Goal: Task Accomplishment & Management: Manage account settings

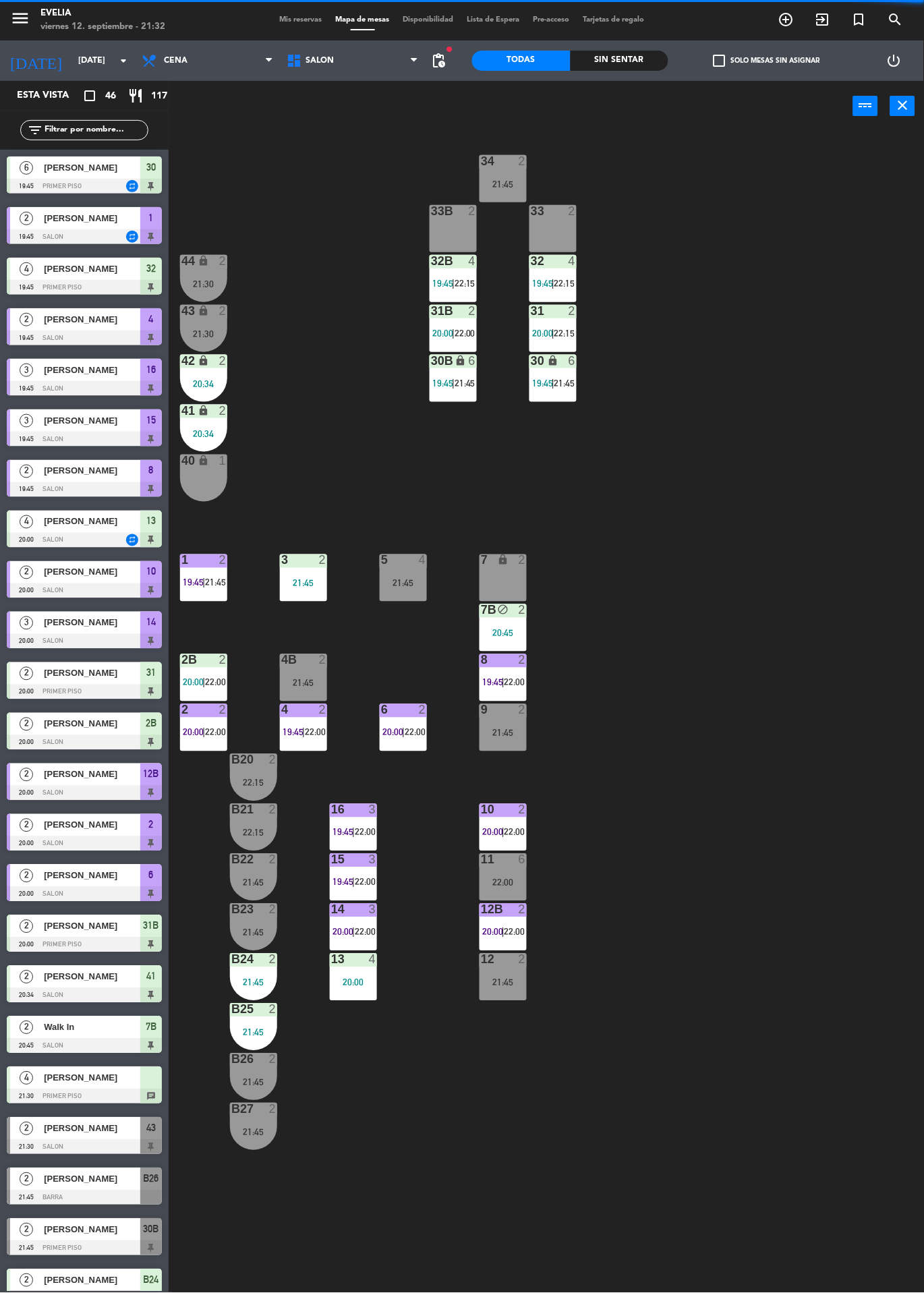
click at [631, 66] on div "Sin sentar" at bounding box center [620, 61] width 99 height 20
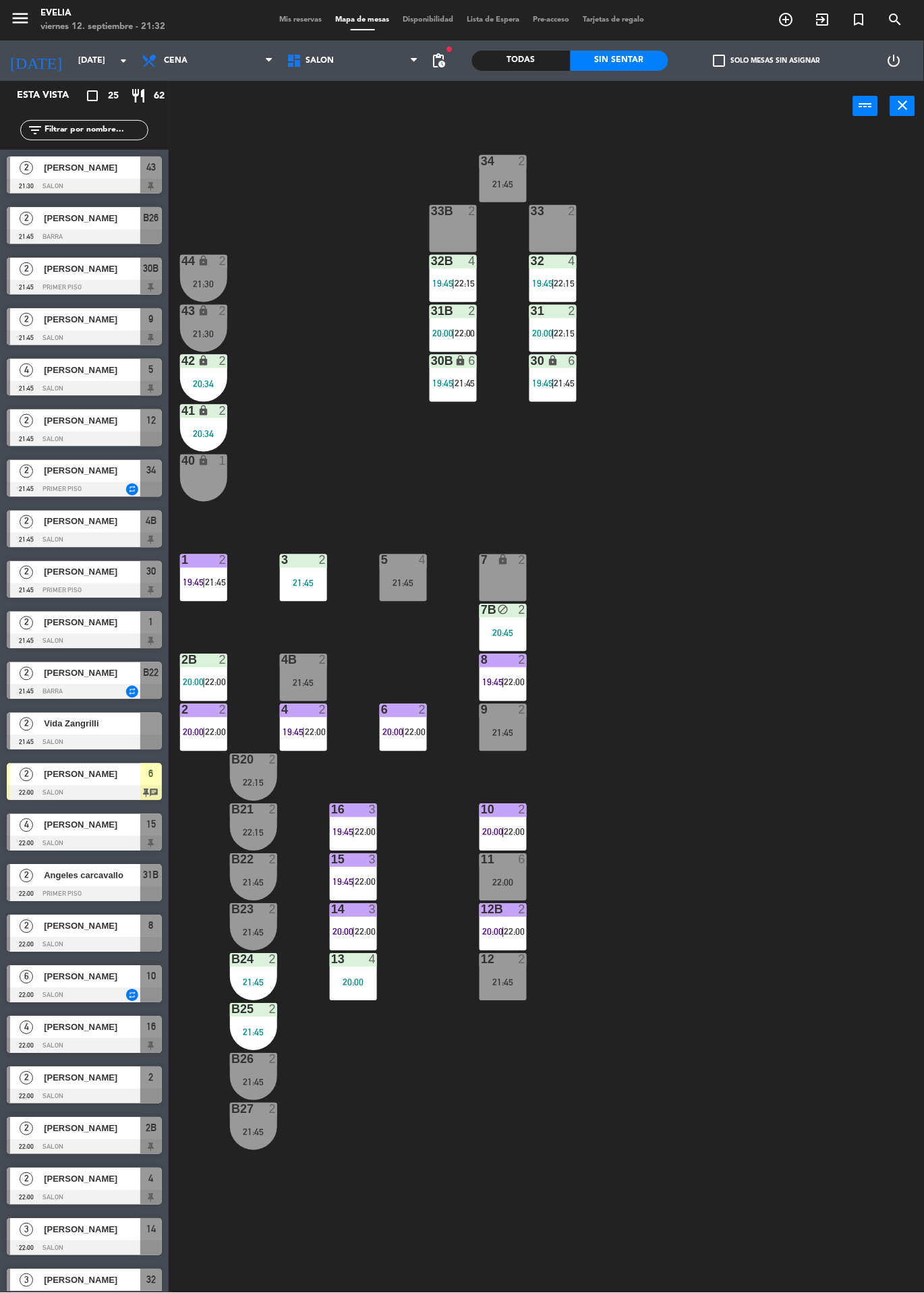
click at [775, 60] on label "check_box_outline_blank Solo mesas sin asignar" at bounding box center [767, 61] width 107 height 12
click at [767, 61] on input "check_box_outline_blank Solo mesas sin asignar" at bounding box center [767, 61] width 0 height 0
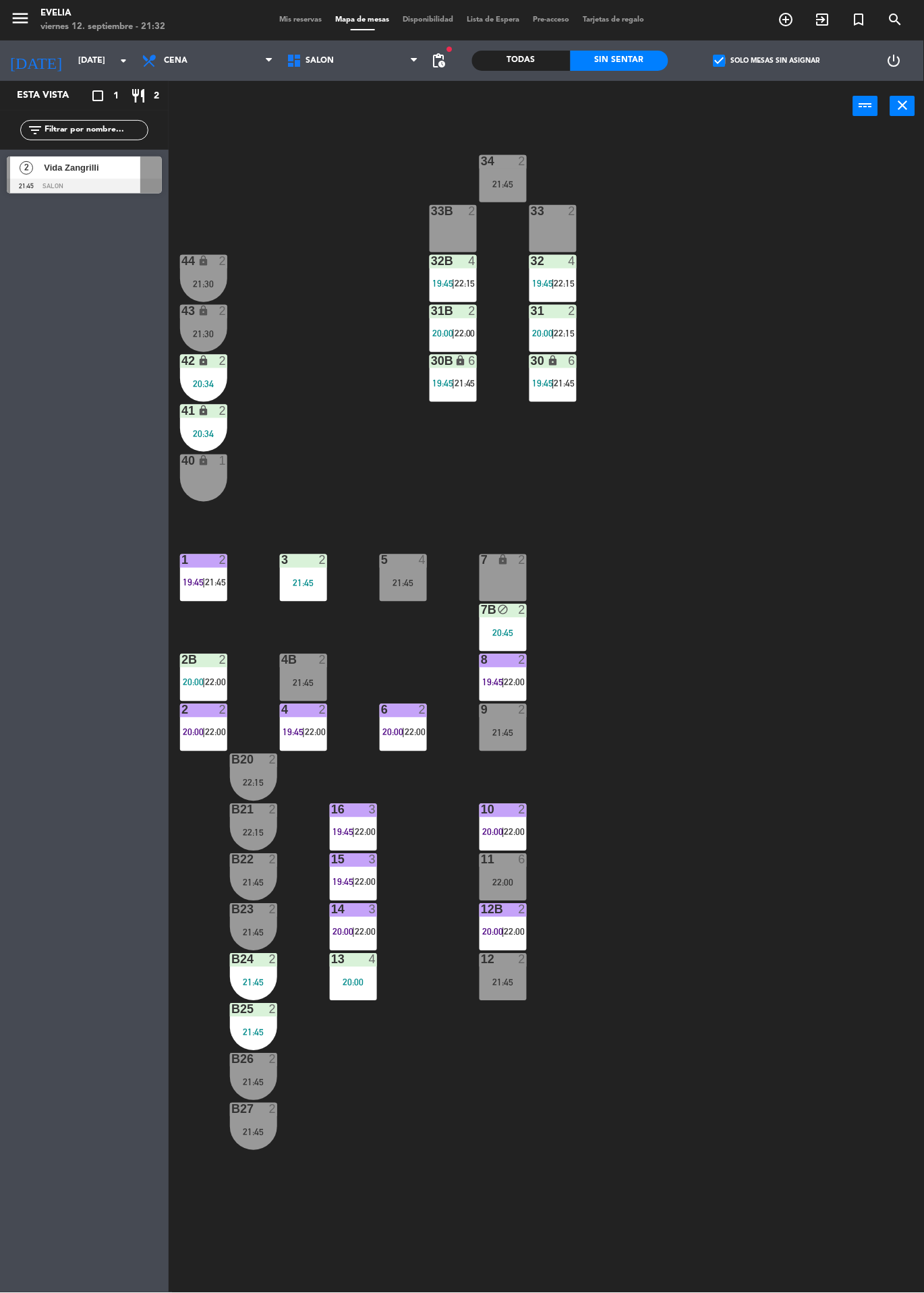
click at [745, 63] on label "check_box Solo mesas sin asignar" at bounding box center [767, 61] width 107 height 12
click at [767, 61] on input "check_box Solo mesas sin asignar" at bounding box center [767, 61] width 0 height 0
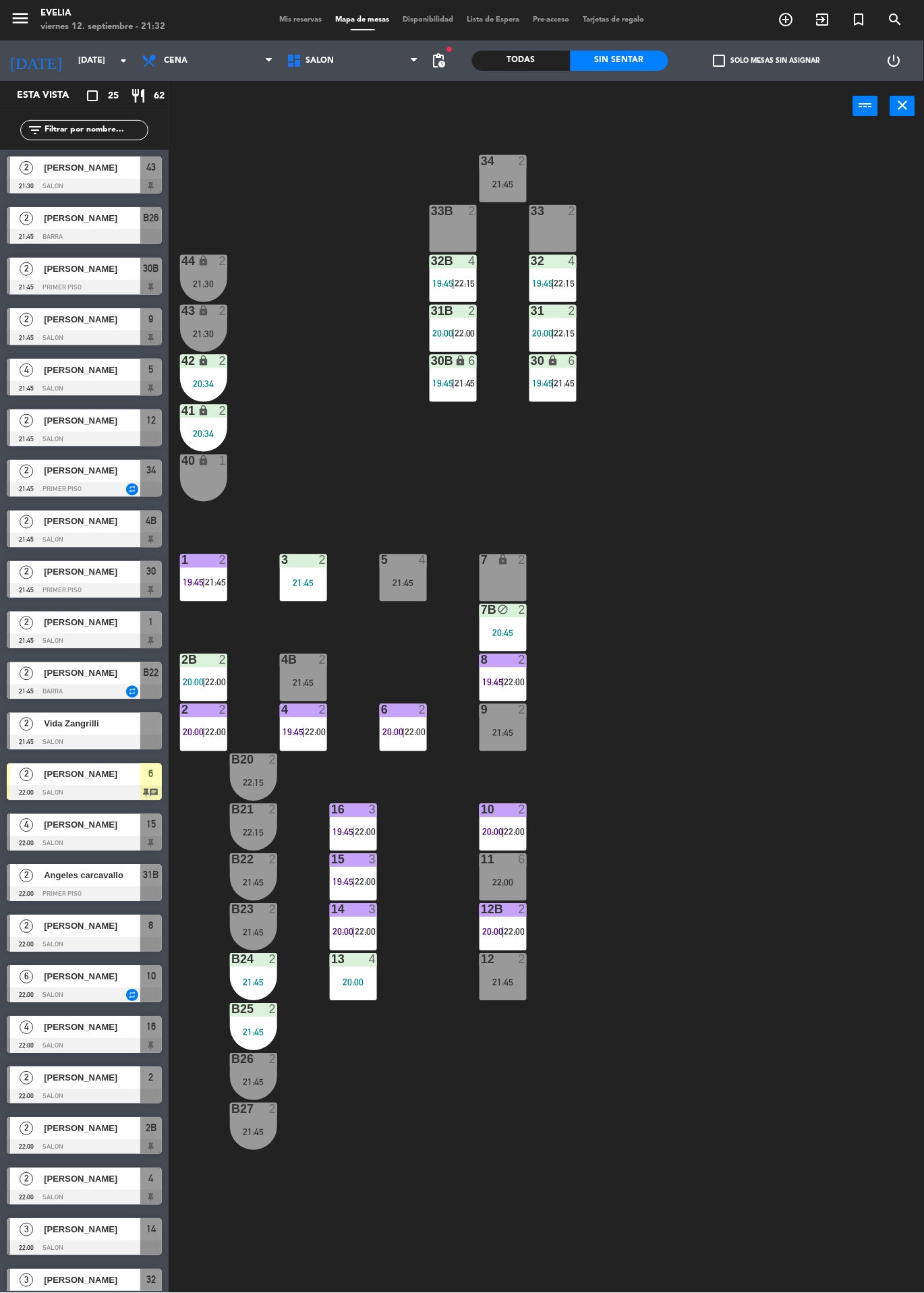
click at [308, 19] on span "Mis reservas" at bounding box center [301, 19] width 56 height 7
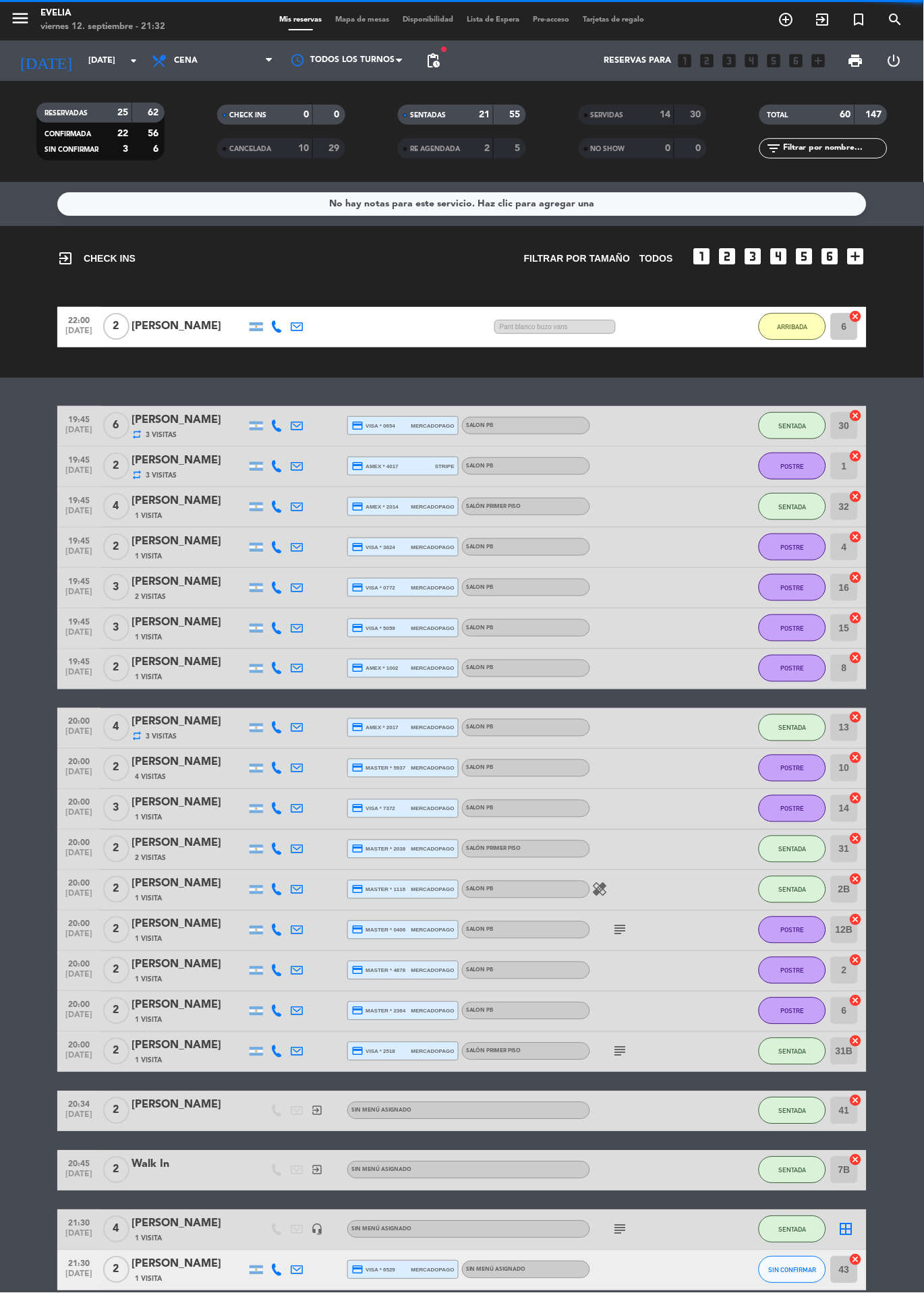
click at [646, 110] on div "14" at bounding box center [657, 115] width 27 height 16
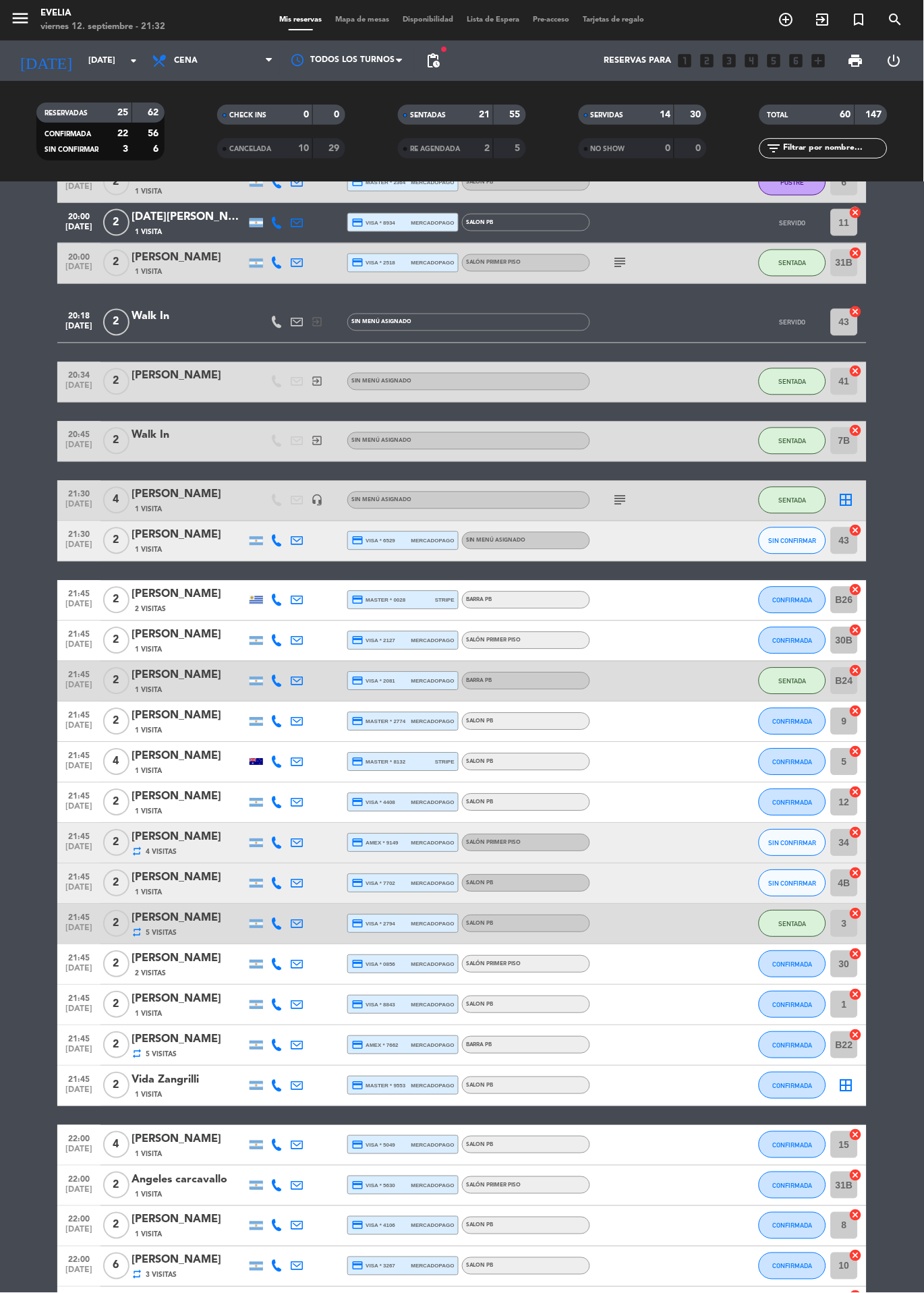
scroll to position [1270, 0]
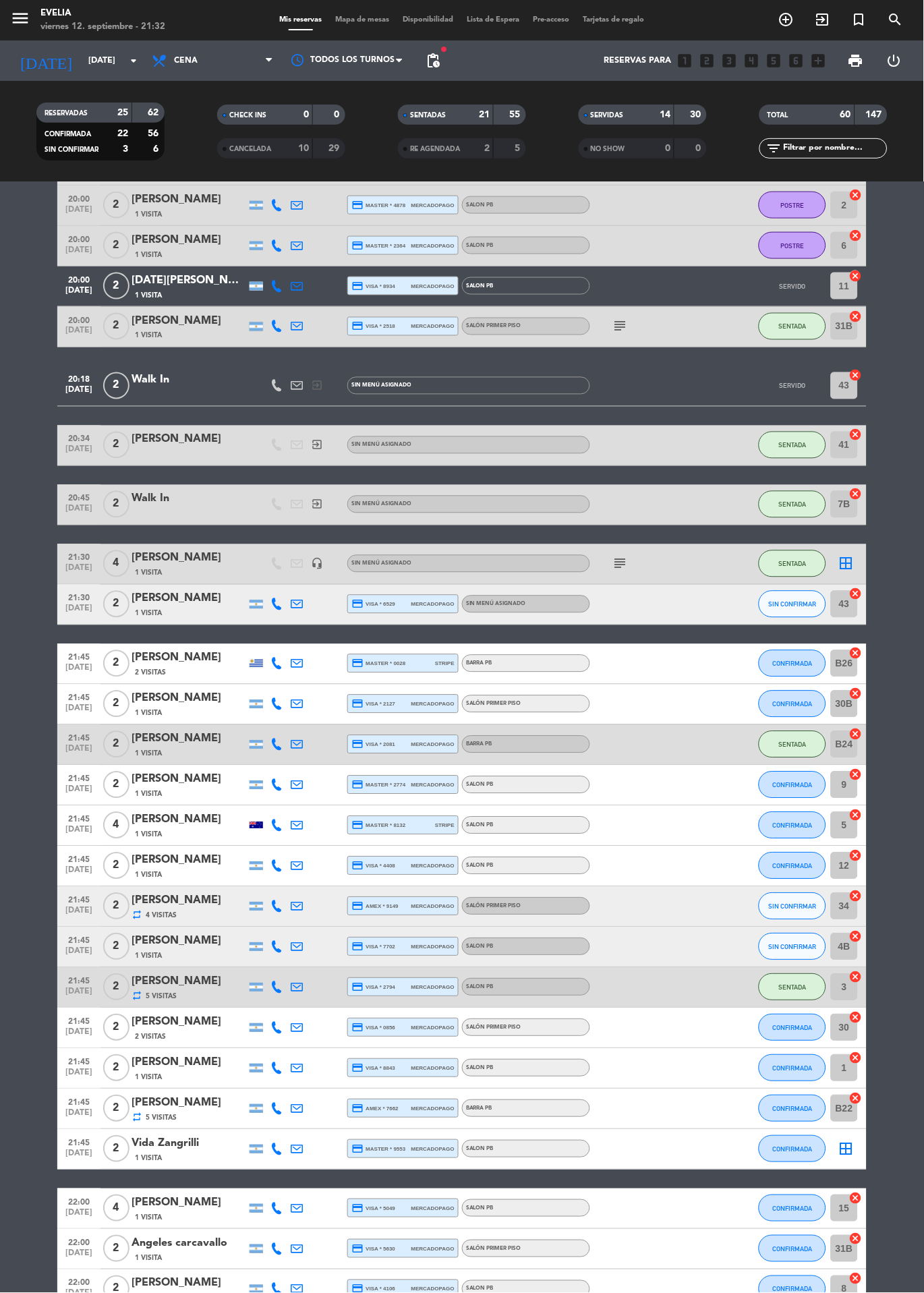
click at [842, 556] on icon "border_all" at bounding box center [846, 564] width 16 height 16
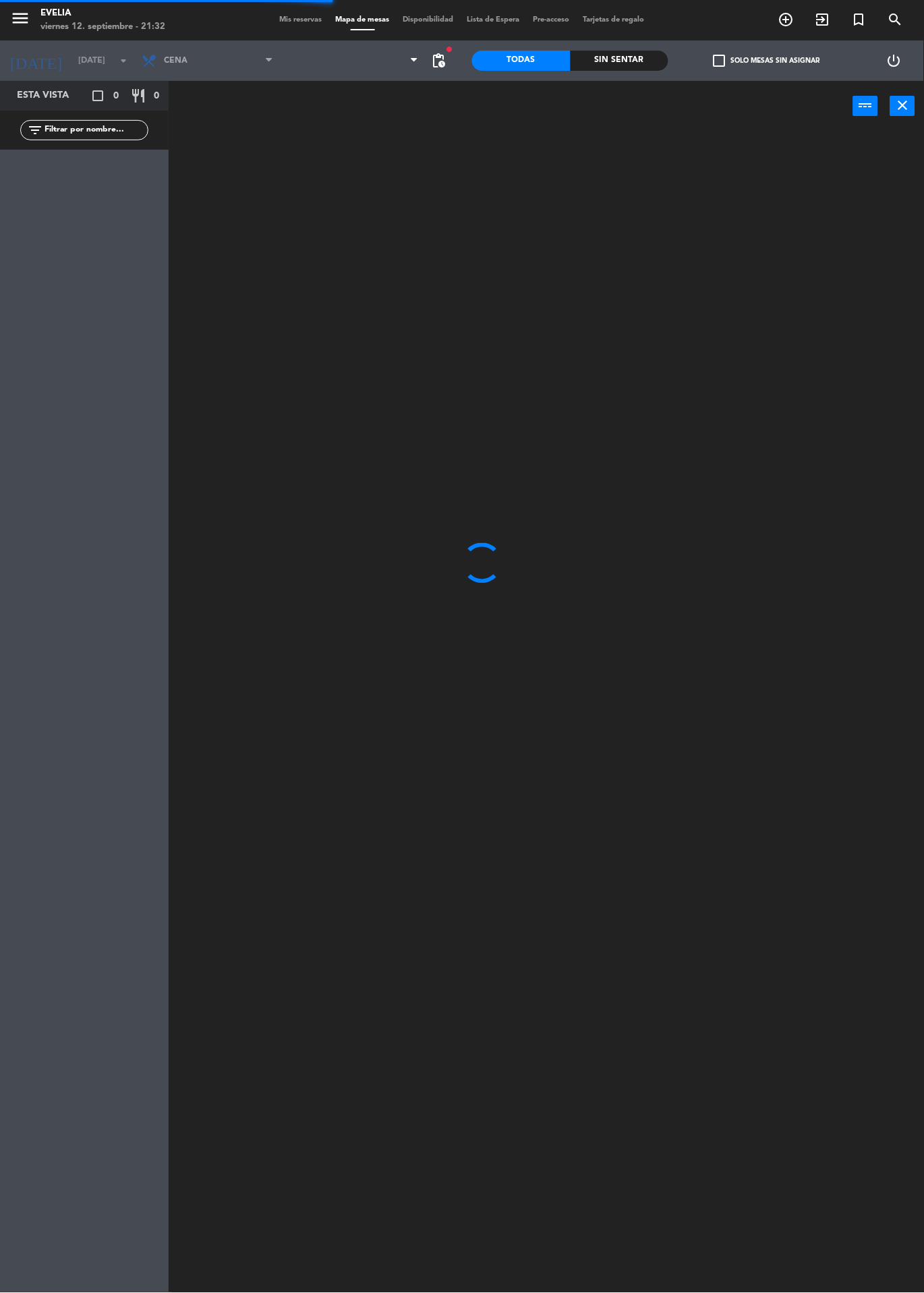
click at [281, 19] on span "Mis reservas" at bounding box center [301, 19] width 56 height 7
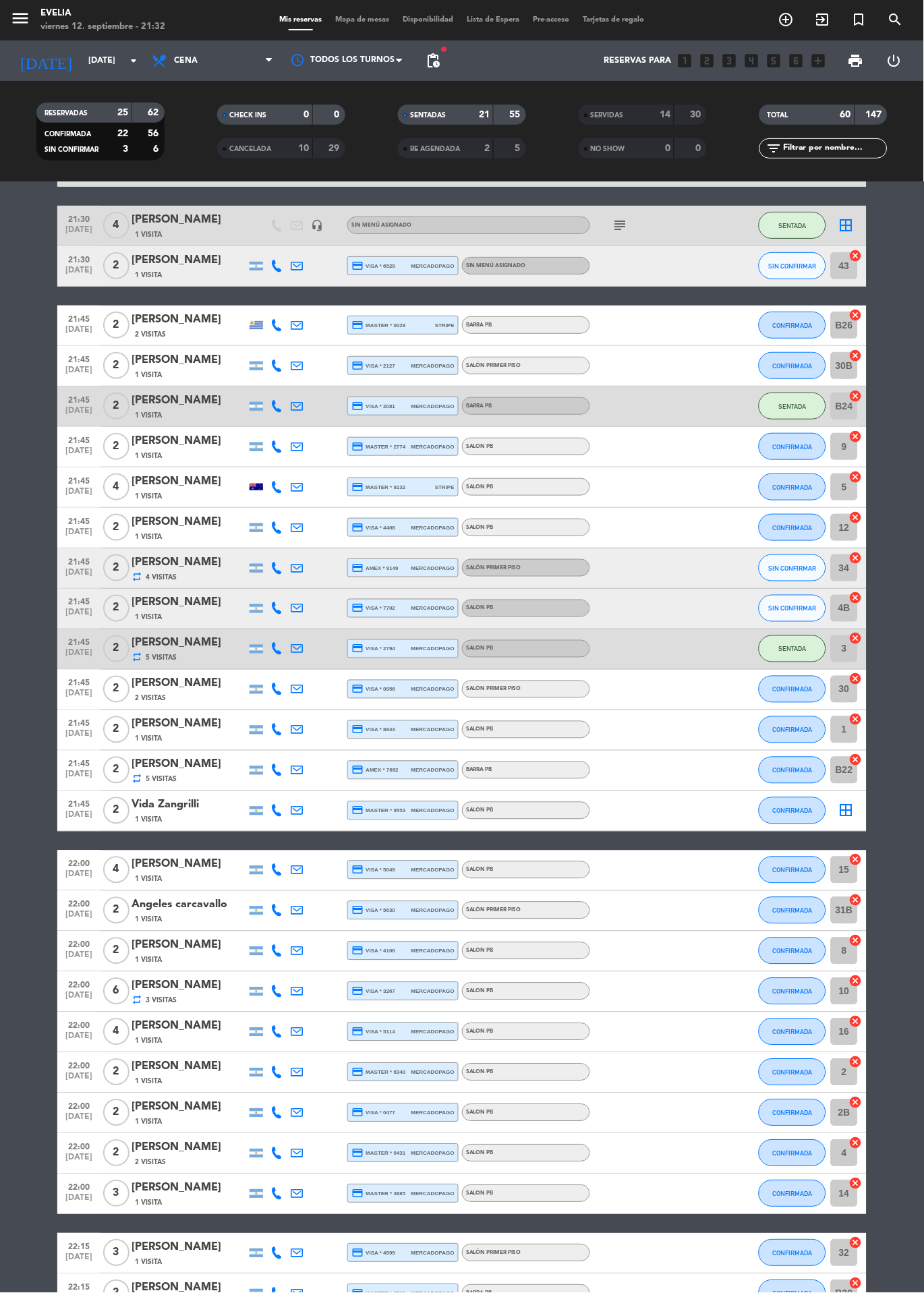
scroll to position [28, 0]
click at [784, 212] on button "SENTADA" at bounding box center [793, 225] width 68 height 27
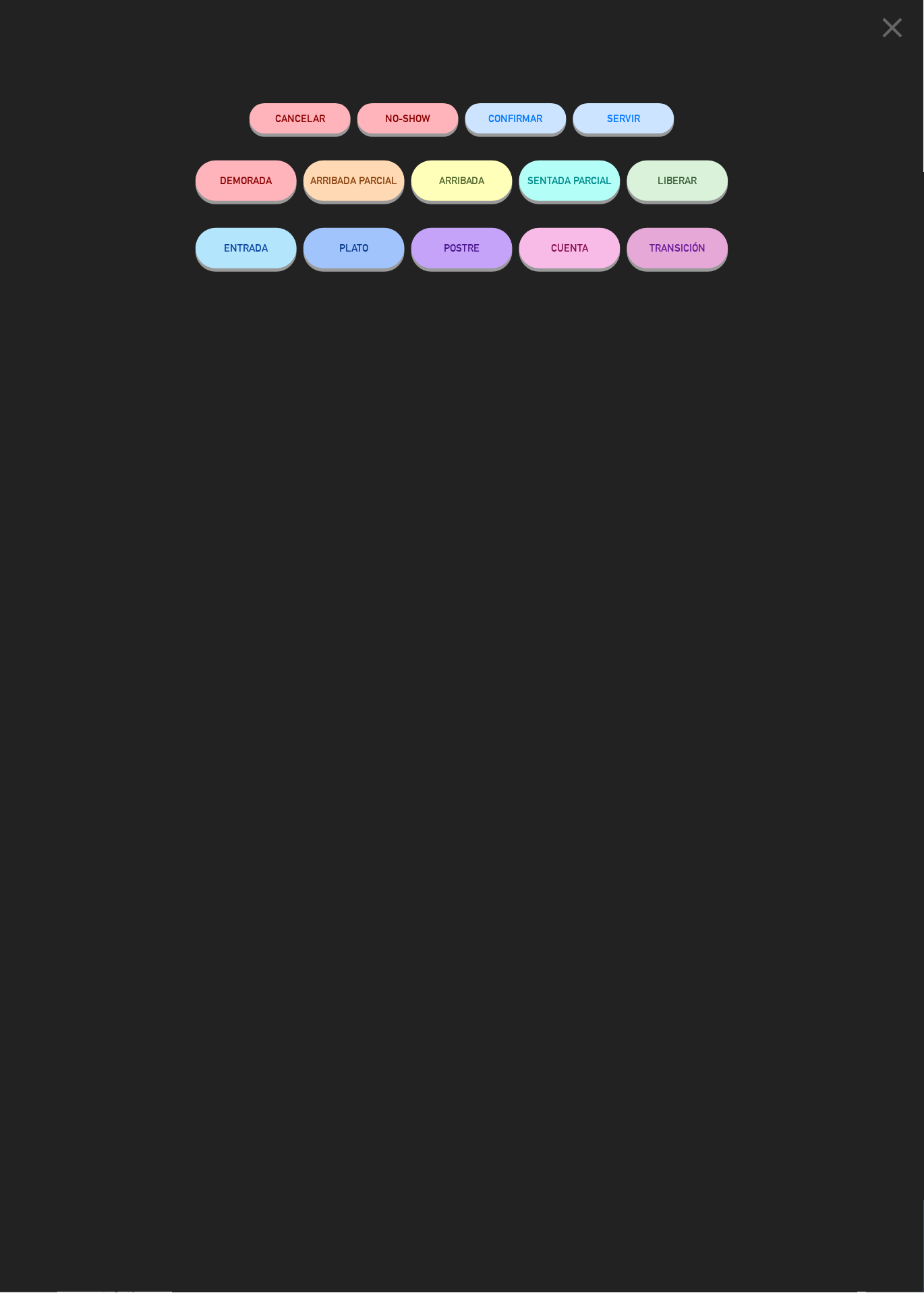
click at [881, 40] on icon "close" at bounding box center [893, 27] width 34 height 34
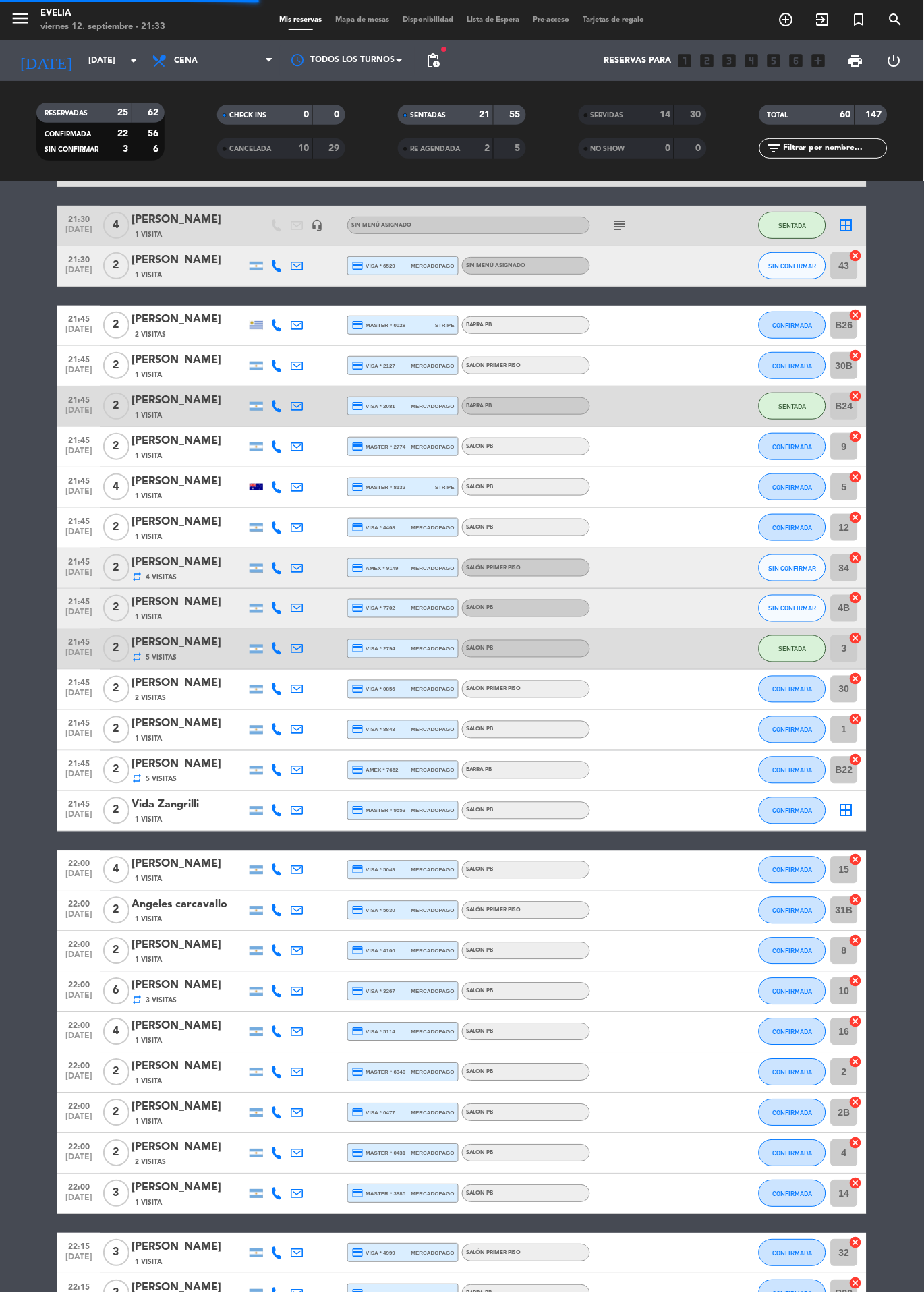
click at [241, 228] on div "1 Visita" at bounding box center [188, 234] width 115 height 12
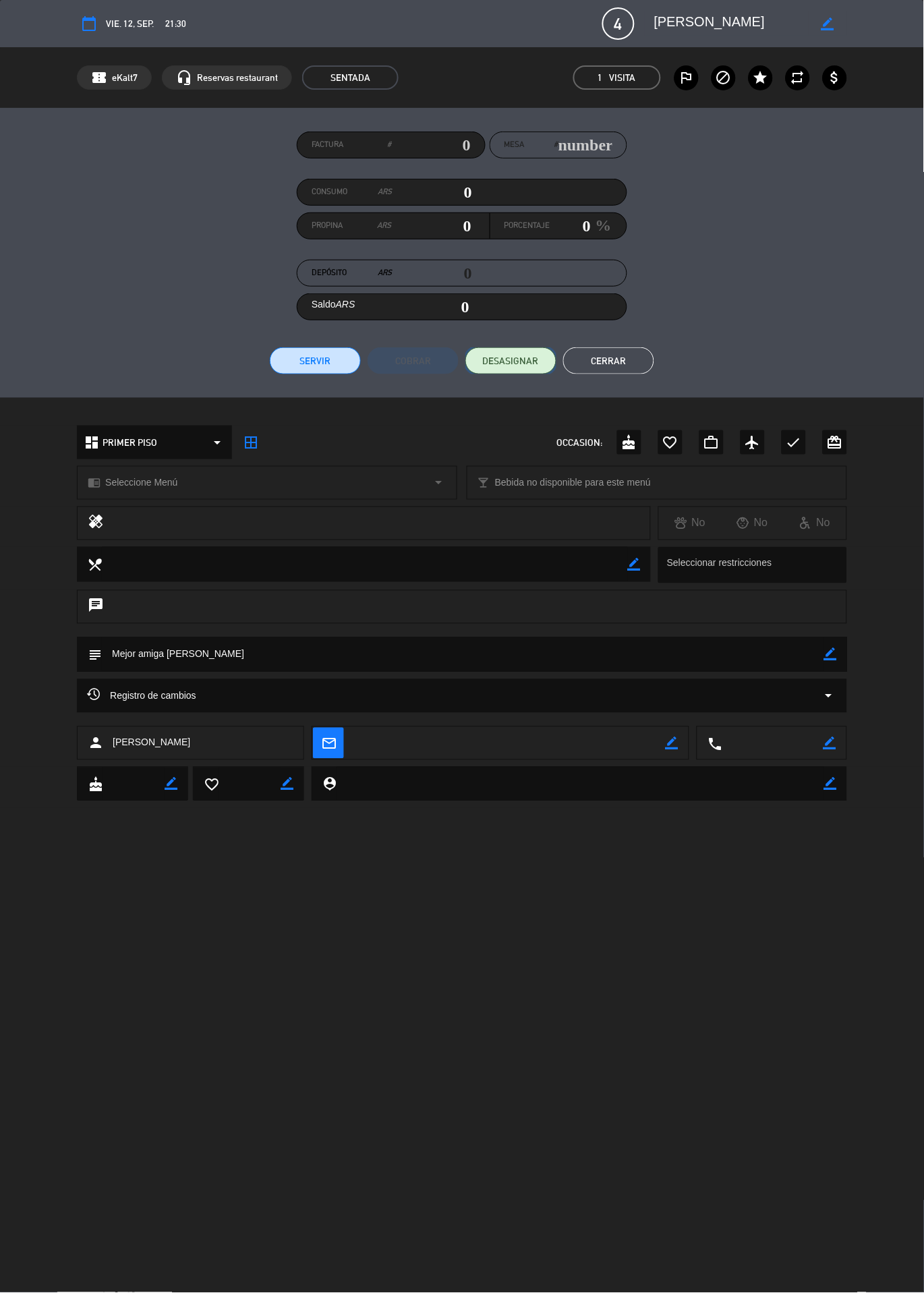
click at [511, 357] on span "DESASIGNAR" at bounding box center [511, 361] width 56 height 14
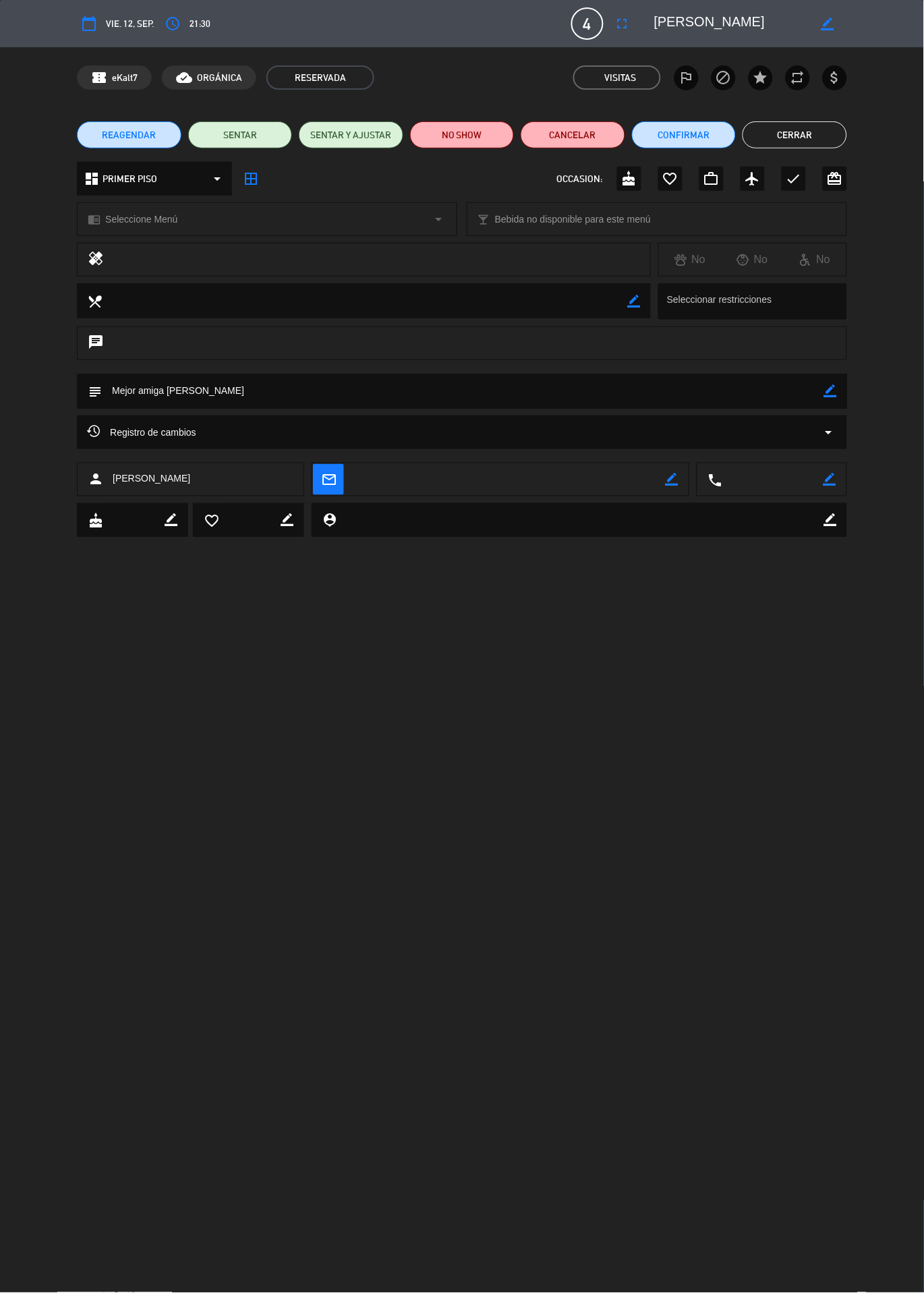
click at [817, 122] on button "Cerrar" at bounding box center [794, 134] width 105 height 27
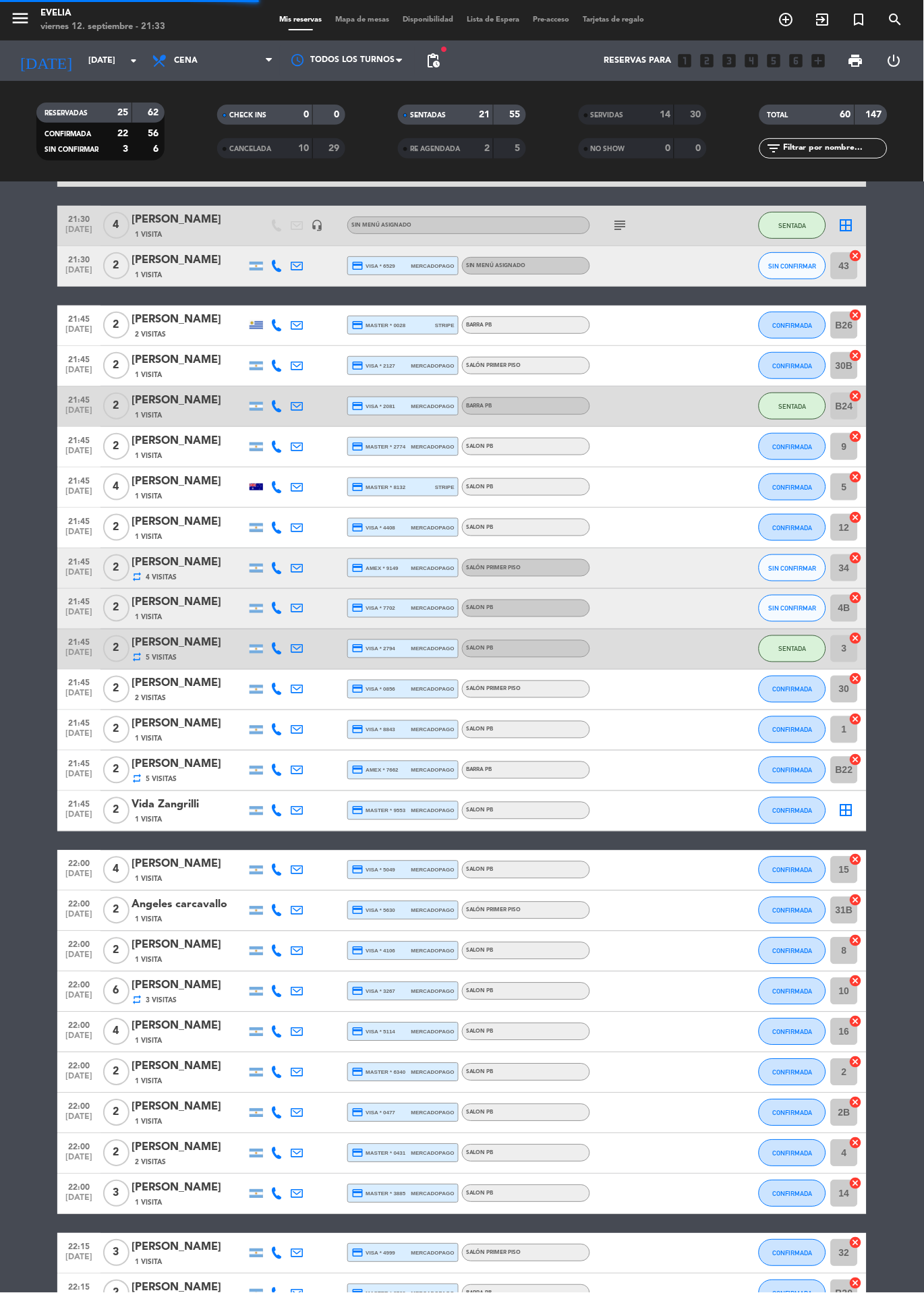
scroll to position [0, 0]
click at [357, 18] on span "Mapa de mesas" at bounding box center [363, 19] width 68 height 7
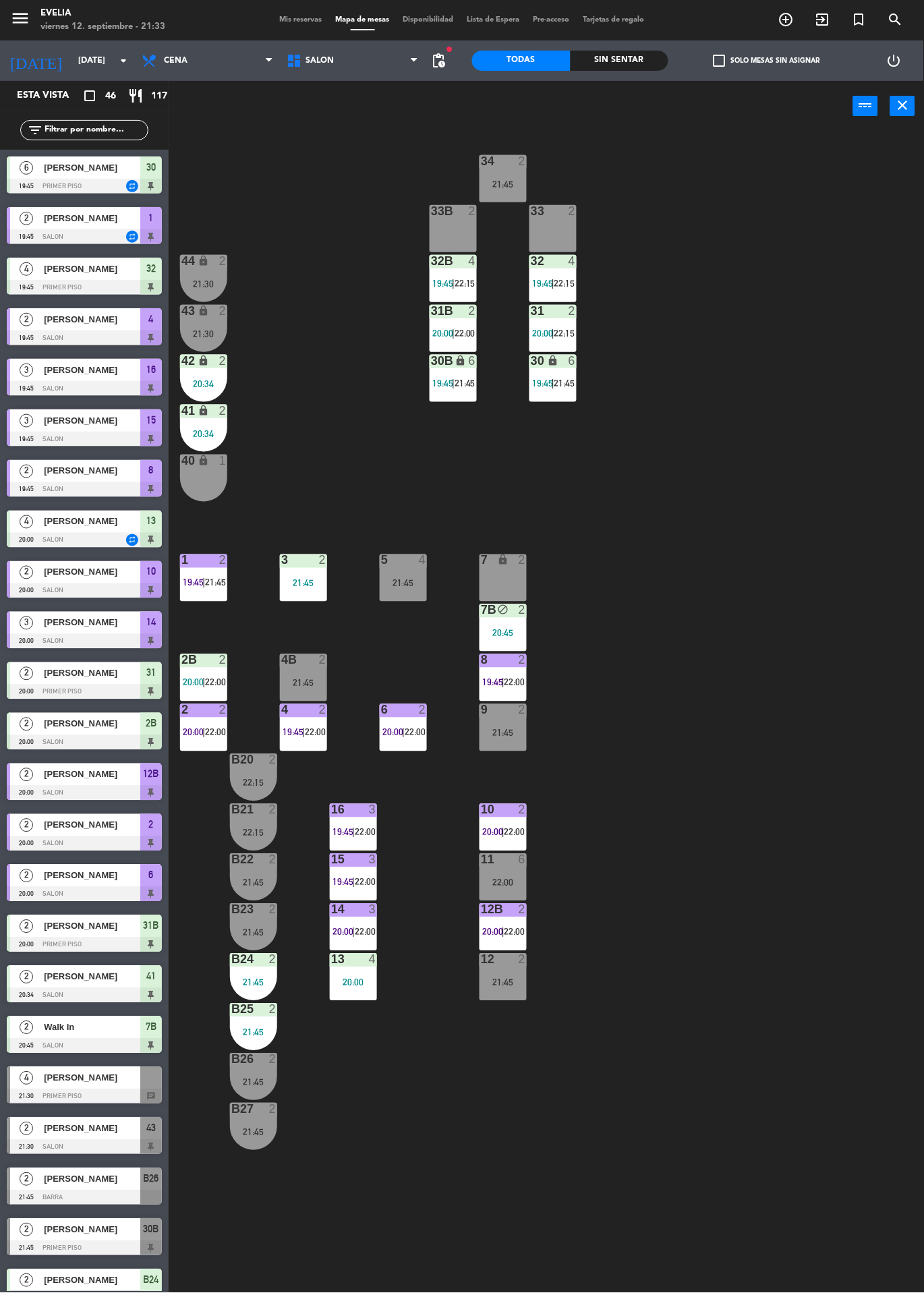
click at [778, 66] on label "check_box_outline_blank Solo mesas sin asignar" at bounding box center [767, 61] width 107 height 12
click at [767, 61] on input "check_box_outline_blank Solo mesas sin asignar" at bounding box center [767, 61] width 0 height 0
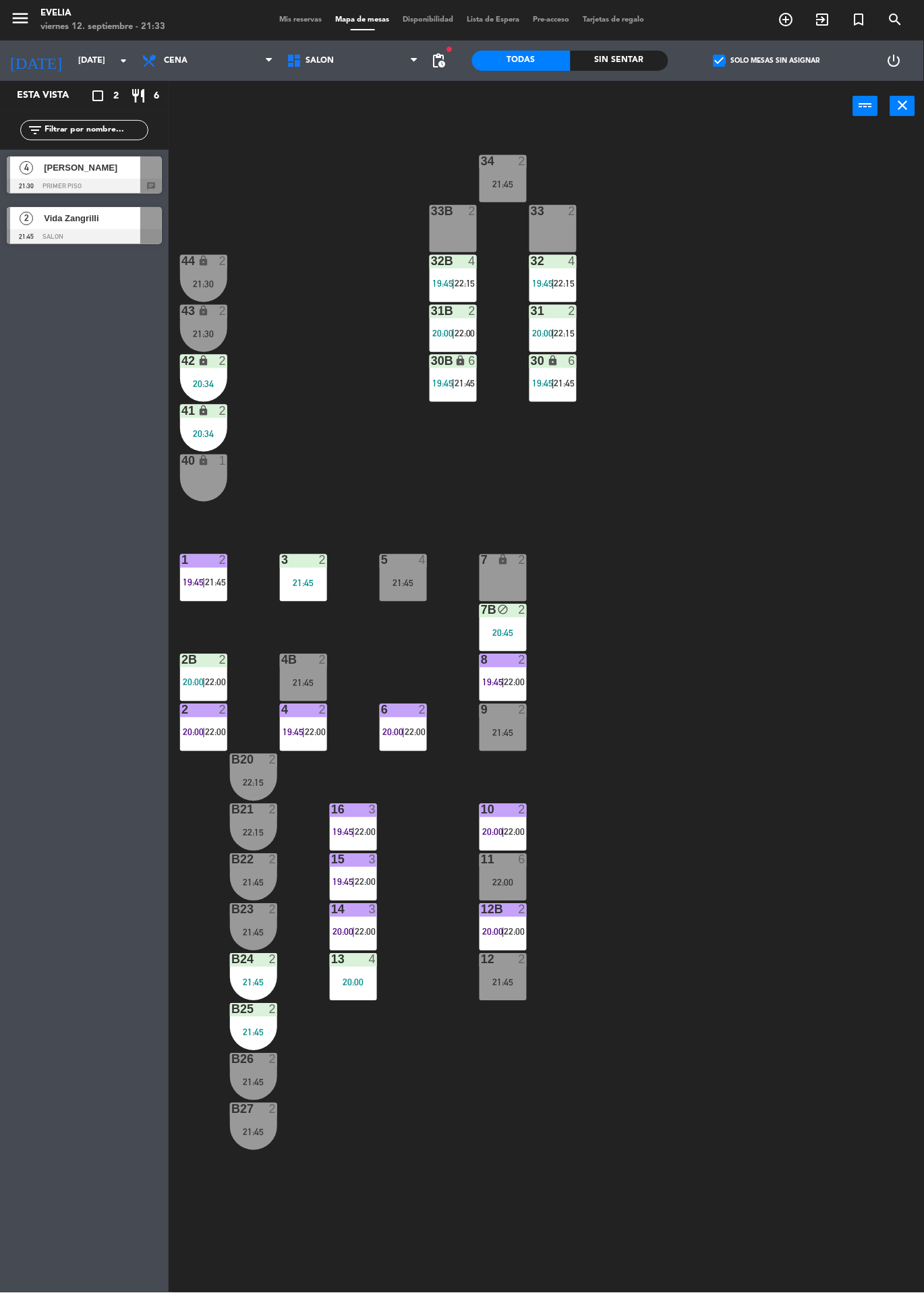
click at [45, 179] on div at bounding box center [84, 186] width 155 height 15
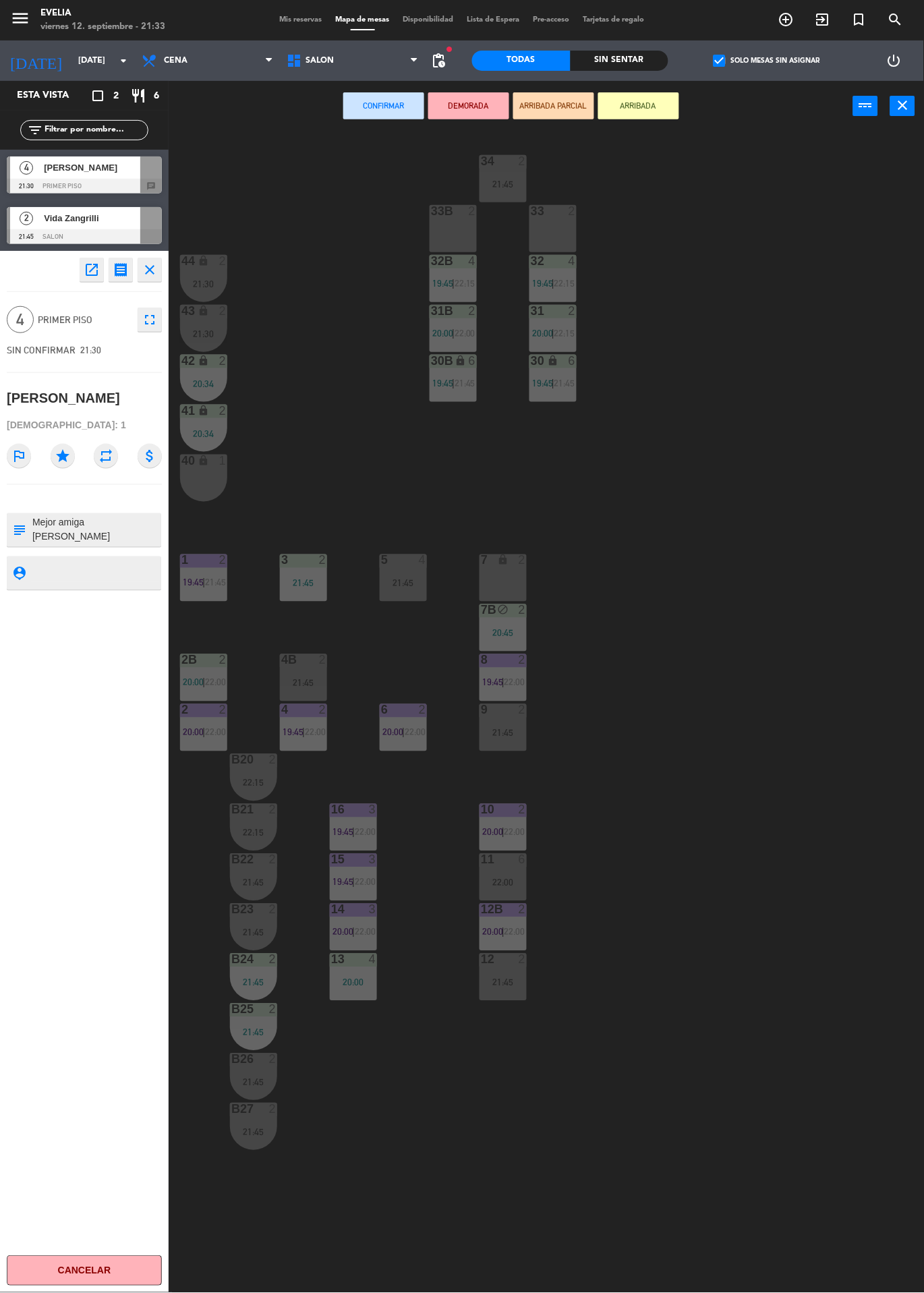
click at [463, 233] on div "33B 2" at bounding box center [453, 228] width 48 height 48
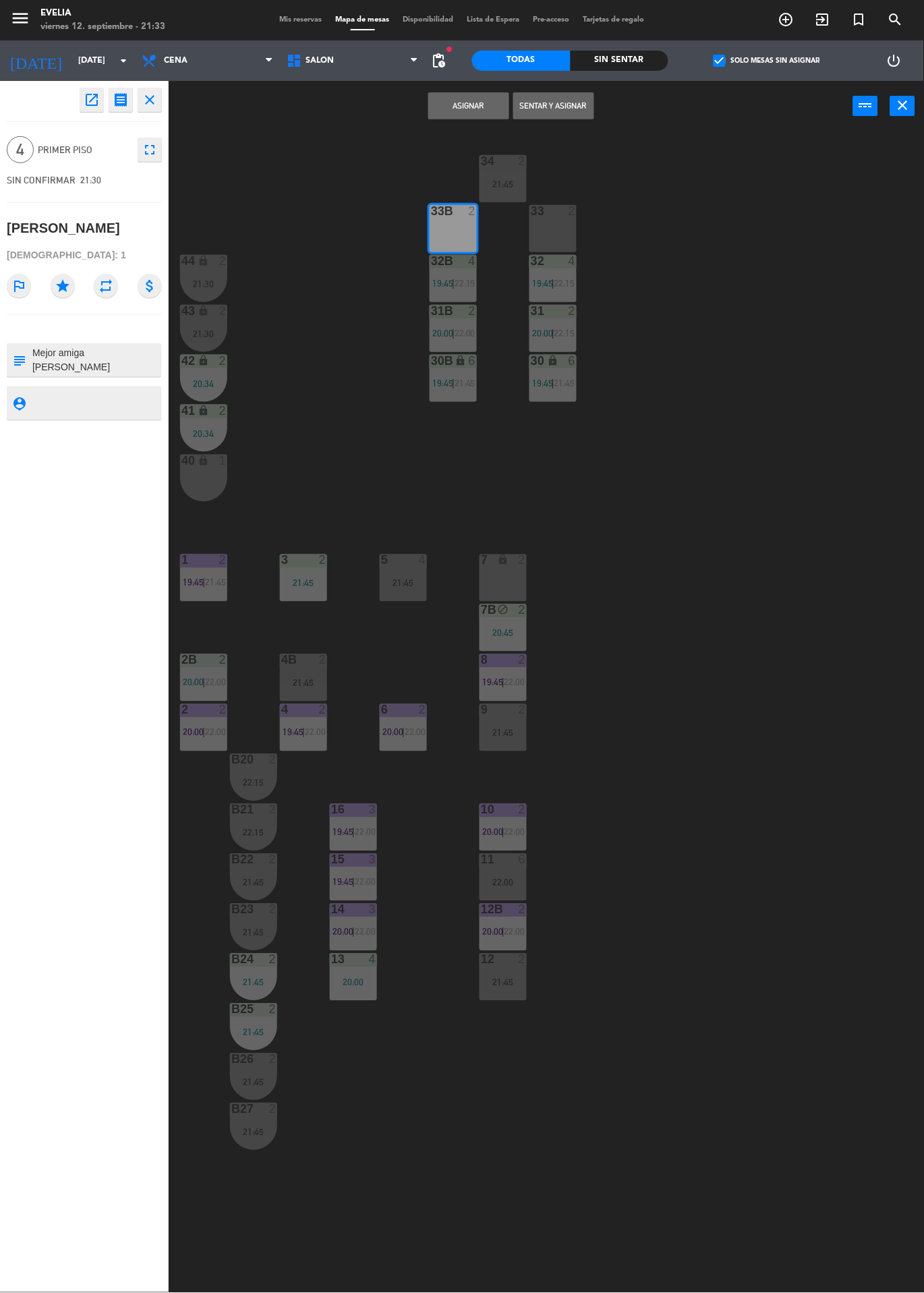
click at [572, 211] on div "2" at bounding box center [572, 210] width 8 height 12
click at [498, 109] on button "Asignar" at bounding box center [468, 105] width 81 height 27
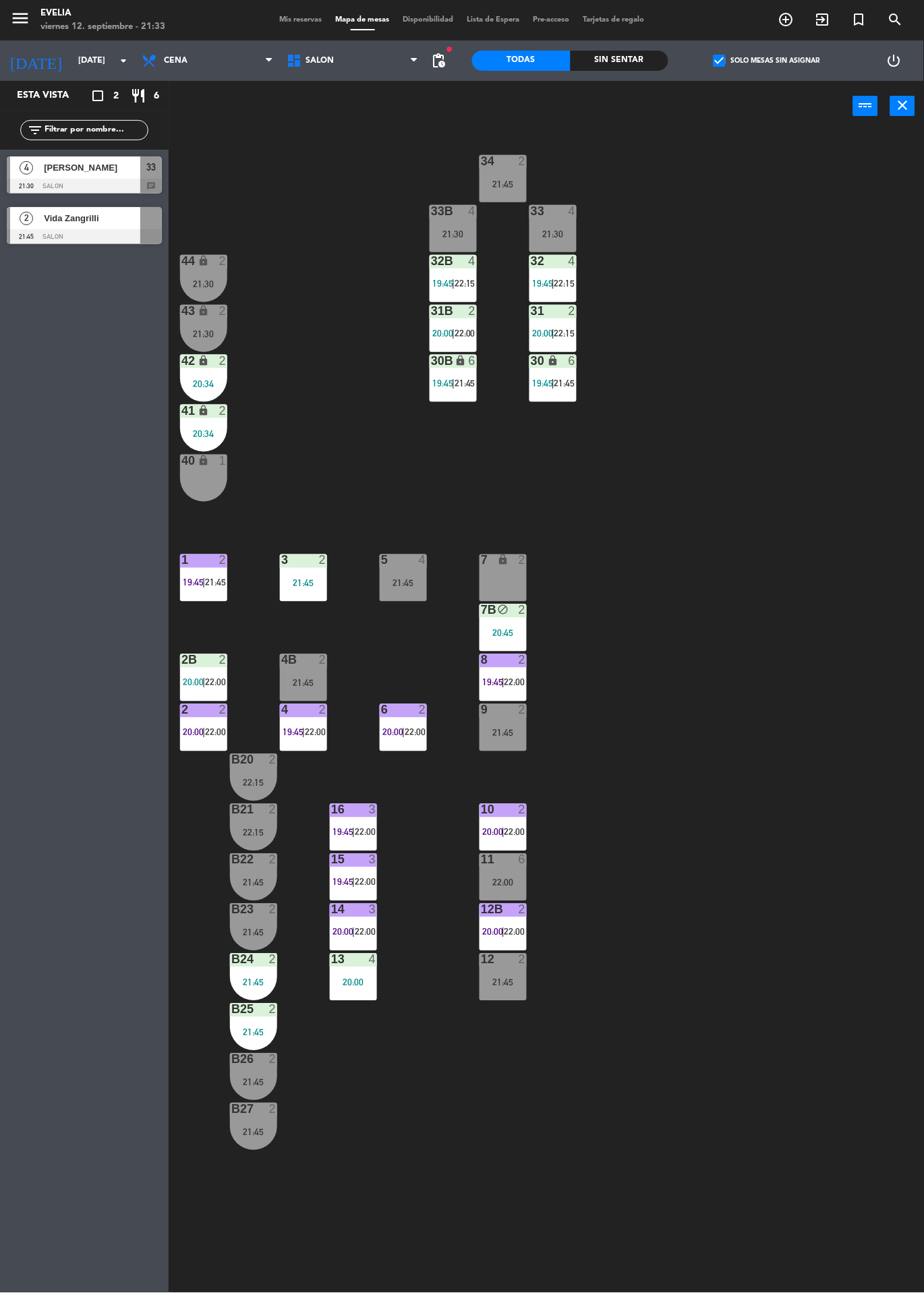
click at [771, 60] on label "check_box Solo mesas sin asignar" at bounding box center [767, 61] width 107 height 12
click at [767, 61] on input "check_box Solo mesas sin asignar" at bounding box center [767, 61] width 0 height 0
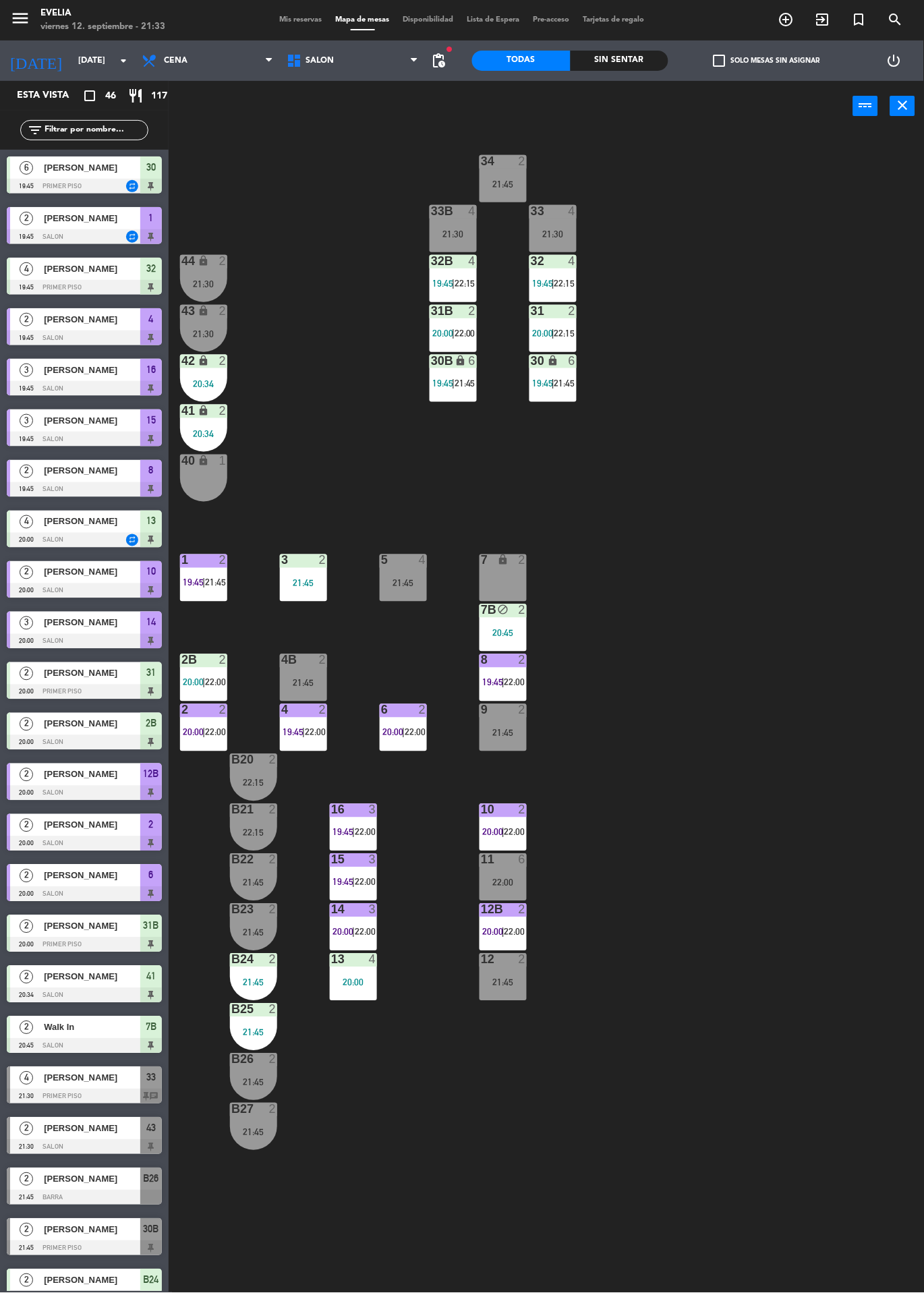
click at [567, 226] on div "33 4 21:30" at bounding box center [554, 228] width 48 height 48
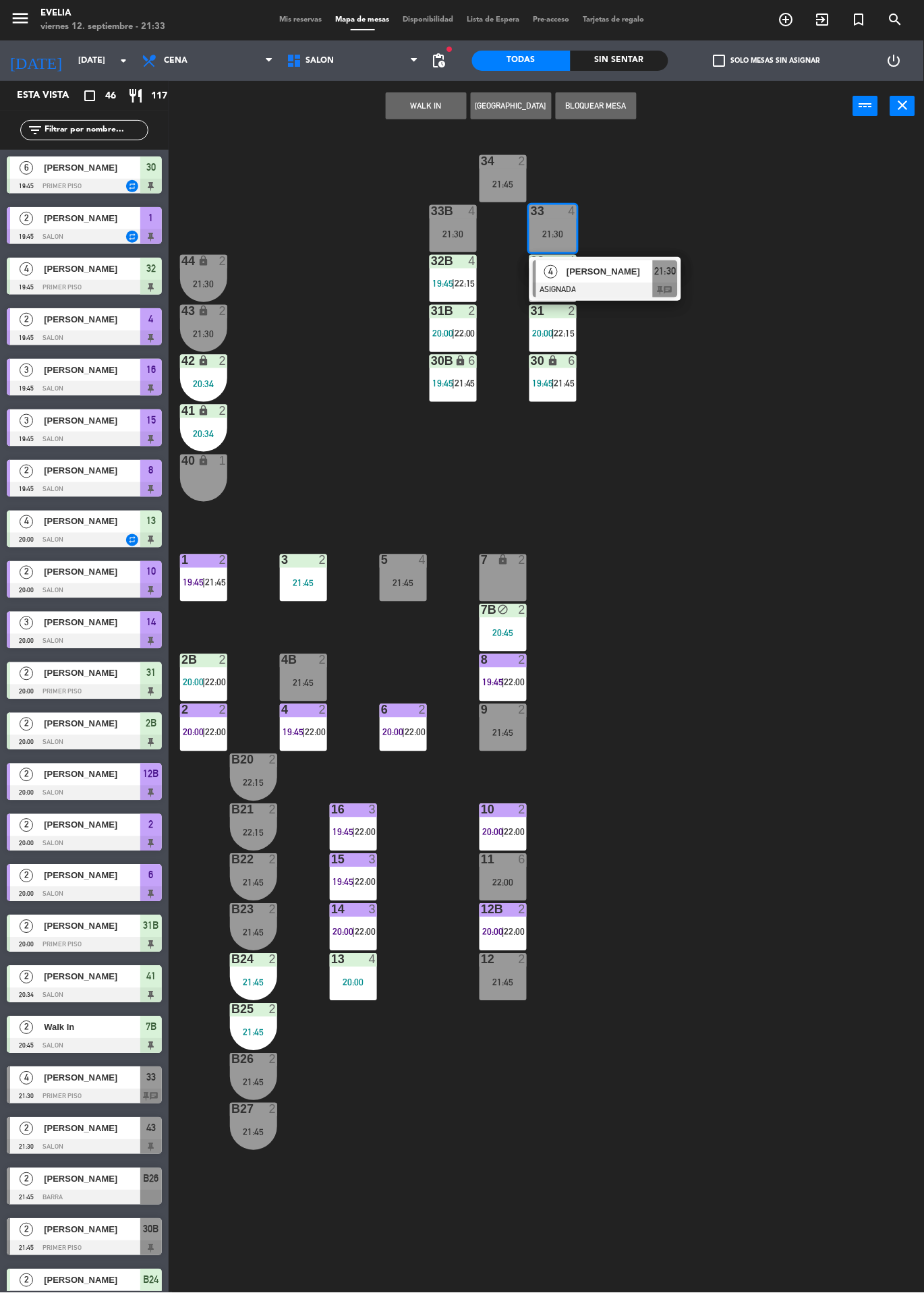
click at [643, 287] on div at bounding box center [605, 290] width 145 height 15
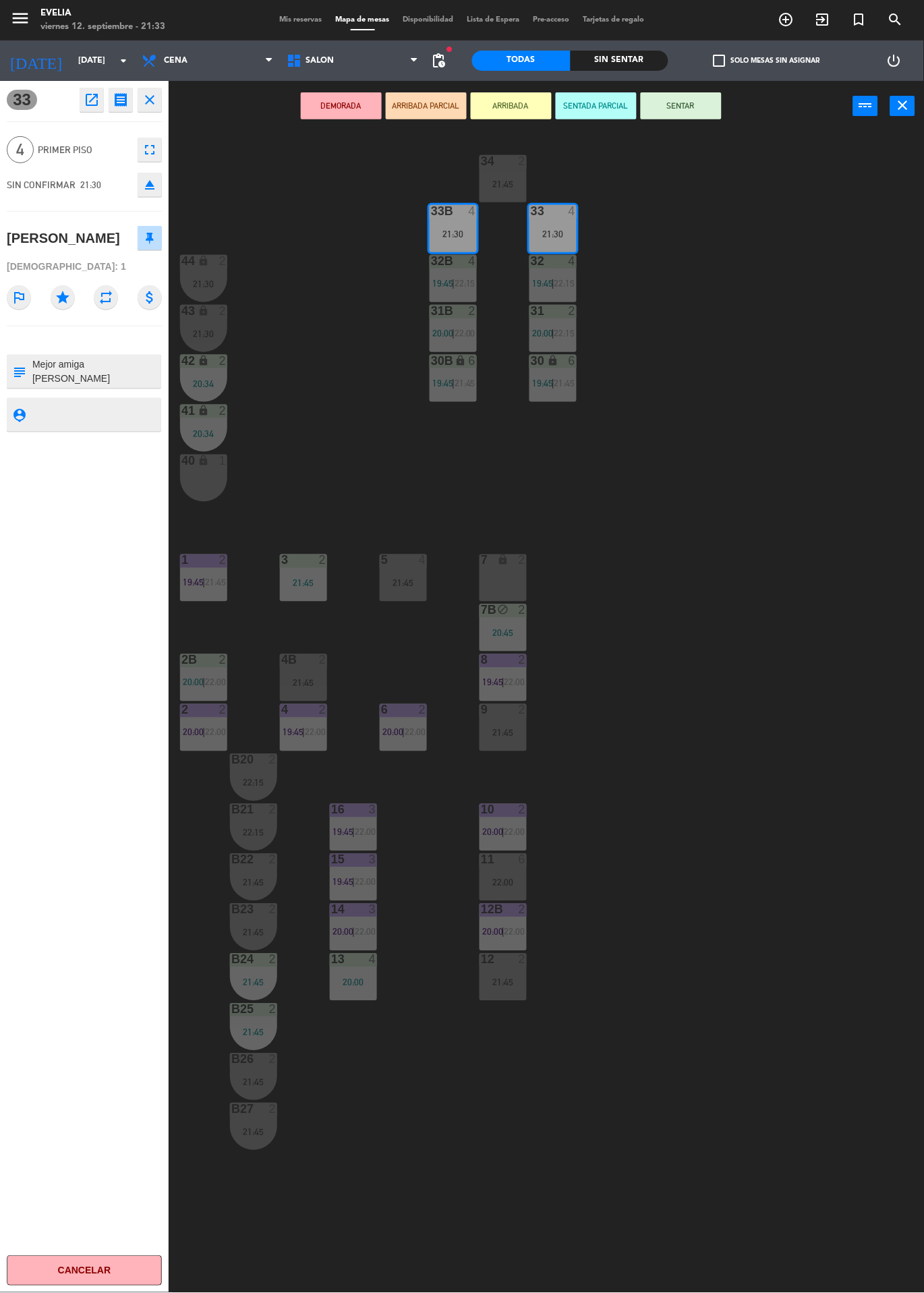
click at [690, 117] on button "SENTAR" at bounding box center [681, 105] width 81 height 27
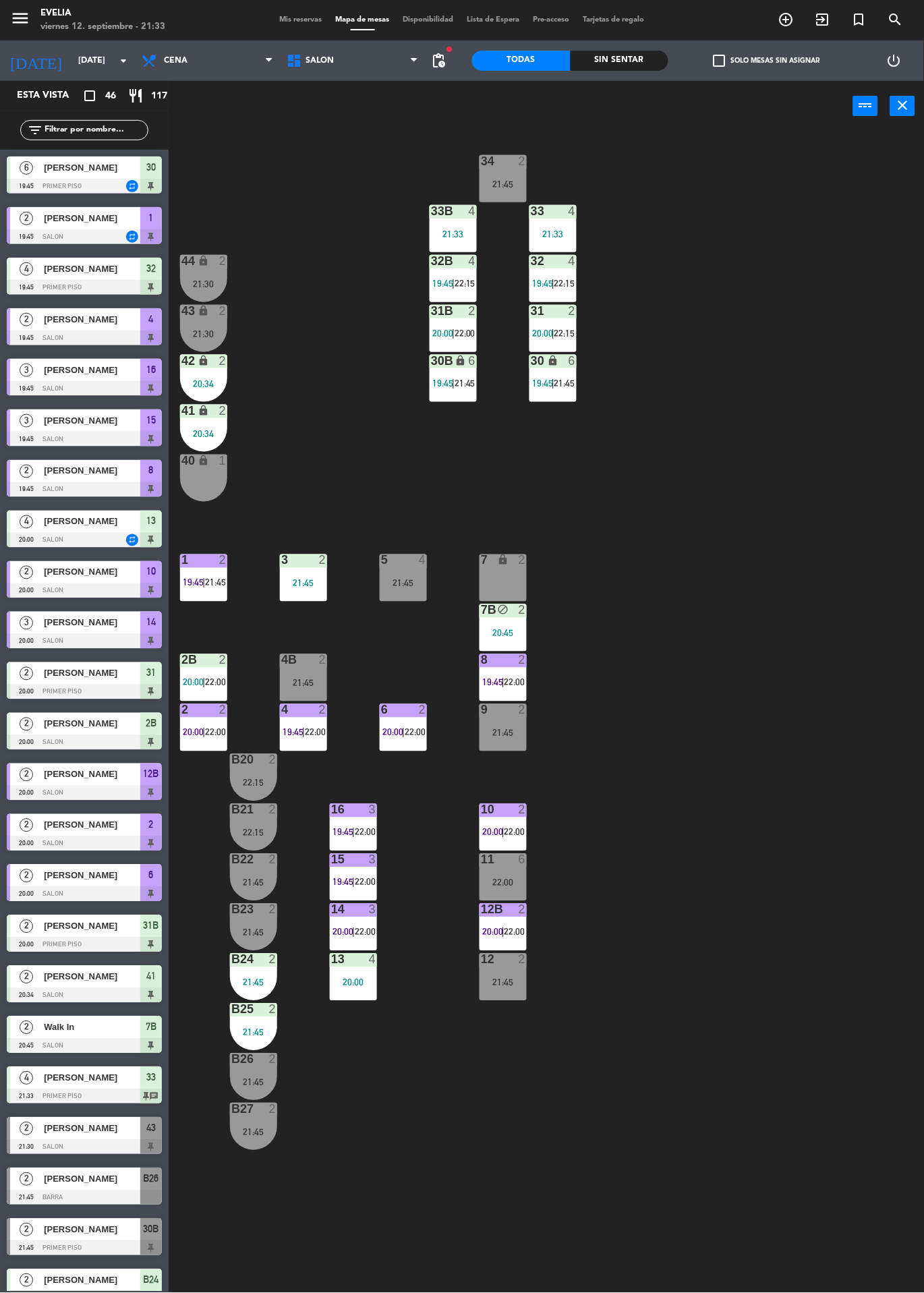
click at [658, 60] on div "Sin sentar" at bounding box center [620, 61] width 99 height 20
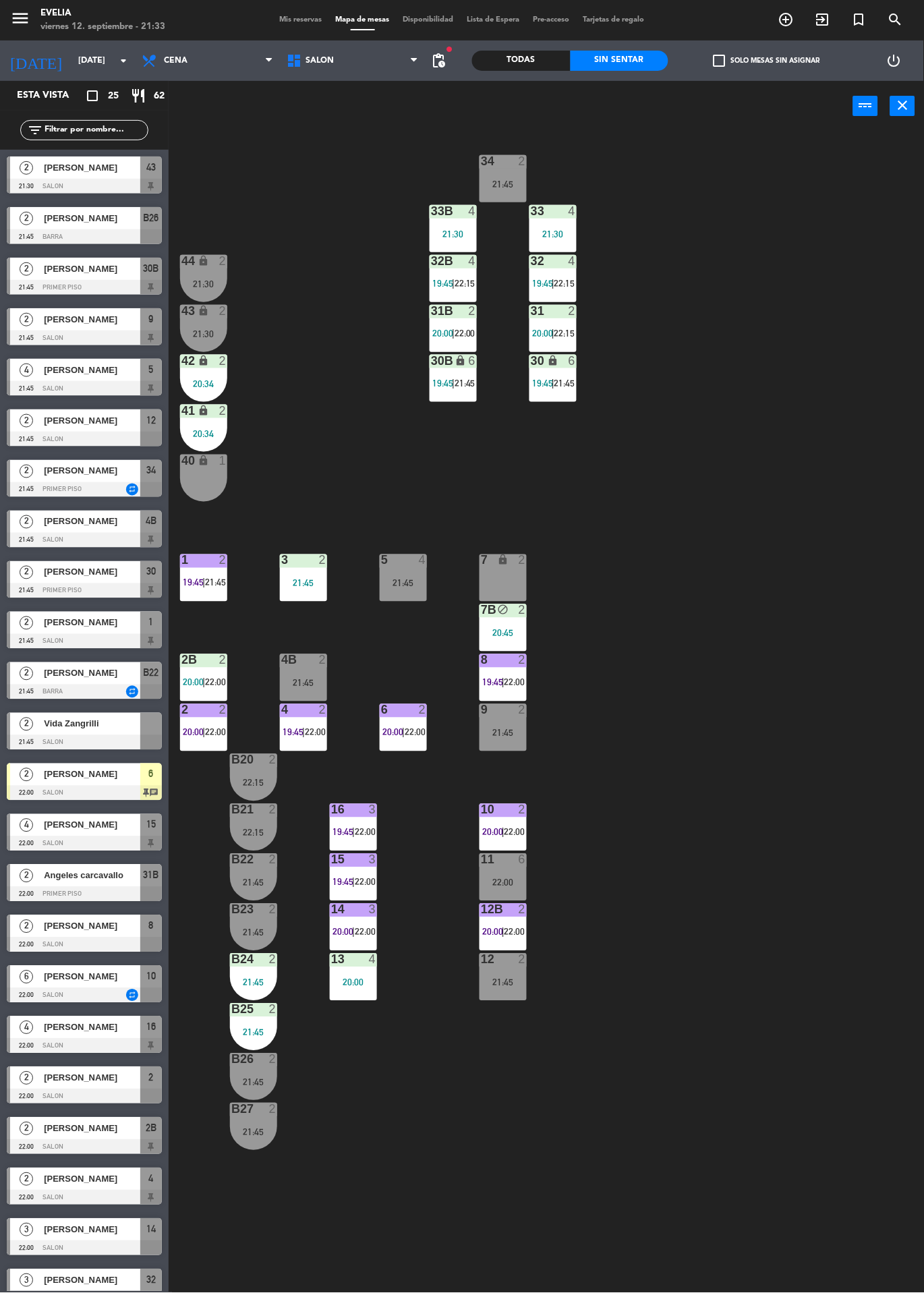
click at [209, 562] on div at bounding box center [204, 560] width 22 height 12
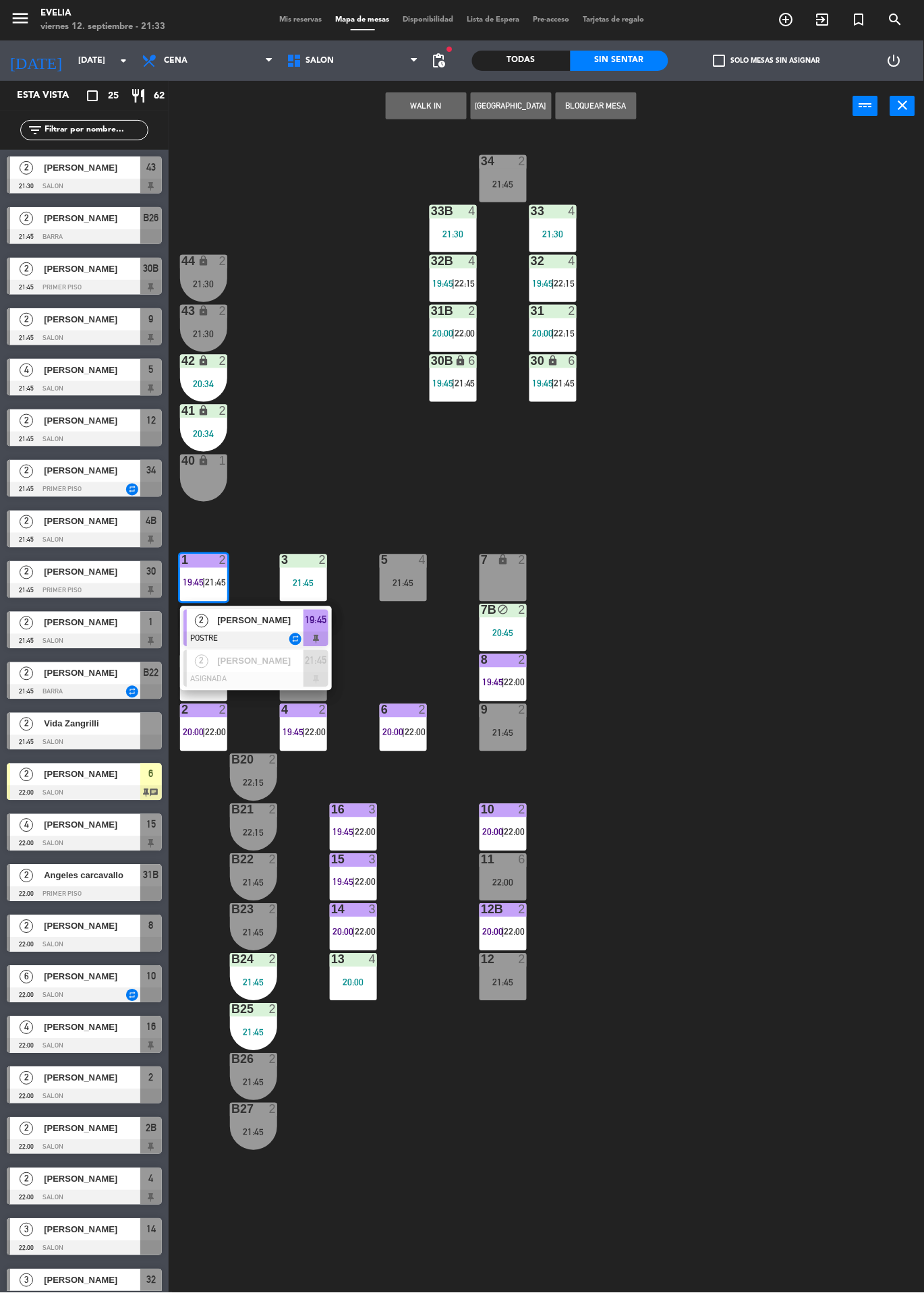
click at [274, 619] on span "[PERSON_NAME]" at bounding box center [260, 621] width 86 height 14
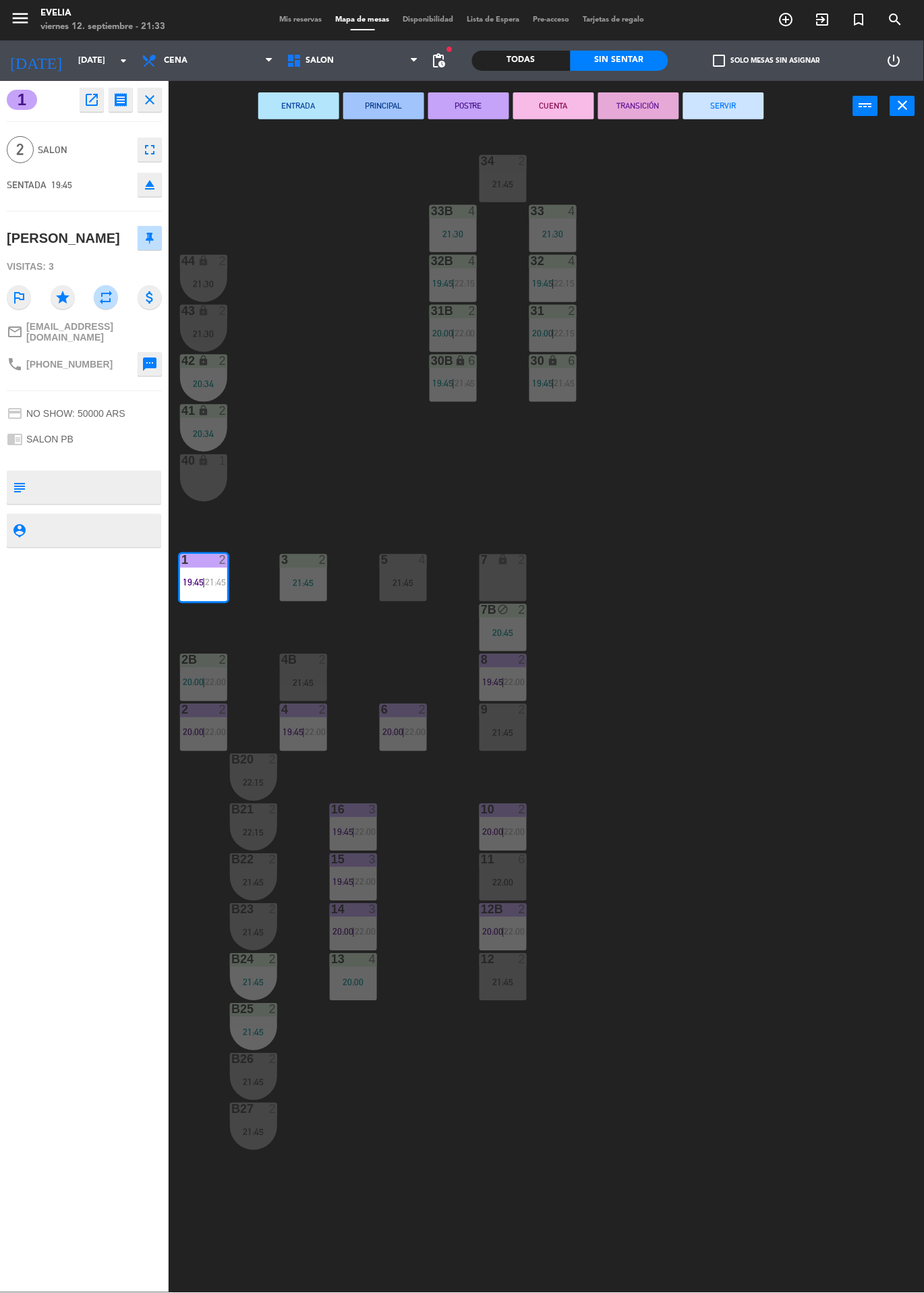
click at [740, 96] on button "SERVIR" at bounding box center [724, 105] width 81 height 27
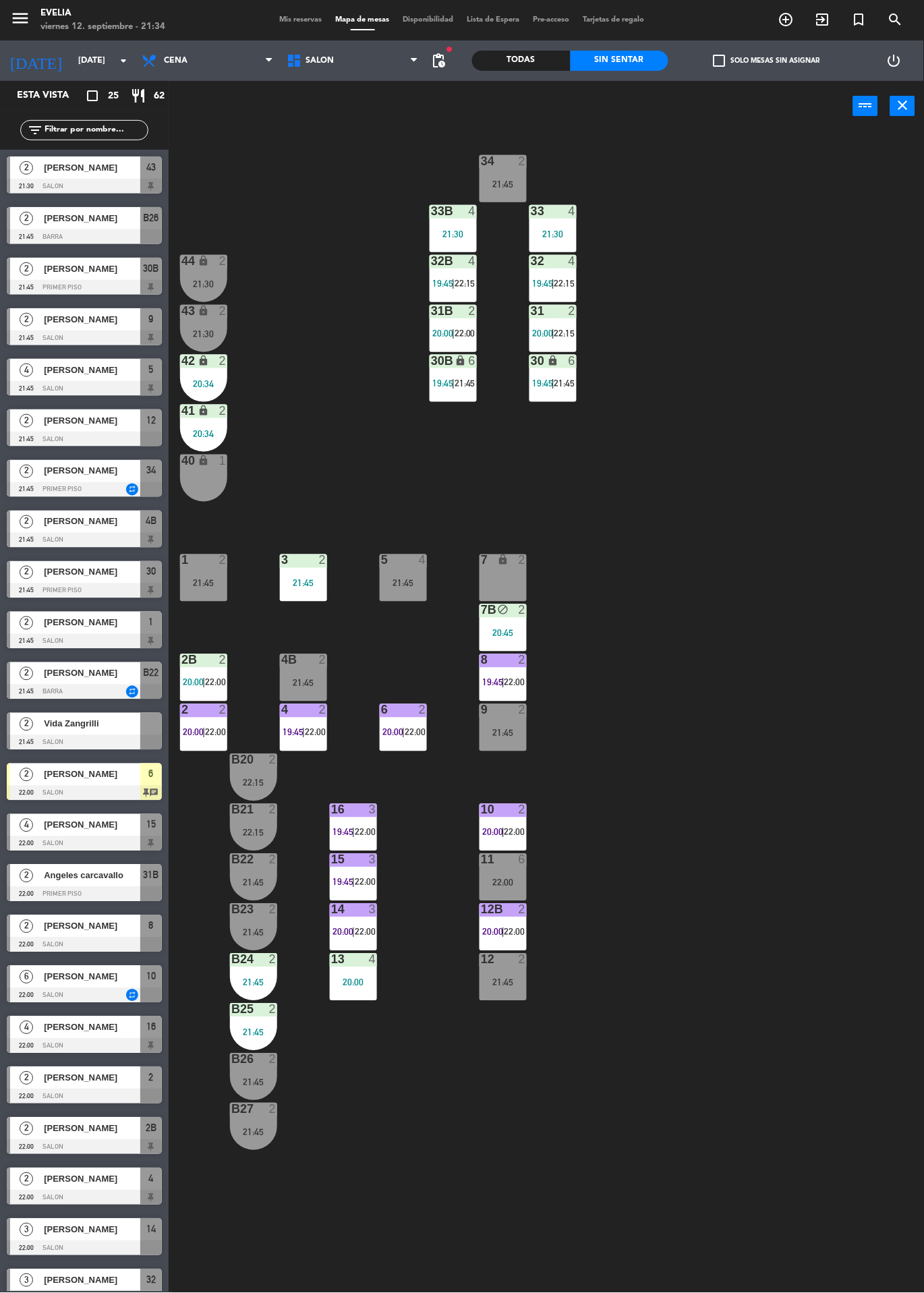
click at [523, 52] on div "Todas" at bounding box center [521, 61] width 99 height 20
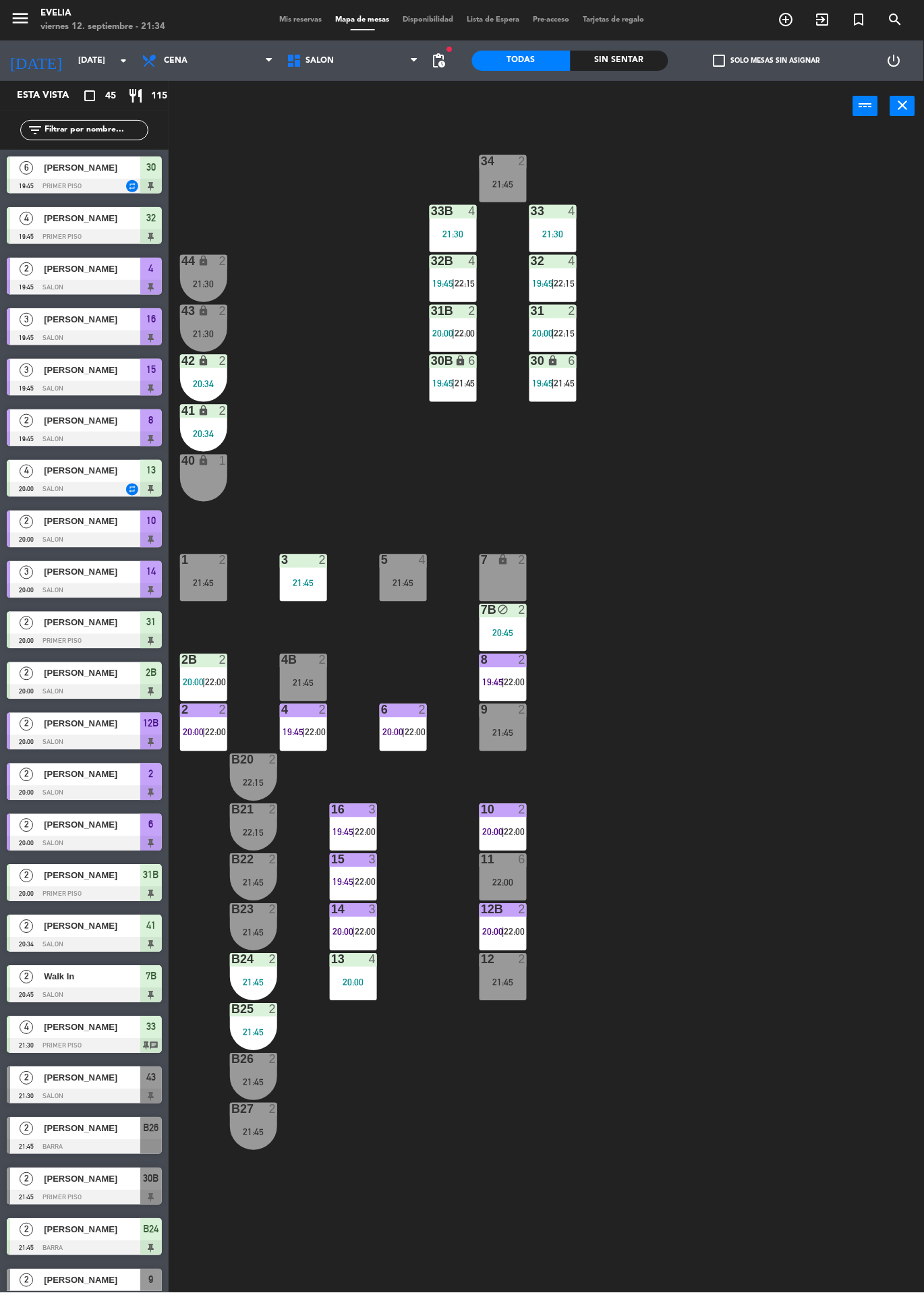
click at [617, 61] on div "Sin sentar" at bounding box center [620, 61] width 99 height 20
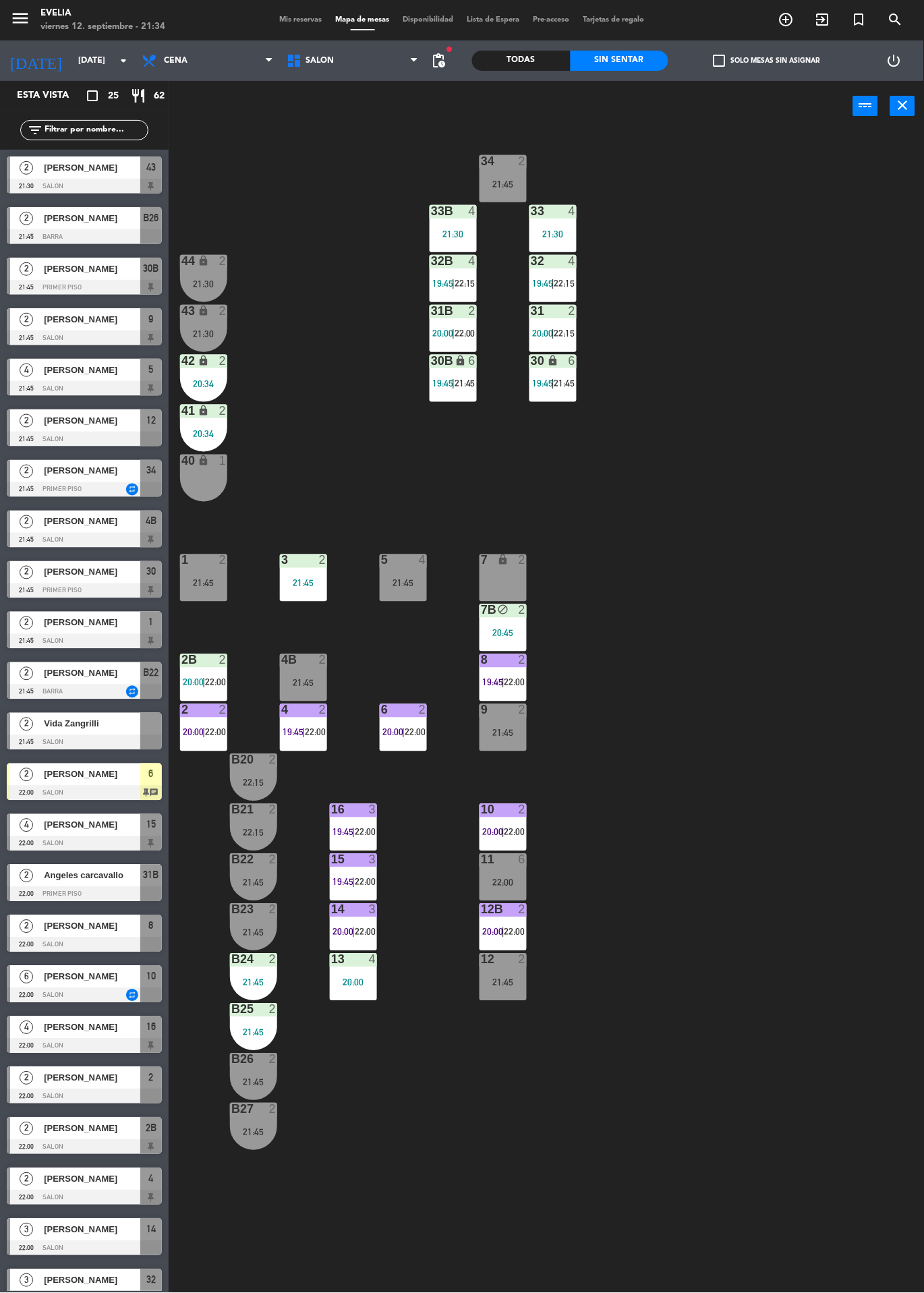
click at [777, 58] on label "check_box_outline_blank Solo mesas sin asignar" at bounding box center [767, 61] width 107 height 12
click at [767, 61] on input "check_box_outline_blank Solo mesas sin asignar" at bounding box center [767, 61] width 0 height 0
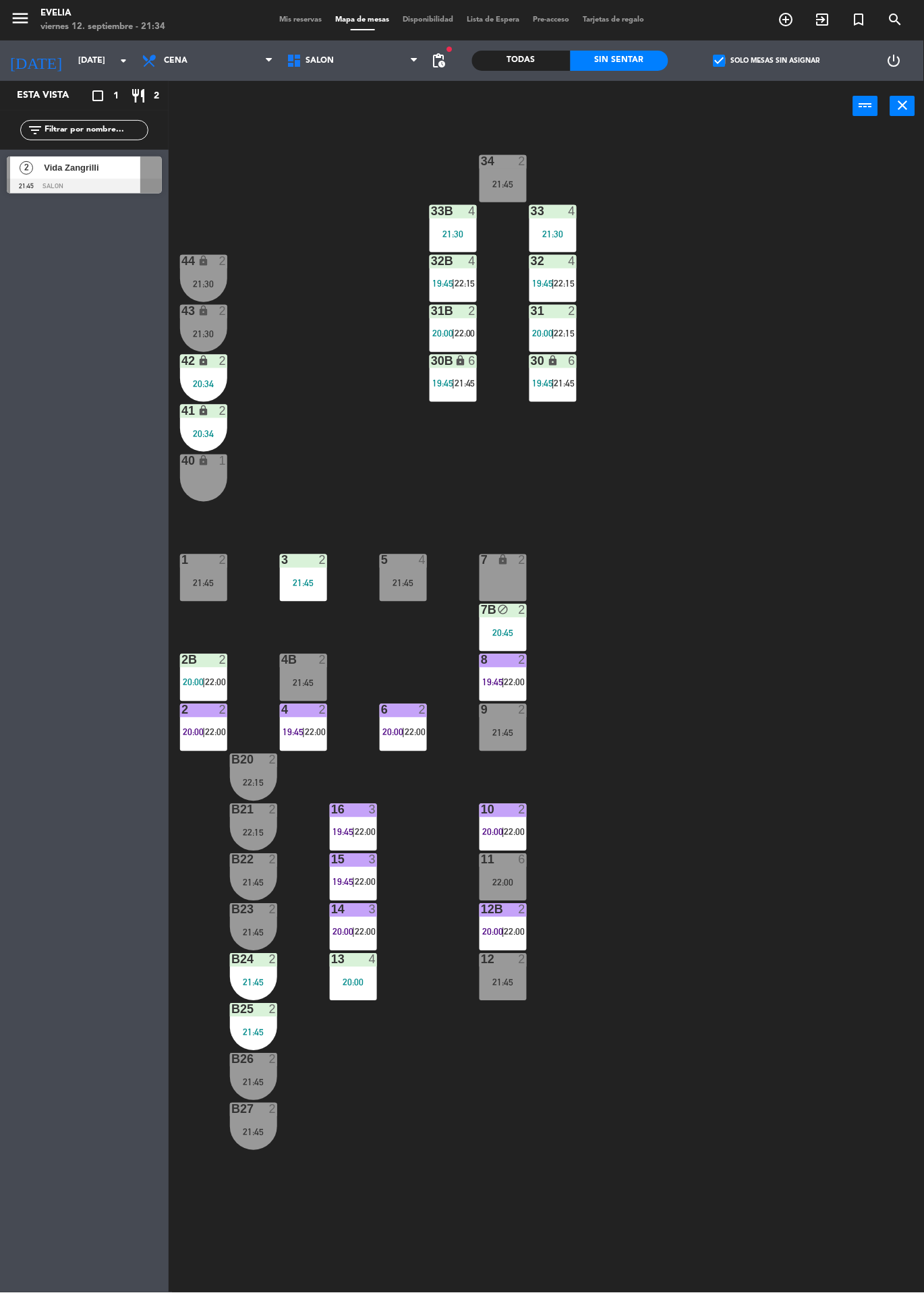
click at [26, 168] on span "2" at bounding box center [26, 168] width 14 height 14
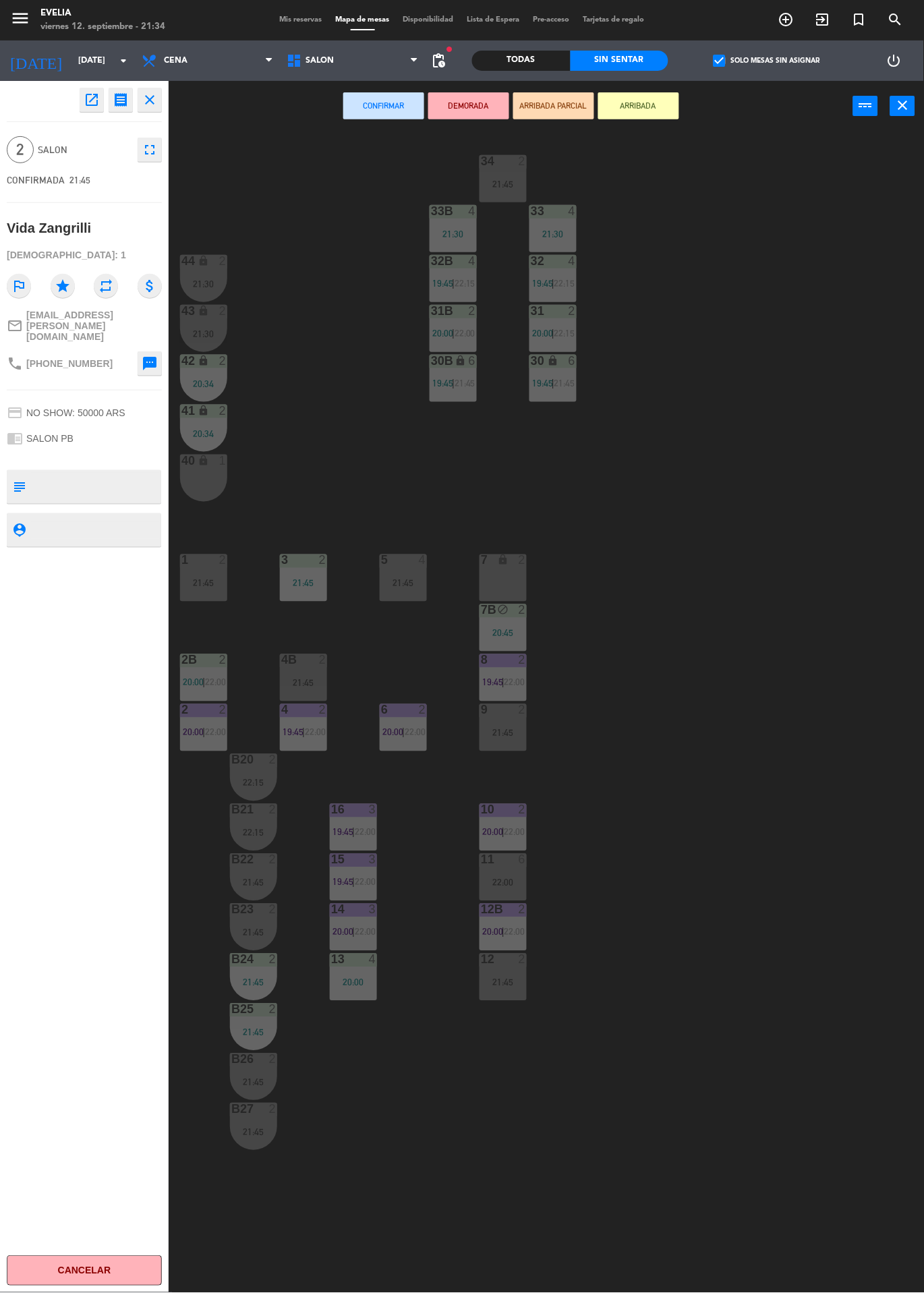
click at [858, 461] on div "34 2 21:45 33B 4 21:30 33 4 21:30 44 lock 2 21:30 32B 4 19:45 | 22:15 32 4 19:4…" at bounding box center [551, 711] width 746 height 1161
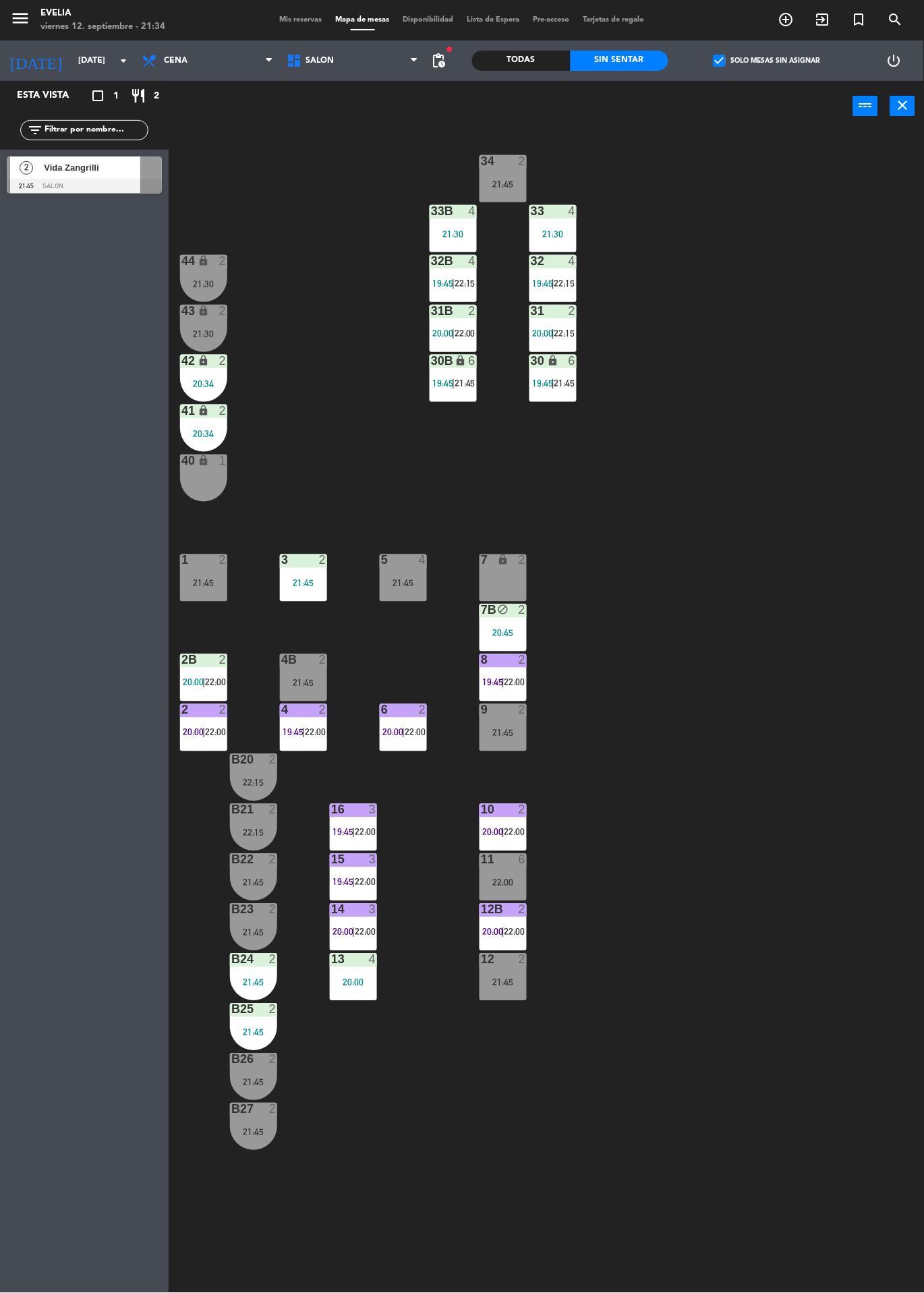
click at [321, 654] on div "2" at bounding box center [323, 660] width 8 height 12
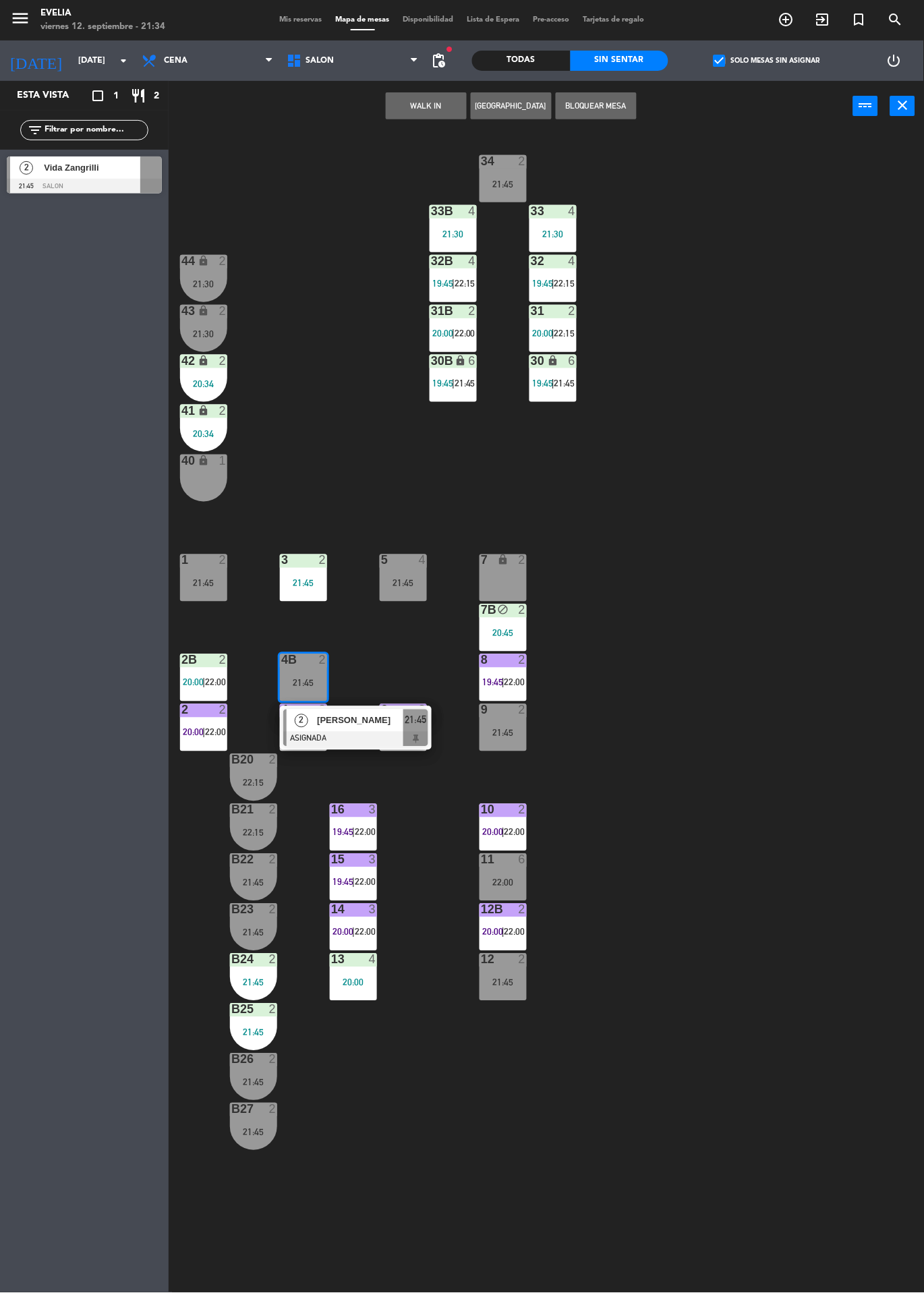
click at [343, 720] on span "[PERSON_NAME]" at bounding box center [360, 721] width 86 height 14
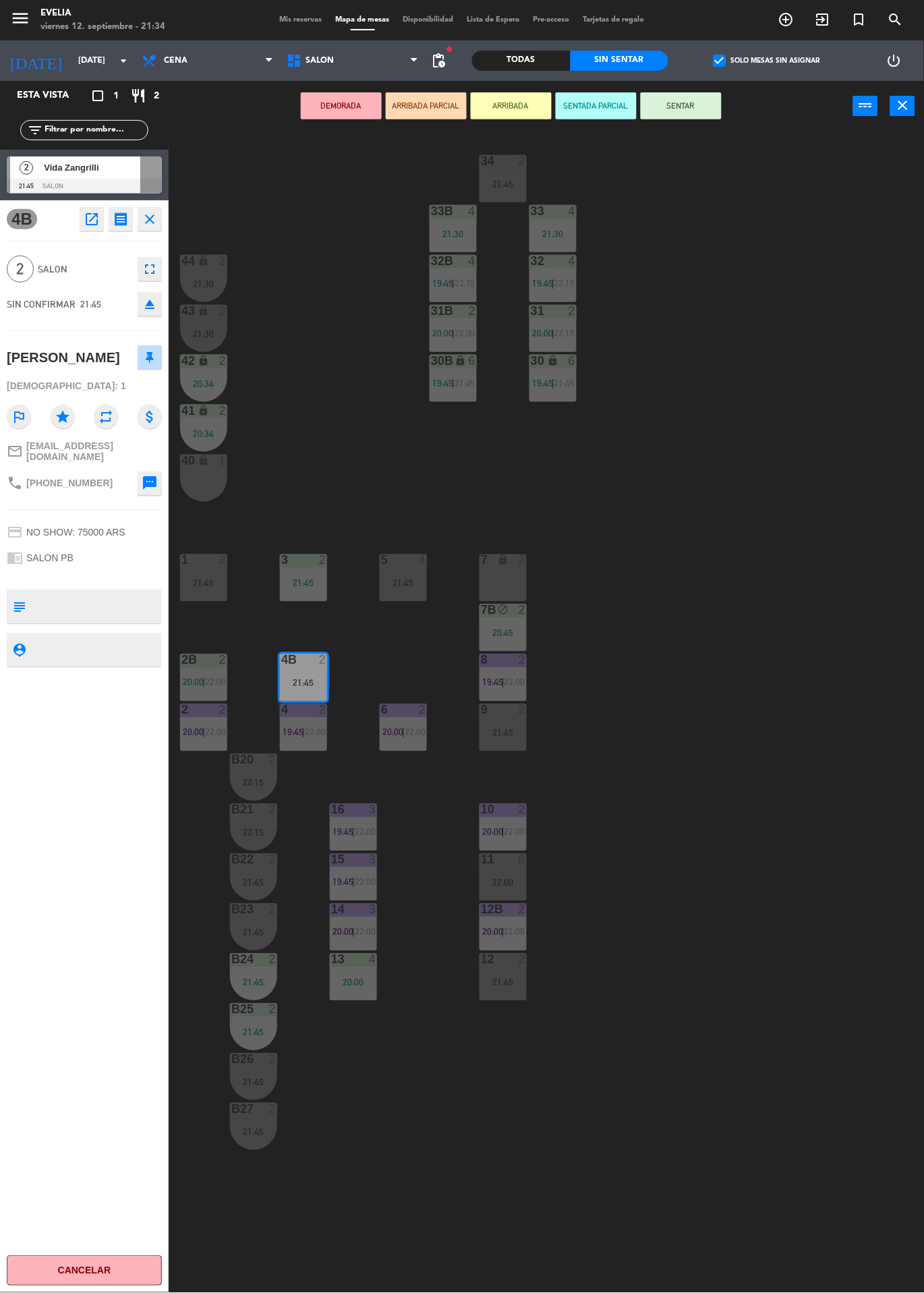
click at [704, 107] on button "SENTAR" at bounding box center [681, 105] width 81 height 27
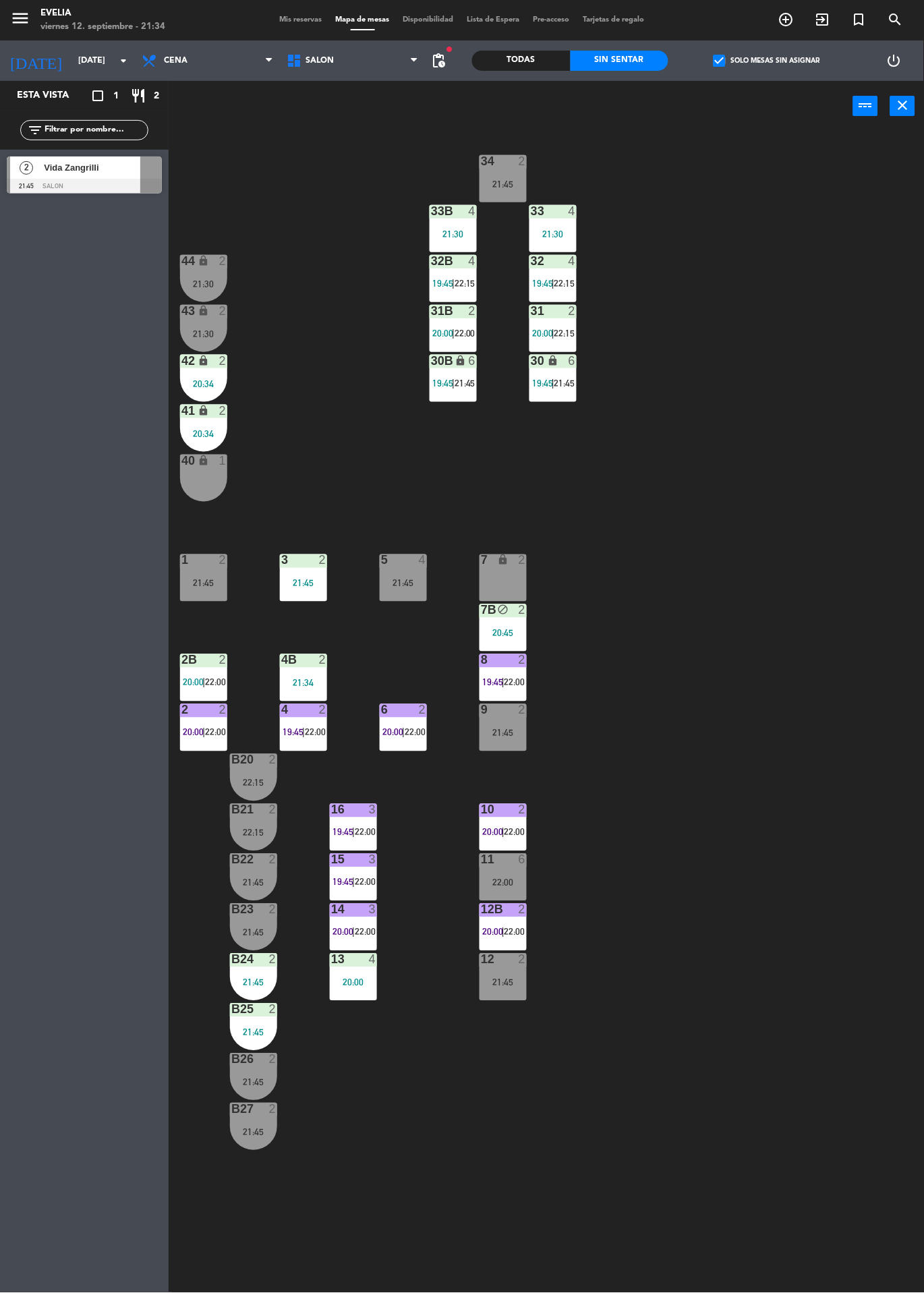
click at [763, 445] on div "34 2 21:45 33B 4 21:30 33 4 21:30 44 lock 2 21:30 32B 4 19:45 | 22:15 32 4 19:4…" at bounding box center [551, 711] width 746 height 1161
click at [94, 179] on div at bounding box center [84, 186] width 155 height 15
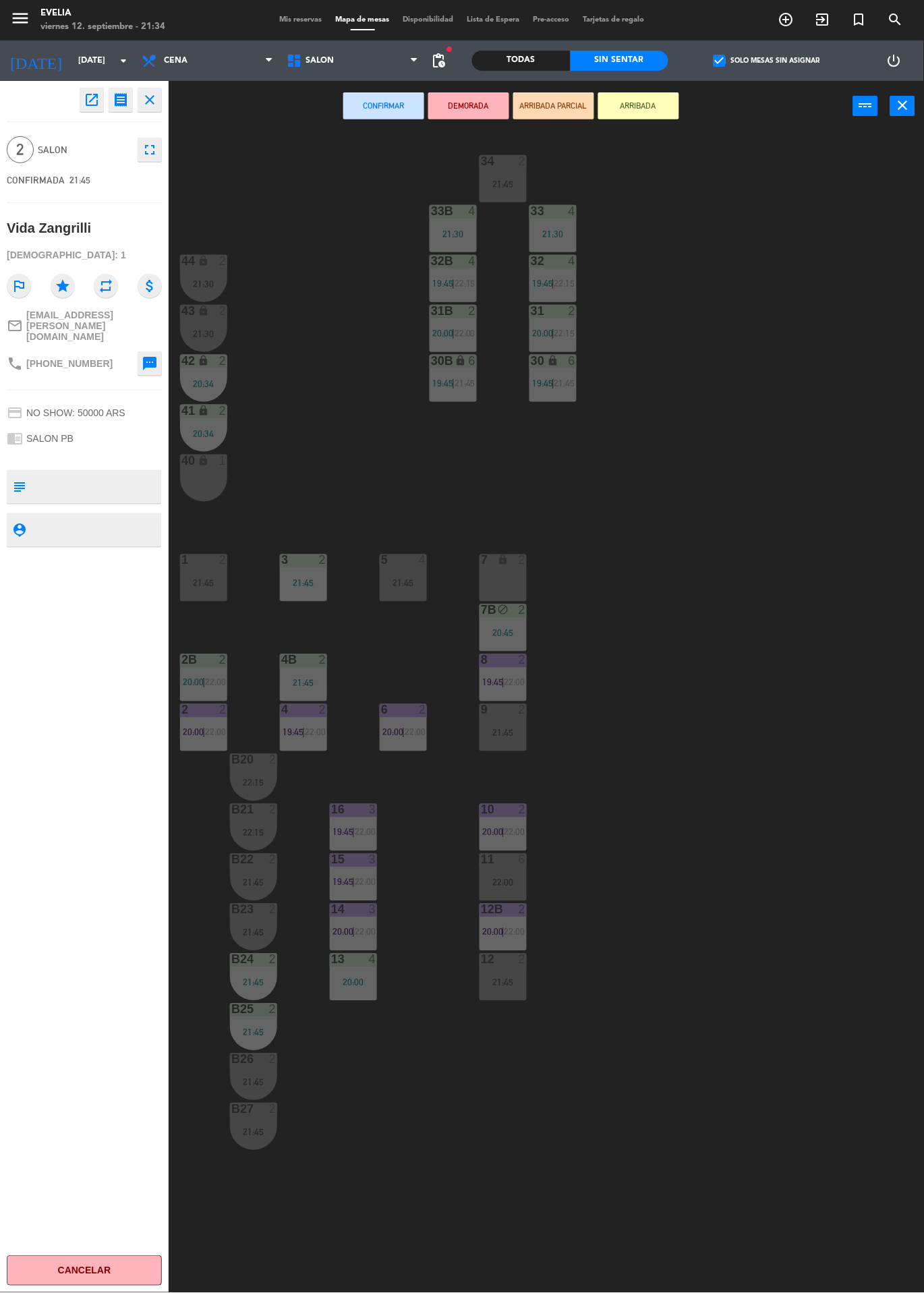
click at [493, 729] on div "21:45" at bounding box center [503, 733] width 48 height 9
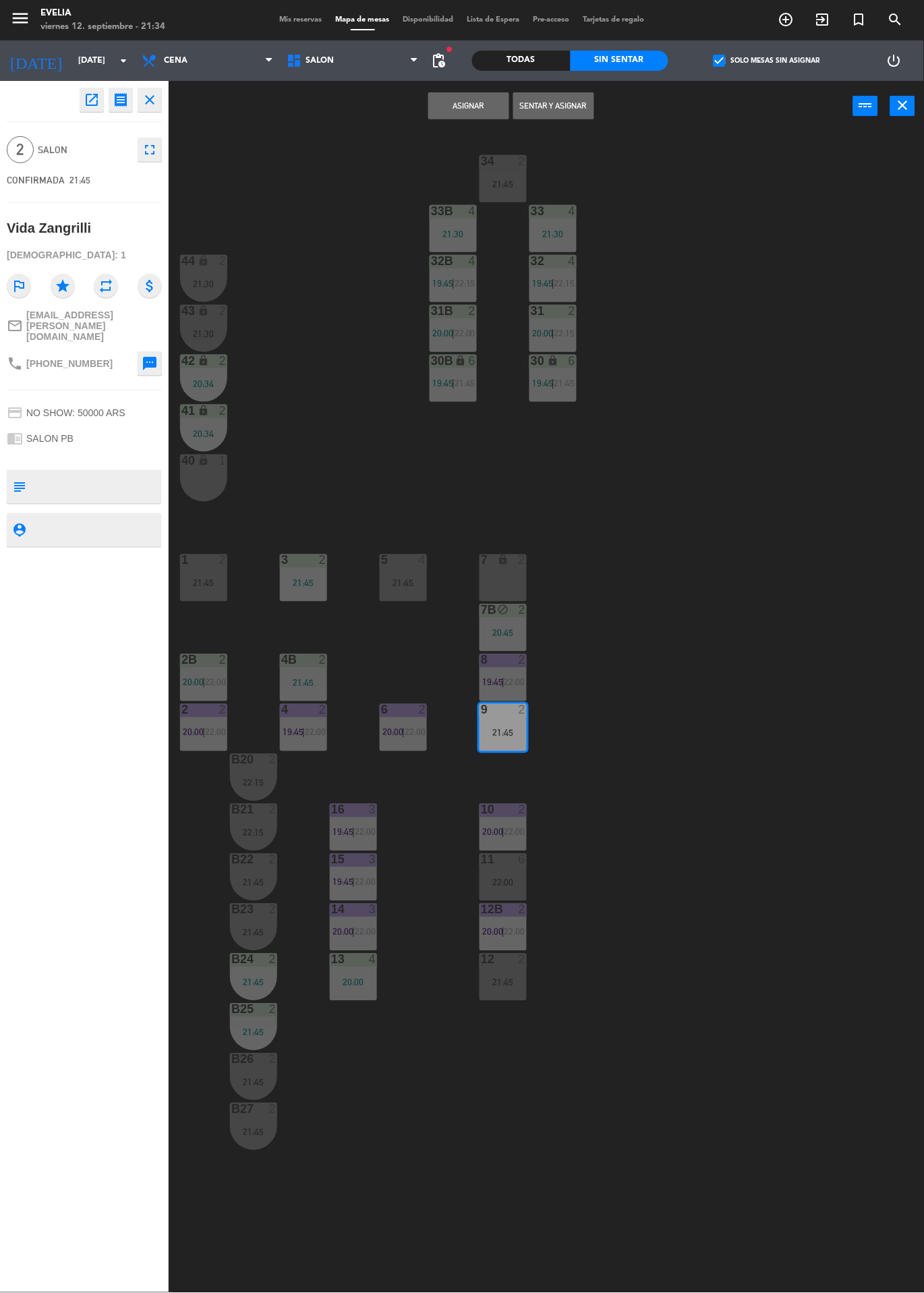
click at [713, 396] on div "34 2 21:45 33B 4 21:30 33 4 21:30 44 lock 2 21:30 32B 4 19:45 | 22:15 32 4 19:4…" at bounding box center [551, 711] width 746 height 1161
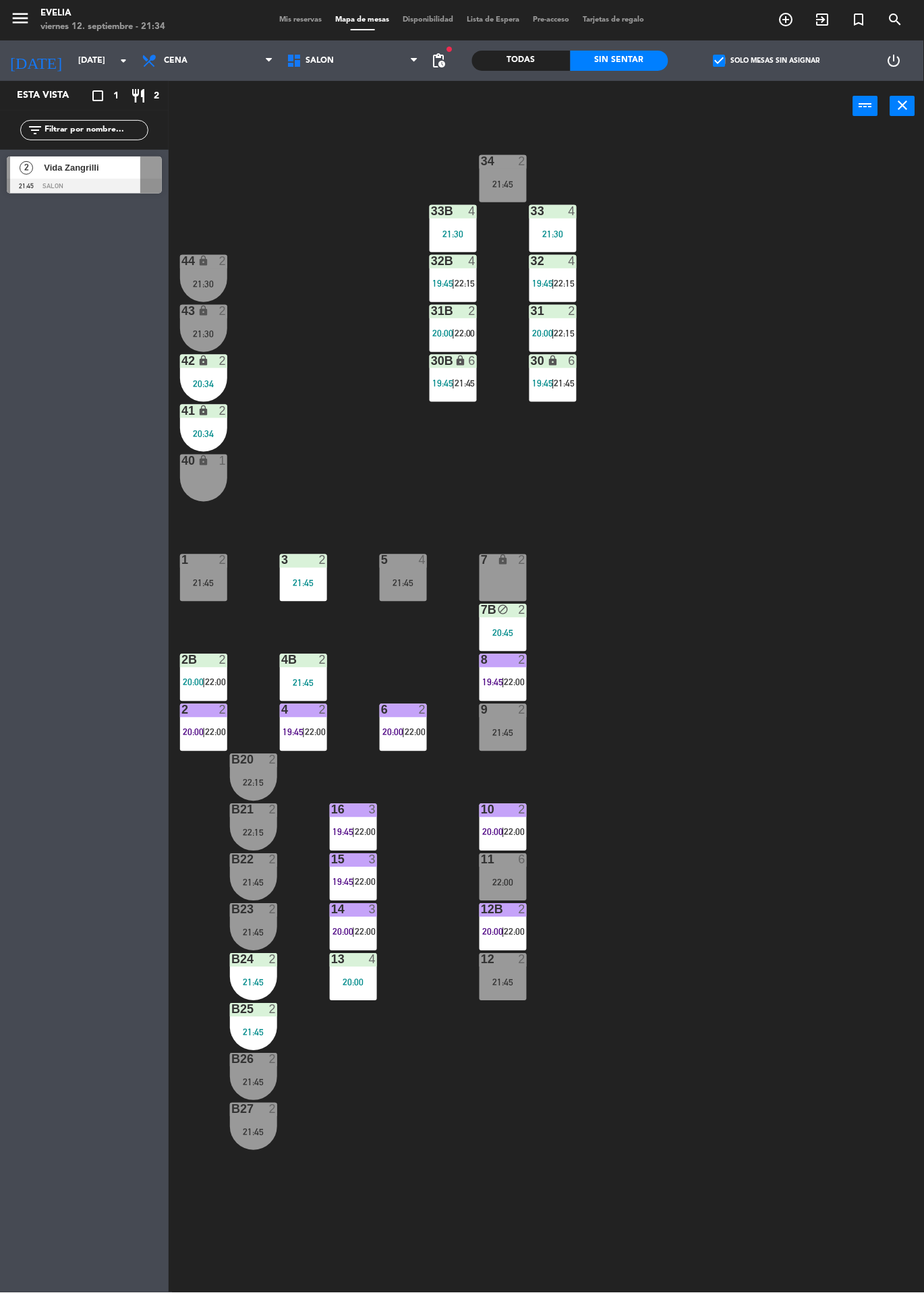
click at [499, 711] on div at bounding box center [503, 710] width 22 height 12
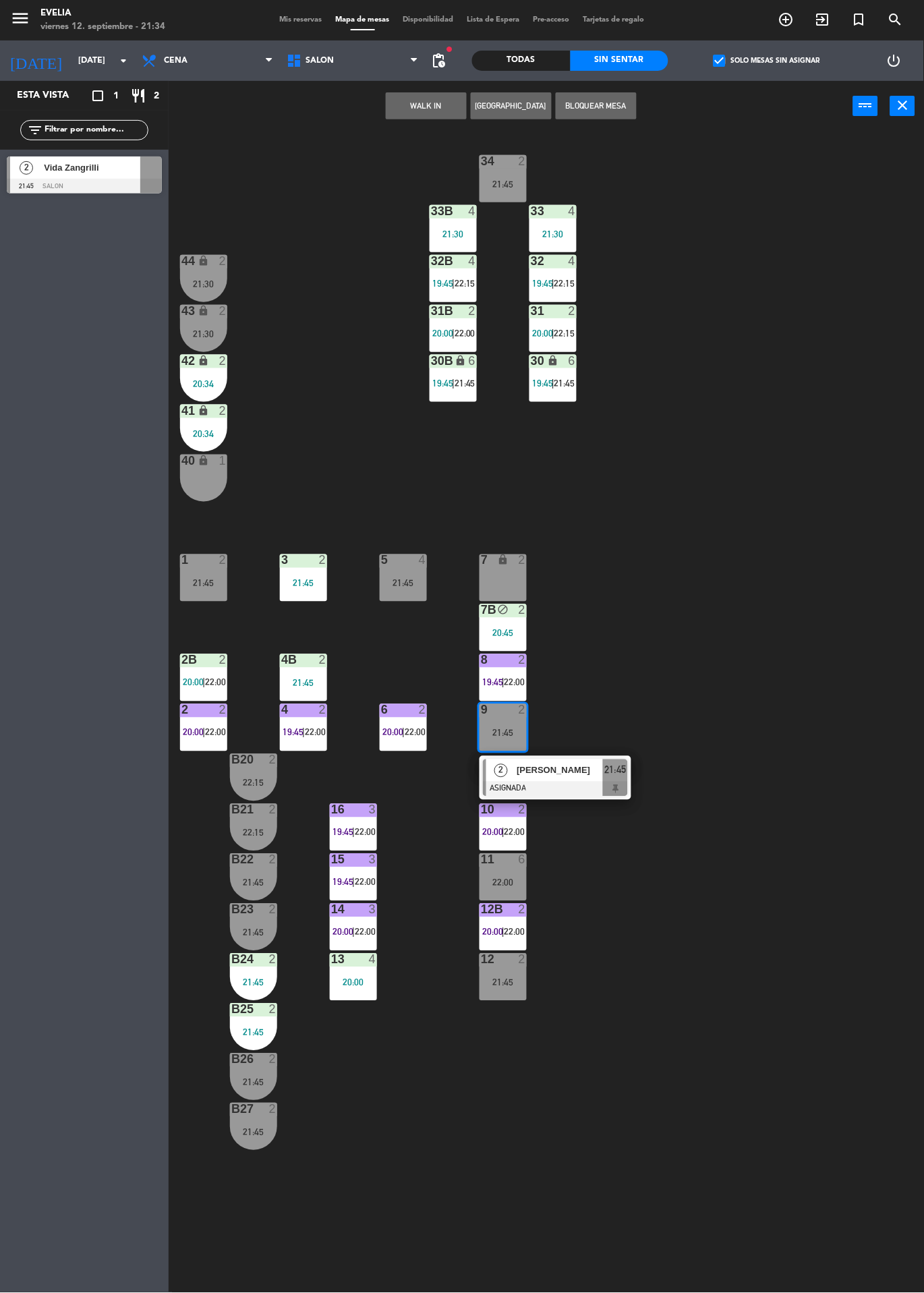
click at [575, 767] on span "[PERSON_NAME]" at bounding box center [560, 770] width 86 height 14
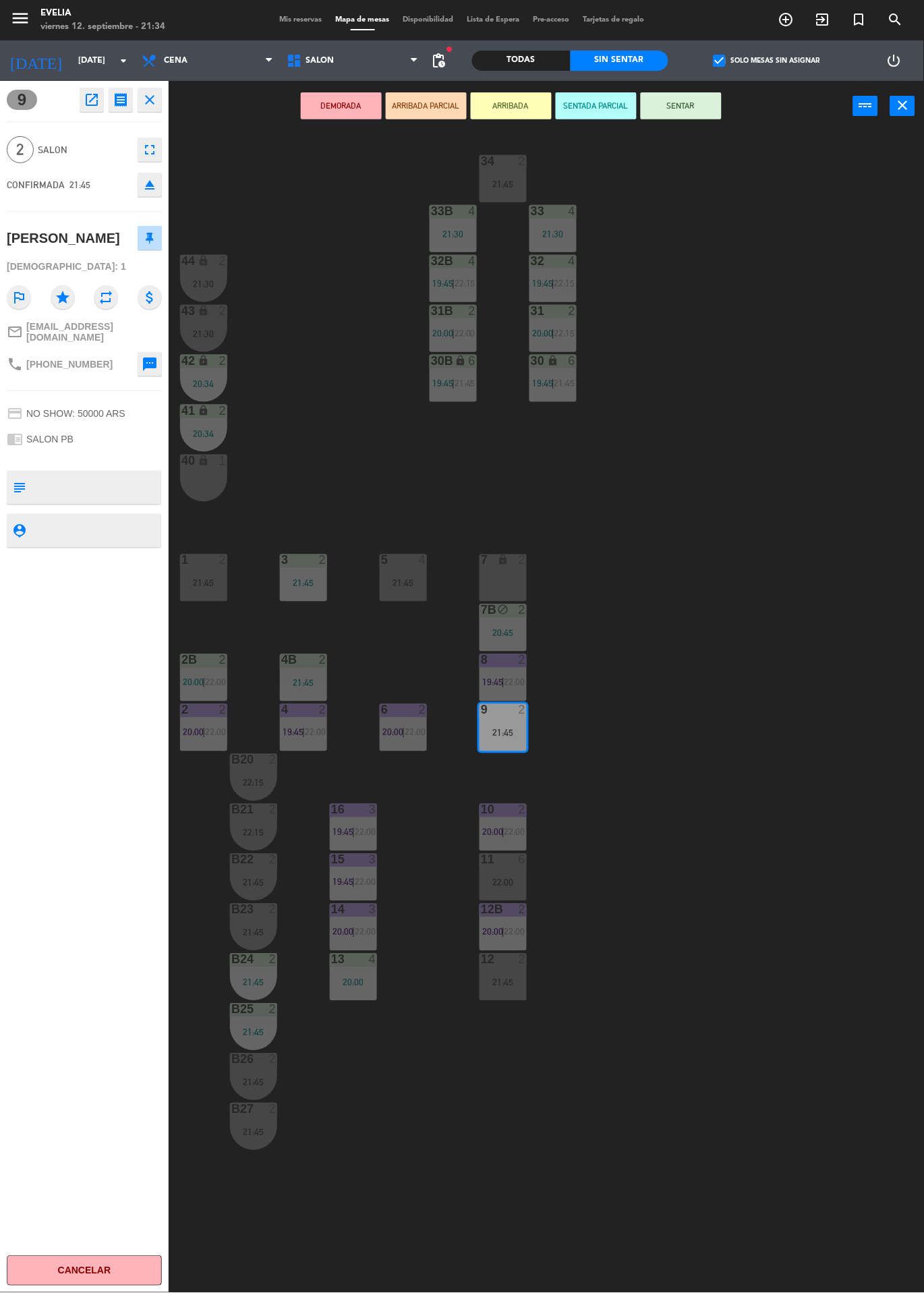
click at [154, 185] on icon "eject" at bounding box center [150, 185] width 16 height 16
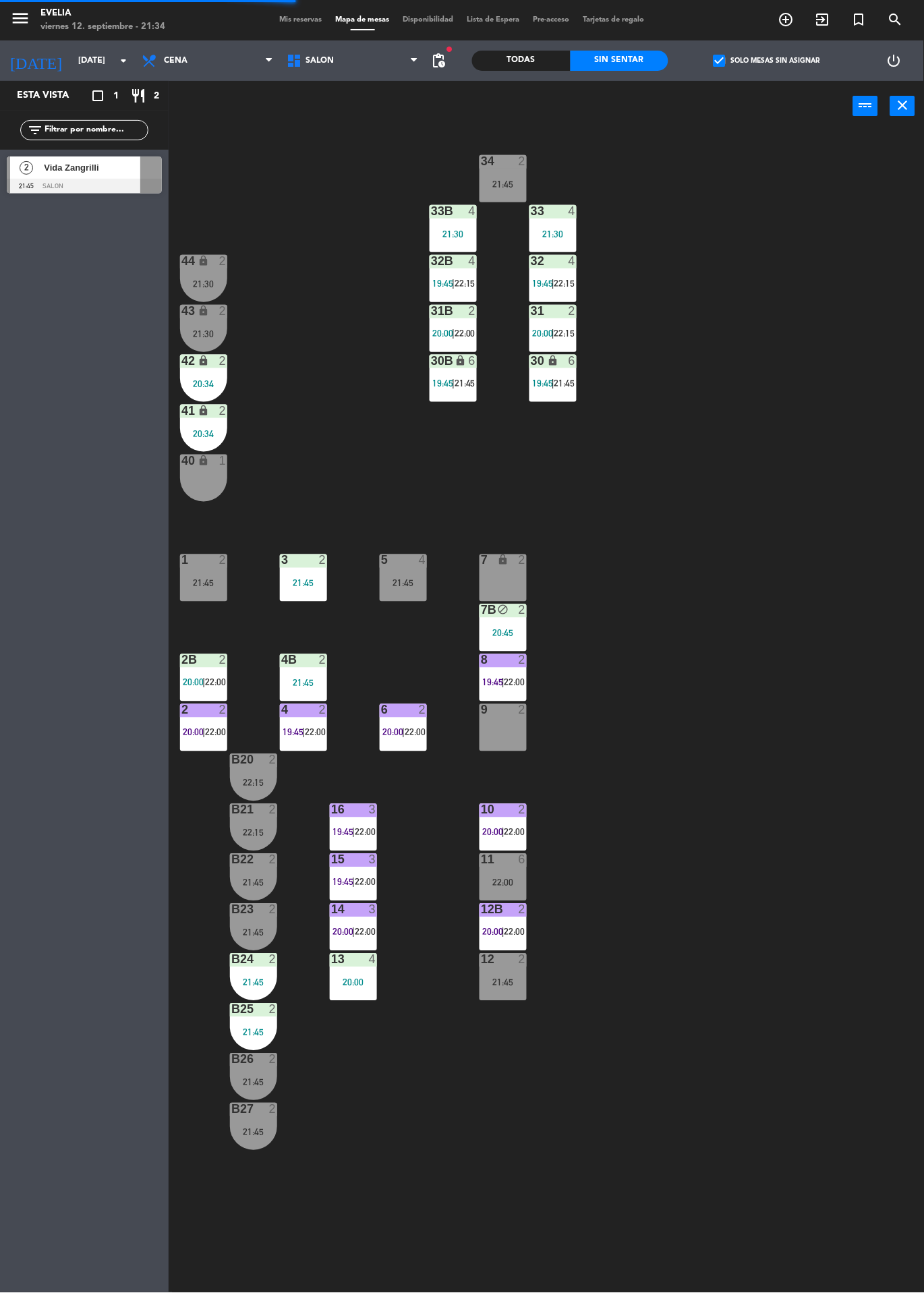
click at [88, 182] on div at bounding box center [84, 186] width 155 height 15
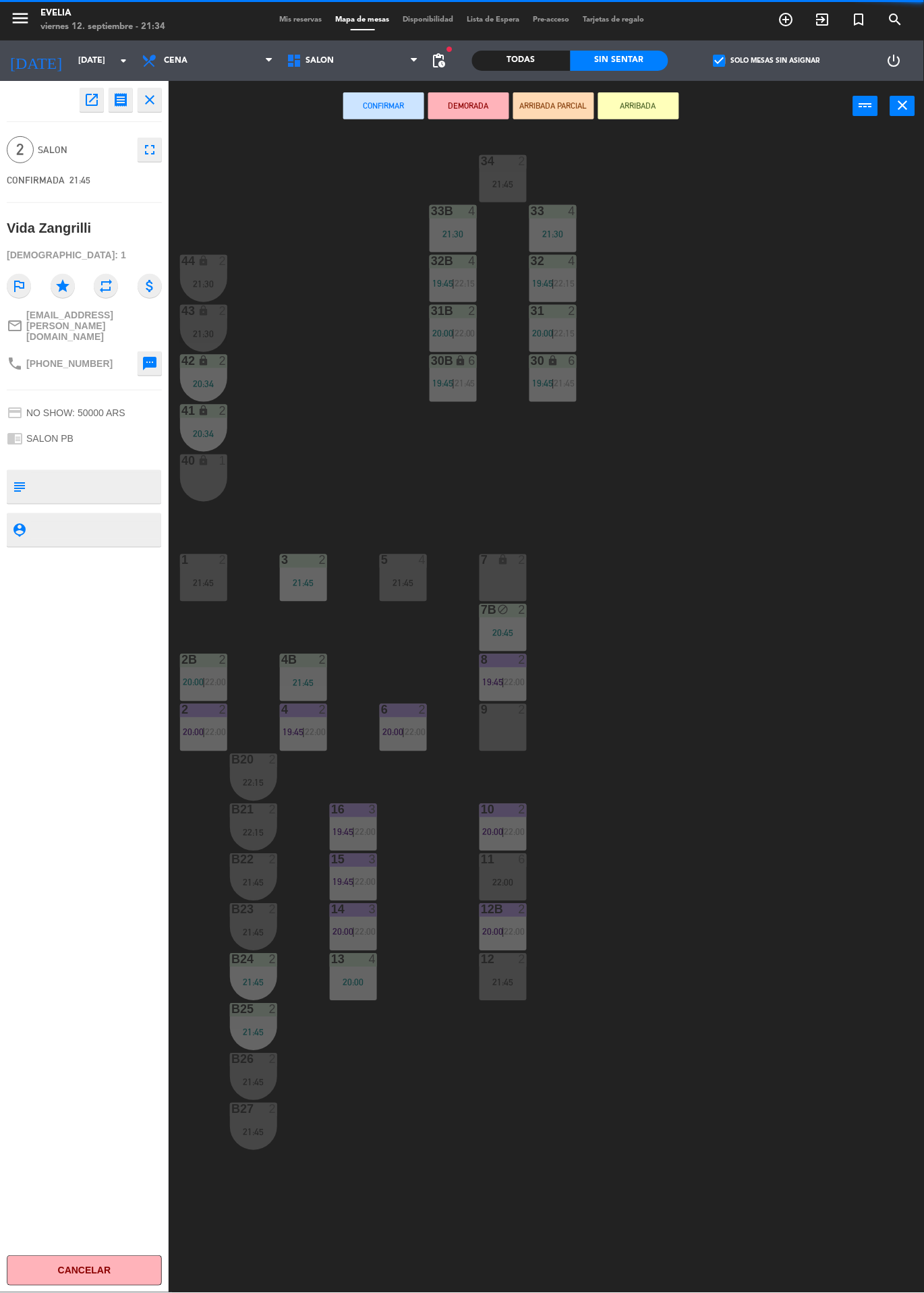
click at [471, 709] on div "9" at bounding box center [480, 710] width 22 height 12
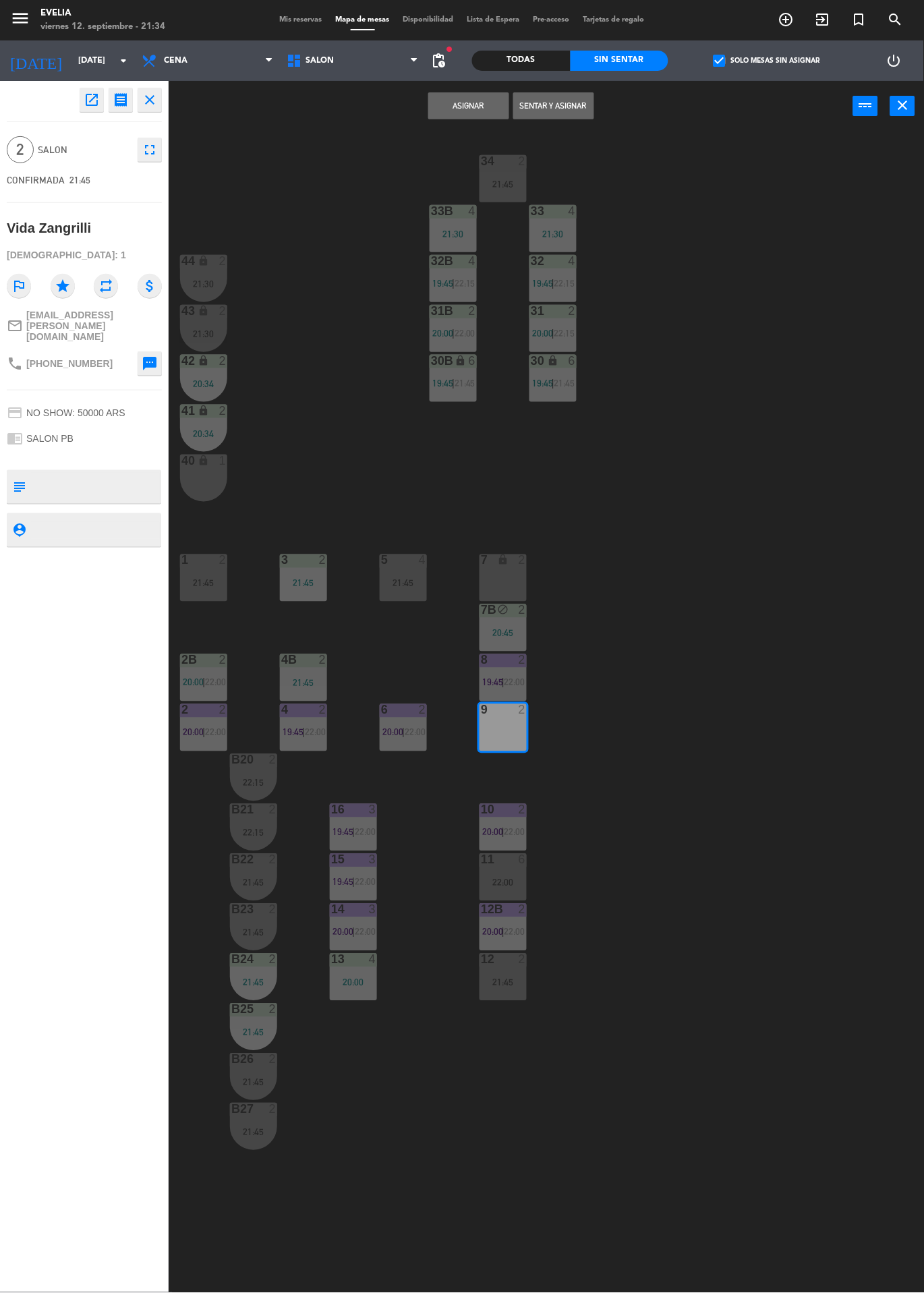
click at [468, 106] on button "Asignar" at bounding box center [468, 105] width 81 height 27
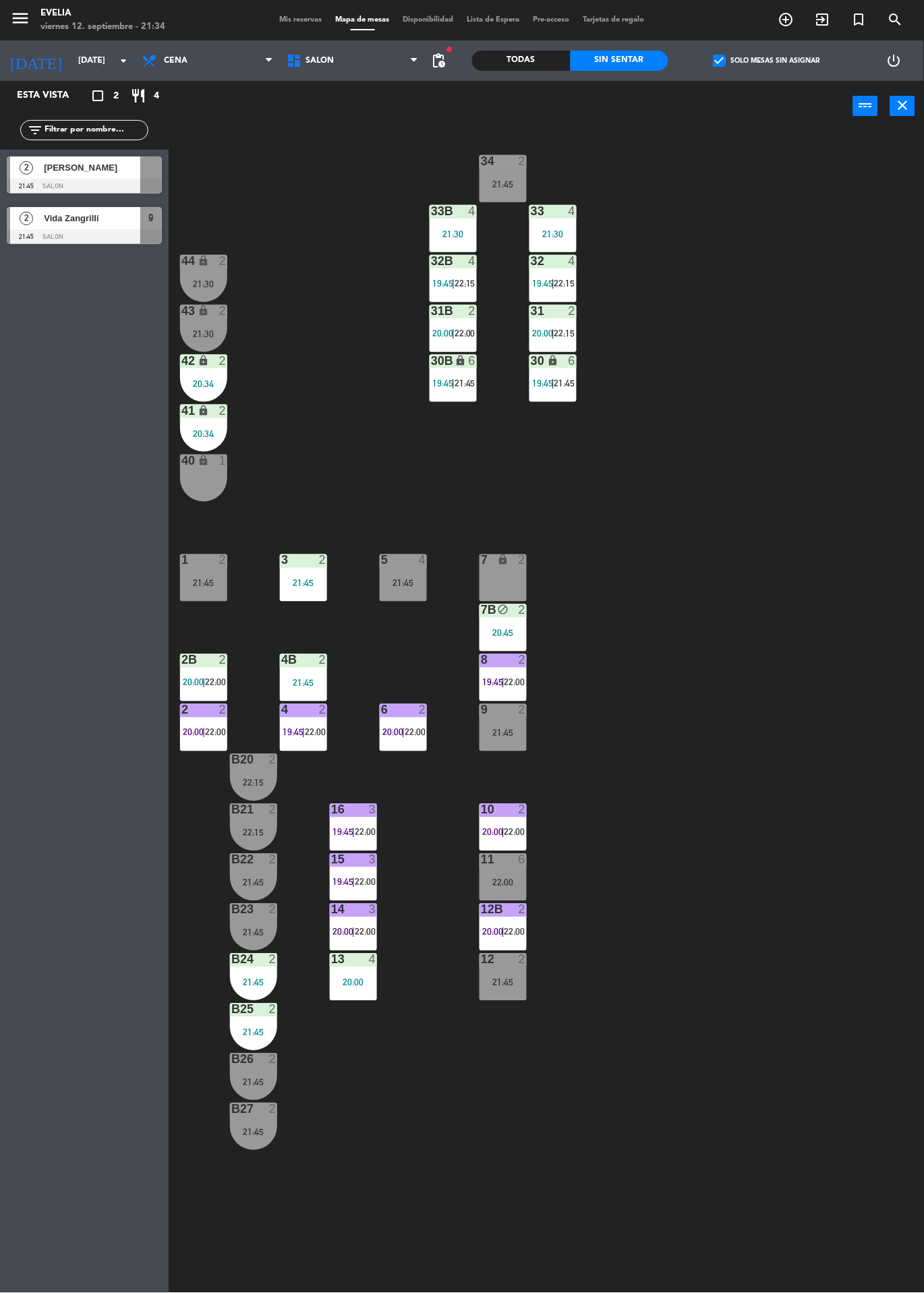
click at [481, 709] on div "9" at bounding box center [481, 710] width 1 height 12
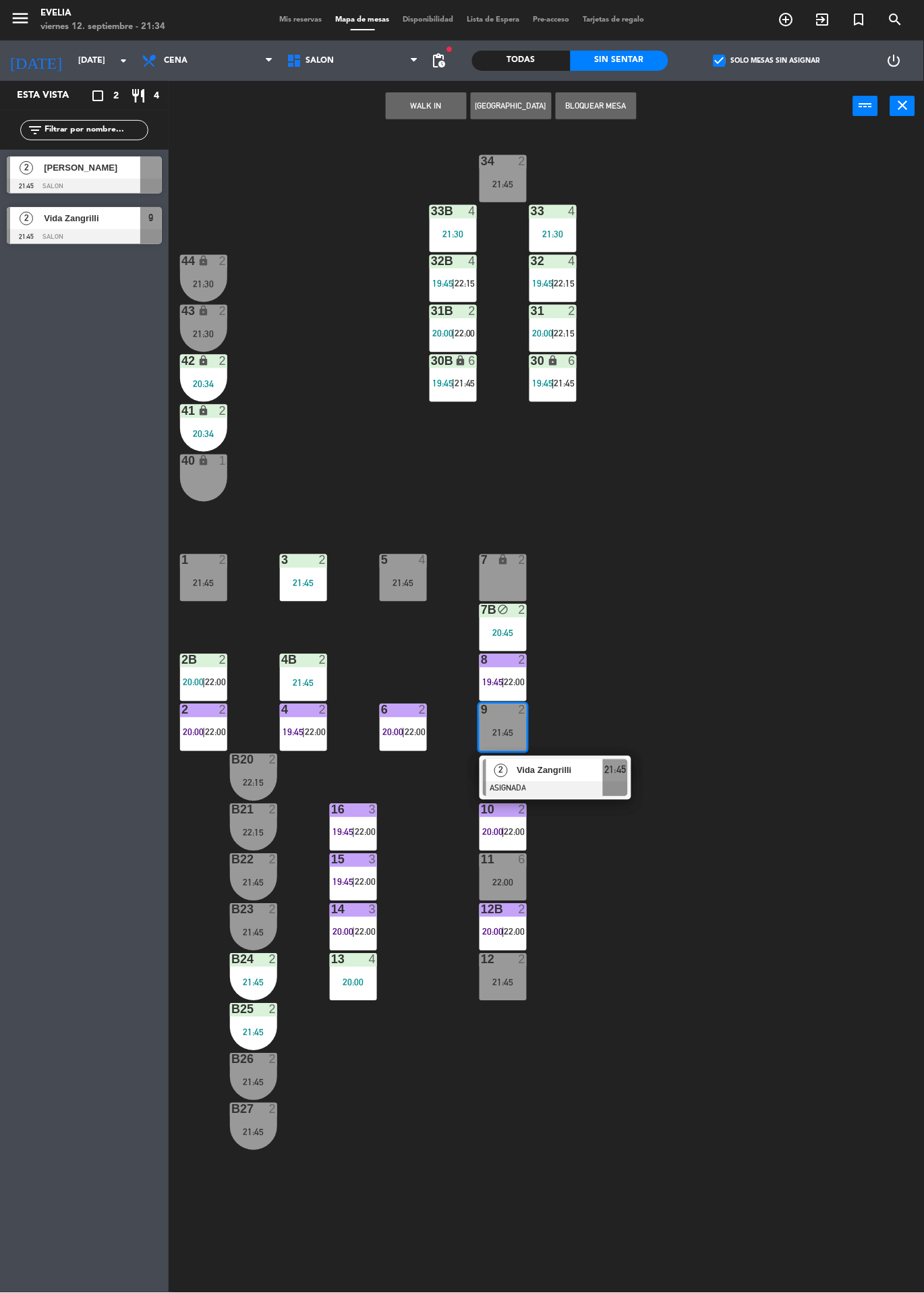
click at [587, 761] on div "Vida Zangrilli" at bounding box center [559, 770] width 88 height 22
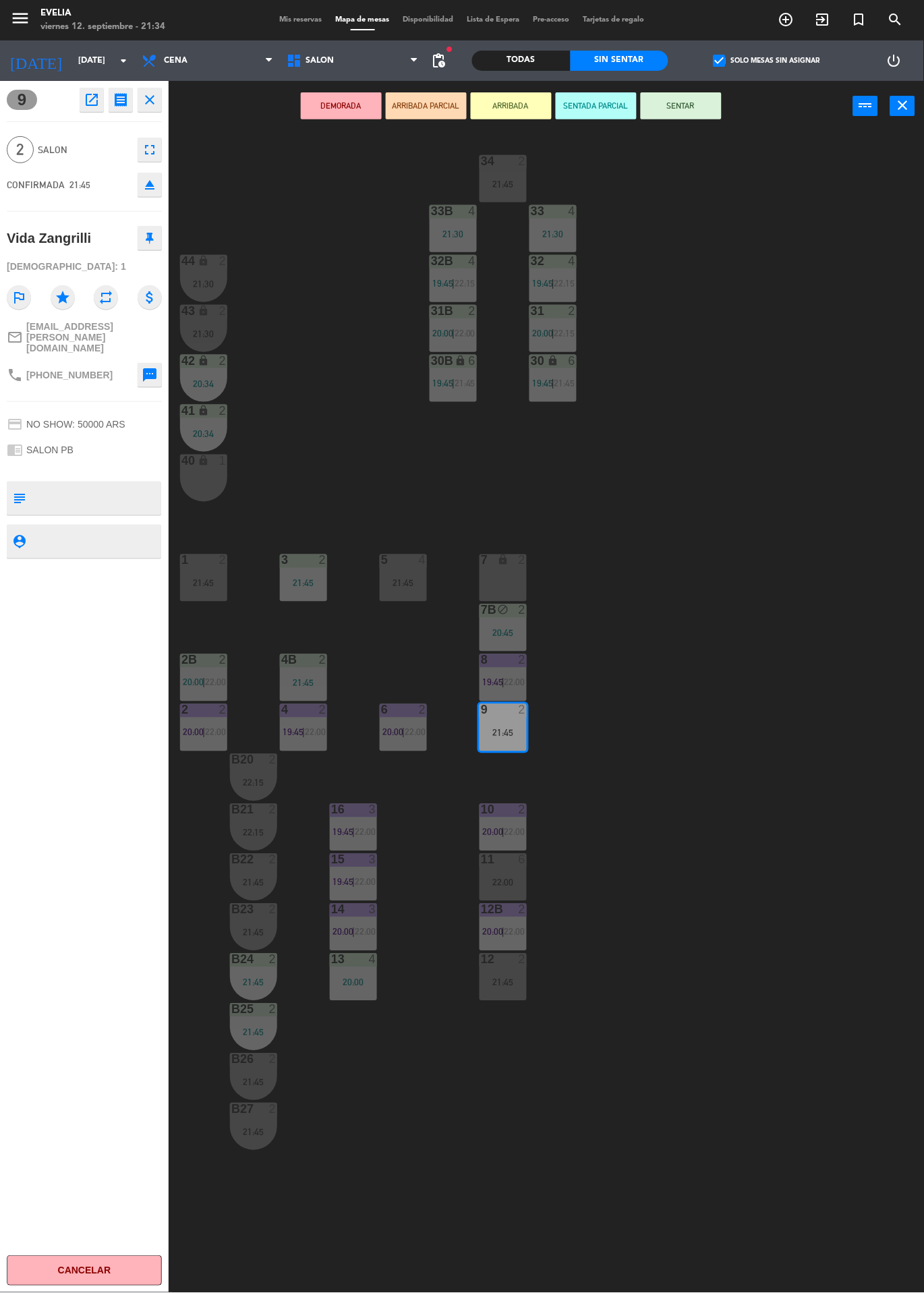
click at [701, 116] on button "SENTAR" at bounding box center [681, 105] width 81 height 27
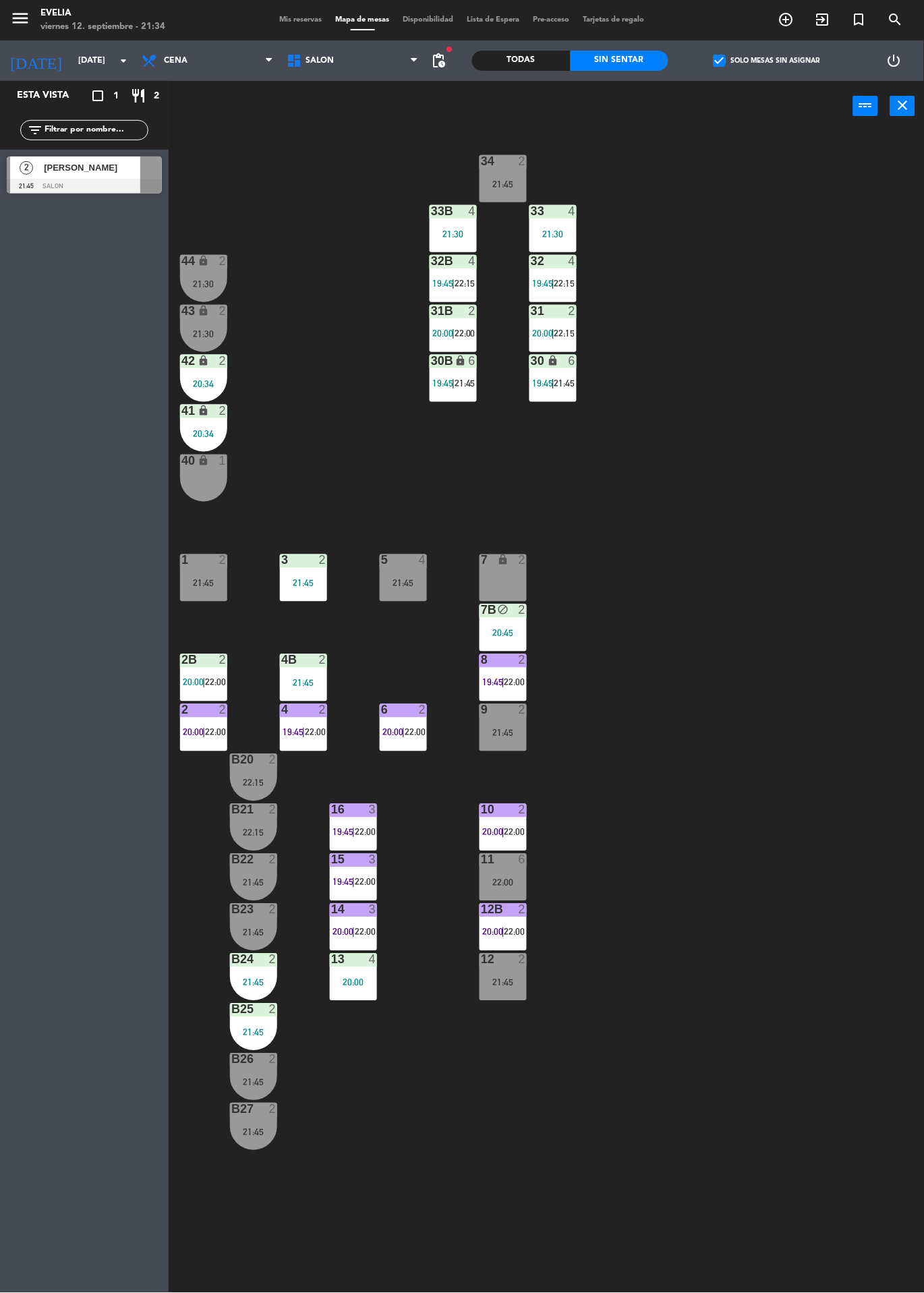
click at [500, 710] on div at bounding box center [503, 710] width 22 height 12
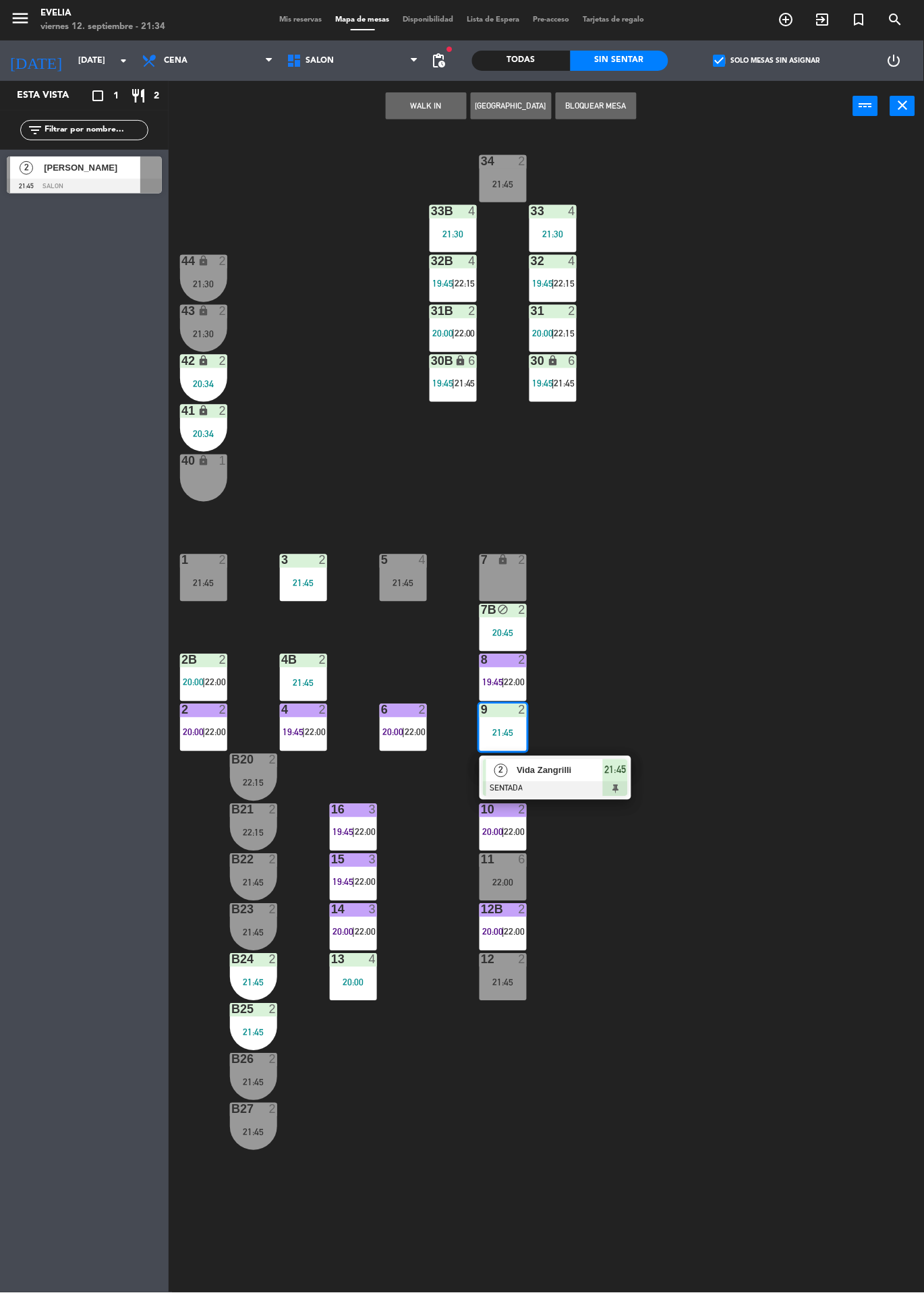
click at [576, 773] on span "Vida Zangrilli" at bounding box center [560, 770] width 86 height 14
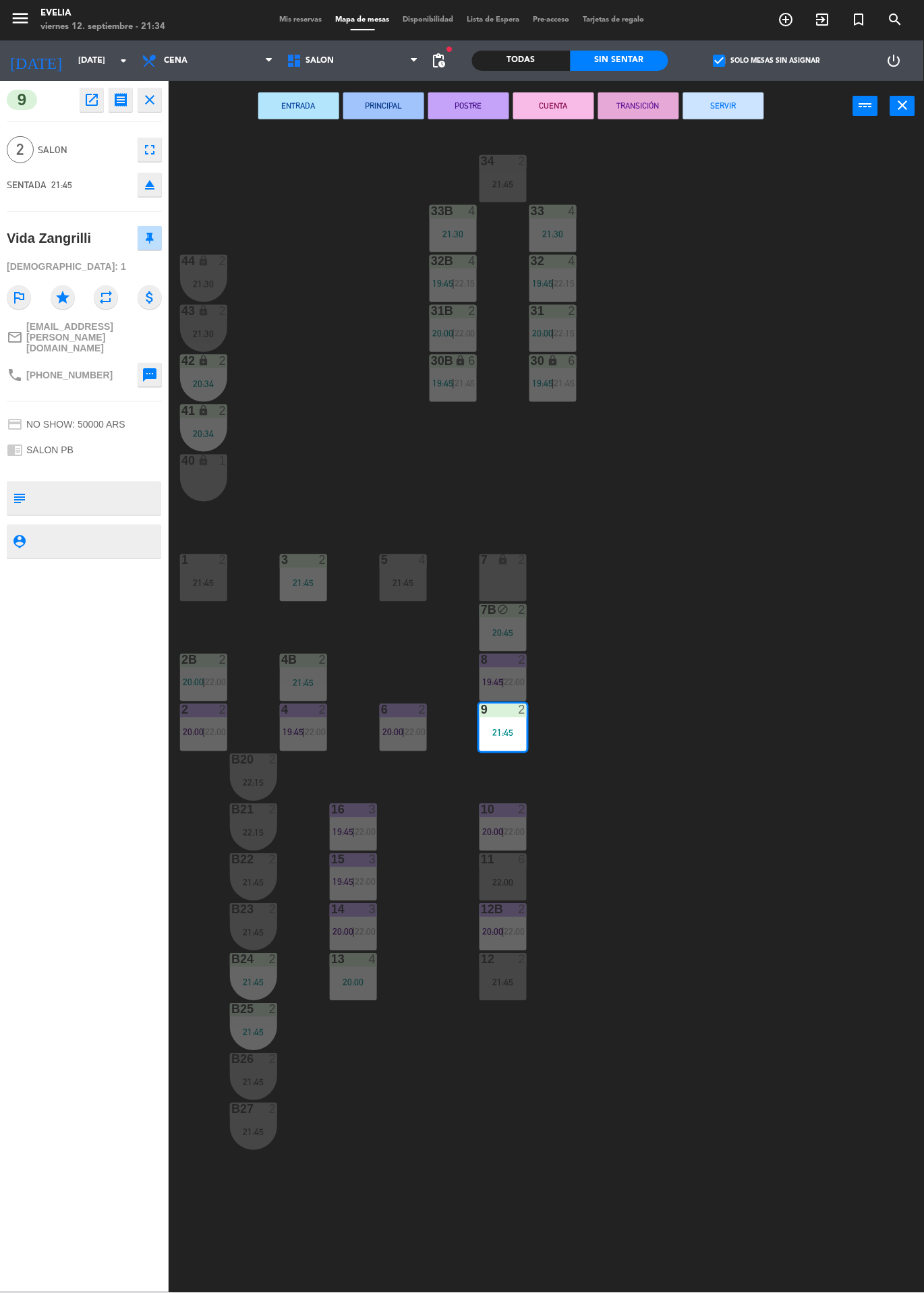
click at [754, 250] on div "34 2 21:45 33B 4 21:30 33 4 21:30 44 lock 2 21:30 32B 4 19:45 | 22:15 32 4 19:4…" at bounding box center [551, 711] width 746 height 1161
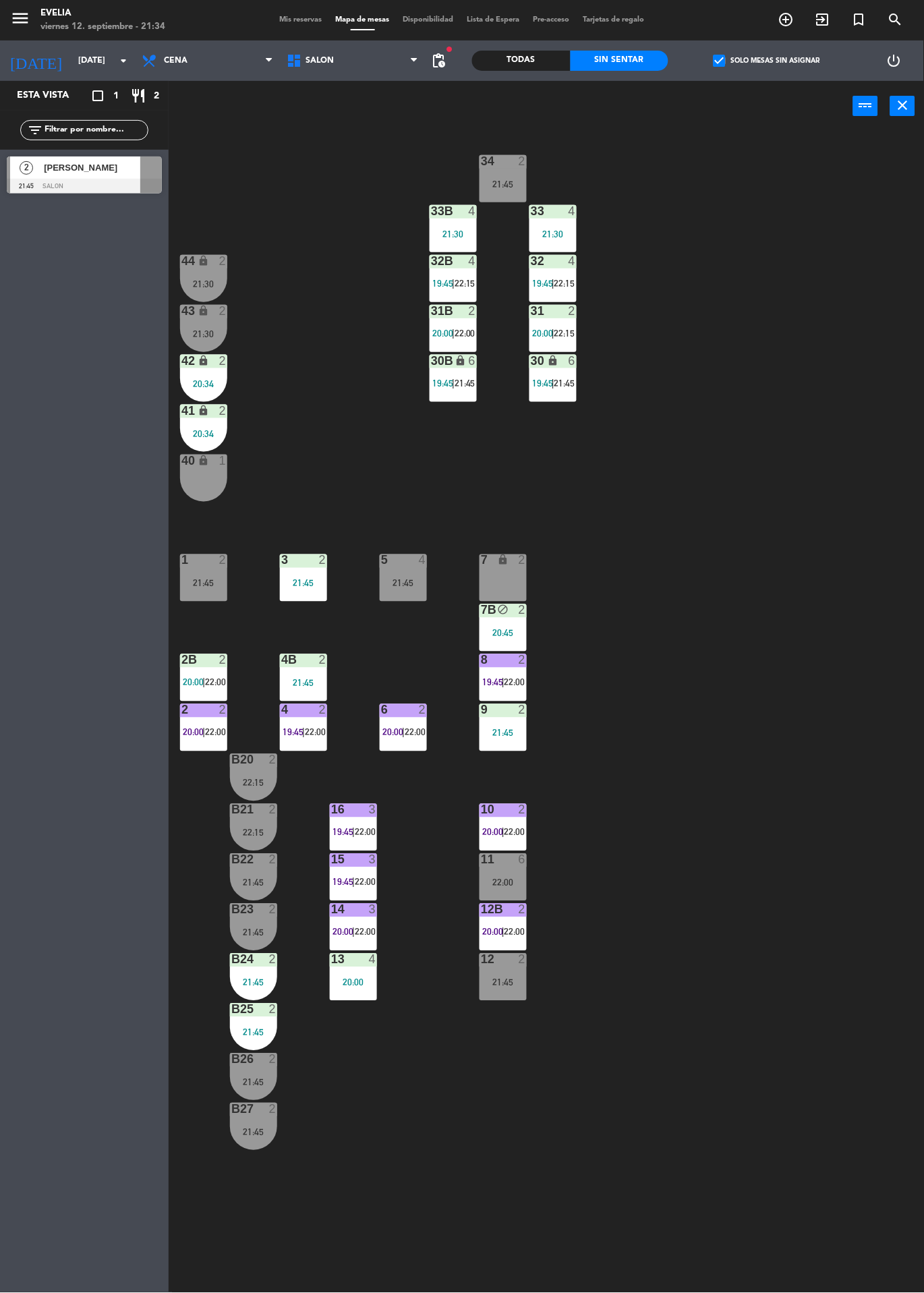
click at [751, 60] on label "check_box Solo mesas sin asignar" at bounding box center [767, 61] width 107 height 12
click at [767, 61] on input "check_box Solo mesas sin asignar" at bounding box center [767, 61] width 0 height 0
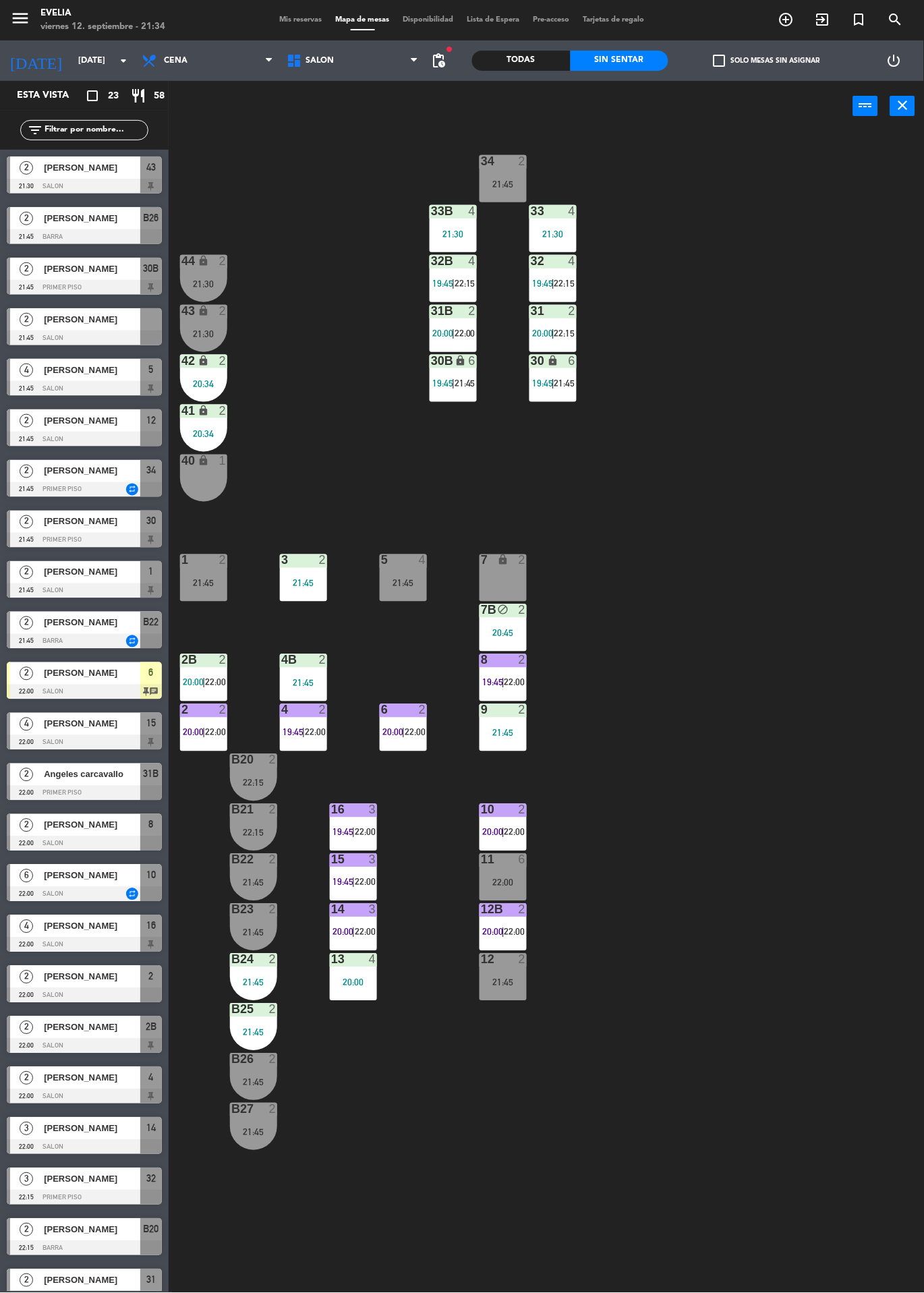
scroll to position [21, 0]
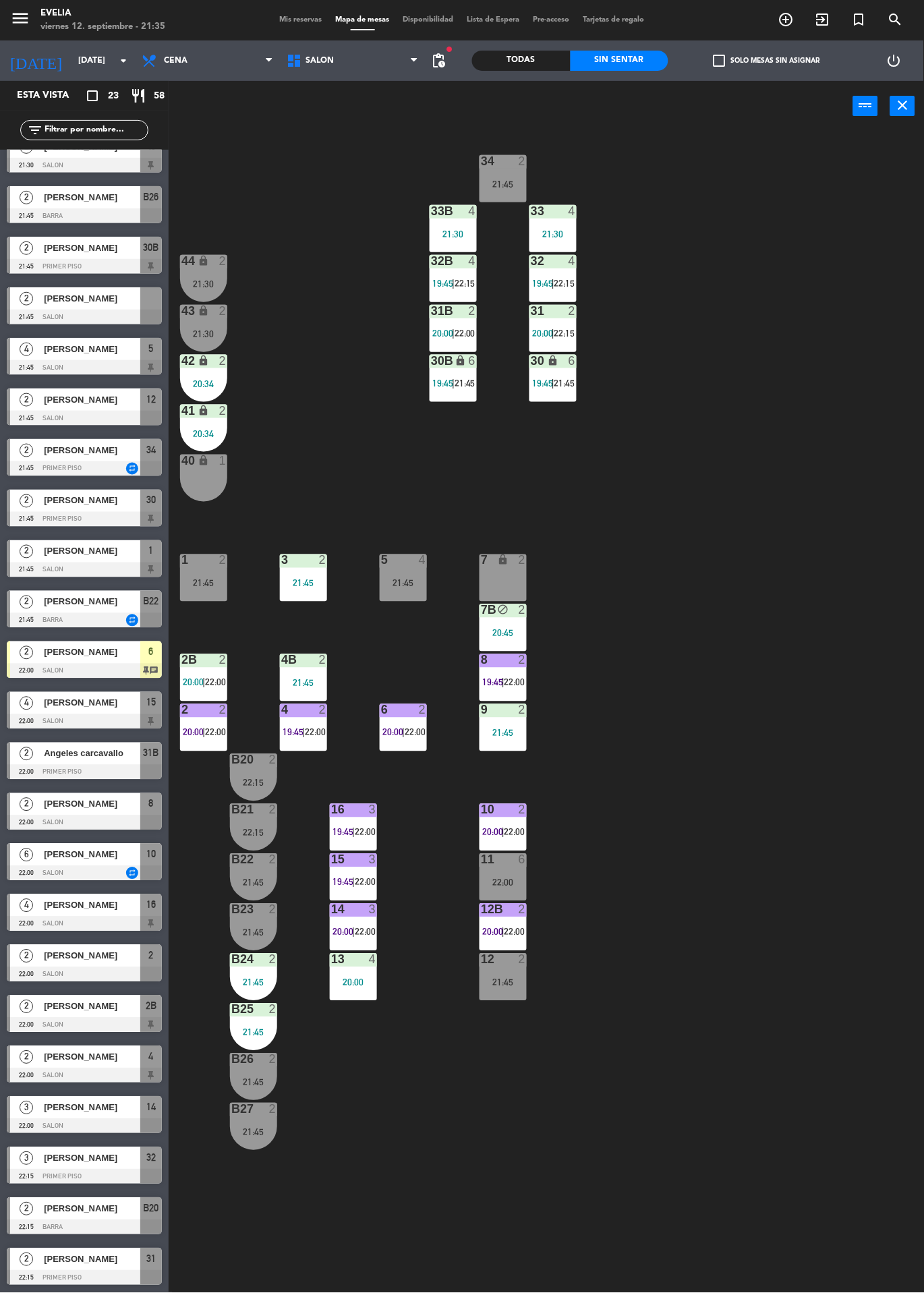
click at [499, 554] on icon "lock" at bounding box center [504, 560] width 12 height 12
click at [343, 115] on button "WALK IN" at bounding box center [383, 105] width 81 height 27
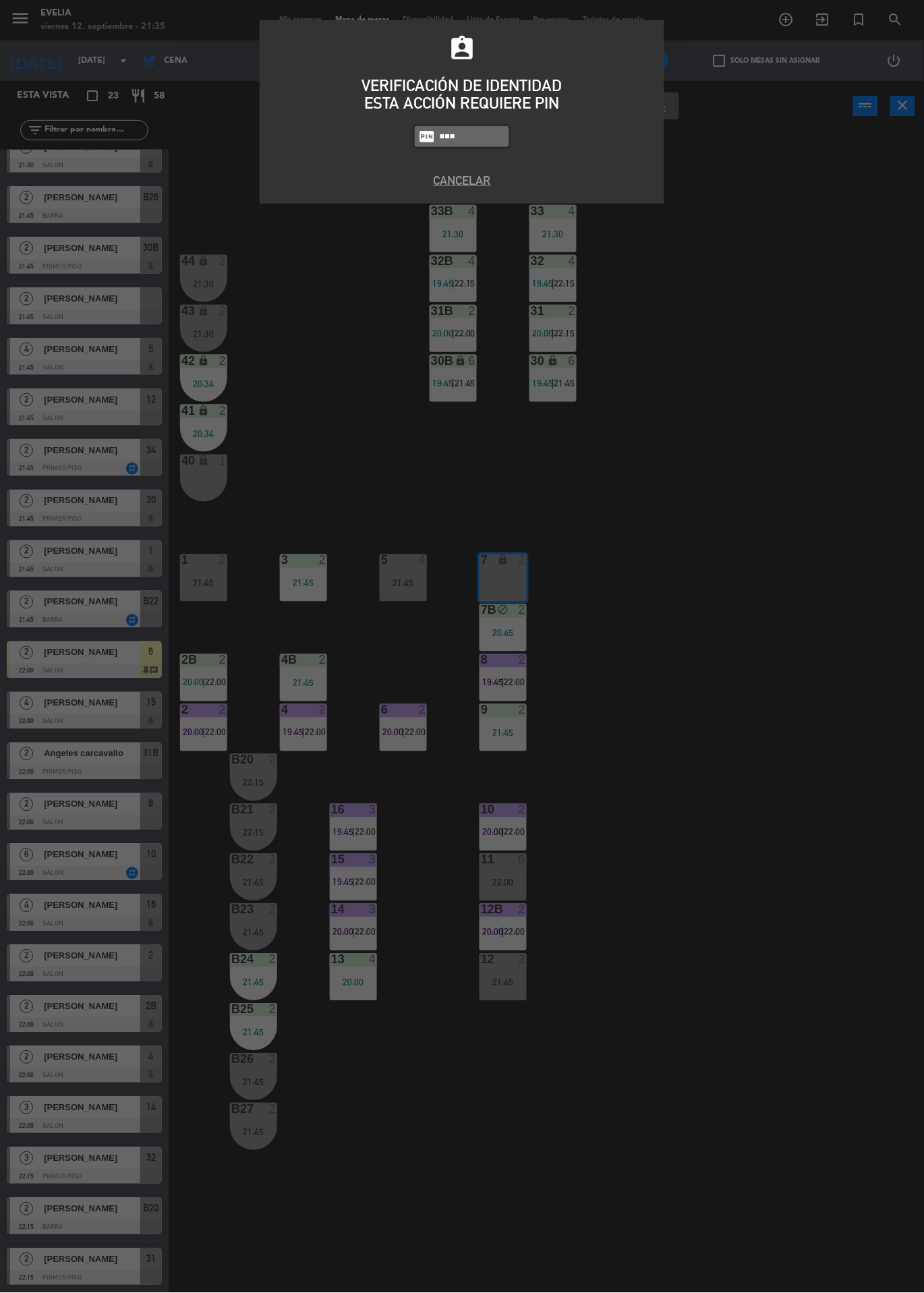
type input "6389"
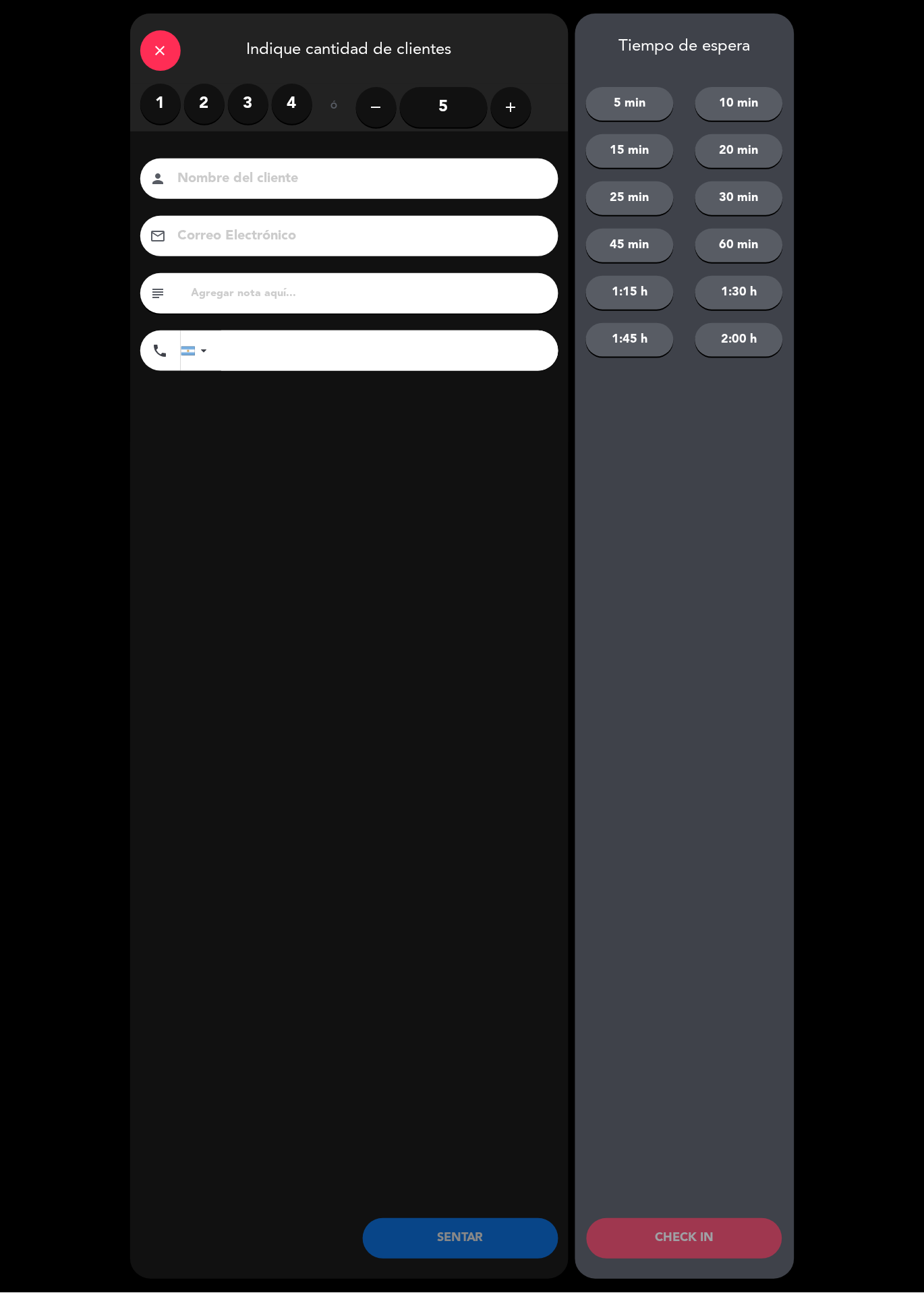
click at [200, 110] on label "2" at bounding box center [204, 104] width 40 height 40
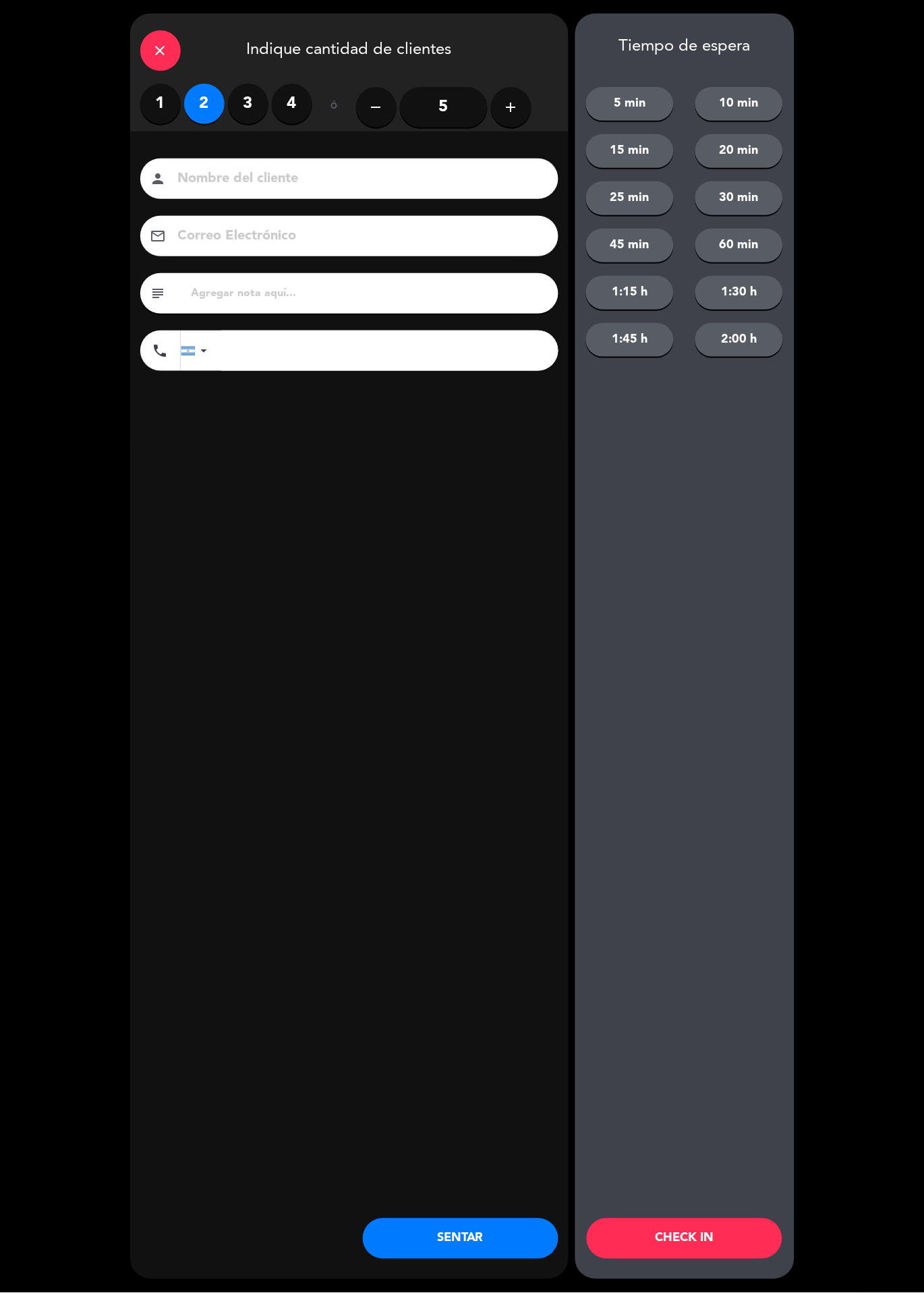
click at [734, 1225] on button "CHECK IN" at bounding box center [684, 1239] width 195 height 40
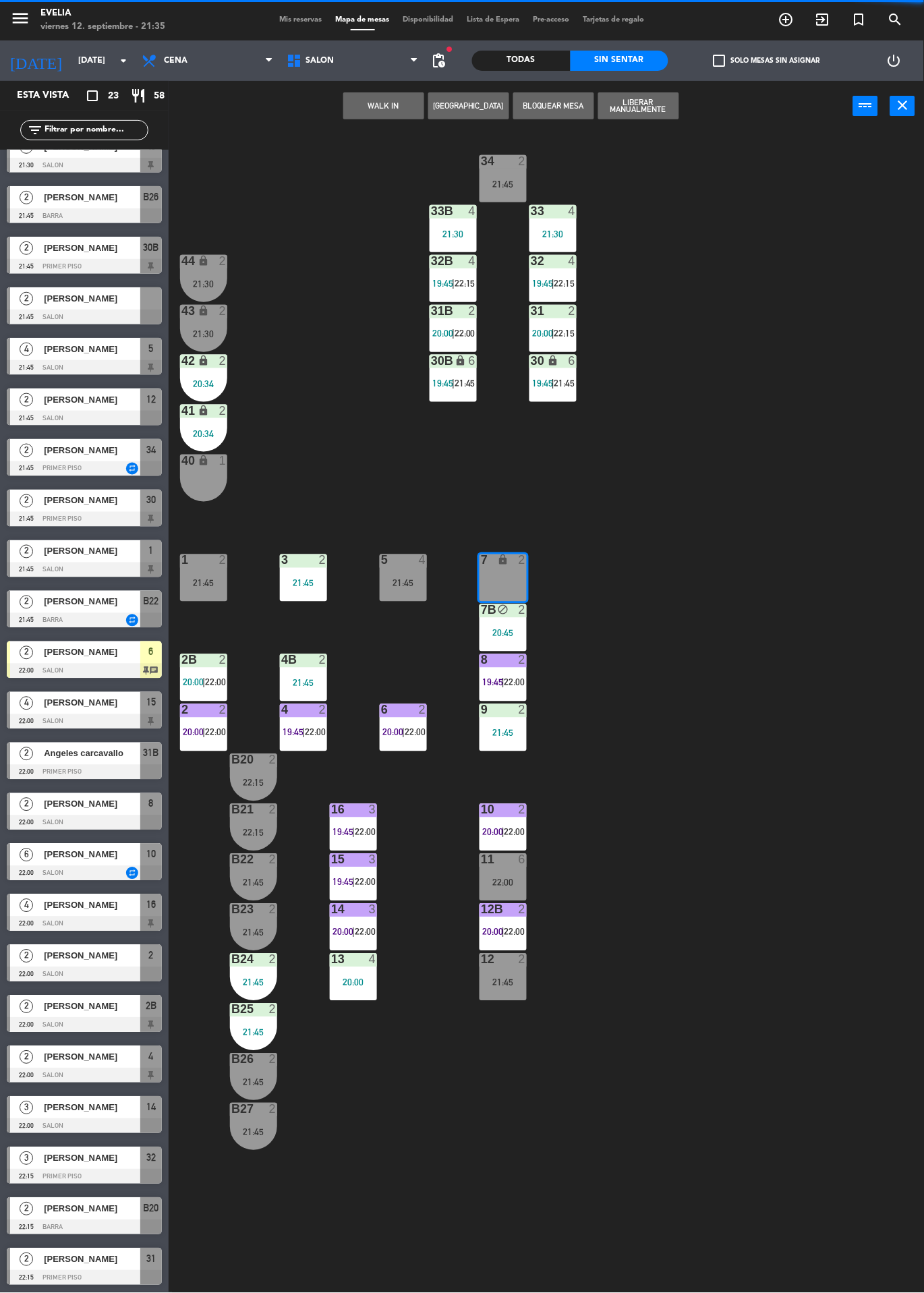
scroll to position [0, 0]
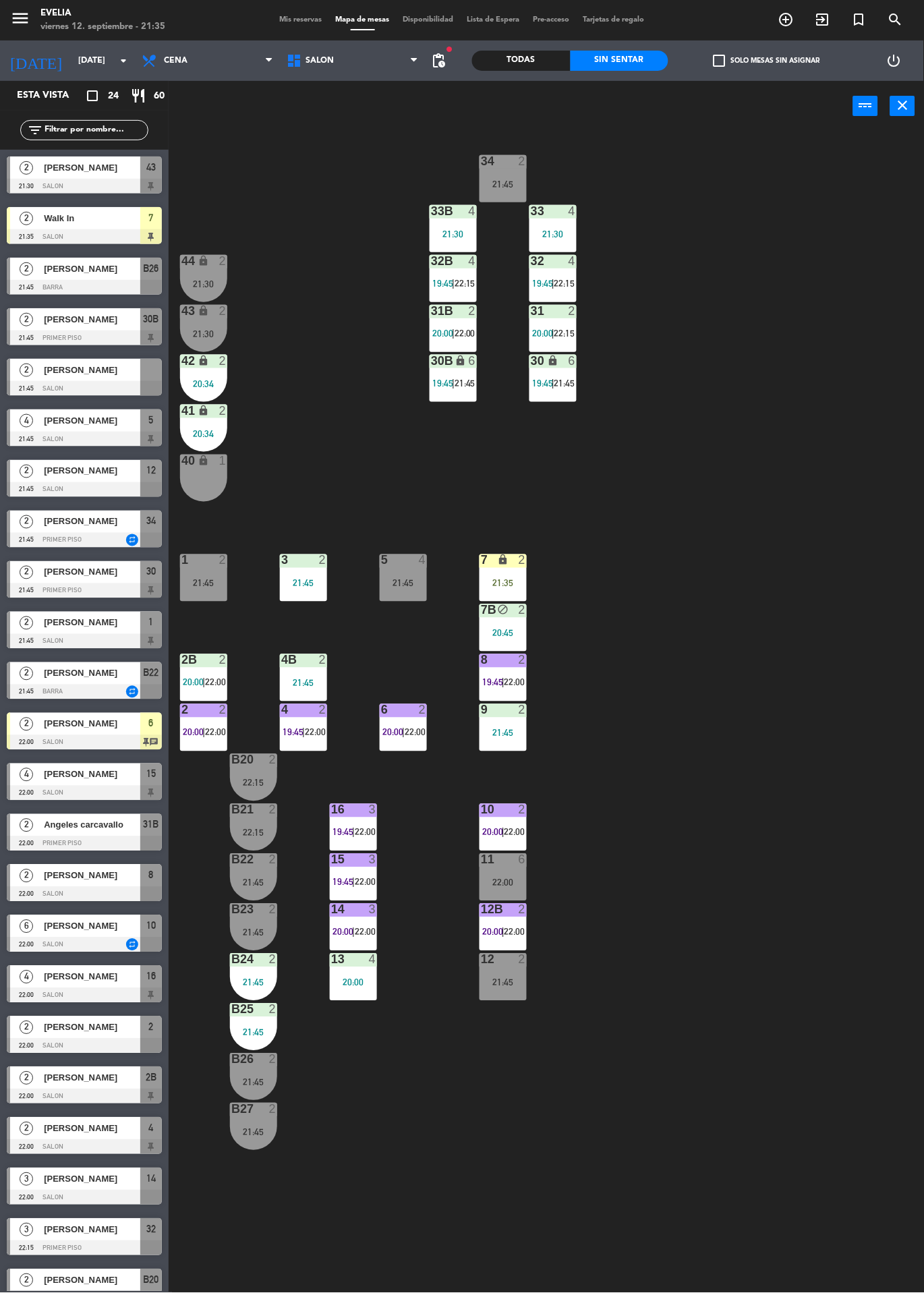
click at [481, 560] on div "7" at bounding box center [481, 560] width 1 height 12
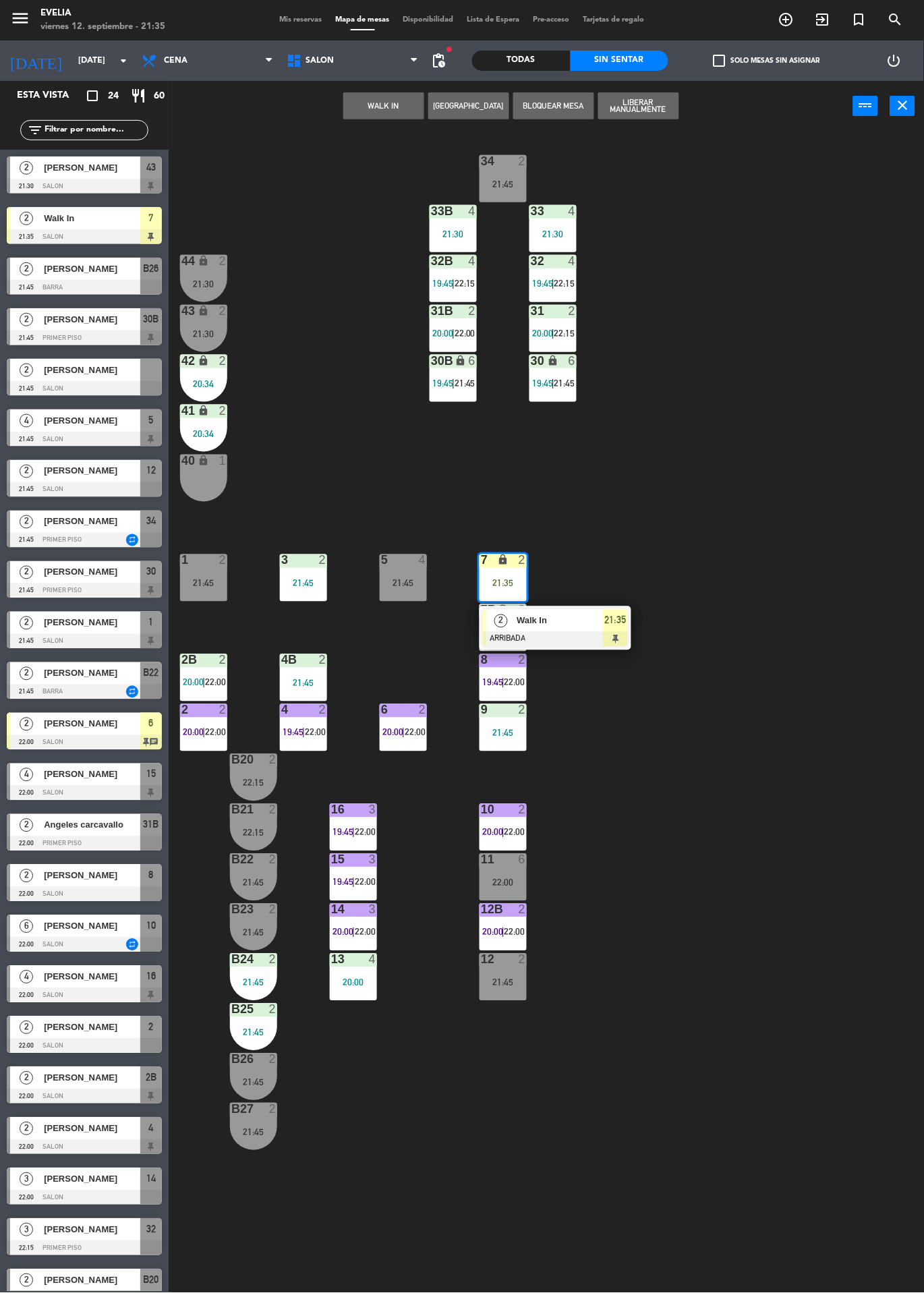
click at [600, 610] on div "Walk In" at bounding box center [559, 621] width 88 height 22
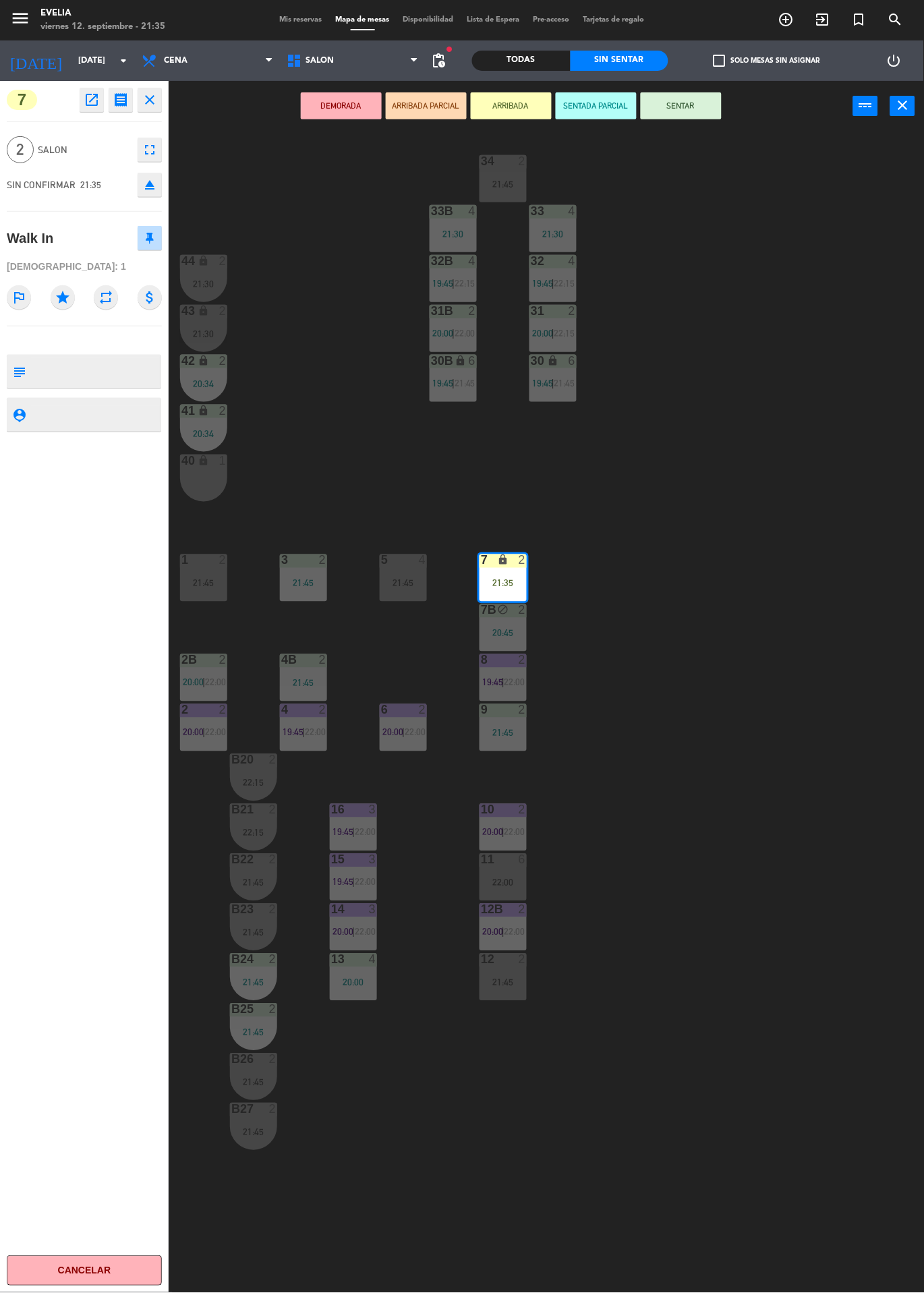
click at [720, 97] on button "SENTAR" at bounding box center [681, 105] width 81 height 27
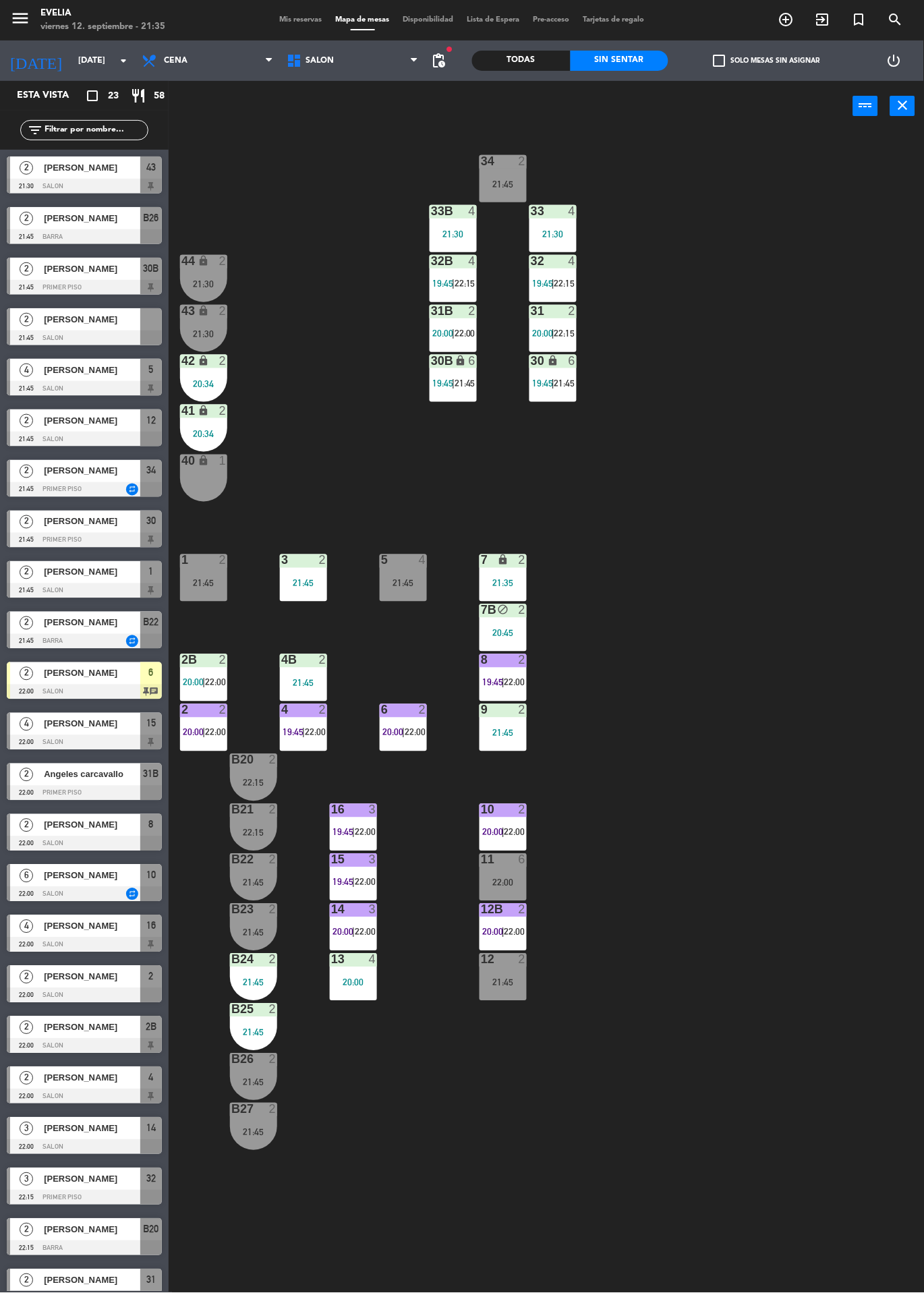
click at [214, 382] on div "20:34" at bounding box center [204, 383] width 48 height 9
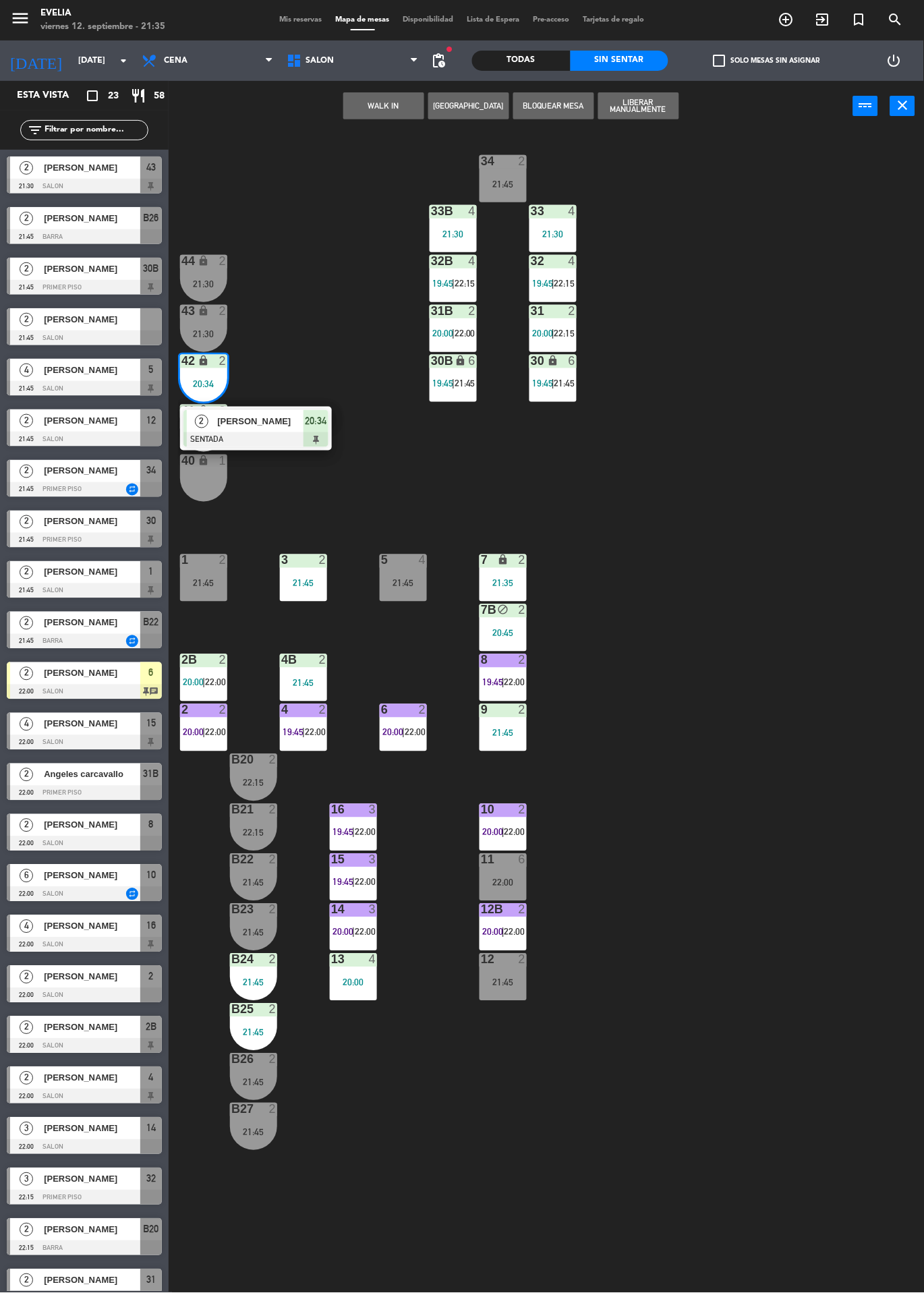
click at [254, 436] on div at bounding box center [256, 440] width 145 height 15
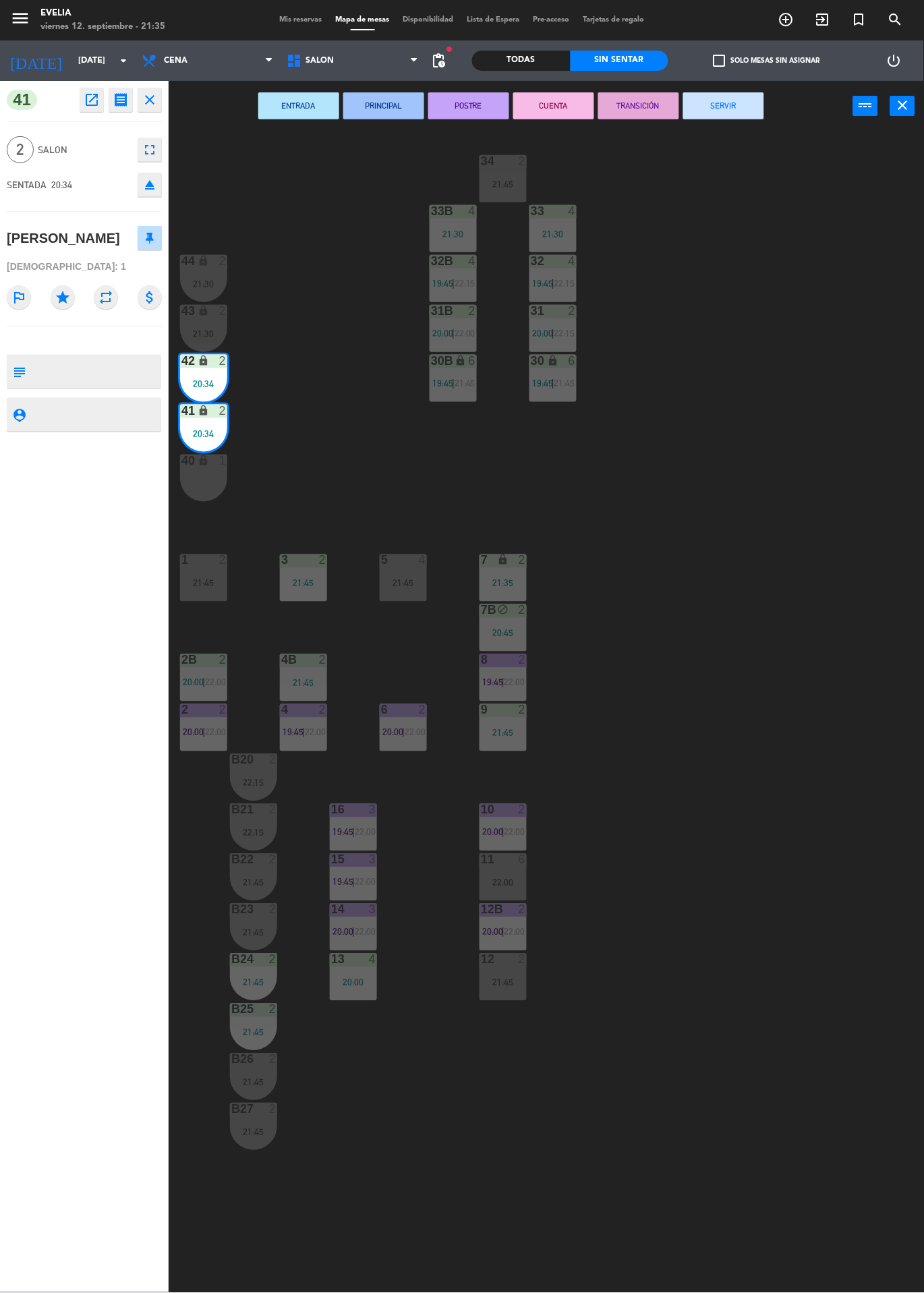
click at [720, 105] on button "SERVIR" at bounding box center [724, 105] width 81 height 27
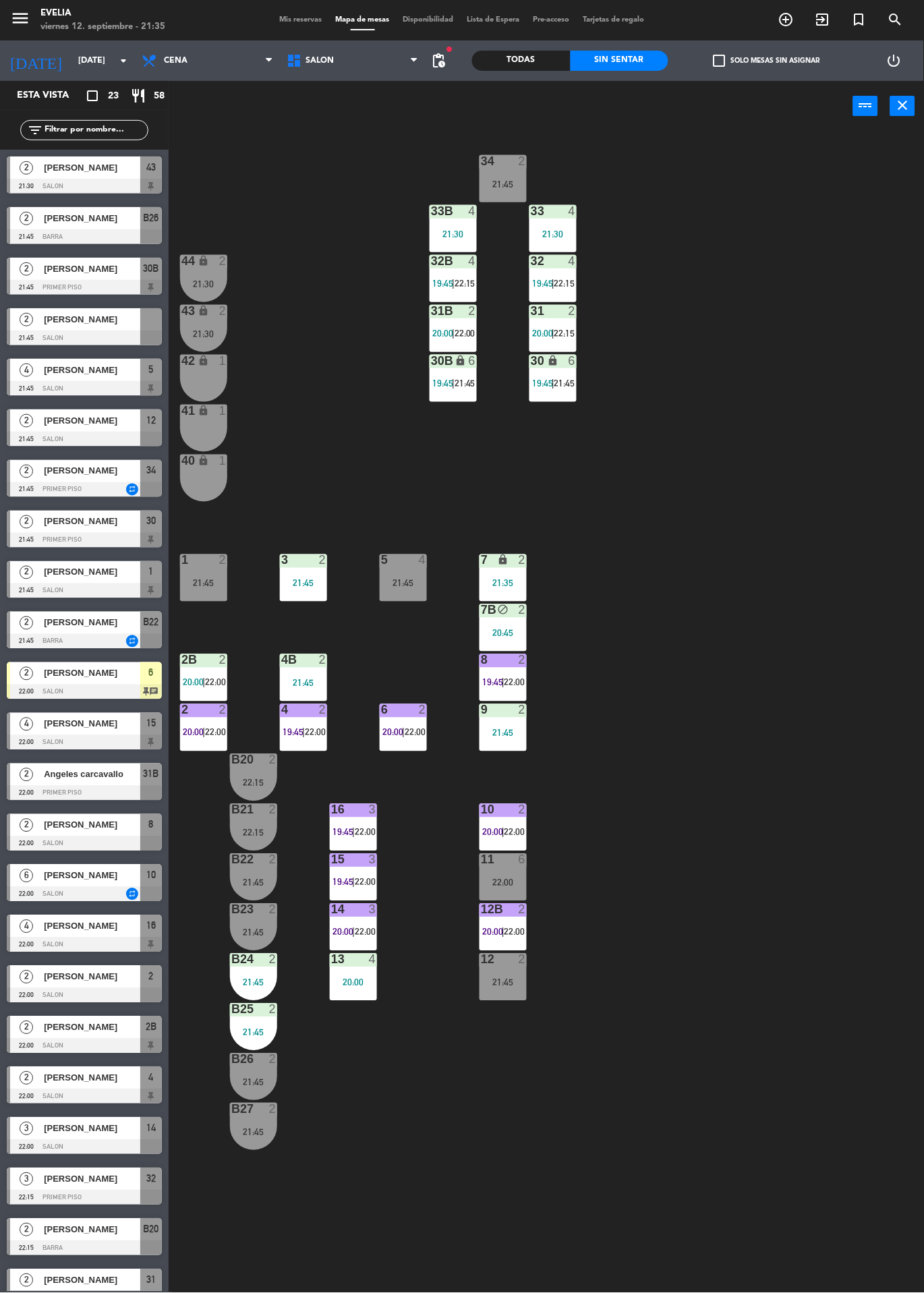
click at [216, 732] on span "22:00" at bounding box center [215, 732] width 21 height 11
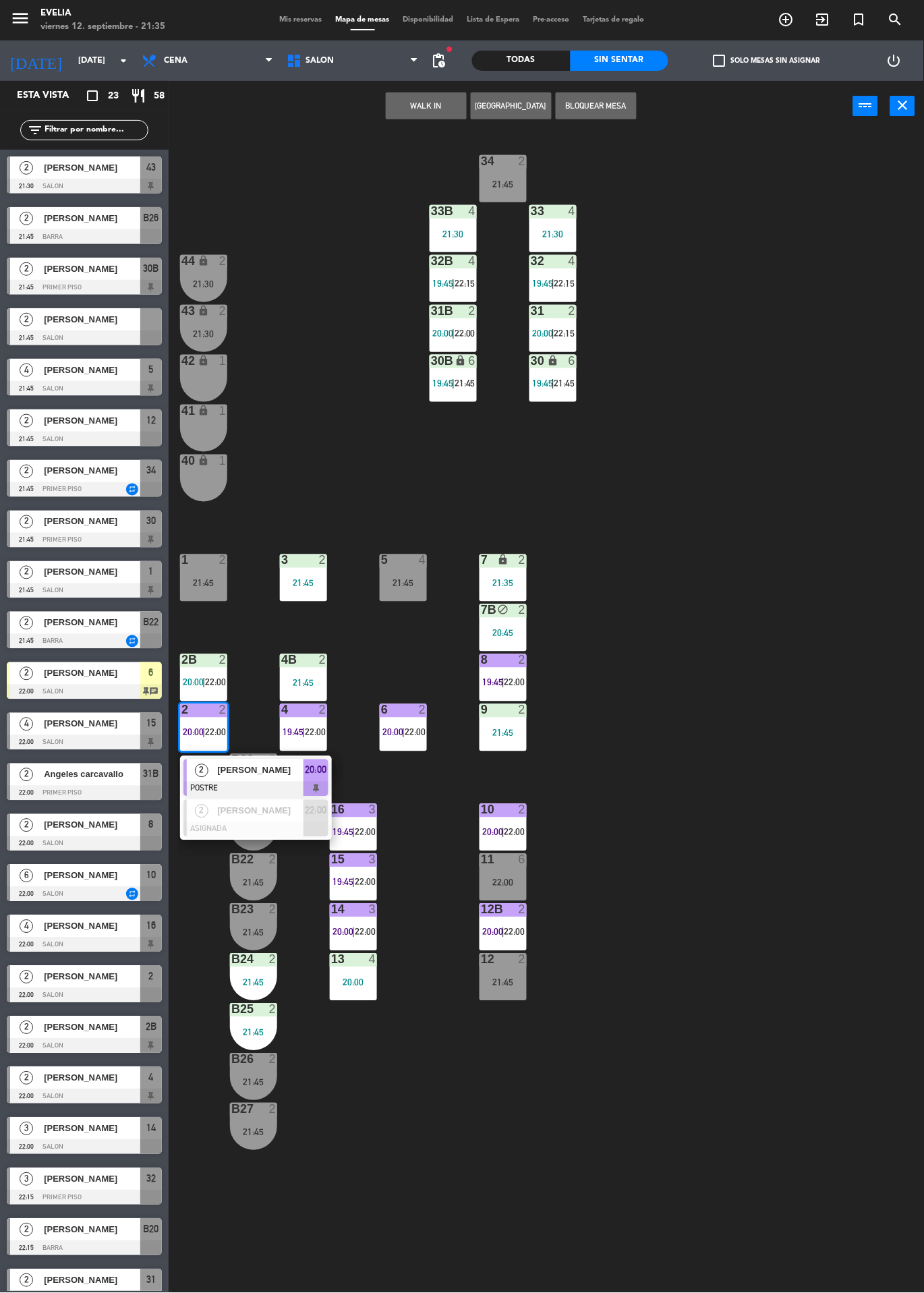
click at [277, 763] on span "[PERSON_NAME]" at bounding box center [260, 770] width 86 height 14
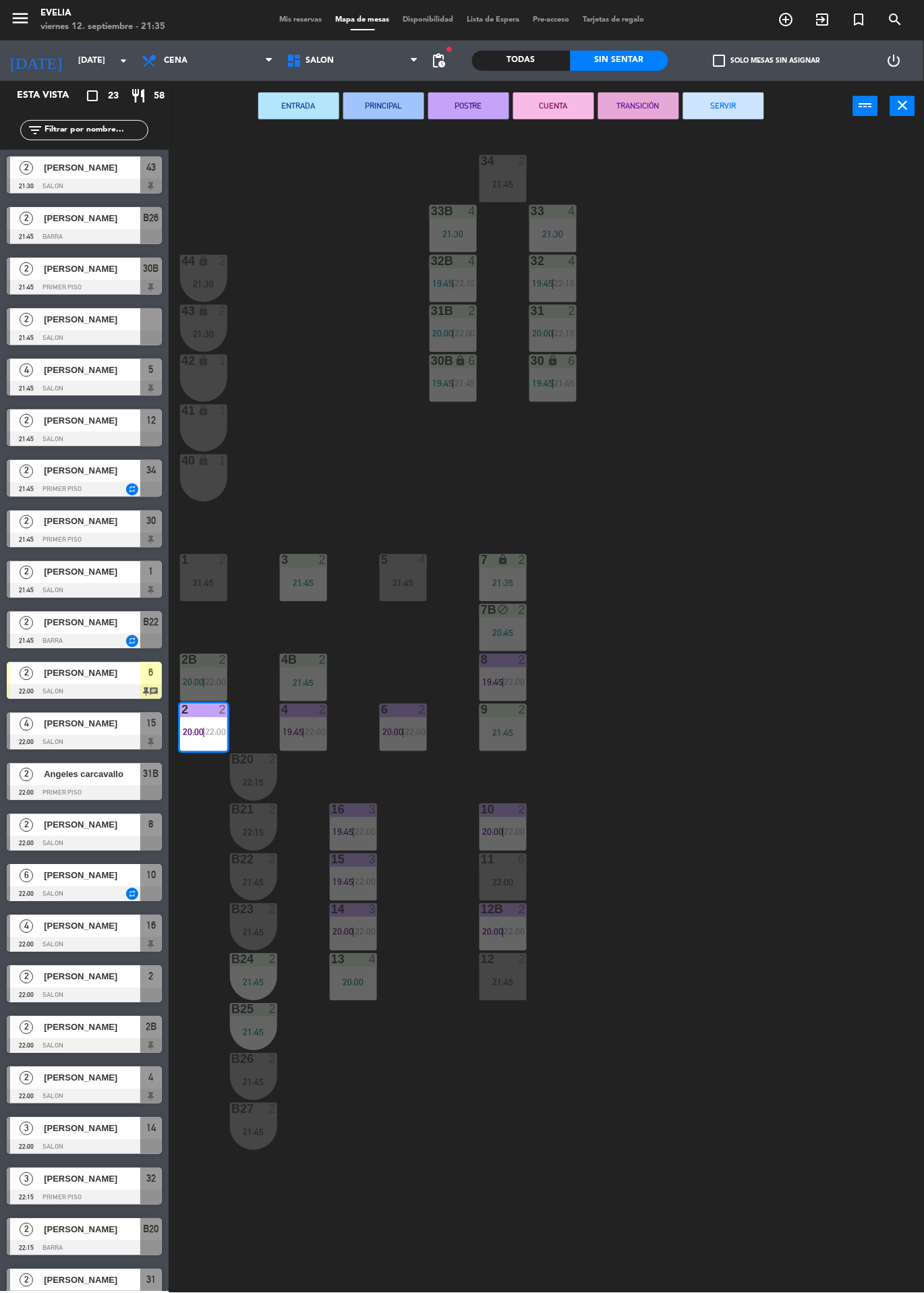
click at [752, 94] on button "SERVIR" at bounding box center [724, 105] width 81 height 27
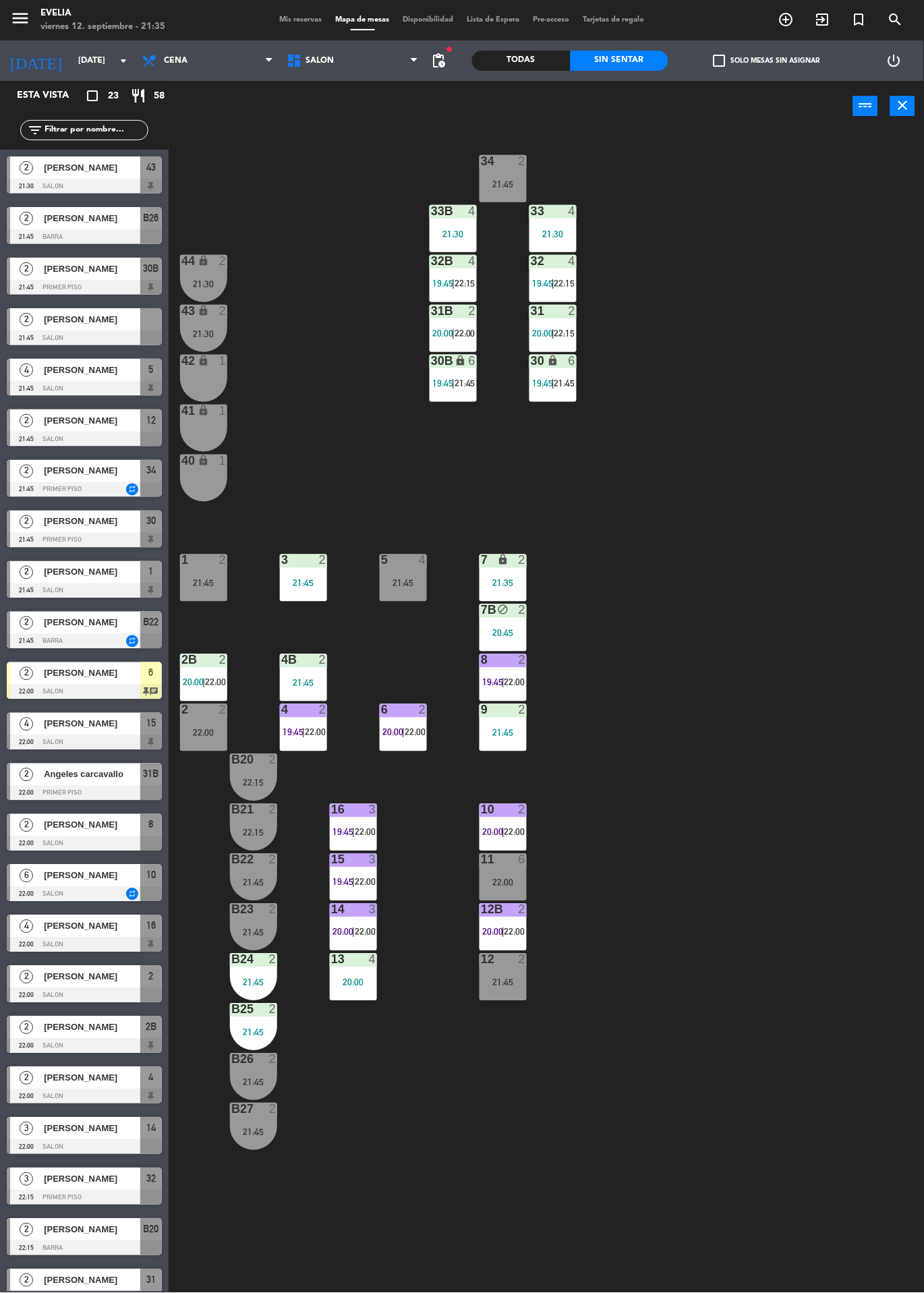
click at [223, 260] on div "2" at bounding box center [223, 261] width 8 height 12
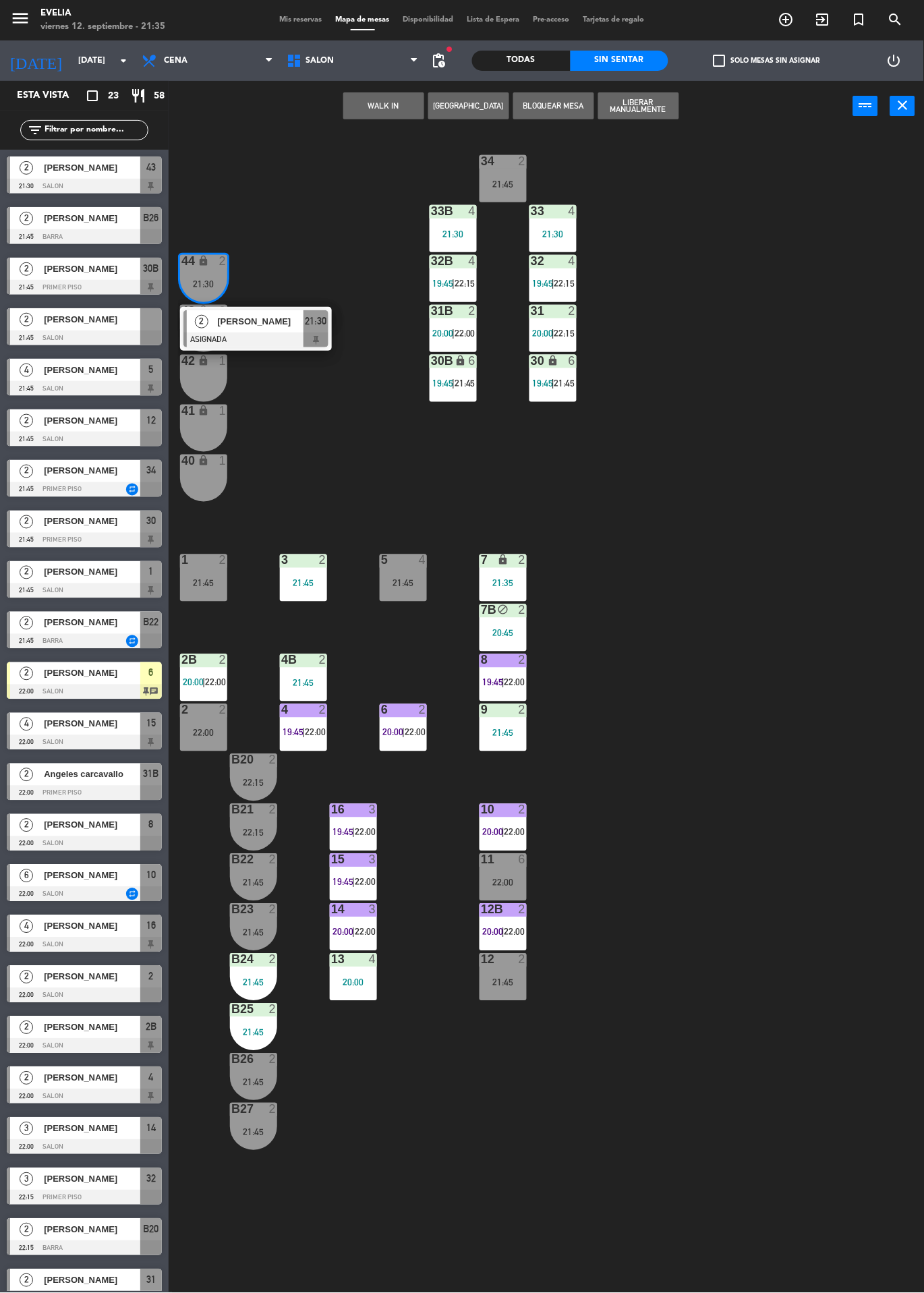
click at [285, 319] on span "[PERSON_NAME]" at bounding box center [260, 321] width 86 height 14
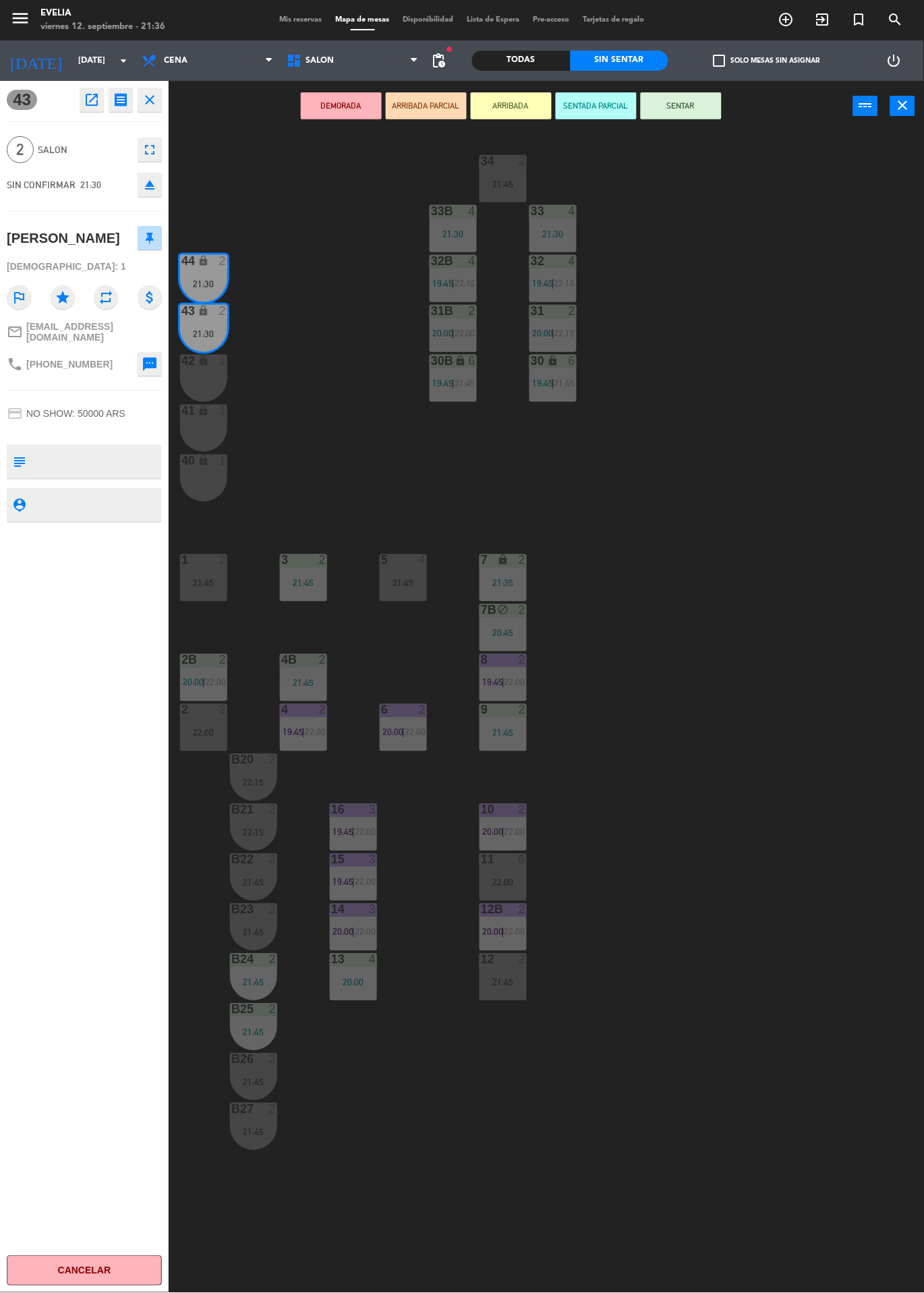
click at [701, 116] on button "SENTAR" at bounding box center [681, 105] width 81 height 27
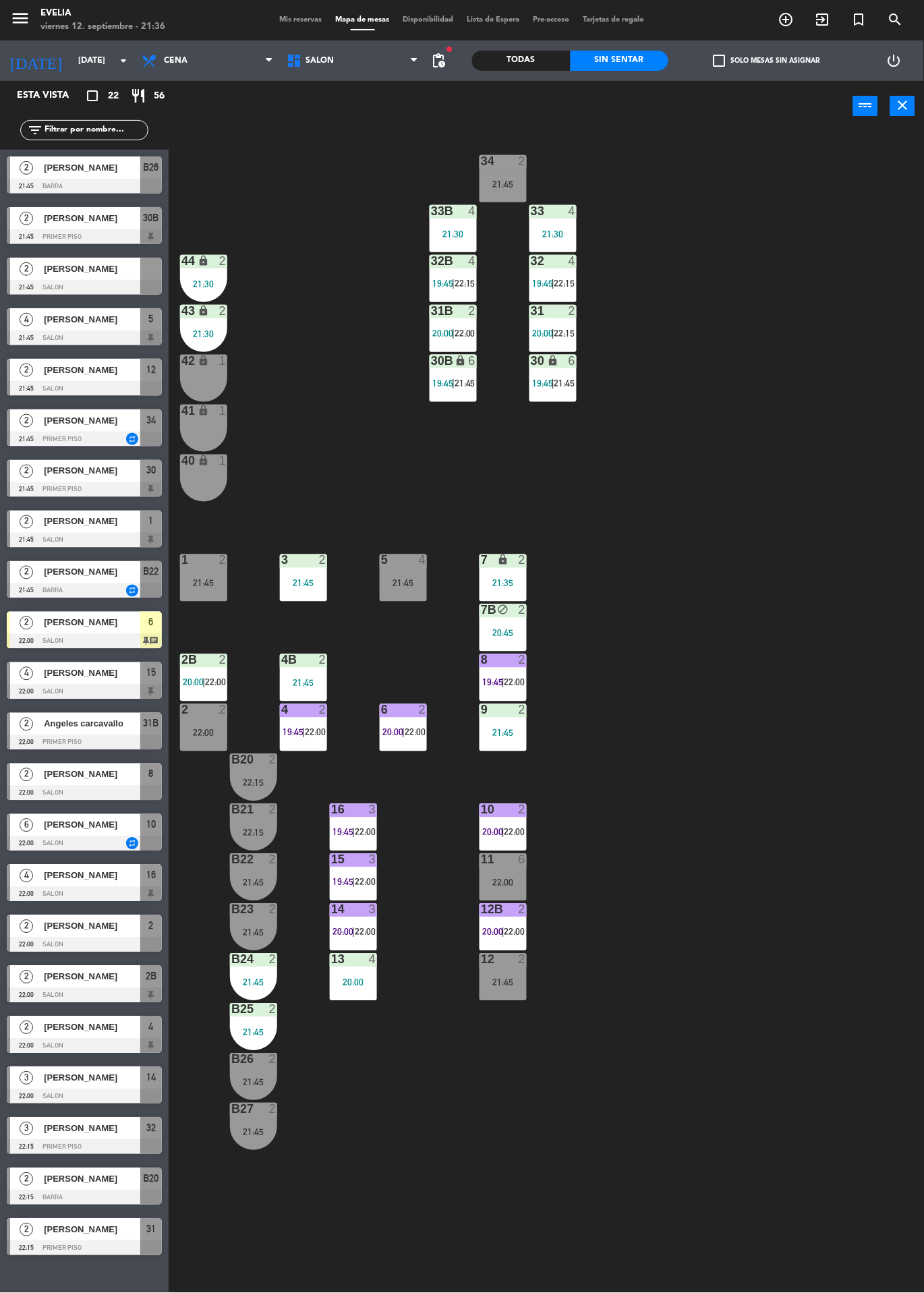
click at [779, 60] on label "check_box_outline_blank Solo mesas sin asignar" at bounding box center [767, 61] width 107 height 12
click at [767, 61] on input "check_box_outline_blank Solo mesas sin asignar" at bounding box center [767, 61] width 0 height 0
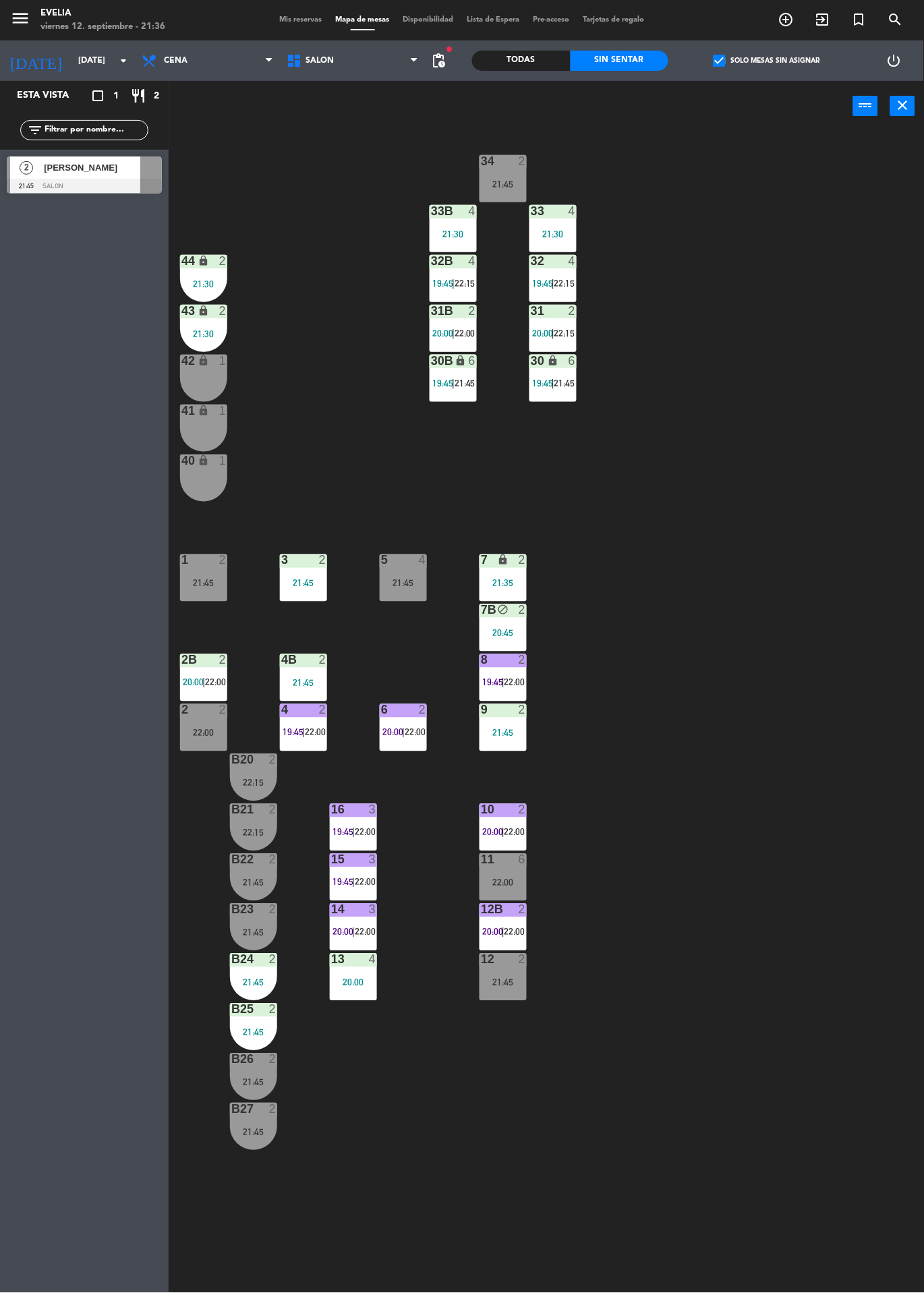
click at [203, 732] on div "22:00" at bounding box center [204, 733] width 48 height 9
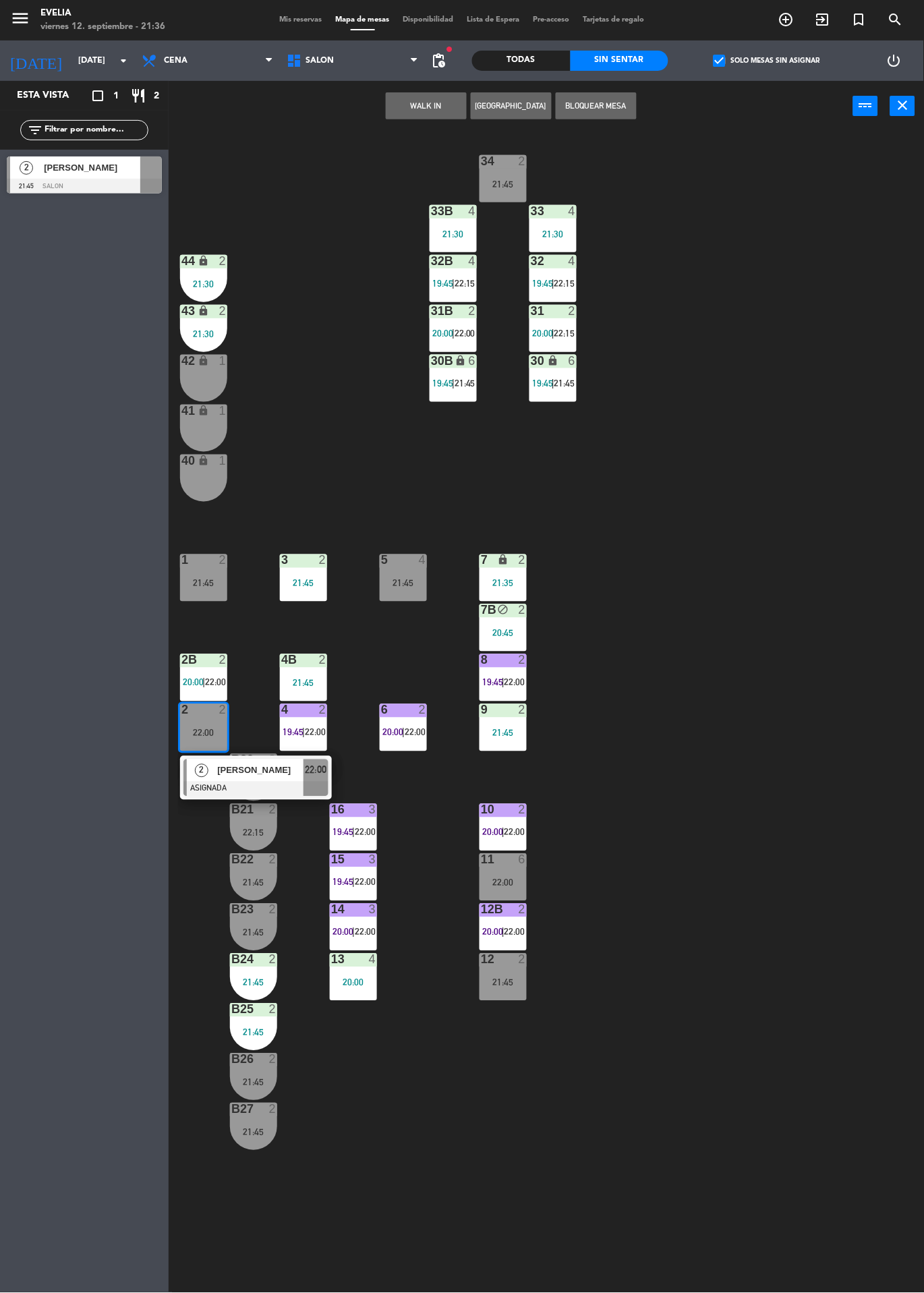
click at [278, 763] on span "[PERSON_NAME]" at bounding box center [260, 770] width 86 height 14
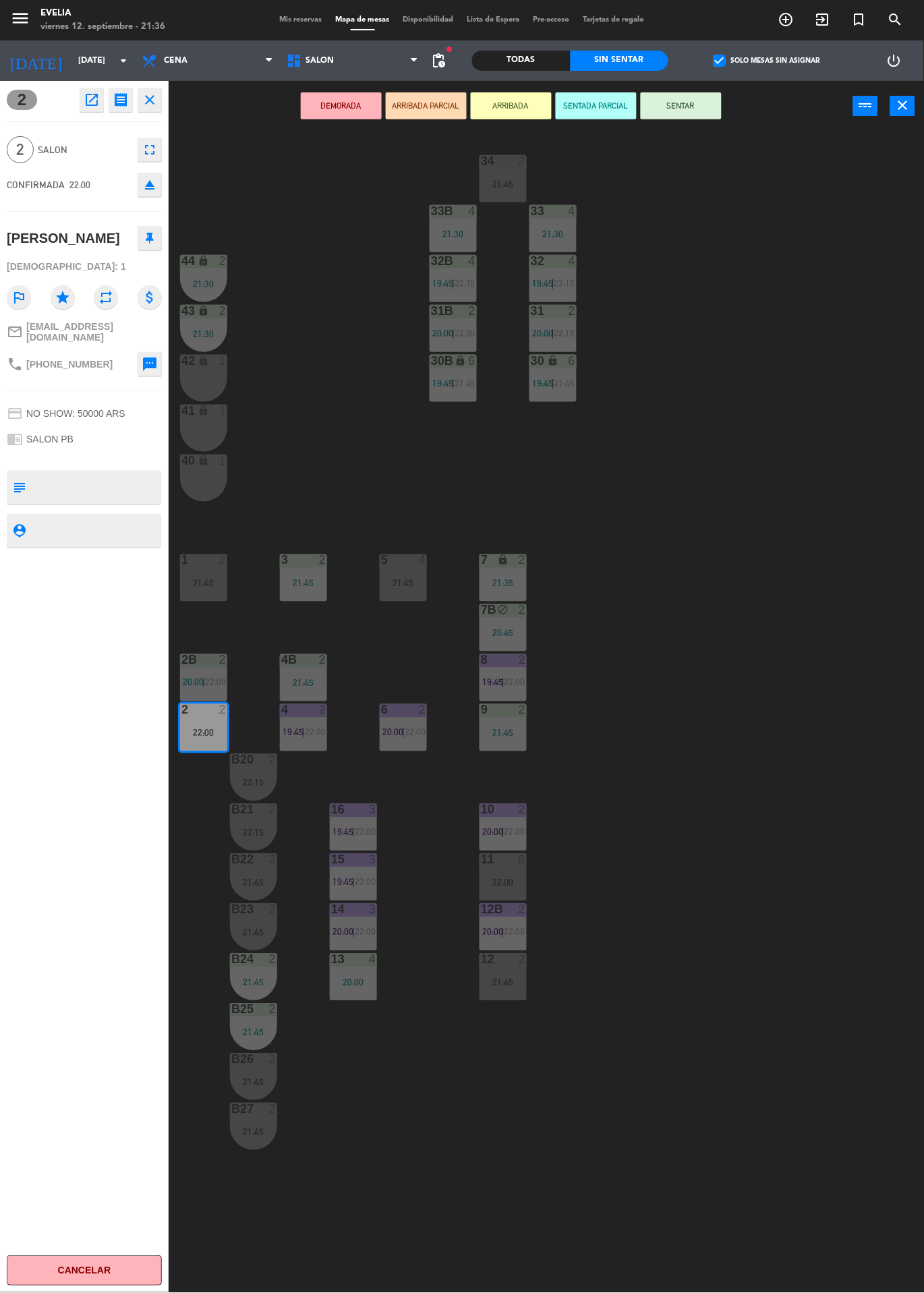
click at [156, 179] on icon "eject" at bounding box center [150, 185] width 16 height 16
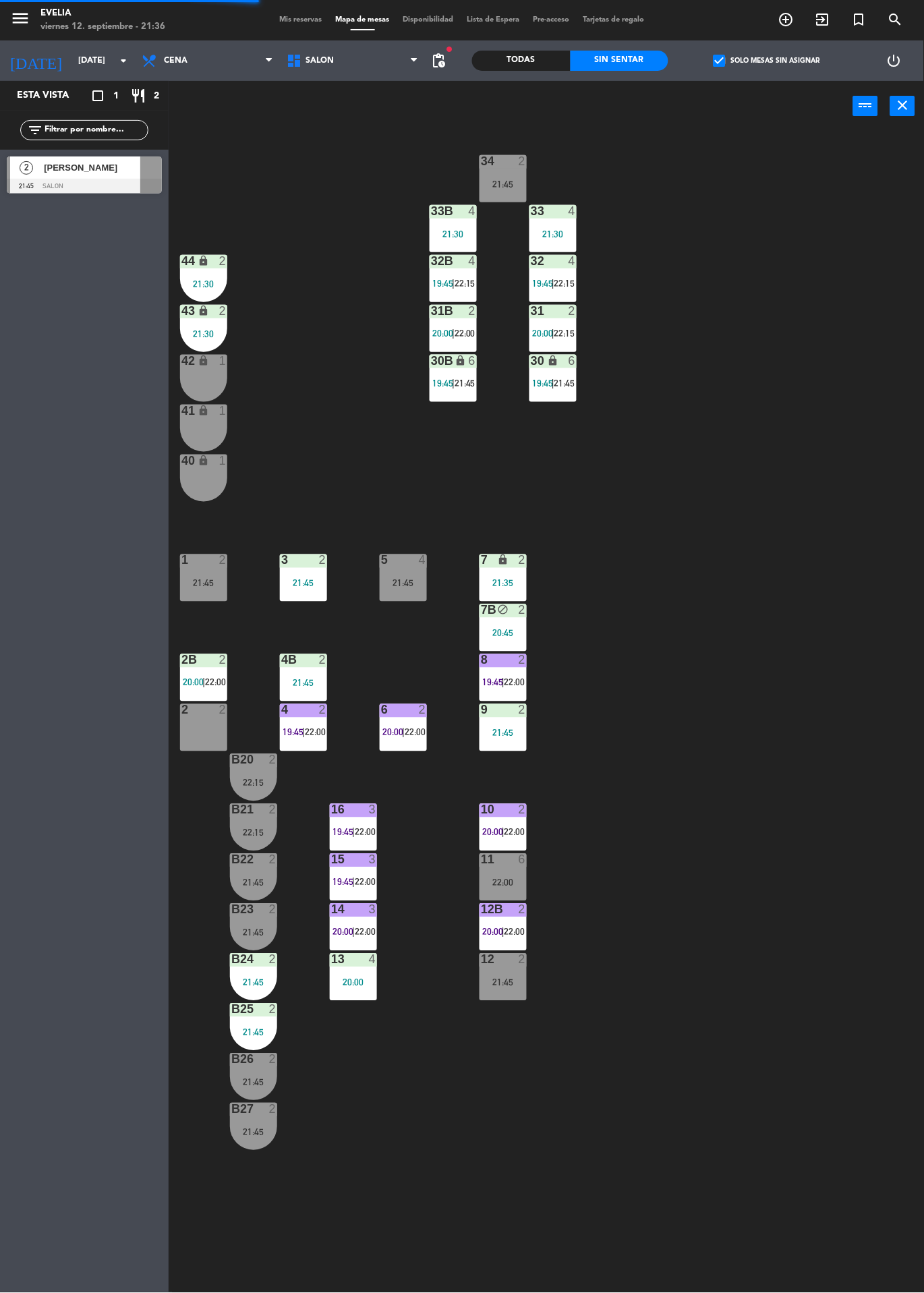
click at [94, 170] on span "[PERSON_NAME]" at bounding box center [92, 168] width 97 height 14
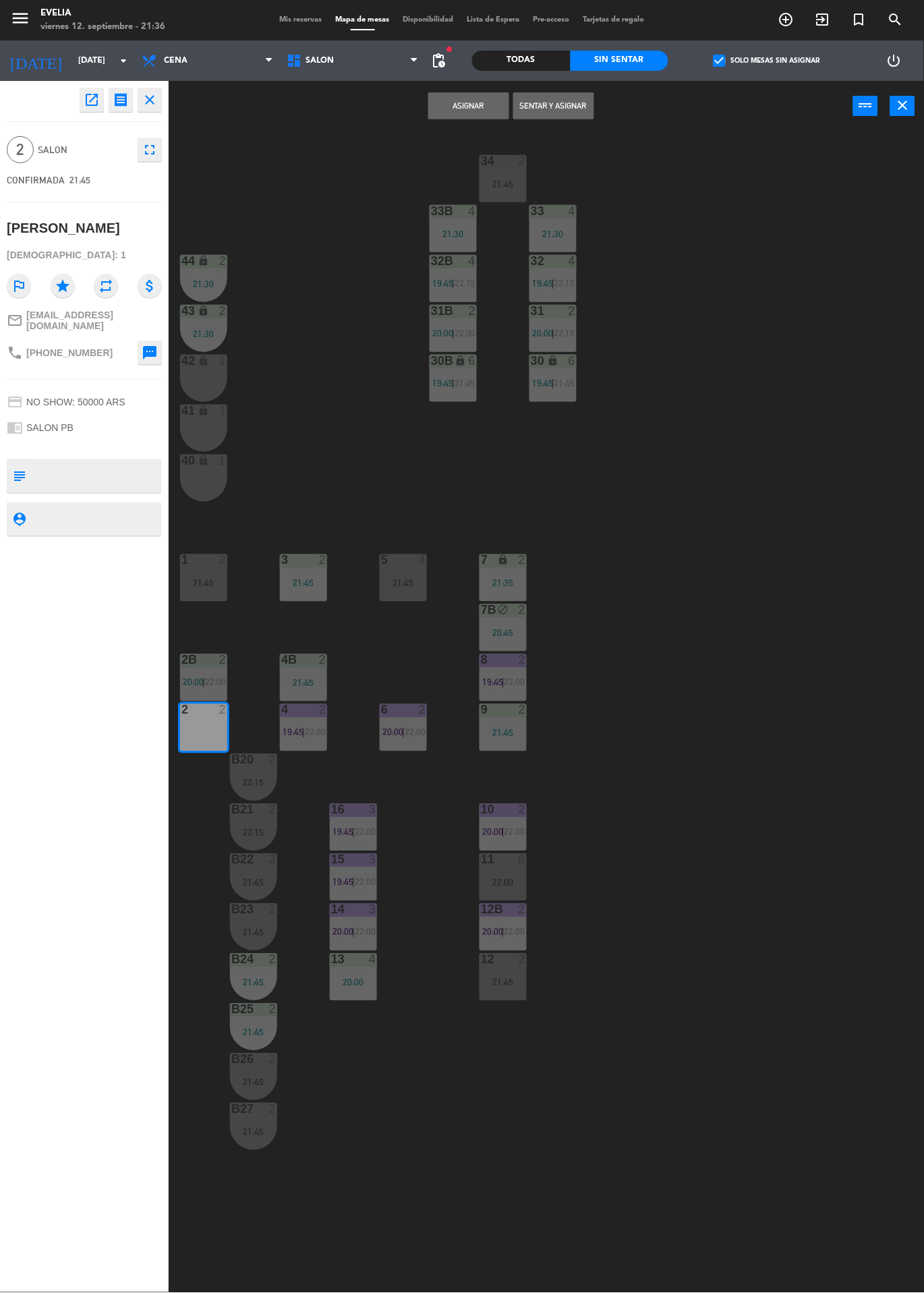
click at [488, 112] on button "Asignar" at bounding box center [468, 105] width 81 height 27
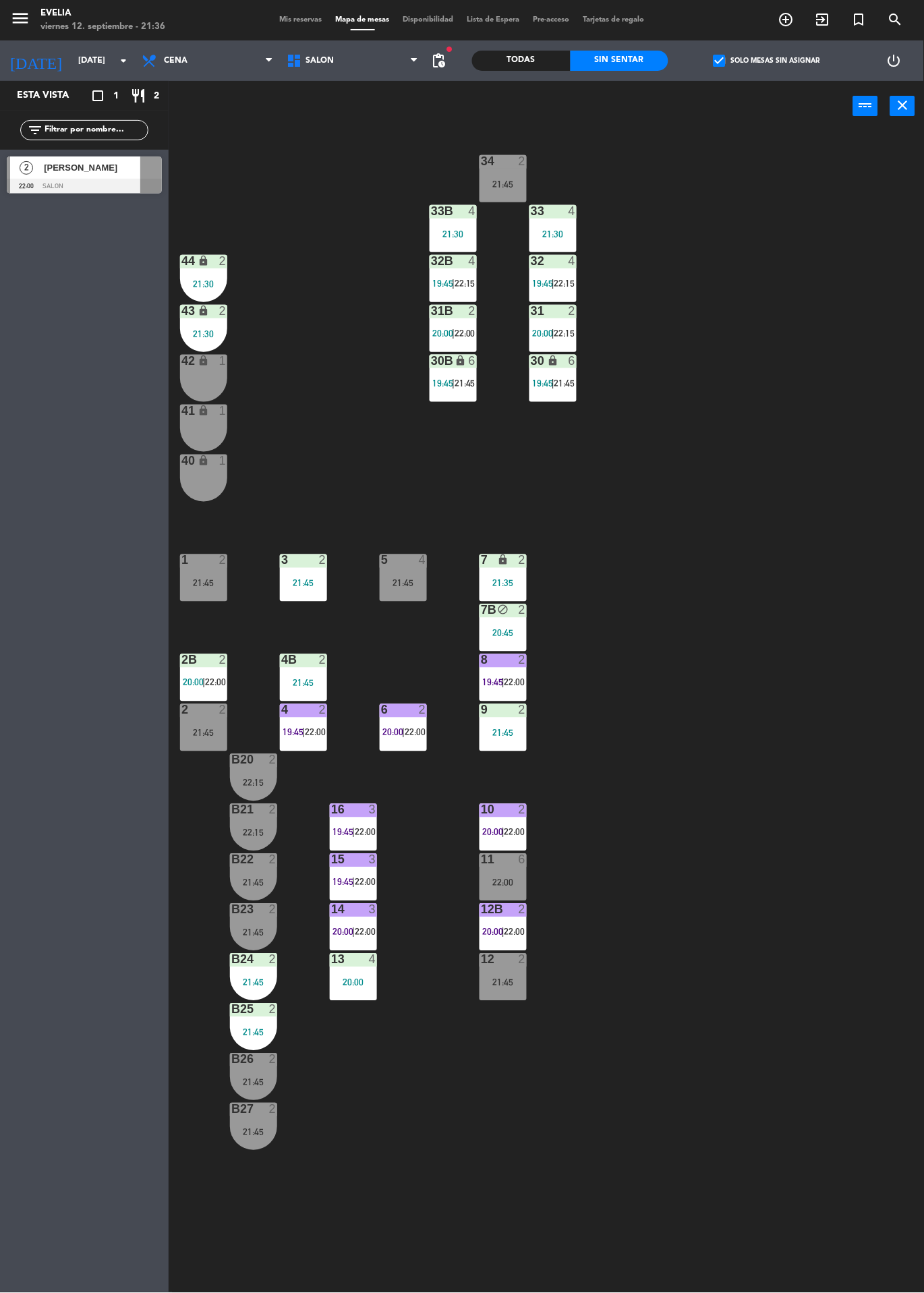
click at [778, 63] on label "check_box Solo mesas sin asignar" at bounding box center [767, 61] width 107 height 12
click at [767, 61] on input "check_box Solo mesas sin asignar" at bounding box center [767, 61] width 0 height 0
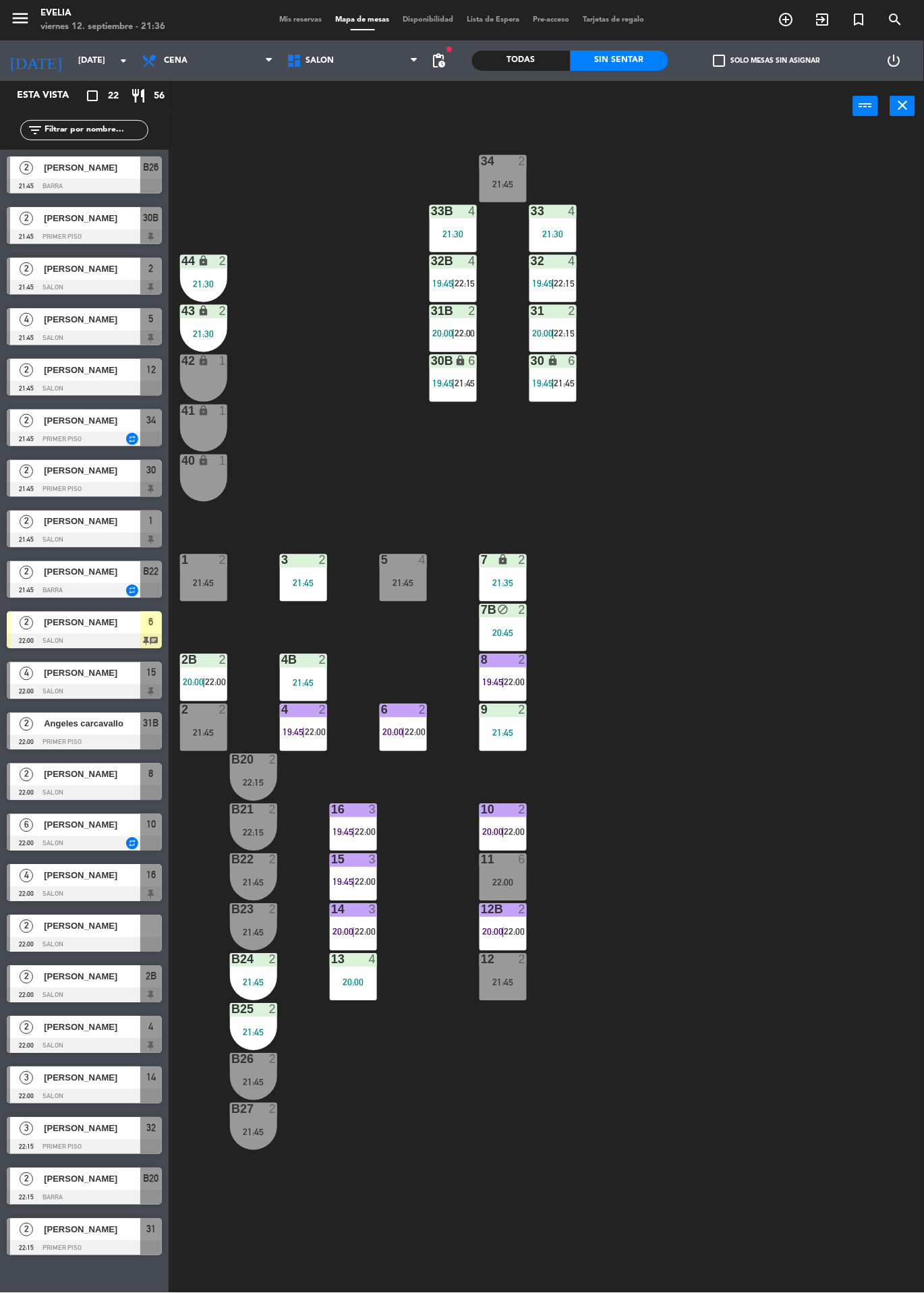
click at [216, 682] on span "22:00" at bounding box center [215, 683] width 21 height 11
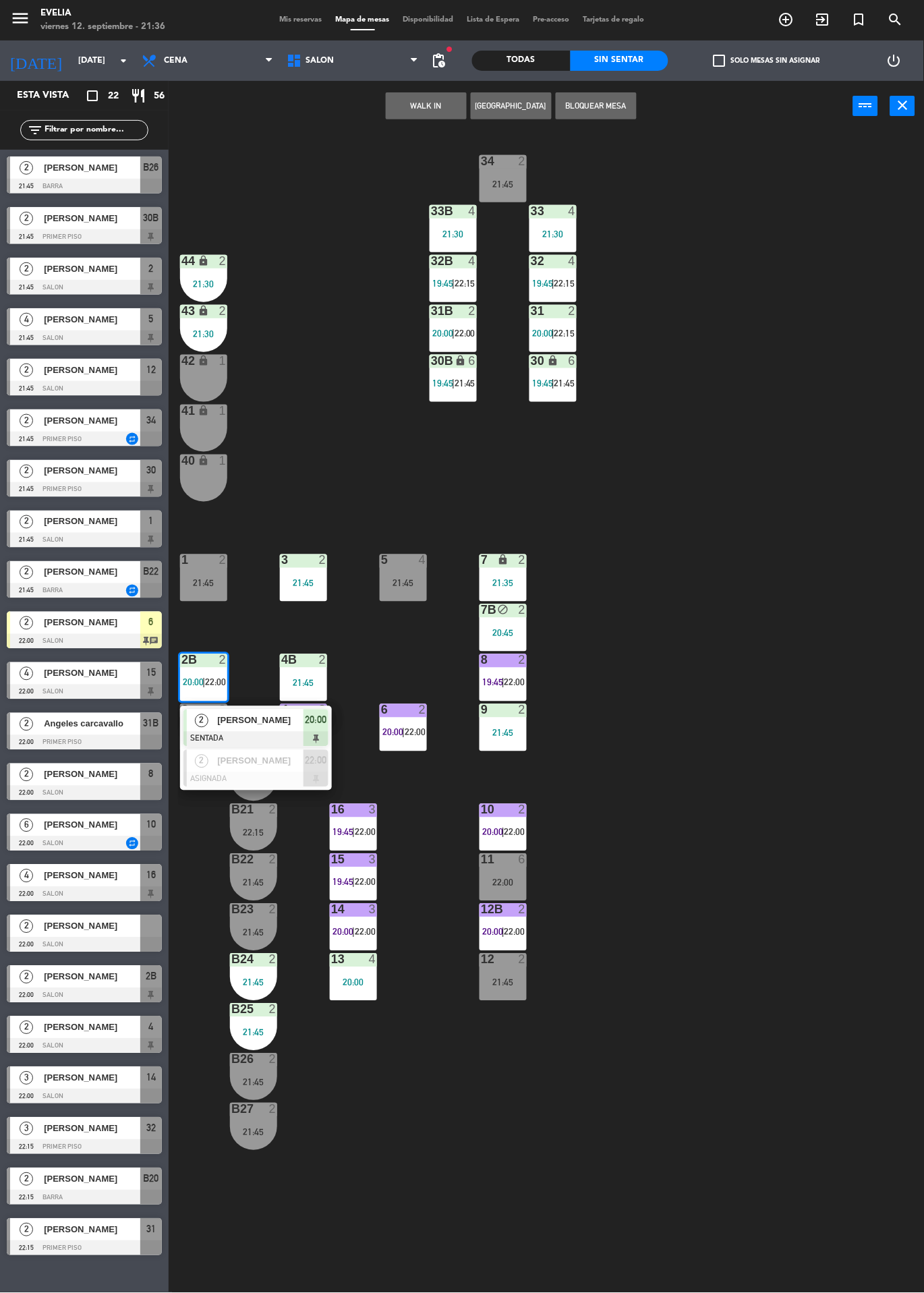
click at [257, 723] on span "[PERSON_NAME]" at bounding box center [260, 721] width 86 height 14
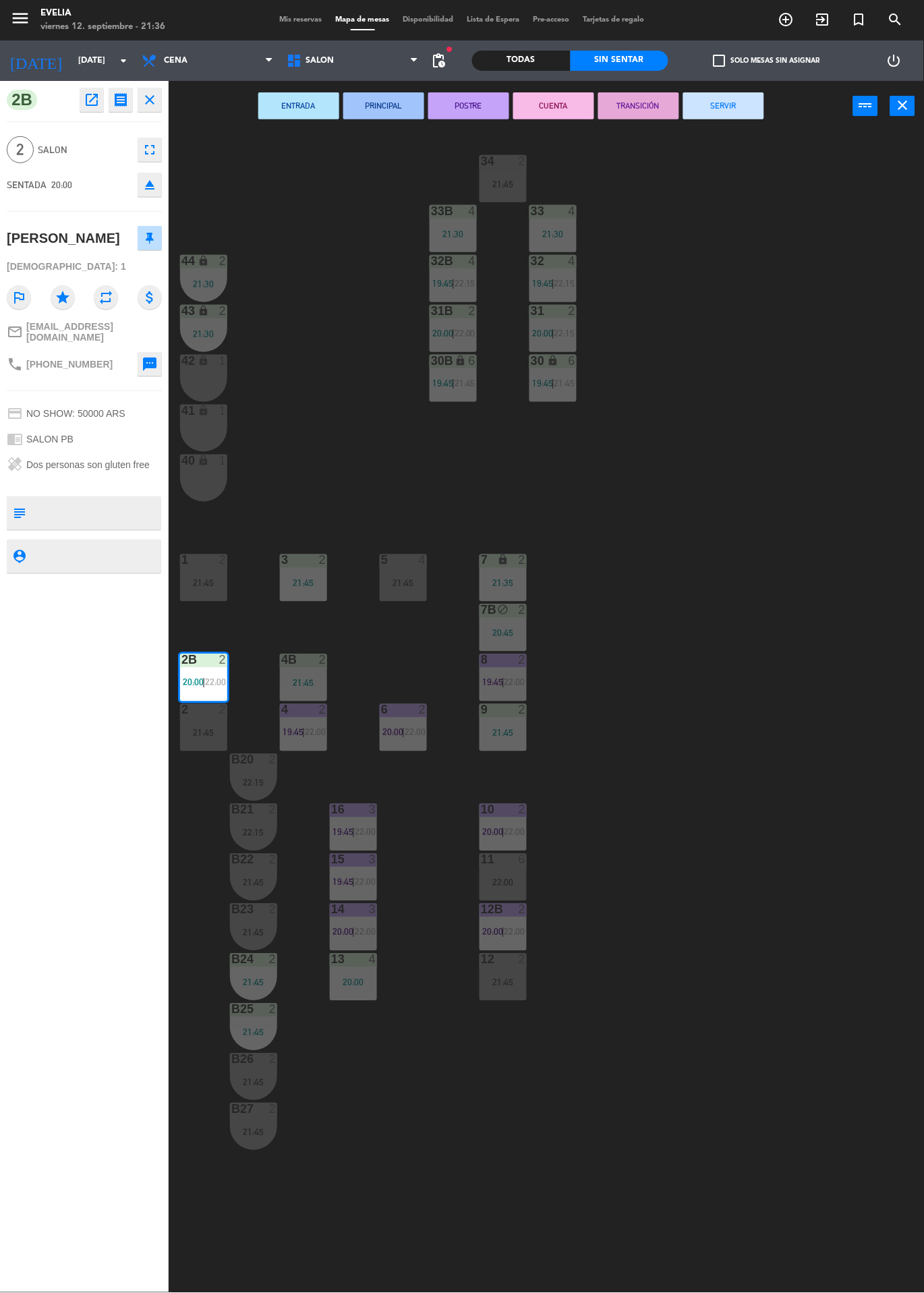
click at [474, 105] on button "POSTRE" at bounding box center [468, 105] width 81 height 27
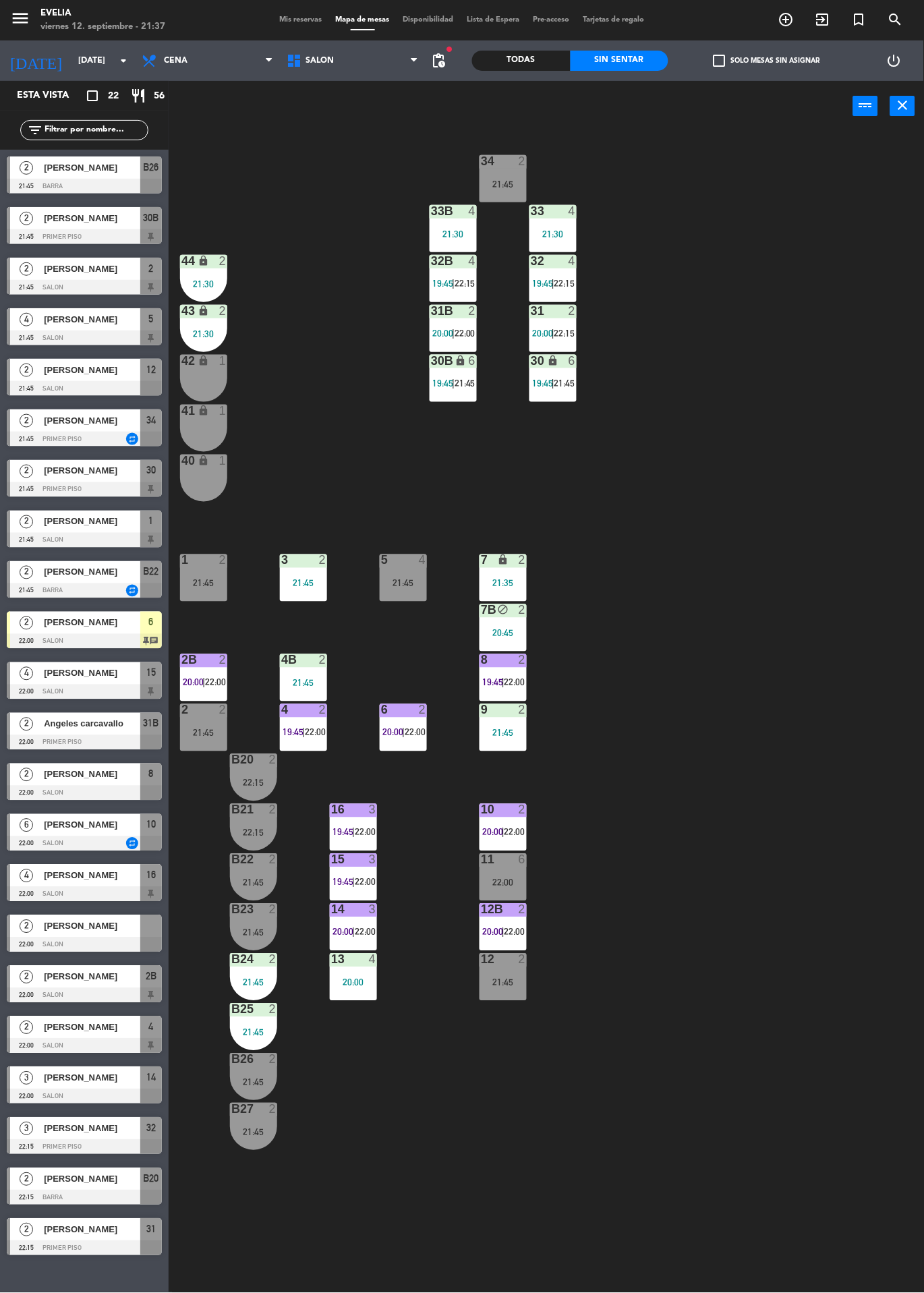
click at [418, 729] on span "22:00" at bounding box center [414, 732] width 21 height 11
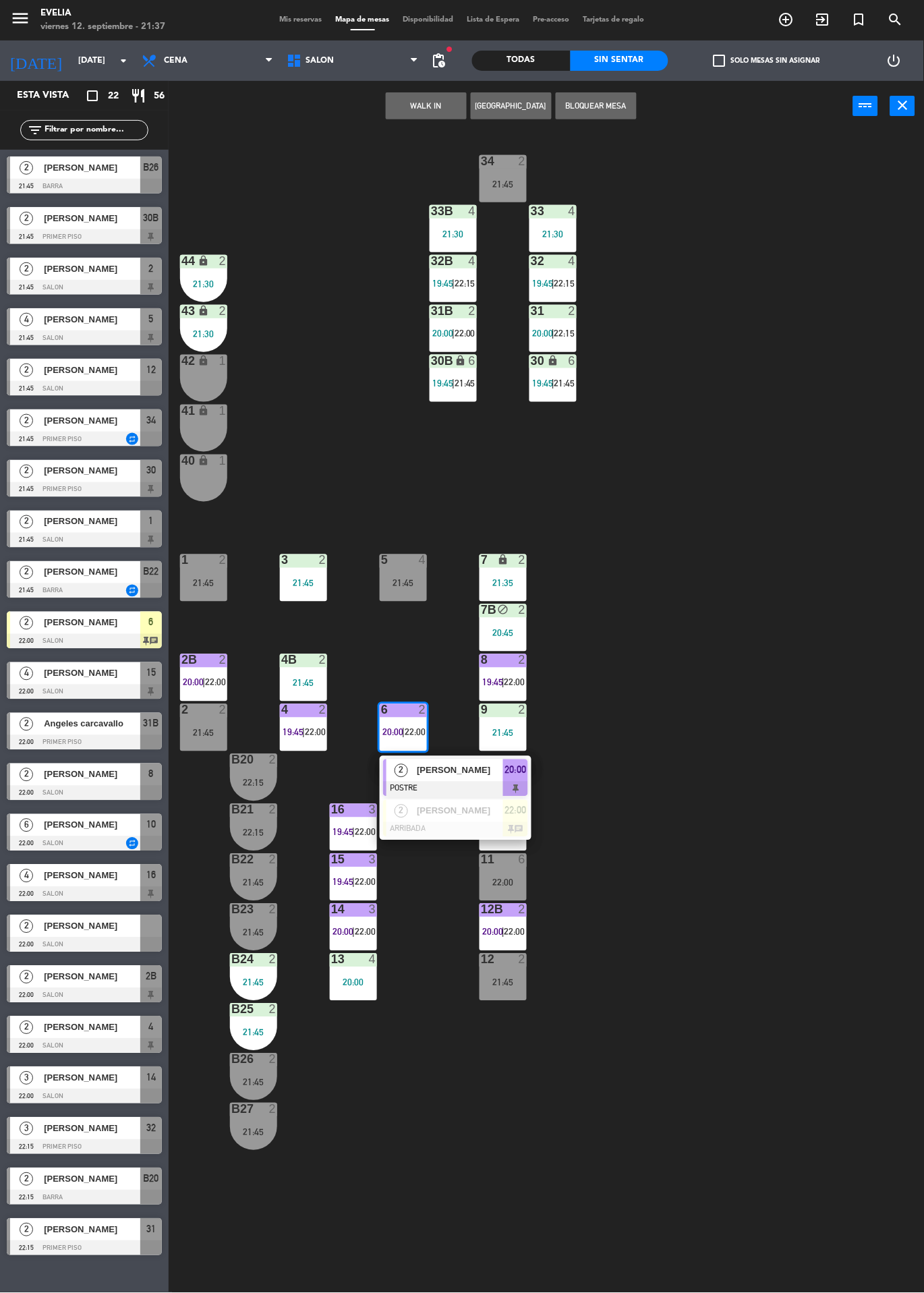
click at [456, 774] on span "[PERSON_NAME]" at bounding box center [460, 770] width 86 height 14
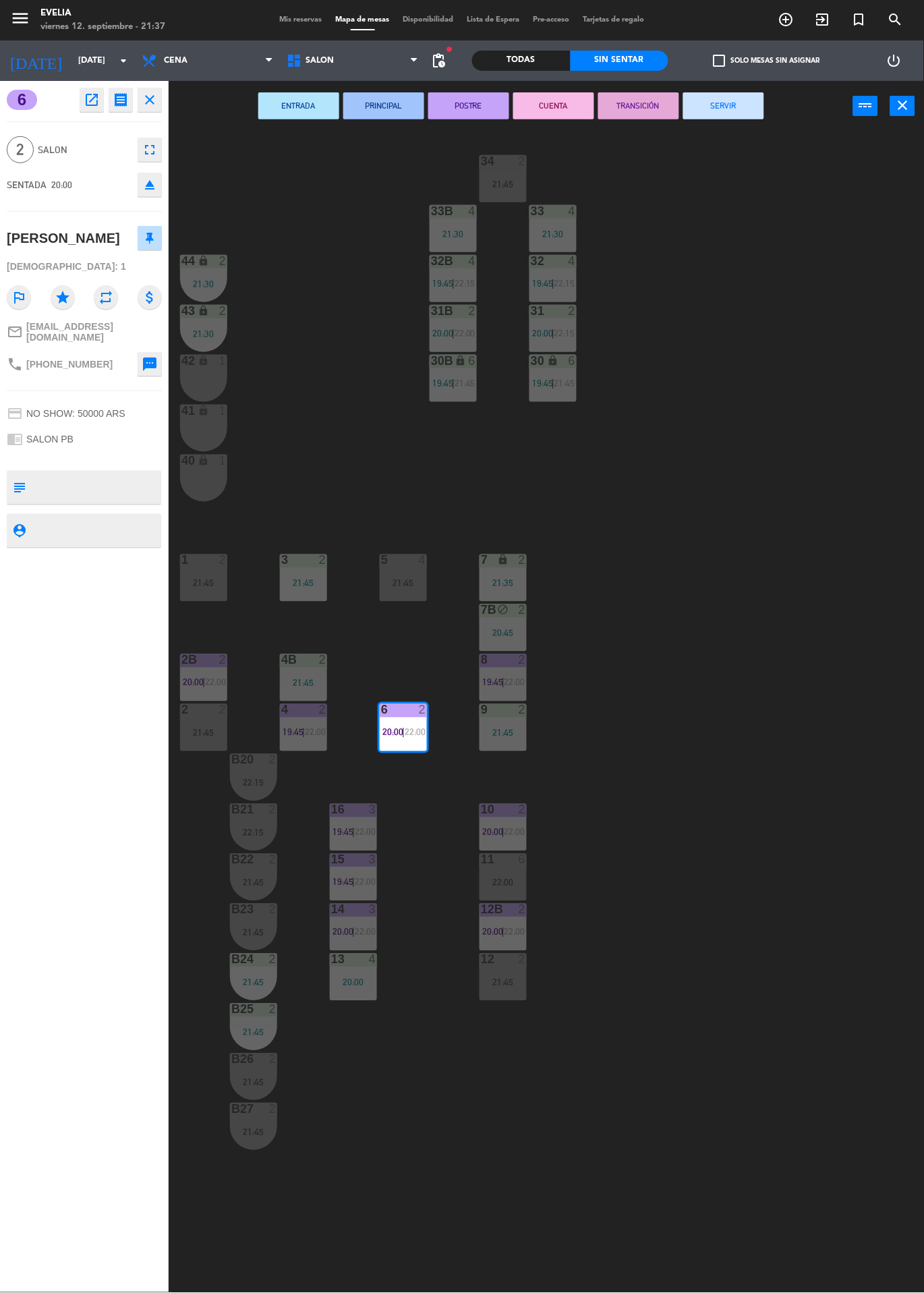
click at [543, 107] on button "CUENTA" at bounding box center [554, 105] width 81 height 27
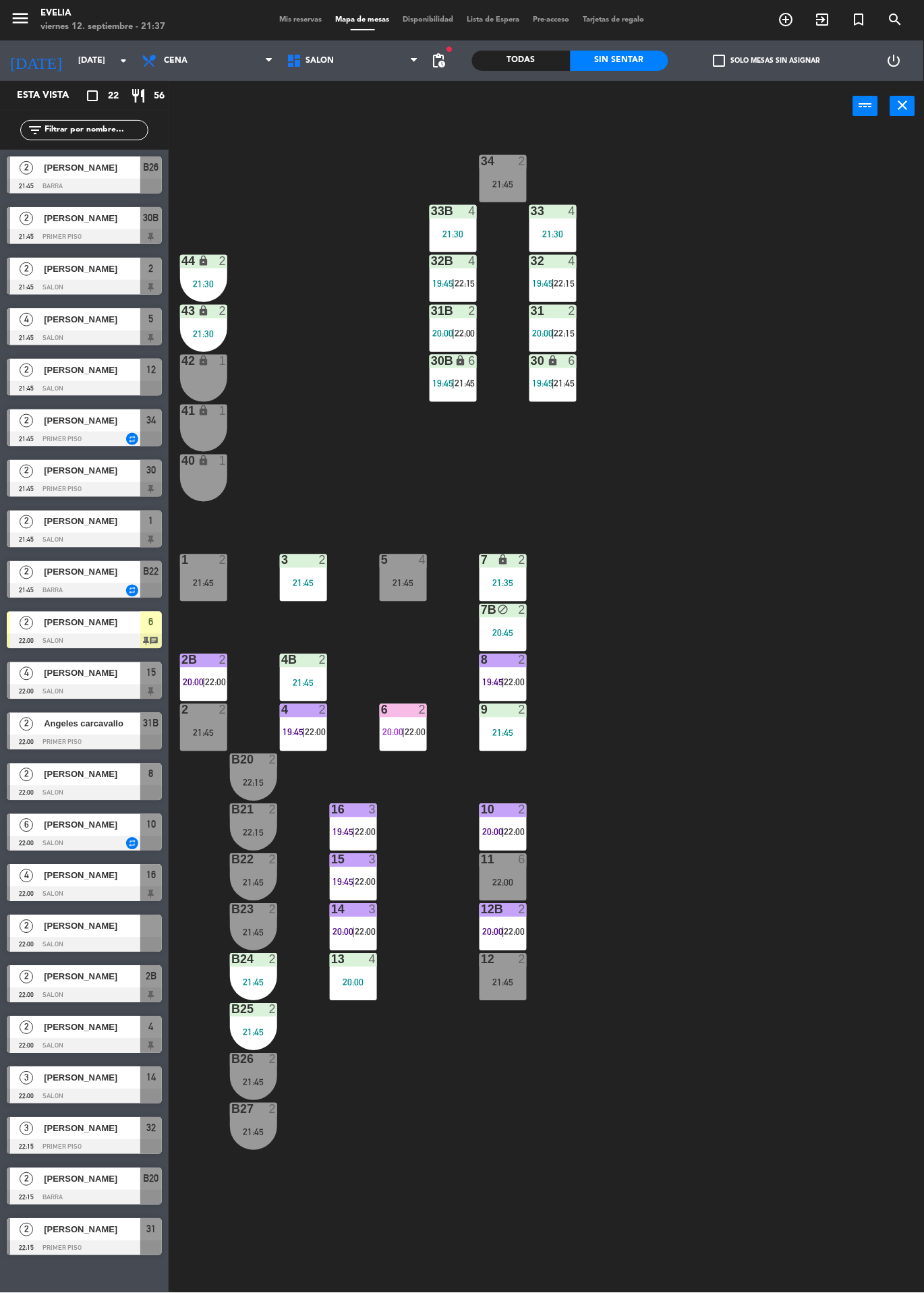
click at [740, 628] on div "34 2 21:45 33B 4 21:30 33 4 21:30 44 lock 2 21:30 32B 4 19:45 | 22:15 32 4 19:4…" at bounding box center [551, 711] width 746 height 1161
click at [358, 861] on div at bounding box center [353, 860] width 22 height 12
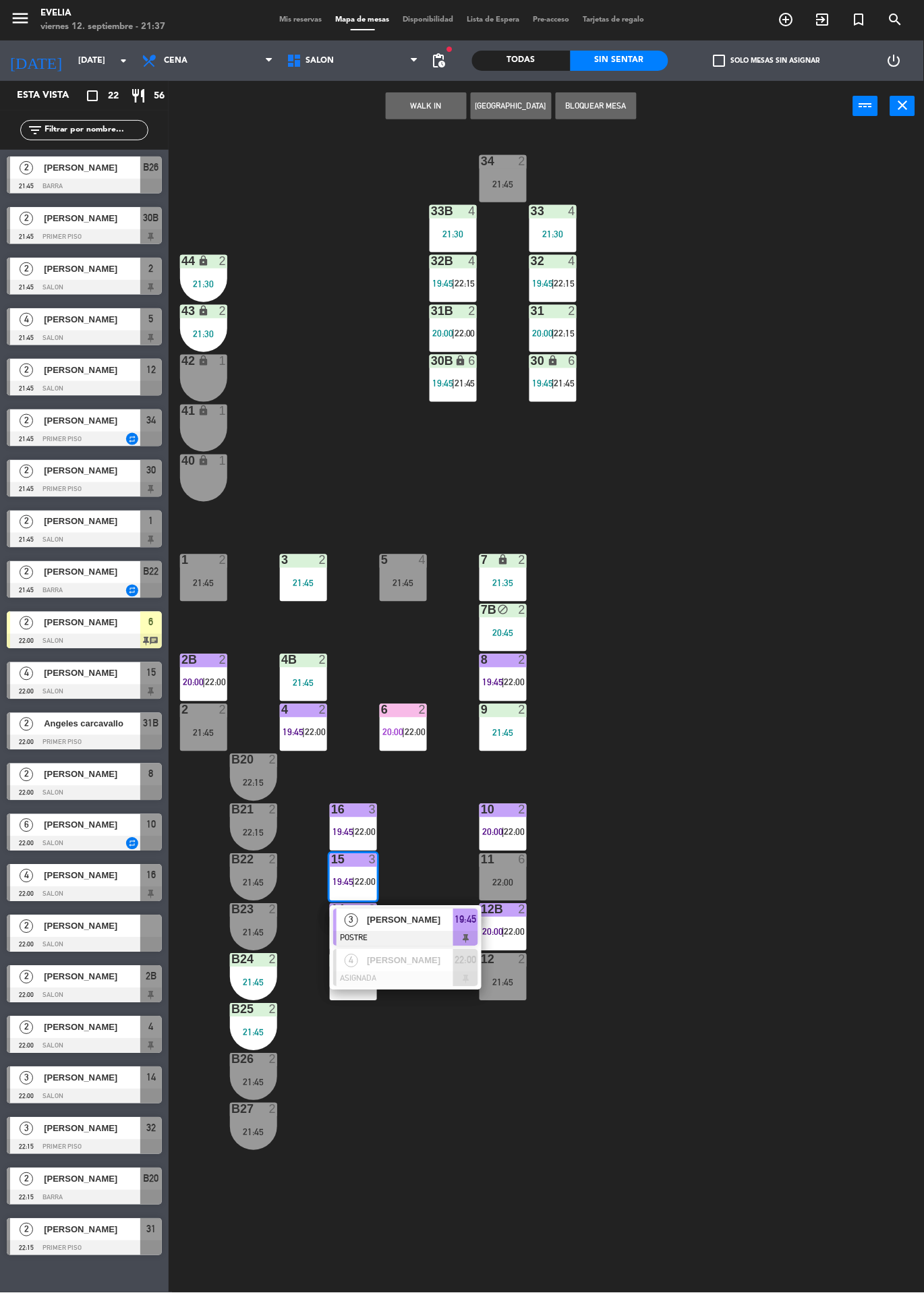
click at [436, 919] on span "[PERSON_NAME]" at bounding box center [410, 920] width 86 height 14
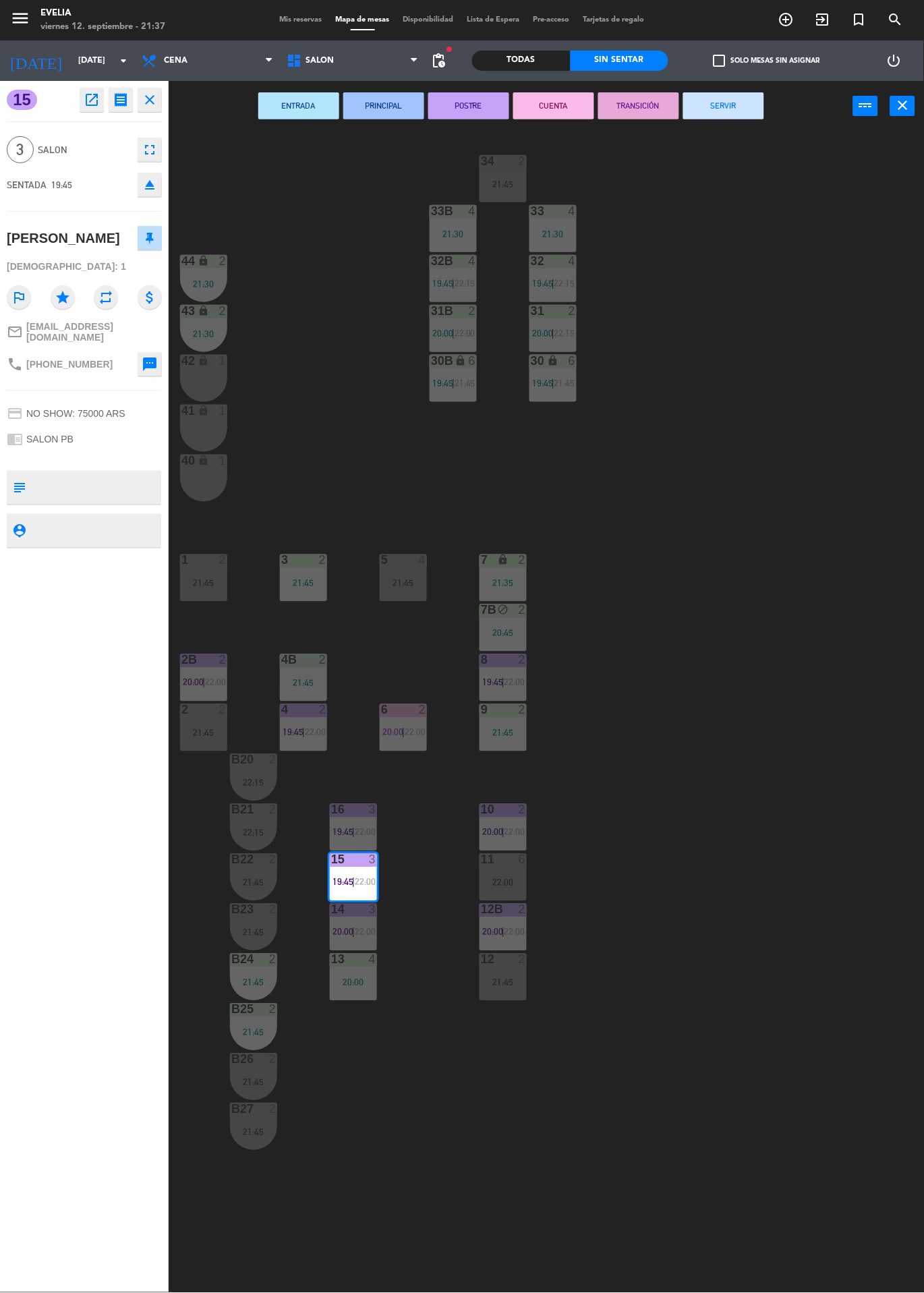
click at [554, 115] on button "CUENTA" at bounding box center [554, 105] width 81 height 27
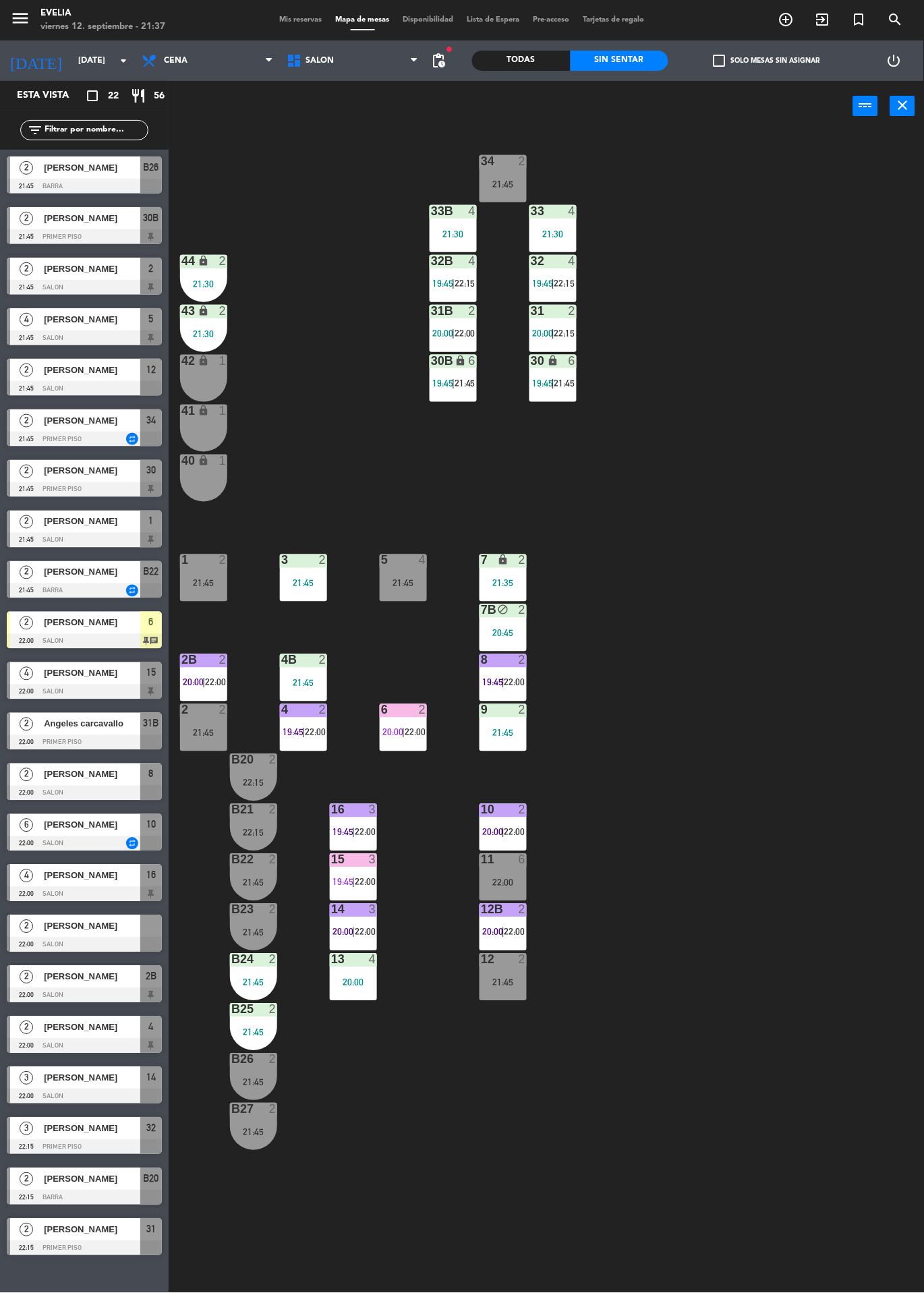
click at [515, 672] on div "8 2 19:45 | 22:00" at bounding box center [503, 678] width 48 height 48
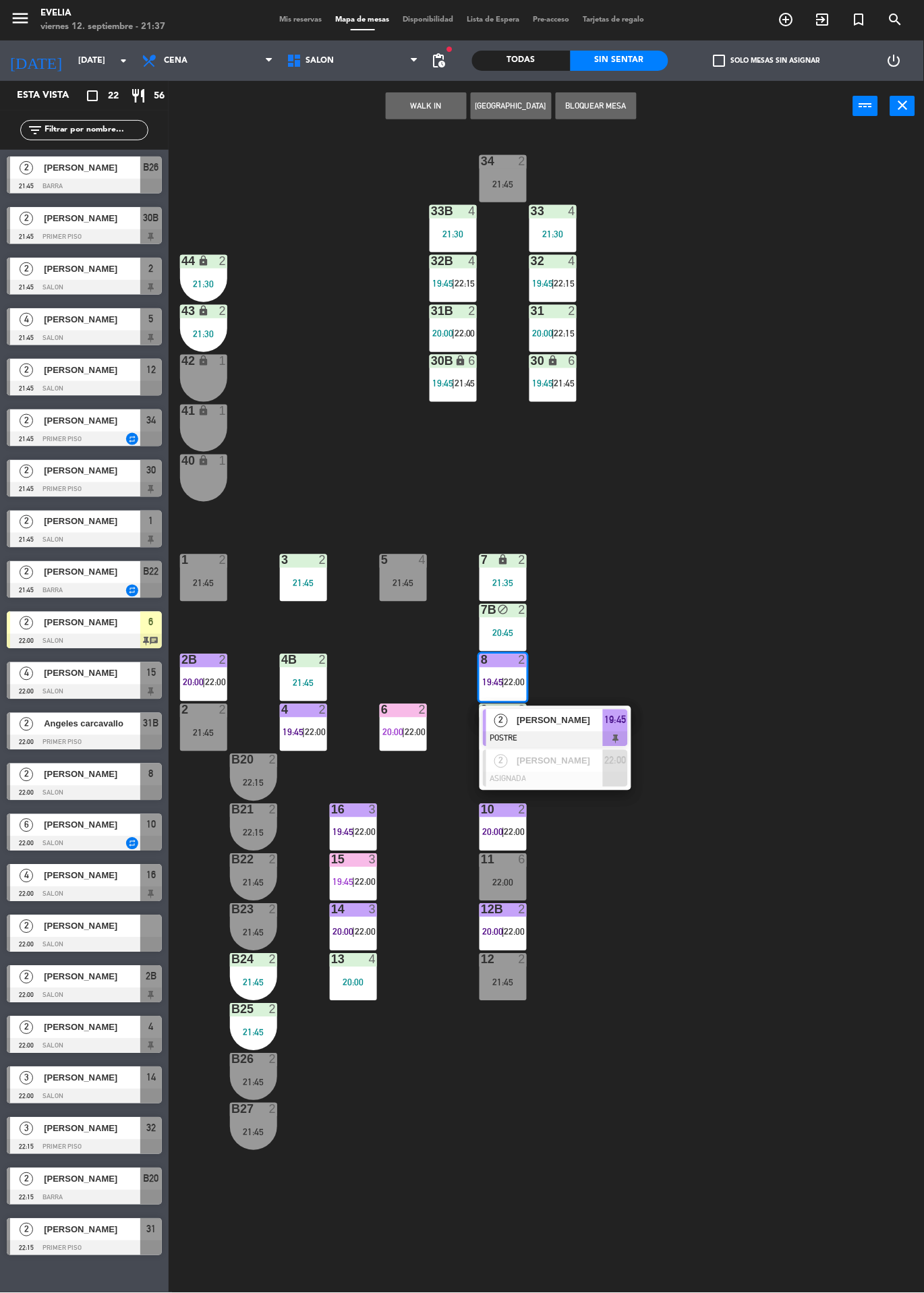
click at [603, 730] on div "19:45" at bounding box center [616, 720] width 25 height 22
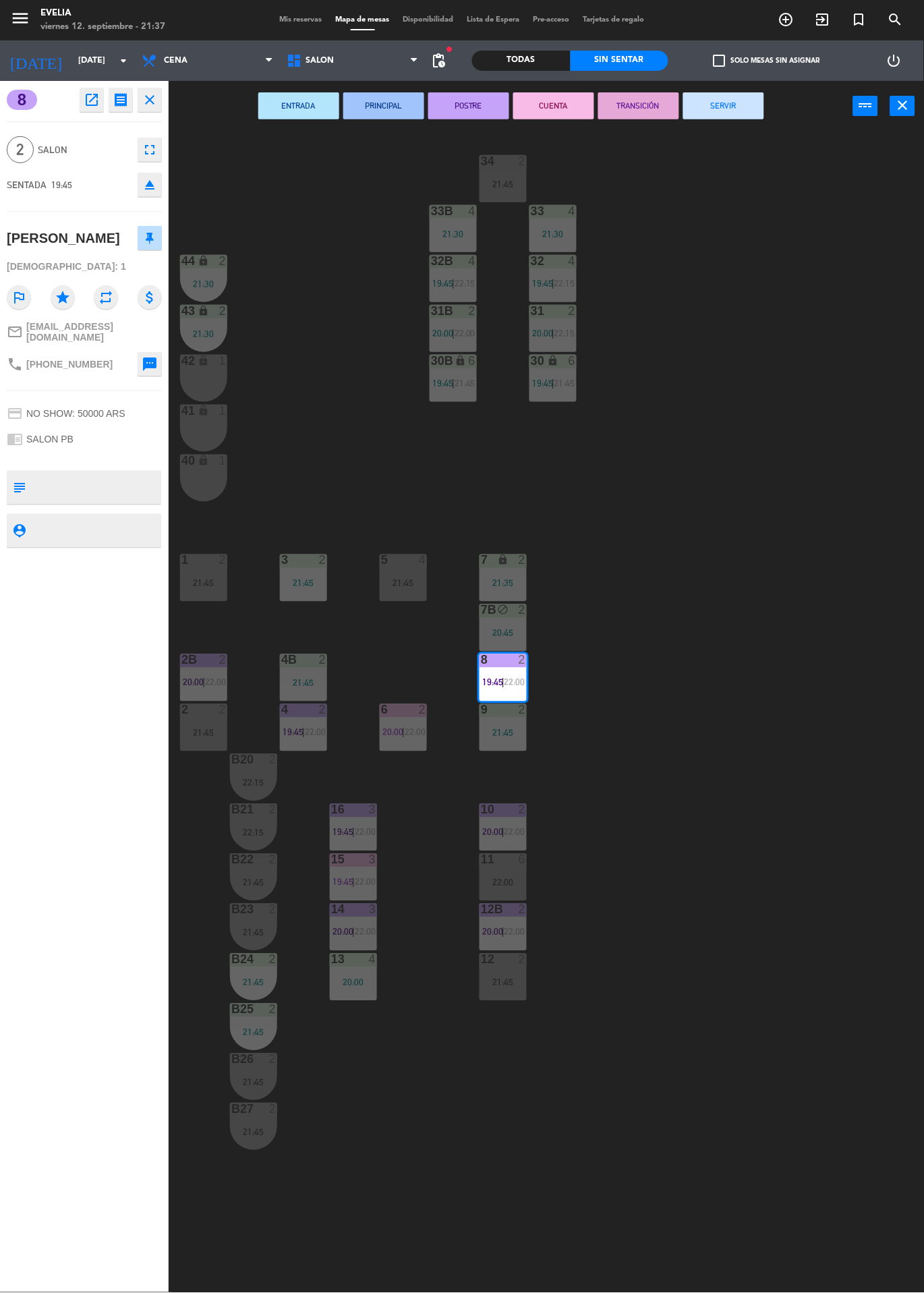
click at [561, 104] on button "CUENTA" at bounding box center [554, 105] width 81 height 27
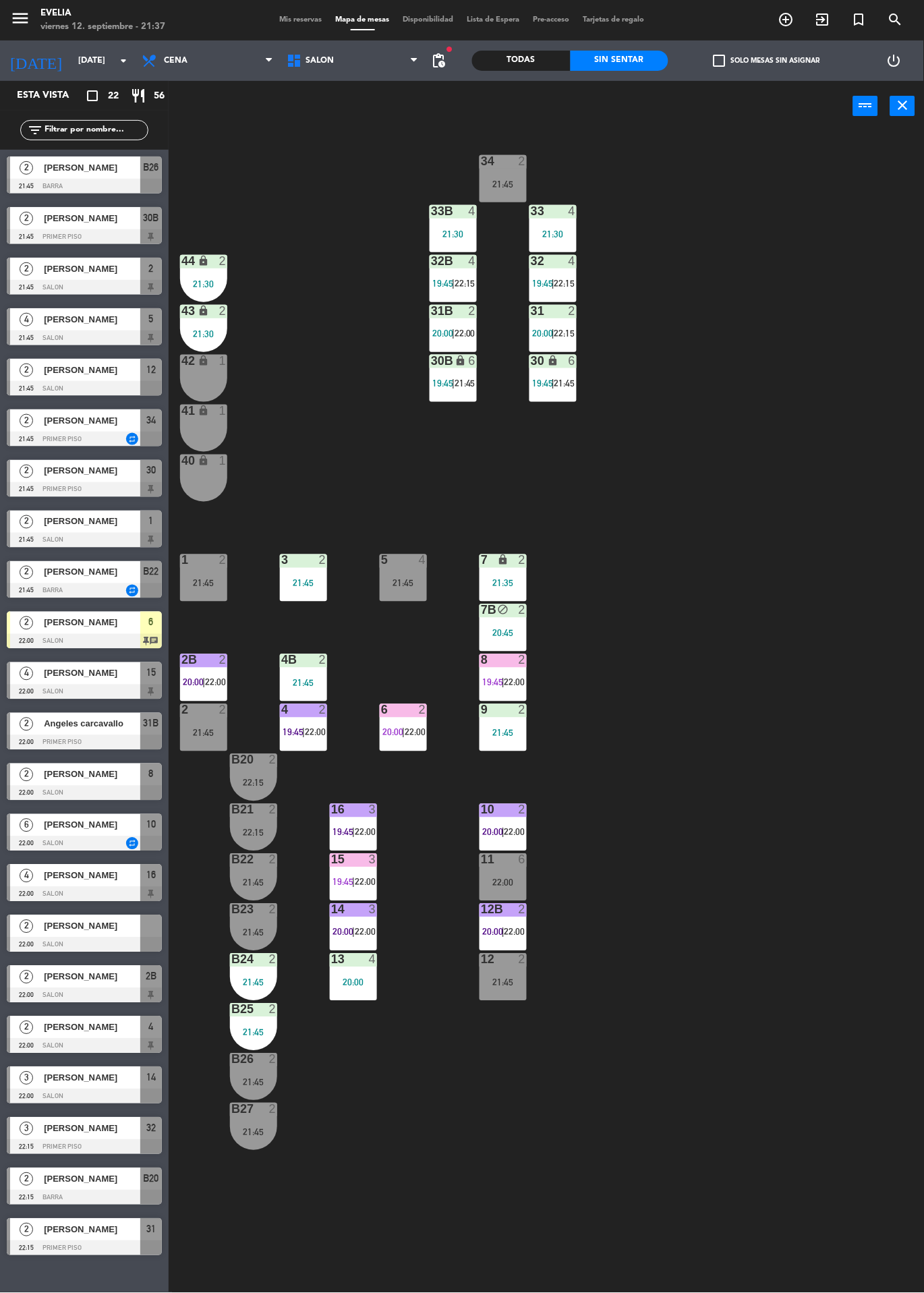
click at [522, 610] on div "2" at bounding box center [523, 610] width 8 height 12
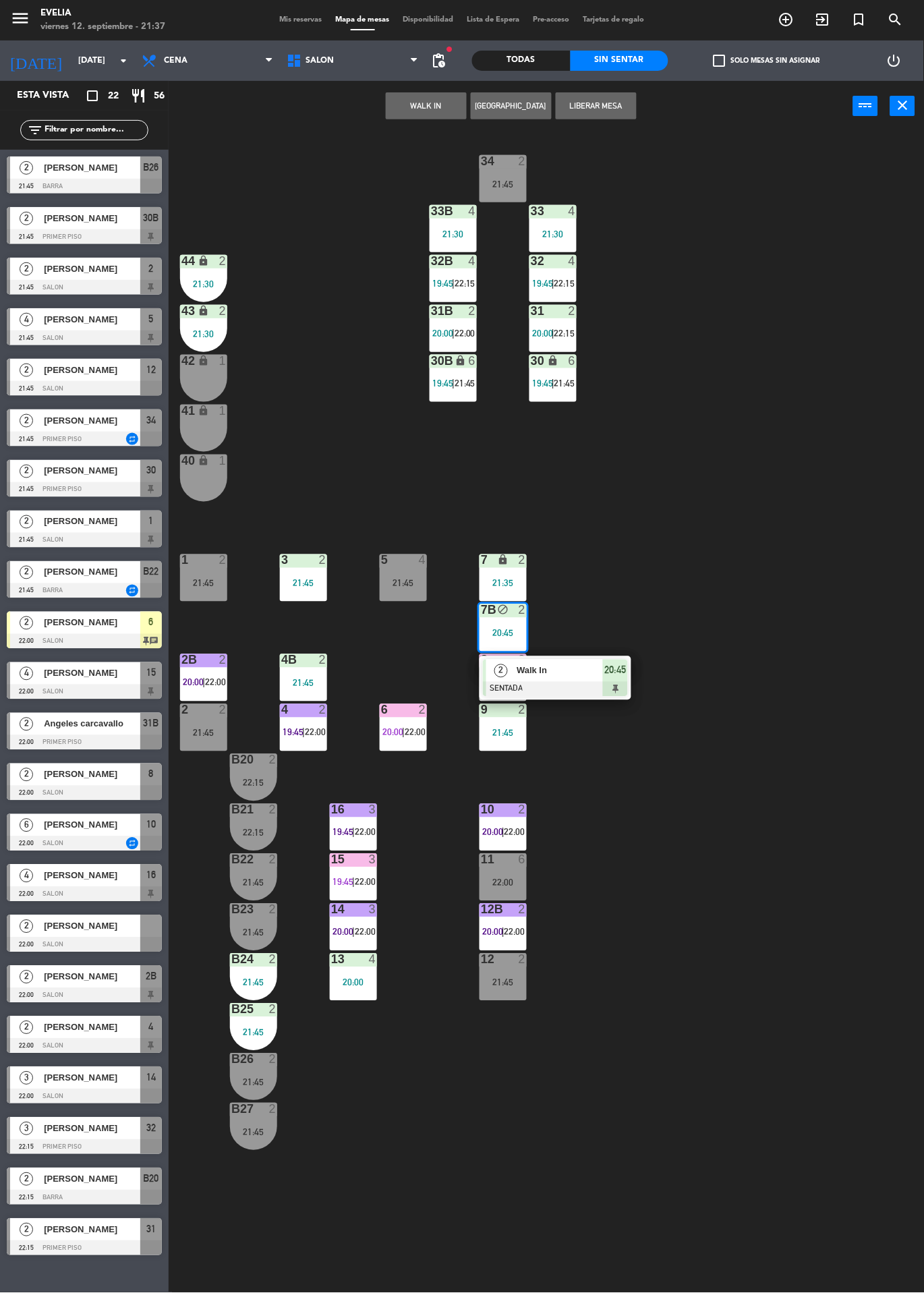
click at [605, 666] on span "20:45" at bounding box center [616, 670] width 22 height 16
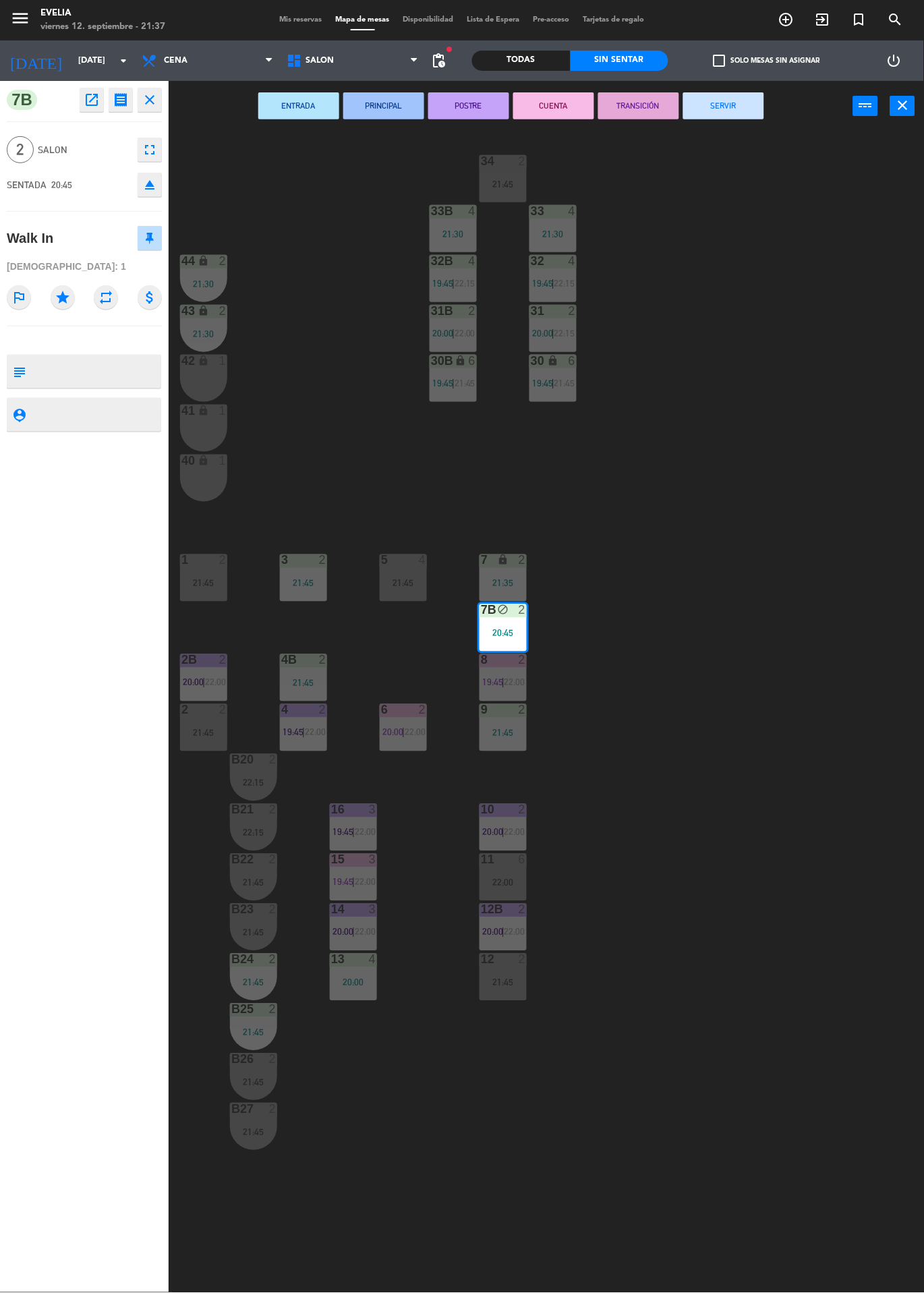
click at [474, 117] on button "POSTRE" at bounding box center [468, 105] width 81 height 27
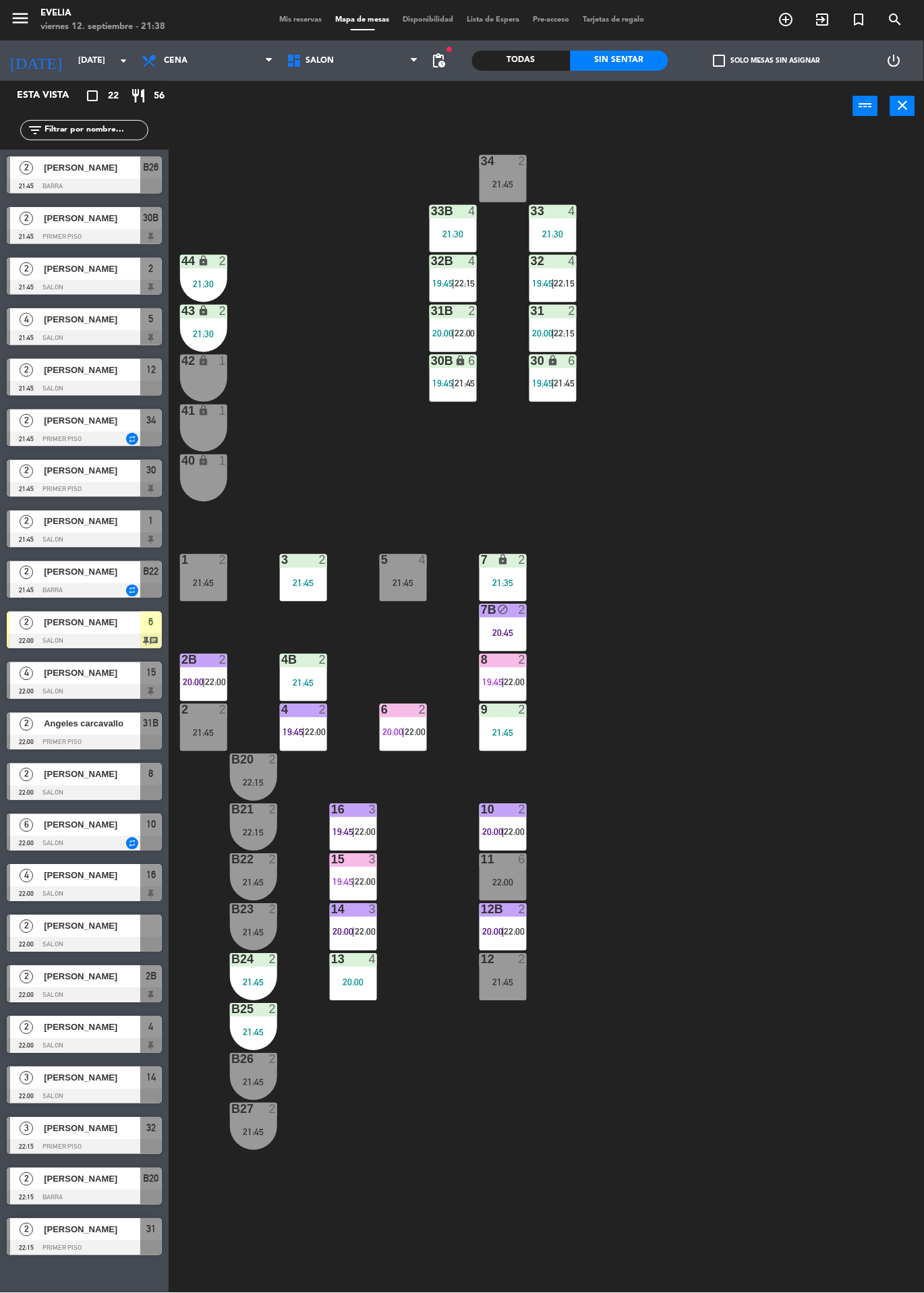
click at [402, 706] on div at bounding box center [404, 710] width 22 height 12
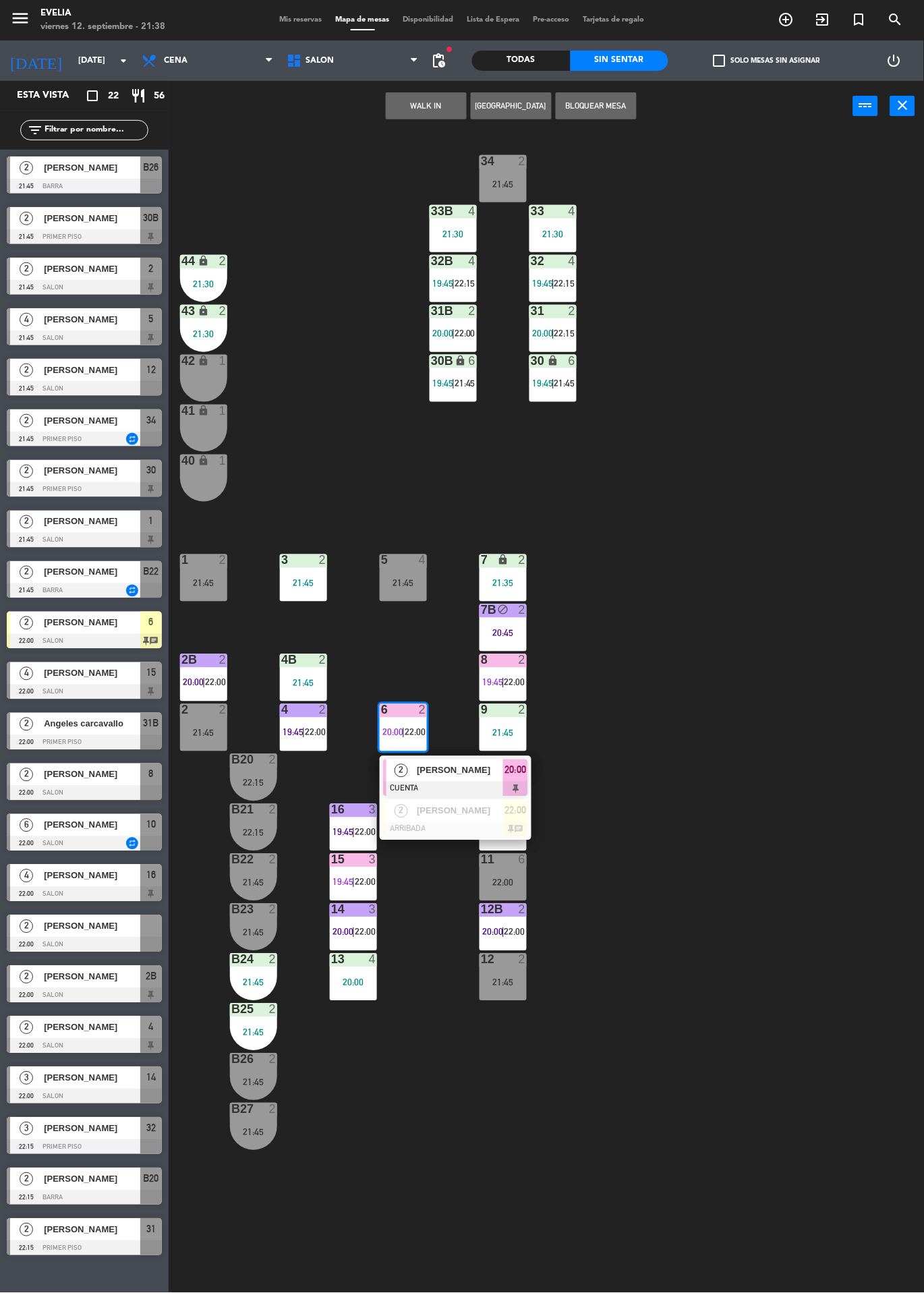
click at [472, 770] on span "[PERSON_NAME]" at bounding box center [460, 770] width 86 height 14
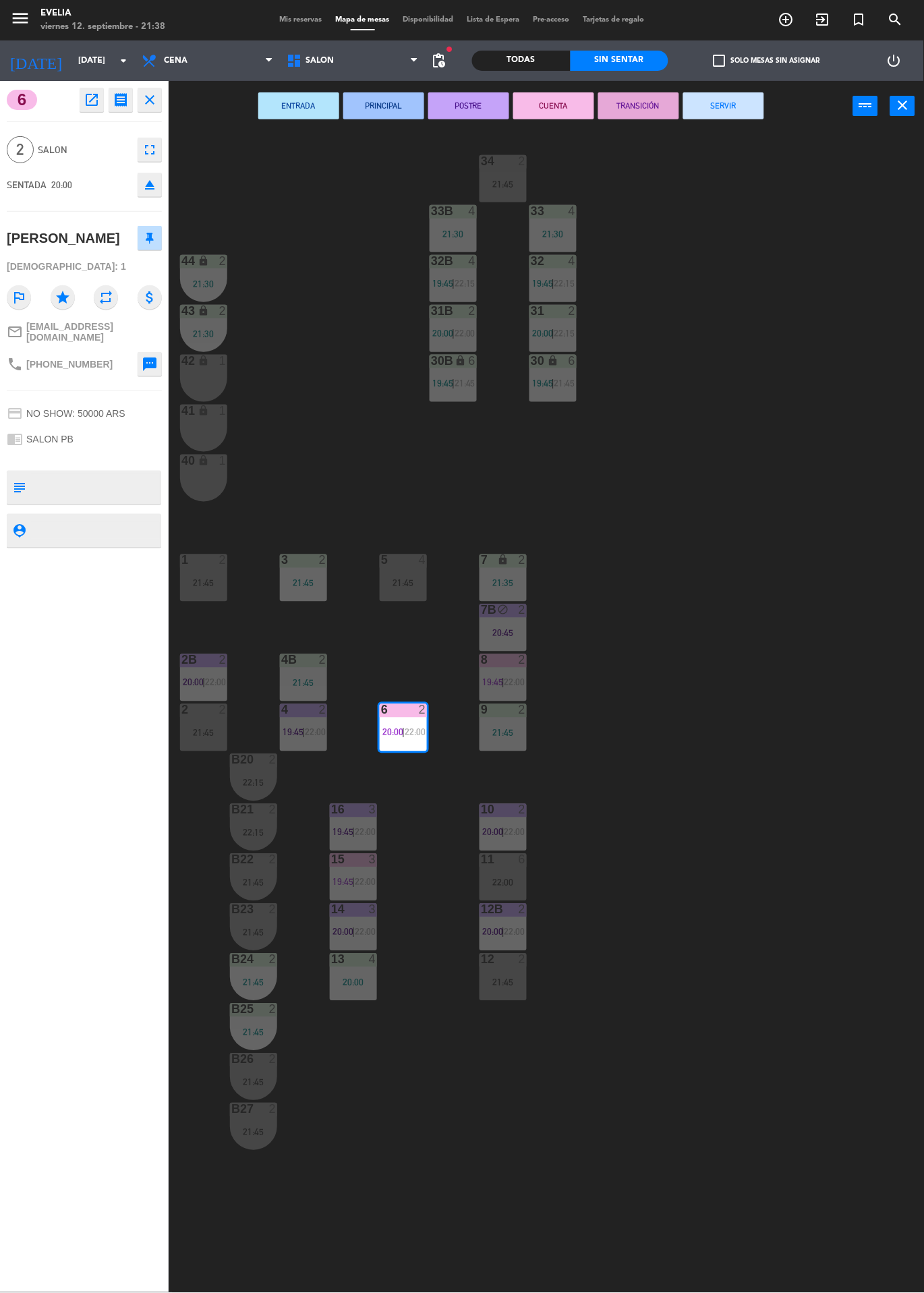
click at [719, 109] on button "SERVIR" at bounding box center [724, 105] width 81 height 27
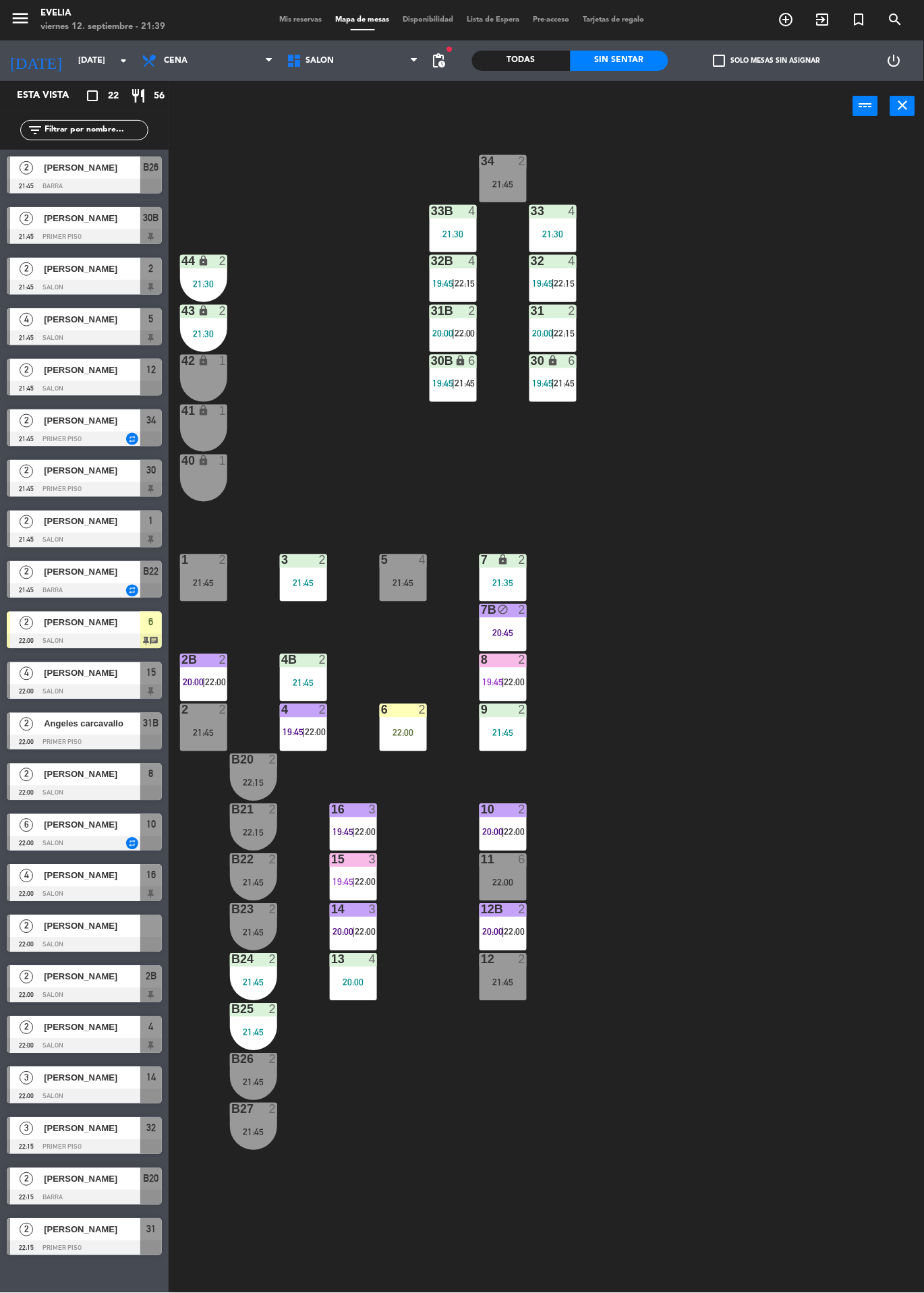
click at [200, 414] on icon "lock" at bounding box center [204, 410] width 12 height 12
click at [186, 391] on div "42 lock 1" at bounding box center [204, 378] width 48 height 48
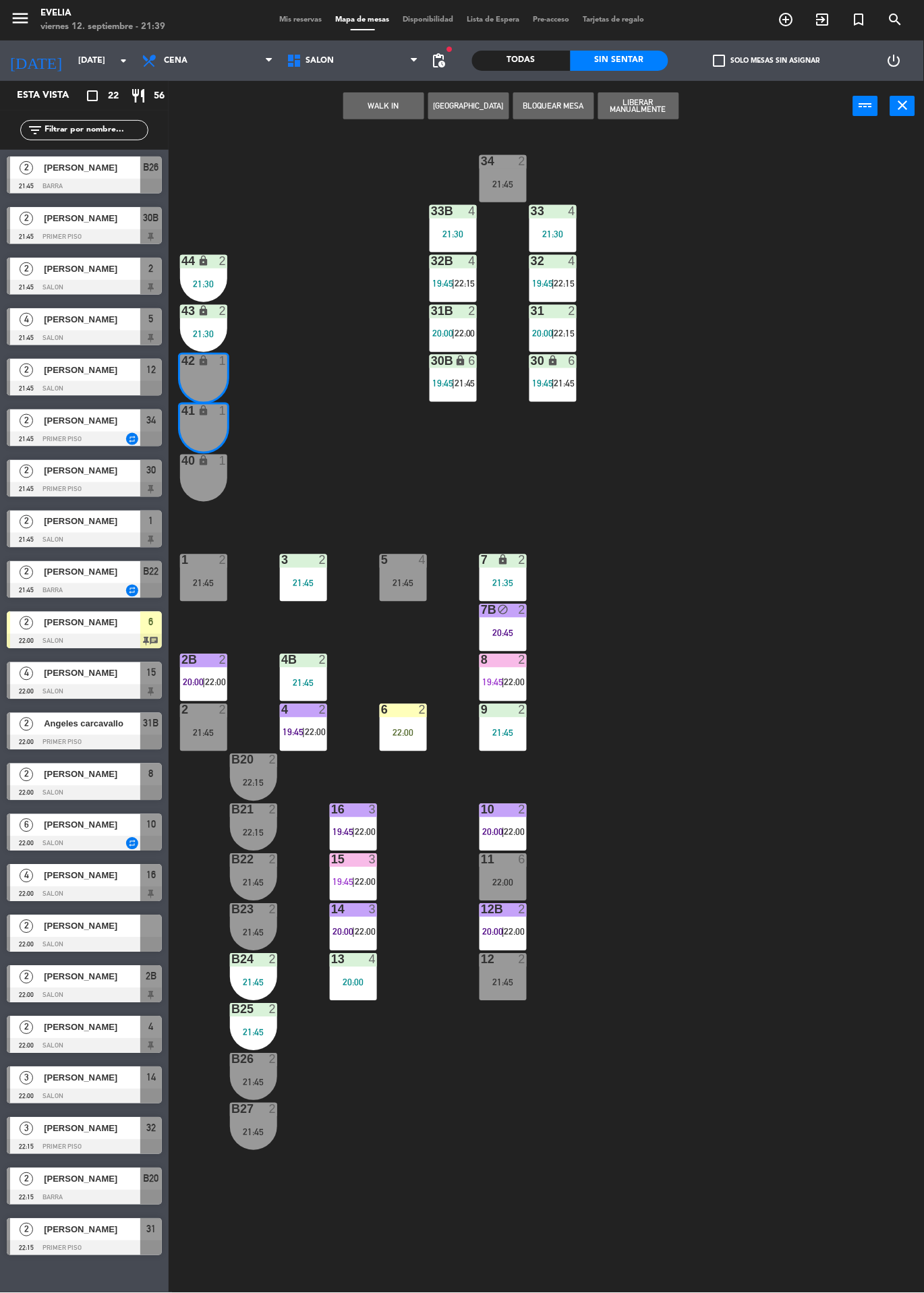
click at [386, 104] on button "WALK IN" at bounding box center [383, 105] width 81 height 27
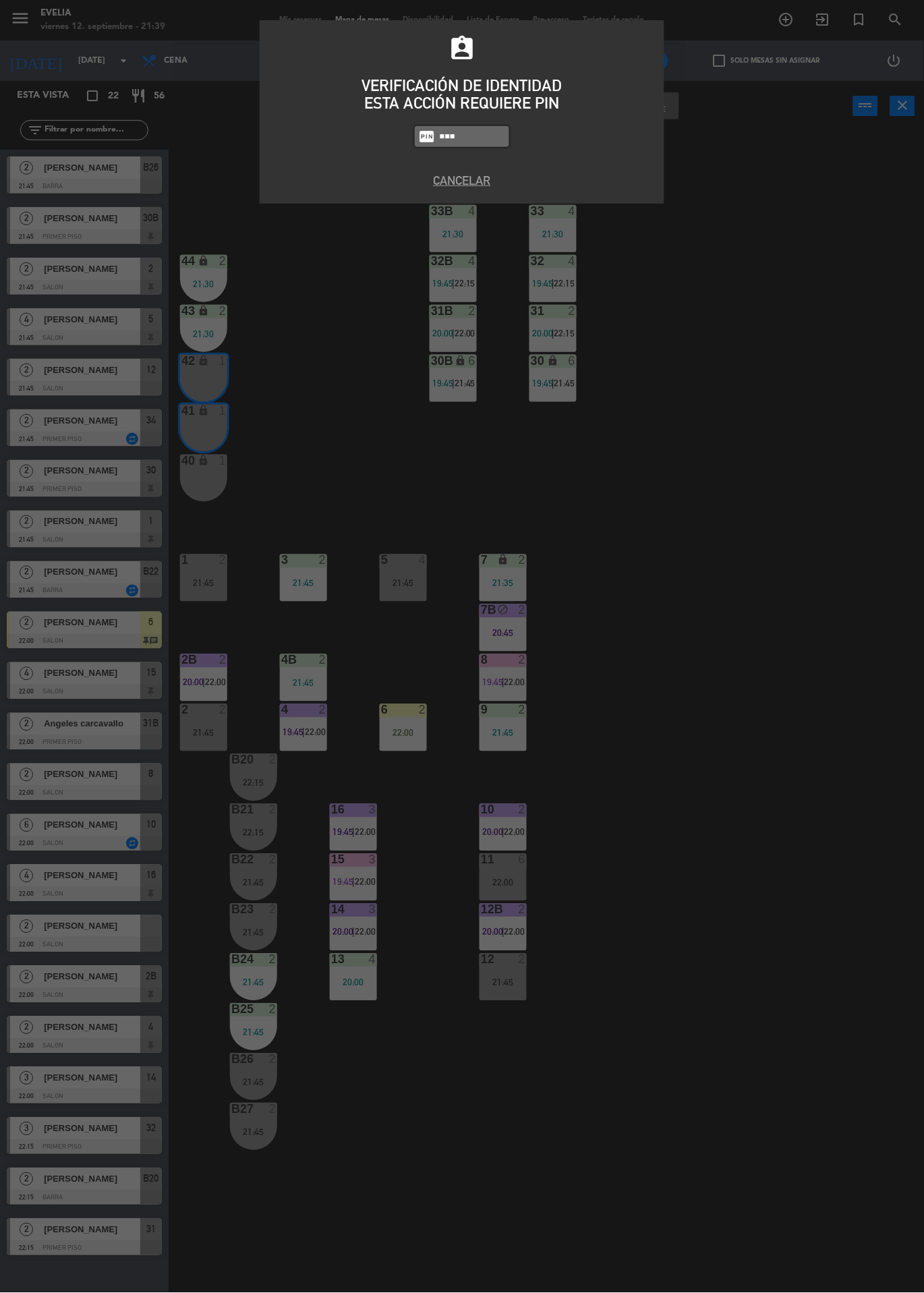
type input "6389"
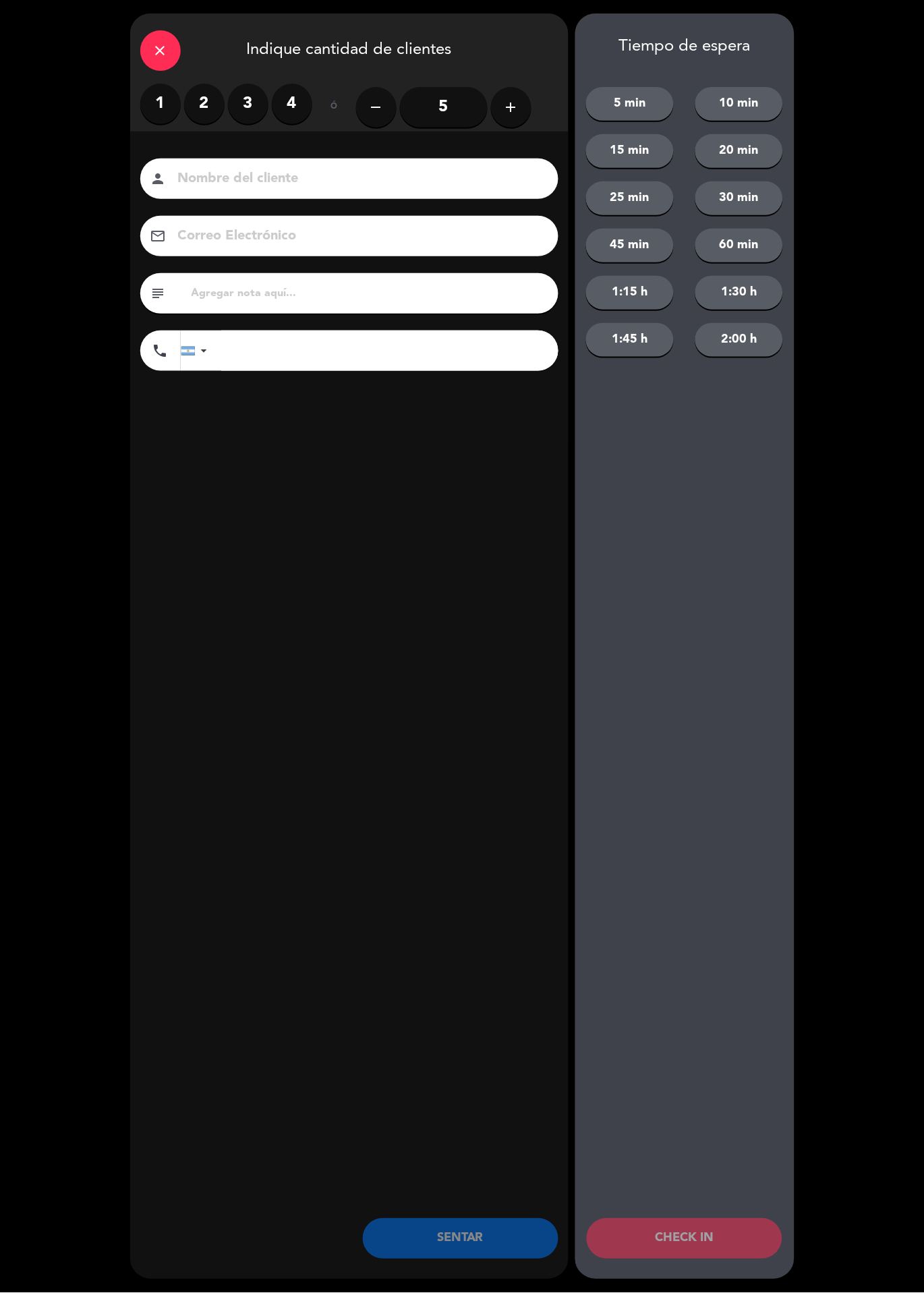
click at [208, 101] on label "2" at bounding box center [204, 104] width 40 height 40
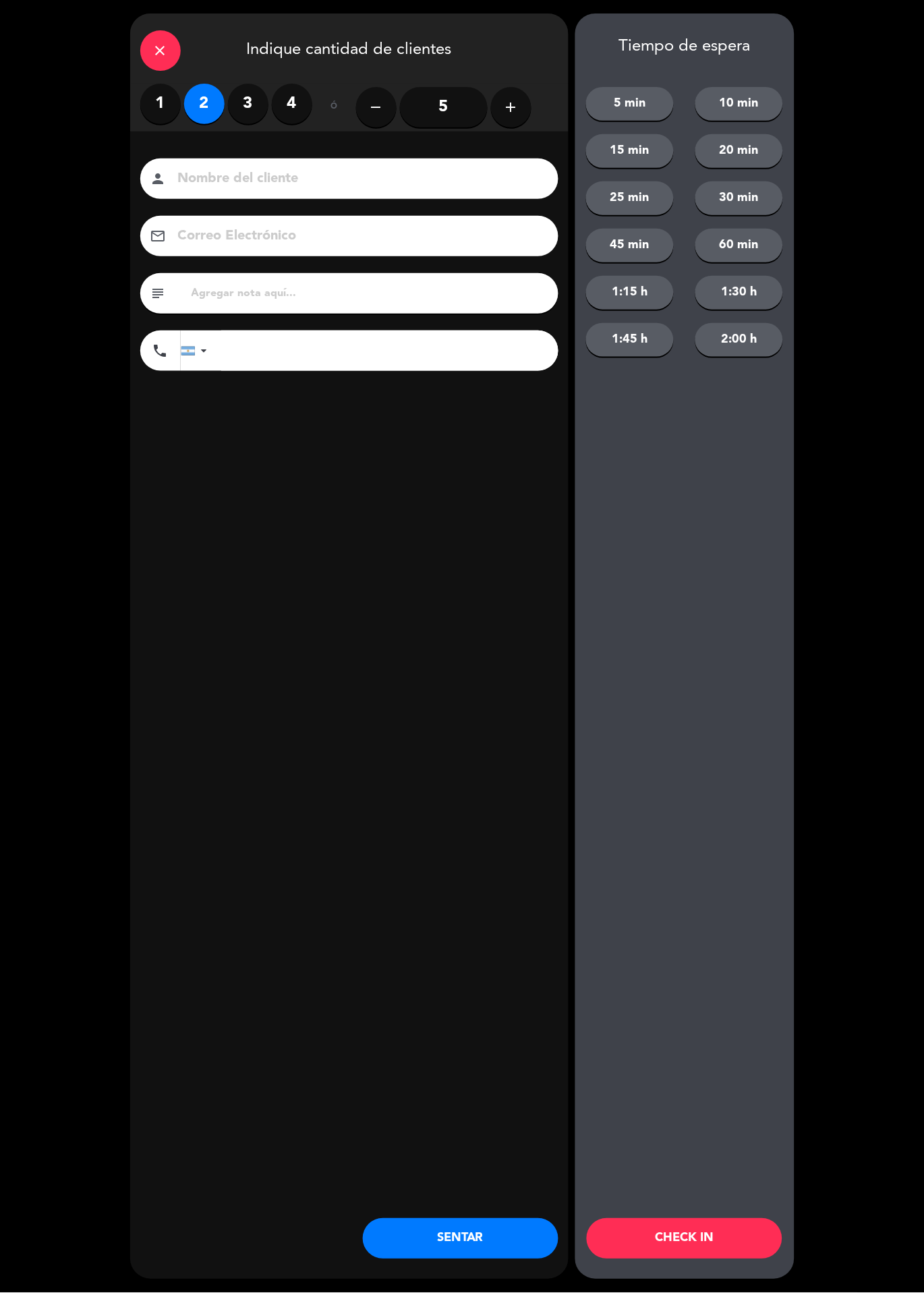
click at [164, 47] on icon "close" at bounding box center [160, 50] width 16 height 16
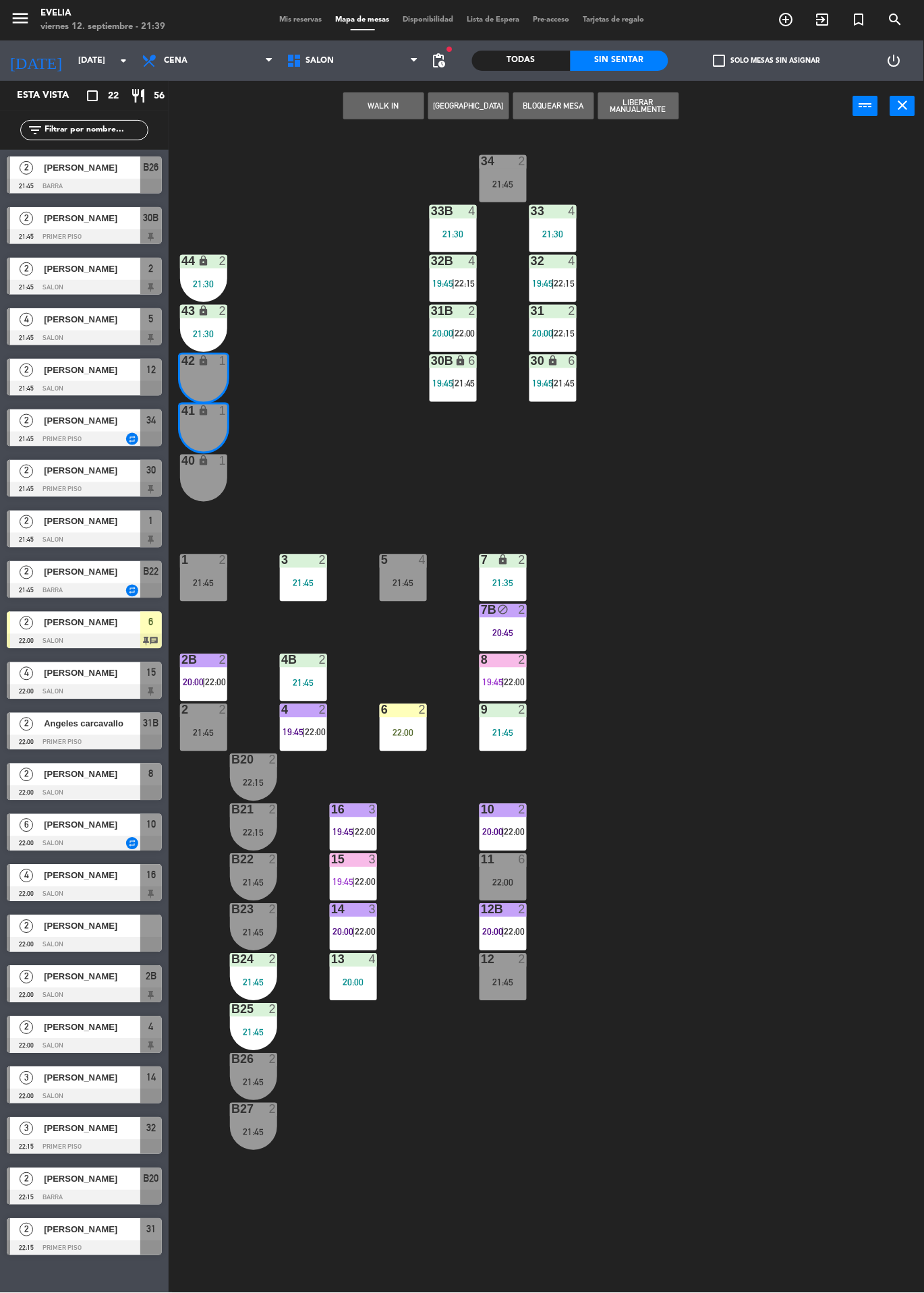
click at [342, 380] on div "34 2 21:45 33B 4 21:30 33 4 21:30 44 lock 2 21:30 32B 4 19:45 | 22:15 32 4 19:4…" at bounding box center [551, 711] width 746 height 1161
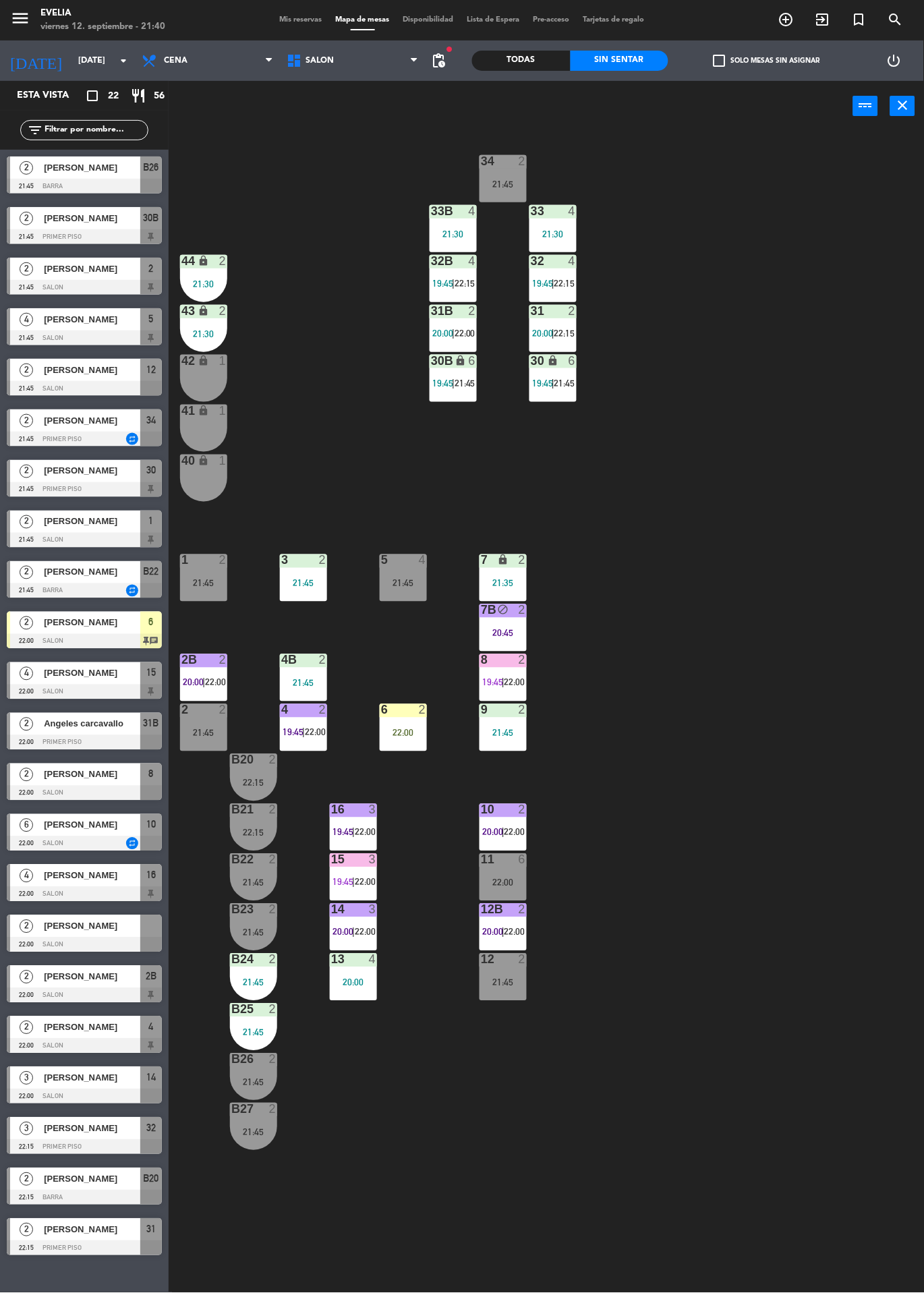
click at [373, 909] on div "3" at bounding box center [373, 910] width 8 height 12
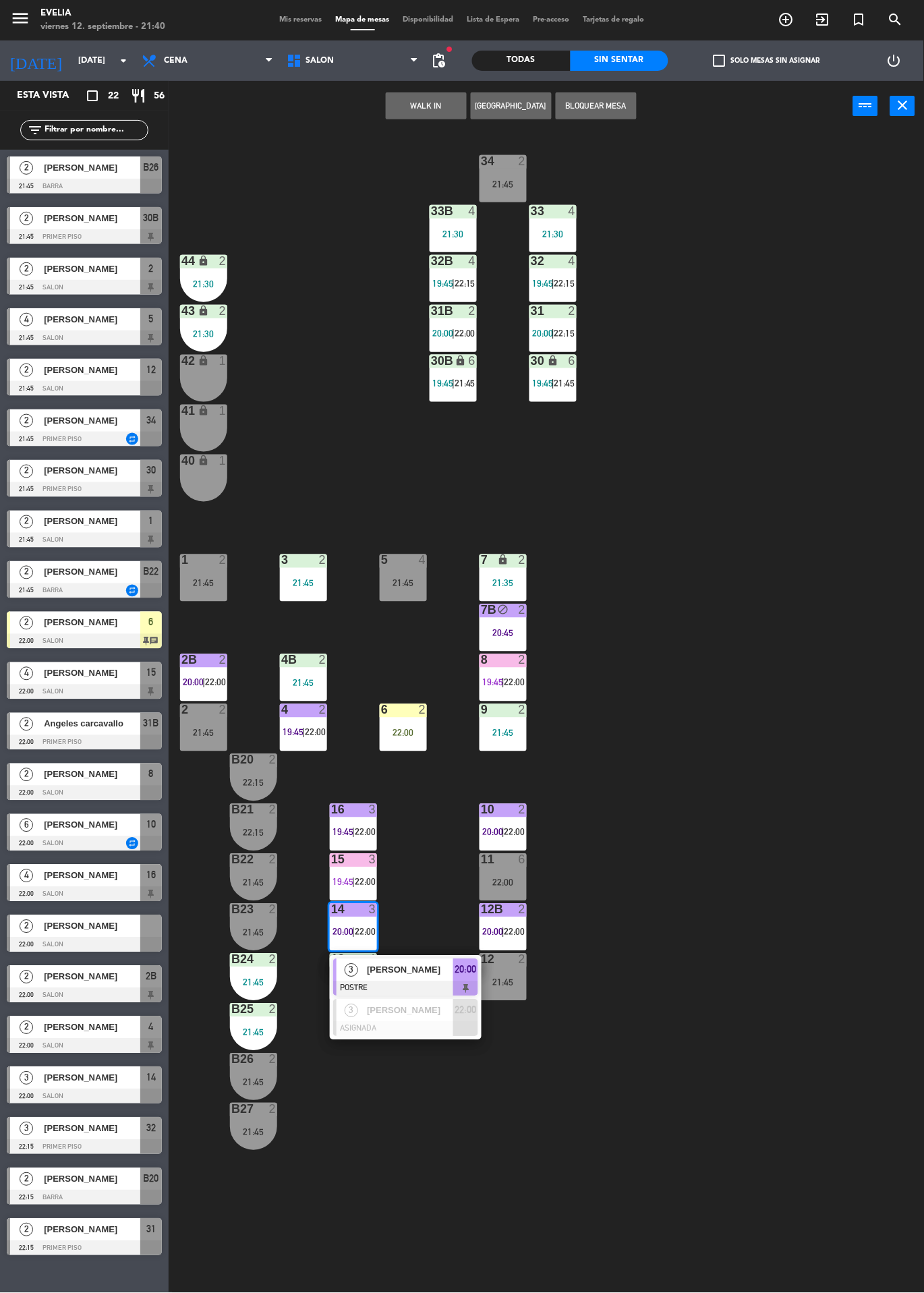
click at [438, 969] on span "[PERSON_NAME]" at bounding box center [410, 970] width 86 height 14
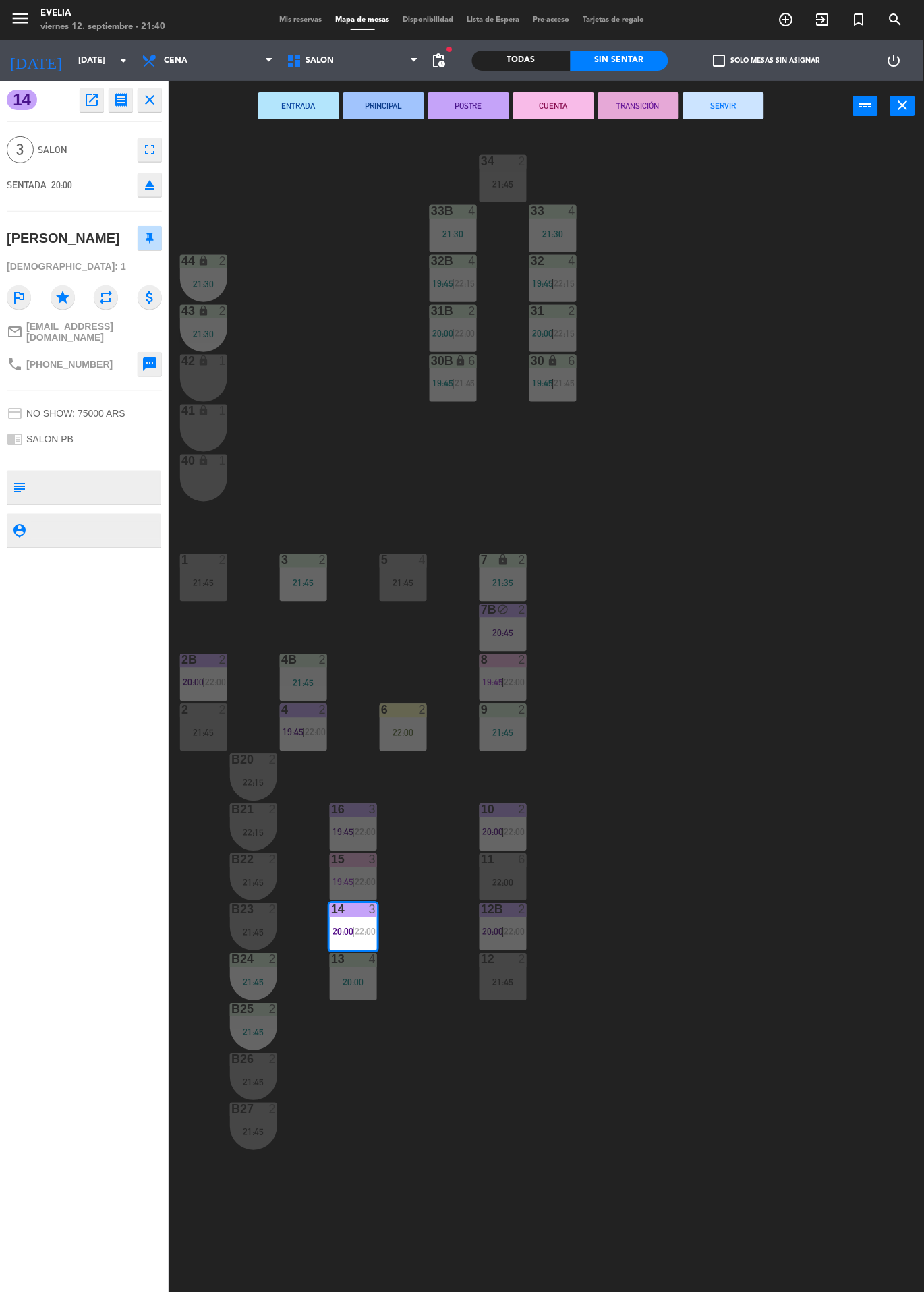
click at [472, 94] on button "POSTRE" at bounding box center [468, 105] width 81 height 27
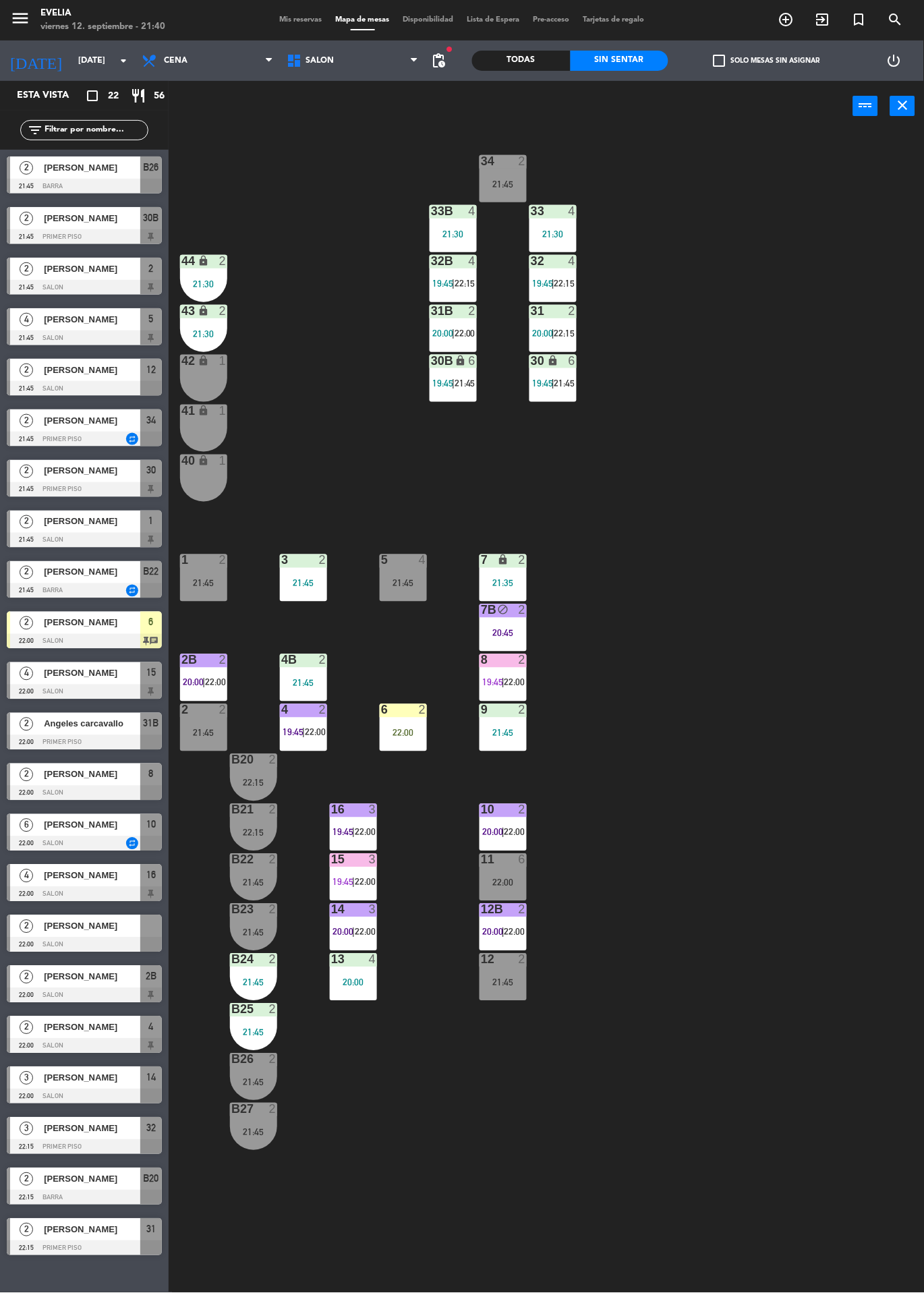
click at [373, 908] on div "3" at bounding box center [373, 910] width 8 height 12
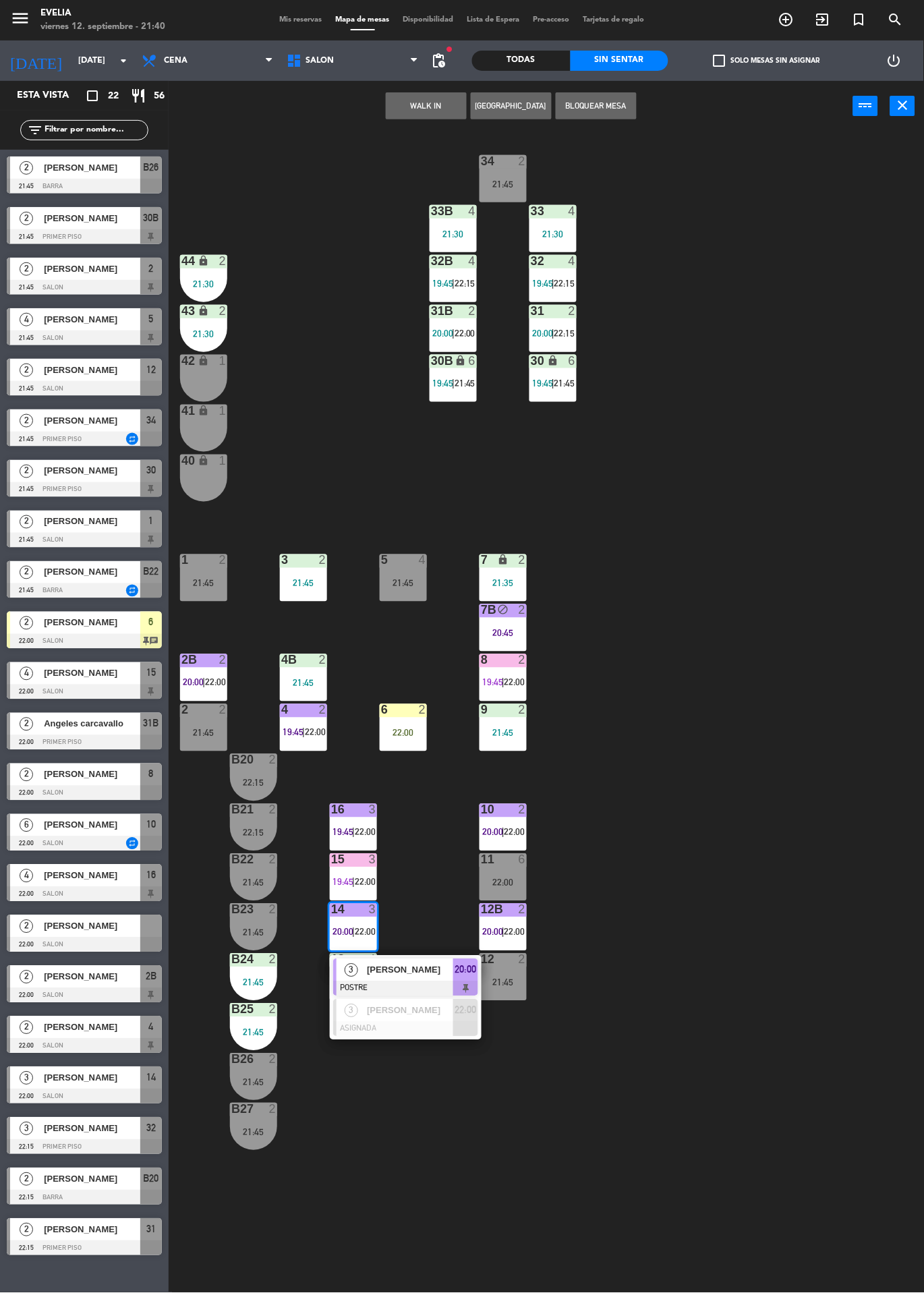
click at [425, 971] on span "[PERSON_NAME]" at bounding box center [410, 970] width 86 height 14
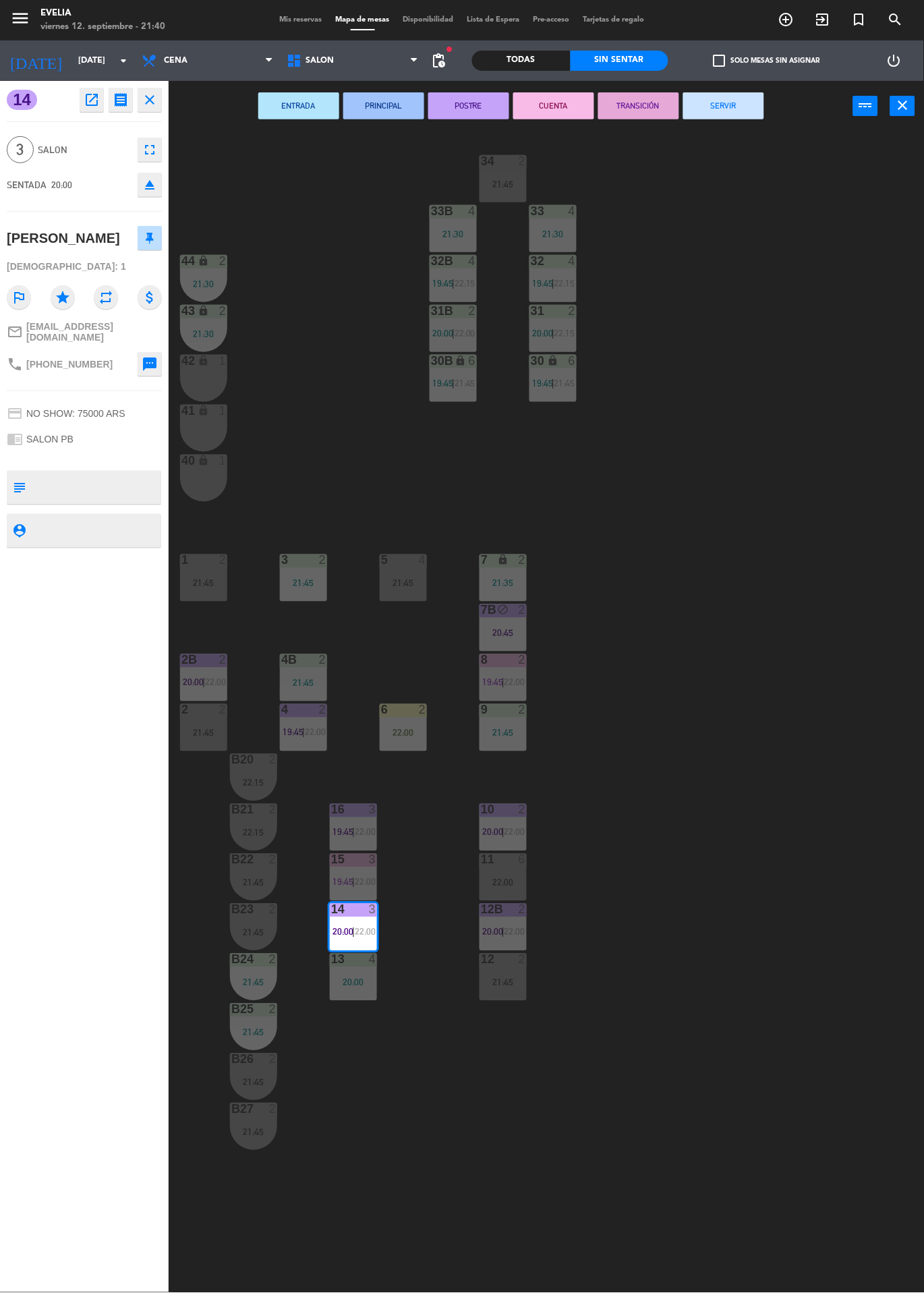
click at [556, 106] on button "CUENTA" at bounding box center [554, 105] width 81 height 27
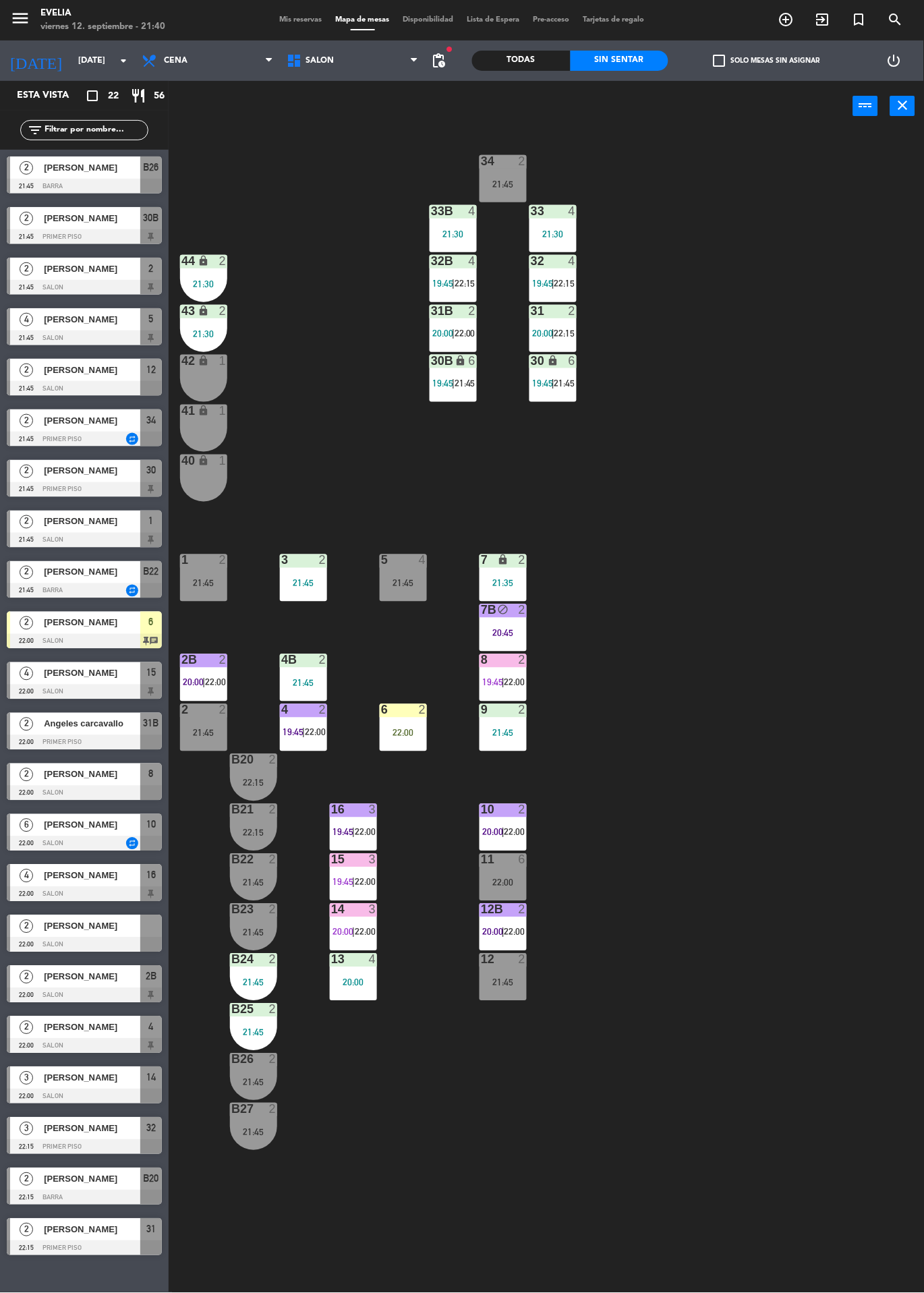
click at [566, 381] on span "21:45" at bounding box center [564, 383] width 21 height 11
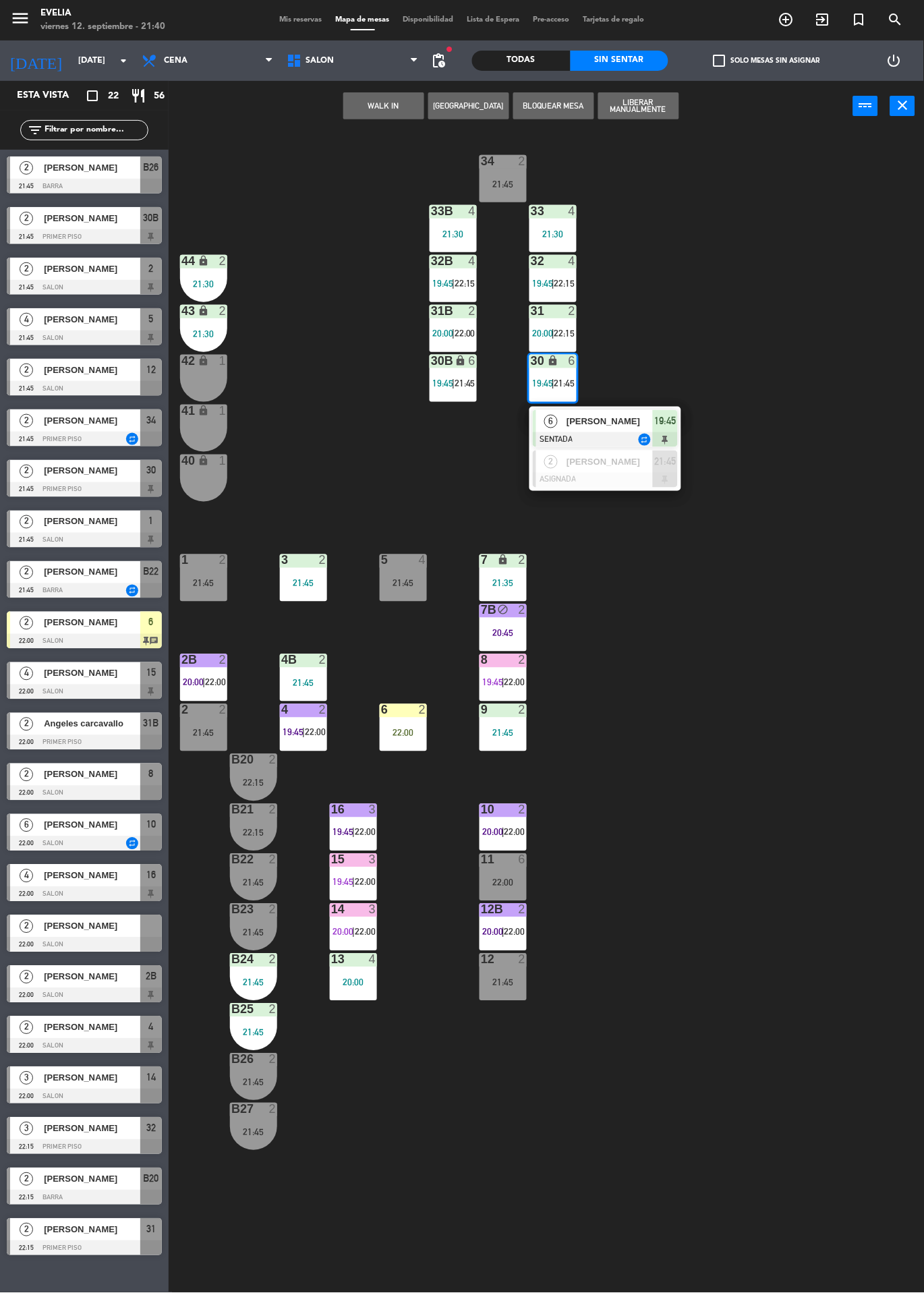
click at [621, 414] on span "[PERSON_NAME]" at bounding box center [610, 422] width 86 height 14
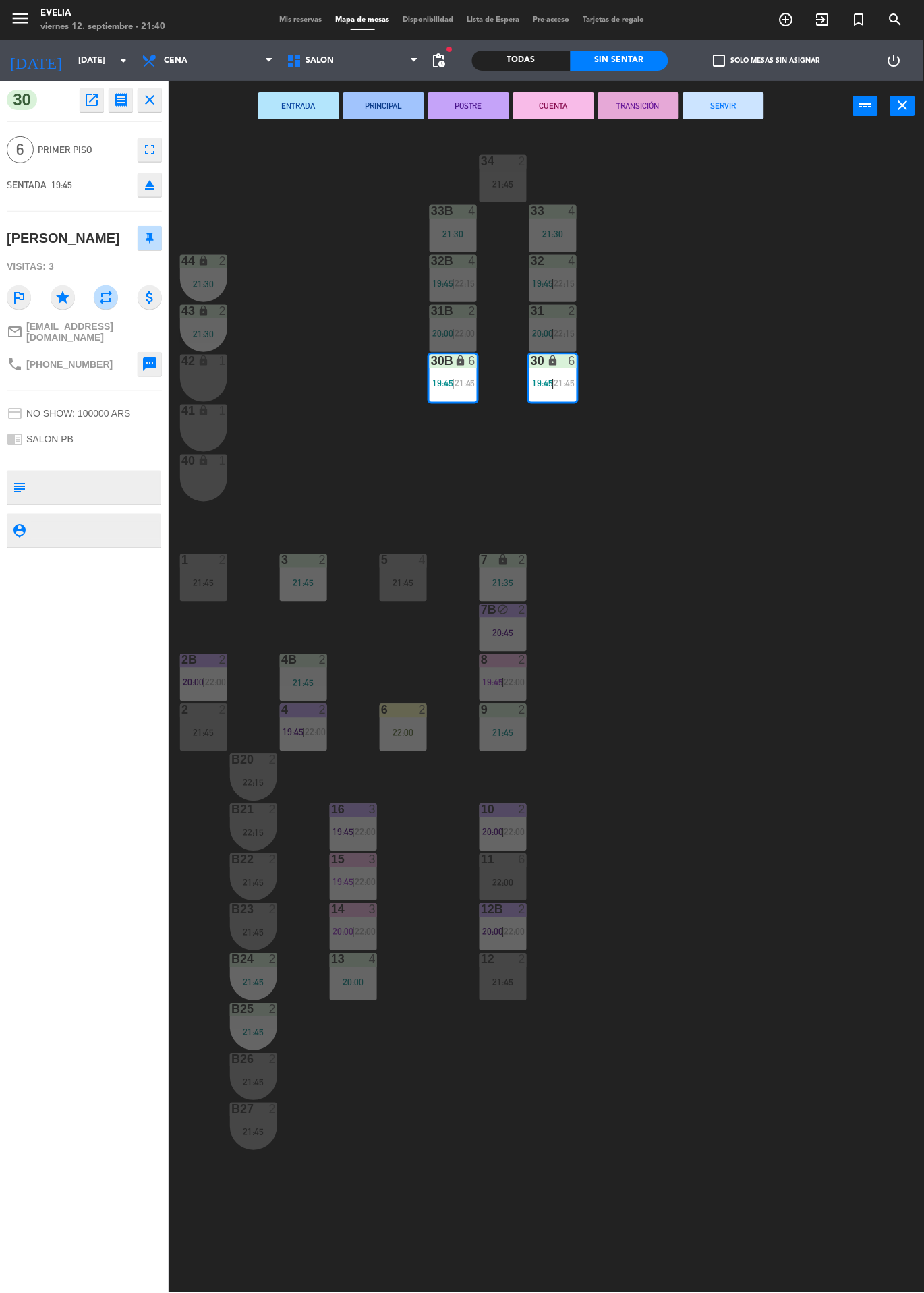
click at [549, 102] on button "CUENTA" at bounding box center [554, 105] width 81 height 27
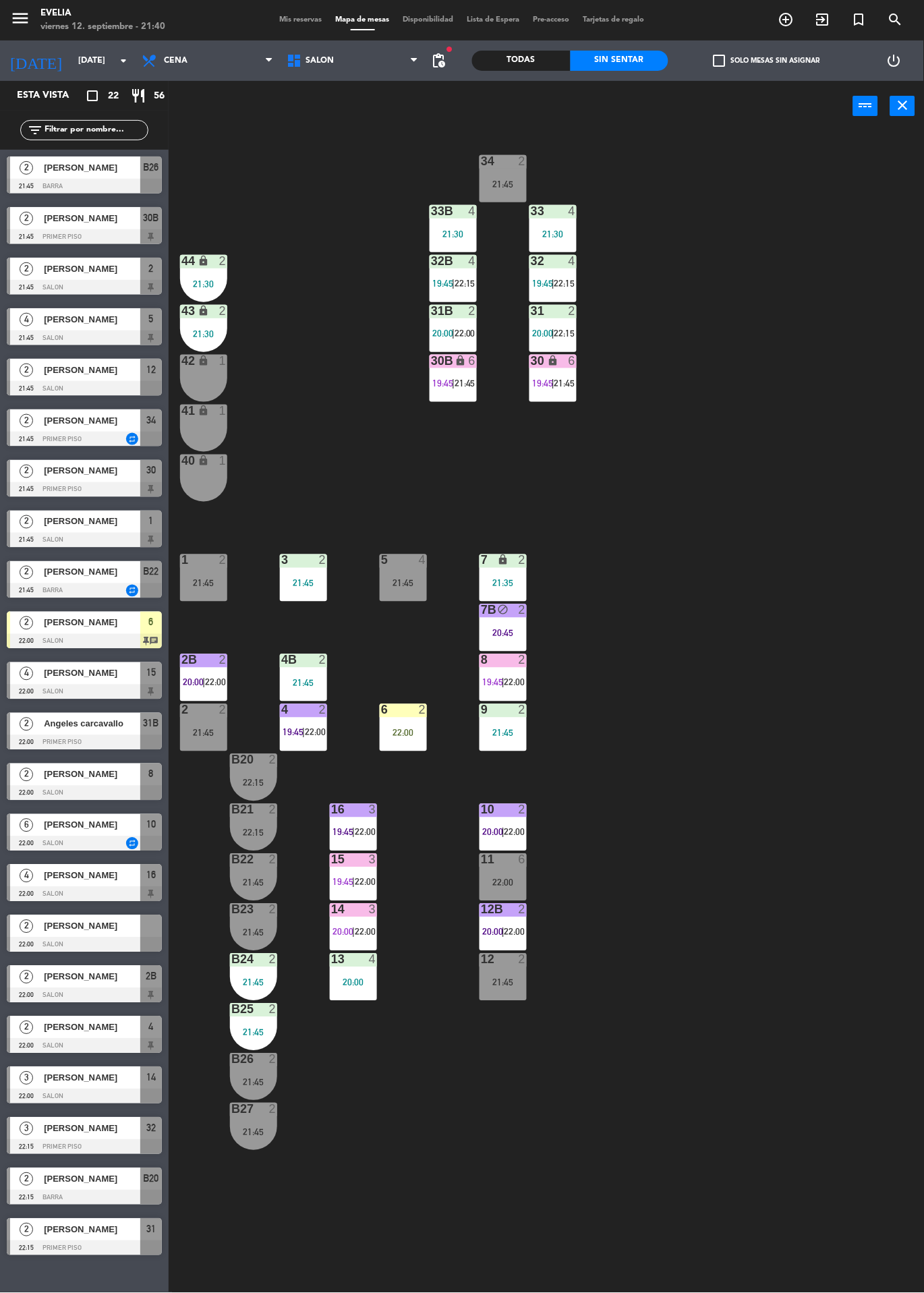
click at [729, 336] on div "34 2 21:45 33B 4 21:30 33 4 21:30 44 lock 2 21:30 32B 4 19:45 | 22:15 32 4 19:4…" at bounding box center [551, 711] width 746 height 1161
click at [566, 266] on div "4" at bounding box center [575, 261] width 22 height 12
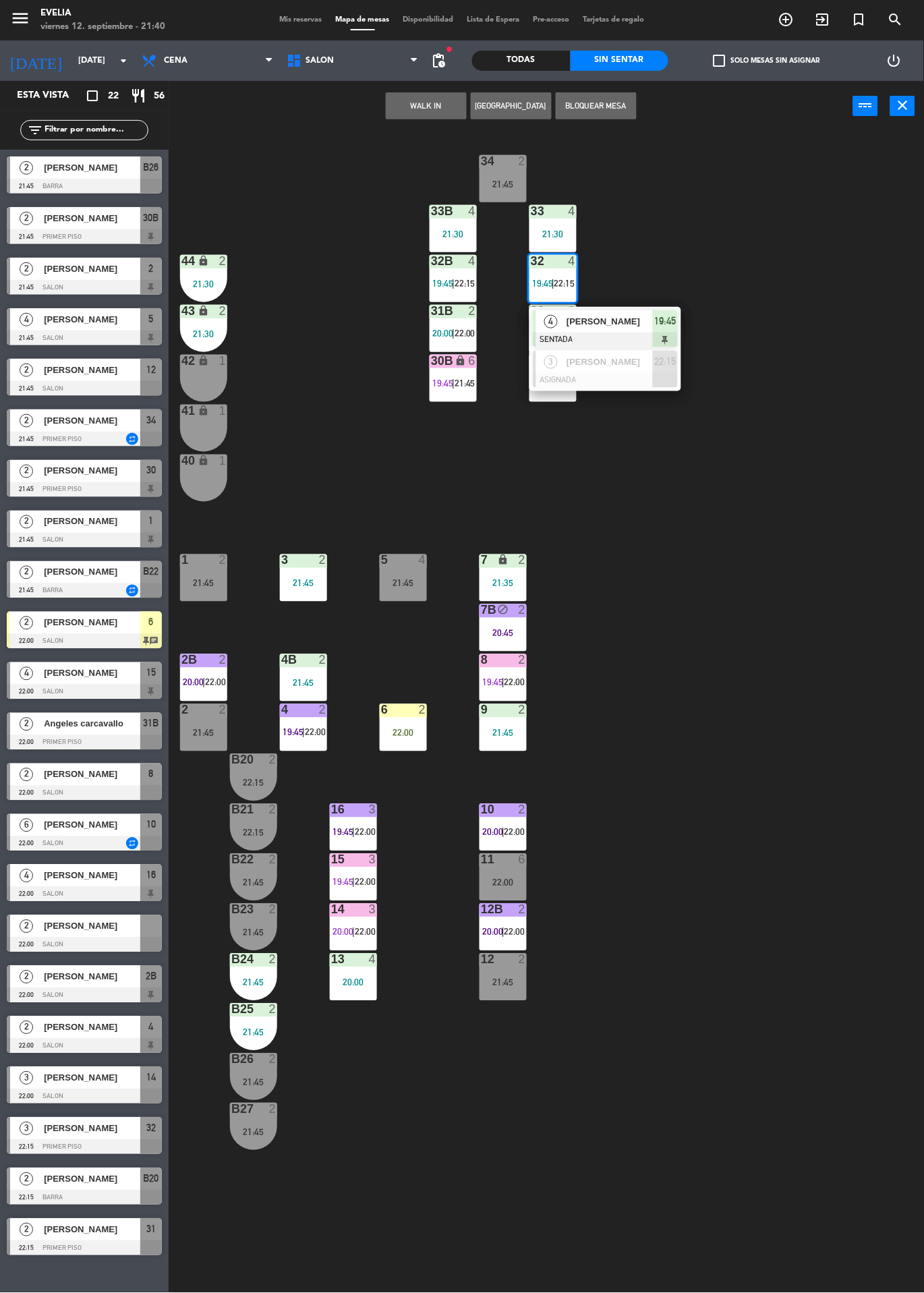
click at [623, 322] on span "[PERSON_NAME]" at bounding box center [610, 321] width 86 height 14
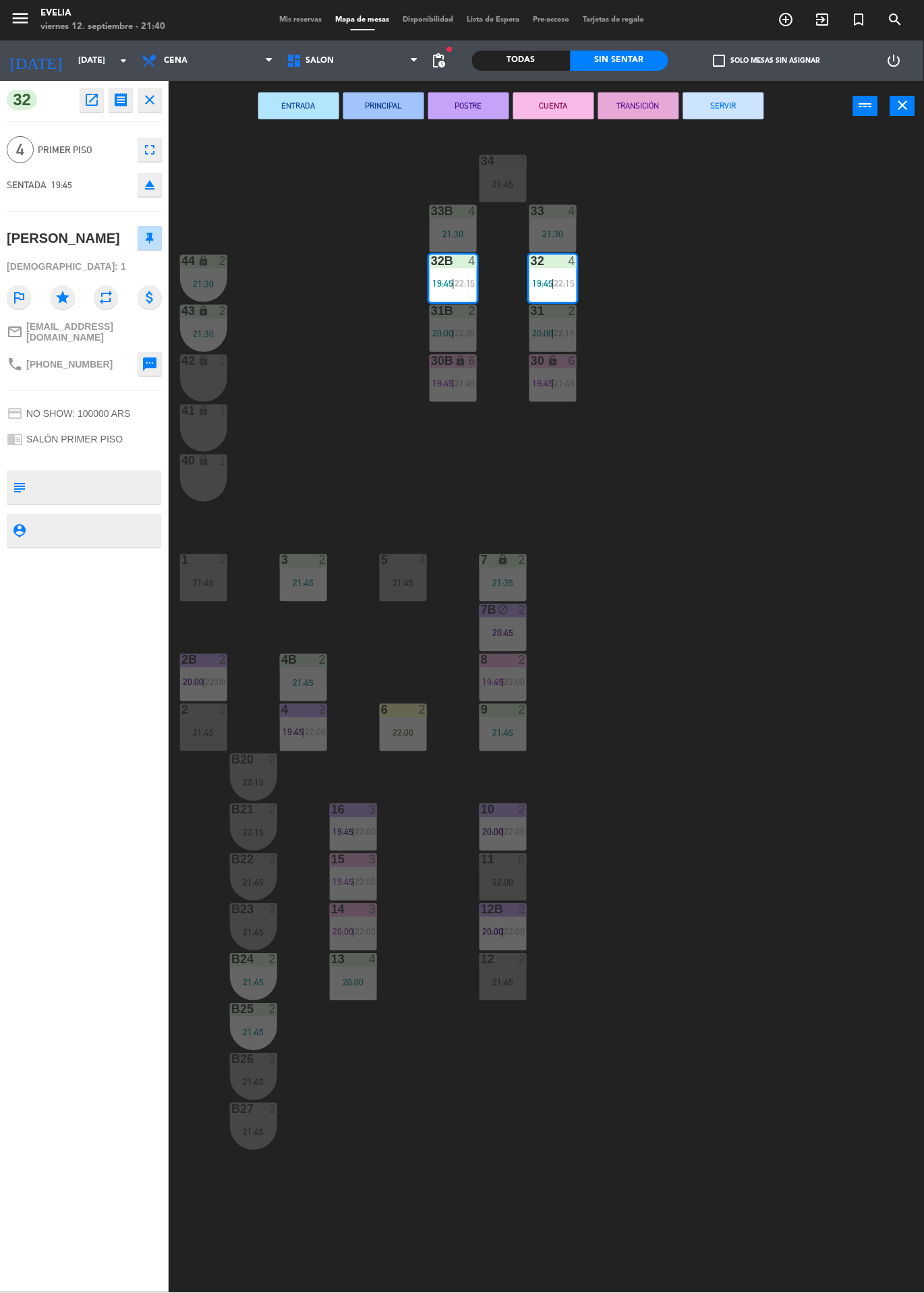
click at [551, 105] on button "CUENTA" at bounding box center [554, 105] width 81 height 27
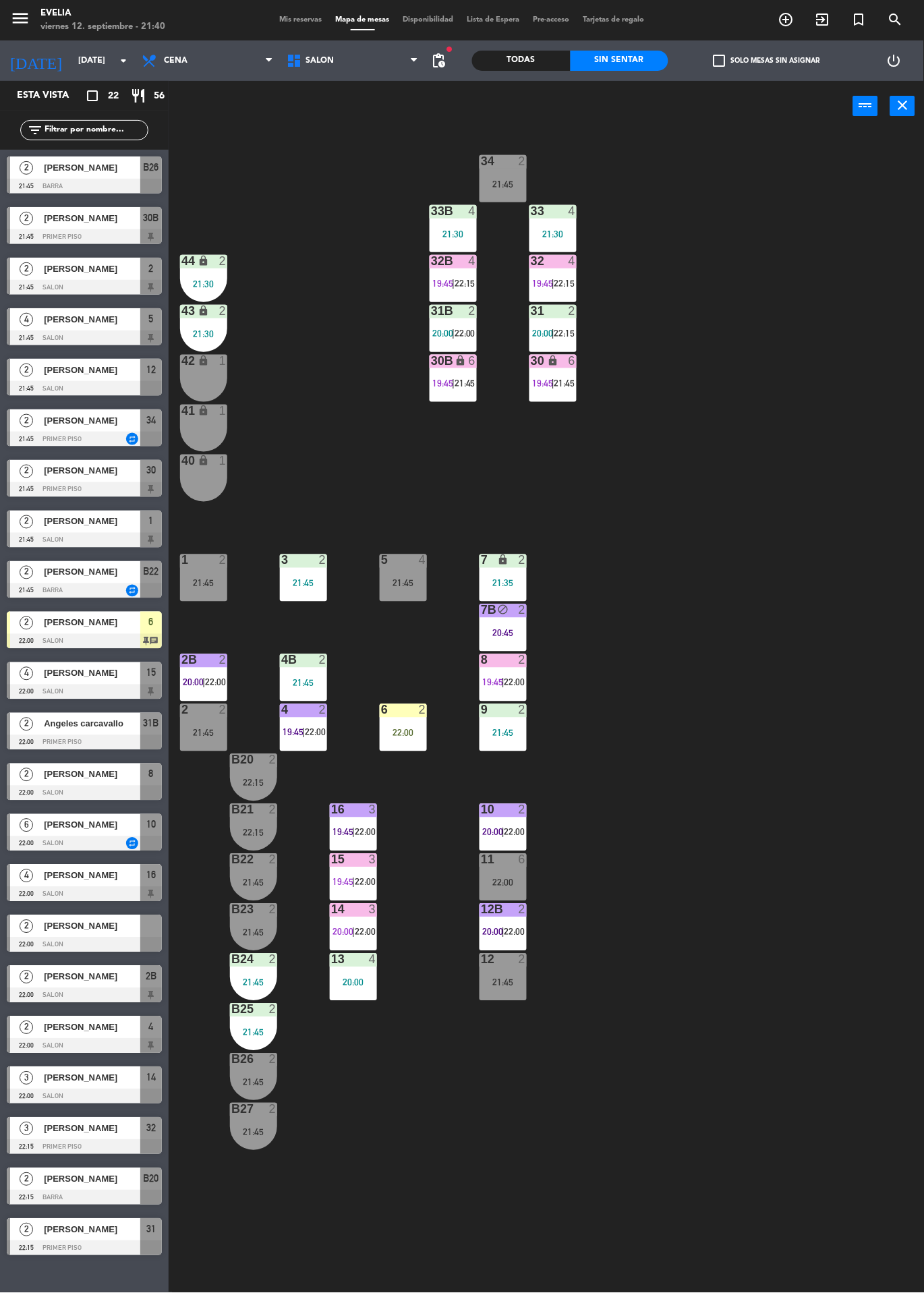
click at [558, 310] on div at bounding box center [553, 311] width 22 height 12
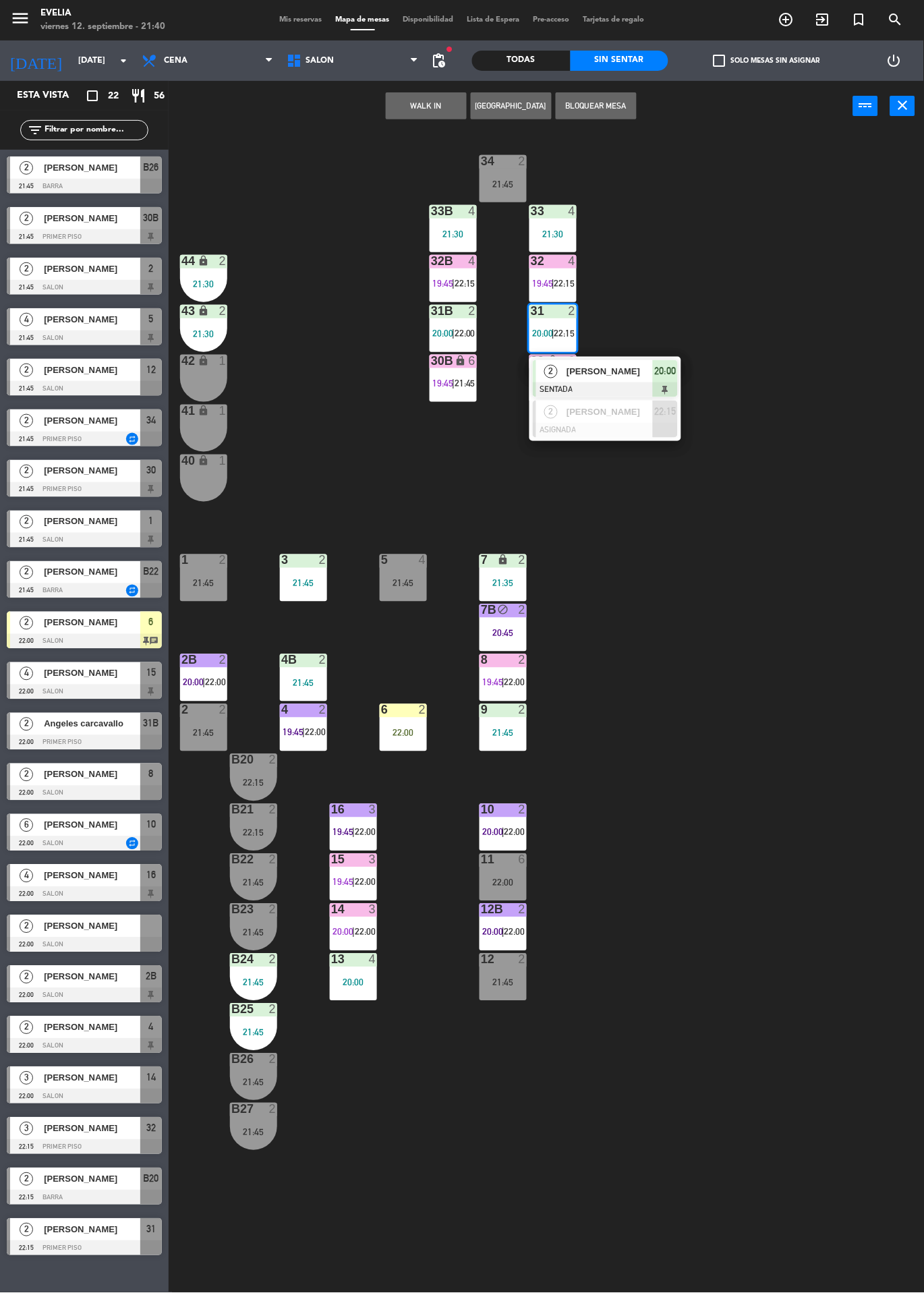
click at [634, 376] on span "[PERSON_NAME]" at bounding box center [610, 371] width 86 height 14
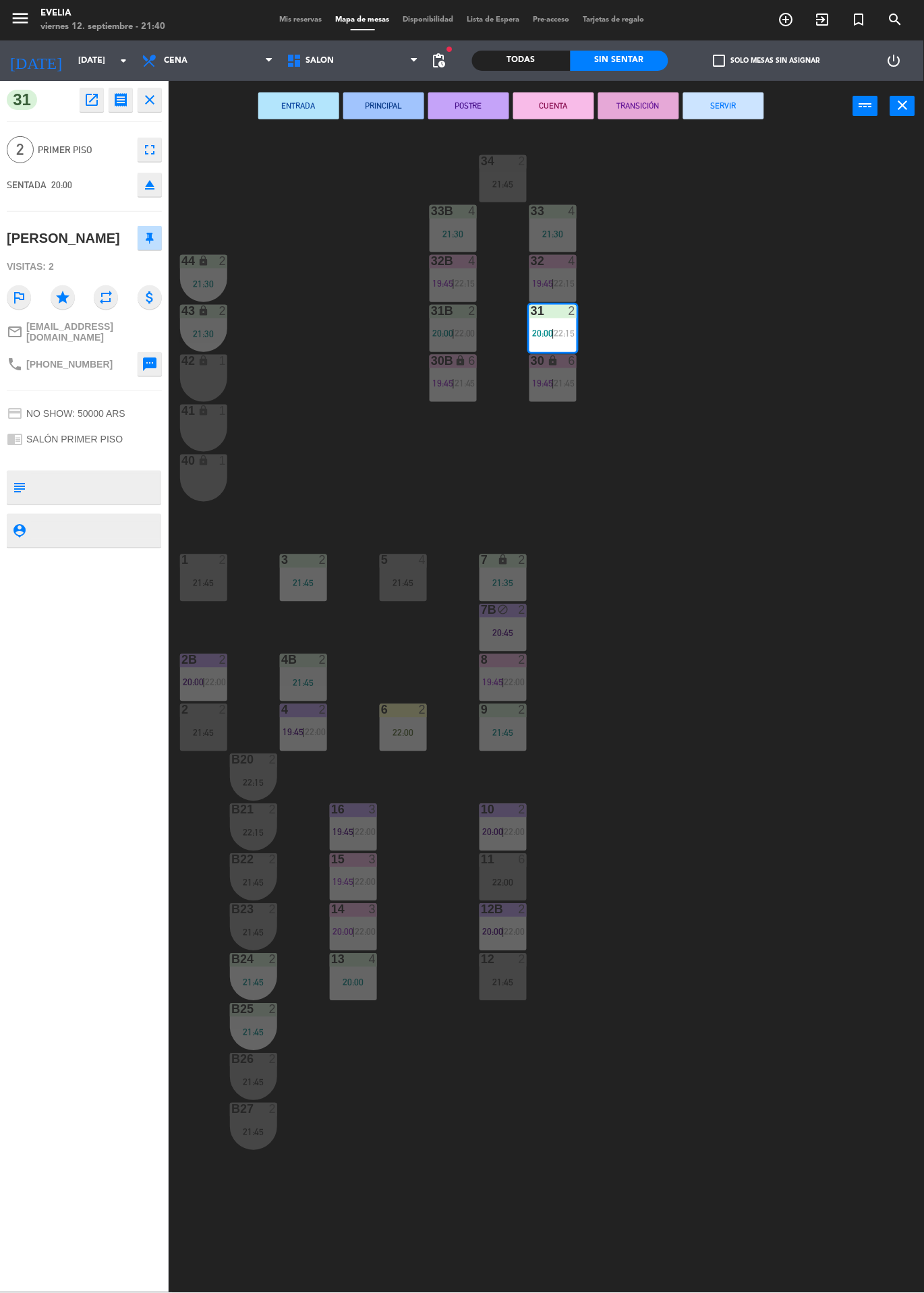
click at [559, 106] on button "CUENTA" at bounding box center [554, 105] width 81 height 27
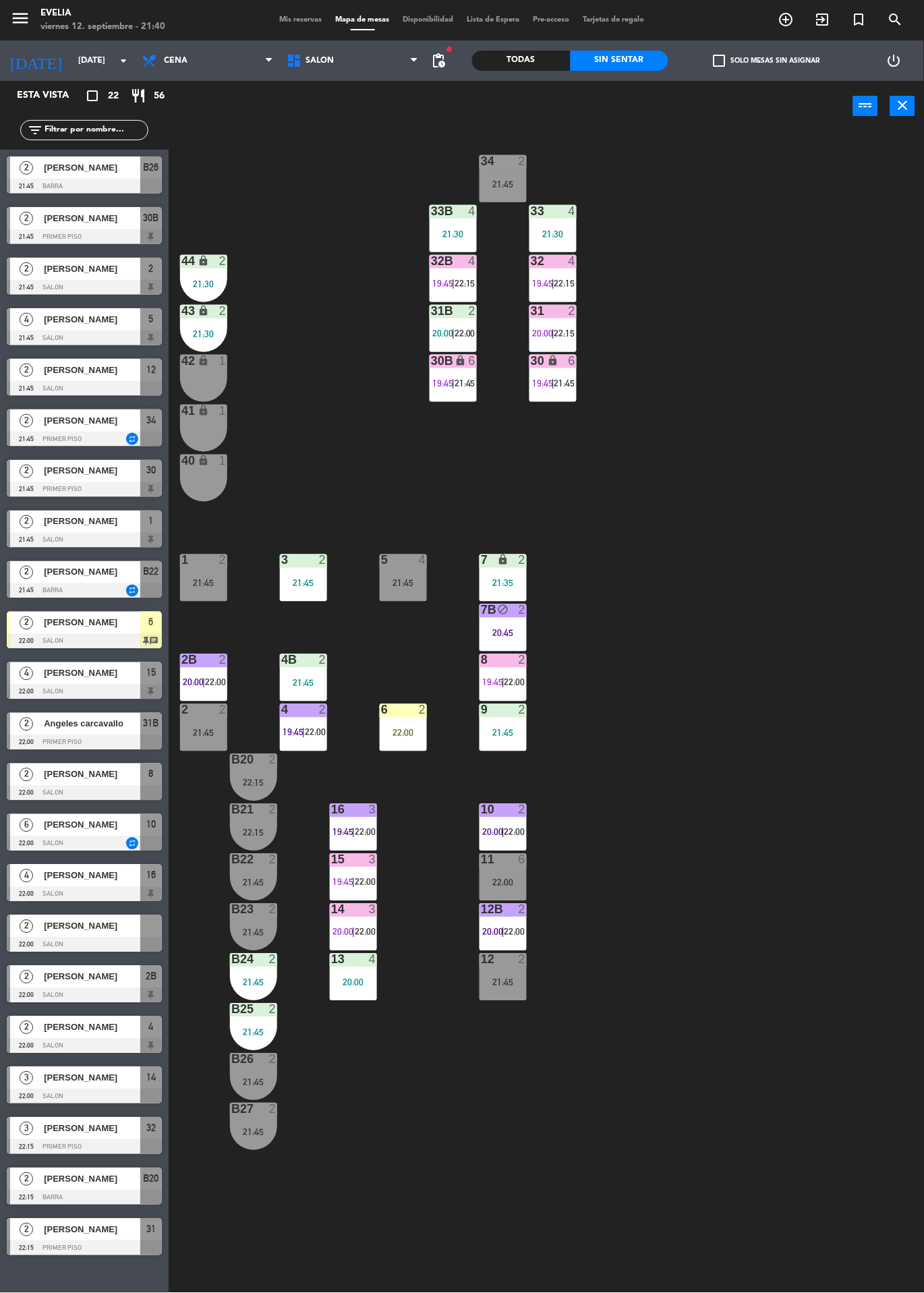
click at [453, 324] on div "31B 2 20:00 | 22:00" at bounding box center [453, 329] width 48 height 48
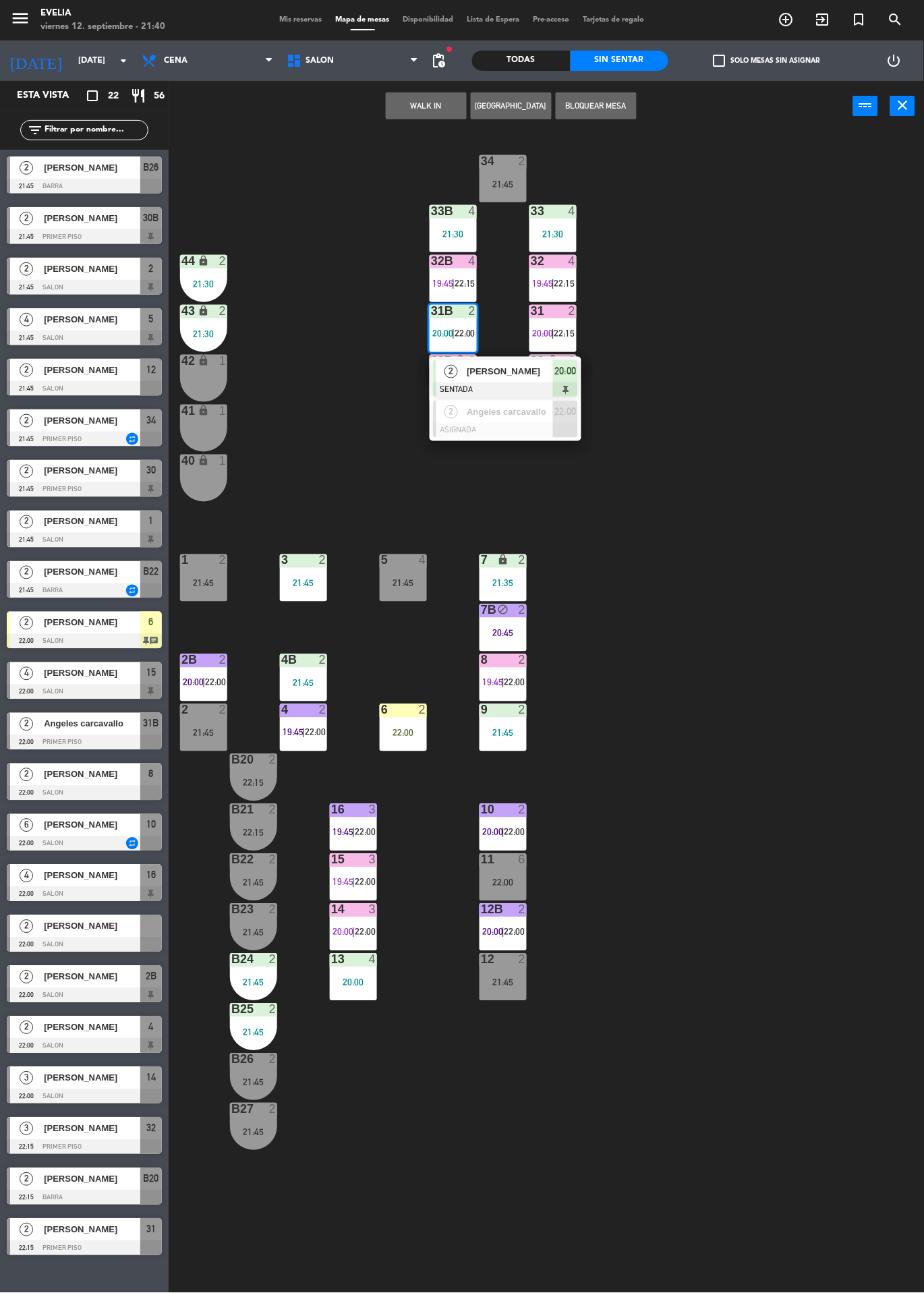
click at [530, 372] on span "[PERSON_NAME]" at bounding box center [510, 371] width 86 height 14
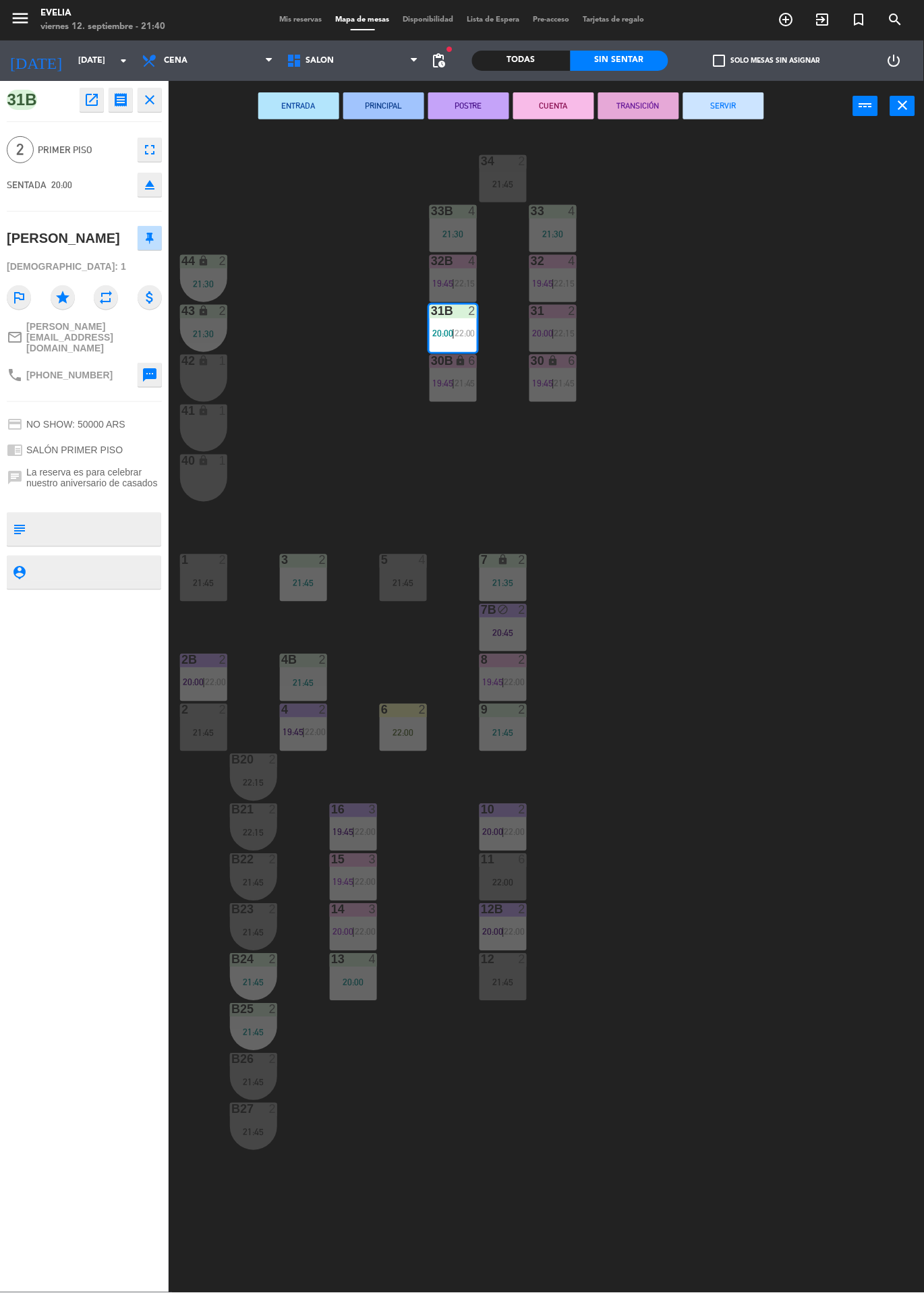
click at [489, 99] on button "POSTRE" at bounding box center [468, 105] width 81 height 27
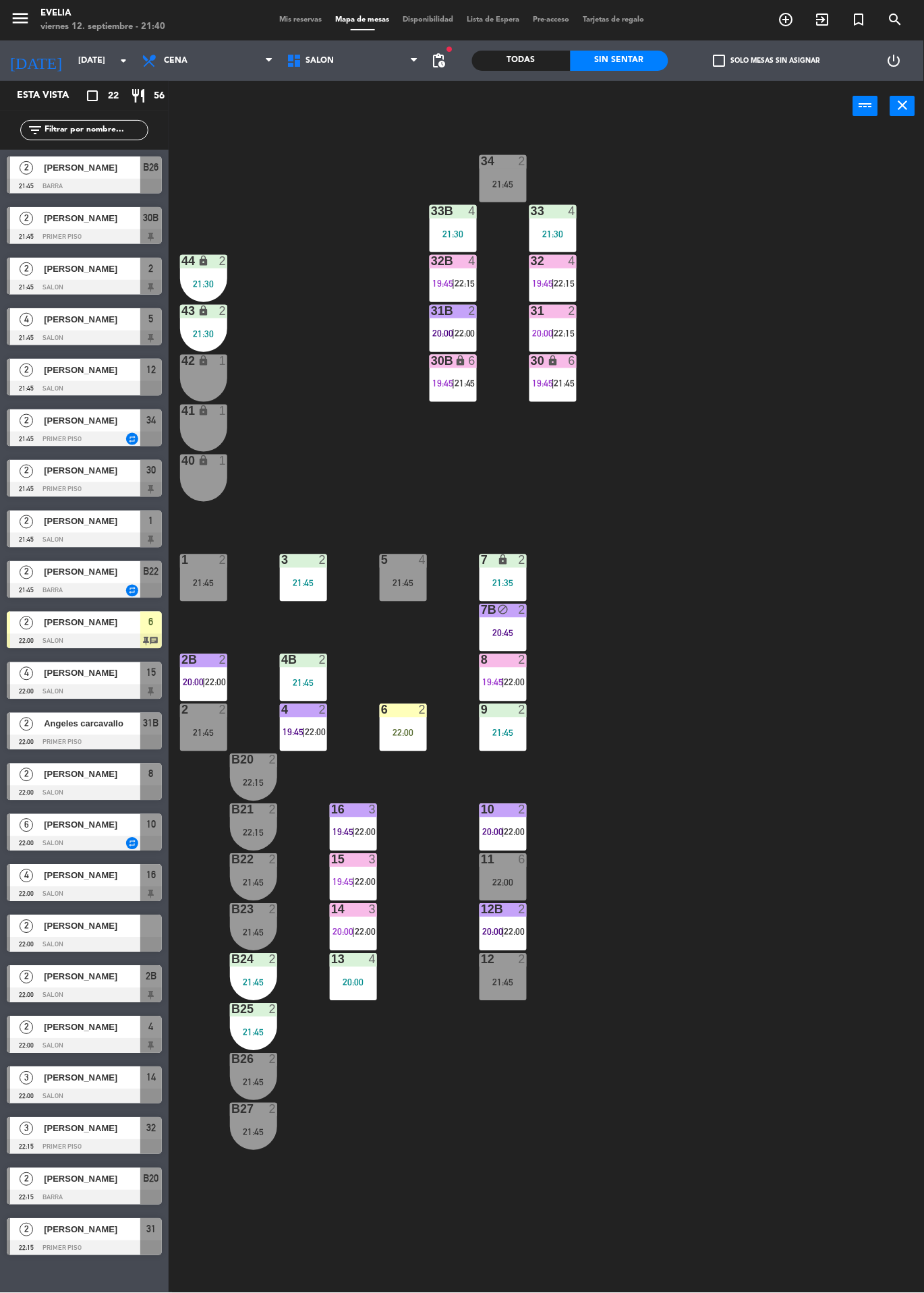
click at [727, 301] on div "34 2 21:45 33B 4 21:30 33 4 21:30 44 lock 2 21:30 32B 4 19:45 | 22:15 32 4 19:4…" at bounding box center [551, 711] width 746 height 1161
click at [123, 376] on span "[PERSON_NAME]" at bounding box center [92, 370] width 97 height 14
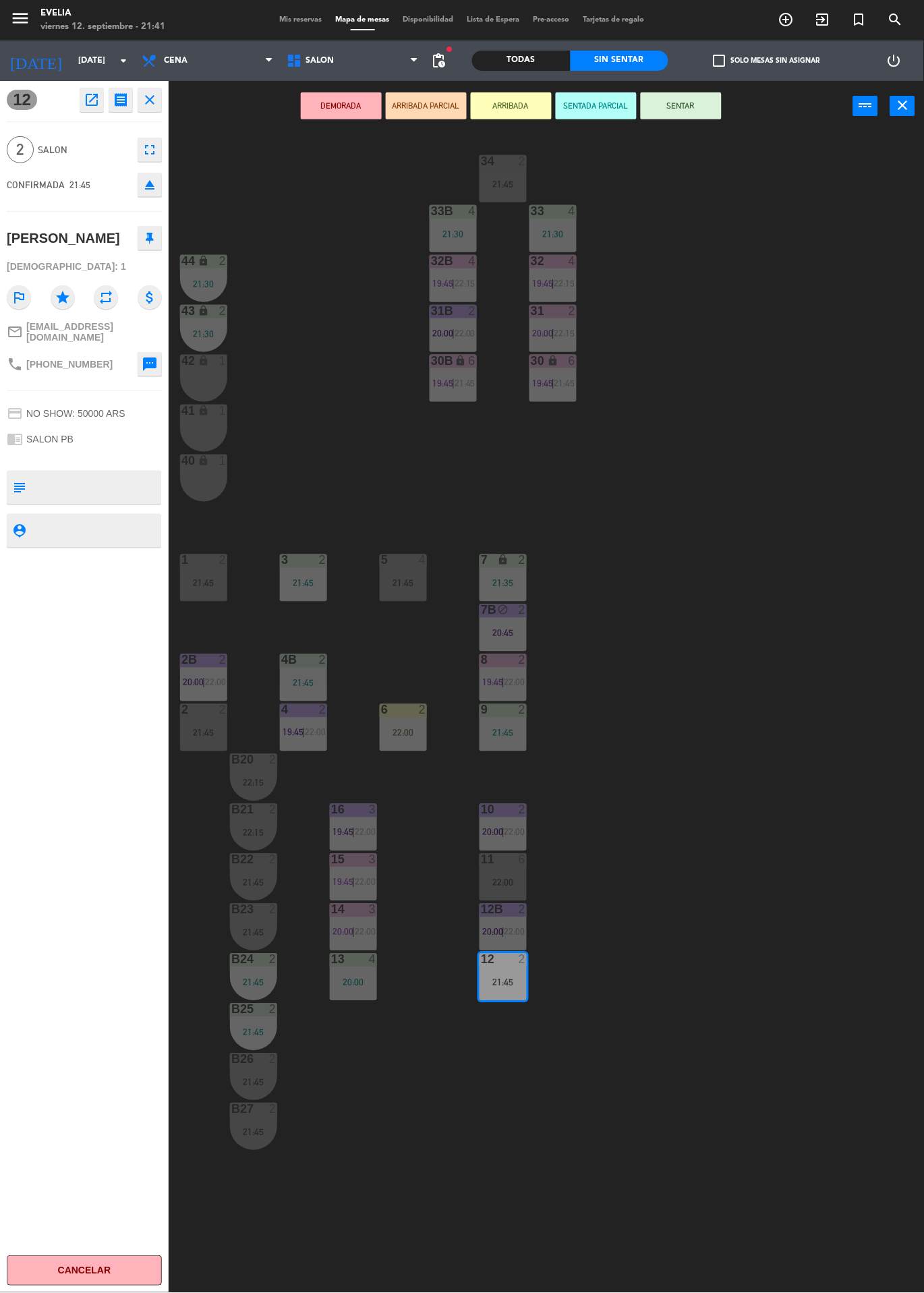
click at [750, 782] on div "34 2 21:45 33B 4 21:30 33 4 21:30 44 lock 2 21:30 32B 4 19:45 | 22:15 32 4 19:4…" at bounding box center [551, 711] width 746 height 1161
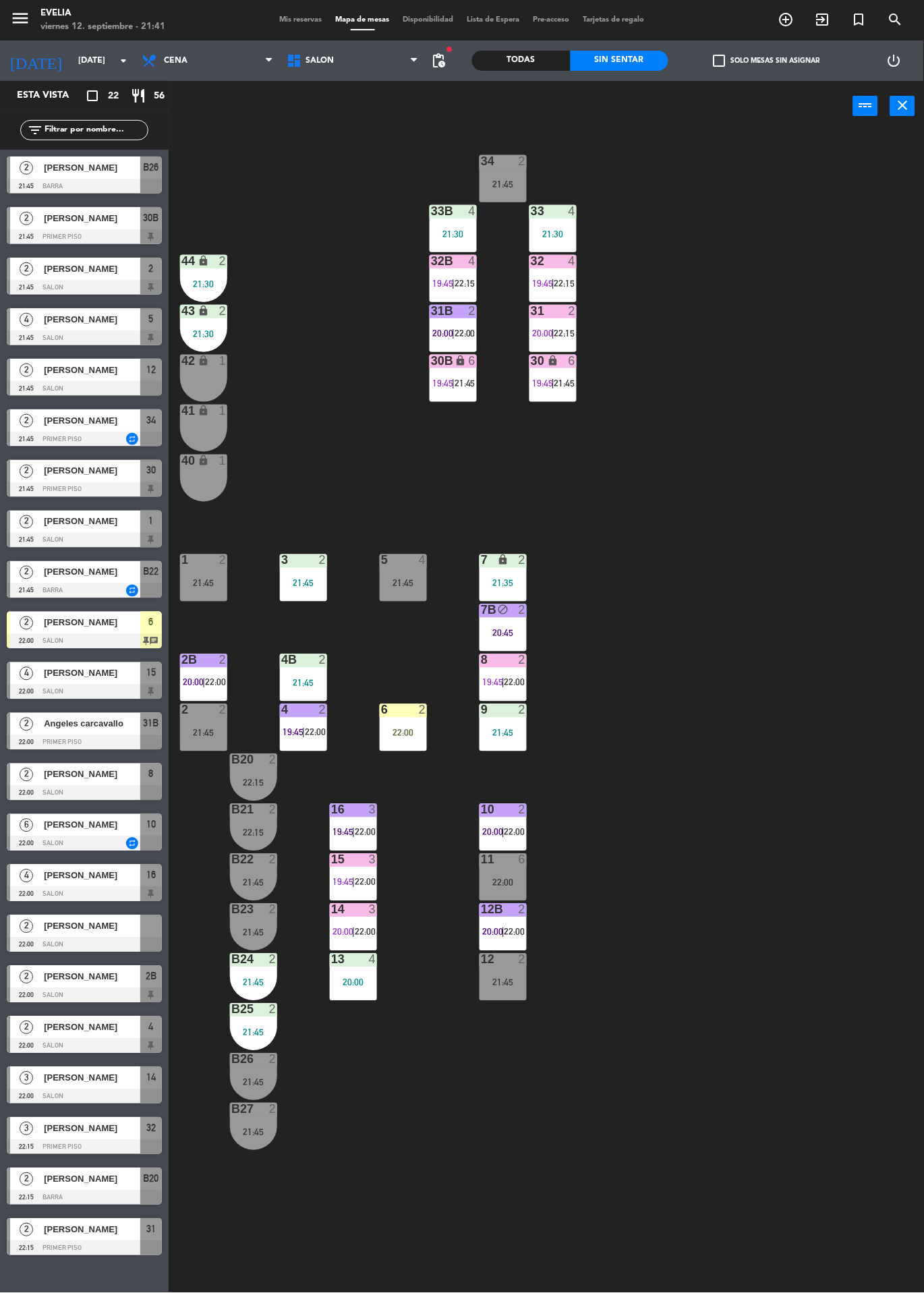
click at [525, 985] on div "21:45" at bounding box center [503, 982] width 48 height 9
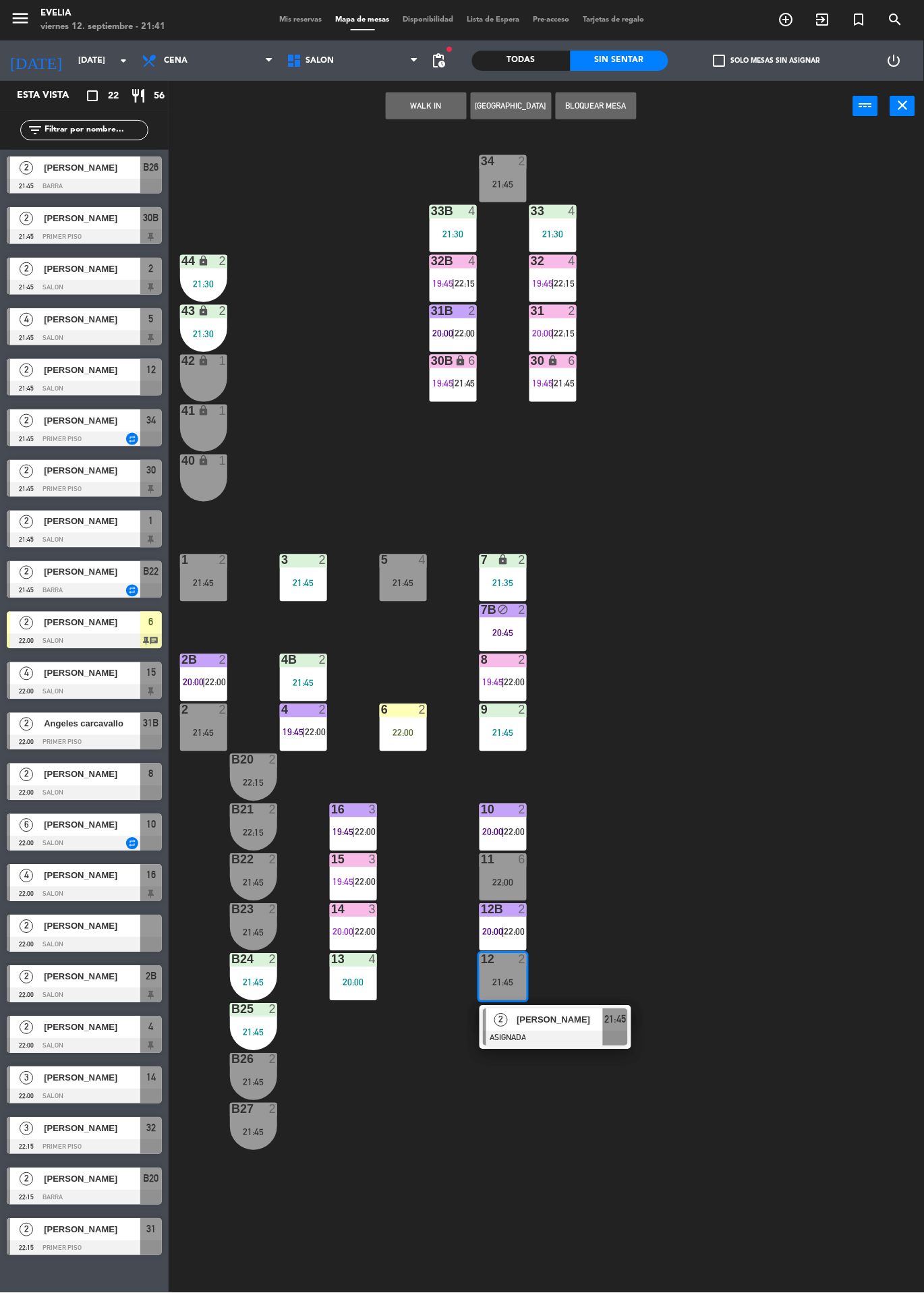
click at [621, 1039] on div at bounding box center [555, 1039] width 145 height 15
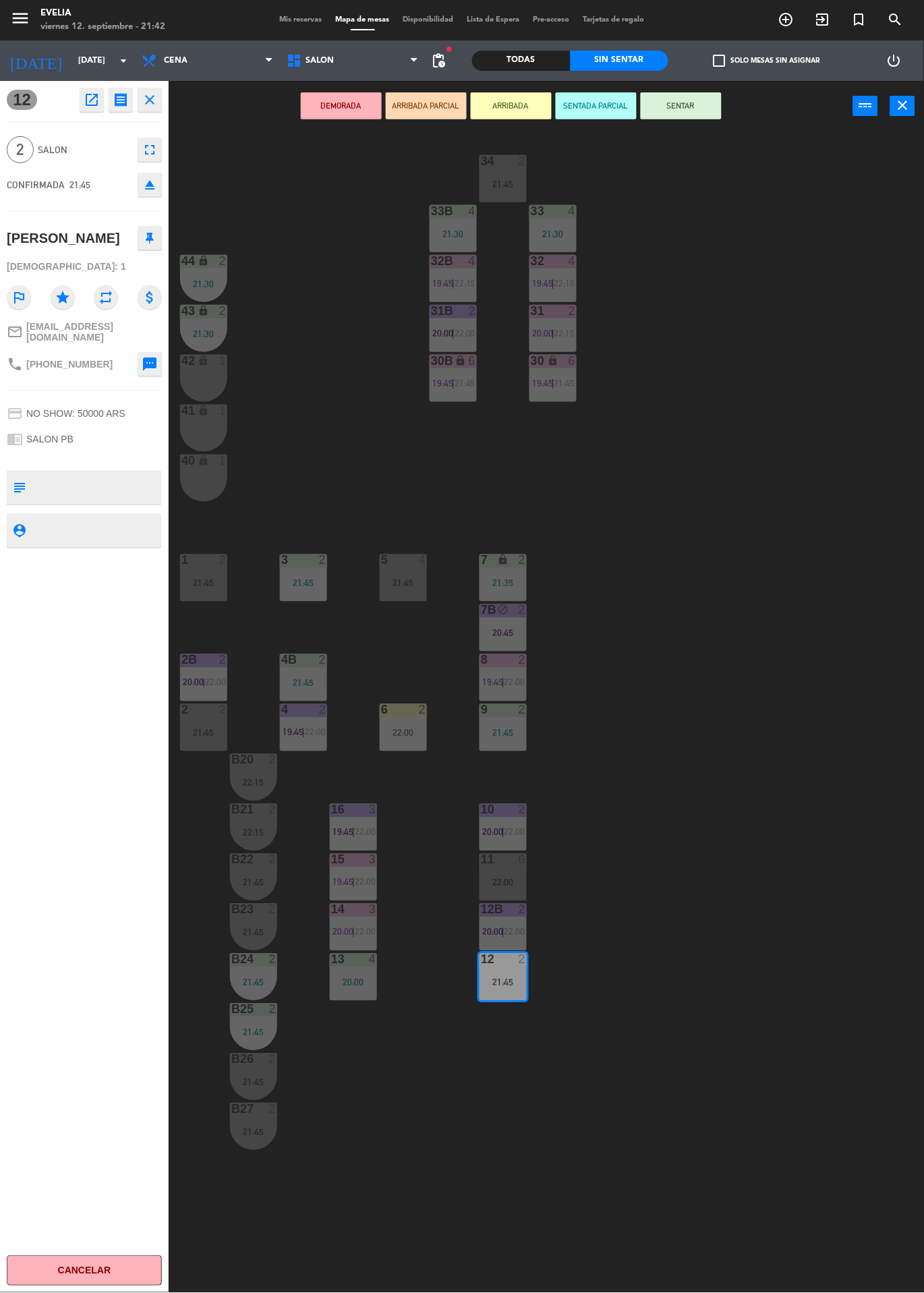
click at [219, 559] on div "2" at bounding box center [223, 560] width 8 height 12
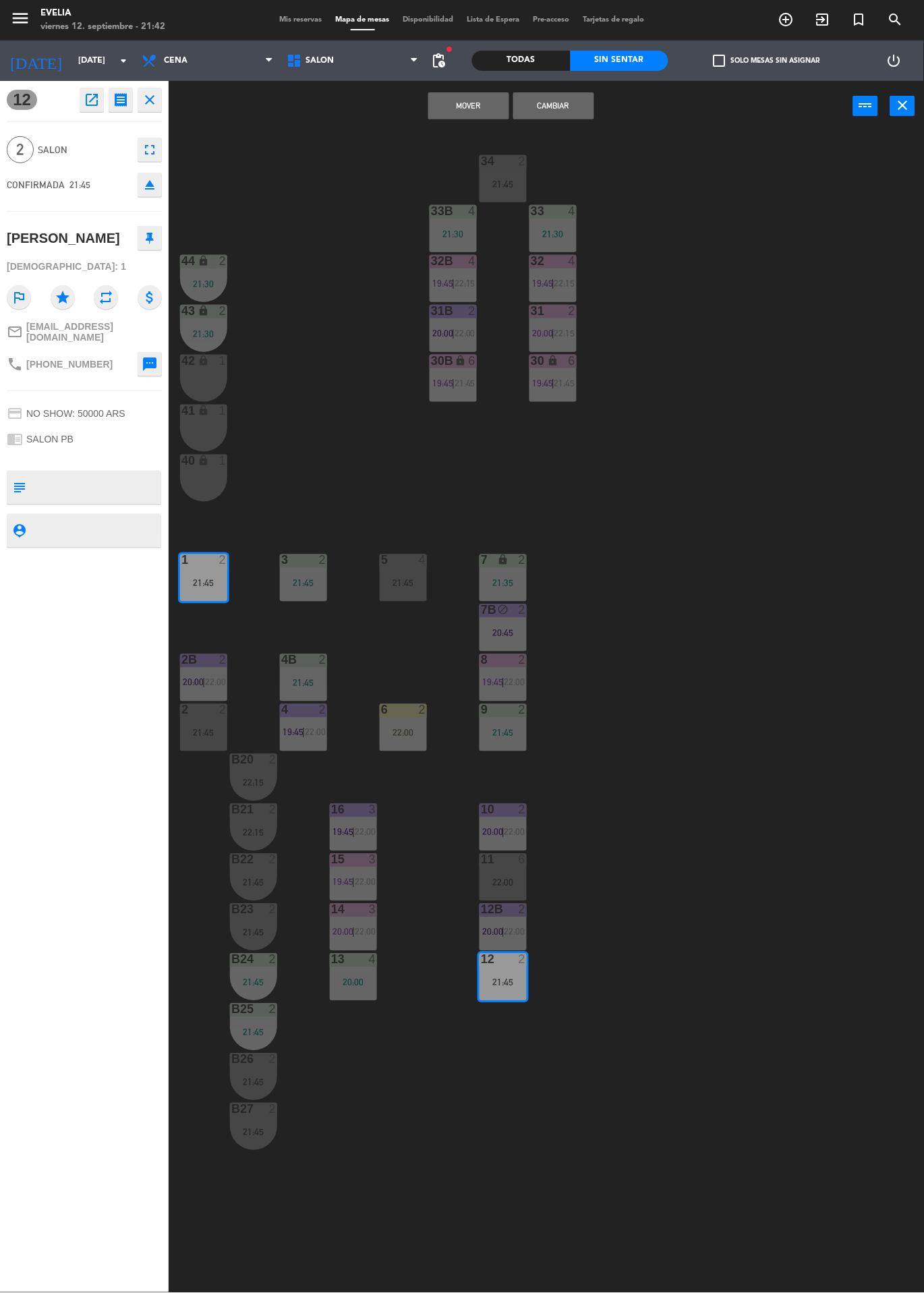
click at [568, 92] on button "Cambiar" at bounding box center [554, 105] width 81 height 27
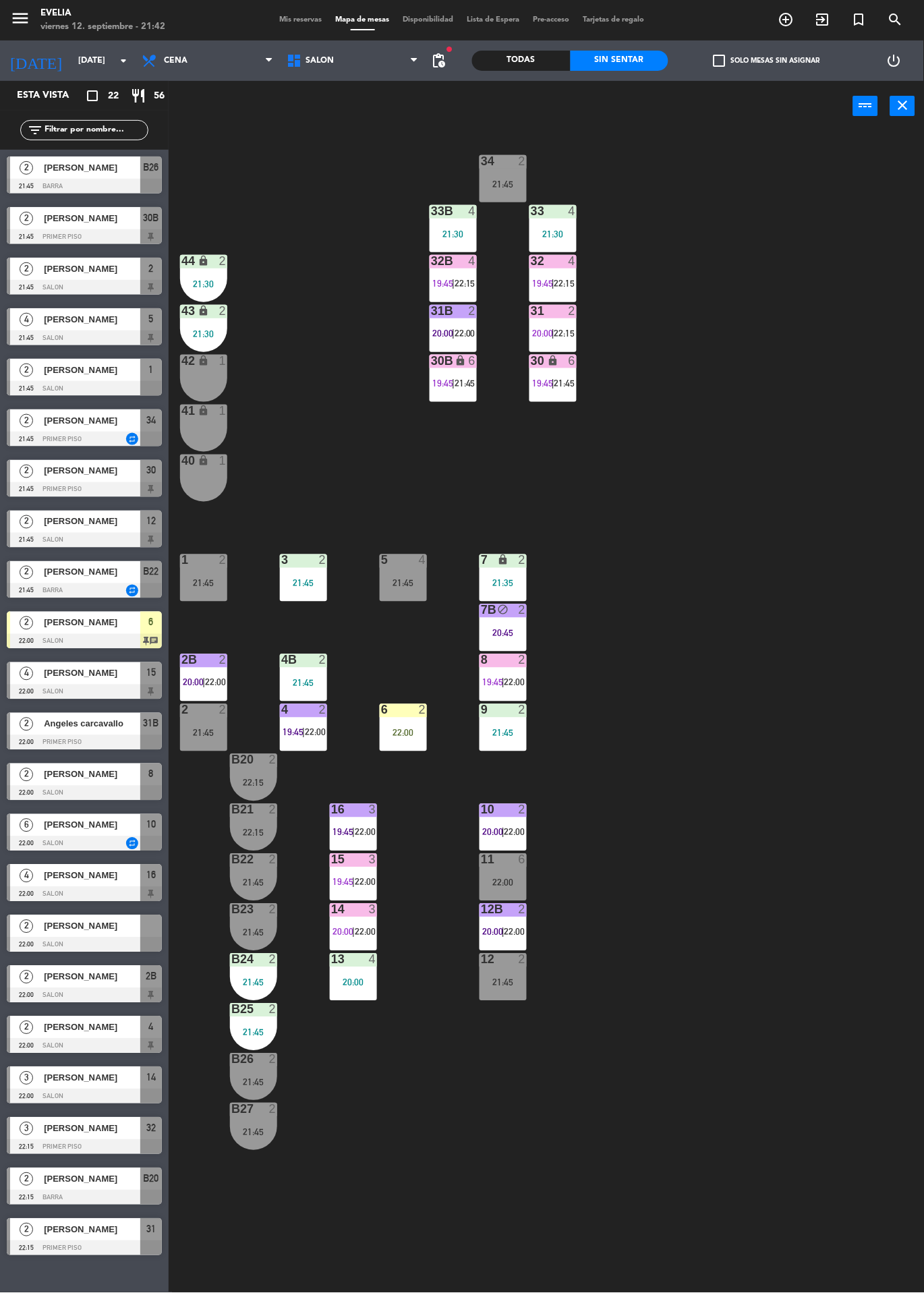
click at [226, 582] on div "21:45" at bounding box center [204, 583] width 48 height 9
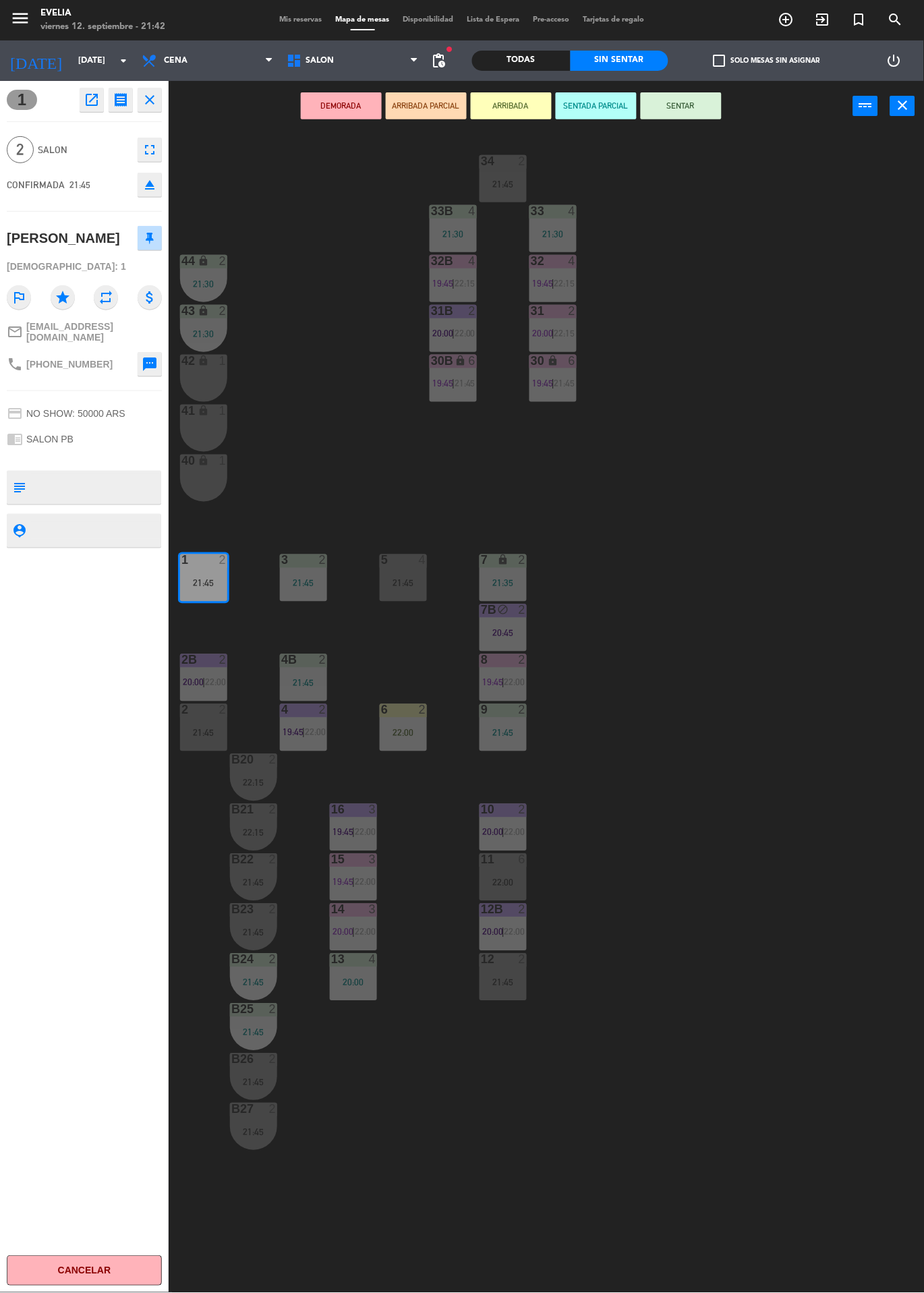
click at [707, 110] on button "SENTAR" at bounding box center [681, 105] width 81 height 27
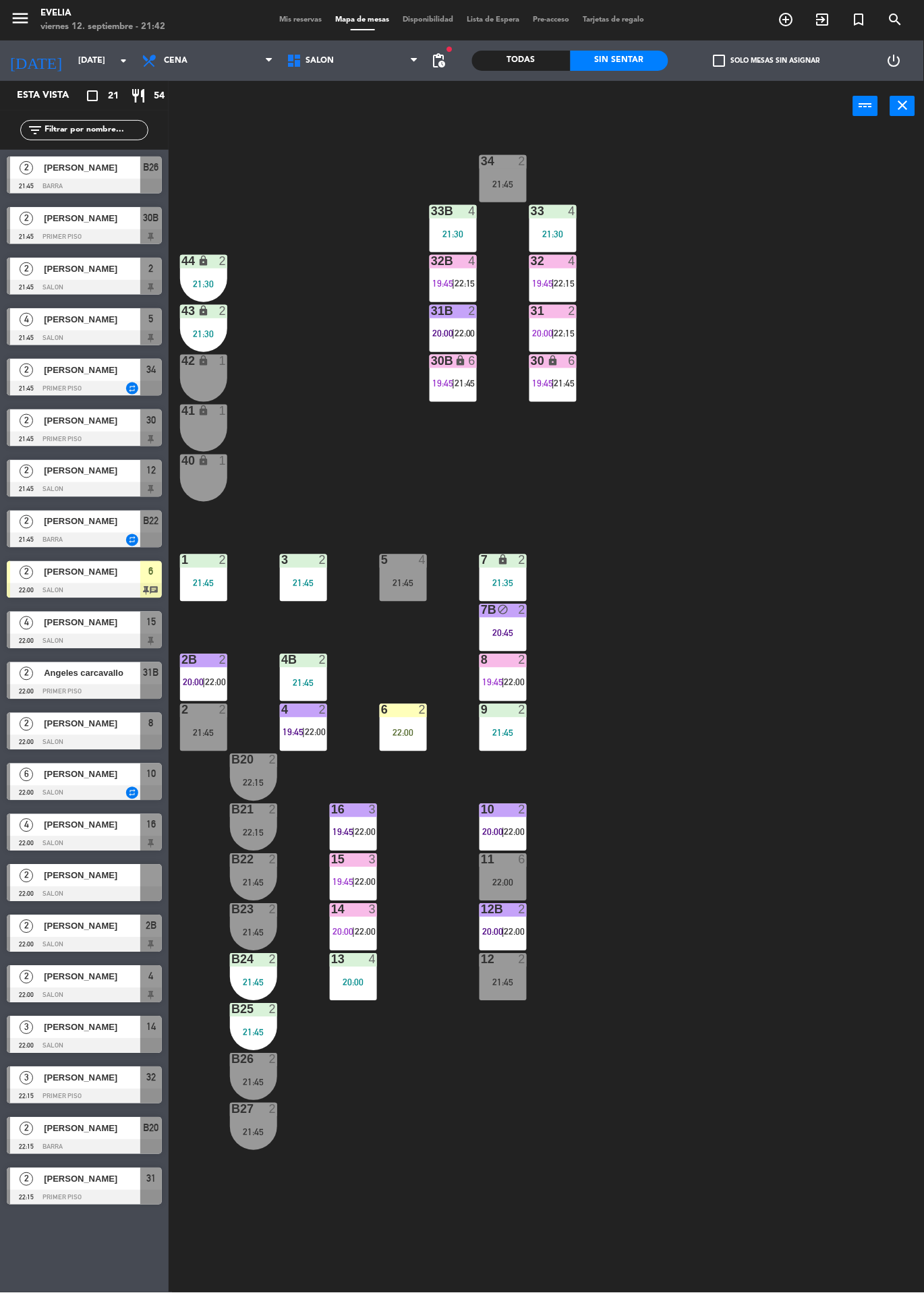
click at [116, 320] on span "[PERSON_NAME]" at bounding box center [92, 319] width 97 height 14
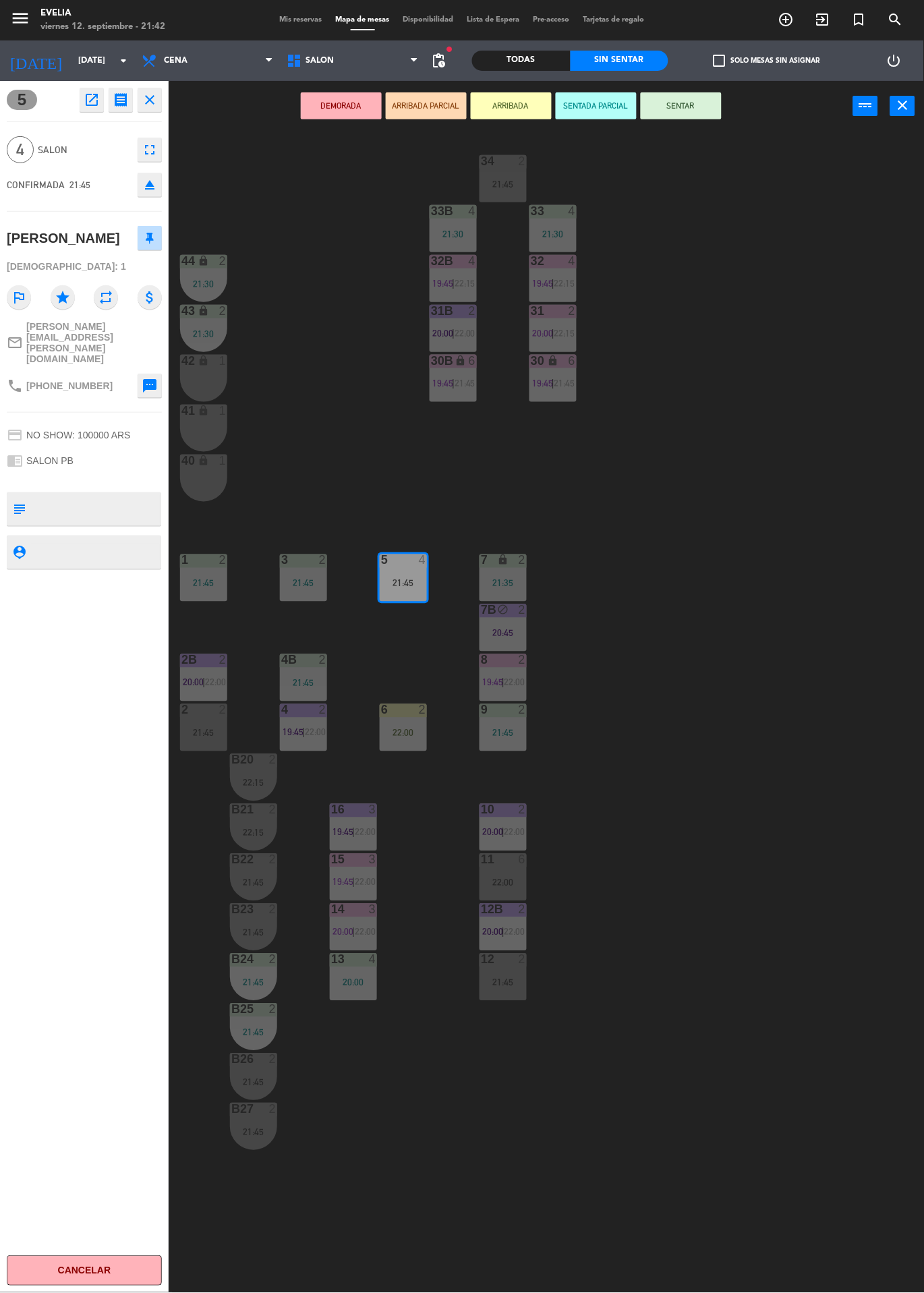
click at [706, 720] on div "34 2 21:45 33B 4 21:30 33 4 21:30 44 lock 2 21:30 32B 4 19:45 | 22:15 32 4 19:4…" at bounding box center [551, 711] width 746 height 1161
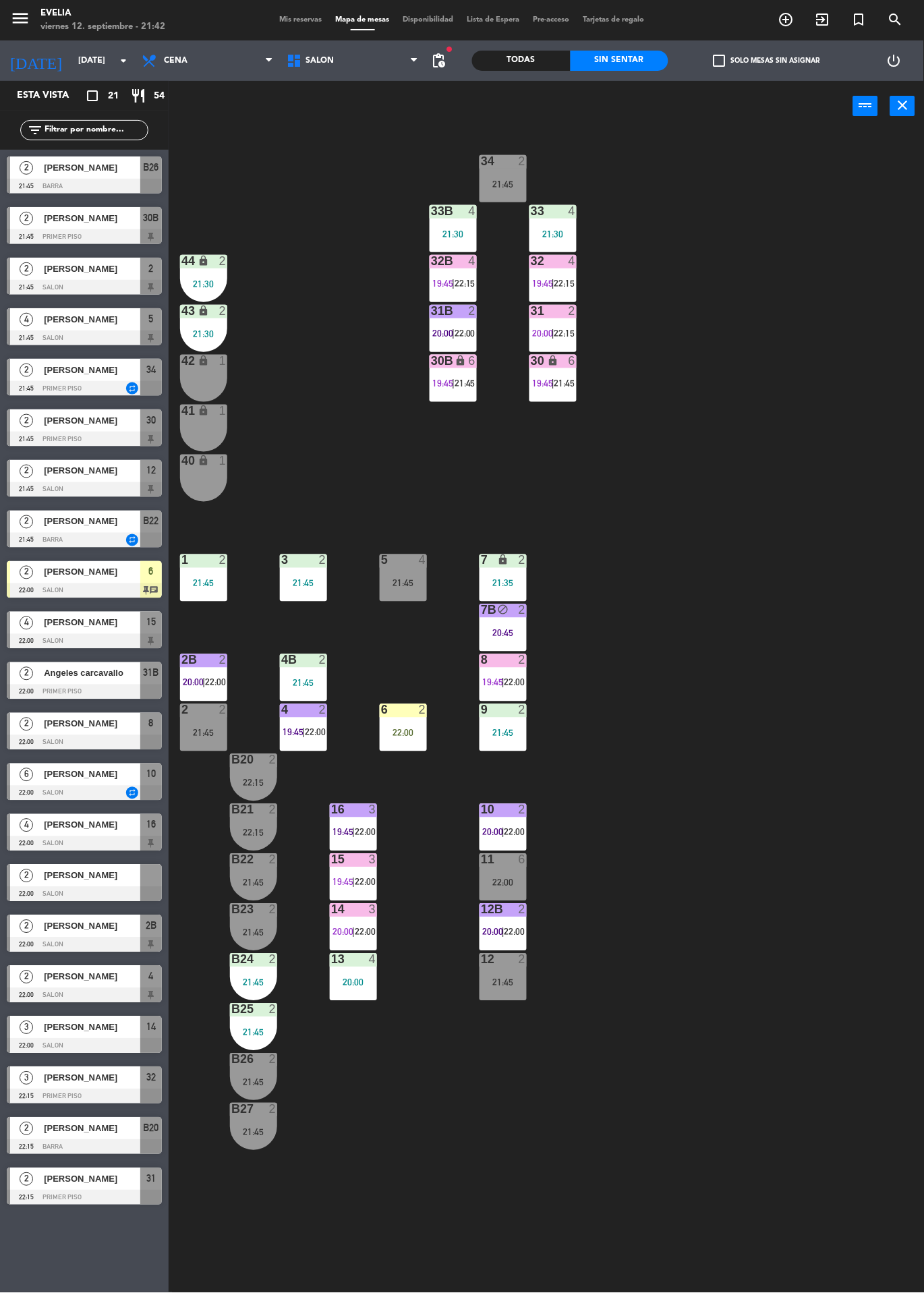
click at [412, 568] on div "5 4" at bounding box center [404, 561] width 48 height 14
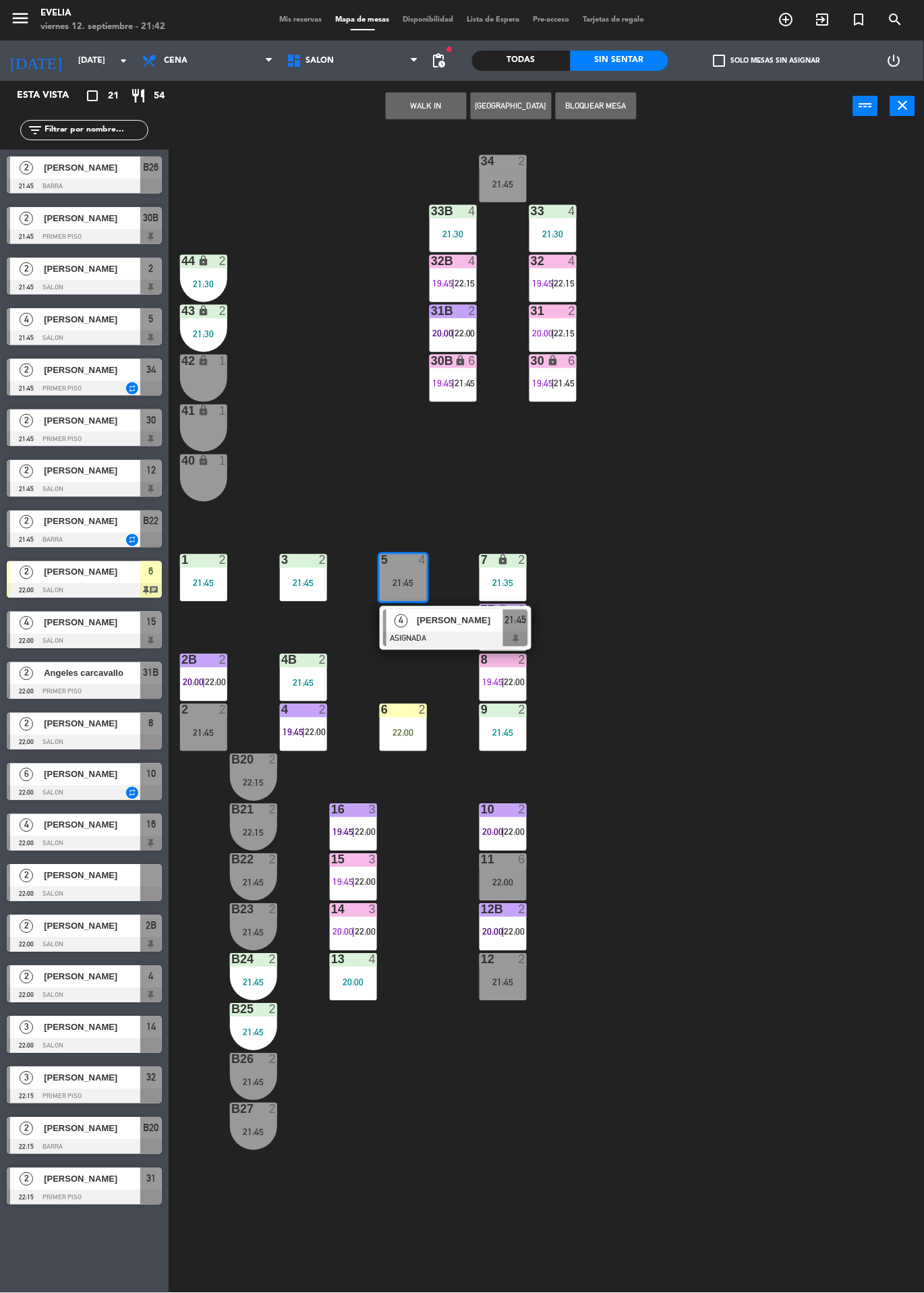
click at [461, 619] on span "[PERSON_NAME]" at bounding box center [460, 621] width 86 height 14
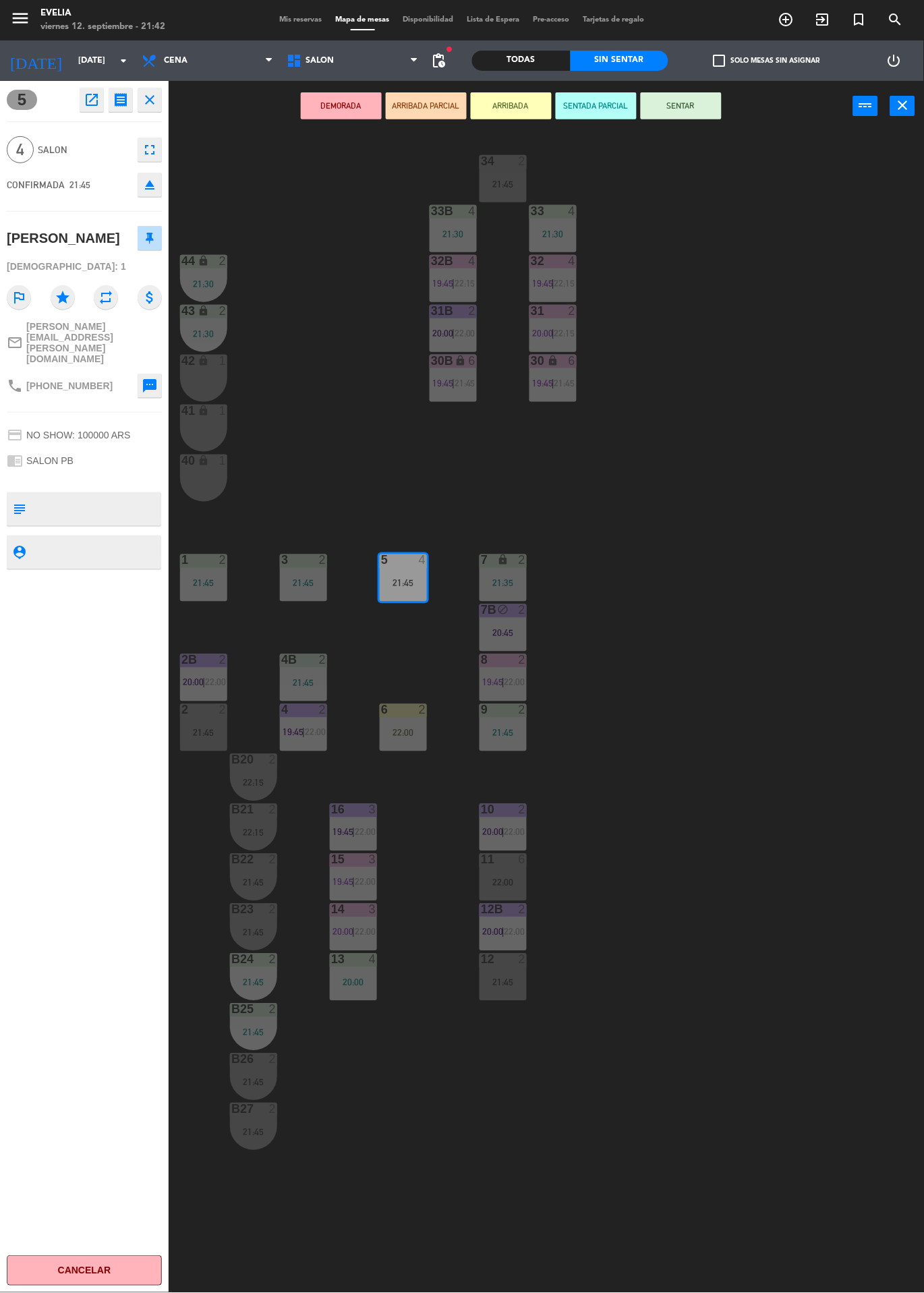
click at [702, 688] on div "34 2 21:45 33B 4 21:30 33 4 21:30 44 lock 2 21:30 32B 4 19:45 | 22:15 32 4 19:4…" at bounding box center [551, 711] width 746 height 1161
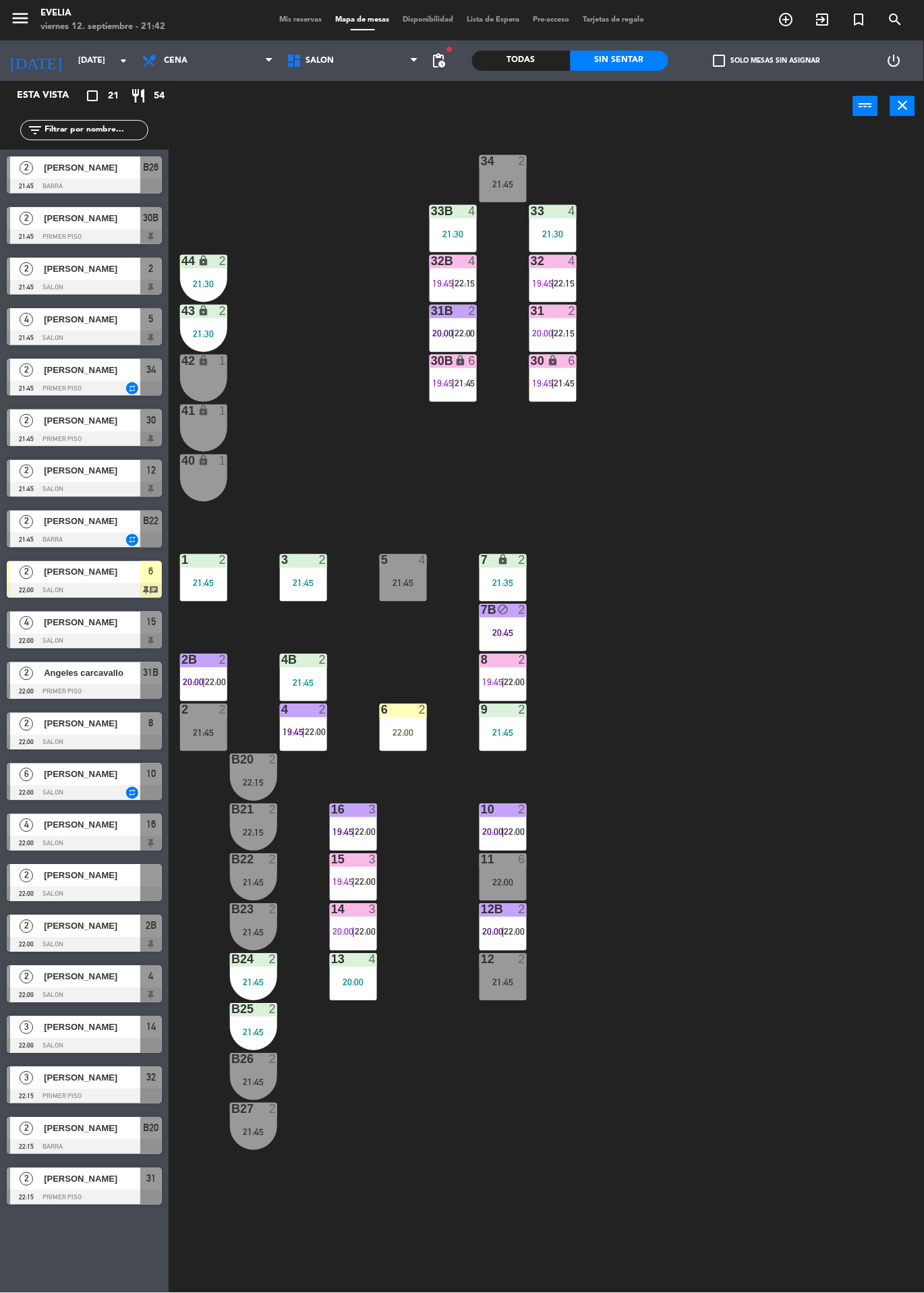
click at [521, 863] on div "6" at bounding box center [523, 860] width 8 height 12
click at [684, 798] on div "34 2 21:45 33B 4 21:30 33 4 21:30 44 lock 2 21:30 32B 4 19:45 | 22:15 32 4 19:4…" at bounding box center [551, 711] width 746 height 1161
click at [572, 279] on span "22:15" at bounding box center [564, 283] width 21 height 11
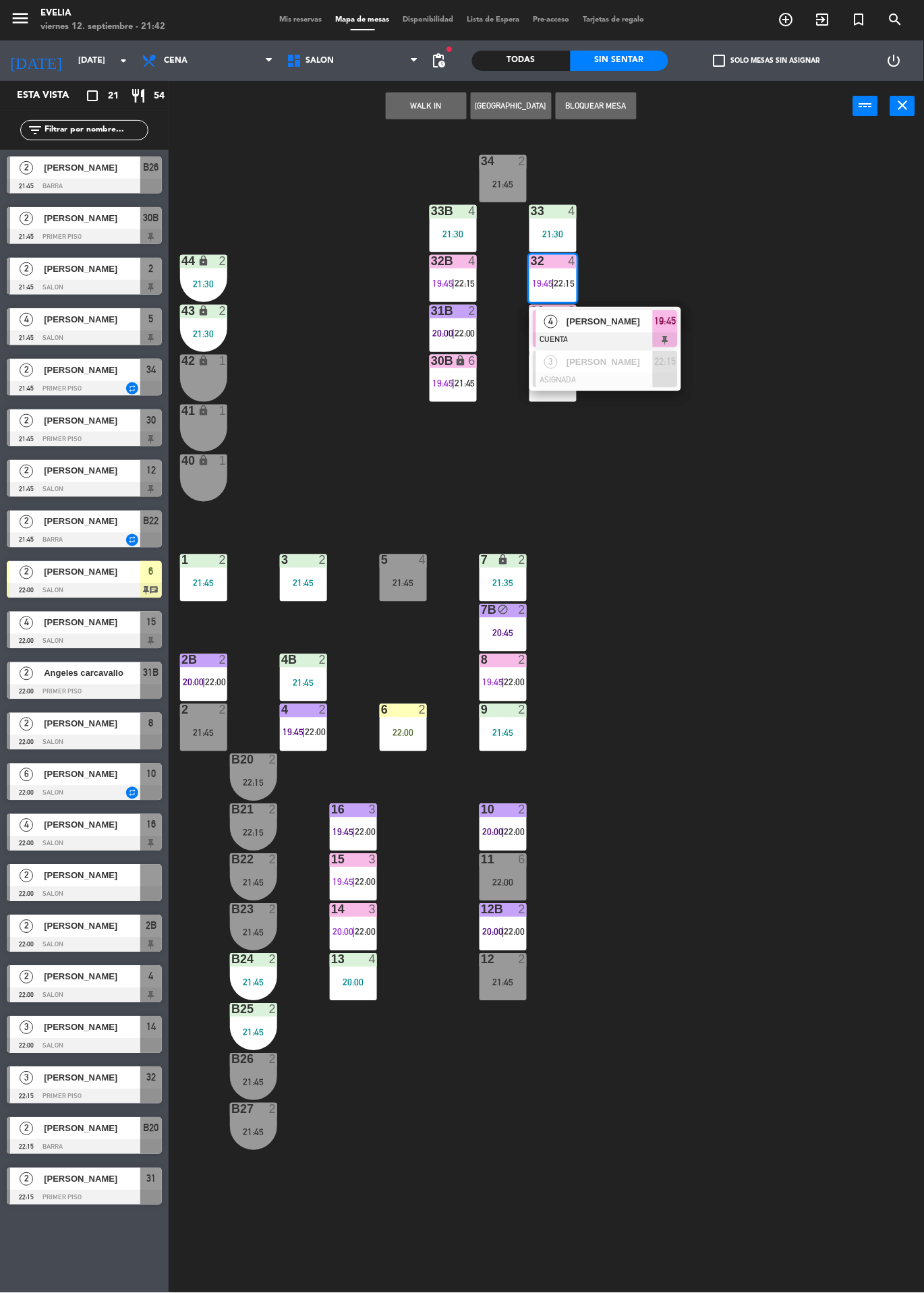
click at [625, 499] on div "34 2 21:45 33B 4 21:30 33 4 21:30 44 lock 2 21:30 32B 4 19:45 | 22:15 32 4 19:4…" at bounding box center [551, 711] width 746 height 1161
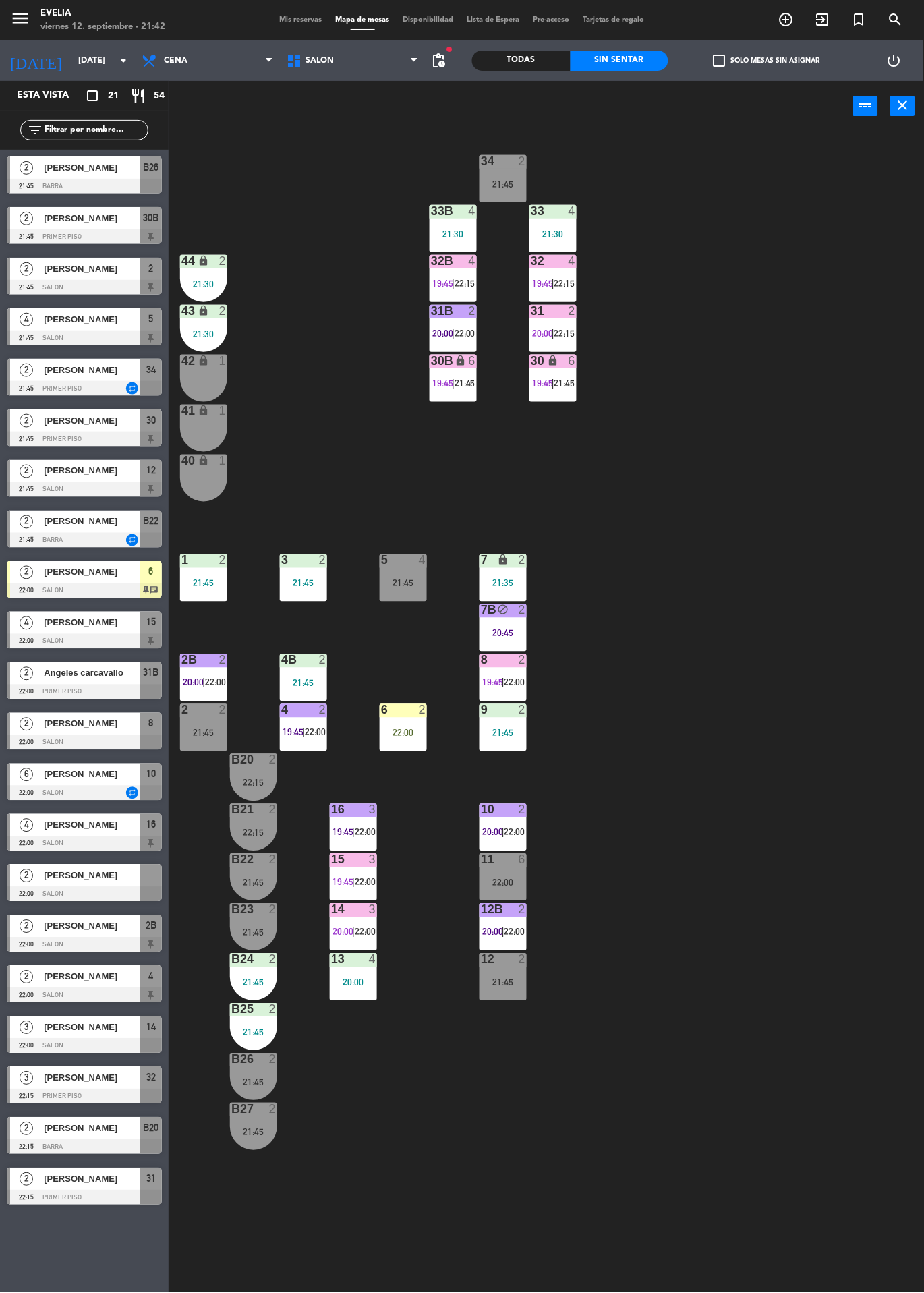
click at [562, 399] on div "30 lock 6 19:45 | 21:45" at bounding box center [554, 378] width 48 height 48
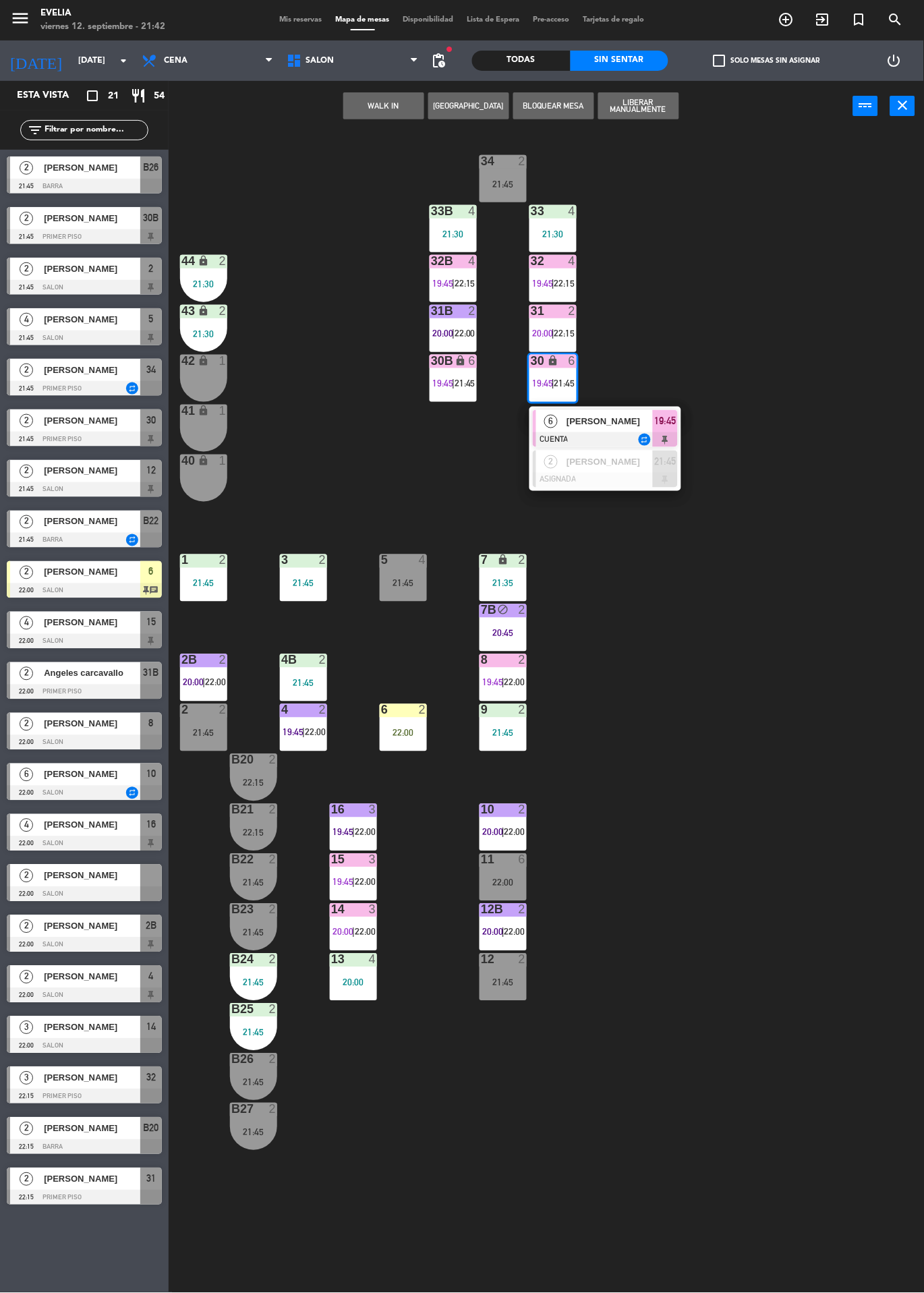
click at [699, 342] on div "34 2 21:45 33B 4 21:30 33 4 21:30 44 lock 2 21:30 32B 4 19:45 | 22:15 32 4 19:4…" at bounding box center [551, 711] width 746 height 1161
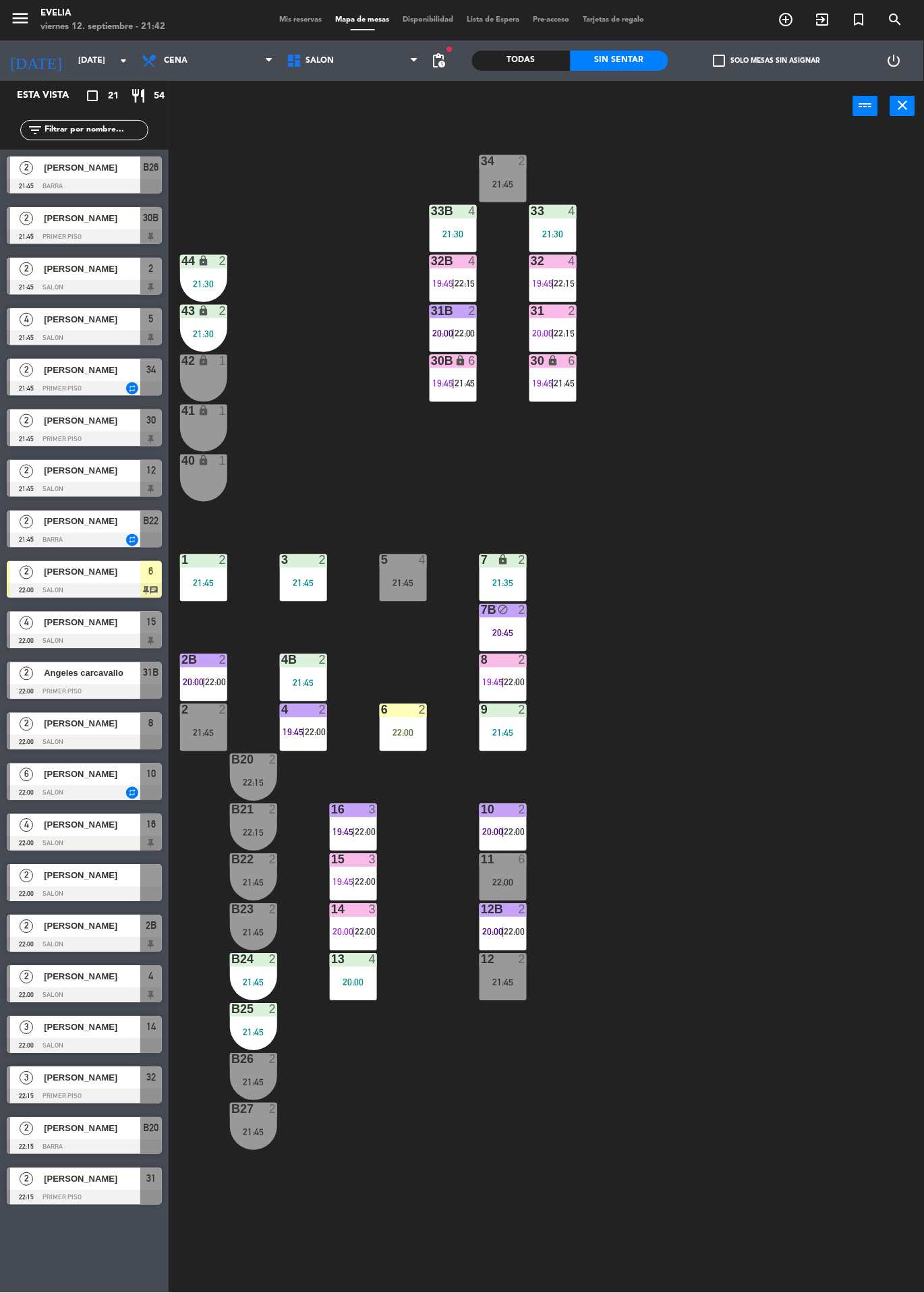
click at [565, 277] on div "32 4 19:45 | 22:15" at bounding box center [554, 279] width 48 height 48
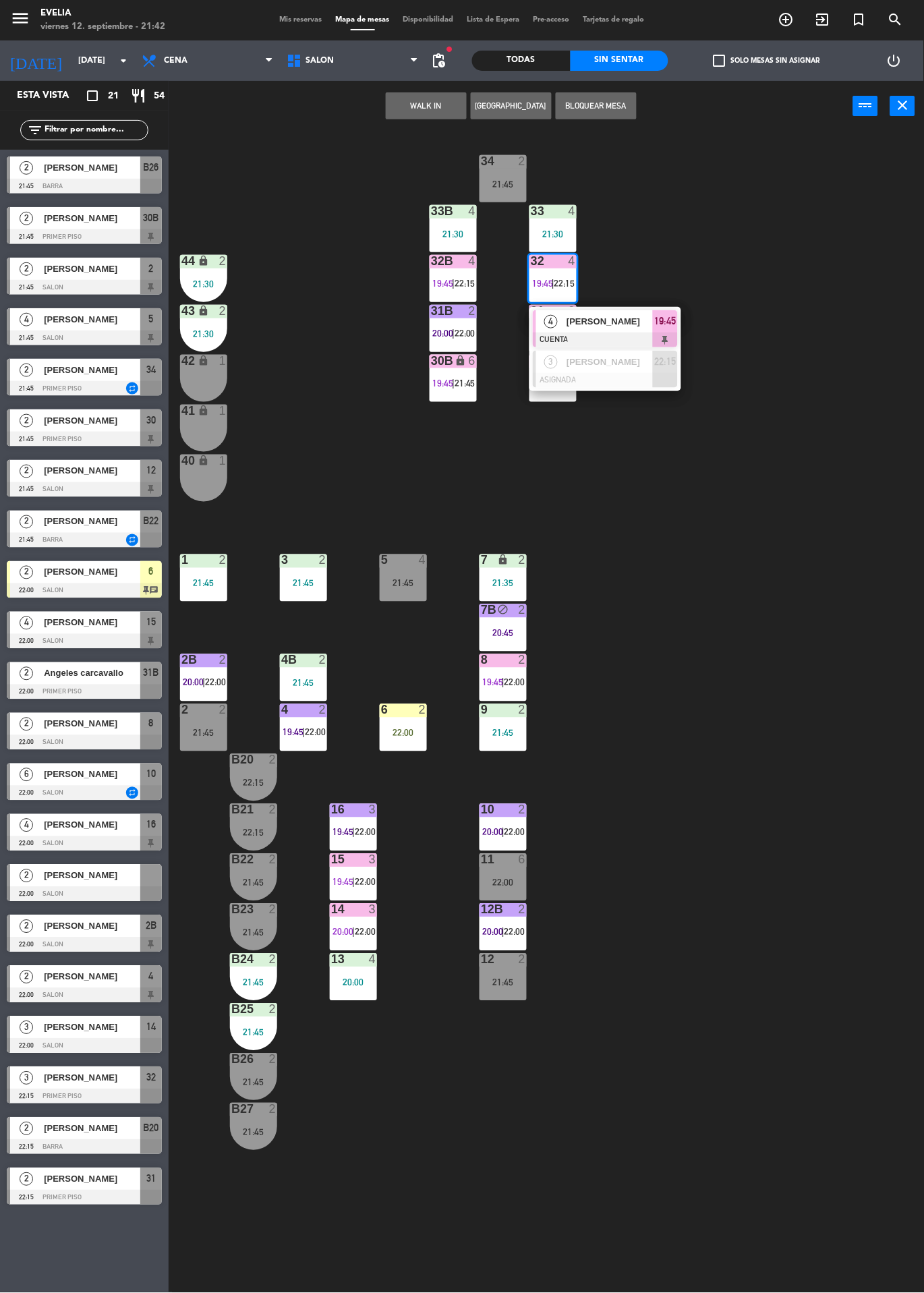
click at [722, 241] on div "34 2 21:45 33B 4 21:30 33 4 21:30 44 lock 2 21:30 32B 4 19:45 | 22:15 32 4 19:4…" at bounding box center [551, 711] width 746 height 1161
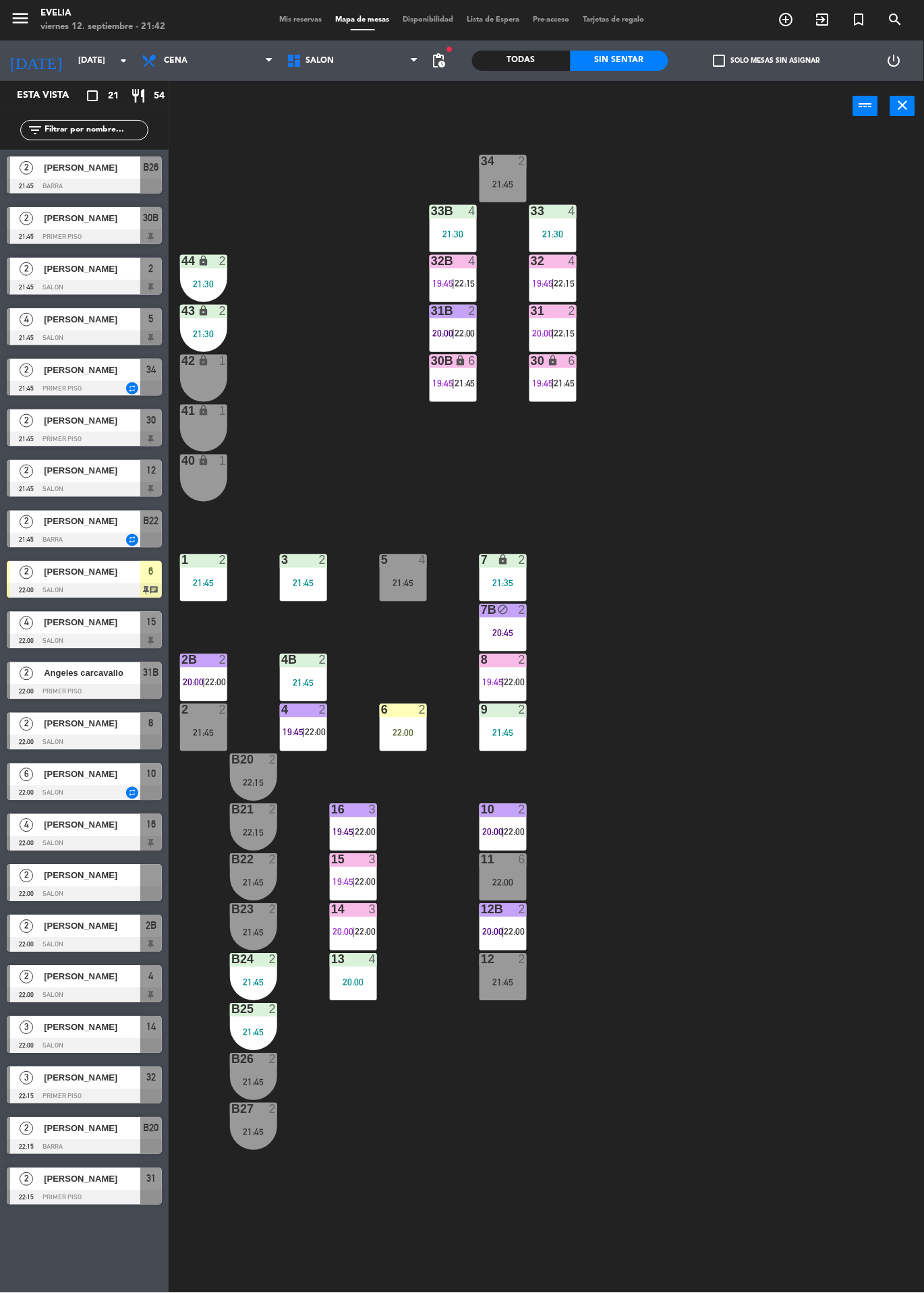
click at [673, 706] on div "34 2 21:45 33B 4 21:30 33 4 21:30 44 lock 2 21:30 32B 4 19:45 | 22:15 32 4 19:4…" at bounding box center [551, 711] width 746 height 1161
click at [586, 266] on div "4" at bounding box center [575, 261] width 22 height 12
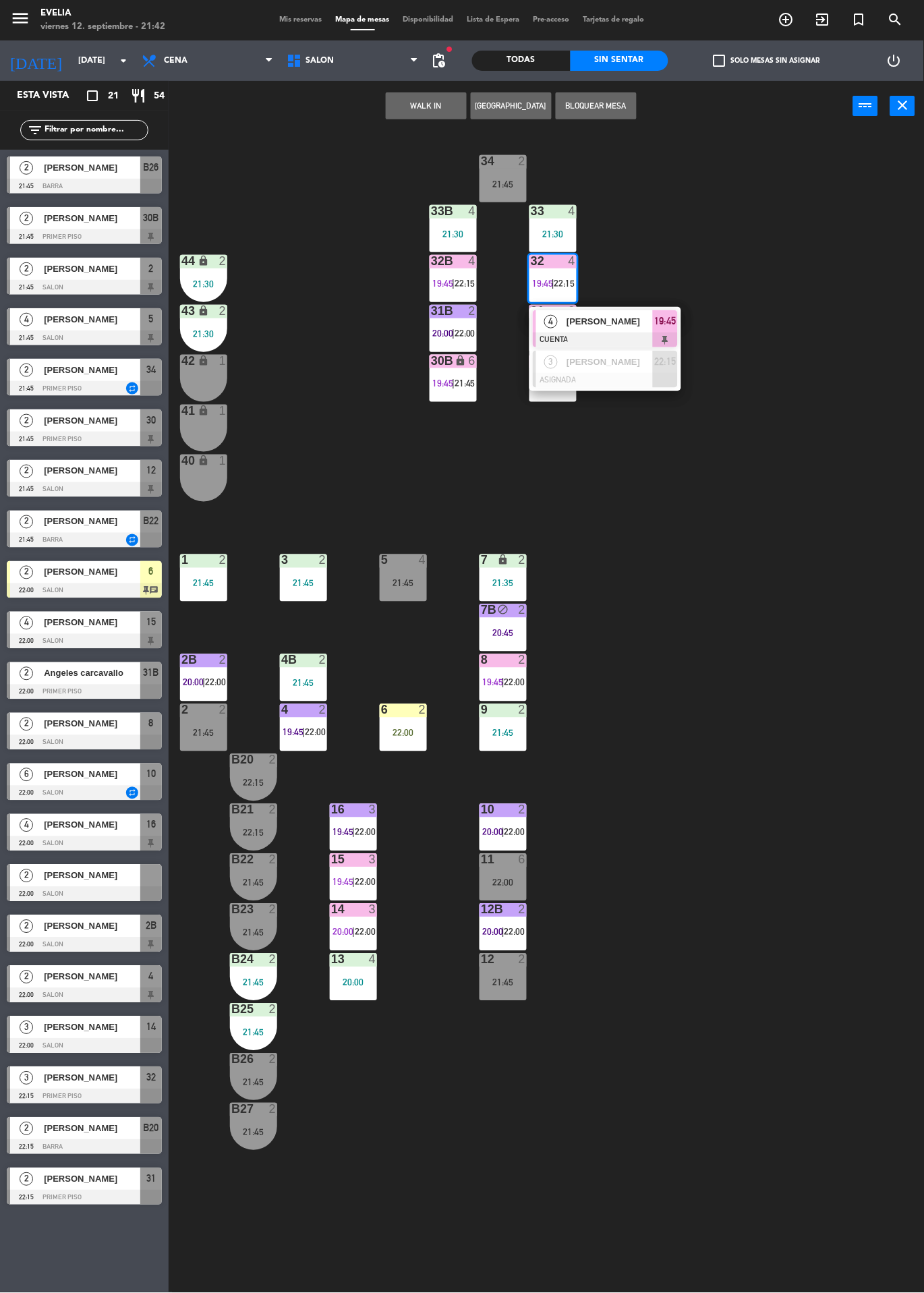
click at [660, 555] on div "34 2 21:45 33B 4 21:30 33 4 21:30 44 lock 2 21:30 32B 4 19:45 | 22:15 32 4 19:4…" at bounding box center [551, 711] width 746 height 1161
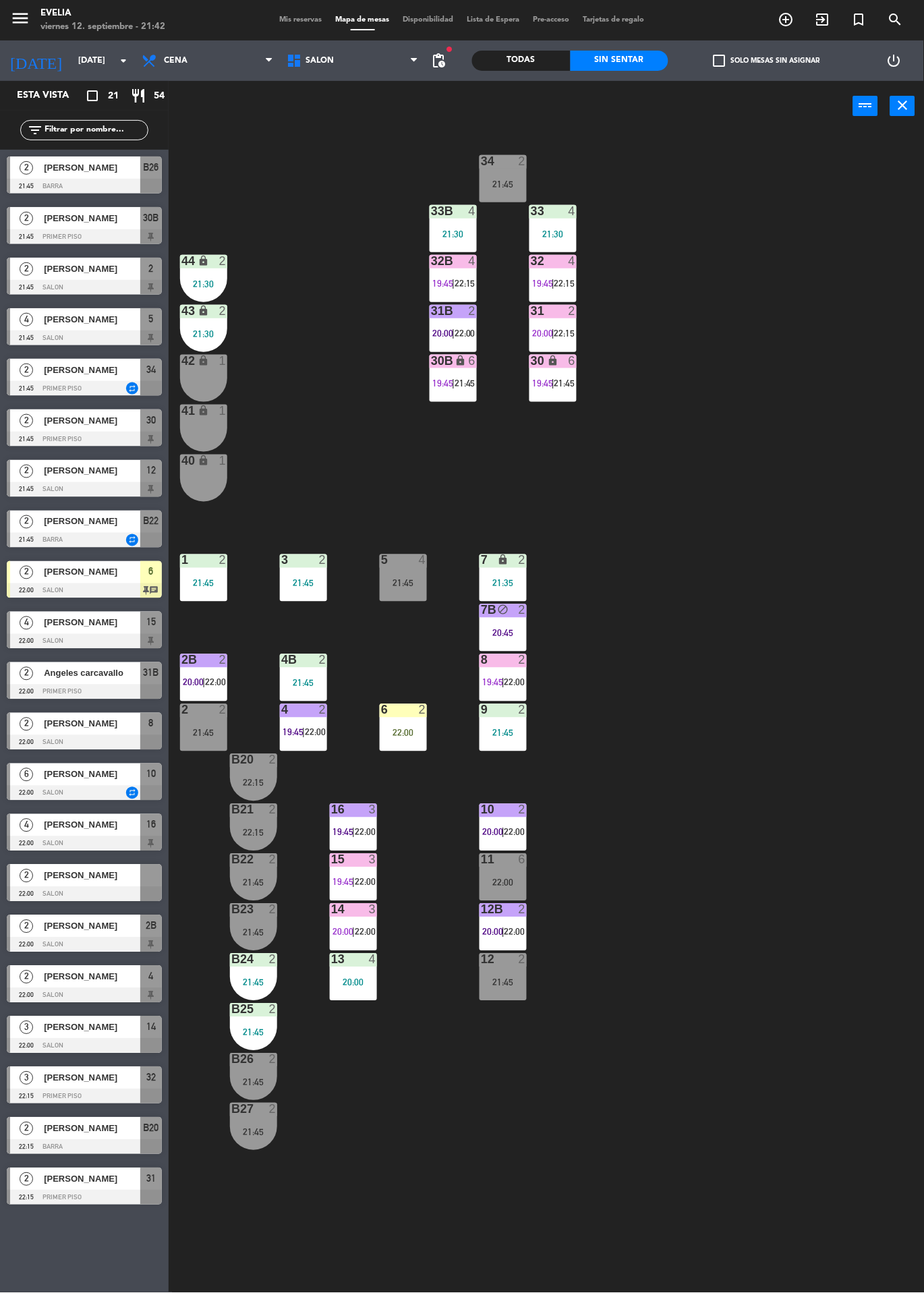
click at [396, 561] on div at bounding box center [404, 560] width 22 height 12
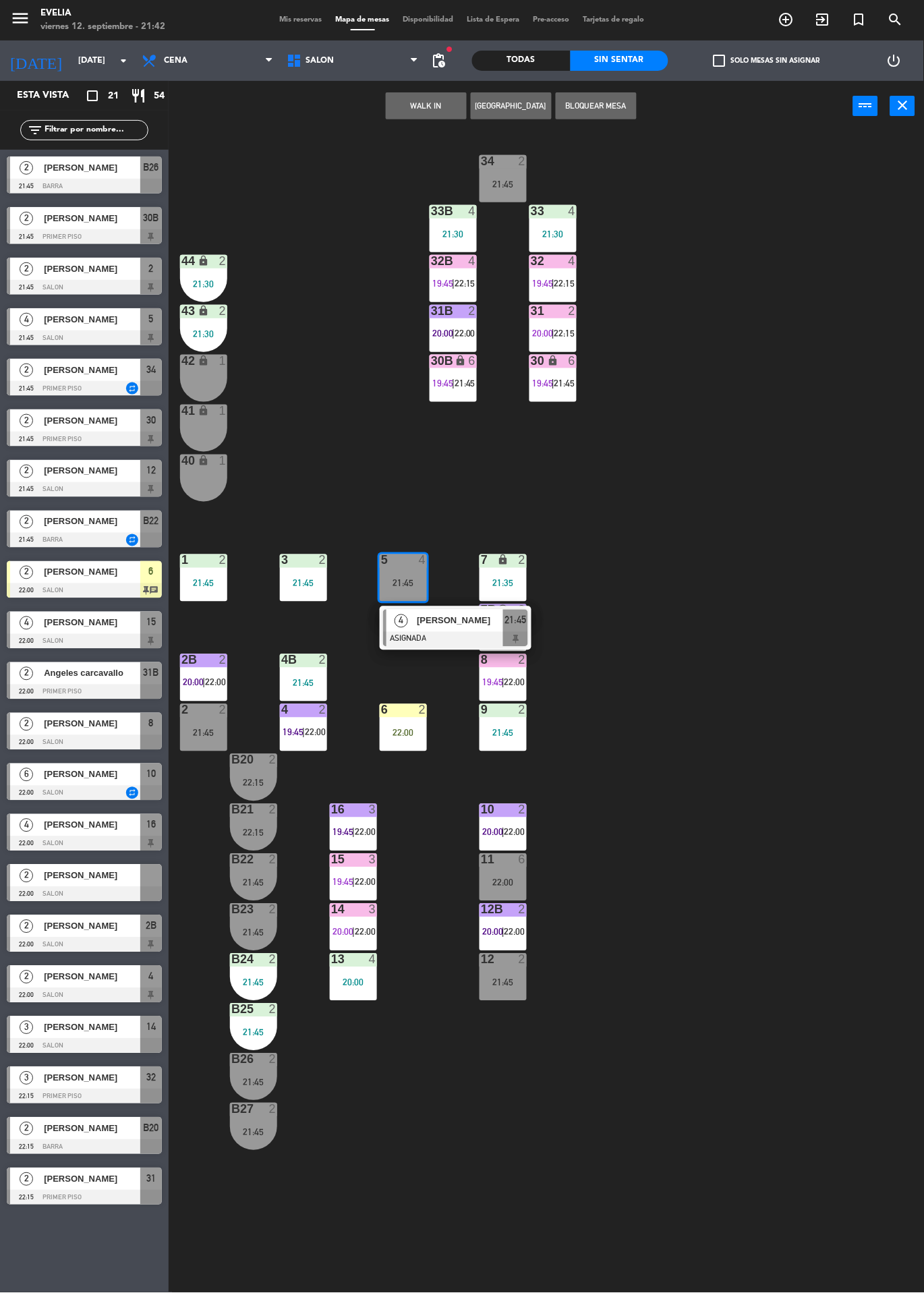
click at [451, 617] on span "[PERSON_NAME]" at bounding box center [460, 621] width 86 height 14
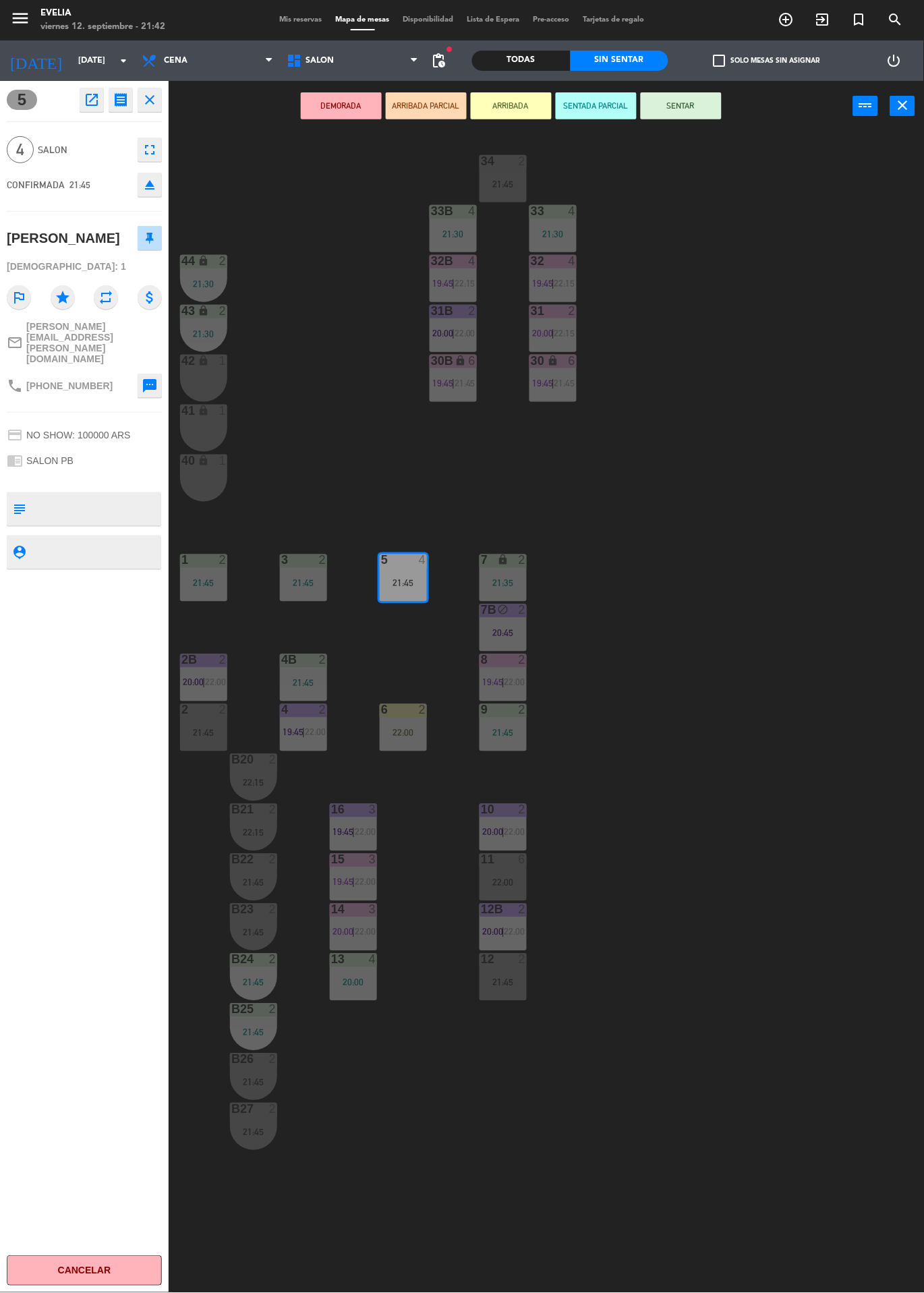
click at [659, 399] on div "34 2 21:45 33B 4 21:30 33 4 21:30 44 lock 2 21:30 32B 4 19:45 | 22:15 32 4 19:4…" at bounding box center [551, 711] width 746 height 1161
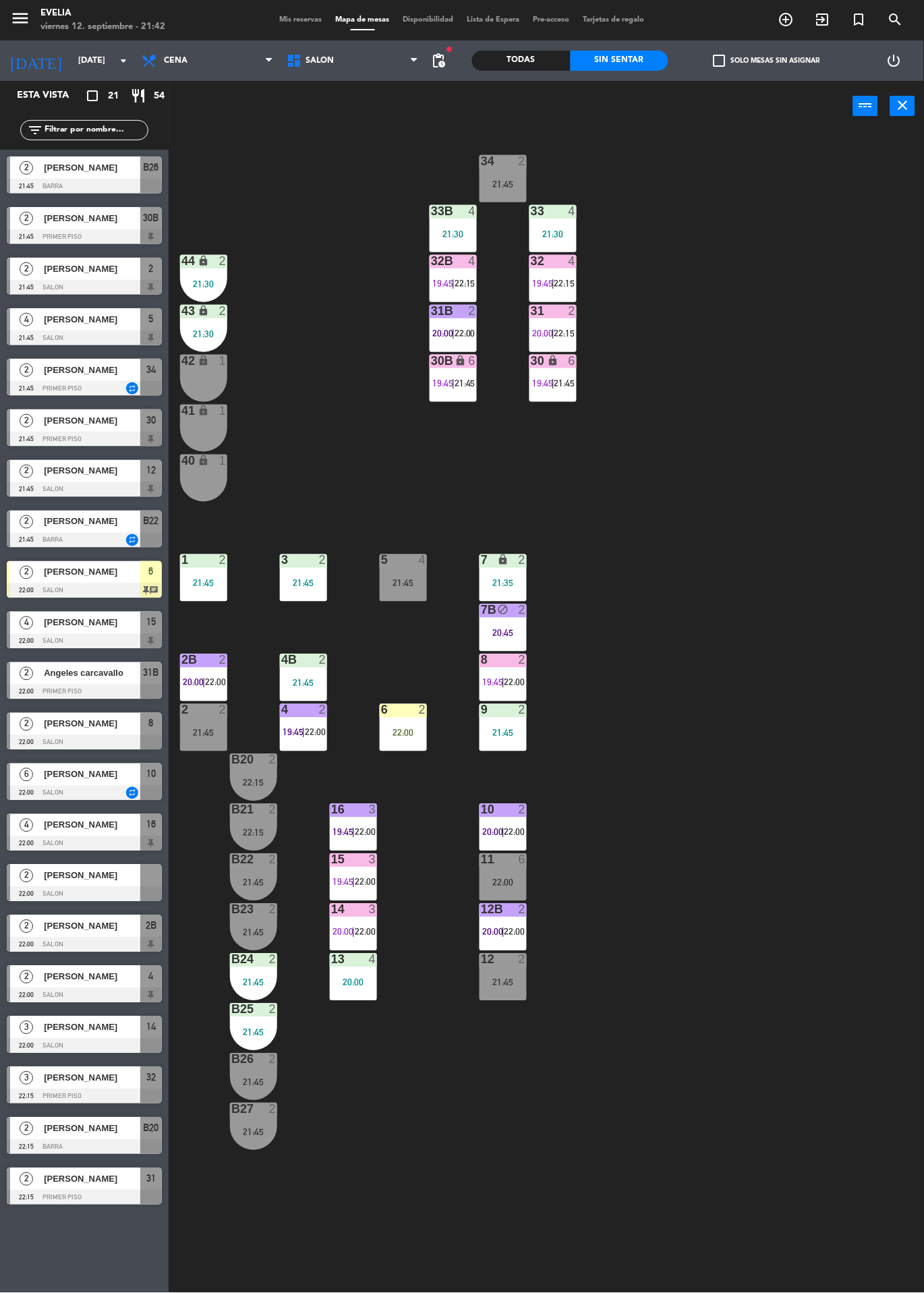
click at [559, 264] on div at bounding box center [553, 261] width 22 height 12
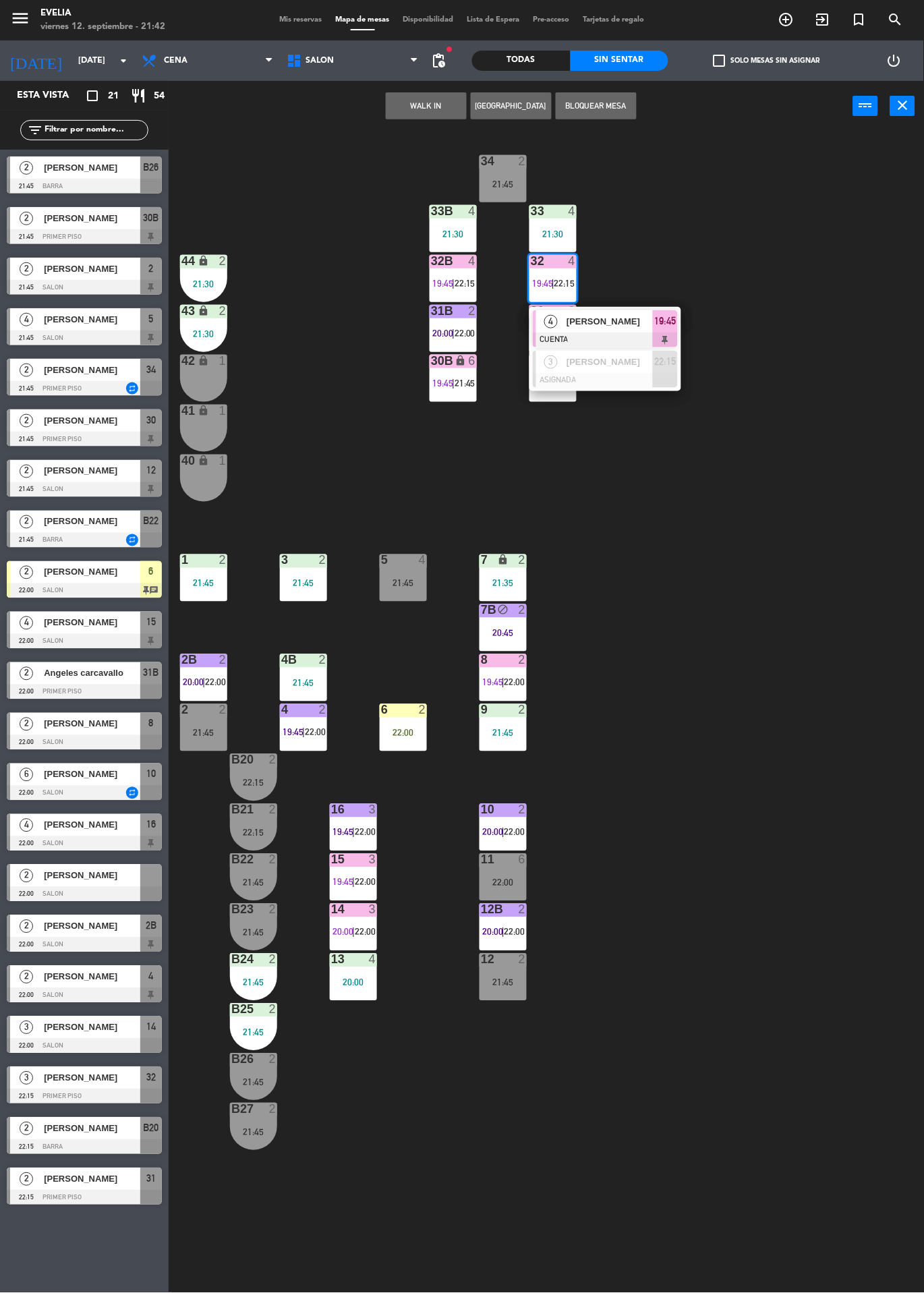
click at [624, 377] on div at bounding box center [605, 381] width 145 height 15
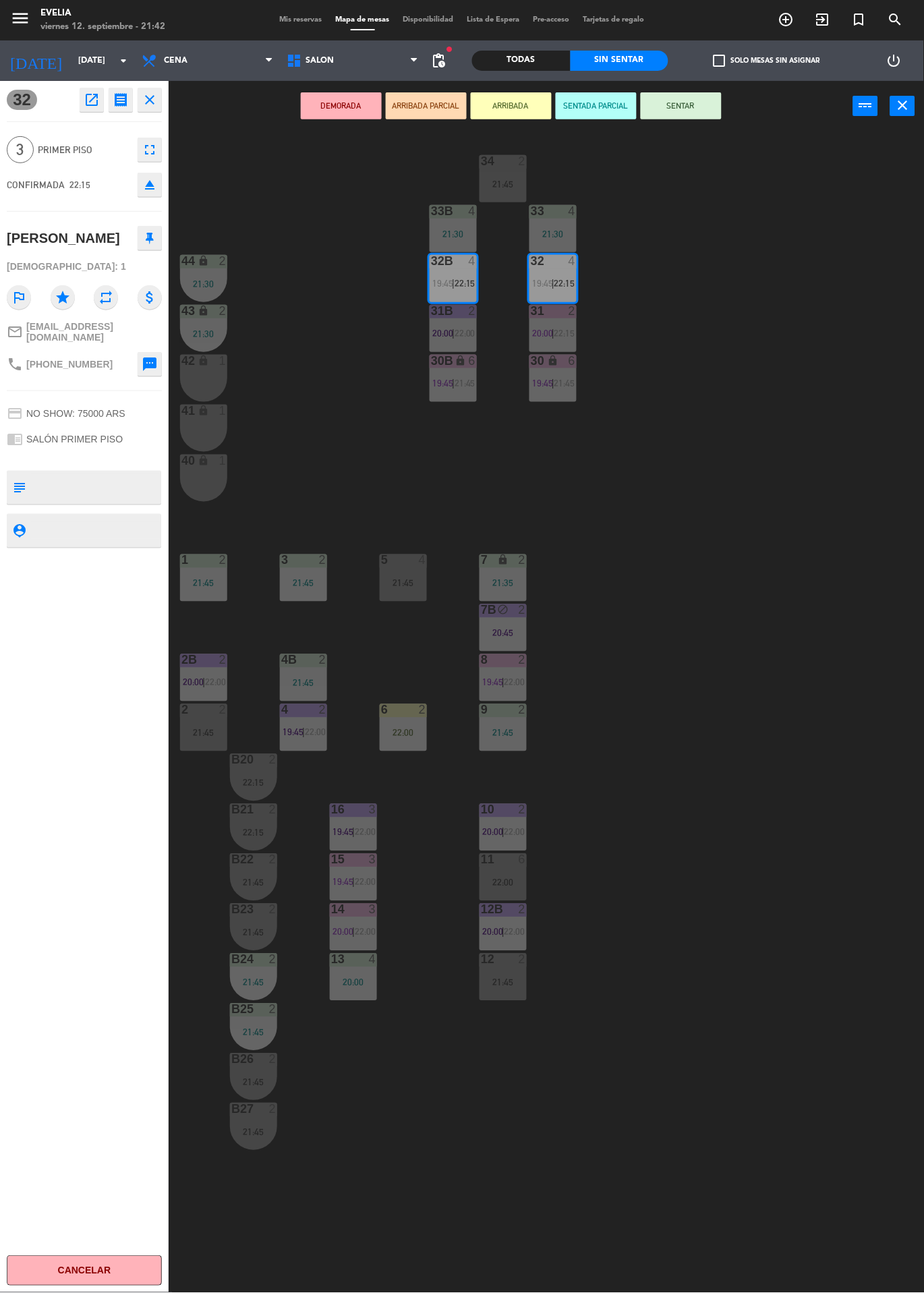
click at [856, 637] on div "34 2 21:45 33B 4 21:30 33 4 21:30 44 lock 2 21:30 32B 4 19:45 | 22:15 32 4 19:4…" at bounding box center [551, 711] width 746 height 1161
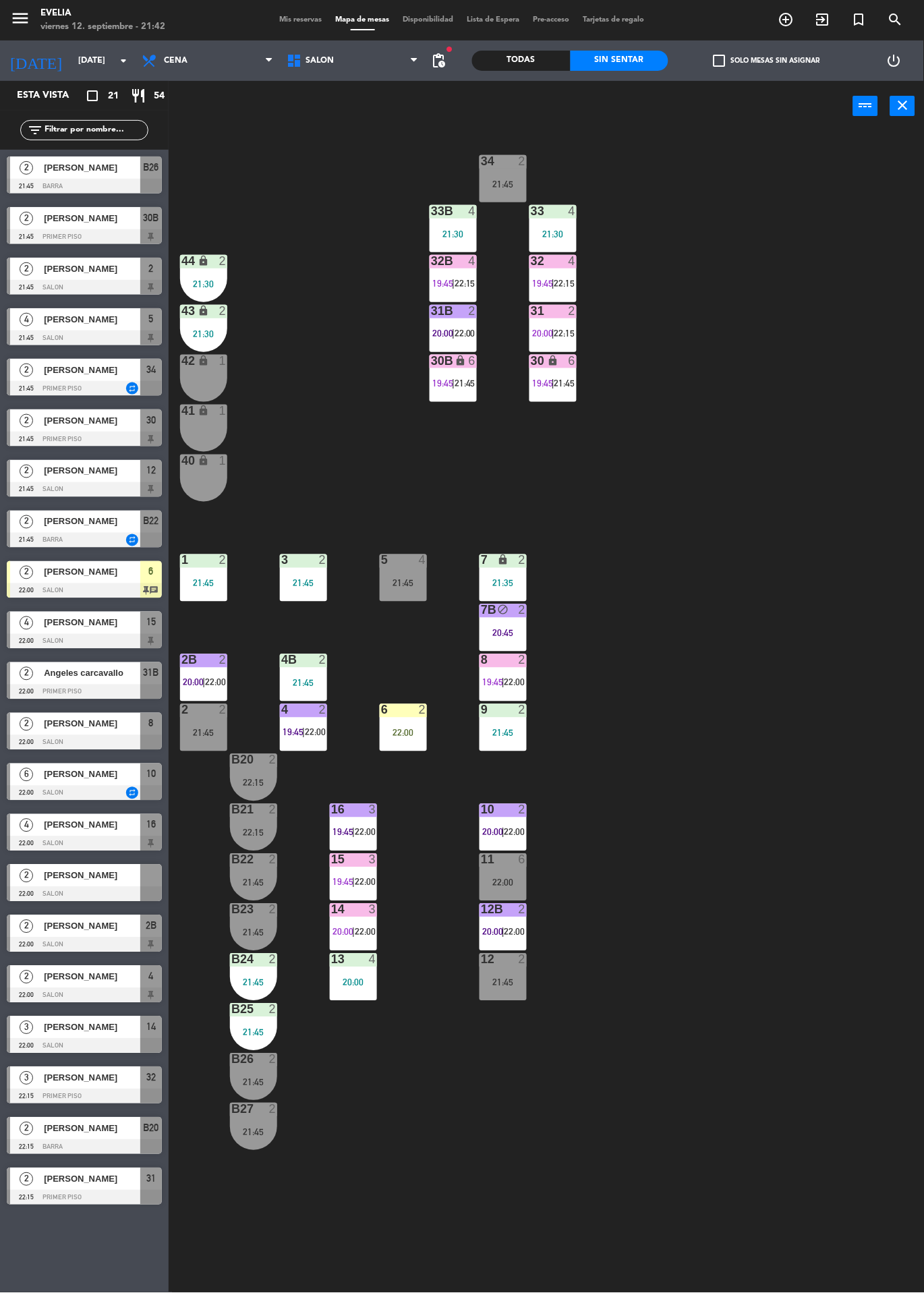
click at [410, 600] on div "5 4 21:45" at bounding box center [404, 578] width 48 height 48
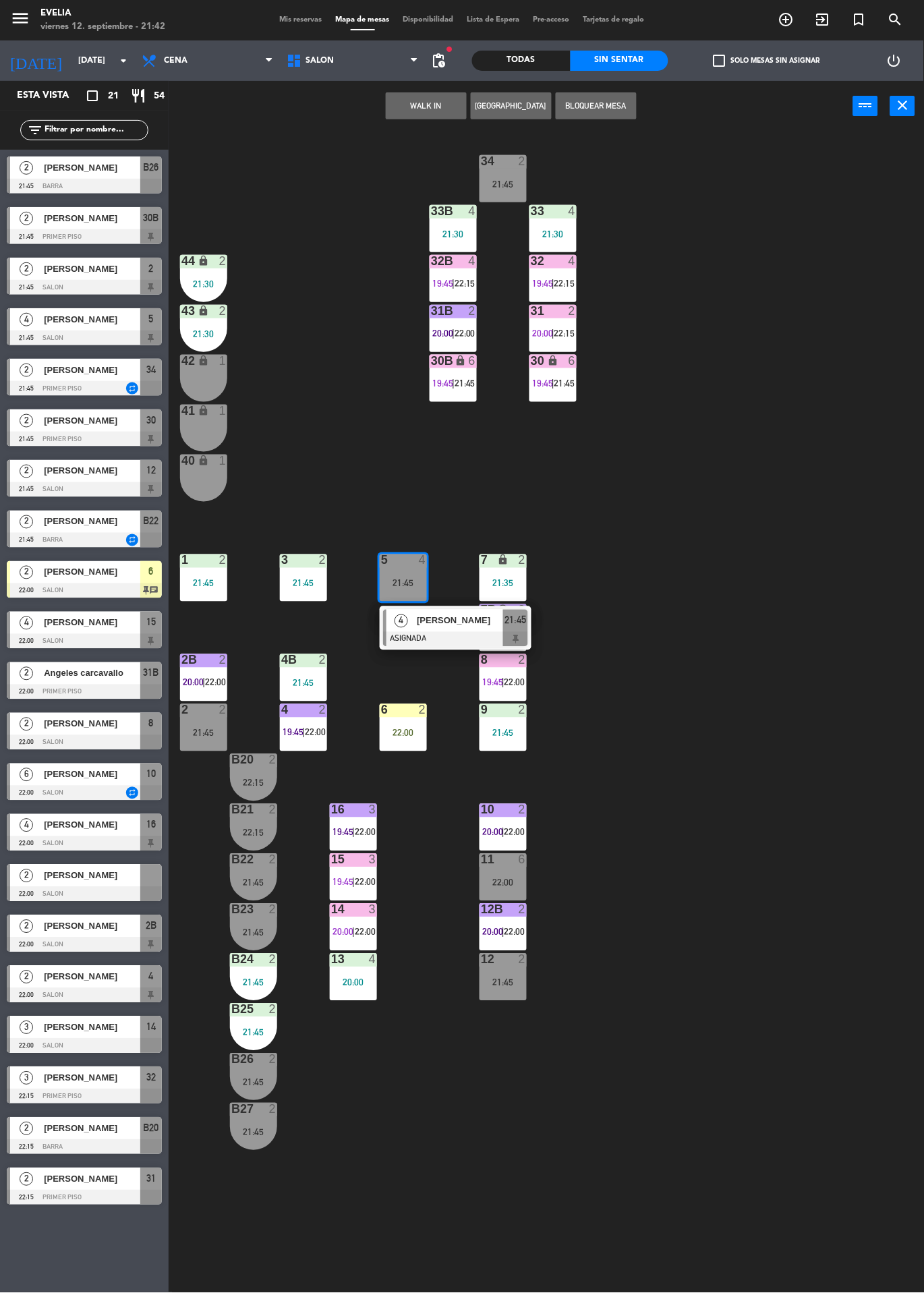
click at [450, 630] on div "[PERSON_NAME]" at bounding box center [459, 621] width 88 height 22
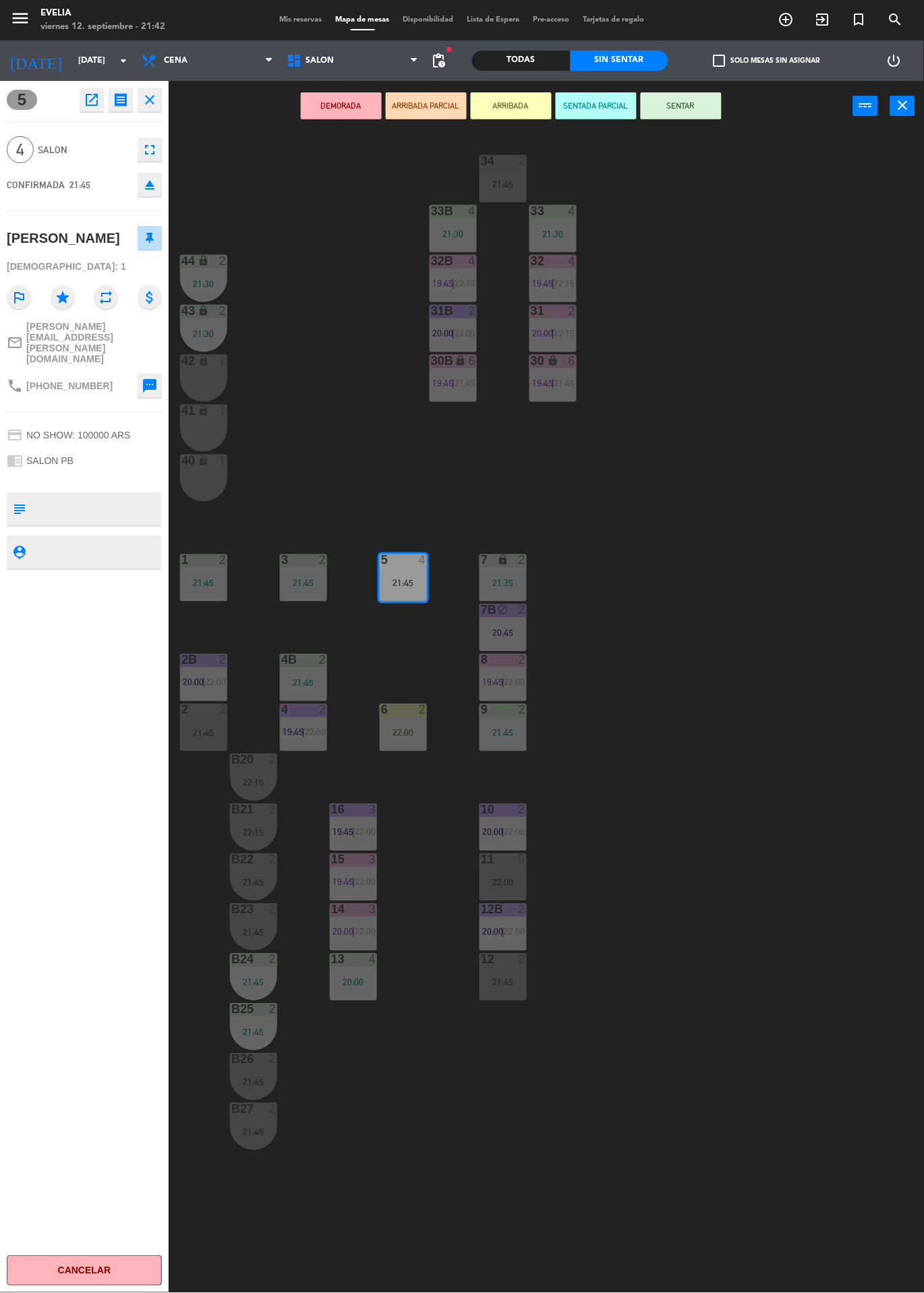
click at [156, 151] on icon "fullscreen" at bounding box center [150, 150] width 16 height 16
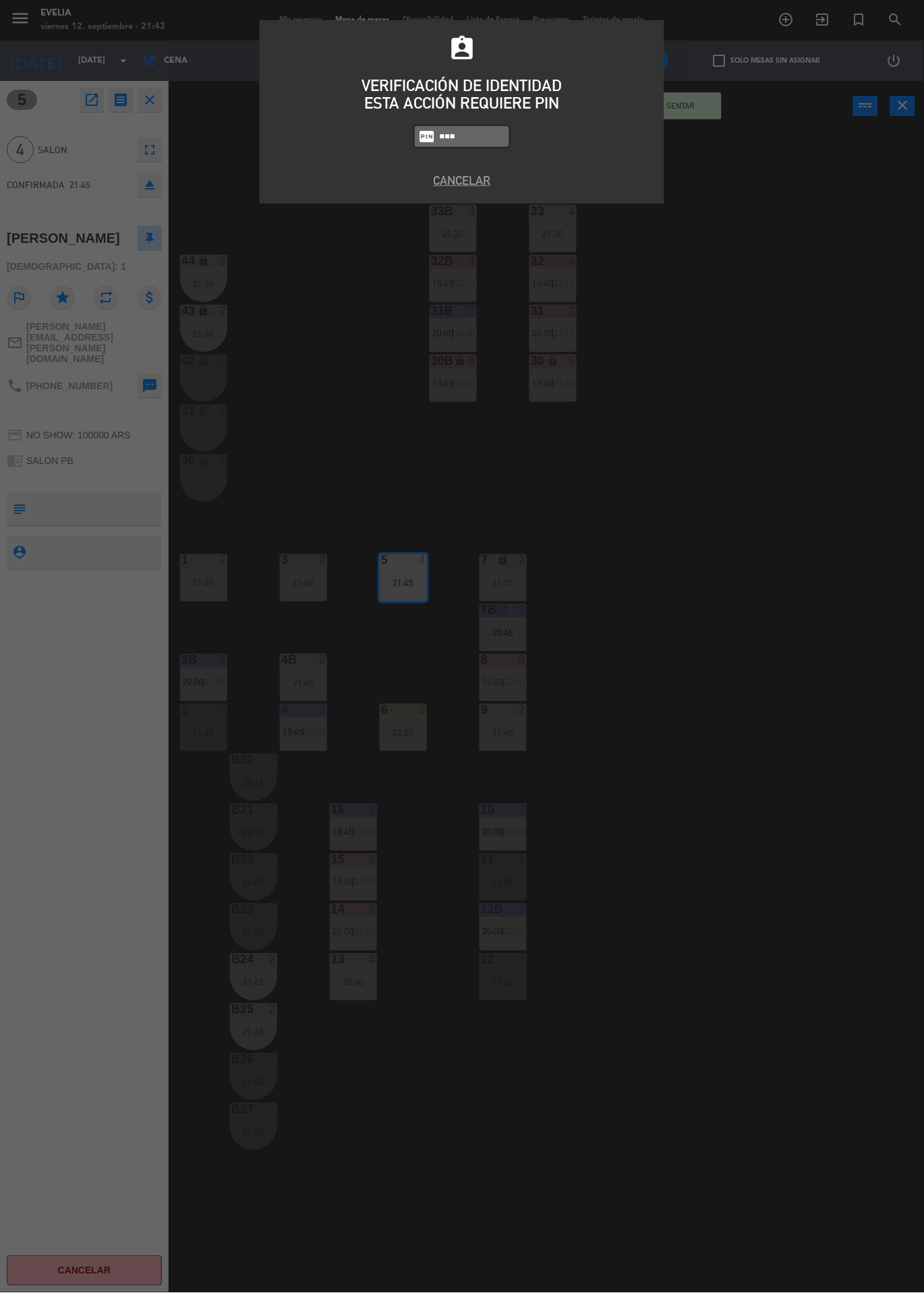
type input "6389"
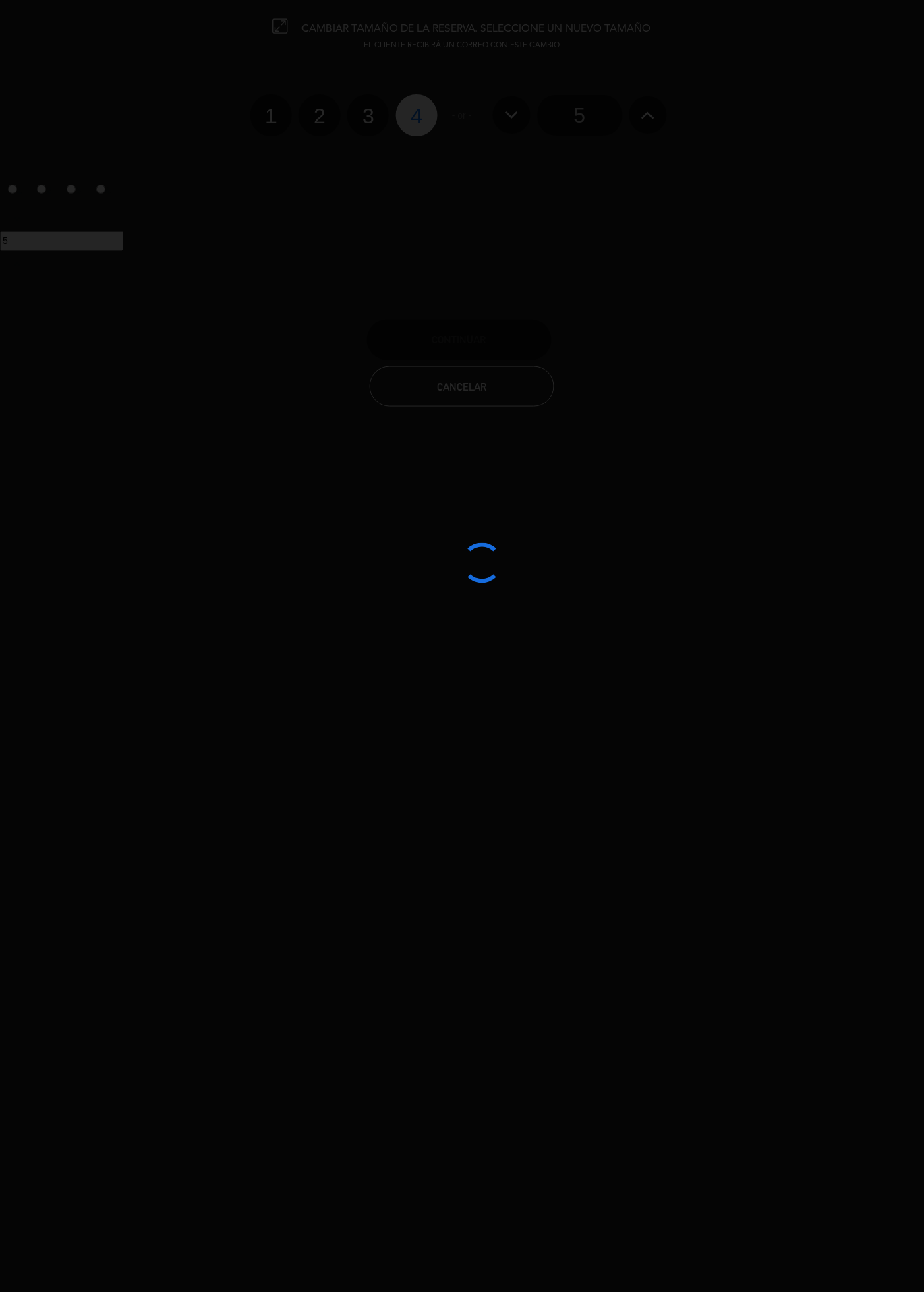
click at [333, 120] on div at bounding box center [462, 646] width 924 height 1293
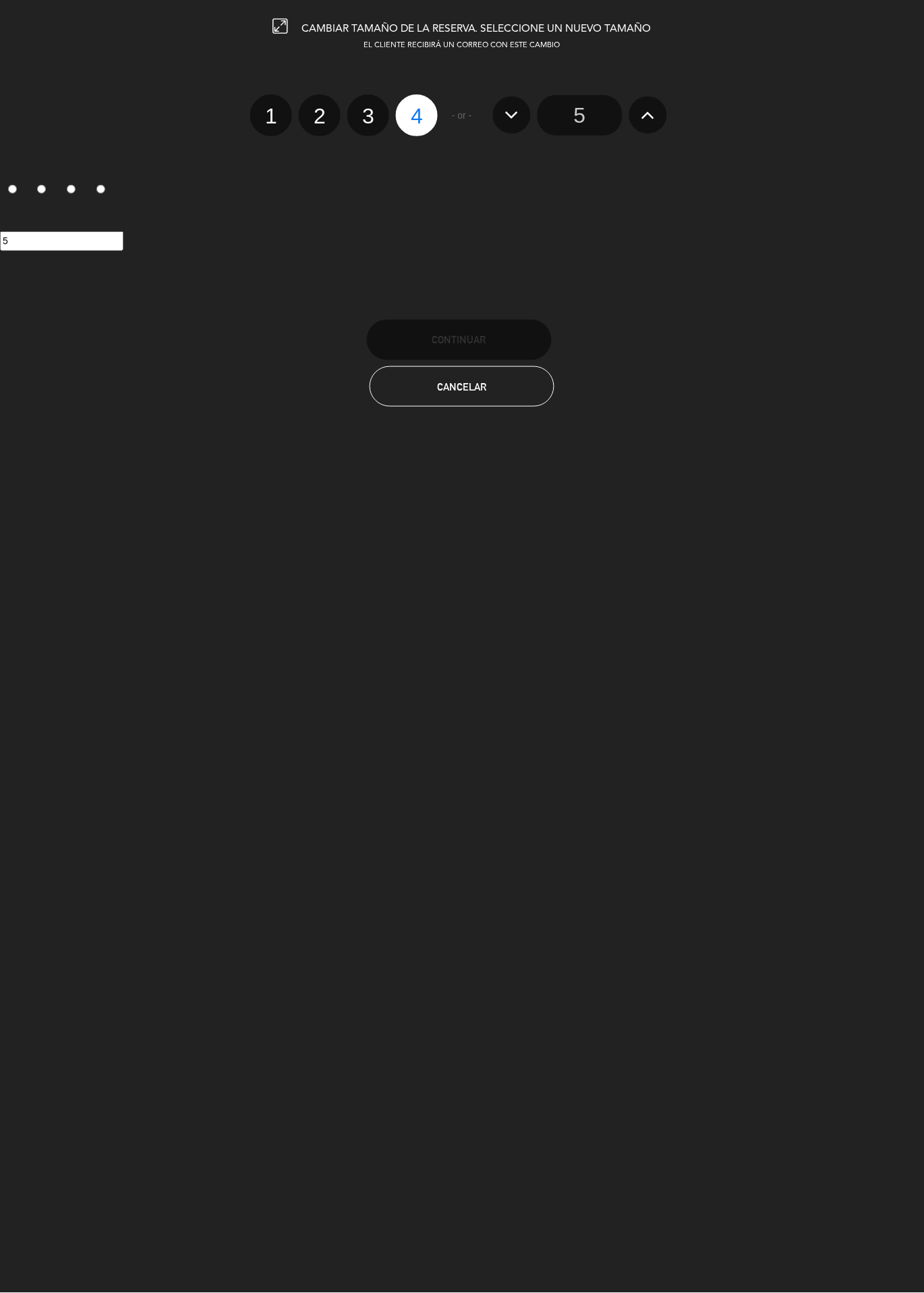
click at [320, 118] on label "2" at bounding box center [320, 115] width 42 height 42
click at [320, 109] on input "2" at bounding box center [318, 105] width 9 height 9
radio input "true"
radio input "false"
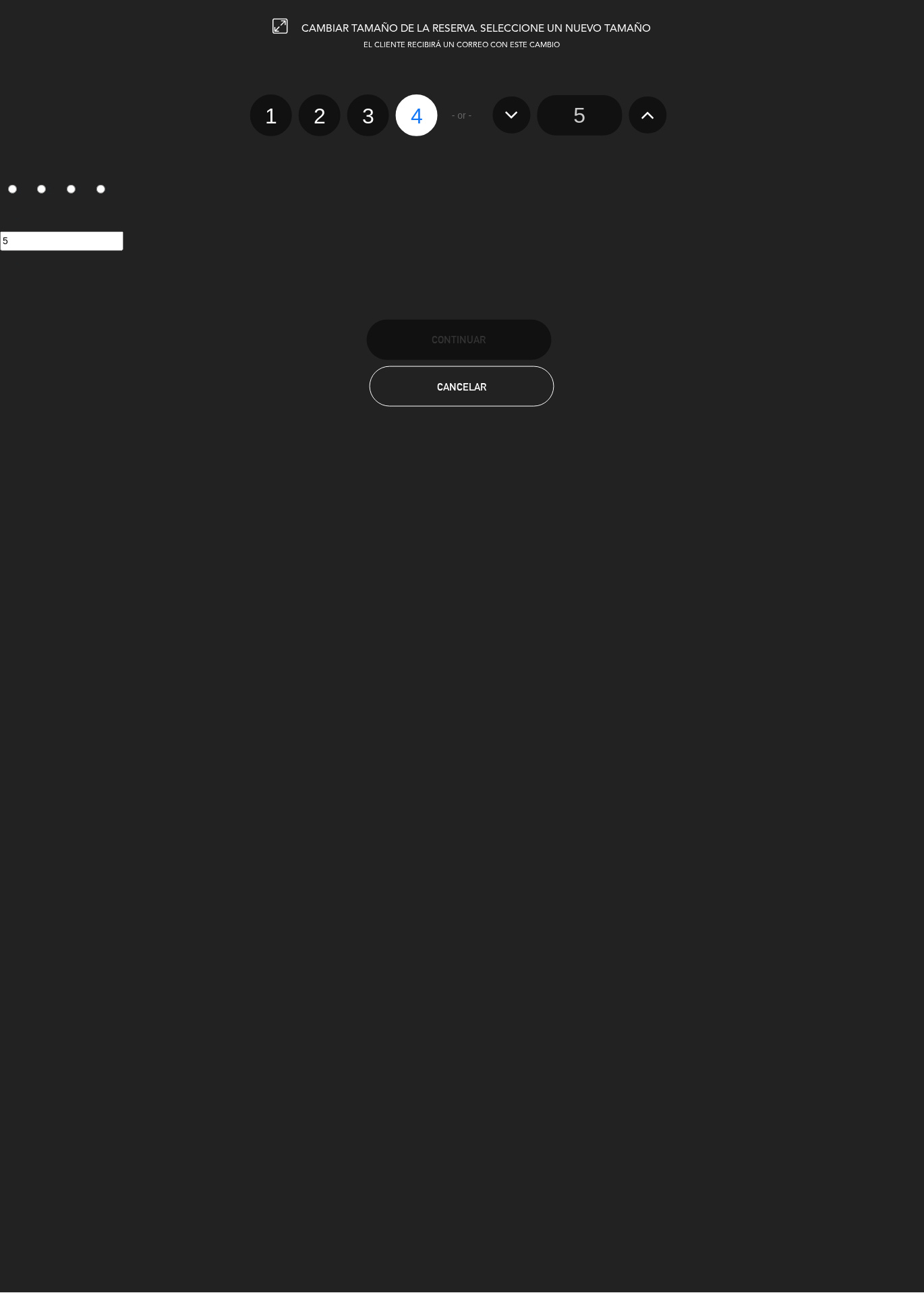
radio input "false"
radio input "true"
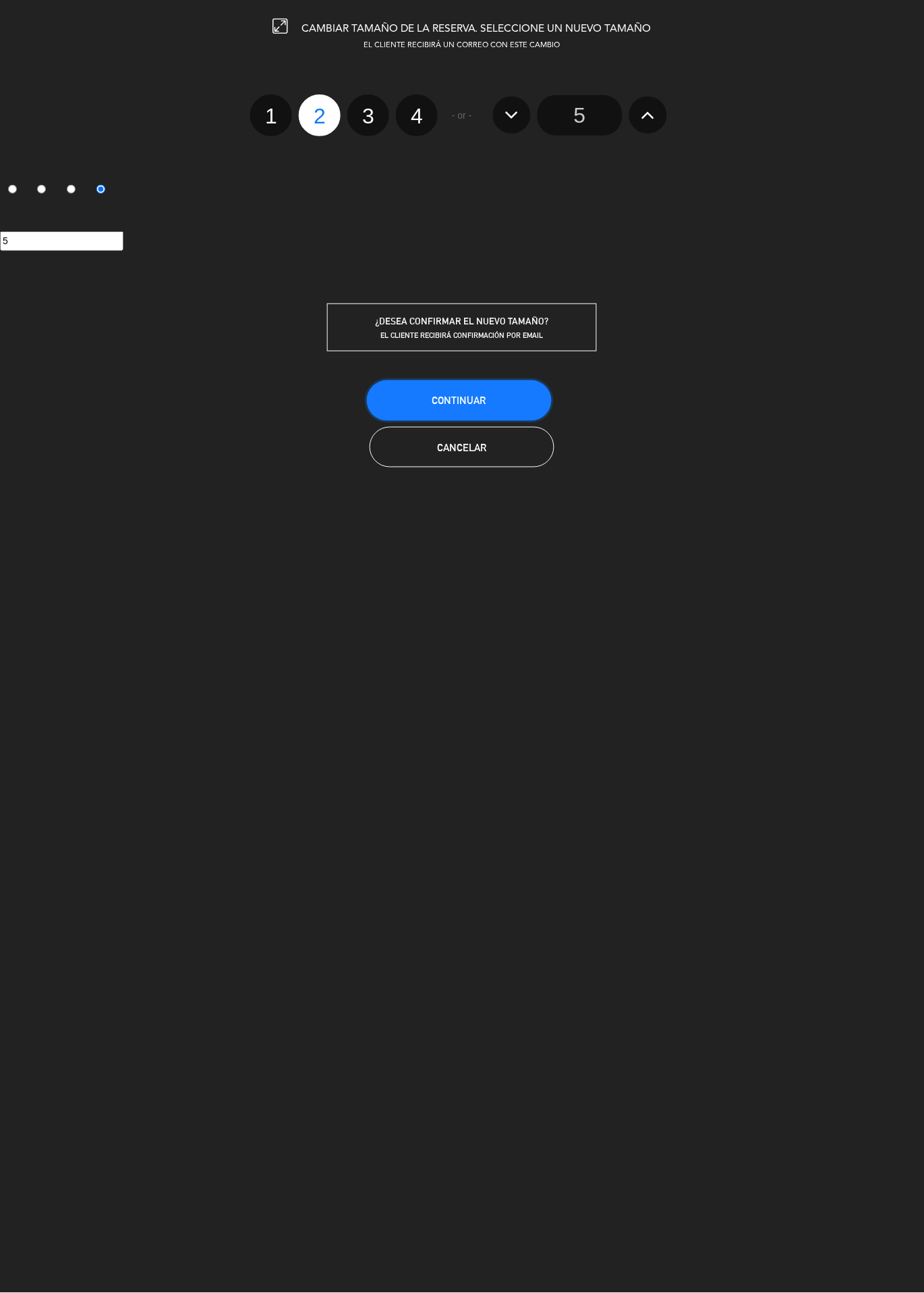
click at [505, 384] on button "Continuar" at bounding box center [459, 401] width 185 height 40
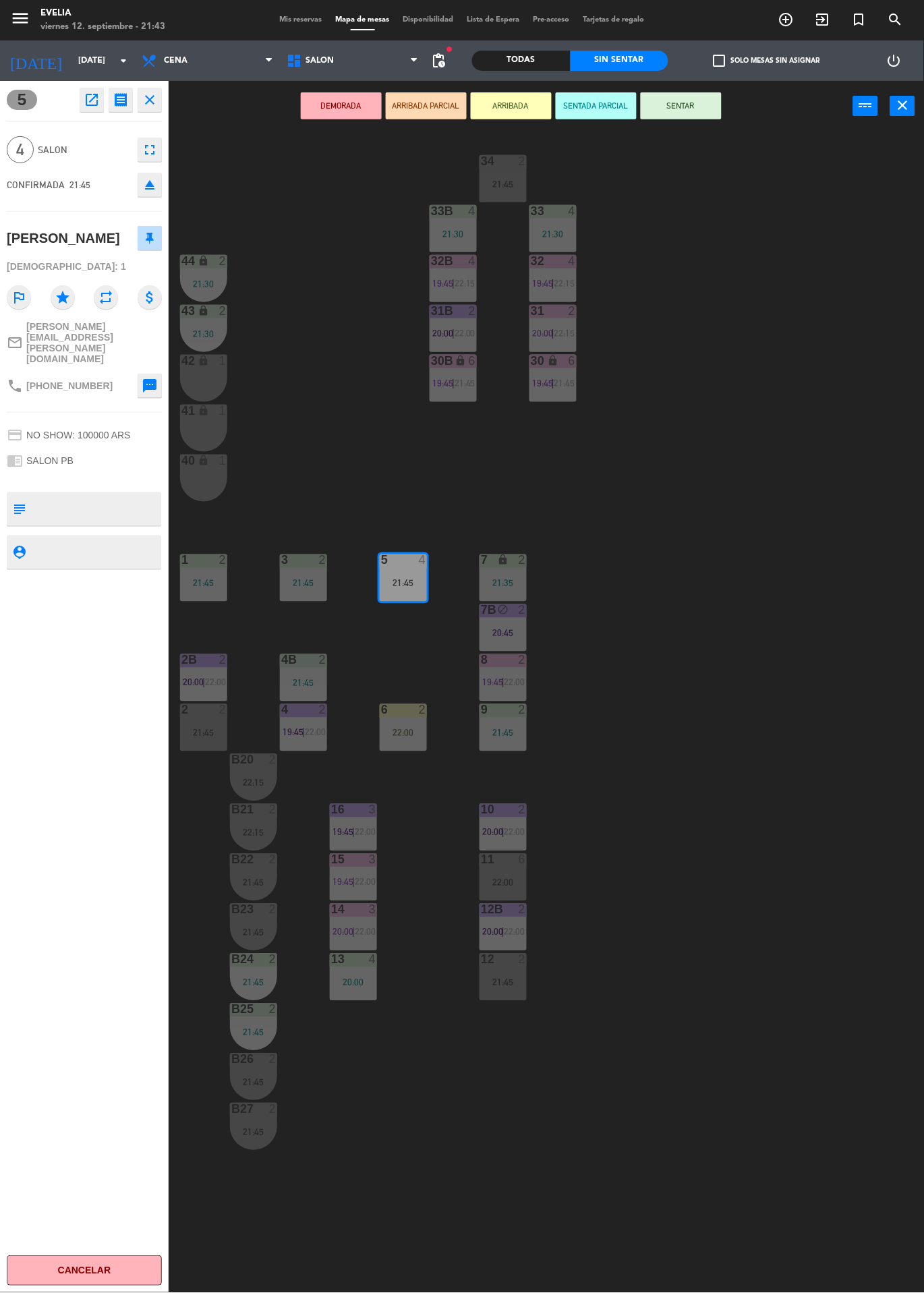
click at [688, 489] on div "34 2 21:45 33B 4 21:30 33 4 21:30 44 lock 2 21:30 32B 4 19:45 | 22:15 32 4 19:4…" at bounding box center [551, 711] width 746 height 1161
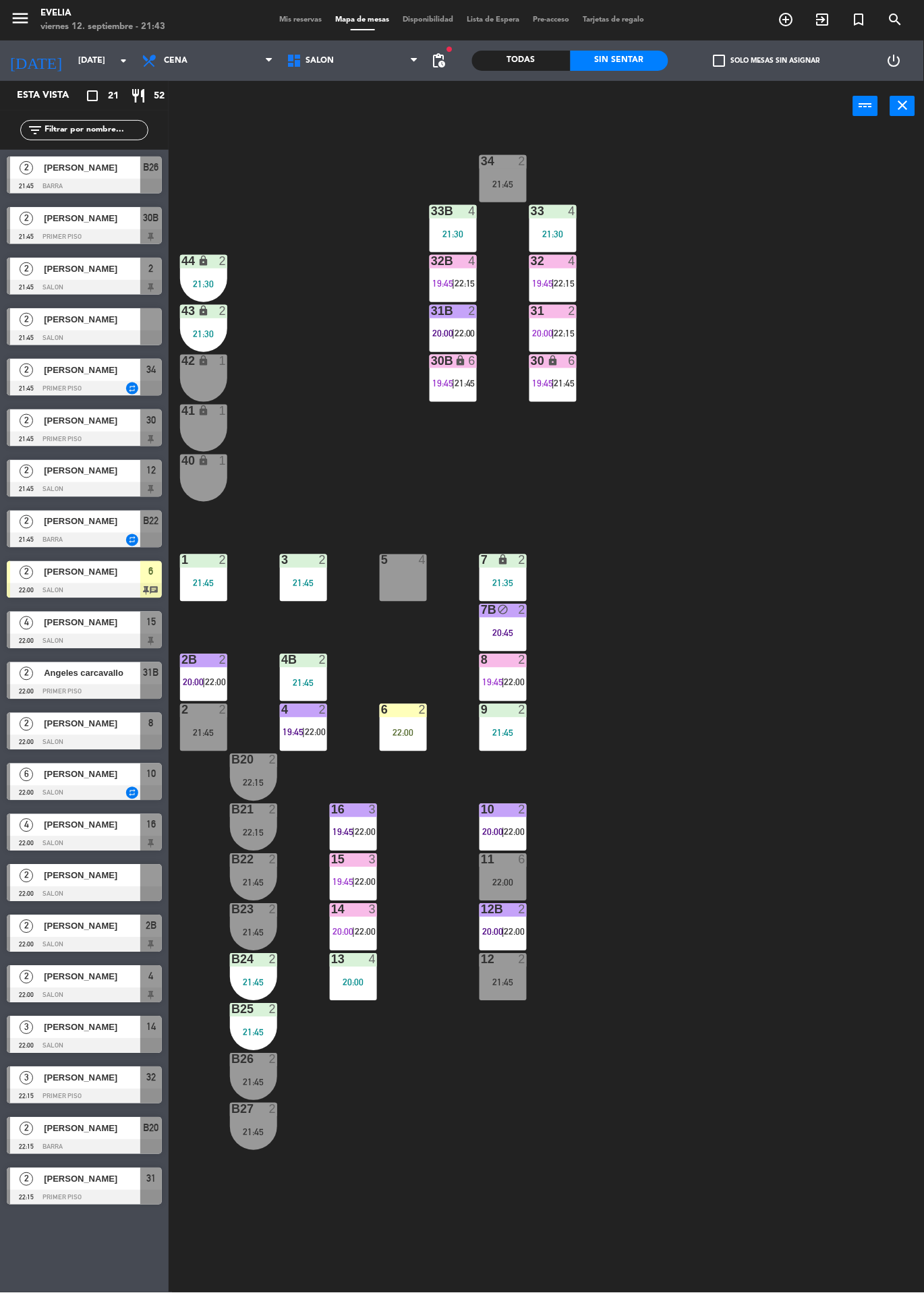
click at [117, 312] on span "[PERSON_NAME]" at bounding box center [92, 319] width 97 height 14
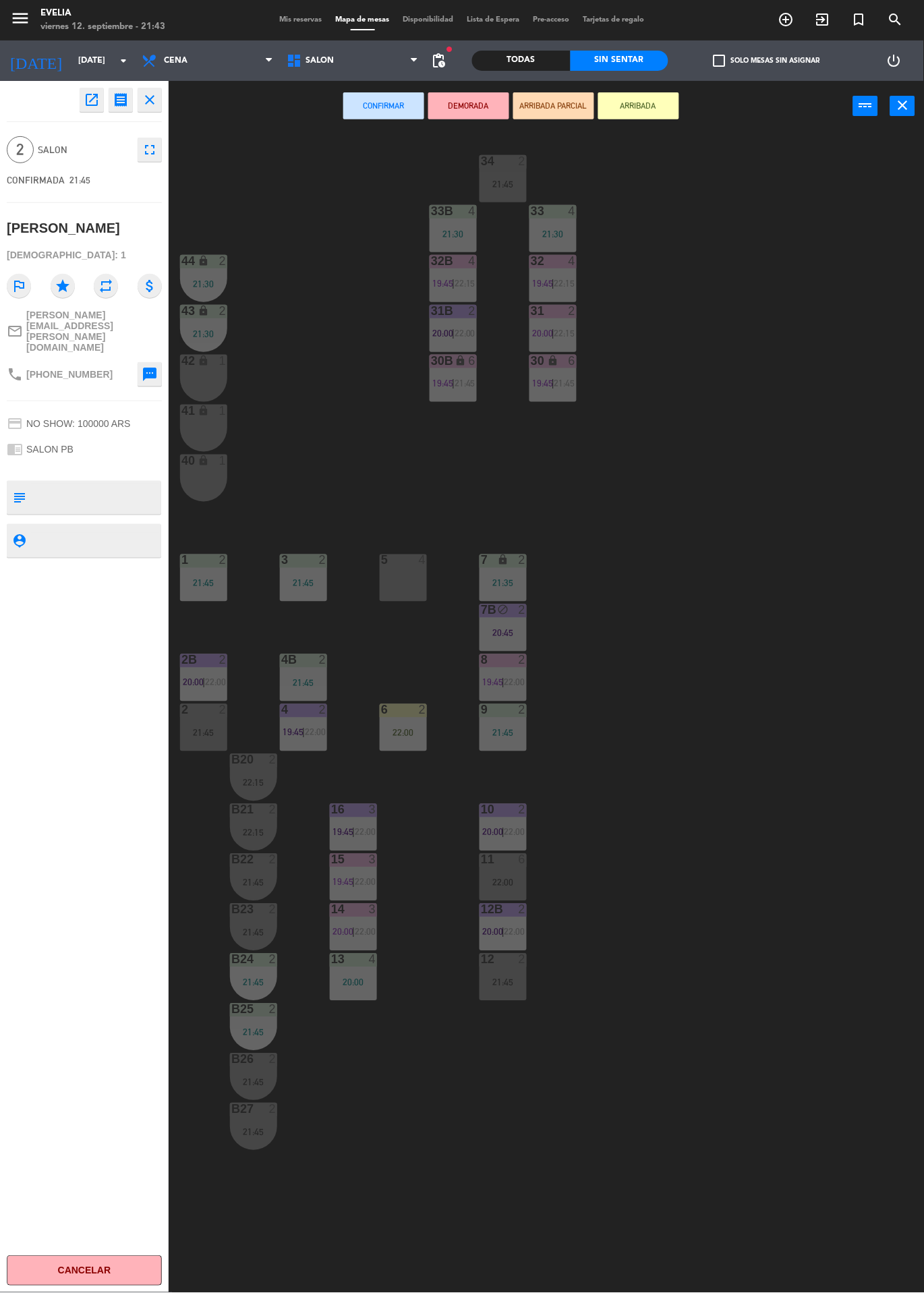
click at [734, 325] on div "34 2 21:45 33B 4 21:30 33 4 21:30 44 lock 2 21:30 32B 4 19:45 | 22:15 32 4 19:4…" at bounding box center [551, 711] width 746 height 1161
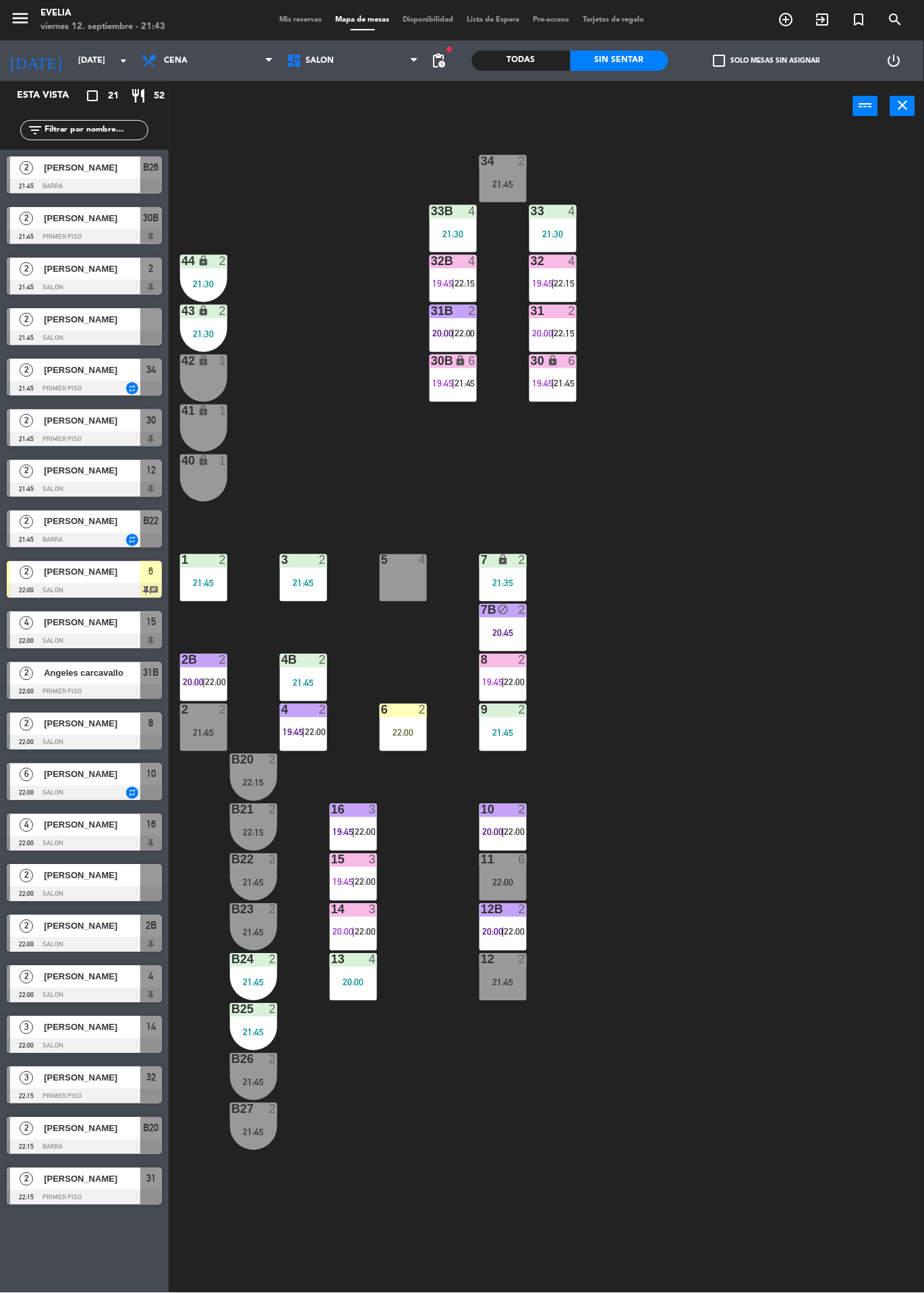
click at [571, 264] on div "4" at bounding box center [572, 261] width 8 height 12
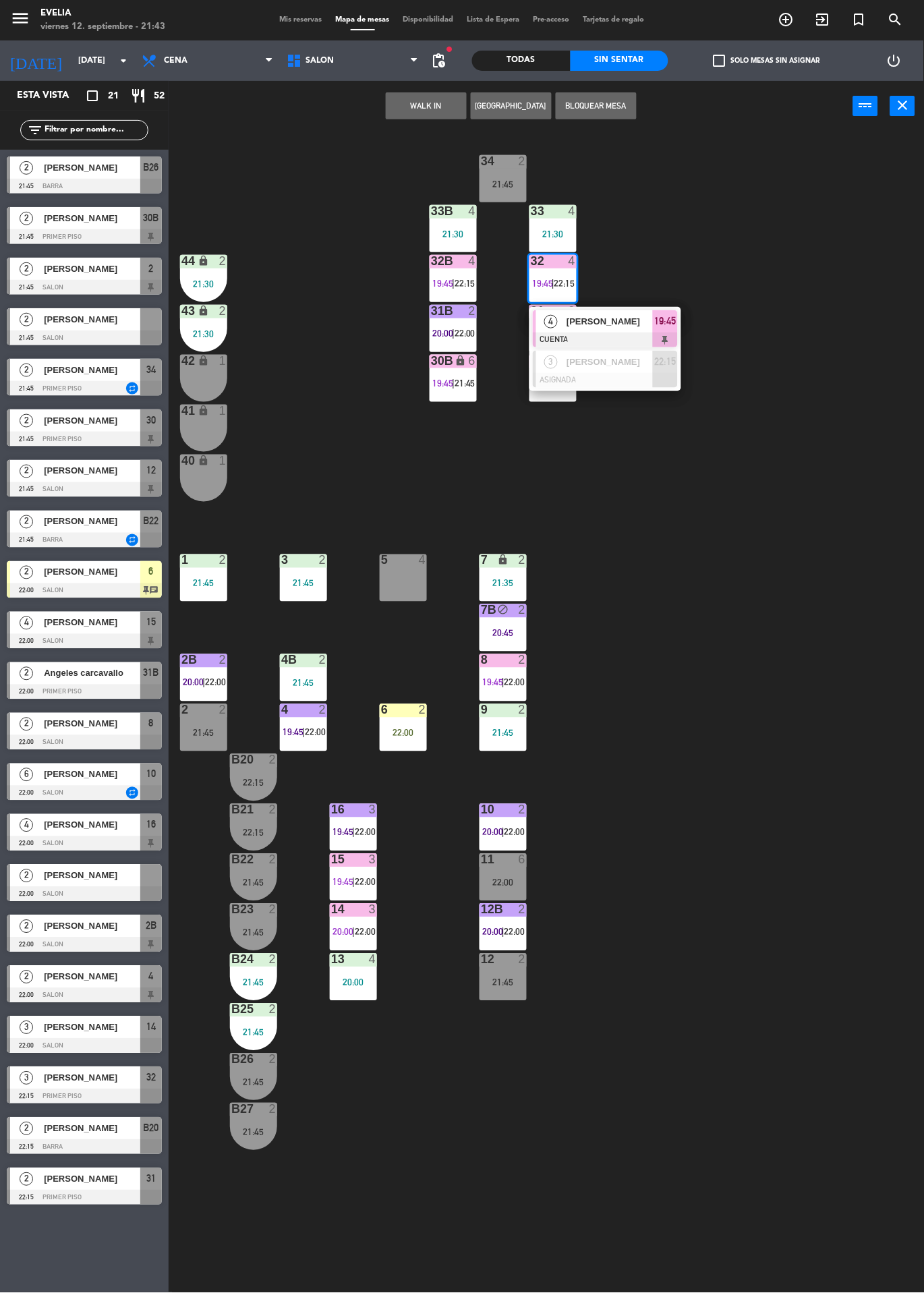
click at [618, 375] on div at bounding box center [605, 381] width 145 height 15
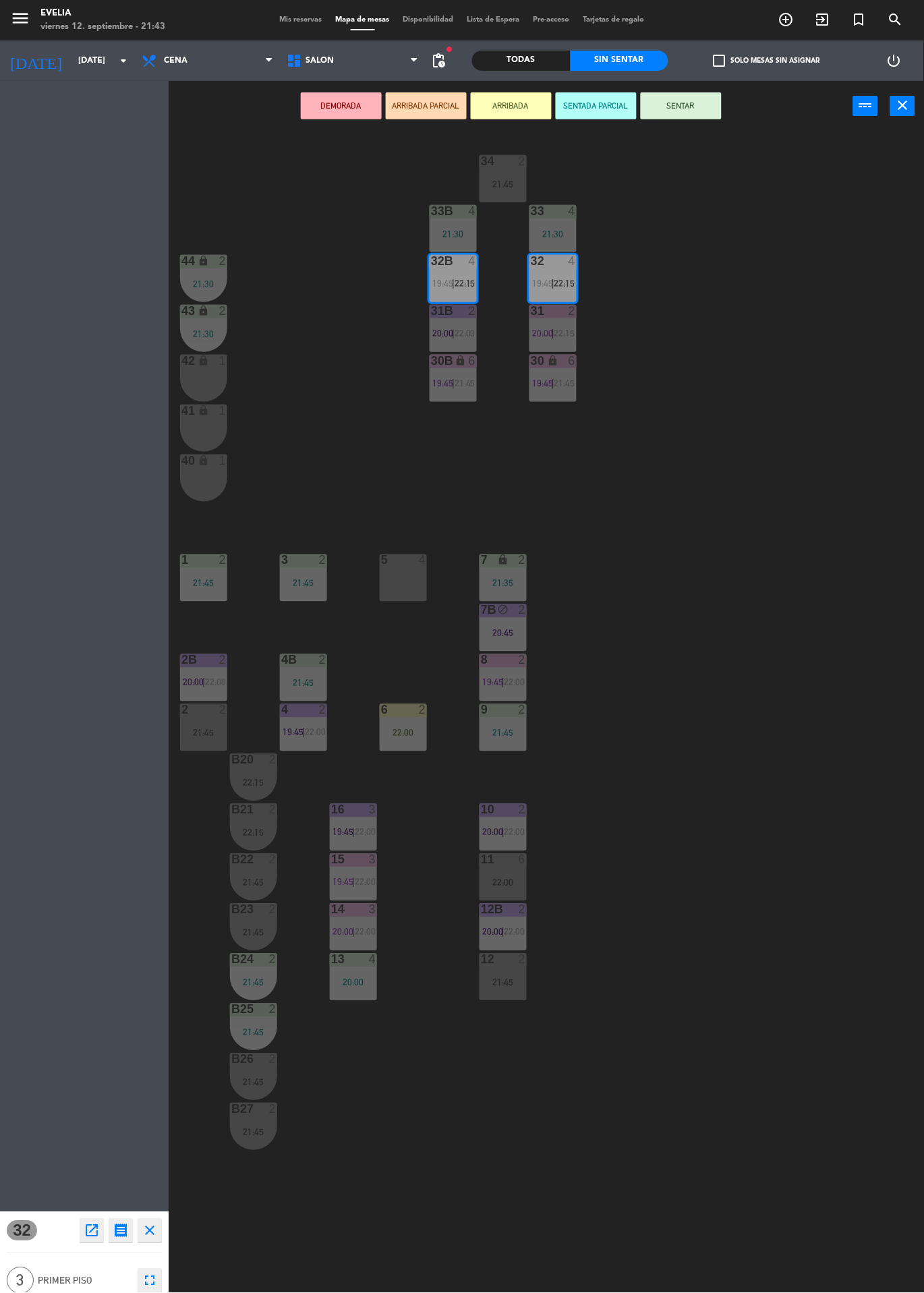
click at [401, 577] on div "5 4" at bounding box center [404, 578] width 48 height 48
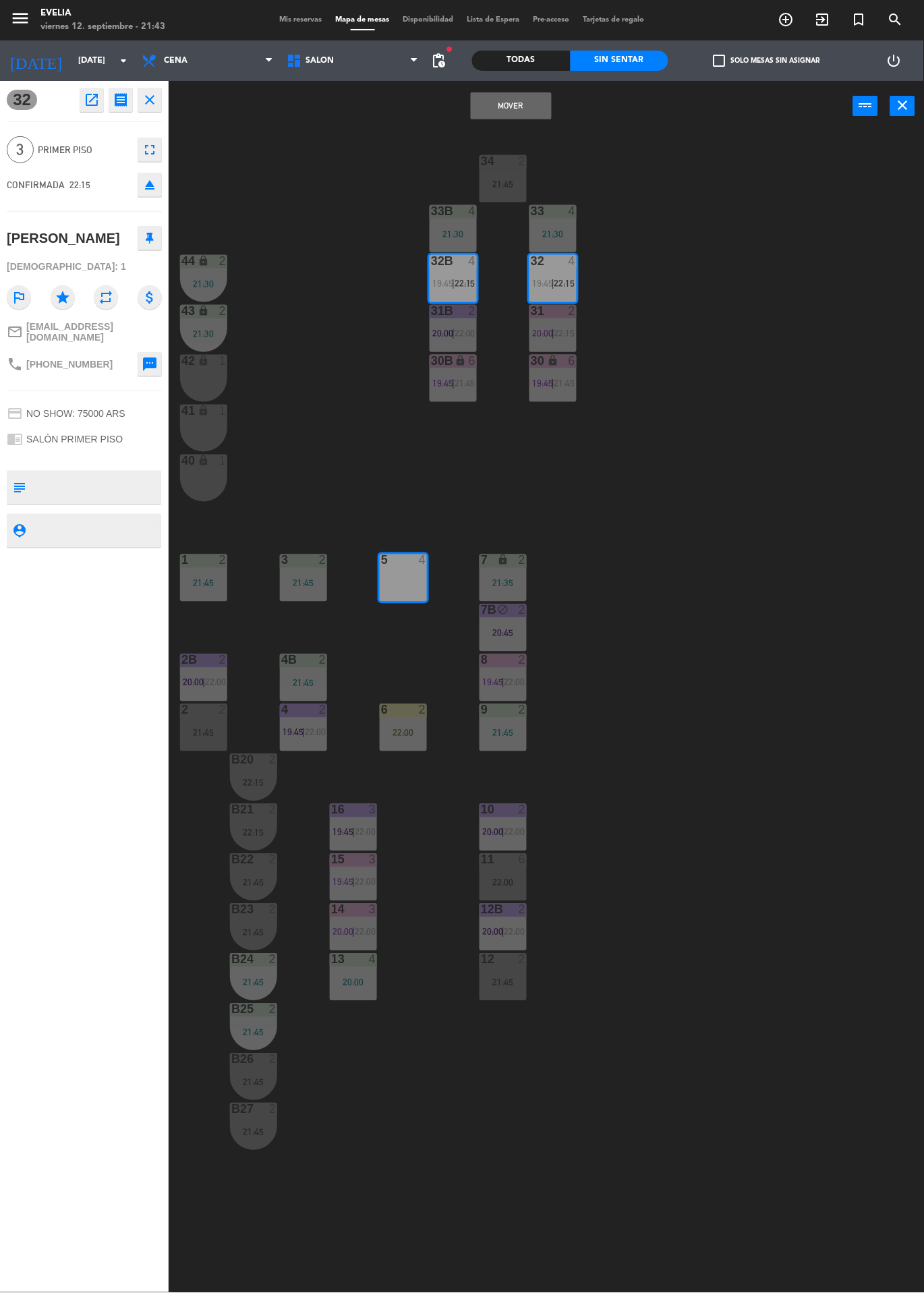
click at [753, 435] on div "34 2 21:45 33B 4 21:30 33 4 21:30 44 lock 2 21:30 32B 4 19:45 | 22:15 32 4 19:4…" at bounding box center [551, 711] width 746 height 1161
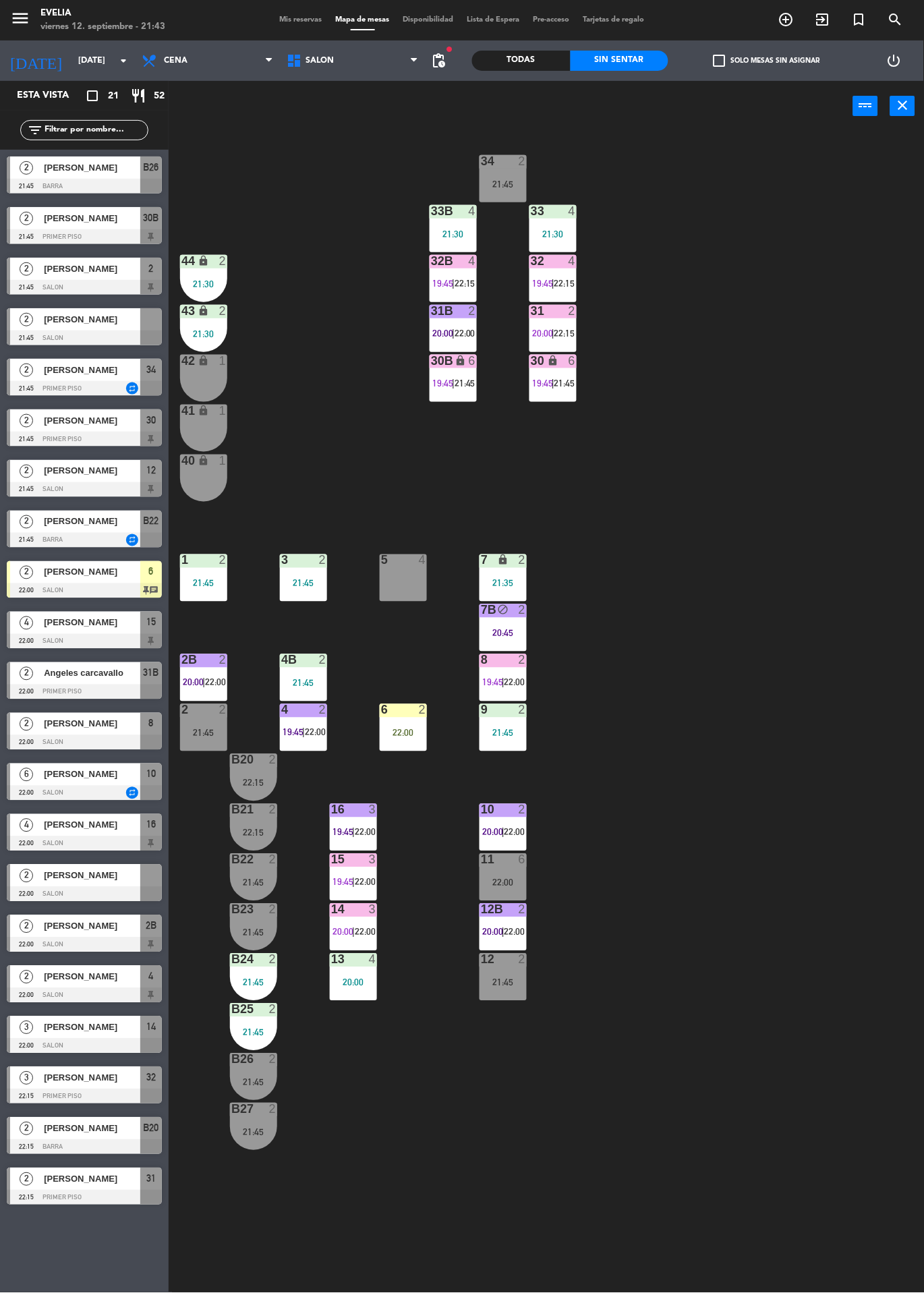
click at [556, 278] on span "22:15" at bounding box center [564, 283] width 21 height 11
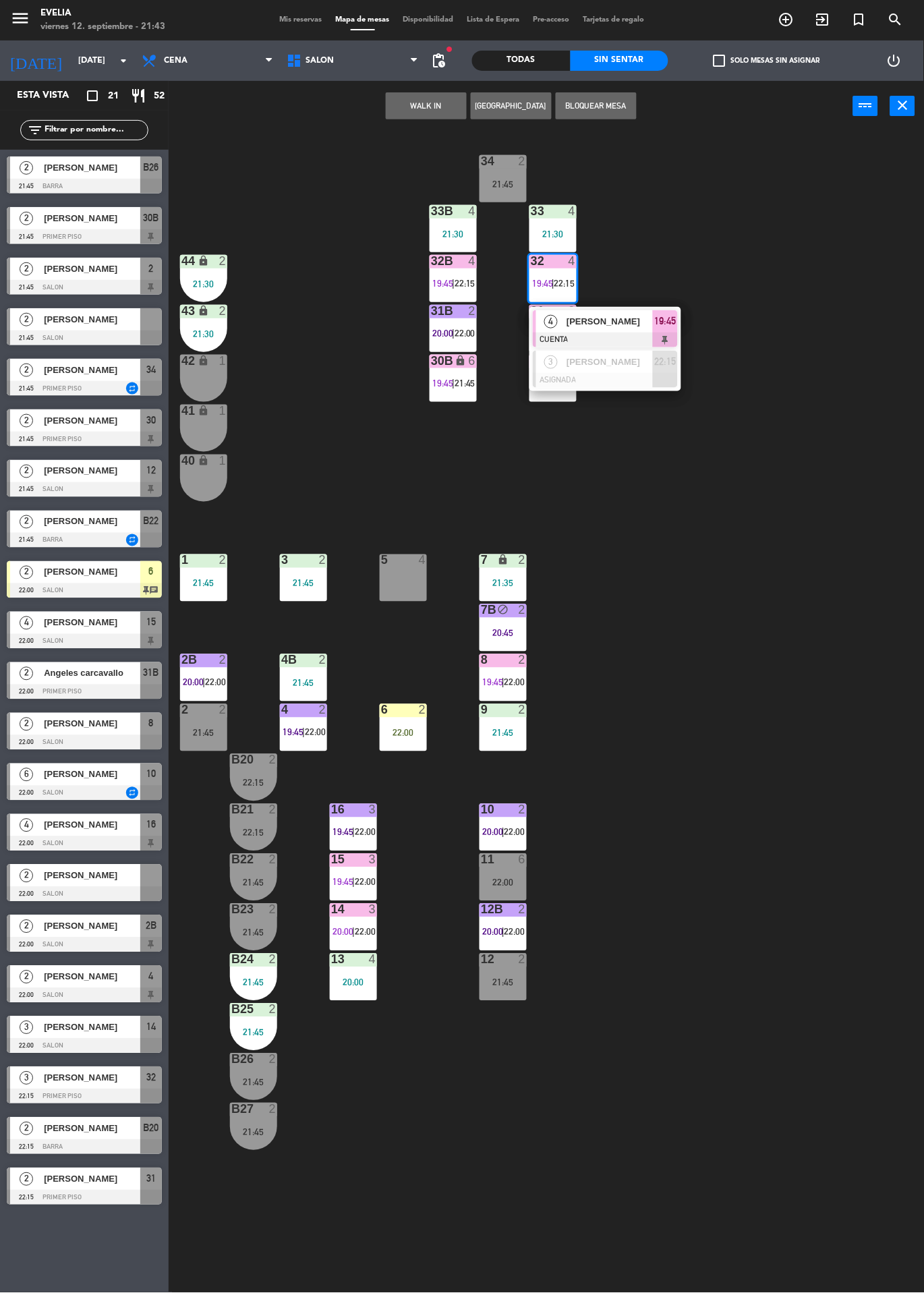
click at [647, 374] on div at bounding box center [605, 381] width 145 height 15
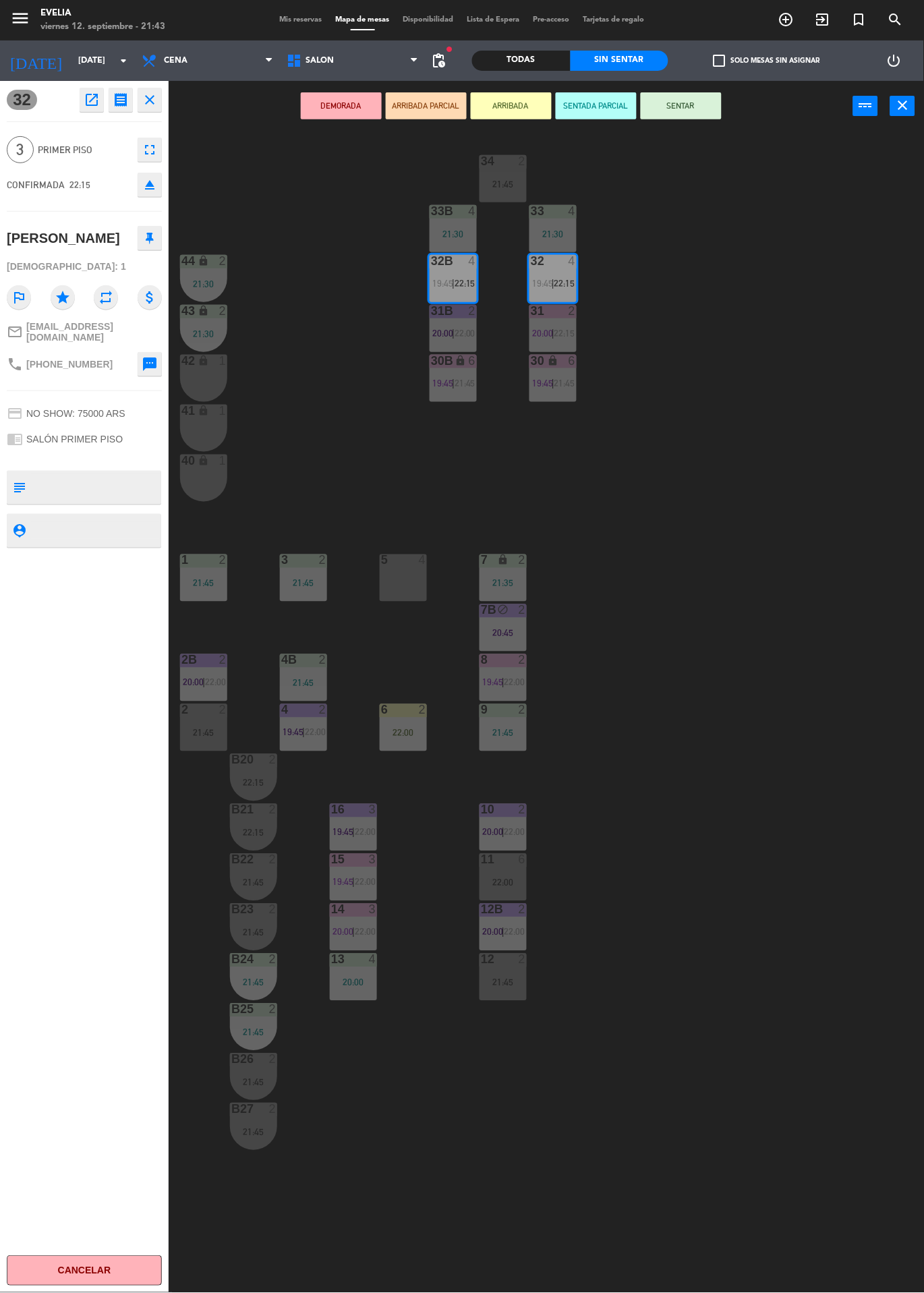
click at [387, 579] on div "5 4" at bounding box center [404, 578] width 48 height 48
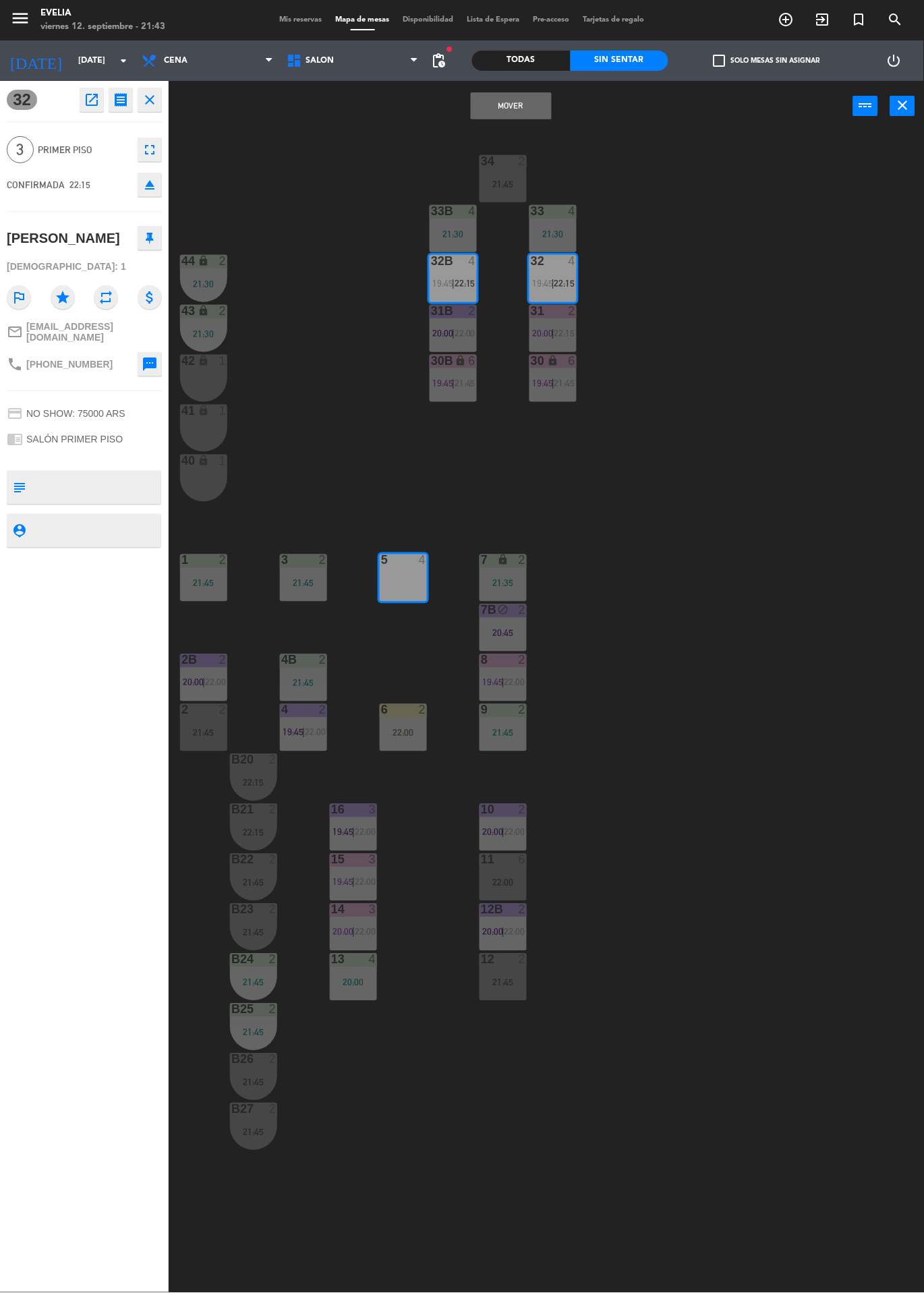
click at [529, 105] on button "Mover" at bounding box center [511, 105] width 81 height 27
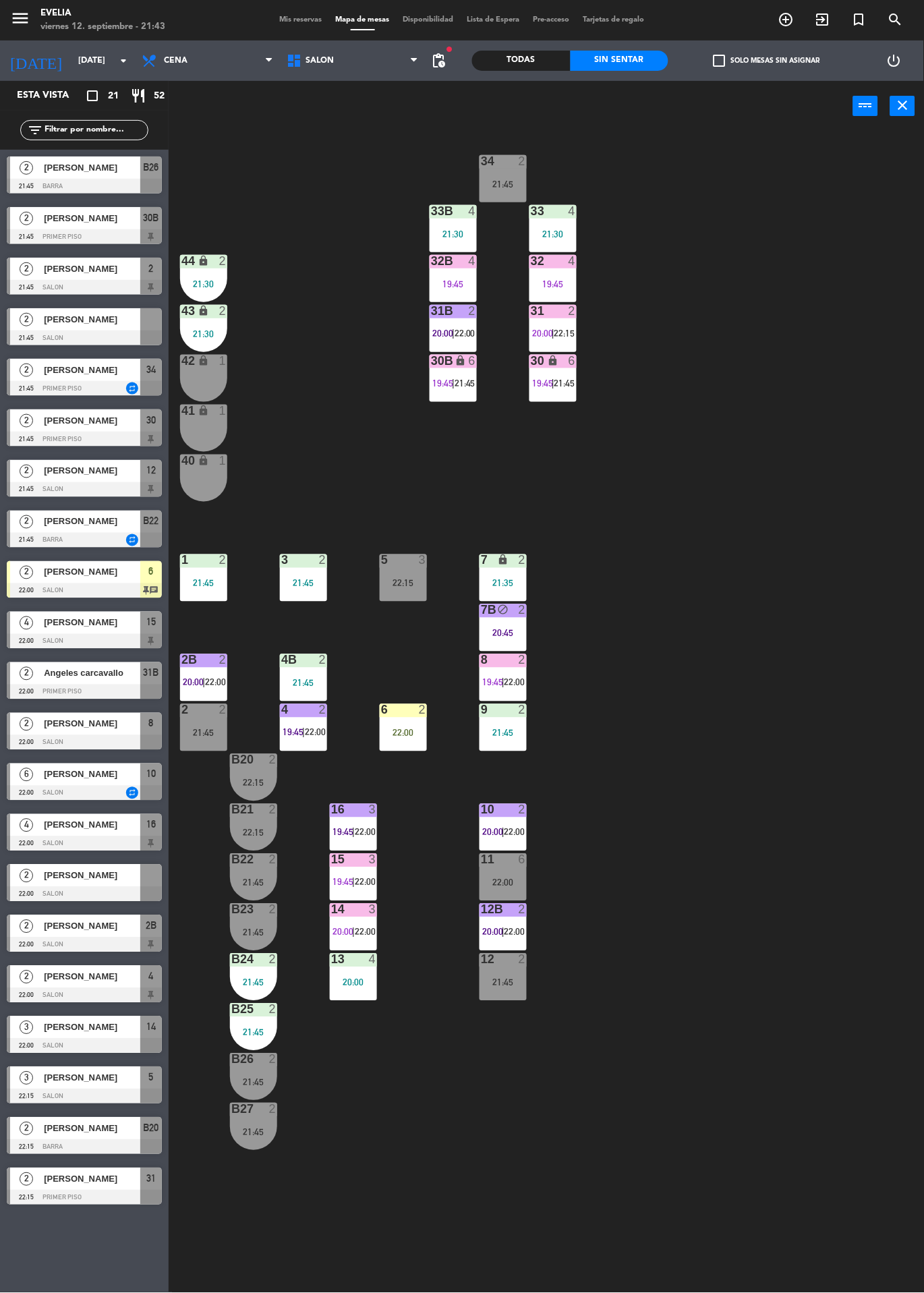
click at [581, 365] on div "6" at bounding box center [575, 361] width 22 height 13
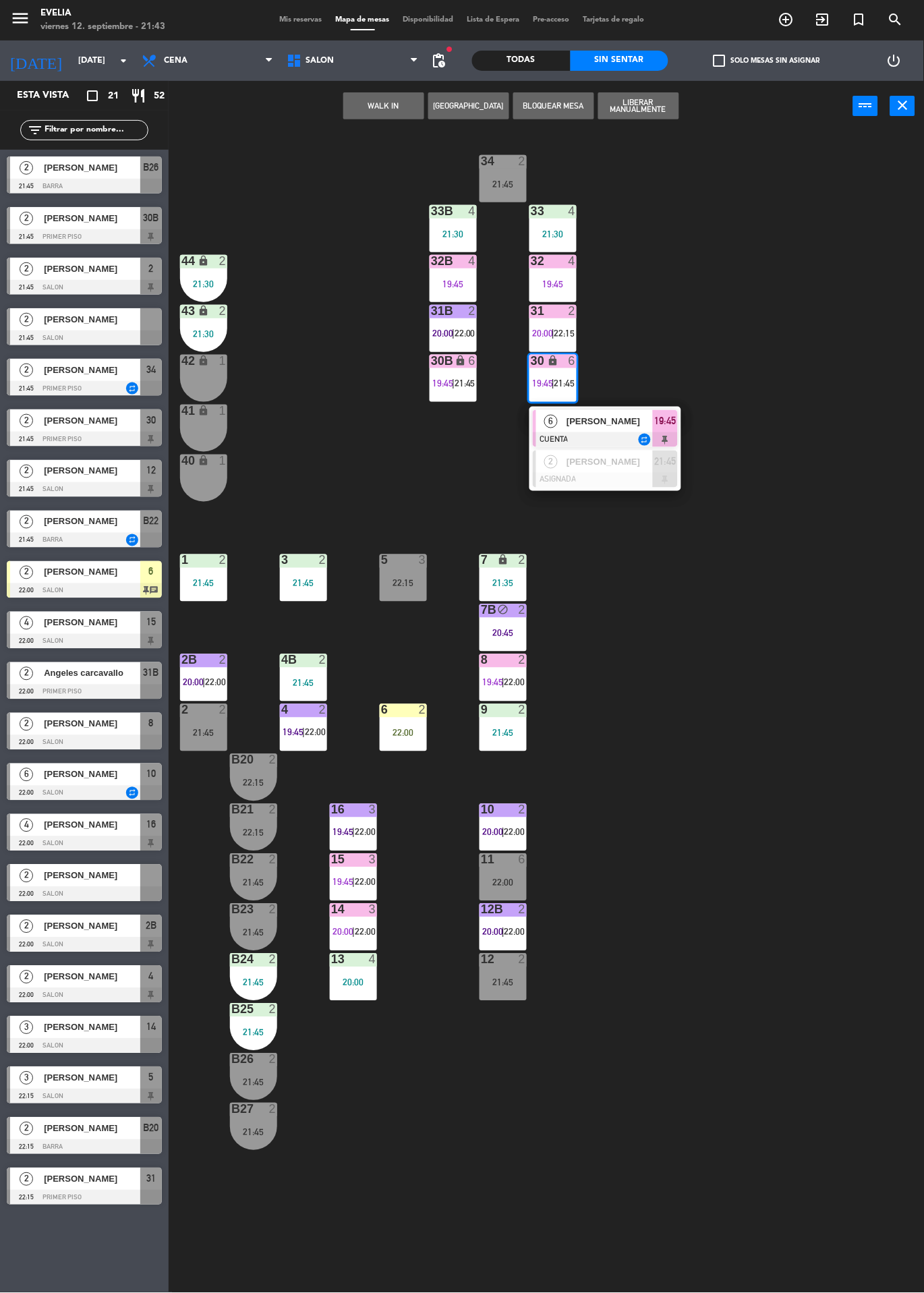
click at [679, 637] on div "34 2 21:45 33B 4 21:30 33 4 21:30 44 lock 2 21:30 32B 4 19:45 32 4 19:45 43 loc…" at bounding box center [551, 711] width 746 height 1161
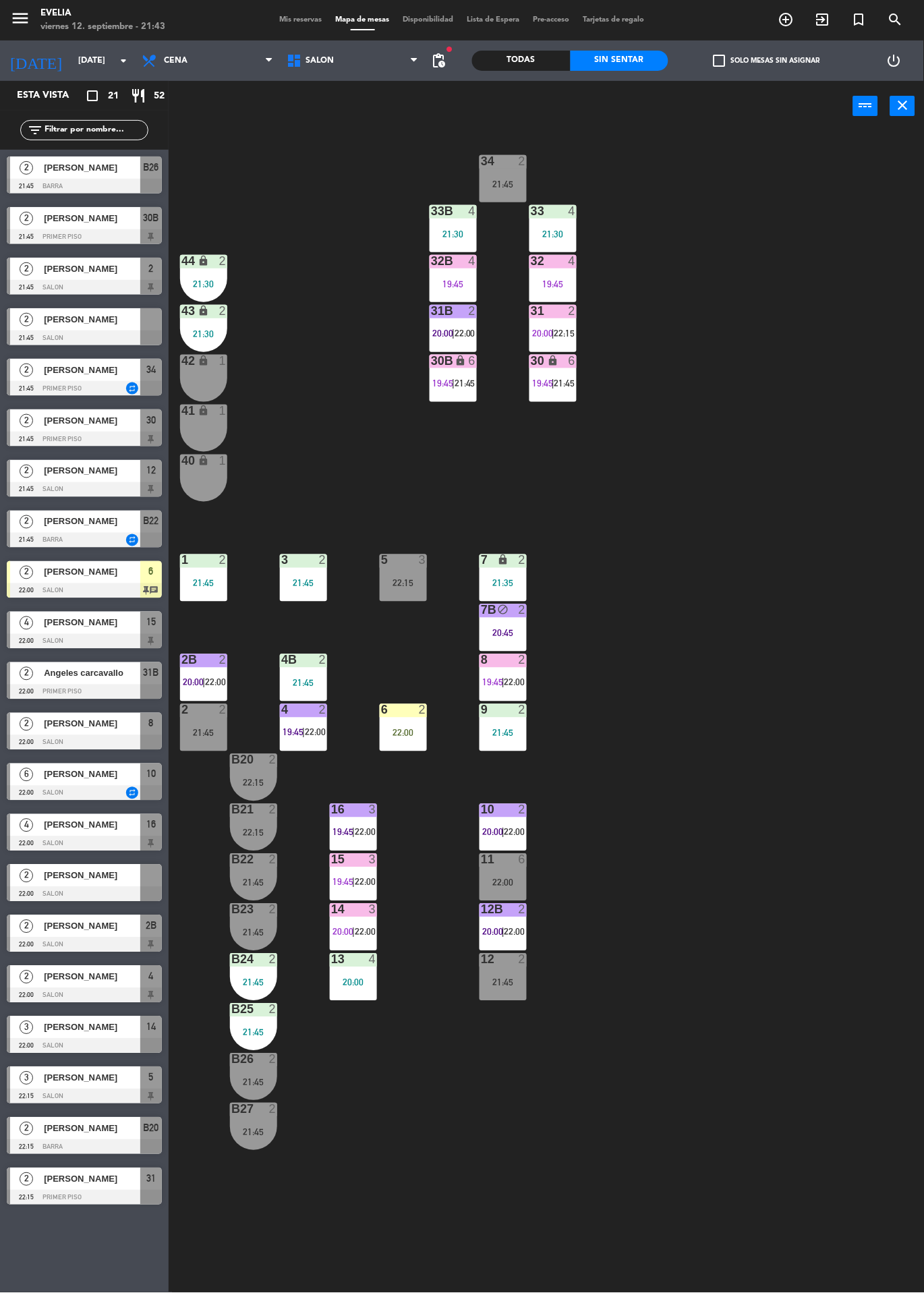
click at [111, 331] on div at bounding box center [84, 338] width 155 height 15
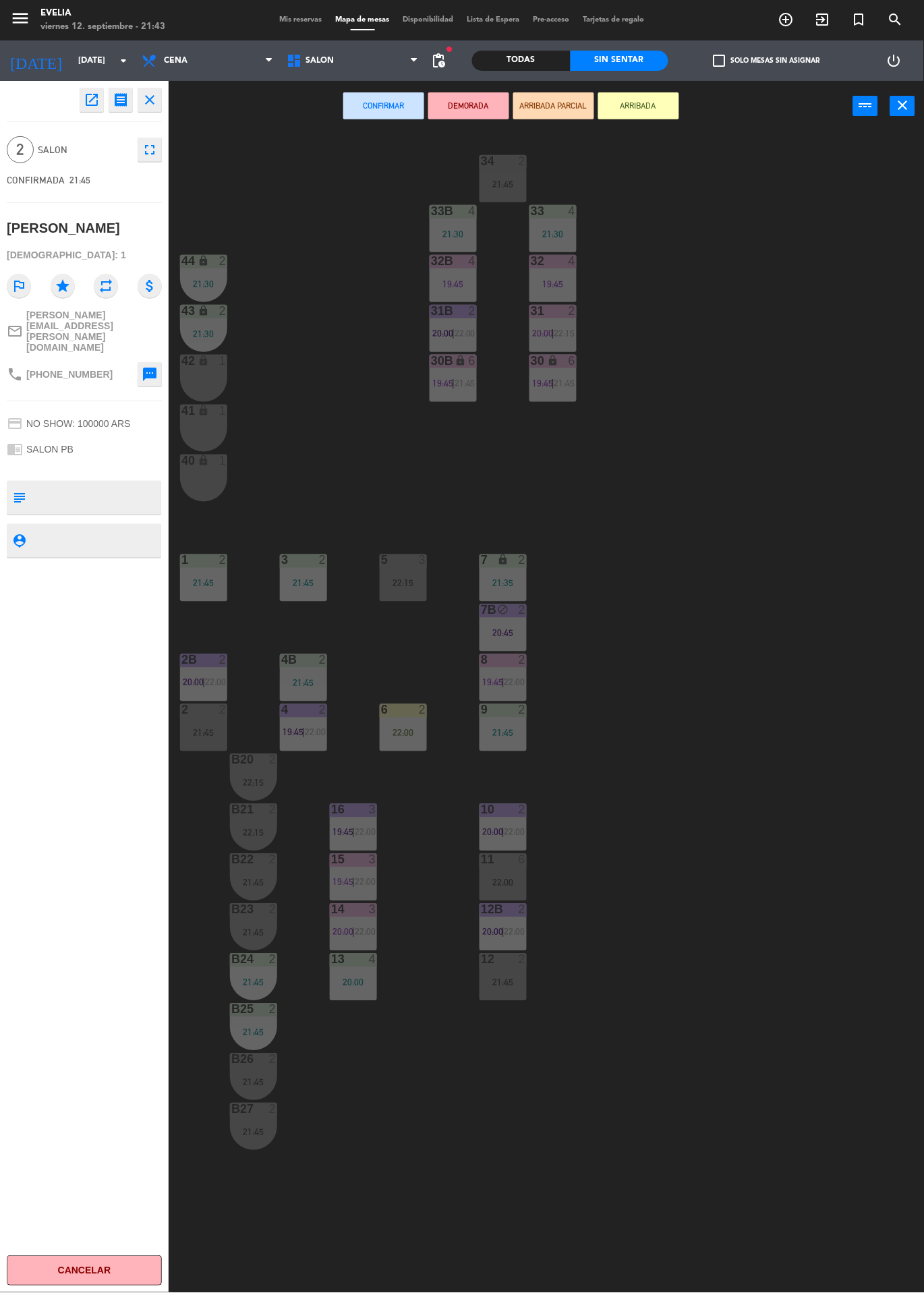
click at [563, 296] on div "32 4 19:45" at bounding box center [554, 279] width 48 height 48
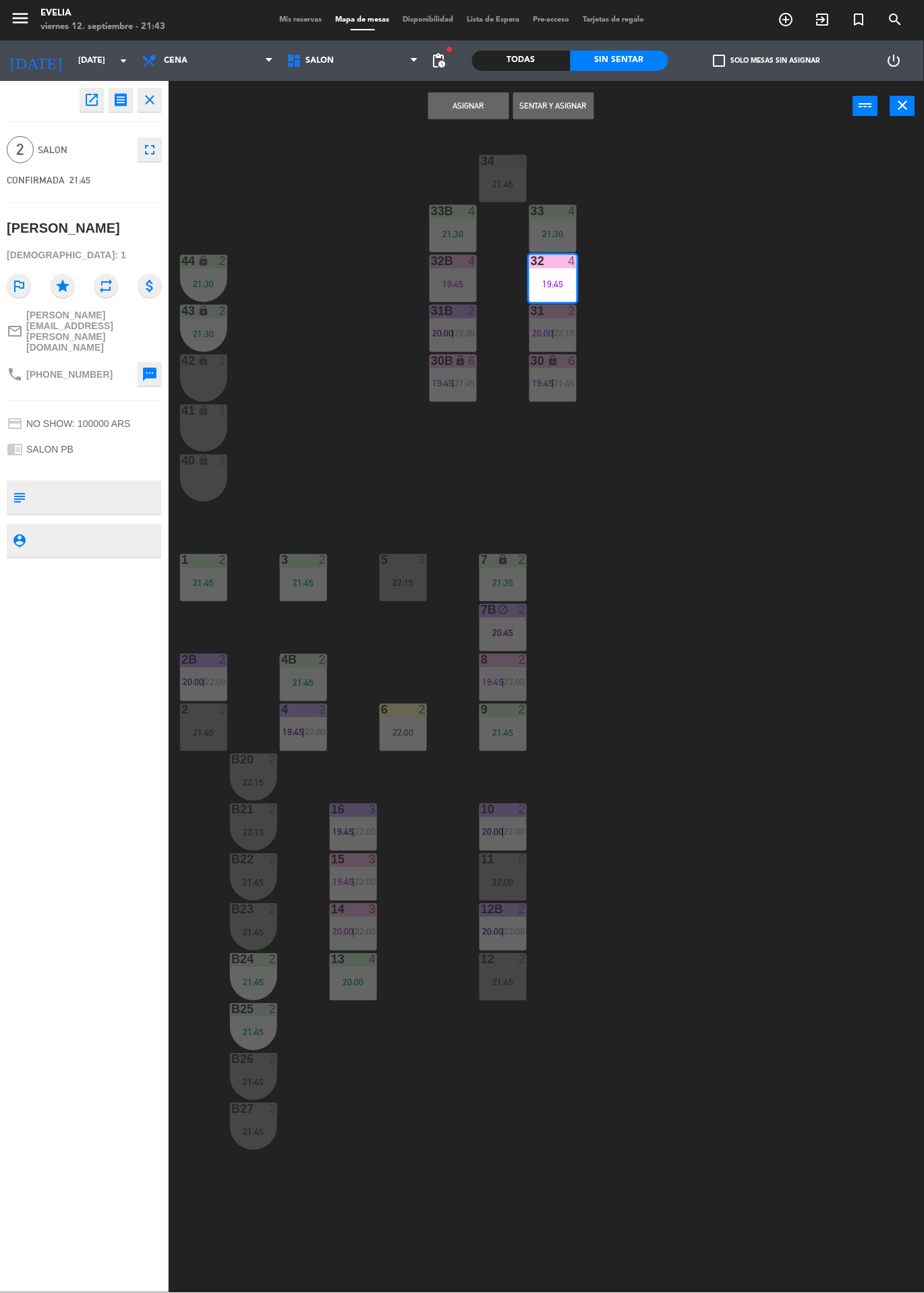
click at [486, 112] on button "Asignar" at bounding box center [468, 105] width 81 height 27
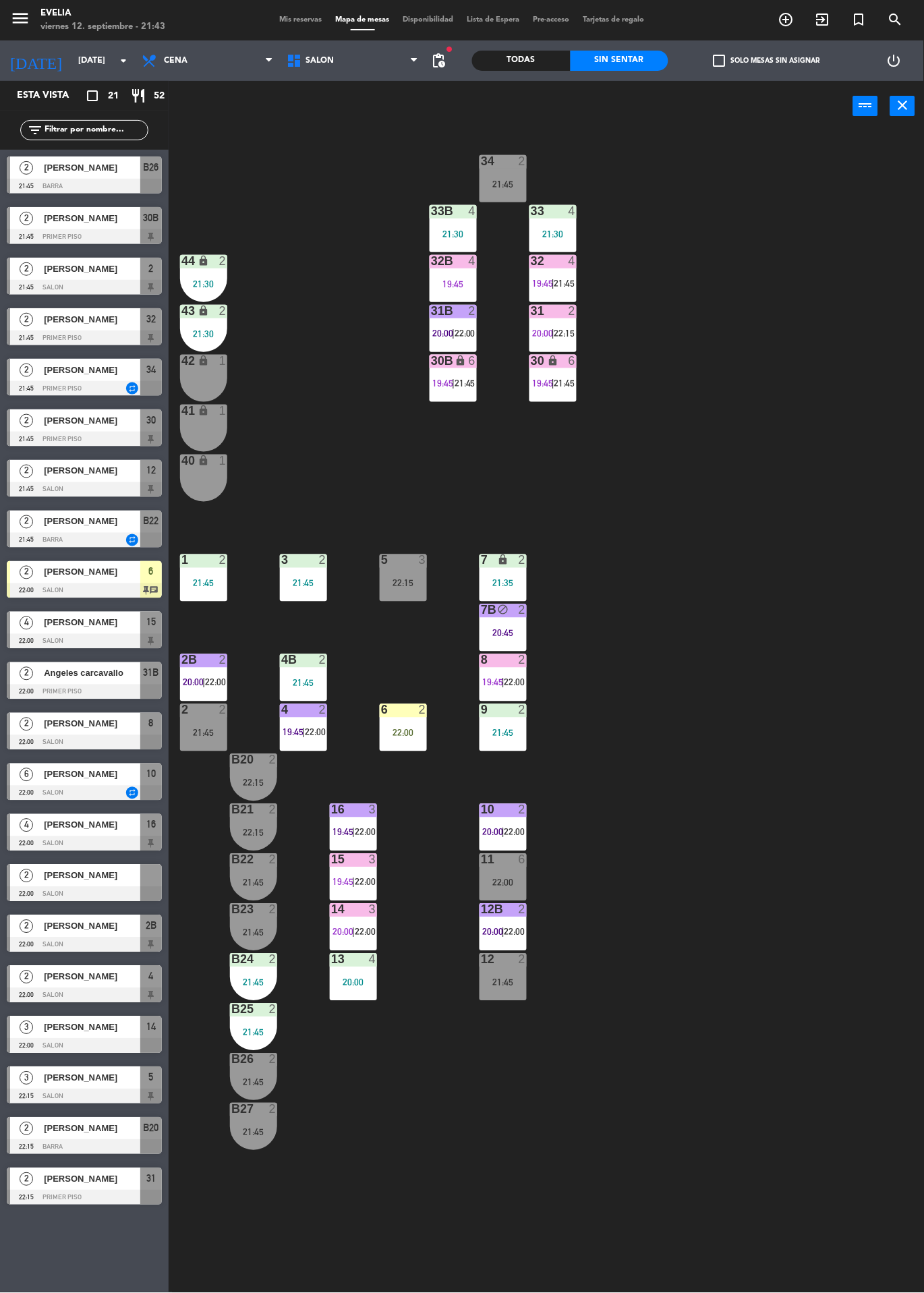
click at [558, 266] on div at bounding box center [553, 261] width 22 height 12
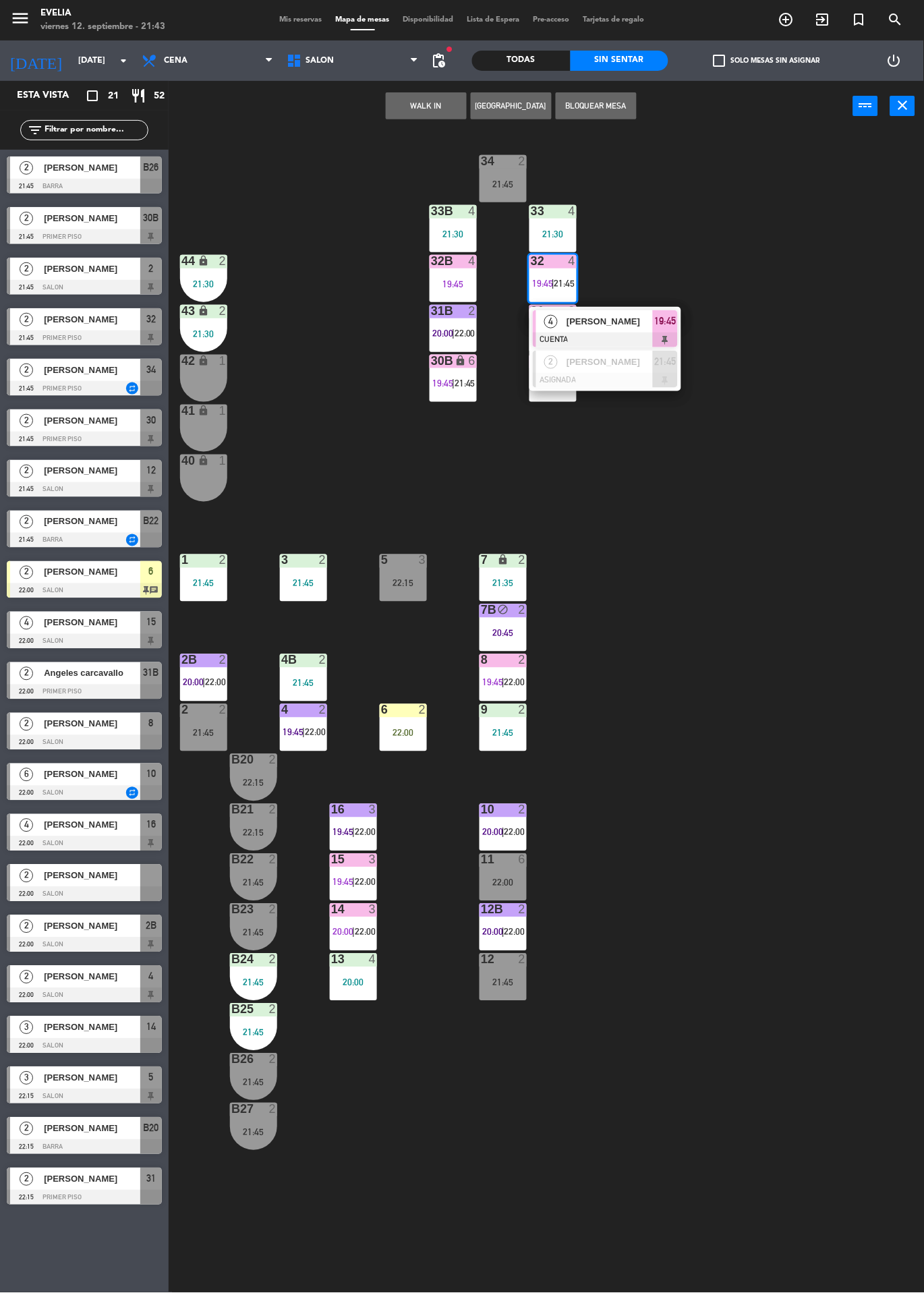
click at [637, 382] on div at bounding box center [605, 381] width 145 height 15
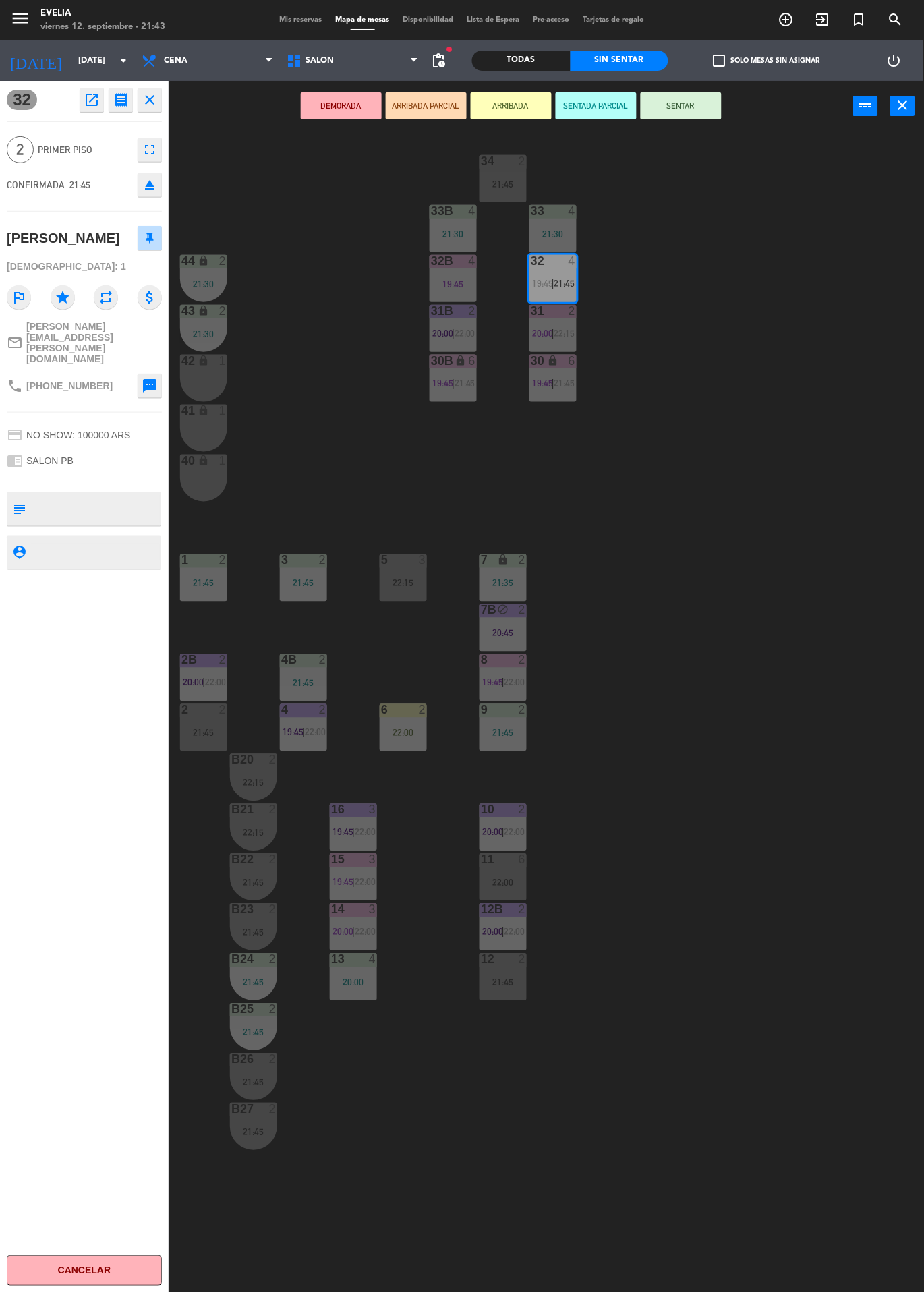
click at [495, 99] on button "ARRIBADA" at bounding box center [511, 105] width 81 height 27
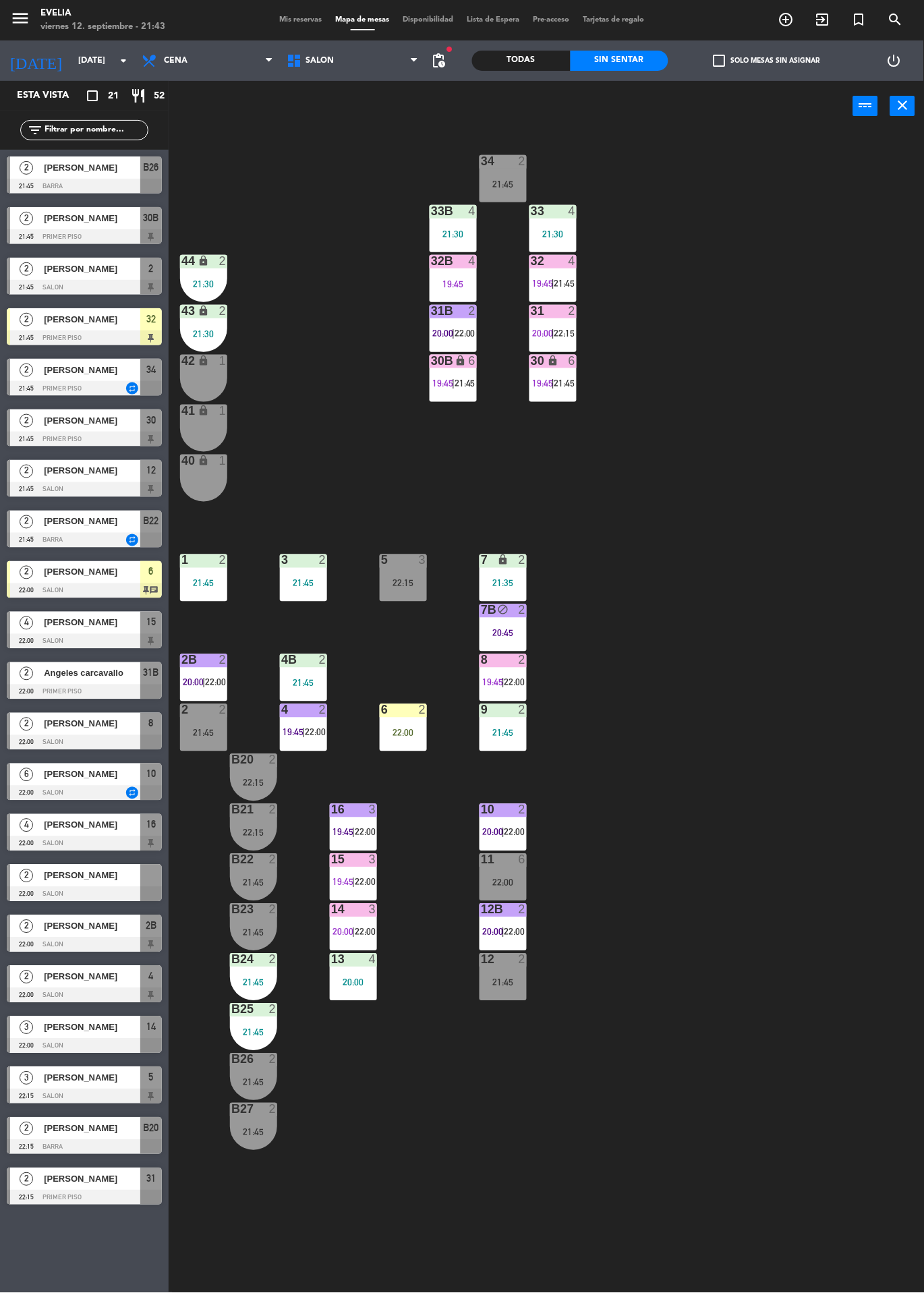
click at [563, 277] on div "32 4 19:45 | 21:45" at bounding box center [554, 279] width 48 height 48
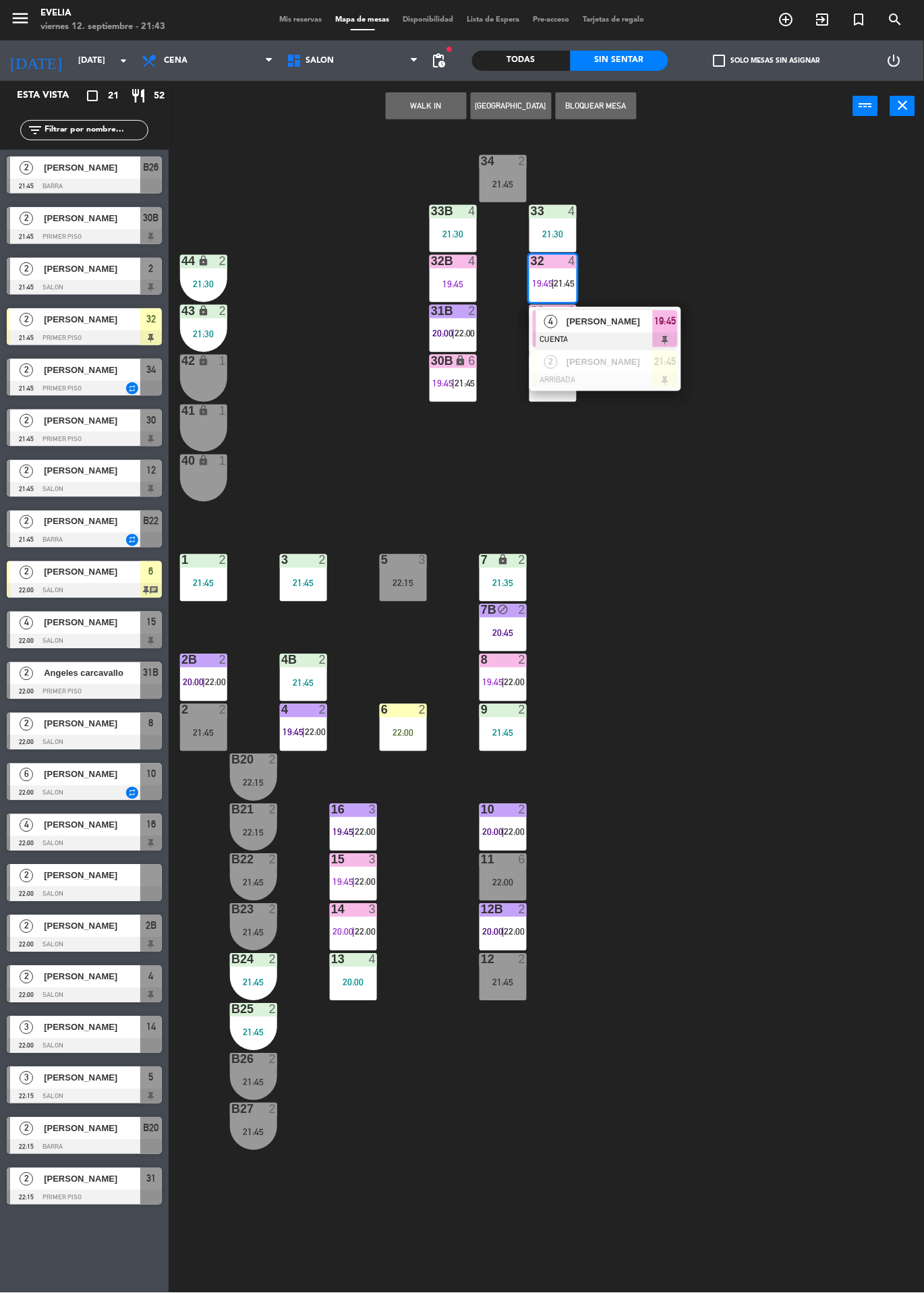
click at [636, 383] on div at bounding box center [605, 381] width 145 height 15
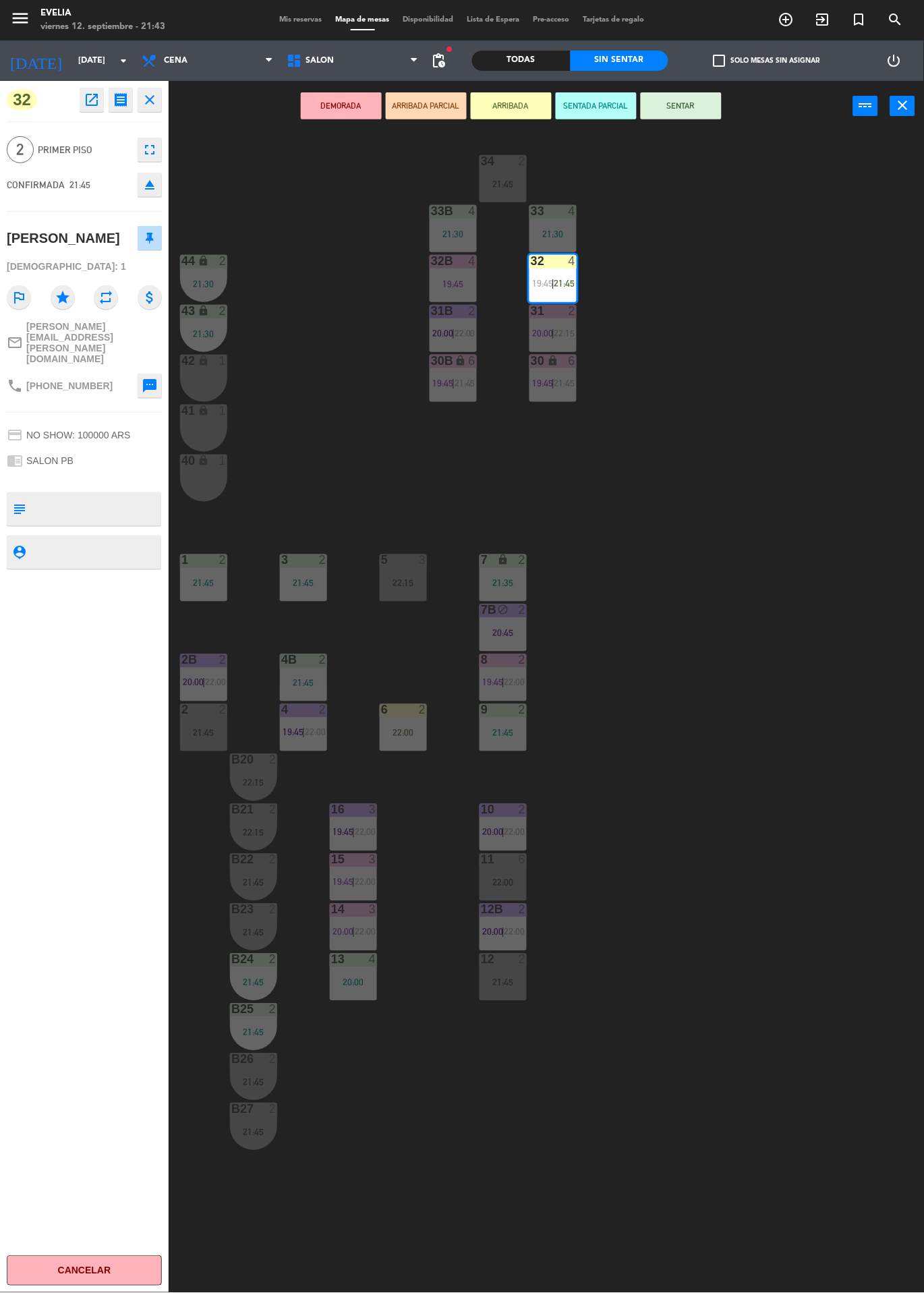
click at [138, 495] on textarea at bounding box center [95, 509] width 129 height 28
type textarea "De negro bolsa regalo chiquita"
click at [141, 661] on div "32 open_in_new receipt 9:45 PM [DATE] 2 personas [PERSON_NAME] Mesa 32 EXPERIEN…" at bounding box center [84, 687] width 169 height 1212
click at [812, 610] on div "34 2 21:45 33B 4 21:30 33 4 21:30 44 lock 2 21:30 32B 4 19:45 32 4 19:45 | 21:4…" at bounding box center [551, 711] width 746 height 1161
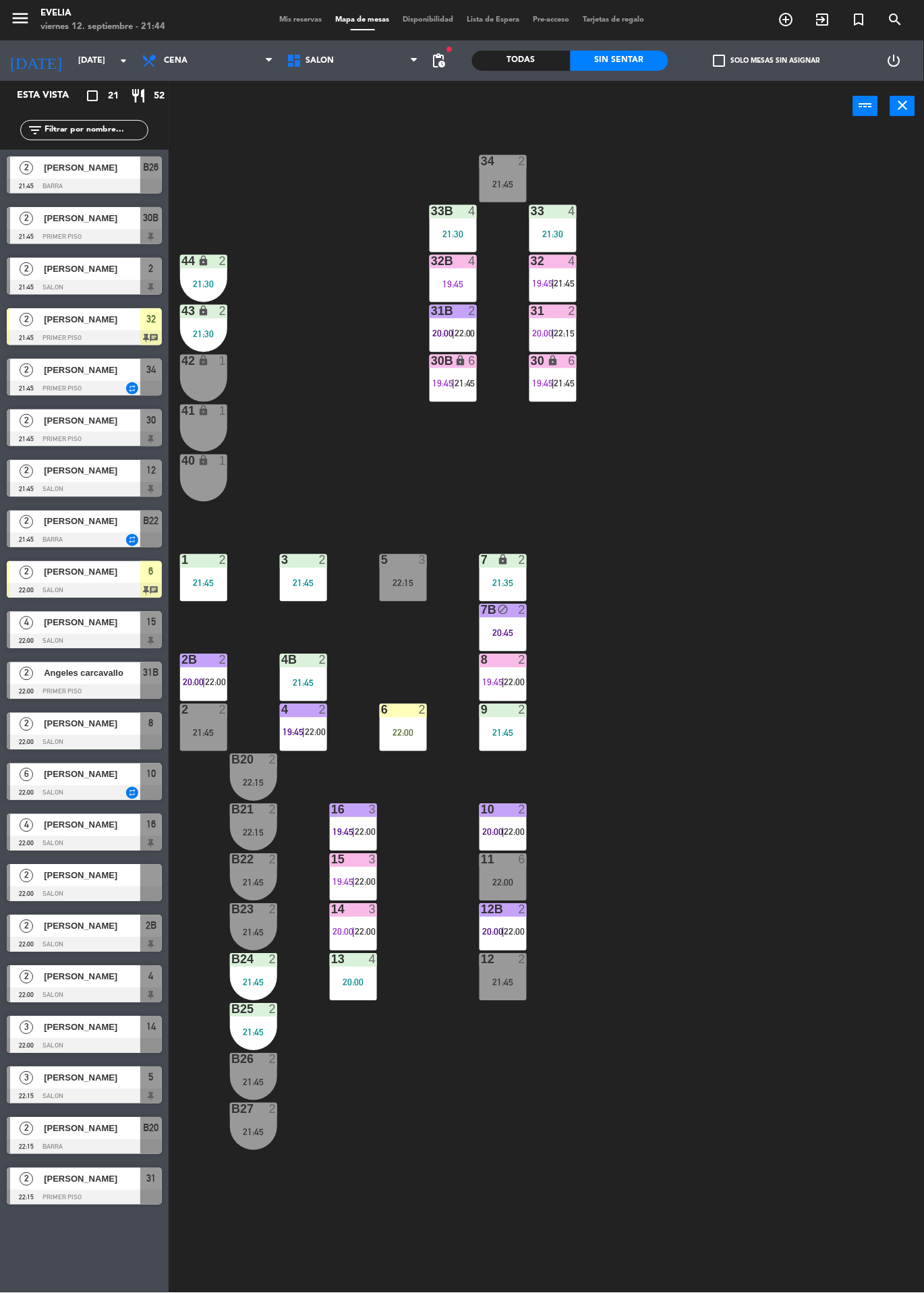
click at [515, 682] on span "22:00" at bounding box center [515, 683] width 21 height 11
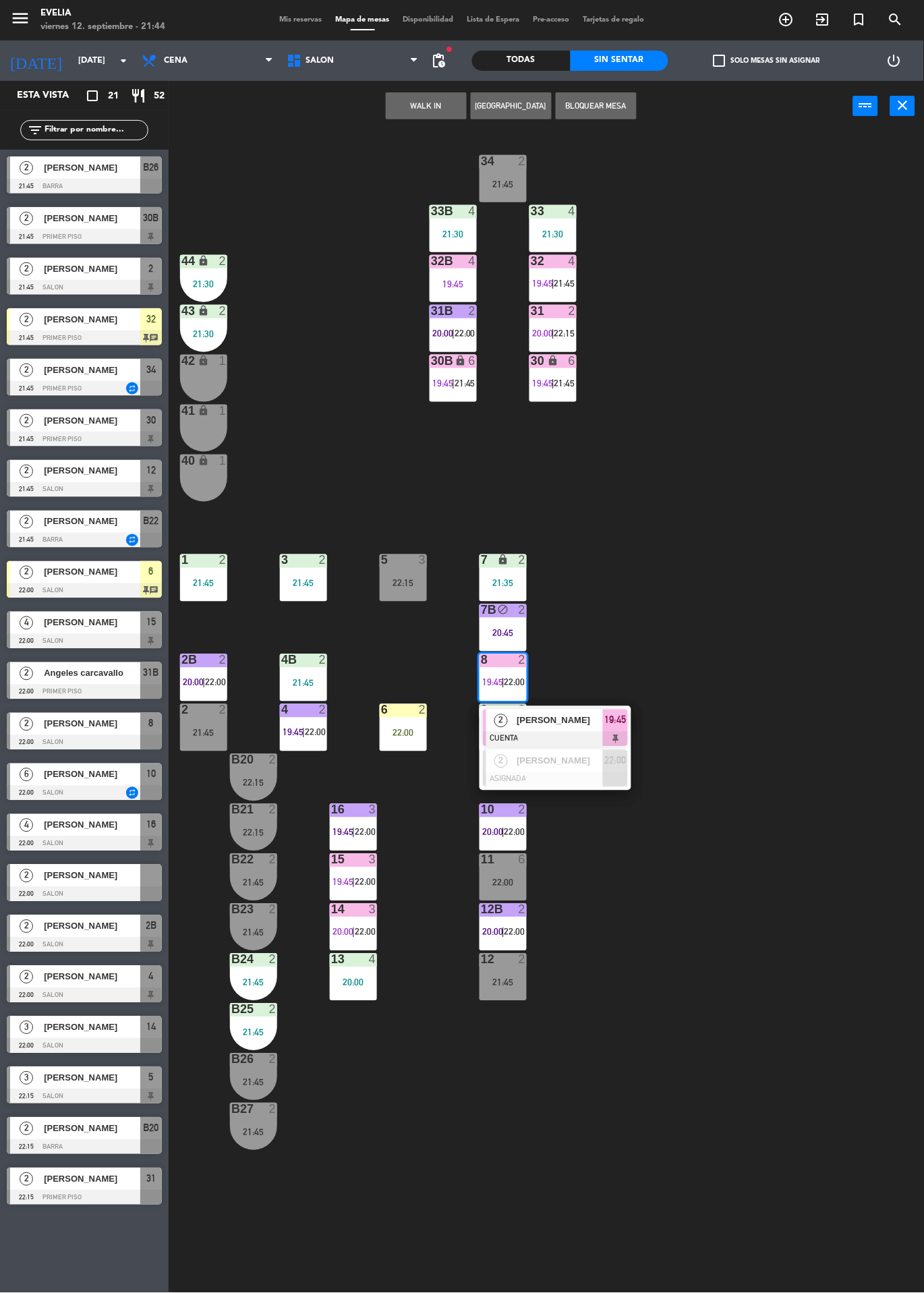
click at [605, 714] on span "19:45" at bounding box center [616, 720] width 22 height 16
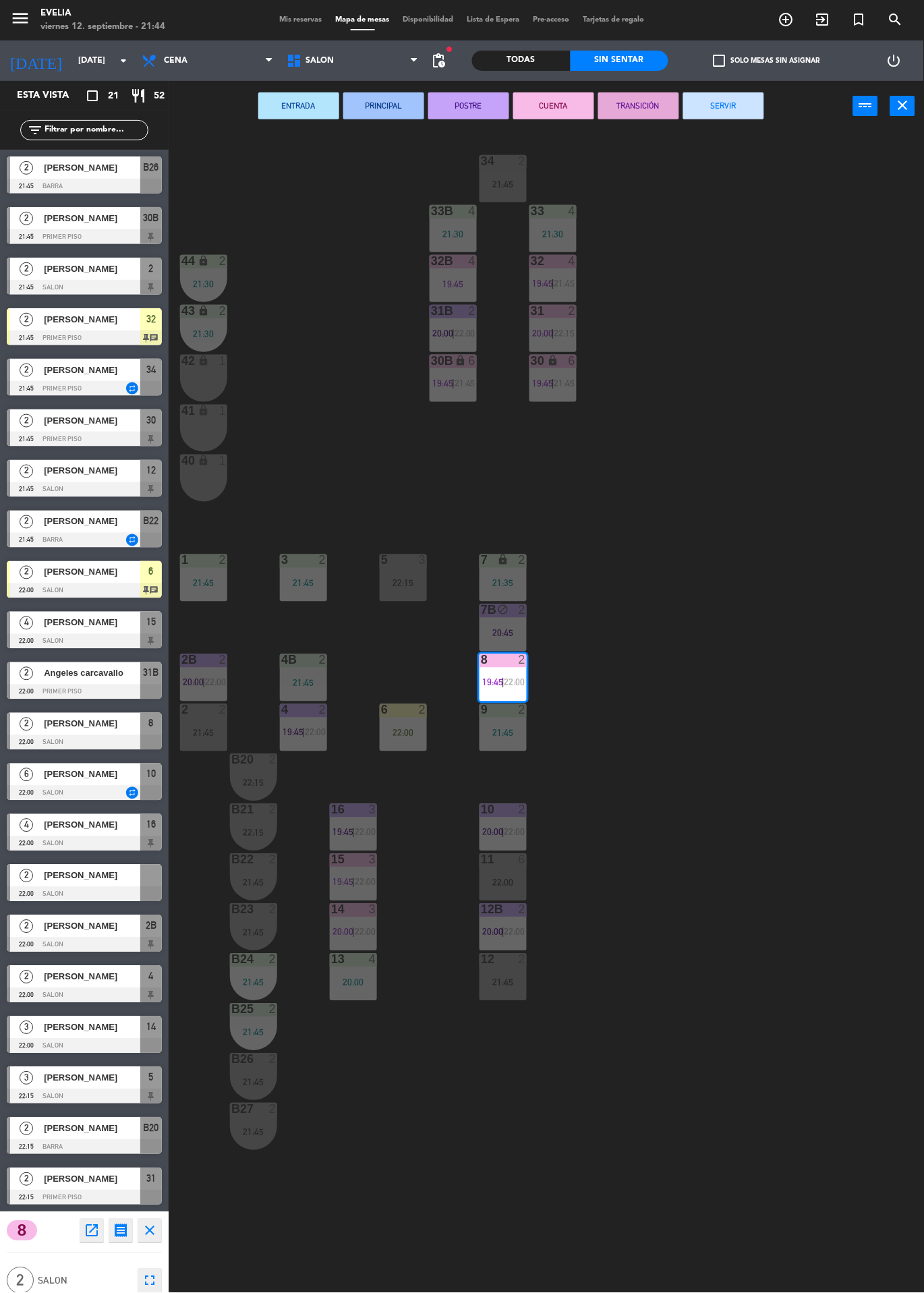
click at [737, 117] on button "SERVIR" at bounding box center [724, 105] width 81 height 27
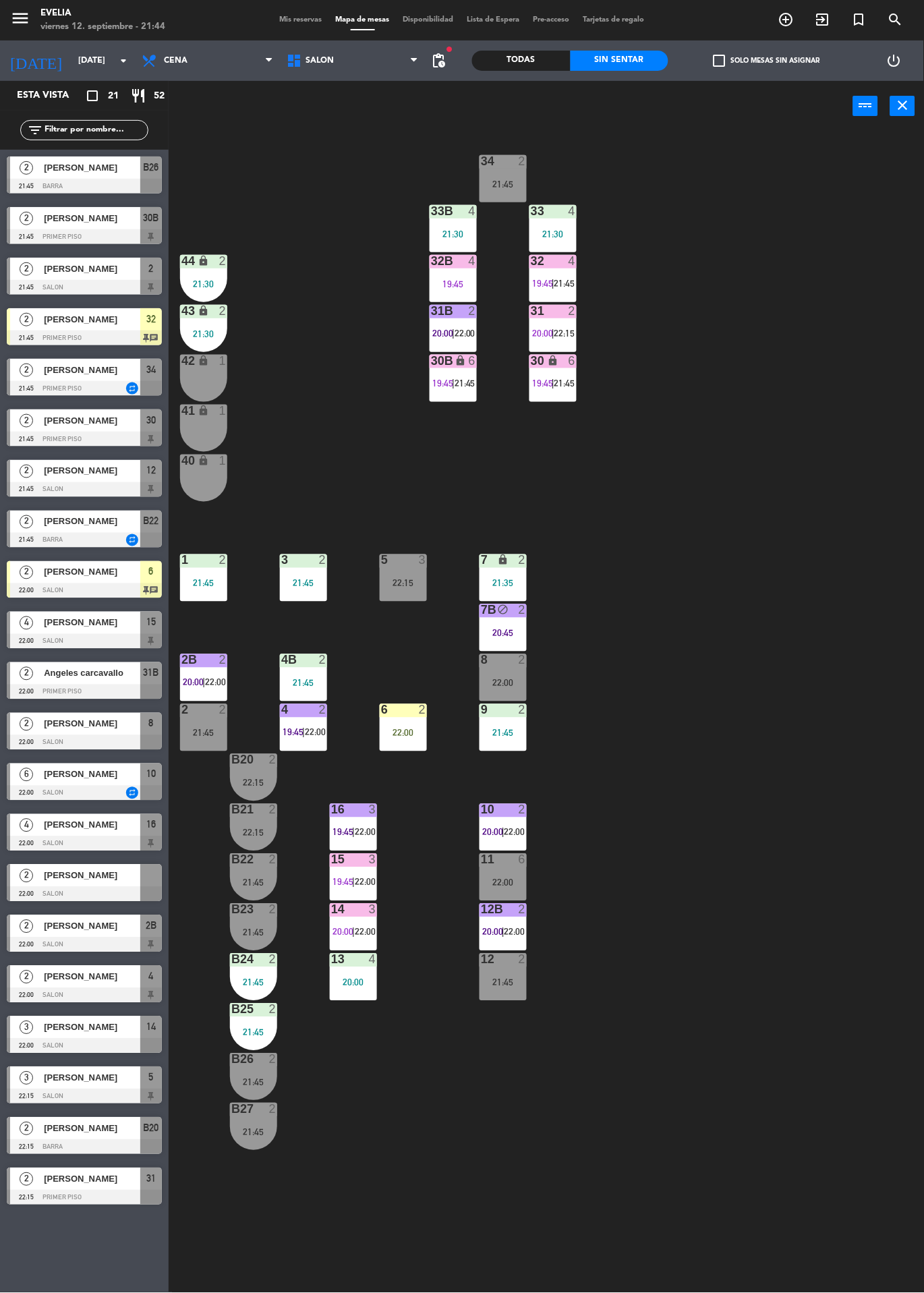
click at [553, 328] on span "|" at bounding box center [553, 333] width 3 height 11
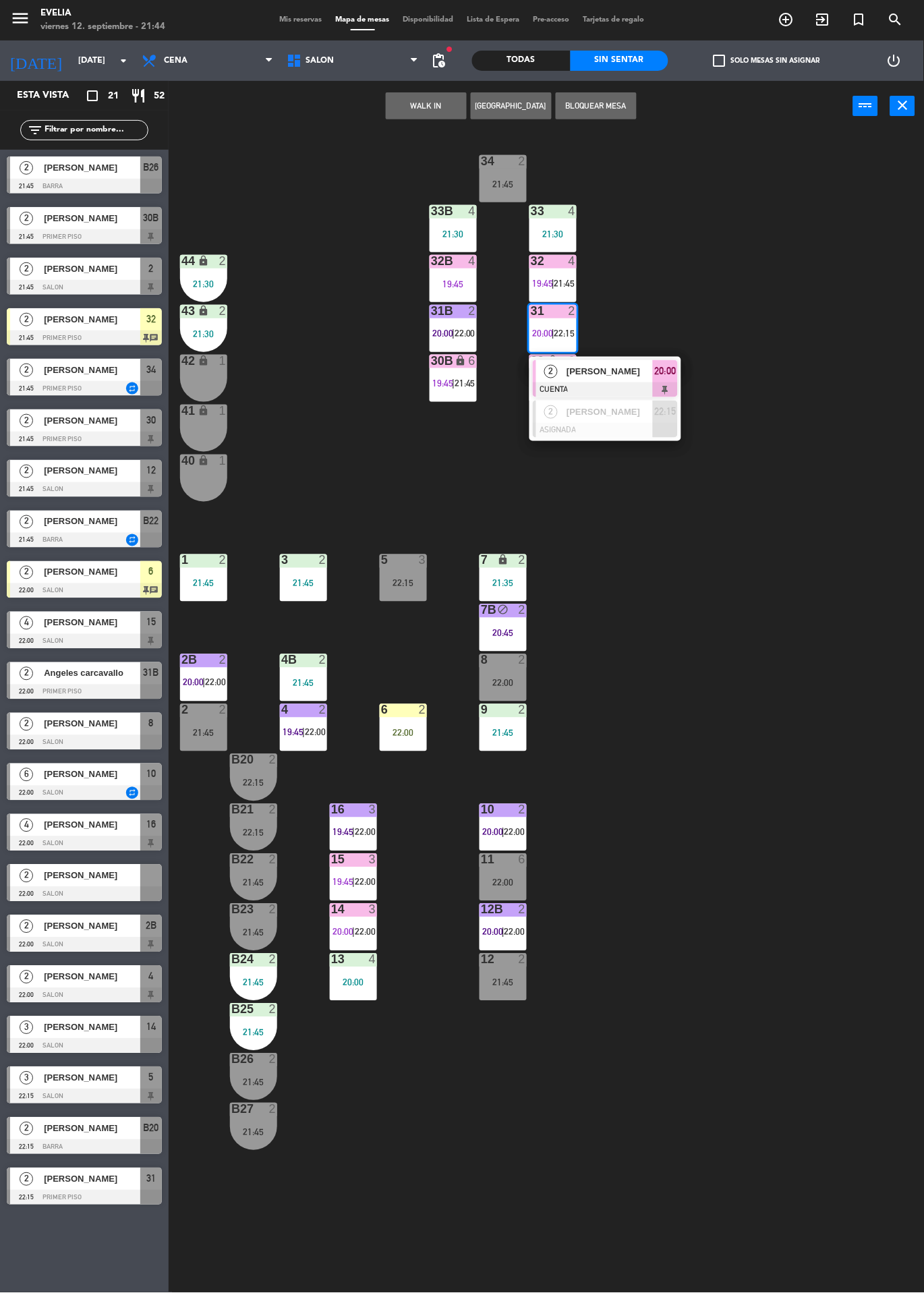
click at [569, 386] on div at bounding box center [605, 390] width 145 height 15
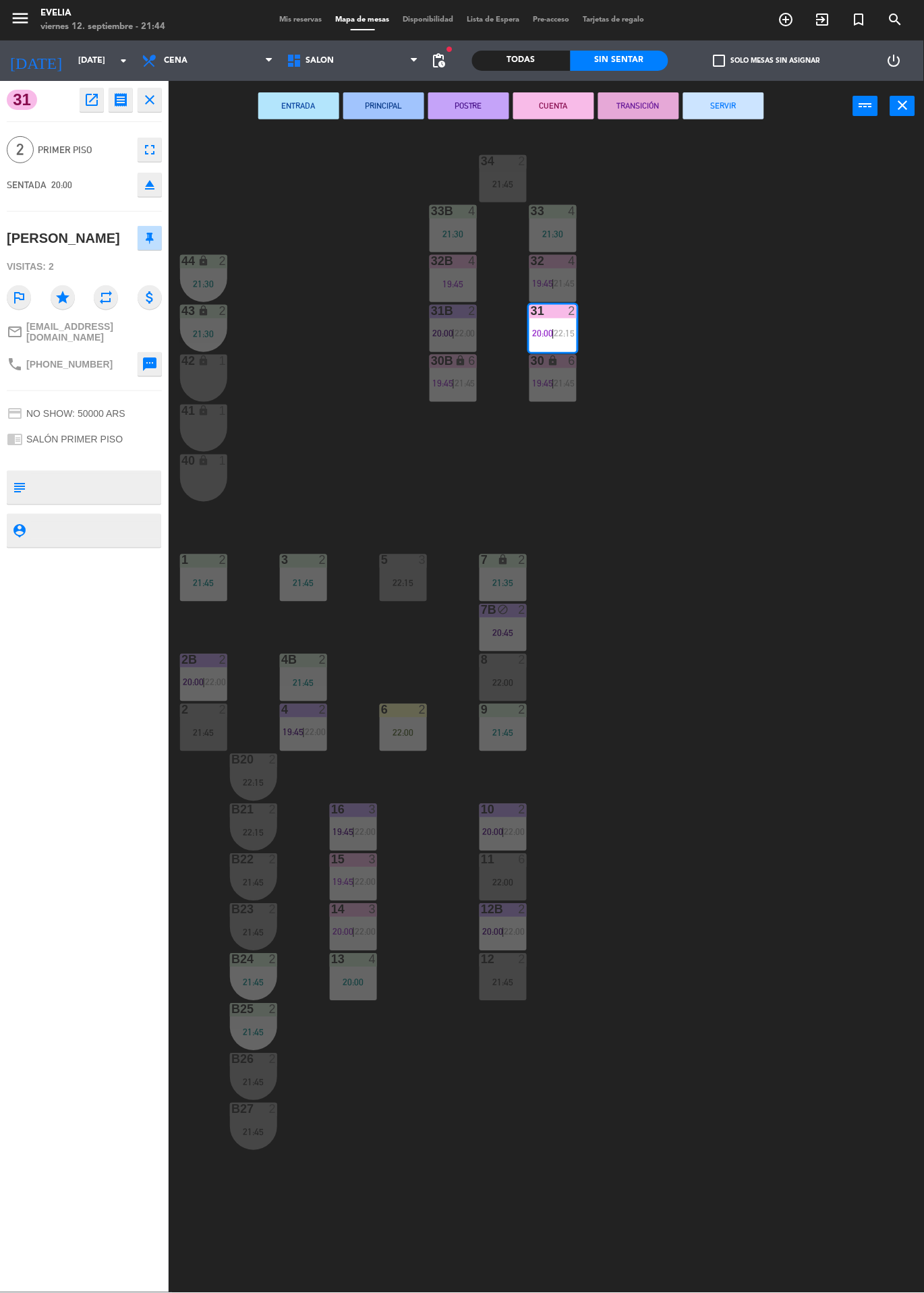
click at [734, 101] on button "SERVIR" at bounding box center [724, 105] width 81 height 27
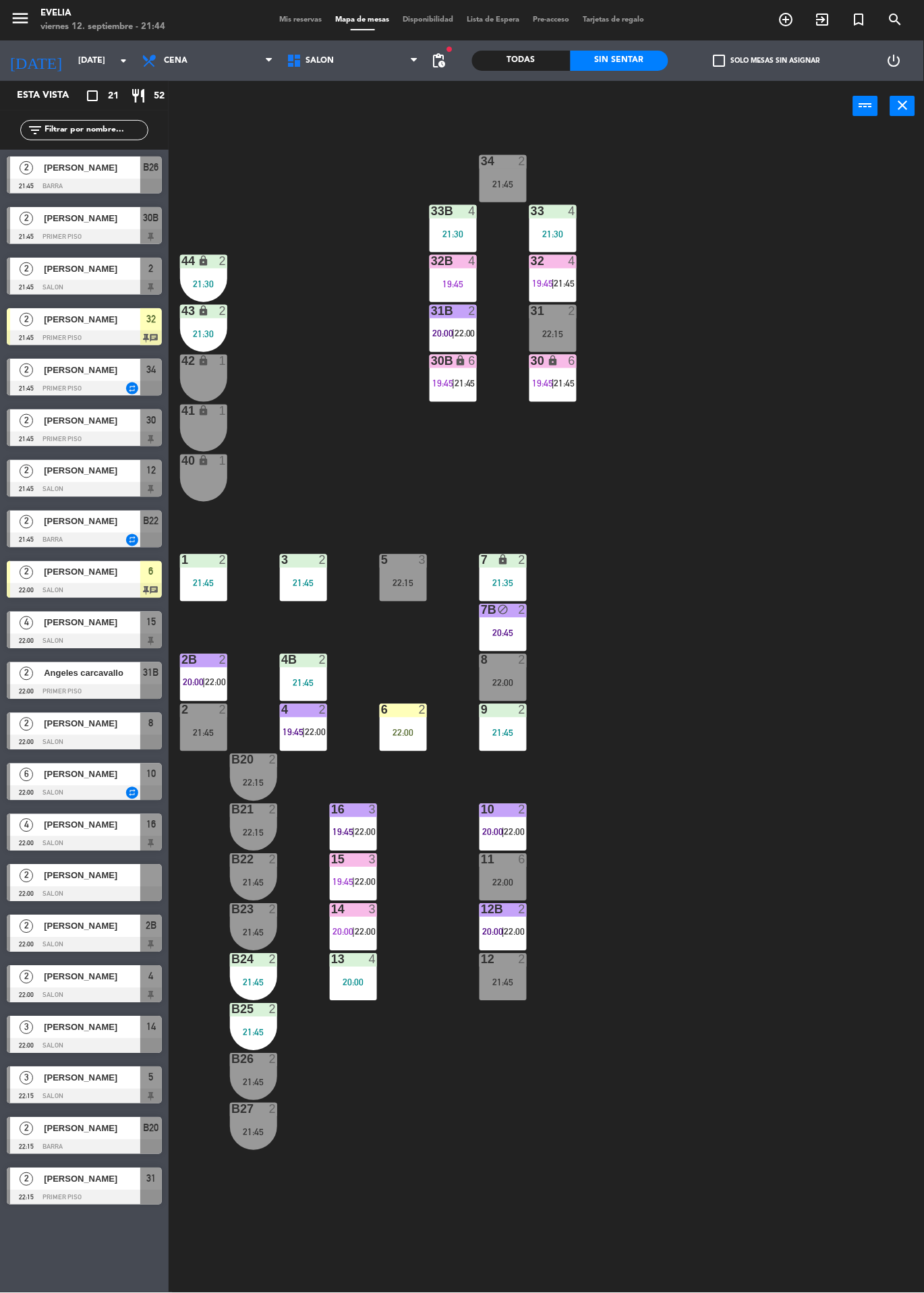
click at [564, 383] on span "21:45" at bounding box center [564, 383] width 21 height 11
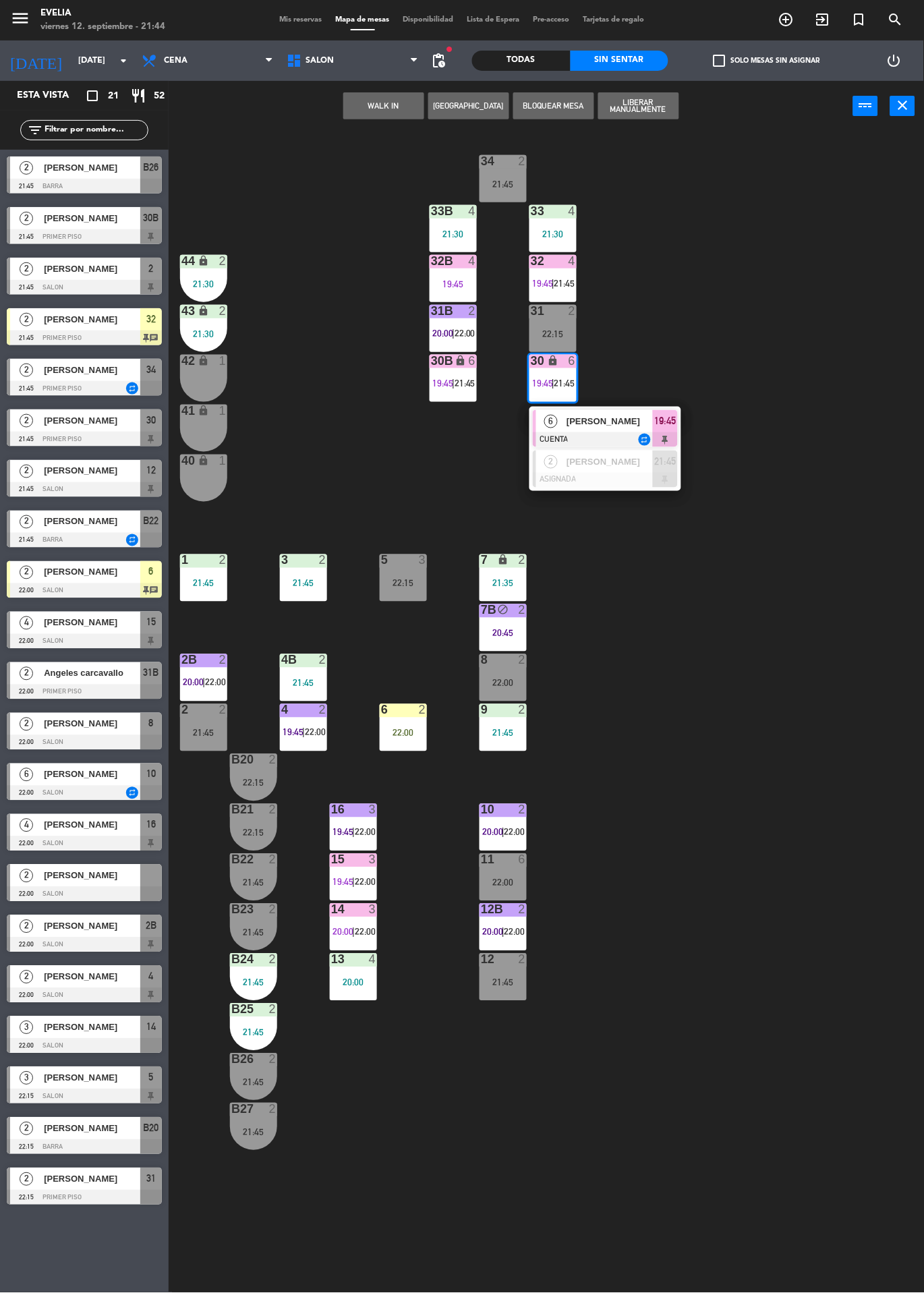
click at [599, 441] on div at bounding box center [605, 440] width 145 height 15
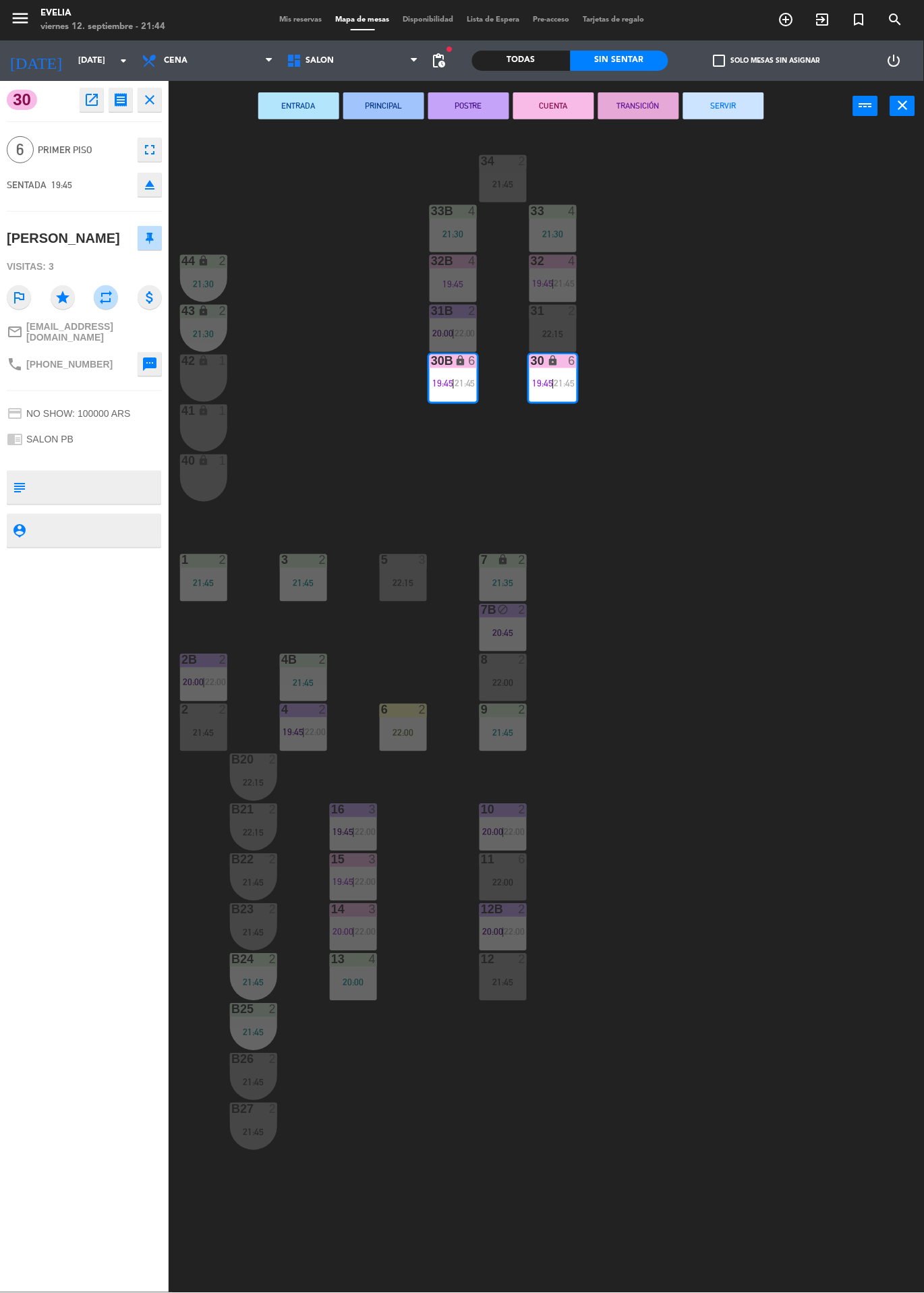
click at [741, 107] on button "SERVIR" at bounding box center [724, 105] width 81 height 27
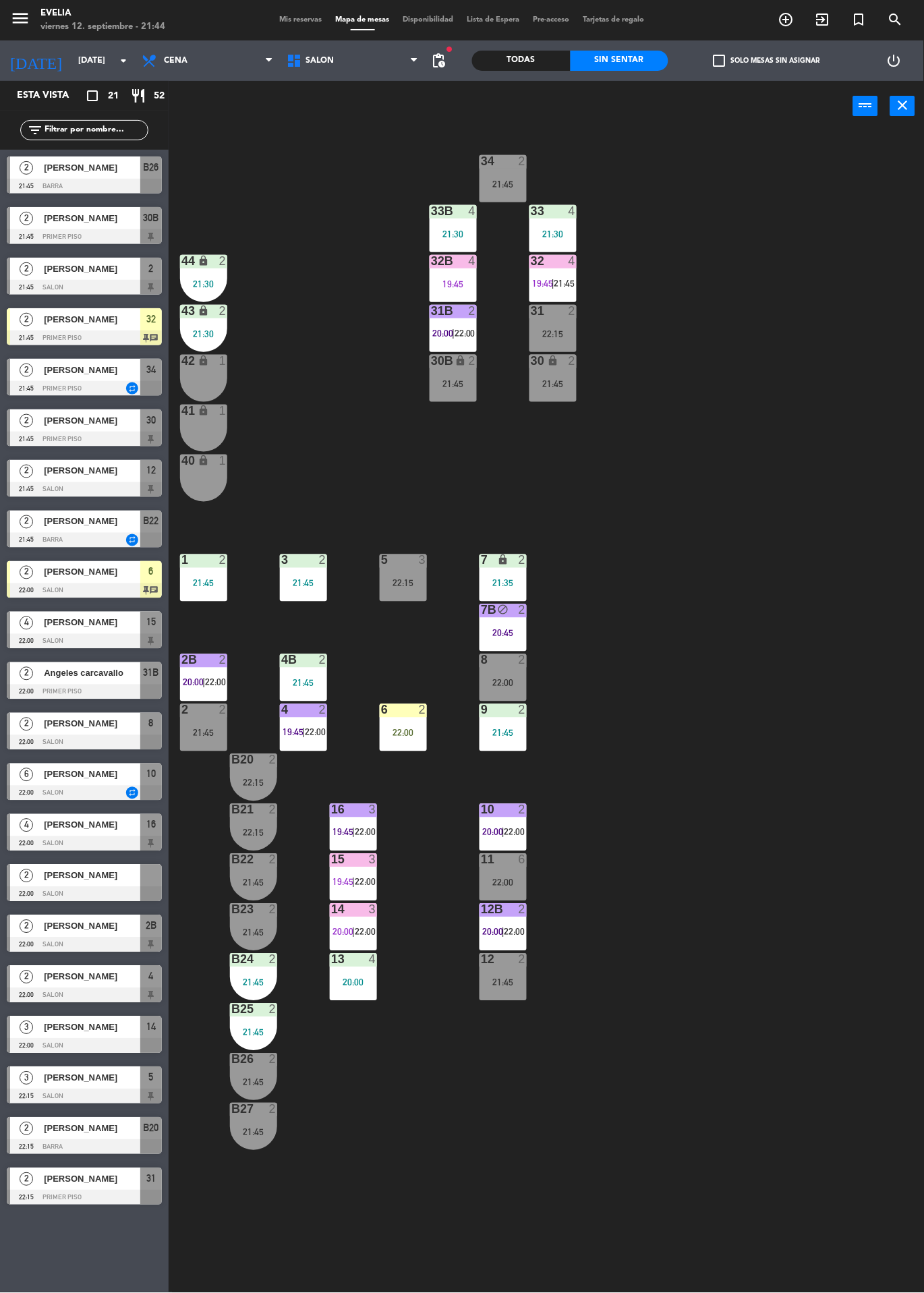
click at [825, 19] on icon "exit_to_app" at bounding box center [822, 19] width 16 height 16
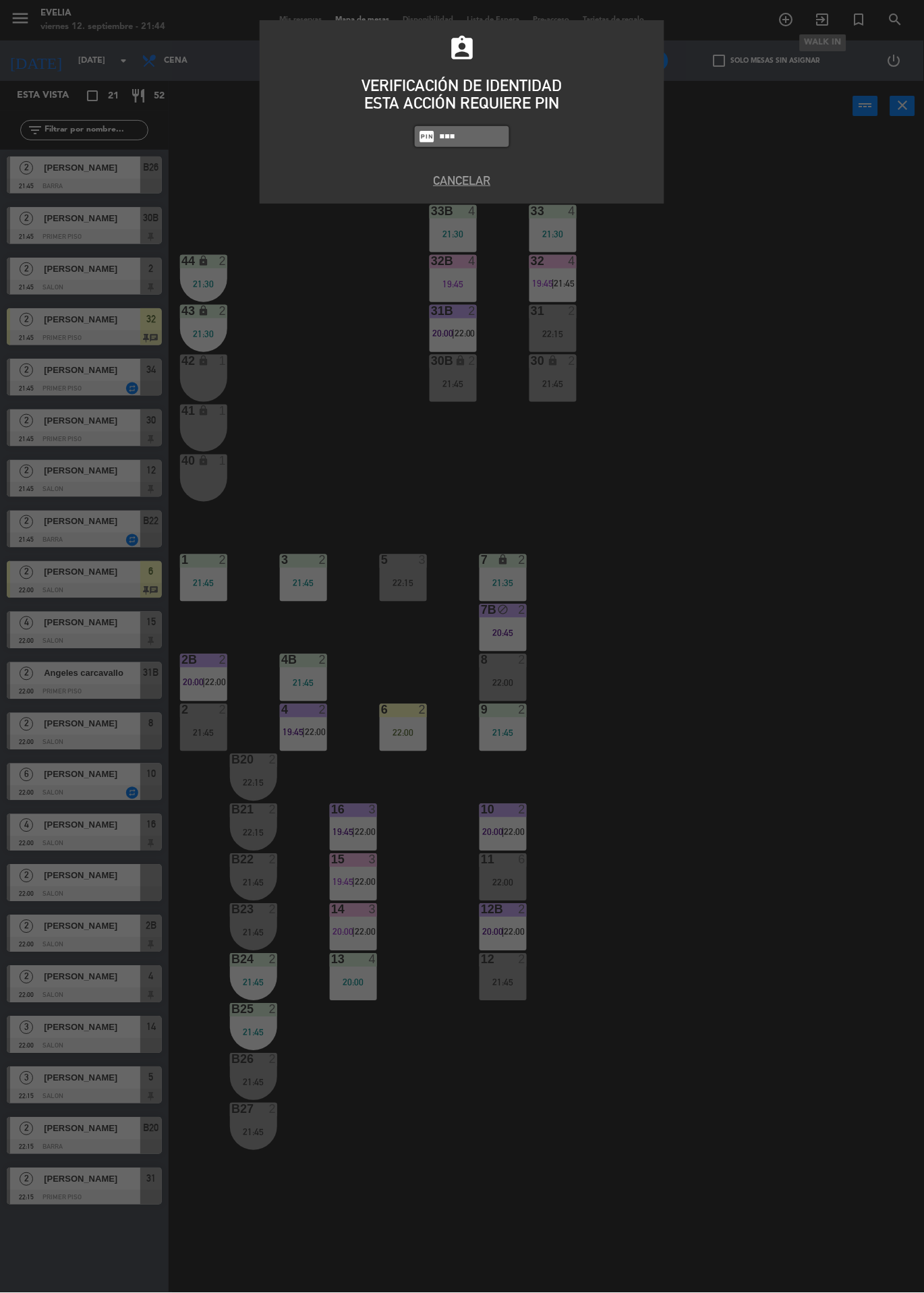
type input "6389"
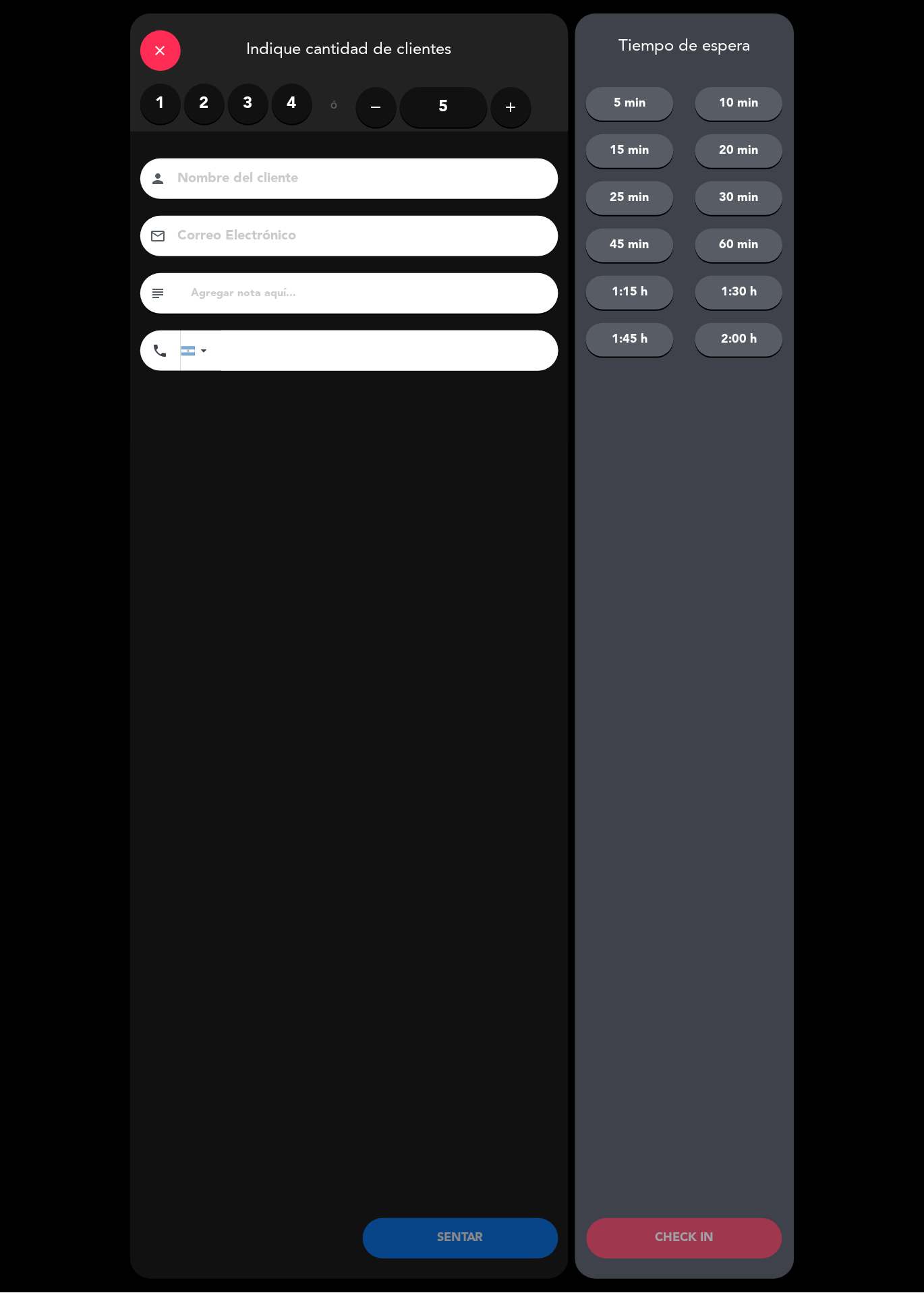
click at [216, 99] on label "2" at bounding box center [204, 104] width 40 height 40
click at [303, 169] on input at bounding box center [358, 179] width 364 height 24
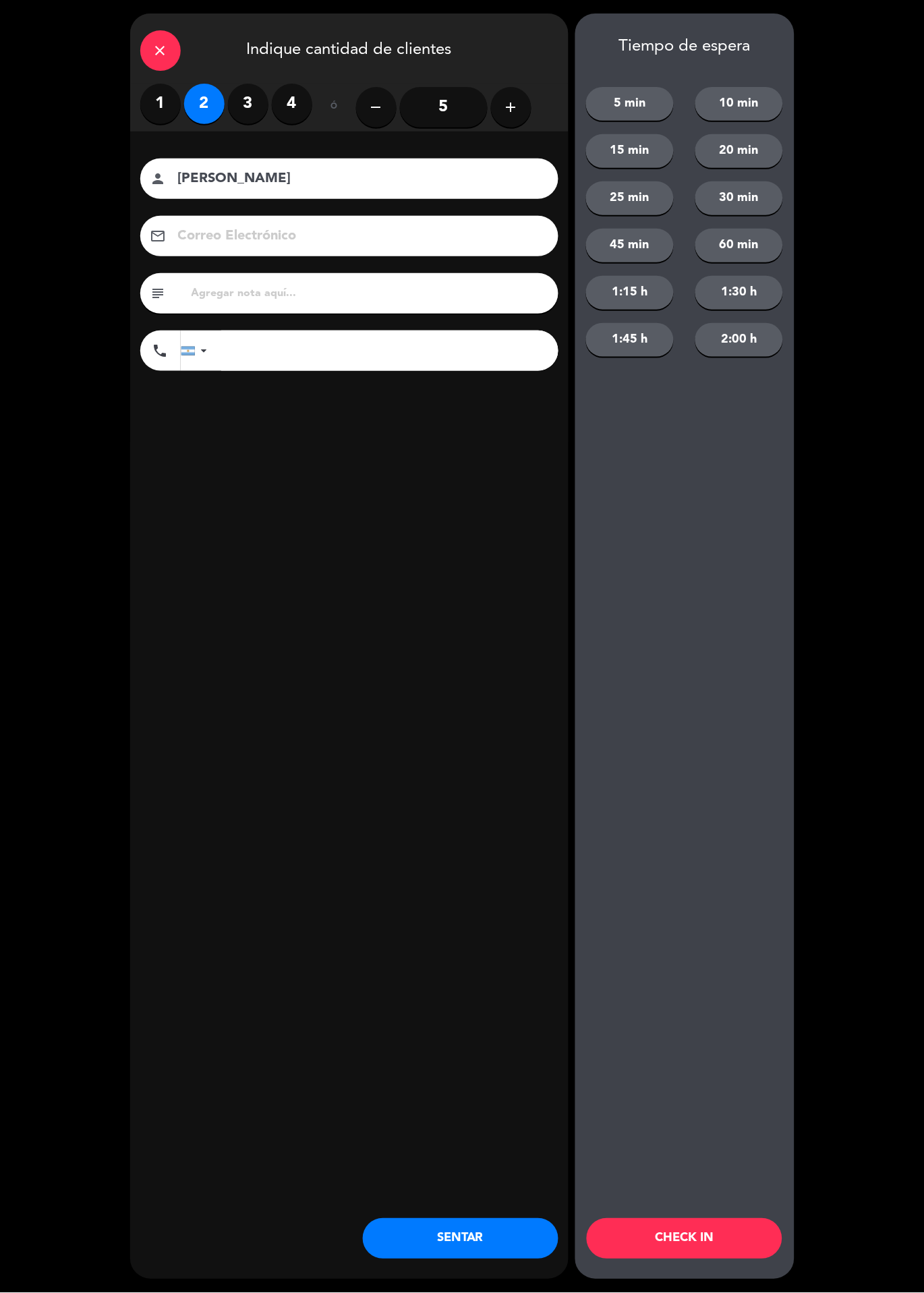
type input "[PERSON_NAME]"
click at [417, 606] on div "close Indique cantidad de clientes 1 2 3 4 ó remove 5 add Nombre del cliente pe…" at bounding box center [350, 646] width 438 height 1266
click at [634, 249] on button "45 min" at bounding box center [630, 245] width 88 height 34
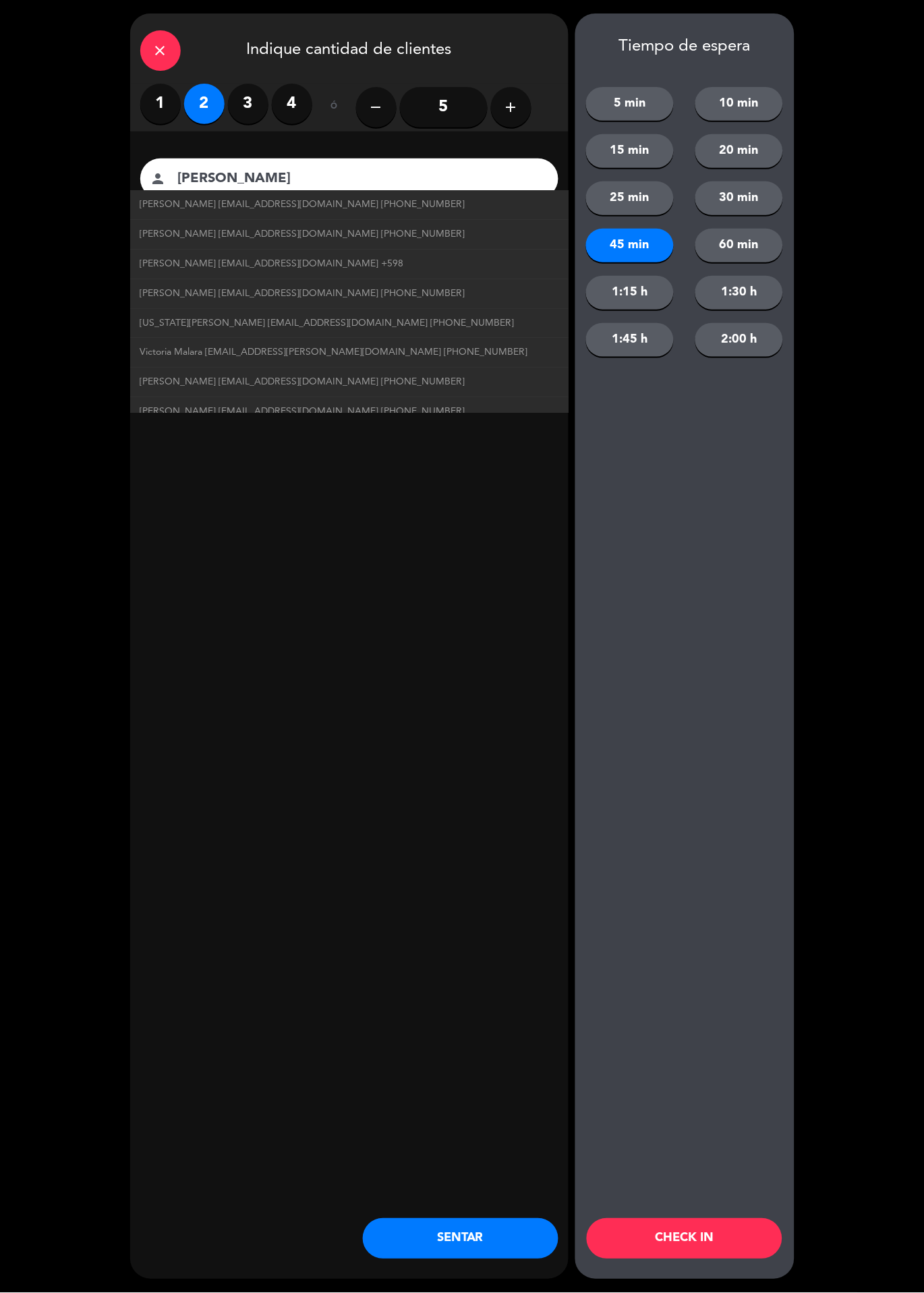
click at [720, 1237] on button "CHECK IN" at bounding box center [684, 1239] width 195 height 40
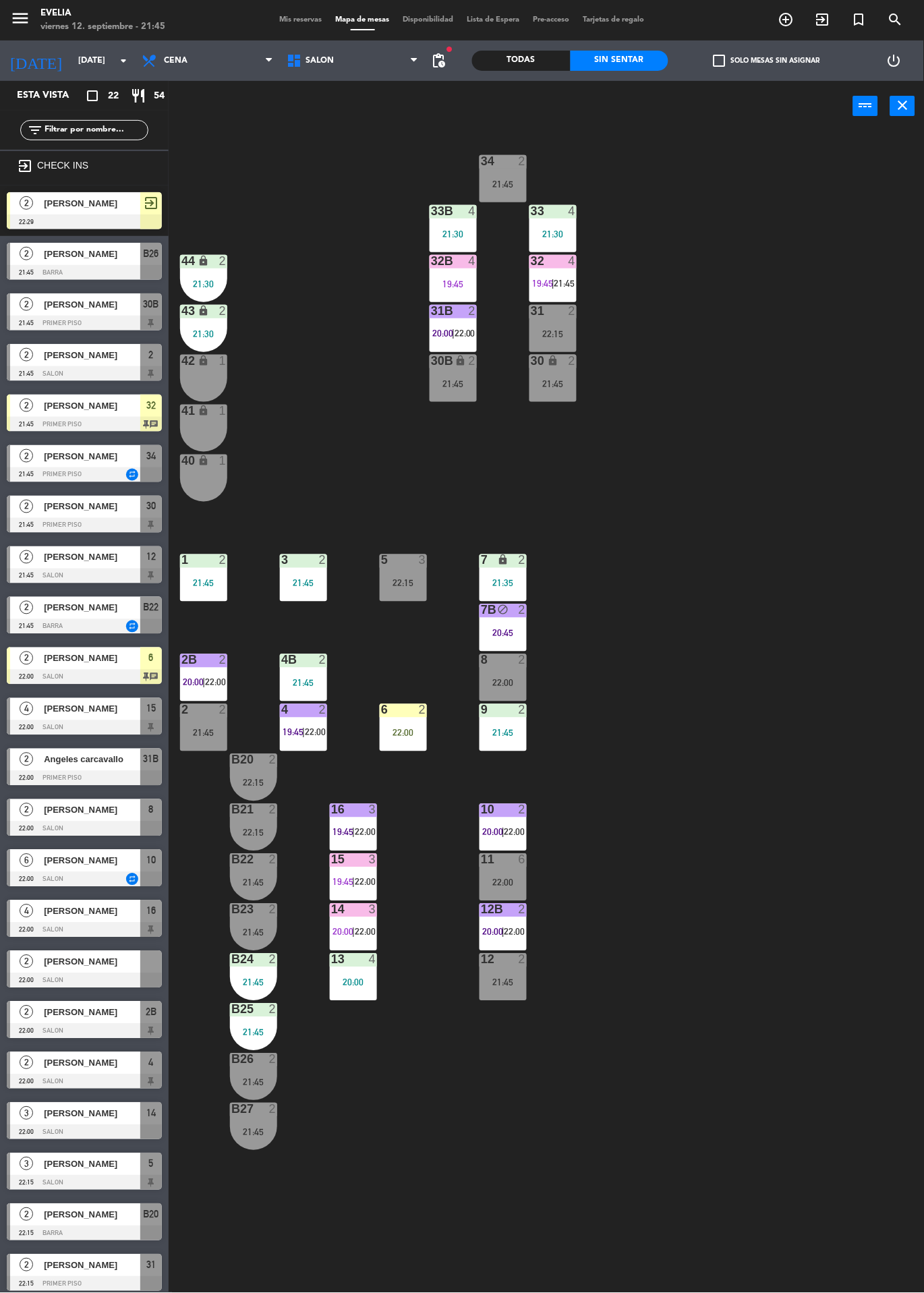
click at [30, 770] on div "2" at bounding box center [26, 760] width 32 height 22
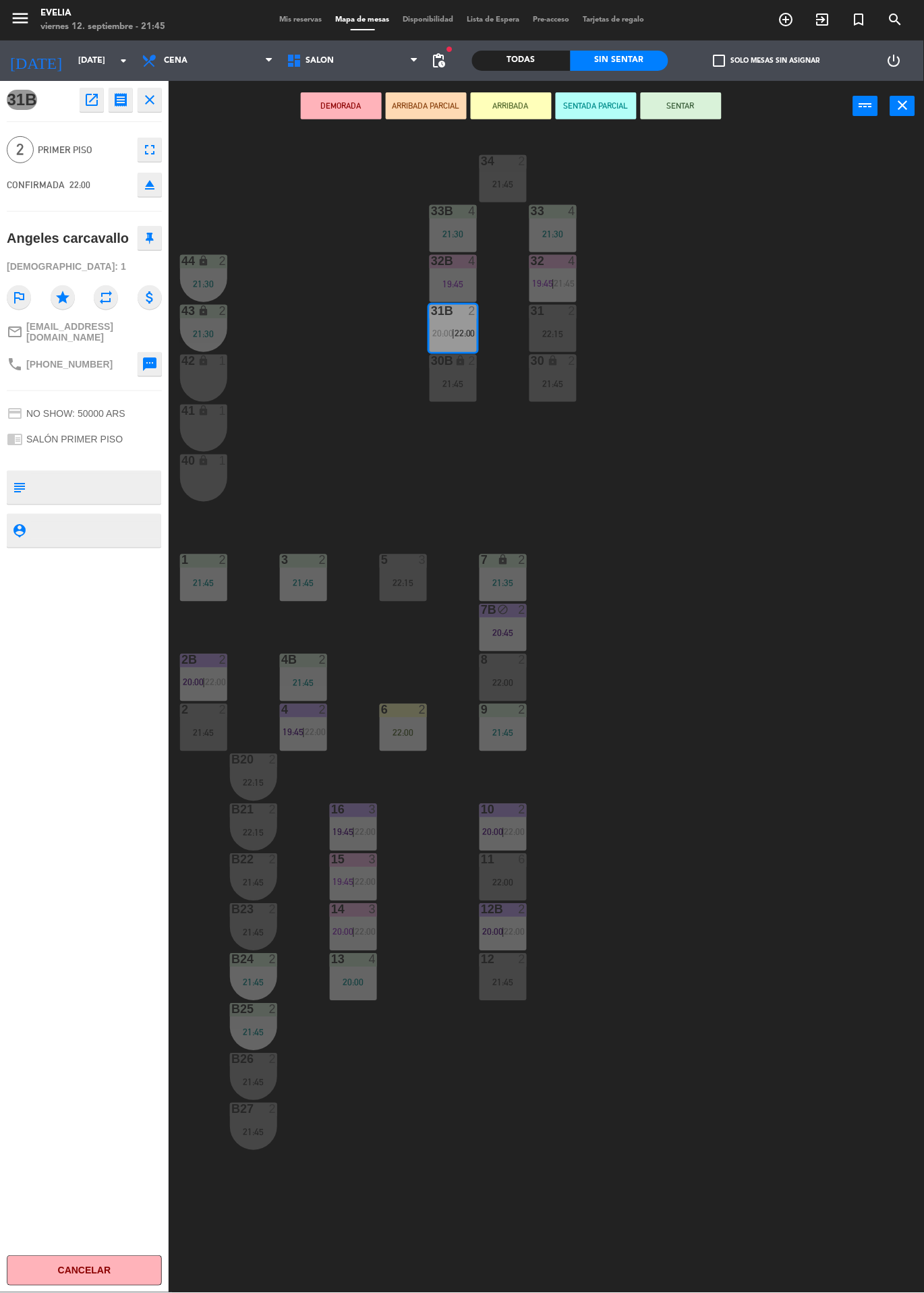
click at [333, 381] on div "34 2 21:45 33B 4 21:30 33 4 21:30 44 lock 2 21:30 32B 4 19:45 32 4 19:45 | 21:4…" at bounding box center [551, 711] width 746 height 1161
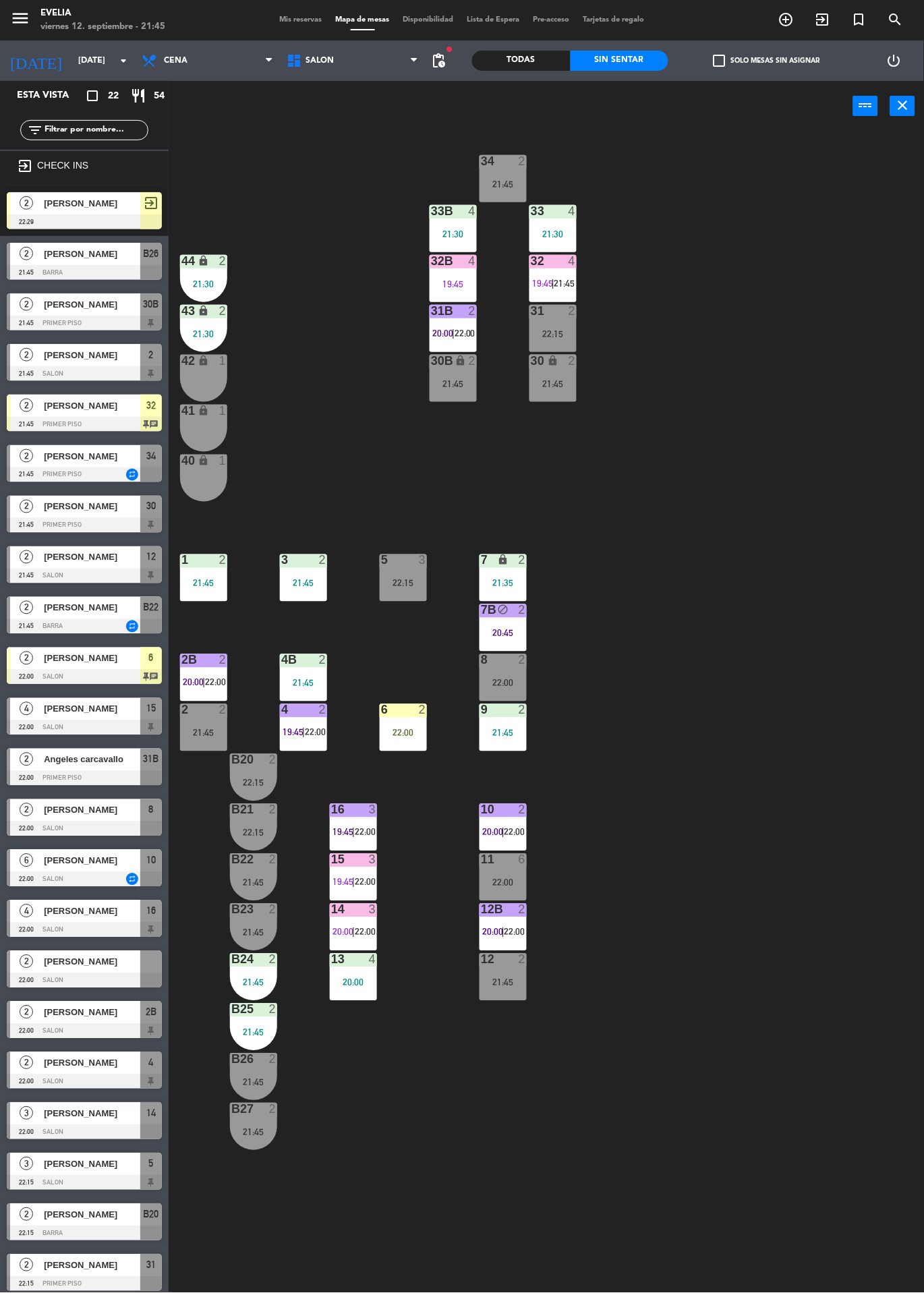
click at [437, 321] on div "31B 2 20:00 | 22:00" at bounding box center [453, 329] width 48 height 48
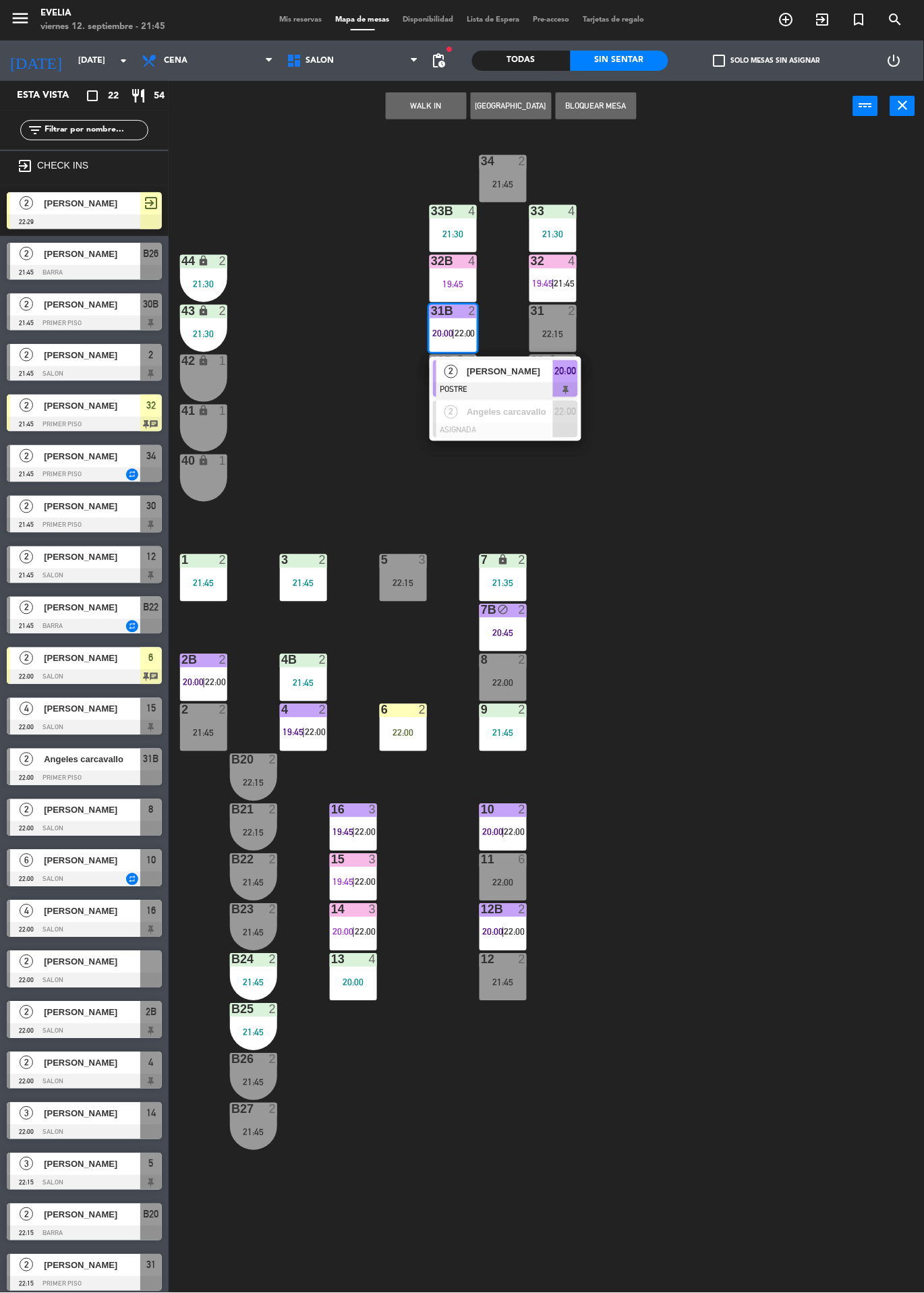
click at [463, 436] on div at bounding box center [505, 430] width 145 height 15
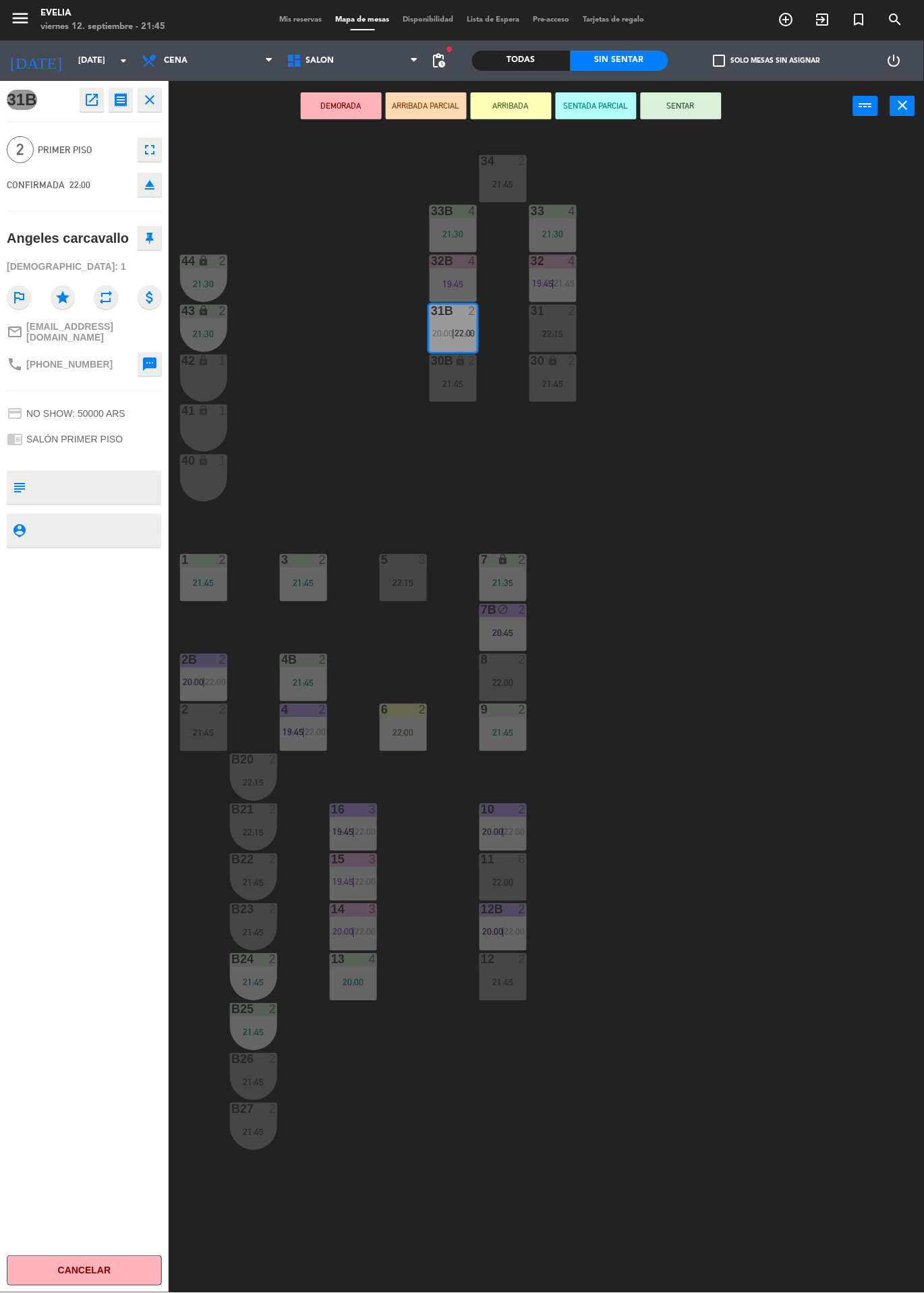
click at [489, 102] on button "ARRIBADA" at bounding box center [511, 105] width 81 height 27
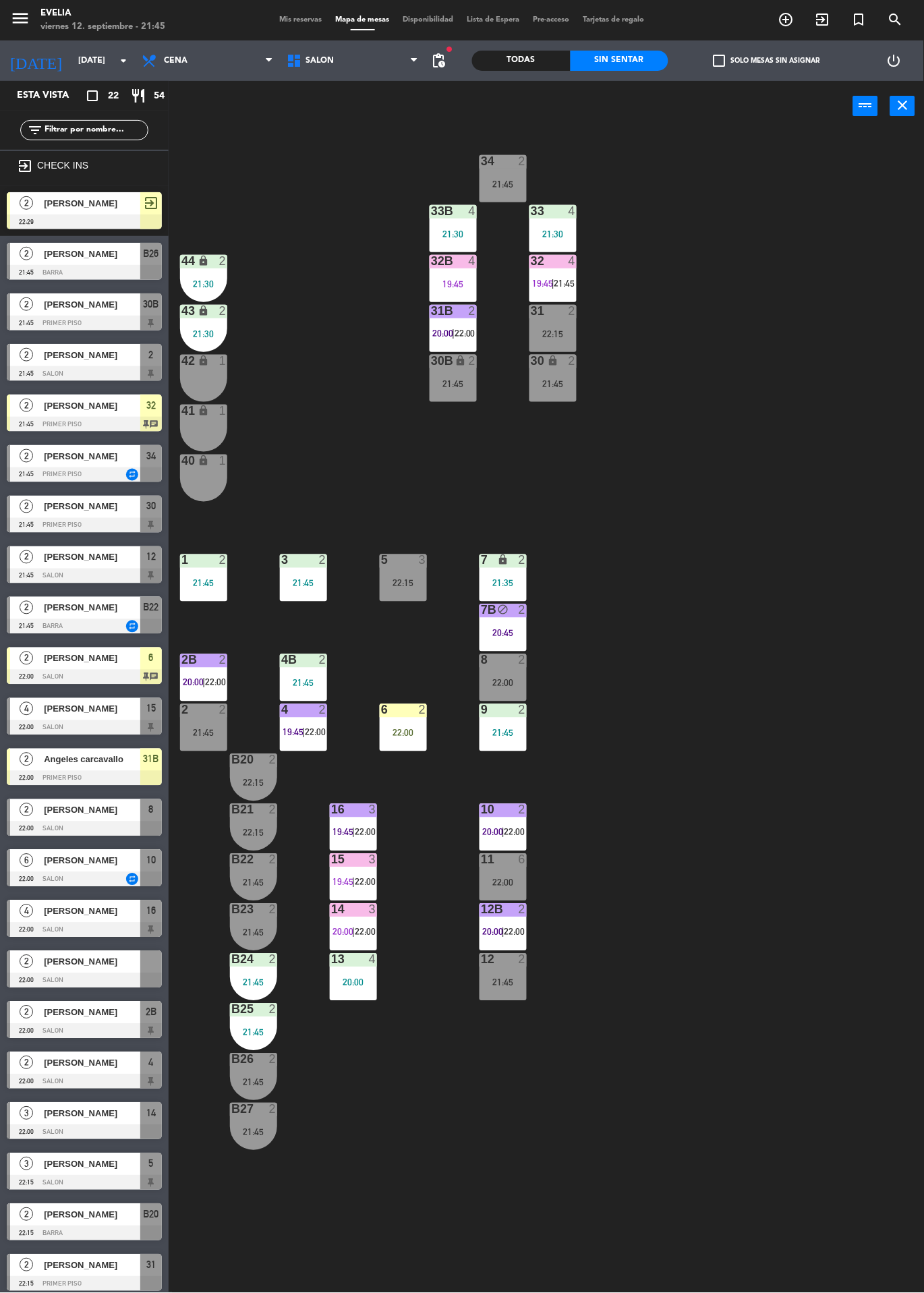
click at [500, 345] on div "34 2 21:45 33B 4 21:30 33 4 21:30 44 lock 2 21:30 32B 4 19:45 32 4 19:45 | 21:4…" at bounding box center [551, 711] width 746 height 1161
click at [449, 332] on span "20:00" at bounding box center [443, 333] width 21 height 11
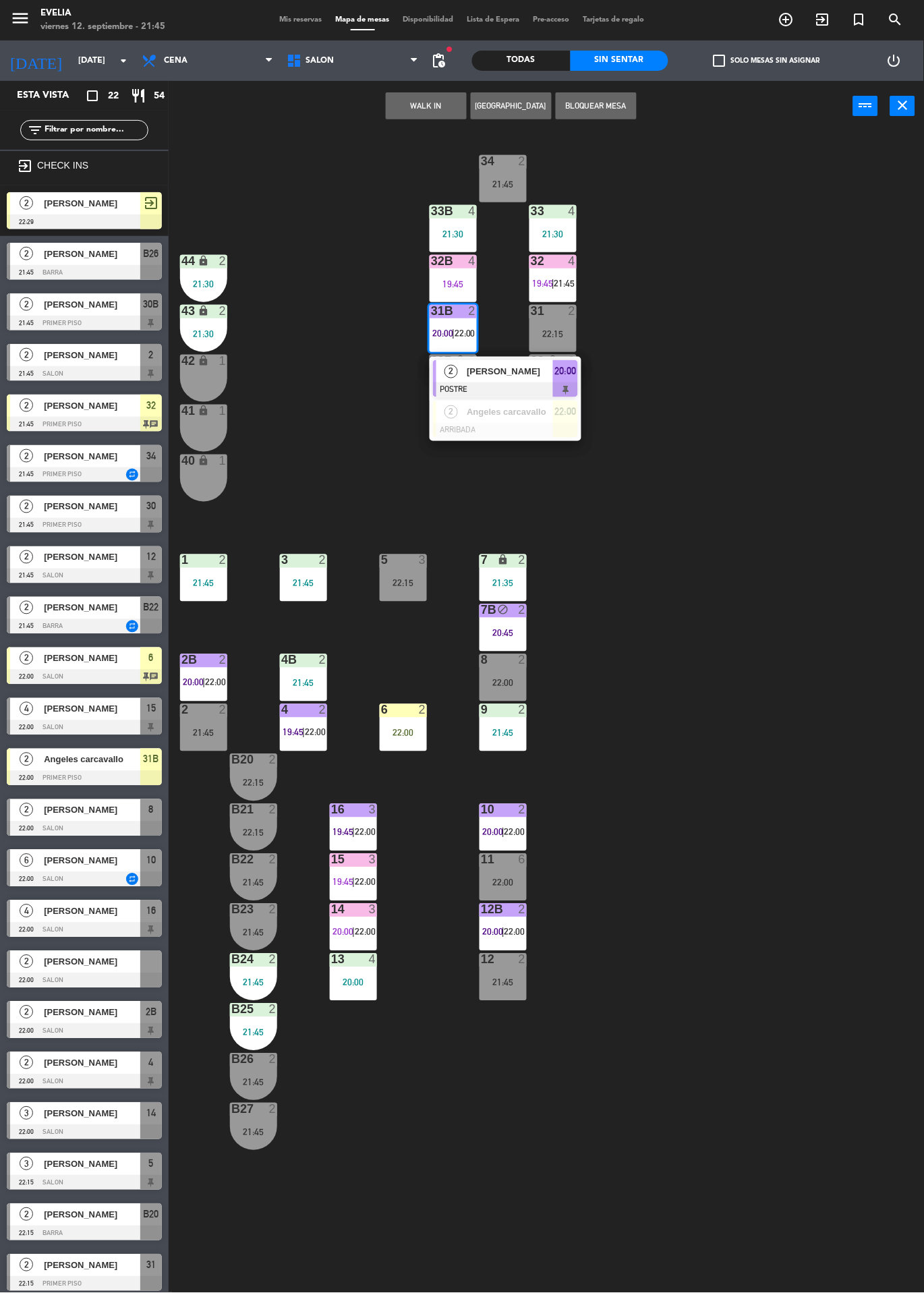
click at [492, 419] on div "Angeles carcavallo" at bounding box center [510, 412] width 88 height 22
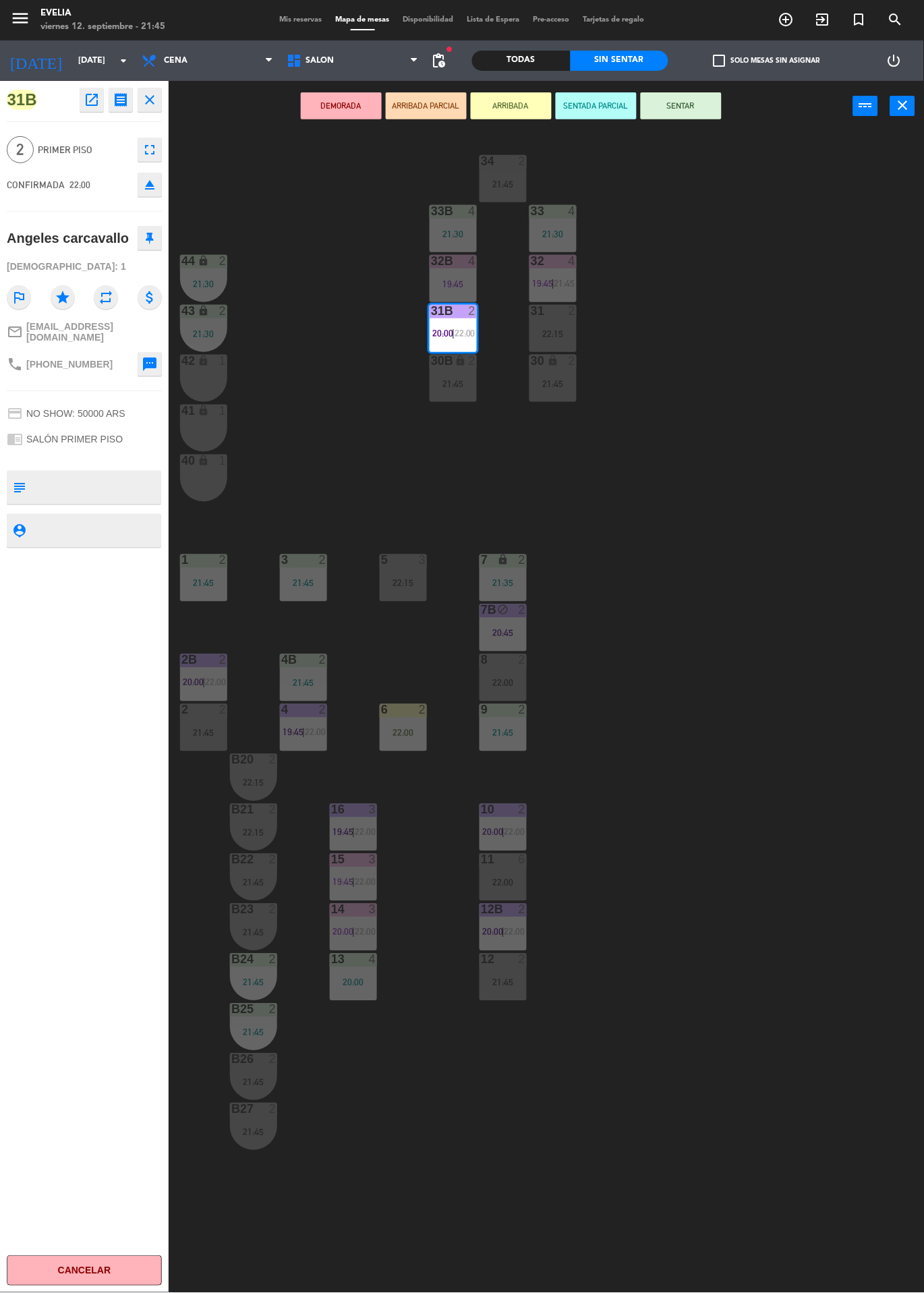
click at [120, 474] on textarea at bounding box center [95, 487] width 129 height 28
type textarea "Camp café"
click at [120, 657] on div "31B open_in_new receipt 10:00 PM [DATE] 2 personas [PERSON_NAME] 31B EXPERIENCE…" at bounding box center [84, 687] width 169 height 1212
click at [752, 607] on div "34 2 21:45 33B 4 21:30 33 4 21:30 44 lock 2 21:30 32B 4 19:45 32 4 19:45 | 21:4…" at bounding box center [551, 711] width 746 height 1161
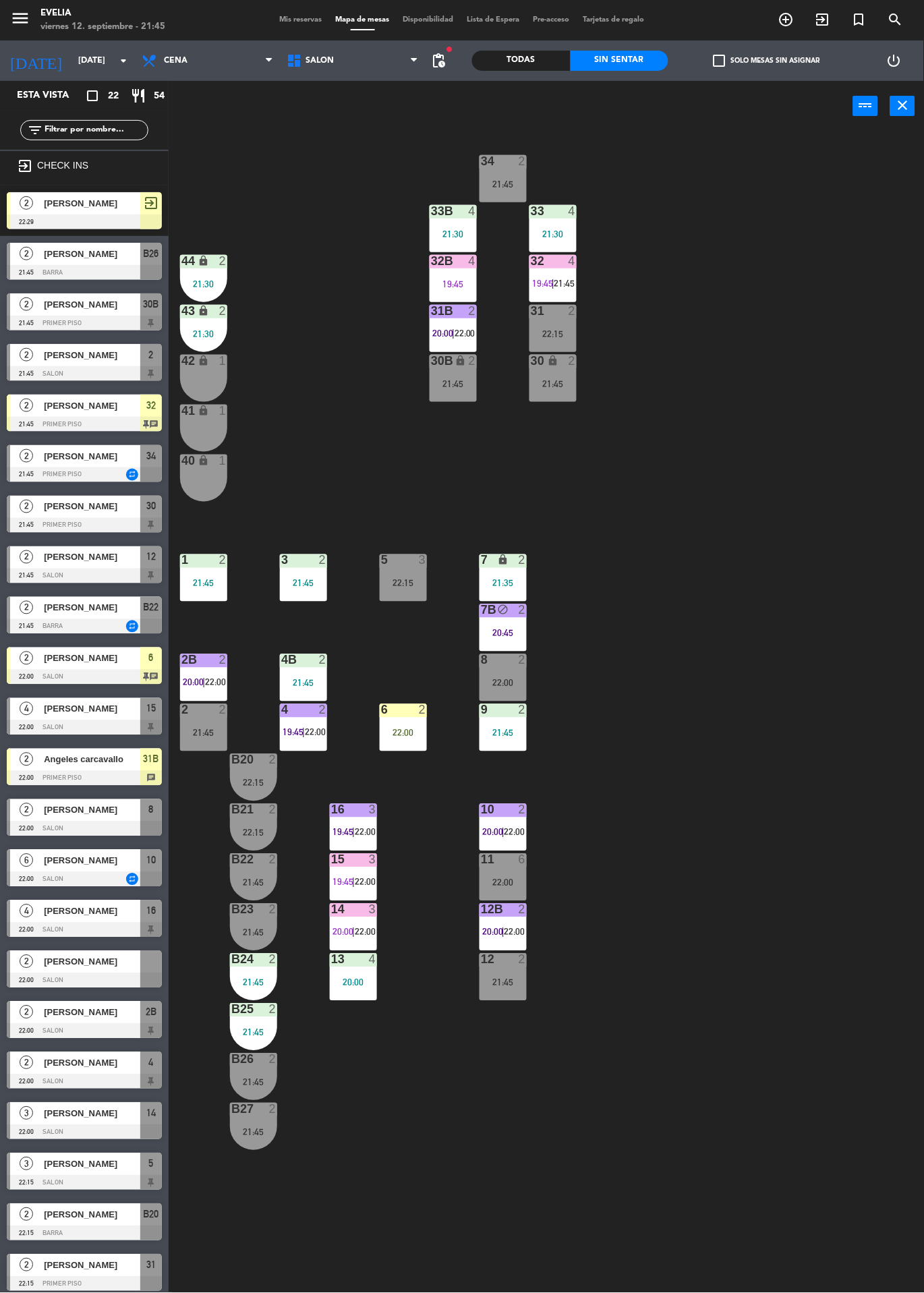
click at [114, 1075] on div at bounding box center [84, 1082] width 155 height 15
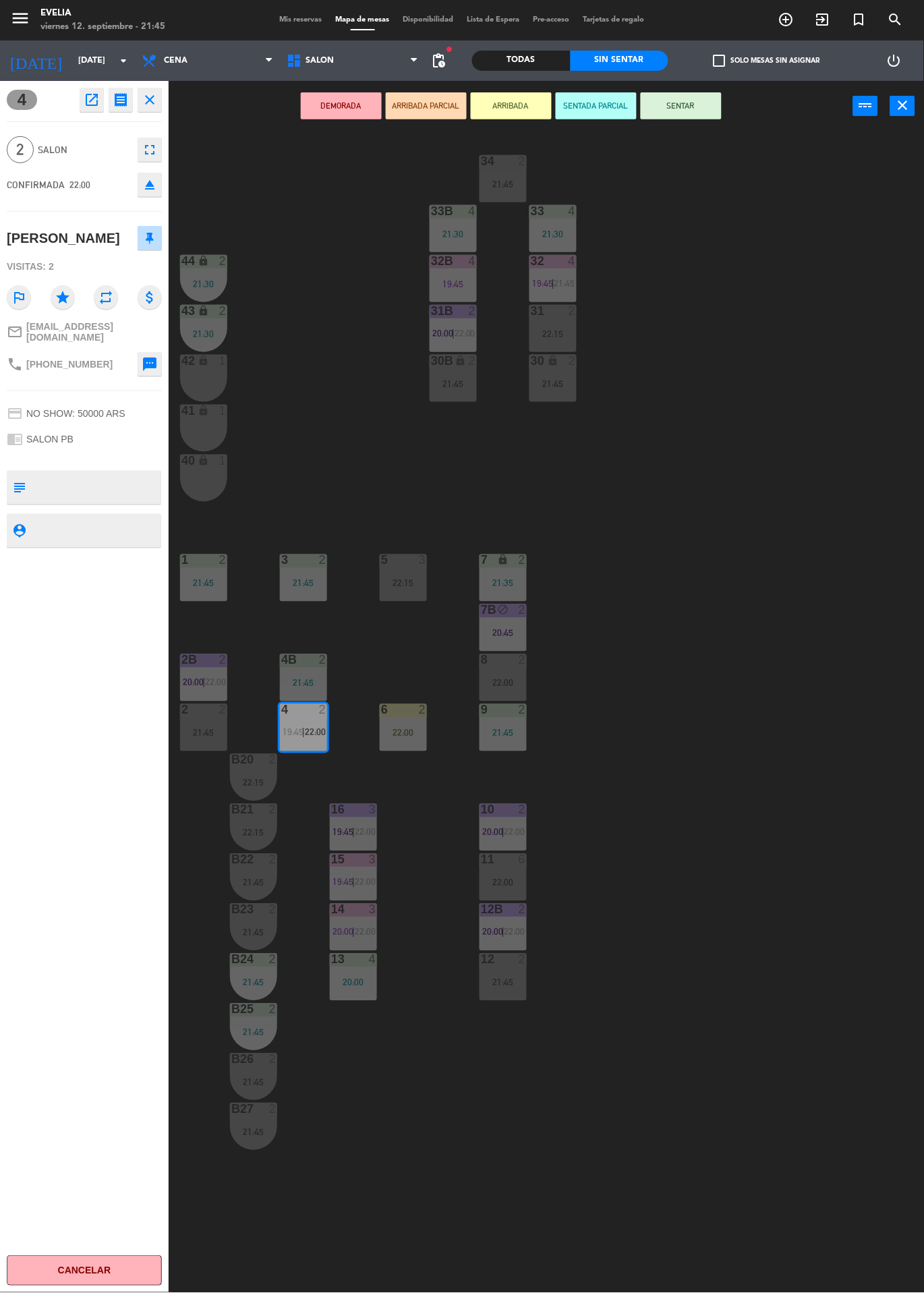
click at [505, 103] on button "ARRIBADA" at bounding box center [511, 105] width 81 height 27
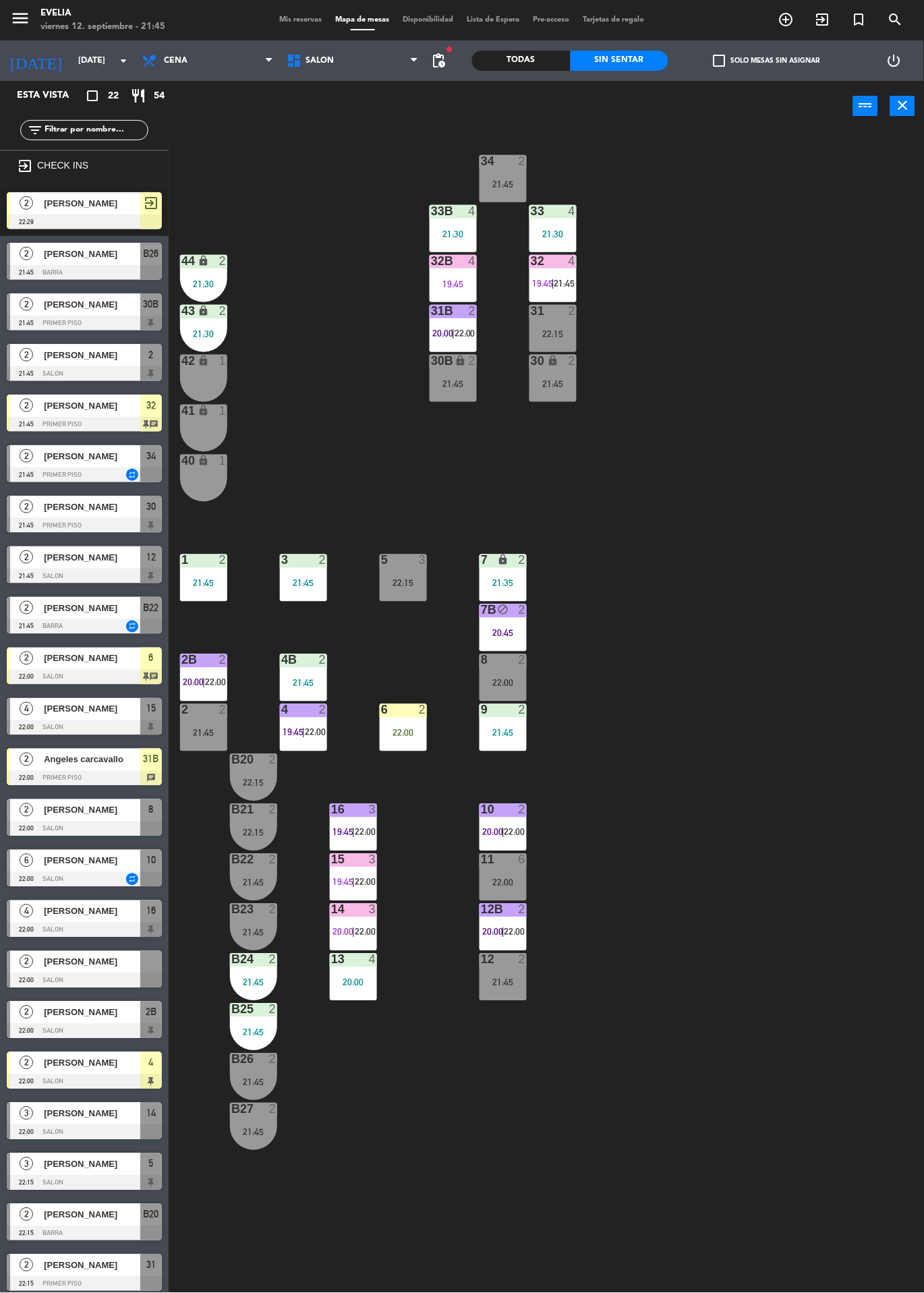
scroll to position [6, 0]
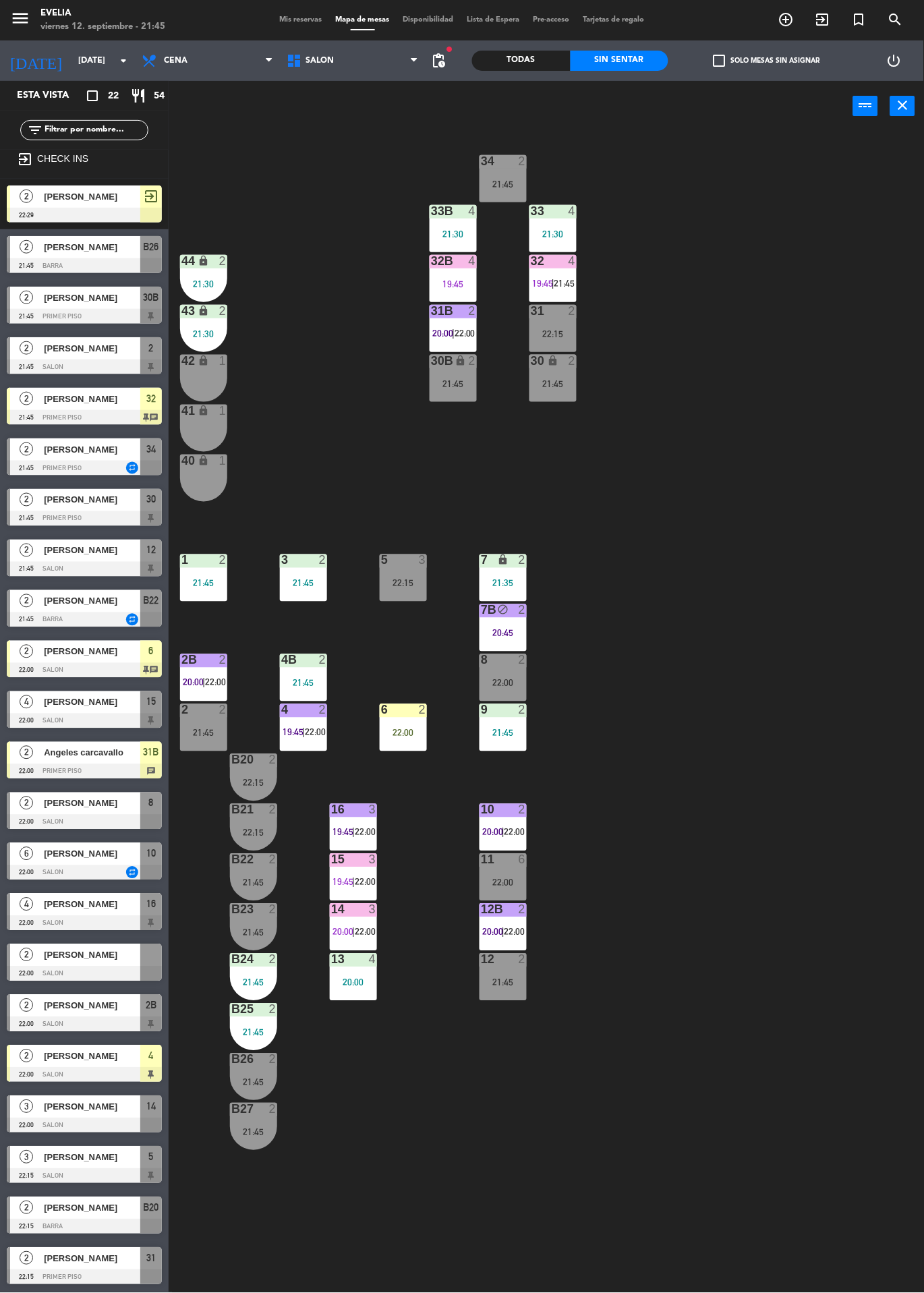
click at [718, 565] on div "34 2 21:45 33B 4 21:30 33 4 21:30 44 lock 2 21:30 32B 4 19:45 32 4 19:45 | 21:4…" at bounding box center [551, 711] width 746 height 1161
click at [288, 745] on div "4 2 19:45 | 22:00" at bounding box center [303, 728] width 48 height 48
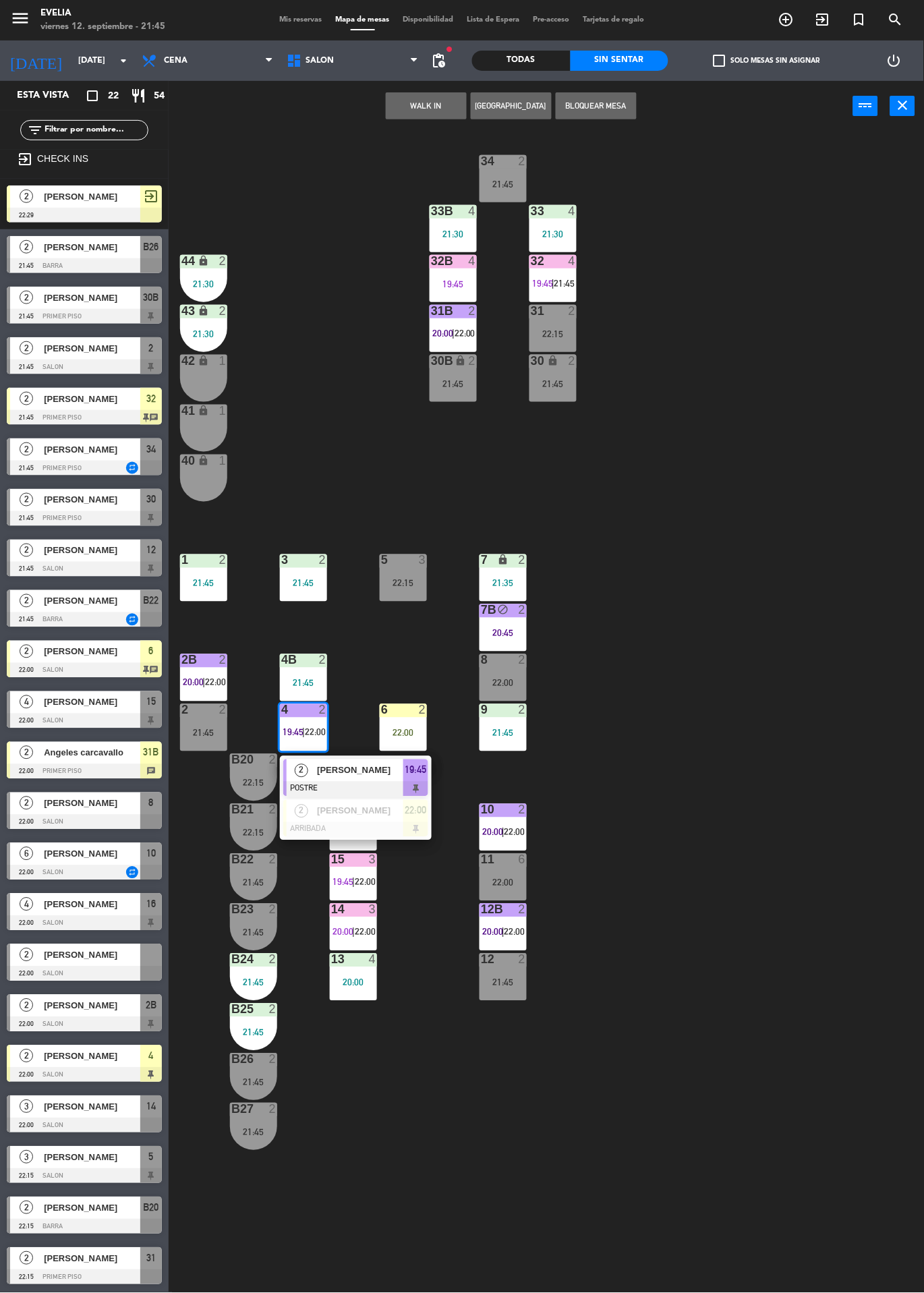
click at [383, 813] on span "[PERSON_NAME]" at bounding box center [360, 811] width 86 height 14
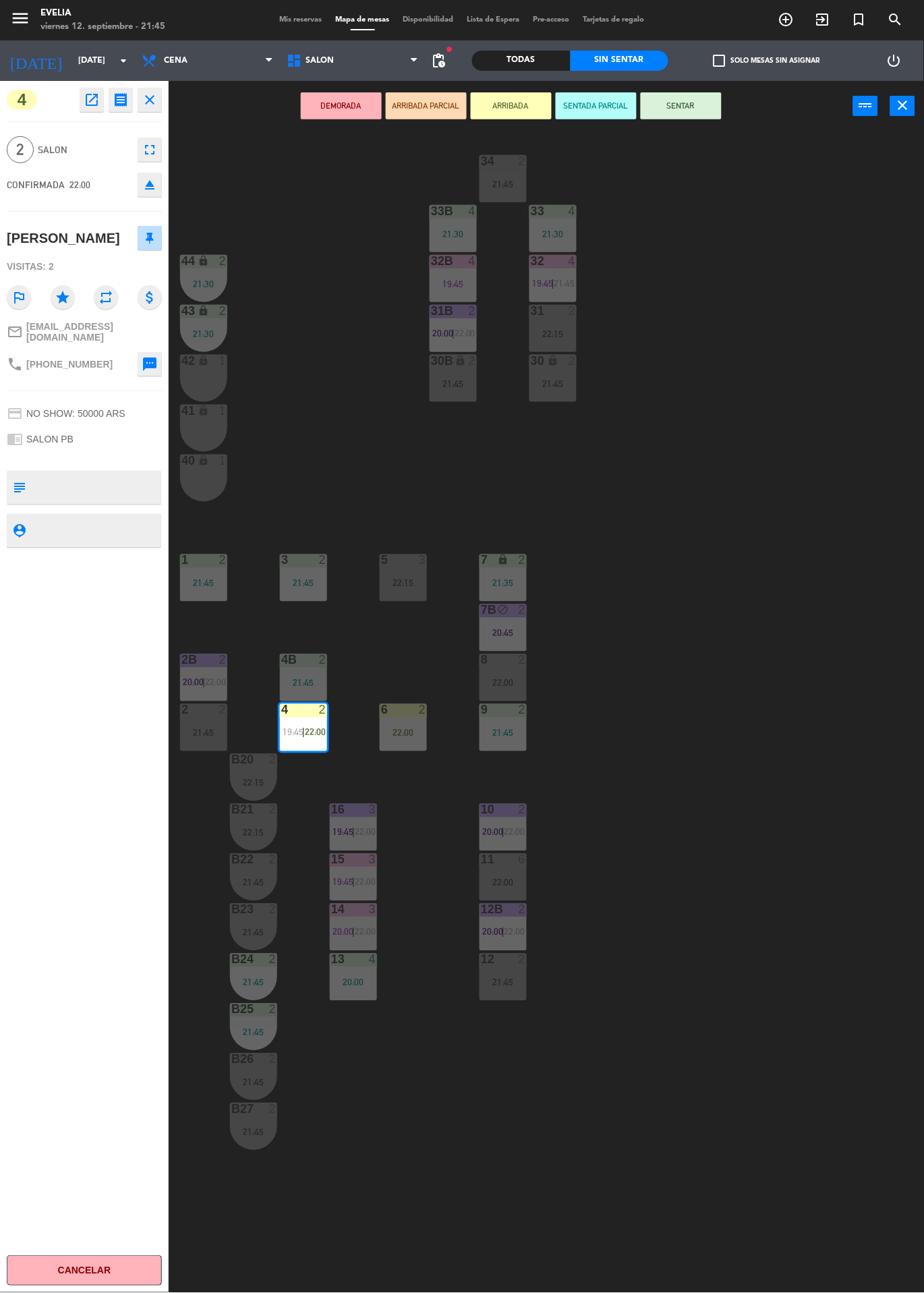
click at [101, 522] on textarea at bounding box center [95, 530] width 129 height 17
click at [109, 478] on textarea at bounding box center [95, 487] width 129 height 28
type textarea "[PERSON_NAME] jeans"
click at [63, 646] on div "4 open_in_new receipt 10:00 PM [DATE] 2 personas [PERSON_NAME] 4 EXPERIENCE SAL…" at bounding box center [84, 687] width 169 height 1212
click at [809, 594] on div "34 2 21:45 33B 4 21:30 33 4 21:30 44 lock 2 21:30 32B 4 19:45 32 4 19:45 | 21:4…" at bounding box center [551, 711] width 746 height 1161
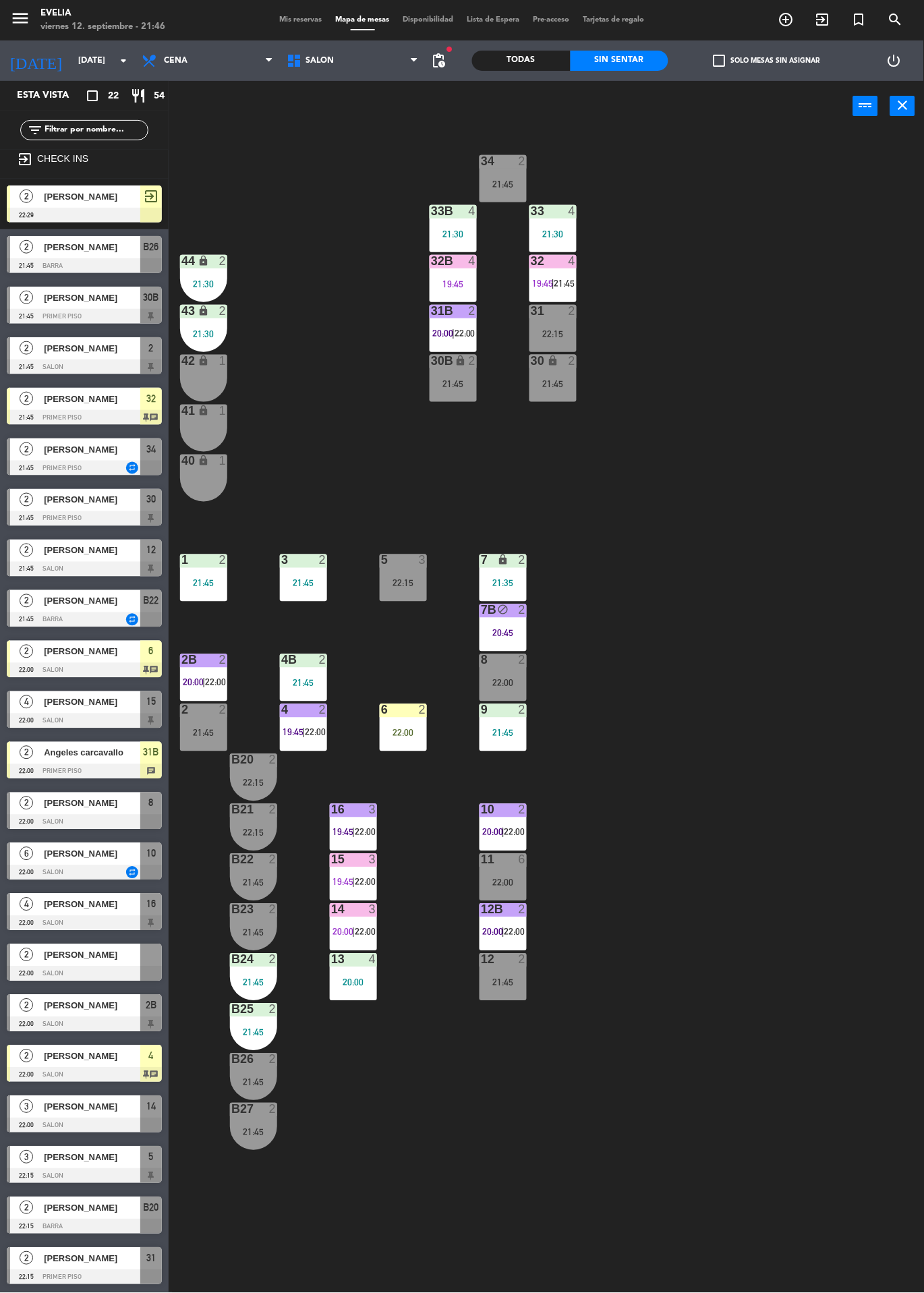
click at [133, 261] on div at bounding box center [84, 265] width 155 height 15
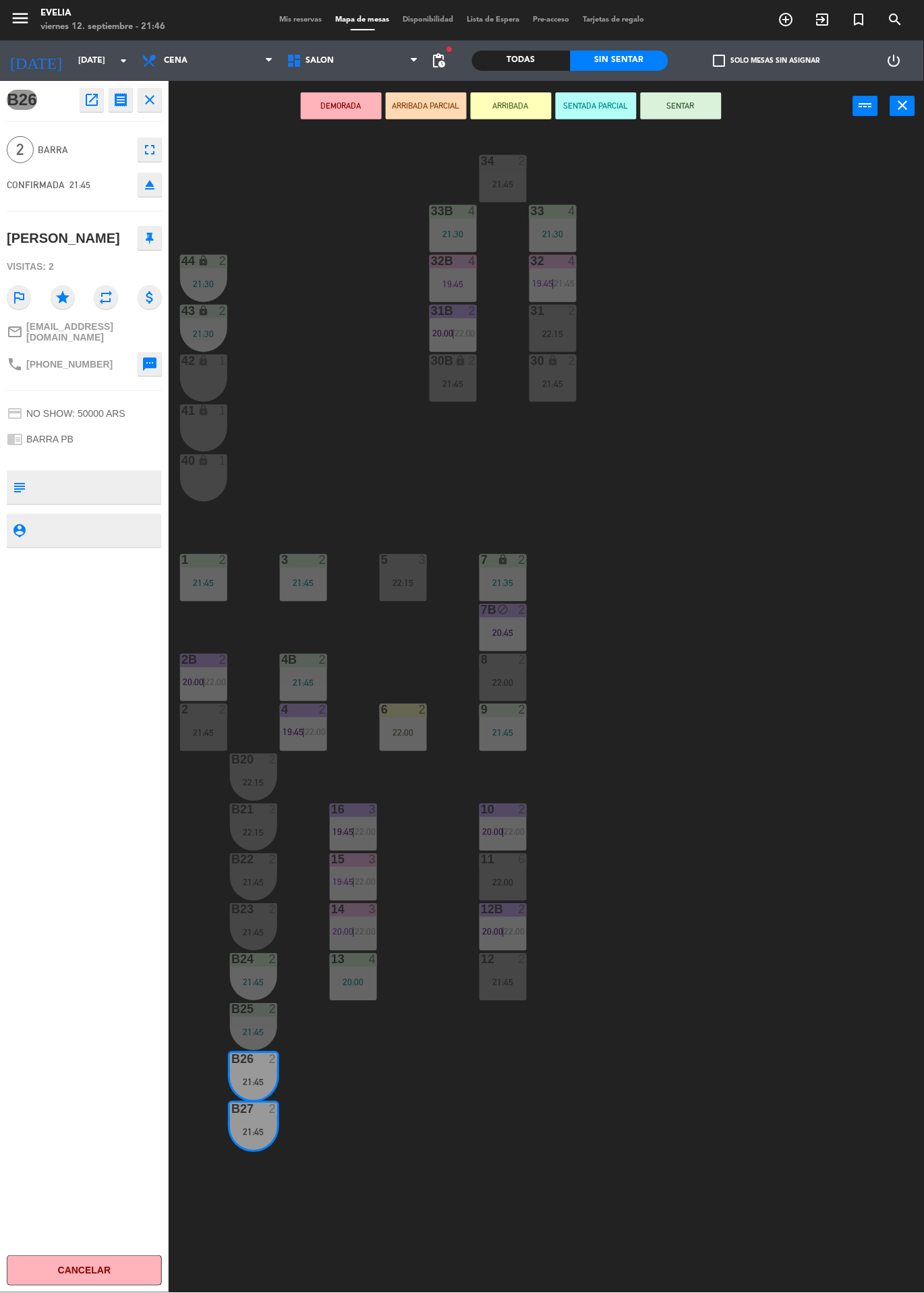
click at [702, 95] on button "SENTAR" at bounding box center [681, 105] width 81 height 27
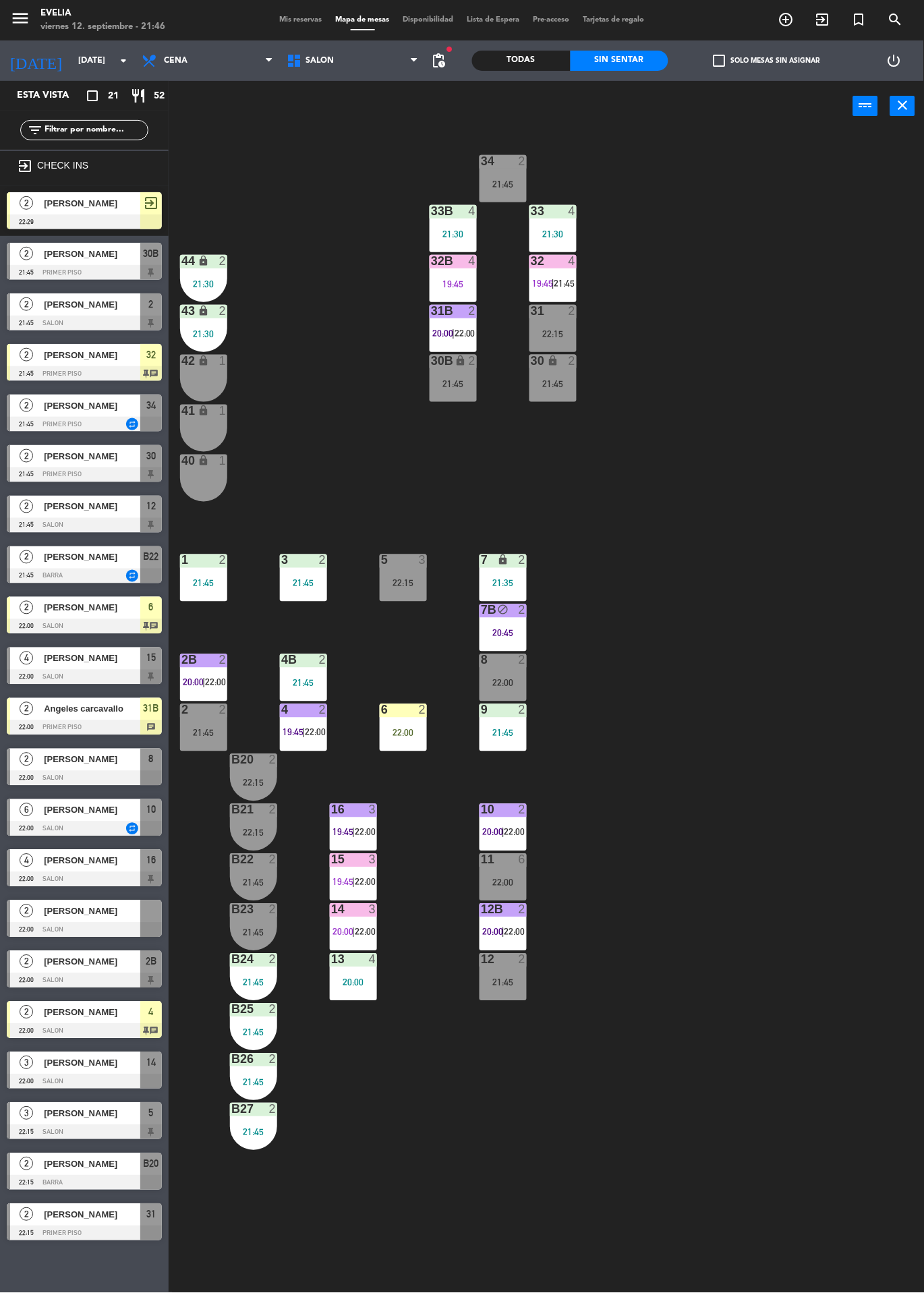
click at [29, 1127] on div at bounding box center [84, 1132] width 155 height 15
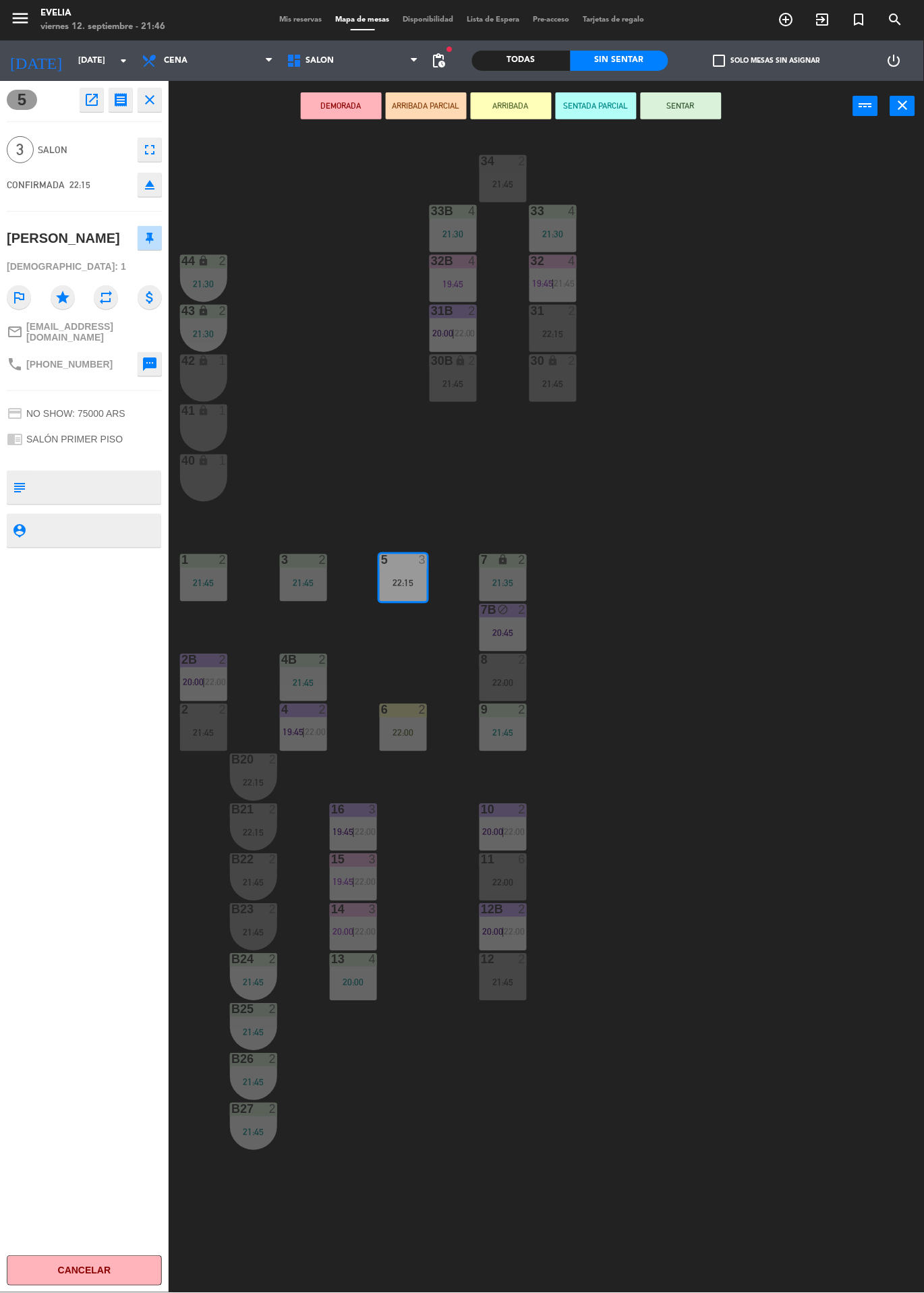
click at [351, 311] on div "34 2 21:45 33B 4 21:30 33 4 21:30 44 lock 2 21:30 32B 4 19:45 32 4 19:45 | 21:4…" at bounding box center [551, 711] width 746 height 1161
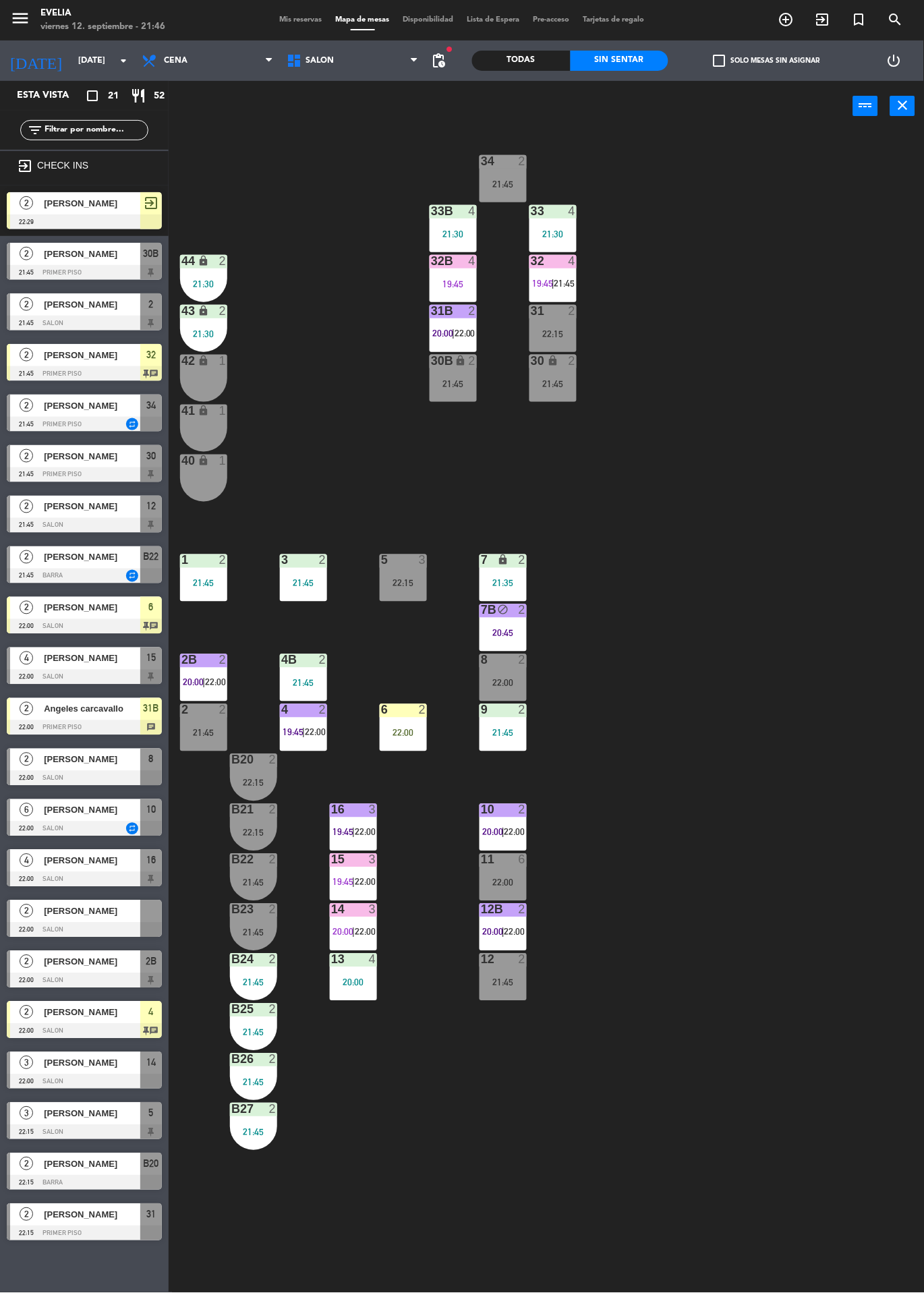
click at [412, 566] on div at bounding box center [404, 560] width 22 height 12
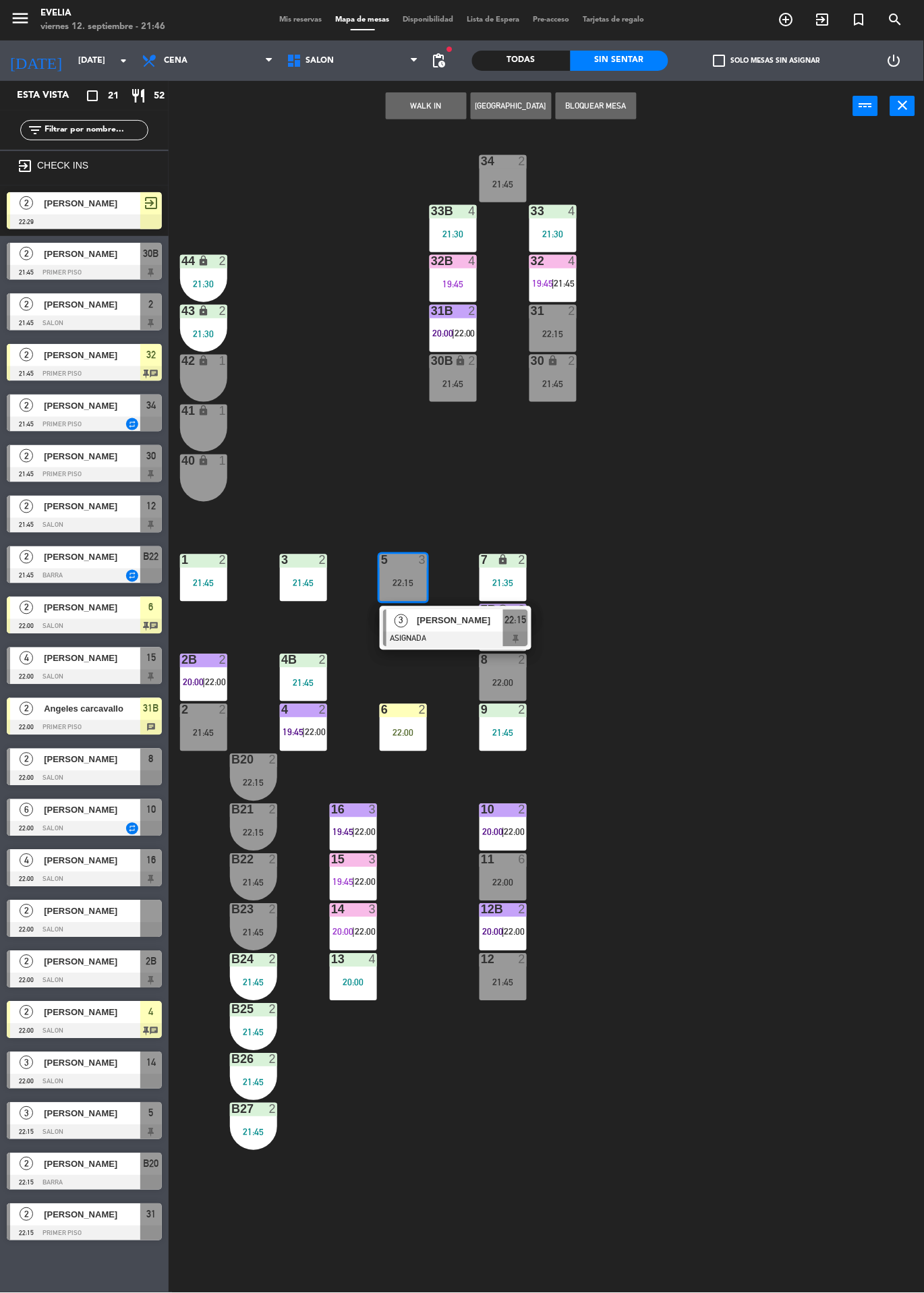
click at [456, 630] on div "[PERSON_NAME]" at bounding box center [459, 621] width 88 height 22
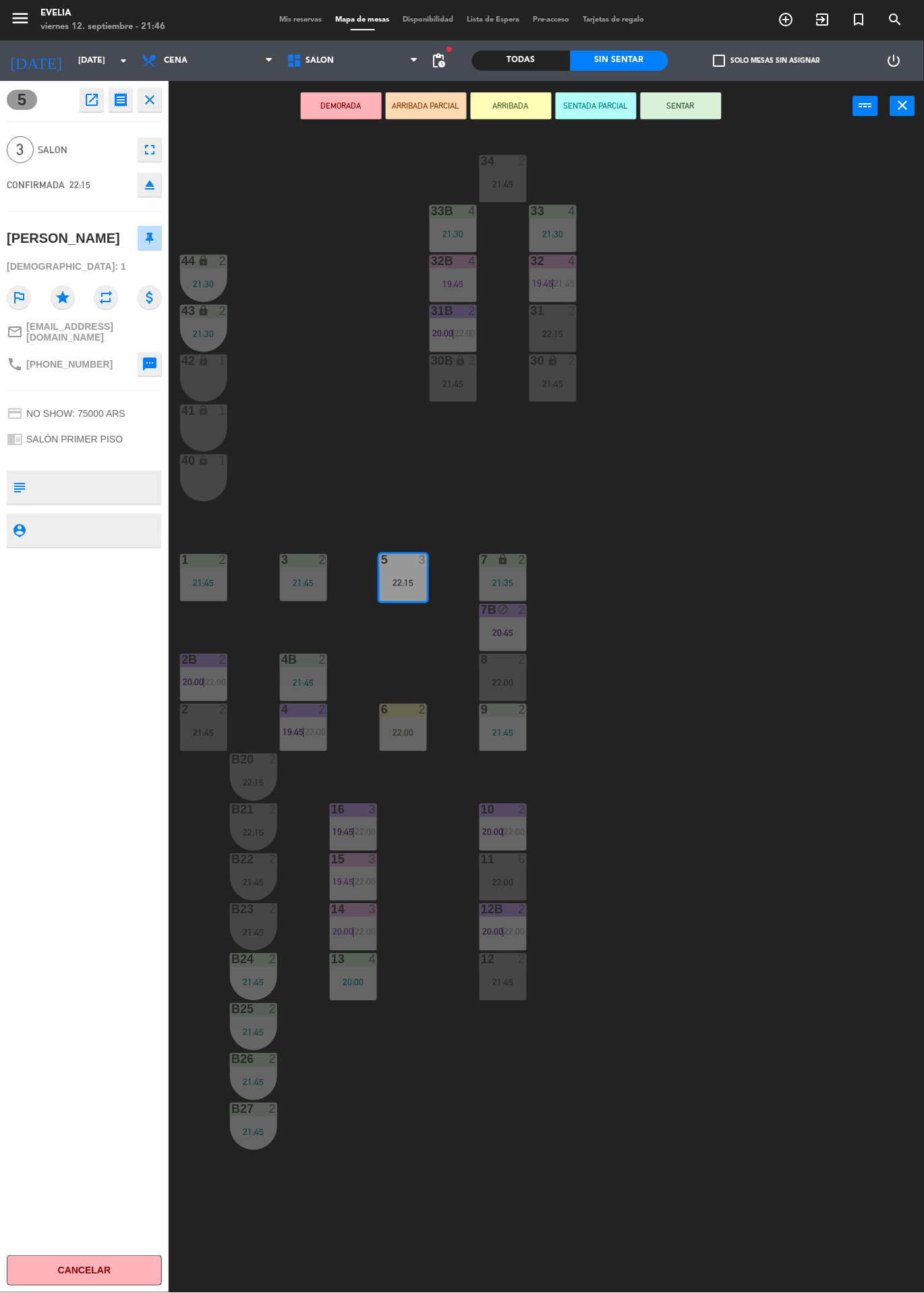
click at [510, 105] on button "ARRIBADA" at bounding box center [511, 105] width 81 height 27
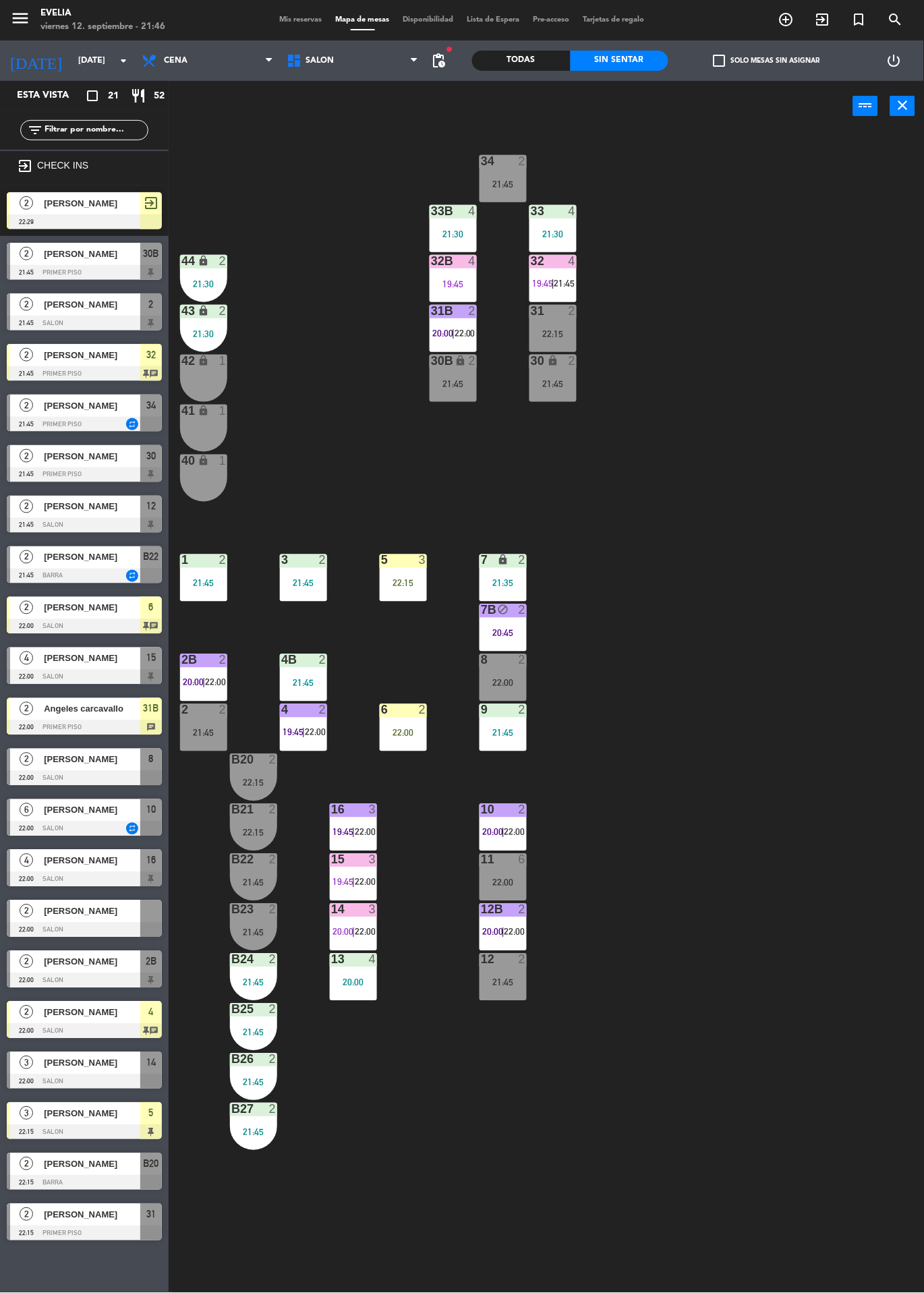
click at [381, 585] on div "22:15" at bounding box center [404, 583] width 48 height 9
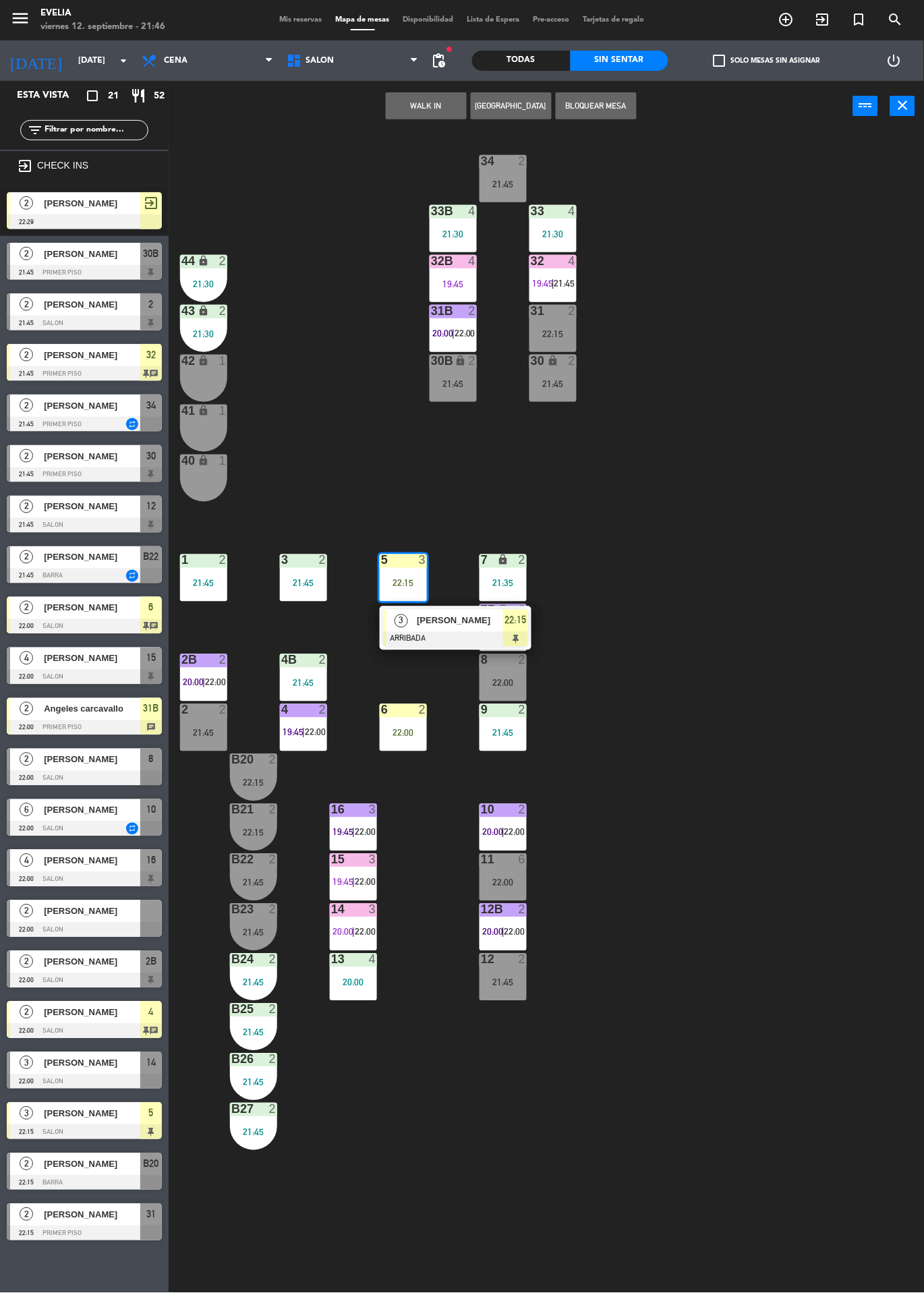
click at [396, 636] on div at bounding box center [456, 639] width 145 height 15
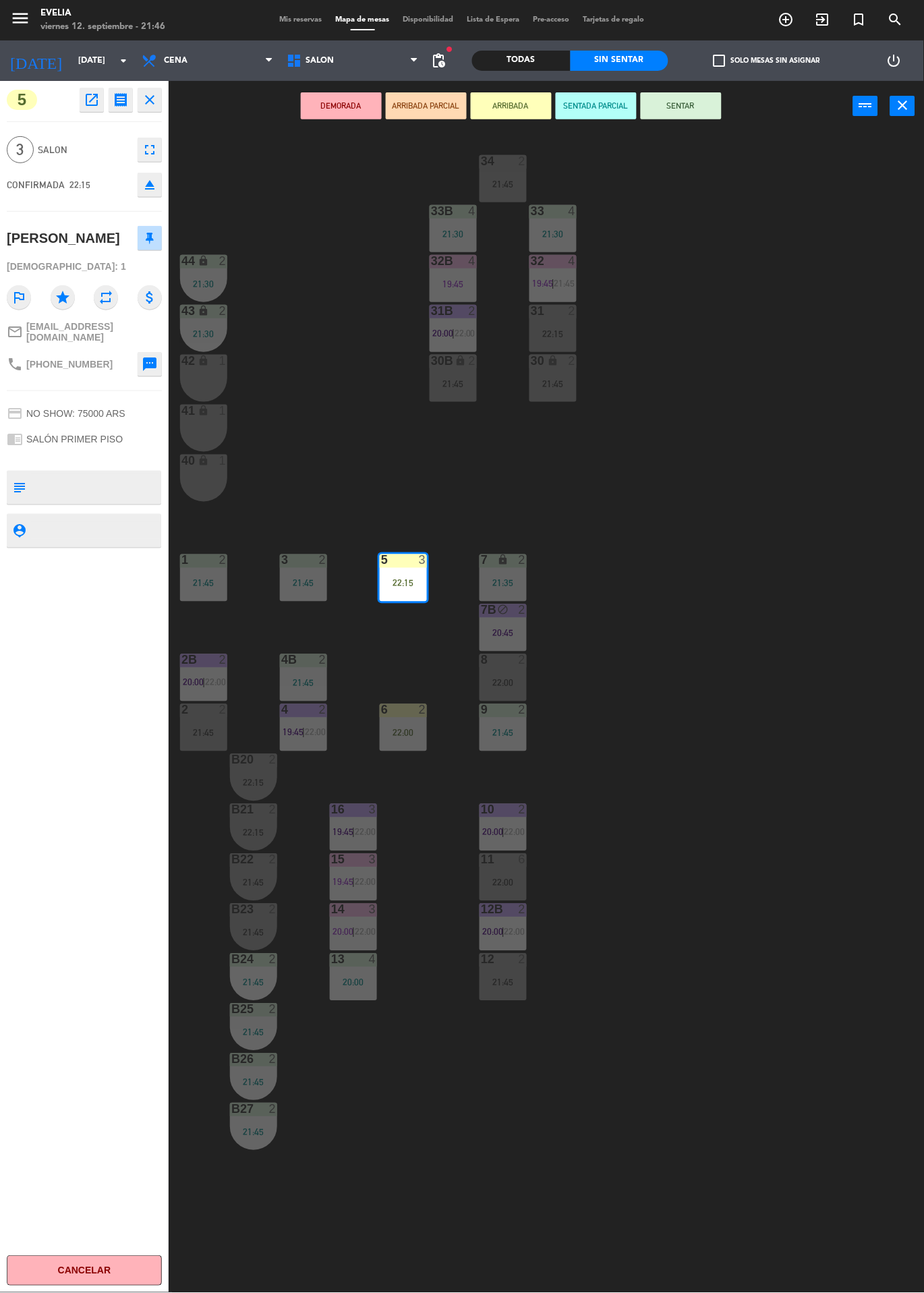
click at [115, 480] on textarea at bounding box center [95, 487] width 129 height 28
type textarea "Camp gris"
click at [91, 675] on div "5 open_in_new receipt 10:15 PM [DATE] 3 personas [PERSON_NAME] 5 EXPERIENCE SAL…" at bounding box center [84, 687] width 169 height 1212
click at [750, 302] on div "34 2 21:45 33B 4 21:30 33 4 21:30 44 lock 2 21:30 32B 4 19:45 32 4 19:45 | 21:4…" at bounding box center [551, 711] width 746 height 1161
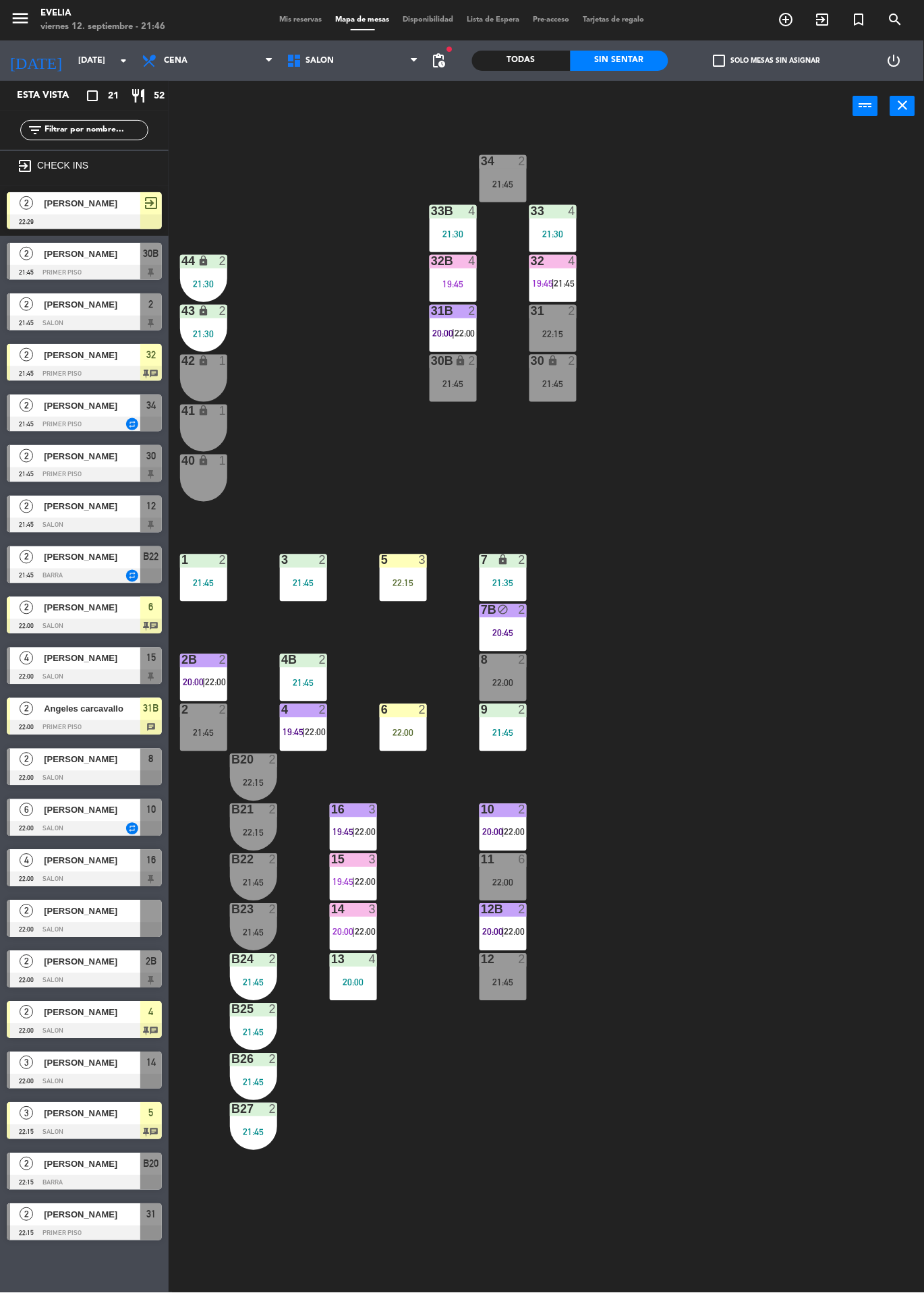
click at [382, 561] on div "5" at bounding box center [381, 560] width 1 height 12
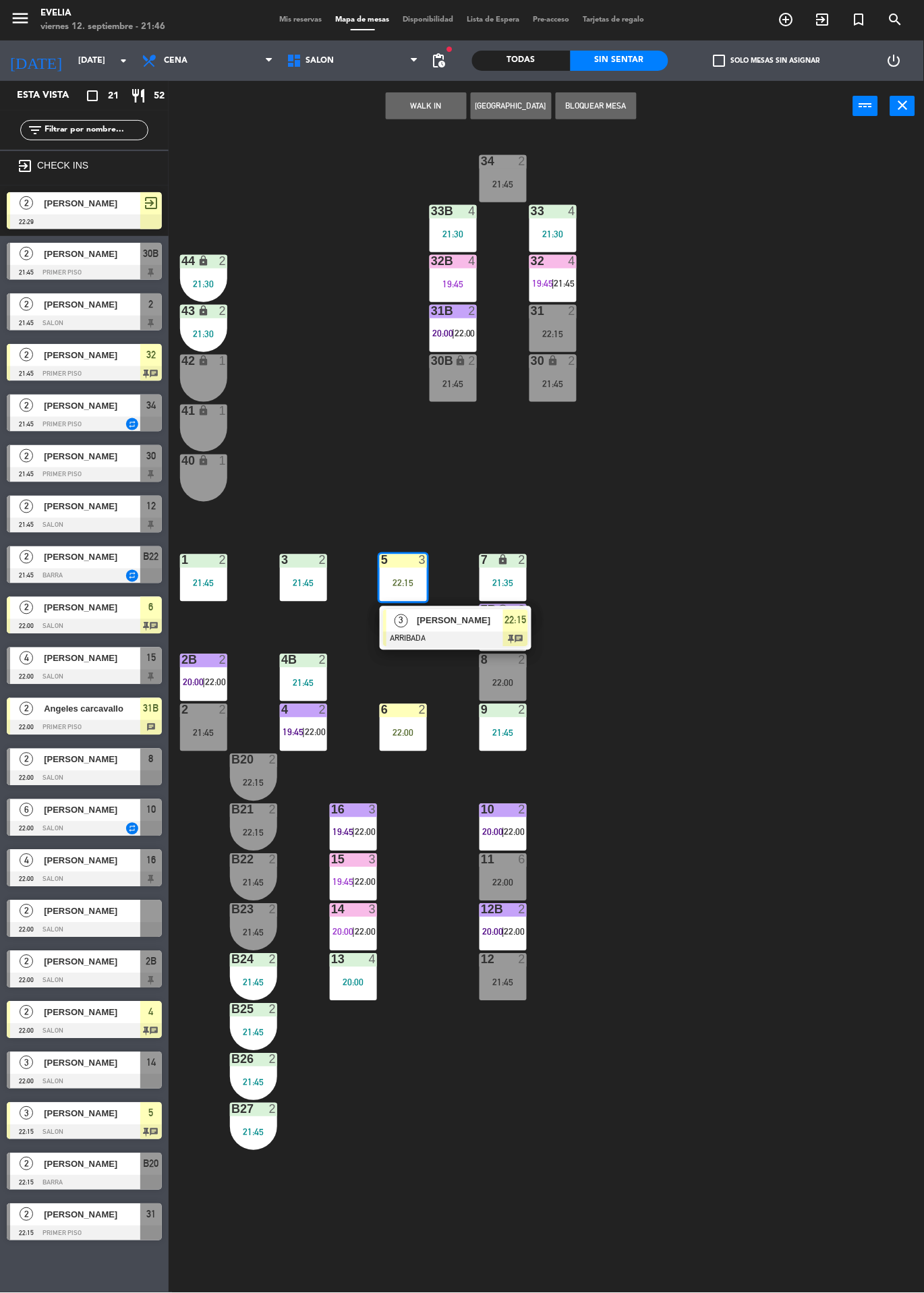
click at [463, 626] on span "[PERSON_NAME]" at bounding box center [460, 621] width 86 height 14
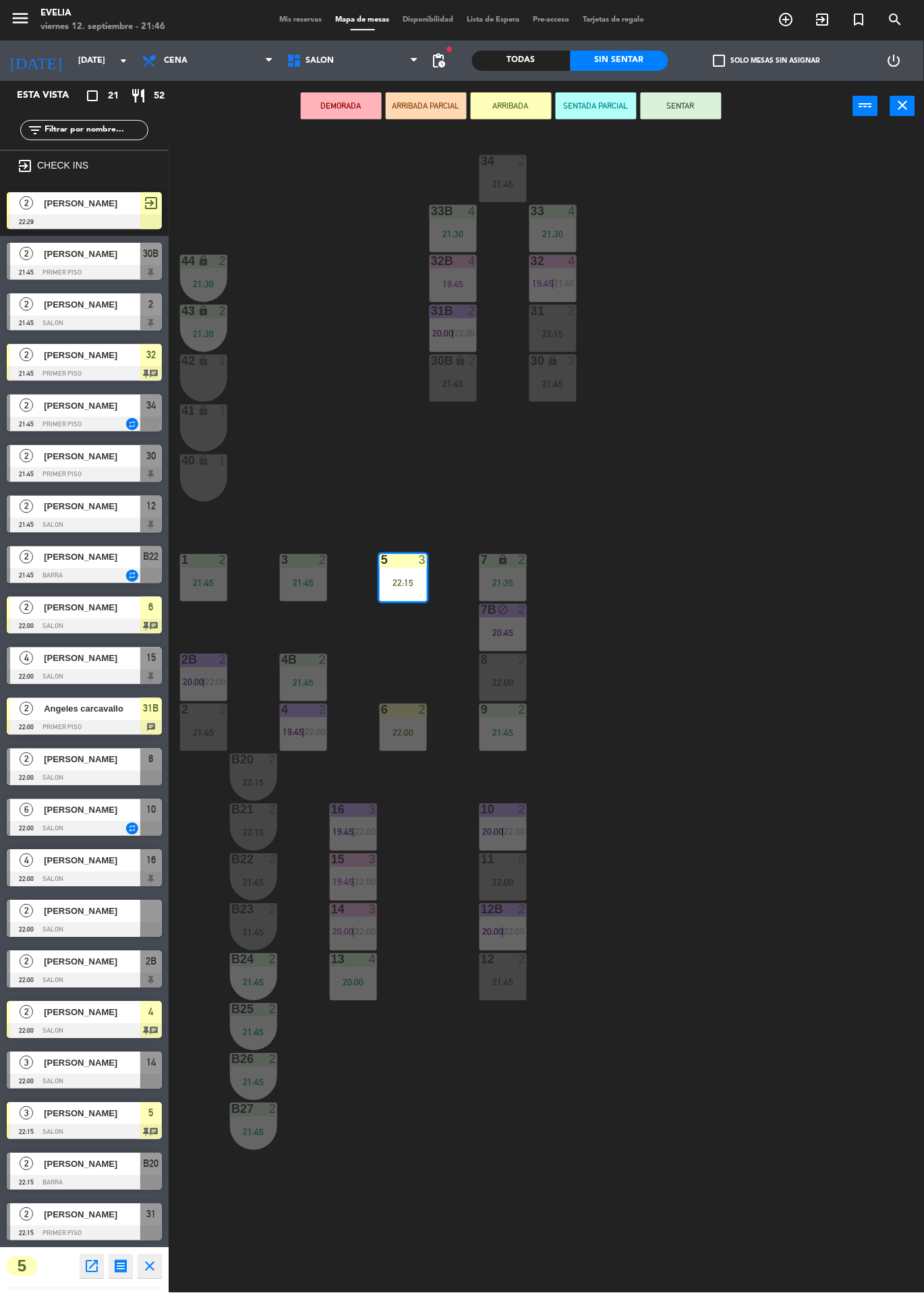
click at [372, 832] on span "22:00" at bounding box center [365, 832] width 21 height 11
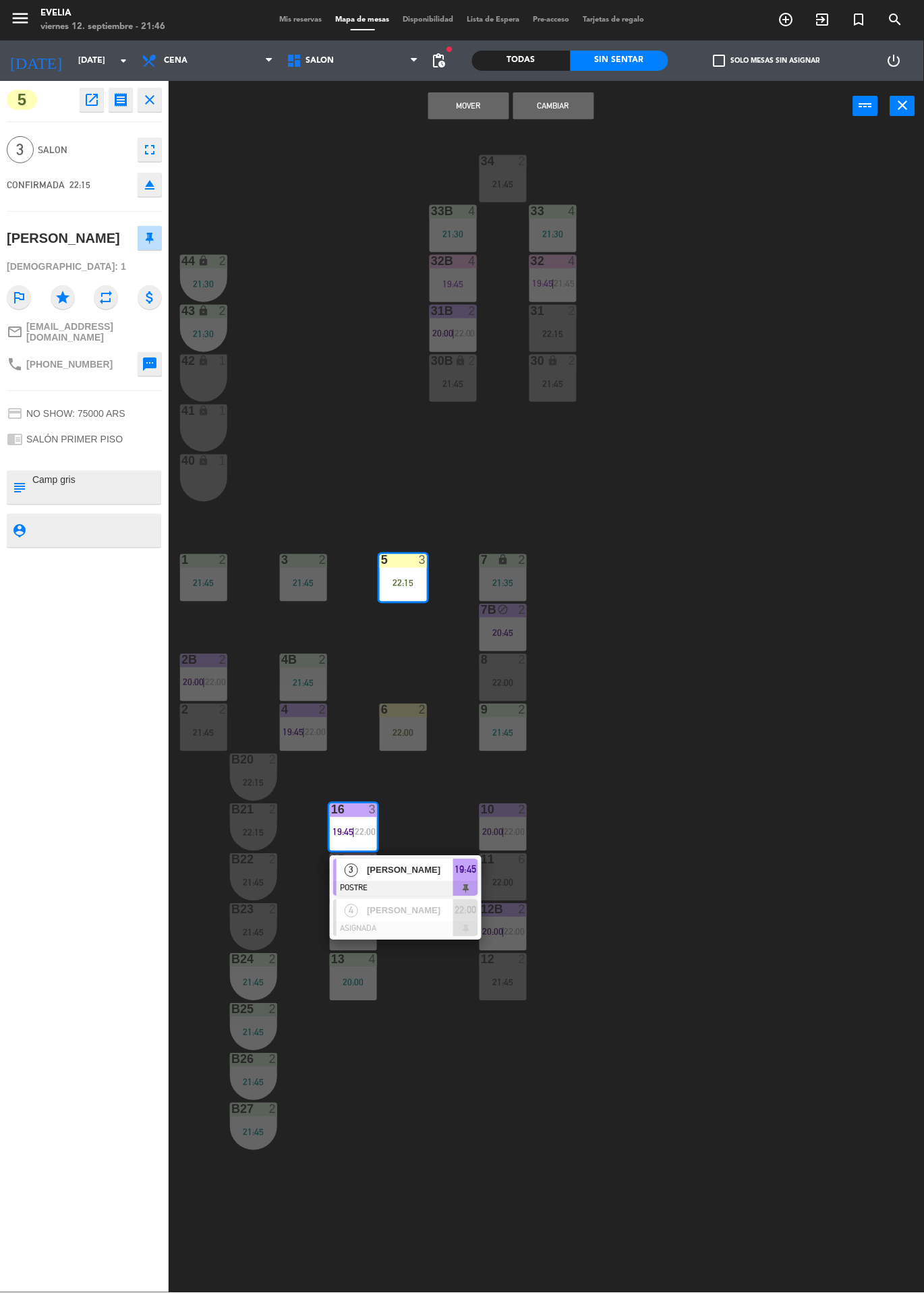
click at [430, 932] on div at bounding box center [405, 929] width 145 height 15
click at [556, 105] on button "Cambiar" at bounding box center [554, 105] width 81 height 27
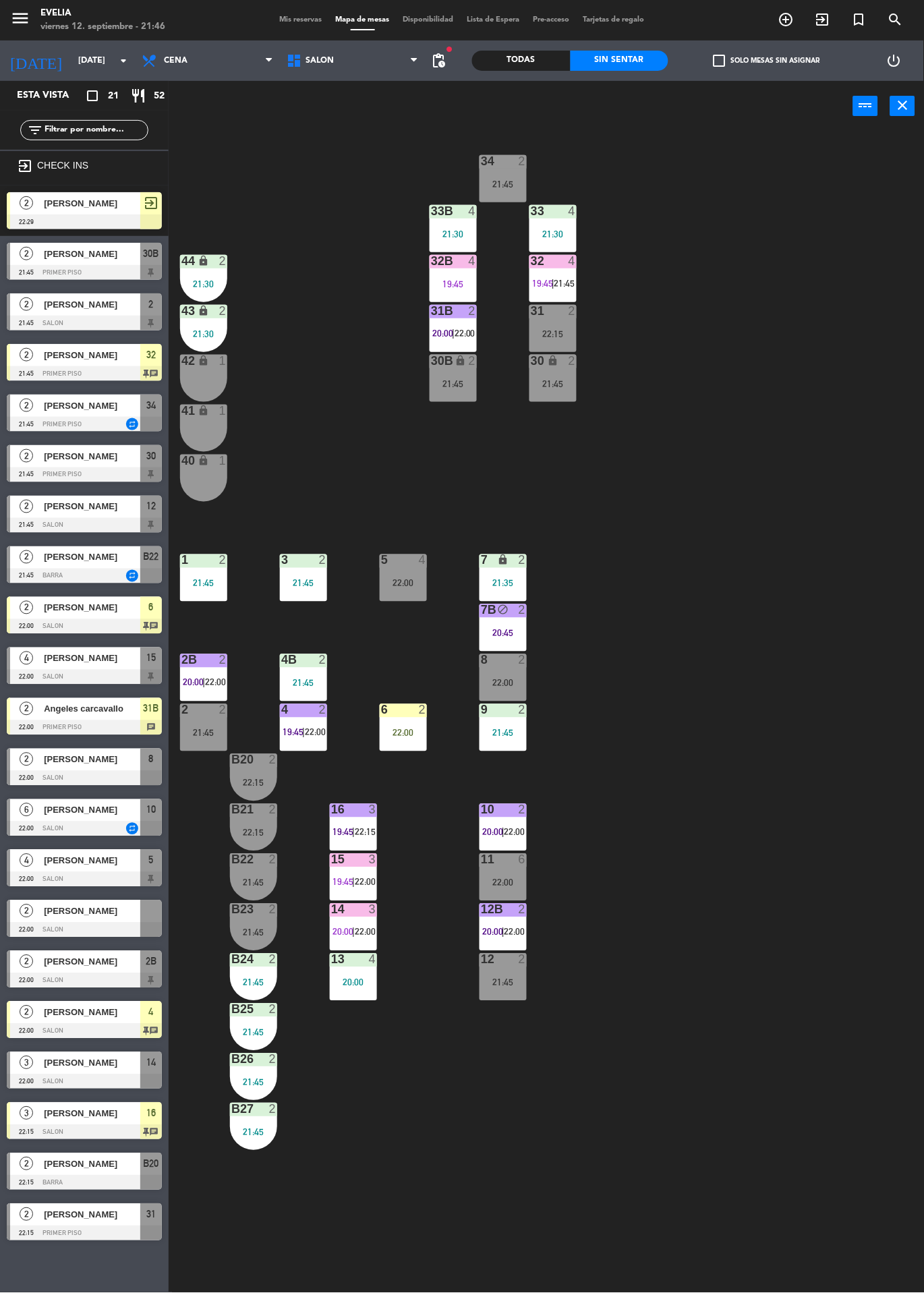
click at [373, 860] on div "3" at bounding box center [373, 860] width 8 height 12
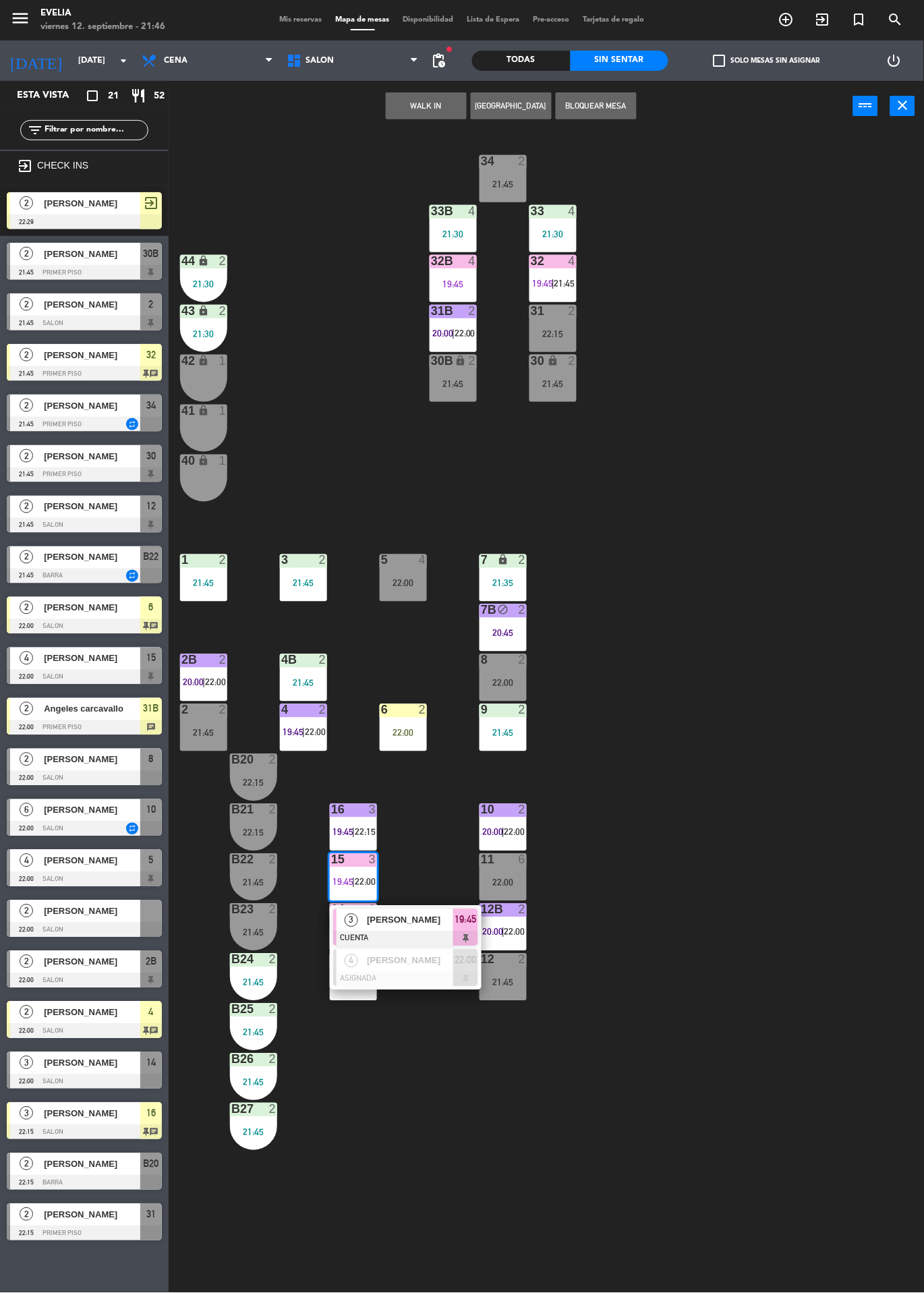
click at [428, 925] on span "[PERSON_NAME]" at bounding box center [410, 920] width 86 height 14
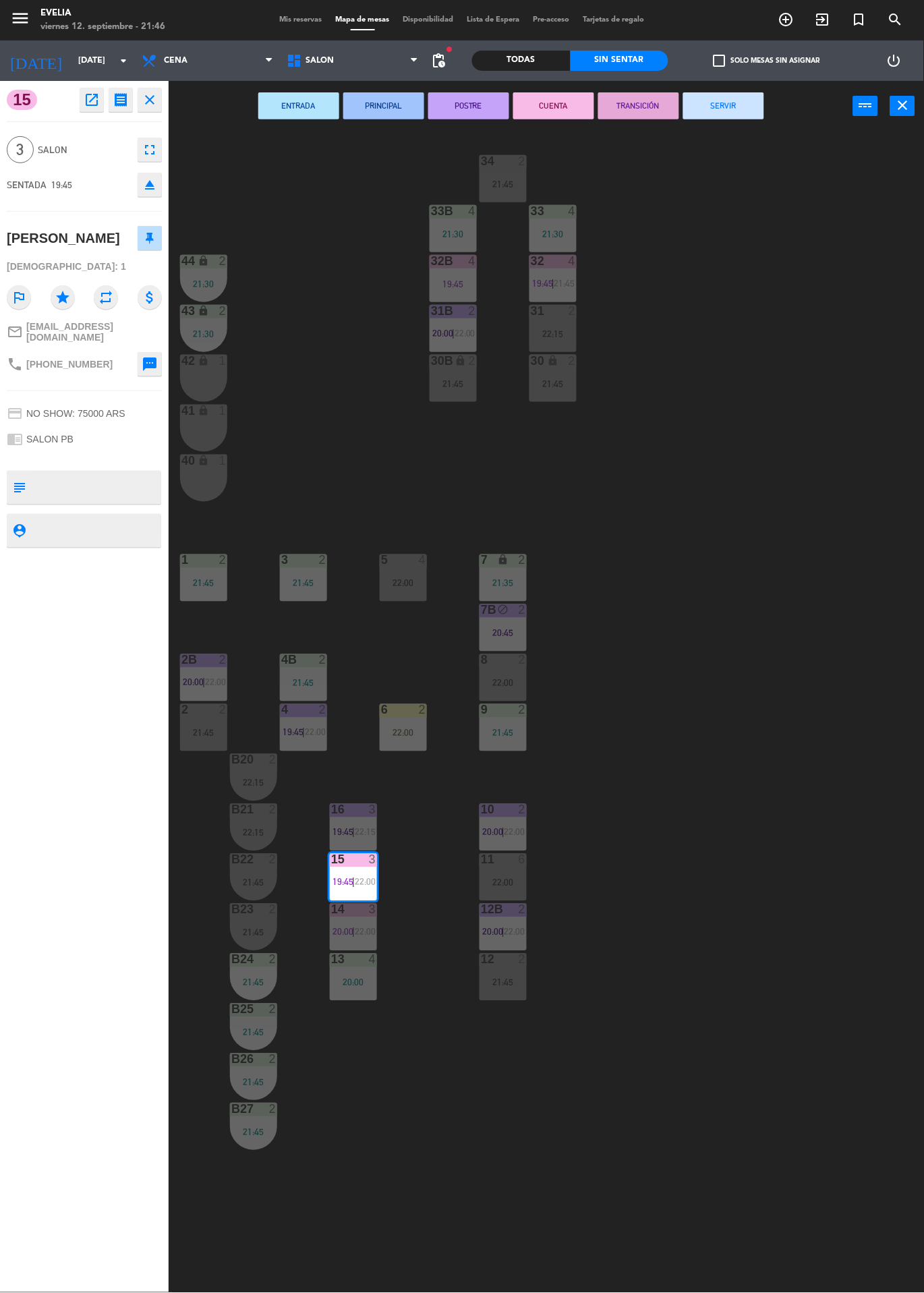
click at [720, 105] on button "SERVIR" at bounding box center [724, 105] width 81 height 27
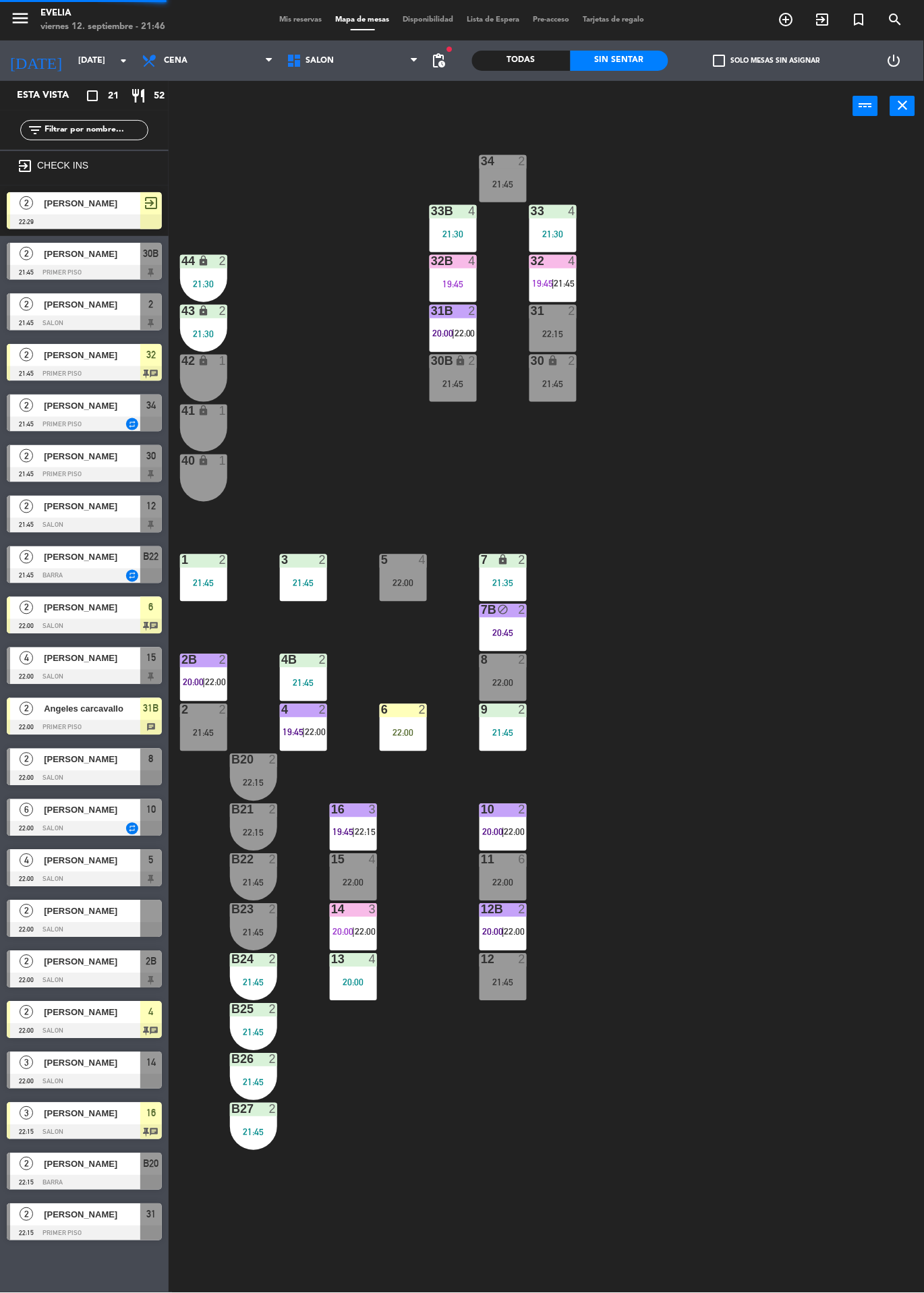
click at [366, 927] on span "22:00" at bounding box center [365, 932] width 21 height 11
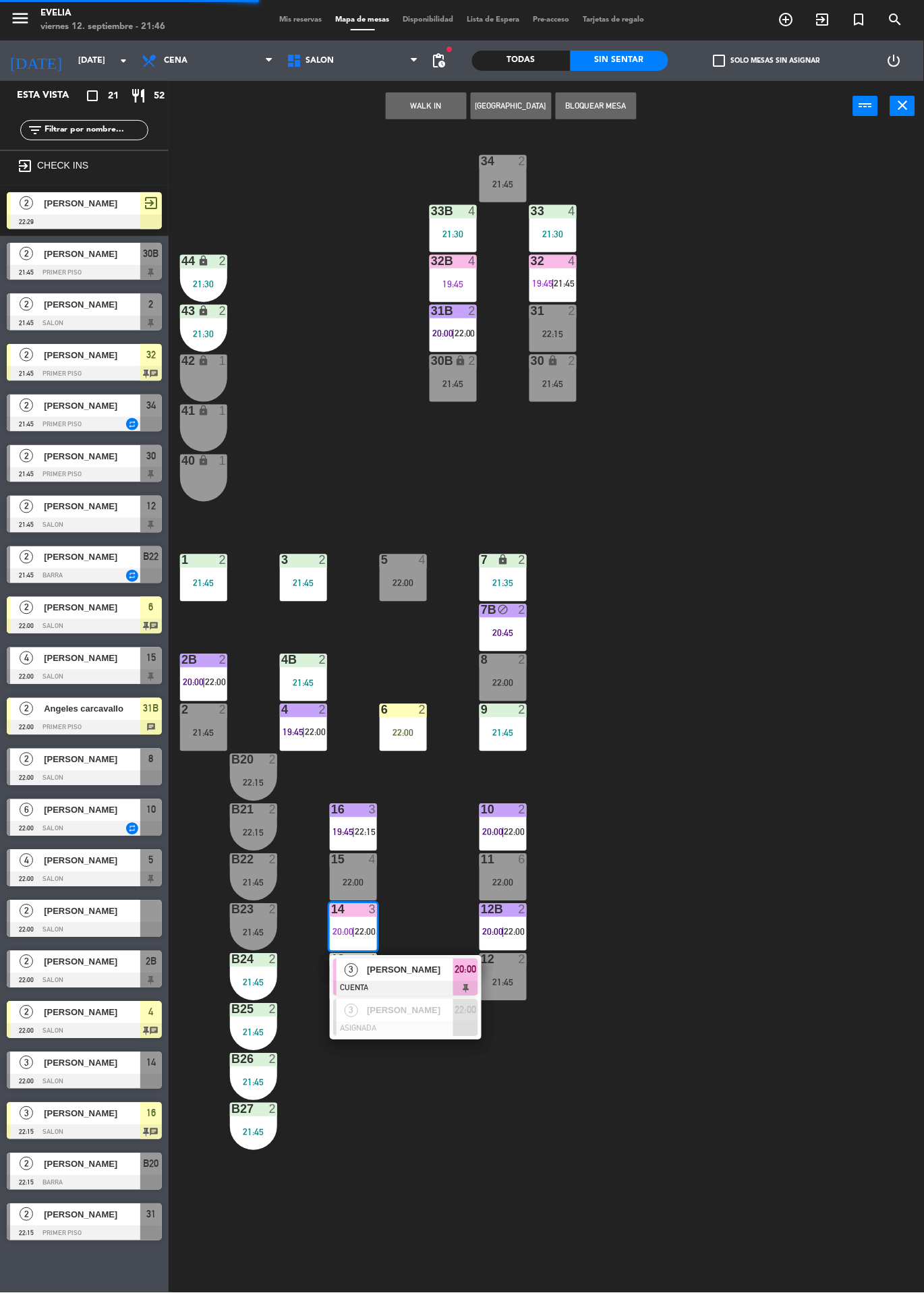
click at [414, 956] on div "3 [PERSON_NAME] CUENTA 20:00" at bounding box center [406, 977] width 152 height 44
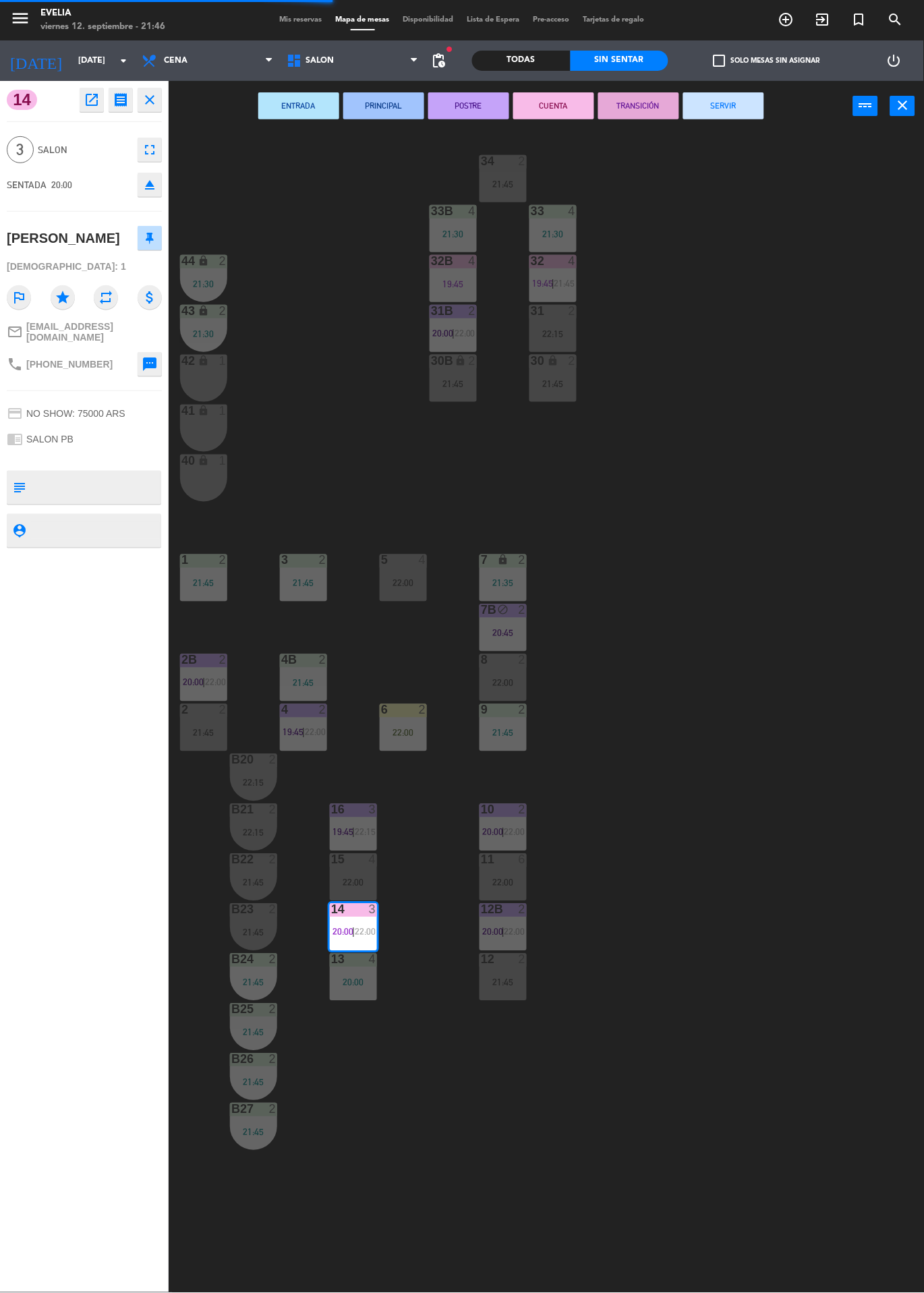
click at [755, 100] on button "SERVIR" at bounding box center [724, 105] width 81 height 27
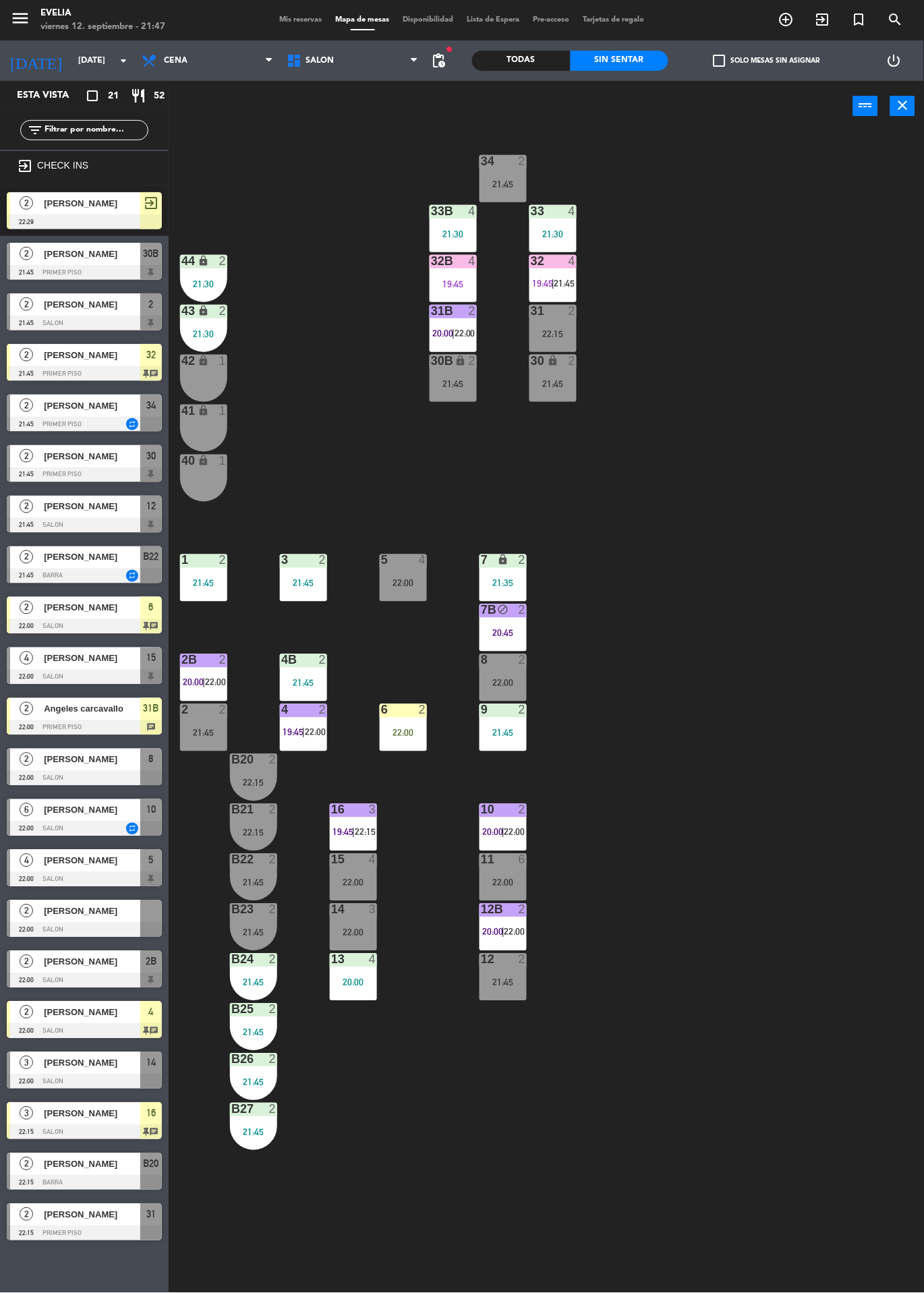
click at [570, 332] on div "22:15" at bounding box center [554, 334] width 48 height 9
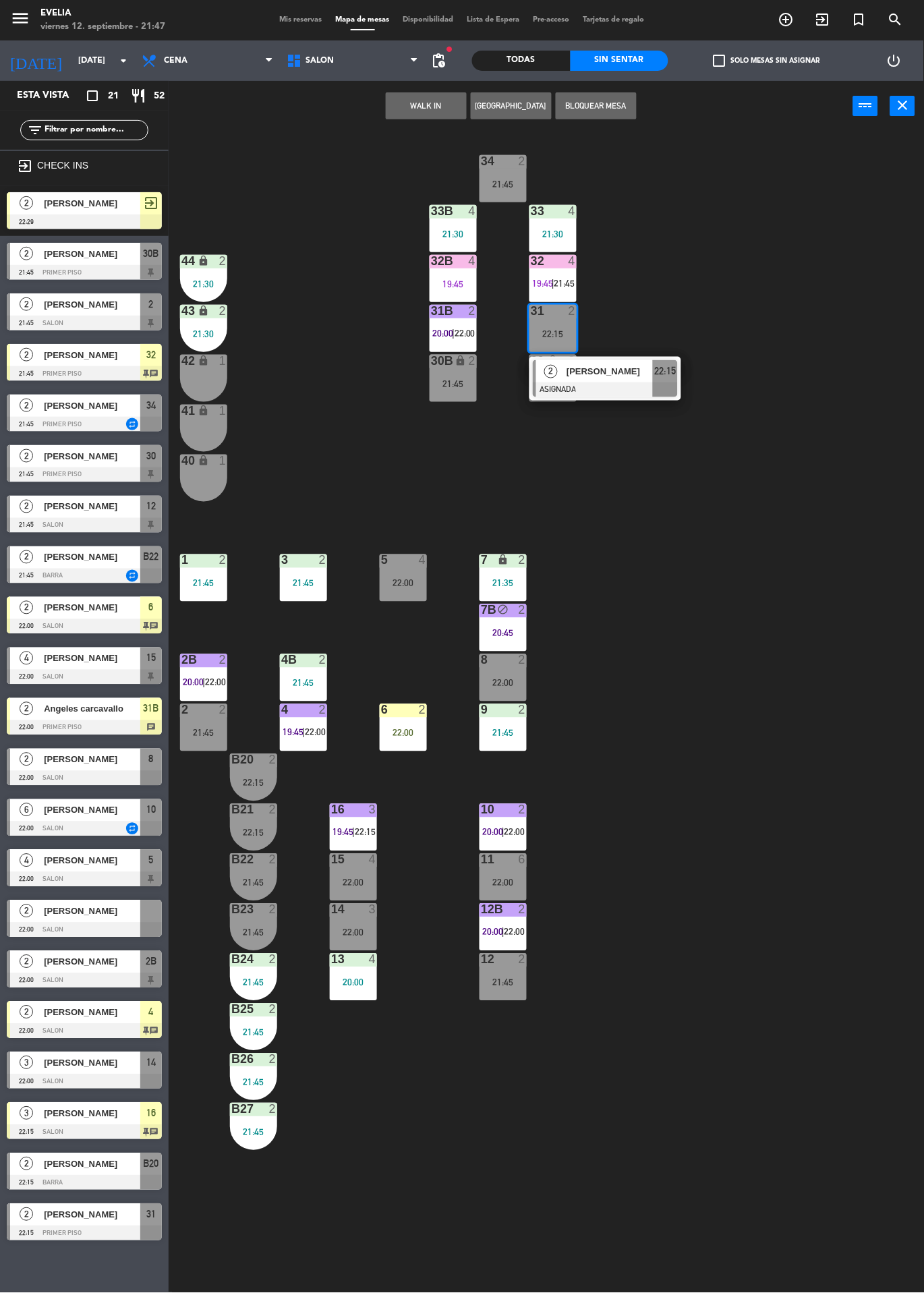
click at [722, 225] on div "34 2 21:45 33B 4 21:30 33 4 21:30 44 lock 2 21:30 32B 4 19:45 32 4 19:45 | 21:4…" at bounding box center [551, 711] width 746 height 1161
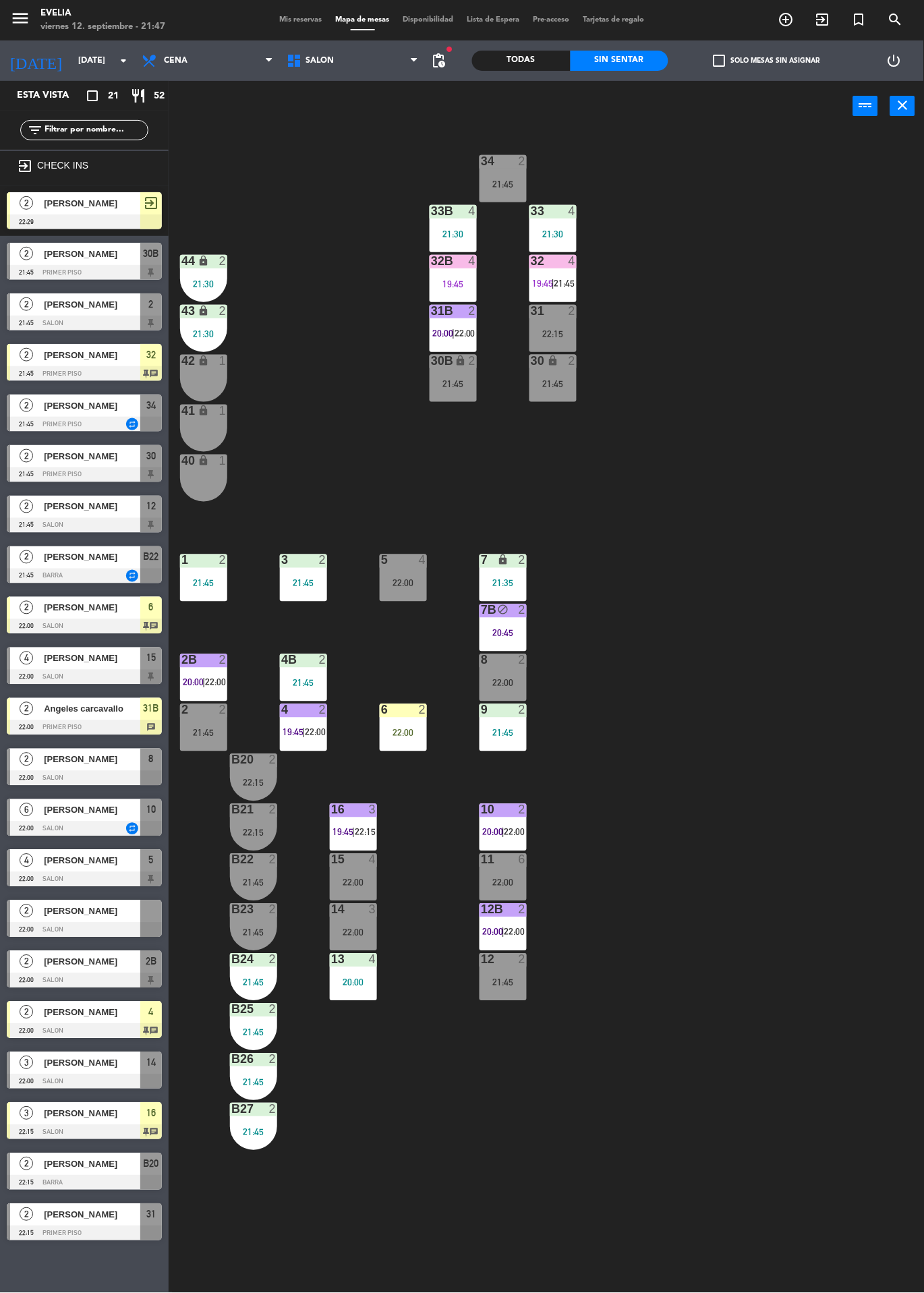
click at [560, 288] on span "21:45" at bounding box center [564, 283] width 21 height 11
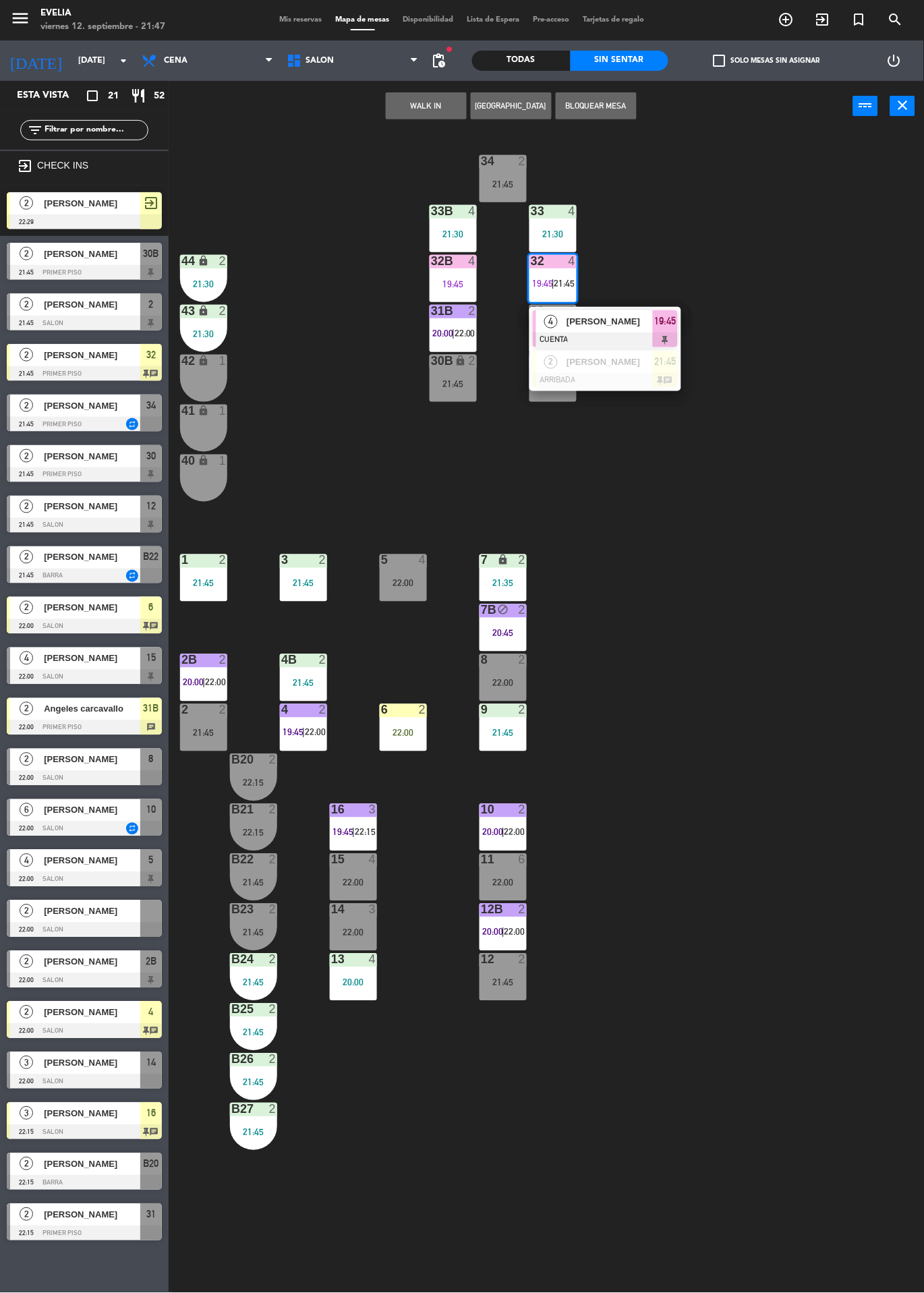
click at [636, 377] on div at bounding box center [605, 381] width 145 height 15
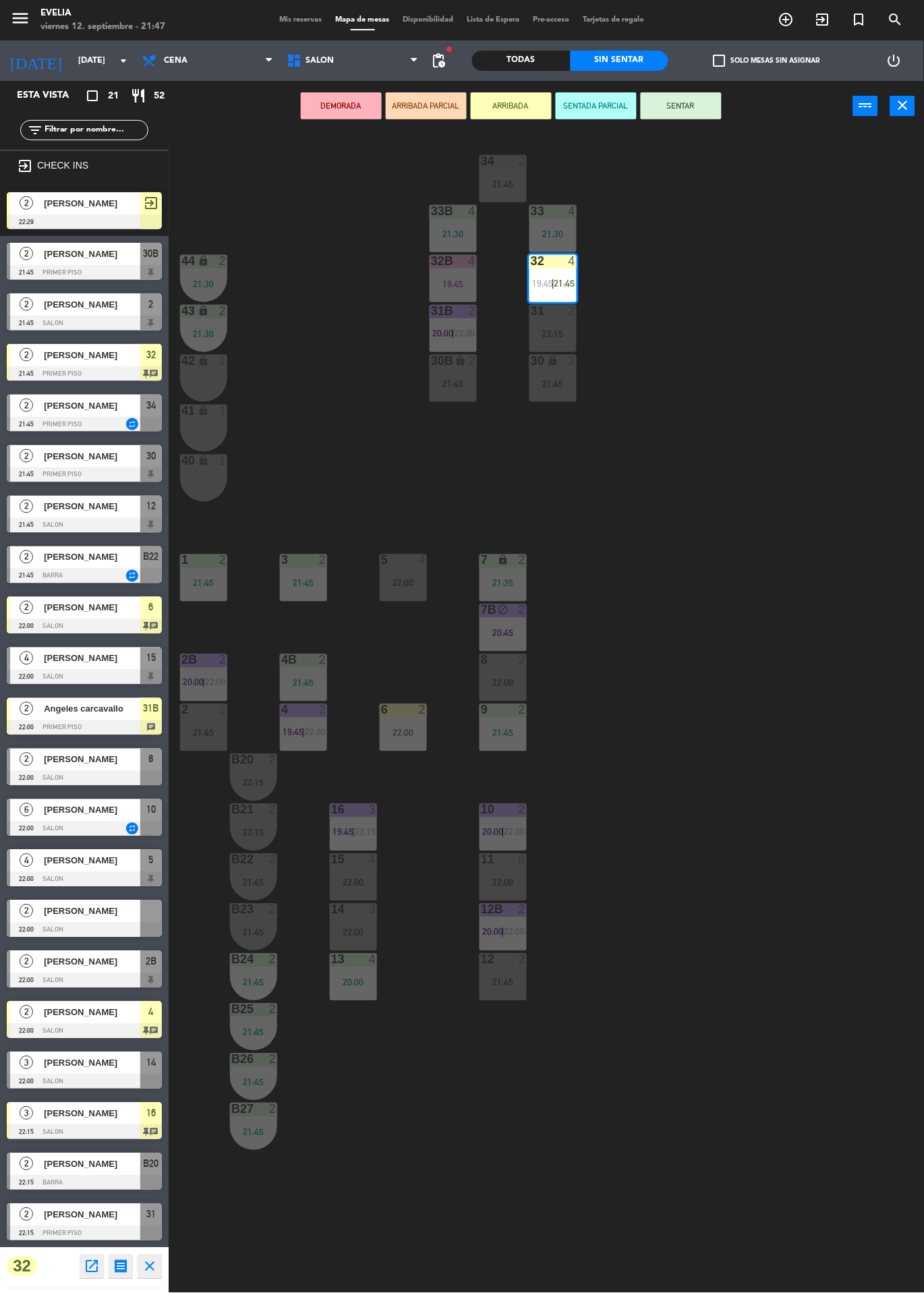
click at [551, 324] on div "31 2 22:15" at bounding box center [554, 329] width 48 height 48
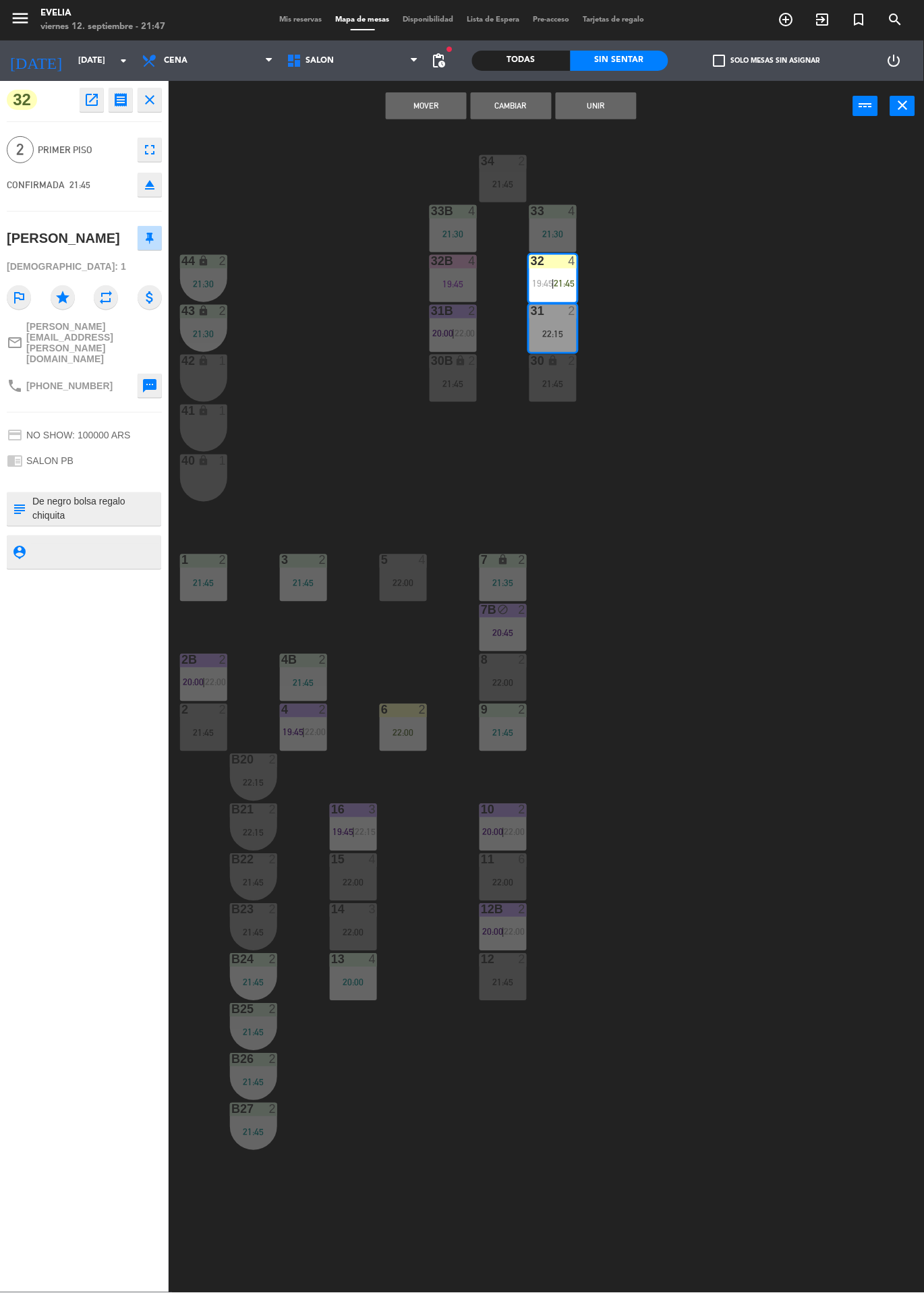
click at [604, 105] on button "Unir" at bounding box center [596, 105] width 81 height 27
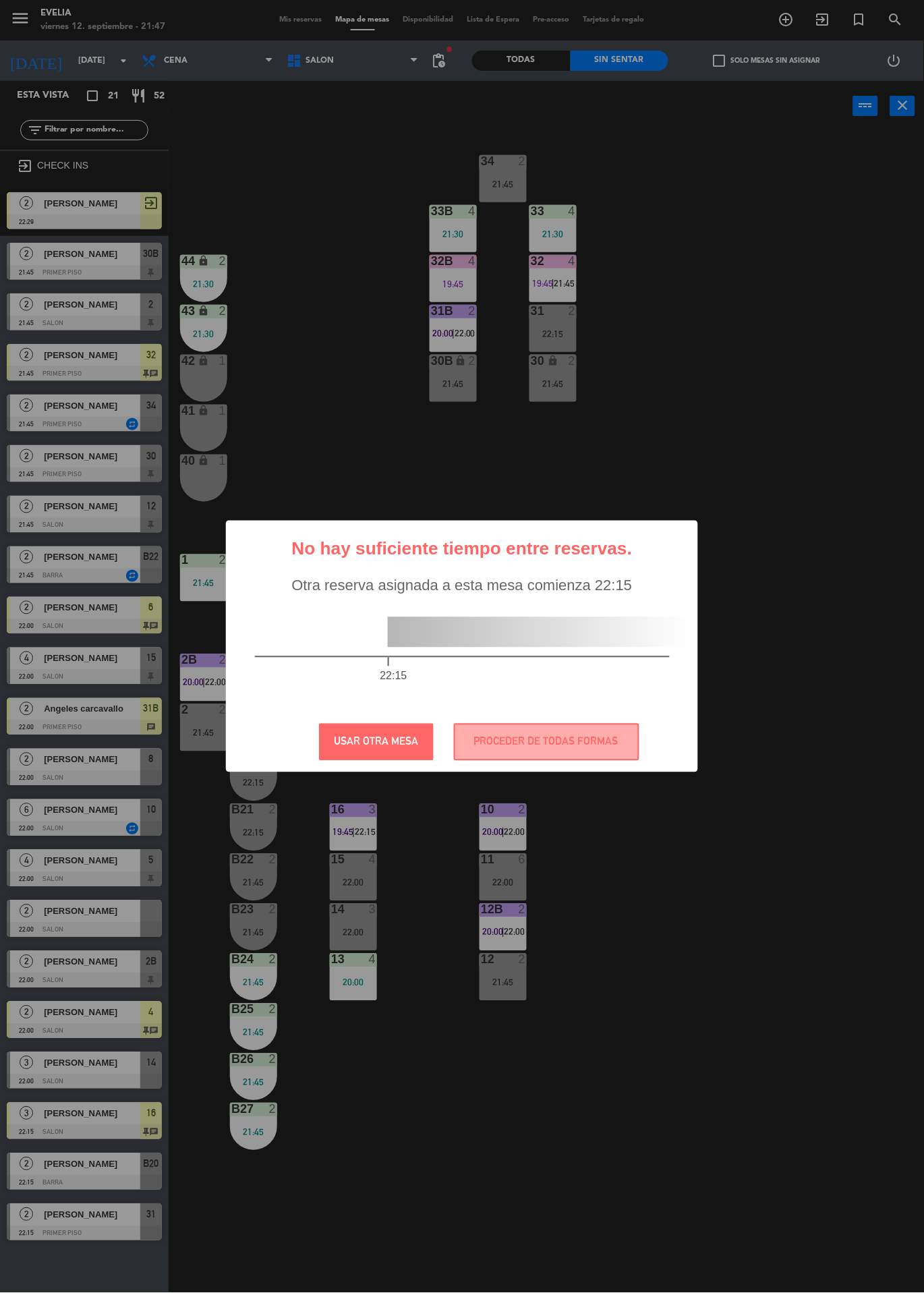
click at [391, 727] on button "USAR OTRA MESA" at bounding box center [376, 742] width 115 height 37
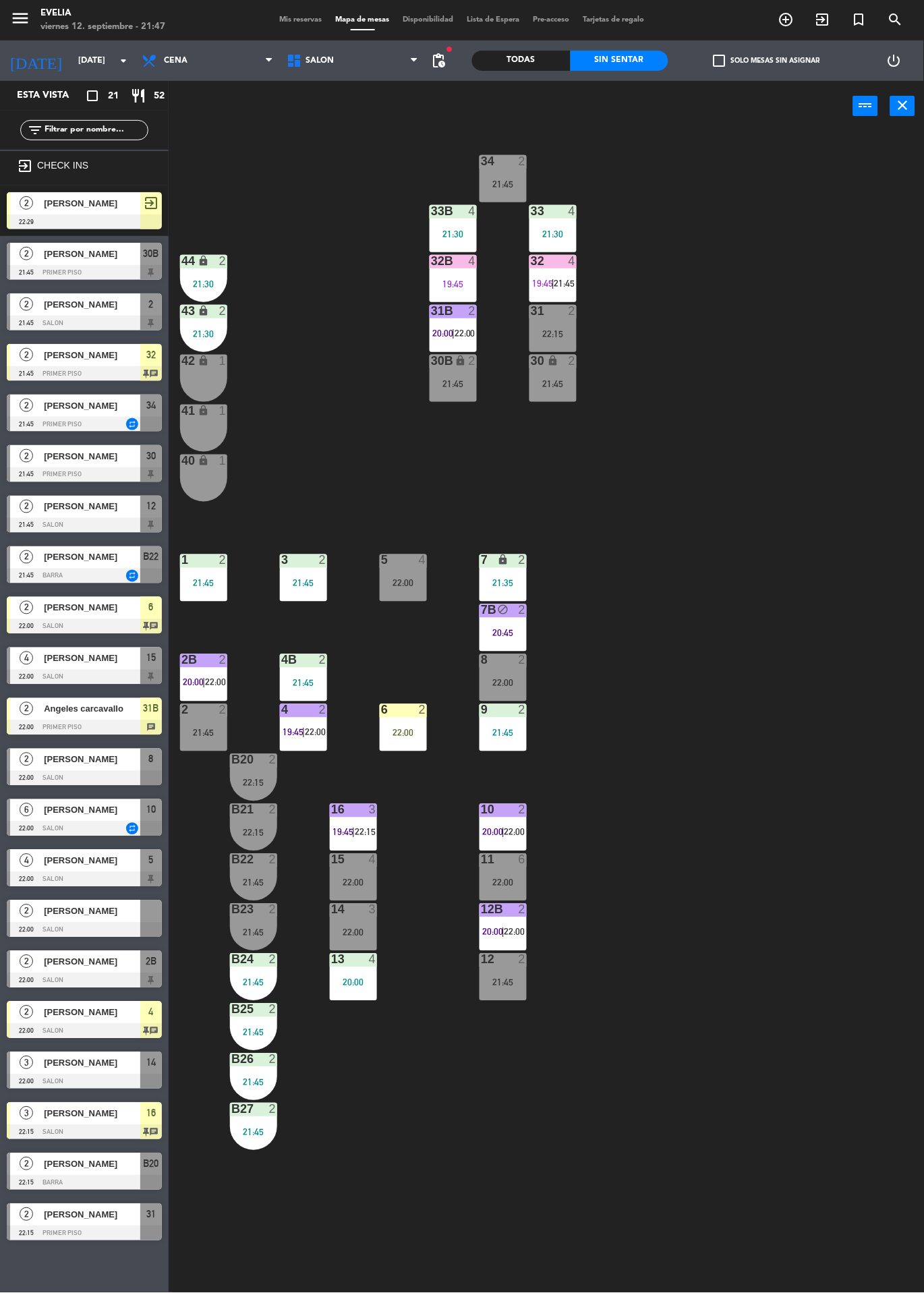
click at [562, 288] on span "21:45" at bounding box center [564, 283] width 21 height 11
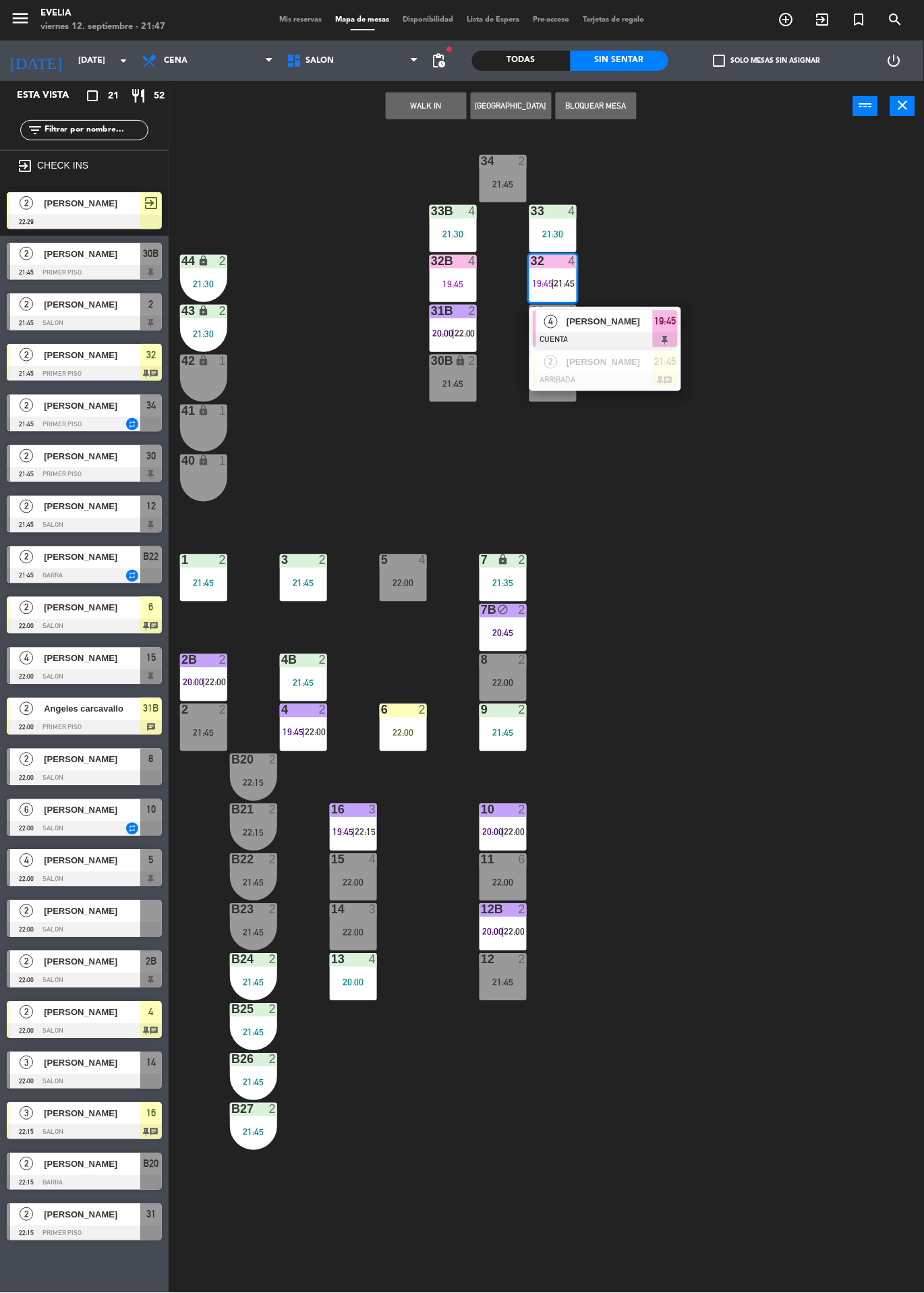
click at [634, 370] on div "[PERSON_NAME]" at bounding box center [609, 362] width 88 height 22
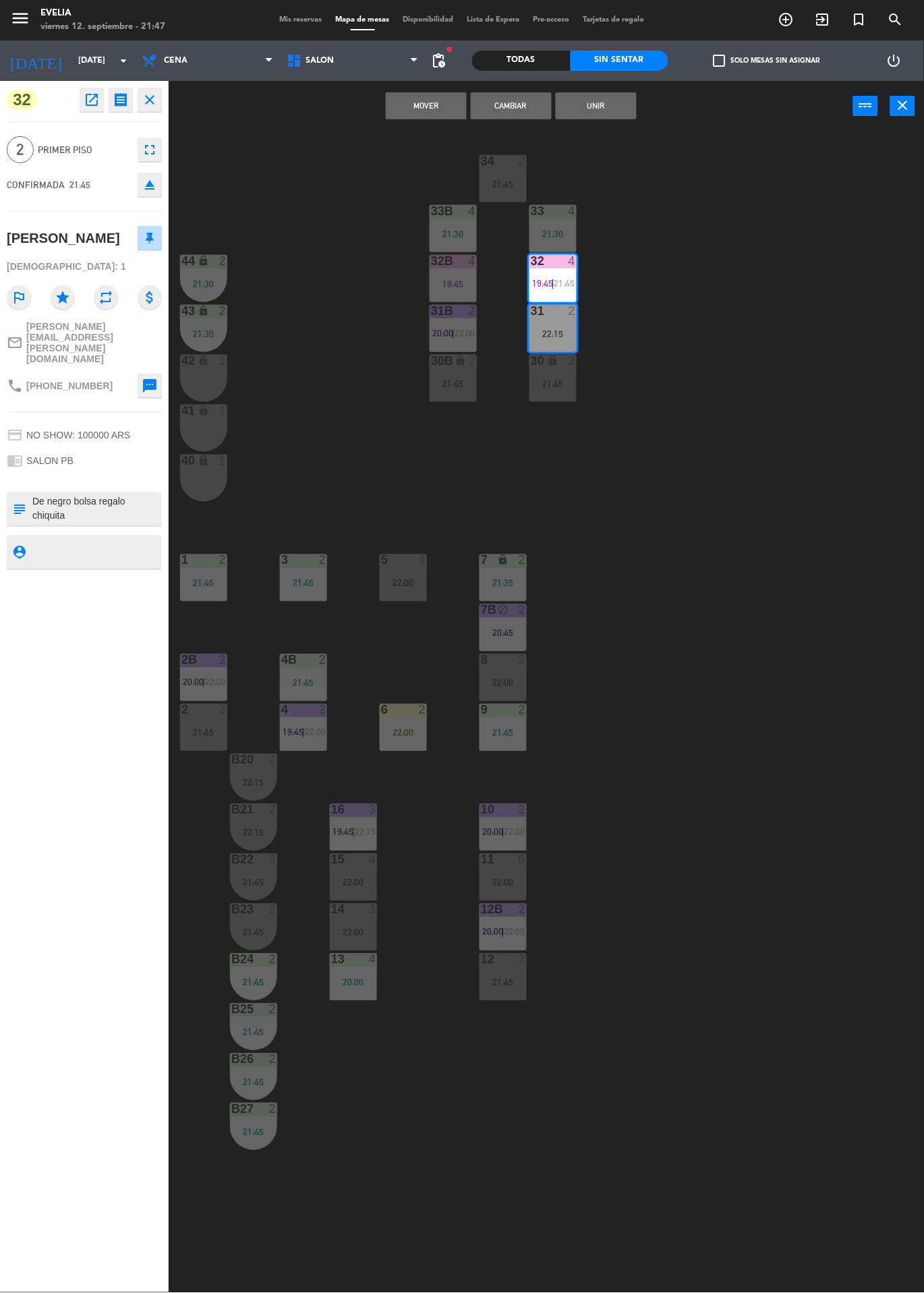
click at [534, 102] on button "Cambiar" at bounding box center [511, 105] width 81 height 27
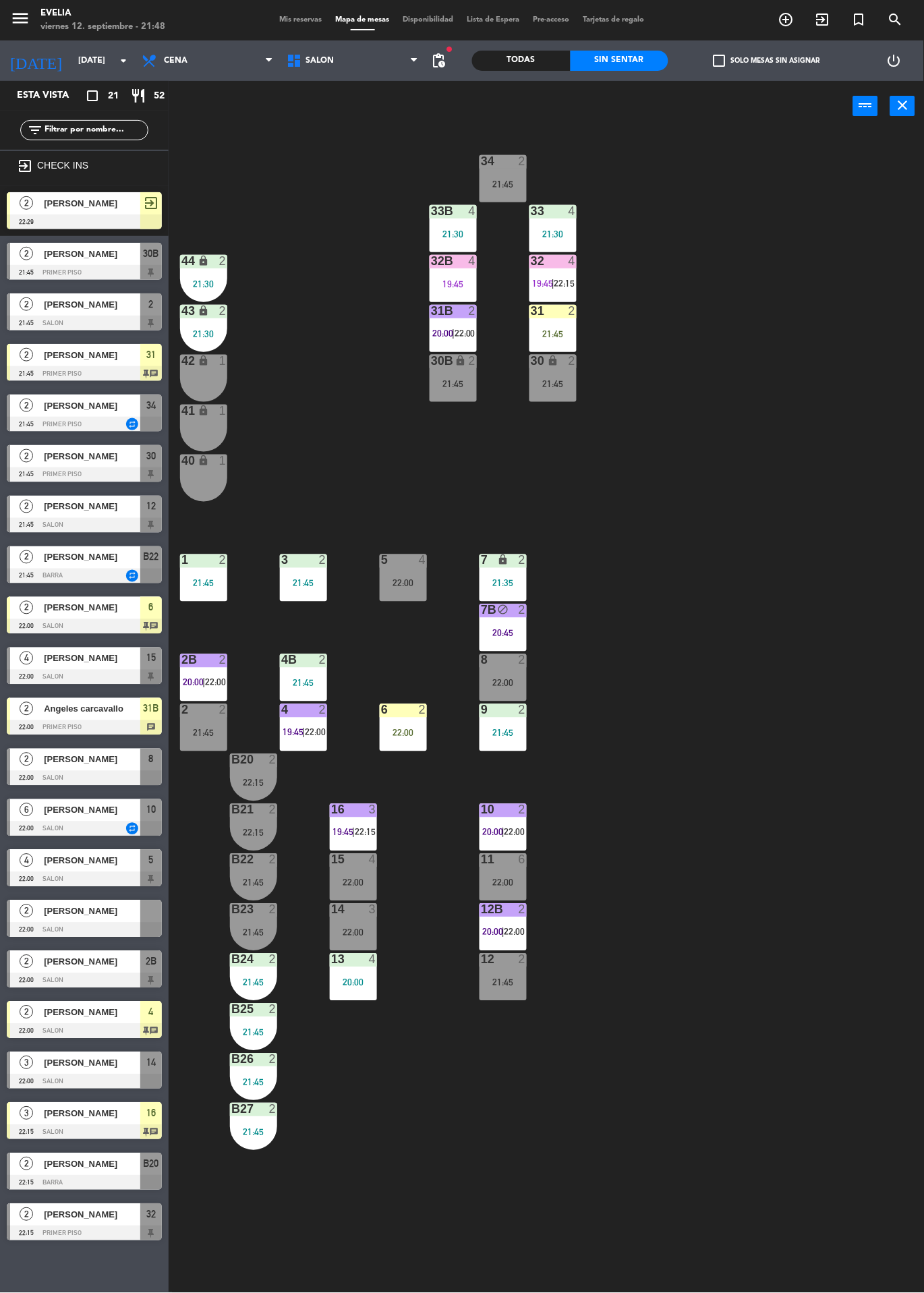
click at [117, 569] on div at bounding box center [84, 576] width 155 height 15
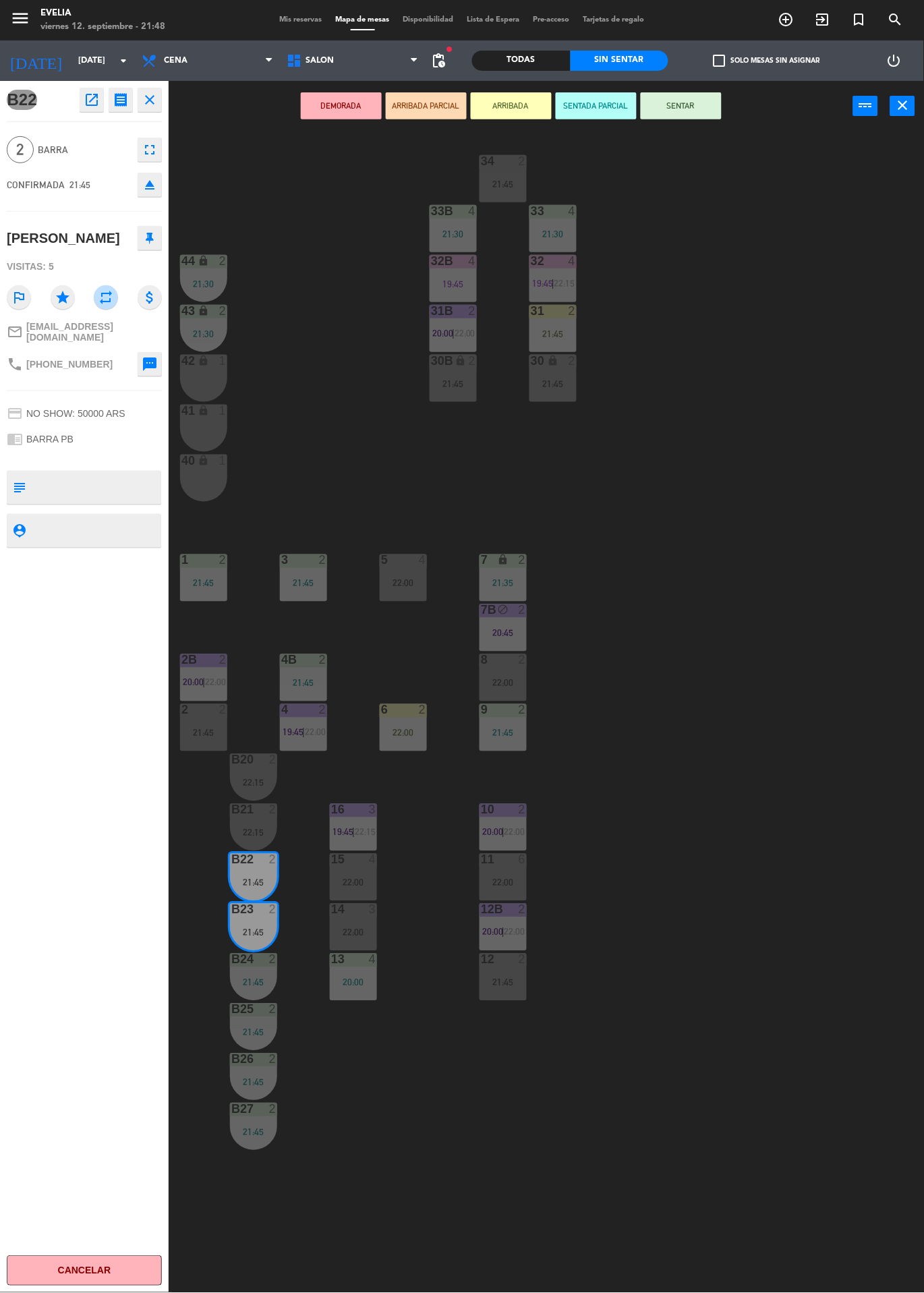
click at [787, 845] on div "34 2 21:45 33B 4 21:30 33 4 21:30 44 lock 2 21:30 32B 4 19:45 32 4 19:45 | 22:1…" at bounding box center [551, 711] width 746 height 1161
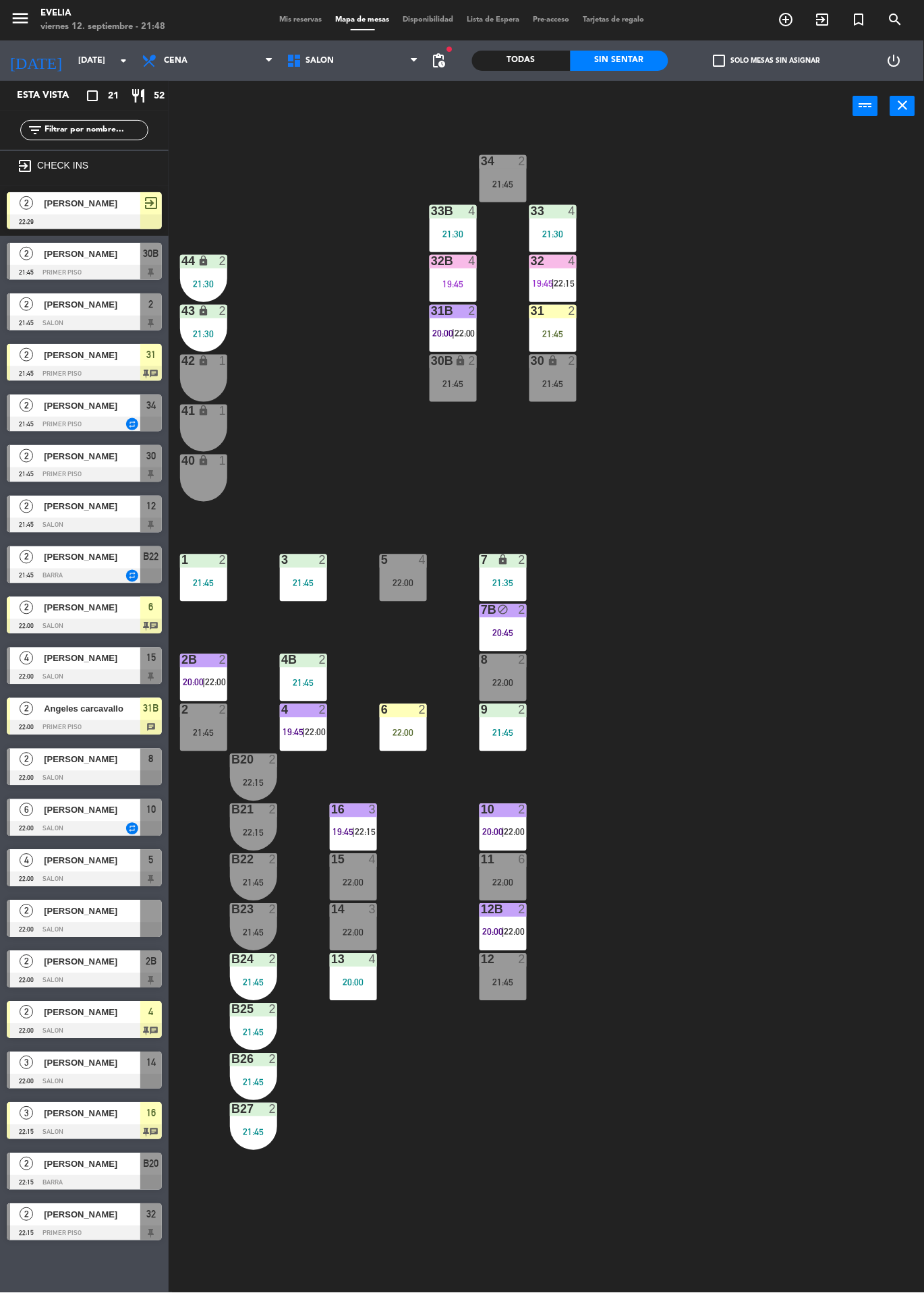
click at [262, 1147] on div "B27 2 21:45" at bounding box center [254, 1127] width 48 height 48
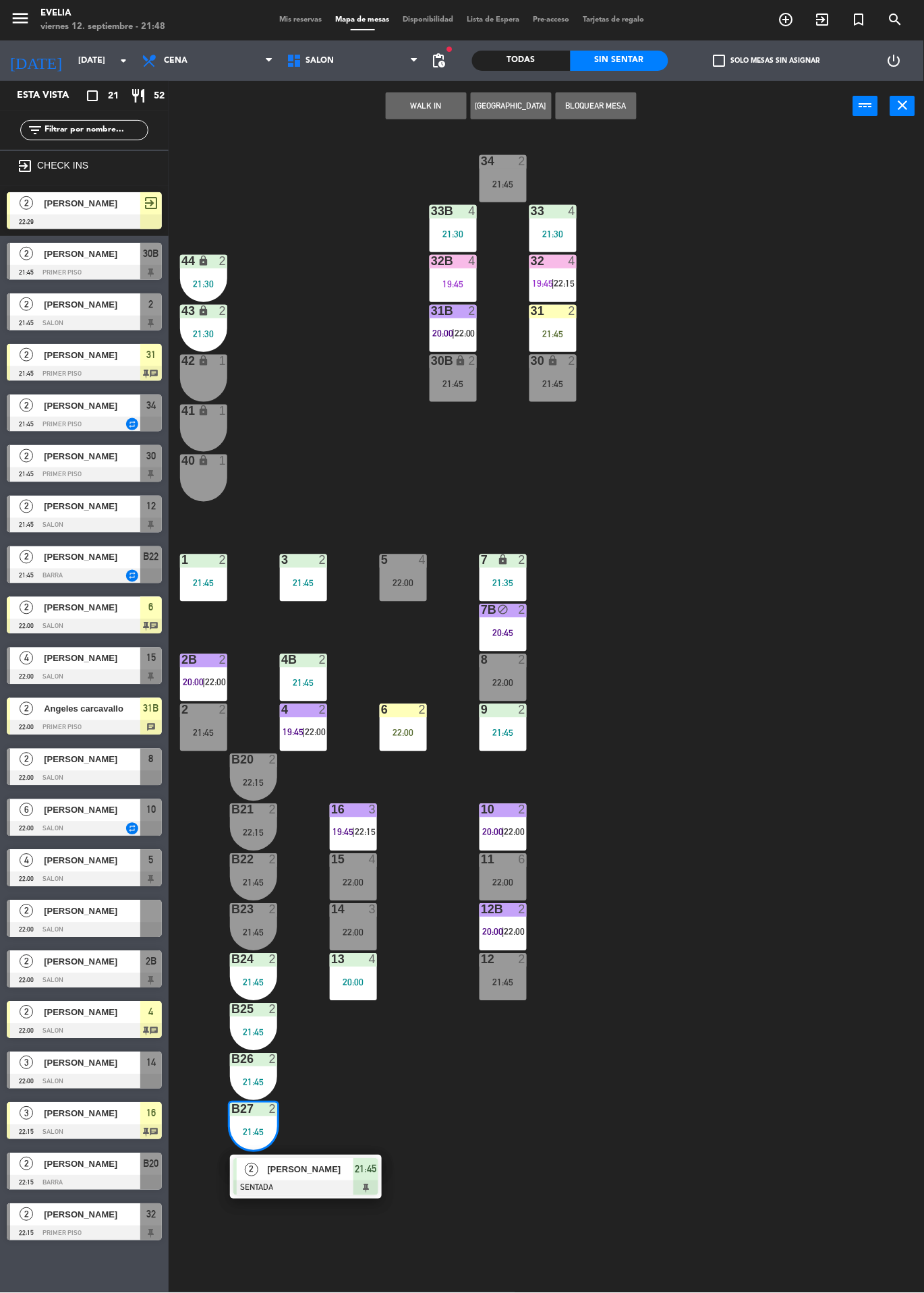
click at [325, 1178] on div "[PERSON_NAME]" at bounding box center [310, 1170] width 88 height 22
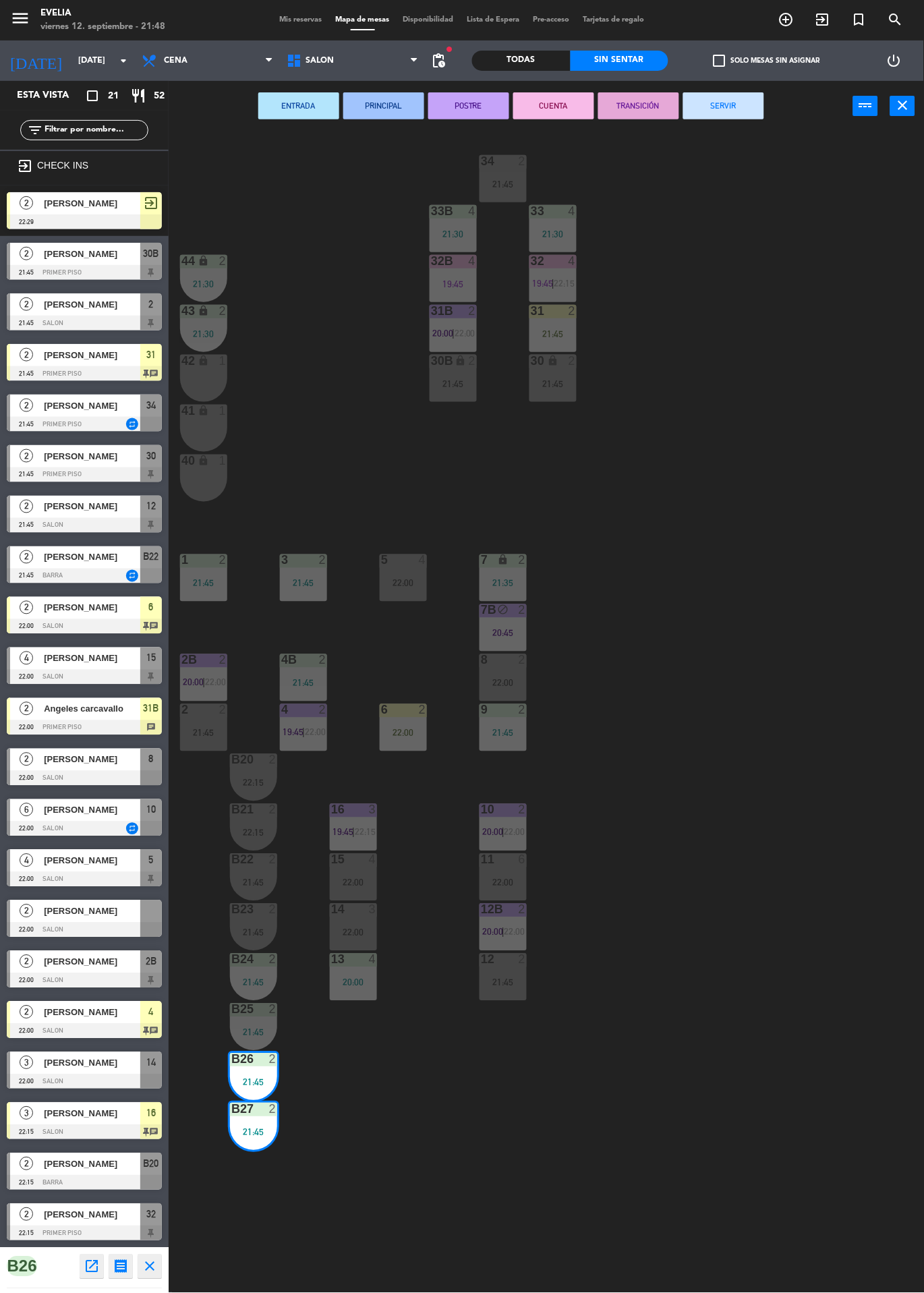
click at [266, 770] on div "B20 2 22:15" at bounding box center [254, 778] width 48 height 48
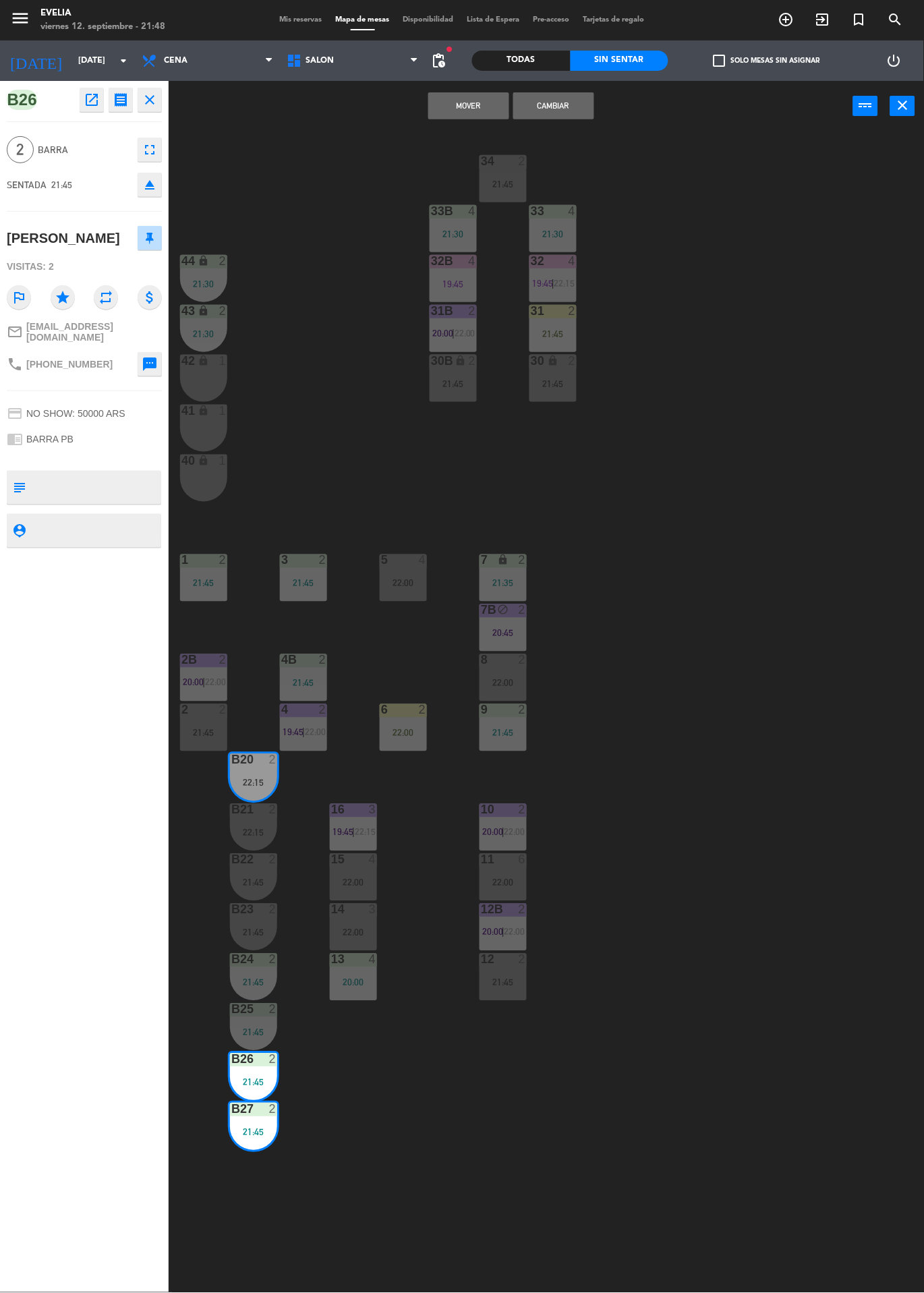
click at [558, 104] on button "Cambiar" at bounding box center [554, 105] width 81 height 27
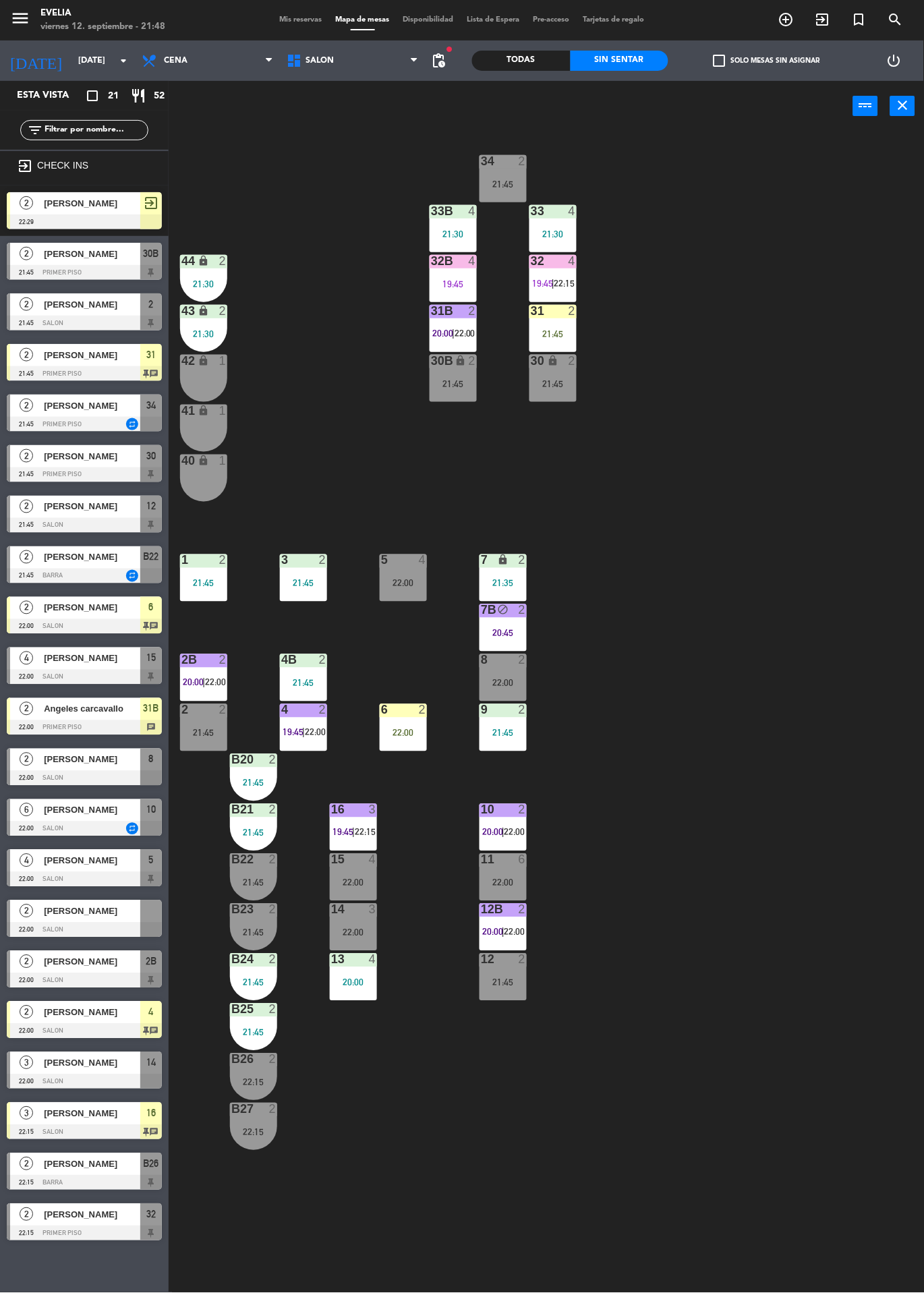
click at [127, 471] on div at bounding box center [84, 475] width 155 height 15
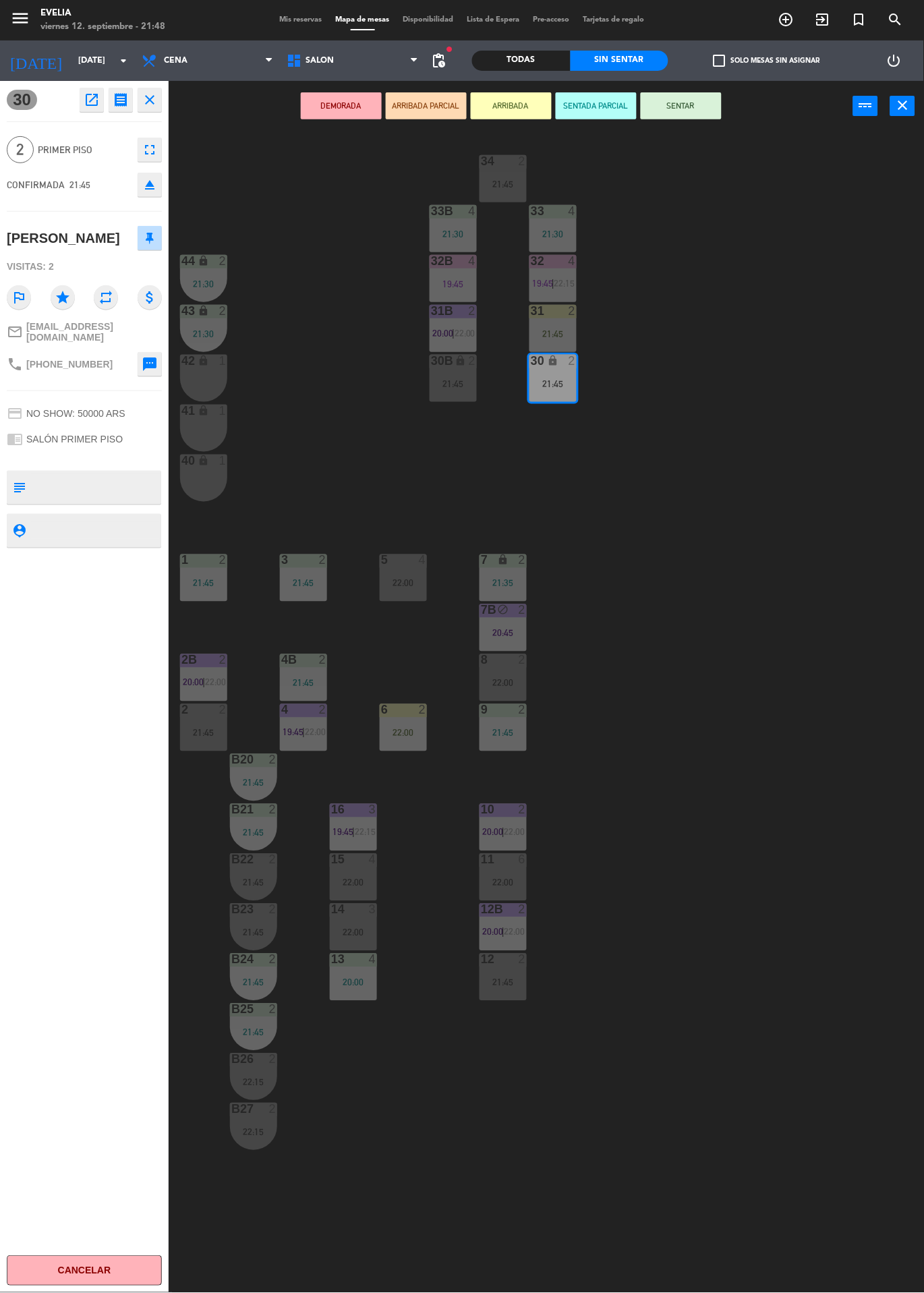
click at [732, 365] on div "34 2 21:45 33B 4 21:30 33 4 21:30 44 lock 2 21:30 32B 4 19:45 32 4 19:45 | 22:1…" at bounding box center [551, 711] width 746 height 1161
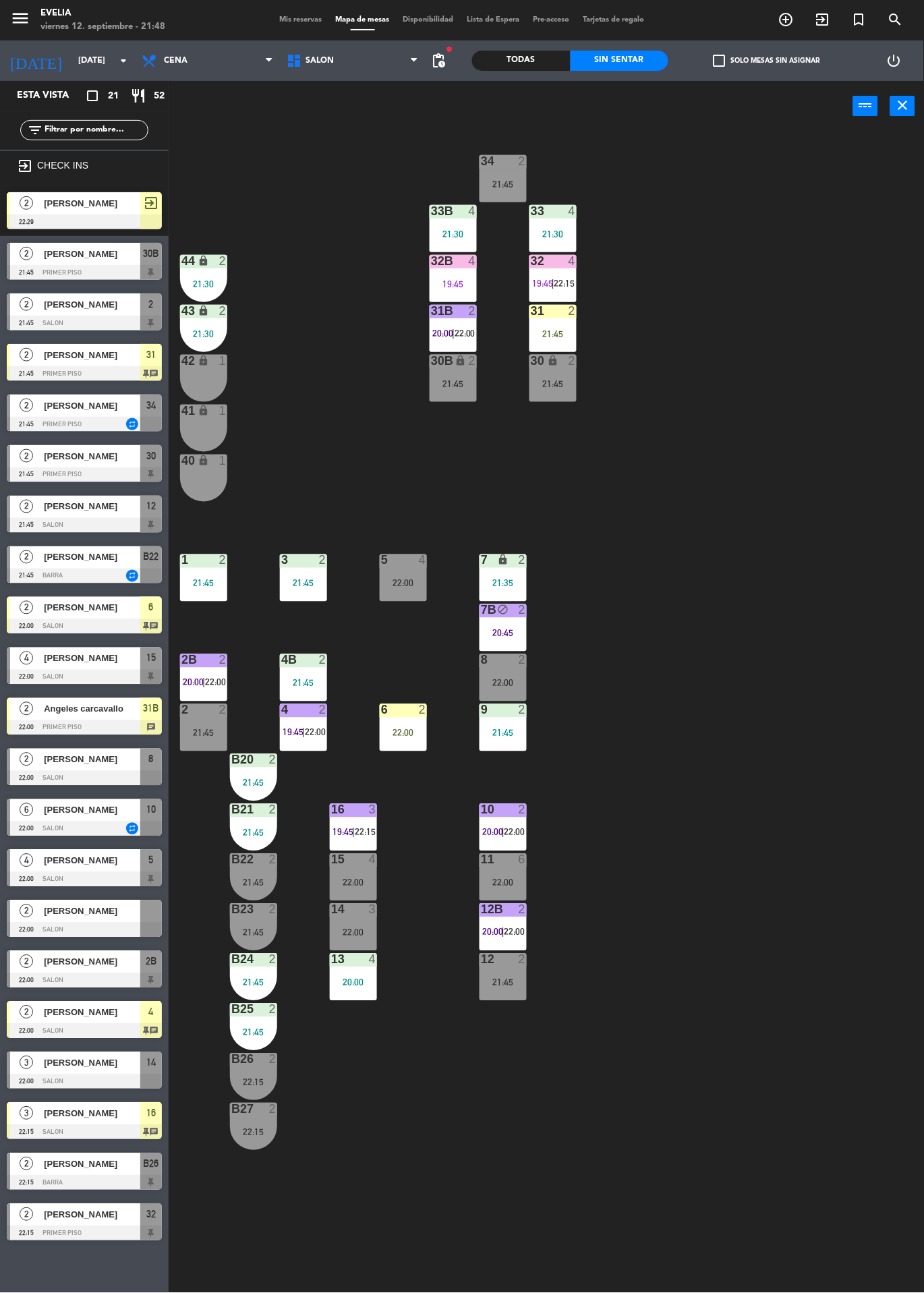
click at [558, 386] on div "21:45" at bounding box center [554, 383] width 48 height 9
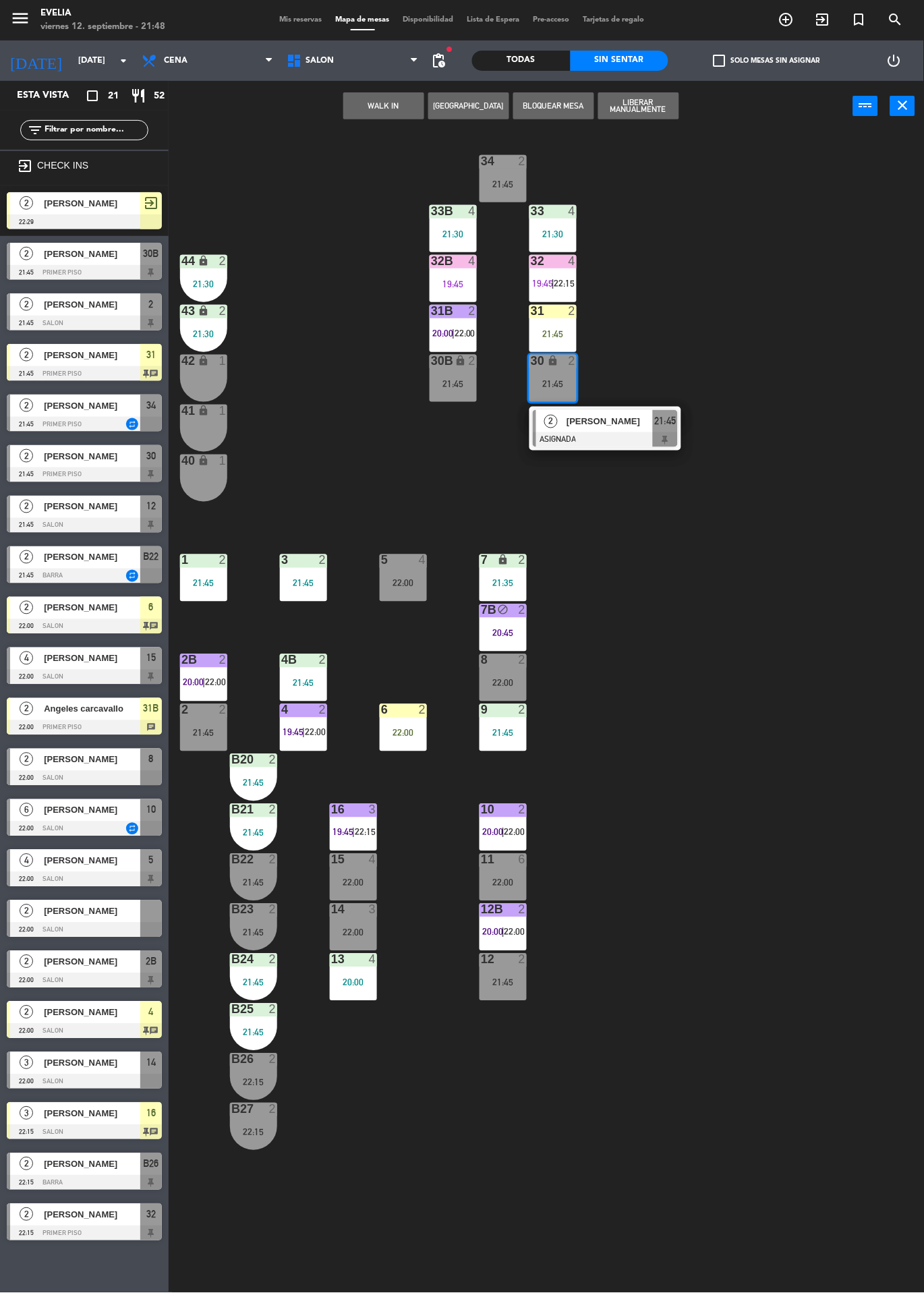
click at [613, 438] on div at bounding box center [605, 440] width 145 height 15
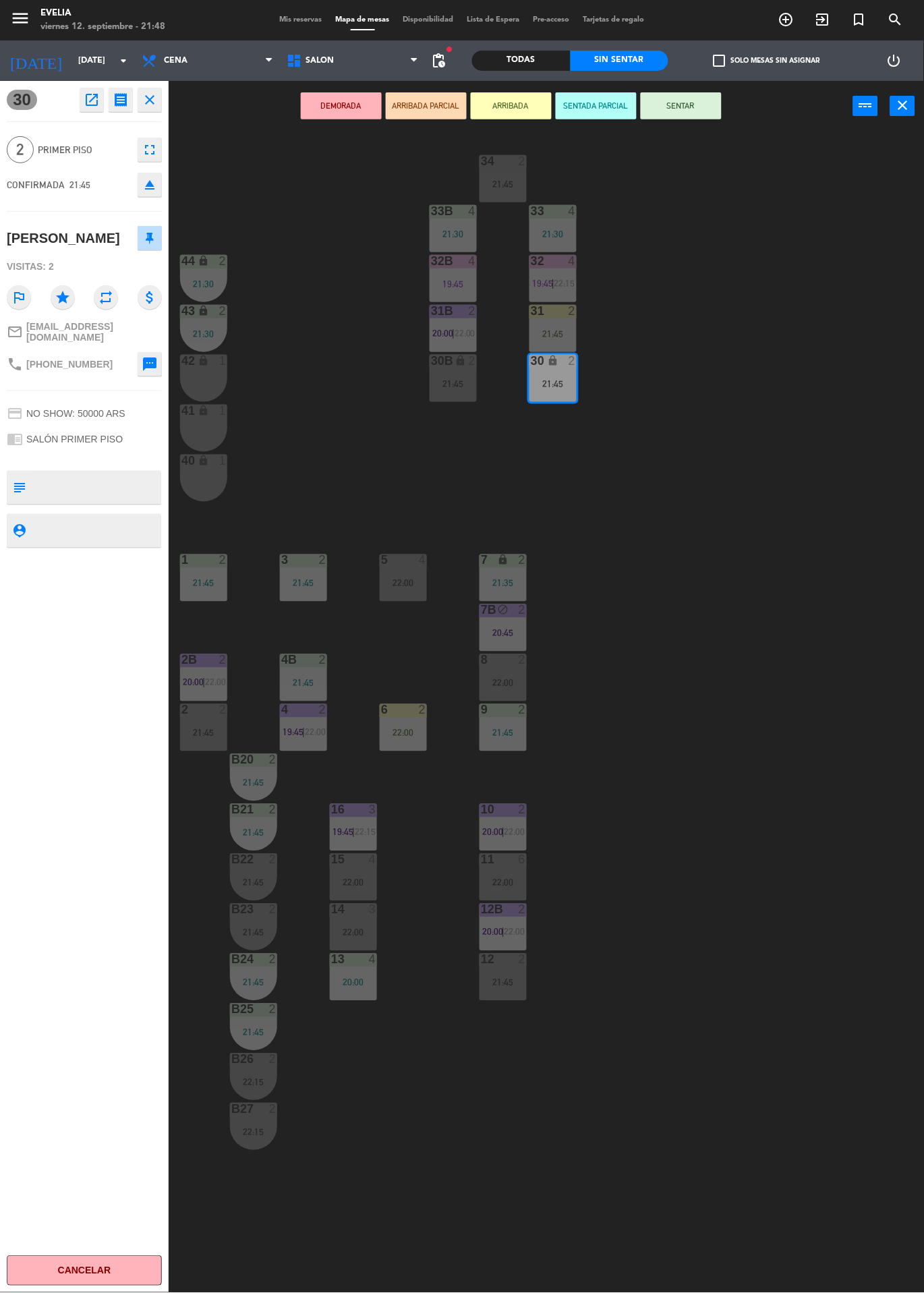
click at [498, 107] on button "ARRIBADA" at bounding box center [511, 105] width 81 height 27
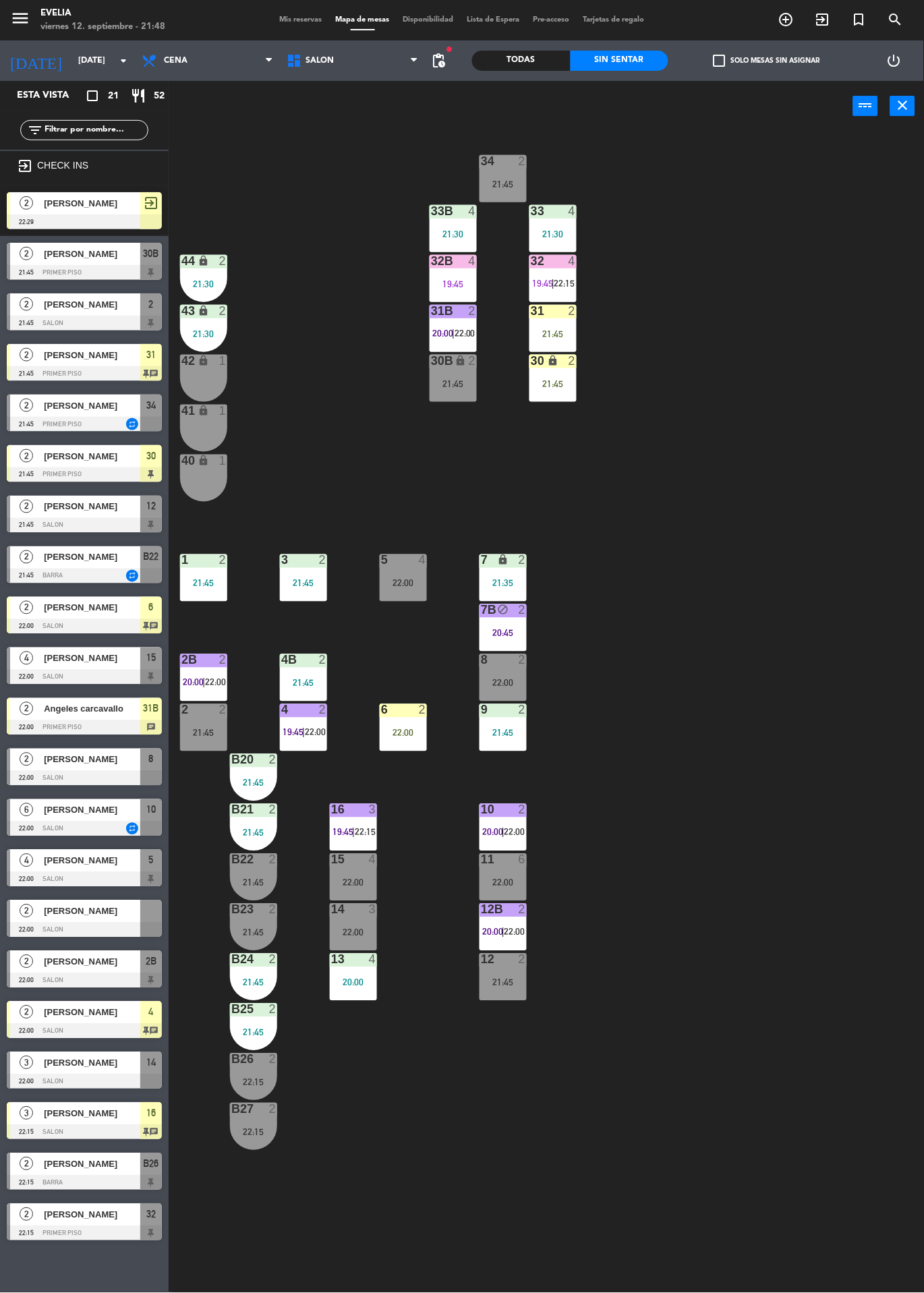
click at [716, 370] on div "34 2 21:45 33B 4 21:30 33 4 21:30 44 lock 2 21:30 32B 4 19:45 32 4 19:45 | 22:1…" at bounding box center [551, 711] width 746 height 1161
click at [559, 382] on div "21:45" at bounding box center [554, 383] width 48 height 9
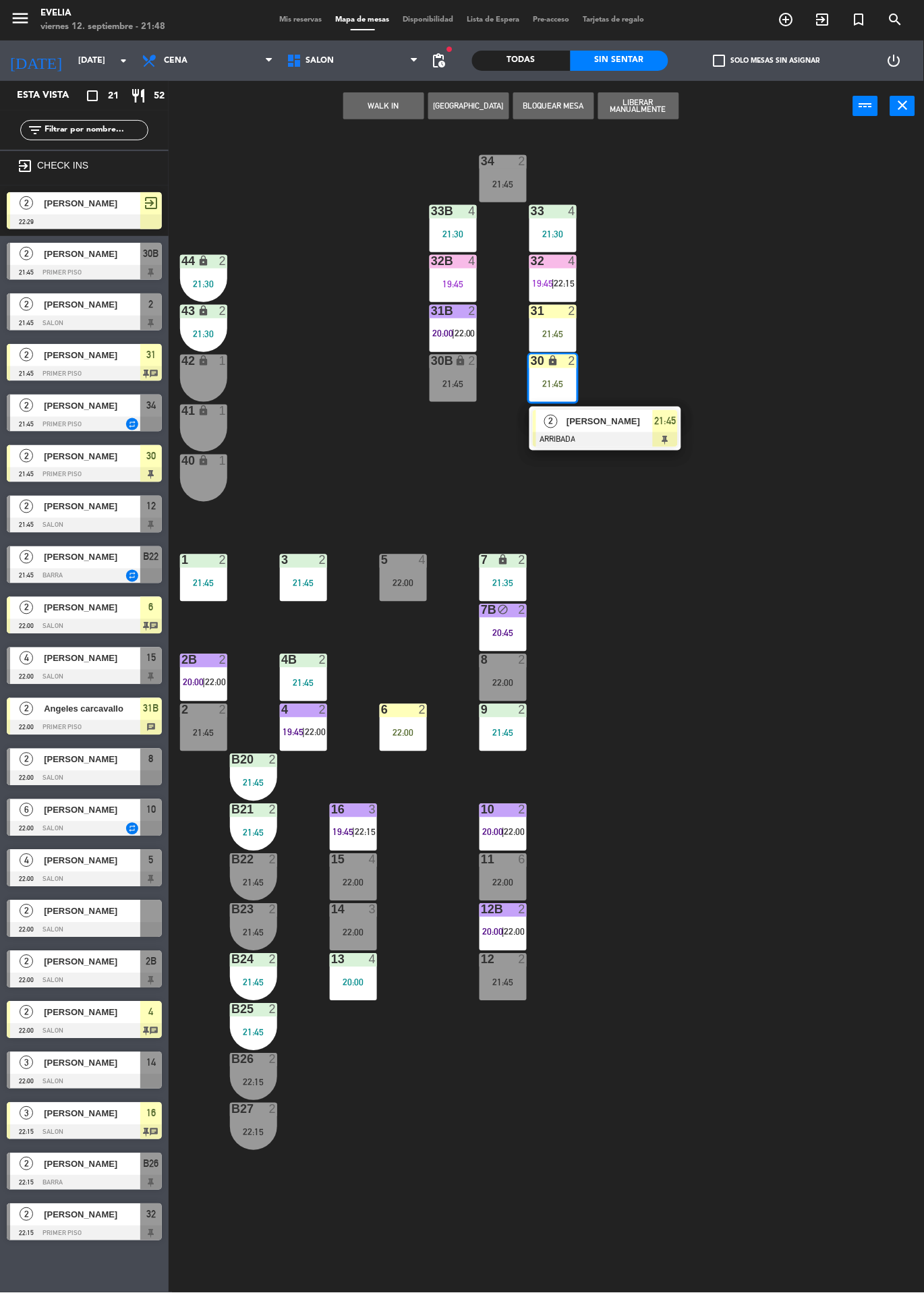
click at [636, 415] on span "[PERSON_NAME]" at bounding box center [610, 422] width 86 height 14
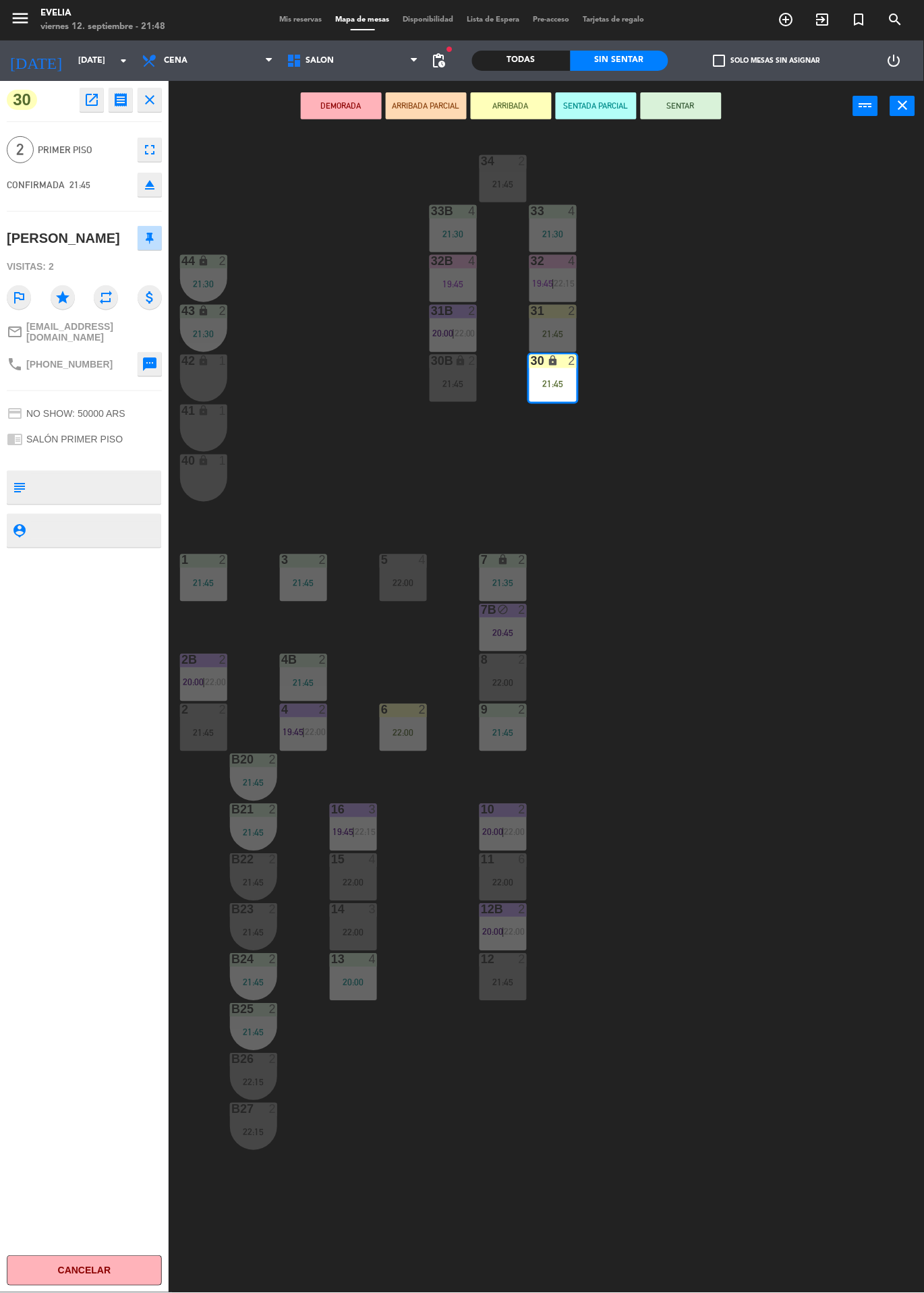
click at [748, 350] on div "34 2 21:45 33B 4 21:30 33 4 21:30 44 lock 2 21:30 32B 4 19:45 32 4 19:45 | 22:1…" at bounding box center [551, 711] width 746 height 1161
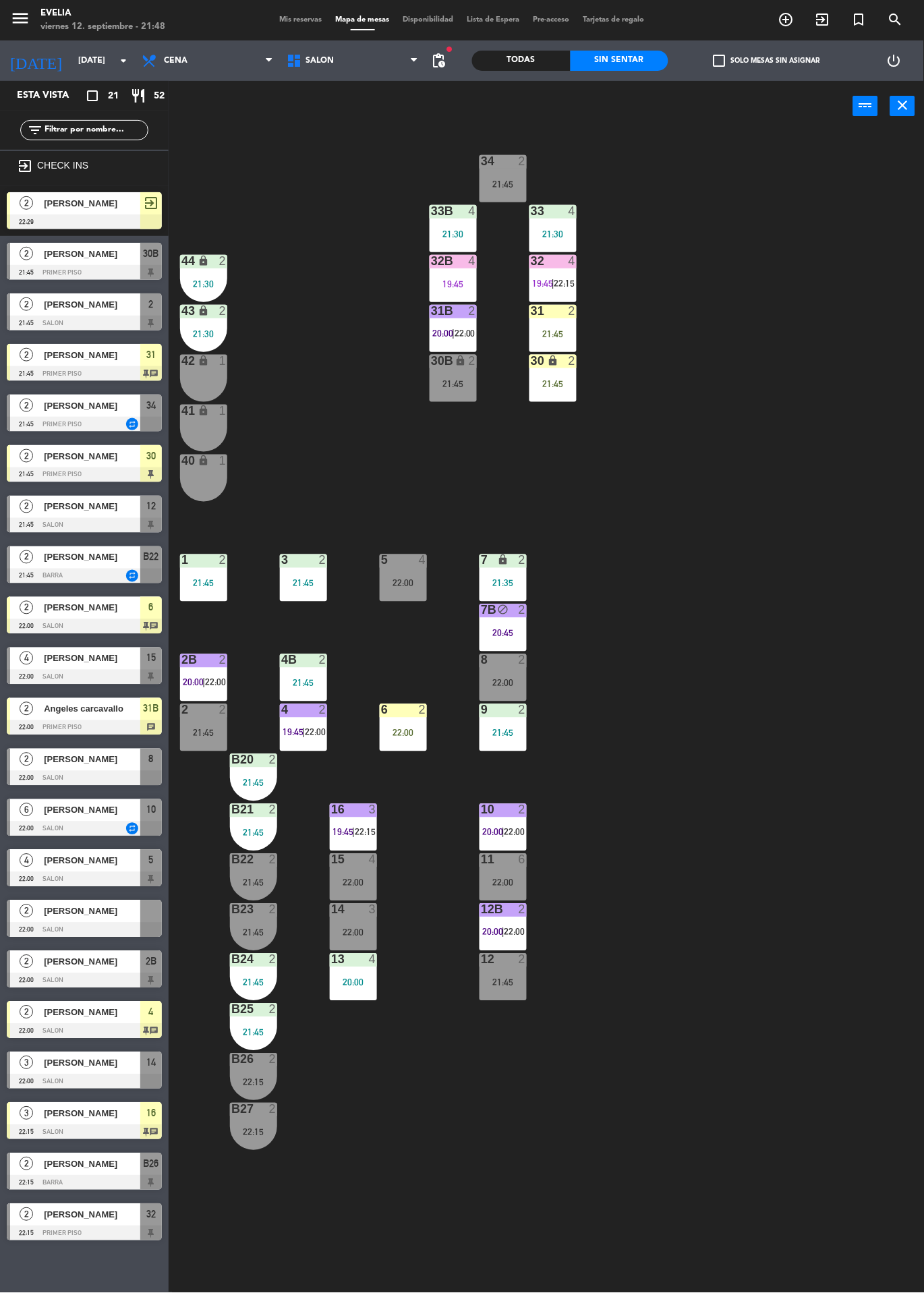
click at [582, 314] on div "2" at bounding box center [575, 311] width 22 height 12
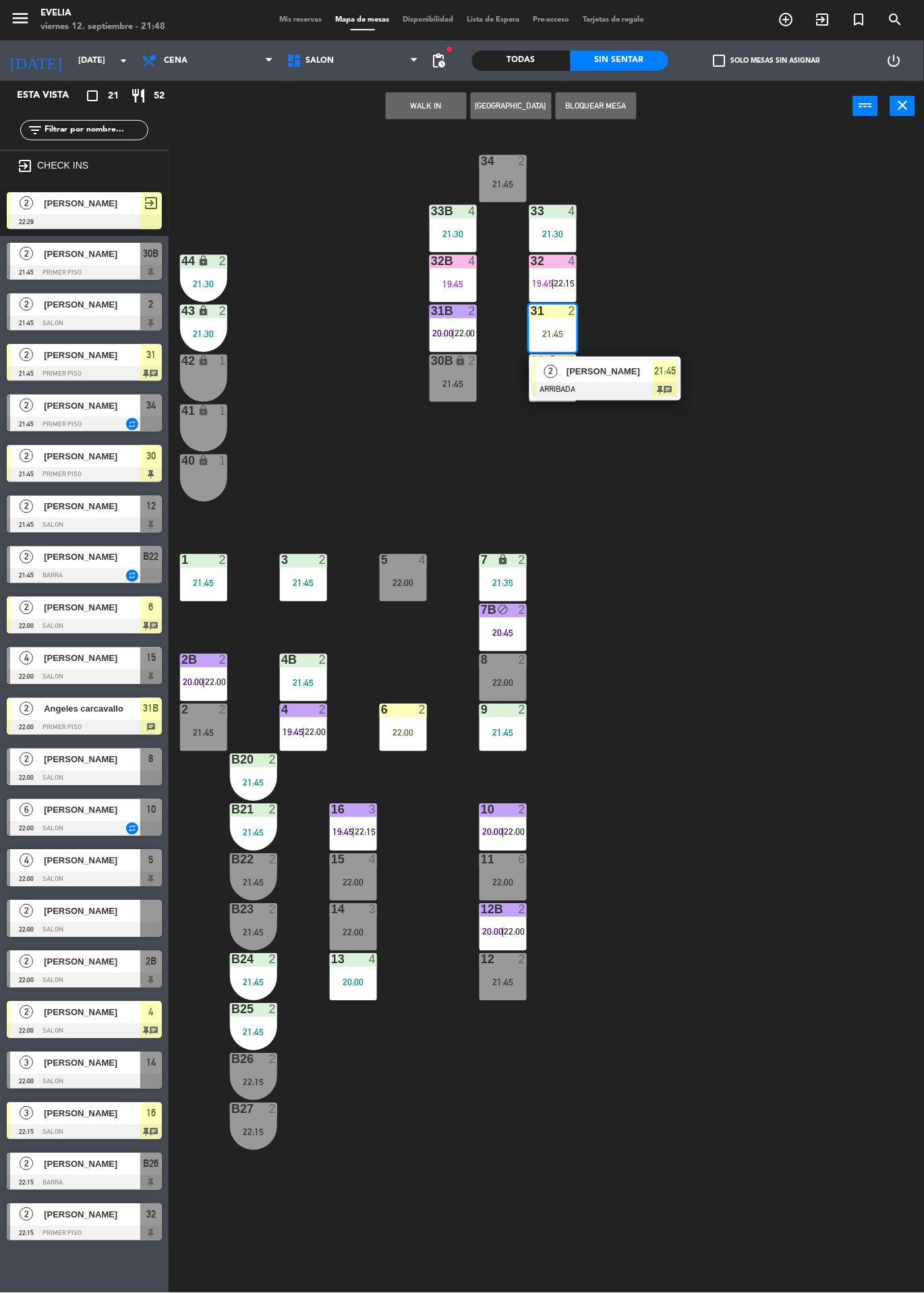
click at [619, 377] on span "[PERSON_NAME]" at bounding box center [610, 371] width 86 height 14
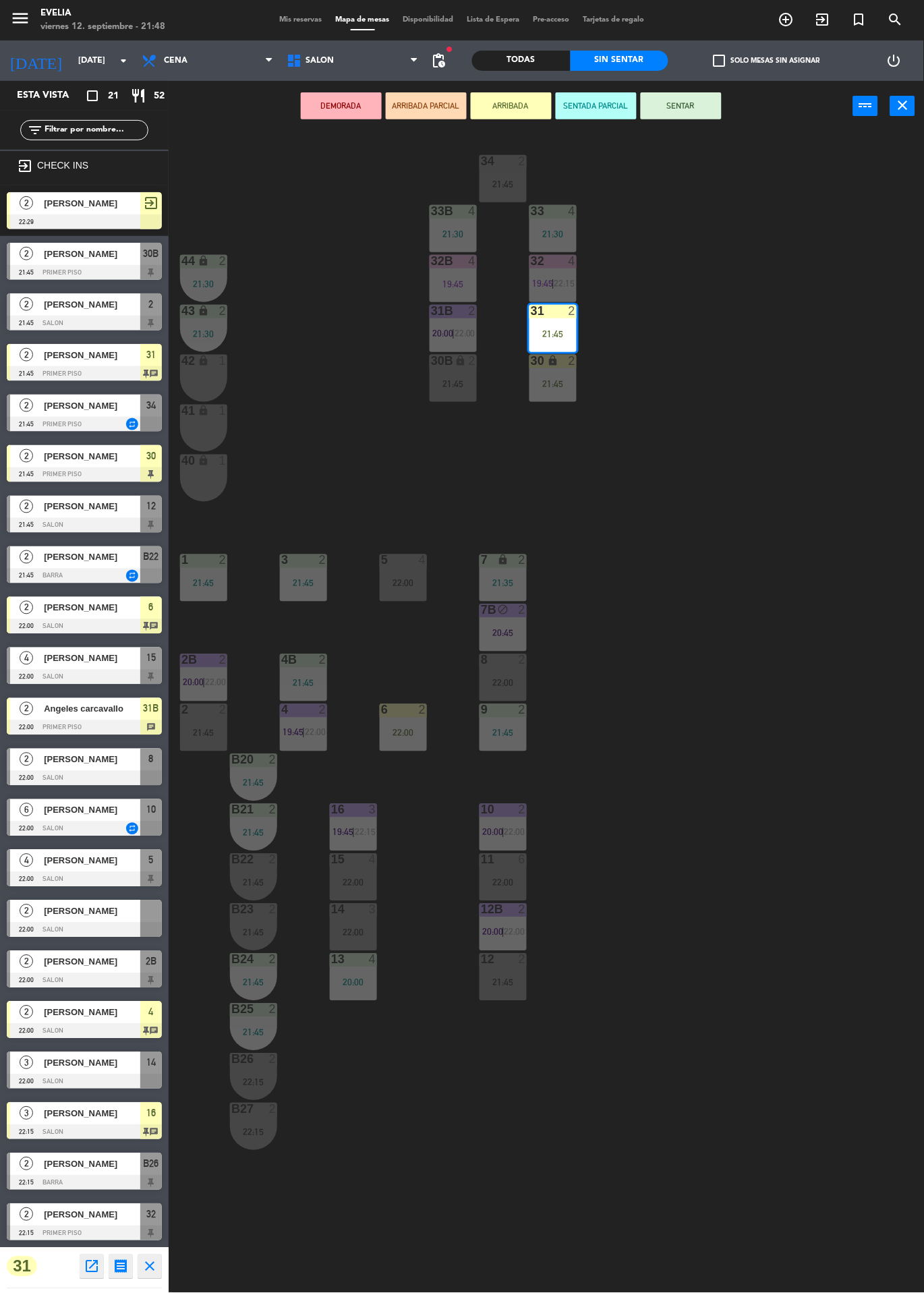
click at [693, 110] on button "SENTAR" at bounding box center [681, 105] width 81 height 27
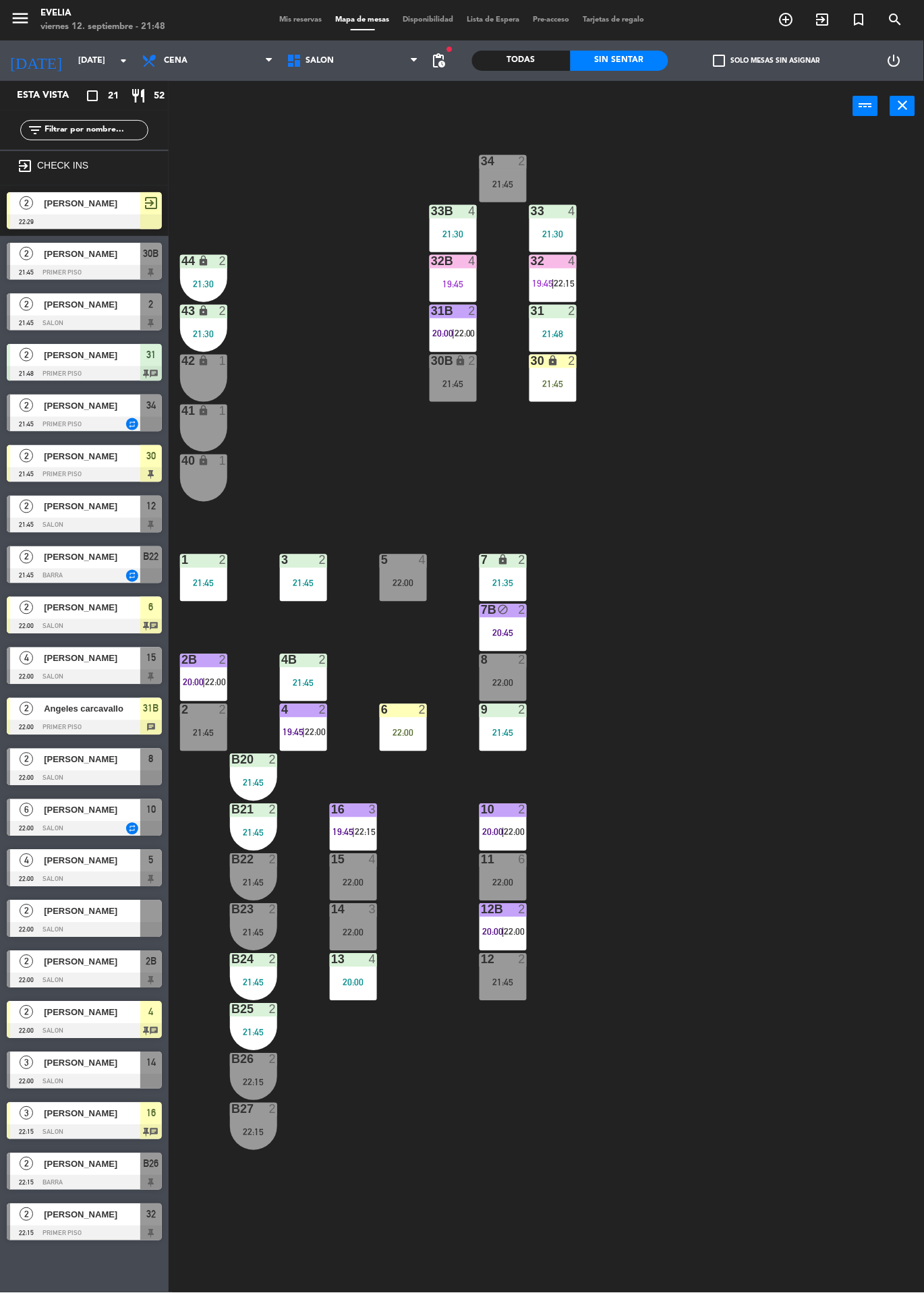
click at [551, 384] on div "21:45" at bounding box center [554, 383] width 48 height 9
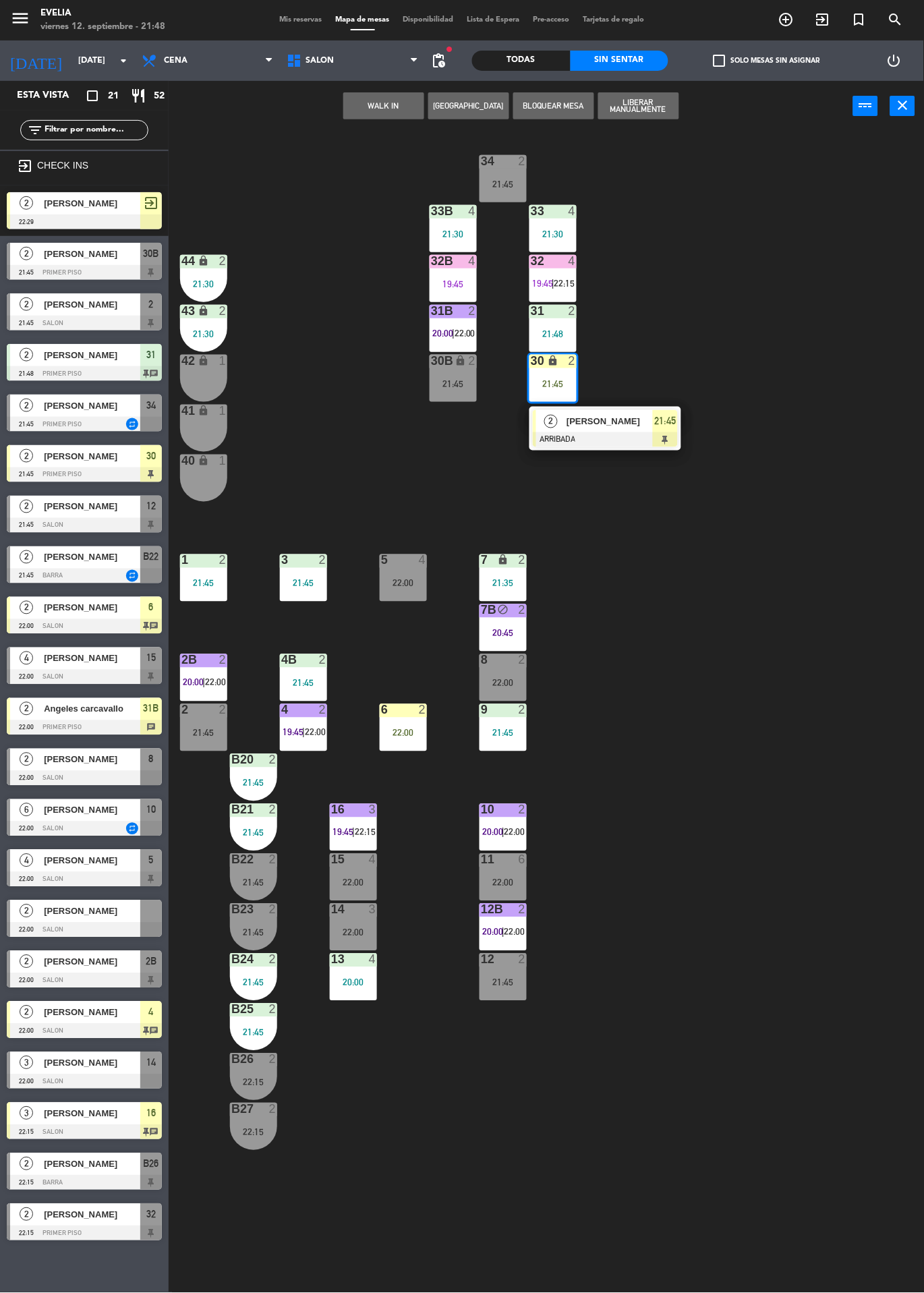
click at [632, 431] on div "[PERSON_NAME]" at bounding box center [609, 421] width 88 height 22
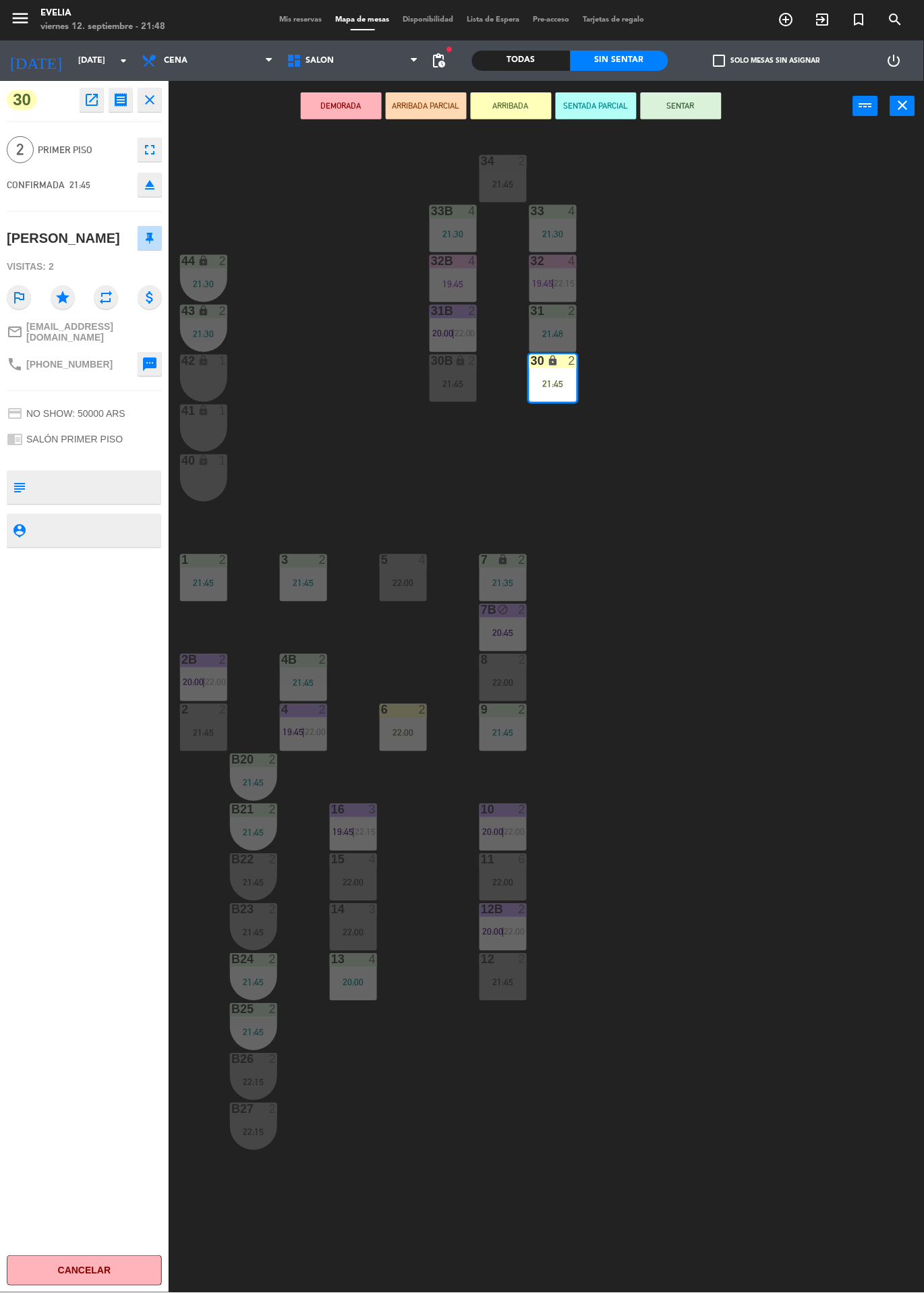
click at [115, 481] on textarea at bounding box center [95, 487] width 129 height 28
type textarea "Blazer vino"
click at [84, 673] on div "30 open_in_new receipt 9:45 PM [DATE] 2 personas [PERSON_NAME] 30 EXPERIENCE SA…" at bounding box center [84, 687] width 169 height 1212
click at [707, 520] on div "34 2 21:45 33B 4 21:30 33 4 21:30 44 lock 2 21:30 32B 4 19:45 32 4 19:45 | 22:1…" at bounding box center [551, 711] width 746 height 1161
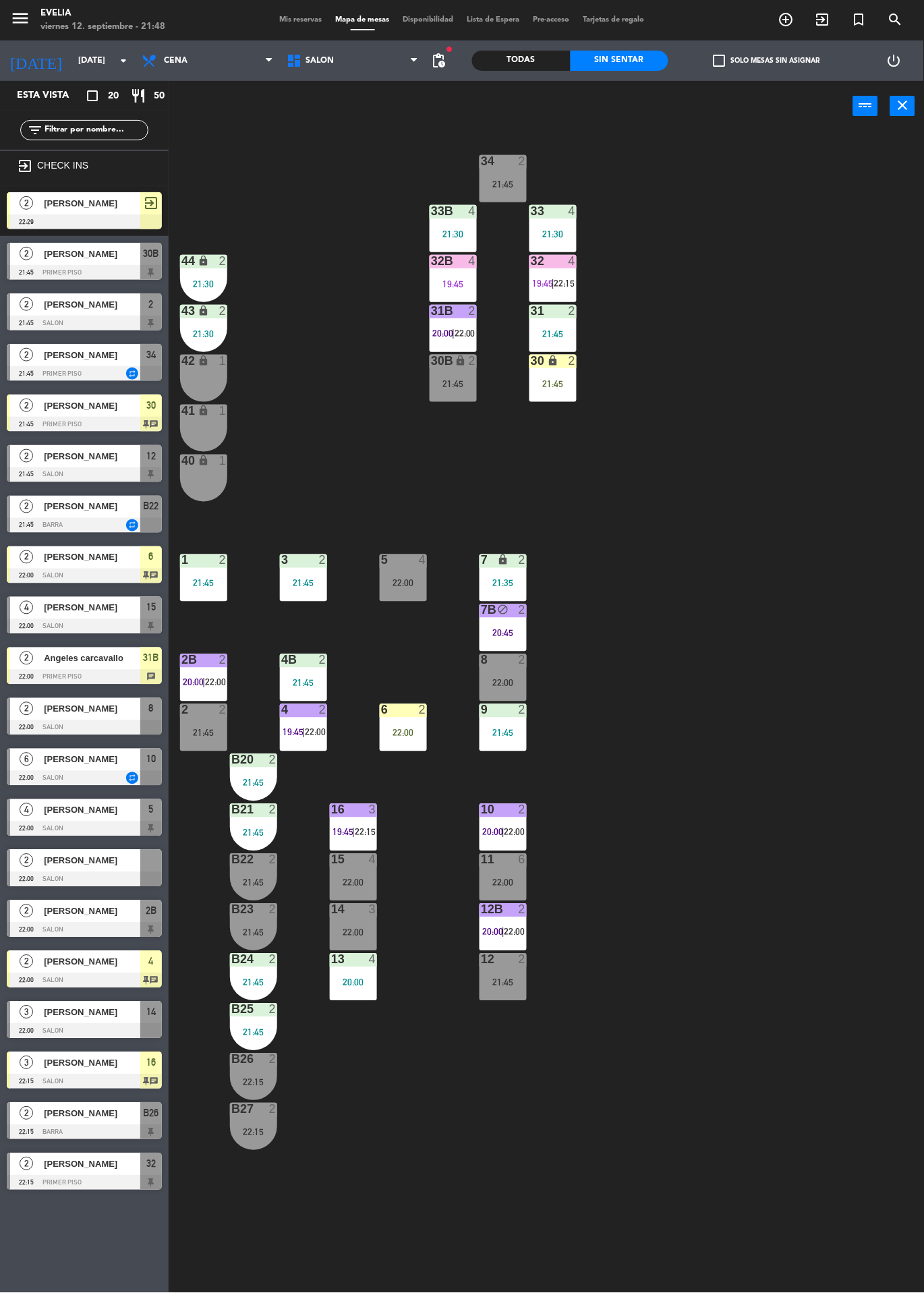
click at [129, 861] on span "[PERSON_NAME]" at bounding box center [92, 861] width 97 height 14
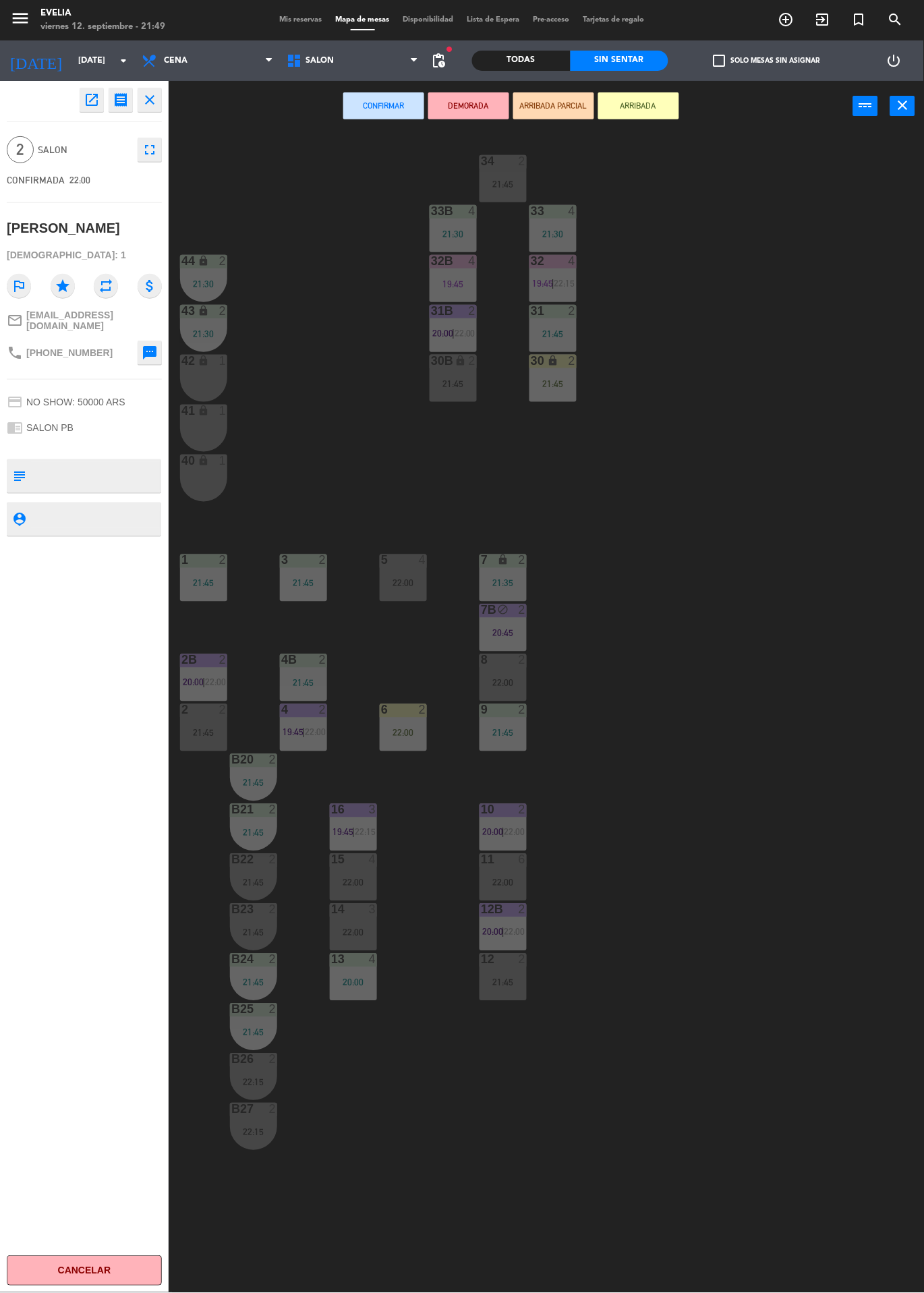
click at [665, 299] on div "34 2 21:45 33B 4 21:30 33 4 21:30 44 lock 2 21:30 32B 4 19:45 32 4 19:45 | 22:1…" at bounding box center [551, 711] width 746 height 1161
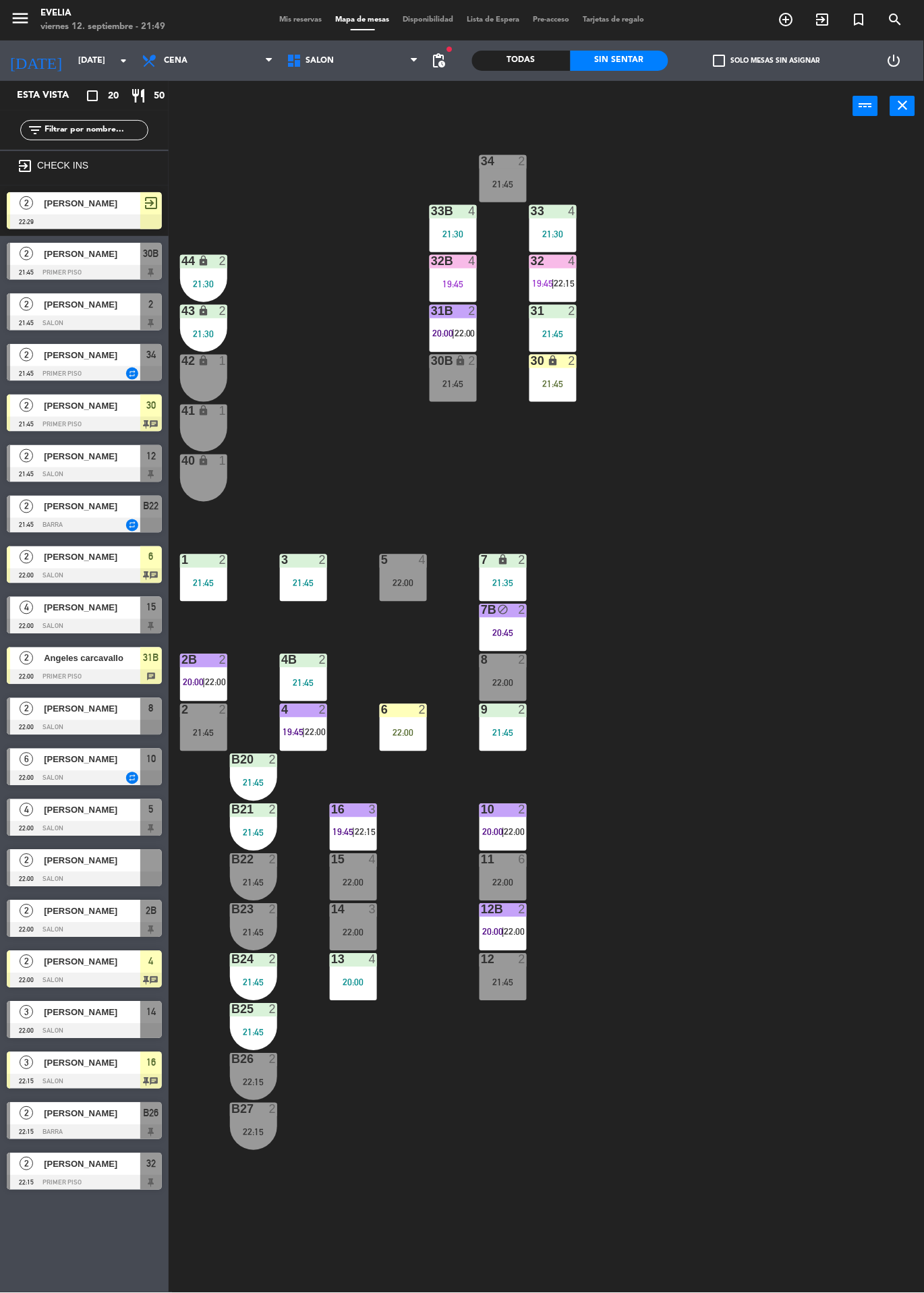
click at [131, 881] on div at bounding box center [84, 879] width 155 height 15
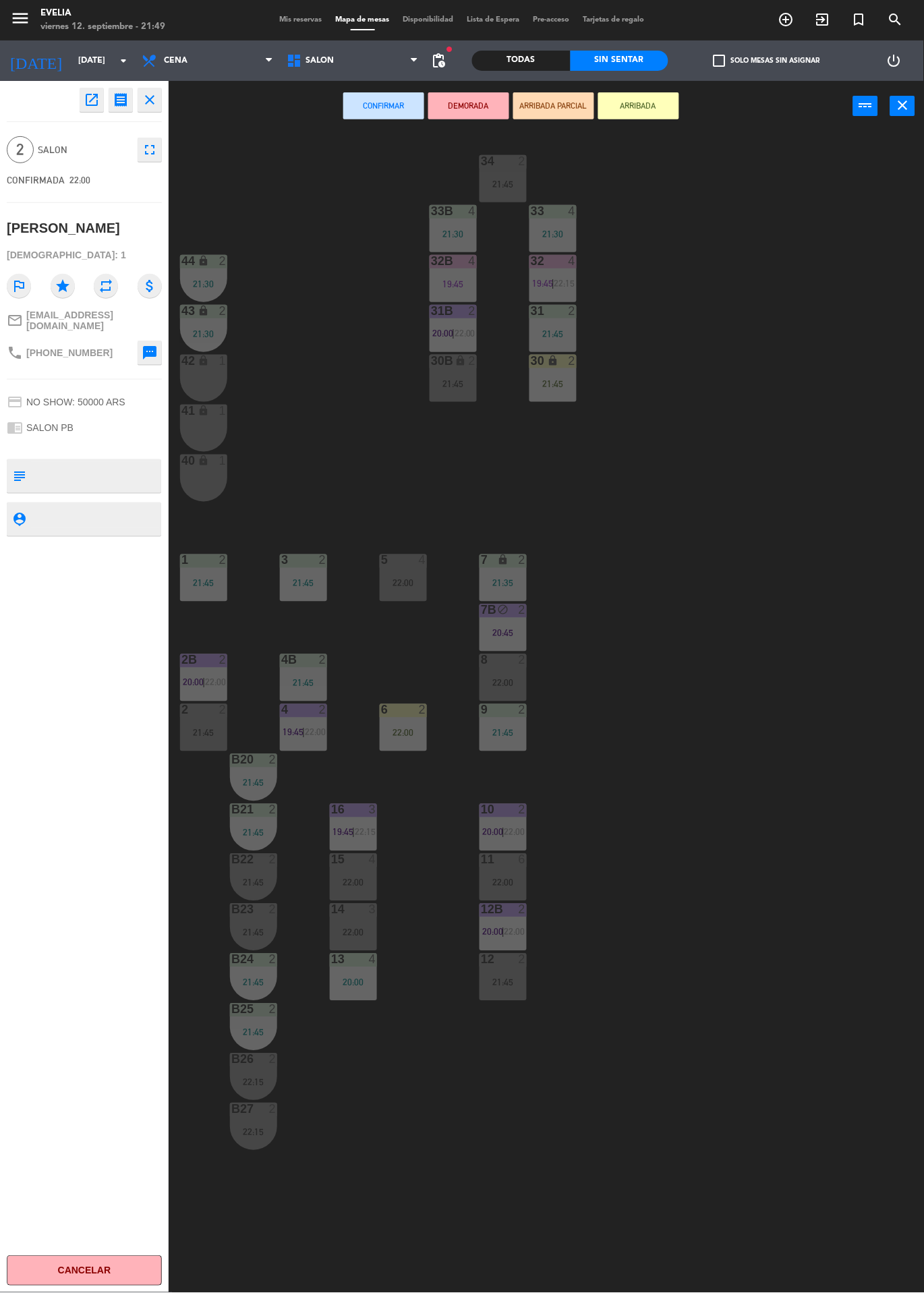
click at [698, 477] on div "34 2 21:45 33B 4 21:30 33 4 21:30 44 lock 2 21:30 32B 4 19:45 32 4 19:45 | 22:1…" at bounding box center [551, 711] width 746 height 1161
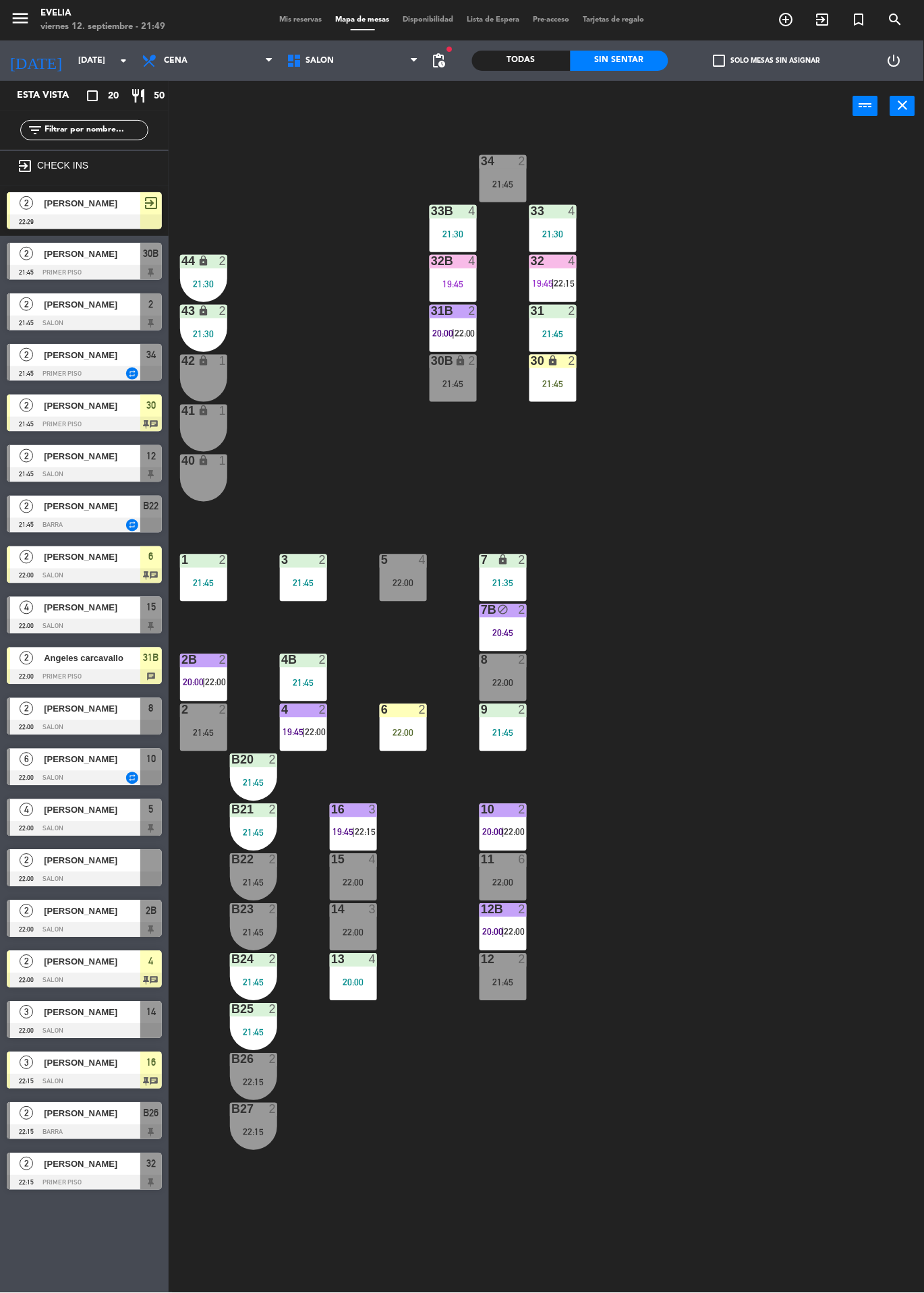
click at [209, 734] on div "21:45" at bounding box center [204, 733] width 48 height 9
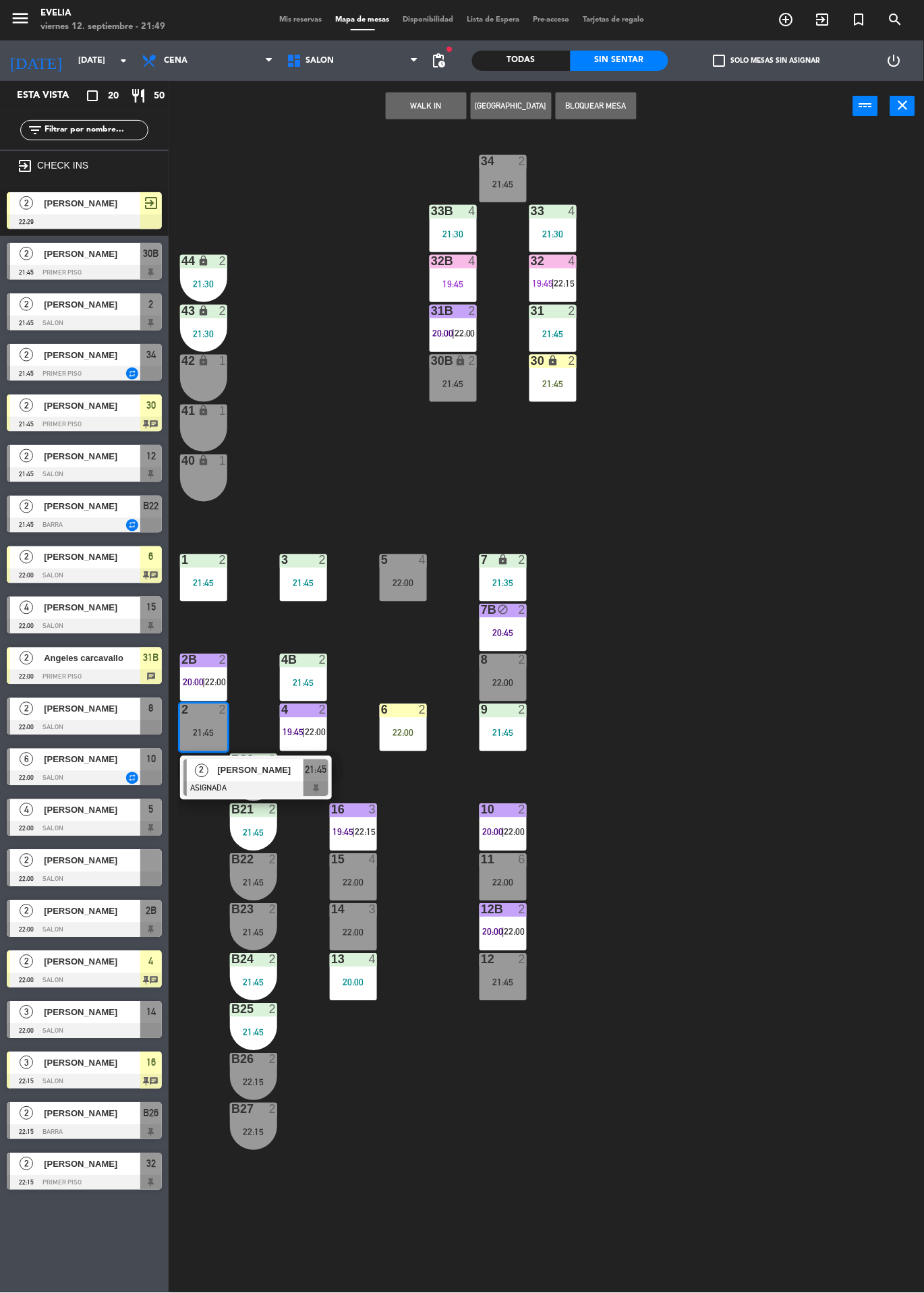
click at [257, 774] on span "[PERSON_NAME]" at bounding box center [260, 770] width 86 height 14
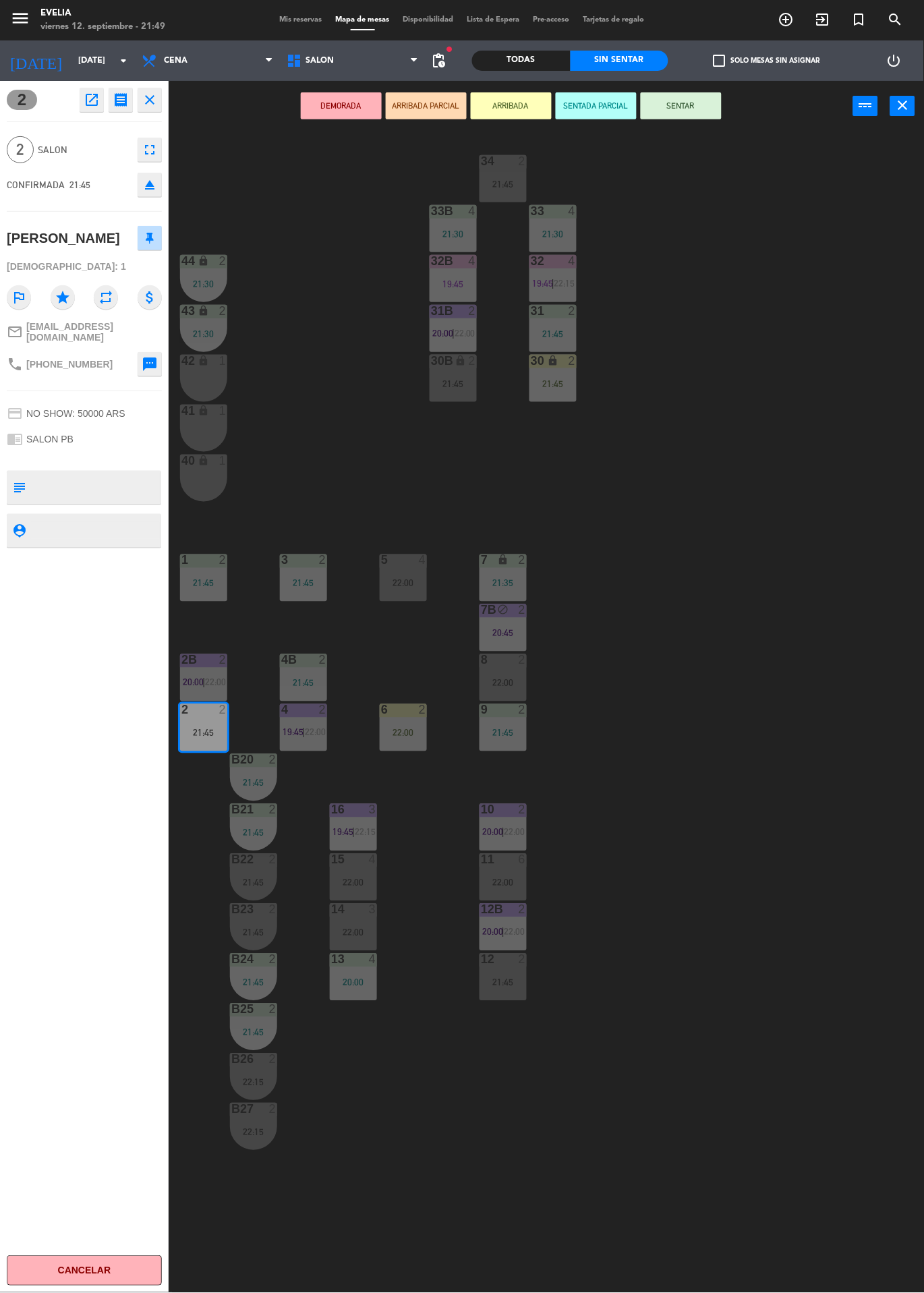
click at [154, 190] on icon "eject" at bounding box center [150, 185] width 16 height 16
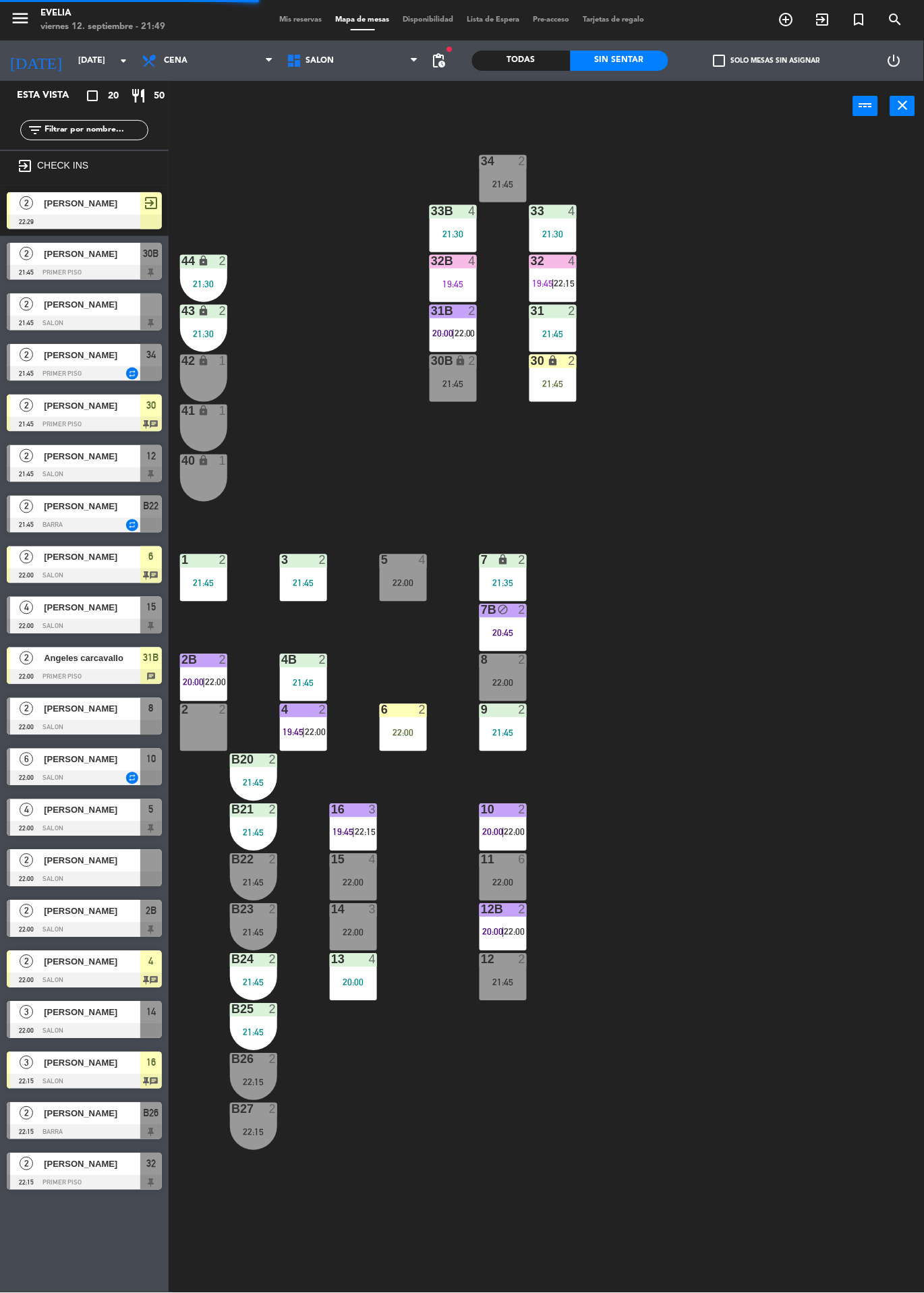
click at [770, 60] on label "check_box_outline_blank Solo mesas sin asignar" at bounding box center [767, 61] width 107 height 12
click at [767, 61] on input "check_box_outline_blank Solo mesas sin asignar" at bounding box center [767, 61] width 0 height 0
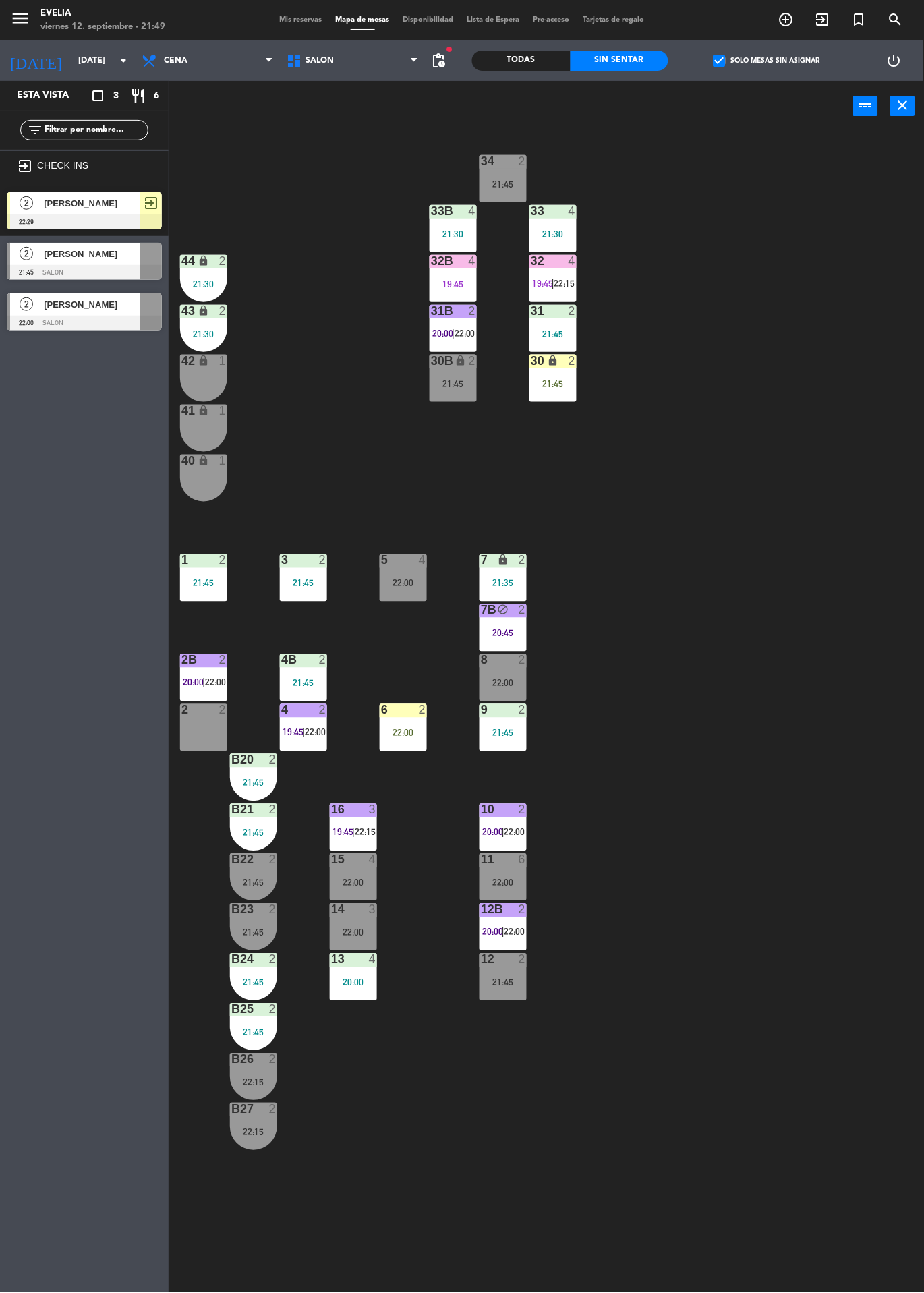
click at [115, 304] on span "[PERSON_NAME]" at bounding box center [92, 305] width 97 height 14
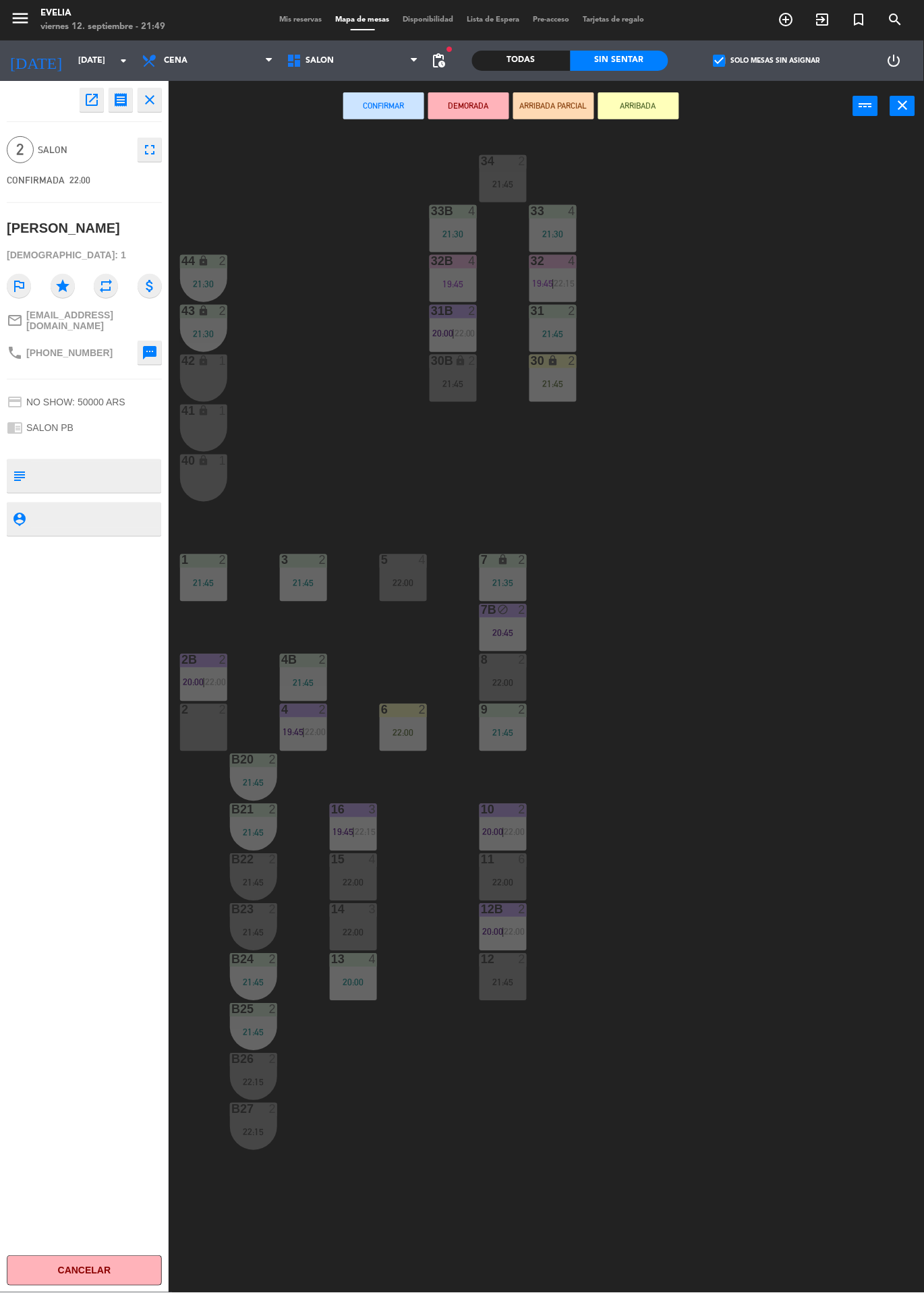
click at [151, 143] on icon "fullscreen" at bounding box center [150, 150] width 16 height 16
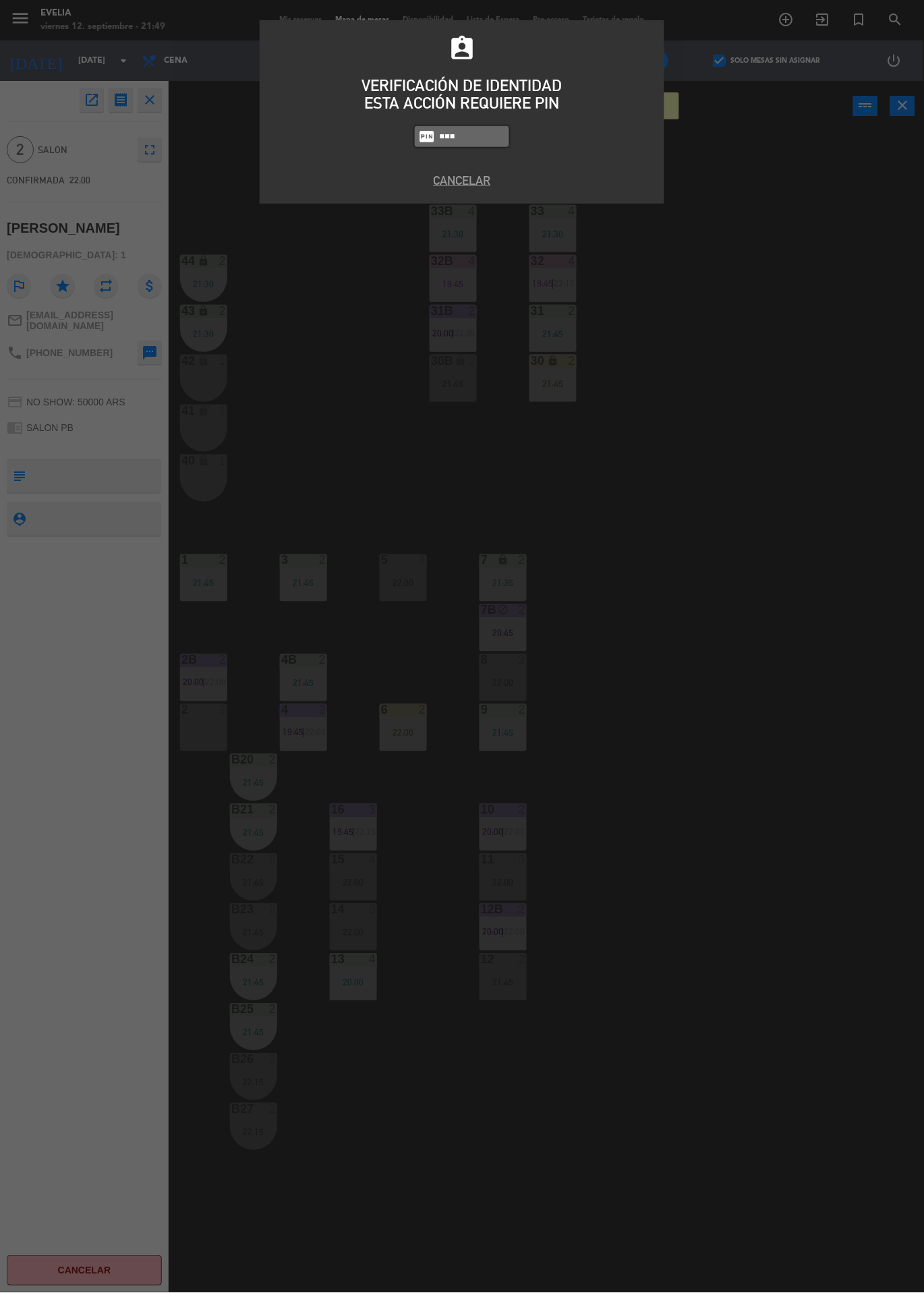
type input "6389"
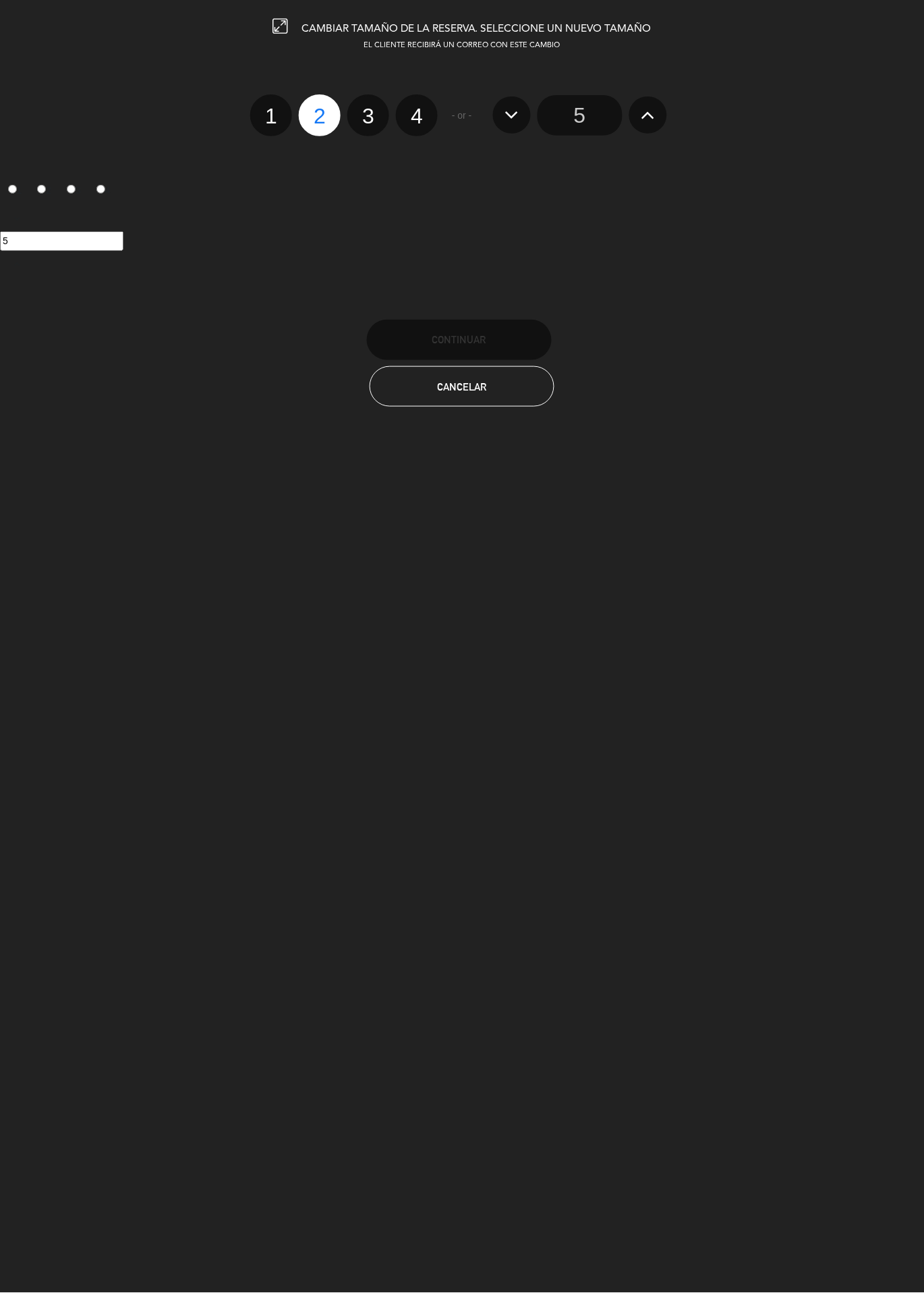
click at [360, 110] on label "3" at bounding box center [368, 115] width 42 height 42
click at [363, 109] on input "3" at bounding box center [367, 105] width 9 height 9
radio input "true"
radio input "false"
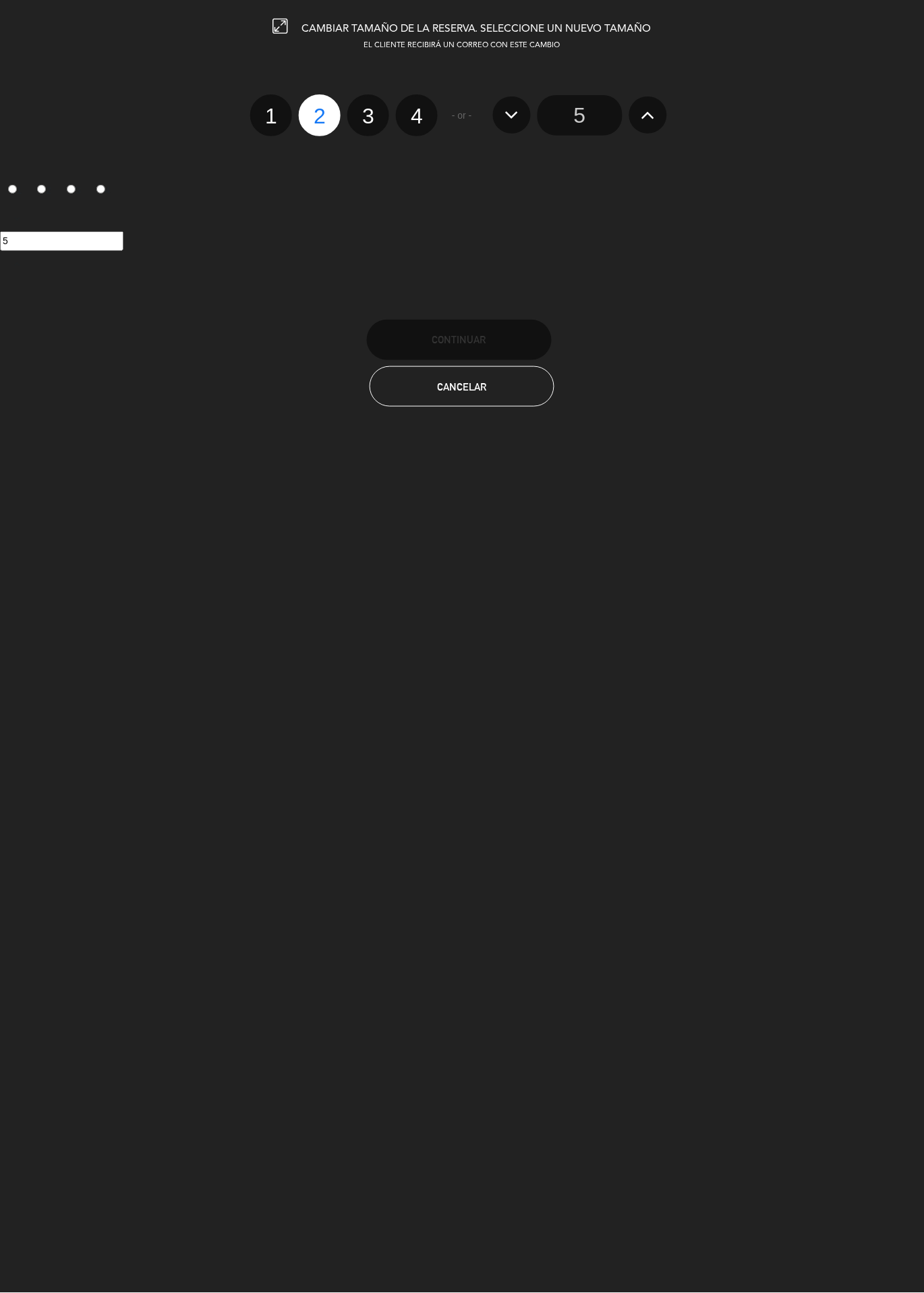
radio input "false"
radio input "true"
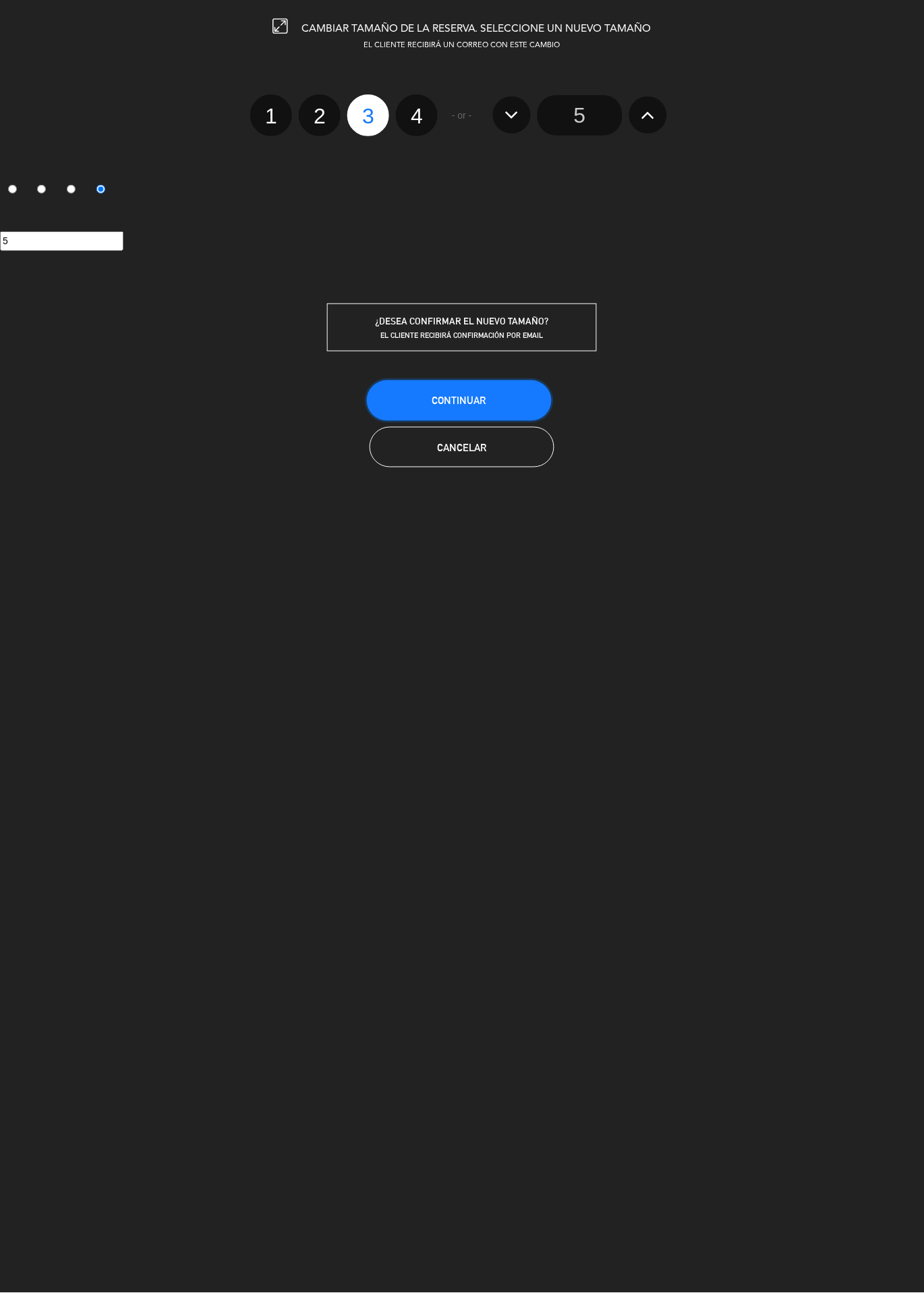
click at [494, 394] on button "Continuar" at bounding box center [459, 401] width 185 height 40
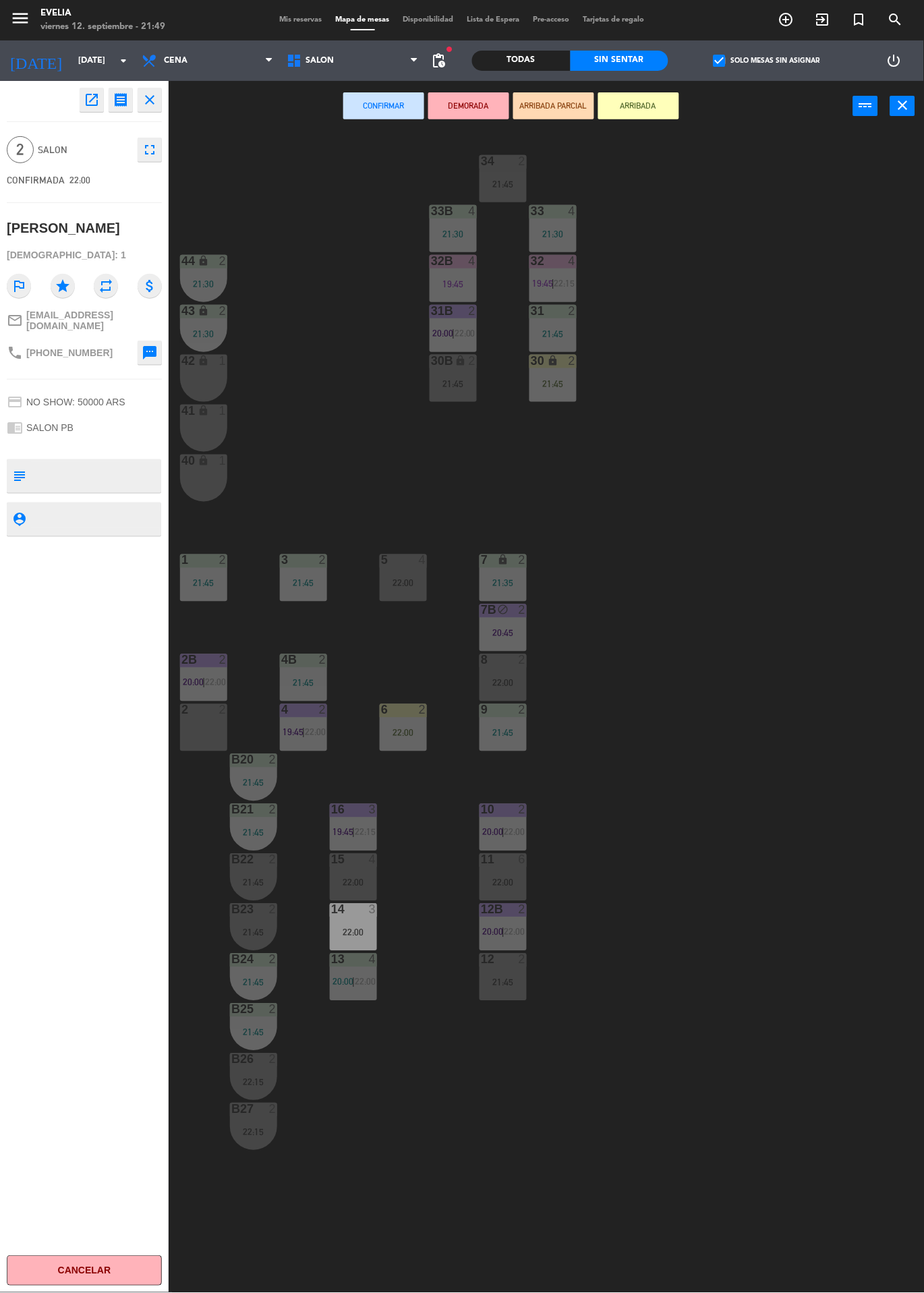
click at [795, 693] on div "34 2 21:45 33B 4 21:30 33 4 21:30 44 lock 2 21:30 32B 4 19:45 32 4 19:45 | 22:1…" at bounding box center [551, 711] width 746 height 1161
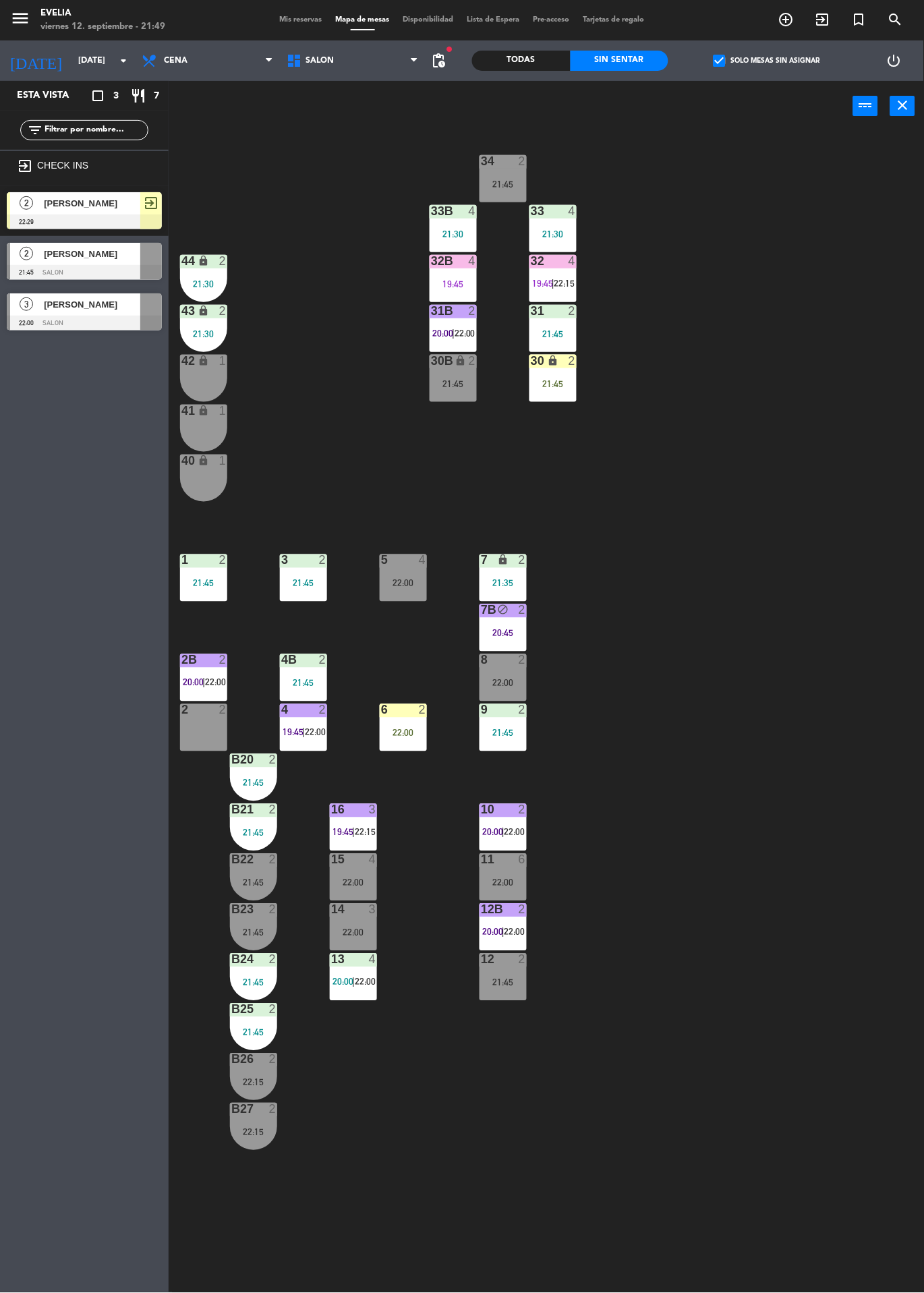
click at [783, 66] on label "check_box Solo mesas sin asignar" at bounding box center [767, 61] width 107 height 12
click at [767, 61] on input "check_box Solo mesas sin asignar" at bounding box center [767, 61] width 0 height 0
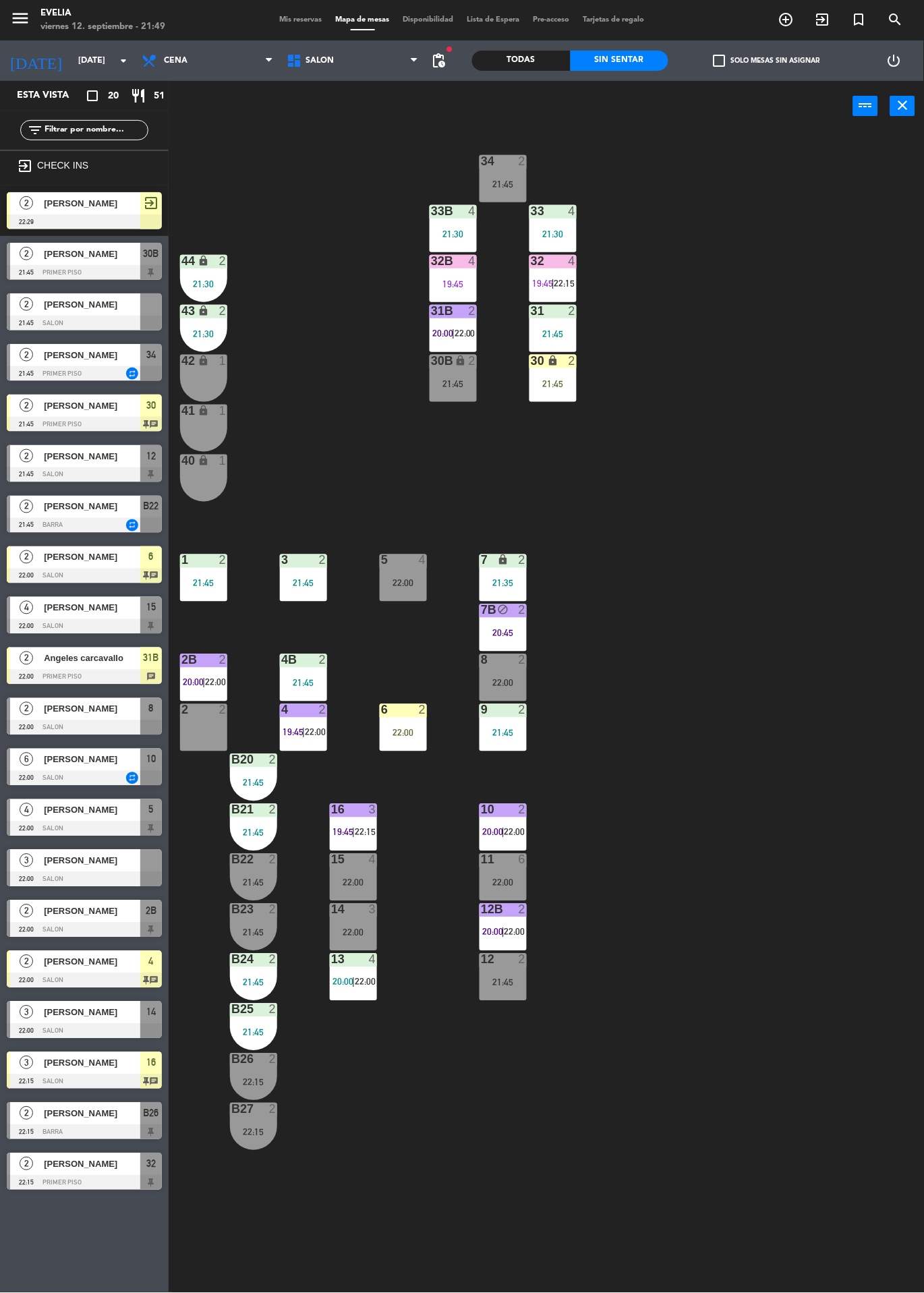
click at [107, 458] on span "[PERSON_NAME]" at bounding box center [92, 456] width 97 height 14
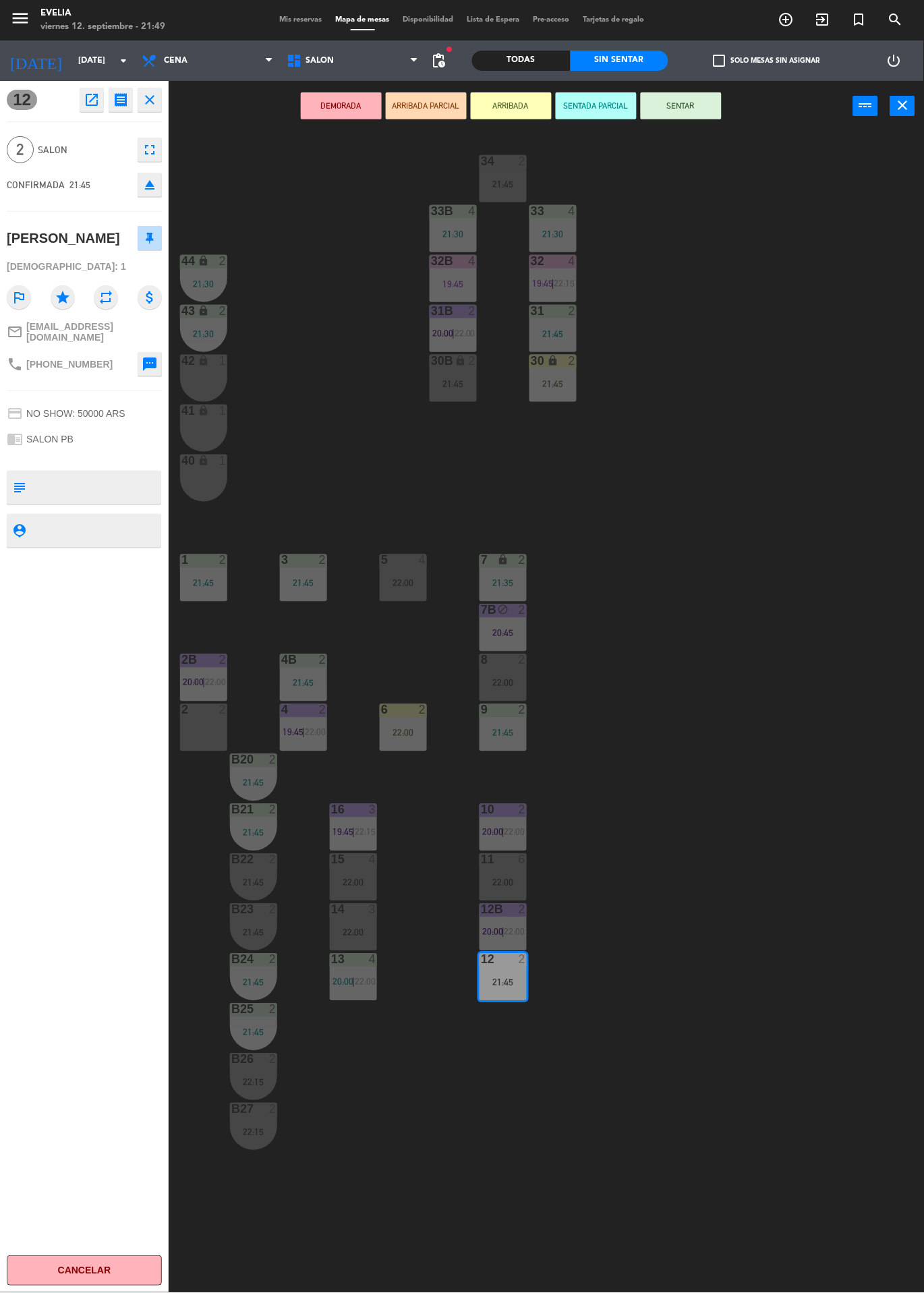
click at [499, 115] on button "ARRIBADA" at bounding box center [511, 105] width 81 height 27
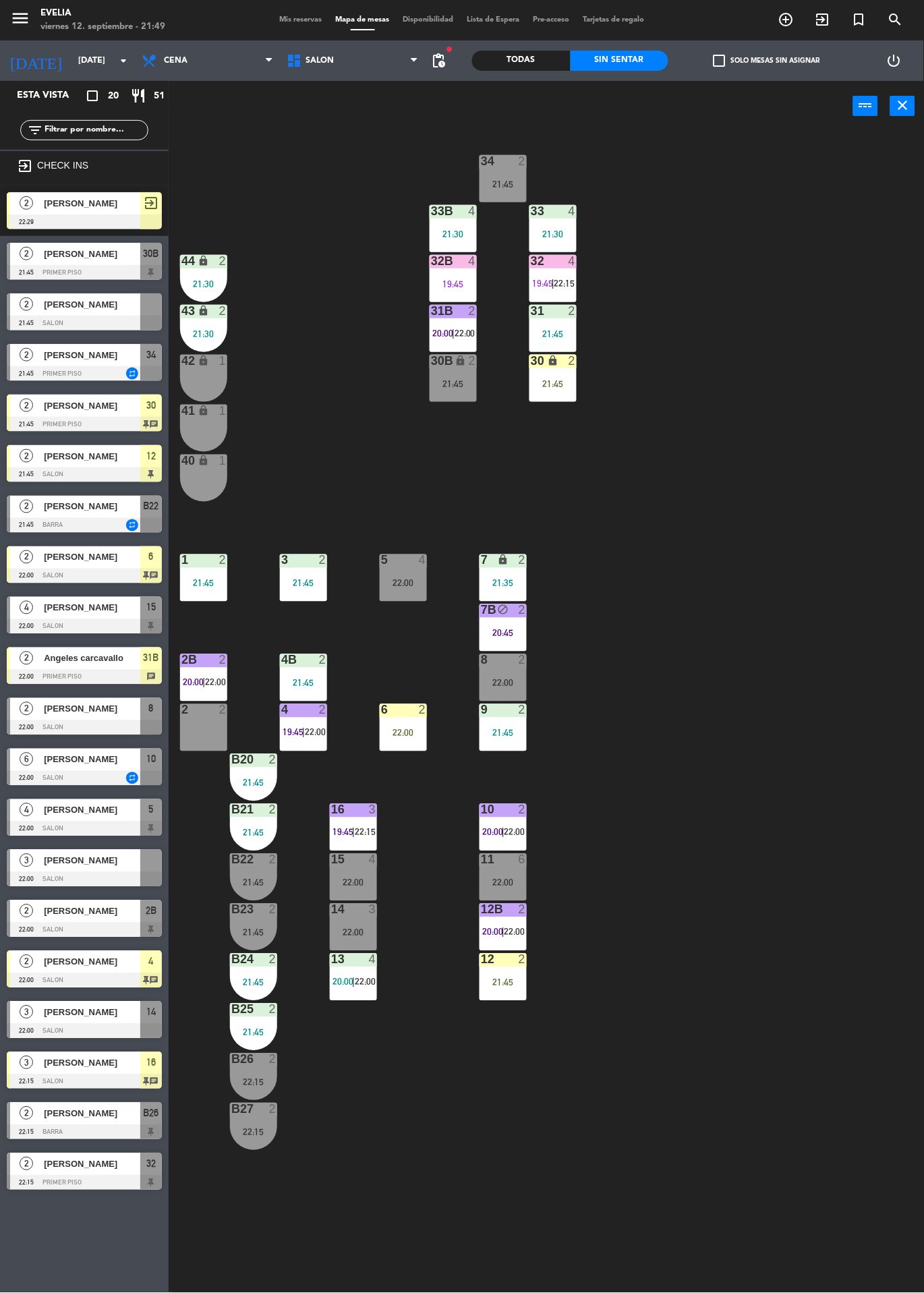
click at [704, 548] on div "34 2 21:45 33B 4 21:30 33 4 21:30 44 lock 2 21:30 32B 4 19:45 32 4 19:45 | 22:1…" at bounding box center [551, 711] width 746 height 1161
click at [518, 982] on div "21:45" at bounding box center [503, 982] width 48 height 9
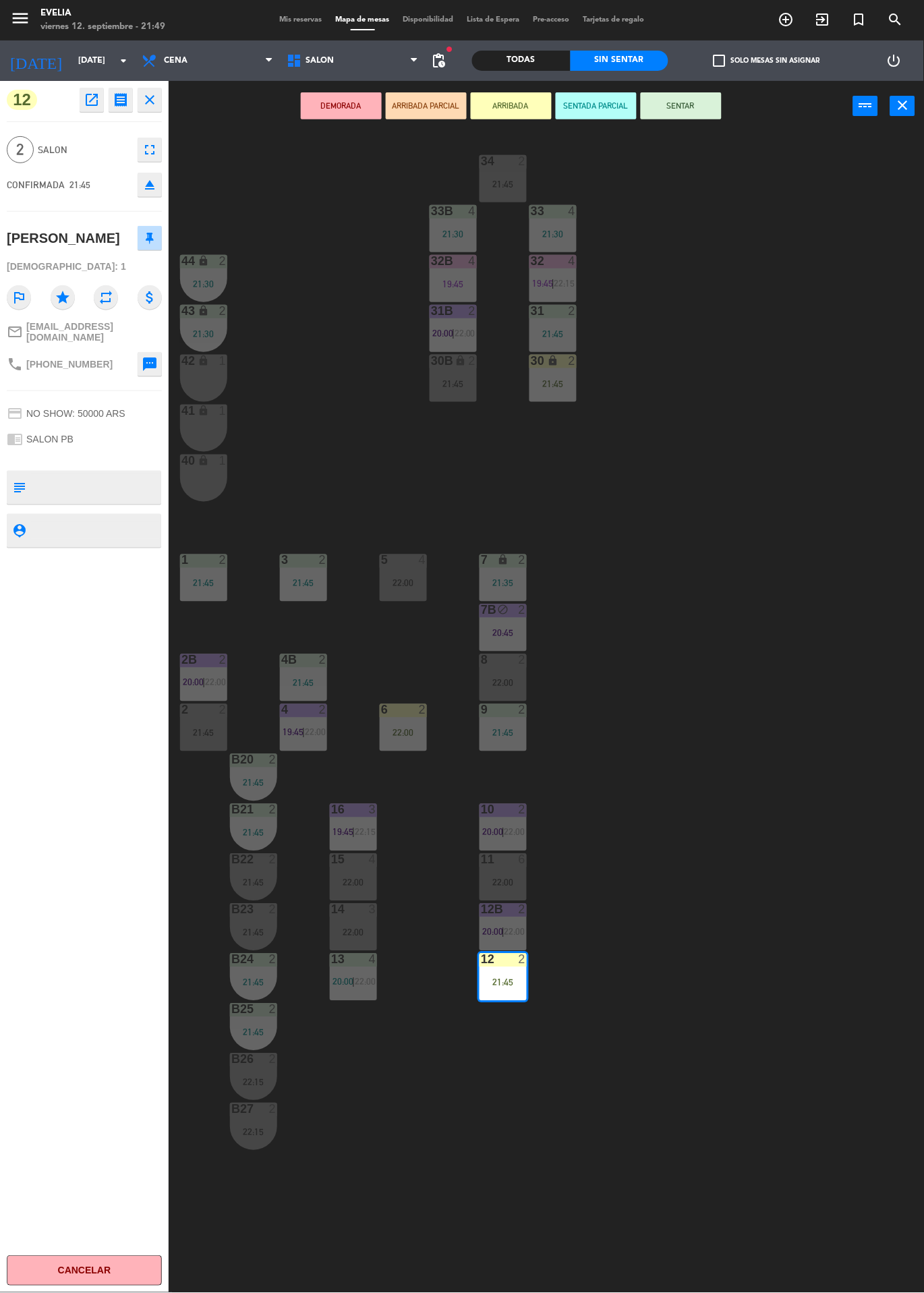
click at [115, 494] on textarea at bounding box center [95, 487] width 129 height 28
type textarea "Pollera fucsia"
click at [93, 721] on div "12 open_in_new receipt 9:45 PM [DATE] 2 personas [PERSON_NAME] 12 EXPERIENCE SA…" at bounding box center [84, 687] width 169 height 1212
click at [762, 560] on div "34 2 21:45 33B 4 21:30 33 4 21:30 44 lock 2 21:30 32B 4 19:45 32 4 19:45 | 22:1…" at bounding box center [551, 711] width 746 height 1161
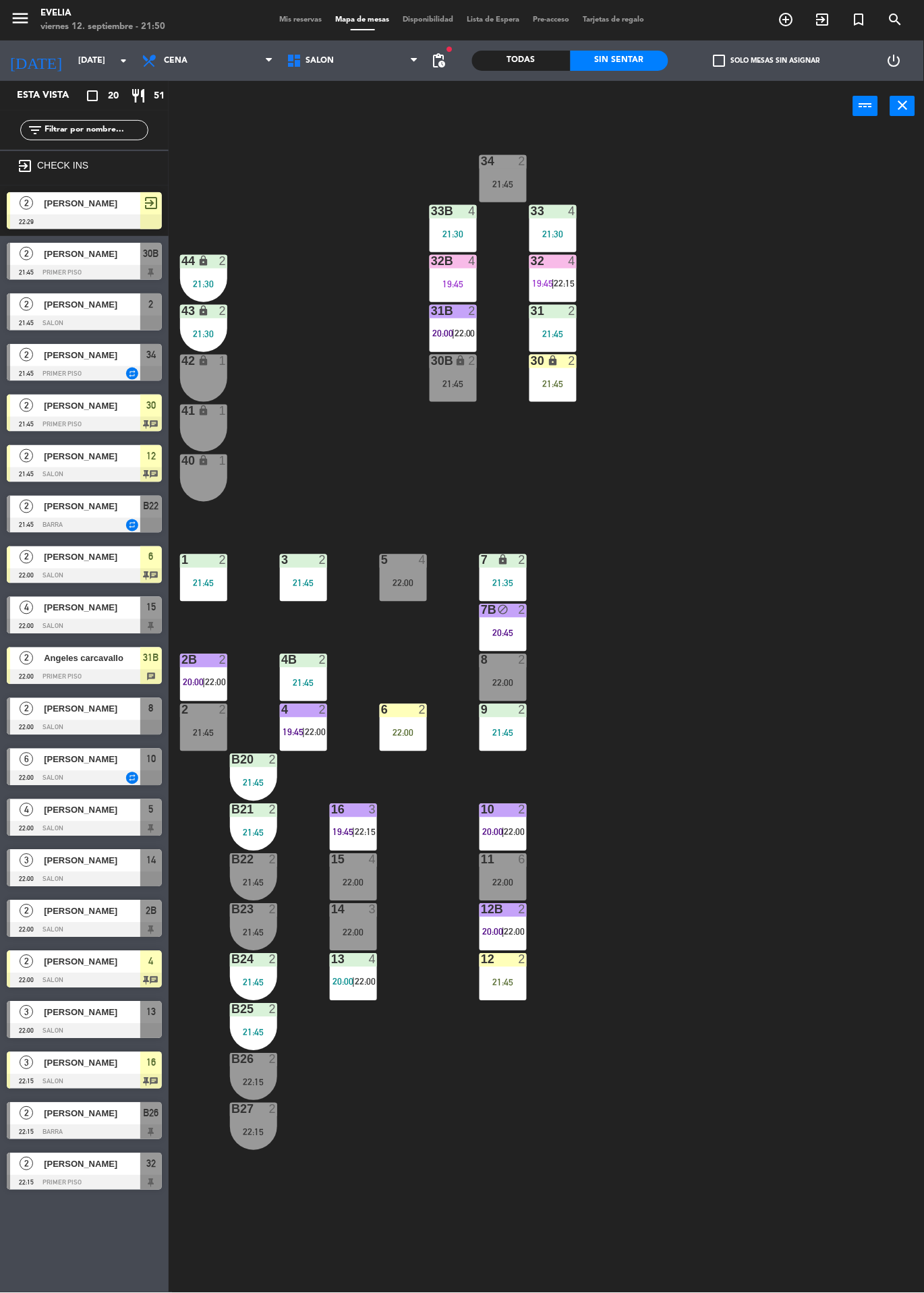
click at [151, 304] on span "2" at bounding box center [151, 304] width 5 height 16
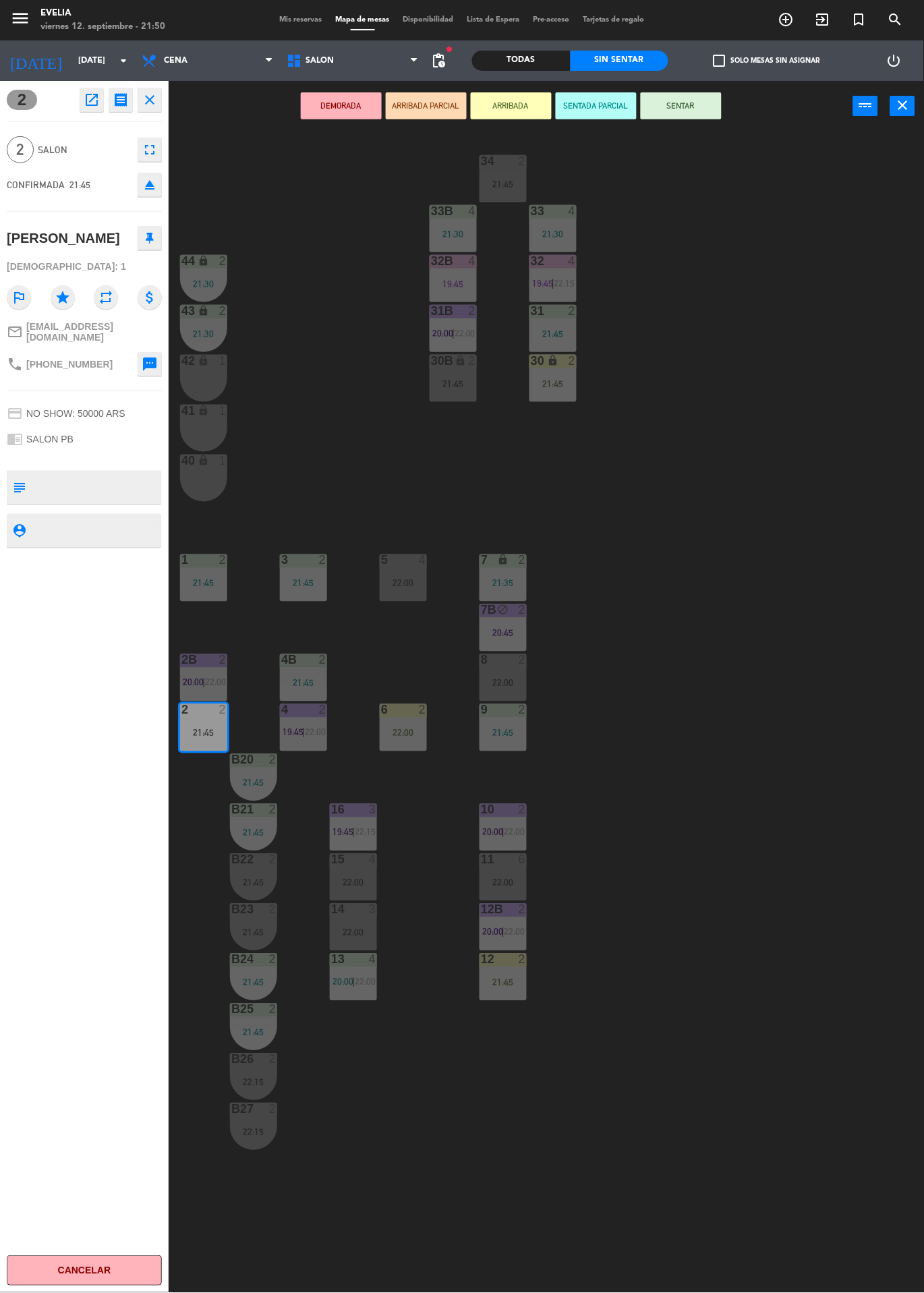
click at [507, 104] on button "ARRIBADA" at bounding box center [511, 105] width 81 height 27
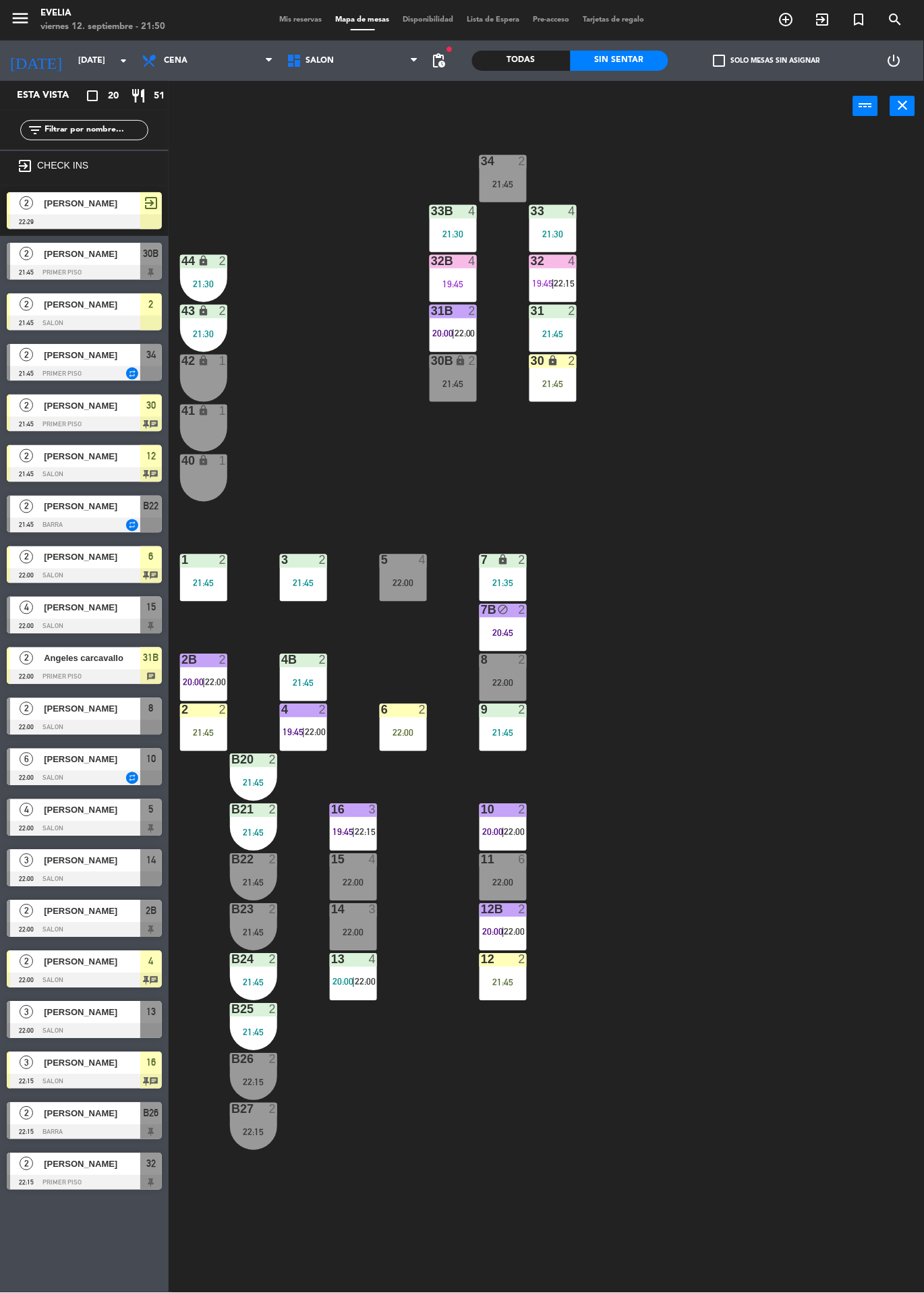
click at [207, 737] on div "21:45" at bounding box center [204, 733] width 48 height 9
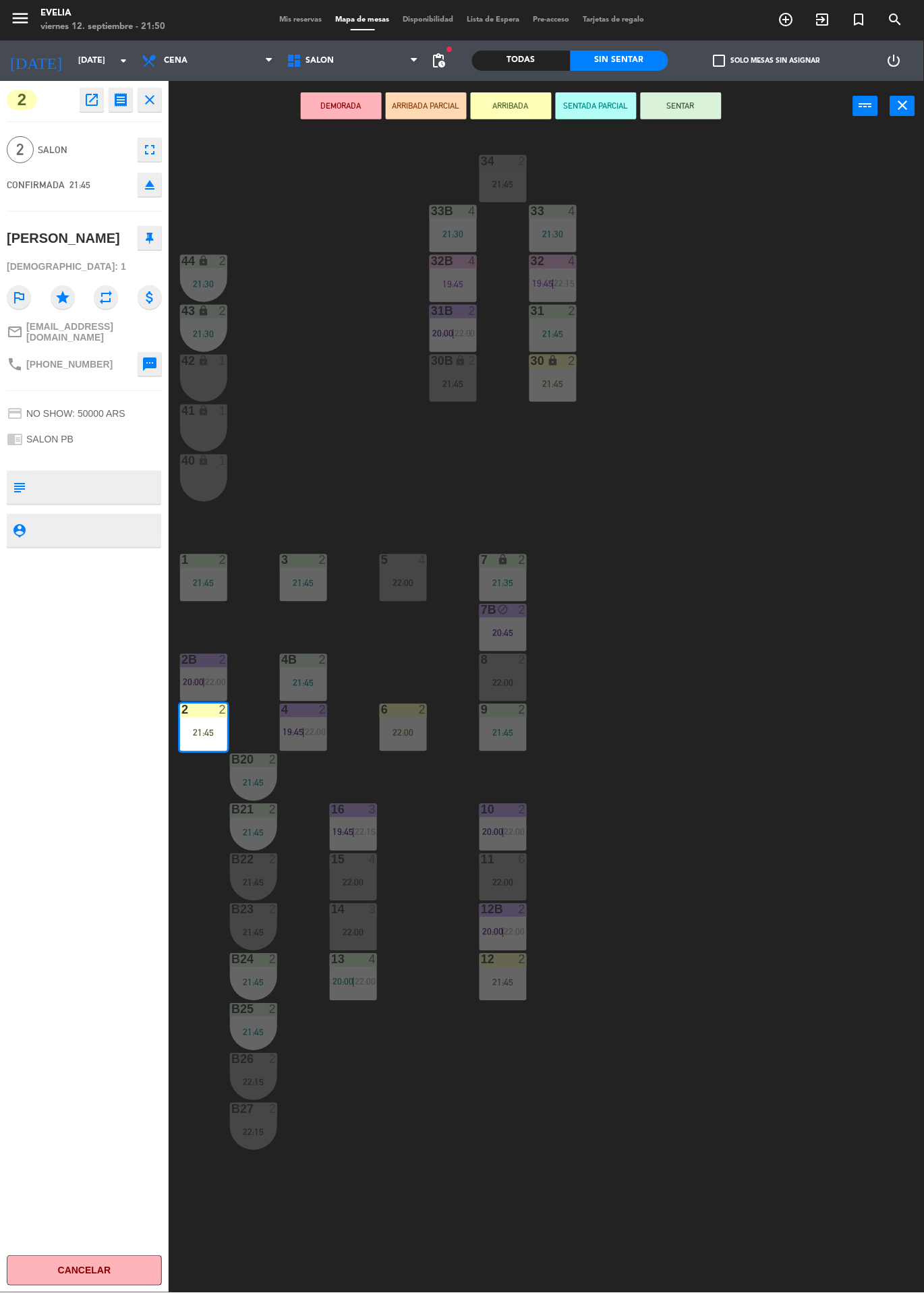
click at [105, 475] on textarea at bounding box center [95, 487] width 129 height 28
type textarea "Buzo azul"
click at [114, 674] on div "2 open_in_new receipt 9:45 PM [DATE] 2 personas [PERSON_NAME] 2 EXPERIENCE SALO…" at bounding box center [84, 687] width 169 height 1212
click at [764, 520] on div "34 2 21:45 33B 4 21:30 33 4 21:30 44 lock 2 21:30 32B 4 19:45 32 4 19:45 | 22:1…" at bounding box center [551, 711] width 746 height 1161
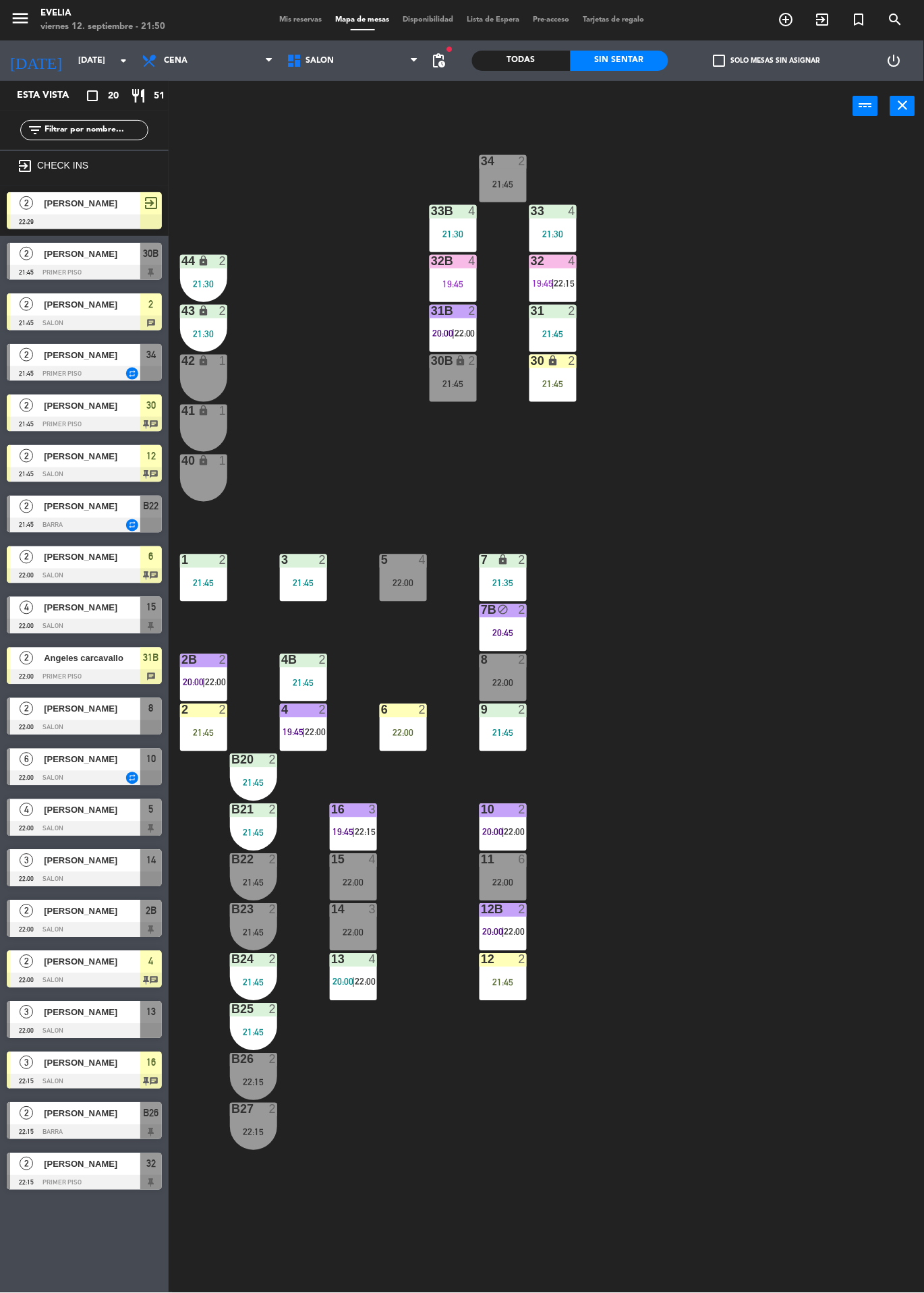
click at [552, 399] on div "30 lock 2 21:45" at bounding box center [554, 378] width 48 height 48
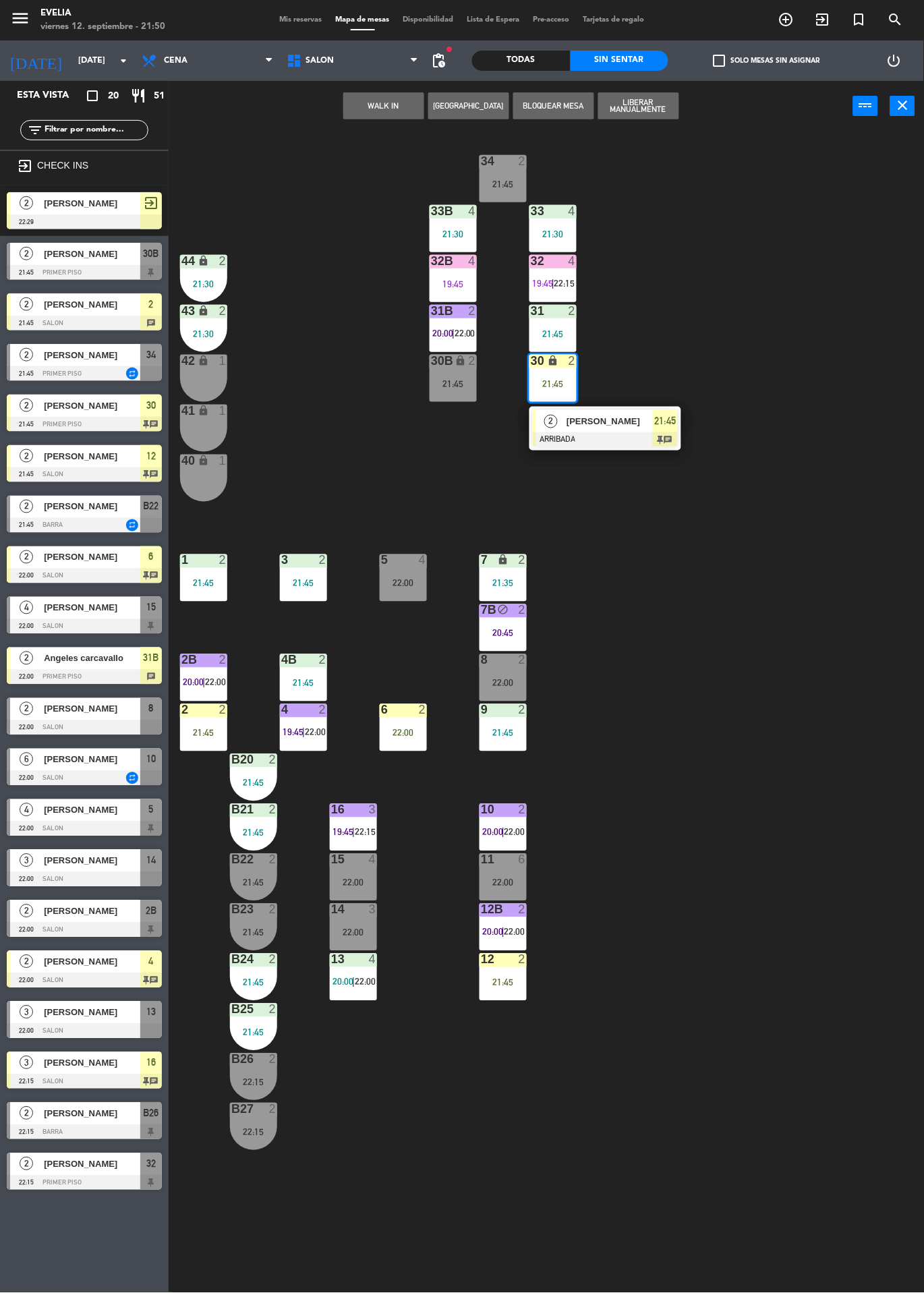
click at [630, 426] on span "[PERSON_NAME]" at bounding box center [610, 422] width 86 height 14
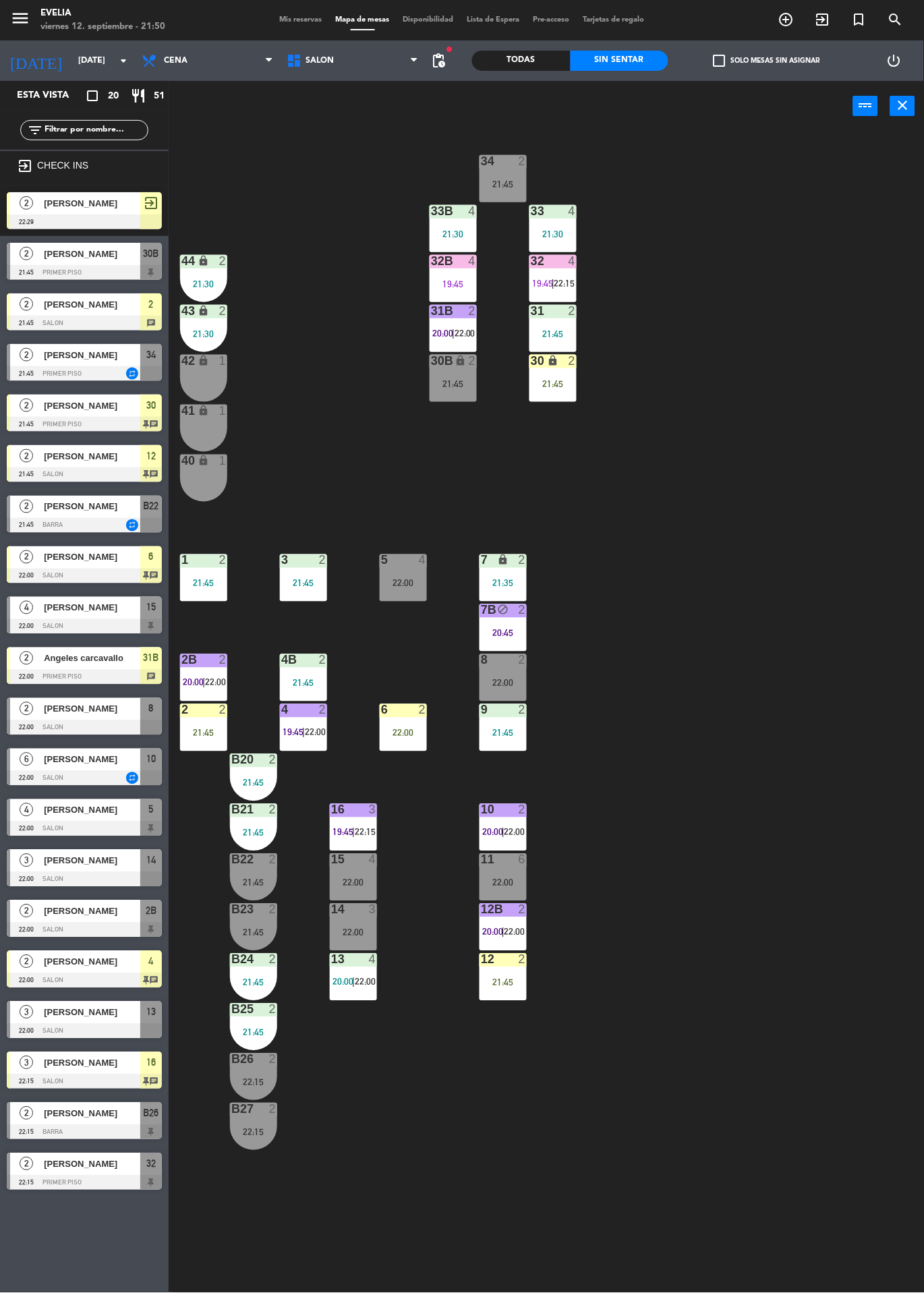
click at [110, 983] on div at bounding box center [84, 980] width 155 height 15
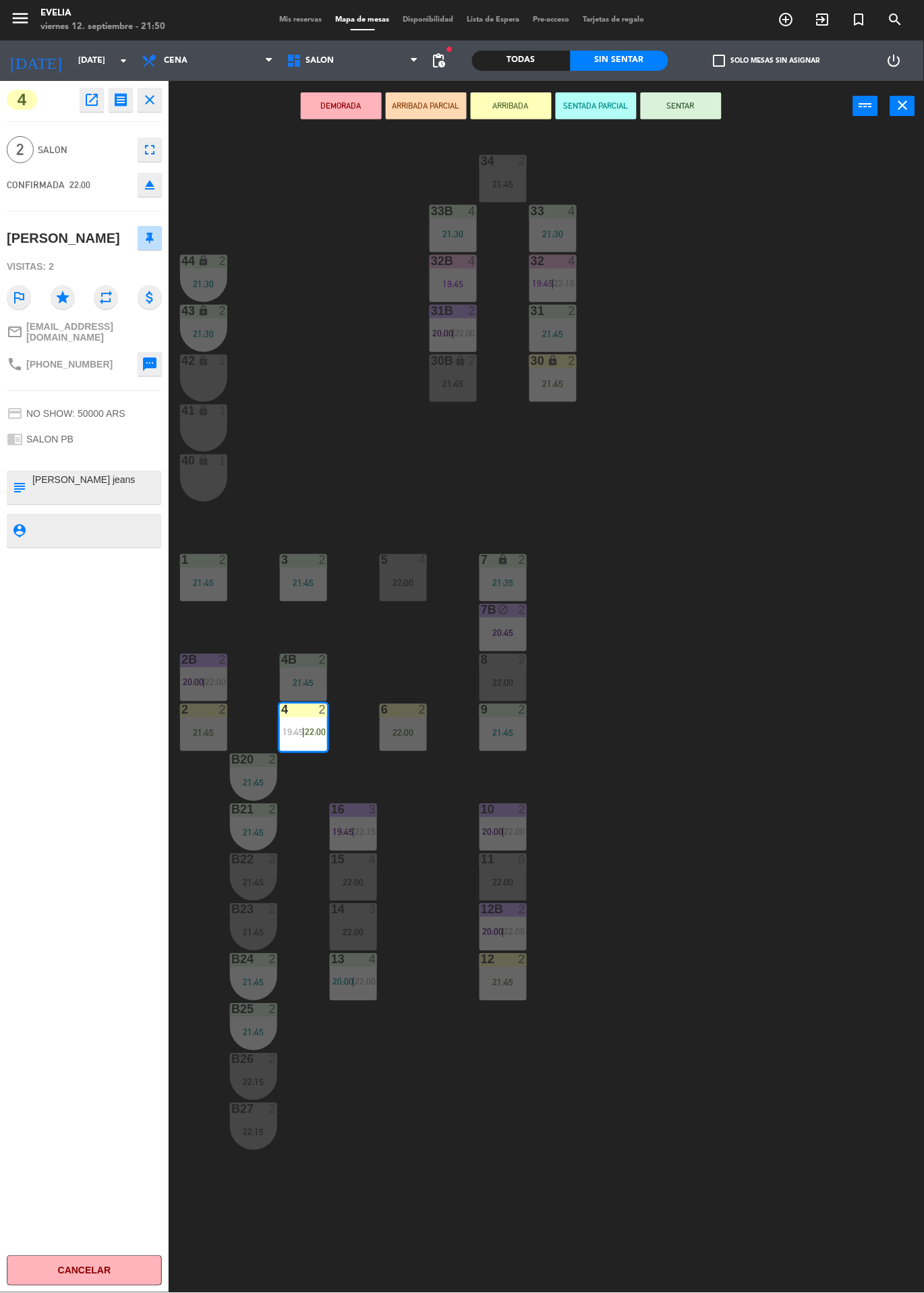
click at [512, 102] on button "ARRIBADA" at bounding box center [511, 105] width 81 height 27
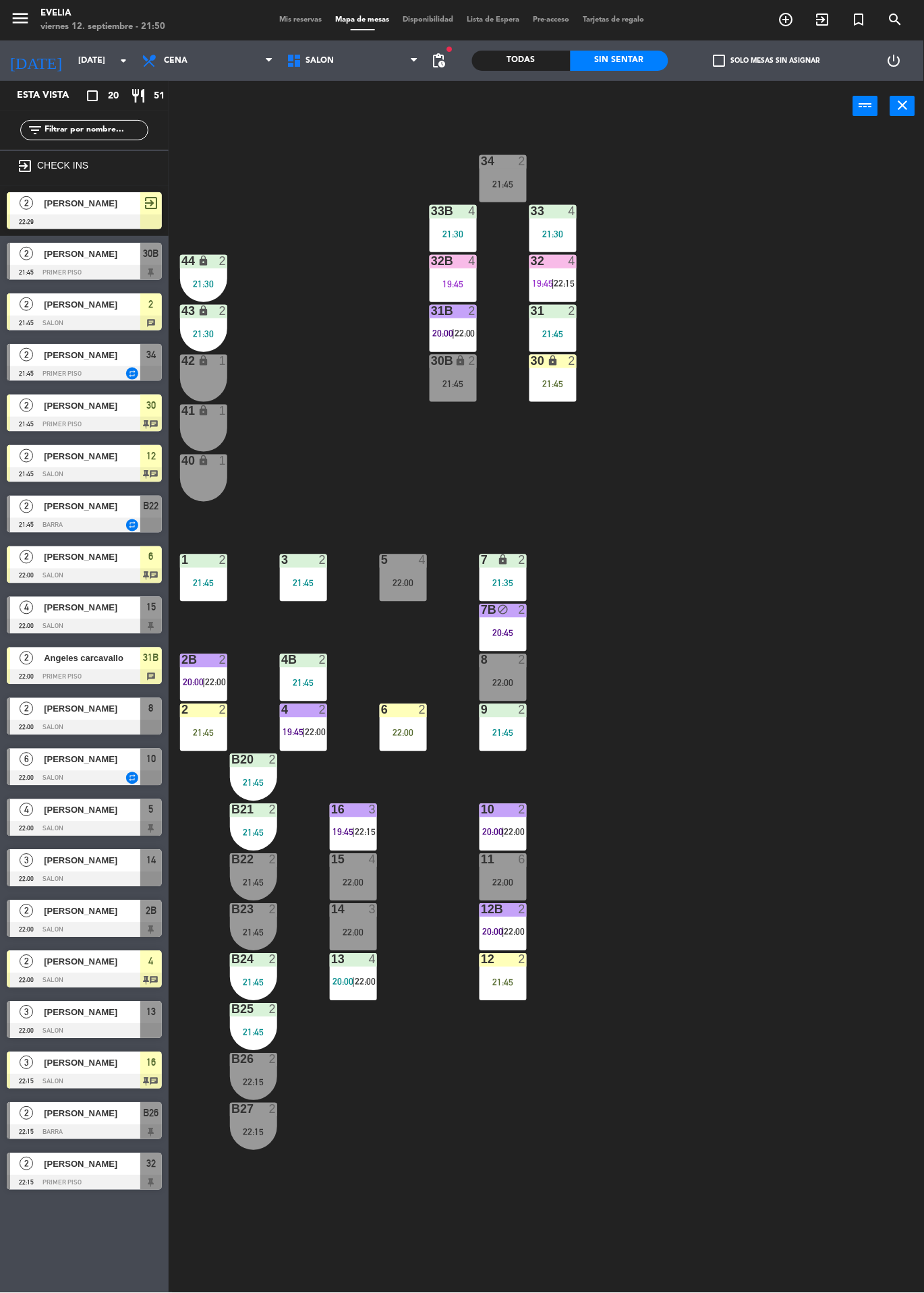
click at [363, 833] on span "22:15" at bounding box center [365, 832] width 21 height 11
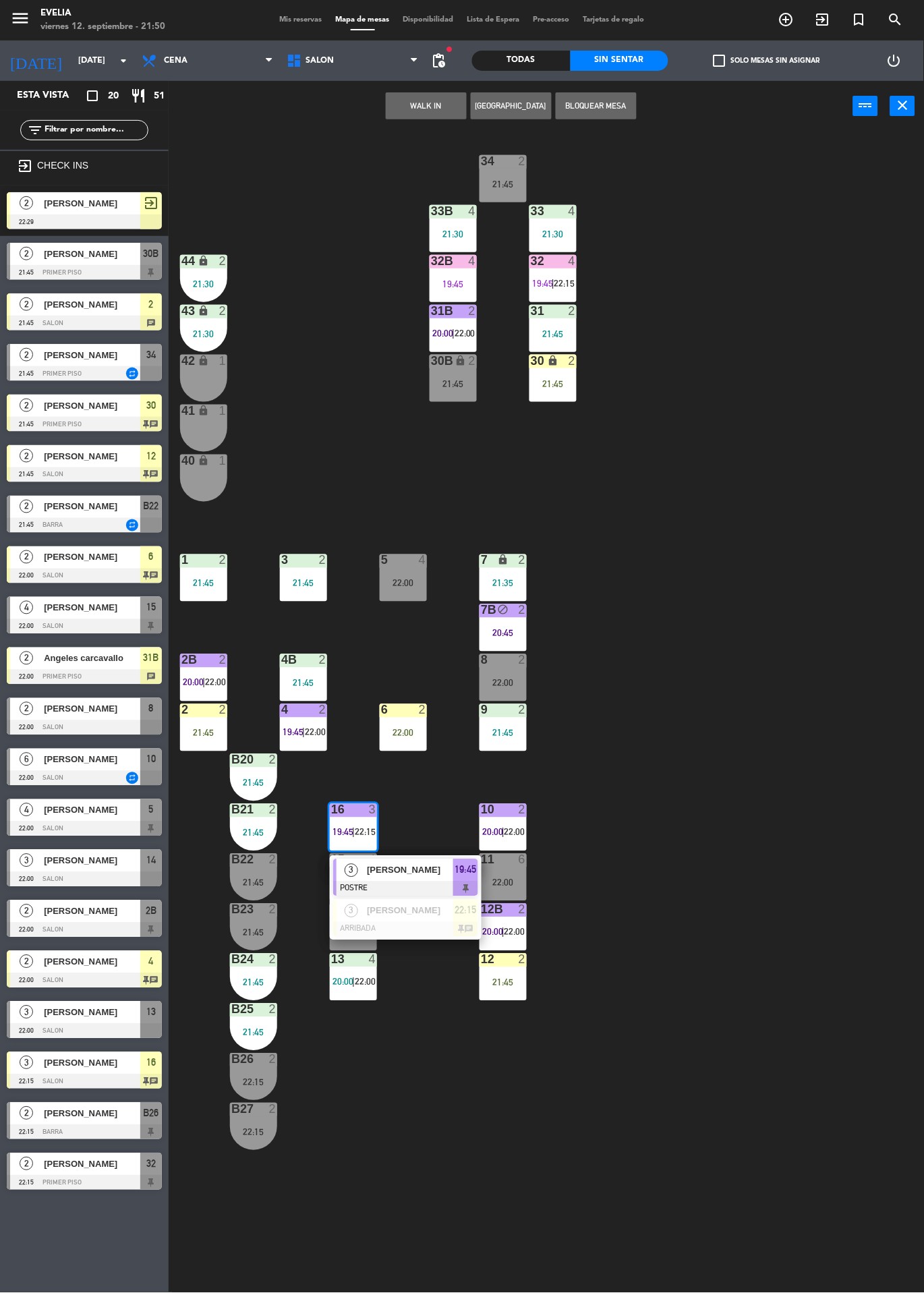
click at [712, 670] on div "34 2 21:45 33B 4 21:30 33 4 21:30 44 lock 2 21:30 32B 4 19:45 32 4 19:45 | 22:1…" at bounding box center [551, 711] width 746 height 1161
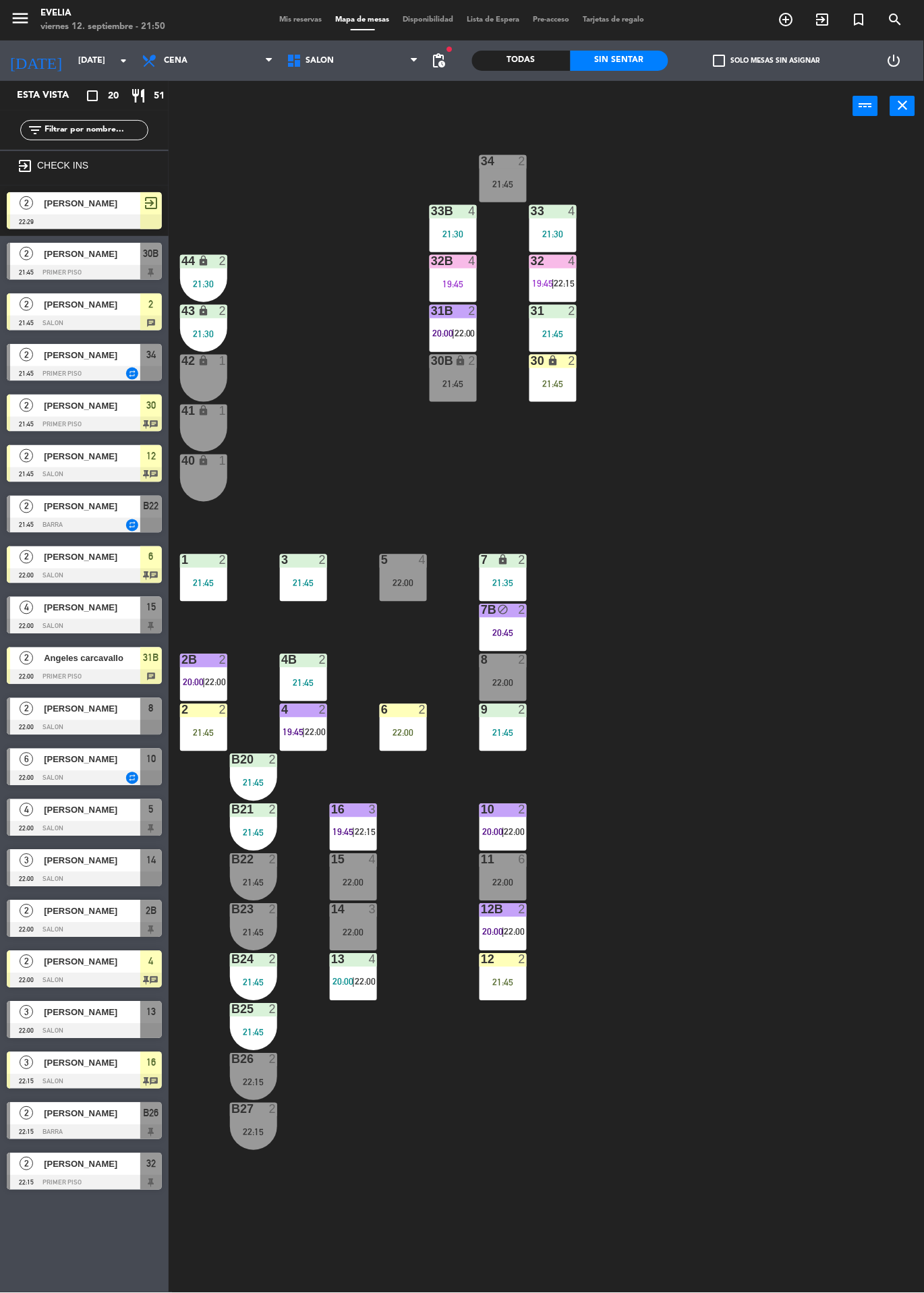
click at [310, 732] on span "22:00" at bounding box center [315, 732] width 21 height 11
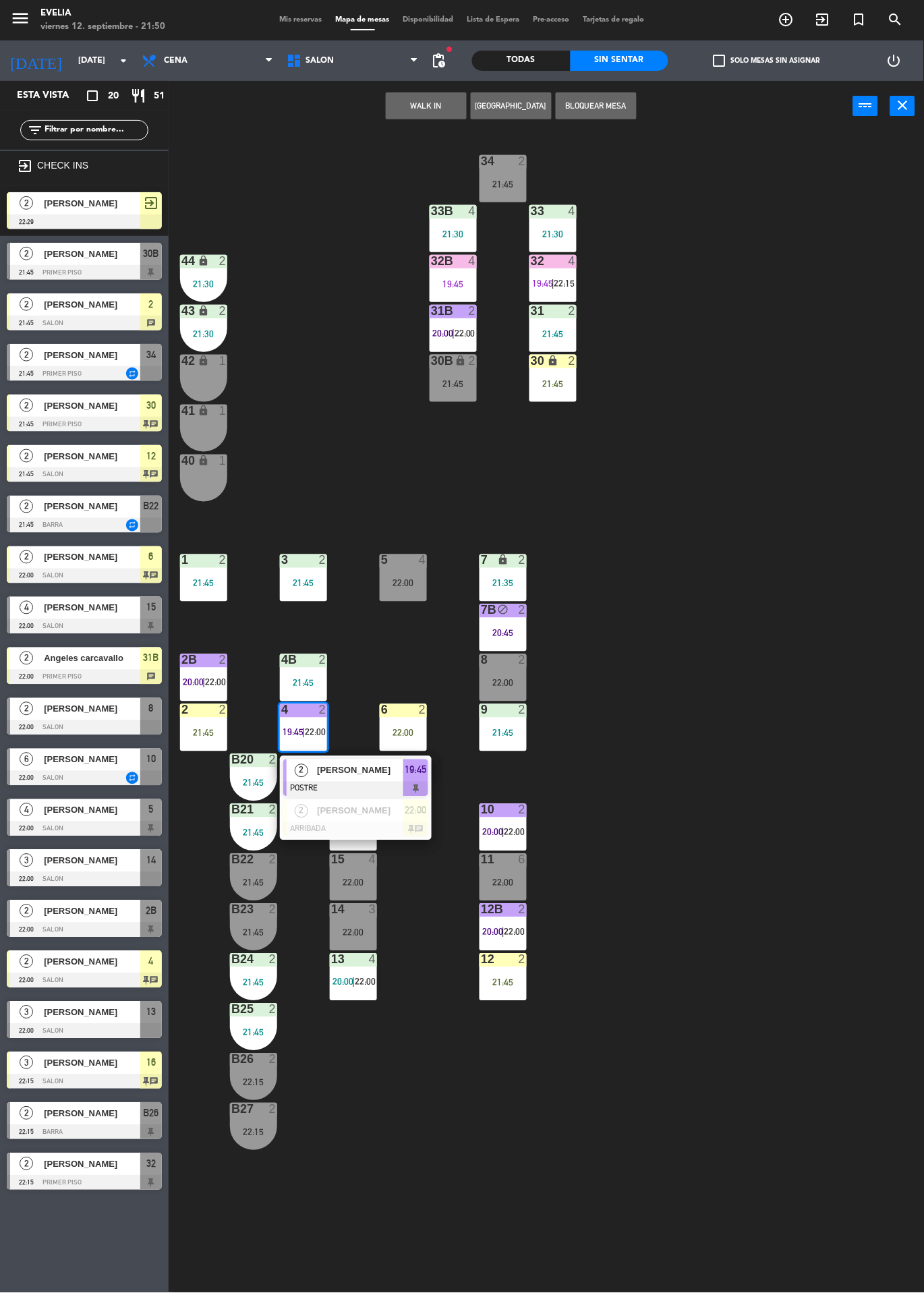
click at [747, 739] on div "34 2 21:45 33B 4 21:30 33 4 21:30 44 lock 2 21:30 32B 4 19:45 32 4 19:45 | 22:1…" at bounding box center [551, 711] width 746 height 1161
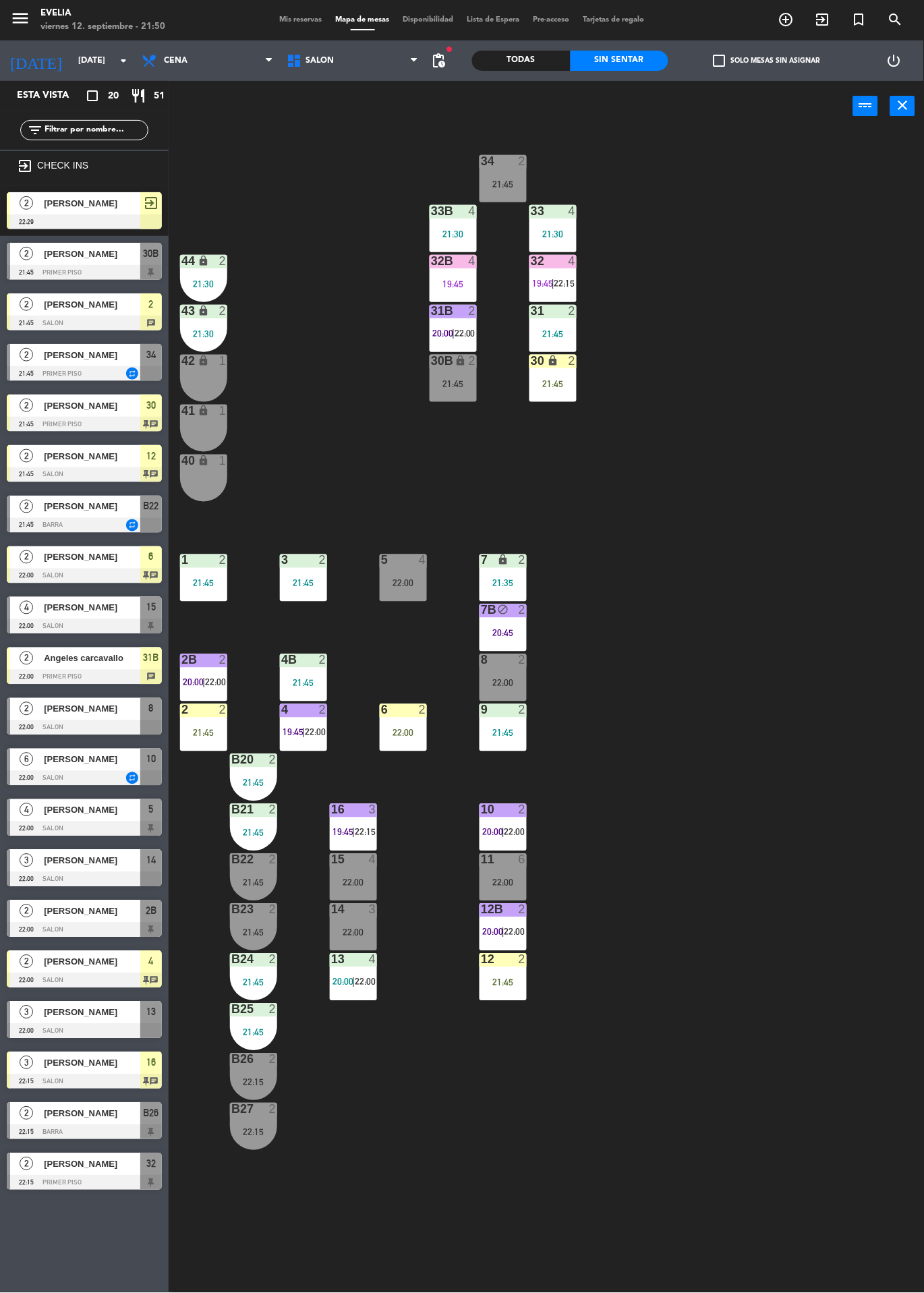
click at [333, 980] on span "20:00" at bounding box center [342, 982] width 21 height 11
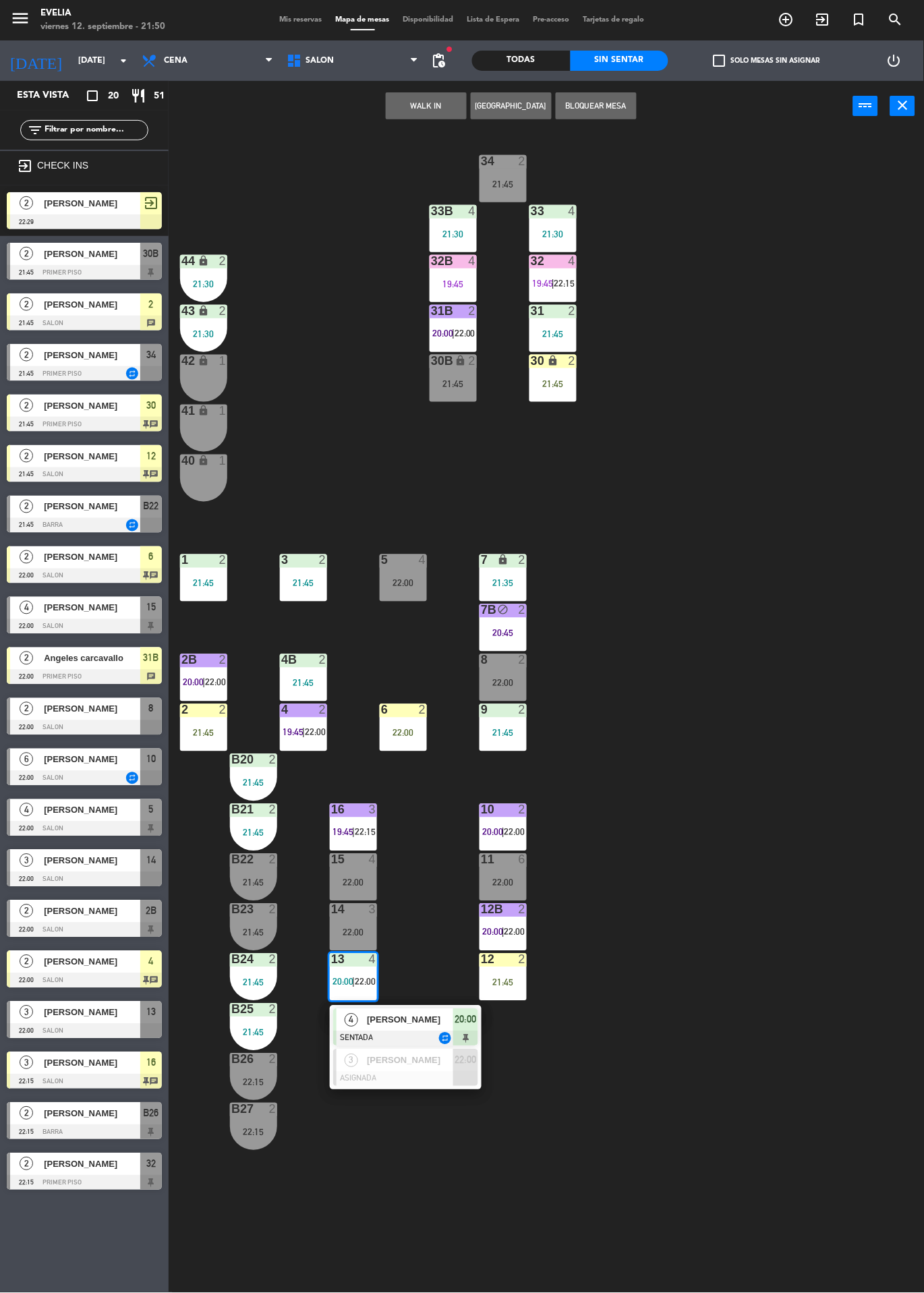
click at [396, 1080] on div at bounding box center [405, 1079] width 145 height 15
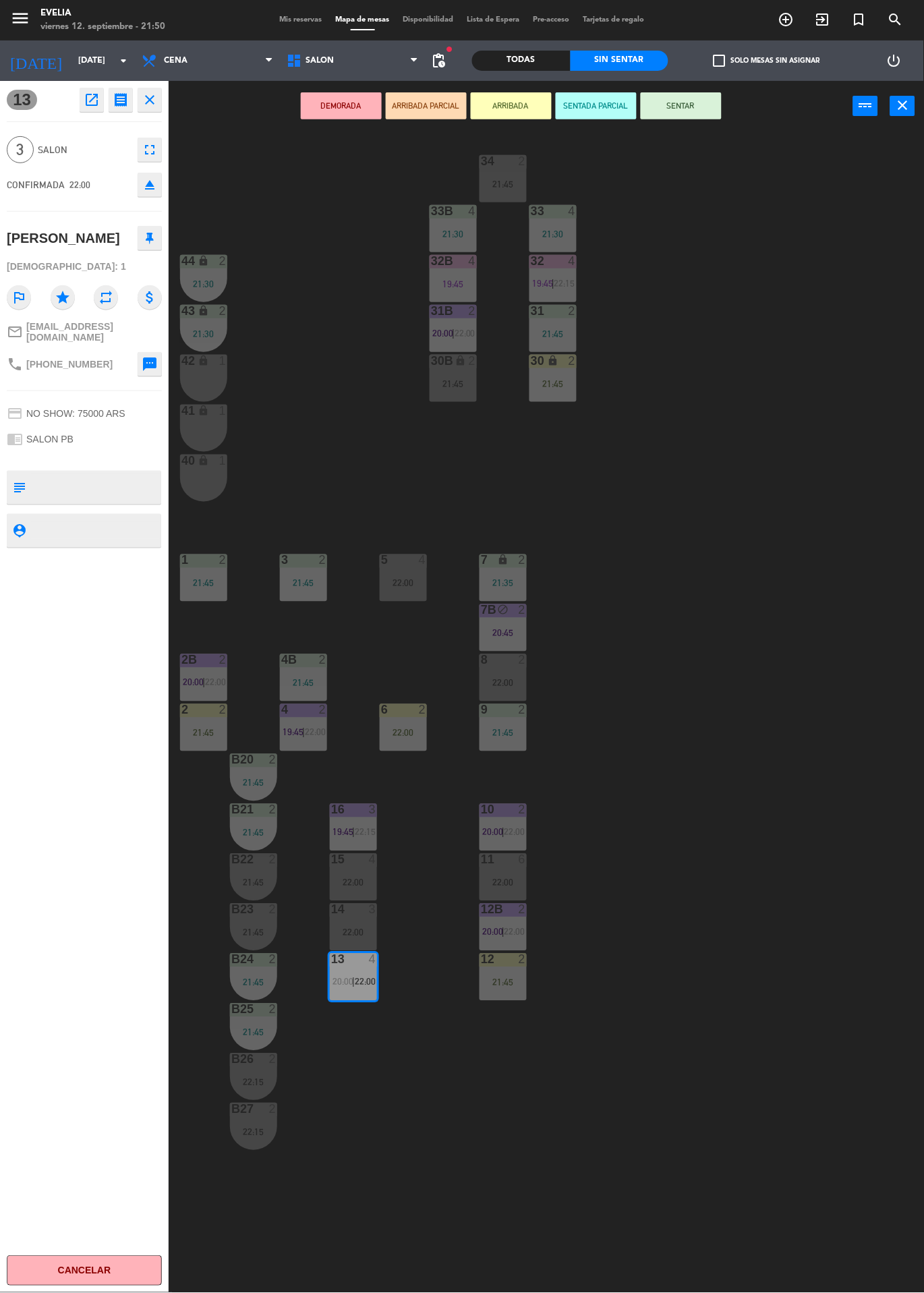
click at [520, 104] on button "ARRIBADA" at bounding box center [511, 105] width 81 height 27
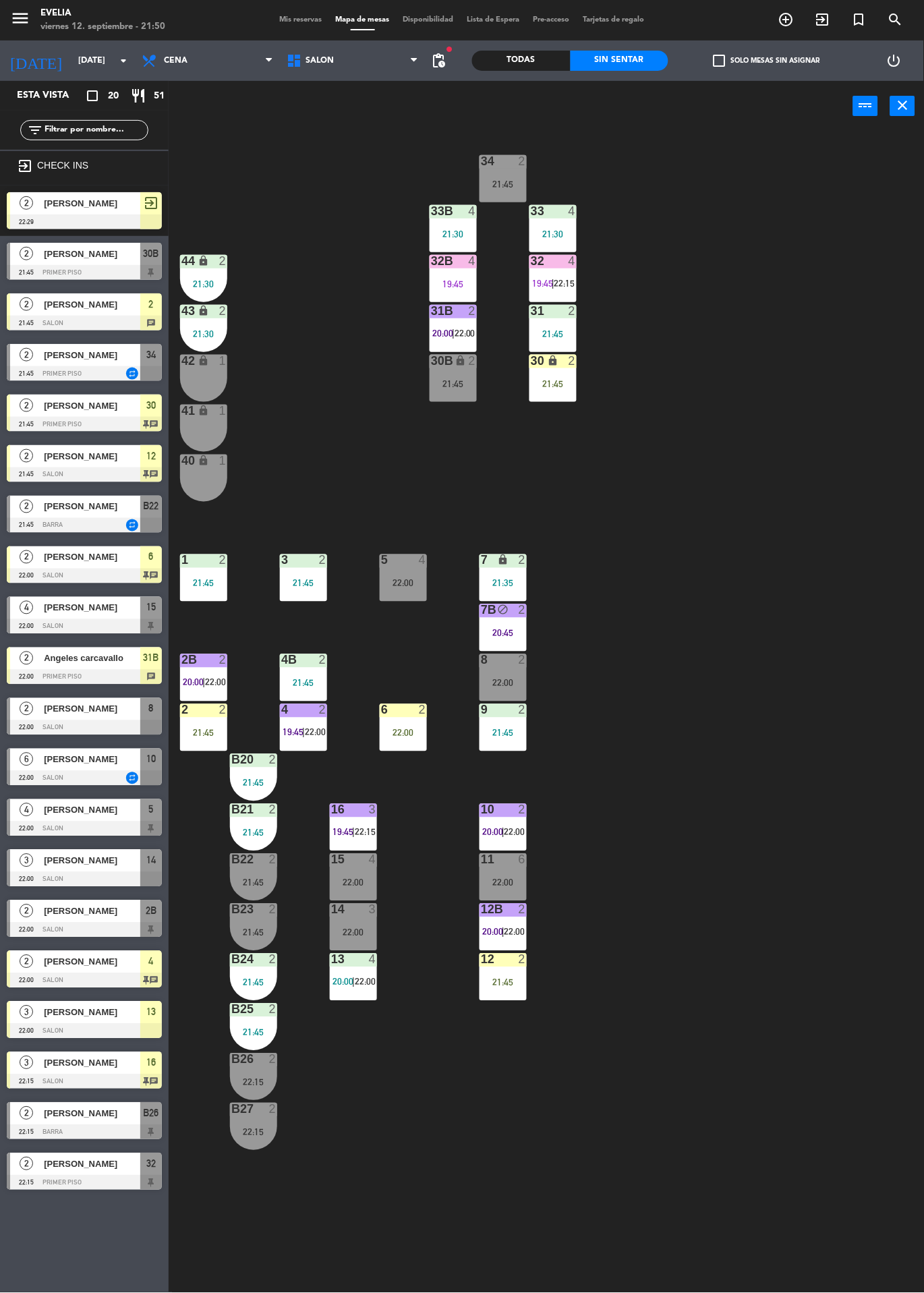
click at [364, 995] on div "13 4 20:00 | 22:00" at bounding box center [354, 977] width 48 height 48
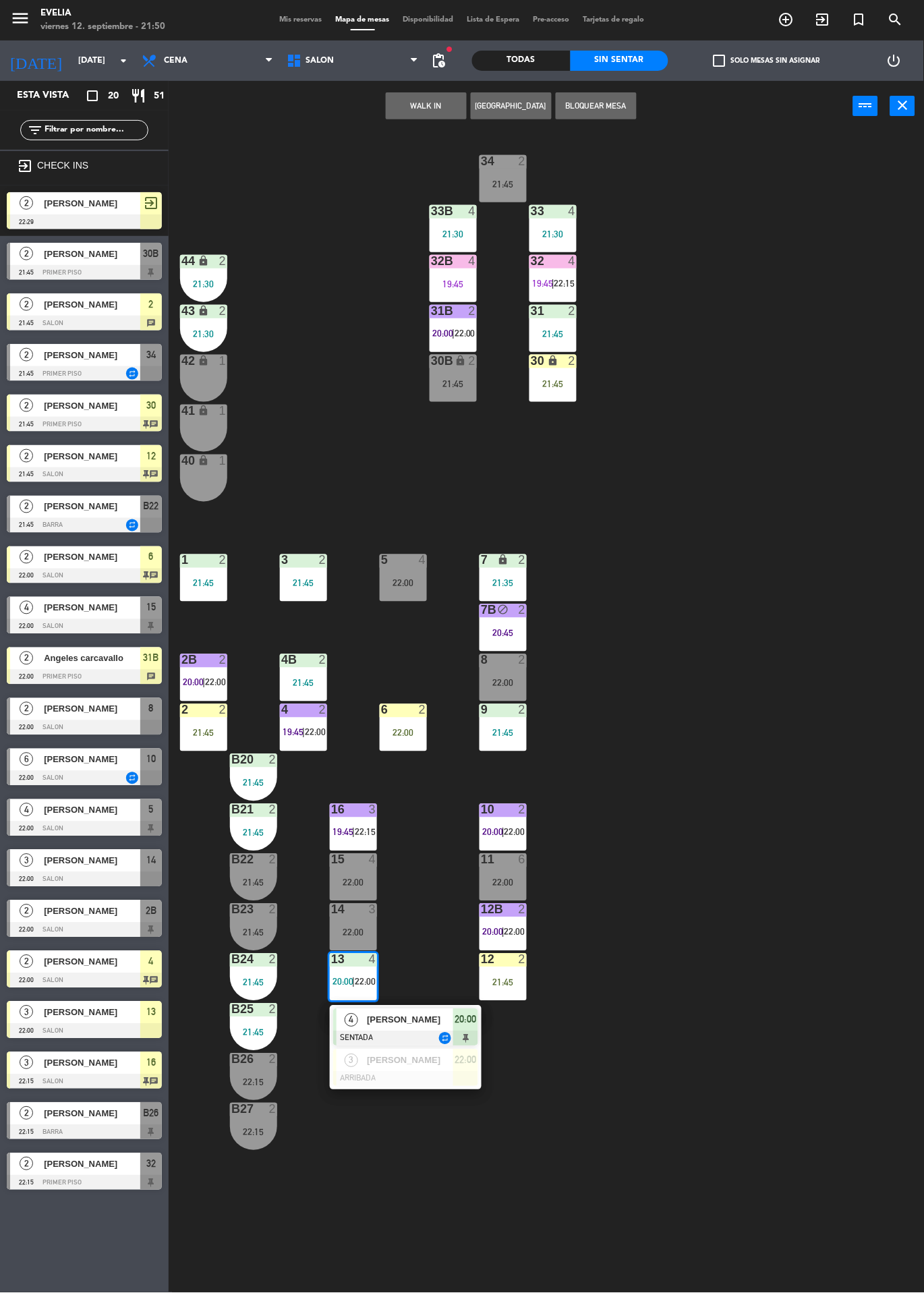
click at [399, 1070] on div "[PERSON_NAME]" at bounding box center [409, 1060] width 88 height 22
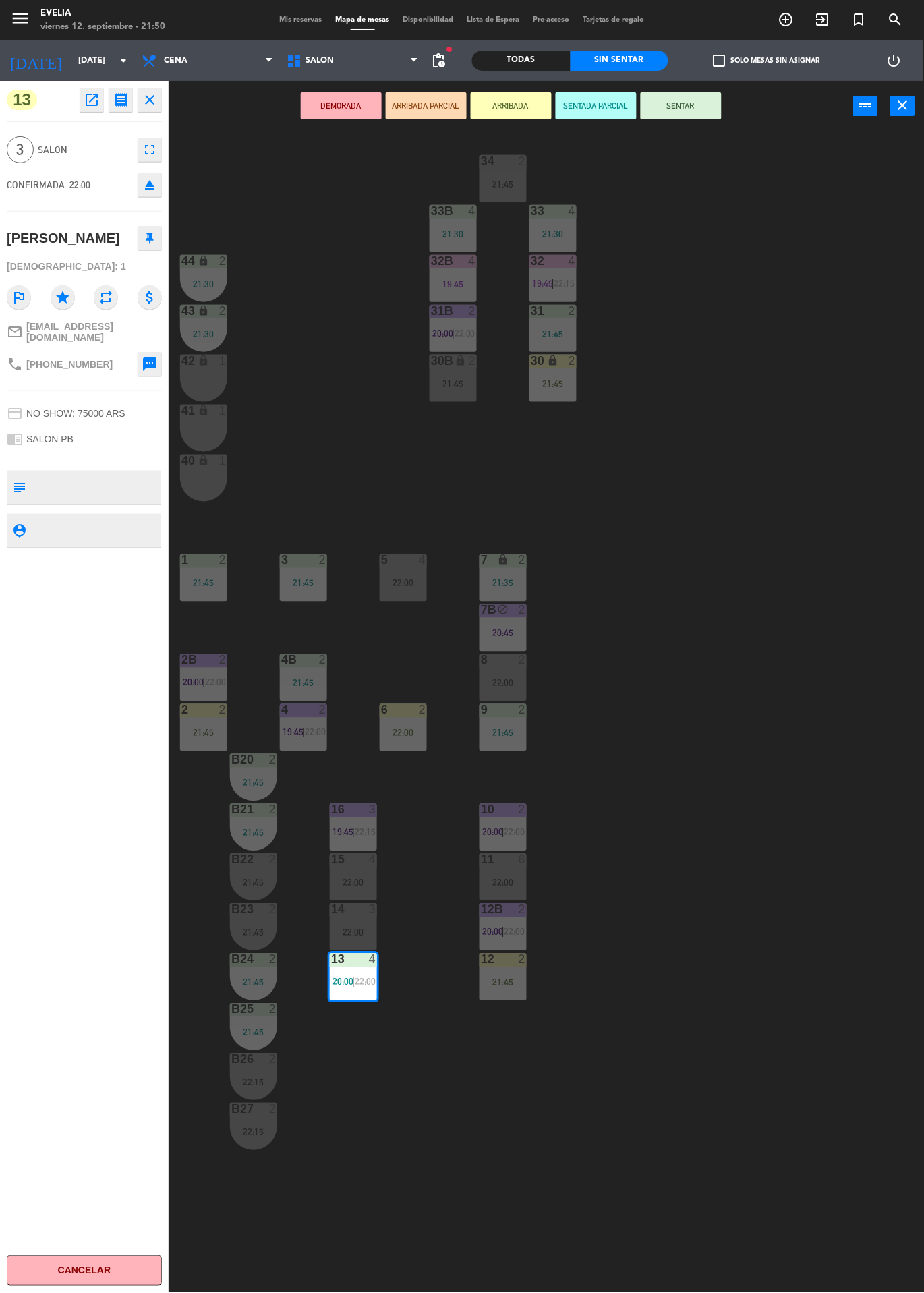
click at [115, 474] on textarea at bounding box center [95, 487] width 129 height 28
type textarea "De azul pelo orto"
click at [115, 689] on div "13 open_in_new receipt 10:00 PM [DATE] 3 personas [PERSON_NAME] Mesa 13 EXPERIE…" at bounding box center [84, 687] width 169 height 1212
click at [686, 586] on div "34 2 21:45 33B 4 21:30 33 4 21:30 44 lock 2 21:30 32B 4 19:45 32 4 19:45 | 22:1…" at bounding box center [551, 711] width 746 height 1161
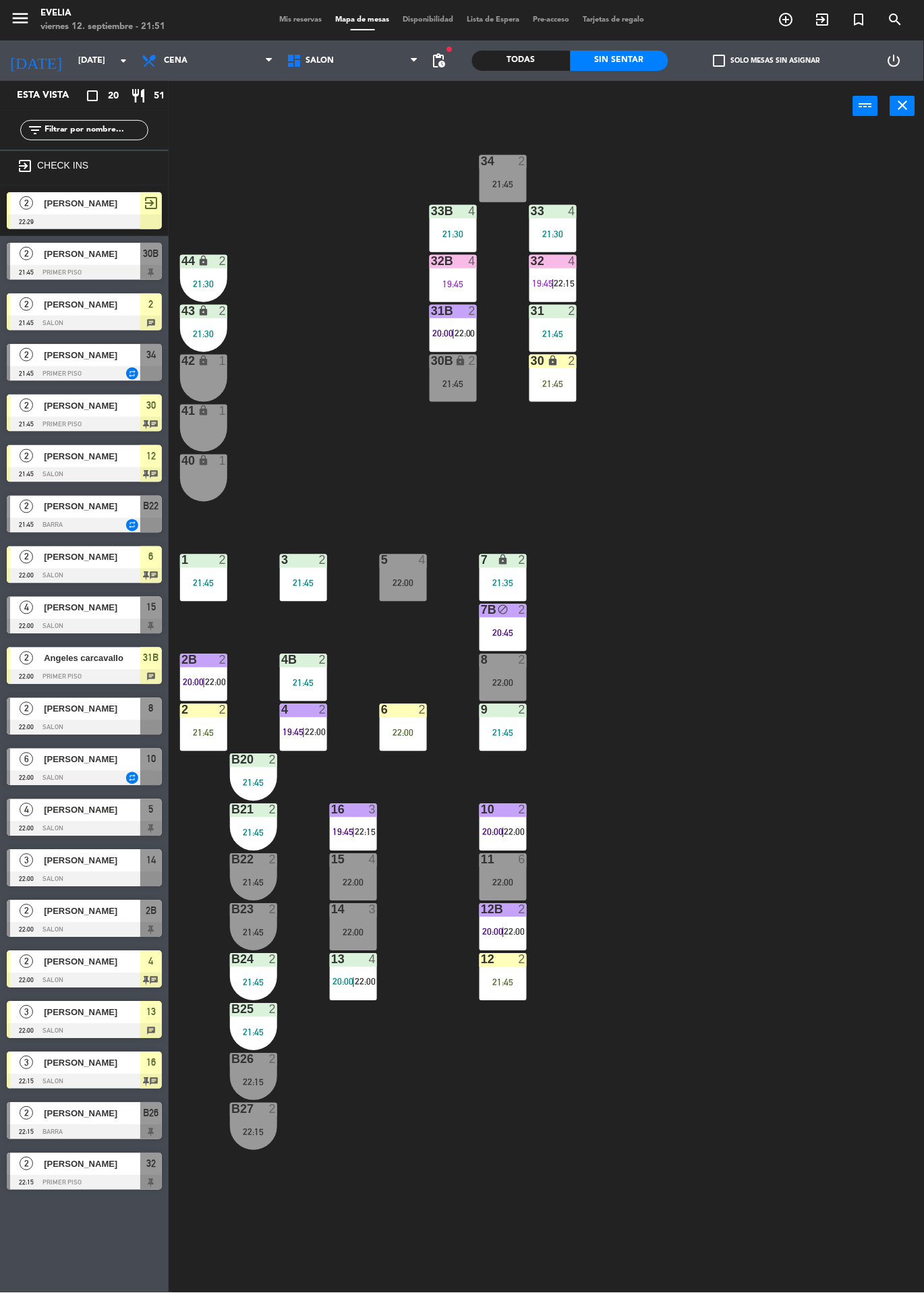
click at [115, 274] on div at bounding box center [84, 272] width 155 height 15
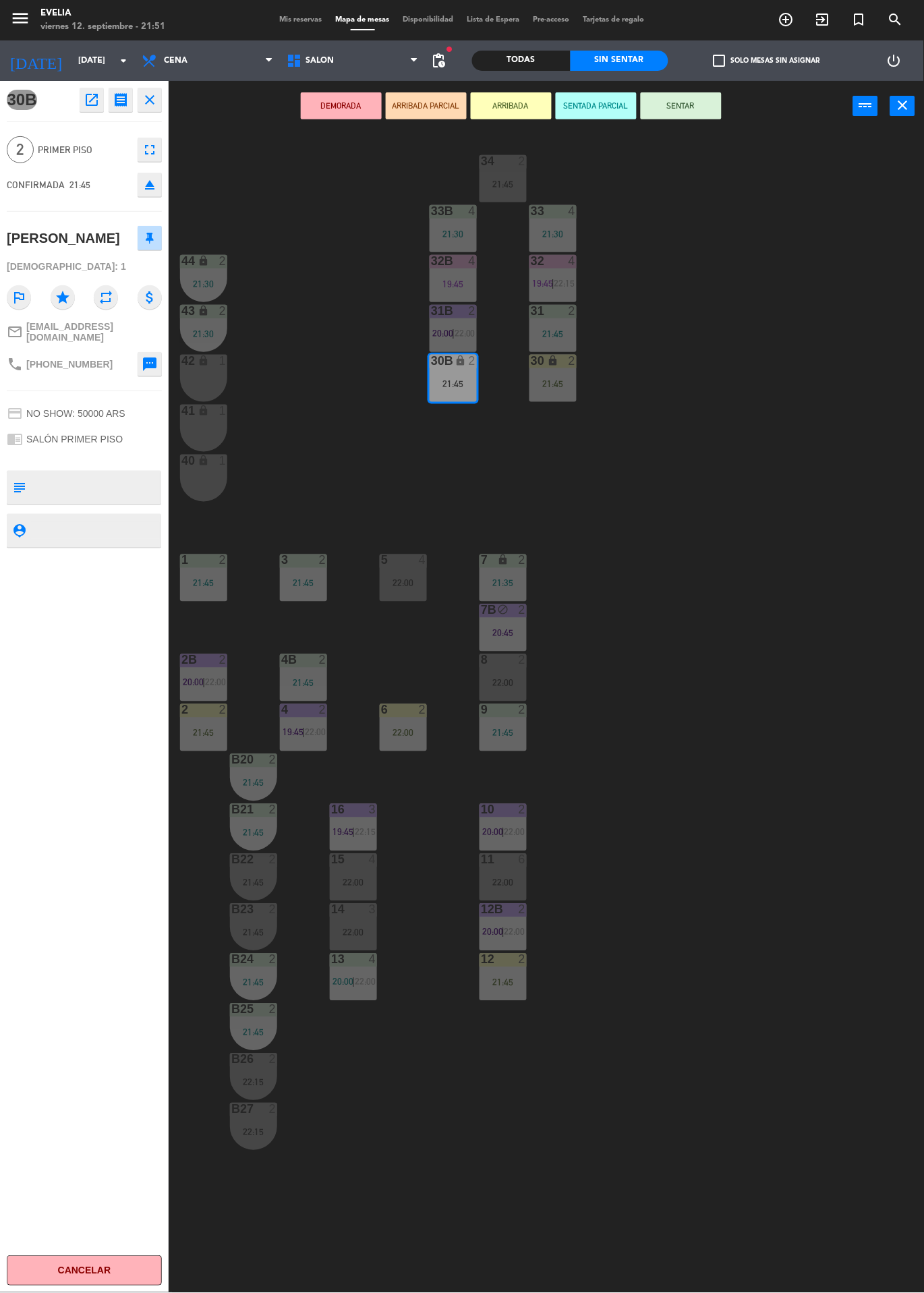
click at [791, 355] on div "34 2 21:45 33B 4 21:30 33 4 21:30 44 lock 2 21:30 32B 4 19:45 32 4 19:45 | 22:1…" at bounding box center [551, 711] width 746 height 1161
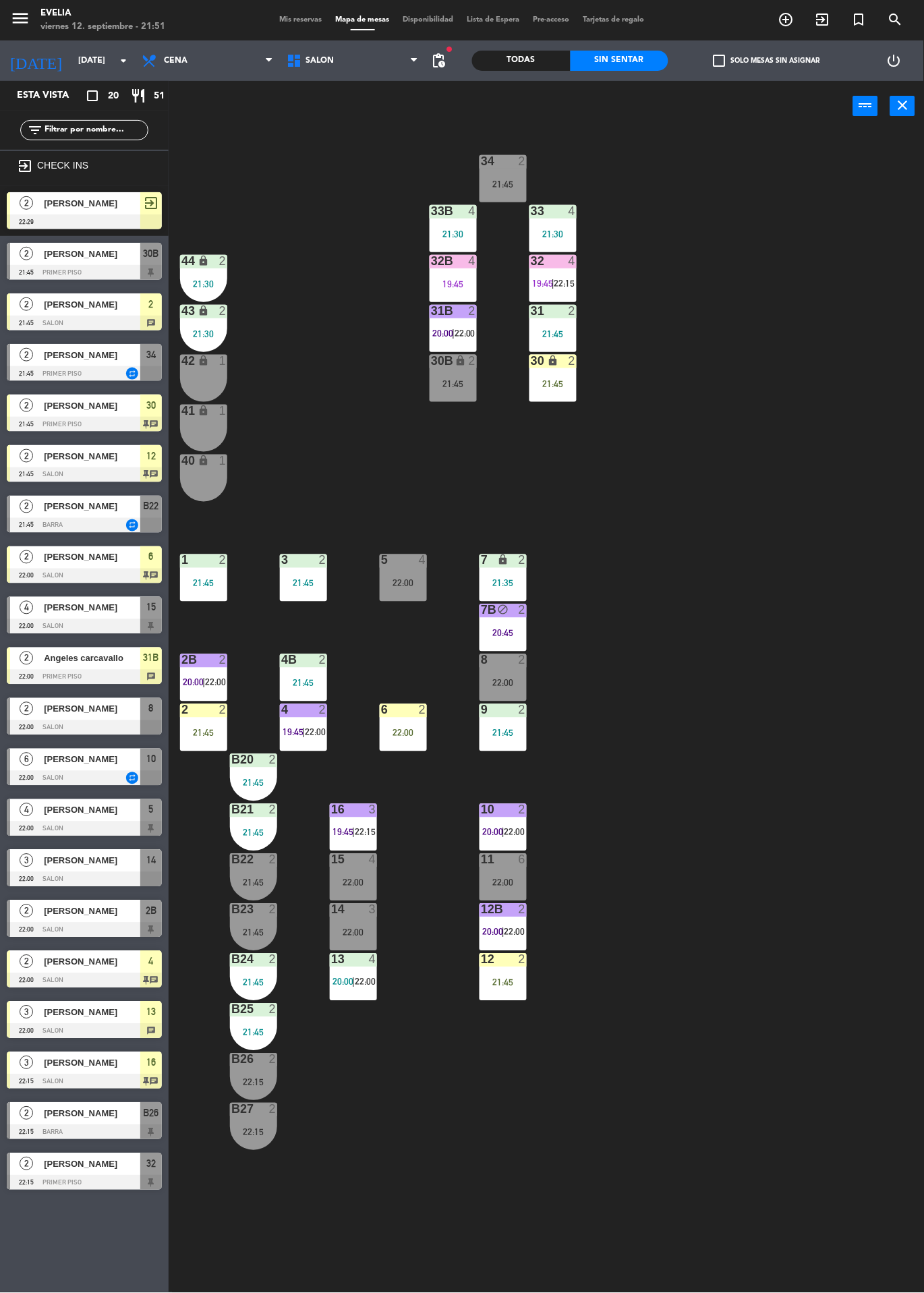
click at [554, 386] on div "21:45" at bounding box center [554, 383] width 48 height 9
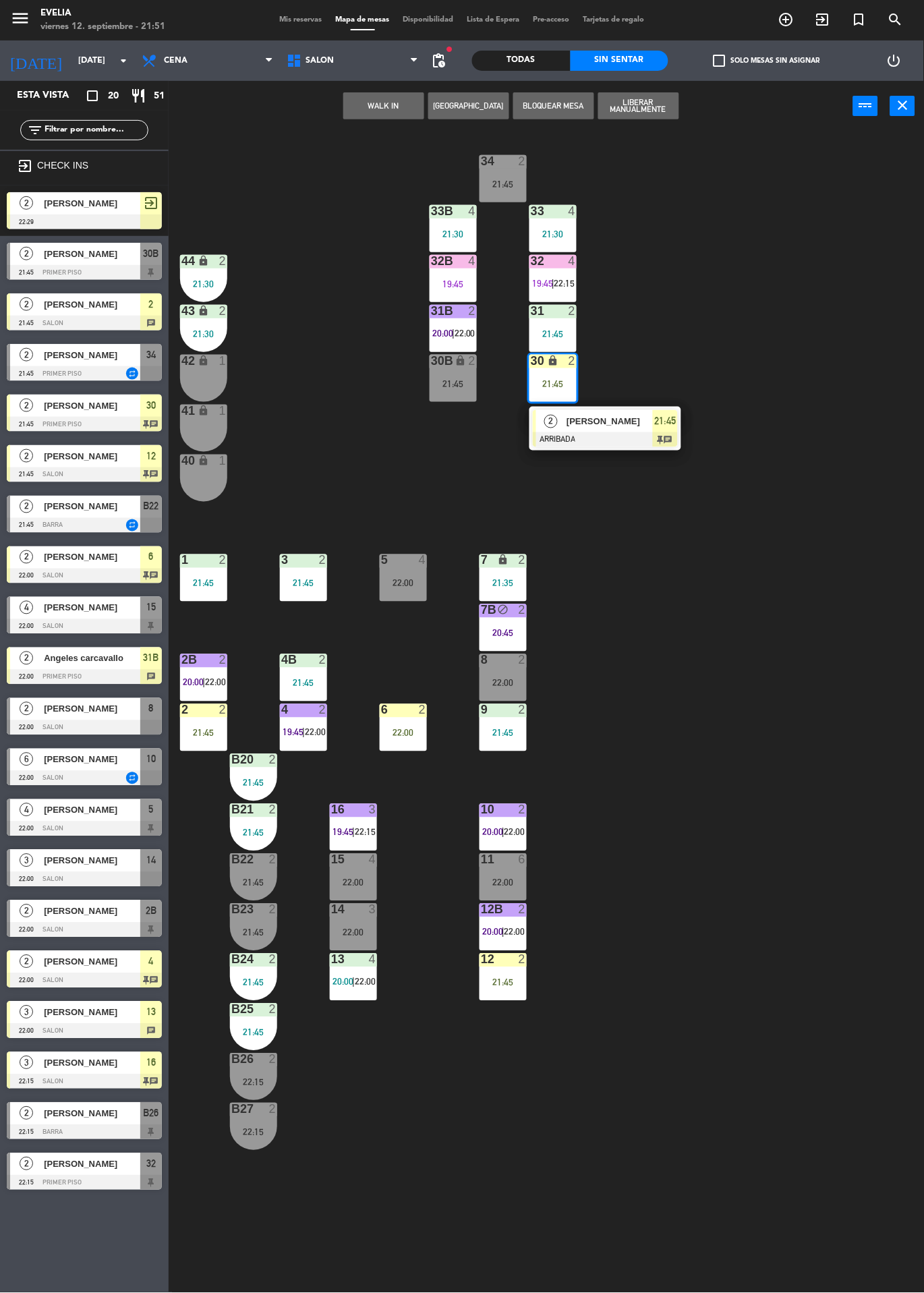
click at [615, 431] on div "[PERSON_NAME]" at bounding box center [609, 421] width 88 height 22
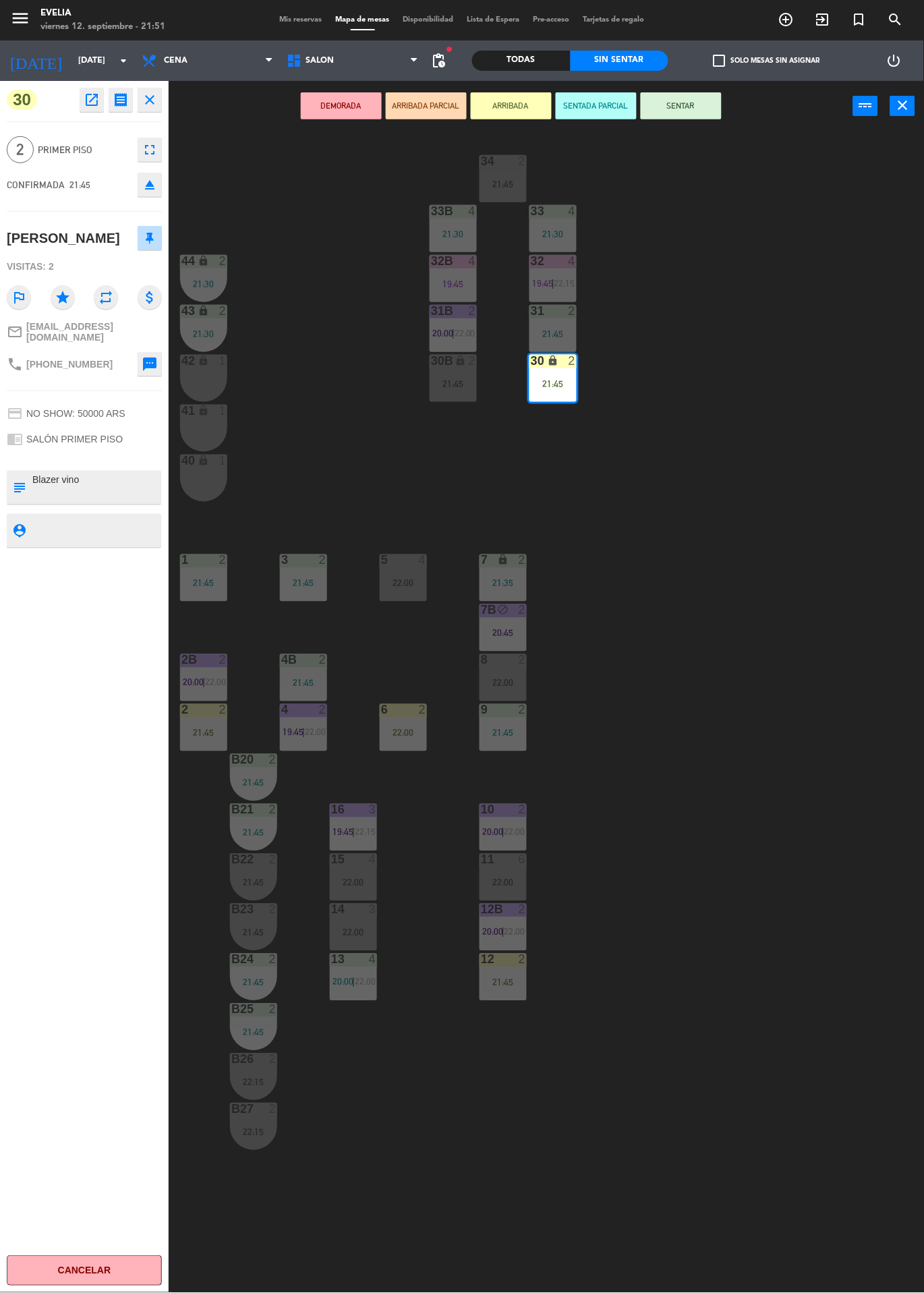
click at [691, 112] on button "SENTAR" at bounding box center [681, 105] width 81 height 27
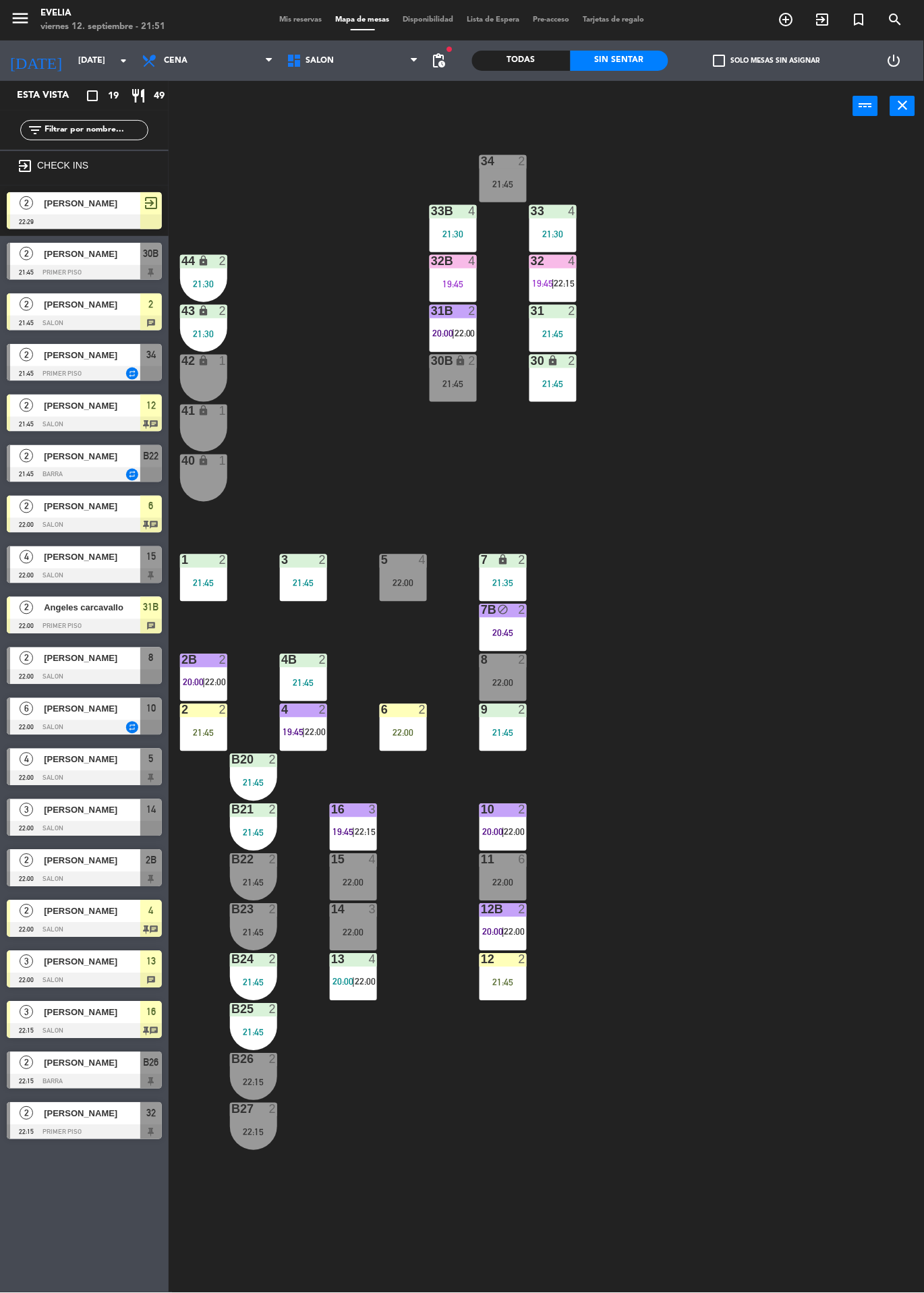
click at [8, 320] on div at bounding box center [84, 323] width 155 height 15
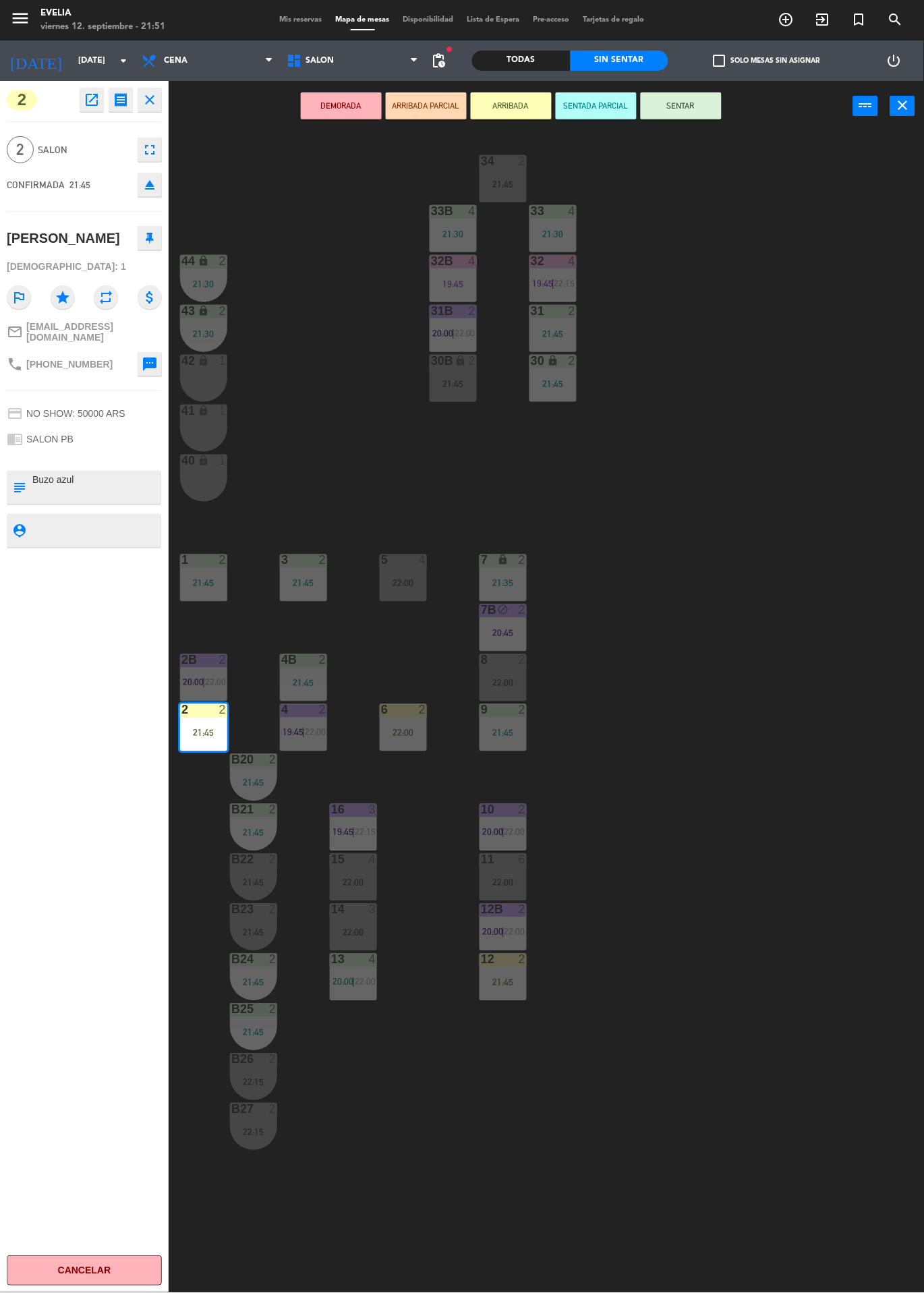
click at [368, 378] on div "34 2 21:45 33B 4 21:30 33 4 21:30 44 lock 2 21:30 32B 4 19:45 32 4 19:45 | 22:1…" at bounding box center [551, 711] width 746 height 1161
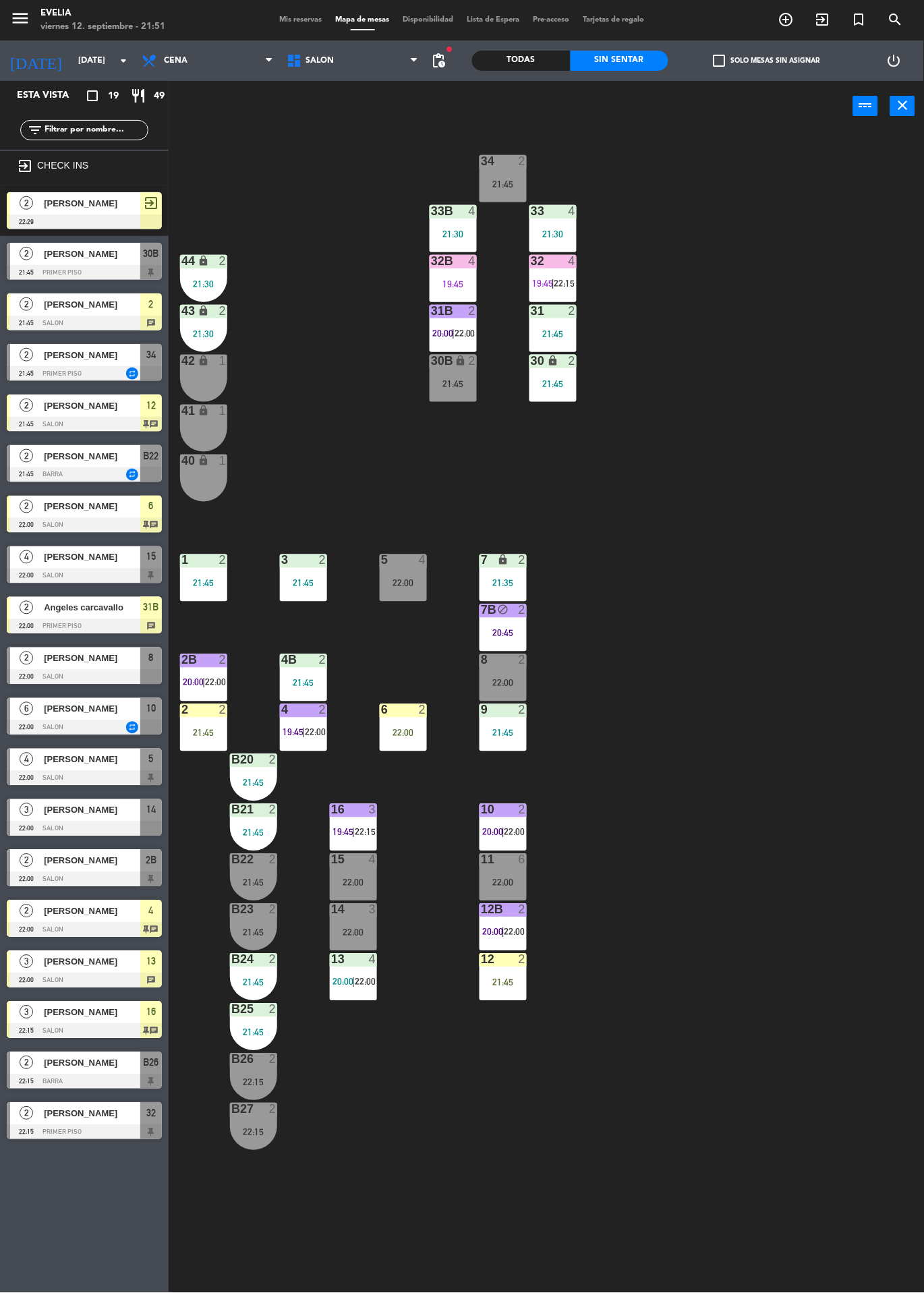
click at [8, 414] on div at bounding box center [8, 412] width 4 height 37
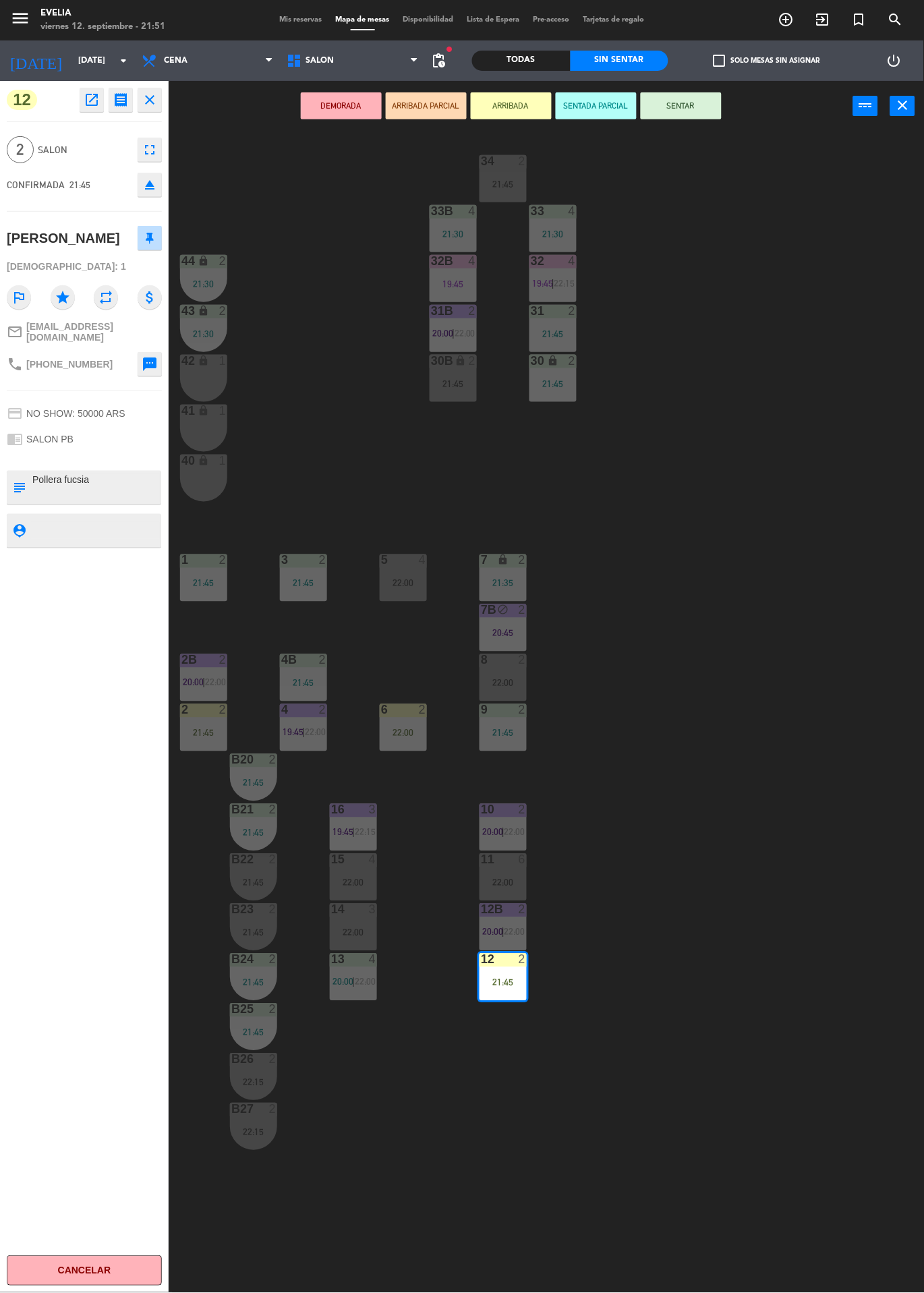
click at [293, 432] on div "34 2 21:45 33B 4 21:30 33 4 21:30 44 lock 2 21:30 32B 4 19:45 32 4 19:45 | 22:1…" at bounding box center [551, 711] width 746 height 1161
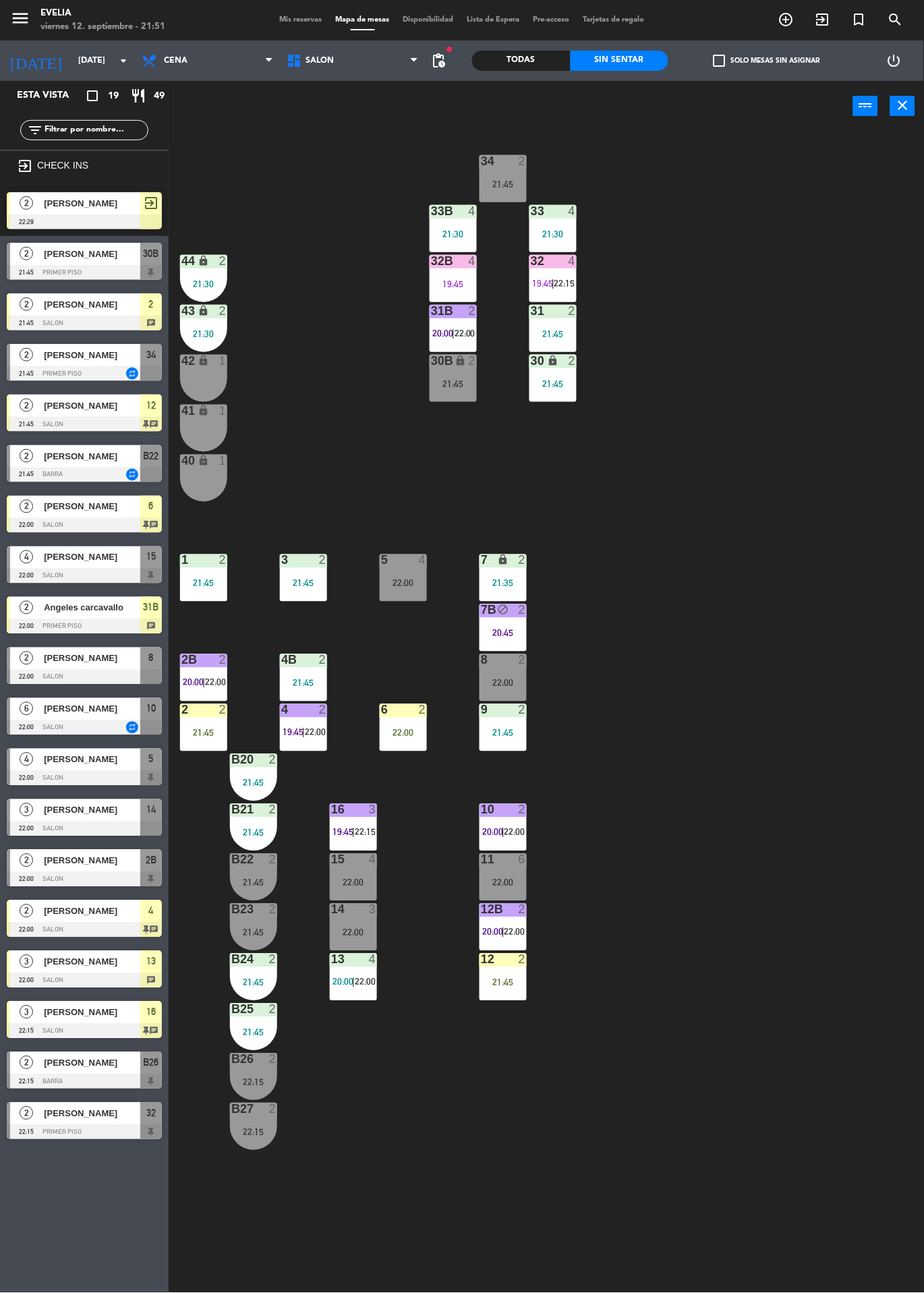
click at [8, 307] on div at bounding box center [8, 311] width 4 height 37
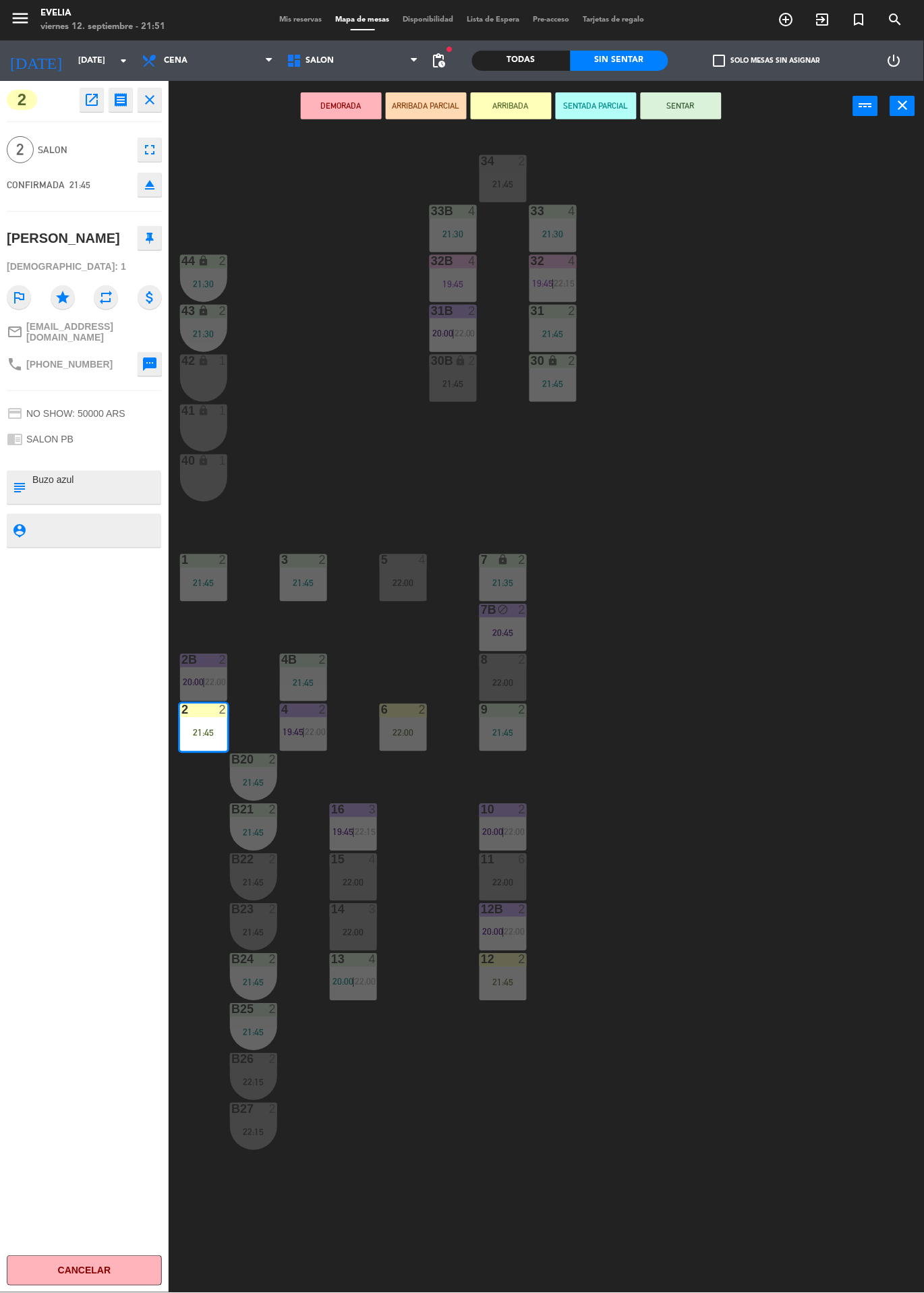
click at [699, 109] on button "SENTAR" at bounding box center [681, 105] width 81 height 27
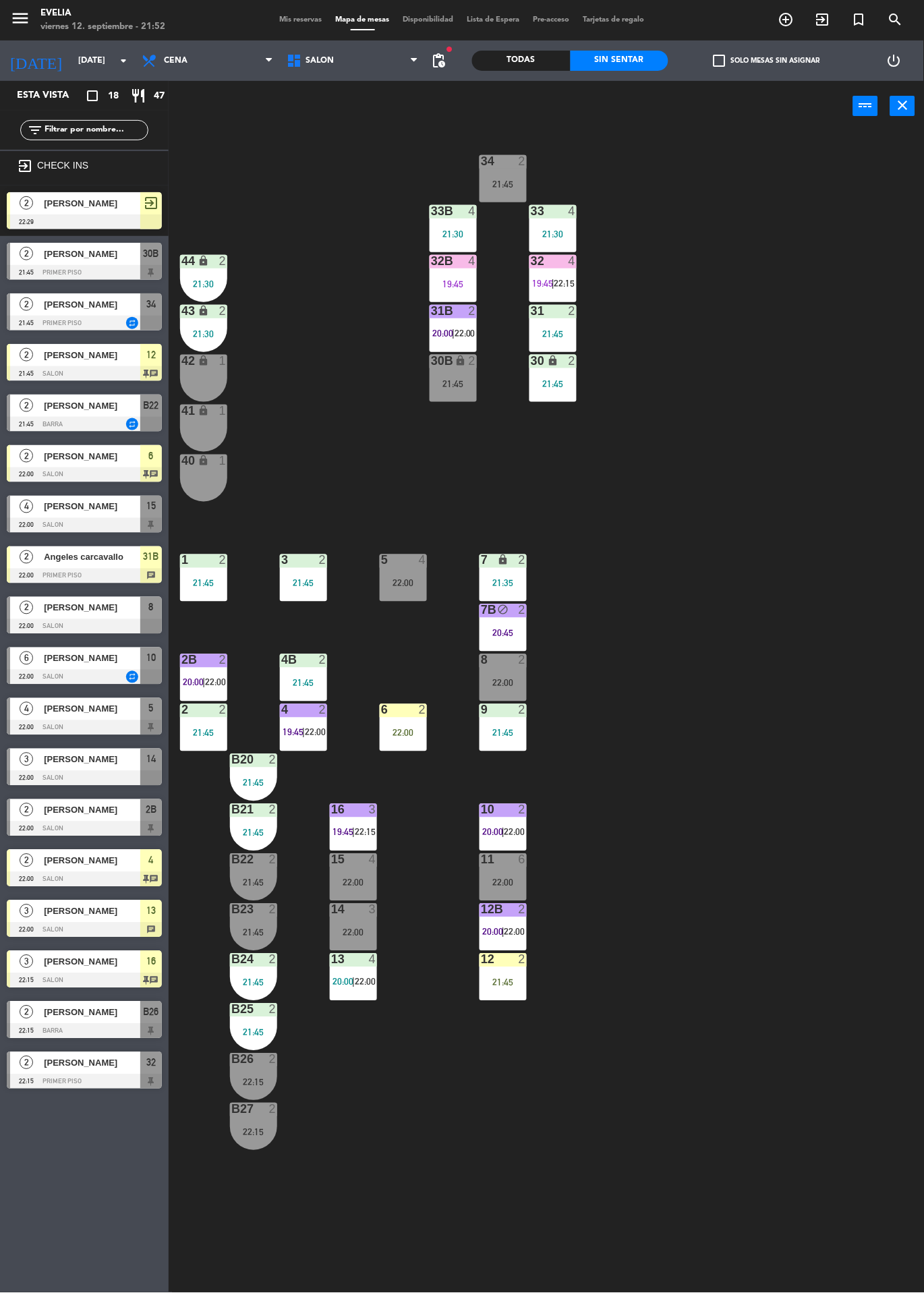
click at [128, 468] on div at bounding box center [84, 475] width 155 height 15
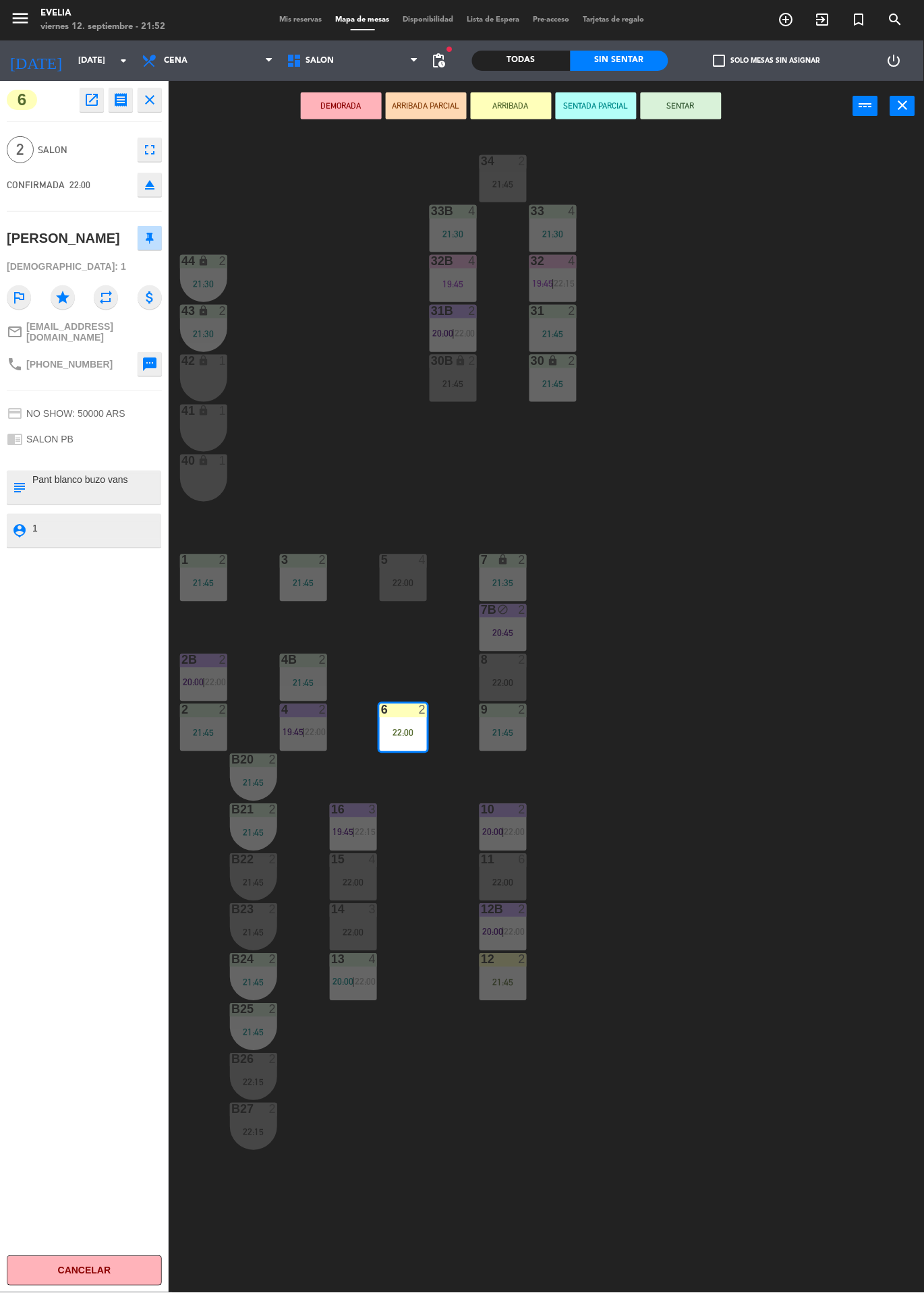
click at [719, 101] on button "SENTAR" at bounding box center [681, 105] width 81 height 27
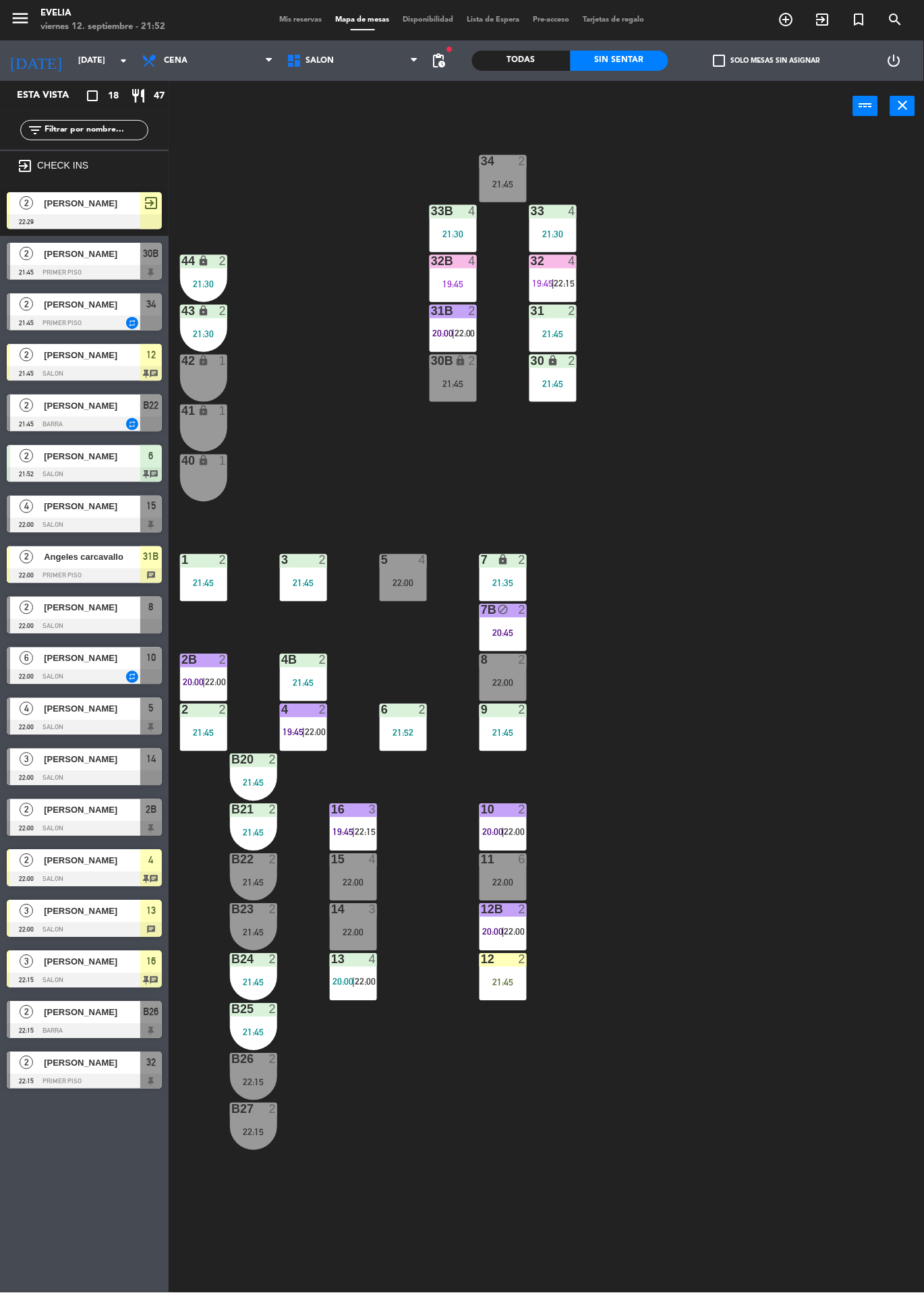
click at [788, 541] on div "34 2 21:45 33B 4 21:30 33 4 21:30 44 lock 2 21:30 32B 4 19:45 32 4 19:45 | 22:1…" at bounding box center [551, 711] width 746 height 1161
click at [520, 982] on div "21:45" at bounding box center [503, 982] width 48 height 9
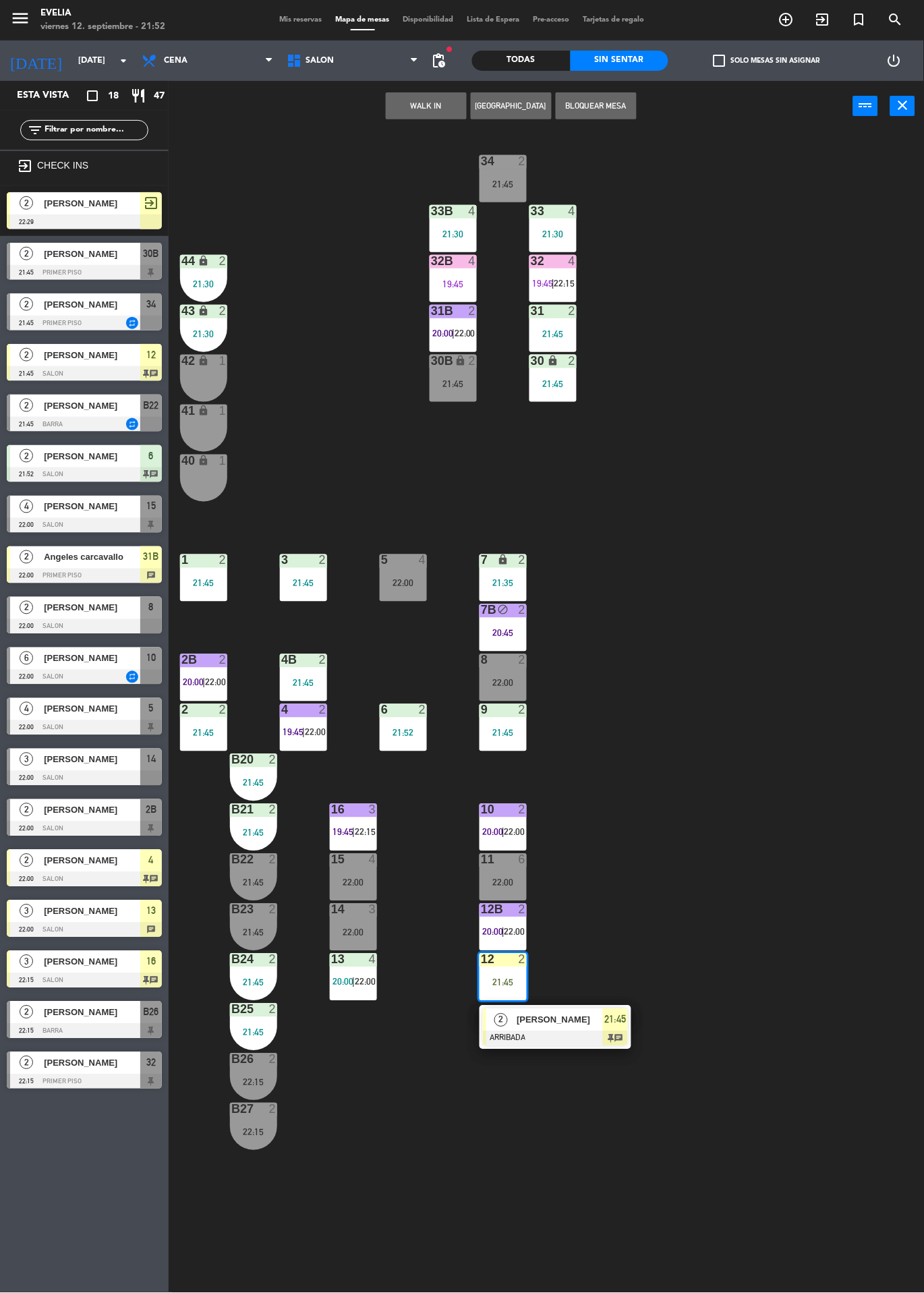
click at [610, 1035] on div at bounding box center [555, 1039] width 145 height 15
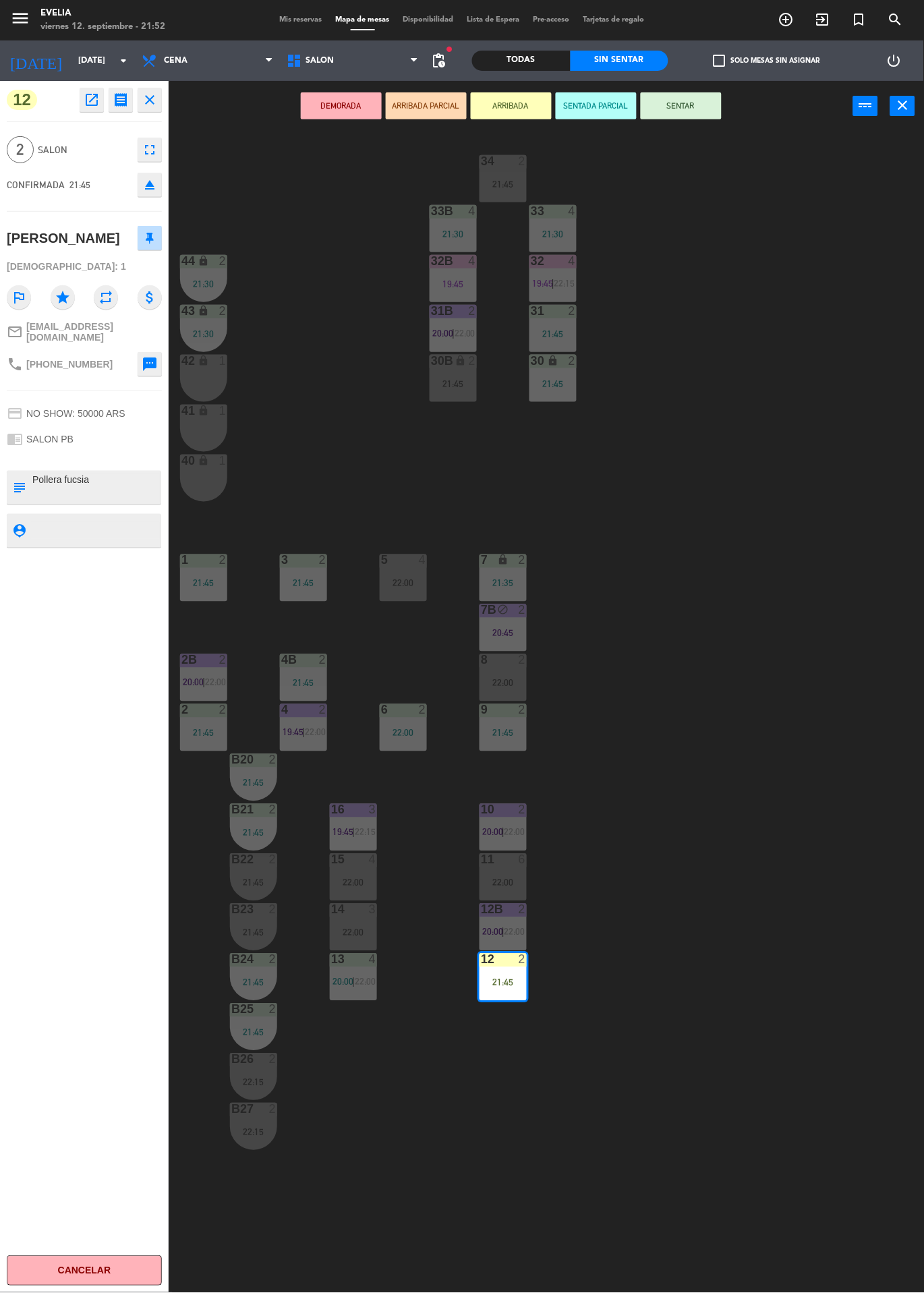
click at [711, 116] on button "SENTAR" at bounding box center [681, 105] width 81 height 27
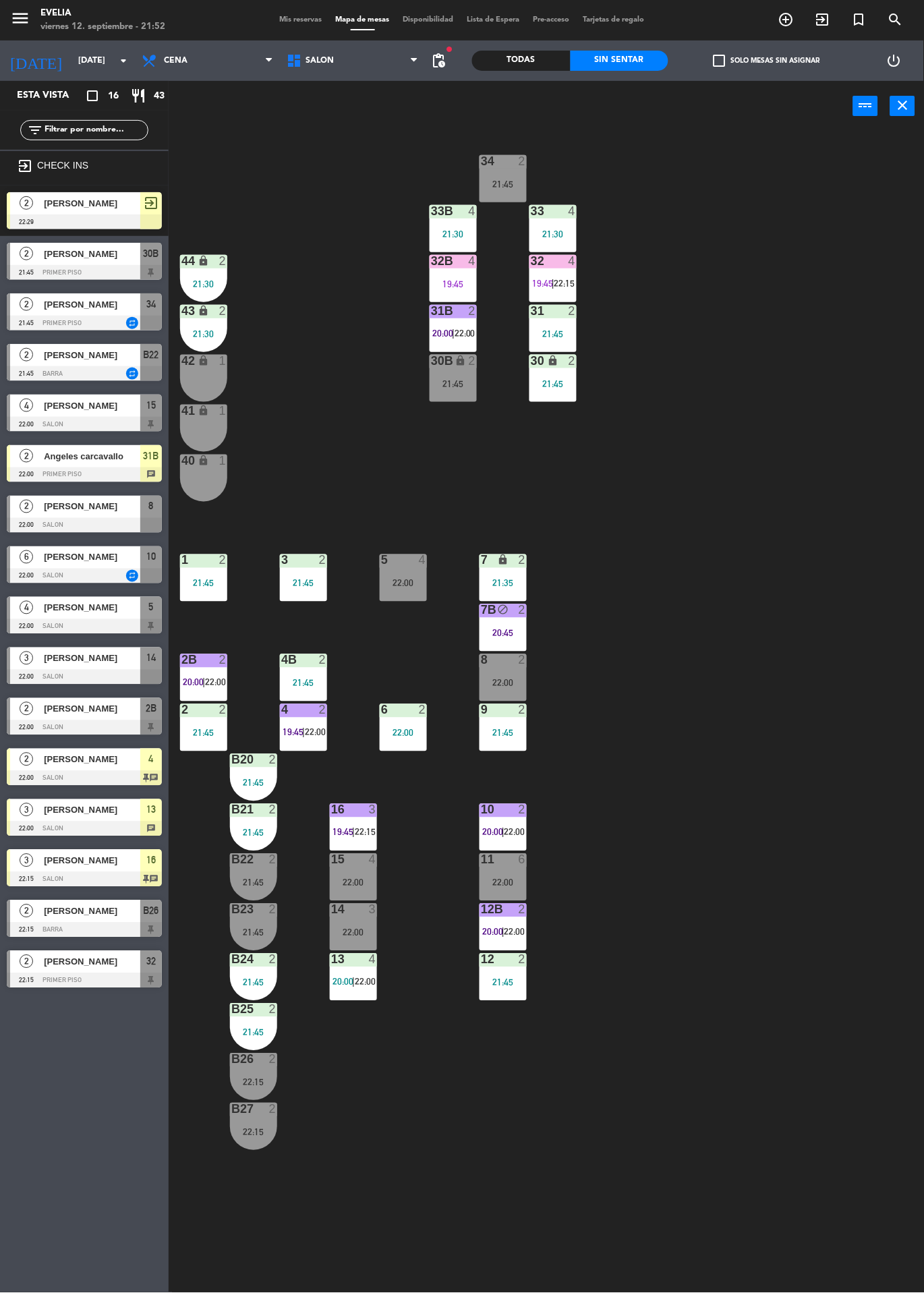
click at [432, 358] on div "30B" at bounding box center [431, 360] width 1 height 12
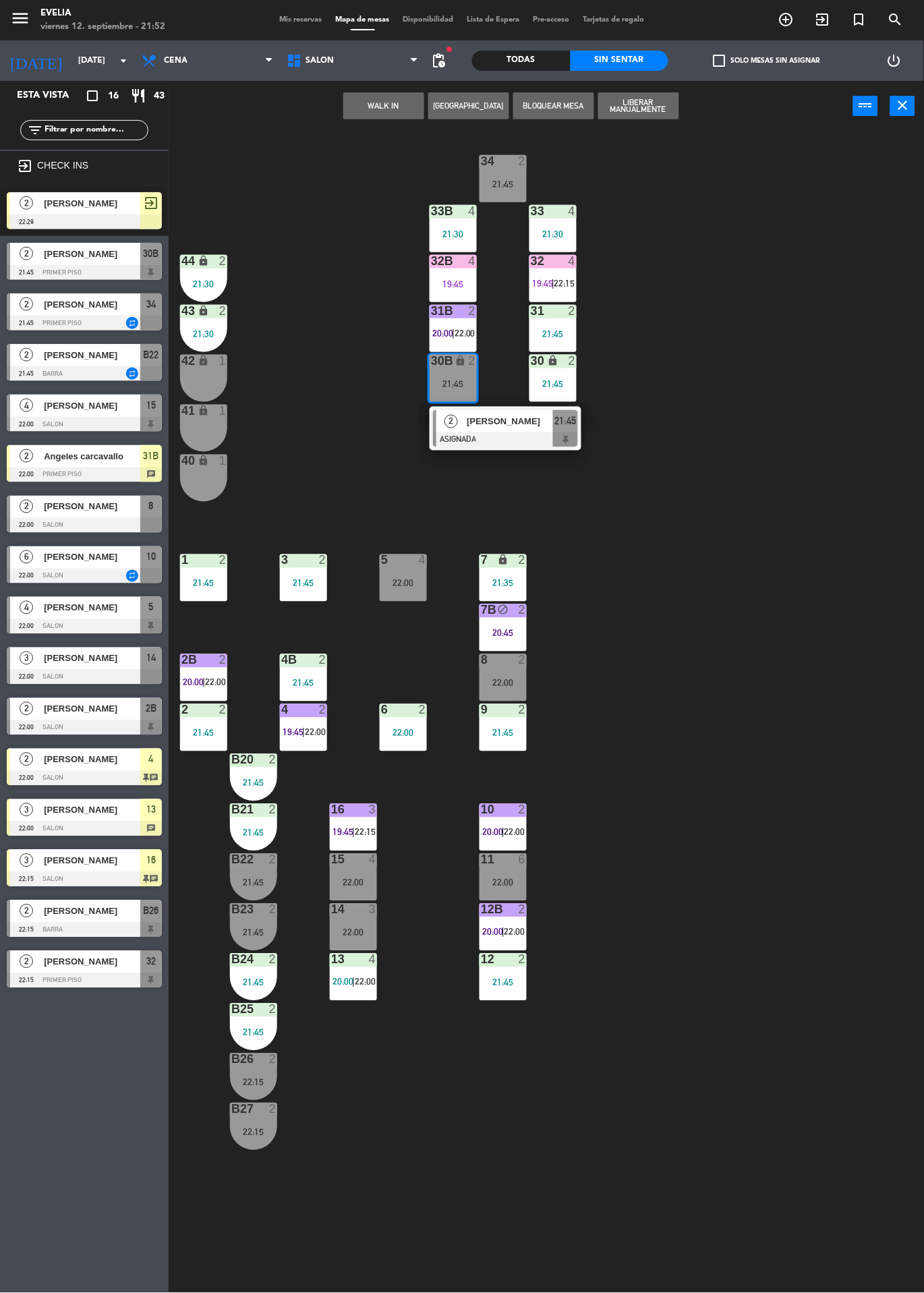
click at [763, 379] on div "34 2 21:45 33B 4 21:30 33 4 21:30 44 lock 2 21:30 32B 4 19:45 32 4 19:45 | 22:1…" at bounding box center [551, 711] width 746 height 1161
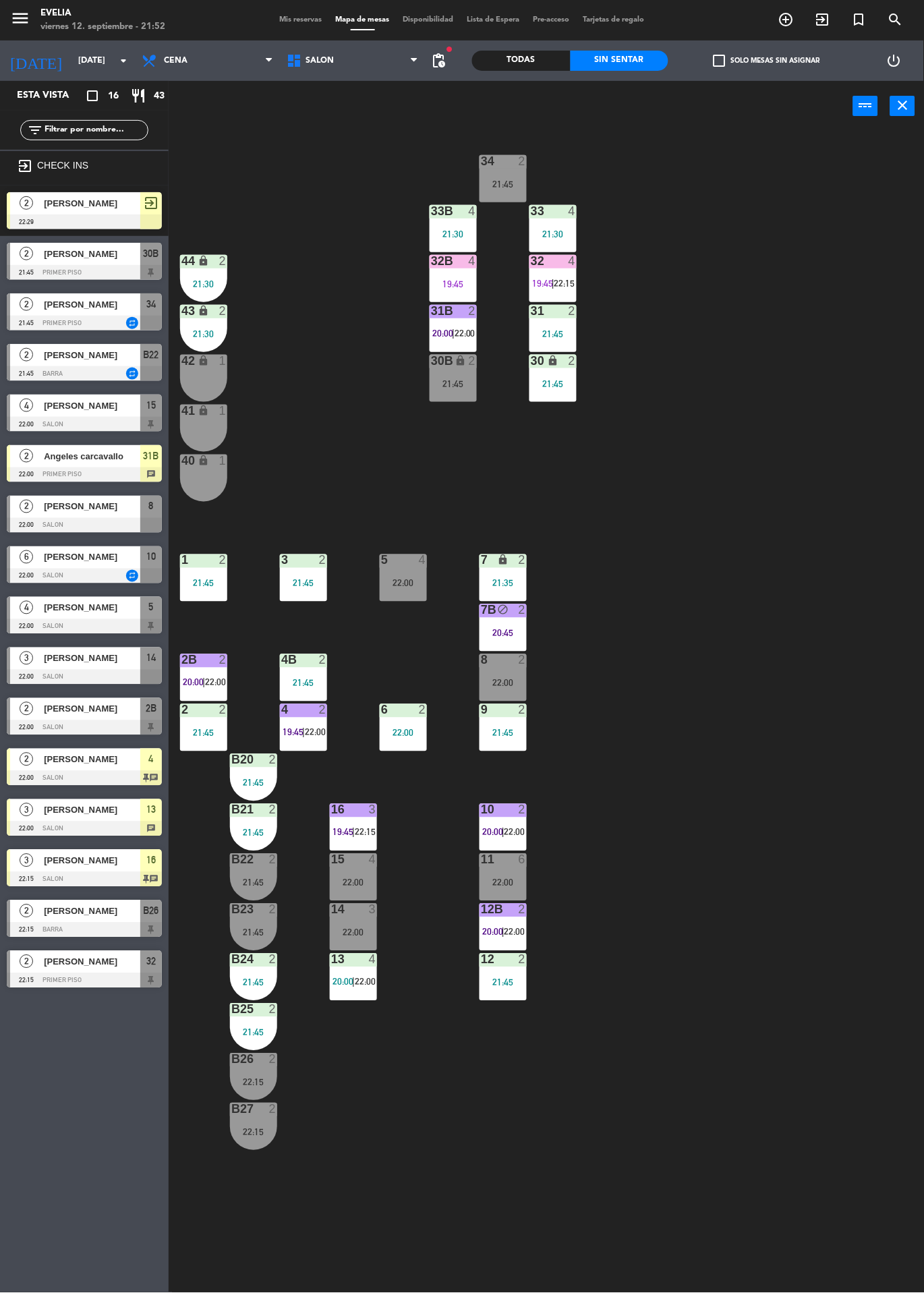
click at [466, 310] on div "2" at bounding box center [476, 311] width 22 height 12
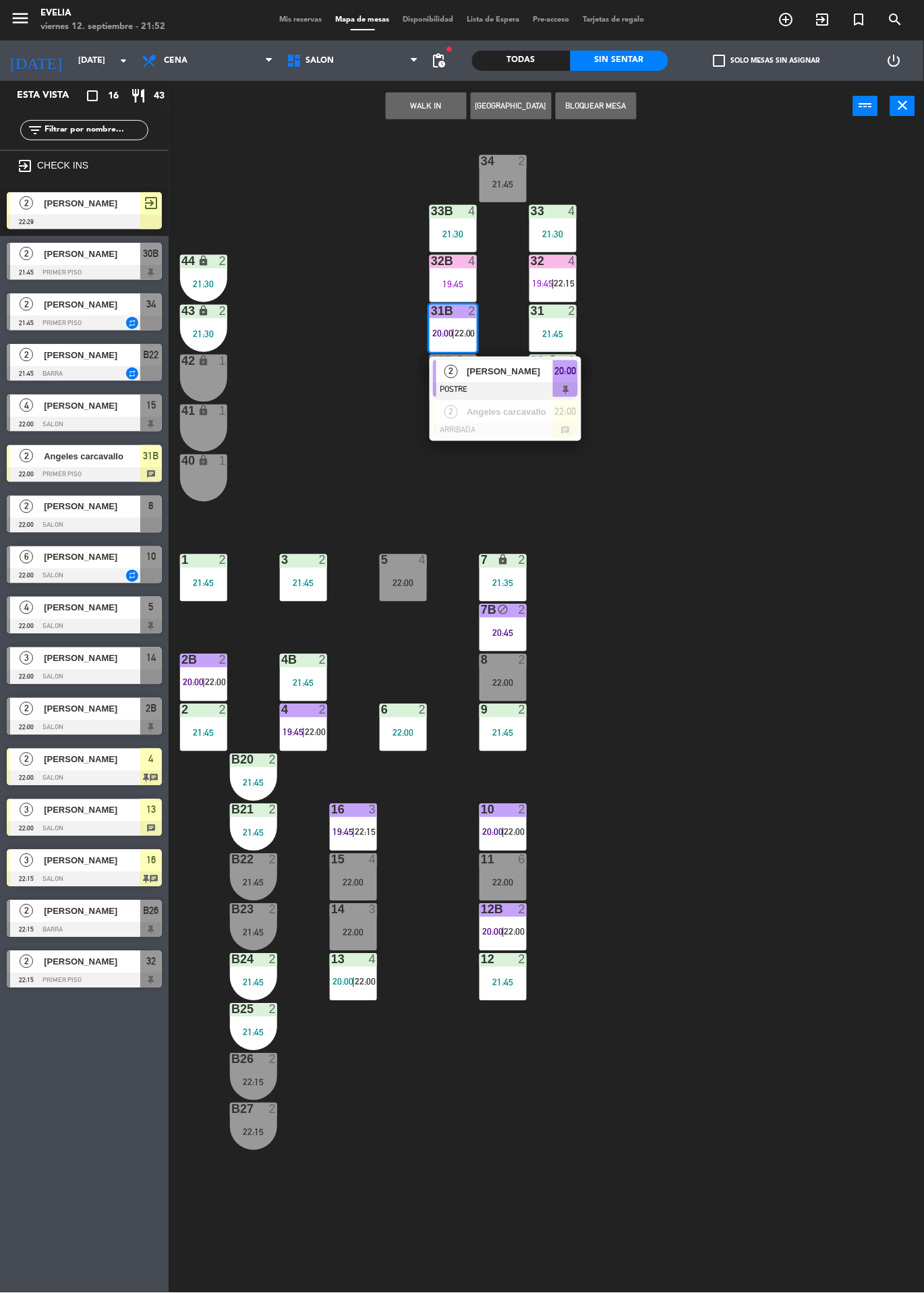
click at [546, 426] on div at bounding box center [505, 430] width 145 height 15
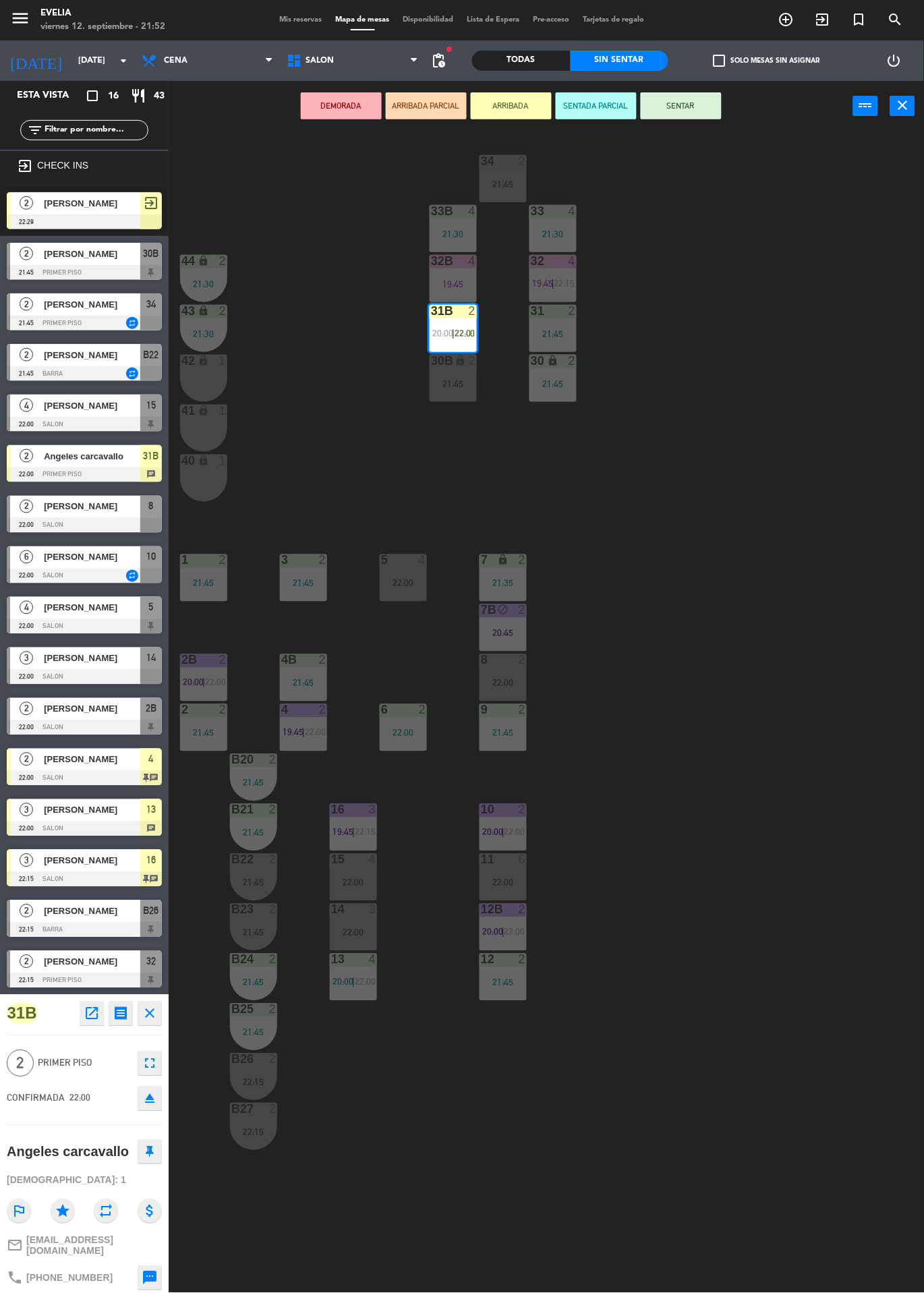
click at [464, 374] on div "30B lock 2 21:45" at bounding box center [453, 378] width 48 height 48
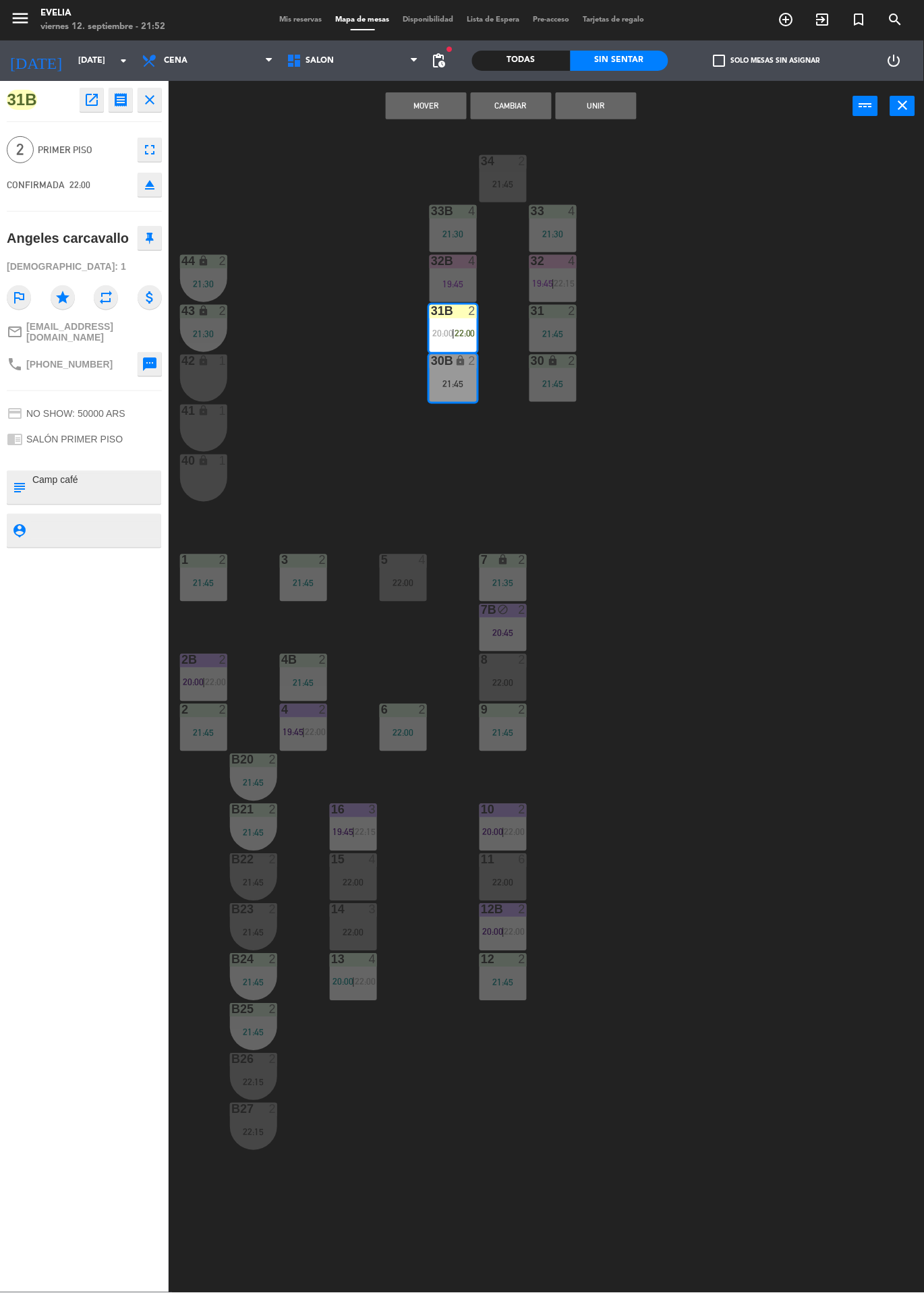
click at [566, 104] on button "Unir" at bounding box center [596, 105] width 81 height 27
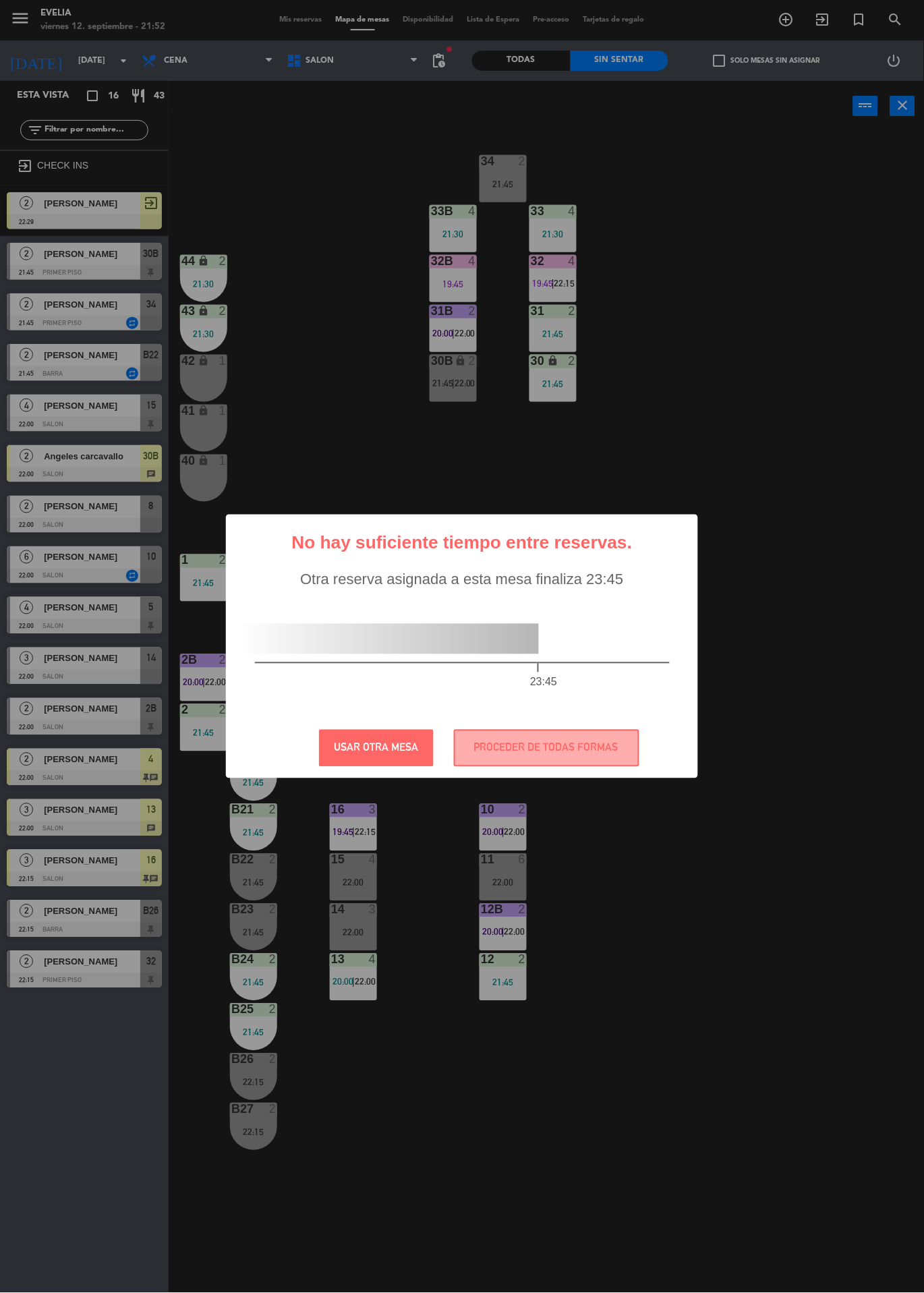
click at [434, 717] on div "23:45" at bounding box center [462, 659] width 468 height 117
click at [399, 730] on button "USAR OTRA MESA" at bounding box center [376, 748] width 115 height 37
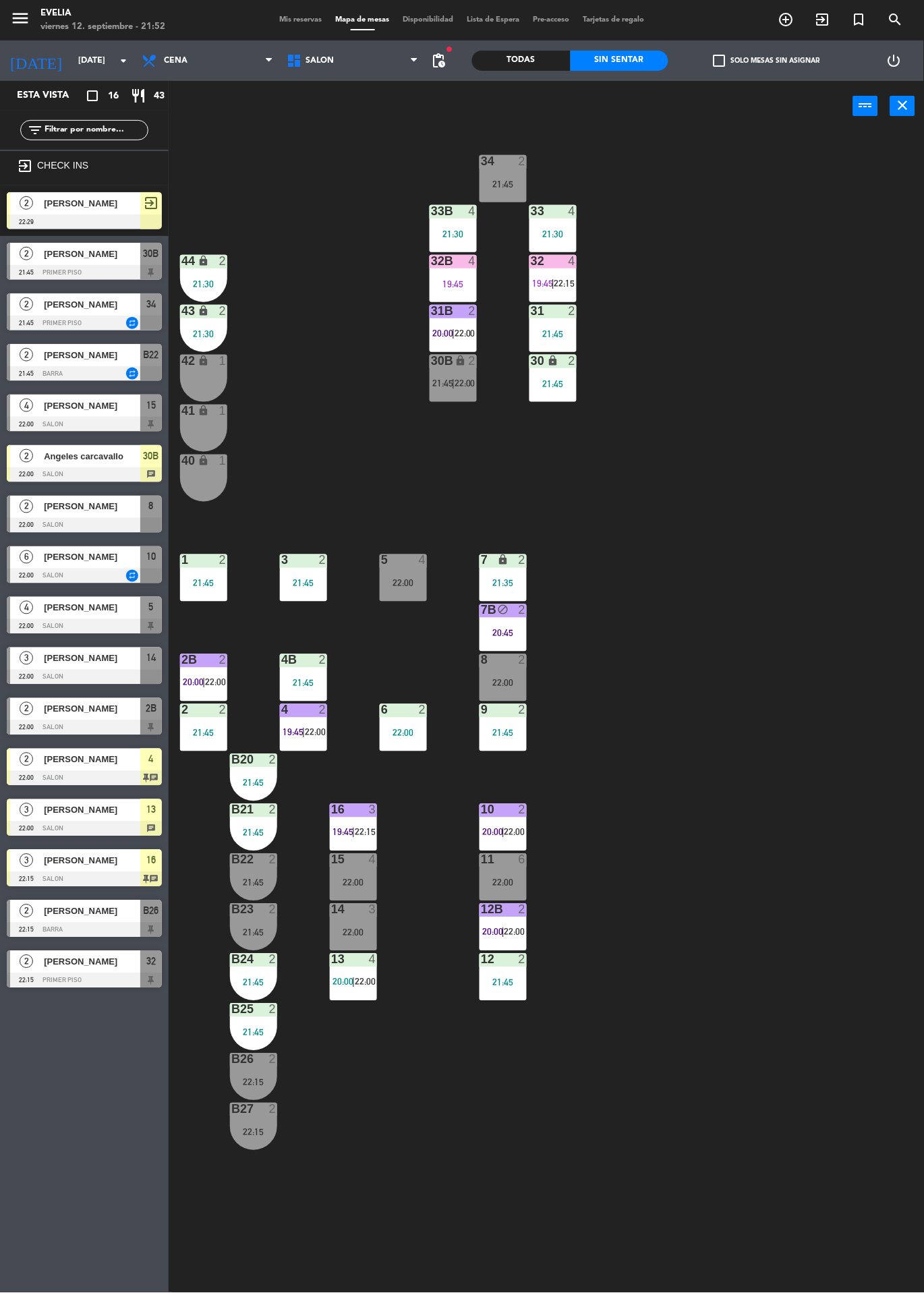
click at [453, 331] on span "|" at bounding box center [453, 333] width 3 height 11
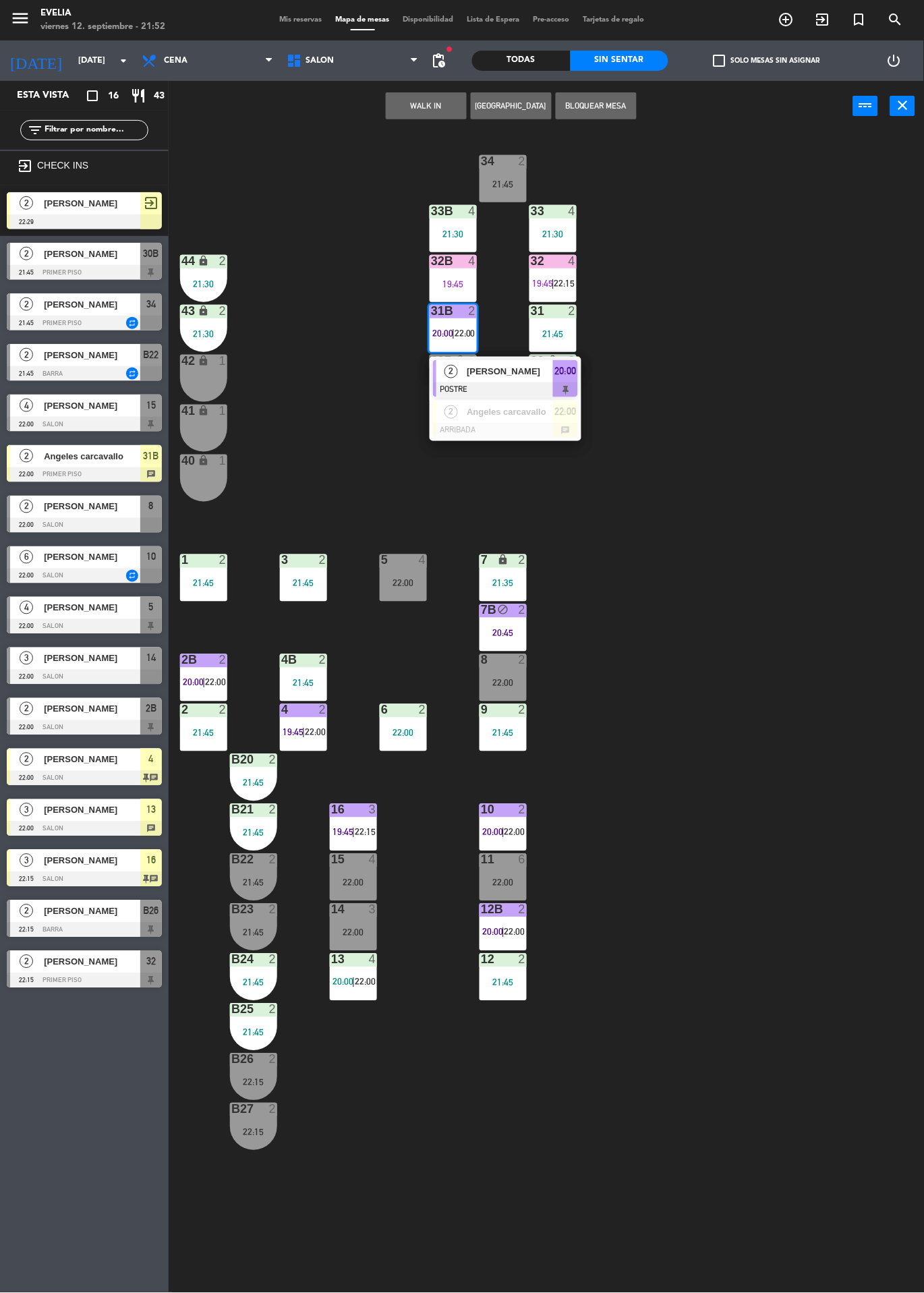
click at [517, 432] on div at bounding box center [505, 430] width 145 height 15
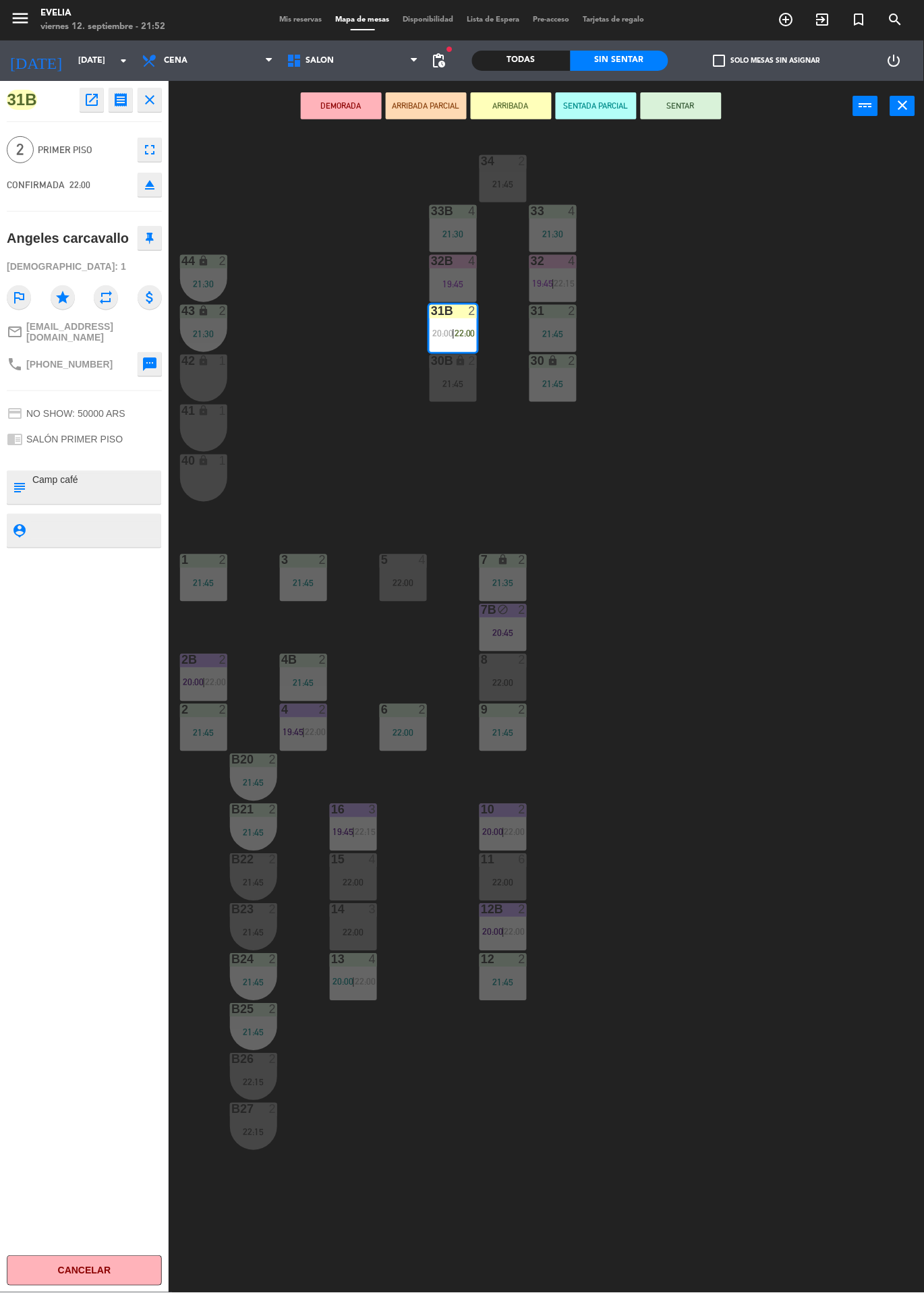
click at [455, 383] on div "21:45" at bounding box center [453, 383] width 48 height 9
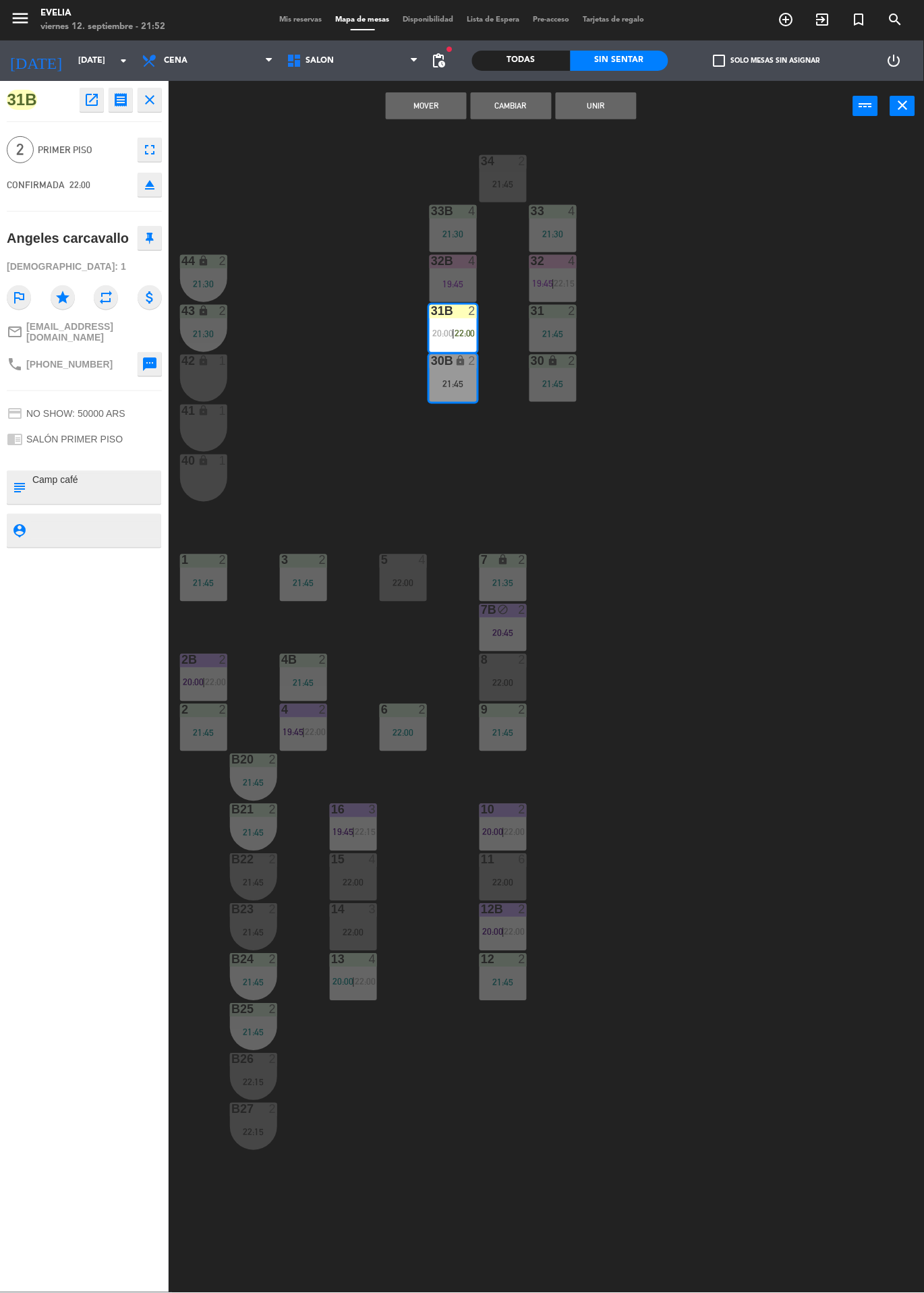
click at [537, 106] on button "Cambiar" at bounding box center [511, 105] width 81 height 27
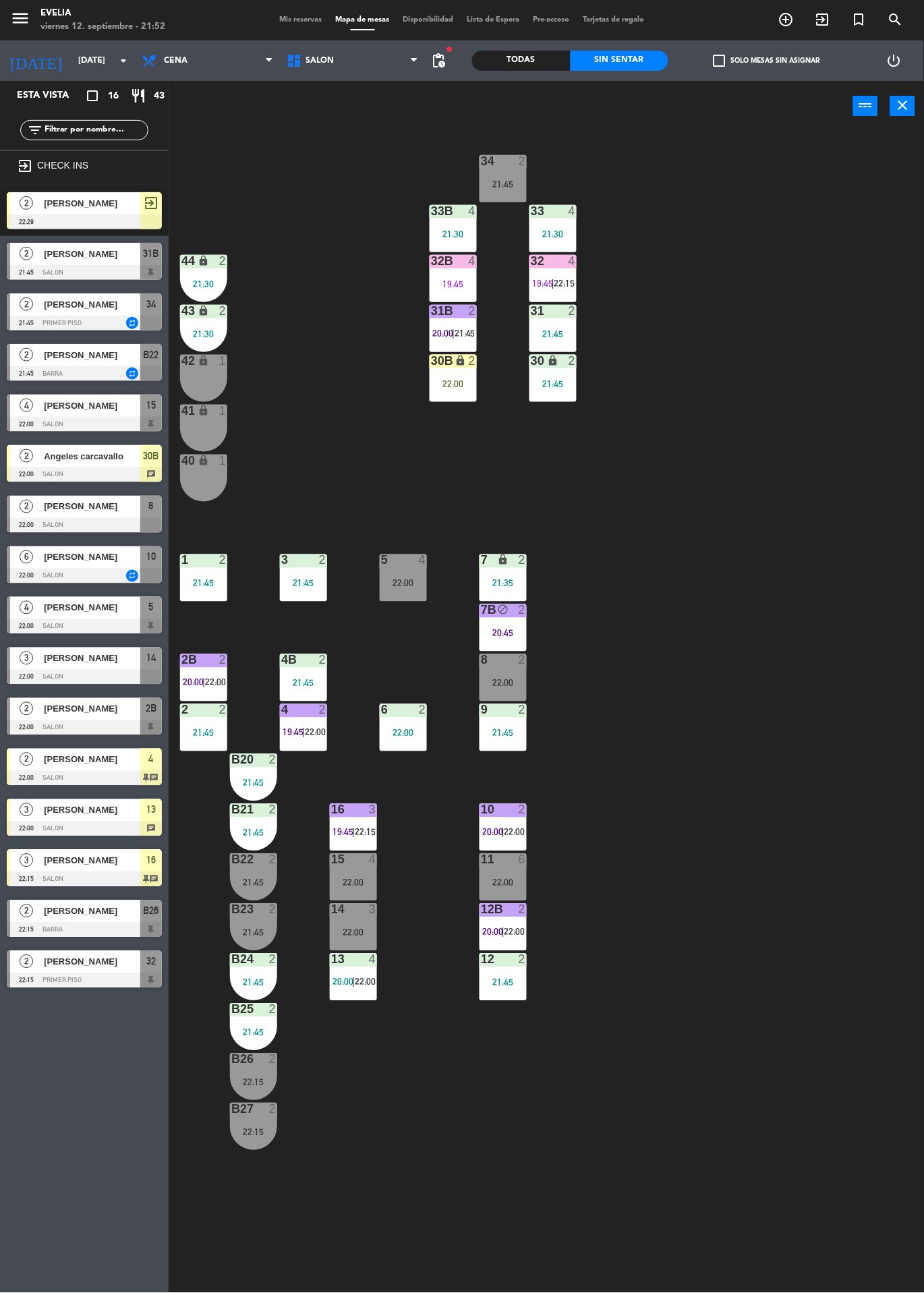
click at [451, 376] on div "30B lock 2 22:00" at bounding box center [453, 378] width 48 height 48
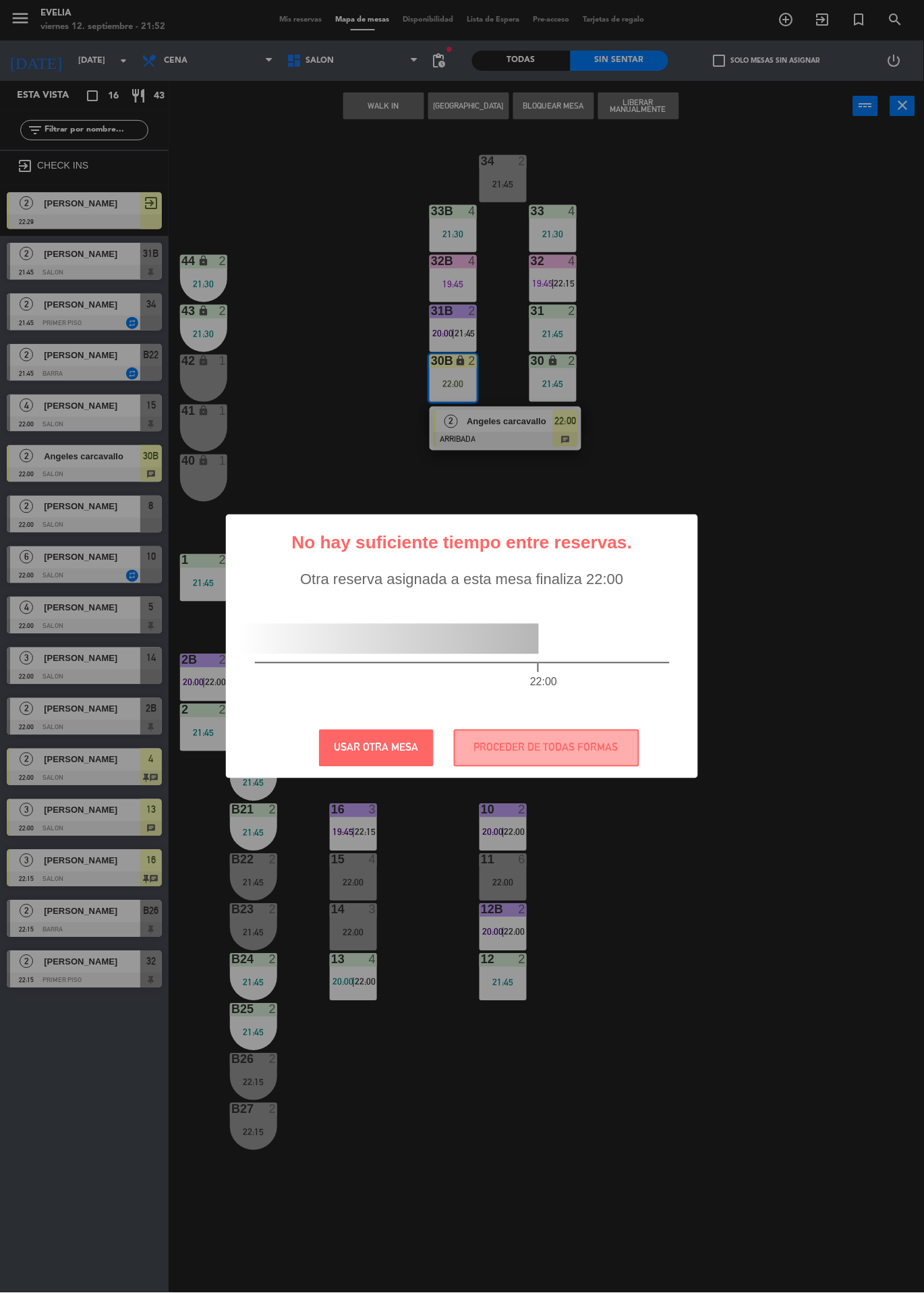
click at [512, 420] on div "? ! i No hay suficiente tiempo entre reservas. × Otra reserva asignada a esta m…" at bounding box center [462, 646] width 924 height 1293
click at [590, 758] on button "PROCEDER DE TODAS FORMAS" at bounding box center [546, 748] width 185 height 37
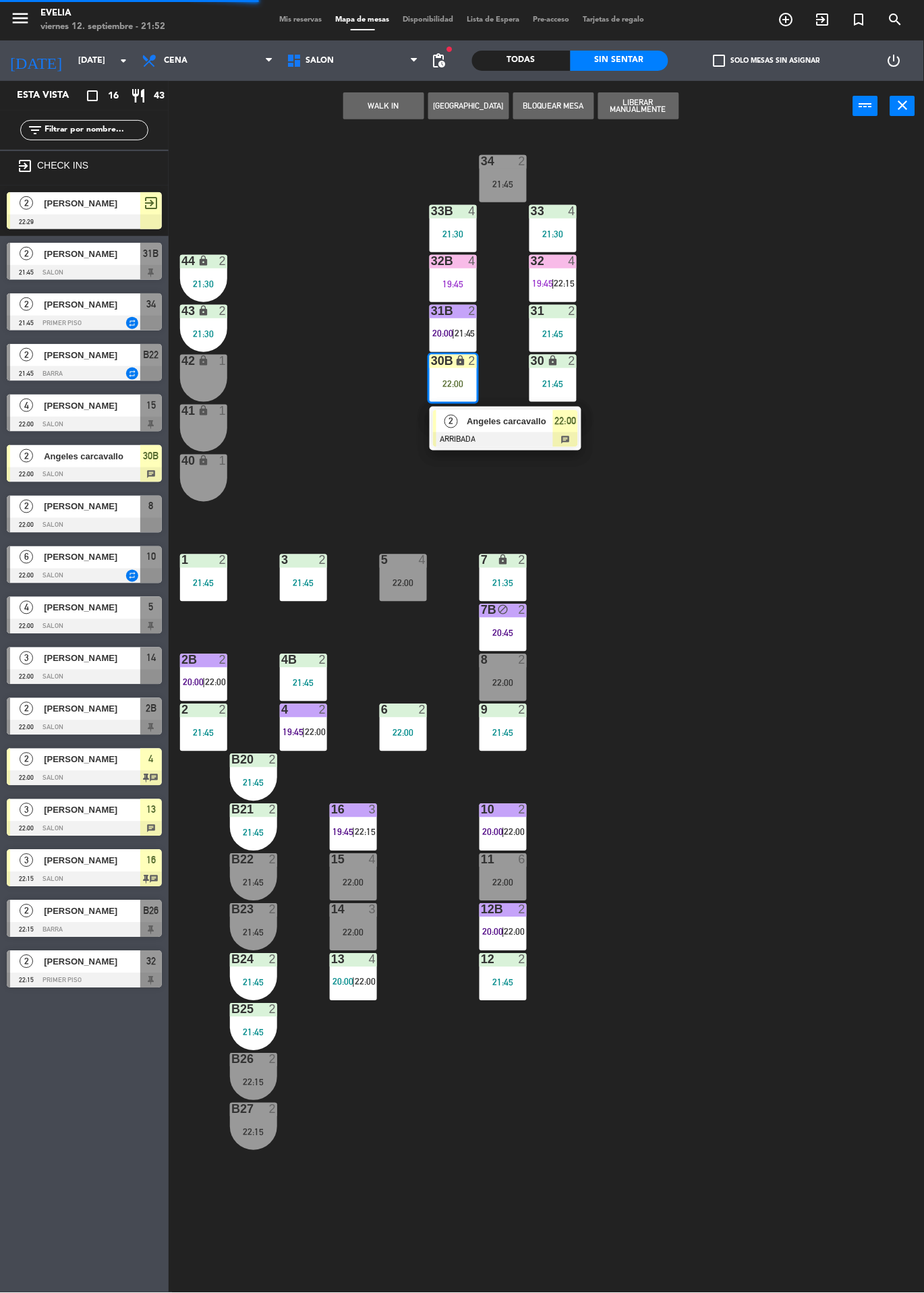
click at [538, 419] on span "Angeles carcavallo" at bounding box center [510, 422] width 86 height 14
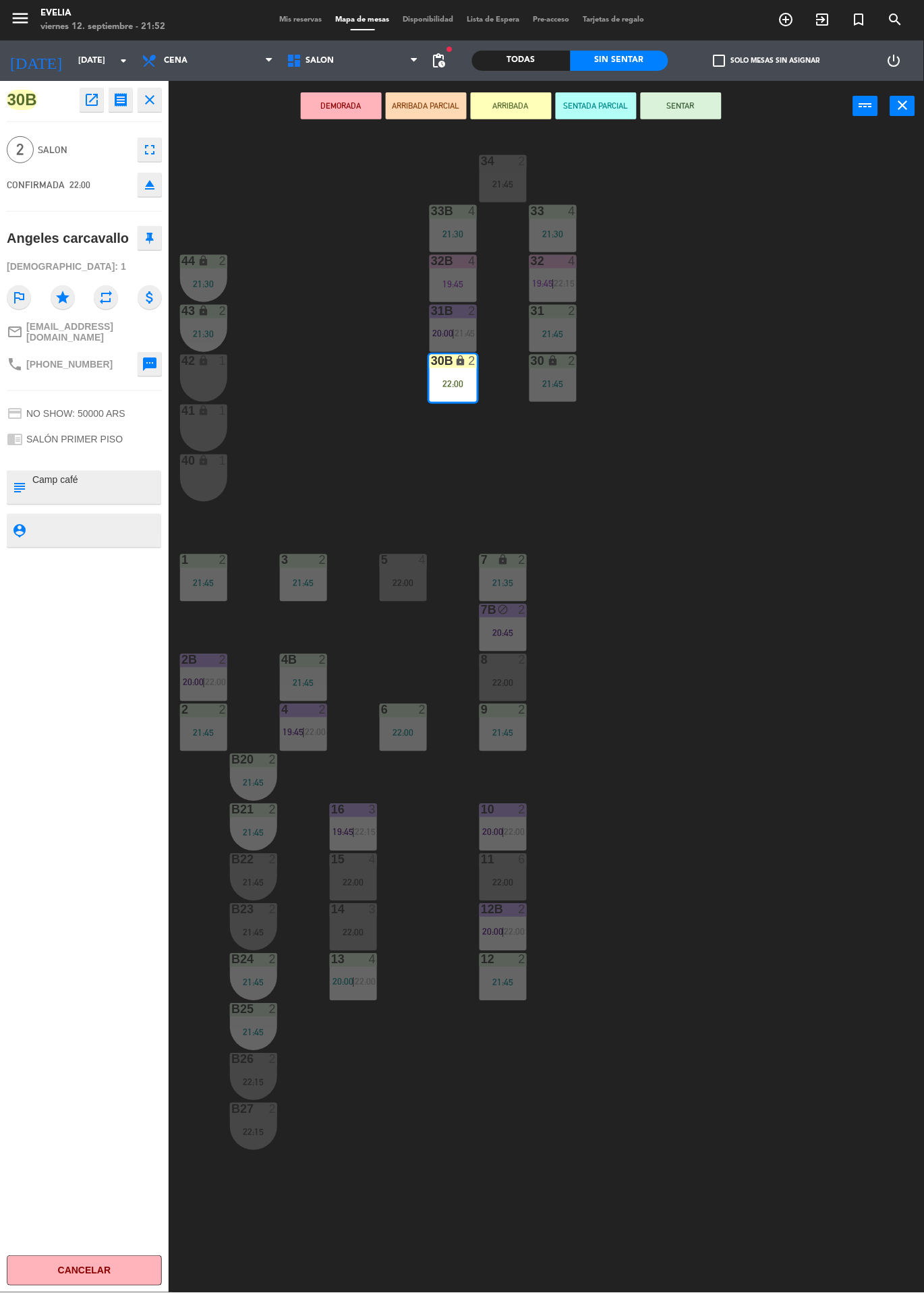
click at [662, 115] on button "SENTAR" at bounding box center [681, 105] width 81 height 27
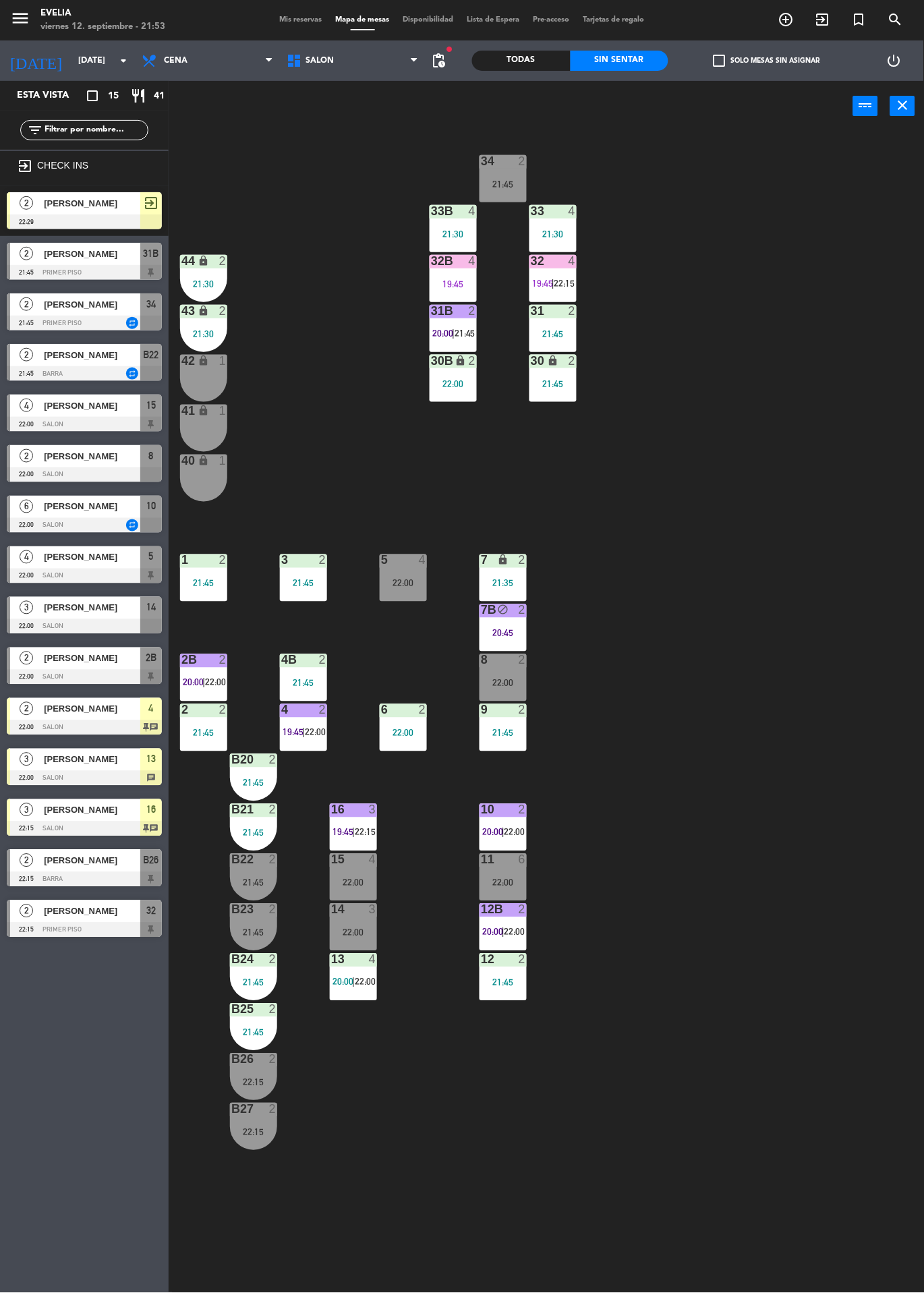
click at [304, 732] on span "|" at bounding box center [303, 732] width 3 height 11
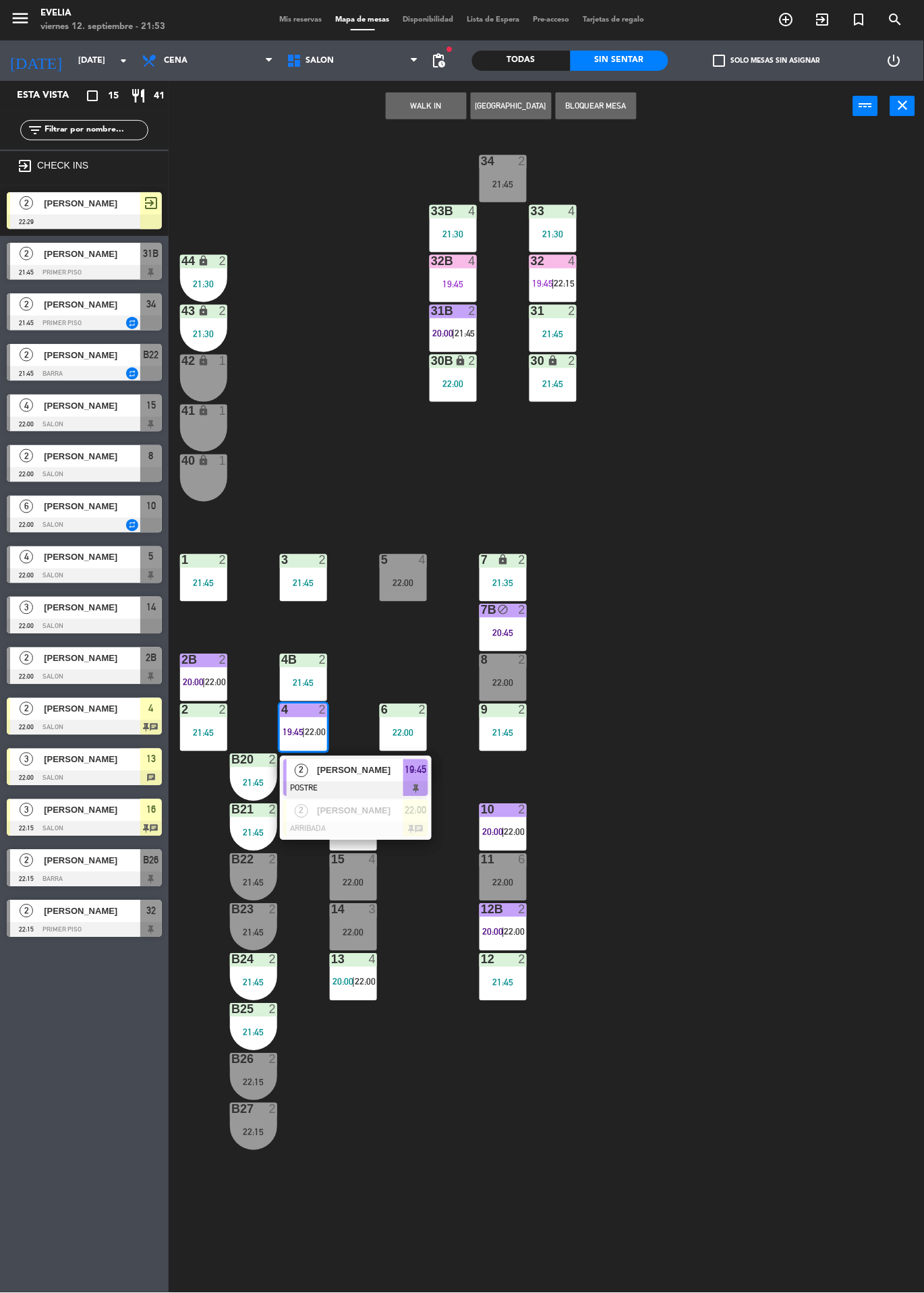
click at [351, 819] on div "[PERSON_NAME]" at bounding box center [360, 811] width 88 height 22
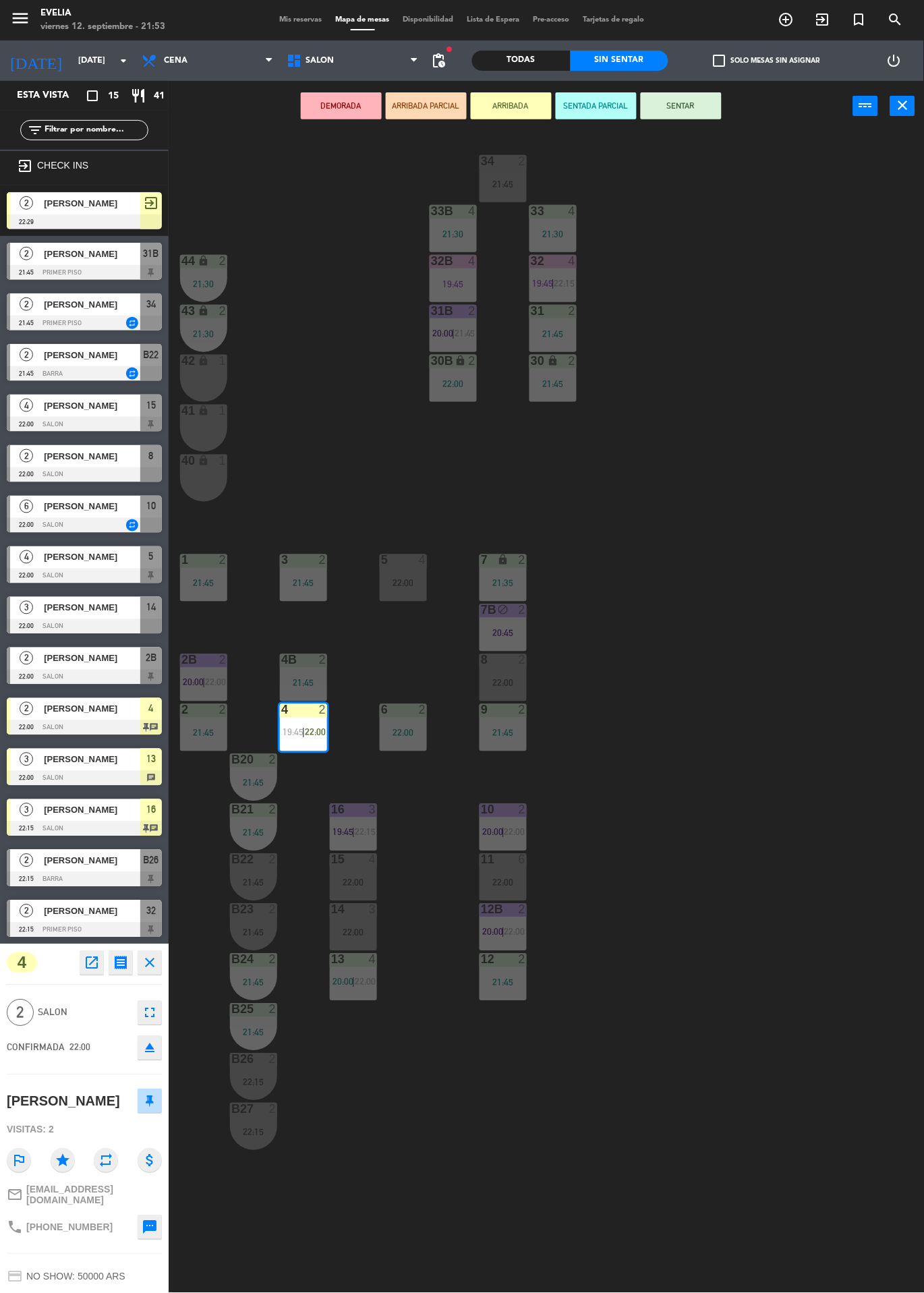
click at [499, 679] on div "22:00" at bounding box center [503, 683] width 48 height 9
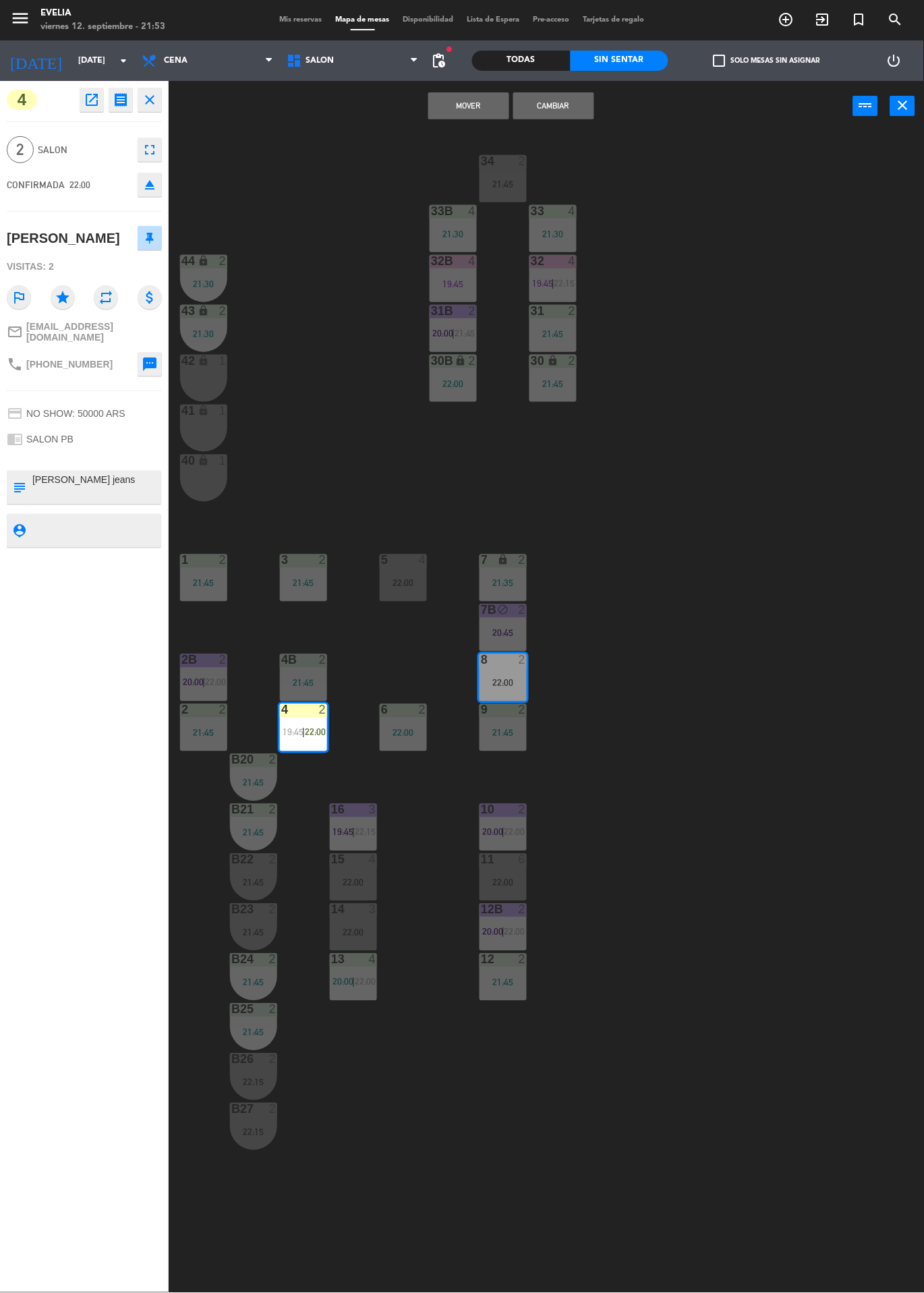
click at [546, 112] on button "Cambiar" at bounding box center [554, 105] width 81 height 27
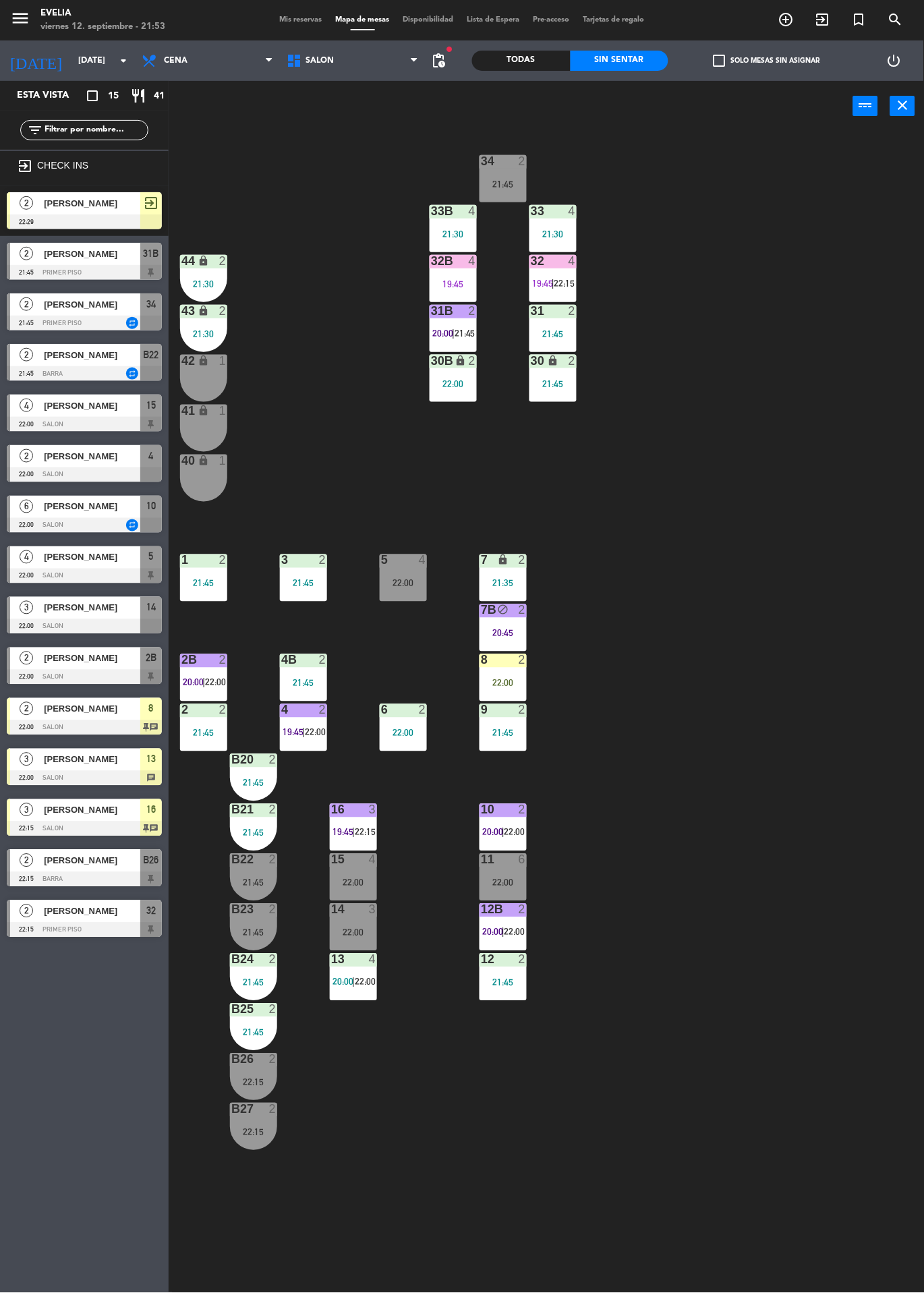
click at [514, 683] on div "22:00" at bounding box center [503, 683] width 48 height 9
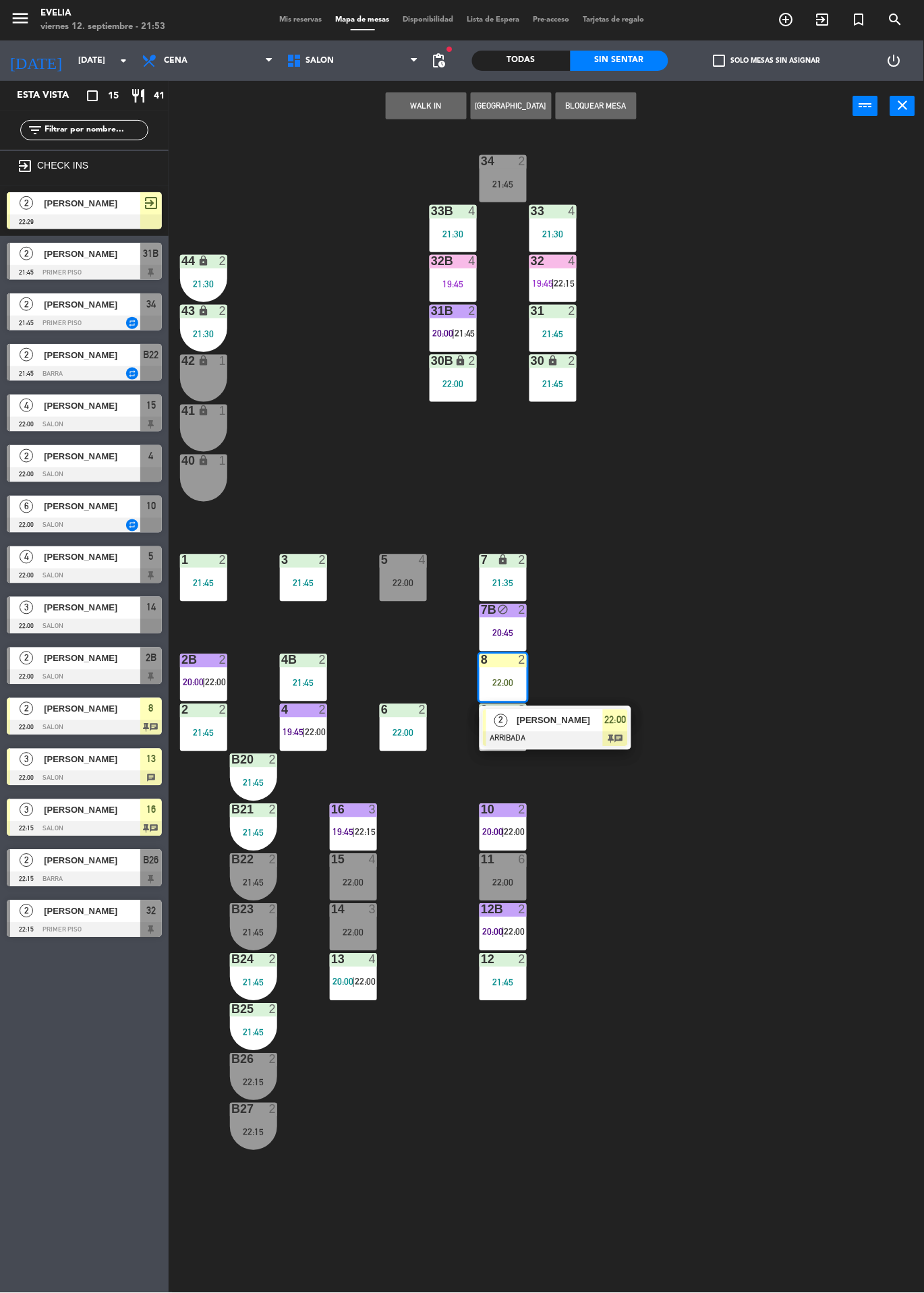
click at [592, 738] on div at bounding box center [555, 739] width 145 height 15
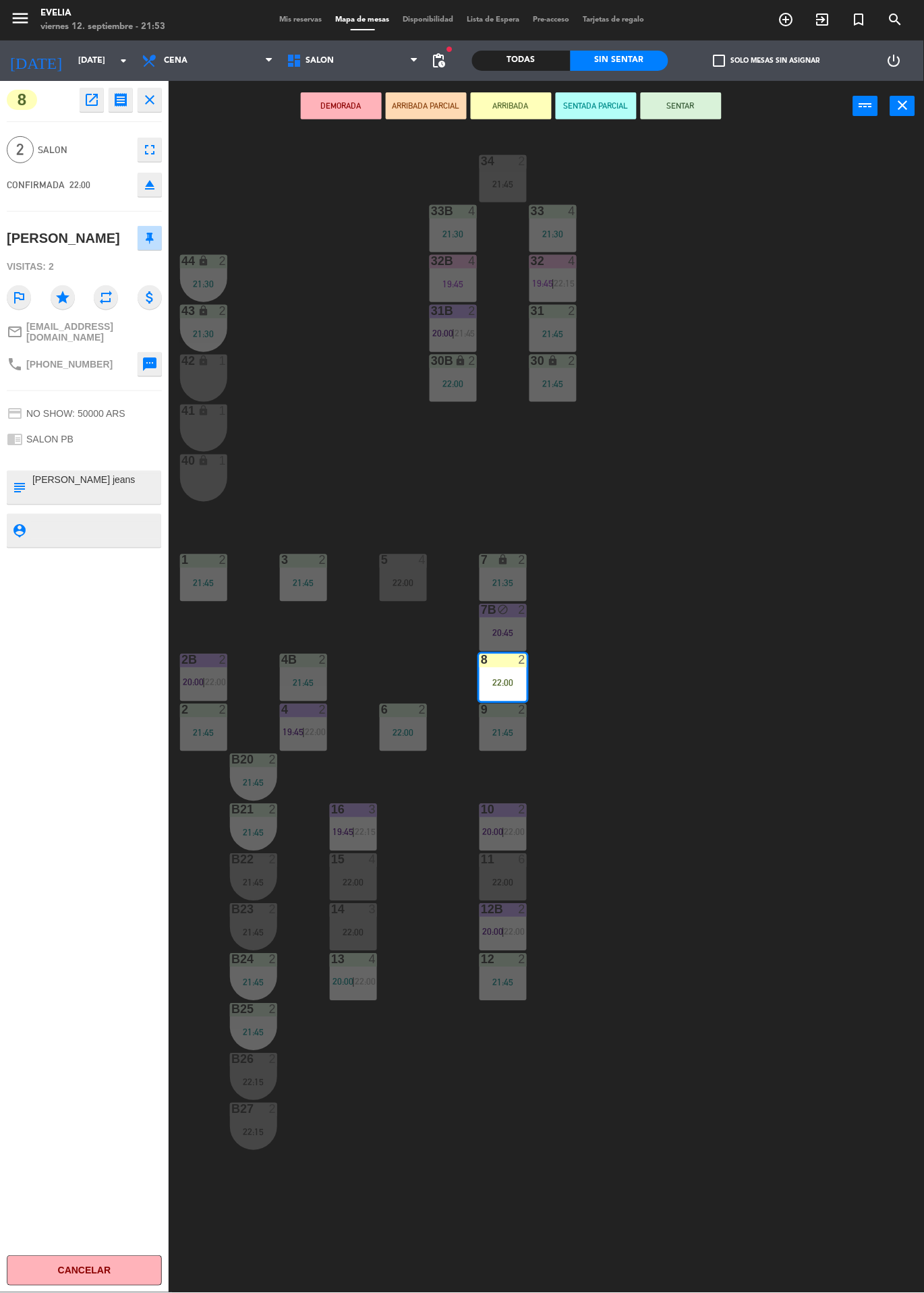
click at [690, 95] on button "SENTAR" at bounding box center [681, 105] width 81 height 27
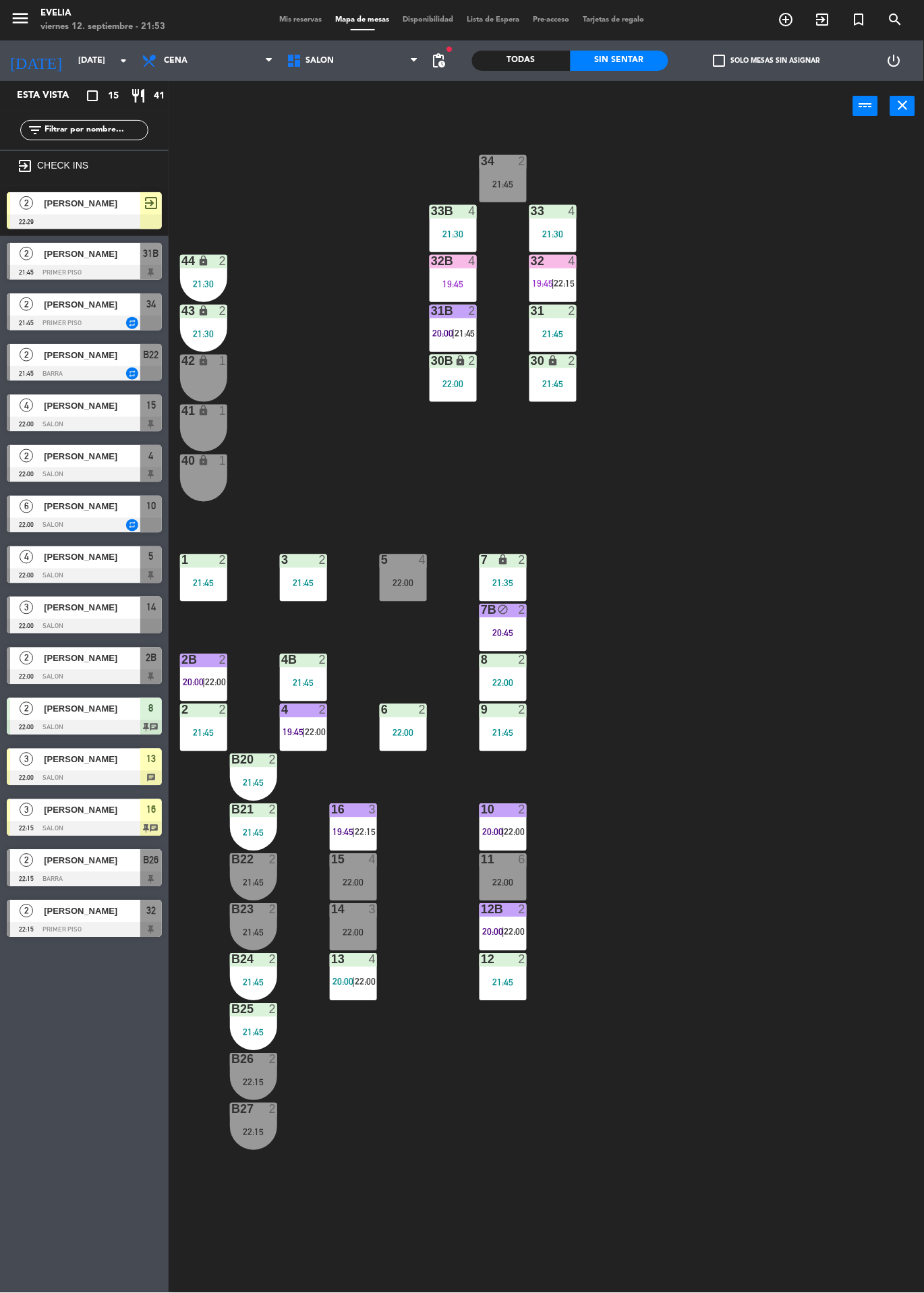
scroll to position [0, 0]
click at [826, 23] on icon "exit_to_app" at bounding box center [822, 19] width 16 height 16
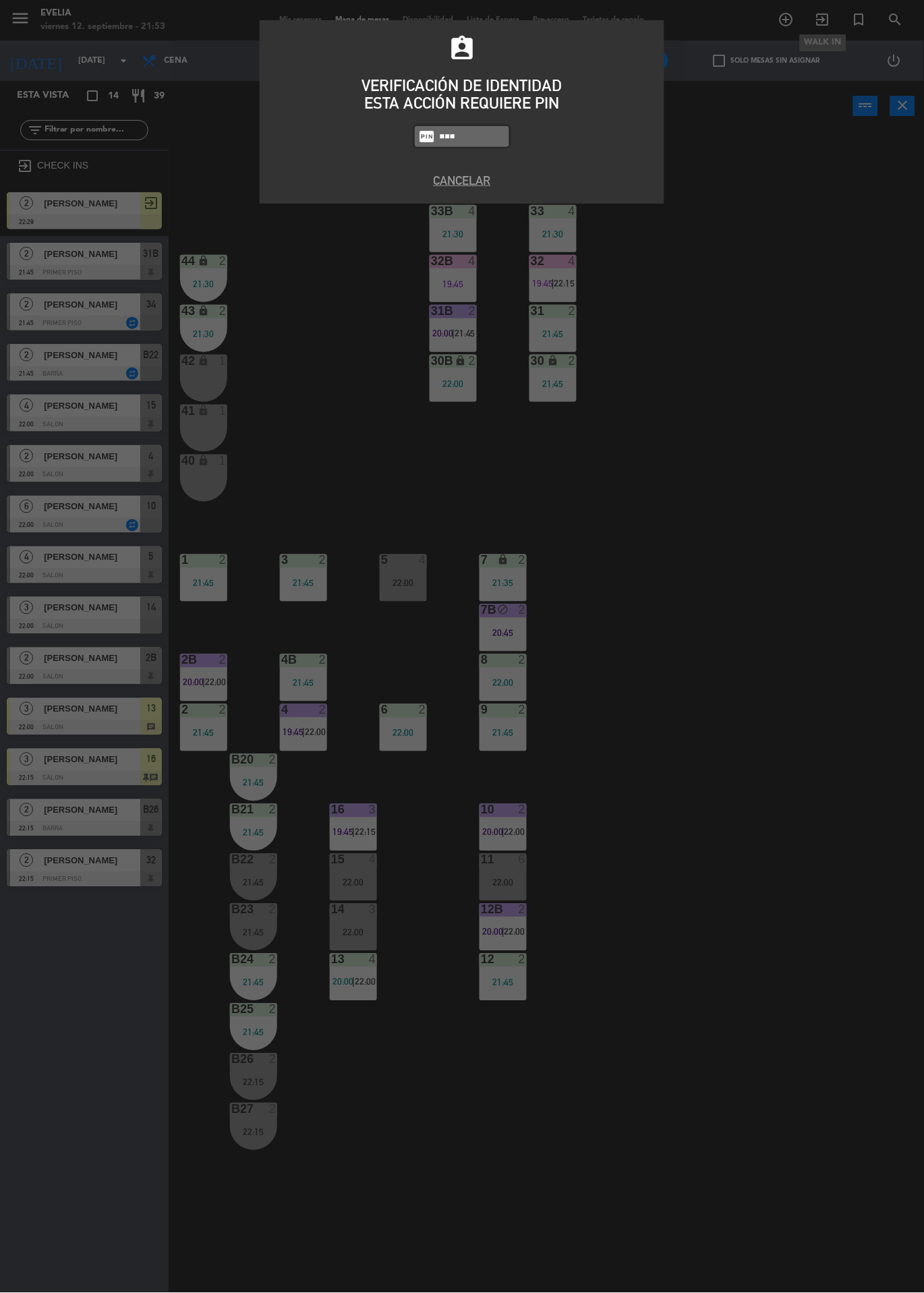
type input "6388"
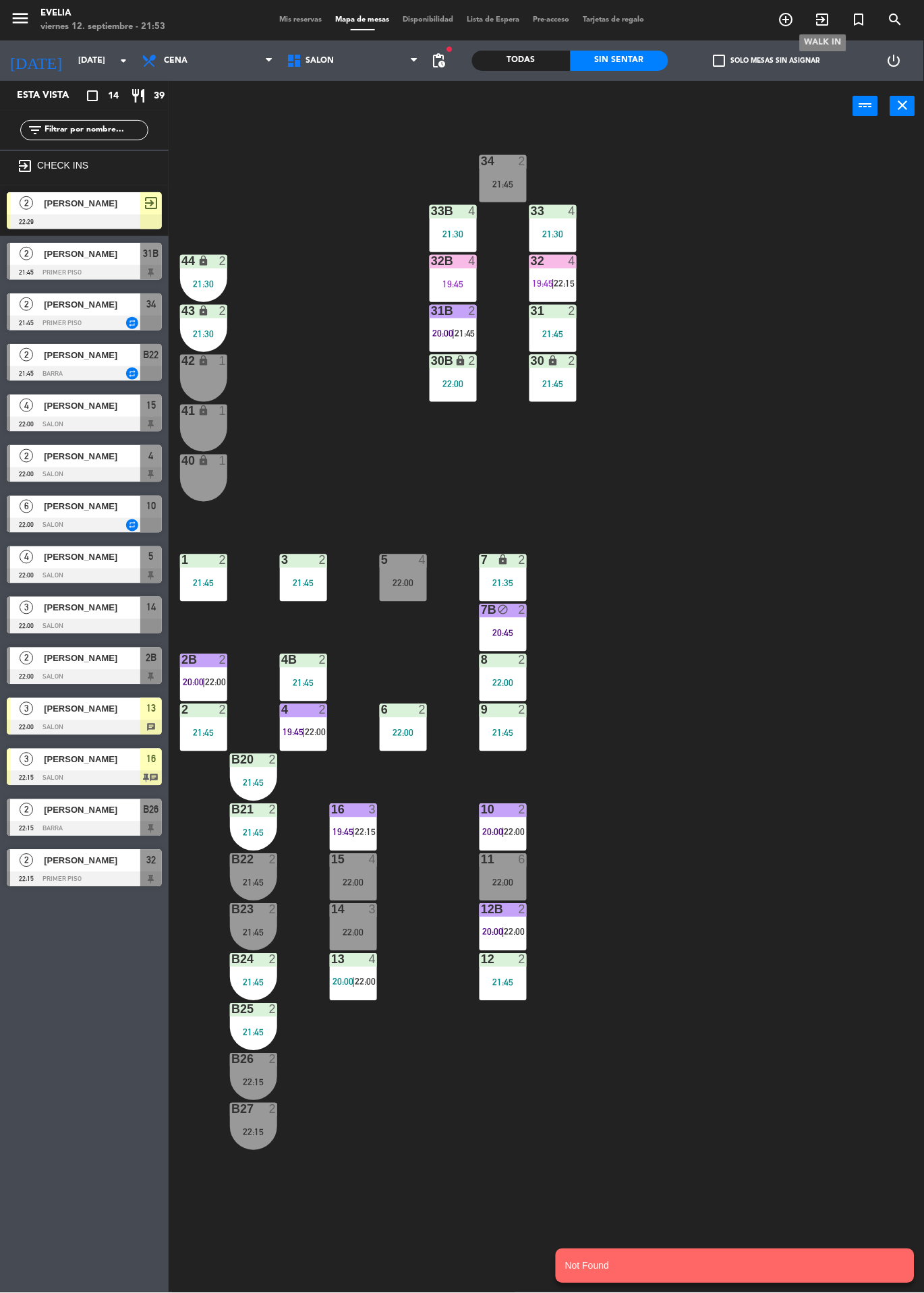
click at [827, 22] on icon "exit_to_app" at bounding box center [822, 19] width 16 height 16
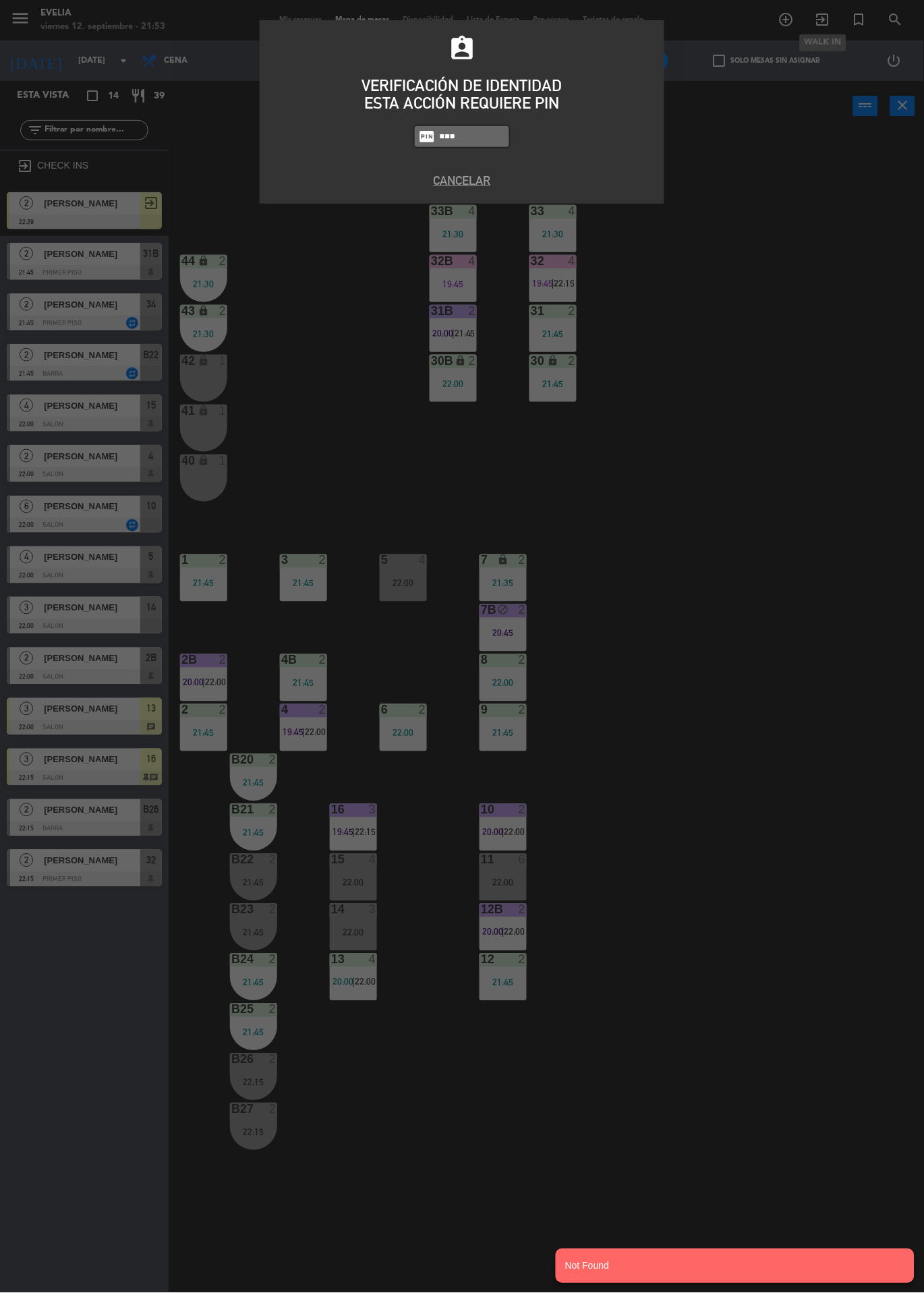
type input "6389"
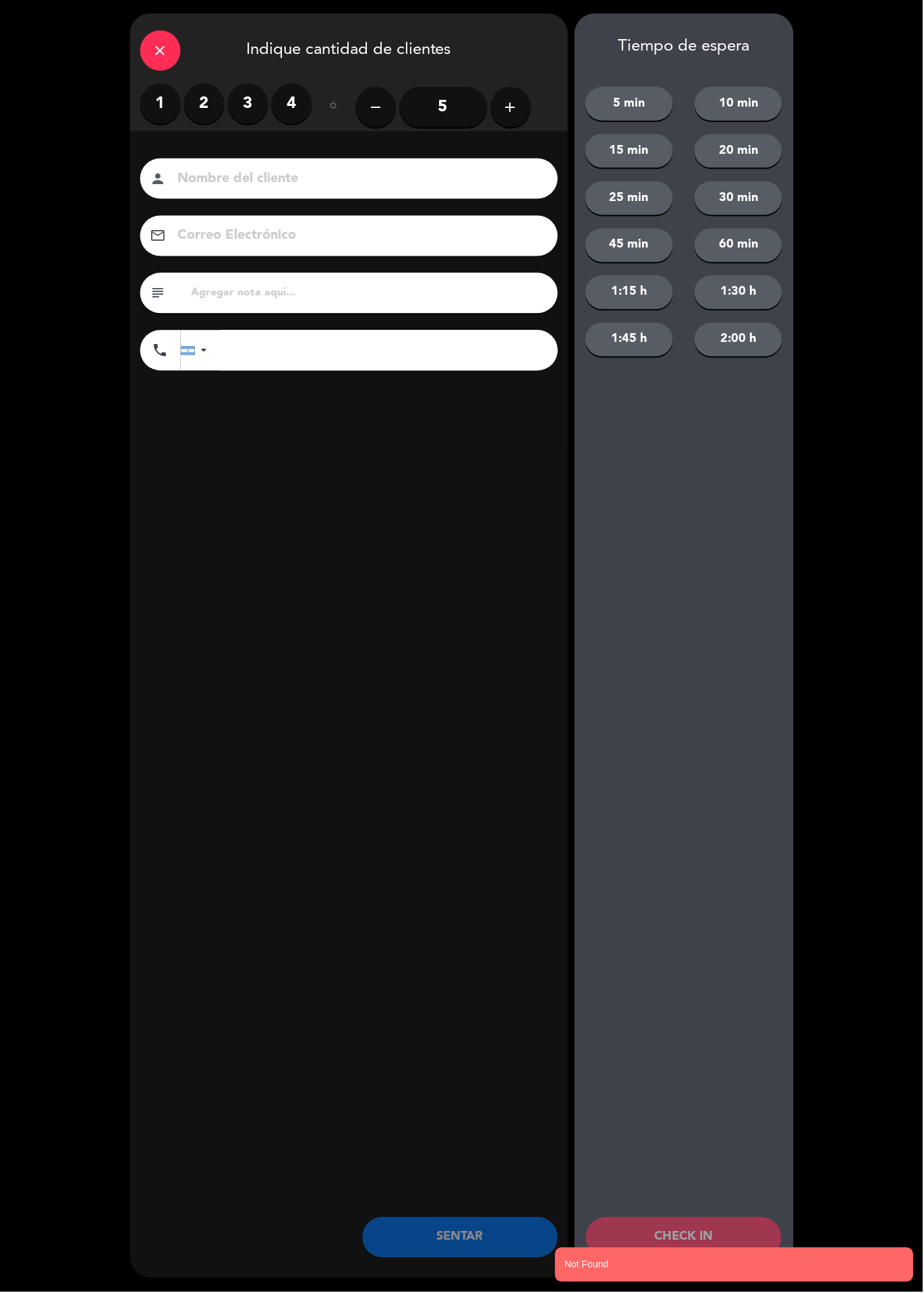
click at [295, 115] on label "4" at bounding box center [292, 104] width 40 height 40
click at [378, 179] on input at bounding box center [358, 179] width 364 height 24
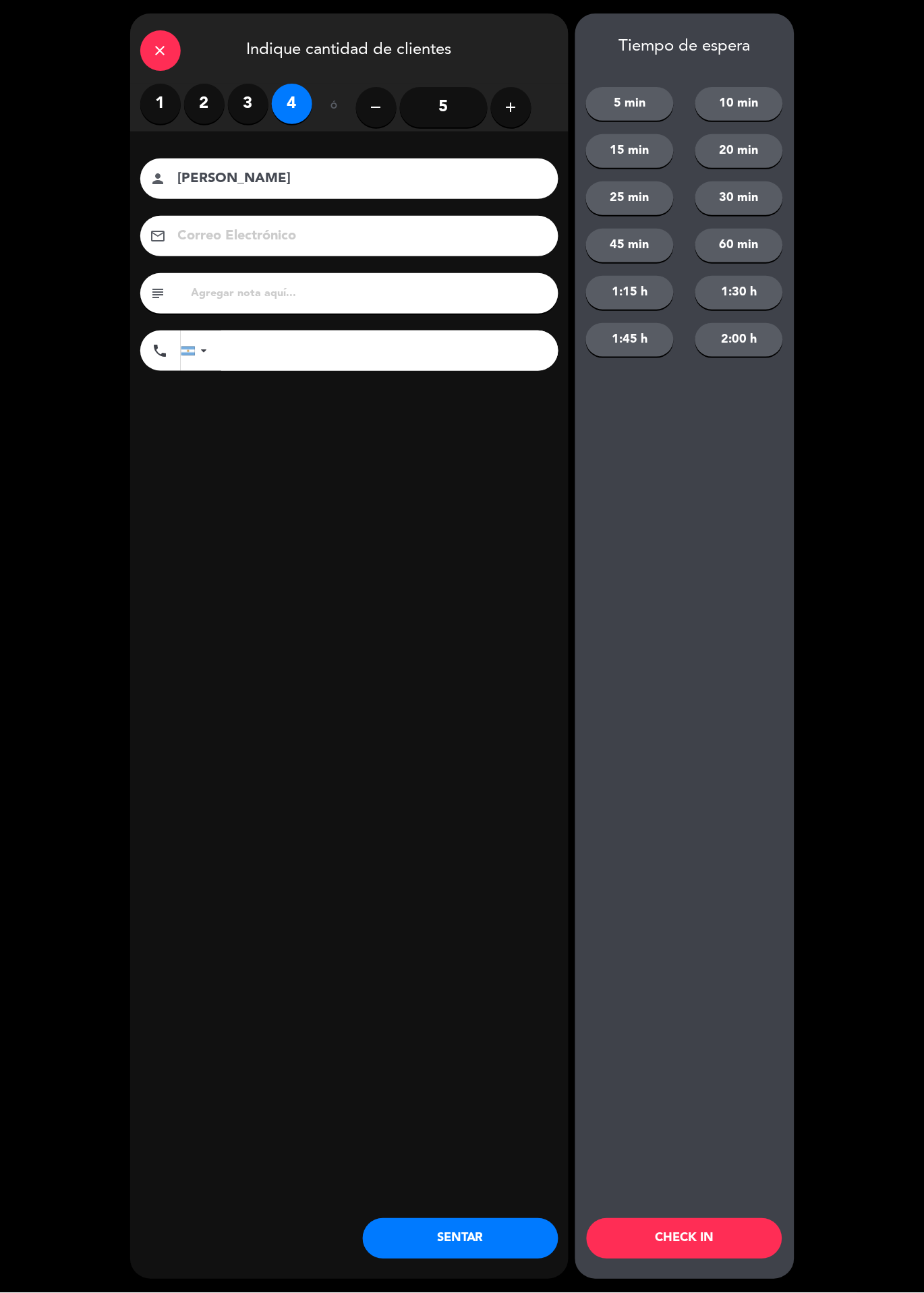
type input "[PERSON_NAME]"
click at [380, 288] on input "text" at bounding box center [369, 293] width 358 height 19
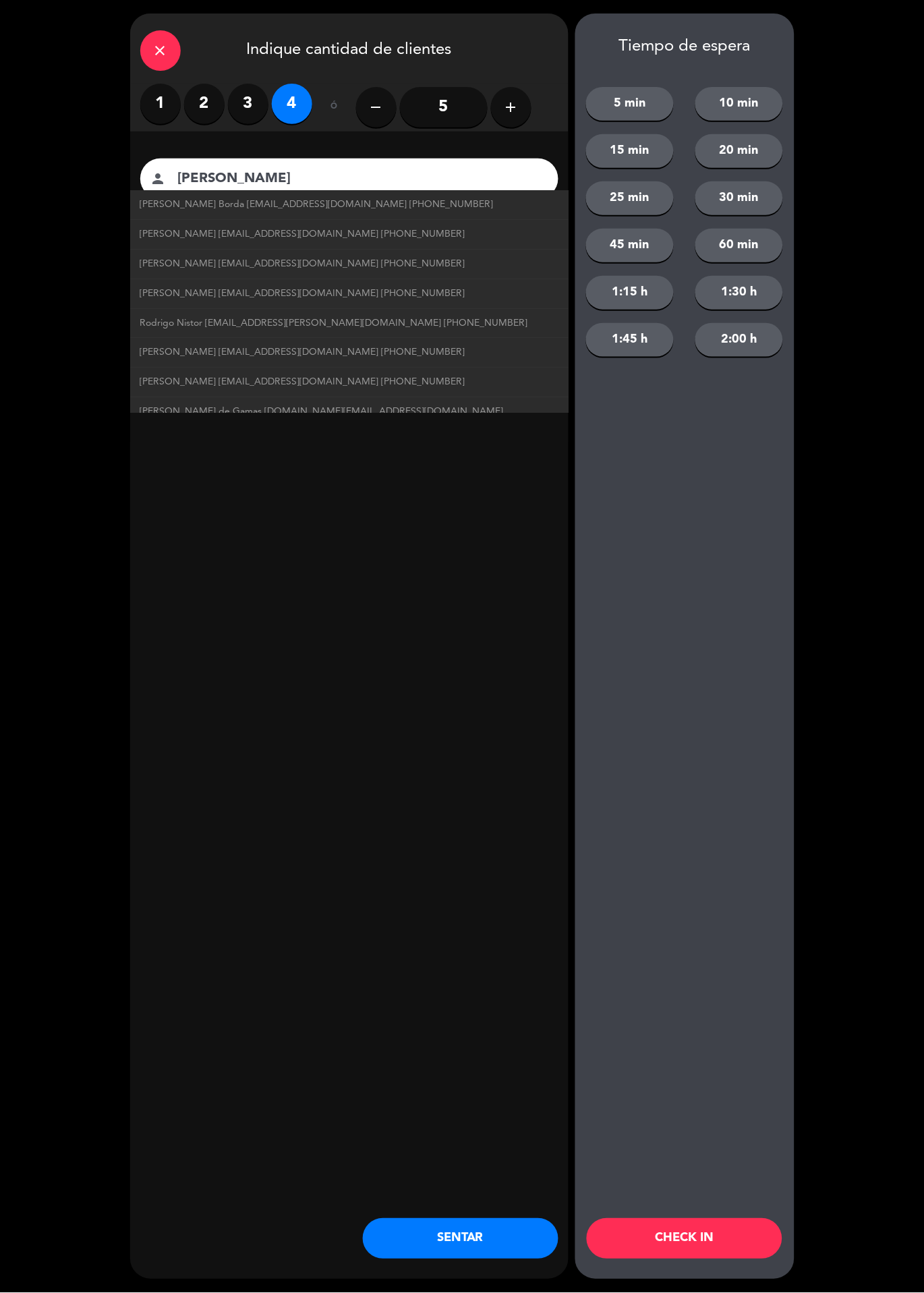
type input "23:15"
click at [351, 577] on div "close Indique cantidad de clientes 1 2 3 4 ó remove 5 add Nombre del cliente pe…" at bounding box center [350, 646] width 438 height 1266
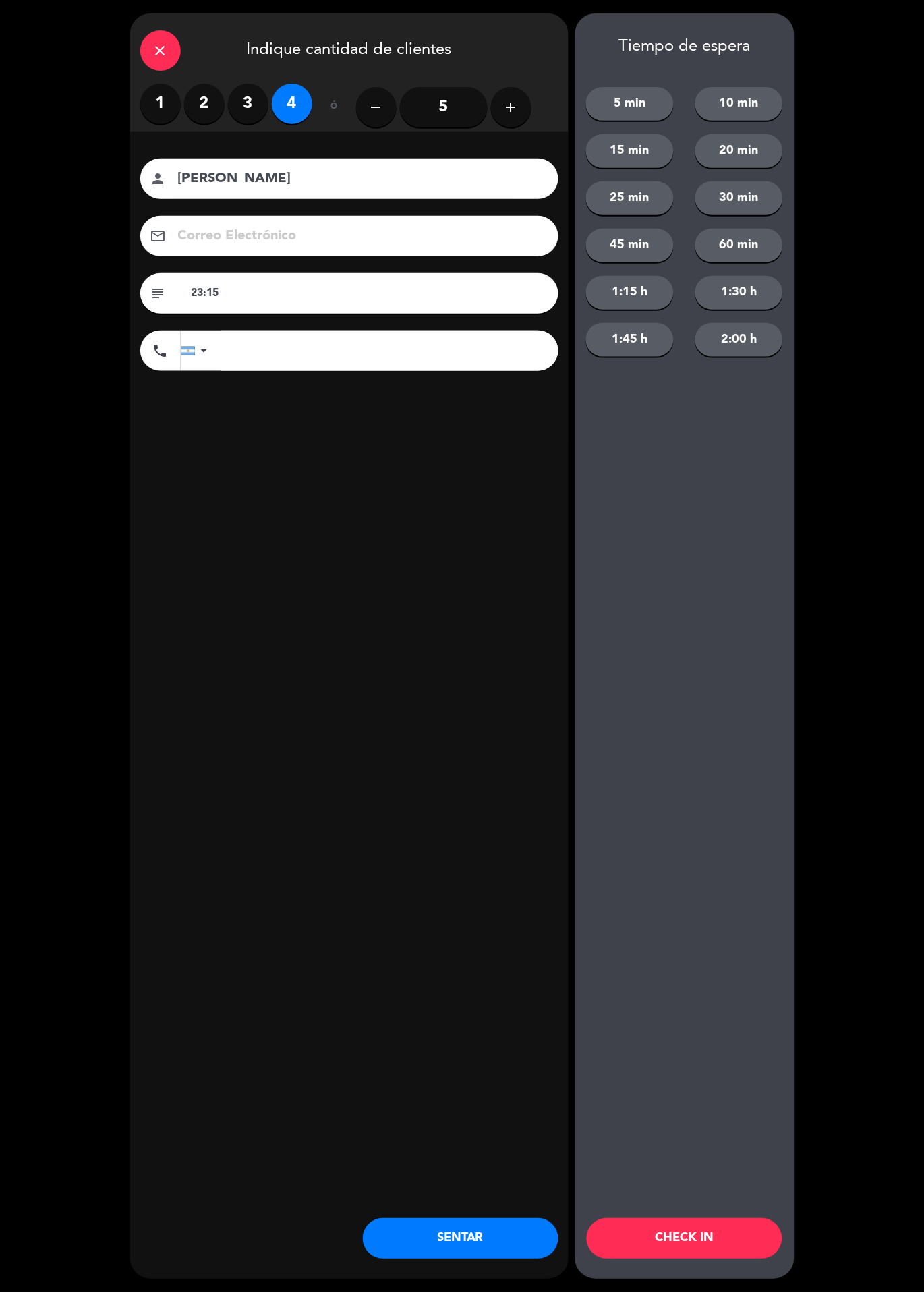
click at [734, 1248] on button "CHECK IN" at bounding box center [684, 1239] width 195 height 40
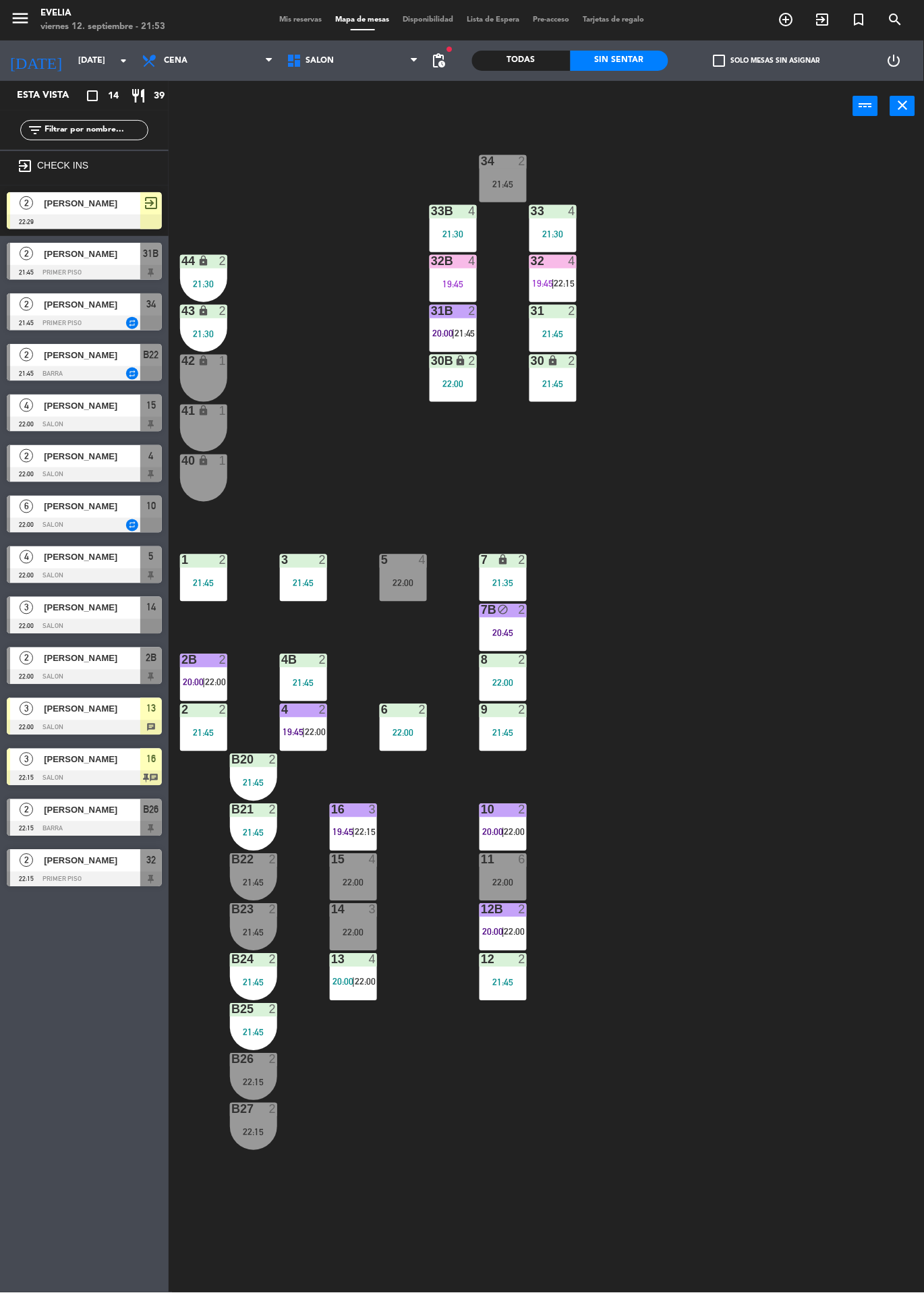
click at [365, 997] on div "13 4 20:00 | 22:00" at bounding box center [354, 977] width 48 height 48
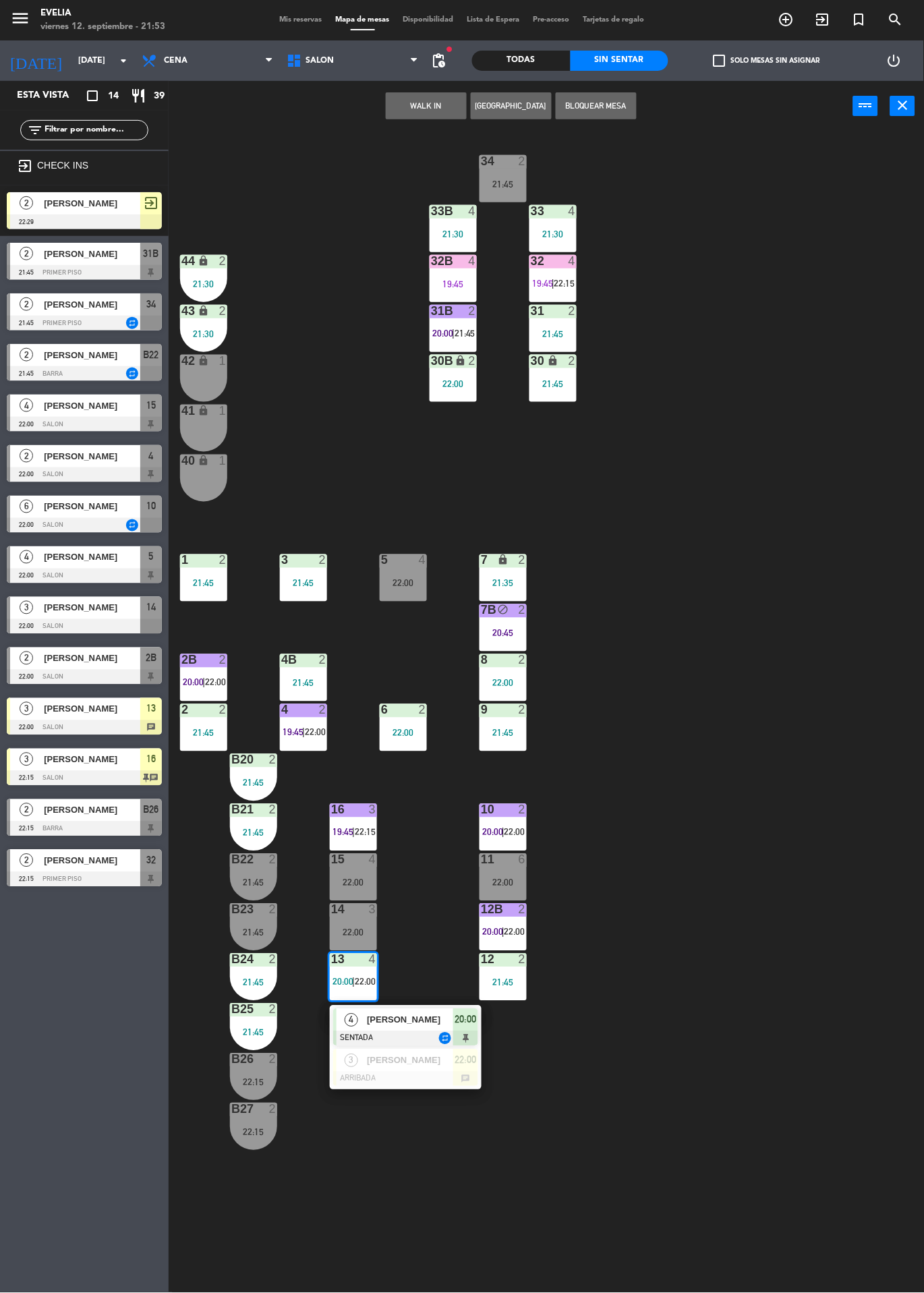
click at [445, 1086] on div at bounding box center [405, 1079] width 145 height 15
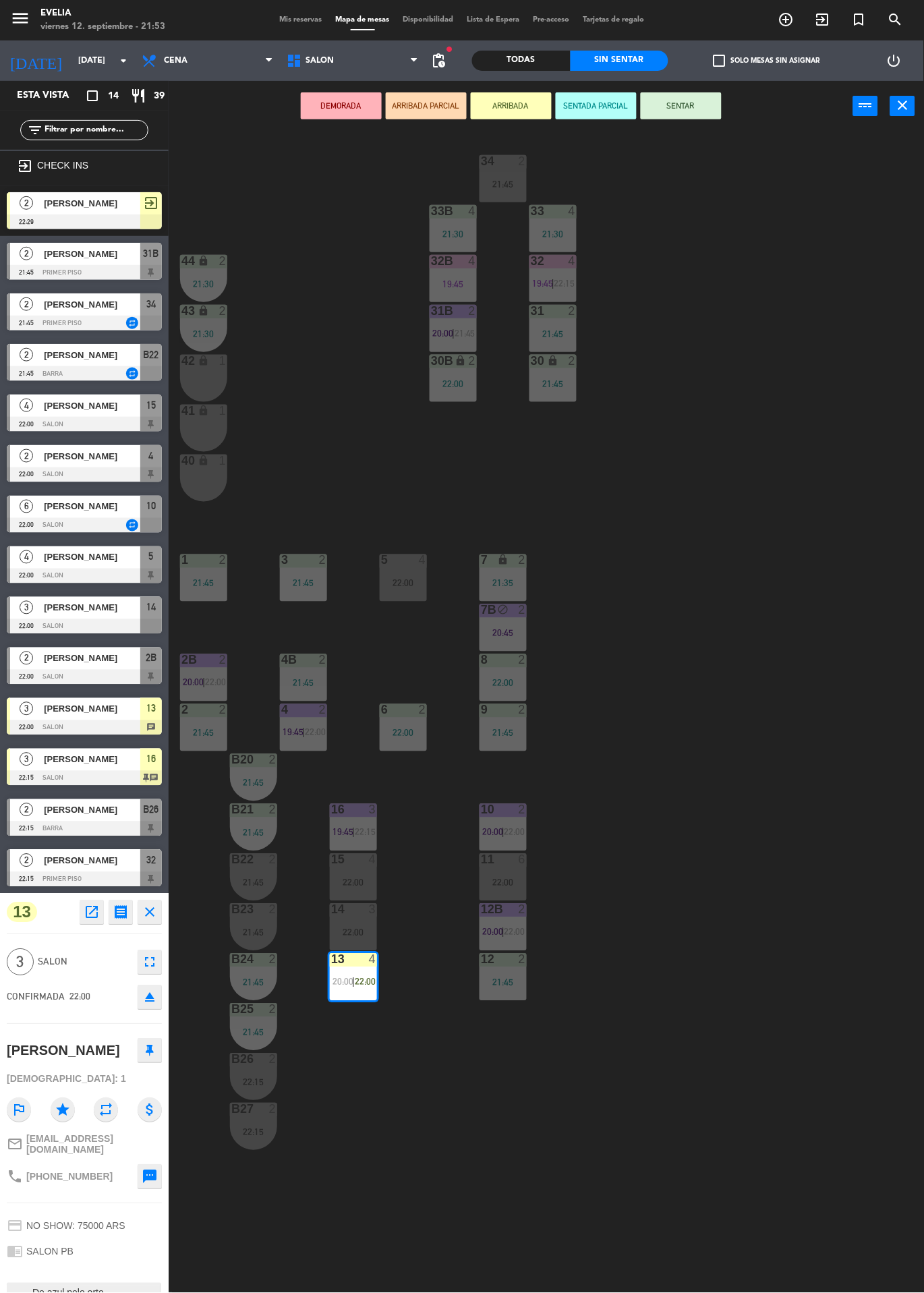
click at [373, 911] on div "3" at bounding box center [373, 910] width 8 height 12
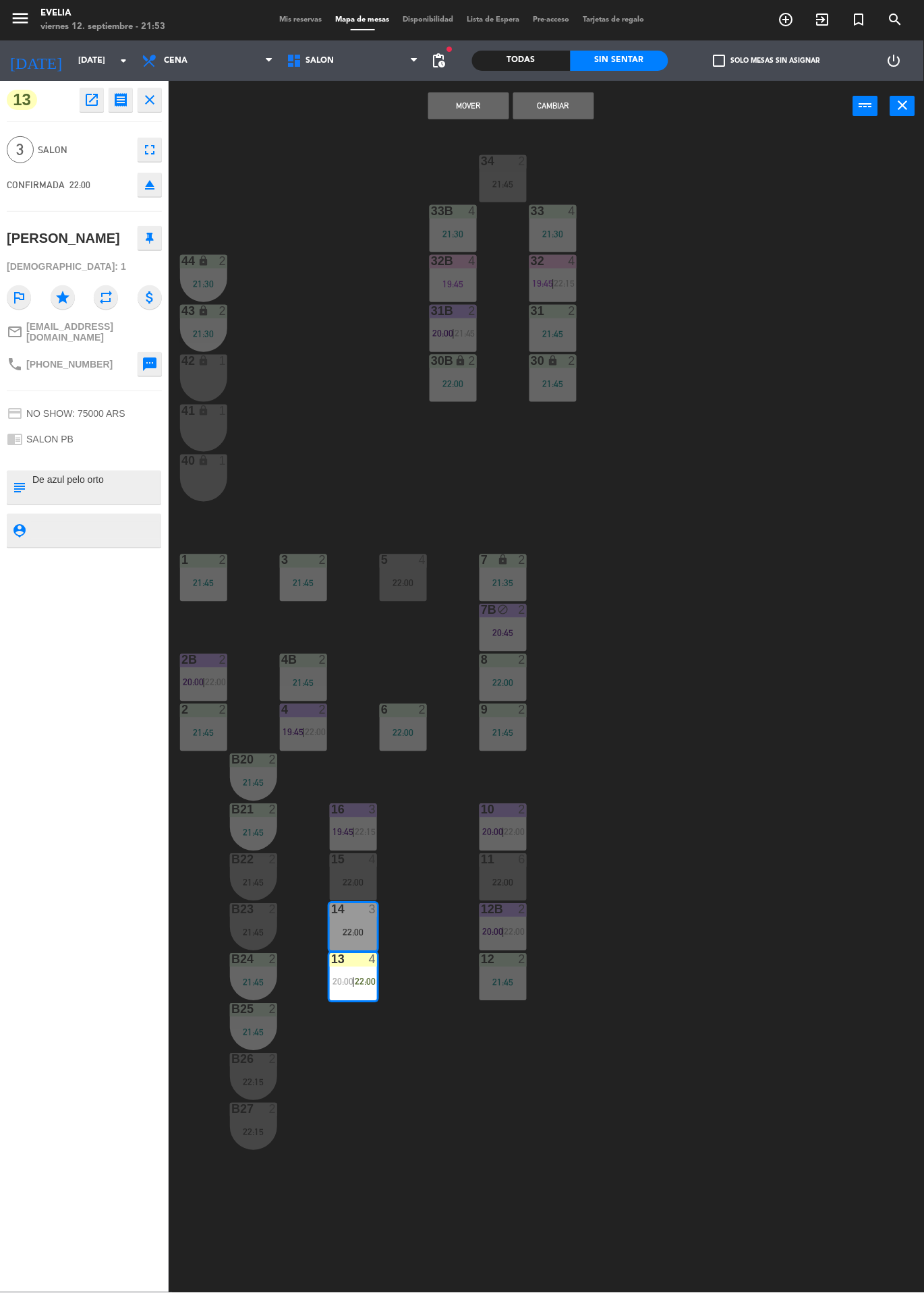
click at [557, 115] on button "Cambiar" at bounding box center [554, 105] width 81 height 27
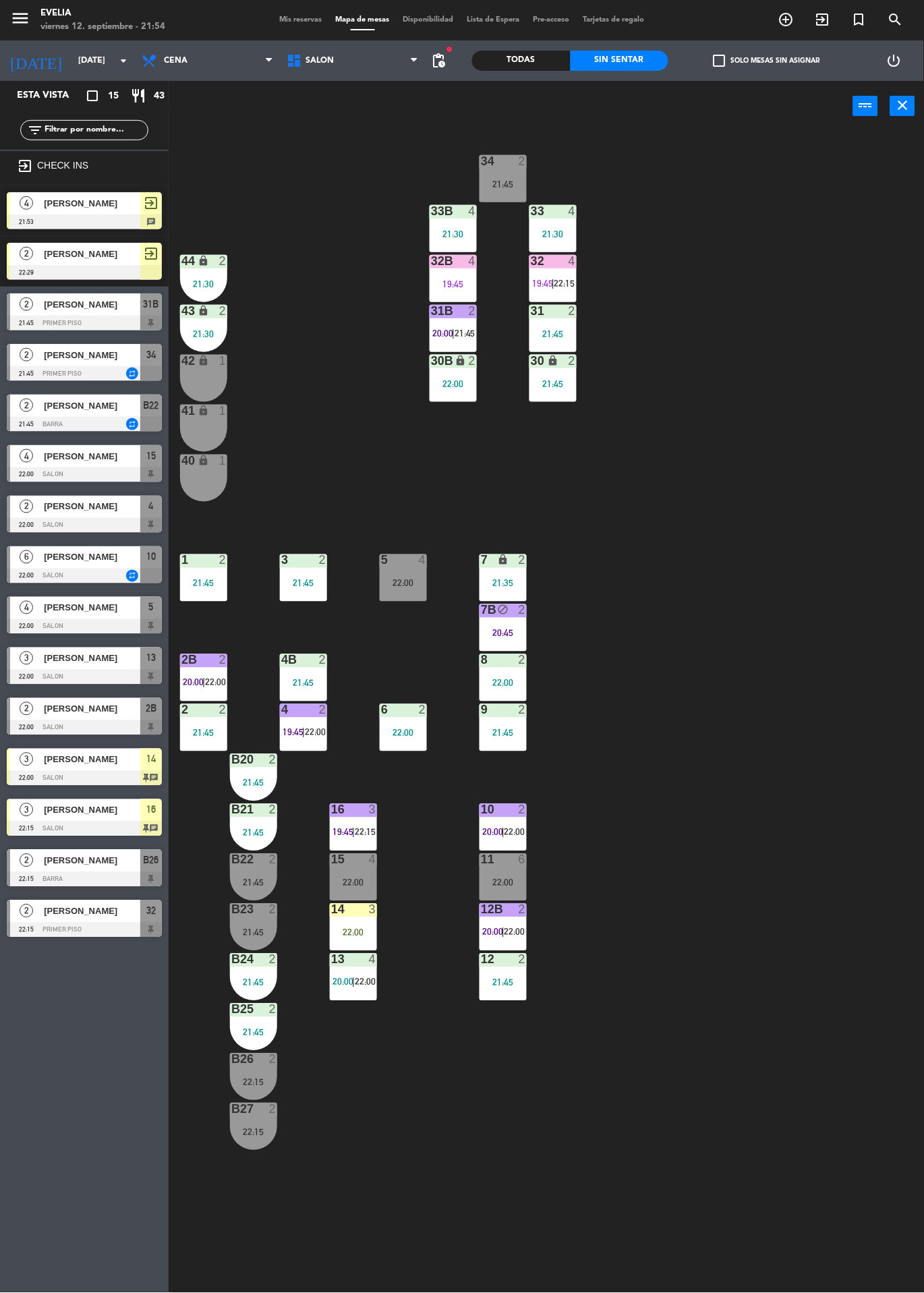
click at [373, 809] on div "3" at bounding box center [373, 809] width 8 height 12
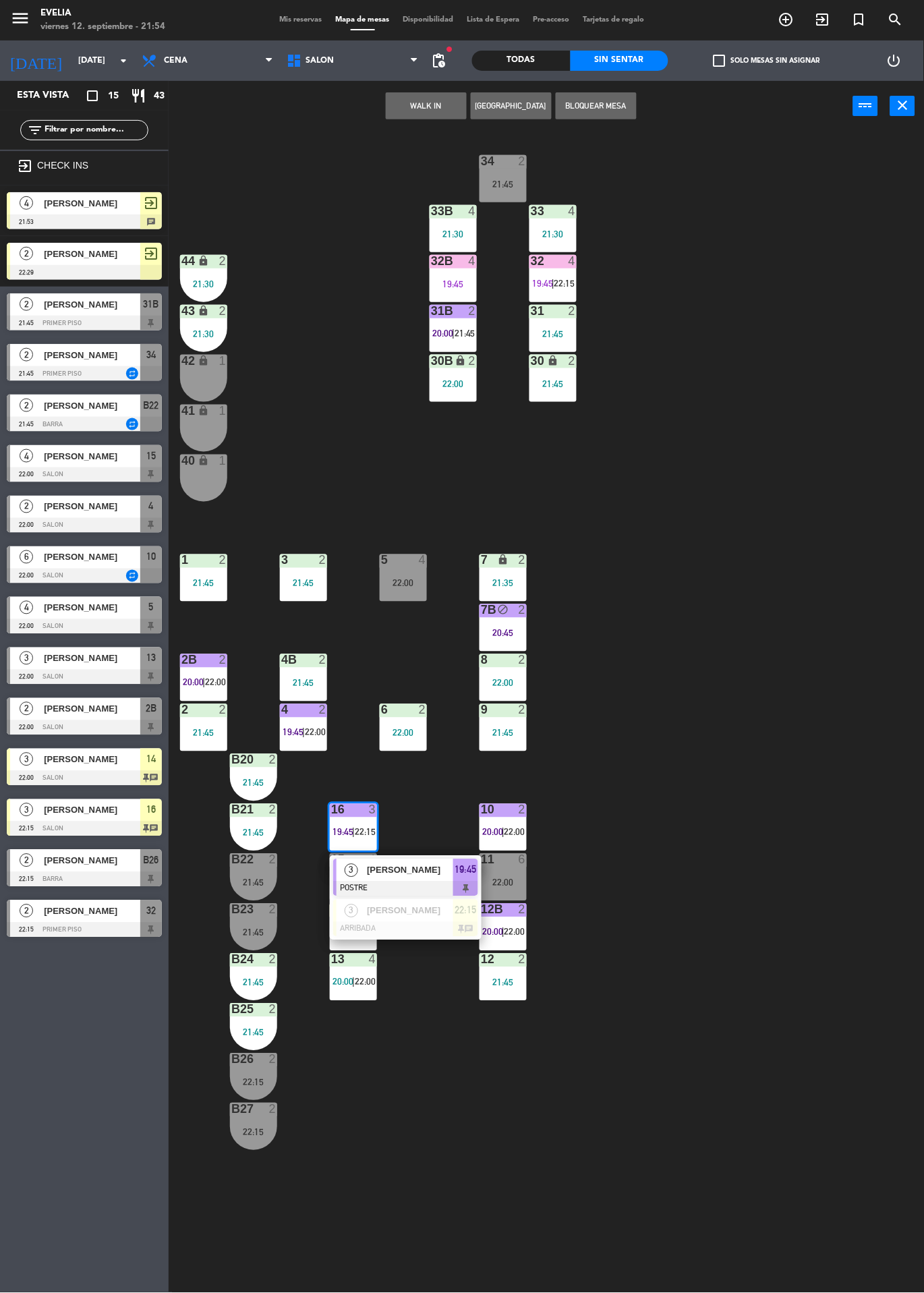
click at [351, 923] on div at bounding box center [405, 929] width 145 height 15
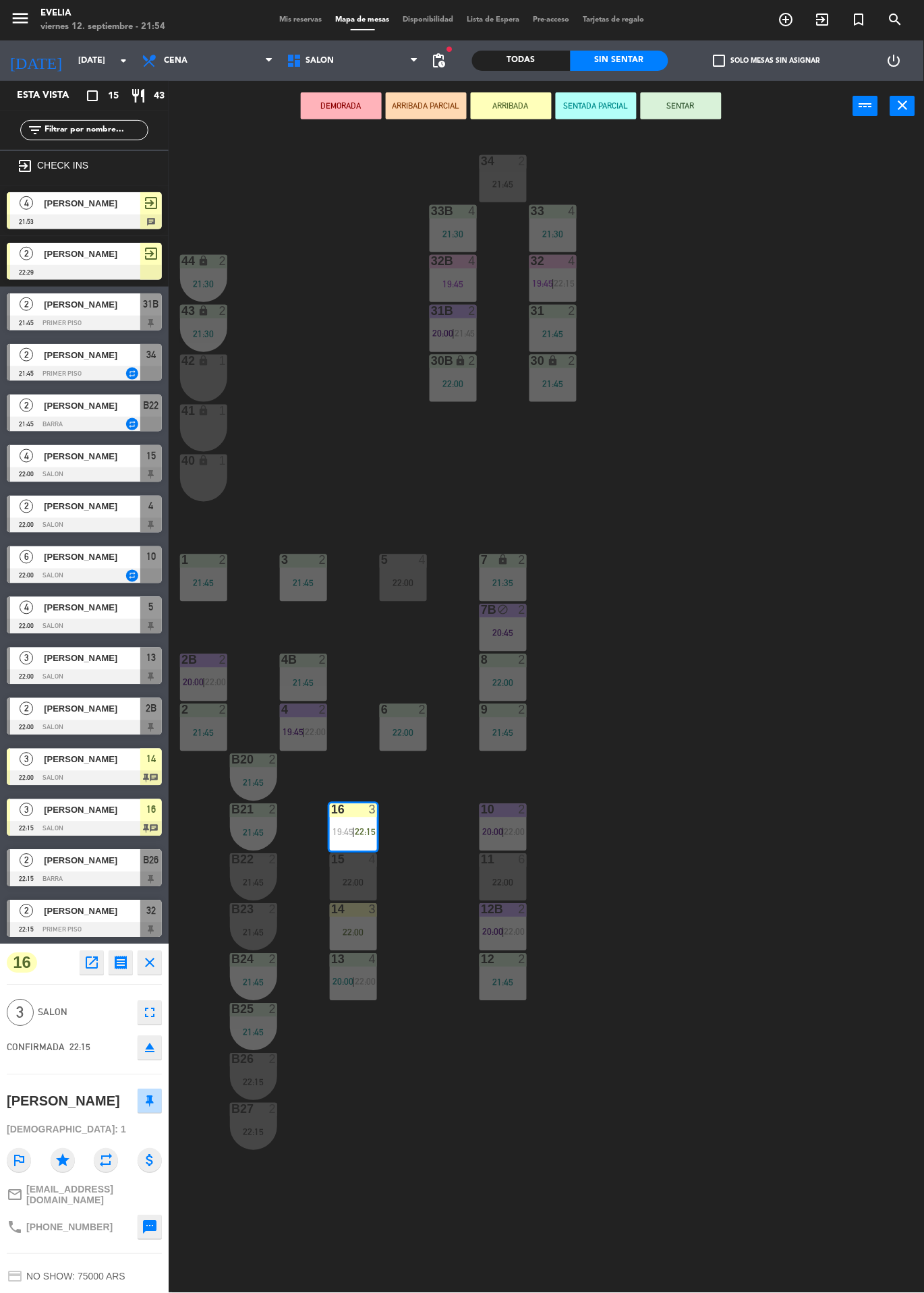
click at [340, 879] on div "22:00" at bounding box center [354, 882] width 48 height 9
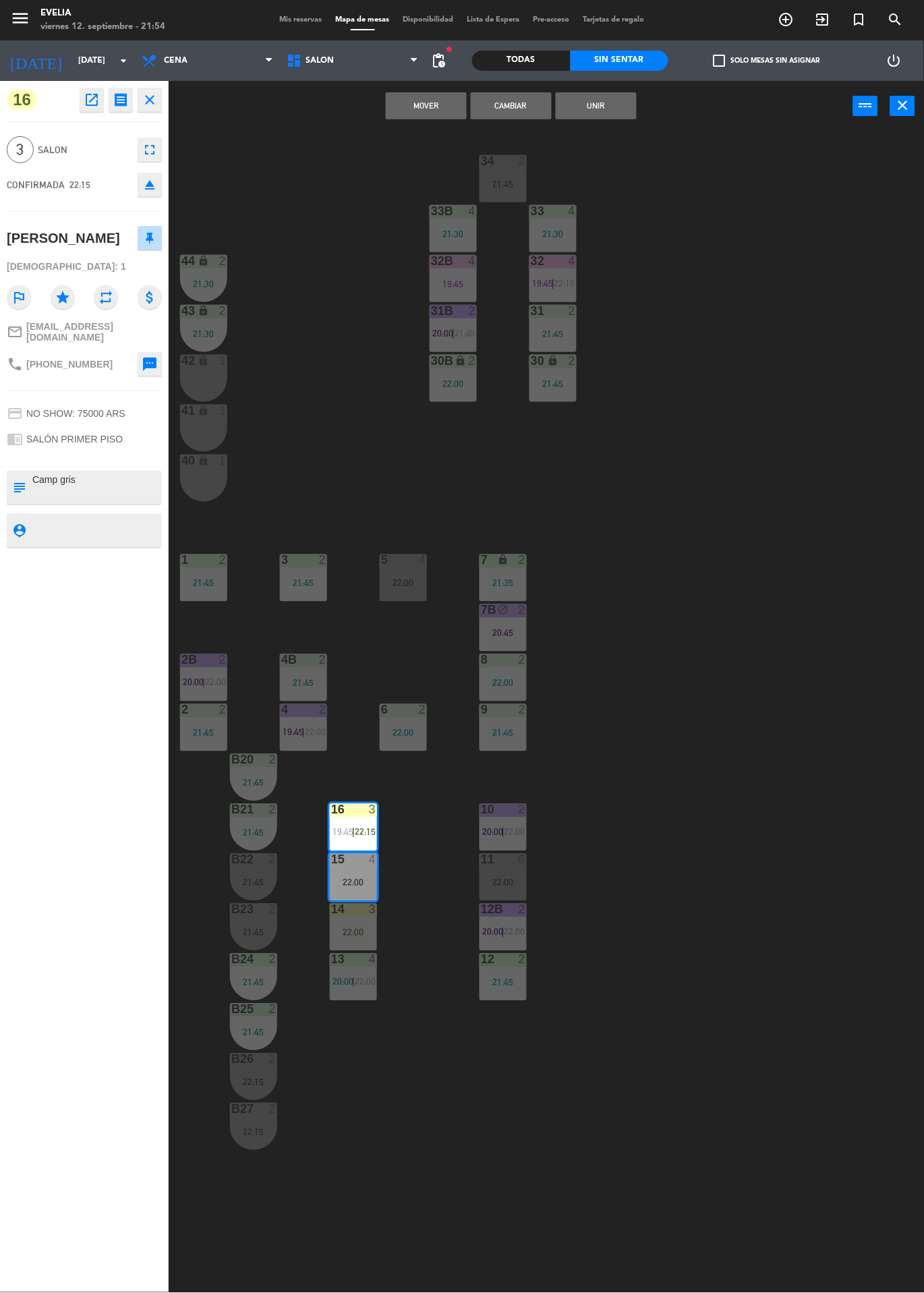
click at [512, 104] on button "Cambiar" at bounding box center [511, 105] width 81 height 27
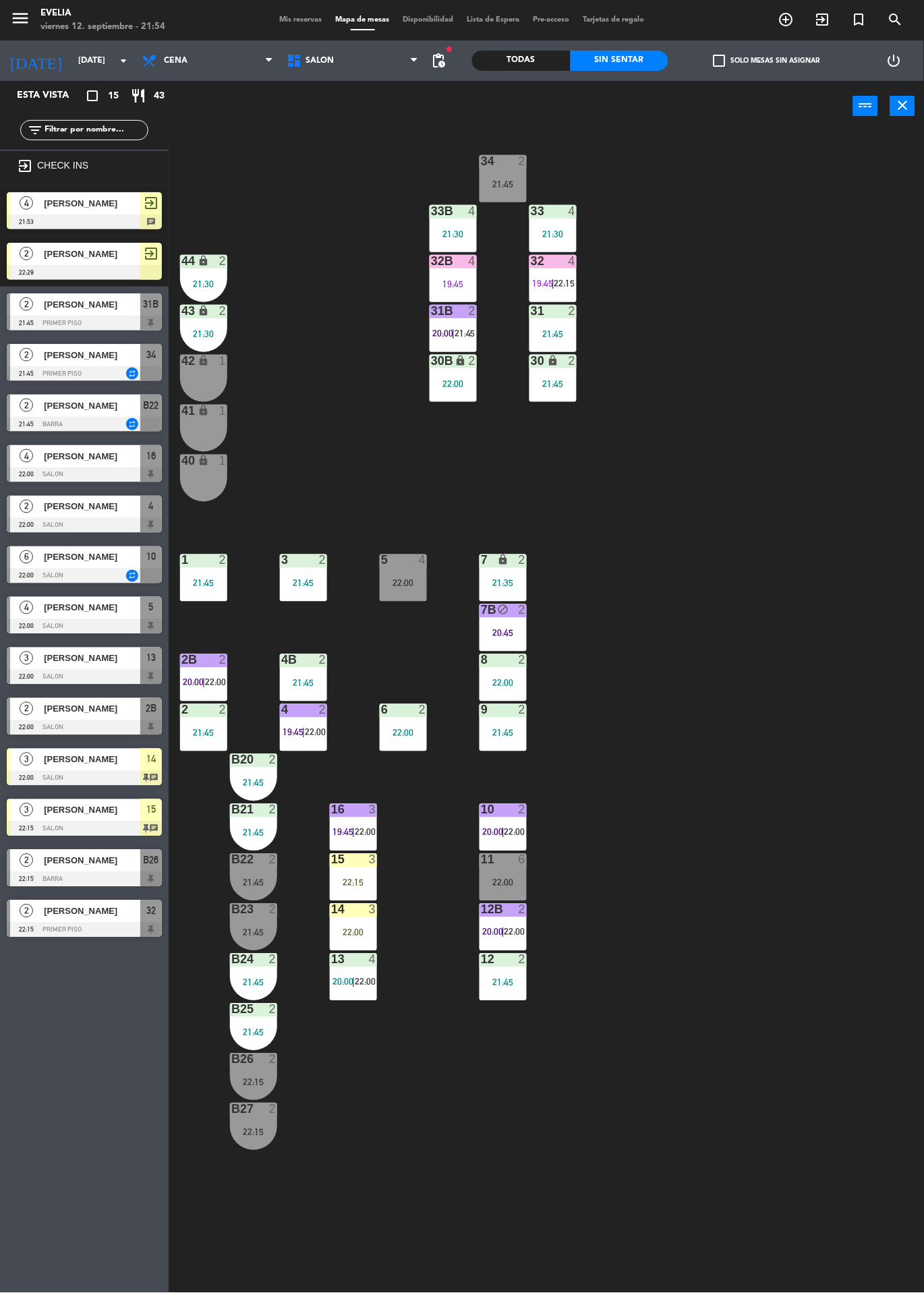
click at [336, 884] on div "22:15" at bounding box center [354, 882] width 48 height 9
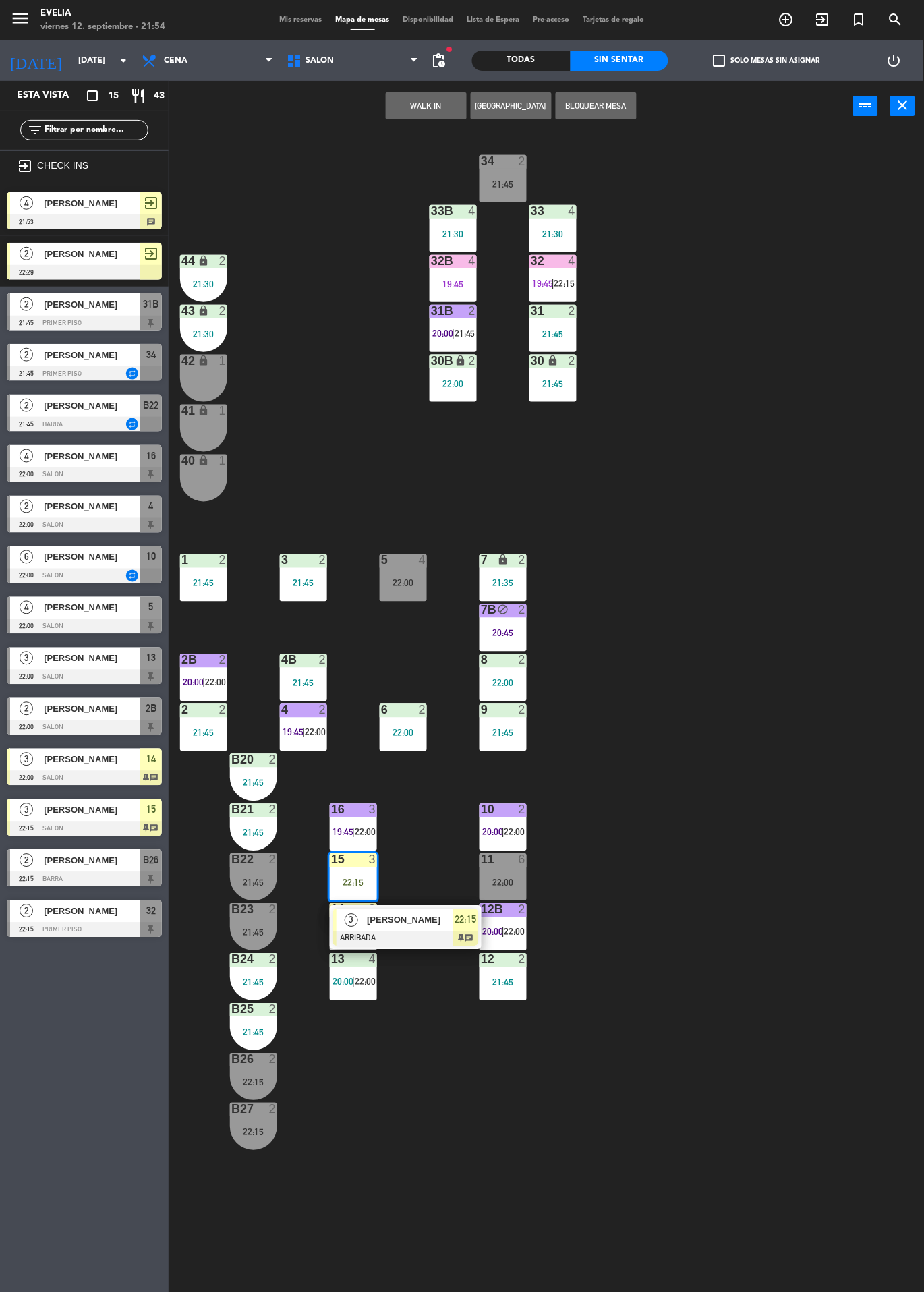
click at [381, 915] on span "[PERSON_NAME]" at bounding box center [410, 920] width 86 height 14
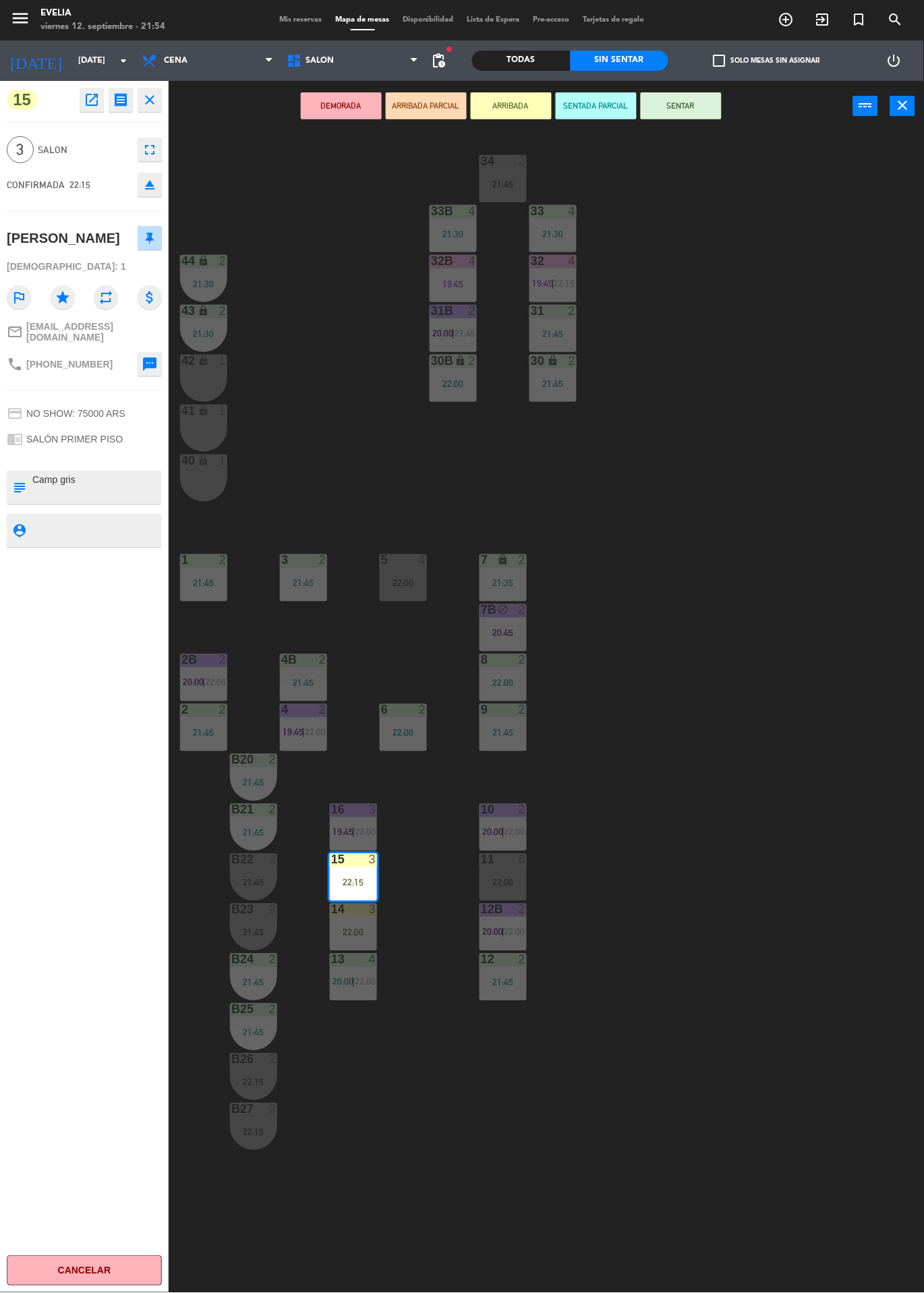
click at [711, 95] on button "SENTAR" at bounding box center [681, 105] width 81 height 27
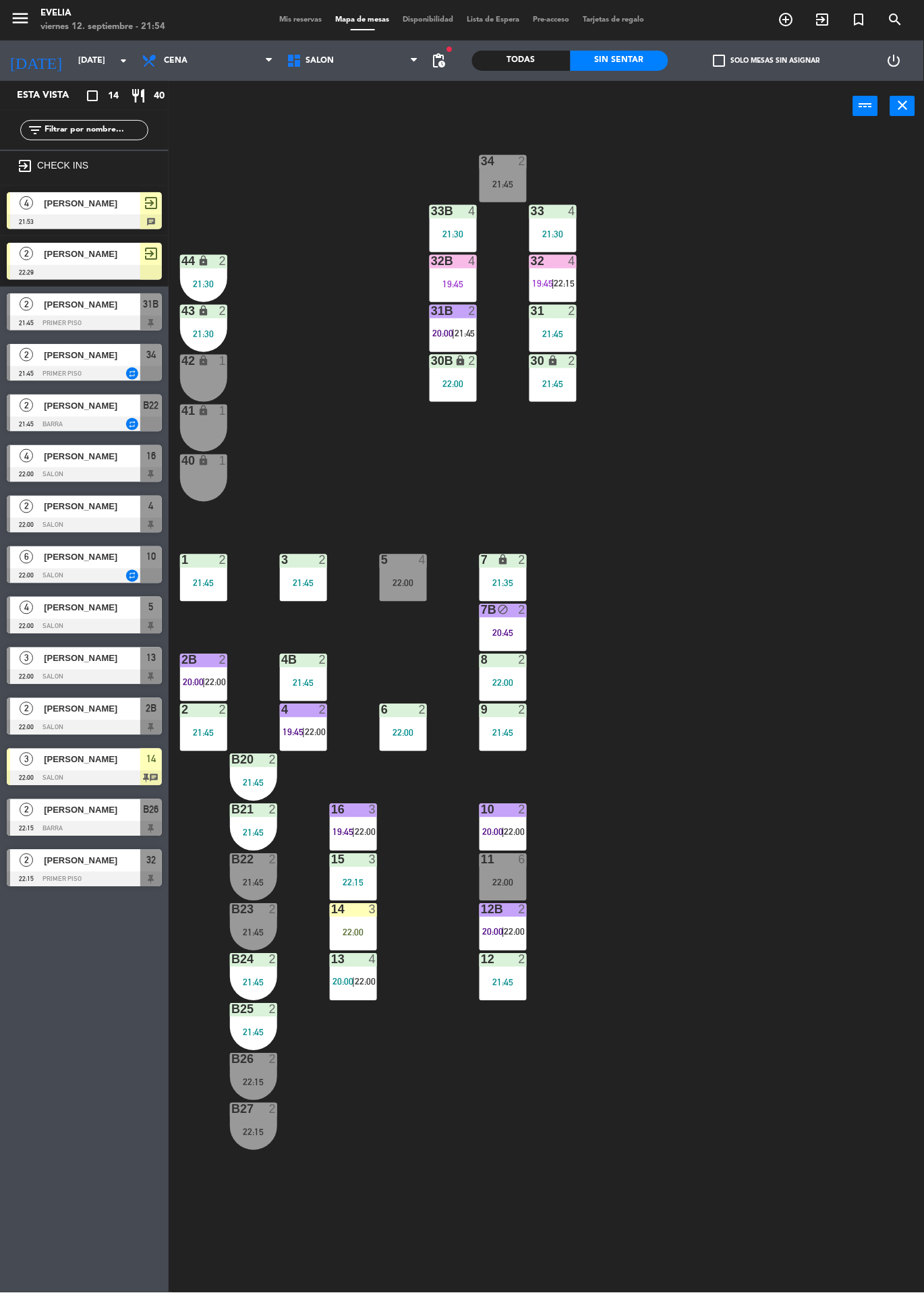
click at [740, 623] on div "34 2 21:45 33B 4 21:30 33 4 21:30 44 lock 2 21:30 32B 4 19:45 32 4 19:45 | 22:1…" at bounding box center [551, 711] width 746 height 1161
click at [30, 874] on div at bounding box center [84, 879] width 155 height 15
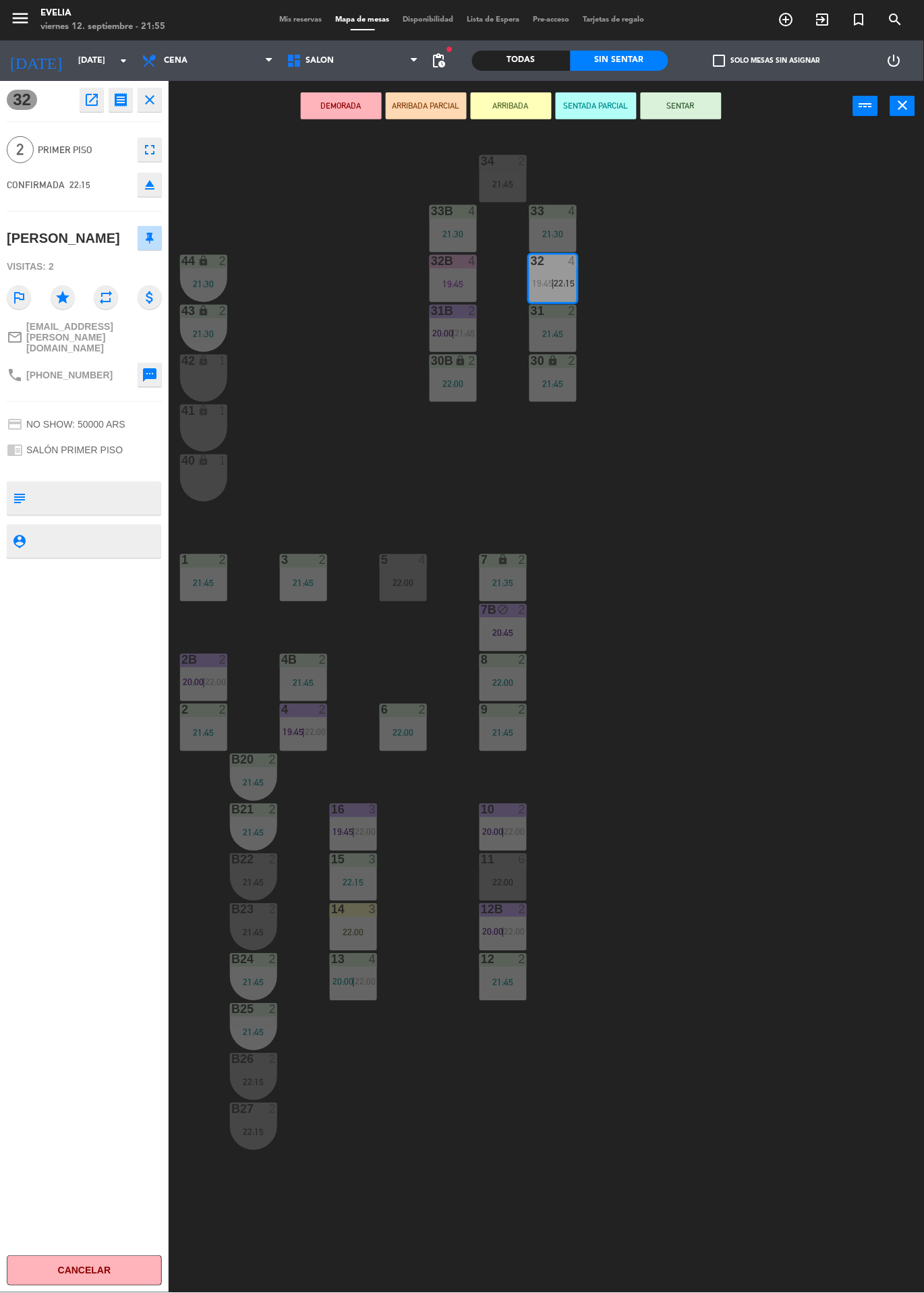
click at [504, 110] on button "ARRIBADA" at bounding box center [511, 105] width 81 height 27
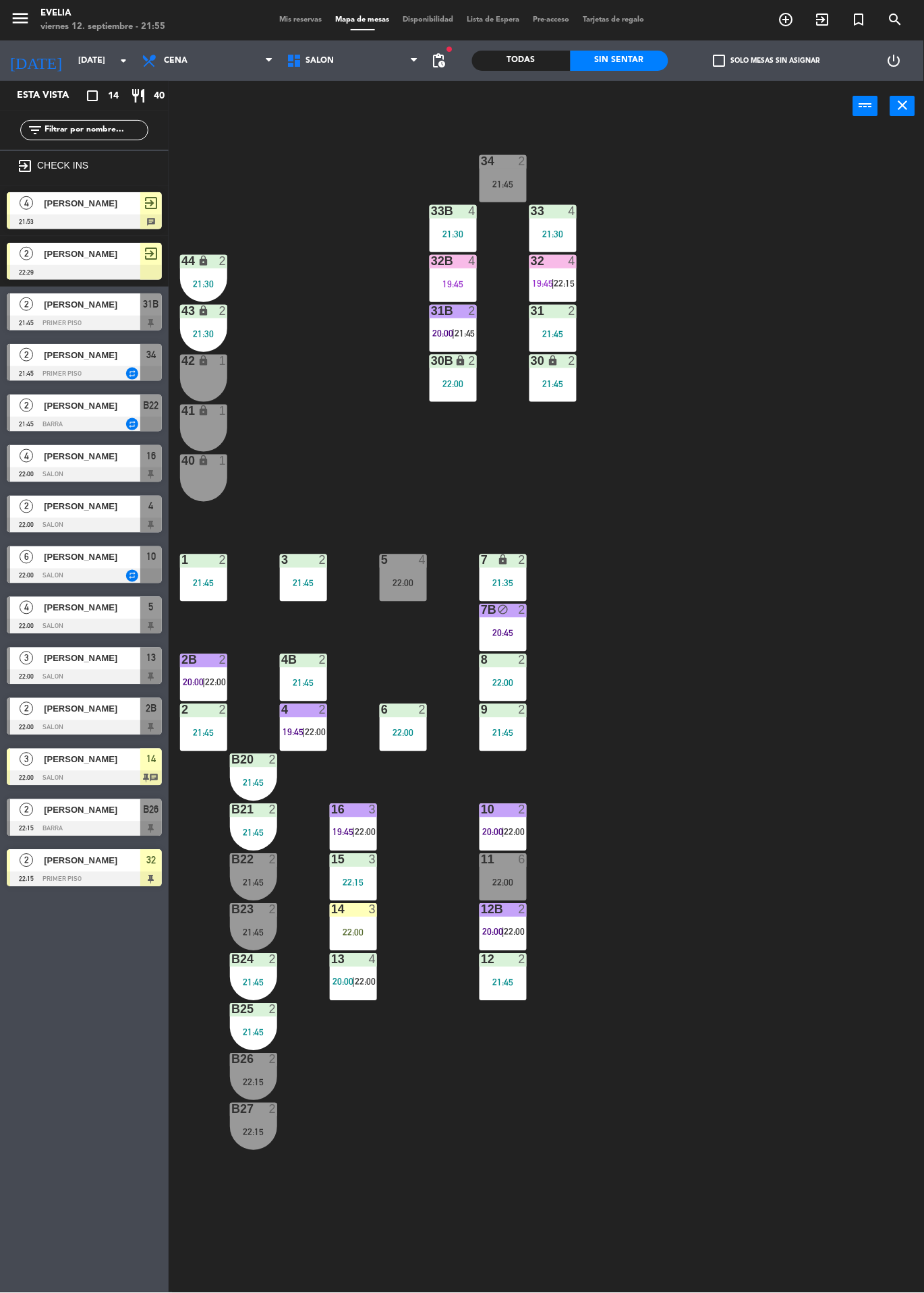
click at [553, 261] on div at bounding box center [553, 261] width 22 height 12
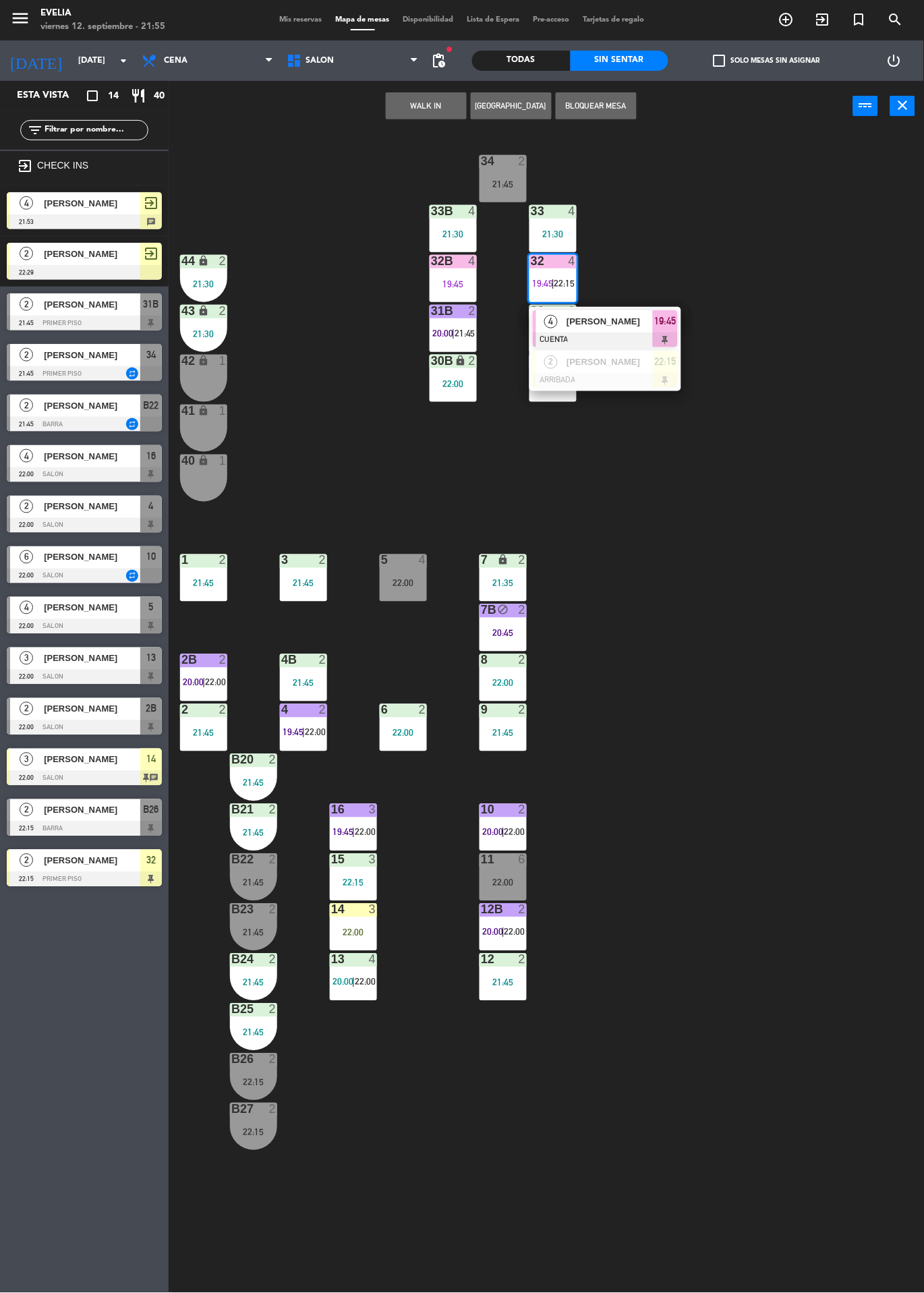
click at [543, 375] on div at bounding box center [605, 381] width 145 height 15
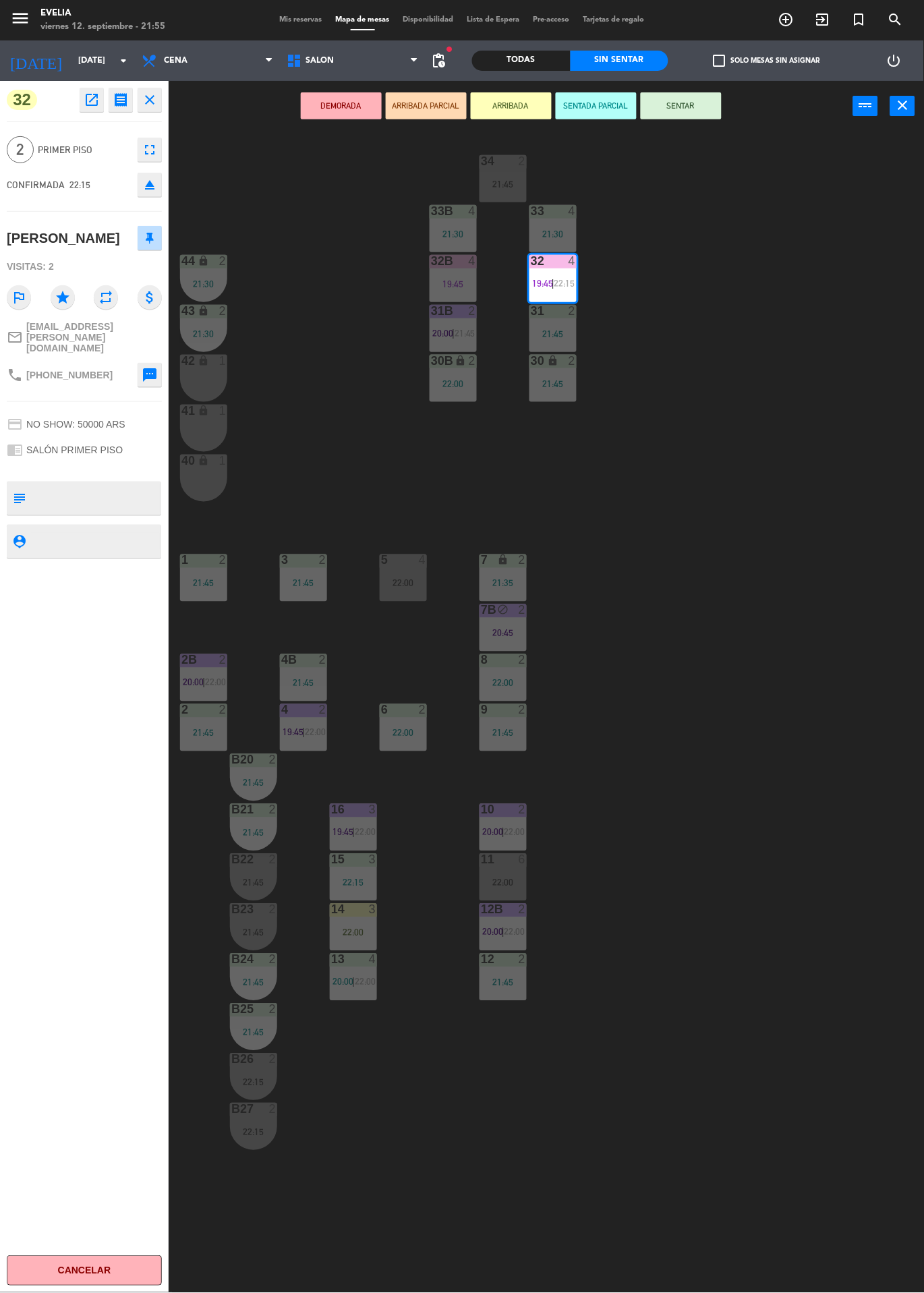
click at [84, 499] on textarea at bounding box center [95, 498] width 129 height 28
type textarea "Blanco y gris"
click at [74, 652] on div "32 open_in_new receipt 10:15 PM [DATE] 2 personas [PERSON_NAME] 32 EXPERIENCE S…" at bounding box center [84, 687] width 169 height 1212
click at [751, 336] on div "34 2 21:45 33B 4 21:30 33 4 21:30 44 lock 2 21:30 32B 4 19:45 32 4 19:45 | 22:1…" at bounding box center [551, 711] width 746 height 1161
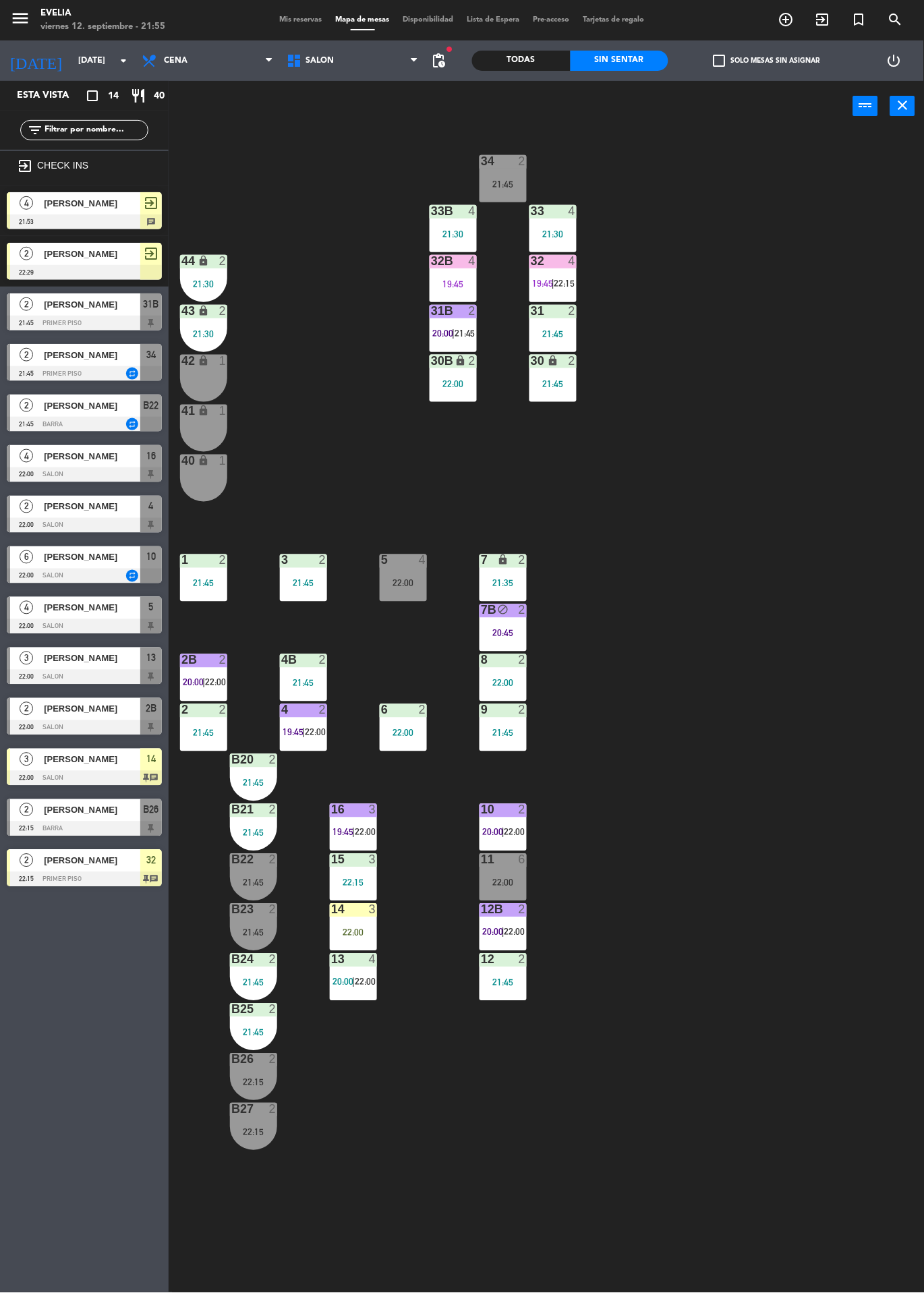
click at [95, 311] on div "[PERSON_NAME]" at bounding box center [92, 304] width 98 height 22
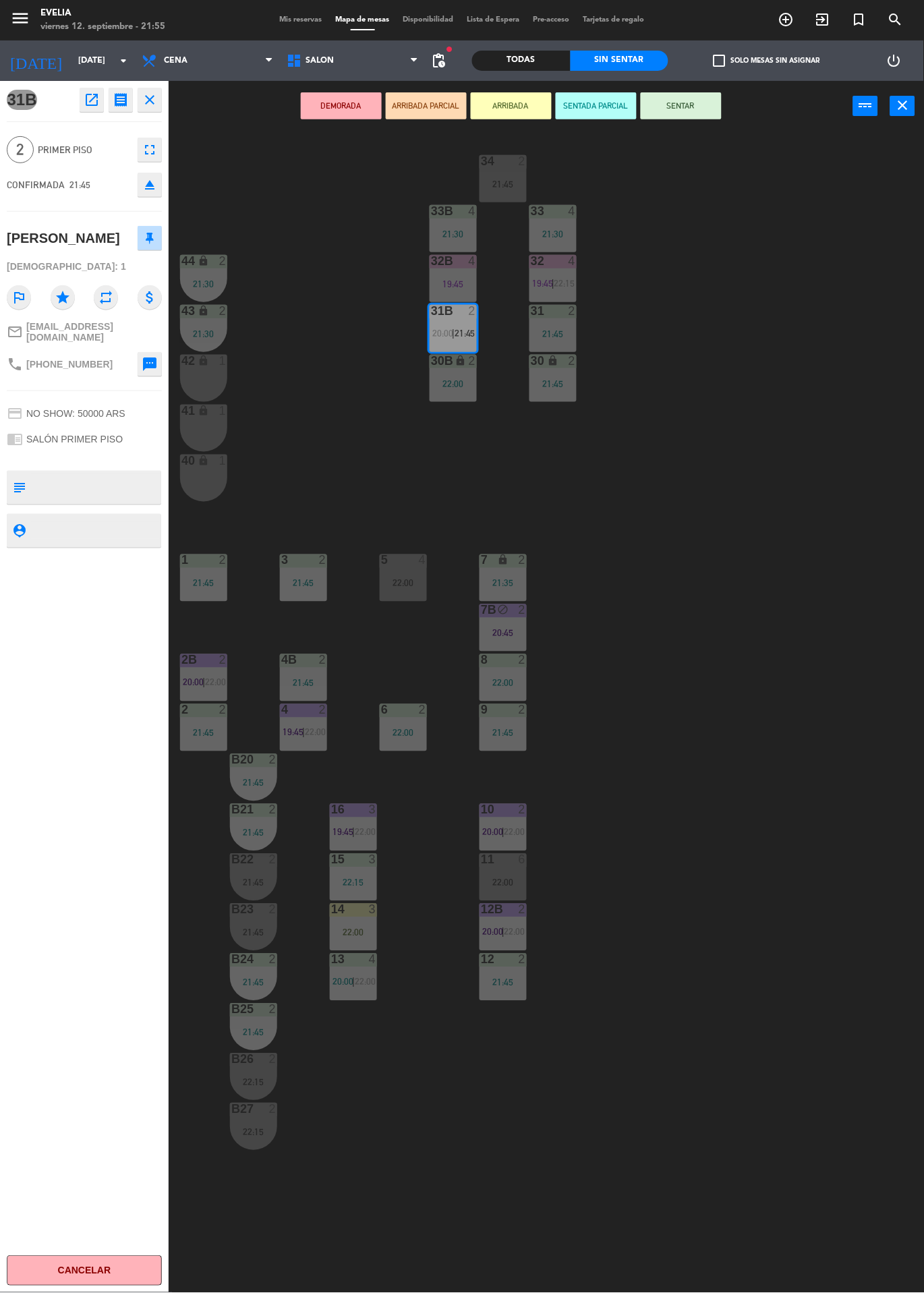
click at [727, 272] on div "34 2 21:45 33B 4 21:30 33 4 21:30 44 lock 2 21:30 32B 4 19:45 32 4 19:45 | 22:1…" at bounding box center [551, 711] width 746 height 1161
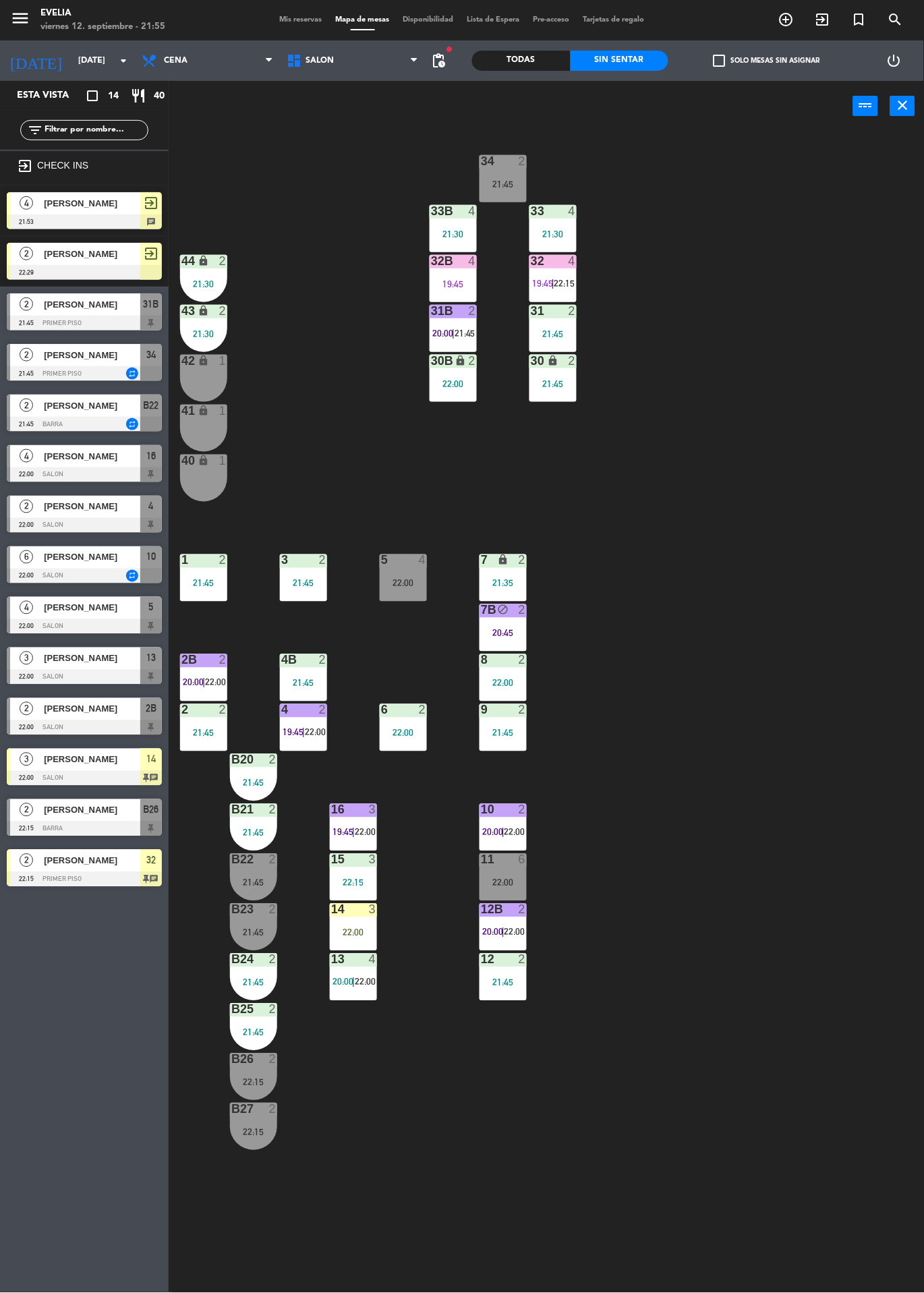
click at [457, 321] on div "31B 2 20:00 | 21:45" at bounding box center [453, 329] width 48 height 48
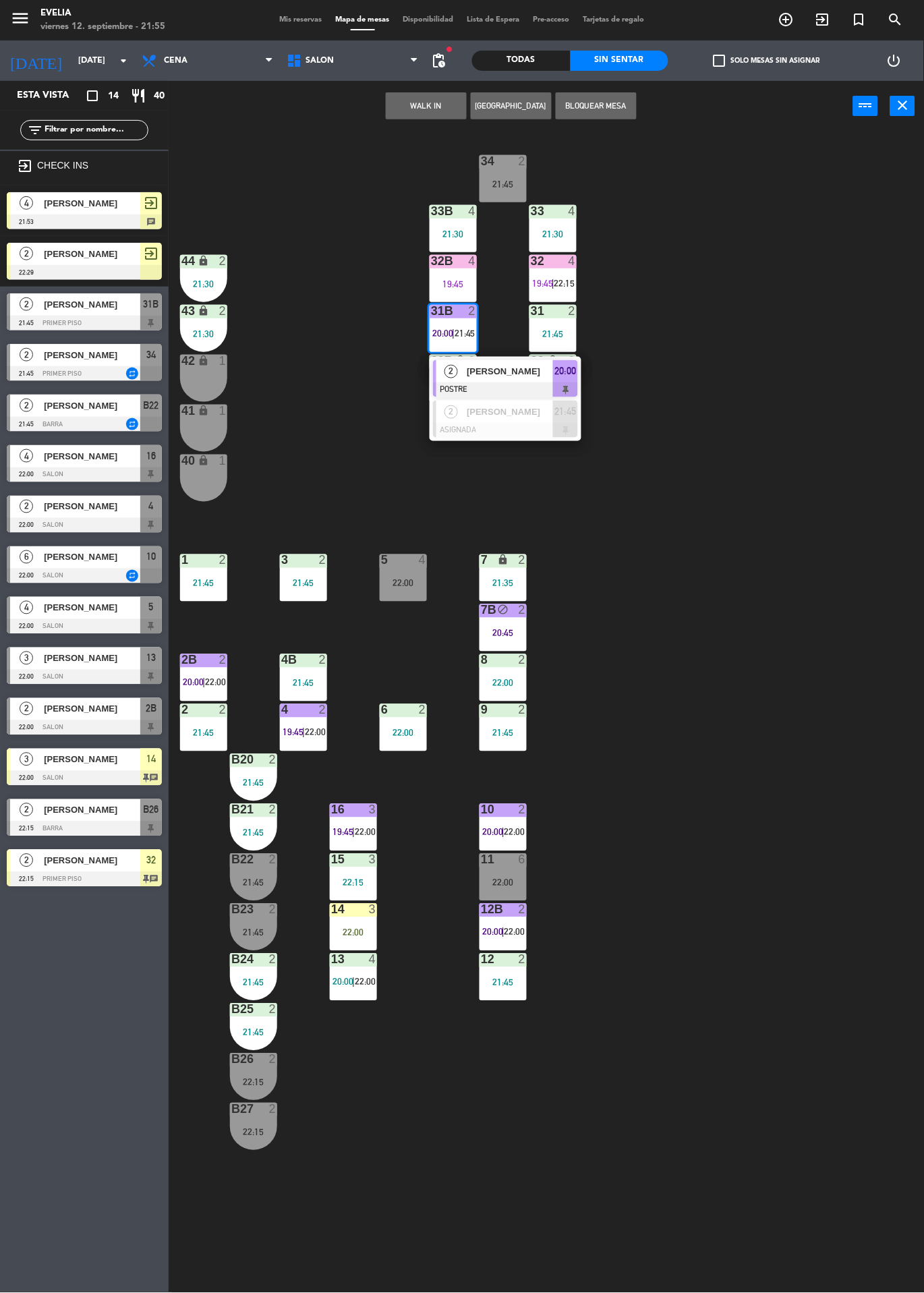
click at [536, 434] on div at bounding box center [505, 430] width 145 height 15
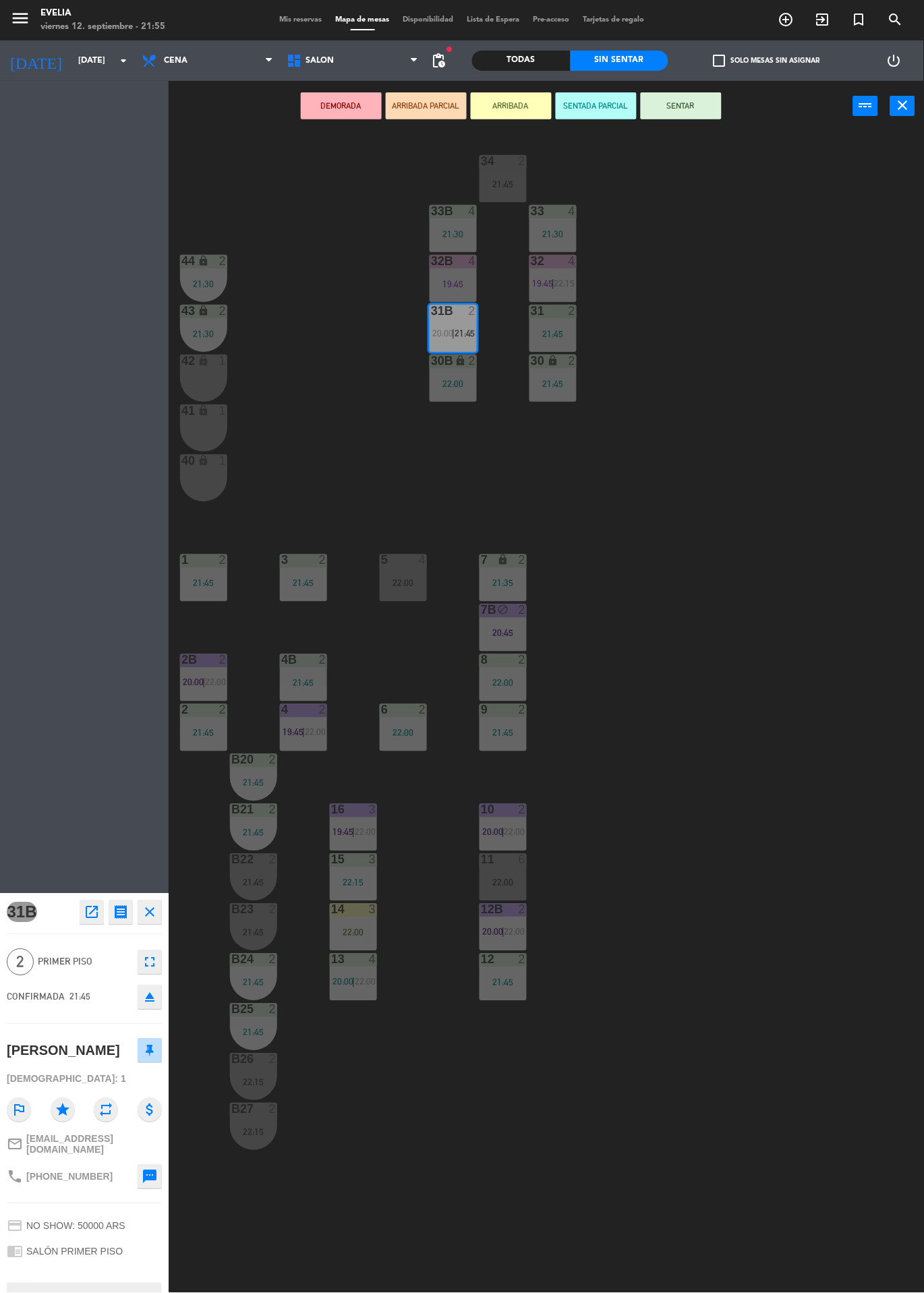
click at [518, 177] on div "34 2 21:45" at bounding box center [503, 179] width 48 height 48
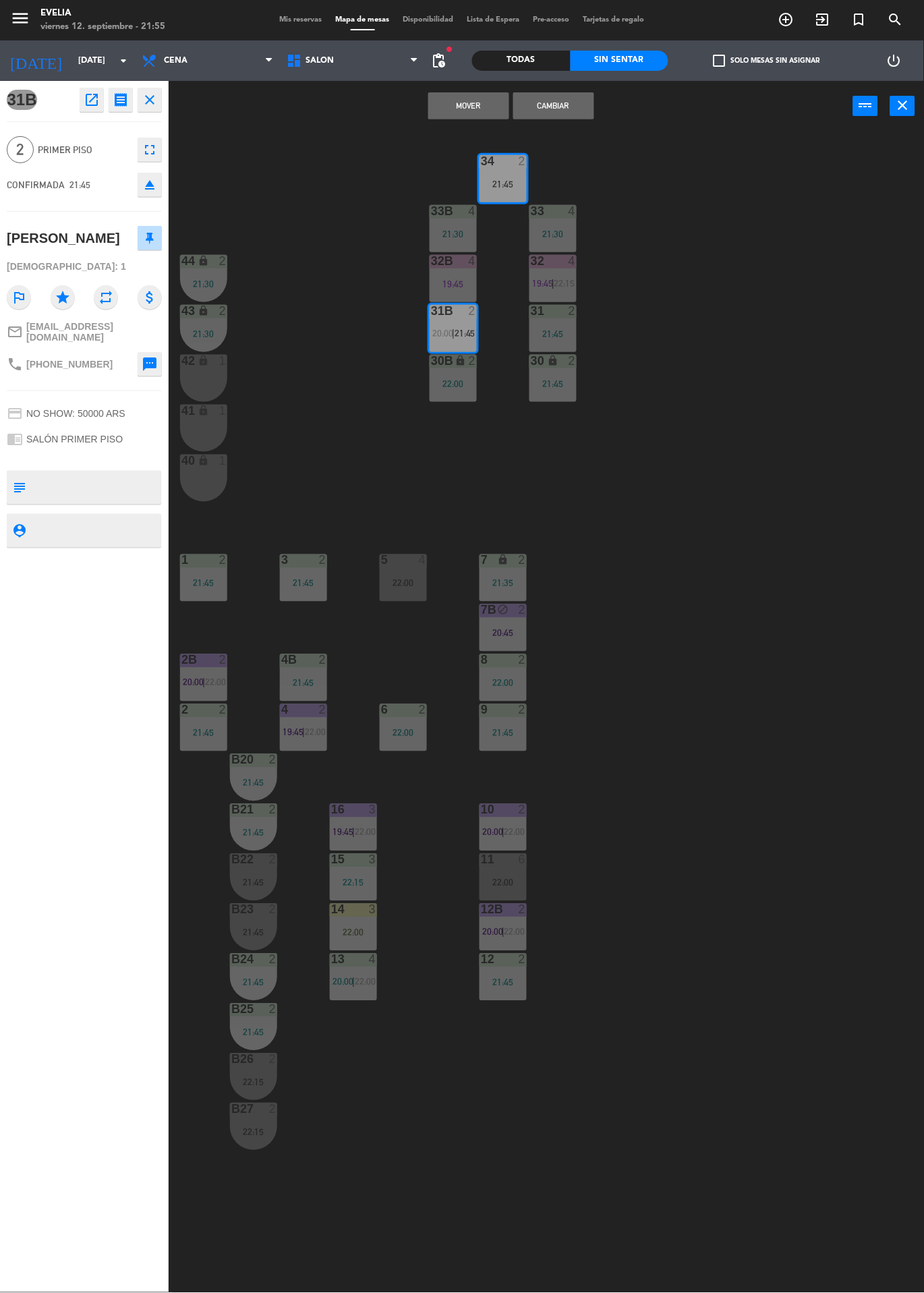
click at [556, 106] on button "Cambiar" at bounding box center [554, 105] width 81 height 27
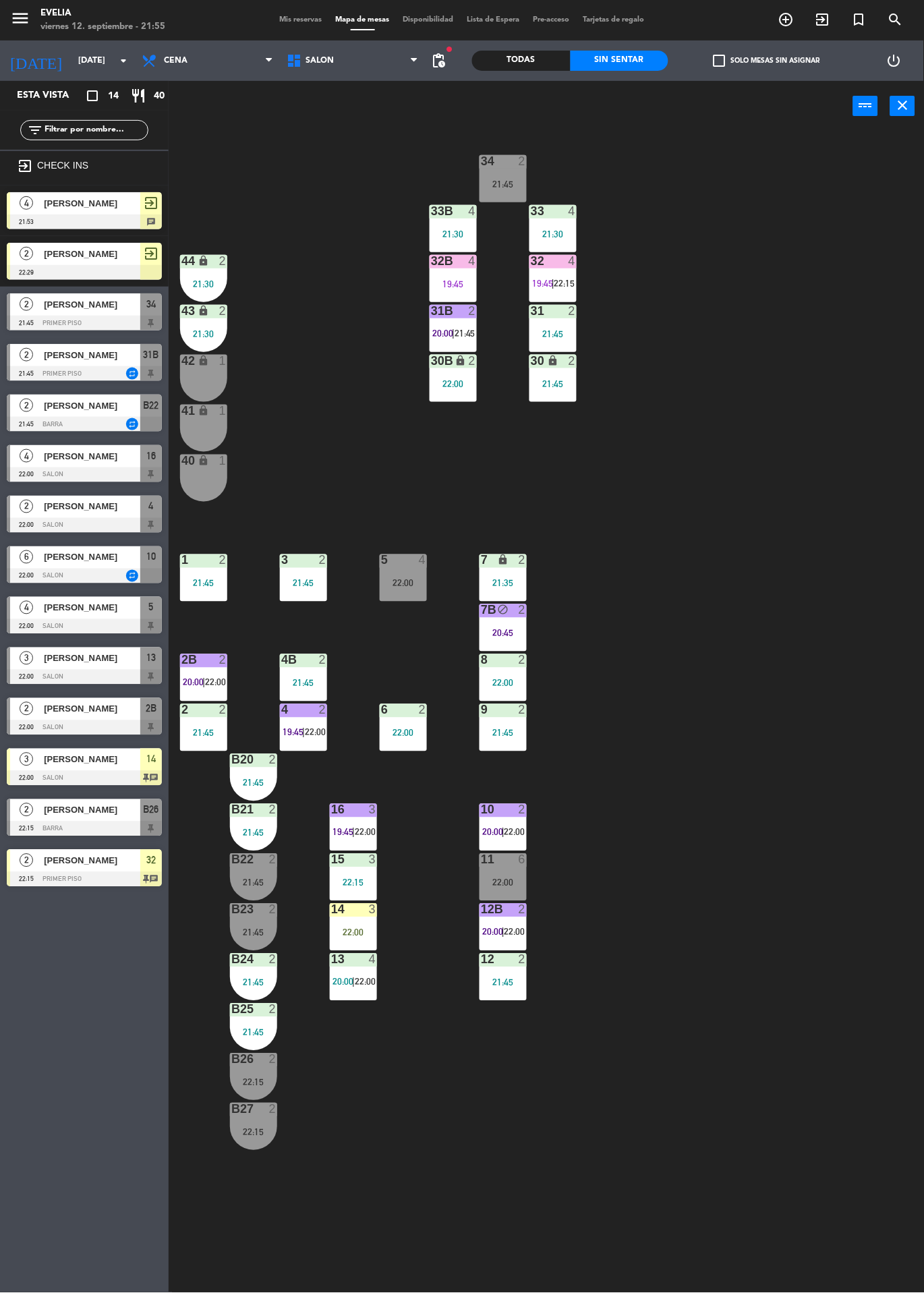
click at [512, 197] on div "34 2 21:45" at bounding box center [503, 179] width 48 height 48
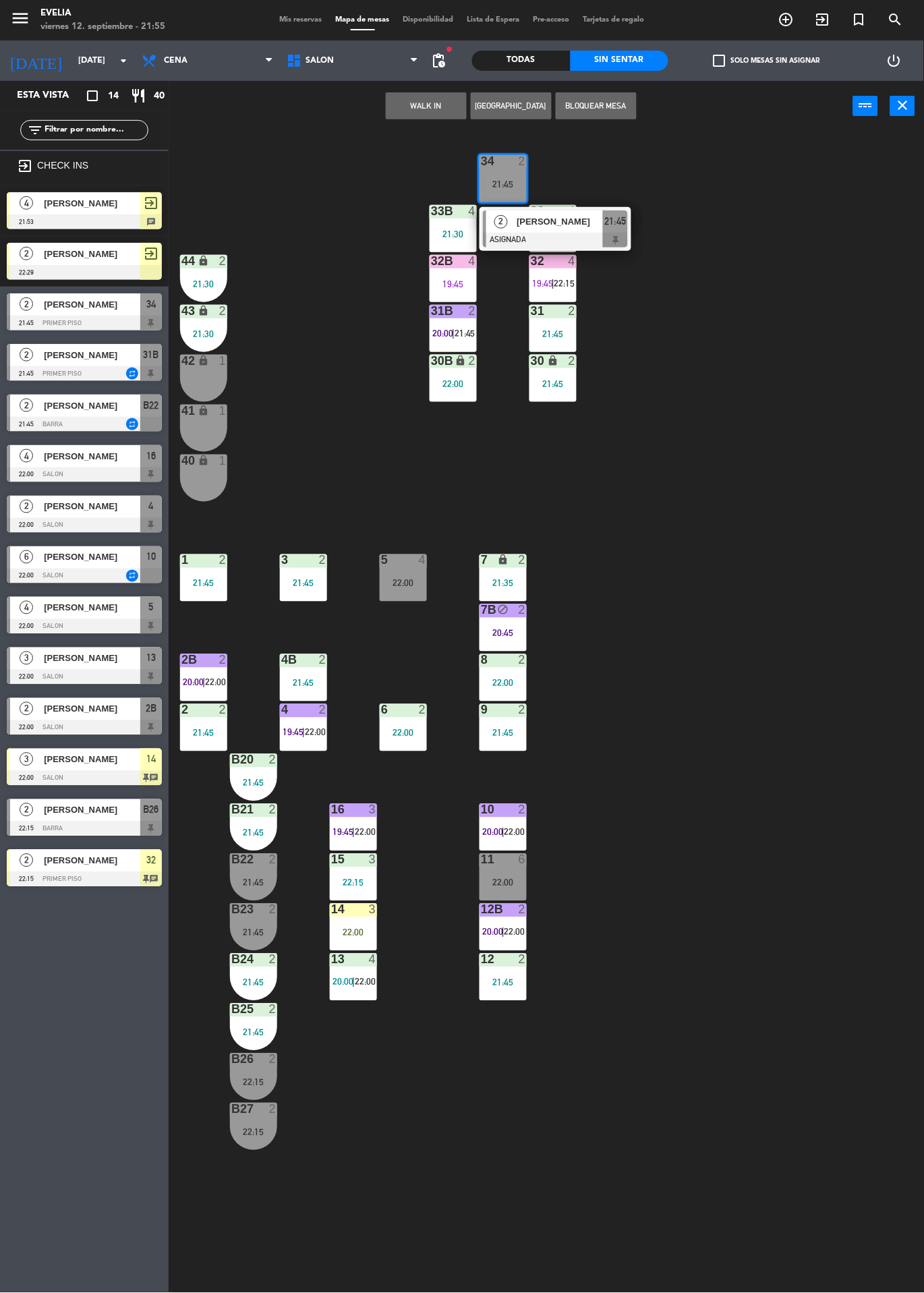
click at [559, 225] on span "[PERSON_NAME]" at bounding box center [560, 222] width 86 height 14
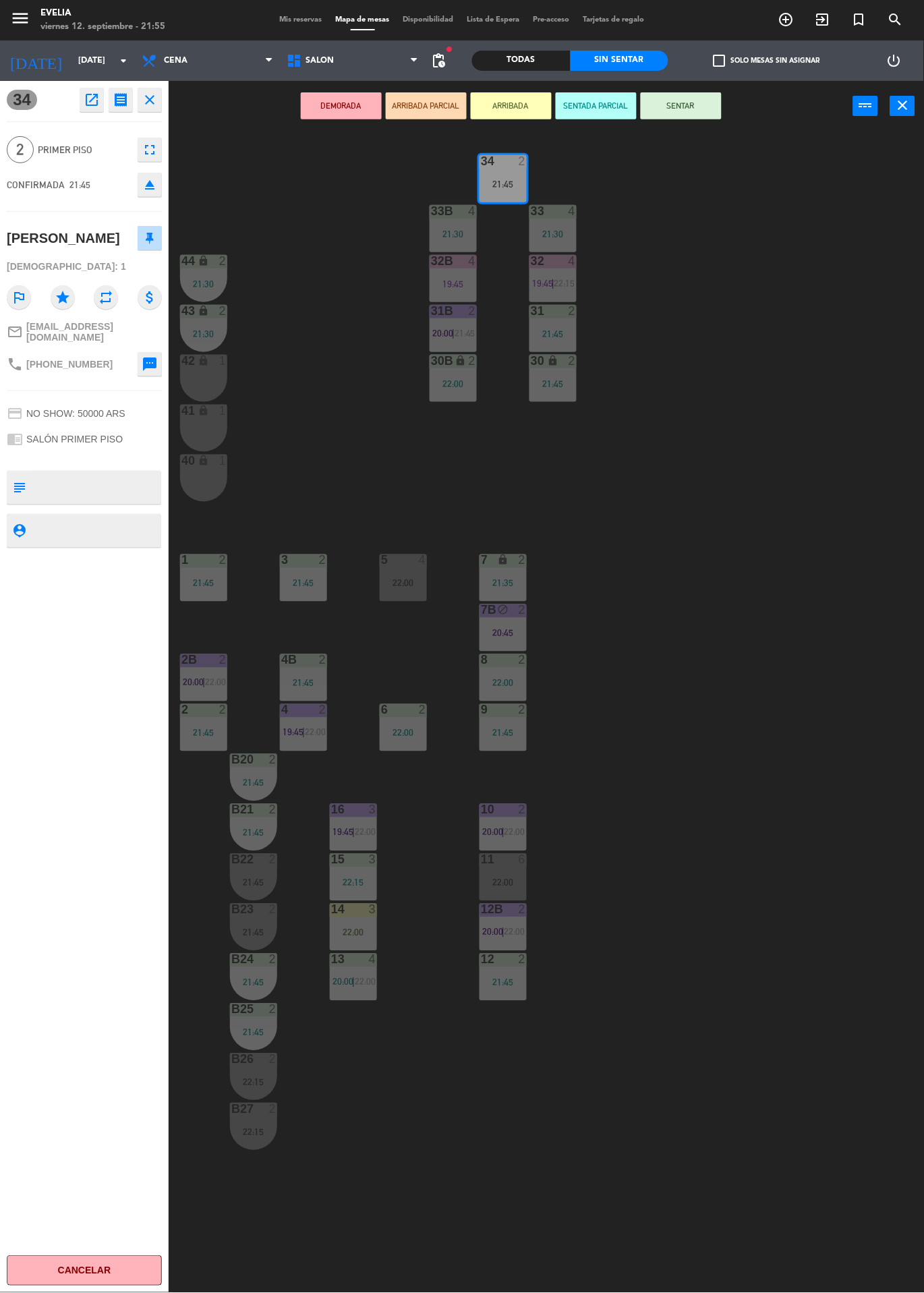
click at [683, 105] on button "SENTAR" at bounding box center [681, 105] width 81 height 27
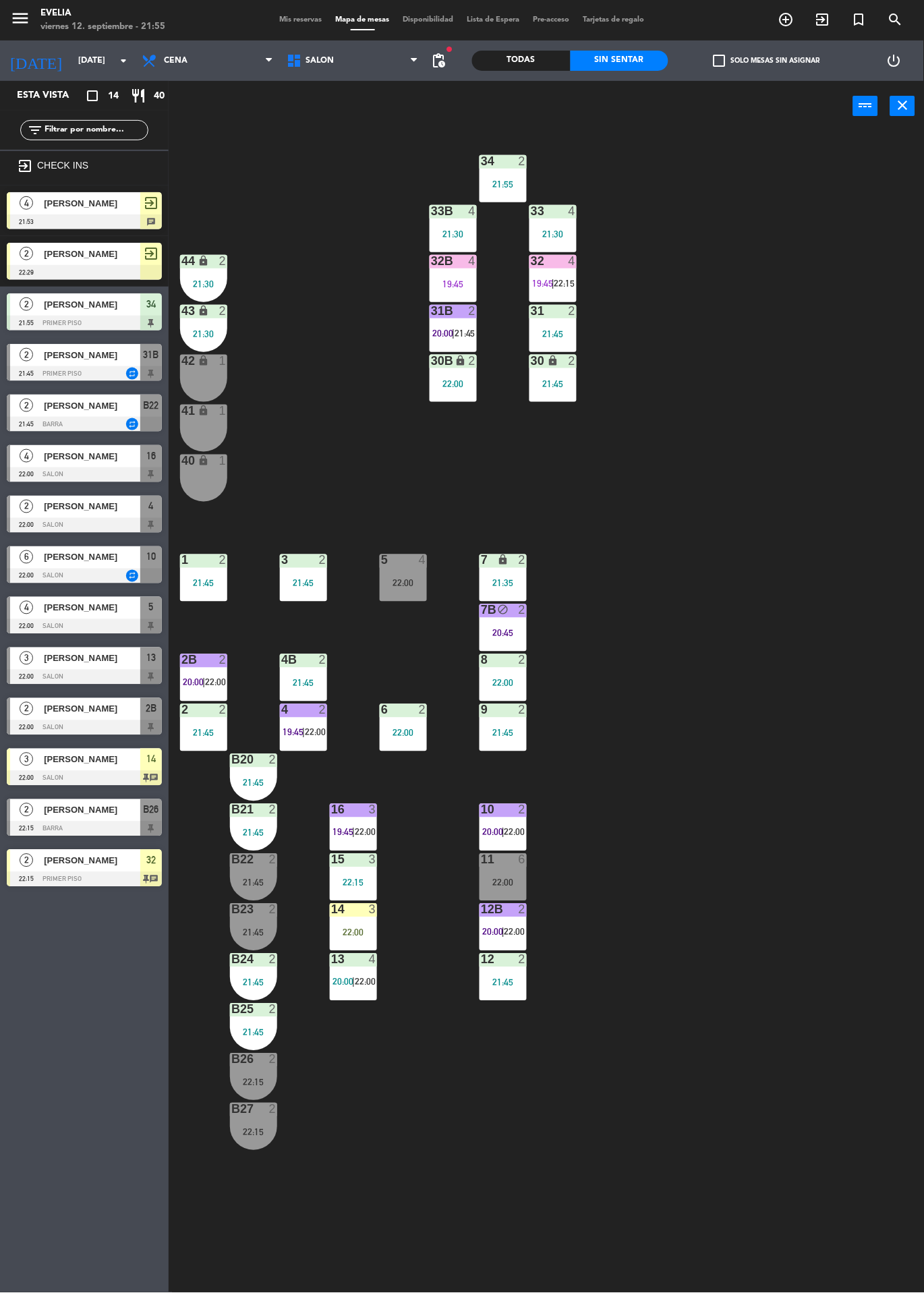
click at [520, 183] on div "21:55" at bounding box center [503, 184] width 48 height 9
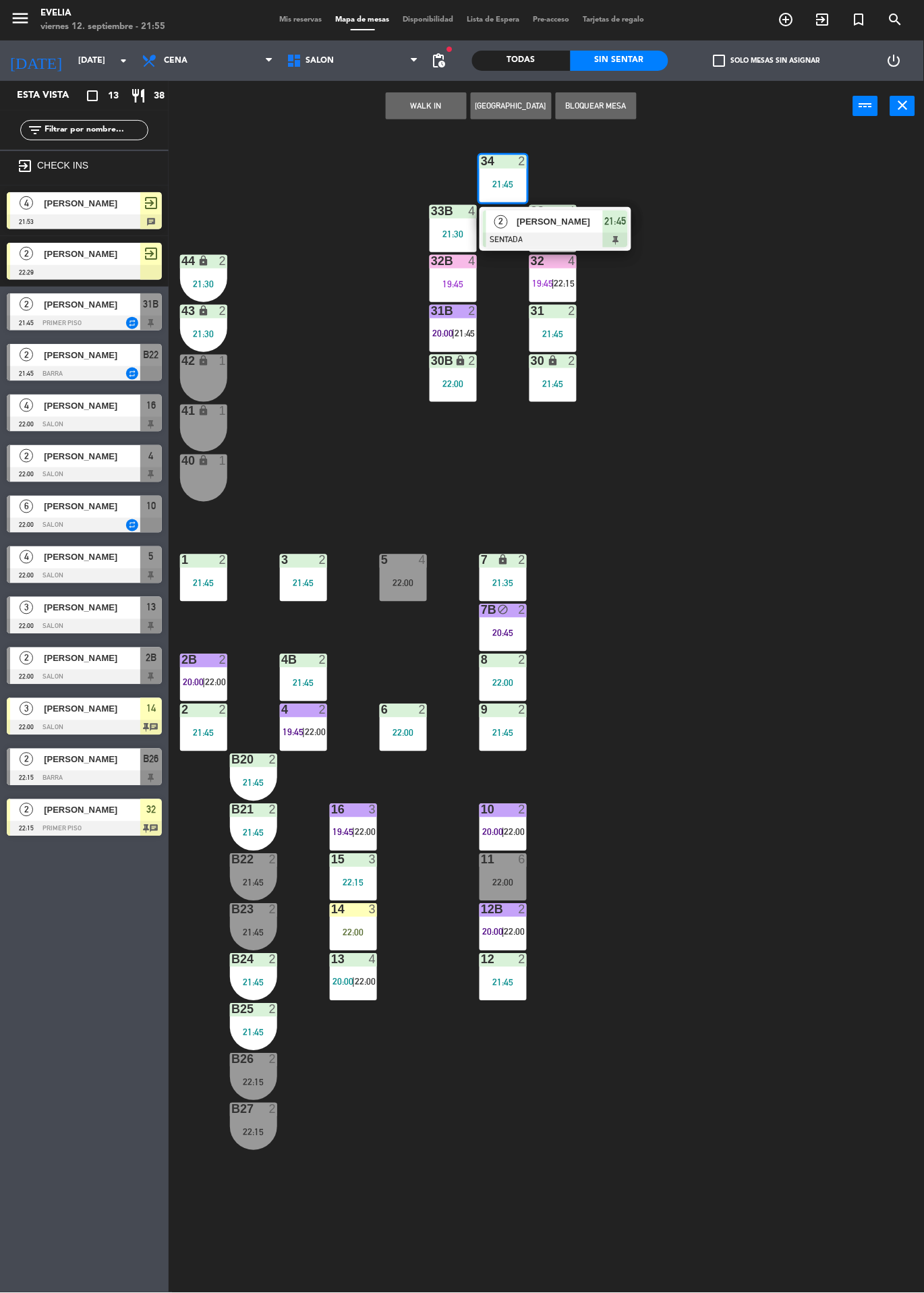
click at [339, 179] on div "34 2 21:45 2 [PERSON_NAME] SENTADA 21:45 33B 4 21:30 33 4 21:30 44 lock 2 21:30…" at bounding box center [551, 711] width 746 height 1161
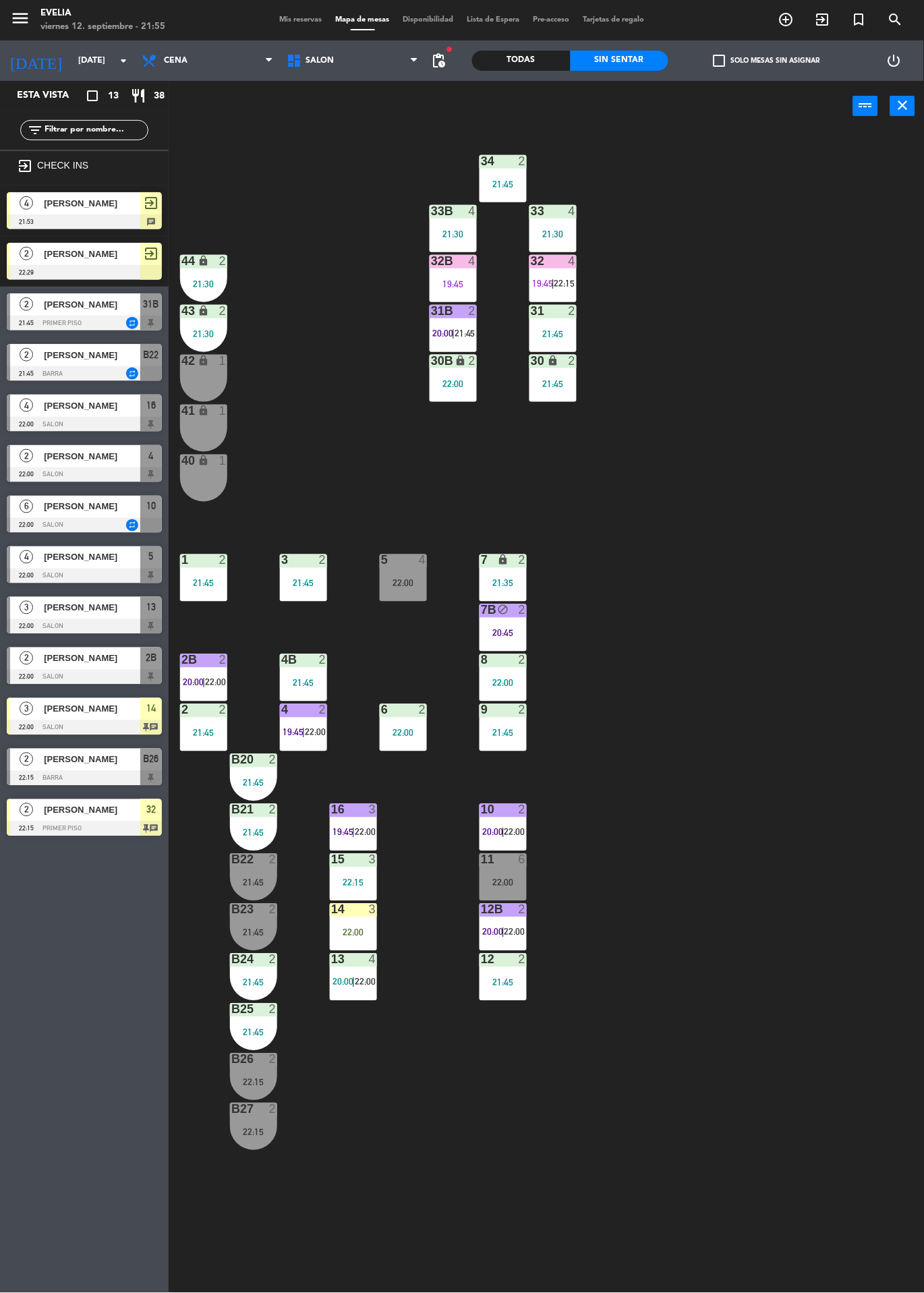
click at [115, 520] on div at bounding box center [84, 525] width 155 height 15
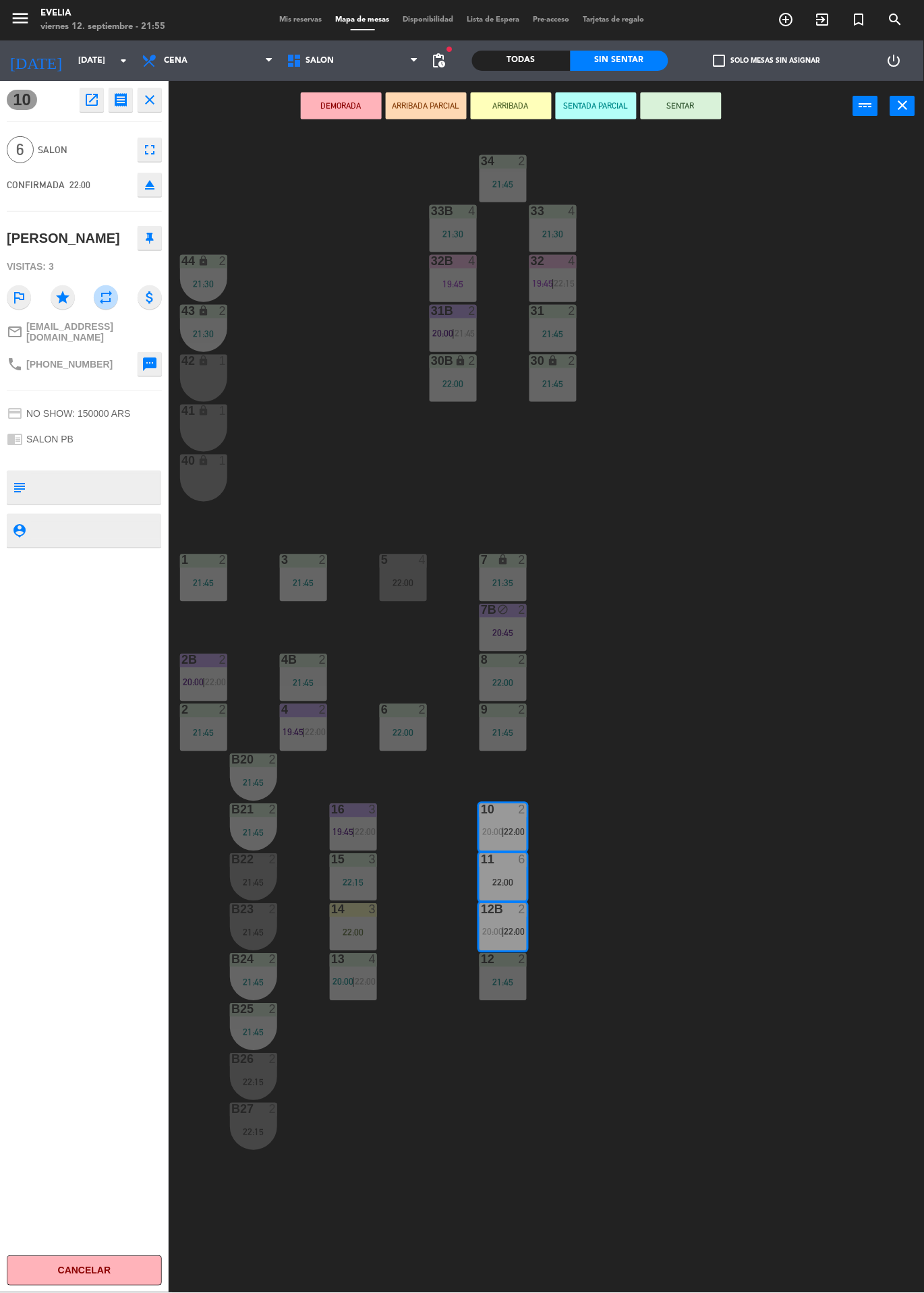
click at [525, 109] on button "ARRIBADA" at bounding box center [511, 105] width 81 height 27
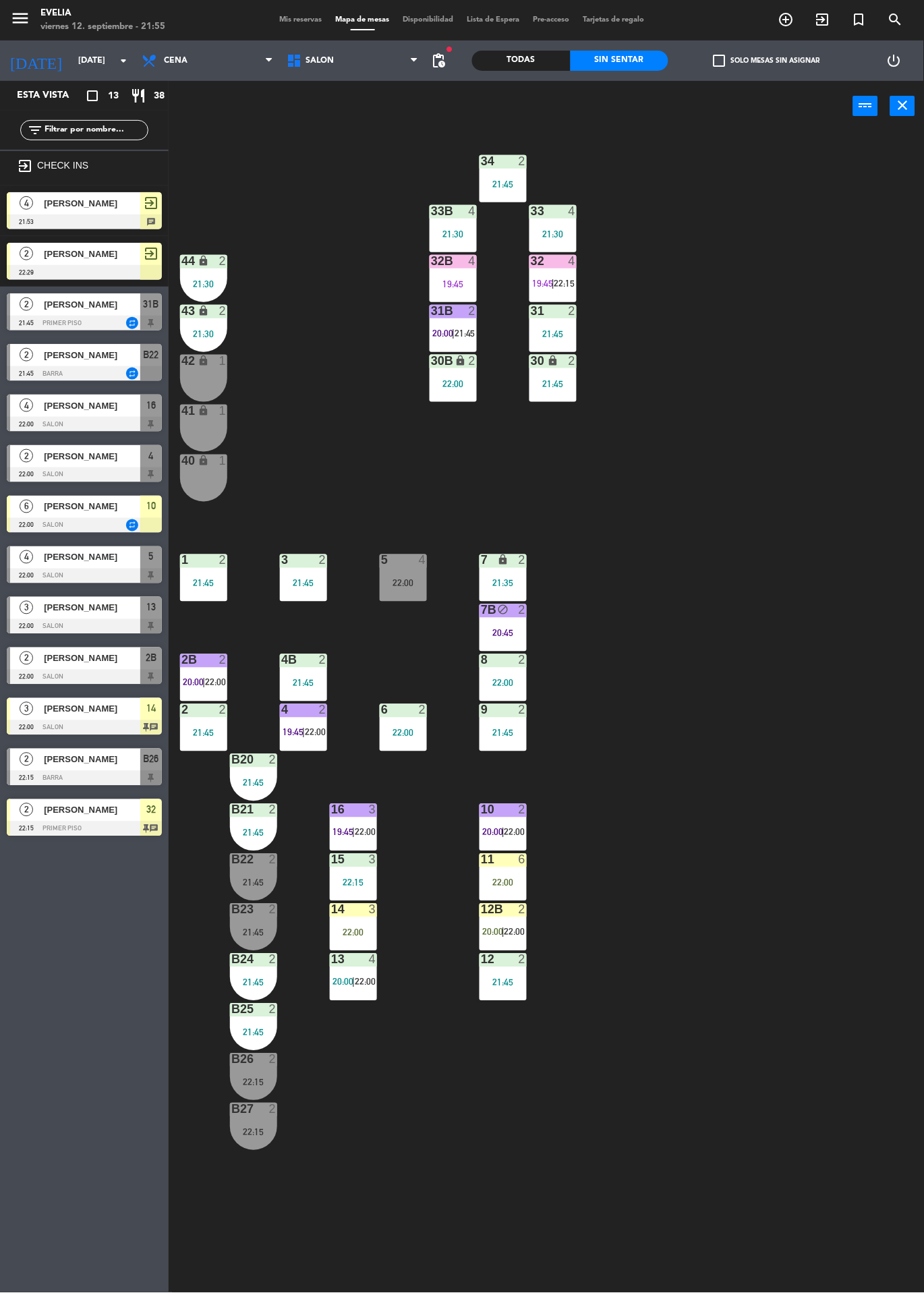
click at [721, 604] on div "34 2 21:45 33B 4 21:30 33 4 21:30 44 lock 2 21:30 32B 4 19:45 32 4 19:45 | 22:1…" at bounding box center [551, 711] width 746 height 1161
click at [522, 860] on div "6" at bounding box center [523, 860] width 8 height 12
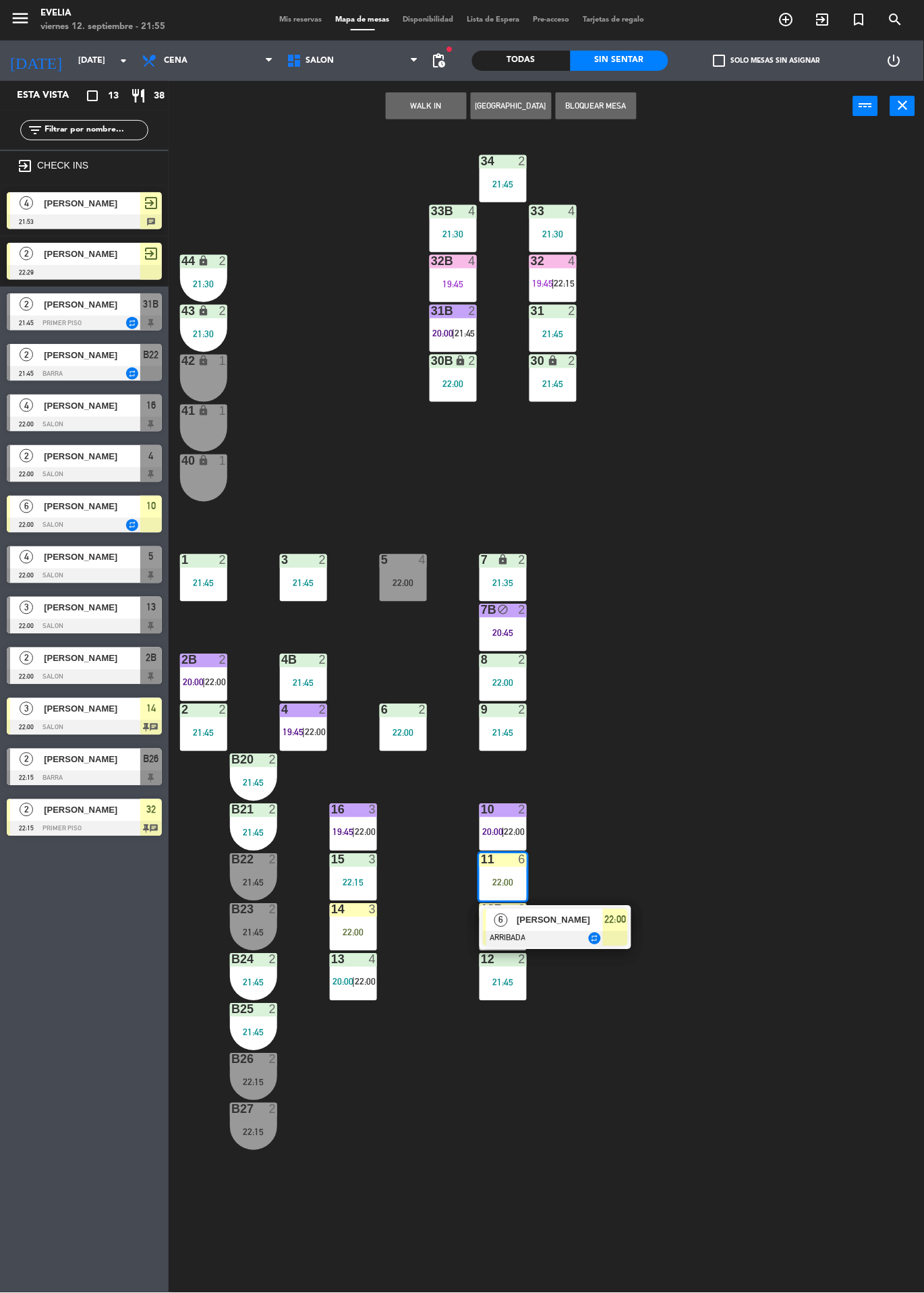
click at [677, 835] on div "34 2 21:45 33B 4 21:30 33 4 21:30 44 lock 2 21:30 32B 4 19:45 32 4 19:45 | 22:1…" at bounding box center [551, 711] width 746 height 1161
click at [690, 825] on div "34 2 21:45 33B 4 21:30 33 4 21:30 44 lock 2 21:30 32B 4 19:45 32 4 19:45 | 22:1…" at bounding box center [551, 711] width 746 height 1161
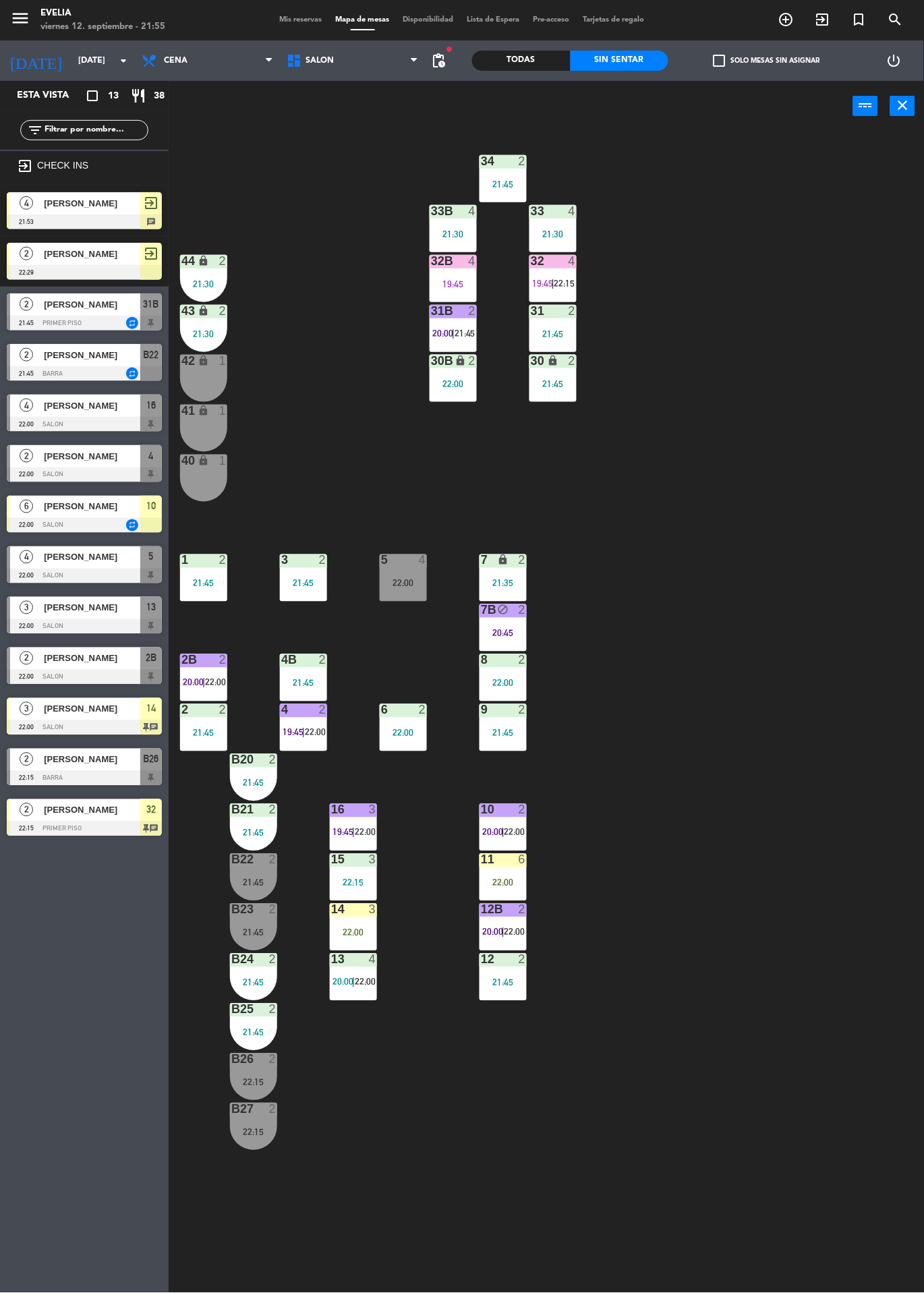
click at [515, 832] on span "22:00" at bounding box center [515, 832] width 21 height 11
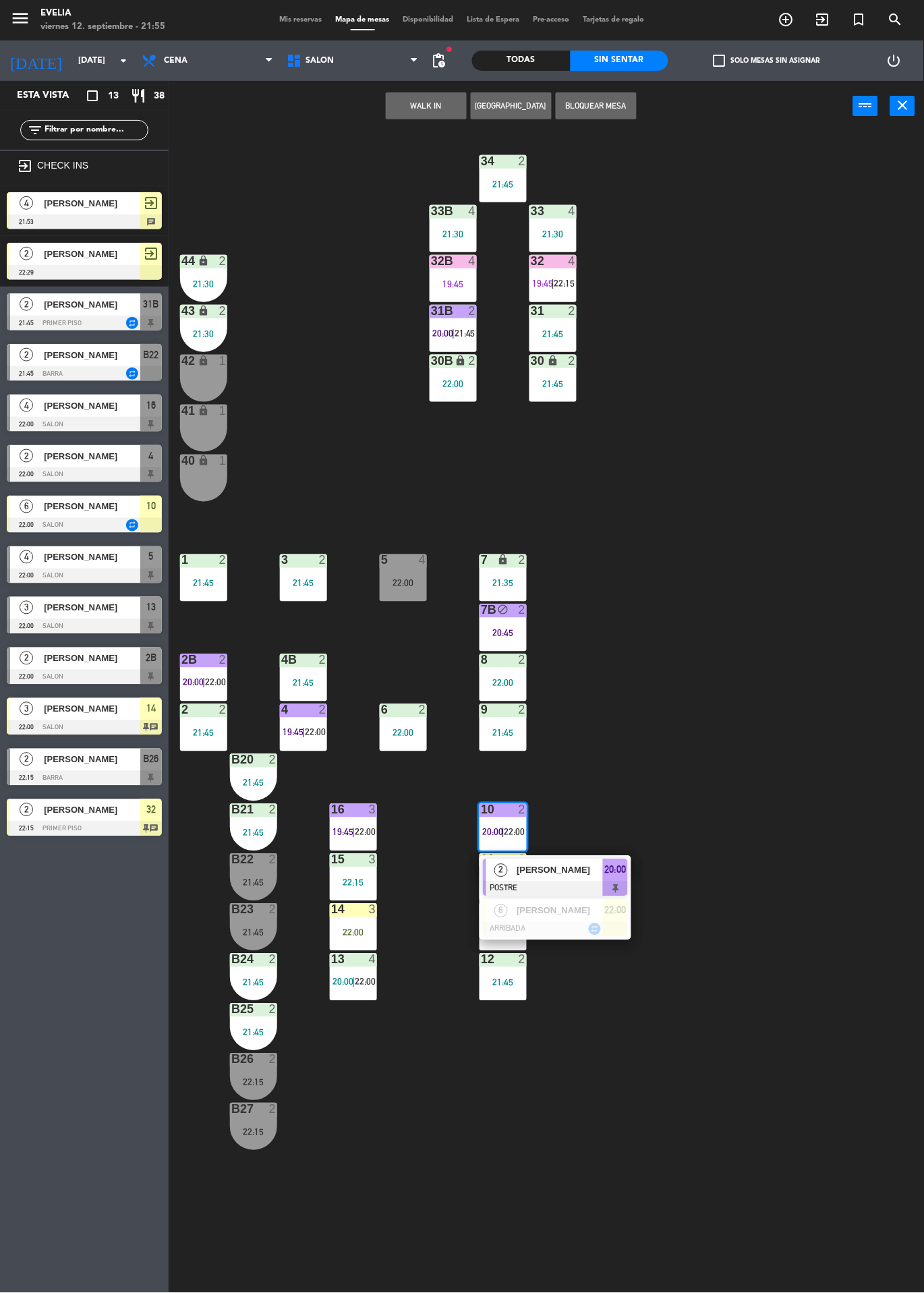
click at [577, 864] on span "[PERSON_NAME]" at bounding box center [560, 871] width 86 height 14
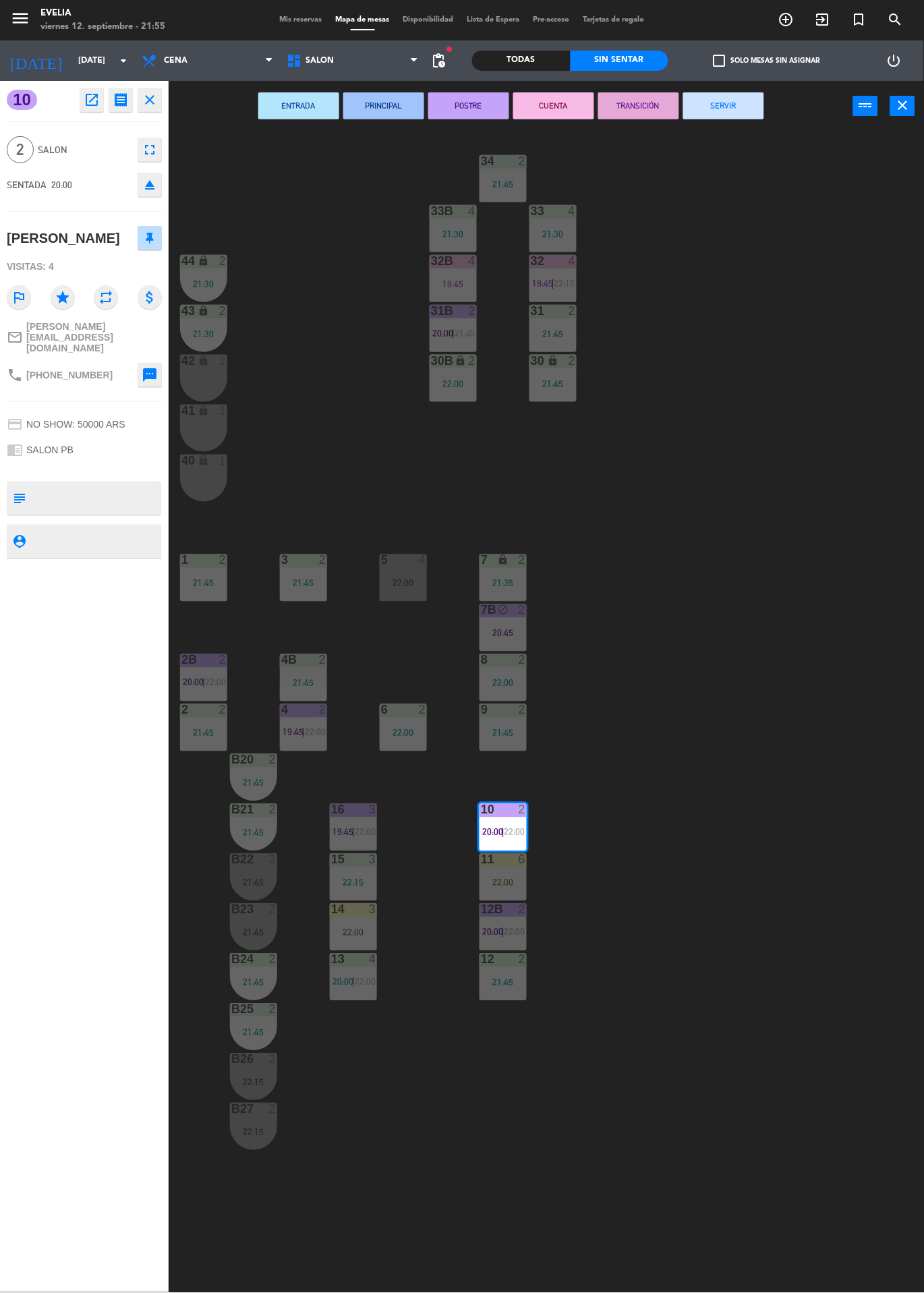
click at [727, 103] on button "SERVIR" at bounding box center [724, 105] width 81 height 27
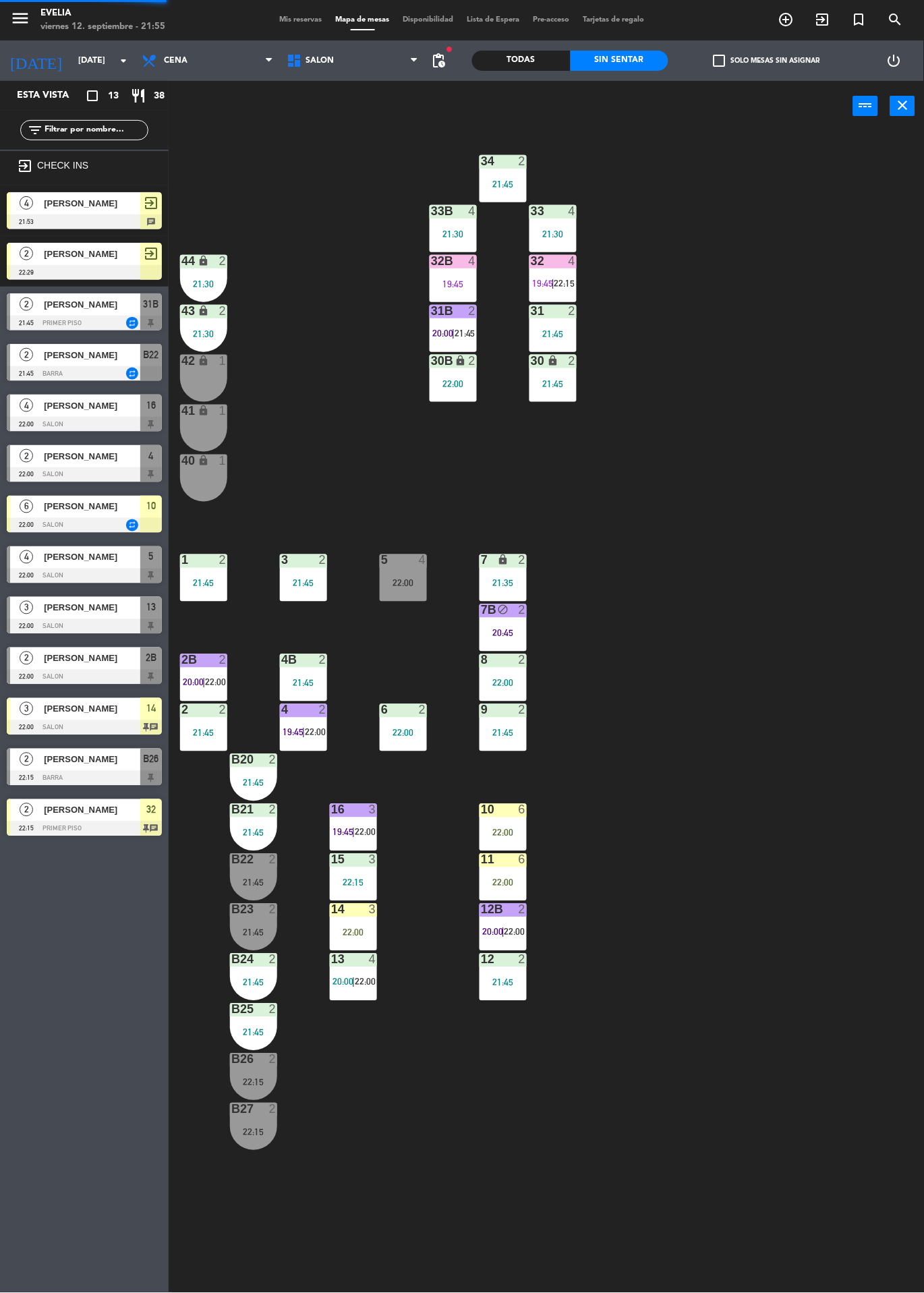
click at [521, 806] on div "6" at bounding box center [523, 809] width 8 height 12
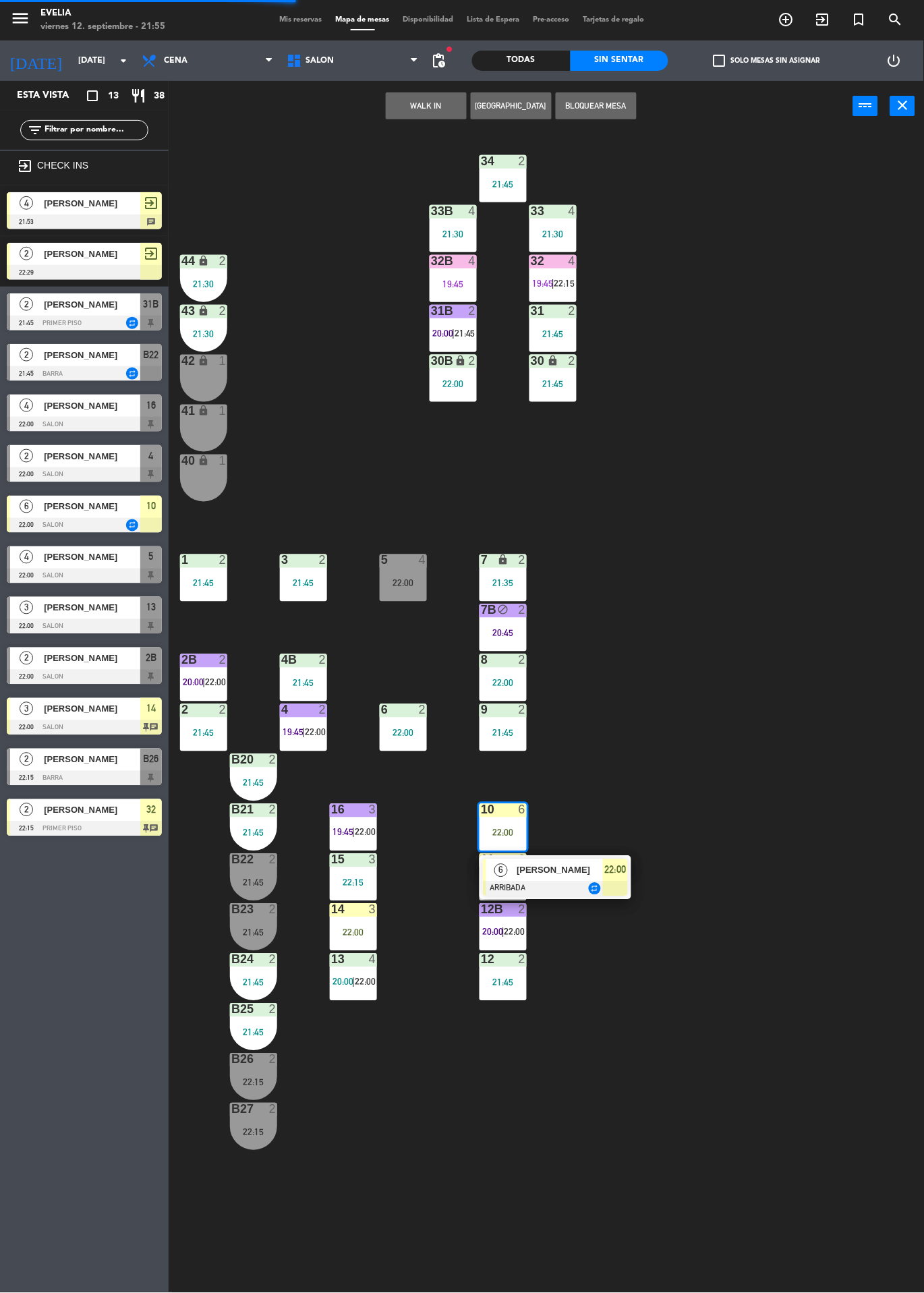
click at [561, 890] on div at bounding box center [555, 889] width 145 height 15
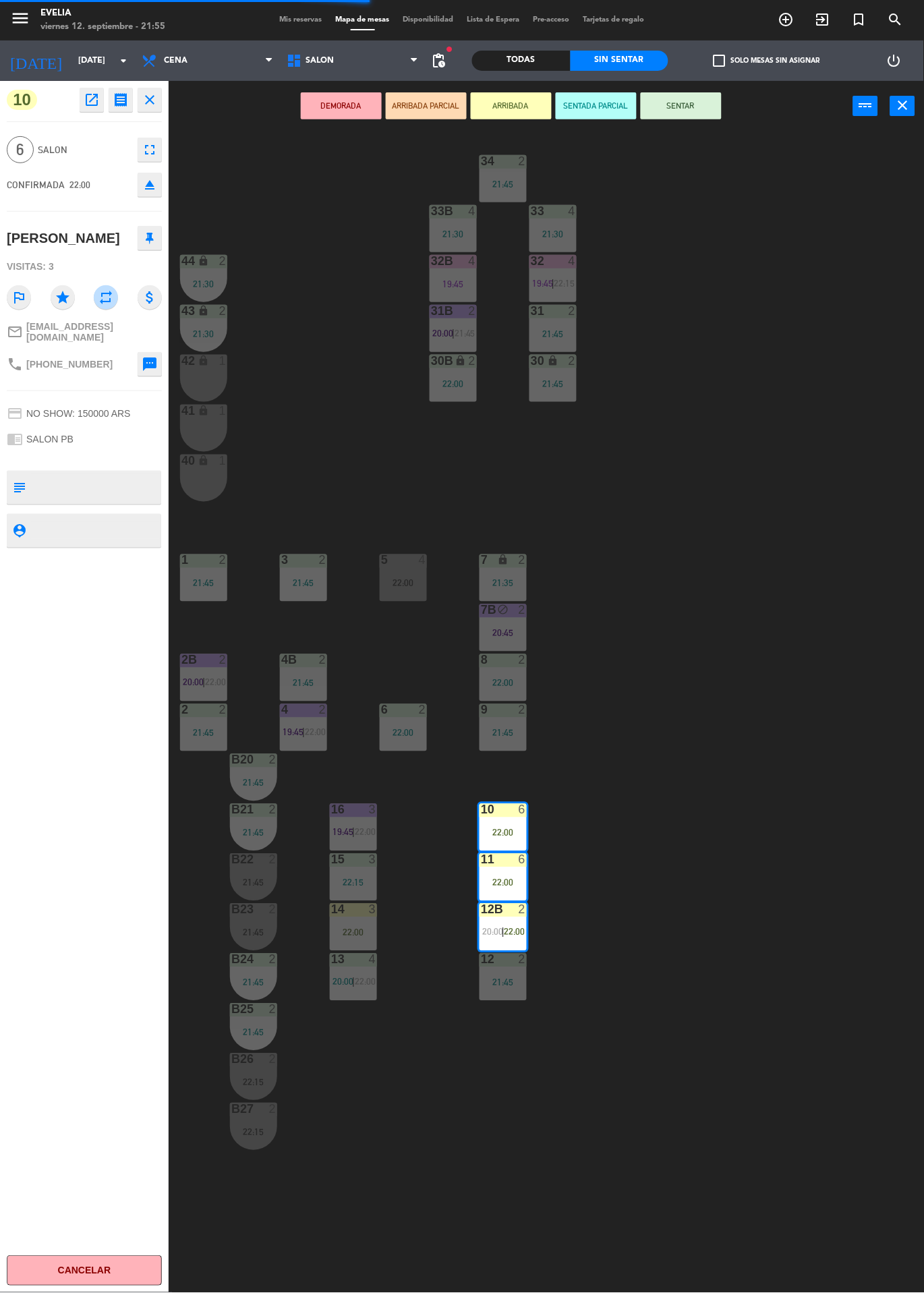
click at [116, 479] on textarea at bounding box center [95, 487] width 129 height 28
type textarea "Sra de traje negro pelo lacio"
click at [100, 659] on div "10 open_in_new receipt 10:00 PM [DATE] 6 personas [PERSON_NAME] Mesa 10+11+12B …" at bounding box center [84, 687] width 169 height 1212
click at [835, 529] on div "34 2 21:45 33B 4 21:30 33 4 21:30 44 lock 2 21:30 32B 4 19:45 32 4 19:45 | 22:1…" at bounding box center [551, 711] width 746 height 1161
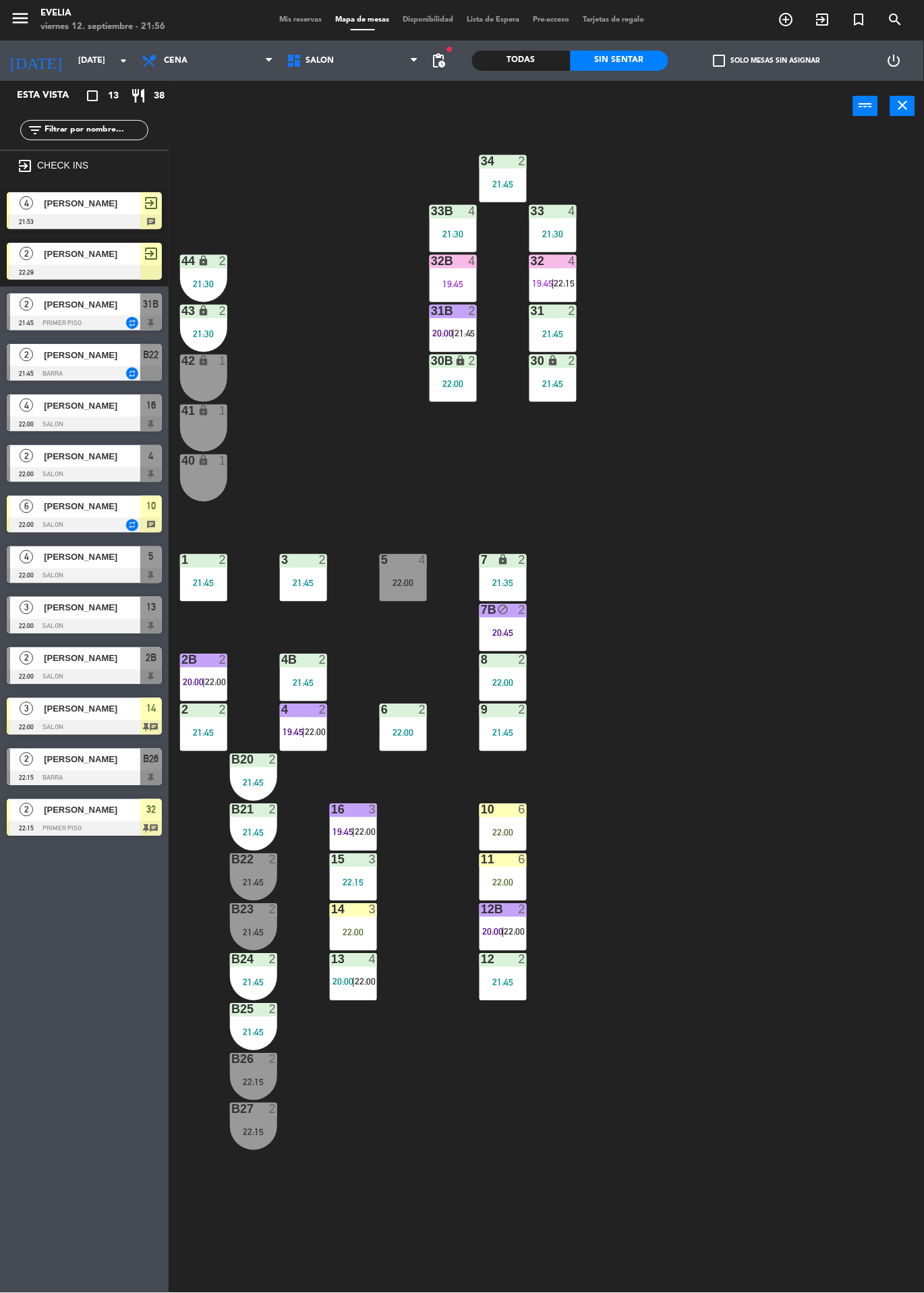
click at [114, 314] on div "[PERSON_NAME]" at bounding box center [92, 304] width 98 height 22
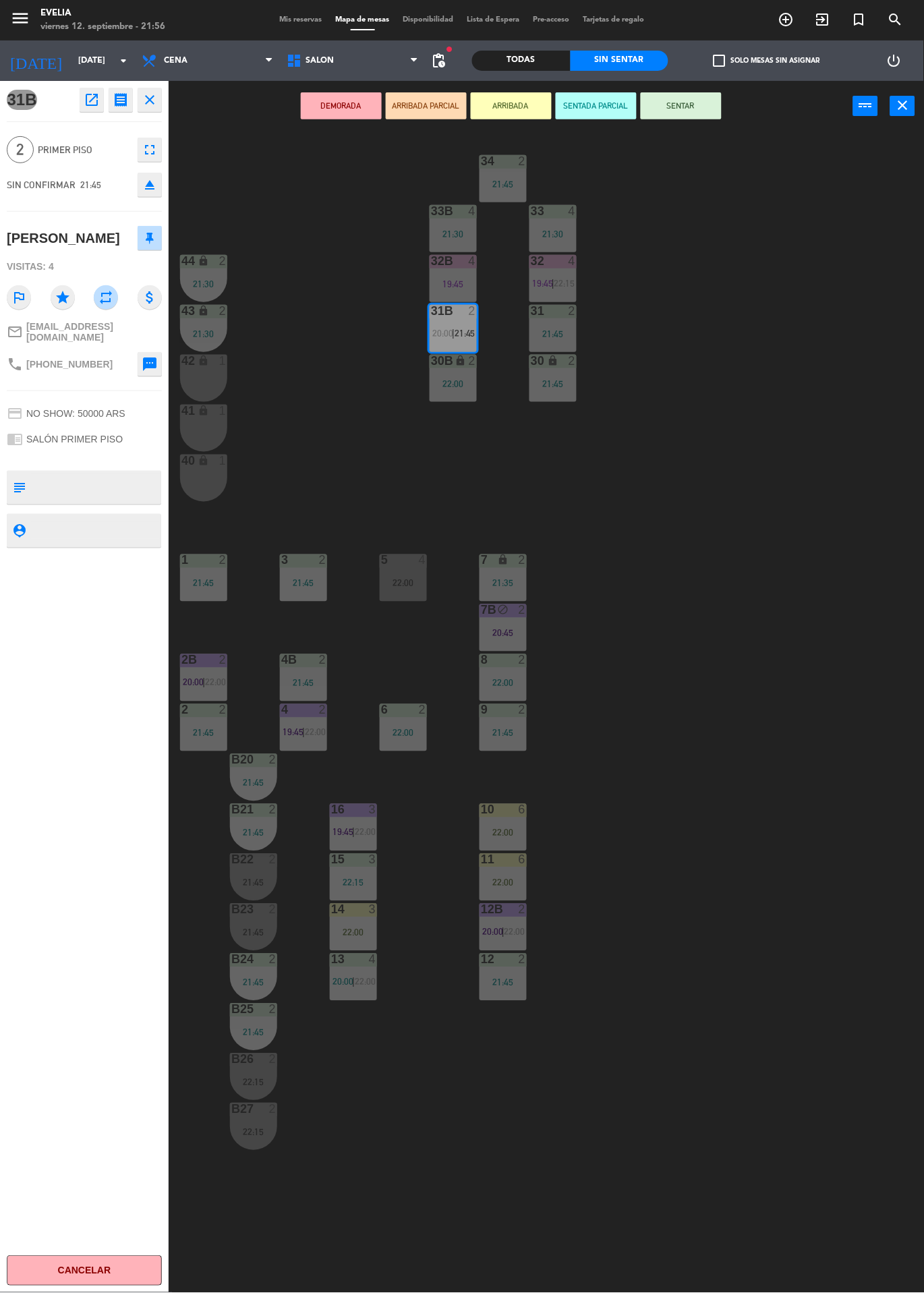
click at [760, 325] on div "34 2 21:45 33B 4 21:30 33 4 21:30 44 lock 2 21:30 32B 4 19:45 32 4 19:45 | 22:1…" at bounding box center [551, 711] width 746 height 1161
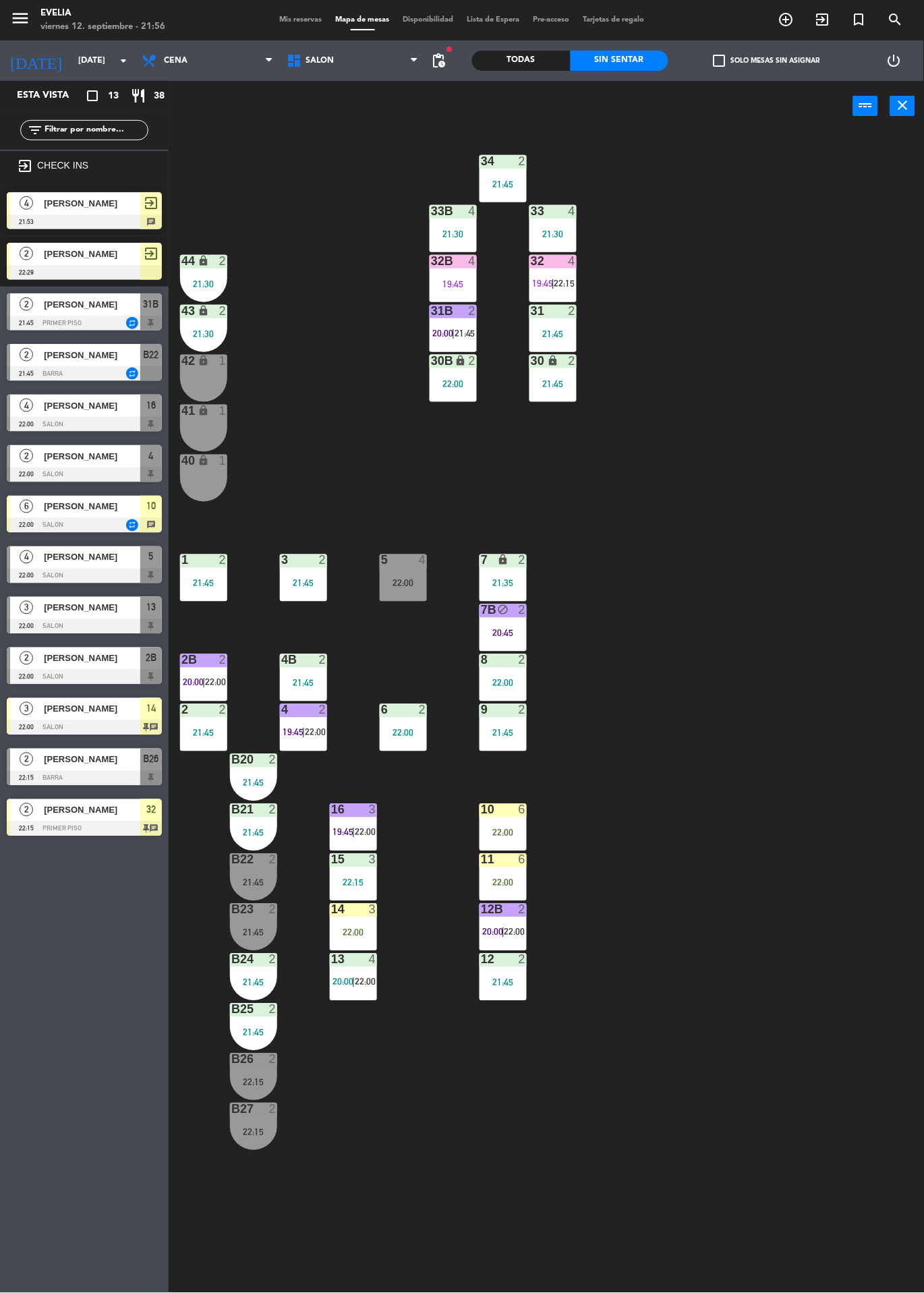
click at [462, 321] on div "31B 2 20:00 | 21:45" at bounding box center [453, 329] width 48 height 48
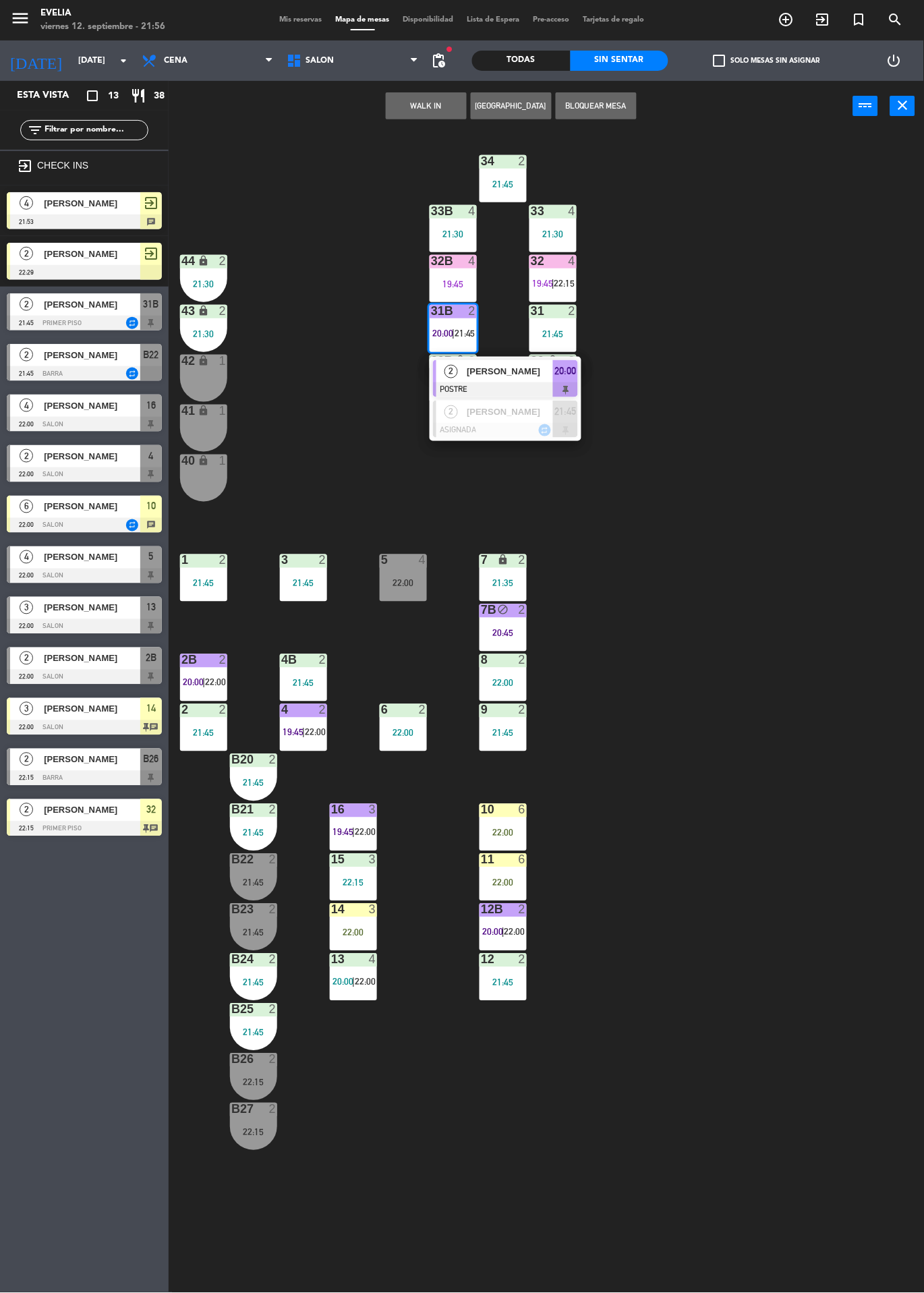
click at [543, 425] on div at bounding box center [505, 430] width 145 height 15
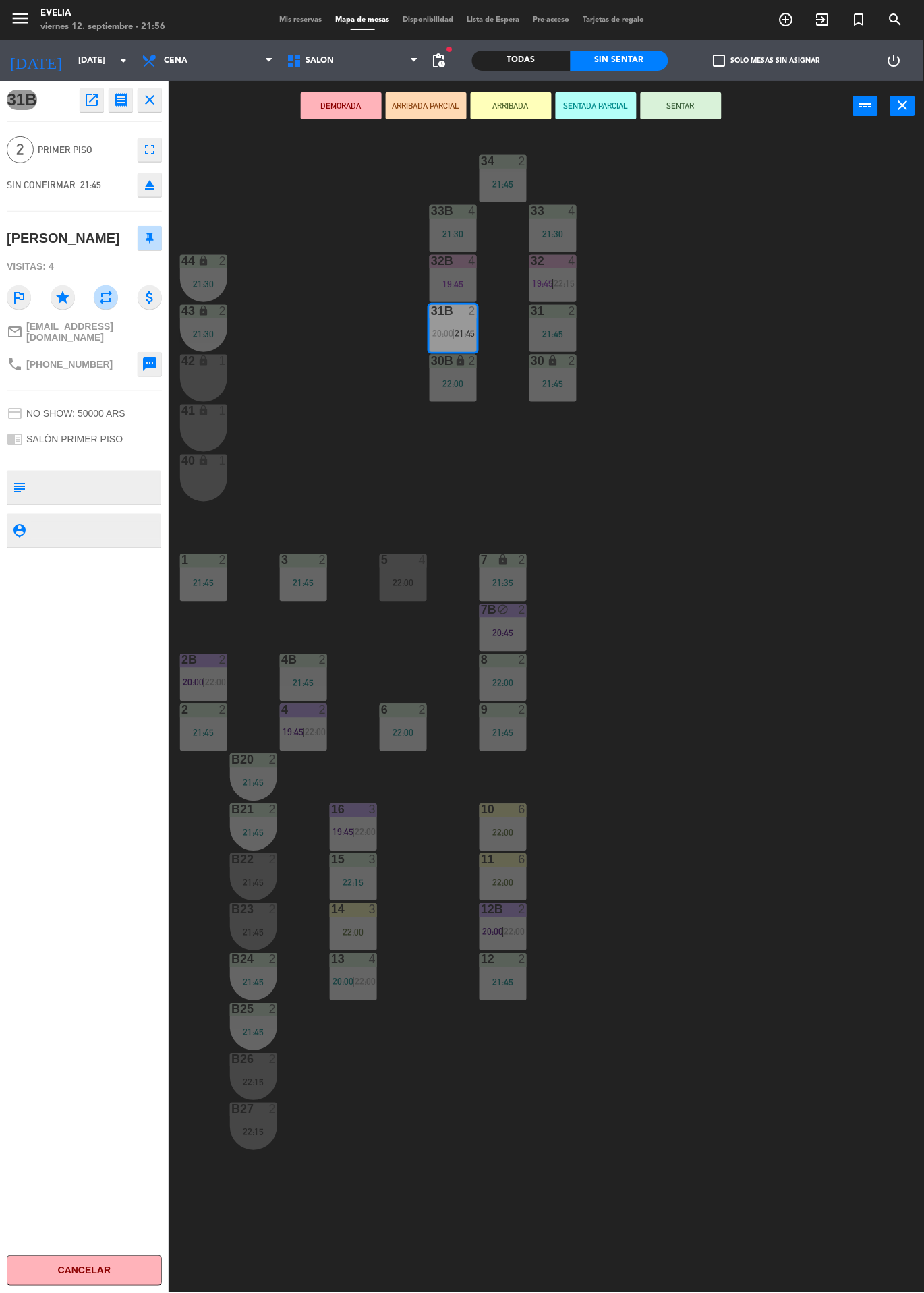
click at [123, 502] on textarea at bounding box center [95, 487] width 129 height 28
click at [504, 107] on button "ARRIBADA" at bounding box center [511, 105] width 81 height 27
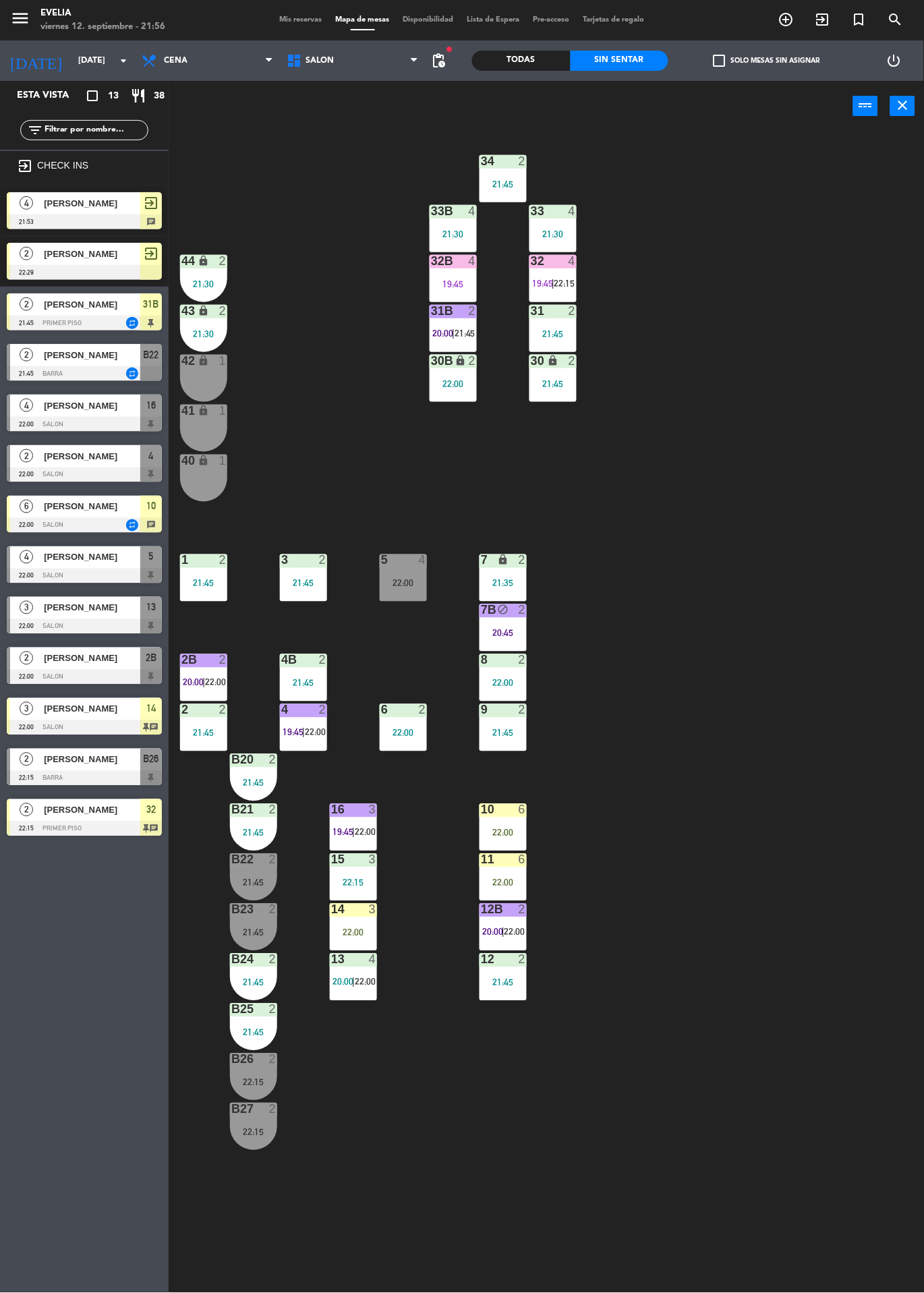
click at [737, 310] on div "34 2 21:45 33B 4 21:30 33 4 21:30 44 lock 2 21:30 32B 4 19:45 32 4 19:45 | 22:1…" at bounding box center [551, 711] width 746 height 1161
click at [462, 325] on div "31B 2 20:00 | 21:45" at bounding box center [453, 329] width 48 height 48
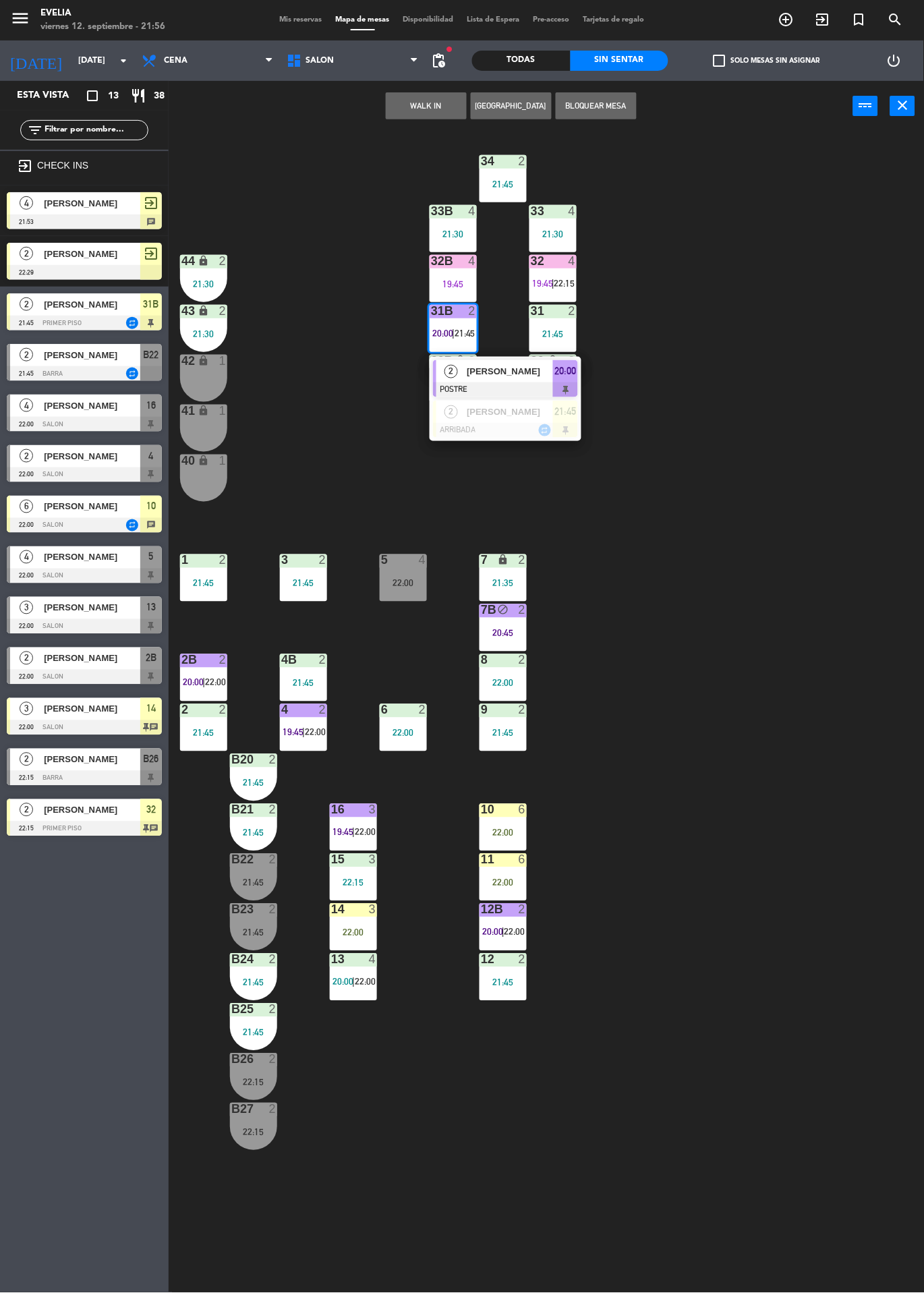
click at [551, 426] on div at bounding box center [505, 430] width 145 height 15
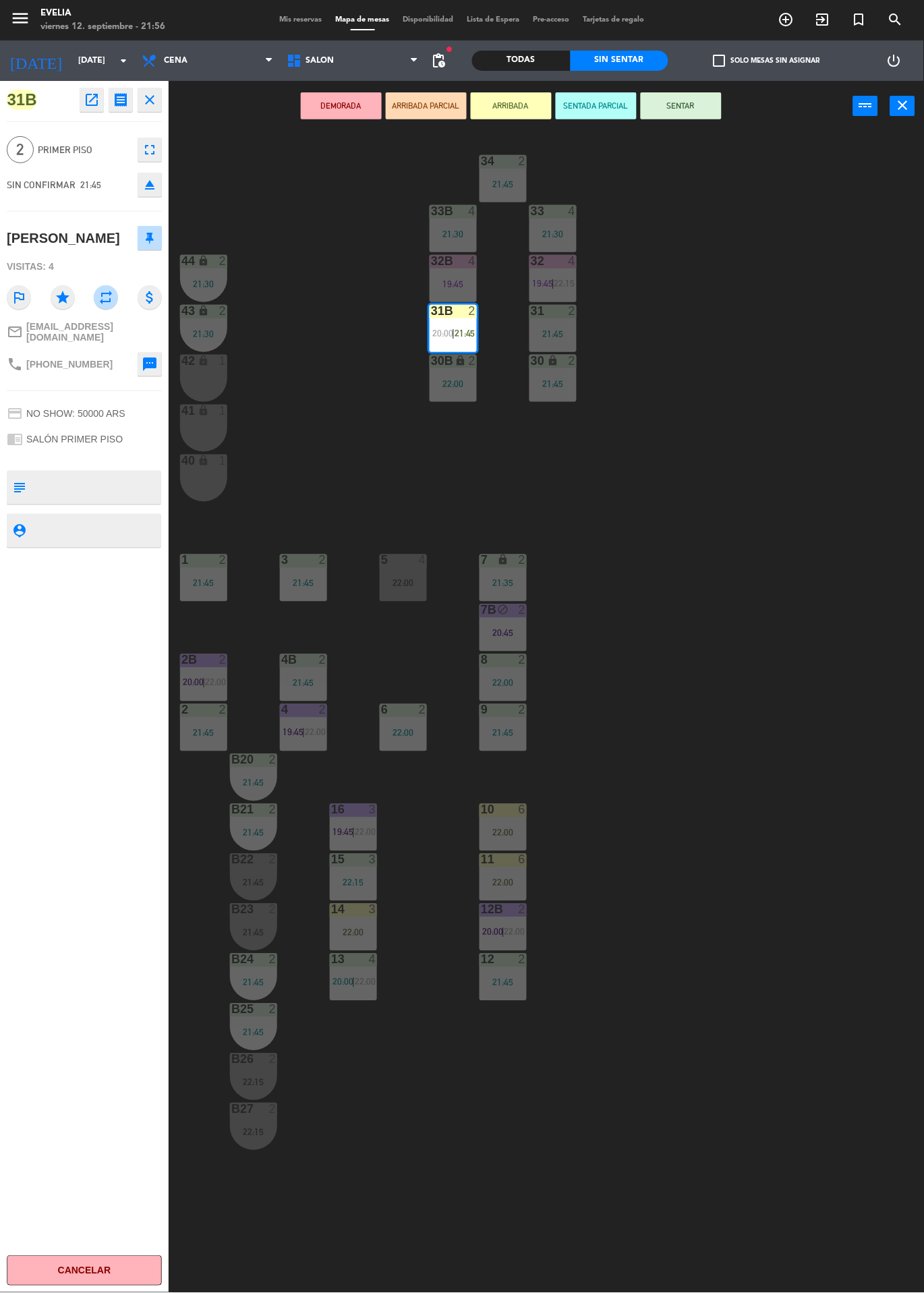
click at [136, 452] on div "chrome_reader_mode SALÓN PRIMER PISO" at bounding box center [84, 439] width 155 height 26
click at [112, 499] on textarea at bounding box center [95, 487] width 129 height 28
type textarea "Hermosa"
click at [60, 683] on div "31B open_in_new receipt 9:45 PM [DATE] 2 personas [PERSON_NAME] Mesa 31B REGULA…" at bounding box center [84, 687] width 169 height 1212
click at [731, 507] on div "34 2 21:45 33B 4 21:30 33 4 21:30 44 lock 2 21:30 32B 4 19:45 32 4 19:45 | 22:1…" at bounding box center [551, 711] width 746 height 1161
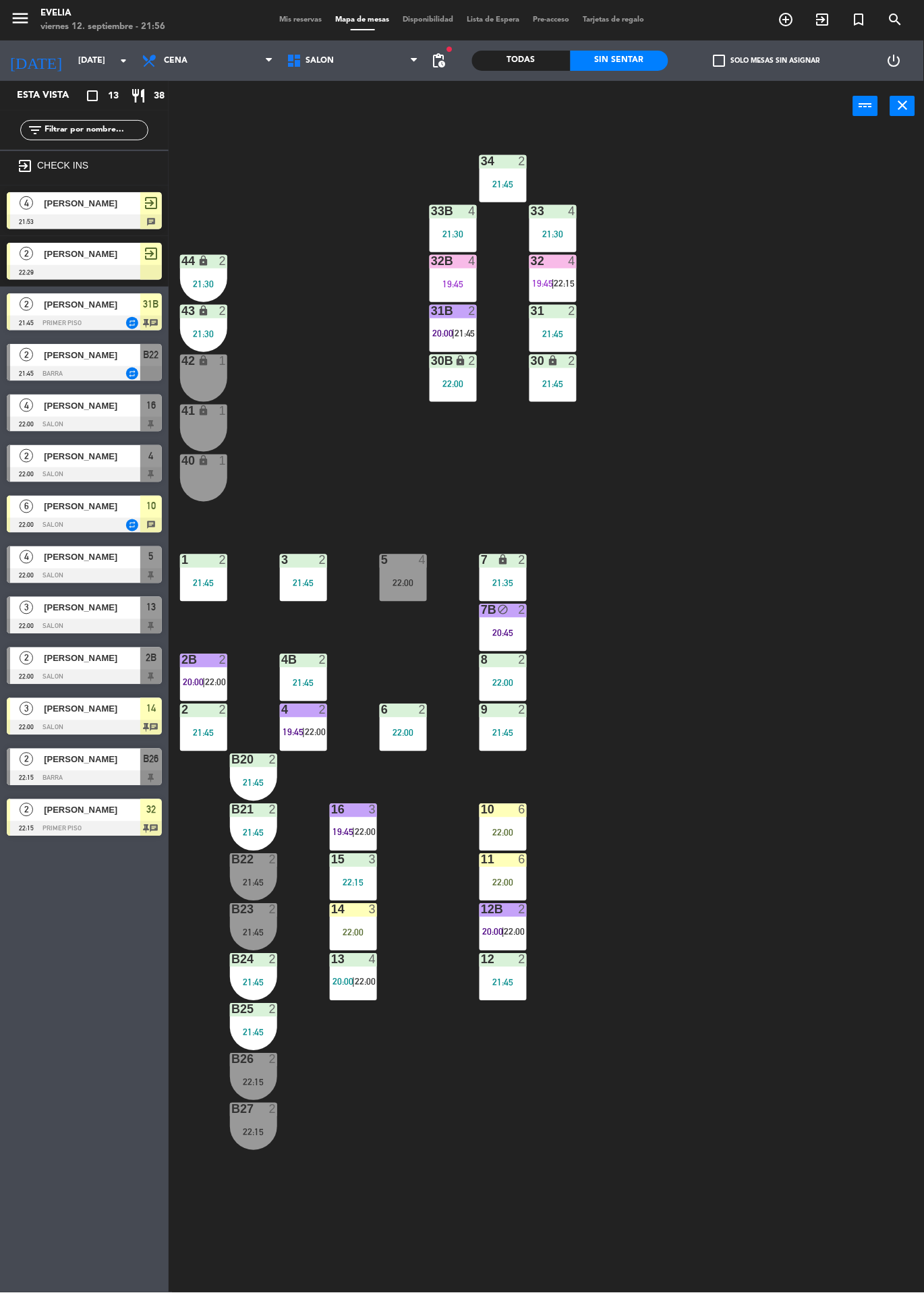
click at [336, 982] on span "20:00" at bounding box center [342, 982] width 21 height 11
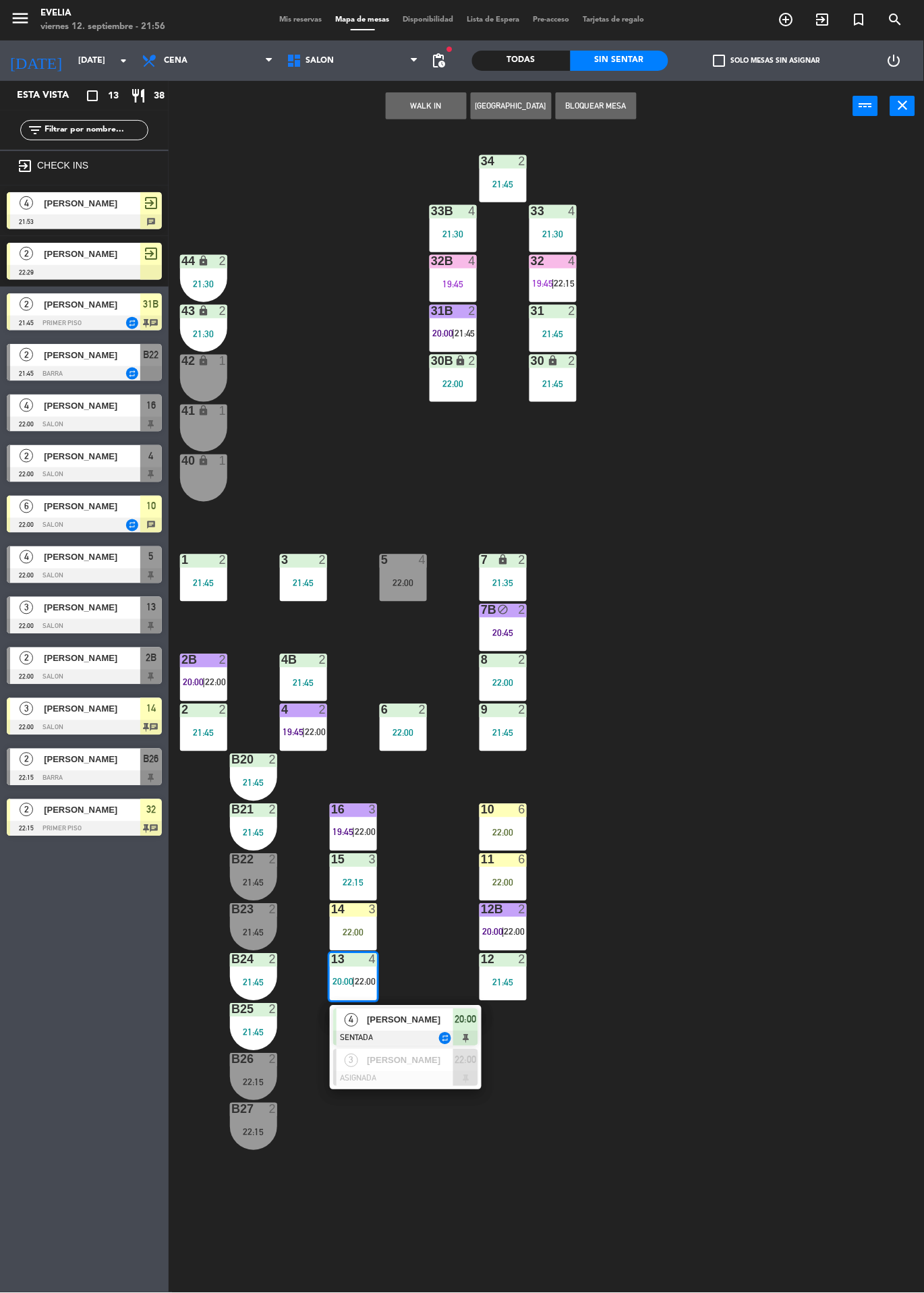
click at [350, 1019] on span "4" at bounding box center [351, 1021] width 14 height 14
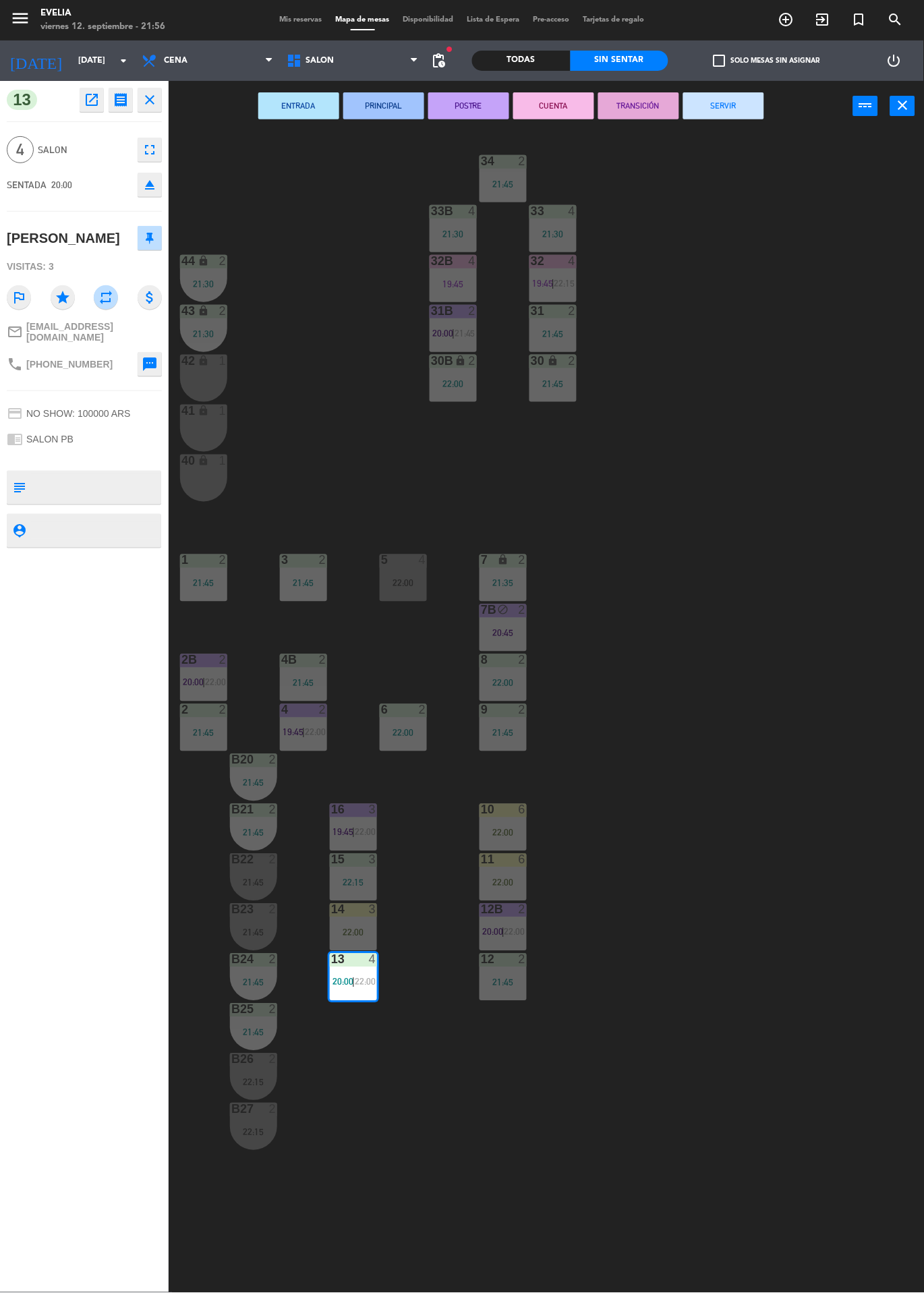
click at [732, 106] on button "SERVIR" at bounding box center [724, 105] width 81 height 27
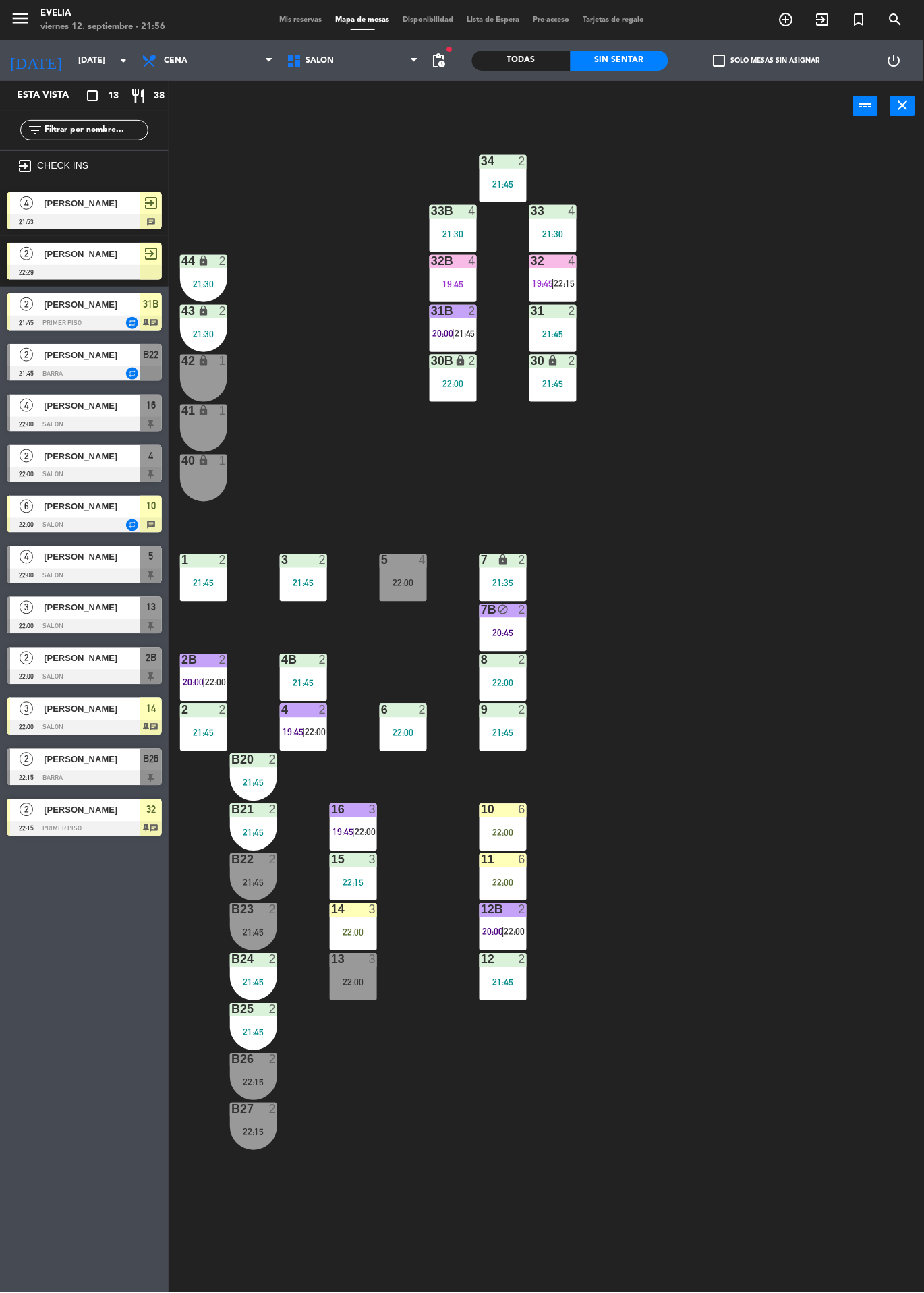
click at [331, 958] on div "13" at bounding box center [331, 959] width 1 height 12
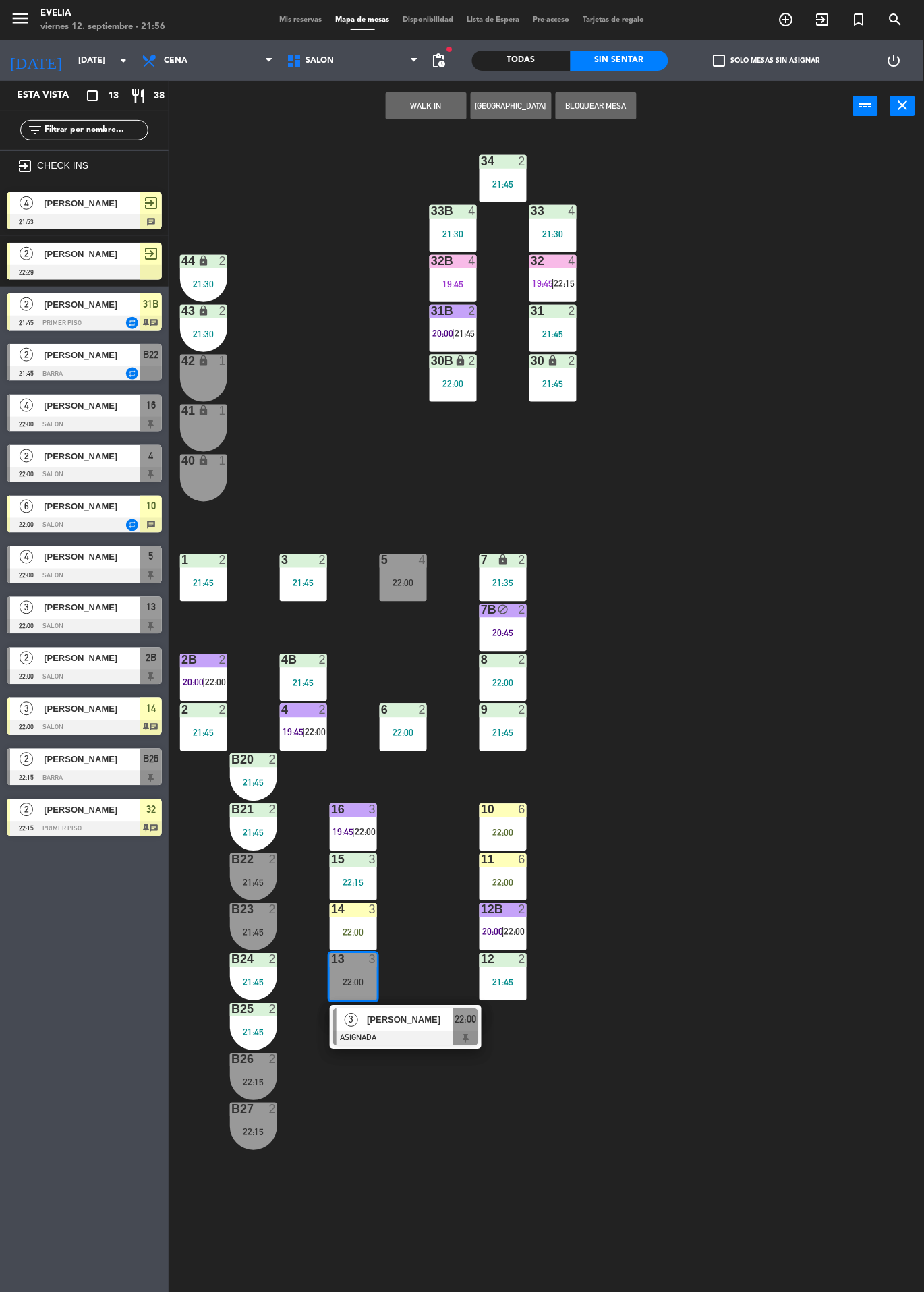
click at [415, 1093] on div "34 2 21:45 33B 4 21:30 33 4 21:30 44 lock 2 21:30 32B 4 19:45 32 4 19:45 | 22:1…" at bounding box center [551, 711] width 746 height 1161
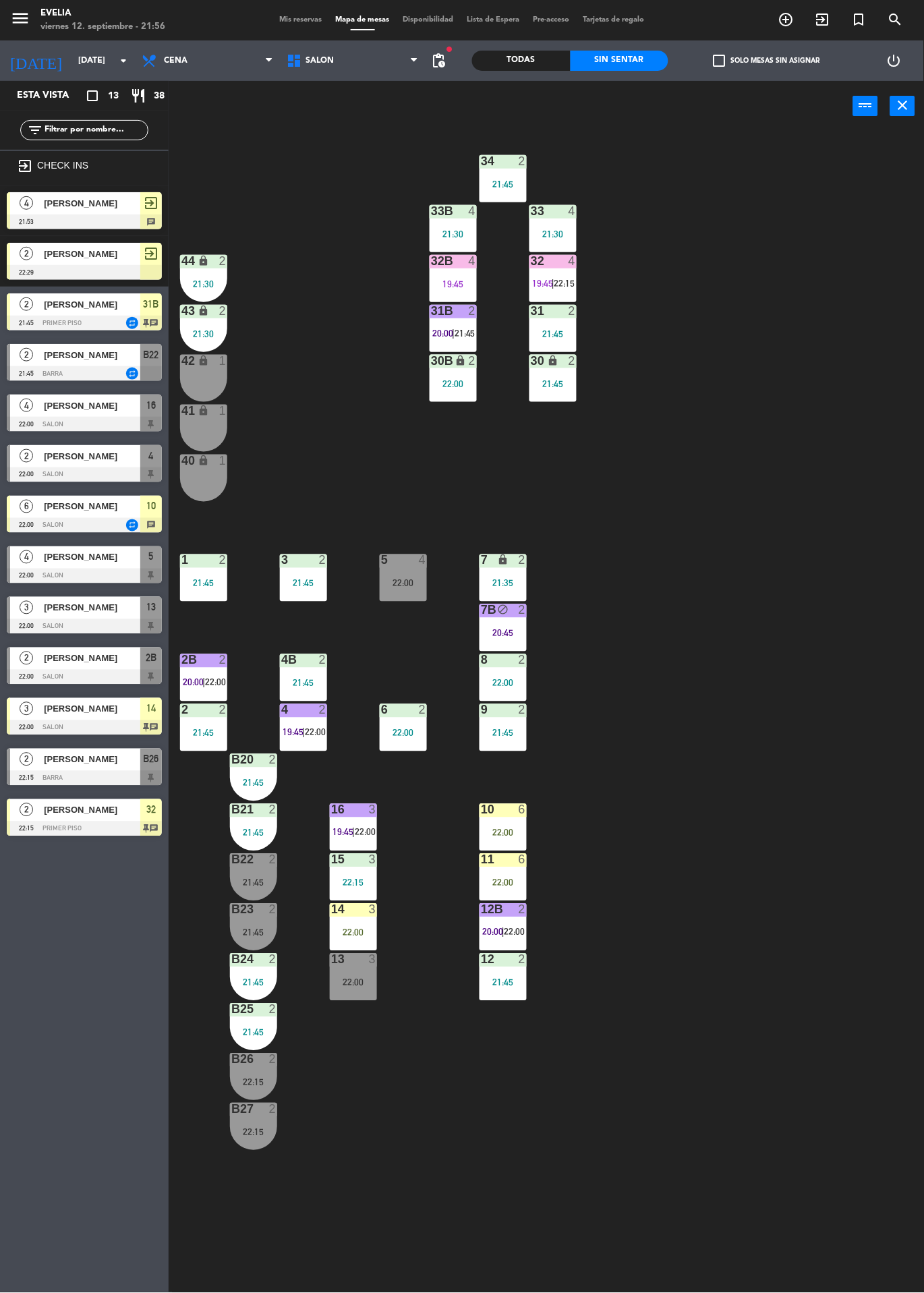
click at [332, 908] on div "14" at bounding box center [331, 910] width 1 height 12
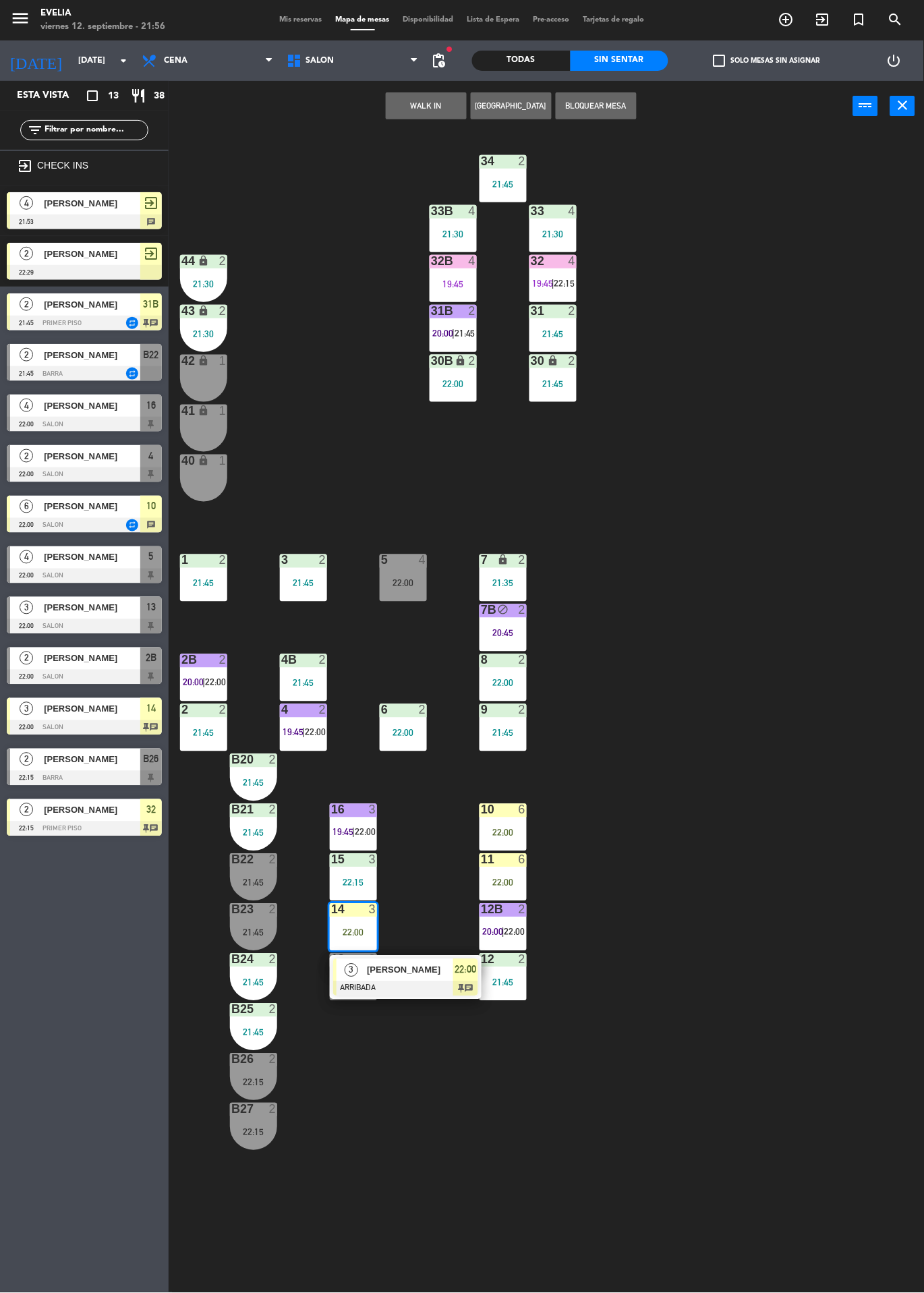
click at [447, 987] on div at bounding box center [405, 989] width 145 height 15
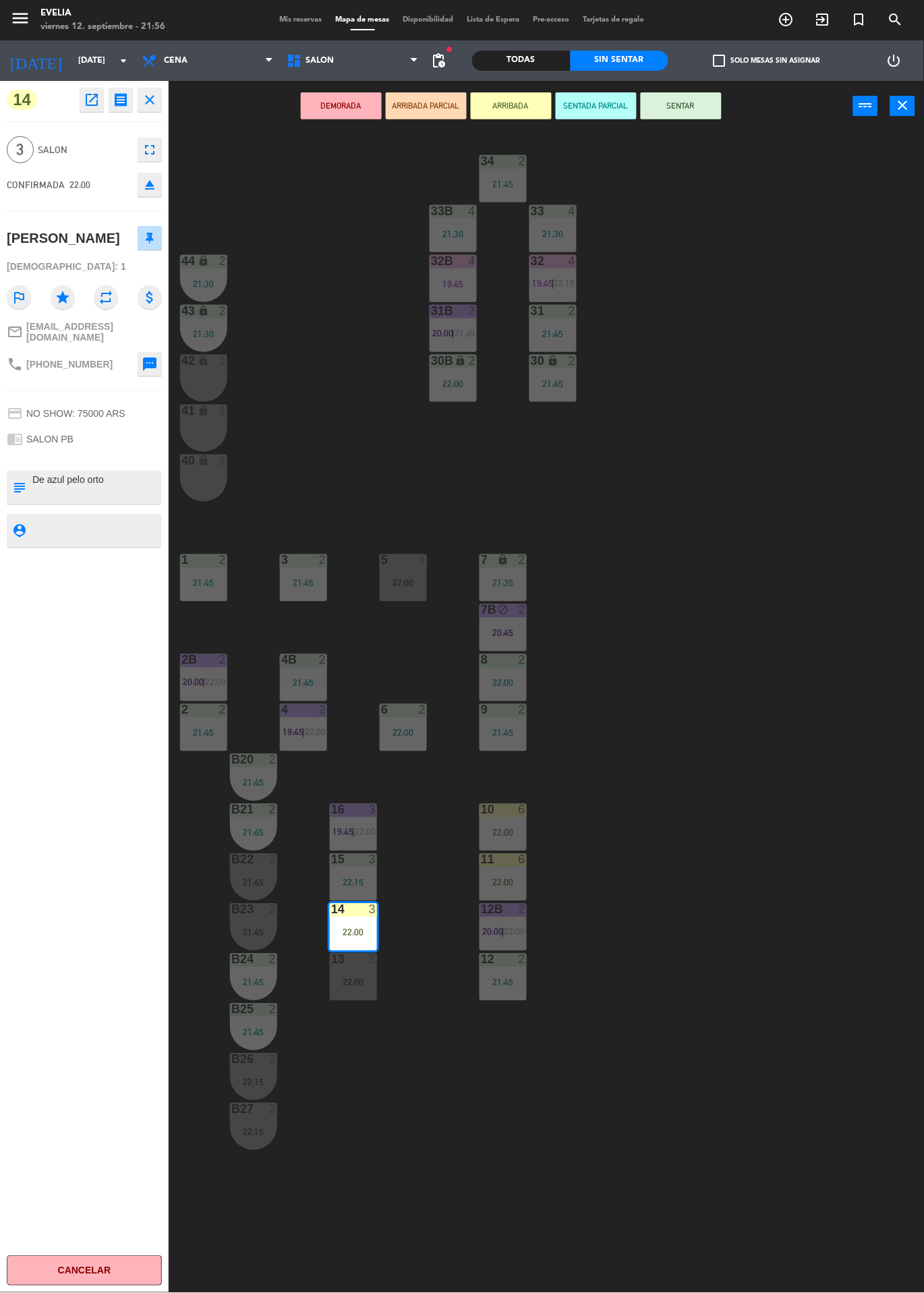
click at [701, 96] on button "SENTAR" at bounding box center [681, 105] width 81 height 27
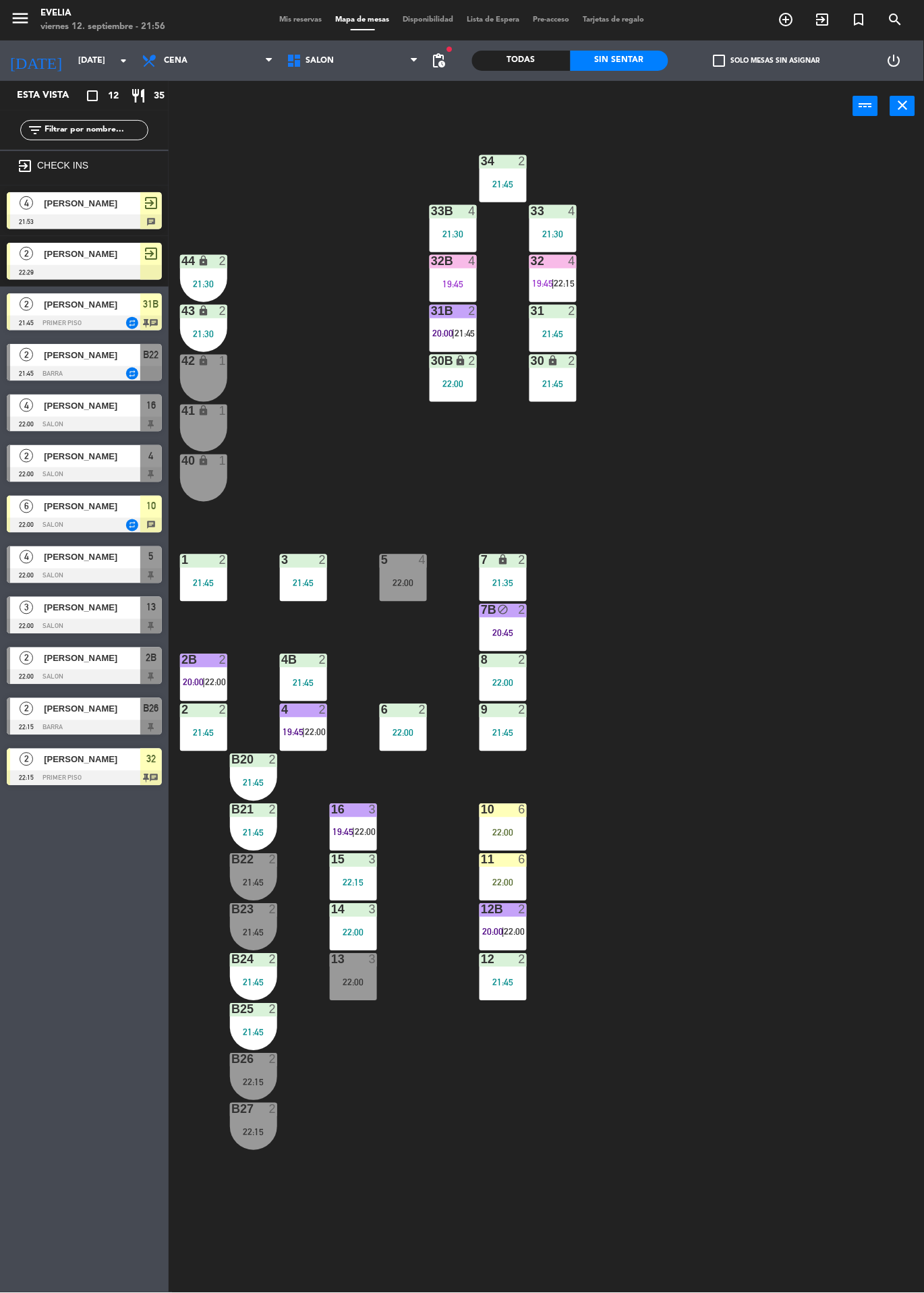
click at [89, 569] on div at bounding box center [84, 576] width 155 height 15
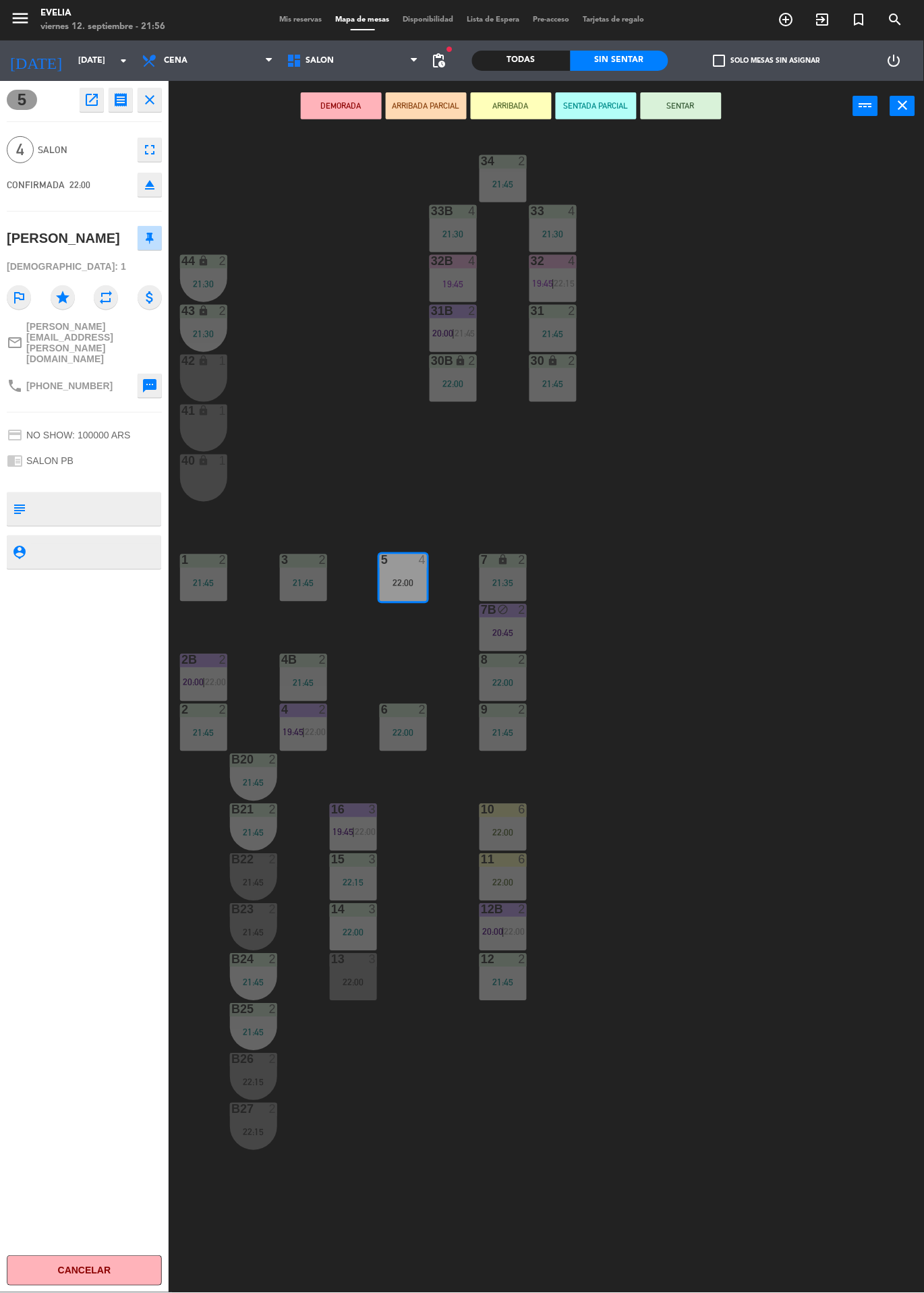
click at [152, 146] on icon "fullscreen" at bounding box center [150, 150] width 16 height 16
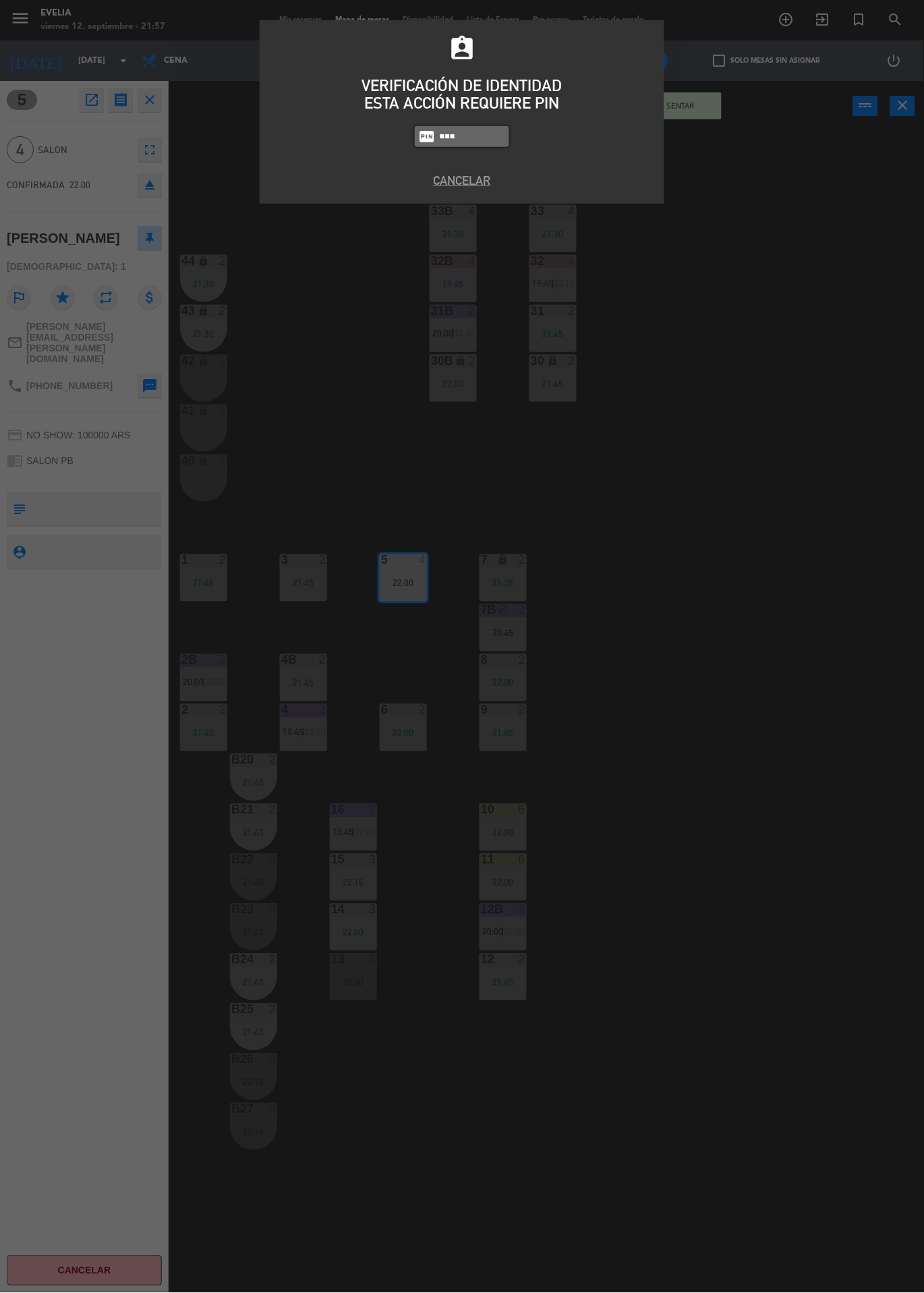
type input "6389"
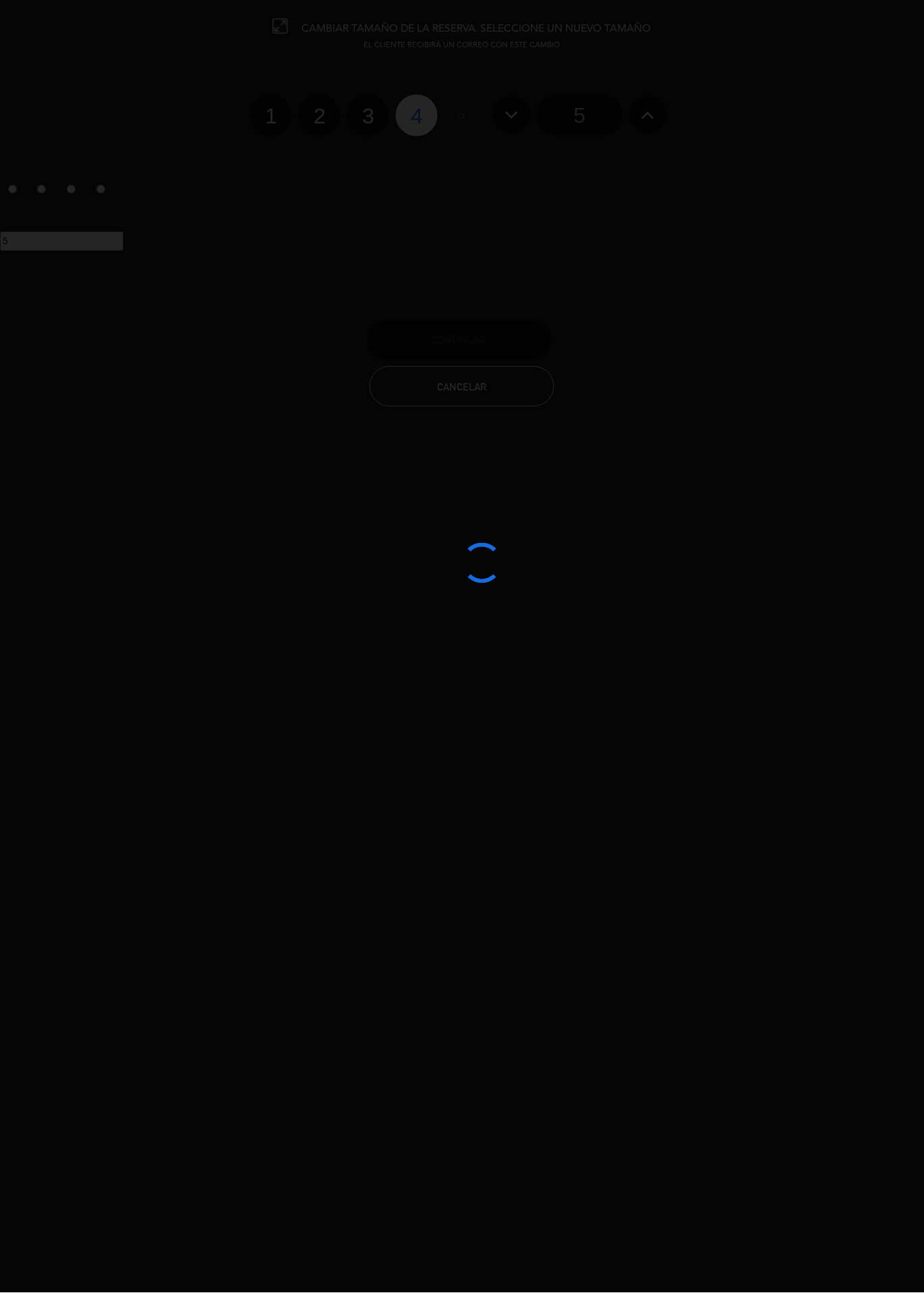
click at [332, 128] on div at bounding box center [462, 646] width 924 height 1293
click at [329, 107] on div at bounding box center [462, 646] width 924 height 1293
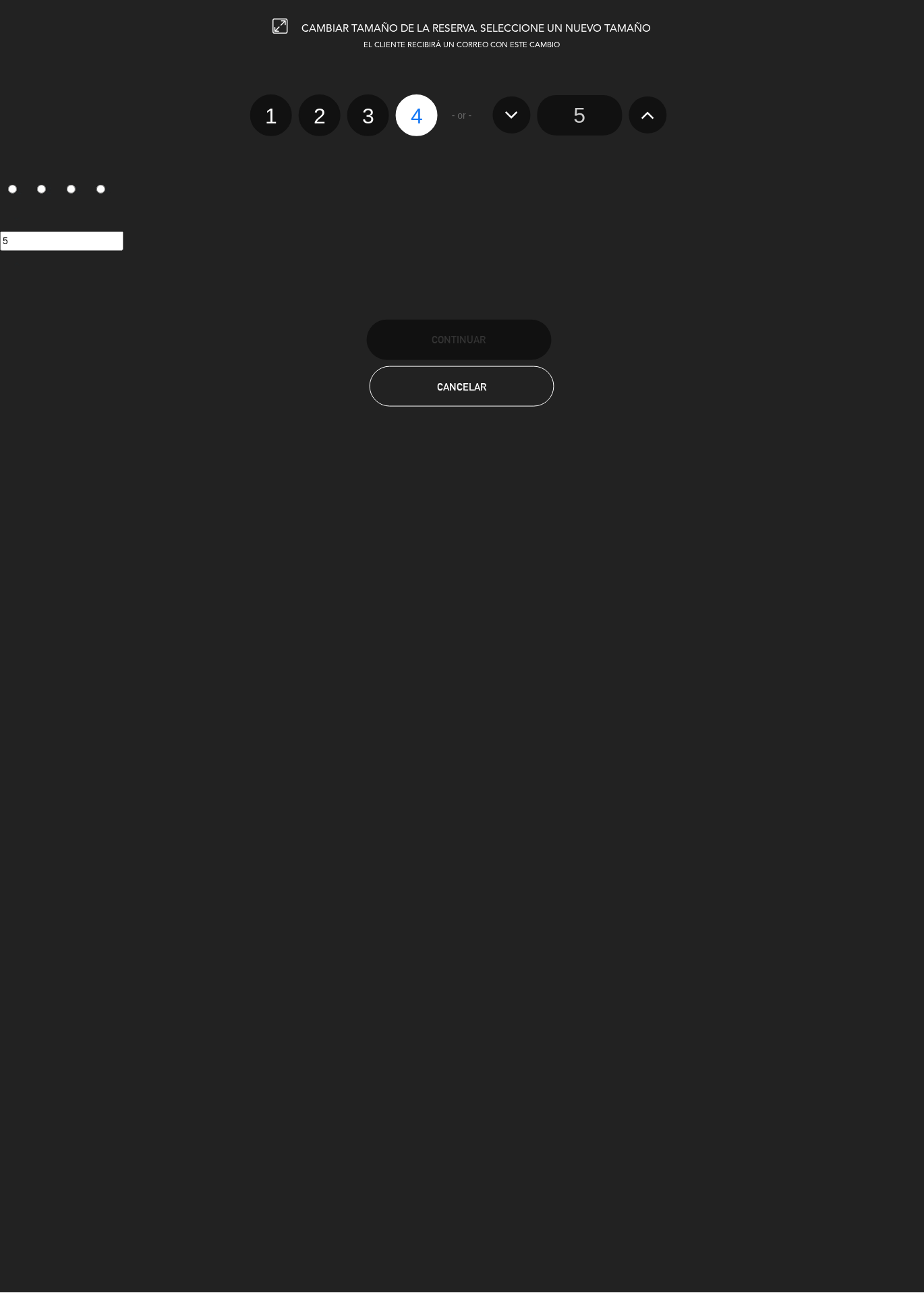
click at [317, 105] on label "2" at bounding box center [320, 115] width 42 height 42
click at [317, 105] on input "2" at bounding box center [318, 105] width 9 height 9
radio input "true"
radio input "false"
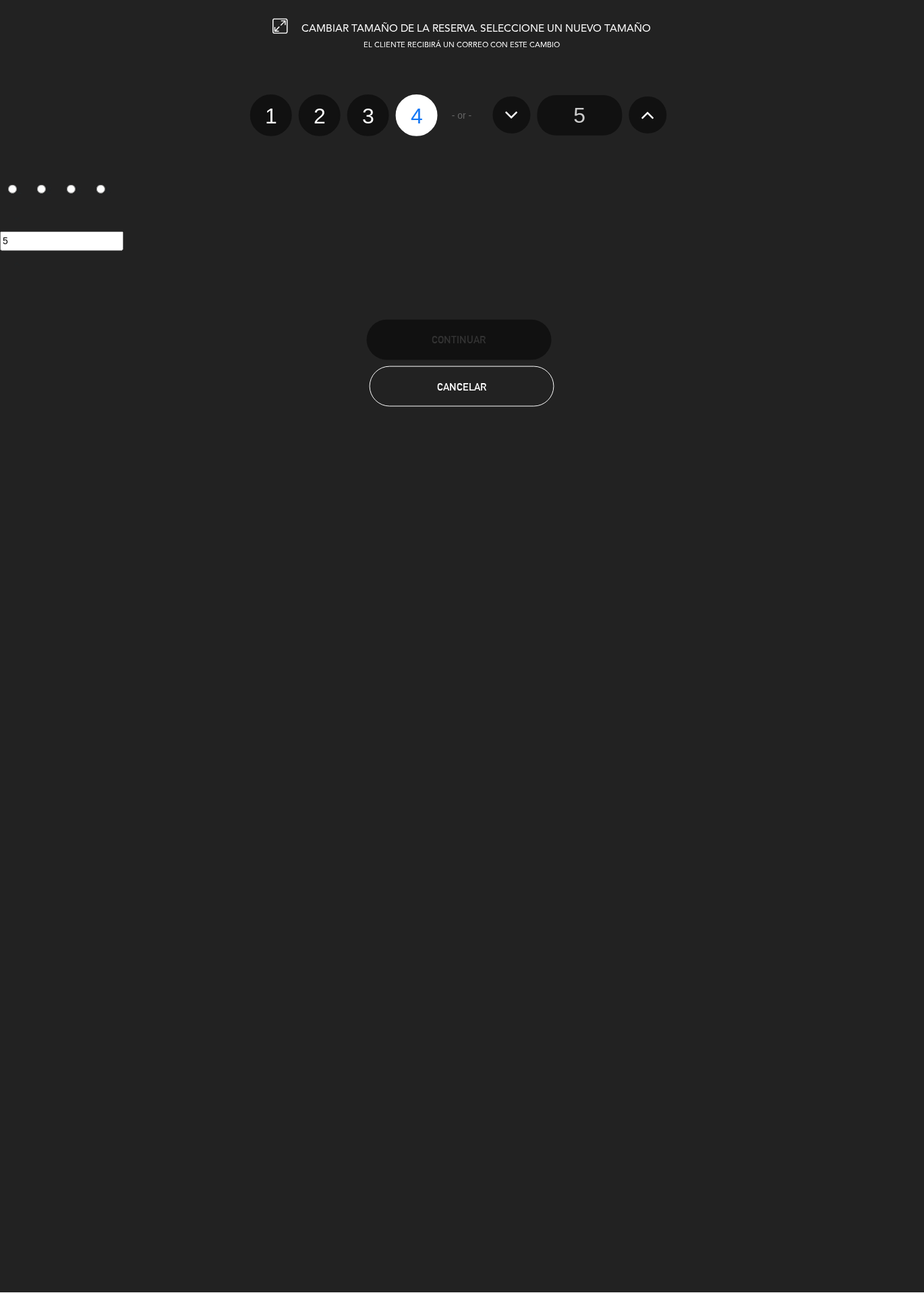
radio input "false"
radio input "true"
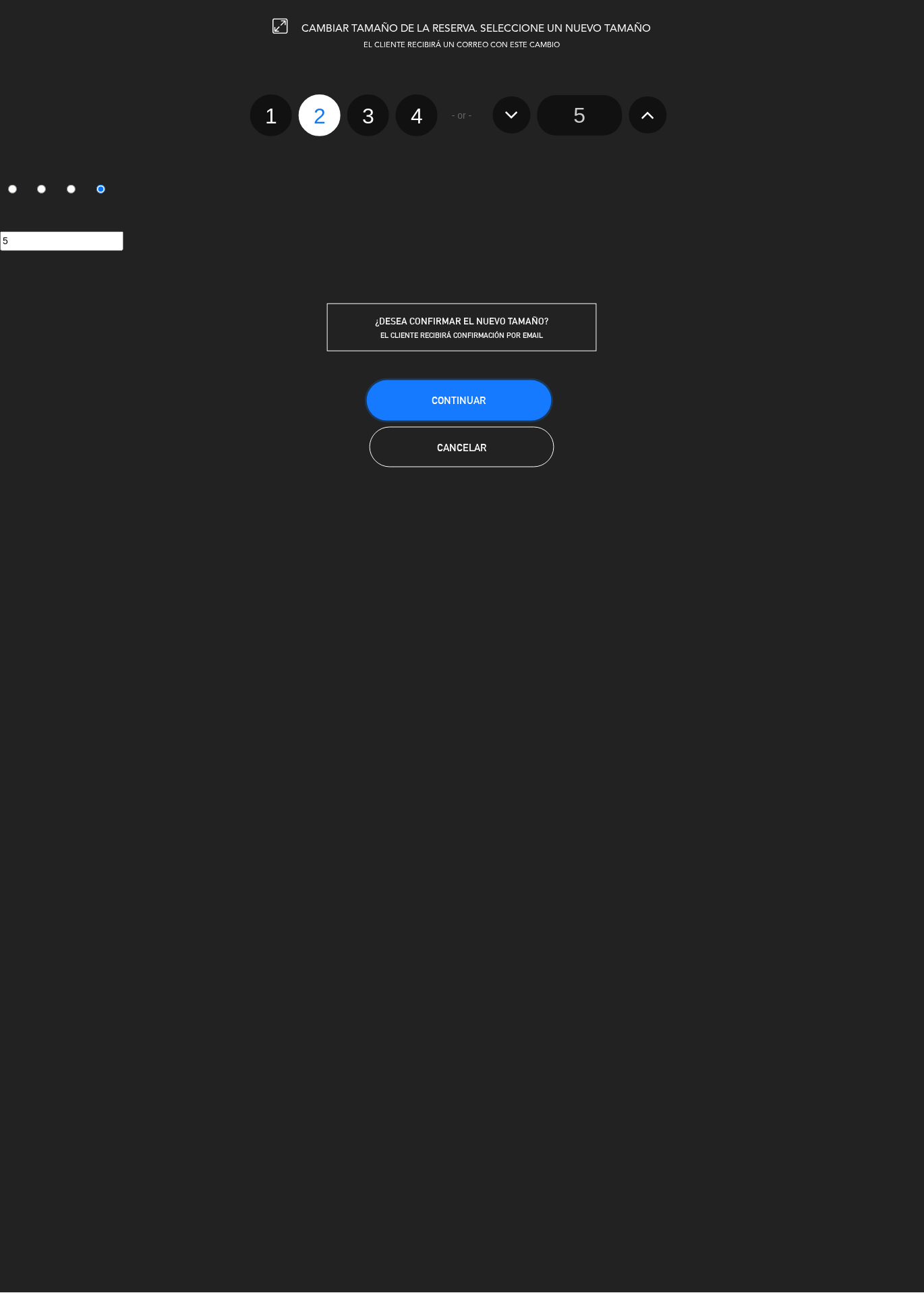
click at [489, 391] on button "Continuar" at bounding box center [459, 401] width 185 height 40
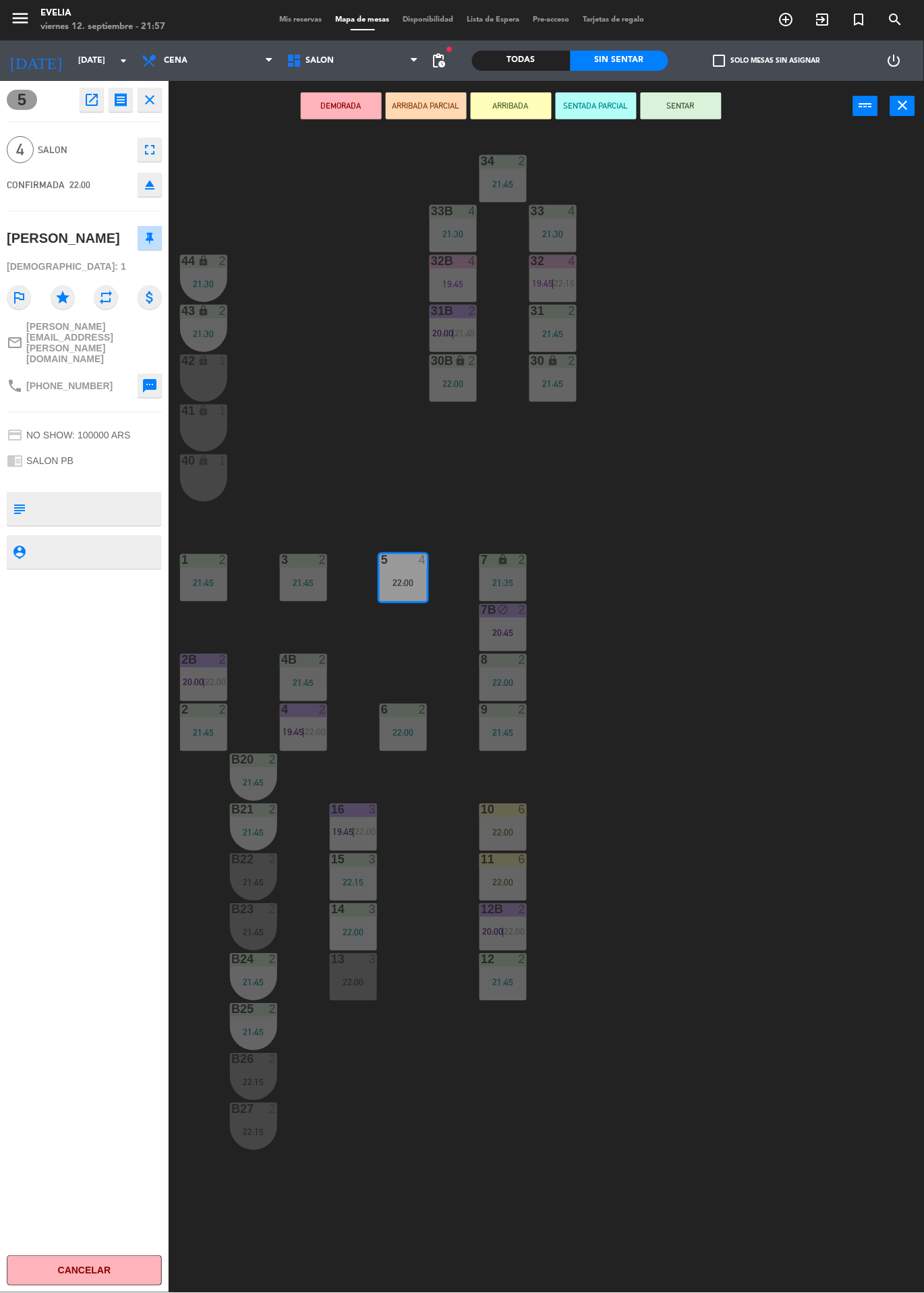
click at [721, 505] on div "34 2 21:45 33B 4 21:30 33 4 21:30 44 lock 2 21:30 32B 4 19:45 32 4 19:45 | 22:1…" at bounding box center [551, 711] width 746 height 1161
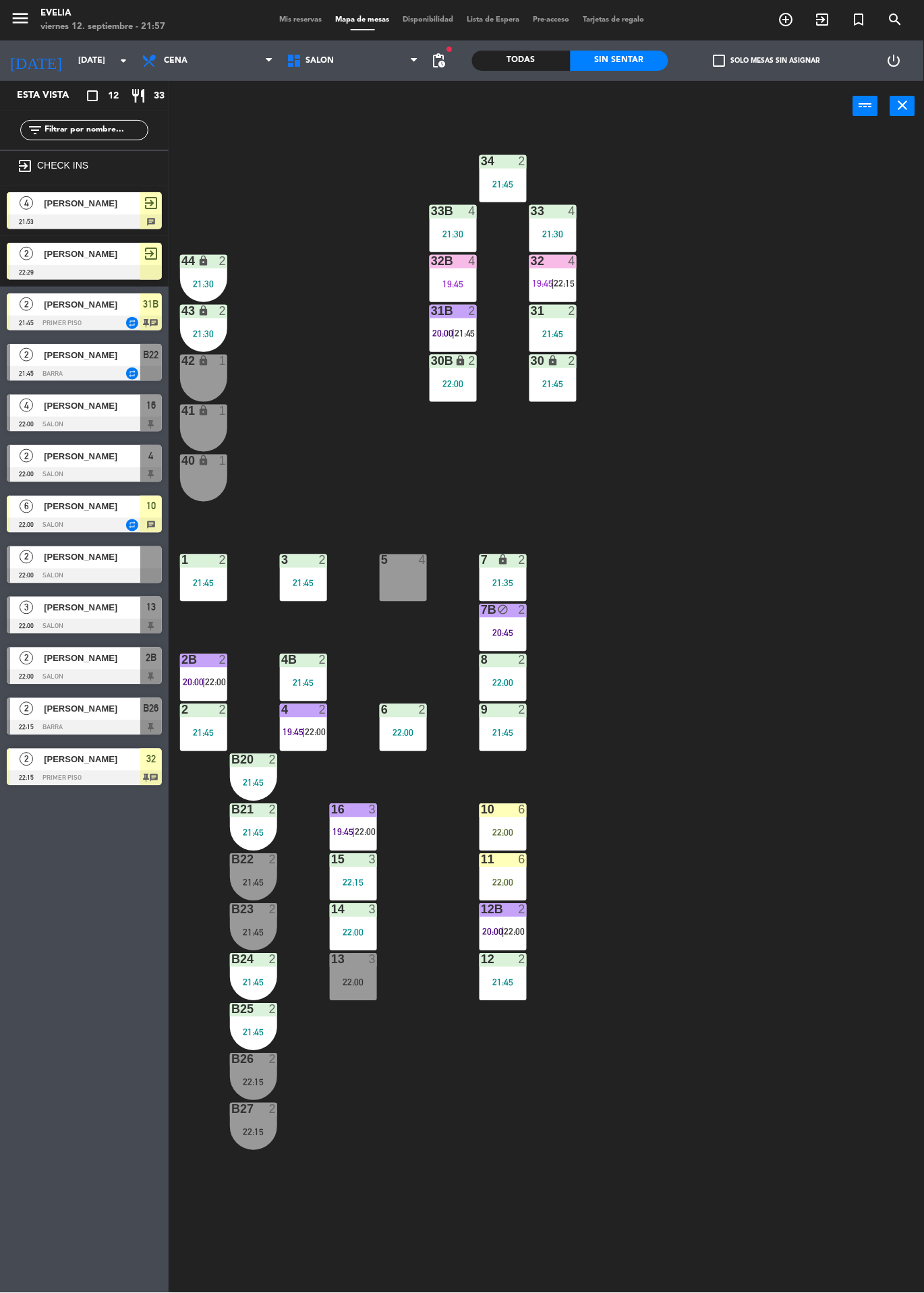
click at [100, 560] on span "[PERSON_NAME]" at bounding box center [92, 558] width 97 height 14
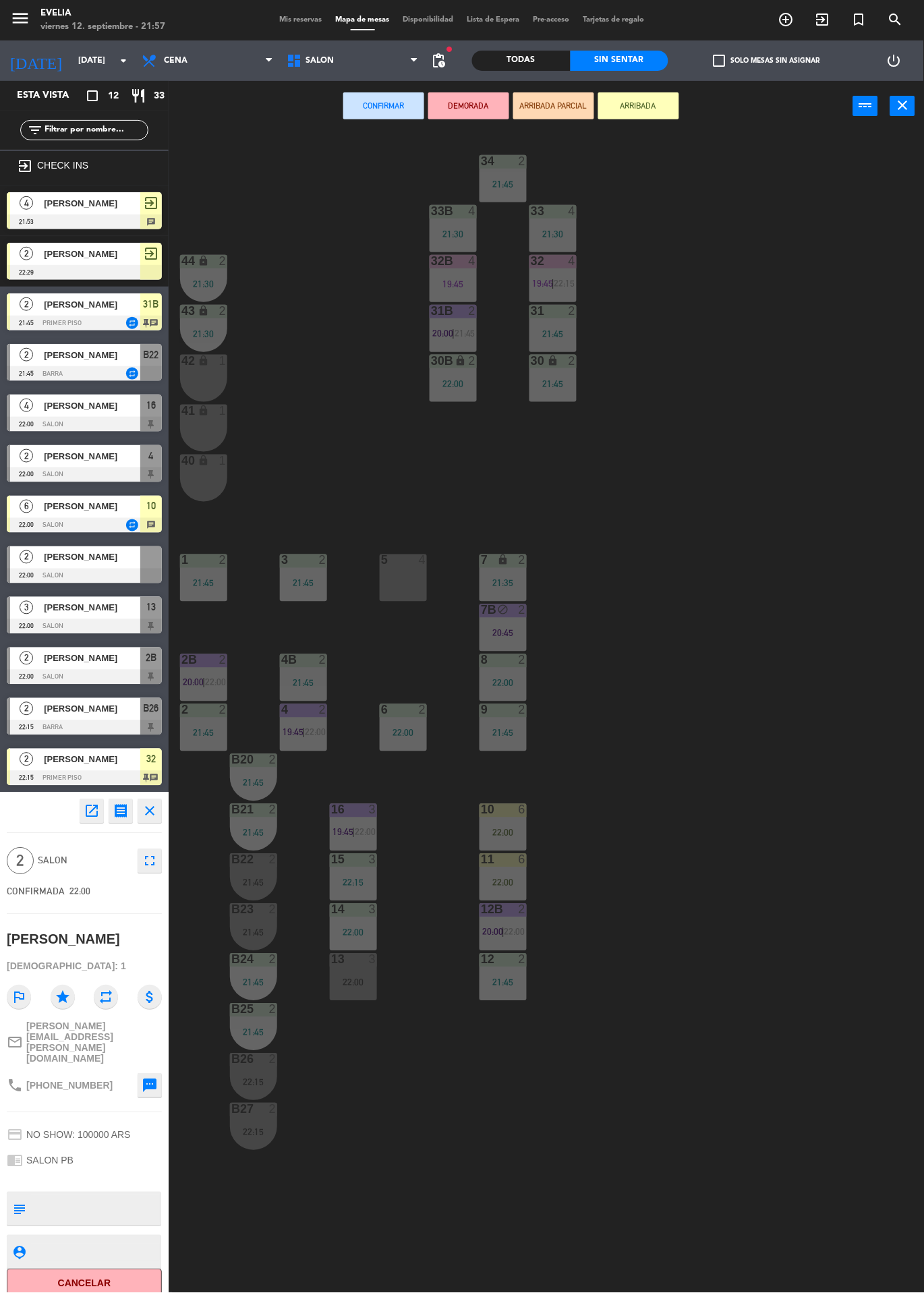
click at [422, 556] on div "4" at bounding box center [422, 560] width 8 height 12
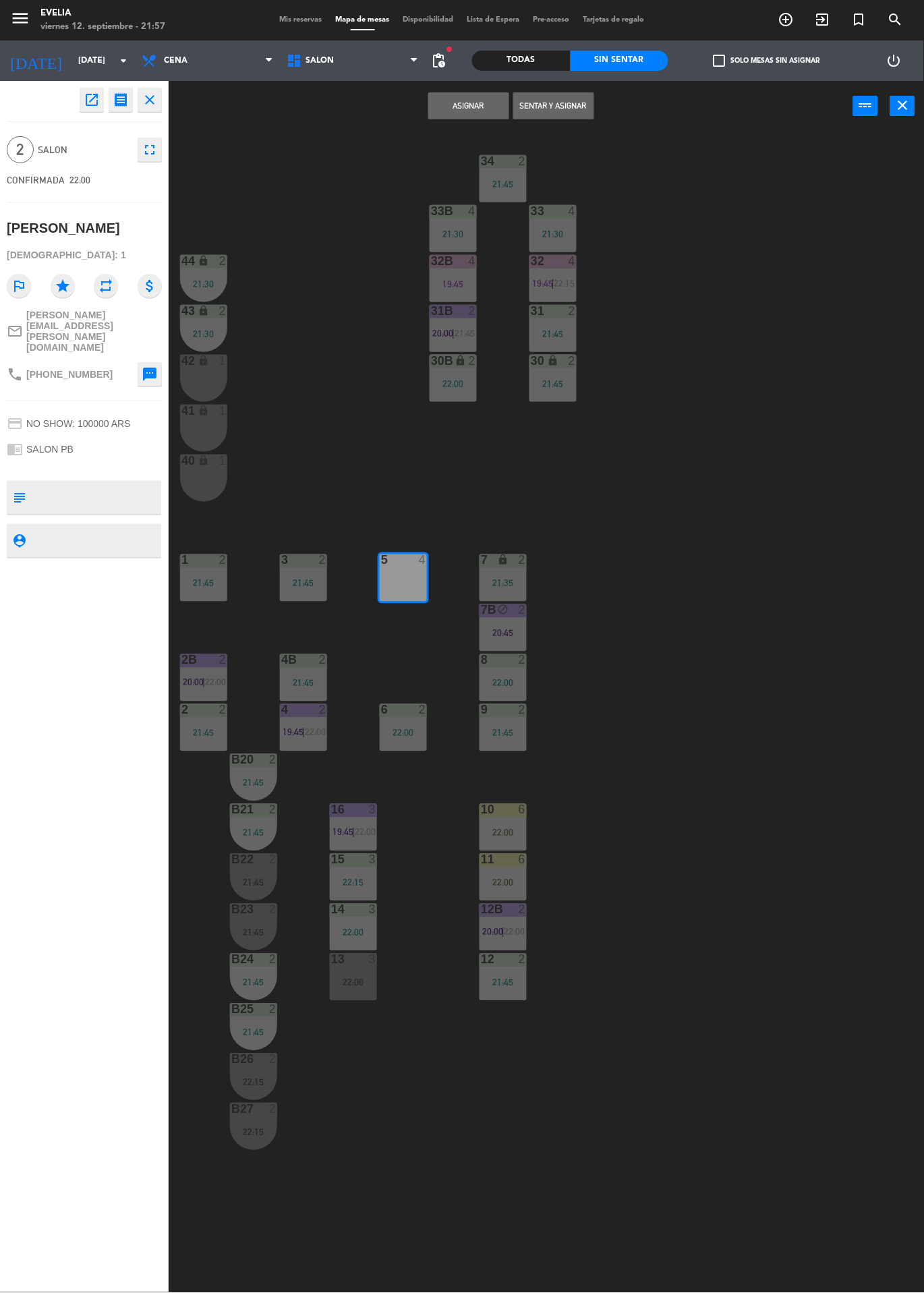
click at [490, 101] on button "Asignar" at bounding box center [468, 105] width 81 height 27
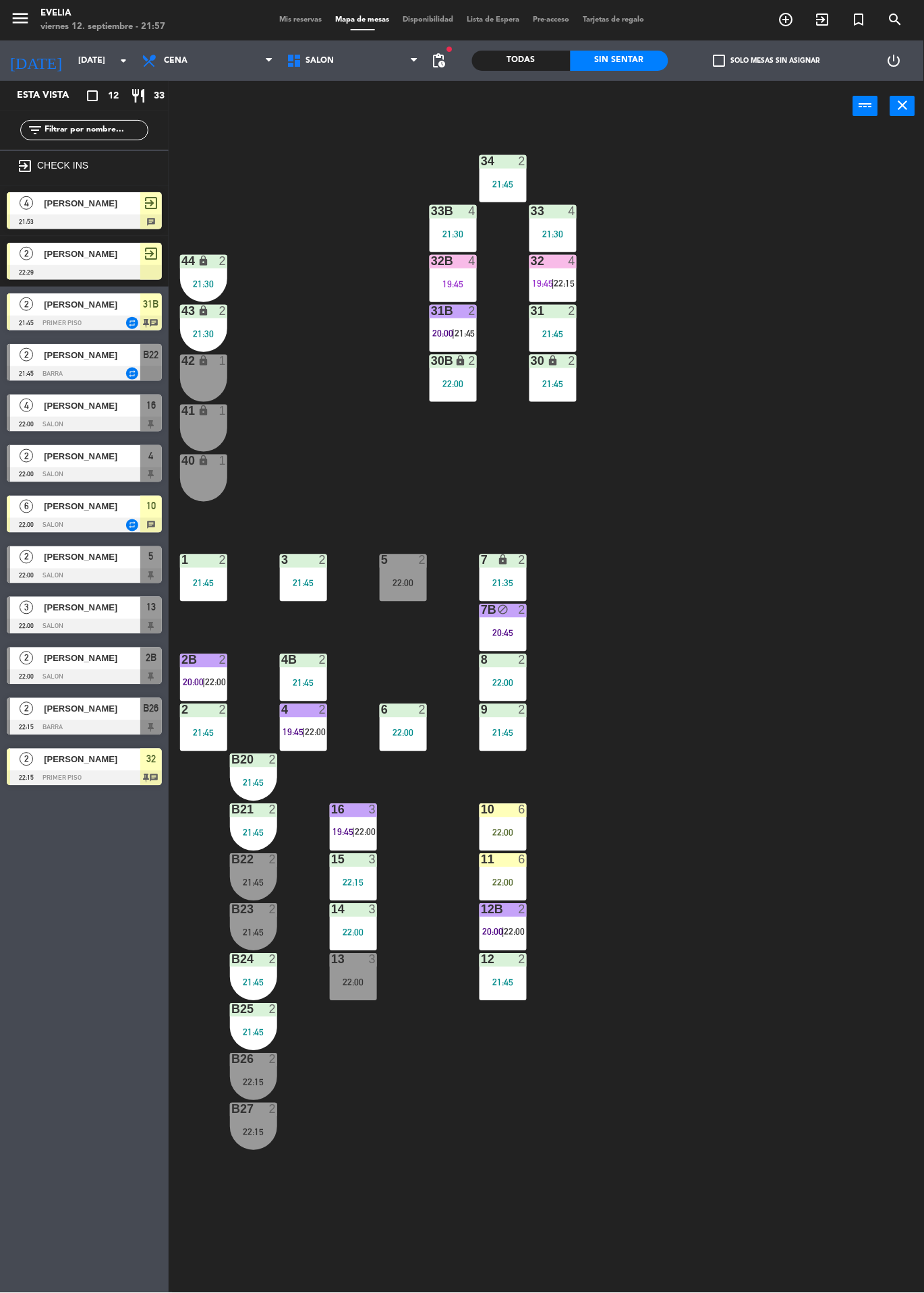
click at [699, 645] on div "34 2 21:45 33B 4 21:30 33 4 21:30 44 lock 2 21:30 32B 4 19:45 32 4 19:45 | 22:1…" at bounding box center [551, 711] width 746 height 1161
click at [517, 821] on div "10 6 22:00" at bounding box center [503, 827] width 48 height 48
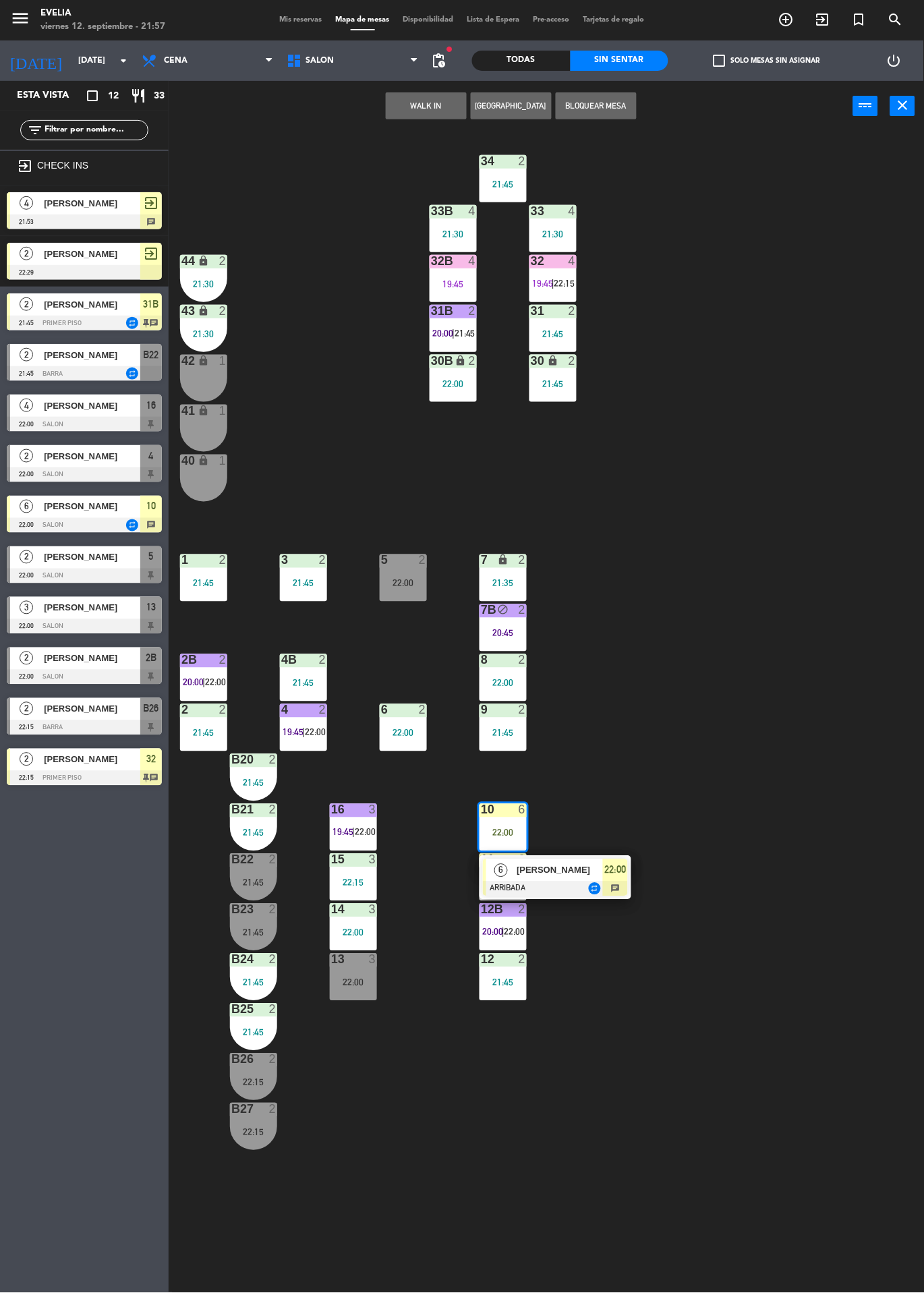
click at [740, 720] on div "34 2 21:45 33B 4 21:30 33 4 21:30 44 lock 2 21:30 32B 4 19:45 32 4 19:45 | 22:1…" at bounding box center [551, 711] width 746 height 1161
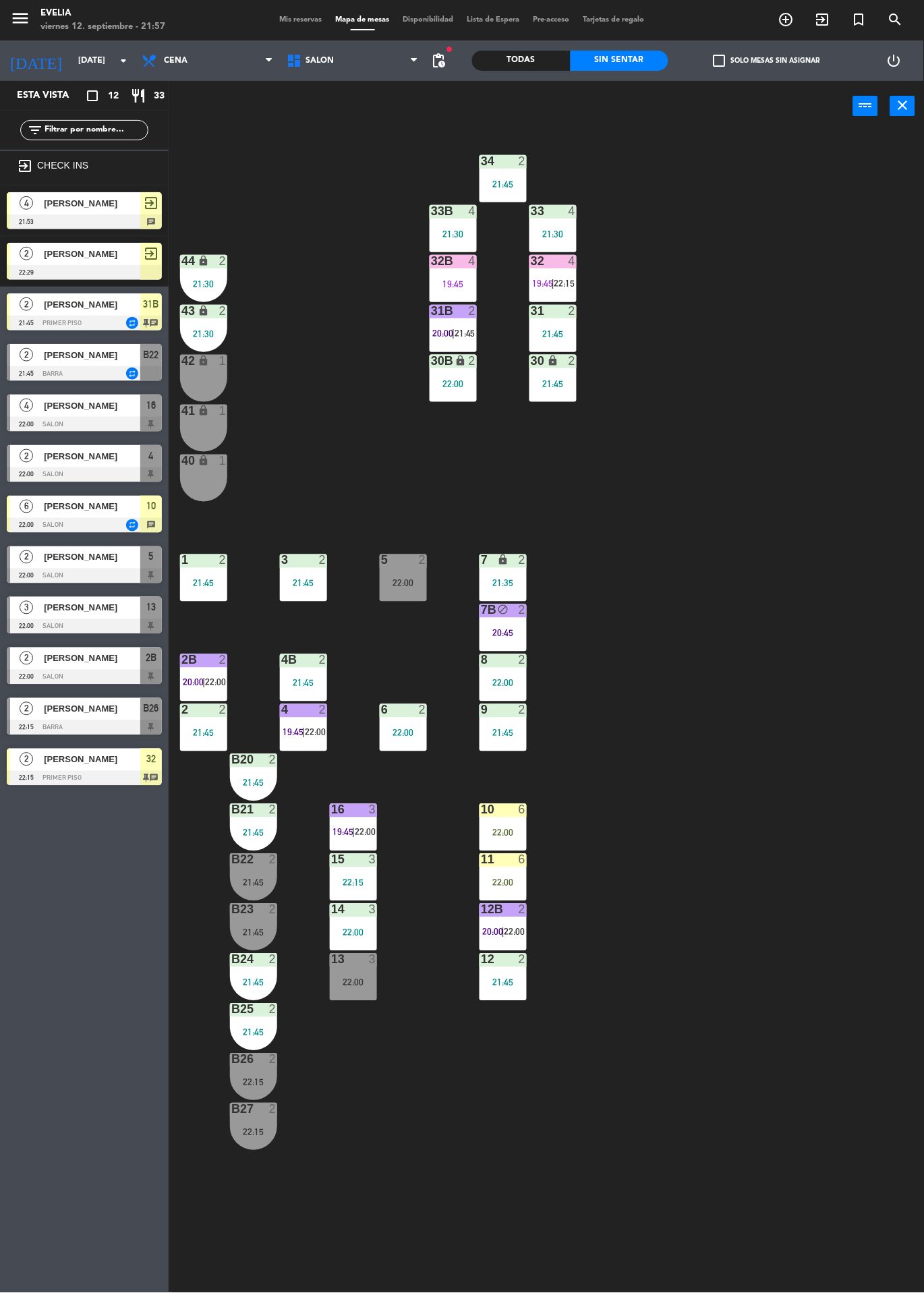
click at [214, 422] on div "41 lock 1" at bounding box center [204, 428] width 48 height 48
click at [205, 372] on div "42 lock 1" at bounding box center [204, 378] width 48 height 48
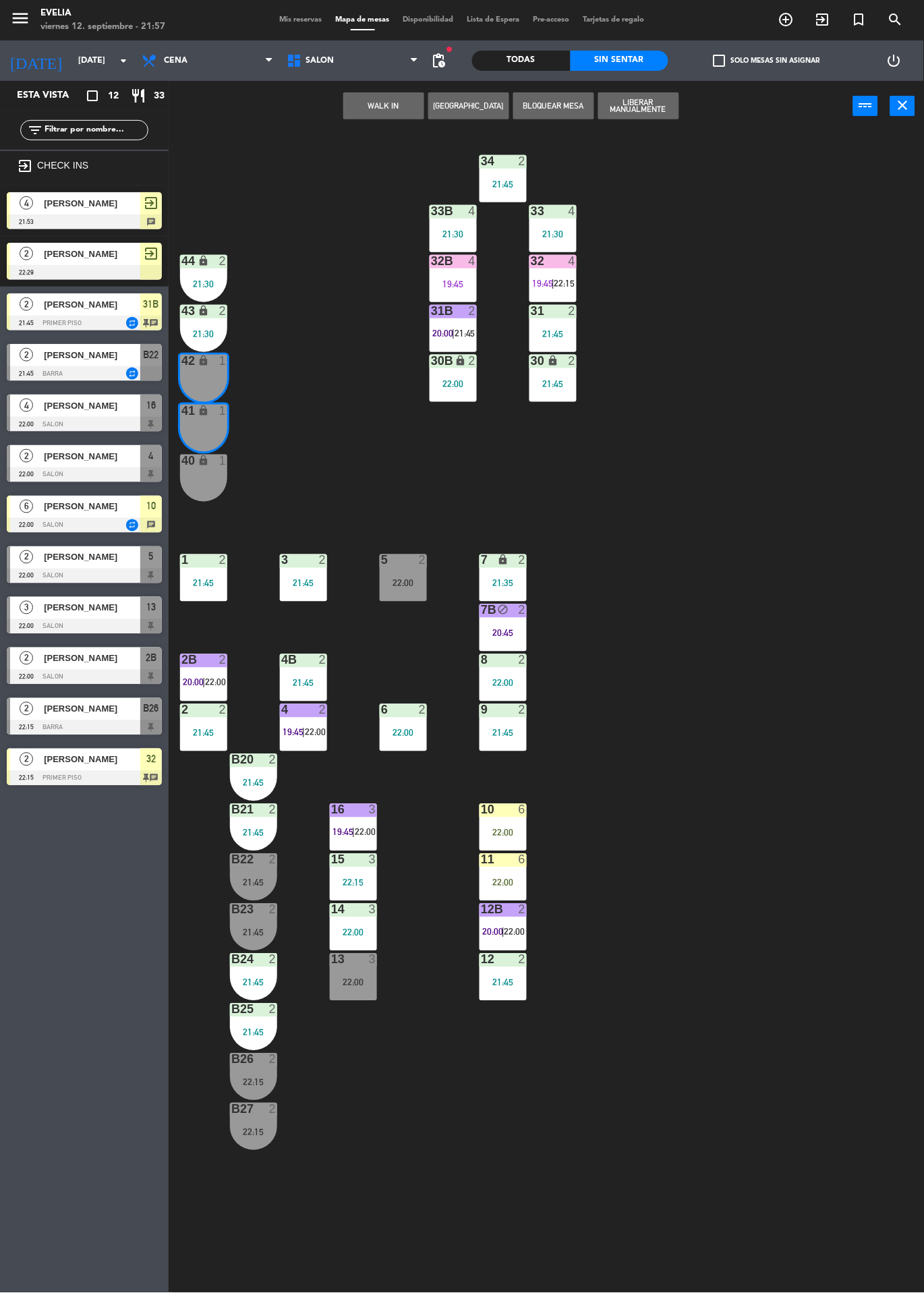
click at [381, 105] on button "WALK IN" at bounding box center [383, 105] width 81 height 27
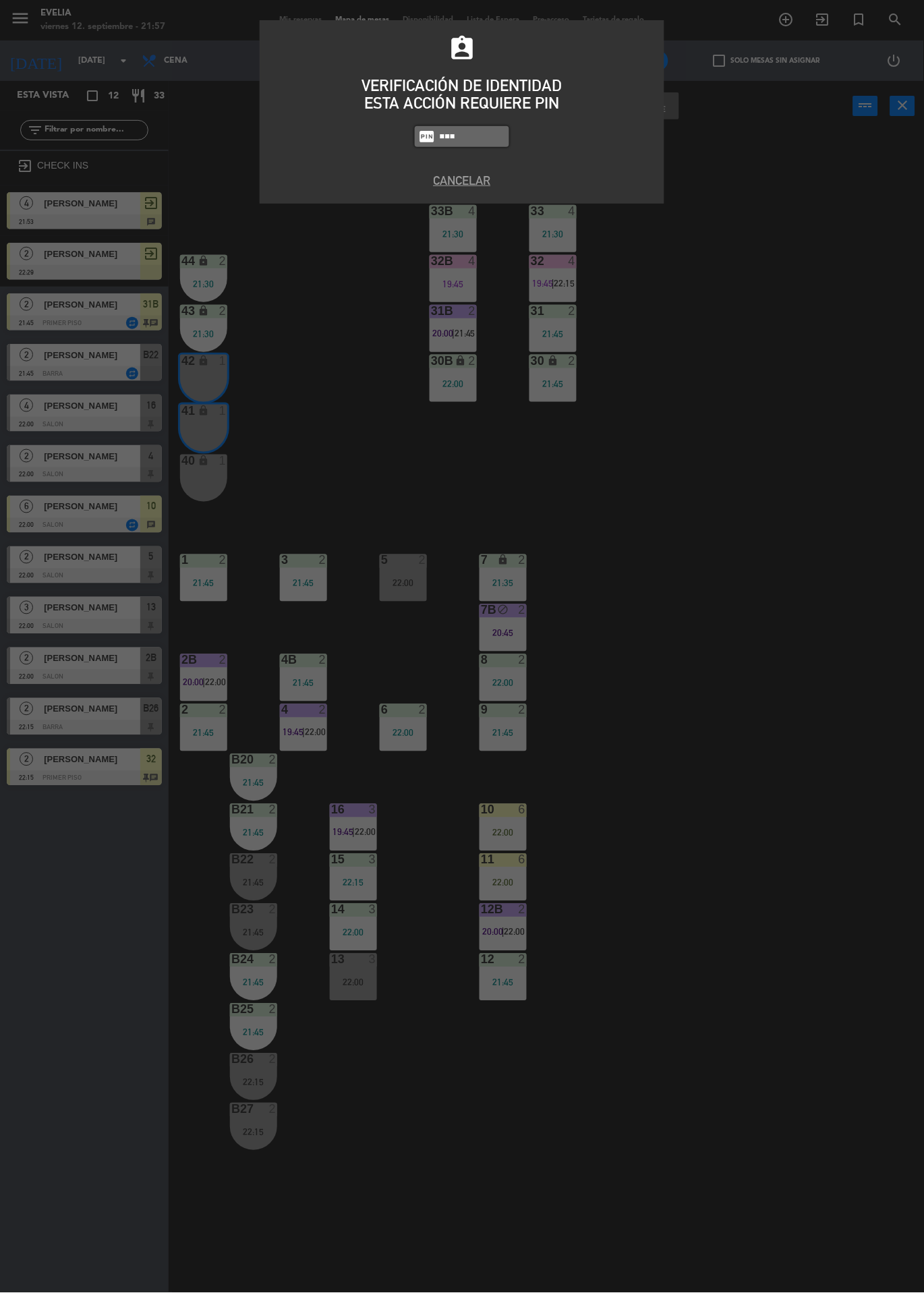
type input "6389"
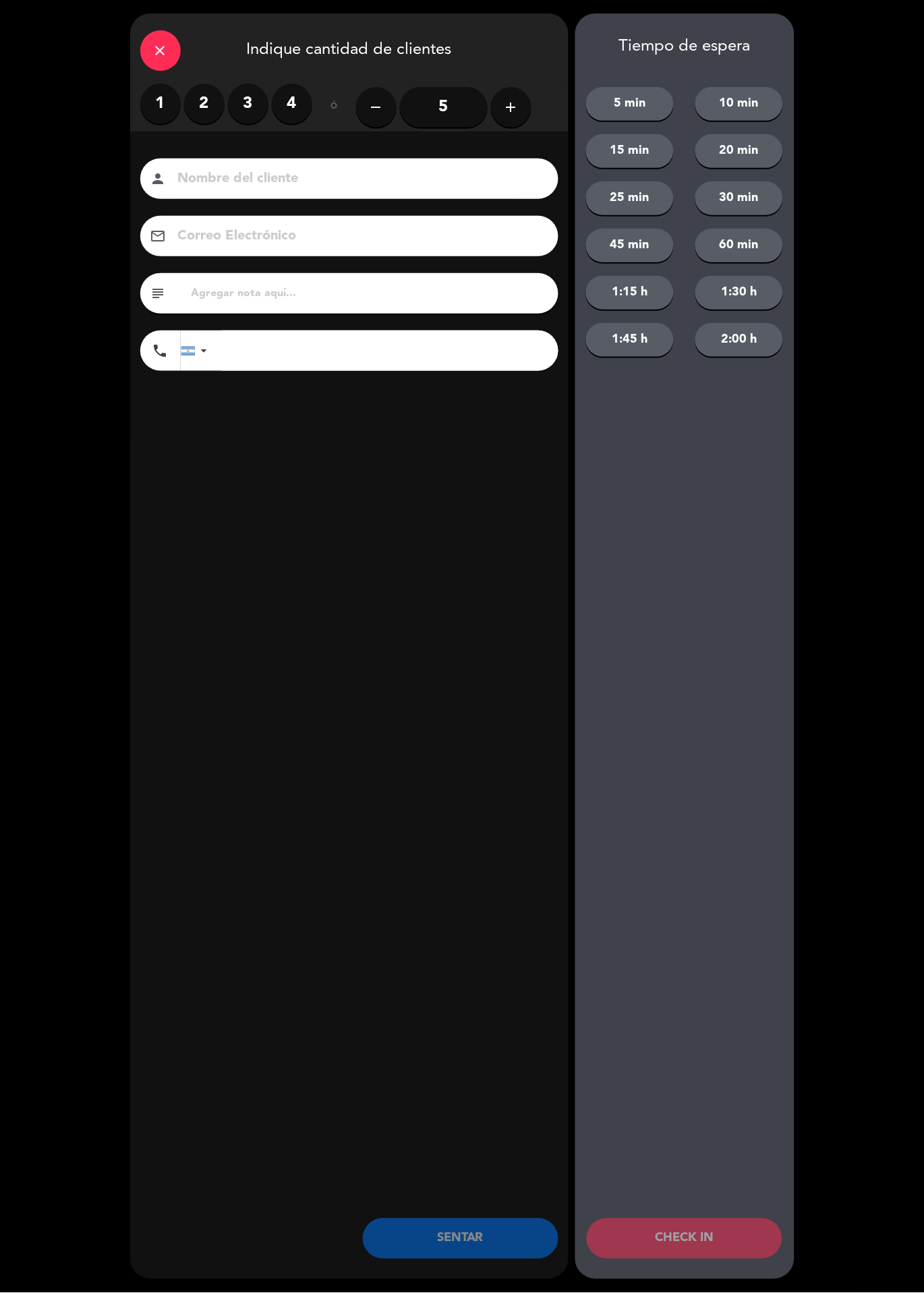
click at [208, 97] on label "2" at bounding box center [204, 104] width 40 height 40
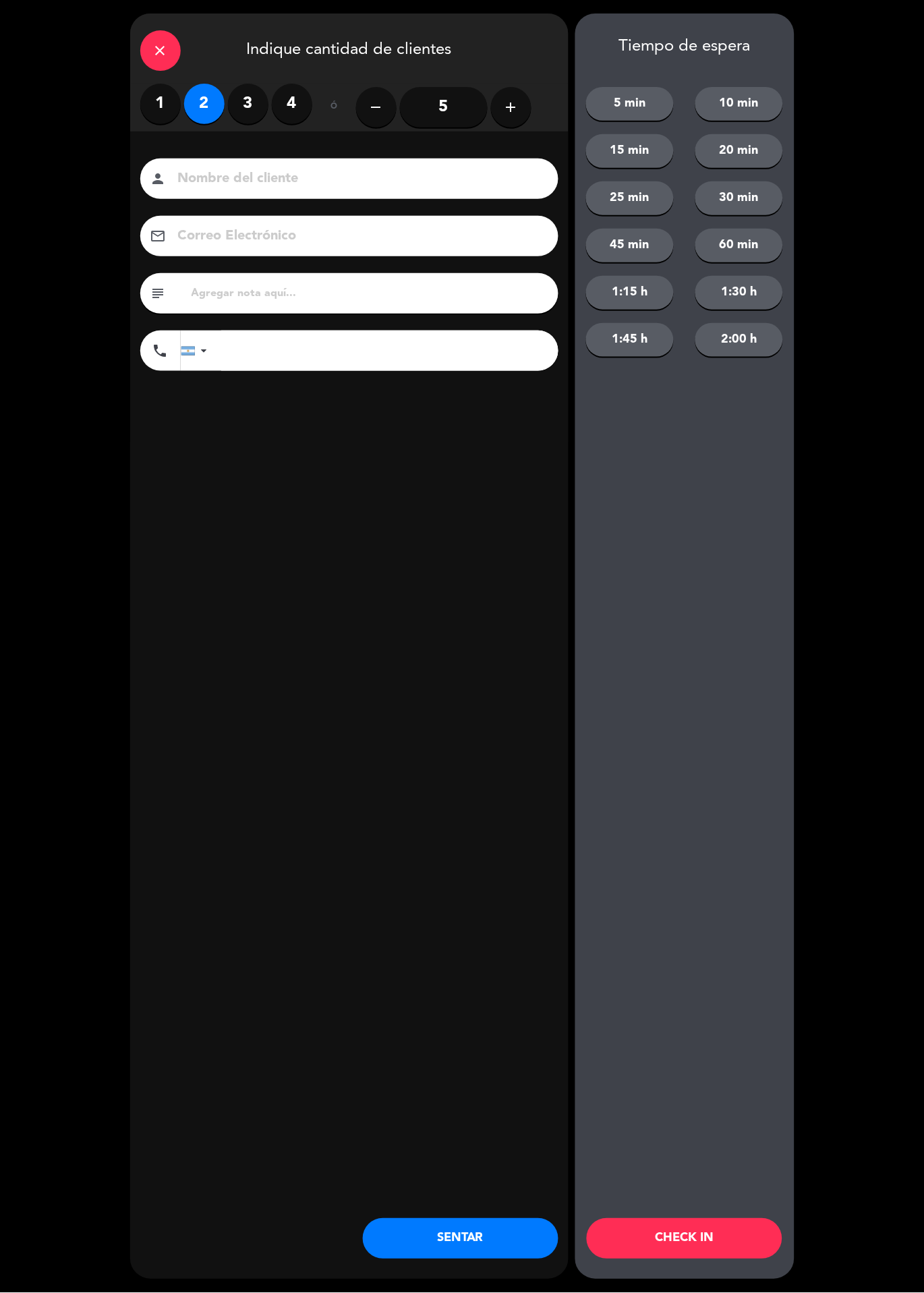
click at [733, 1235] on button "CHECK IN" at bounding box center [684, 1239] width 195 height 40
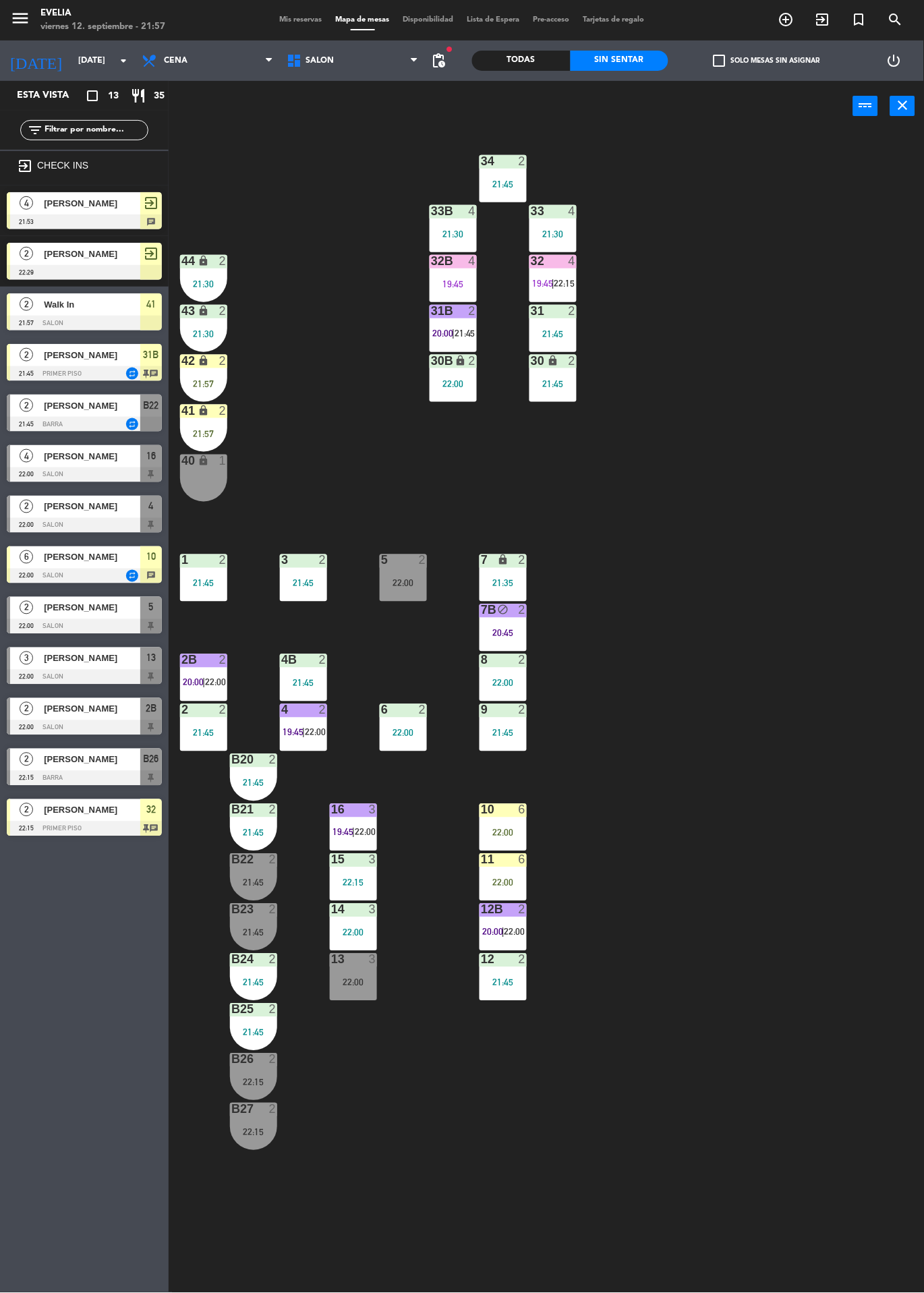
click at [201, 384] on div "21:57" at bounding box center [204, 383] width 48 height 9
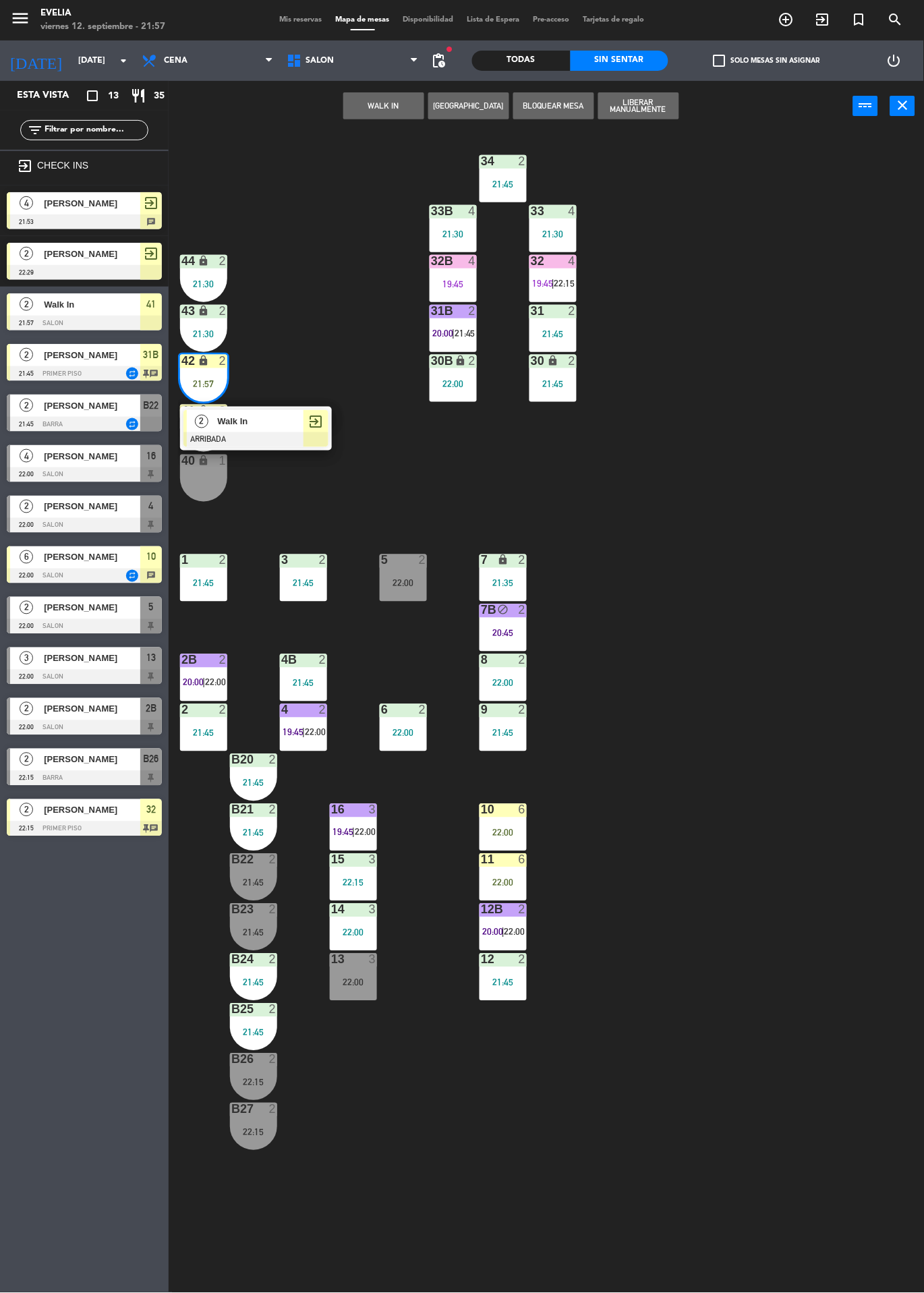
click at [249, 437] on div at bounding box center [256, 440] width 145 height 15
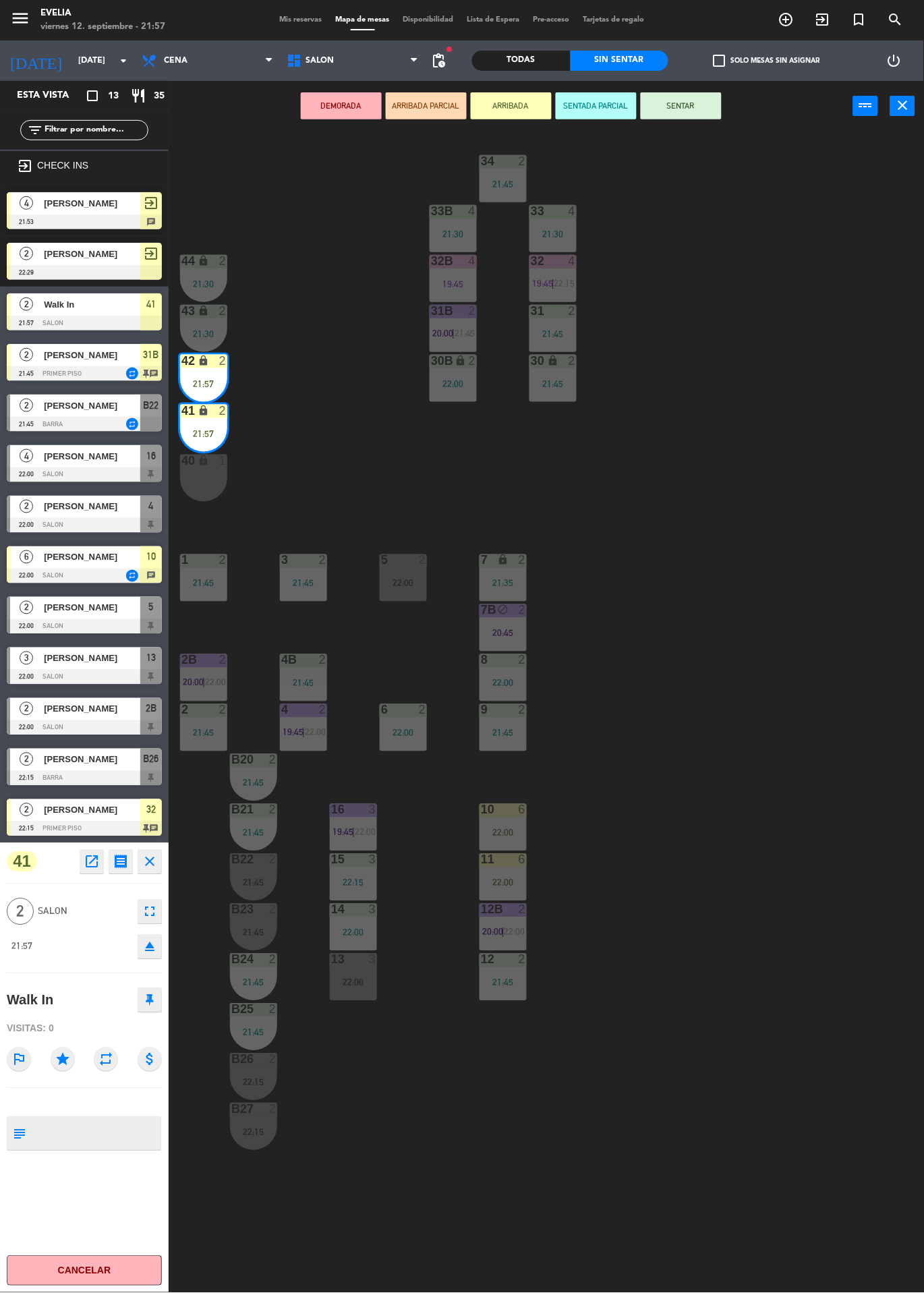
click at [706, 109] on button "SENTAR" at bounding box center [681, 105] width 81 height 27
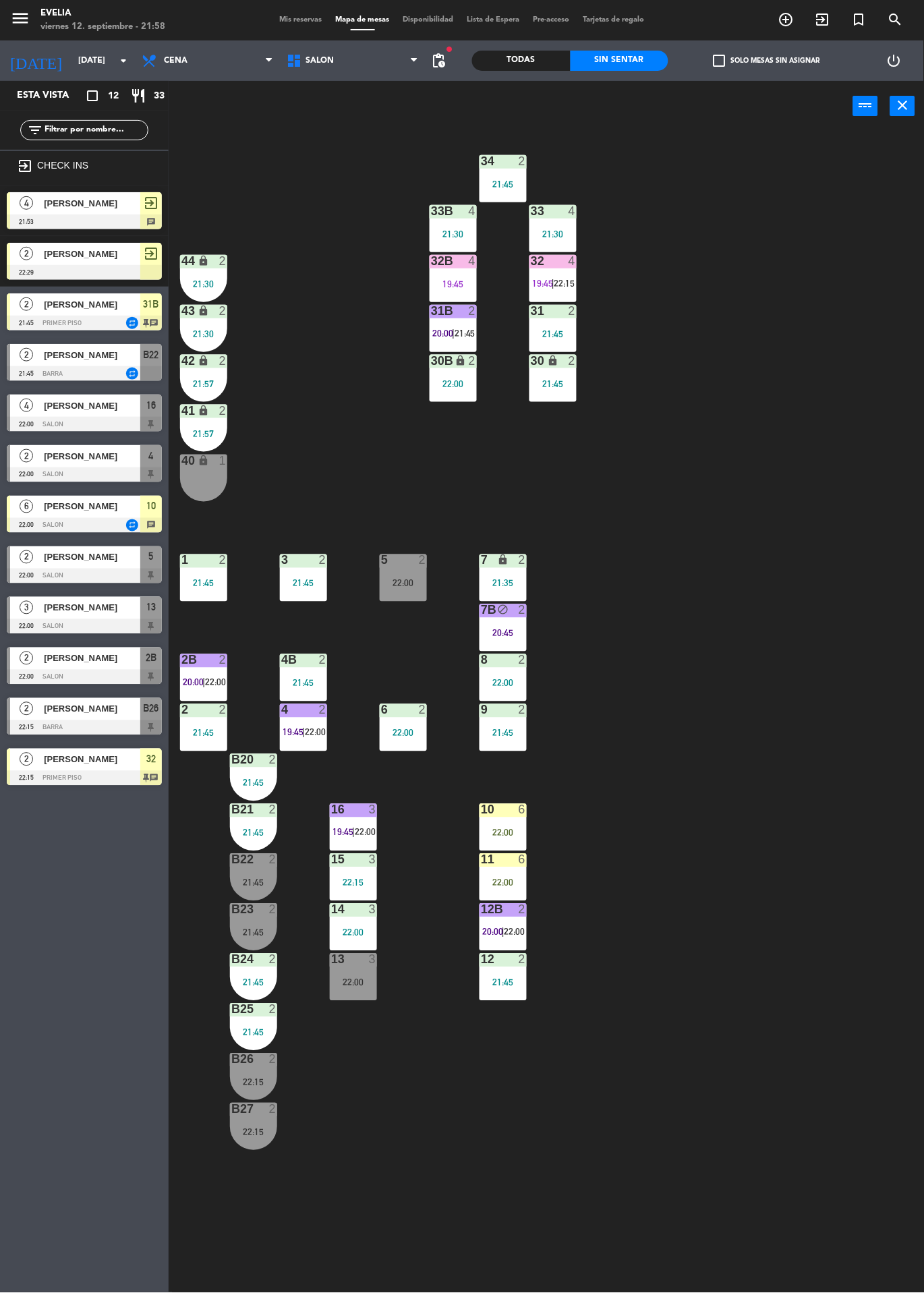
click at [256, 884] on div "21:45" at bounding box center [254, 882] width 48 height 9
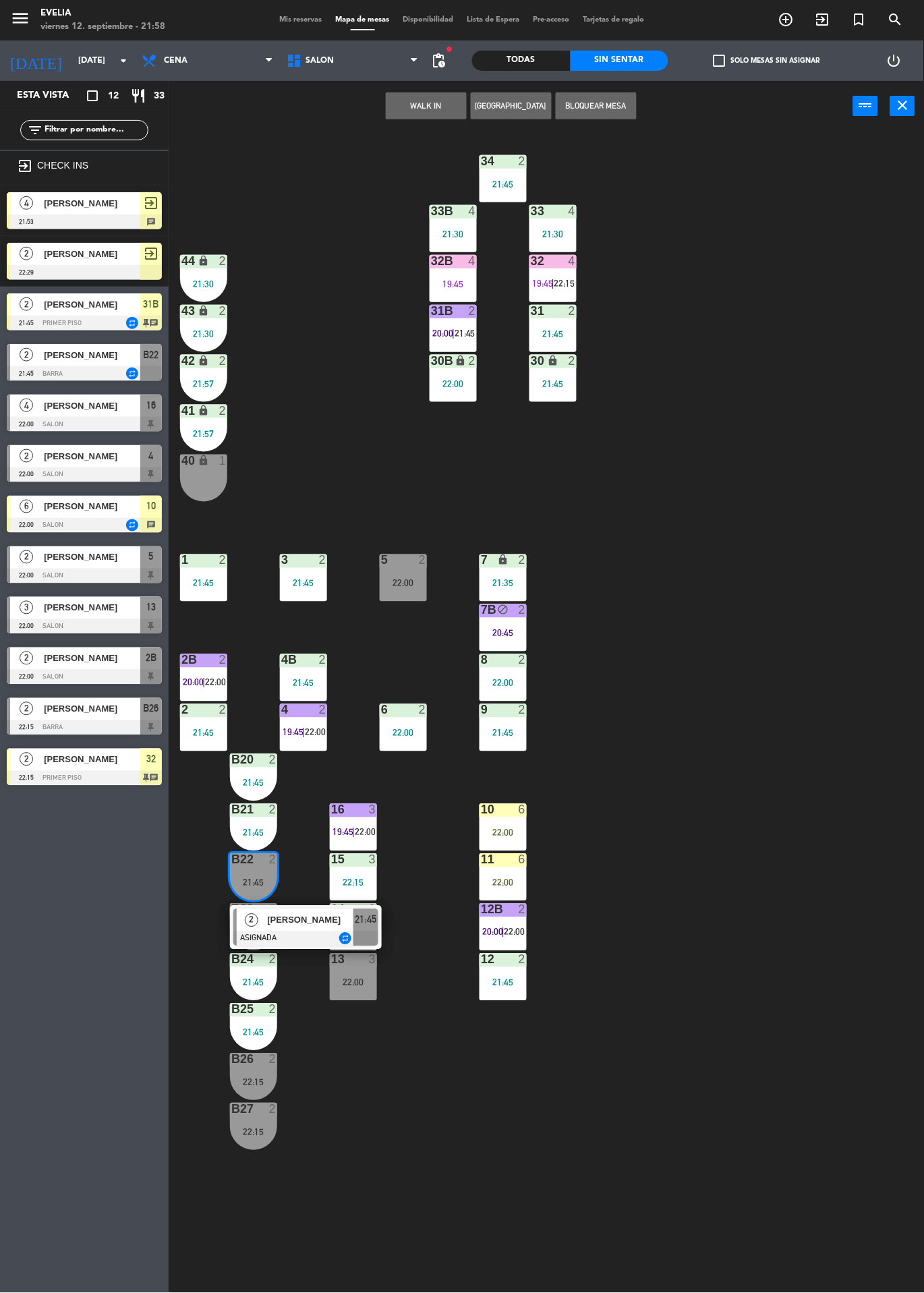
click at [300, 1139] on div "34 2 21:45 33B 4 21:30 33 4 21:30 44 lock 2 21:30 32B 4 19:45 32 4 19:45 | 22:1…" at bounding box center [551, 711] width 746 height 1161
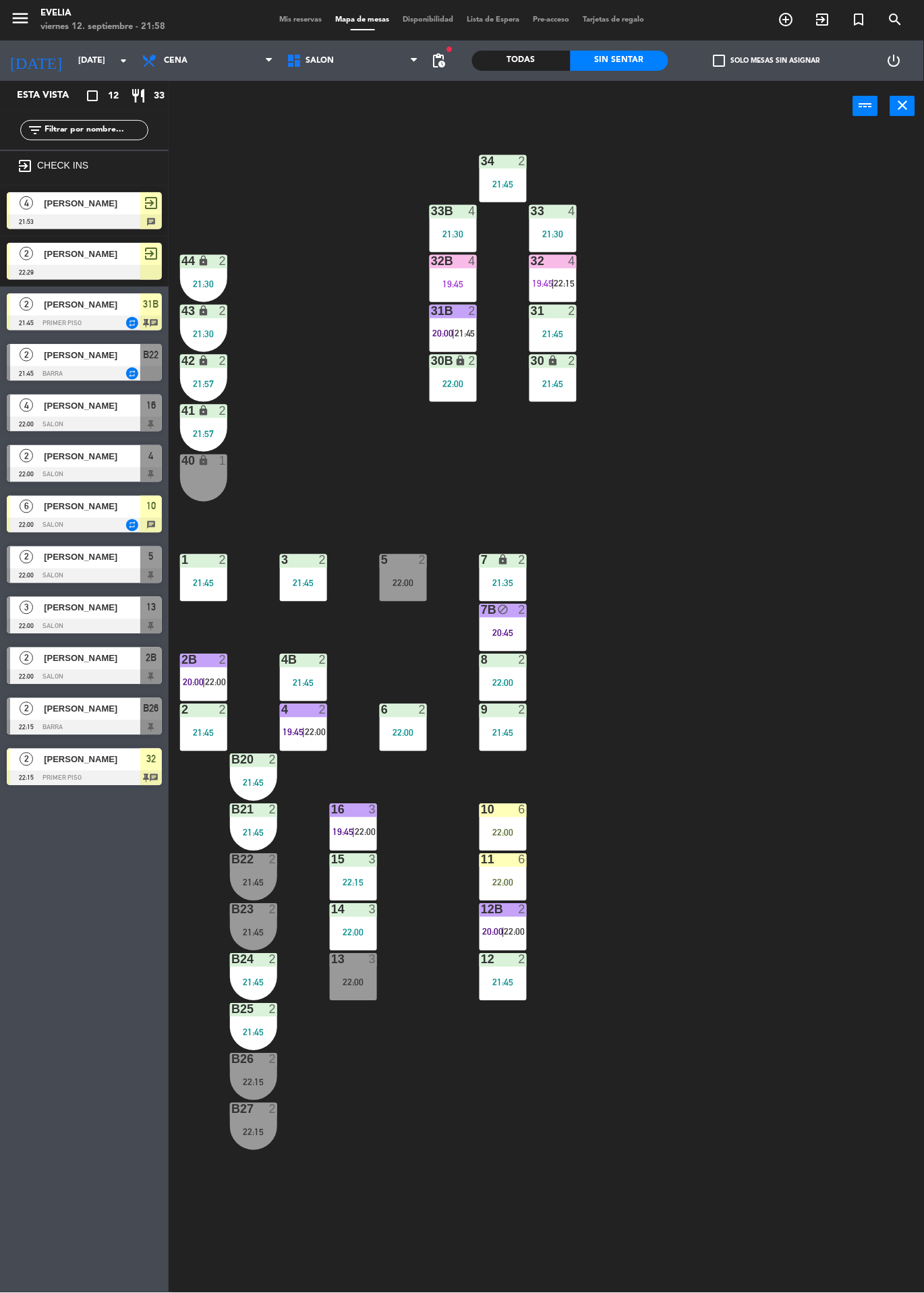
click at [260, 1121] on div "B27 2 22:15" at bounding box center [254, 1127] width 48 height 48
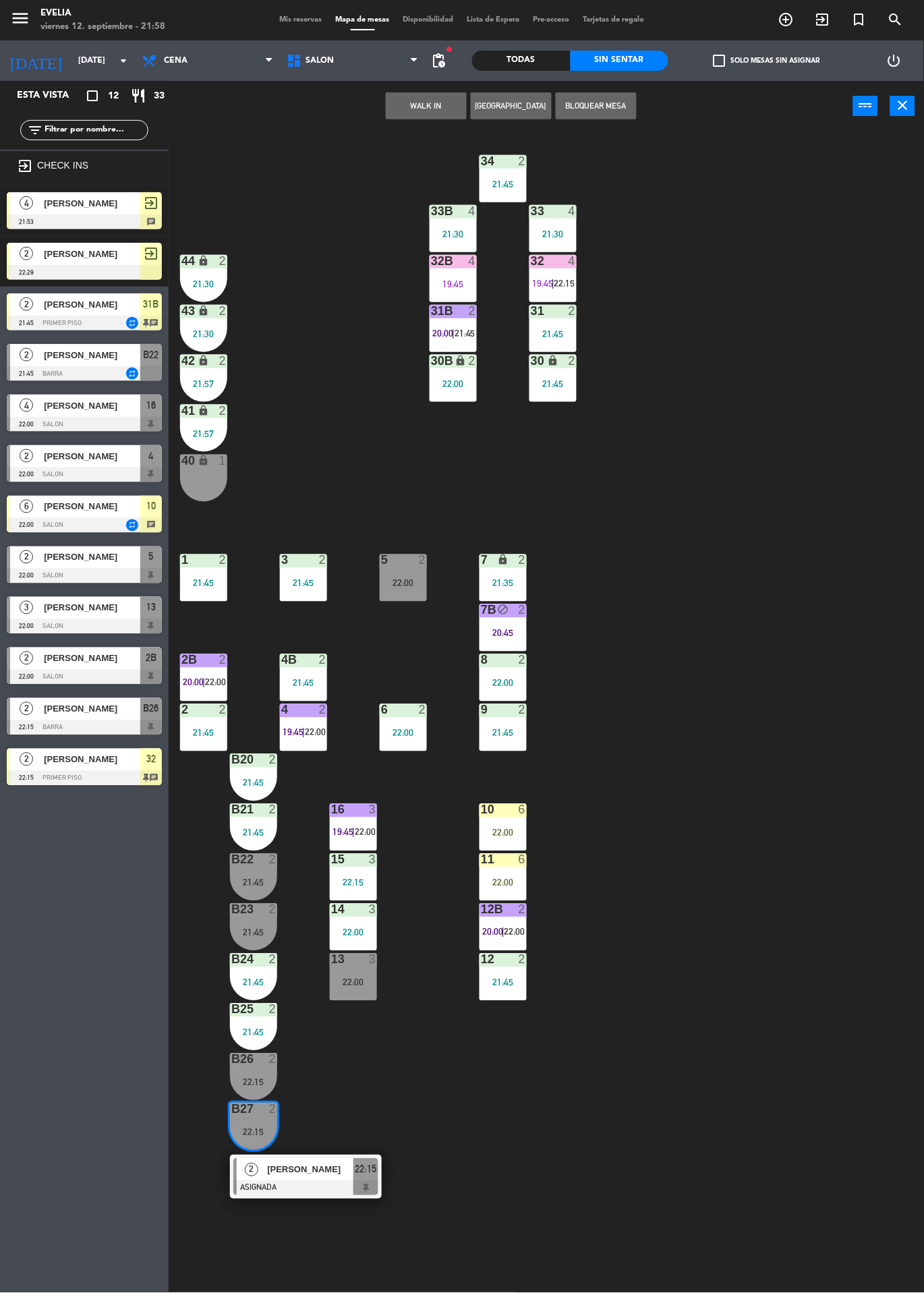
click at [329, 1098] on div "34 2 21:45 33B 4 21:30 33 4 21:30 44 lock 2 21:30 32B 4 19:45 32 4 19:45 | 22:1…" at bounding box center [551, 711] width 746 height 1161
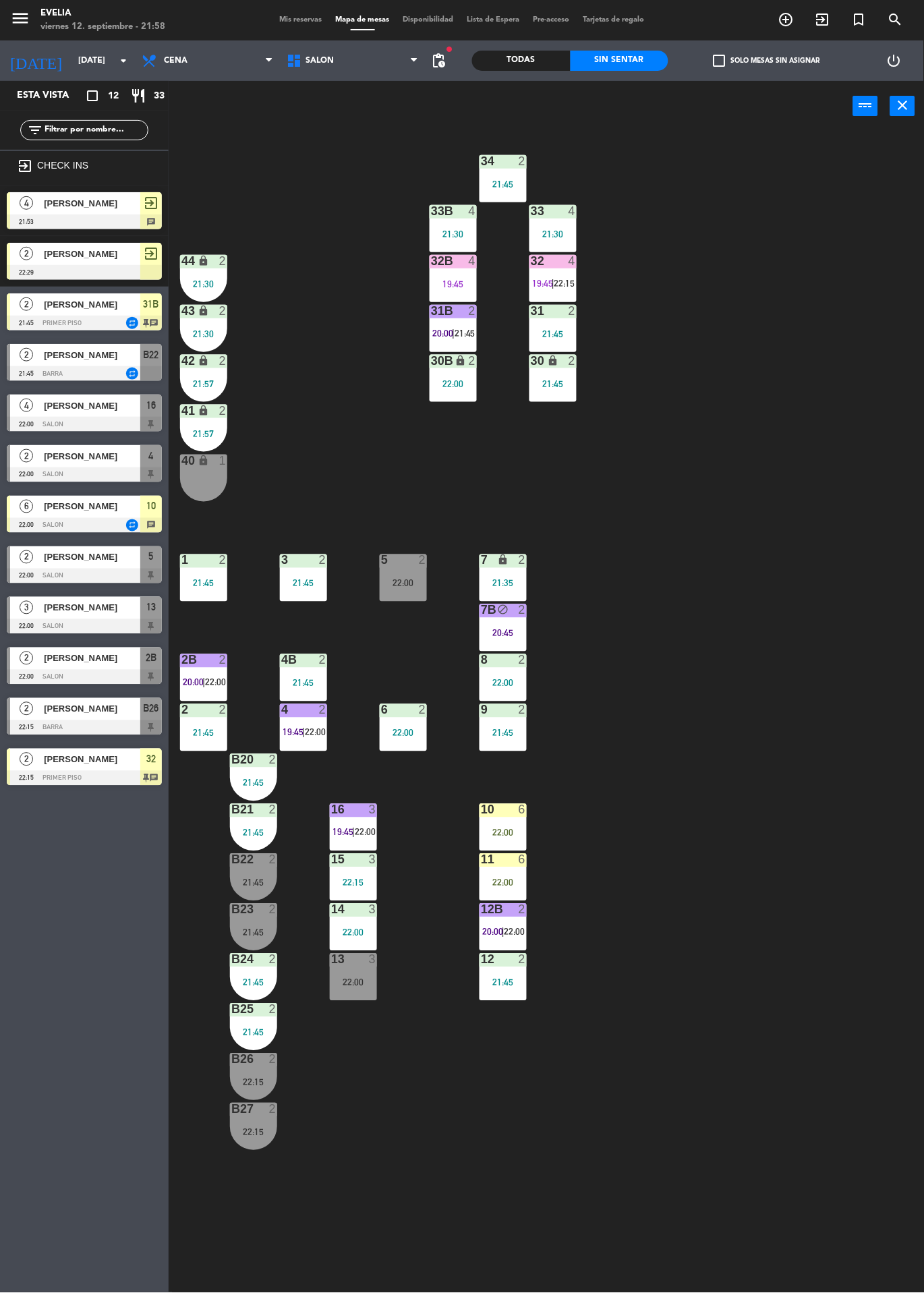
click at [252, 887] on div "21:45" at bounding box center [254, 882] width 48 height 9
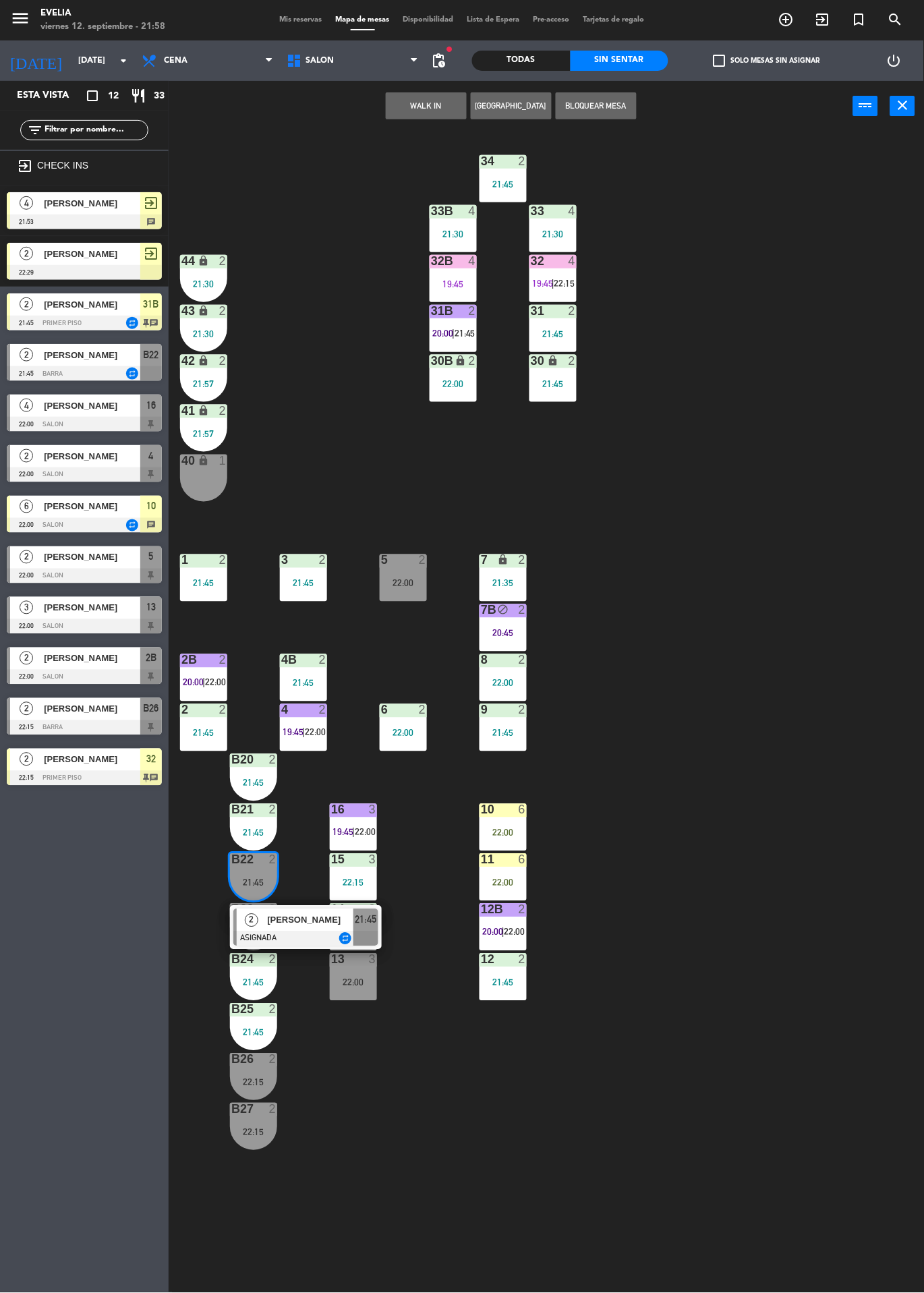
click at [285, 941] on div at bounding box center [306, 938] width 145 height 15
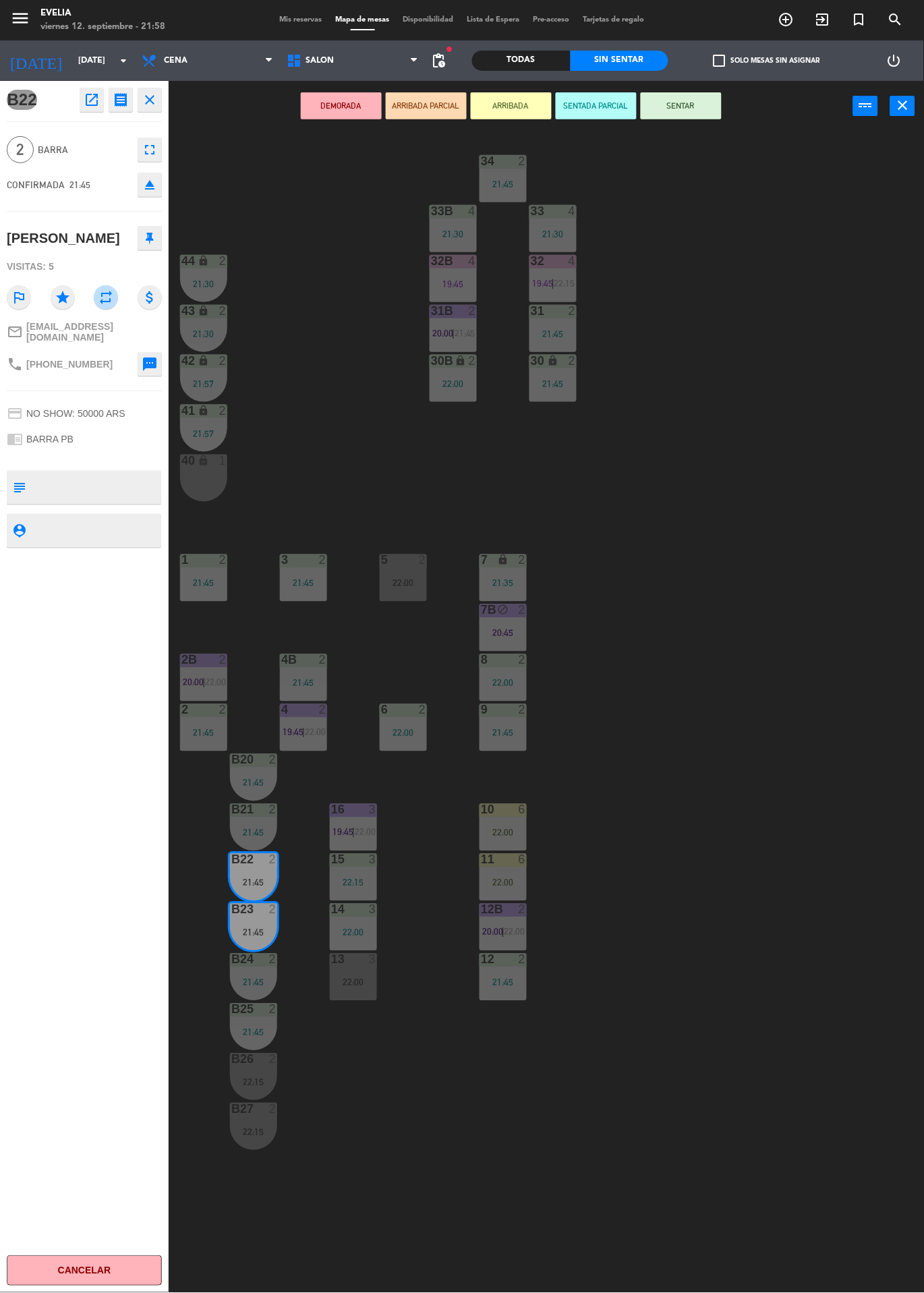
click at [696, 115] on button "SENTAR" at bounding box center [681, 105] width 81 height 27
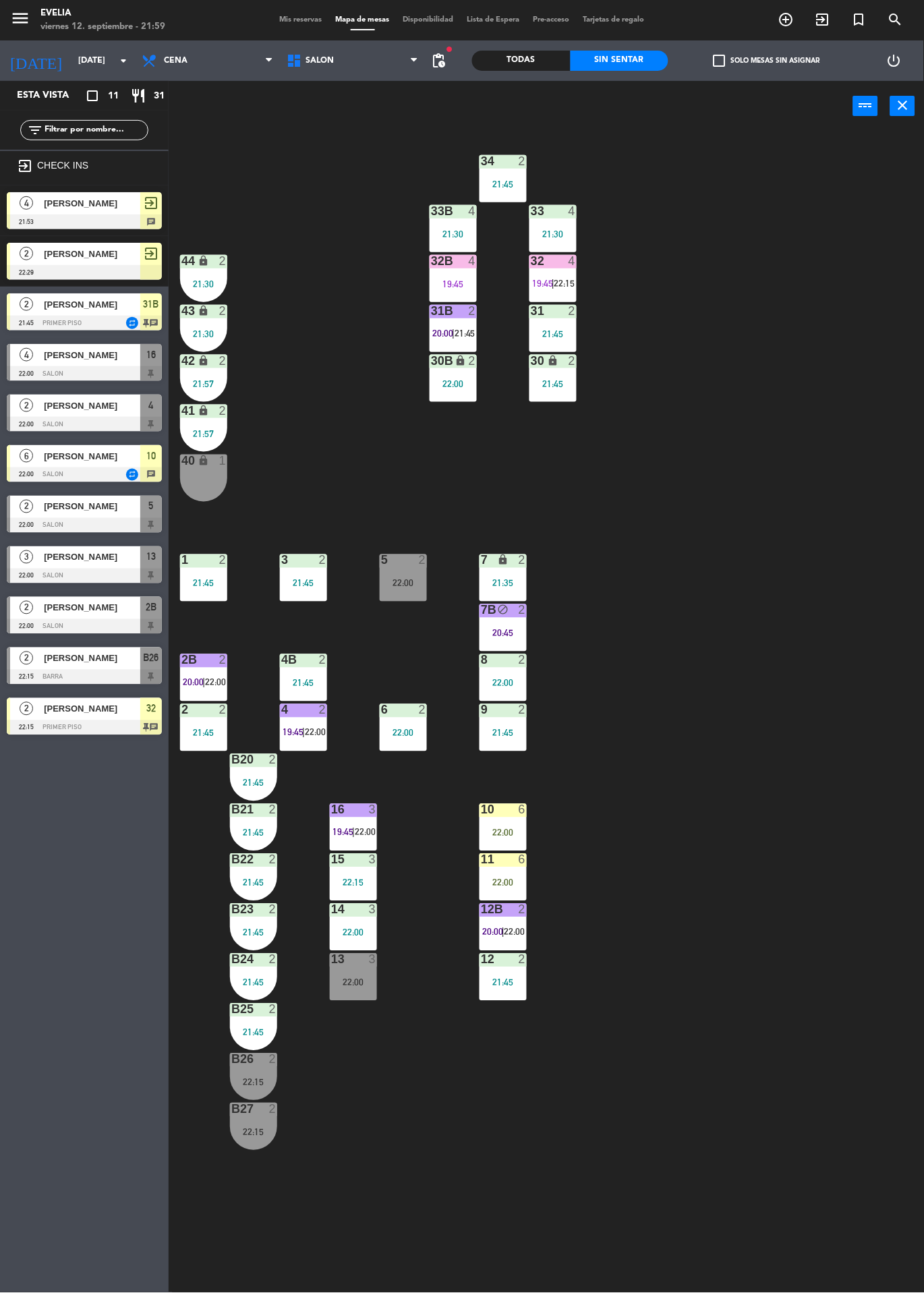
click at [390, 559] on div "5" at bounding box center [381, 560] width 22 height 12
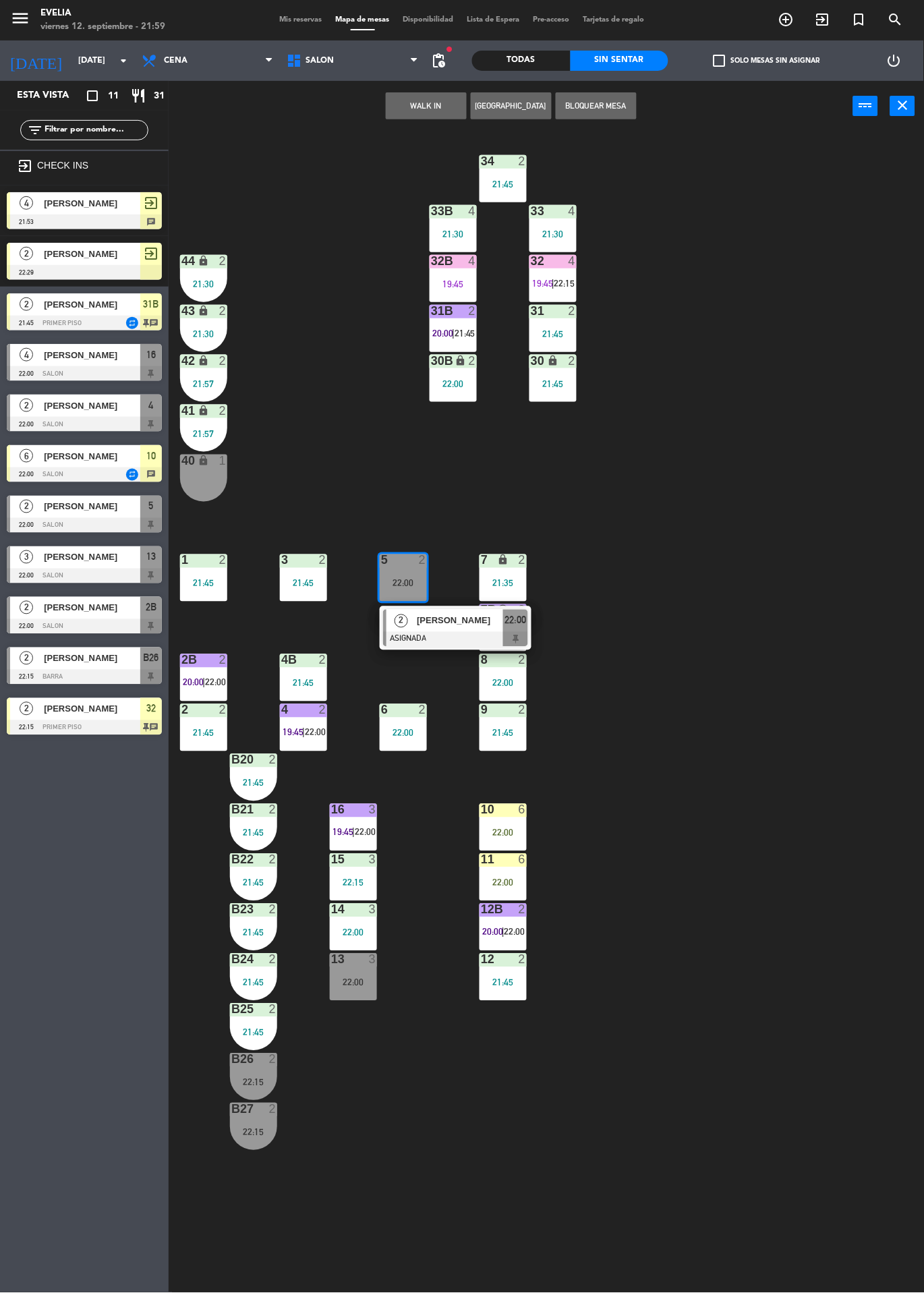
click at [384, 629] on div at bounding box center [385, 628] width 4 height 37
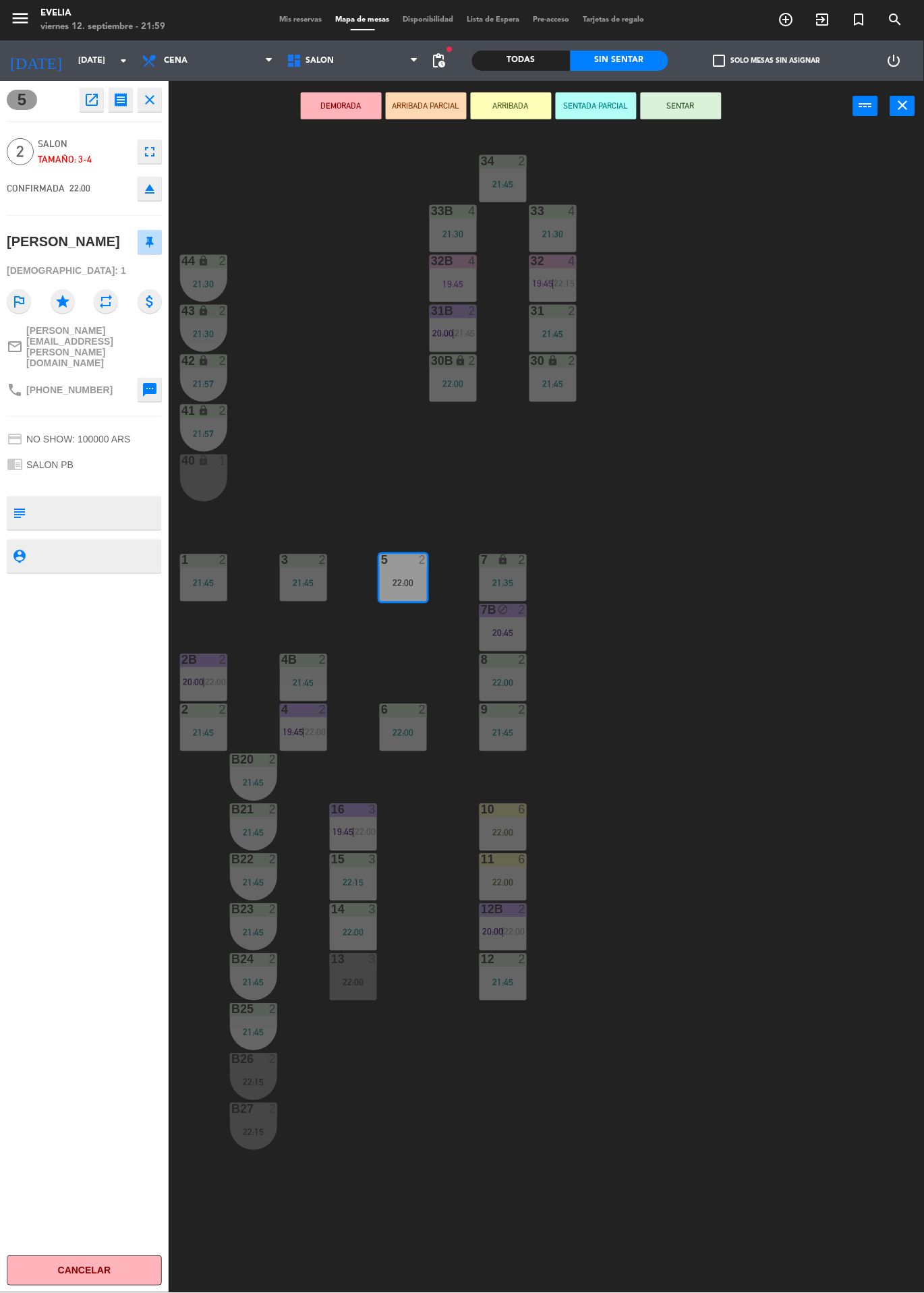
click at [360, 981] on div "22:00" at bounding box center [354, 982] width 48 height 9
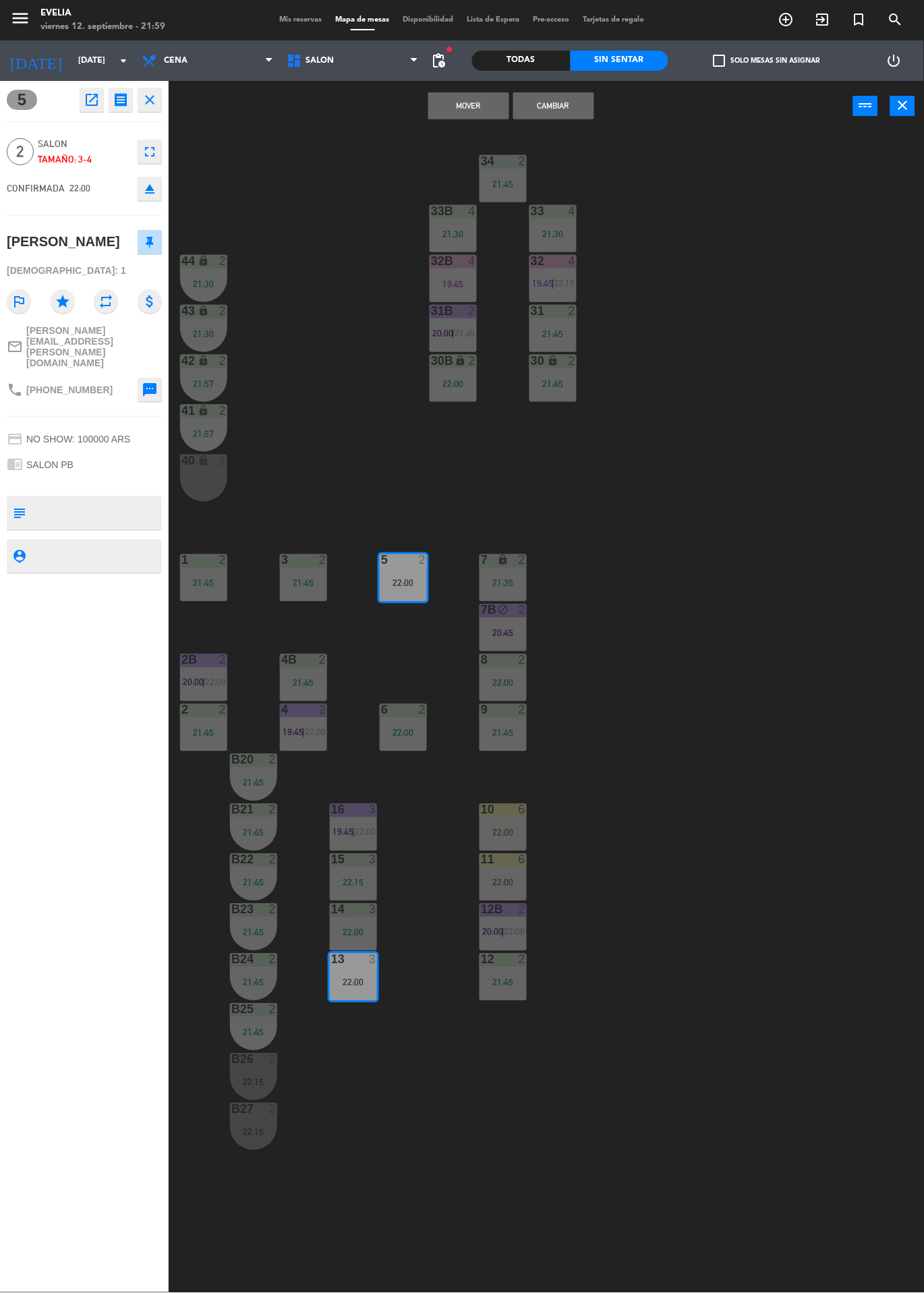
click at [551, 112] on button "Cambiar" at bounding box center [554, 105] width 81 height 27
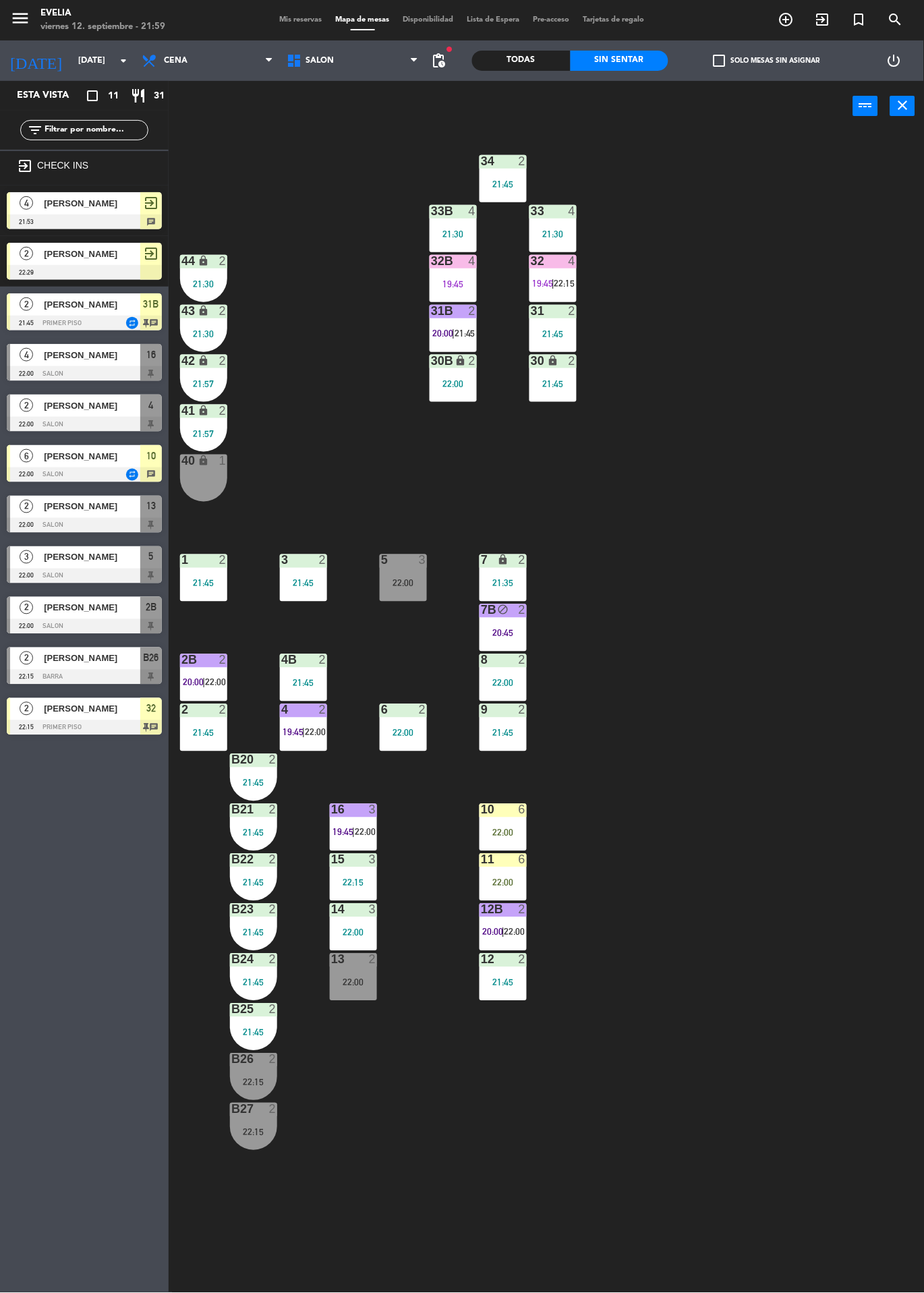
click at [391, 586] on div "22:00" at bounding box center [404, 583] width 48 height 9
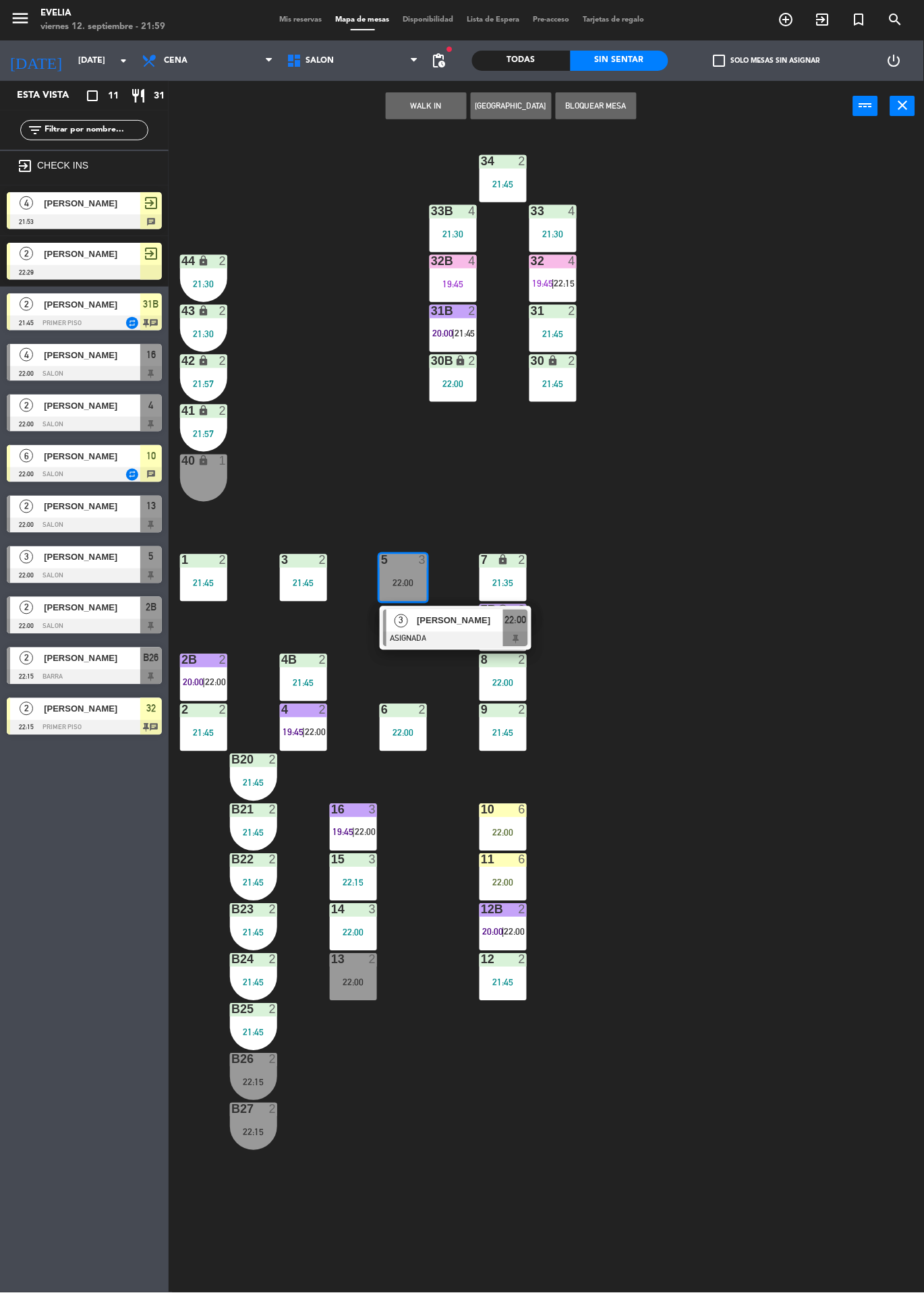
click at [403, 628] on span "3" at bounding box center [401, 621] width 14 height 14
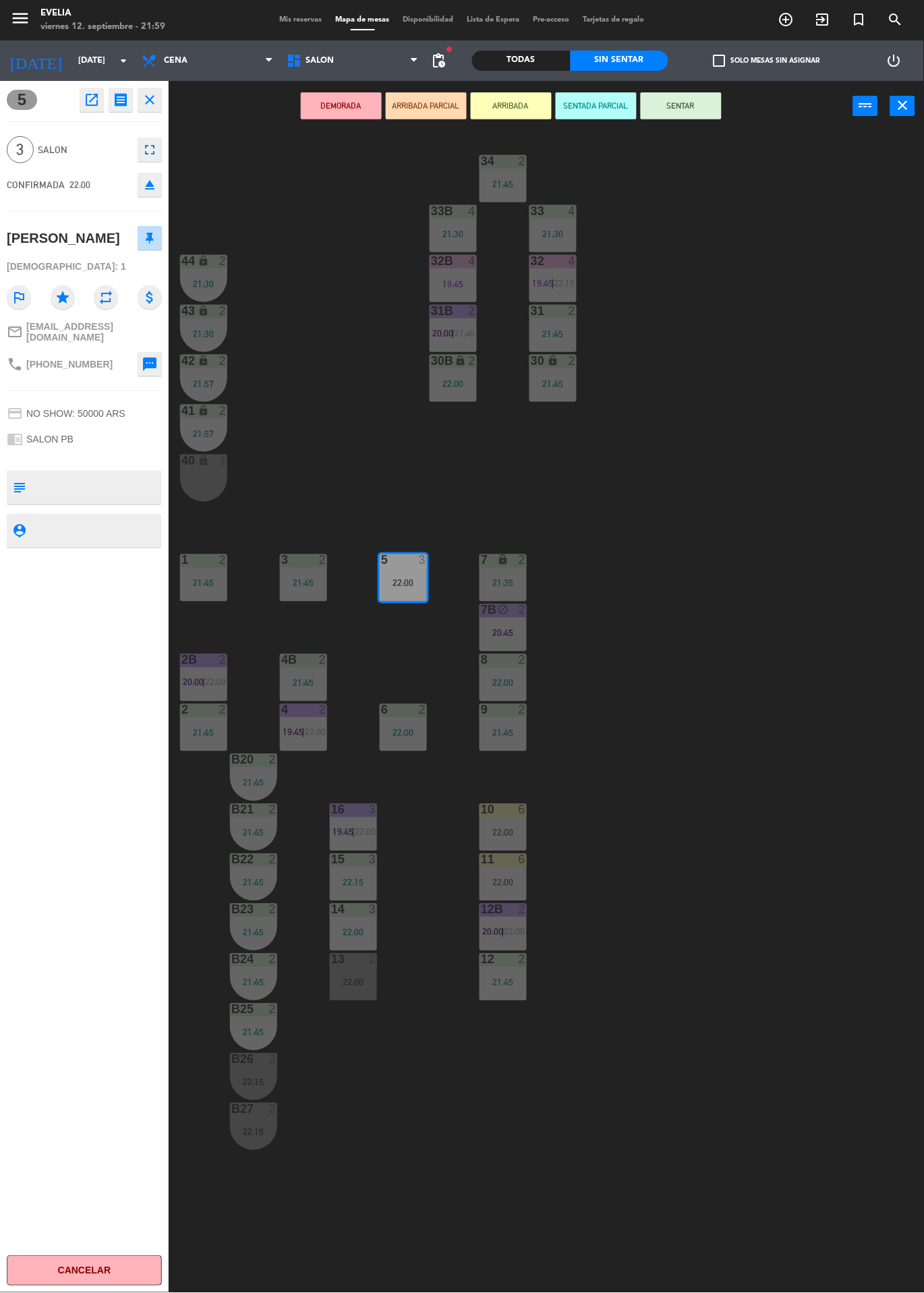
click at [695, 116] on button "SENTAR" at bounding box center [681, 105] width 81 height 27
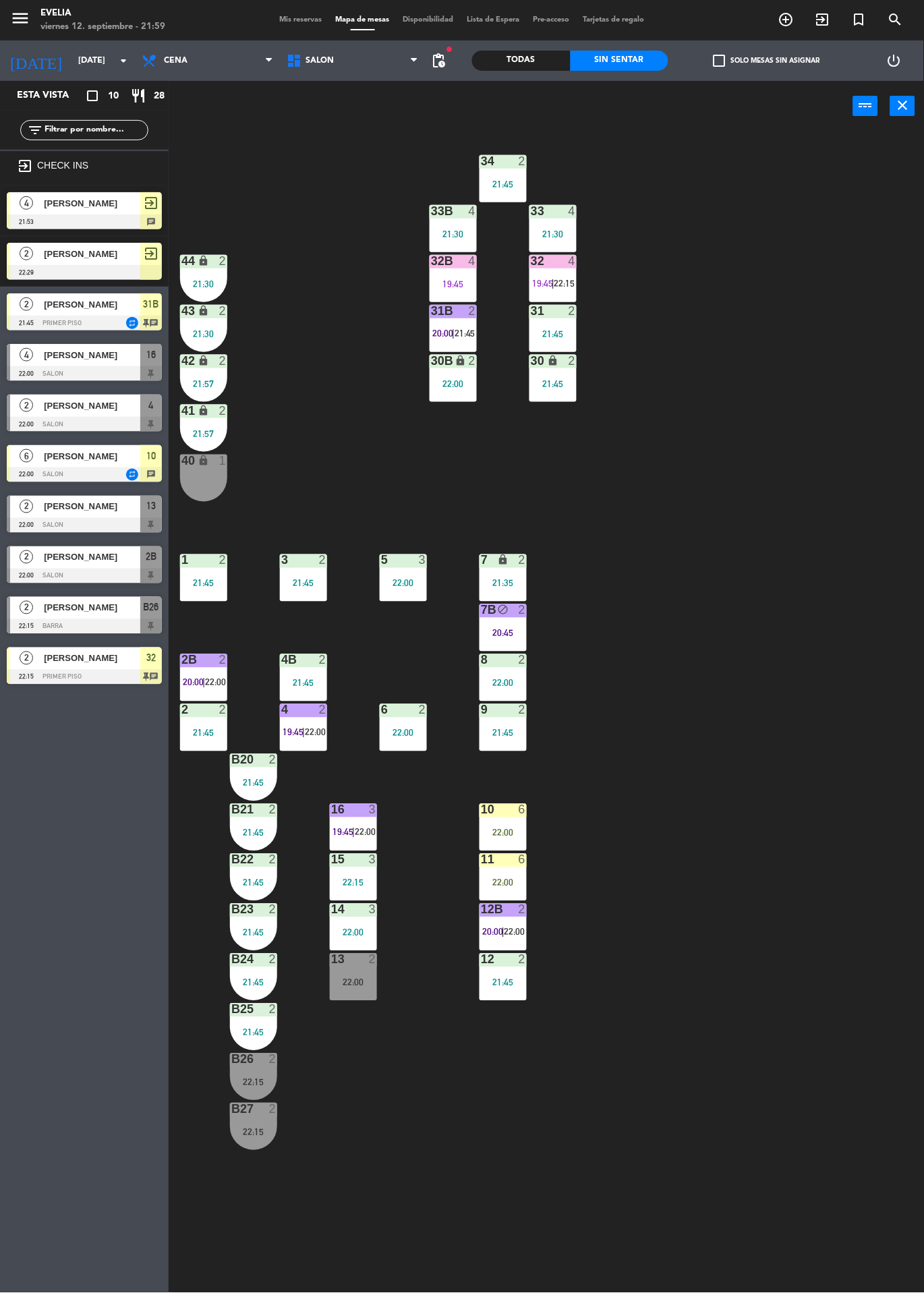
click at [276, 711] on div "4" at bounding box center [280, 710] width 22 height 12
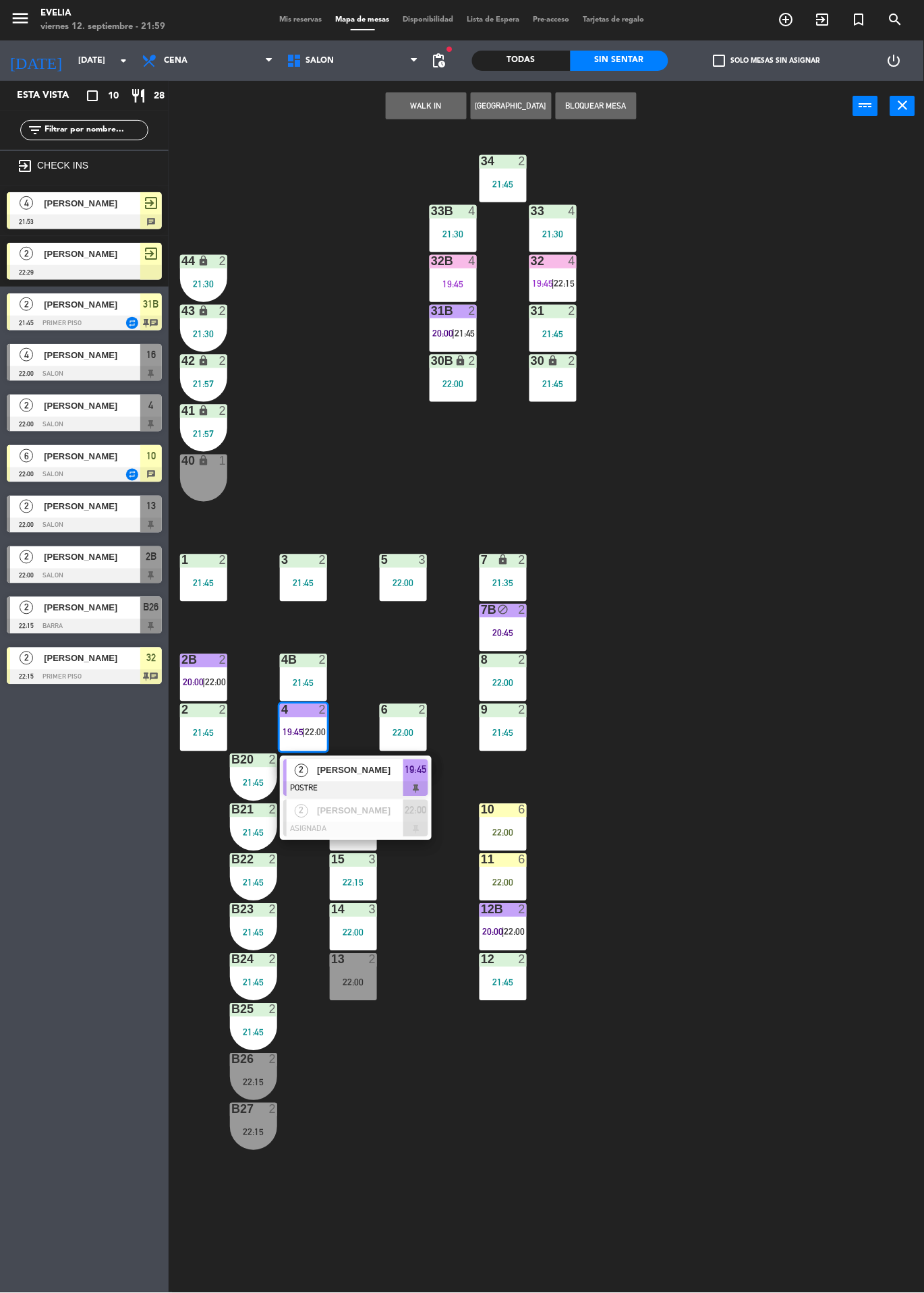
click at [333, 790] on div at bounding box center [355, 789] width 145 height 15
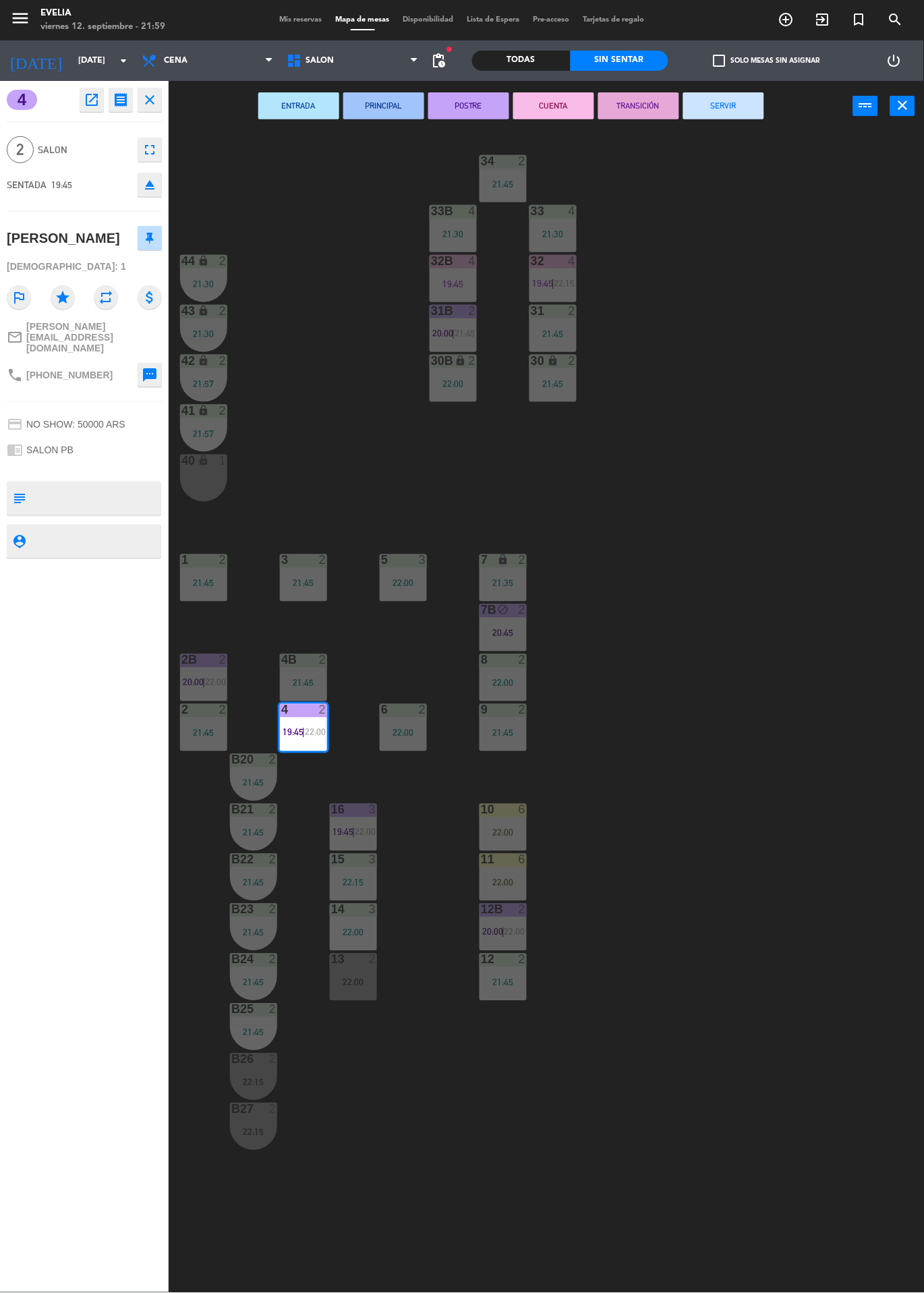
click at [265, 275] on div "34 2 21:45 33B 4 21:30 33 4 21:30 44 lock 2 21:30 32B 4 19:45 32 4 19:45 | 22:1…" at bounding box center [551, 711] width 746 height 1161
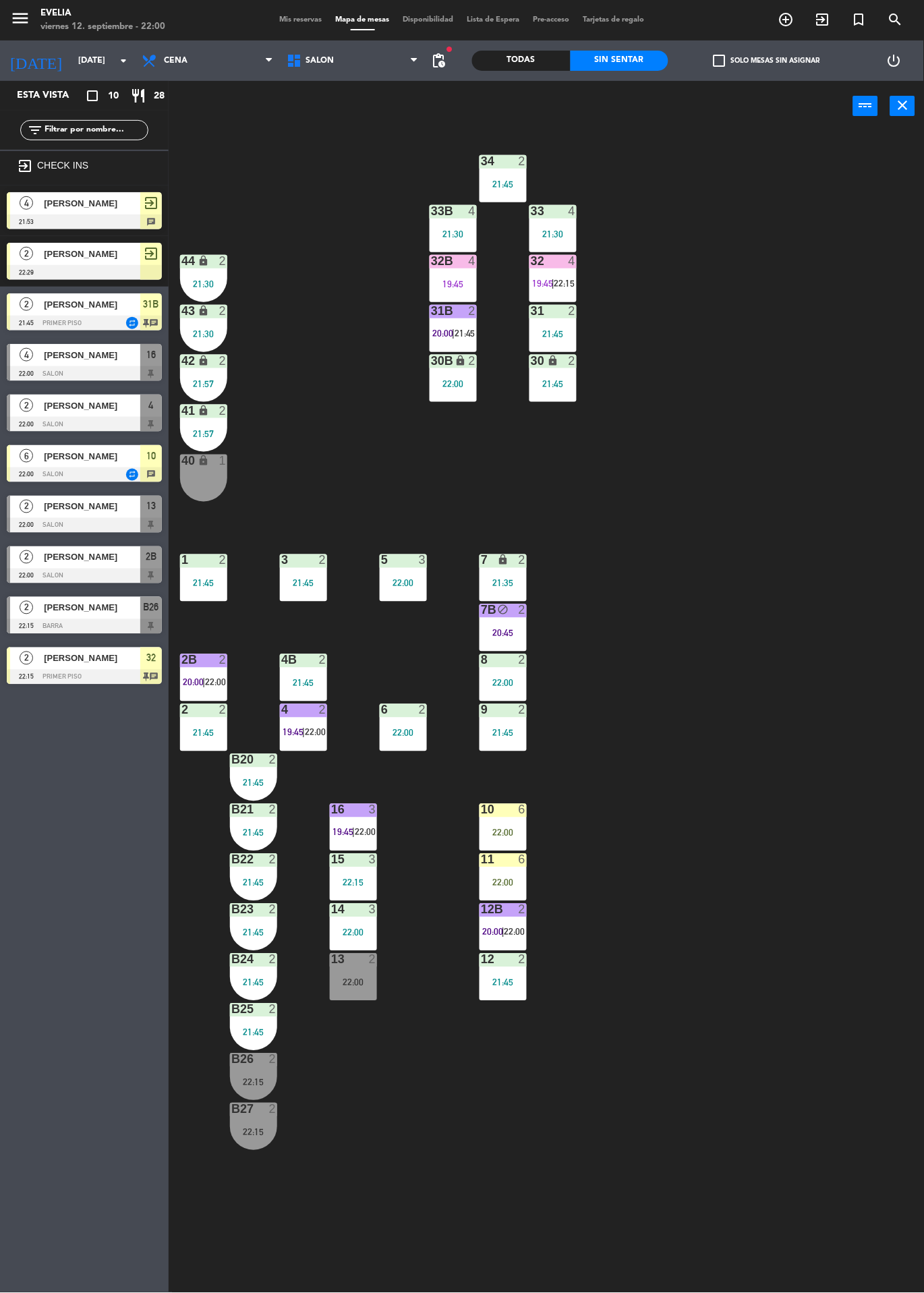
click at [293, 731] on span "19:45" at bounding box center [293, 732] width 21 height 11
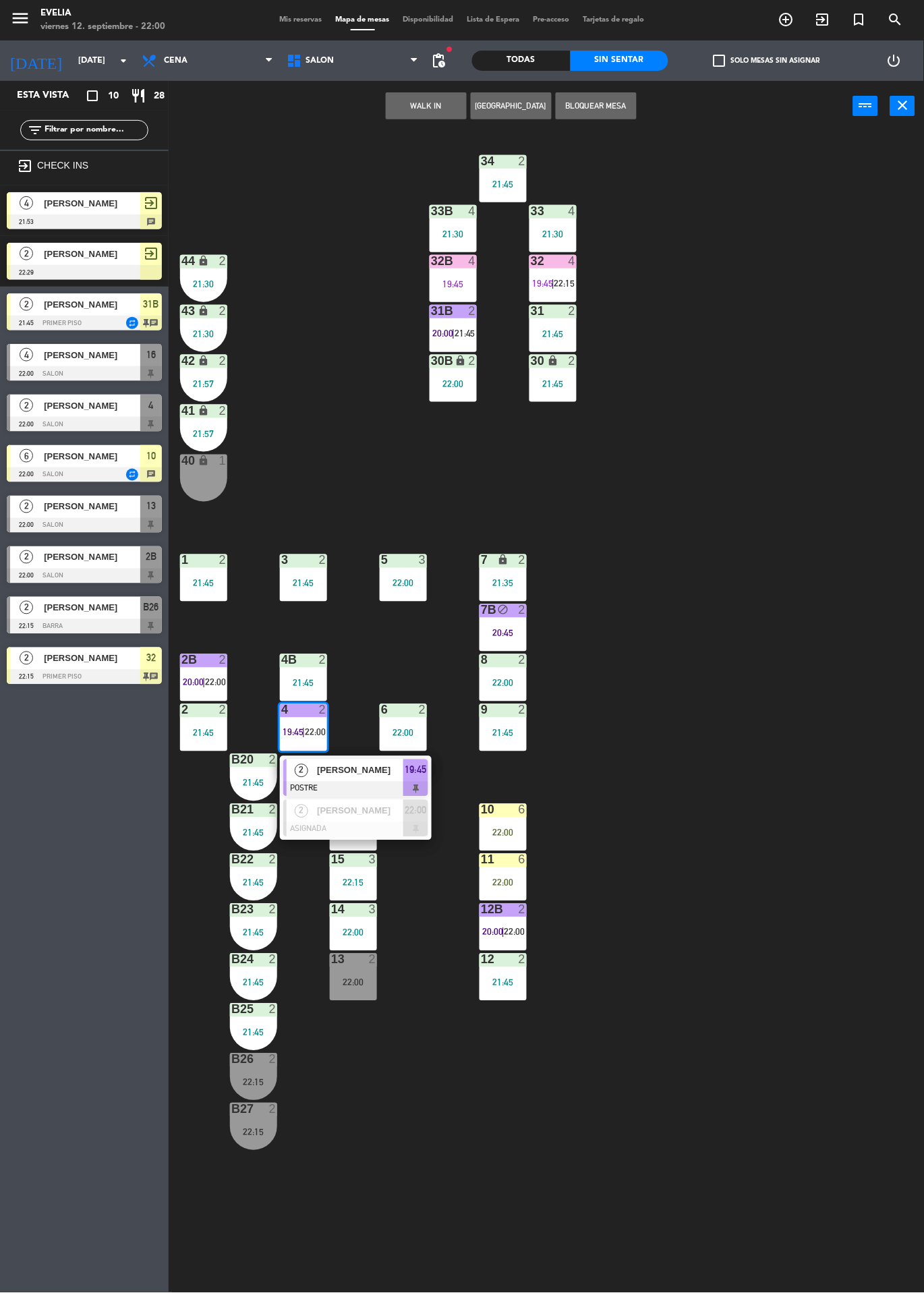
click at [301, 772] on span "2" at bounding box center [301, 770] width 14 height 14
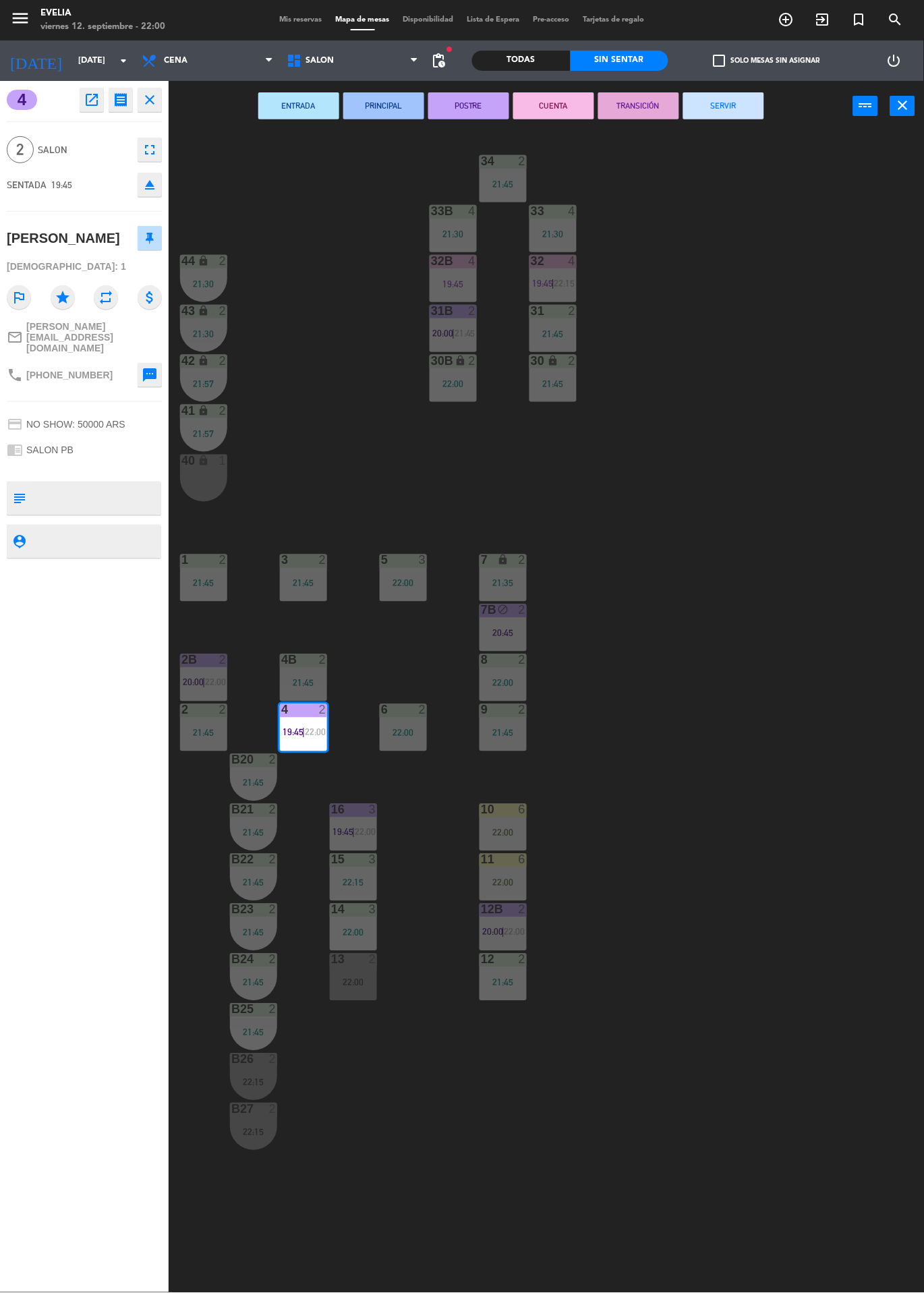
click at [709, 102] on button "SERVIR" at bounding box center [724, 105] width 81 height 27
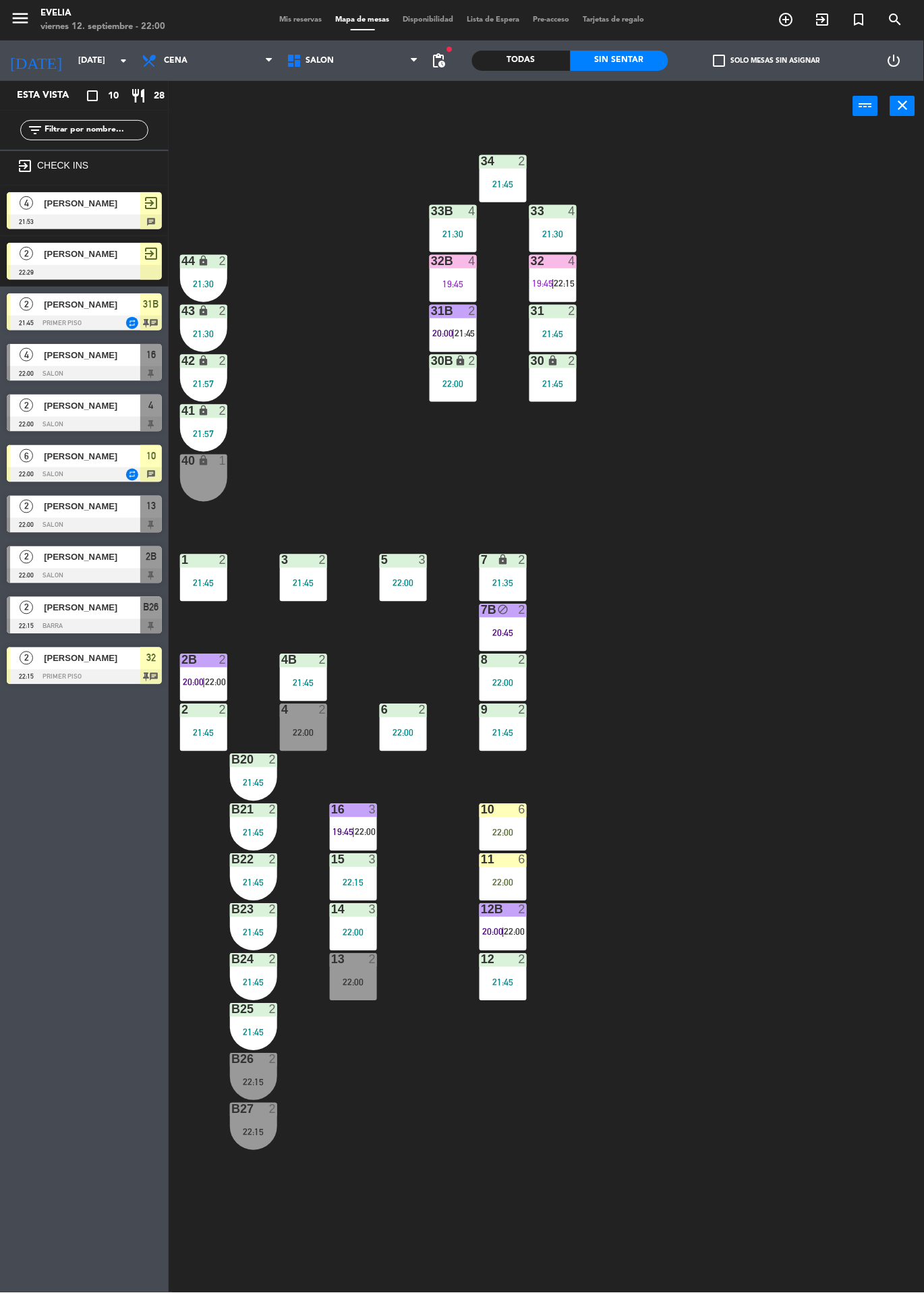
click at [25, 321] on div at bounding box center [84, 323] width 155 height 15
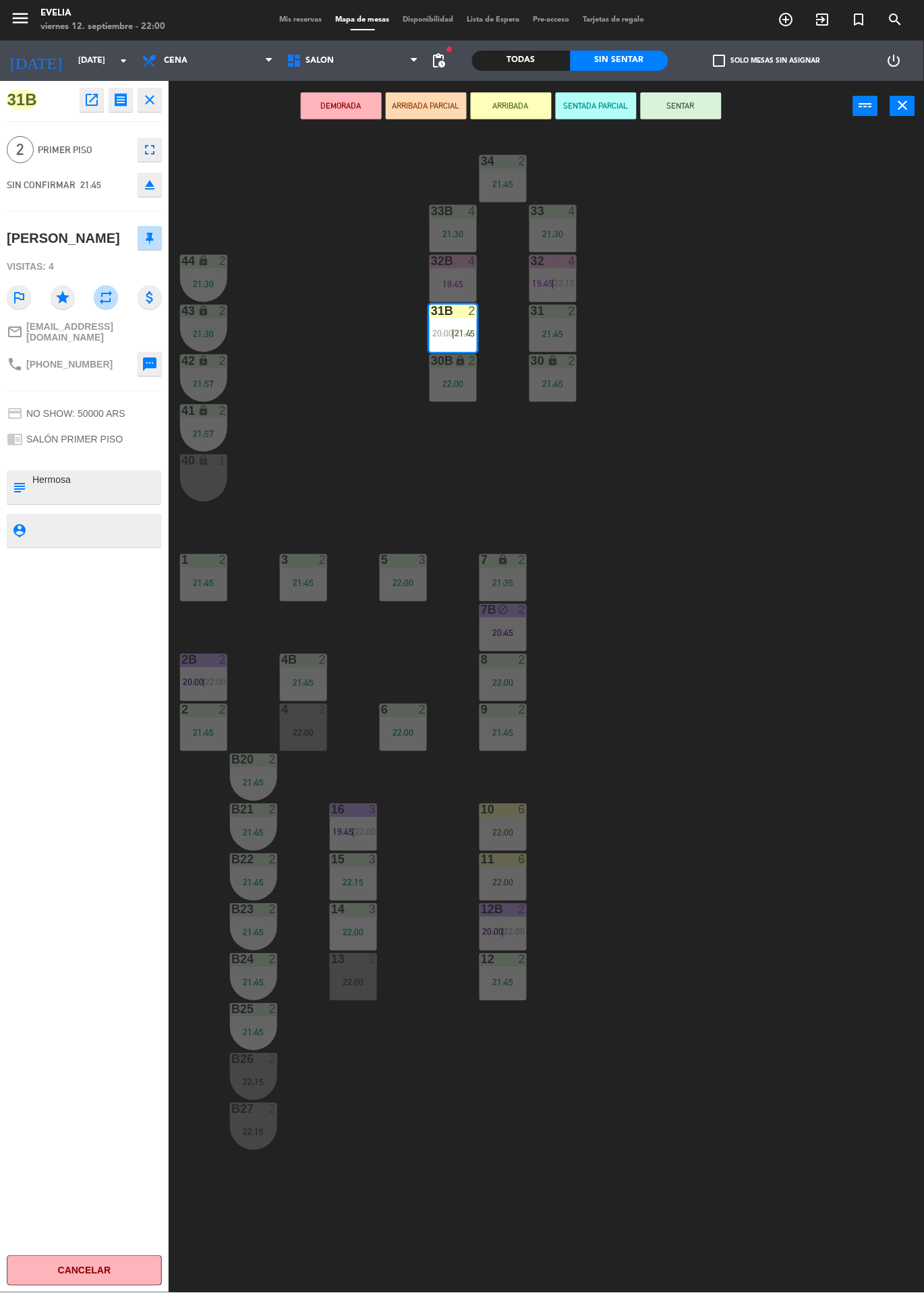
click at [368, 394] on div "34 2 21:45 33B 4 21:30 33 4 21:30 44 lock 2 21:30 32B 4 19:45 32 4 19:45 | 22:1…" at bounding box center [551, 711] width 746 height 1161
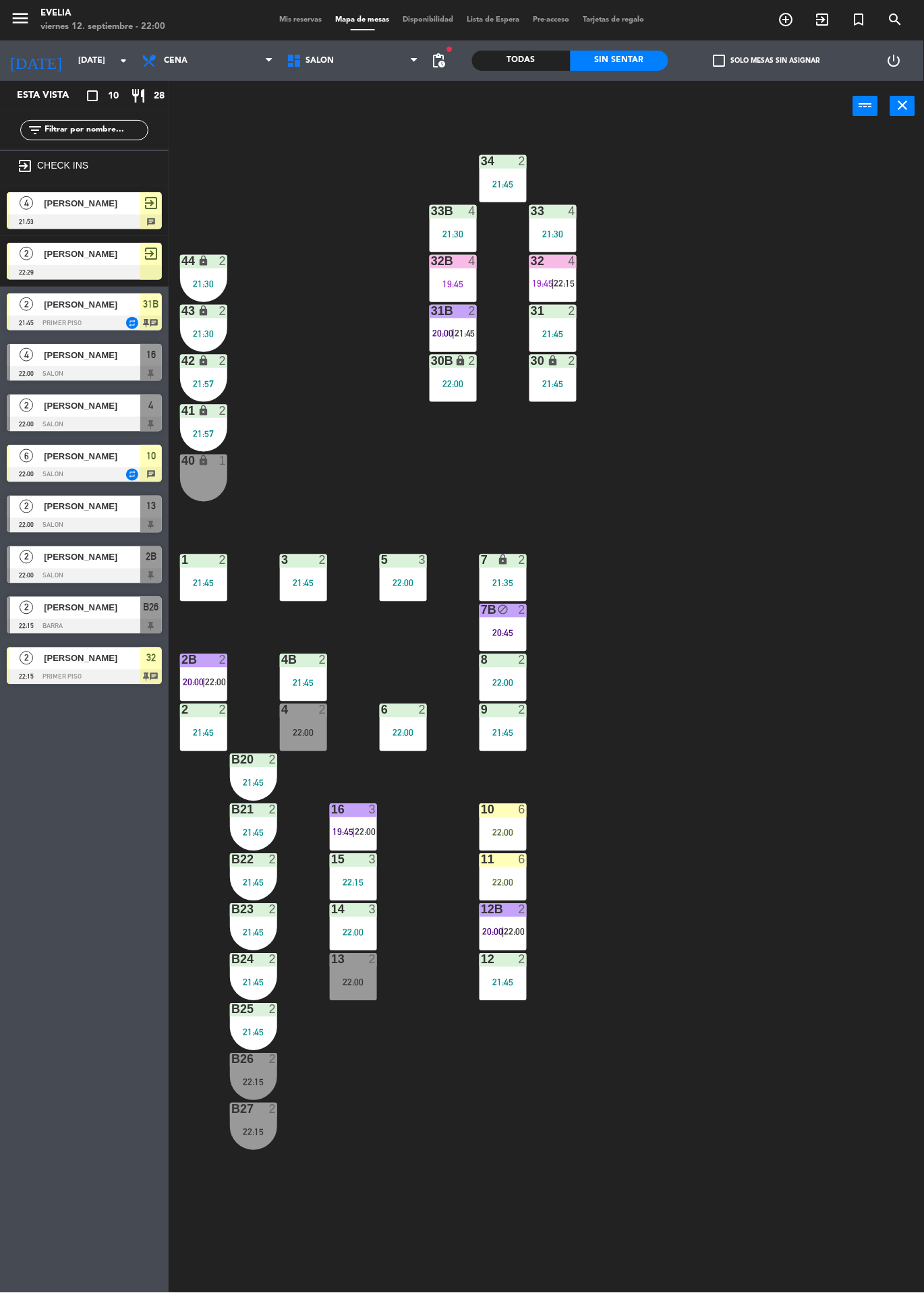
click at [825, 17] on icon "exit_to_app" at bounding box center [822, 19] width 16 height 16
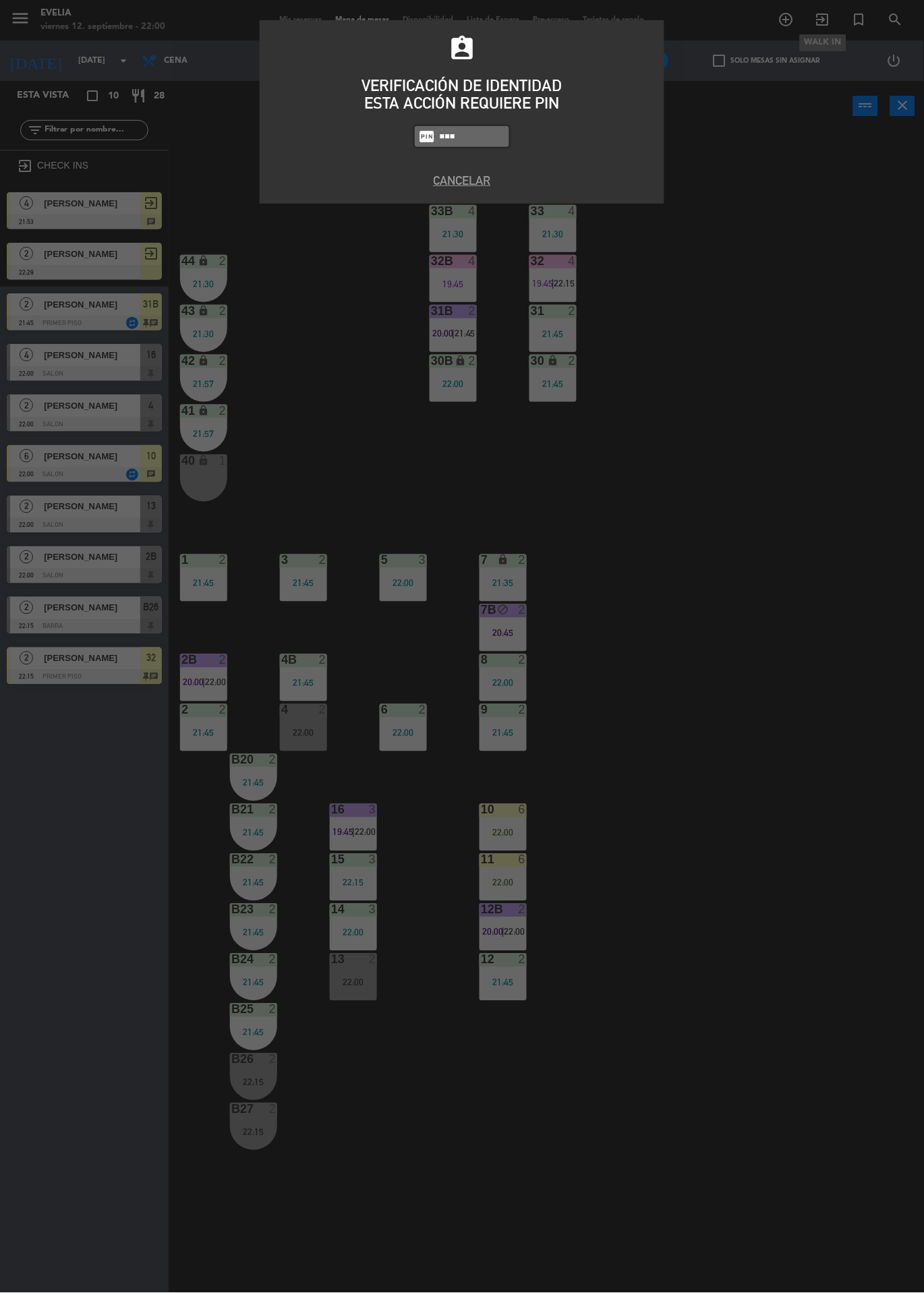
type input "6389"
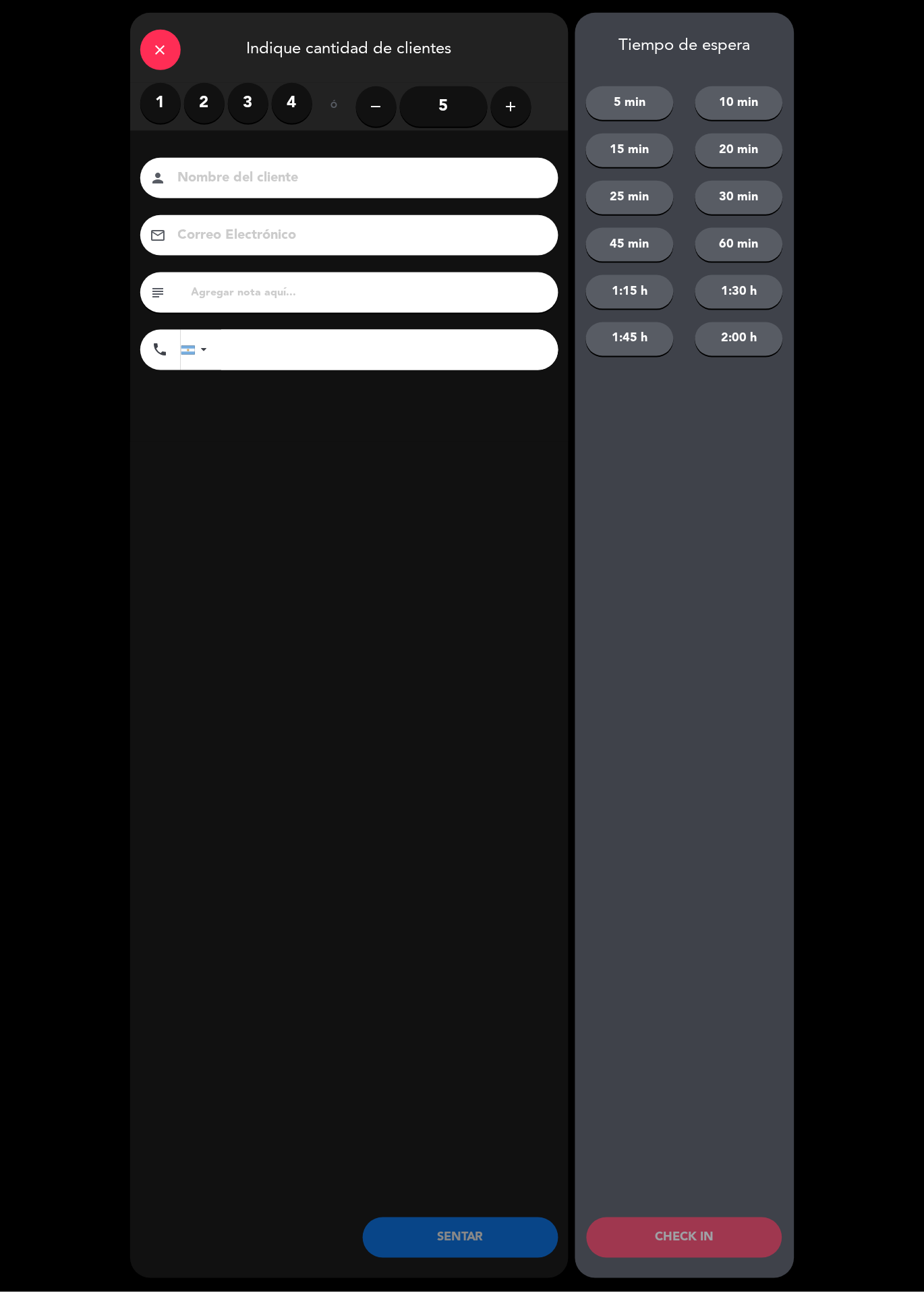
click at [205, 89] on label "2" at bounding box center [204, 104] width 40 height 40
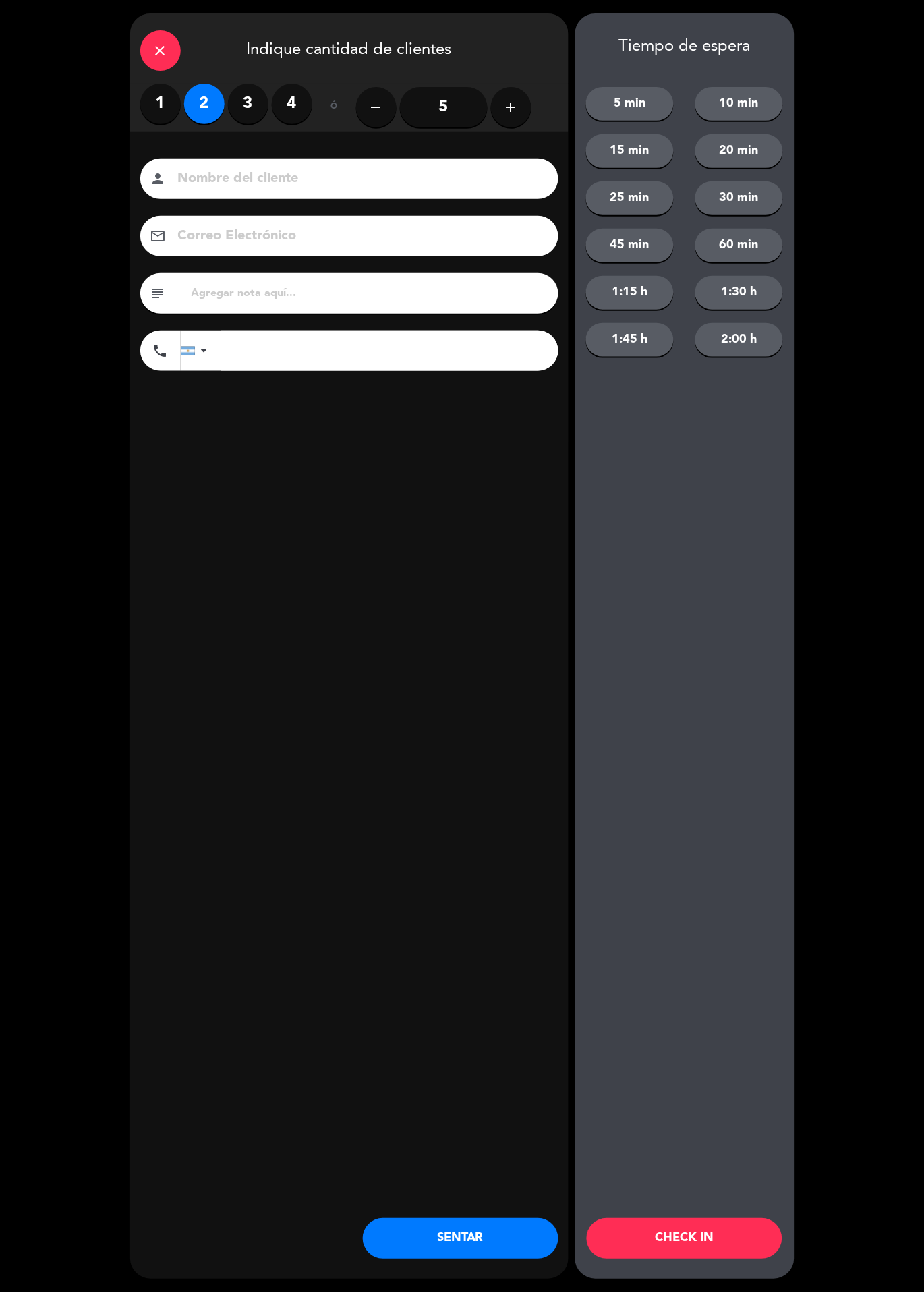
click at [333, 174] on input at bounding box center [358, 179] width 364 height 24
type input "[PERSON_NAME]"
click at [763, 253] on button "60 min" at bounding box center [739, 245] width 88 height 34
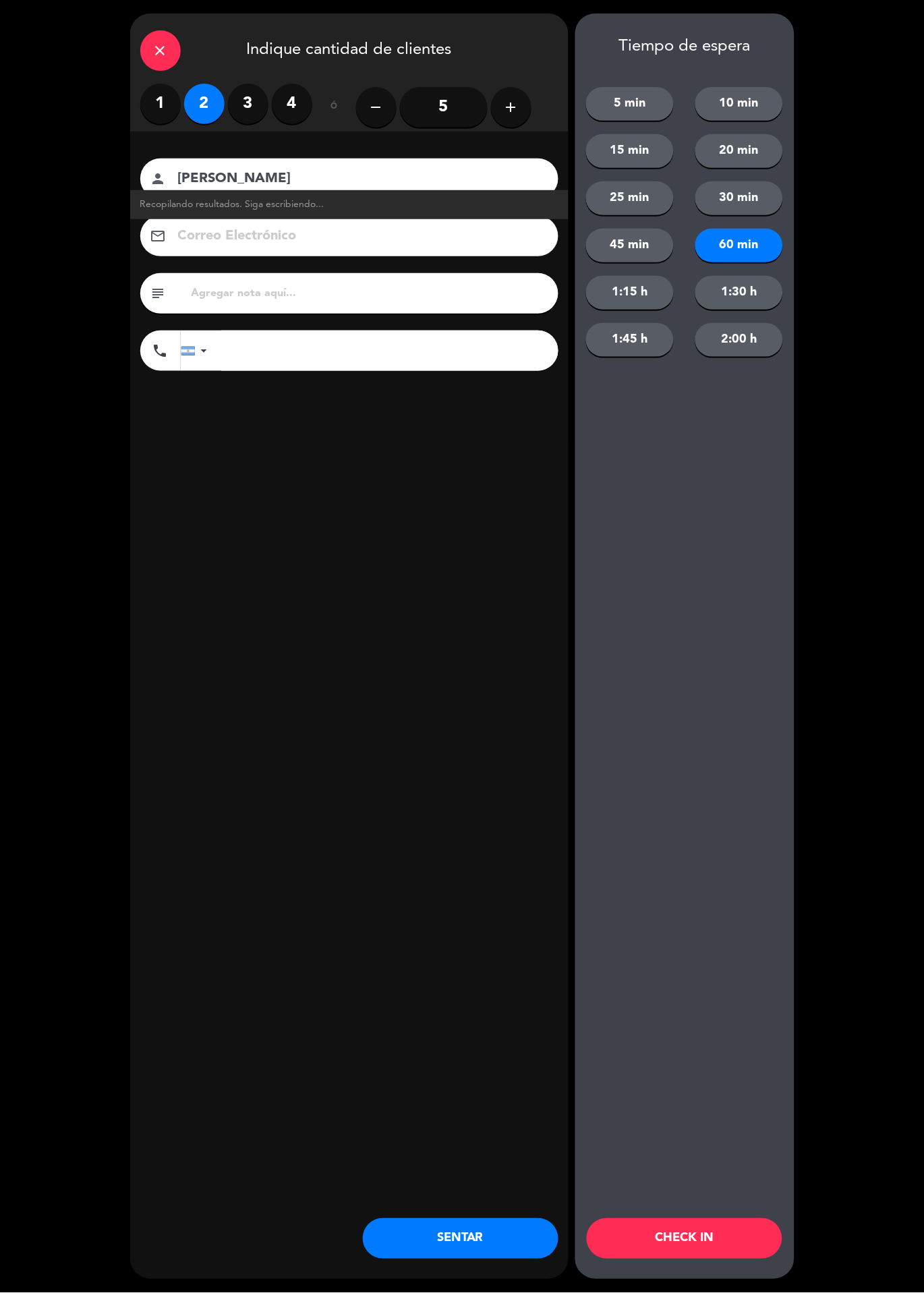
click at [741, 1245] on button "CHECK IN" at bounding box center [684, 1239] width 195 height 40
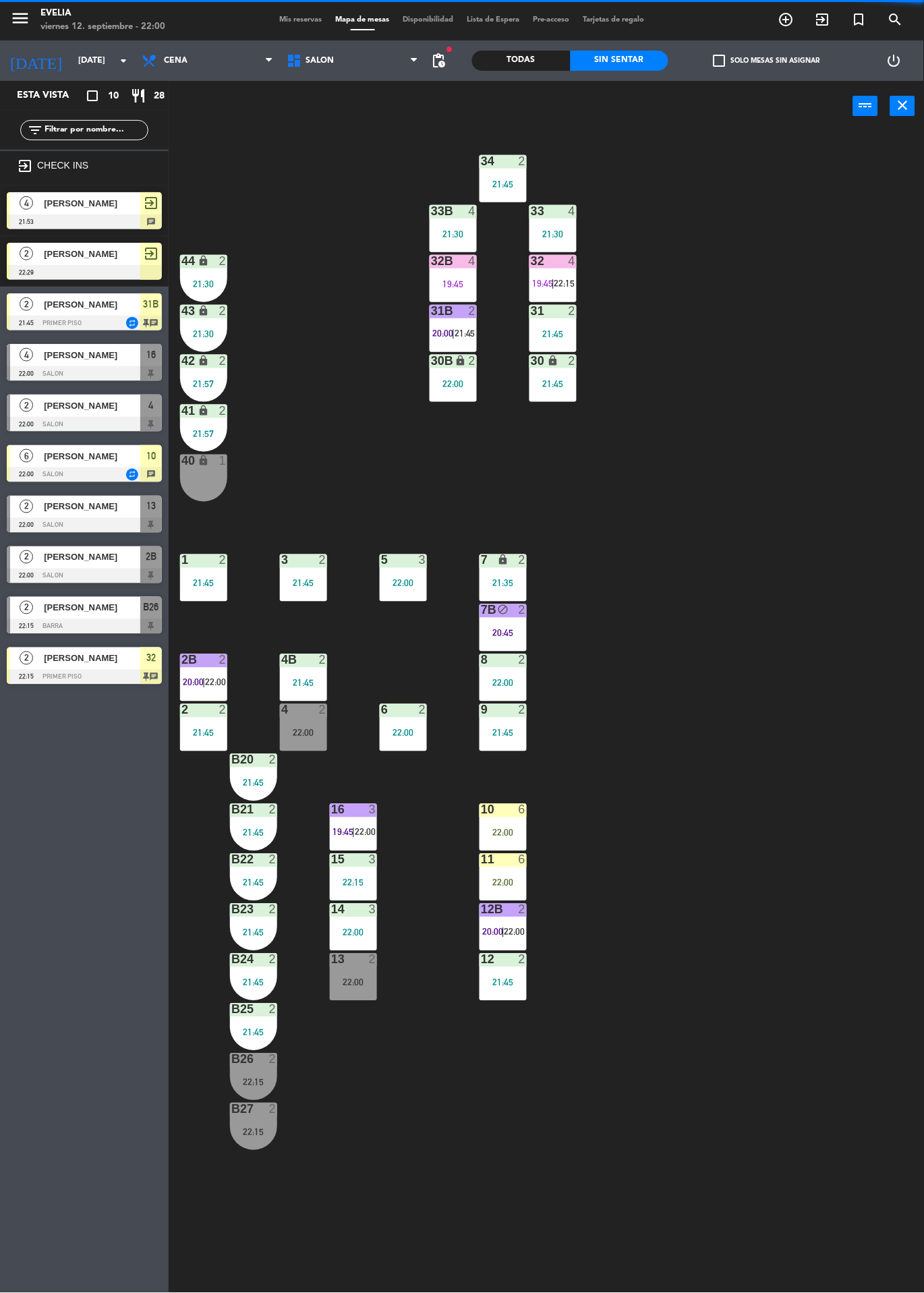
click at [675, 733] on div "34 2 21:45 33B 4 21:30 33 4 21:30 44 lock 2 21:30 32B 4 19:45 32 4 19:45 | 22:1…" at bounding box center [551, 711] width 746 height 1161
click at [553, 265] on div at bounding box center [553, 261] width 22 height 12
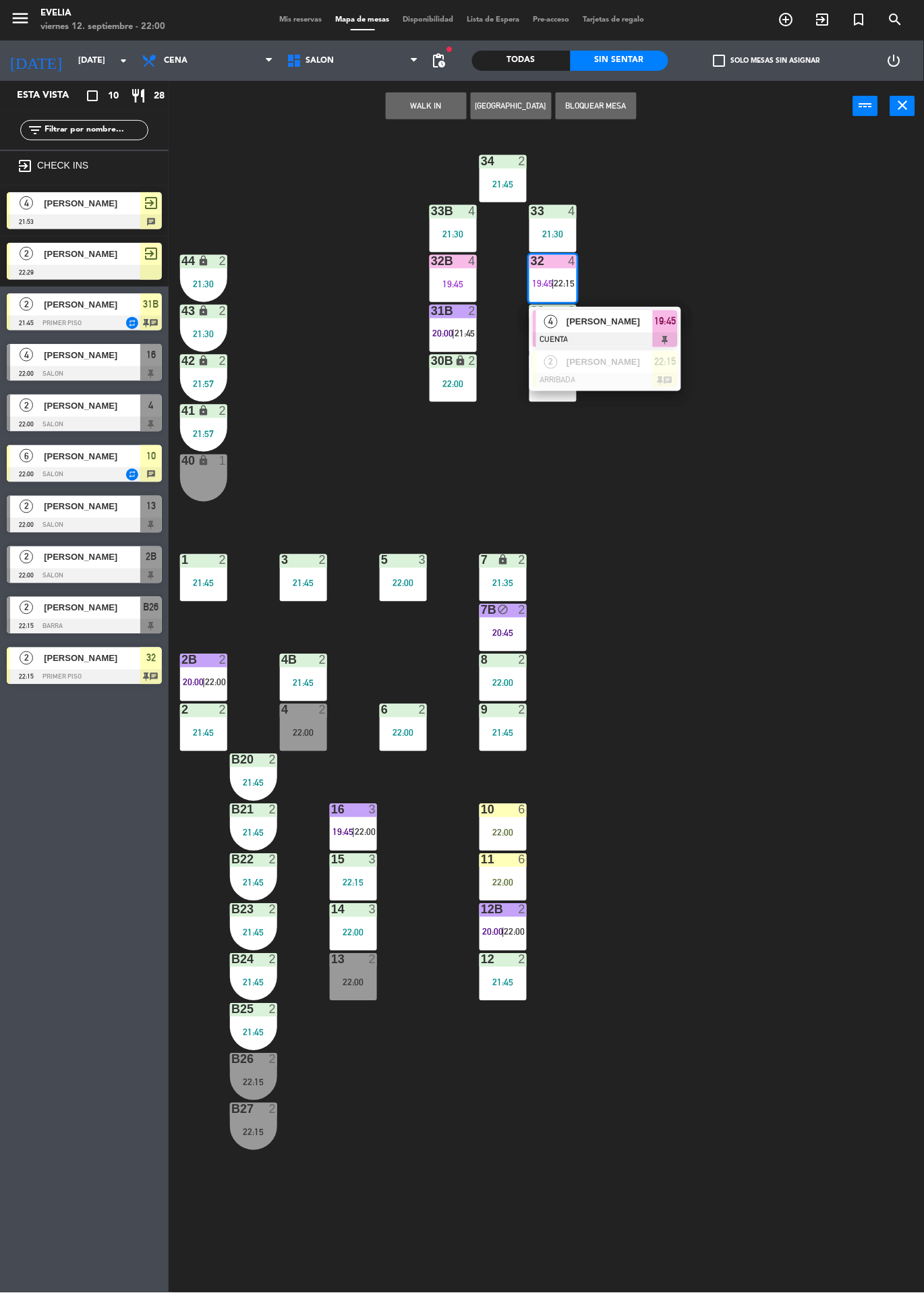
click at [785, 267] on div "34 2 21:45 33B 4 21:30 33 4 21:30 44 lock 2 21:30 32B 4 19:45 32 4 19:45 | 22:1…" at bounding box center [551, 711] width 746 height 1161
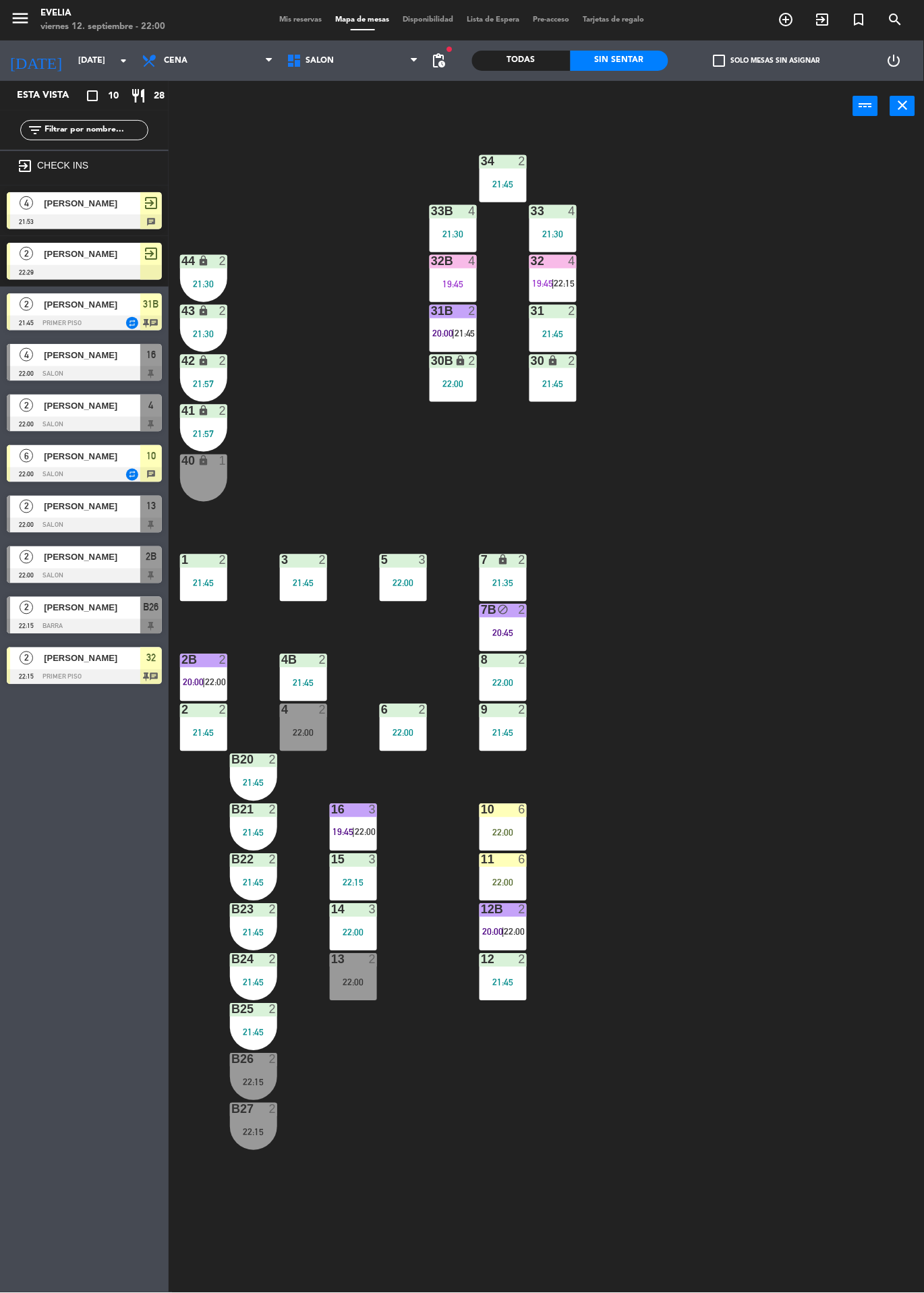
click at [458, 331] on span "21:45" at bounding box center [465, 333] width 21 height 11
click at [766, 383] on div "34 2 21:45 33B 4 21:30 33 4 21:30 44 lock 2 21:30 32B 4 19:45 32 4 19:45 | 22:1…" at bounding box center [551, 711] width 746 height 1161
click at [453, 329] on span "|" at bounding box center [453, 333] width 3 height 11
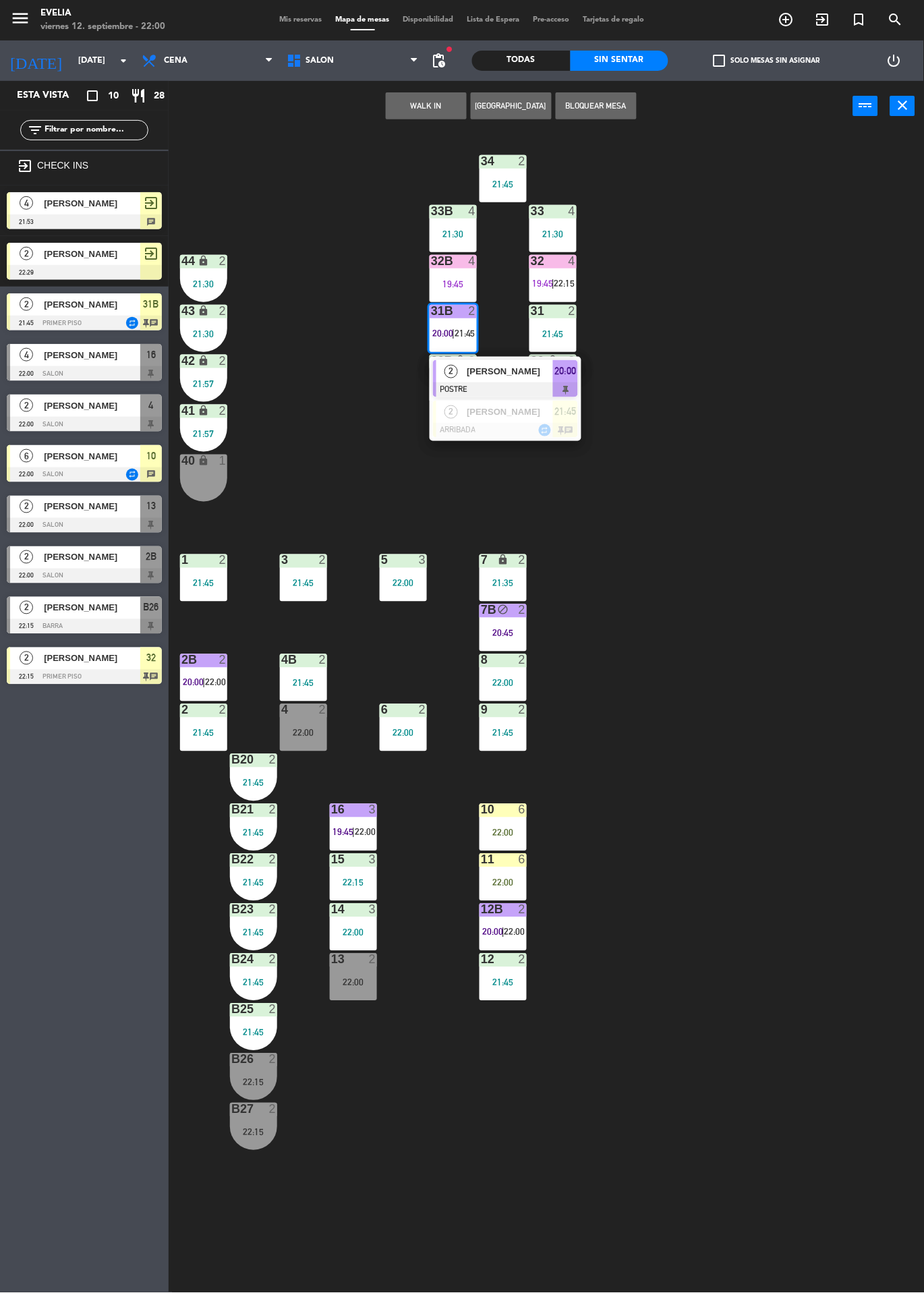
click at [725, 352] on div "34 2 21:45 33B 4 21:30 33 4 21:30 44 lock 2 21:30 32B 4 19:45 32 4 19:45 | 22:1…" at bounding box center [551, 711] width 746 height 1161
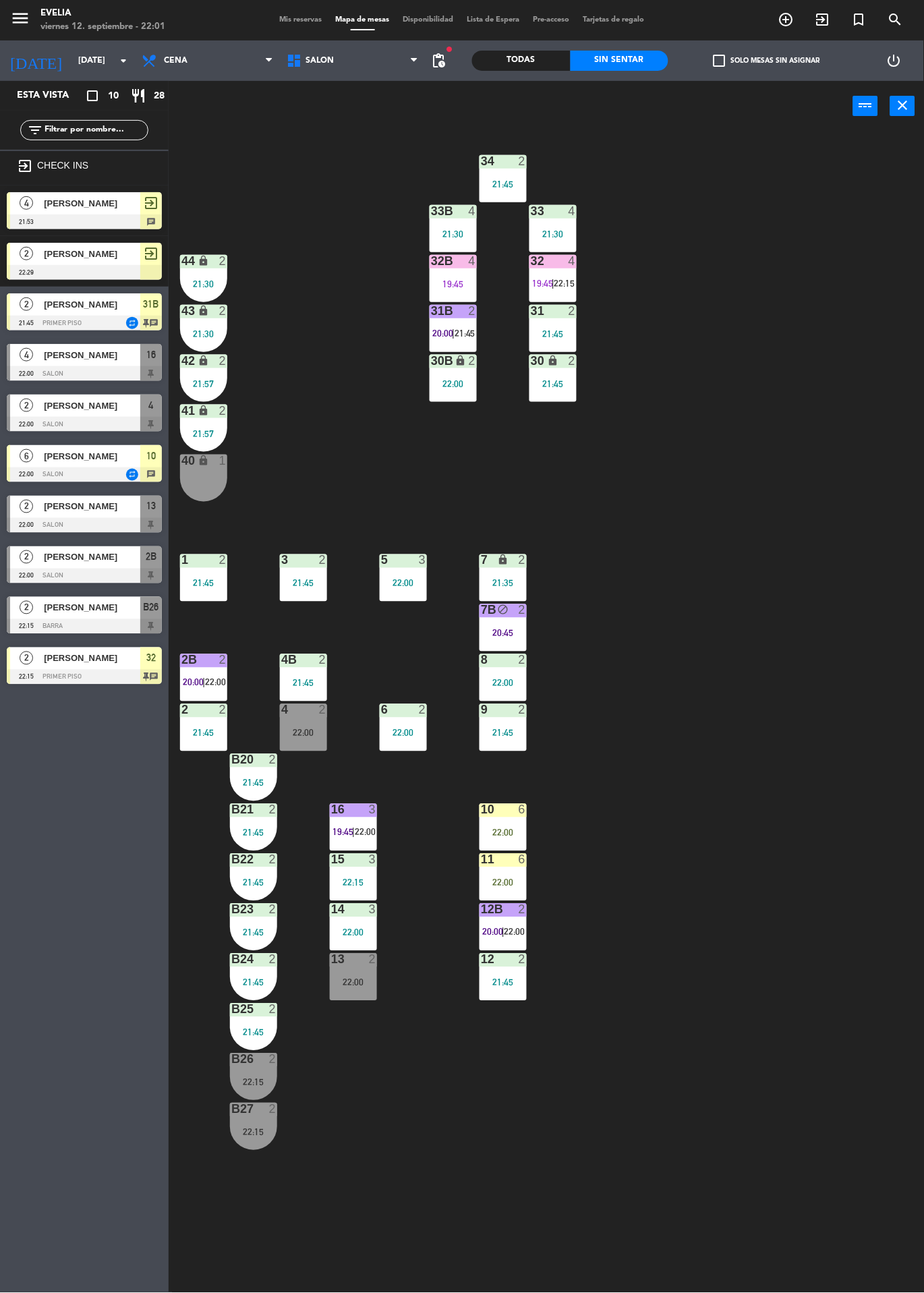
click at [472, 310] on div "2" at bounding box center [472, 311] width 8 height 12
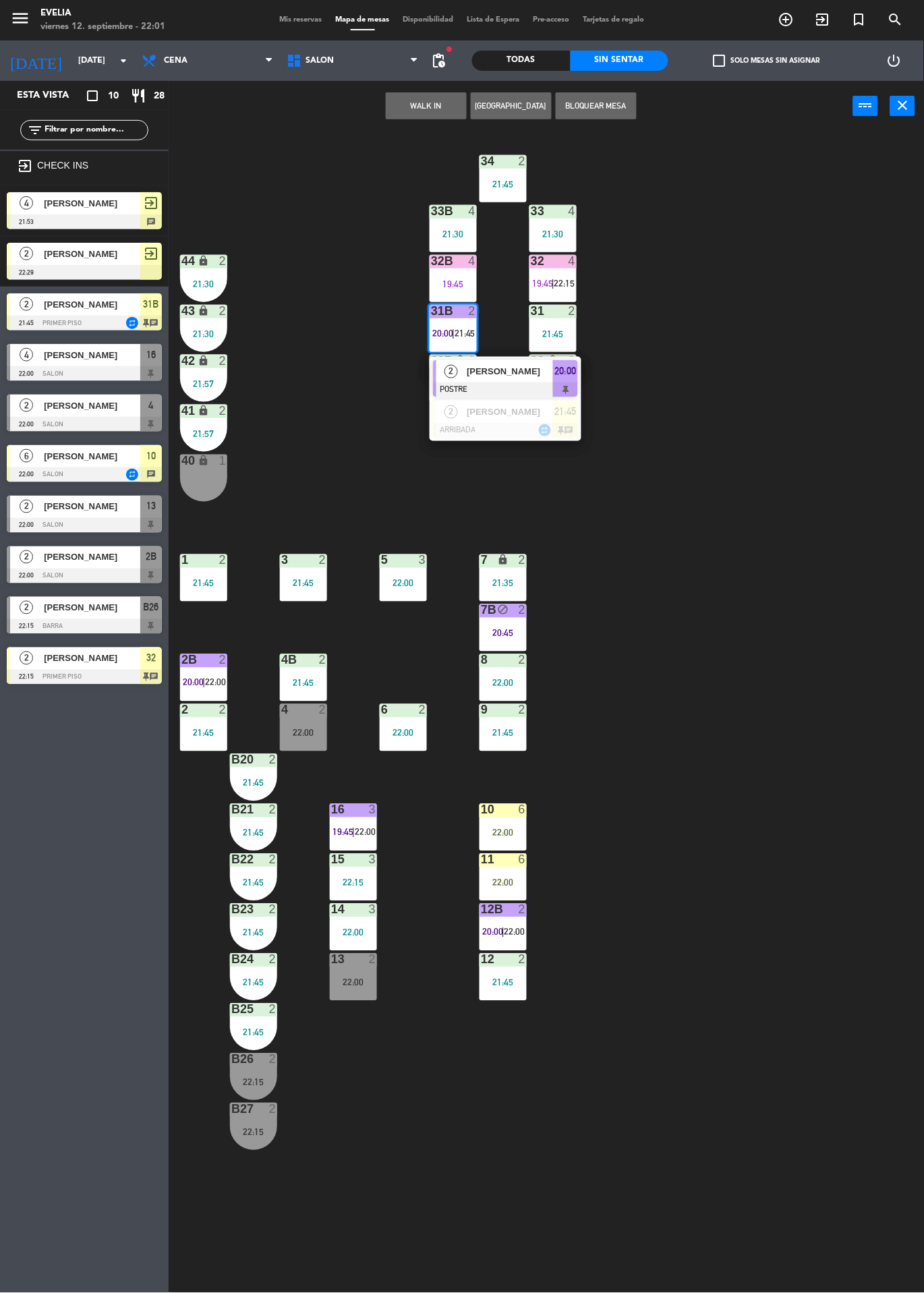
click at [507, 435] on div at bounding box center [505, 430] width 145 height 15
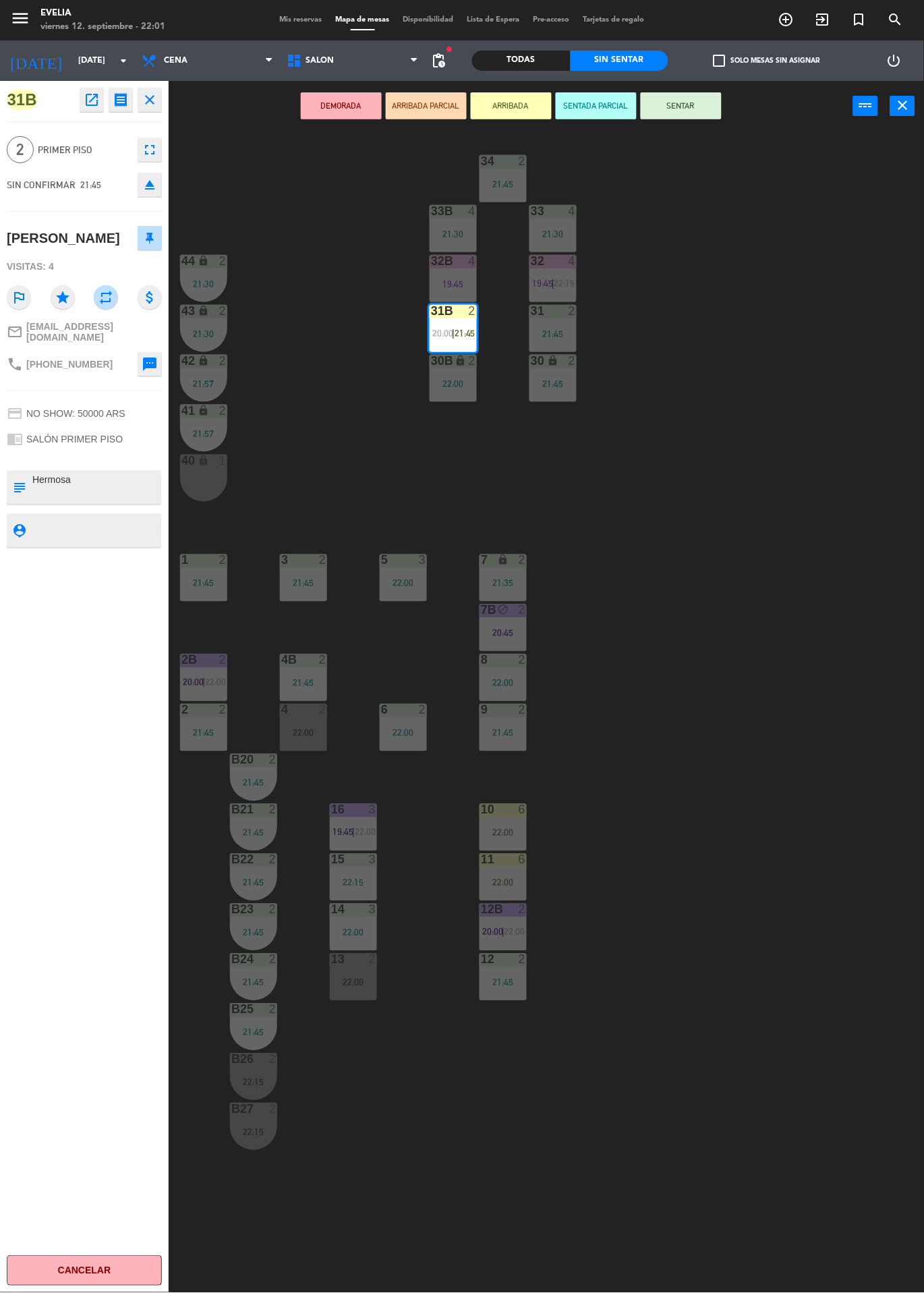
click at [763, 364] on div "34 2 21:45 33B 4 21:30 33 4 21:30 44 lock 2 21:30 32B 4 19:45 32 4 19:45 | 22:1…" at bounding box center [551, 711] width 746 height 1161
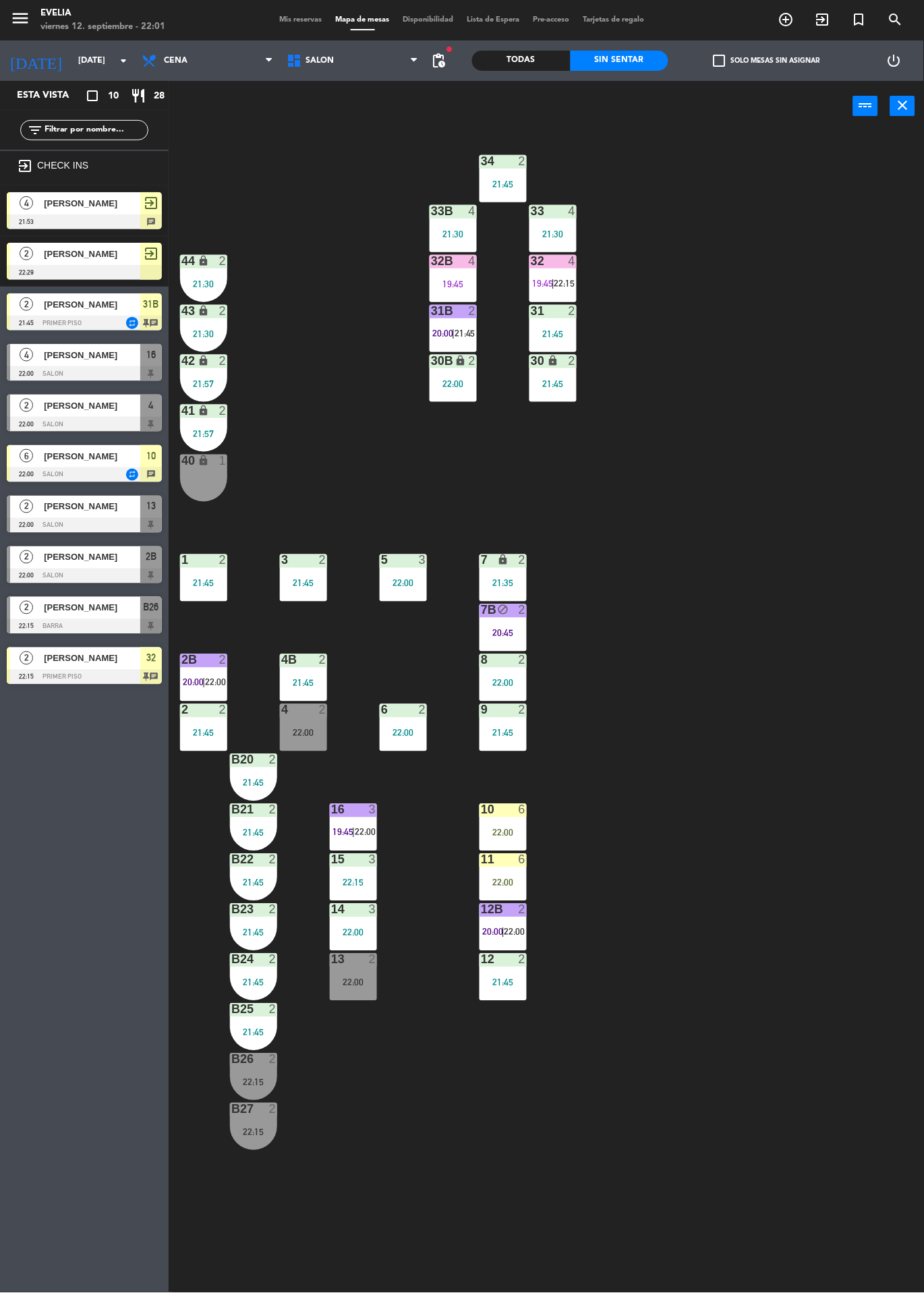
click at [293, 729] on div "22:00" at bounding box center [303, 733] width 48 height 9
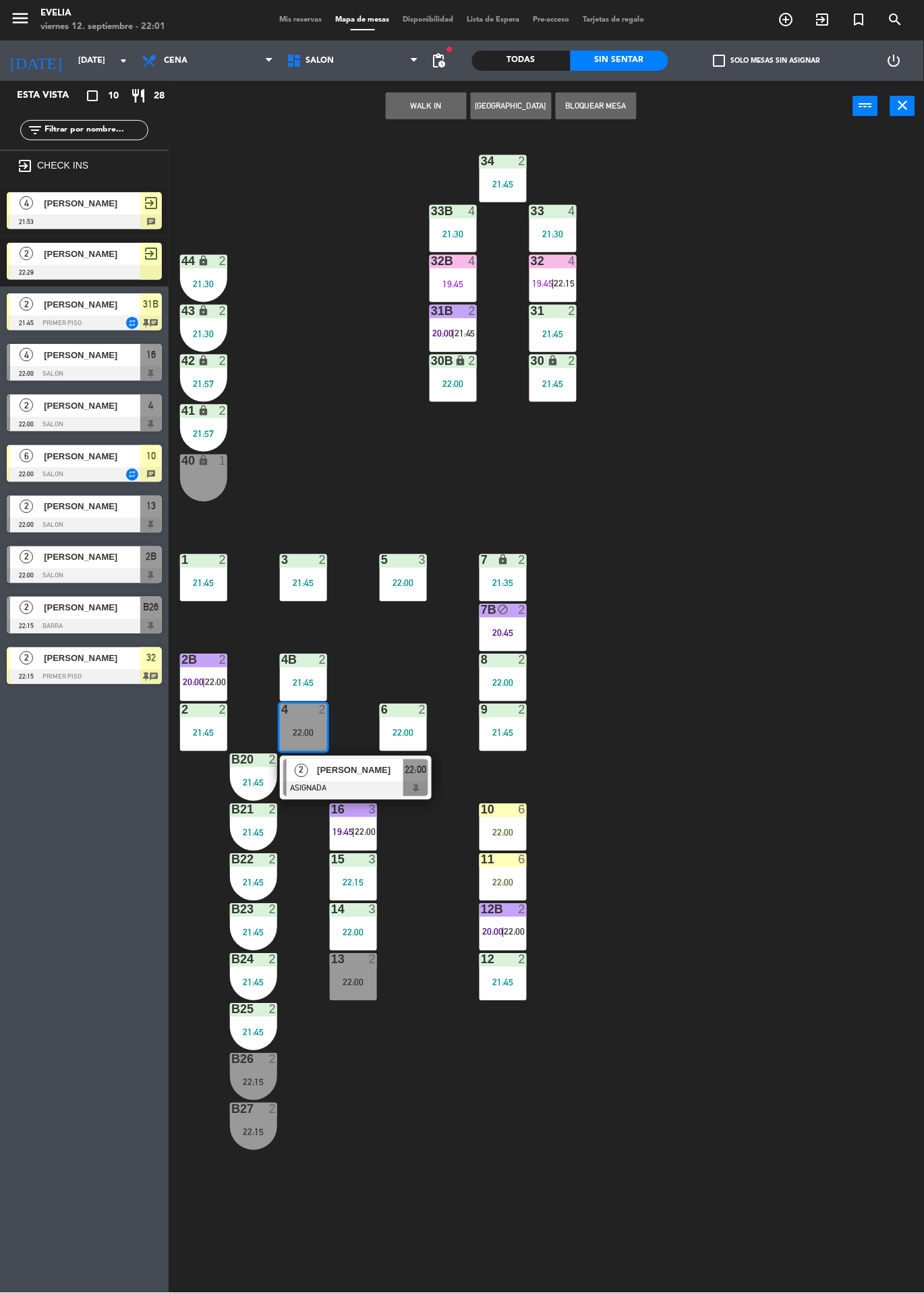
click at [370, 786] on div at bounding box center [355, 789] width 145 height 15
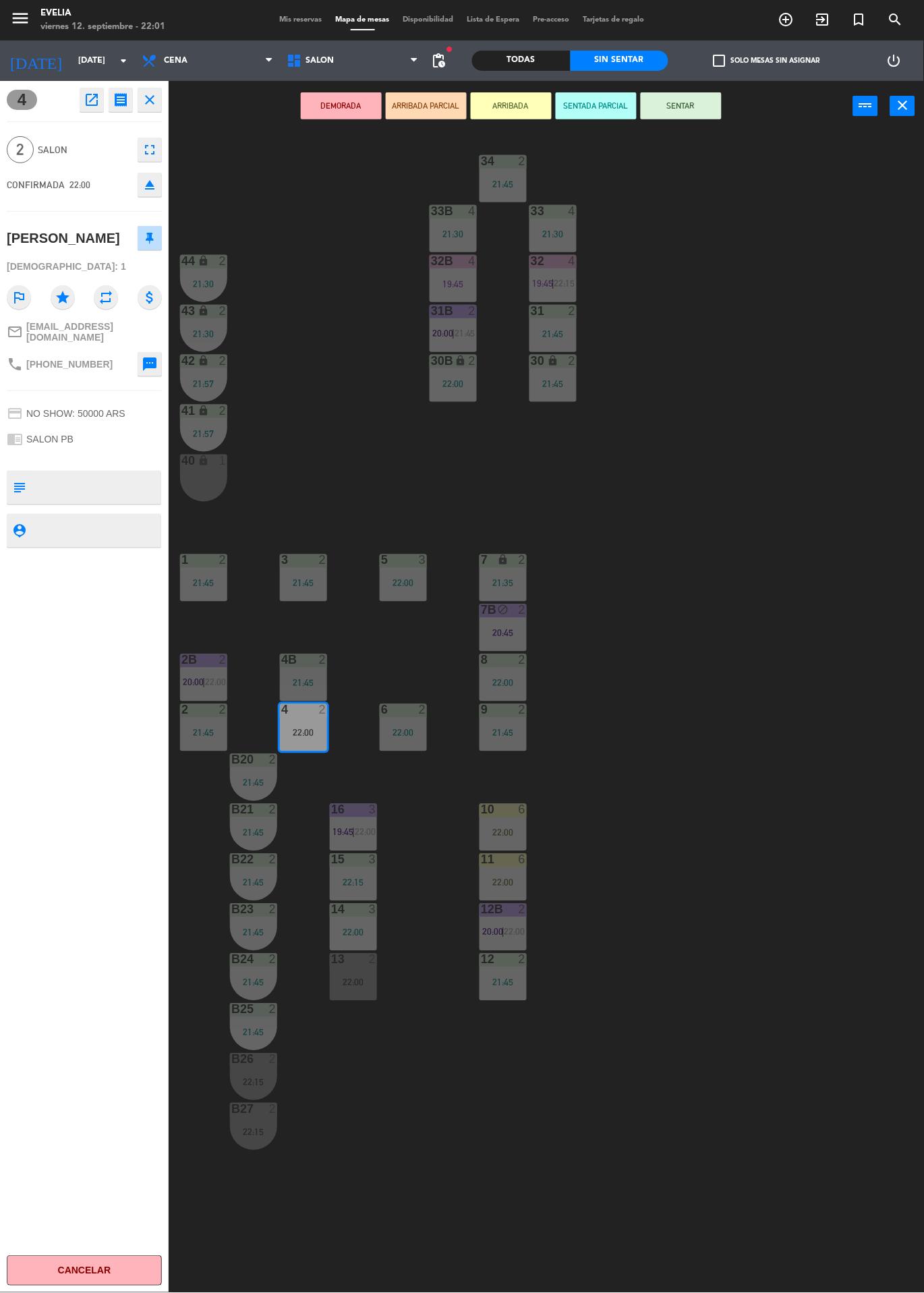
click at [690, 514] on div "34 2 21:45 33B 4 21:30 33 4 21:30 44 lock 2 21:30 32B 4 19:45 32 4 19:45 | 22:1…" at bounding box center [551, 711] width 746 height 1161
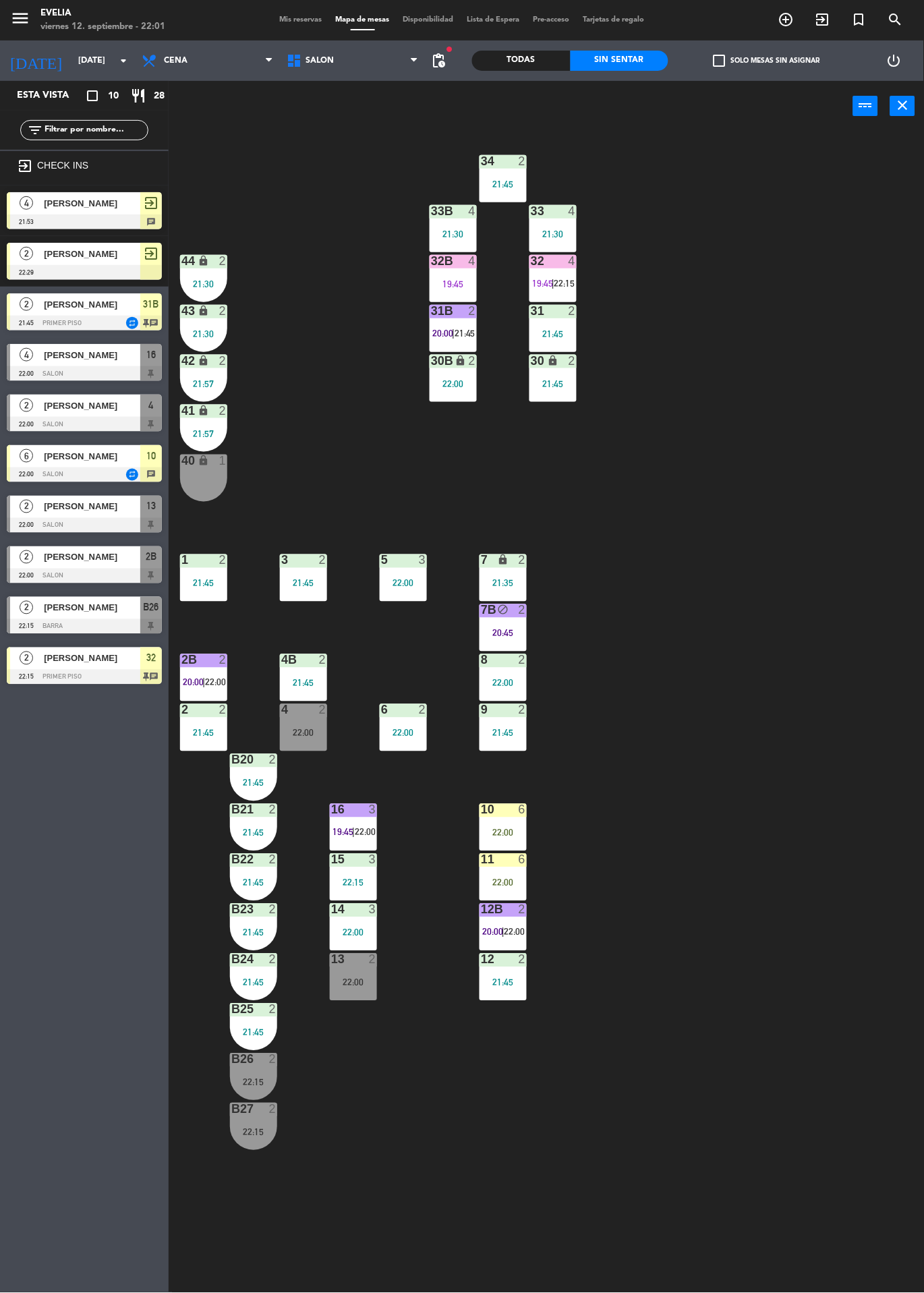
click at [520, 634] on div "20:45" at bounding box center [503, 633] width 48 height 9
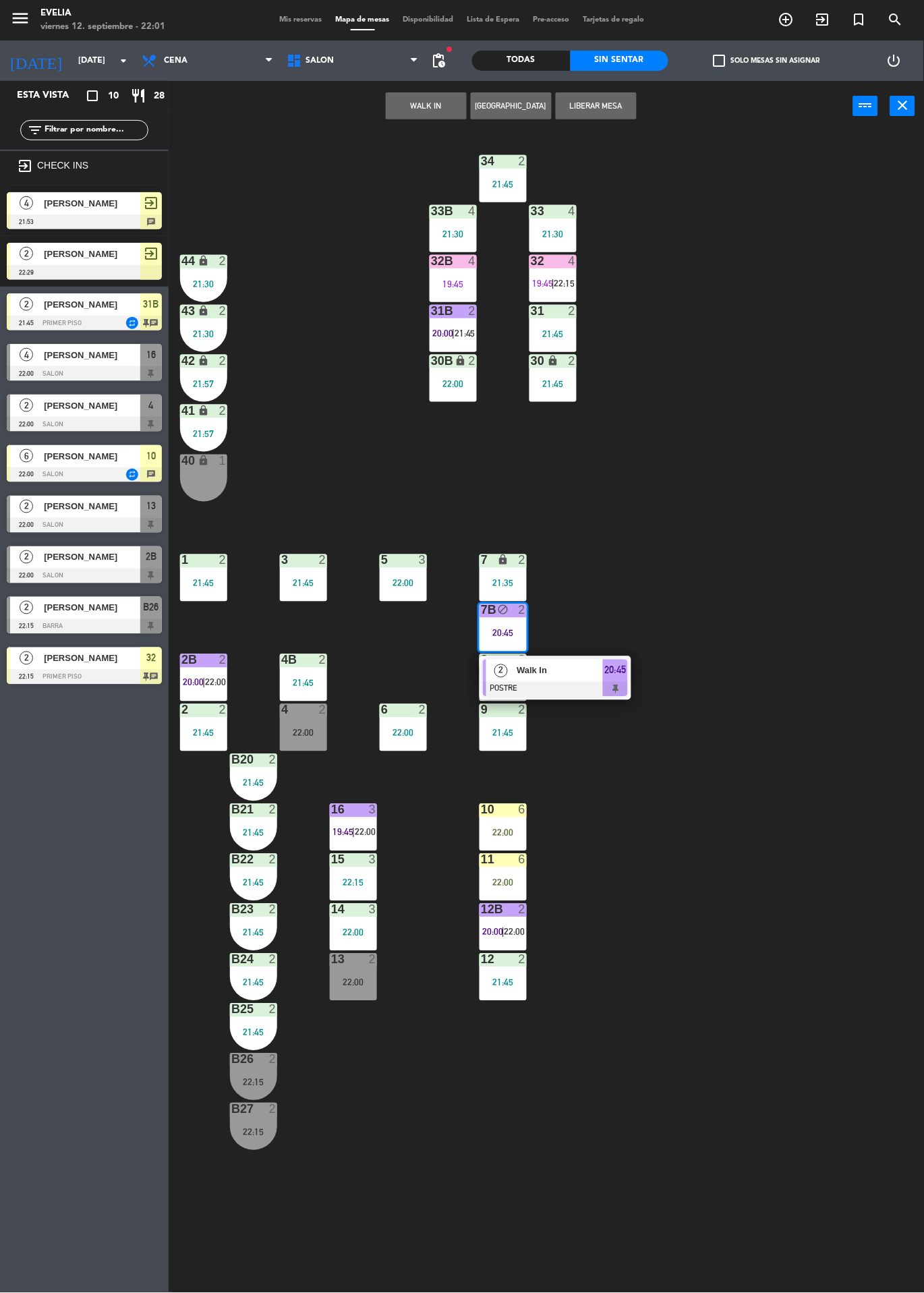
click at [675, 541] on div "34 2 21:45 33B 4 21:30 33 4 21:30 44 lock 2 21:30 32B 4 19:45 32 4 19:45 | 22:1…" at bounding box center [551, 711] width 746 height 1161
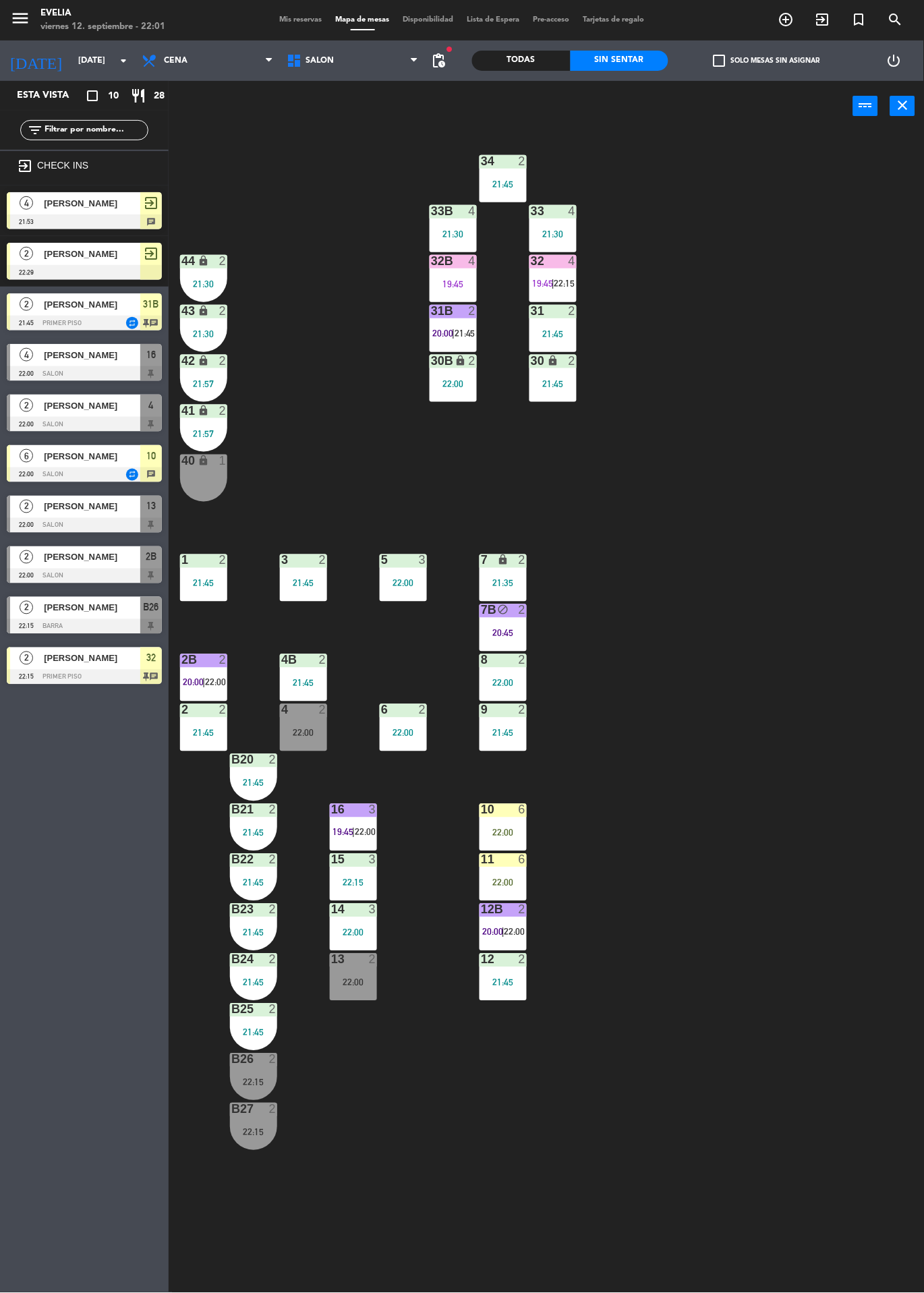
click at [214, 683] on span "22:00" at bounding box center [215, 683] width 21 height 11
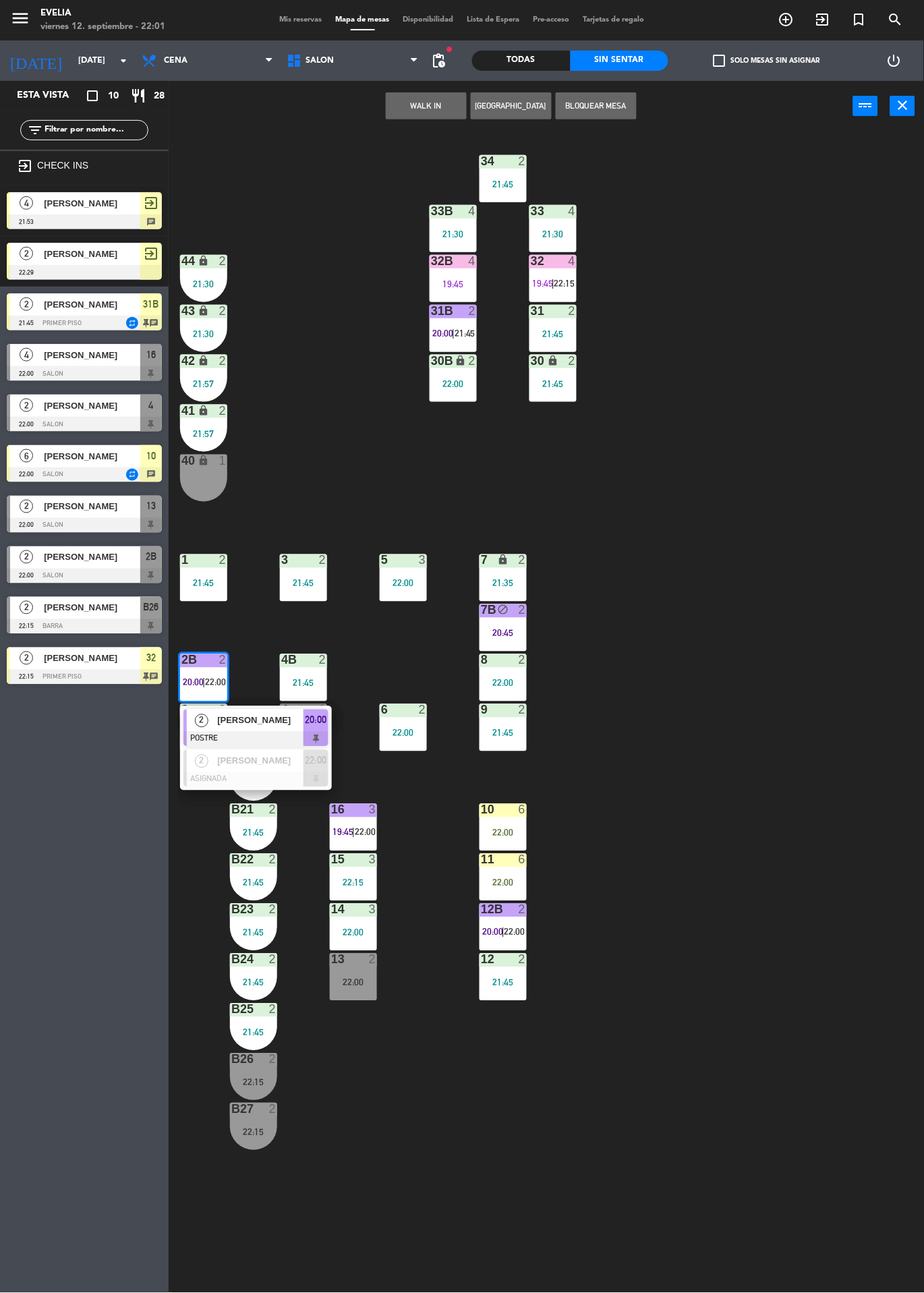
click at [716, 499] on div "34 2 21:45 33B 4 21:30 33 4 21:30 44 lock 2 21:30 32B 4 19:45 32 4 19:45 | 22:1…" at bounding box center [551, 711] width 746 height 1161
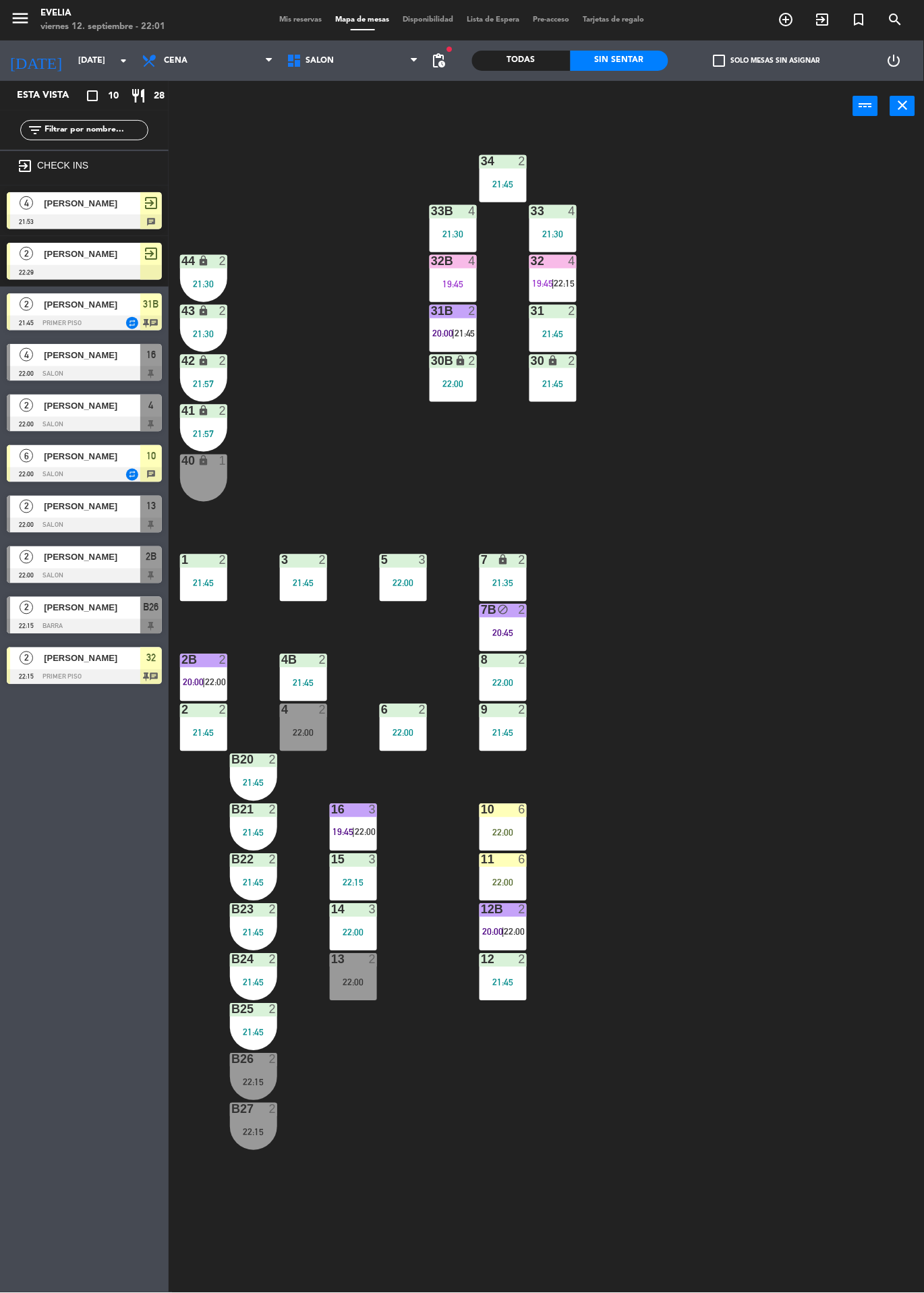
click at [455, 332] on span "|" at bounding box center [453, 333] width 3 height 11
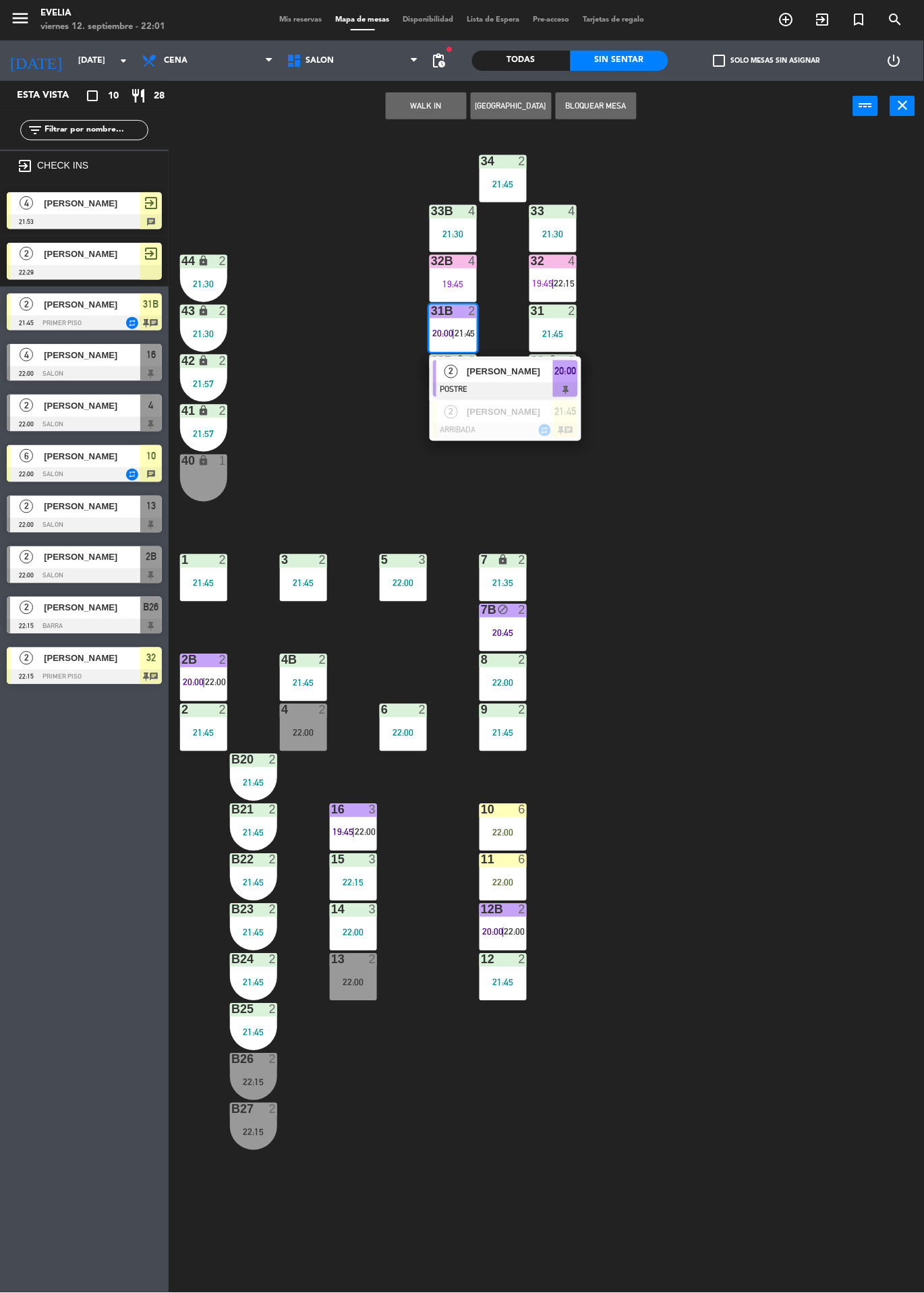
click at [528, 386] on div at bounding box center [505, 390] width 145 height 15
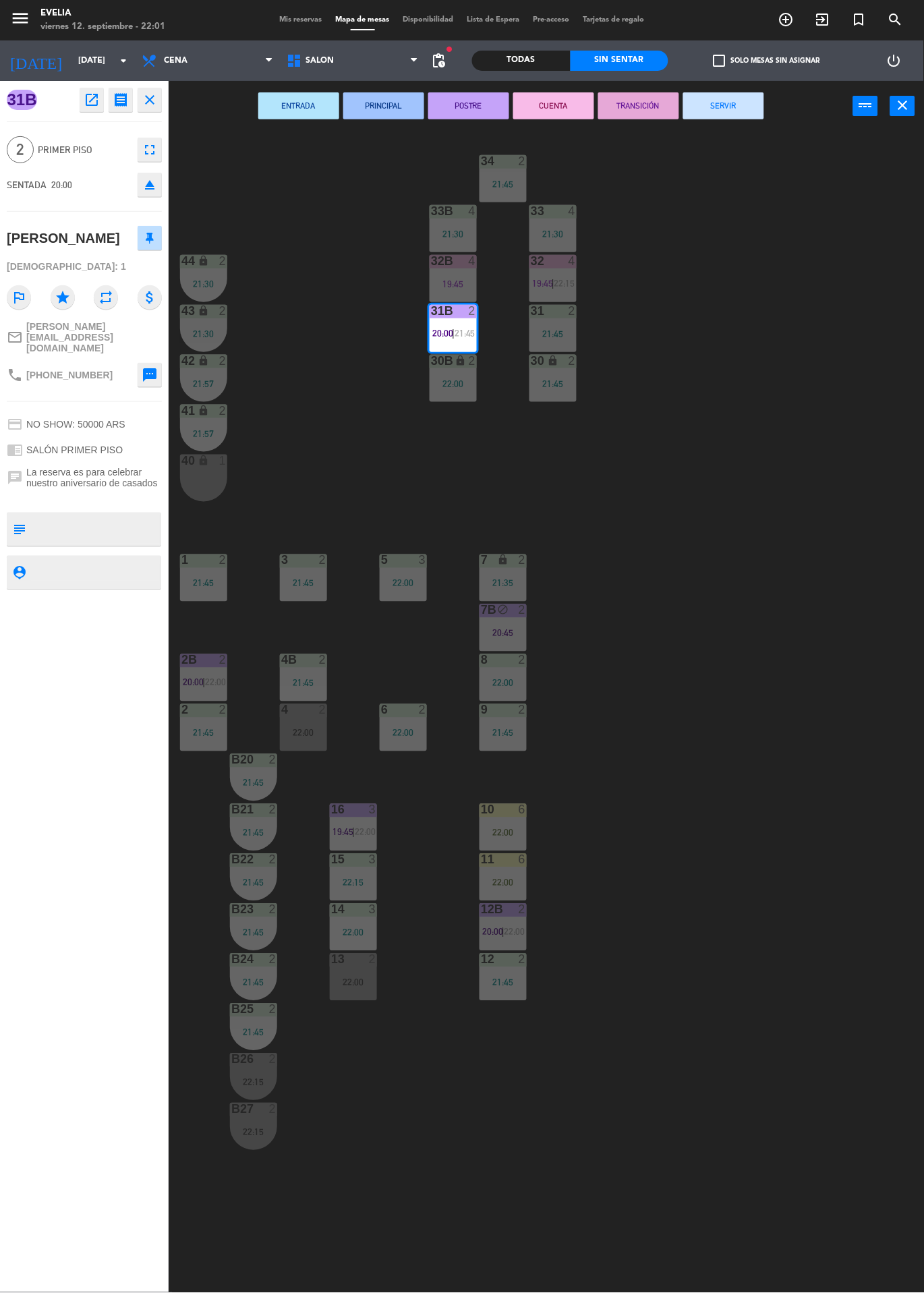
click at [732, 96] on button "SERVIR" at bounding box center [724, 105] width 81 height 27
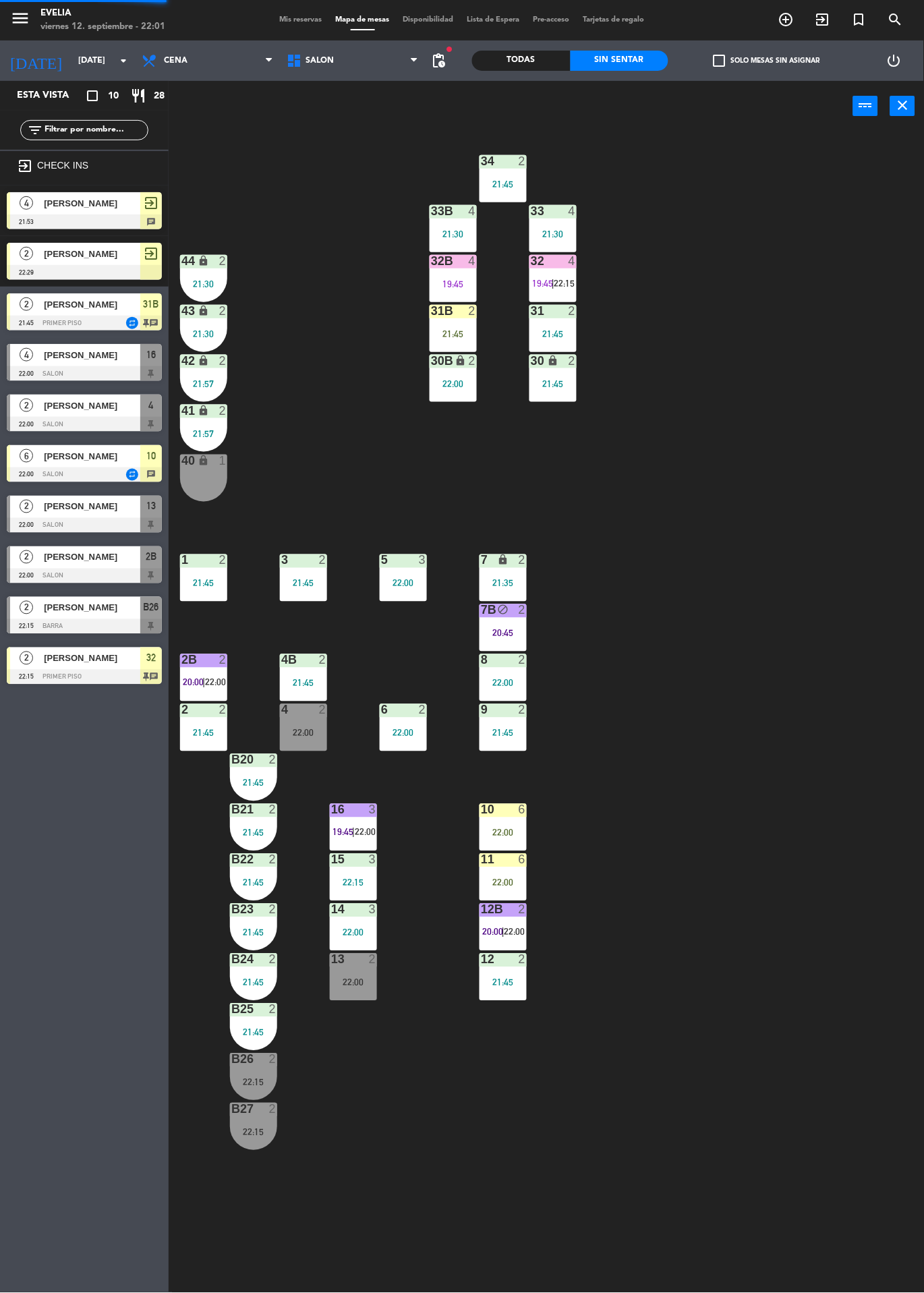
click at [468, 324] on div "31B 2 21:45" at bounding box center [453, 329] width 48 height 48
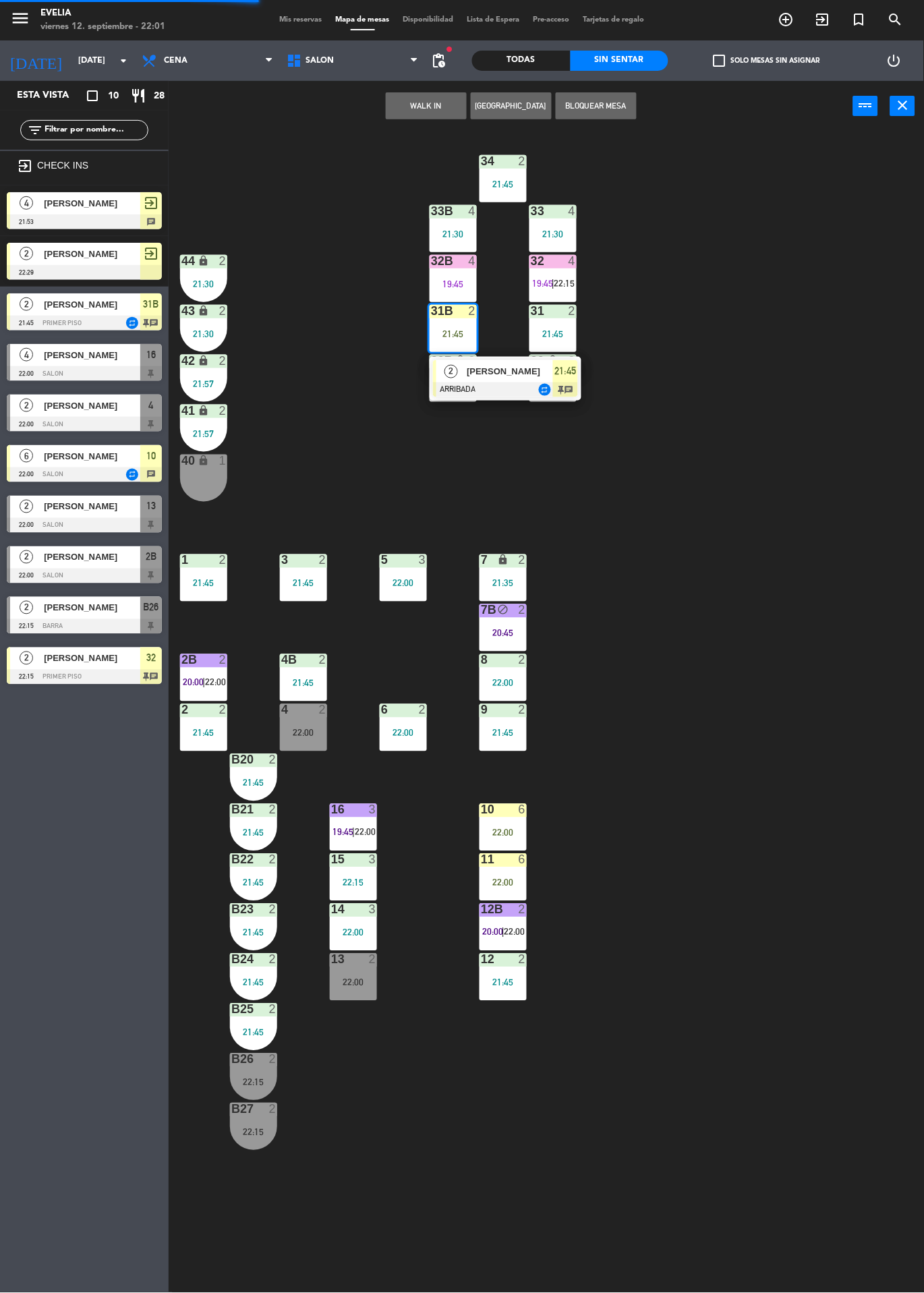
click at [527, 379] on div "[PERSON_NAME]" at bounding box center [510, 371] width 88 height 22
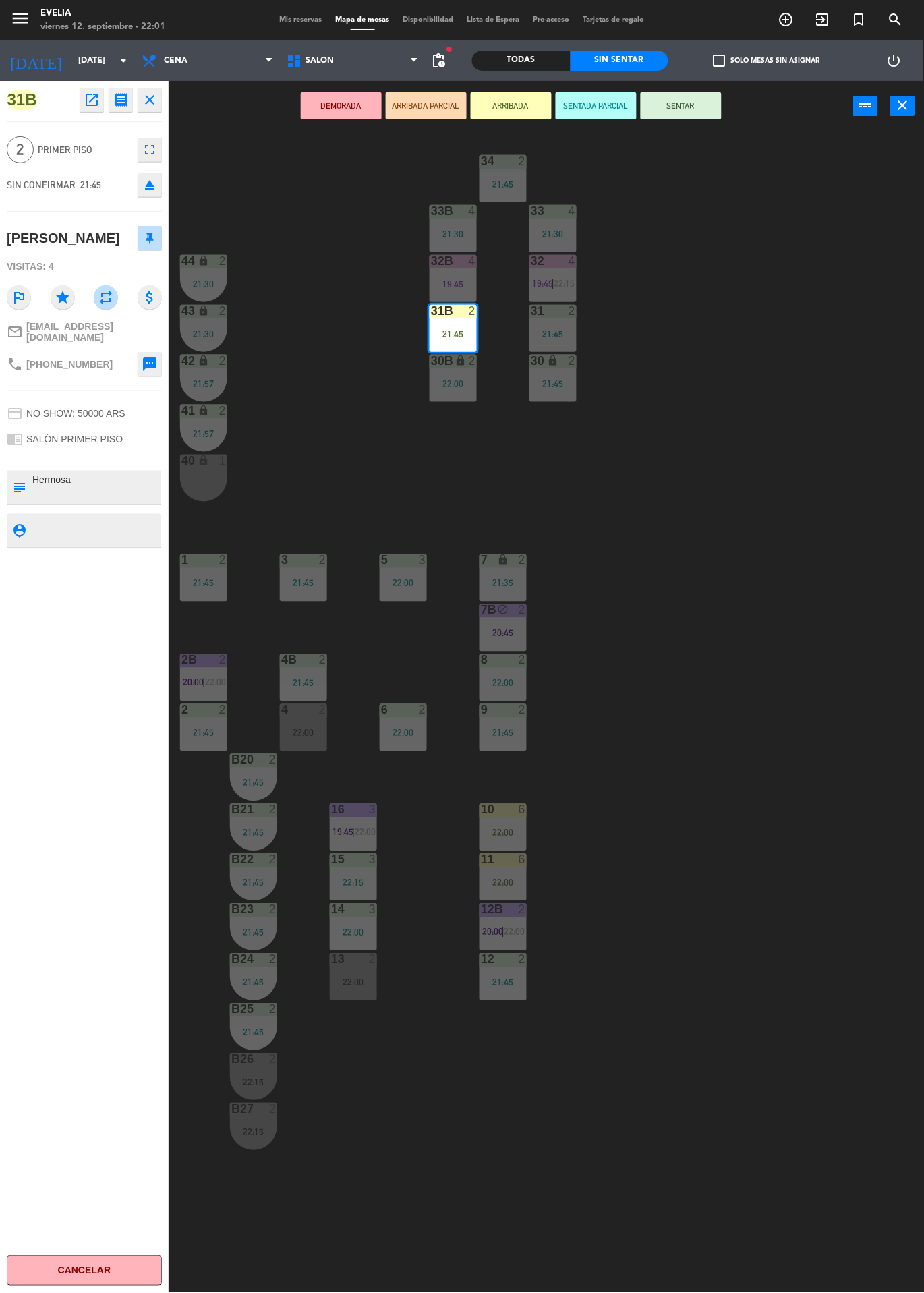
click at [697, 115] on button "SENTAR" at bounding box center [681, 105] width 81 height 27
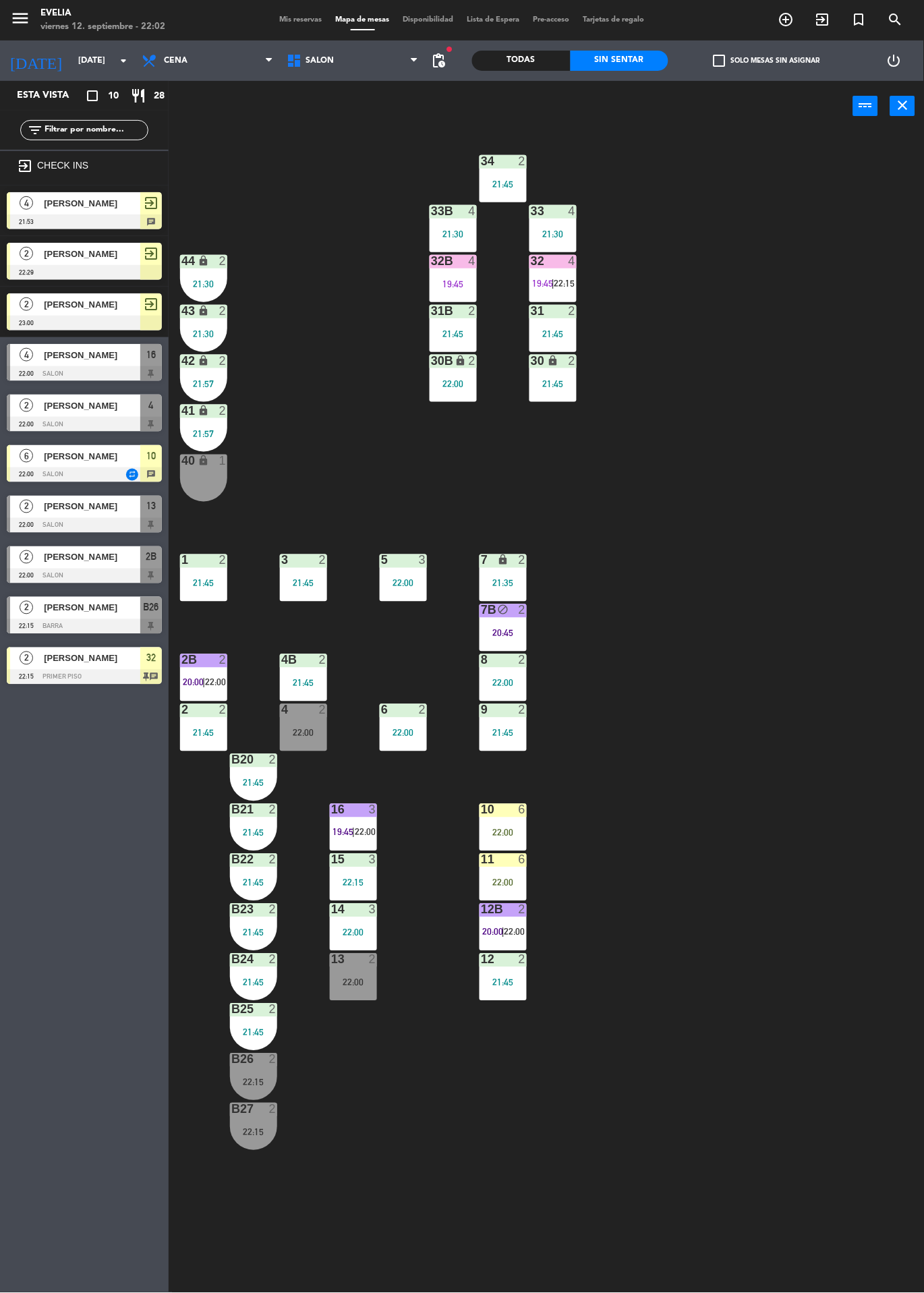
click at [347, 983] on div "22:00" at bounding box center [354, 982] width 48 height 9
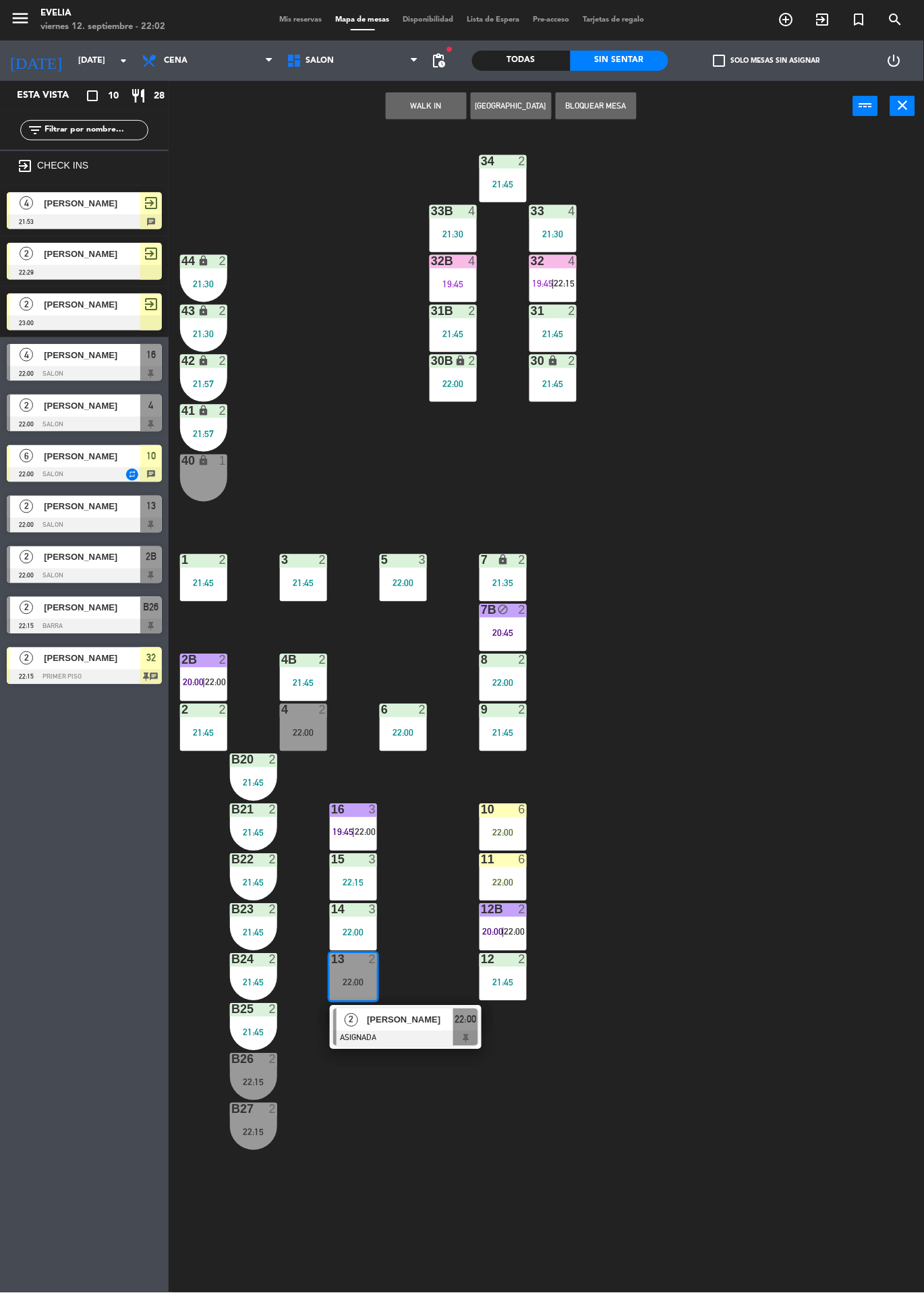
click at [336, 1121] on div "34 2 21:45 33B 4 21:30 33 4 21:30 44 lock 2 21:30 32B 4 19:45 32 4 19:45 | 22:1…" at bounding box center [551, 711] width 746 height 1161
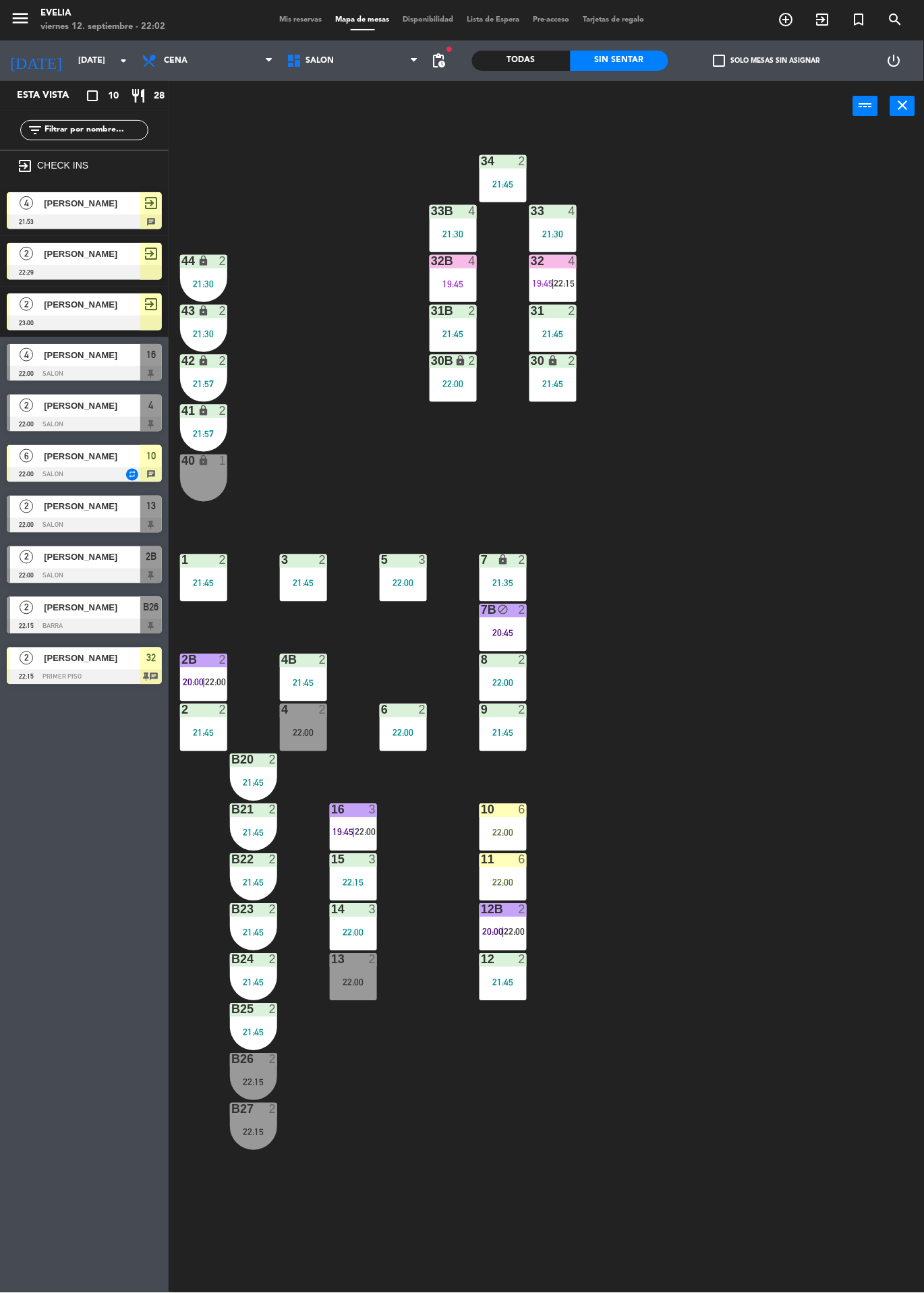
click at [352, 999] on div "13 2 22:00" at bounding box center [354, 977] width 48 height 48
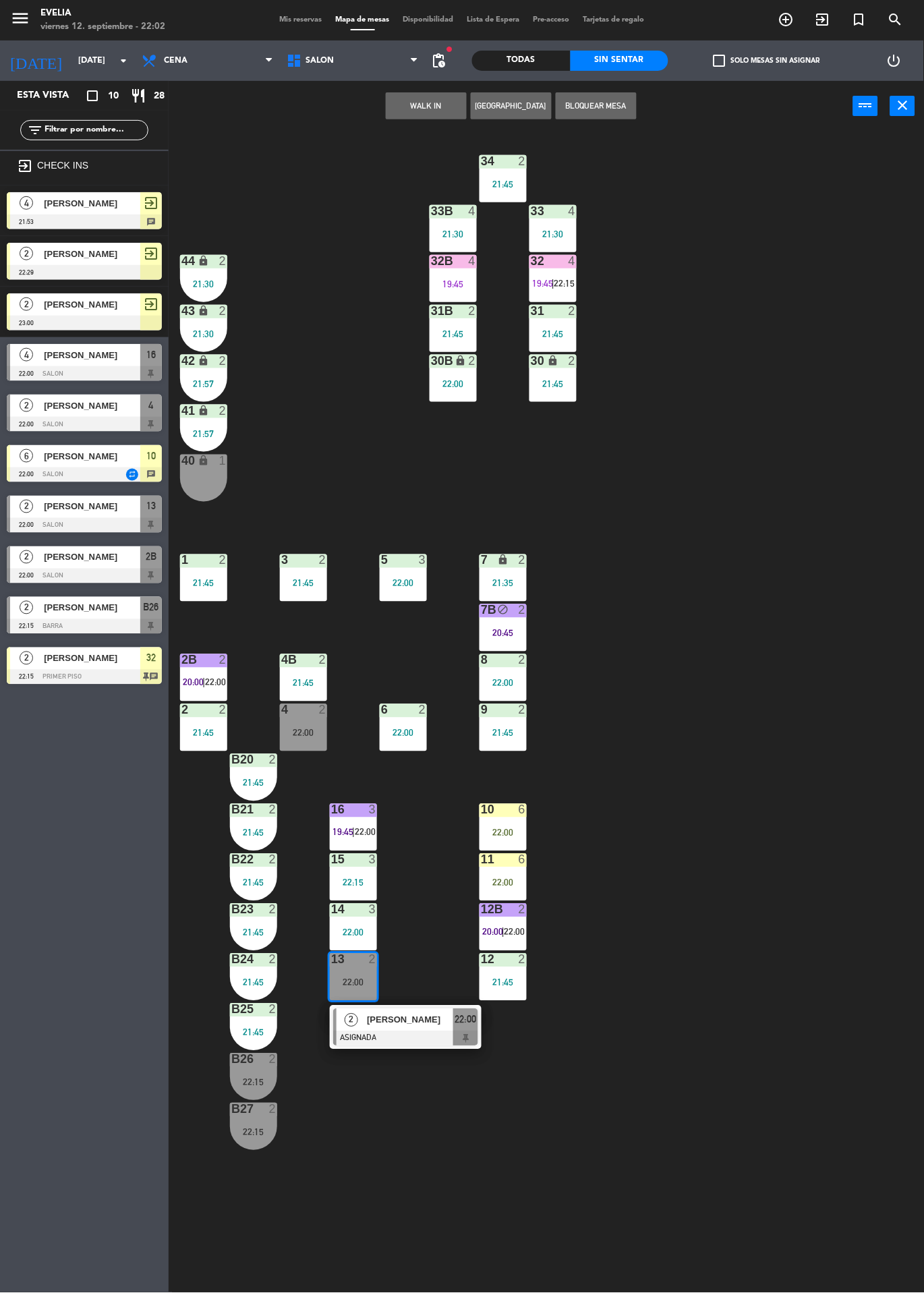
click at [334, 1028] on div at bounding box center [334, 1027] width 4 height 37
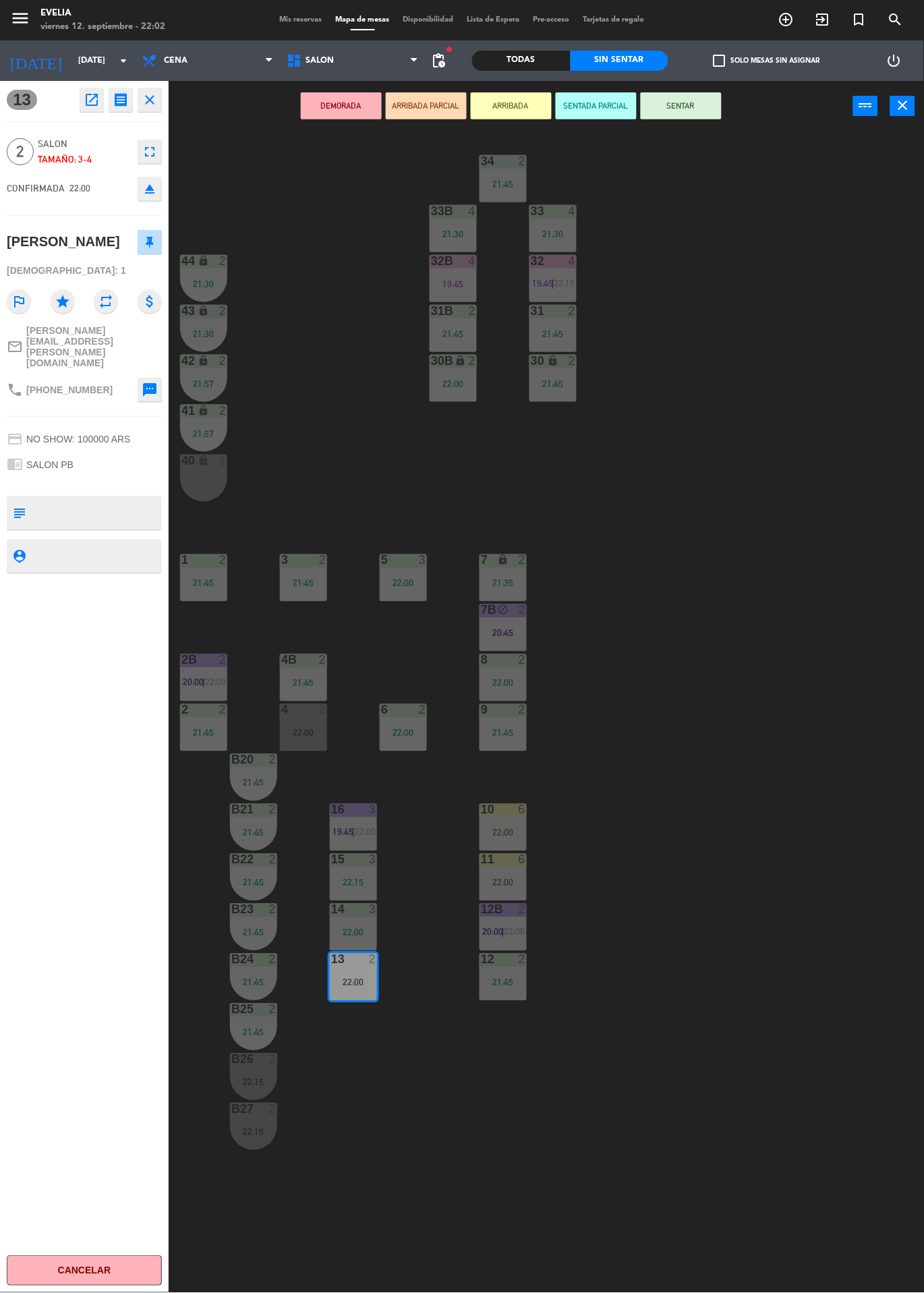
click at [499, 110] on button "ARRIBADA" at bounding box center [511, 105] width 81 height 27
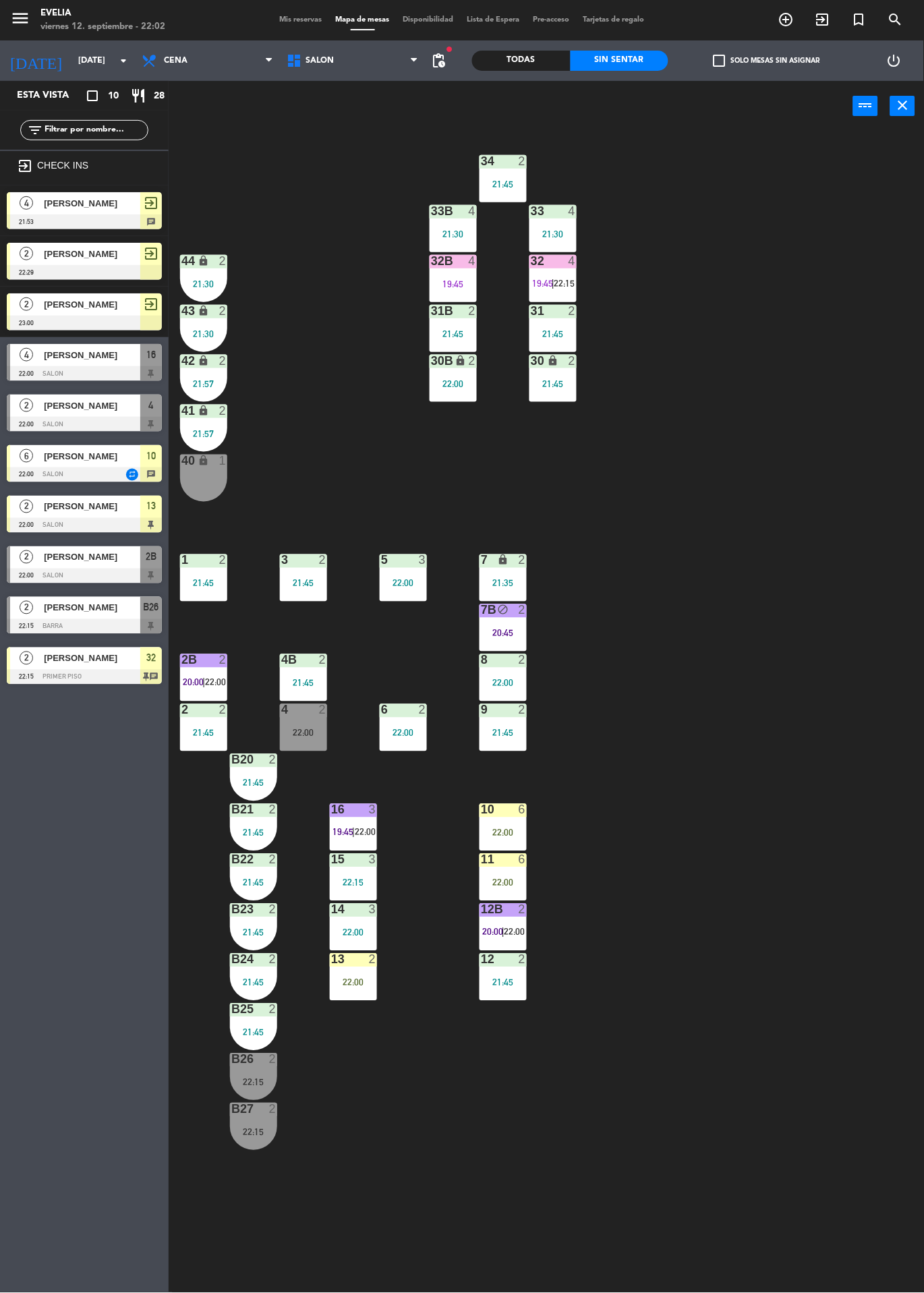
click at [572, 262] on div "4" at bounding box center [572, 261] width 8 height 12
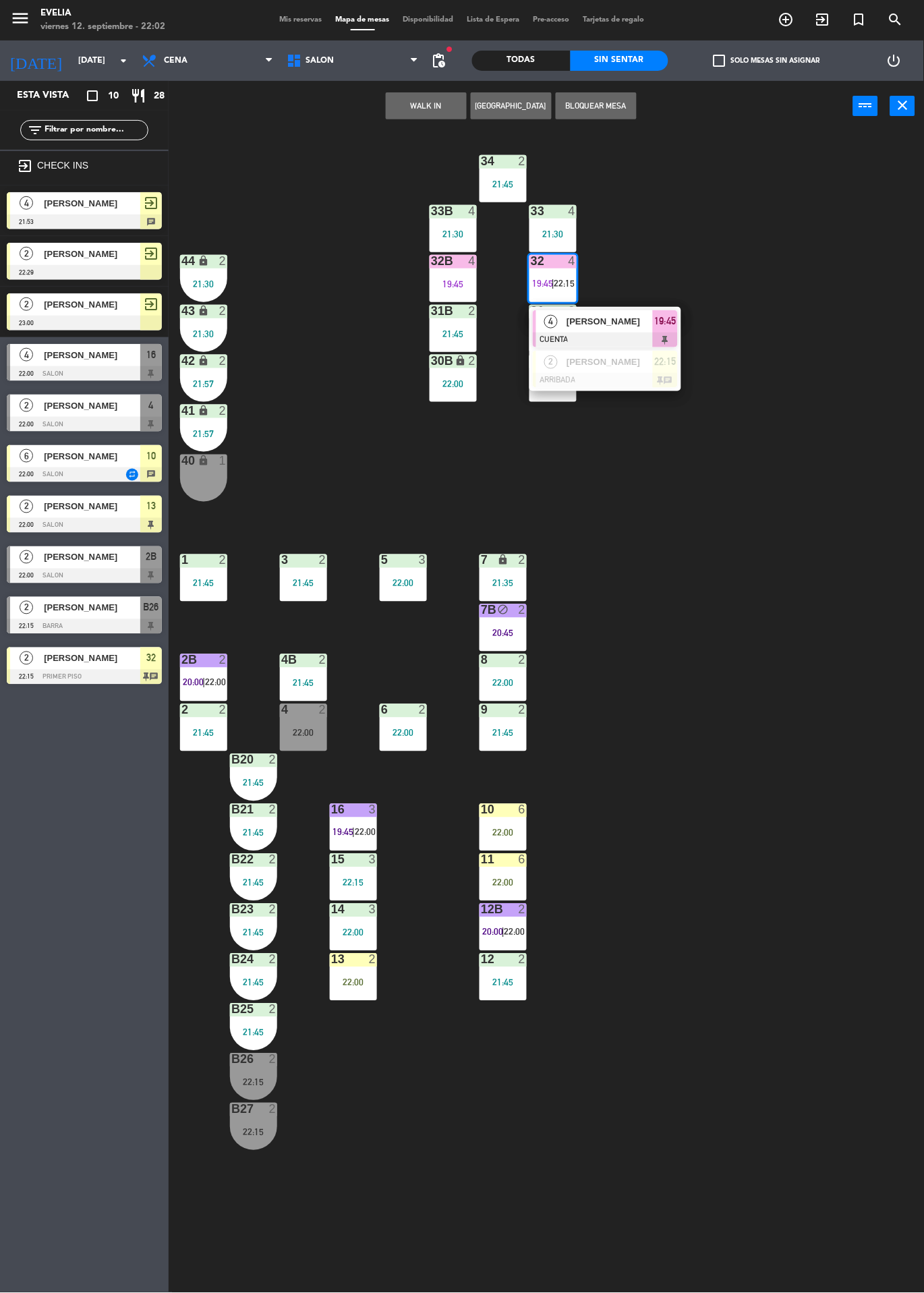
click at [575, 378] on div at bounding box center [605, 381] width 145 height 15
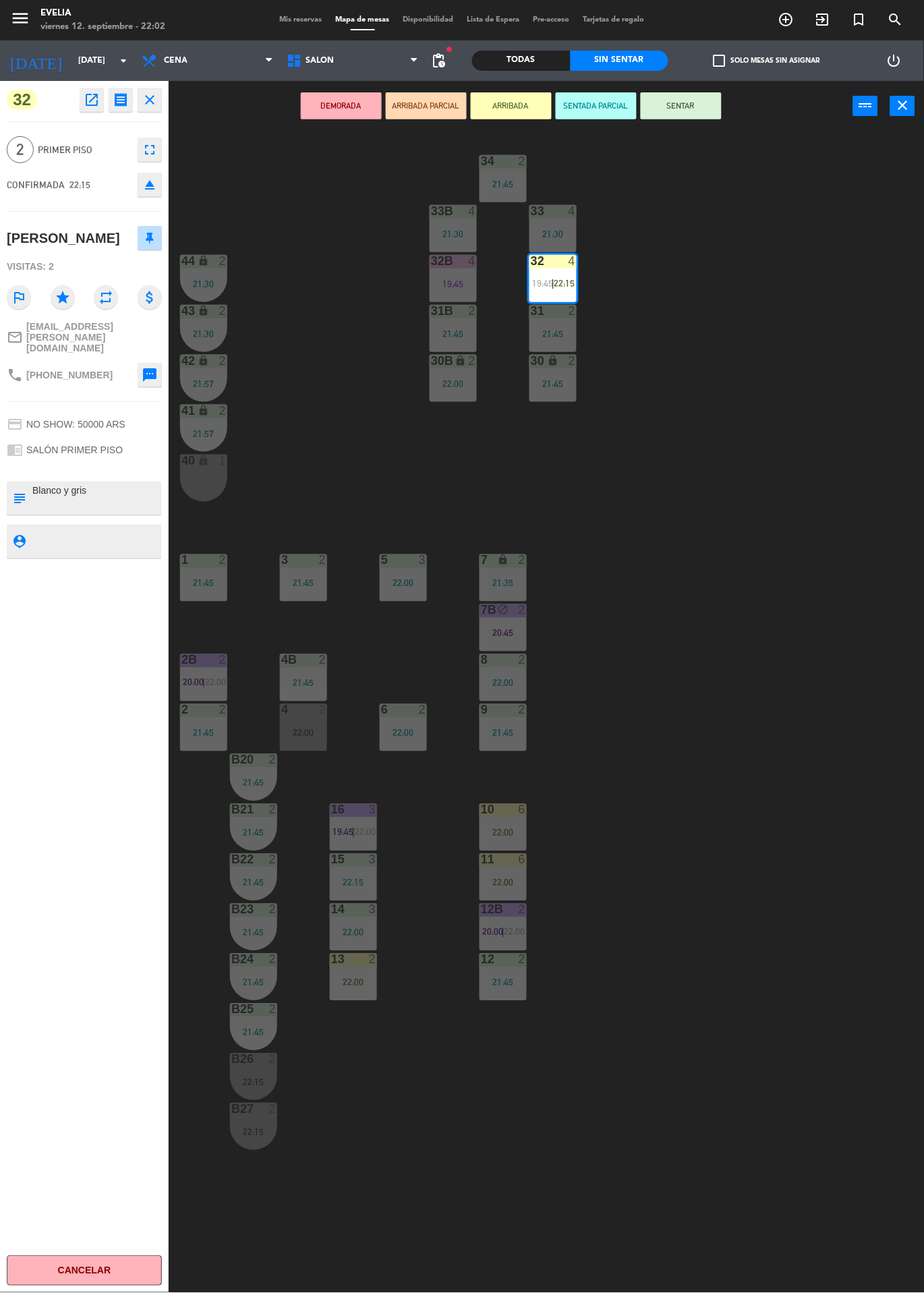
click at [324, 190] on div "34 2 21:45 33B 4 21:30 33 4 21:30 44 lock 2 21:30 32B 4 19:45 32 4 19:45 | 22:1…" at bounding box center [551, 711] width 746 height 1161
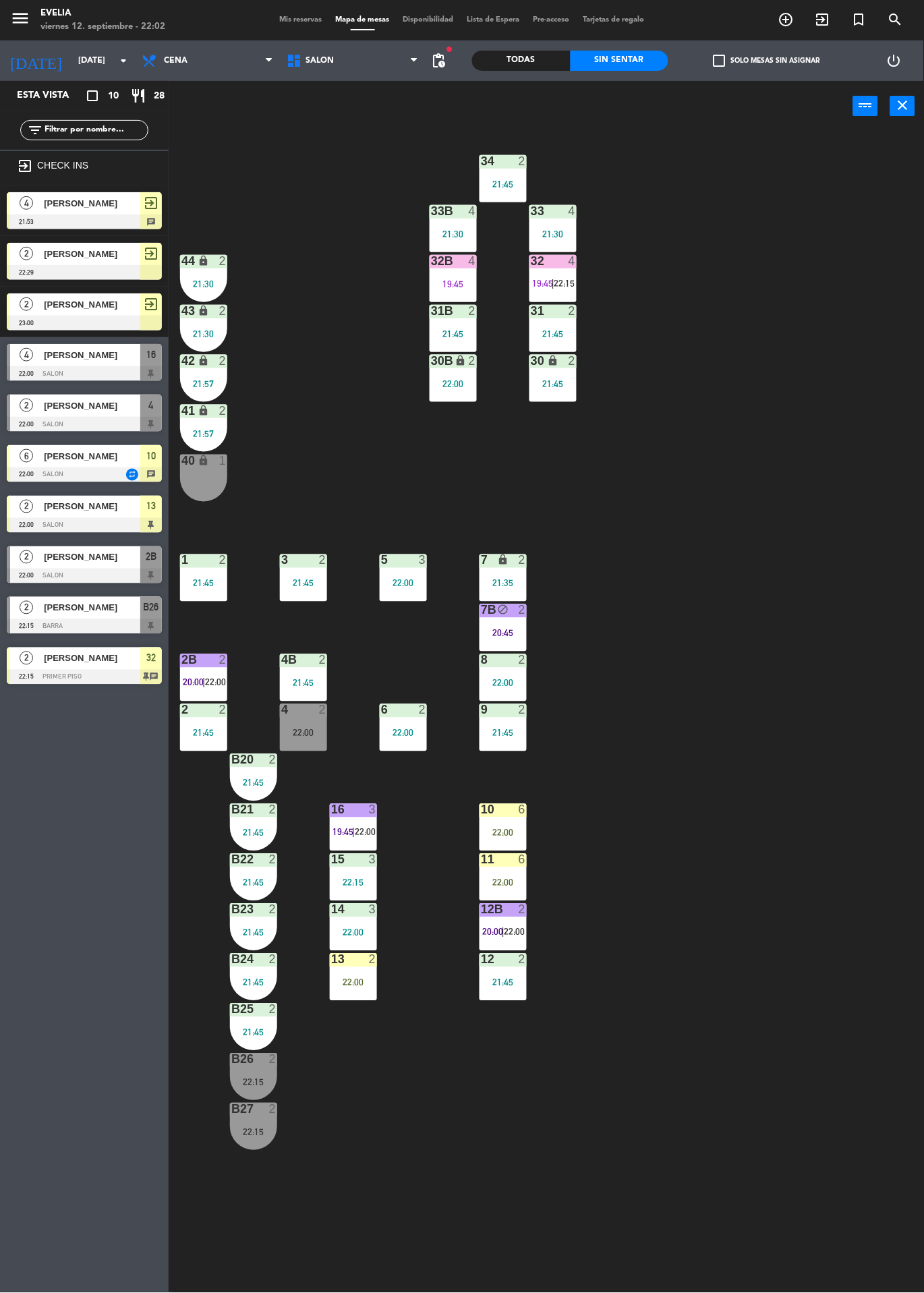
click at [349, 824] on div "16 3 19:45 | 22:00" at bounding box center [354, 827] width 48 height 48
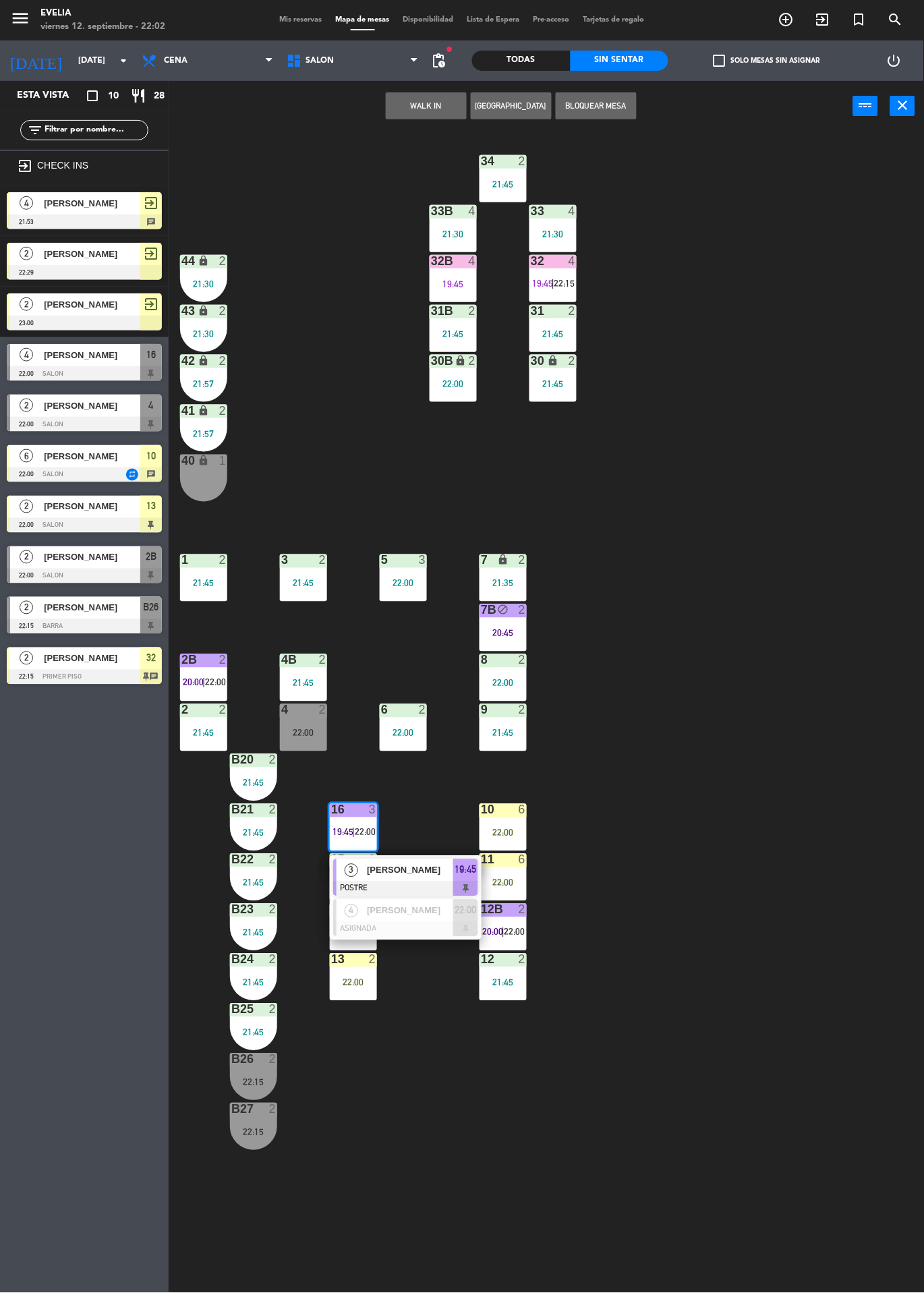
click at [338, 1075] on div "34 2 21:45 33B 4 21:30 33 4 21:30 44 lock 2 21:30 32B 4 19:45 32 4 19:45 | 22:1…" at bounding box center [551, 711] width 746 height 1161
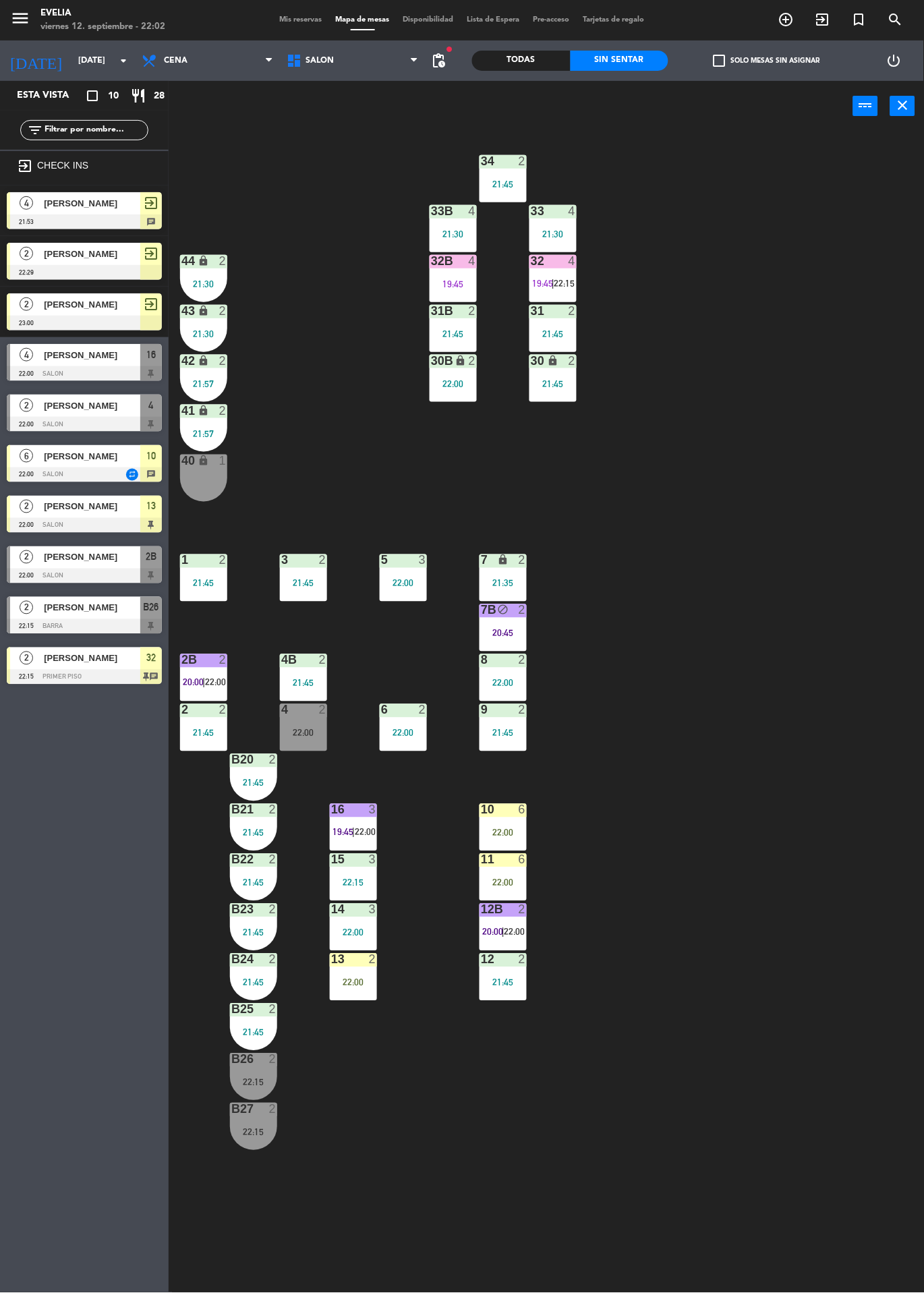
click at [357, 983] on div "22:00" at bounding box center [354, 982] width 48 height 9
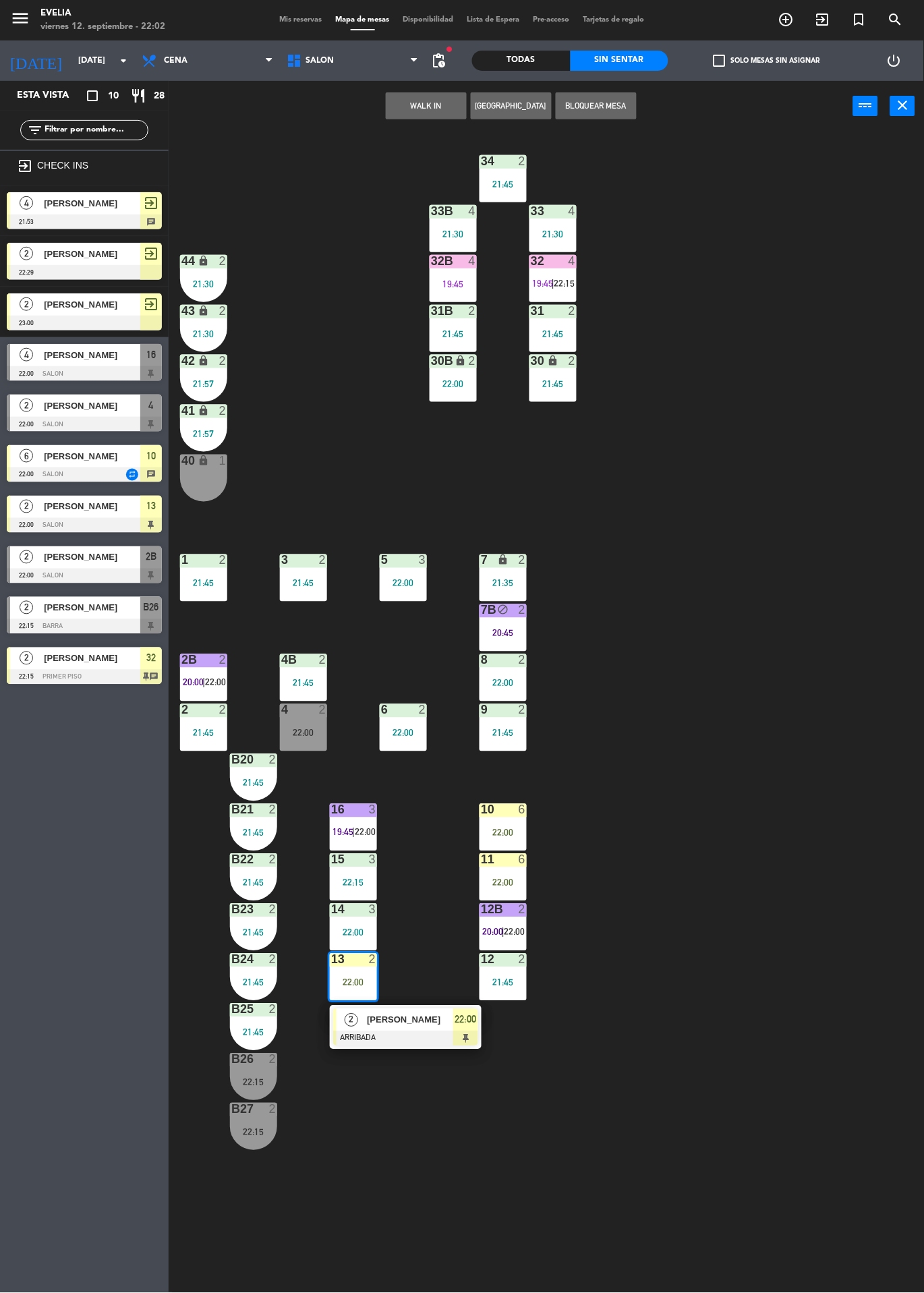
click at [384, 355] on div "34 2 21:45 33B 4 21:30 33 4 21:30 44 lock 2 21:30 32B 4 19:45 32 4 19:45 | 22:1…" at bounding box center [551, 711] width 746 height 1161
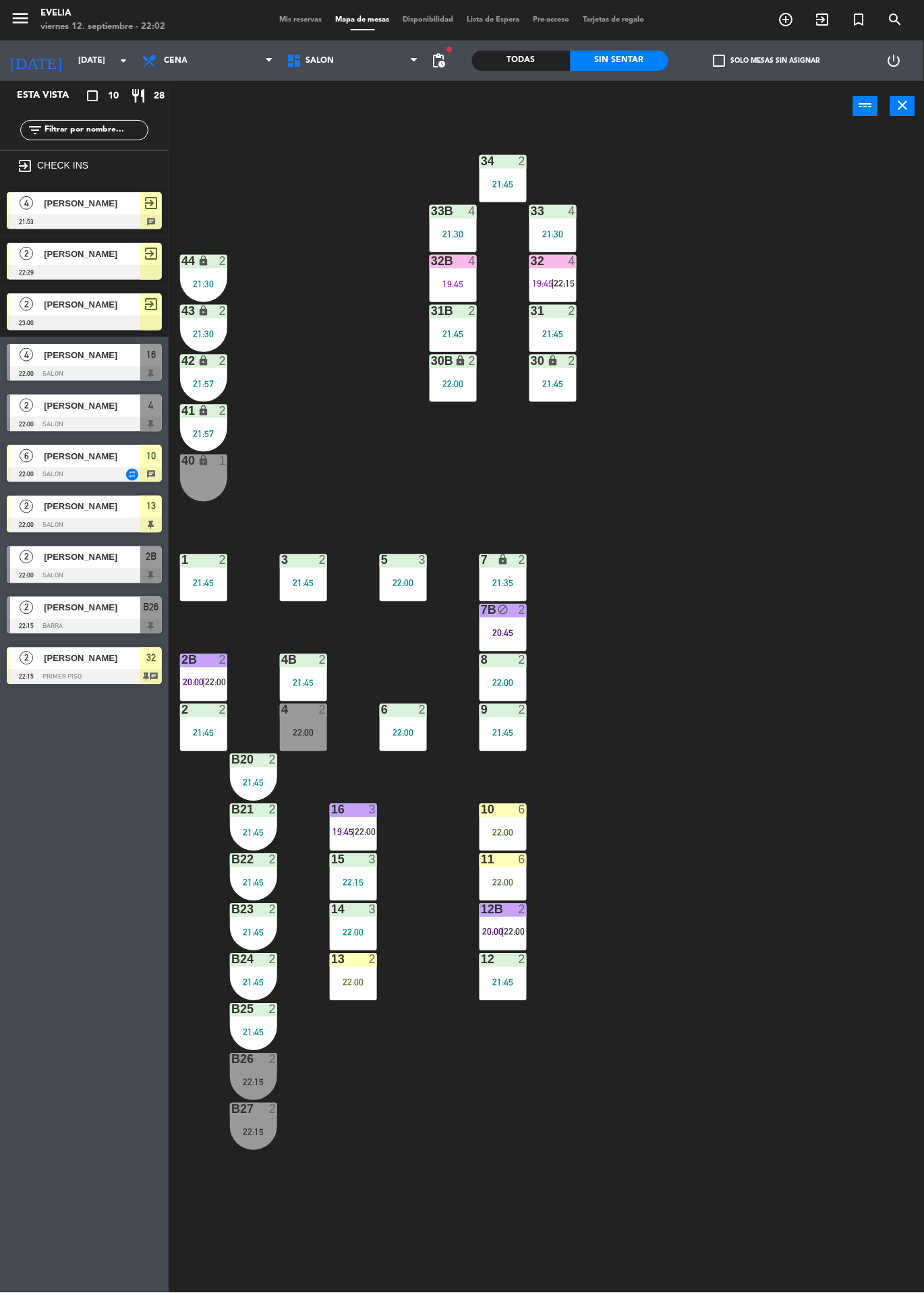
click at [127, 376] on div at bounding box center [84, 373] width 155 height 15
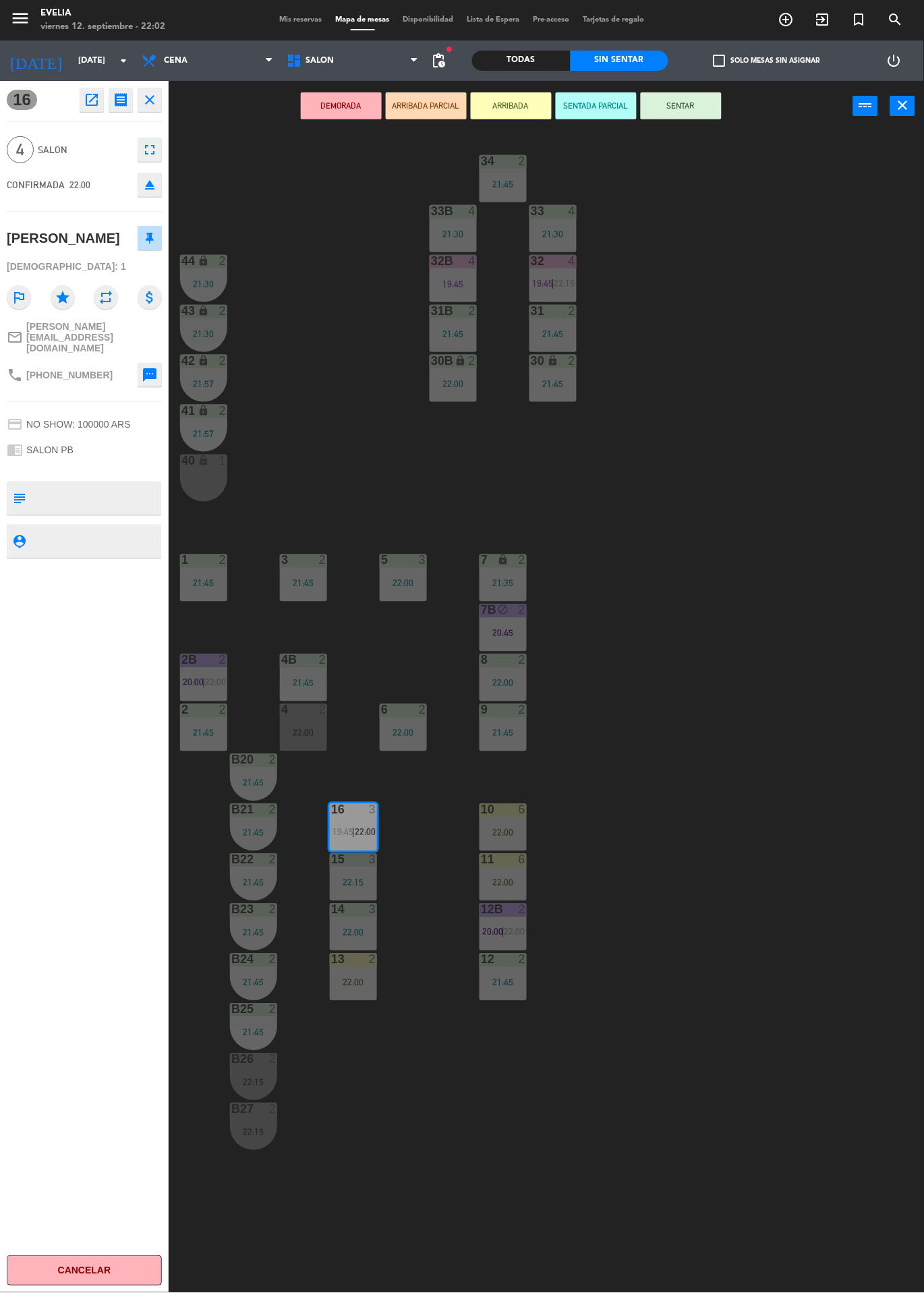
click at [728, 646] on div "34 2 21:45 33B 4 21:30 33 4 21:30 44 lock 2 21:30 32B 4 19:45 32 4 19:45 | 22:1…" at bounding box center [551, 711] width 746 height 1161
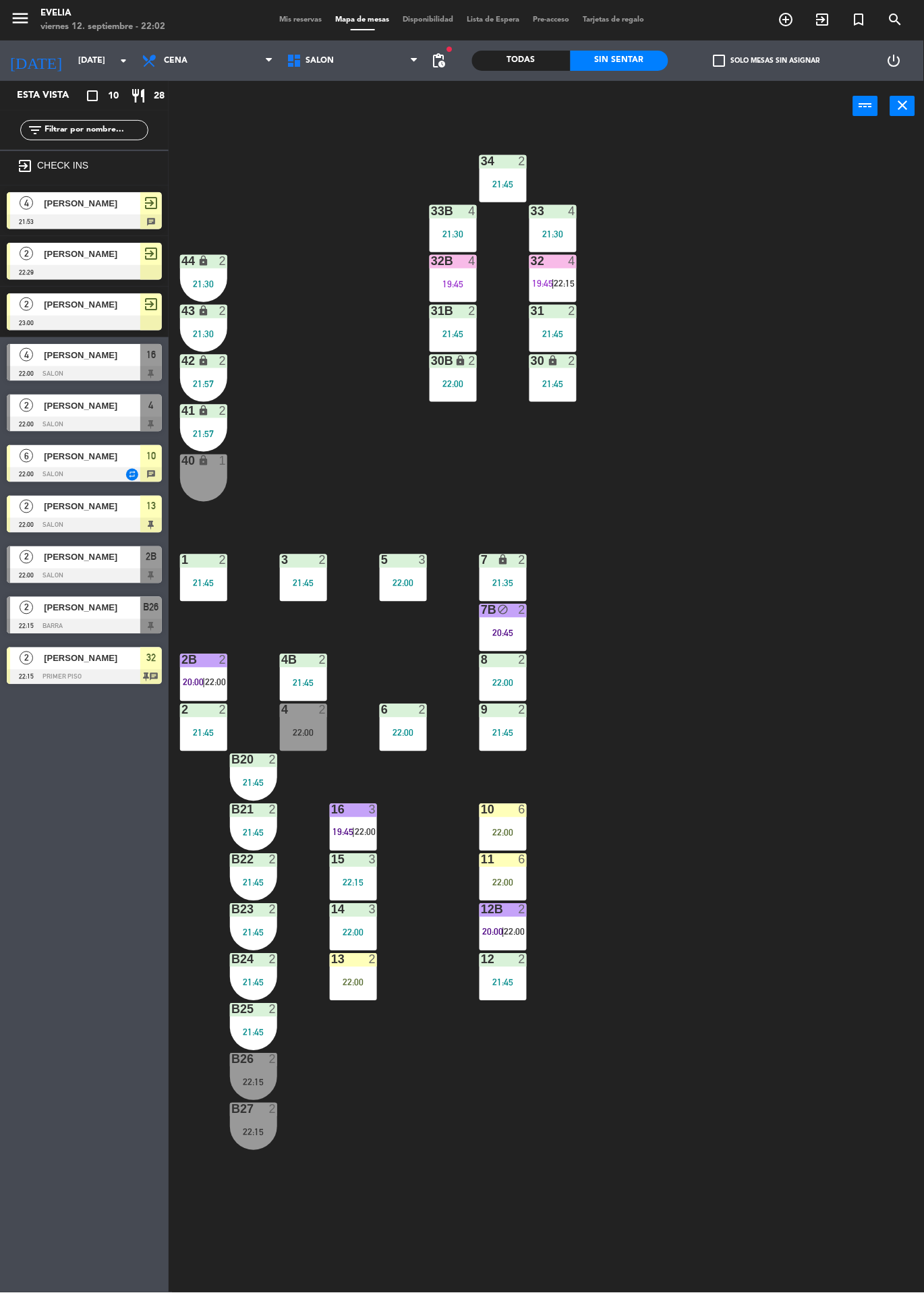
click at [363, 808] on div at bounding box center [353, 809] width 22 height 12
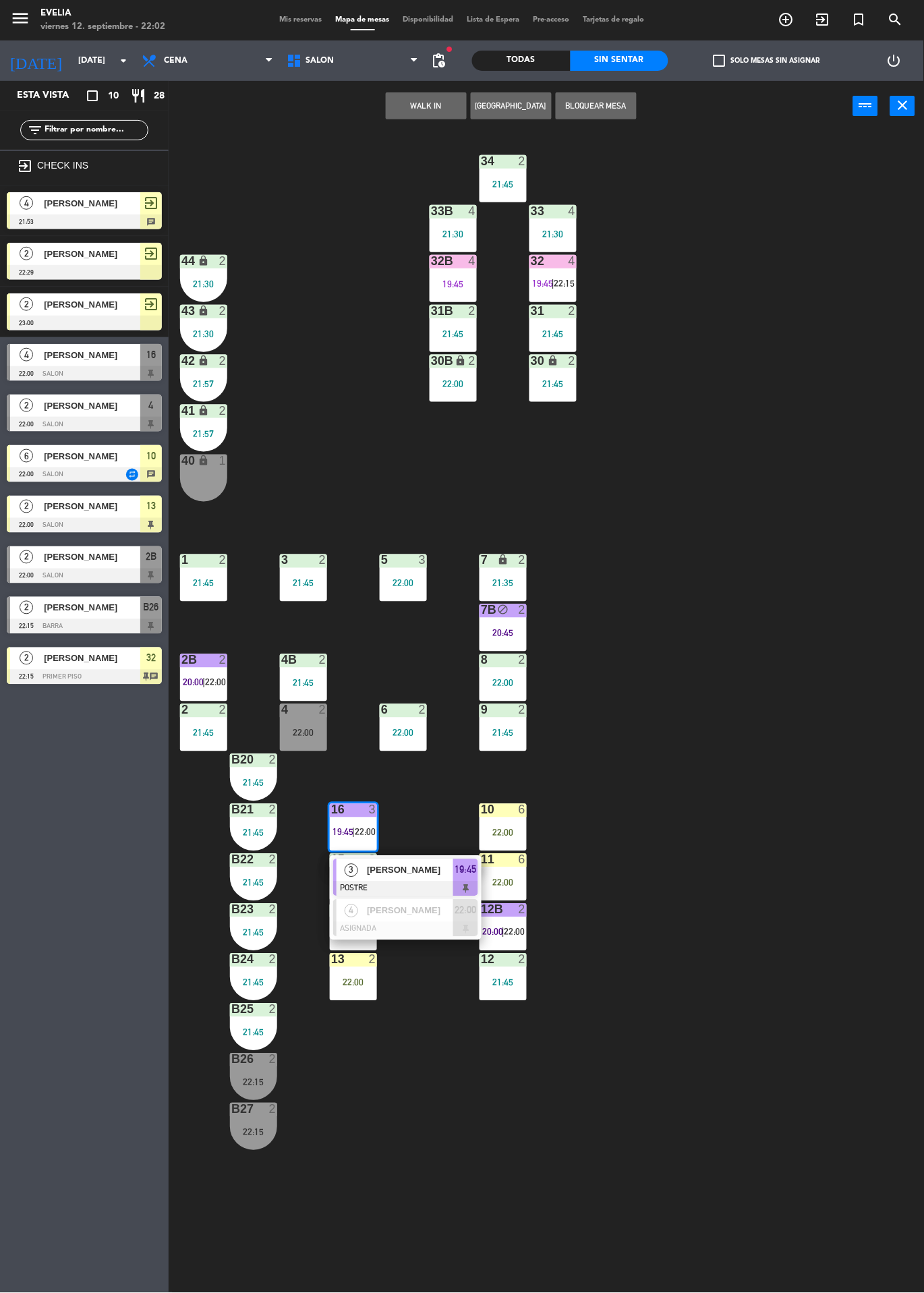
click at [433, 936] on div at bounding box center [405, 929] width 145 height 15
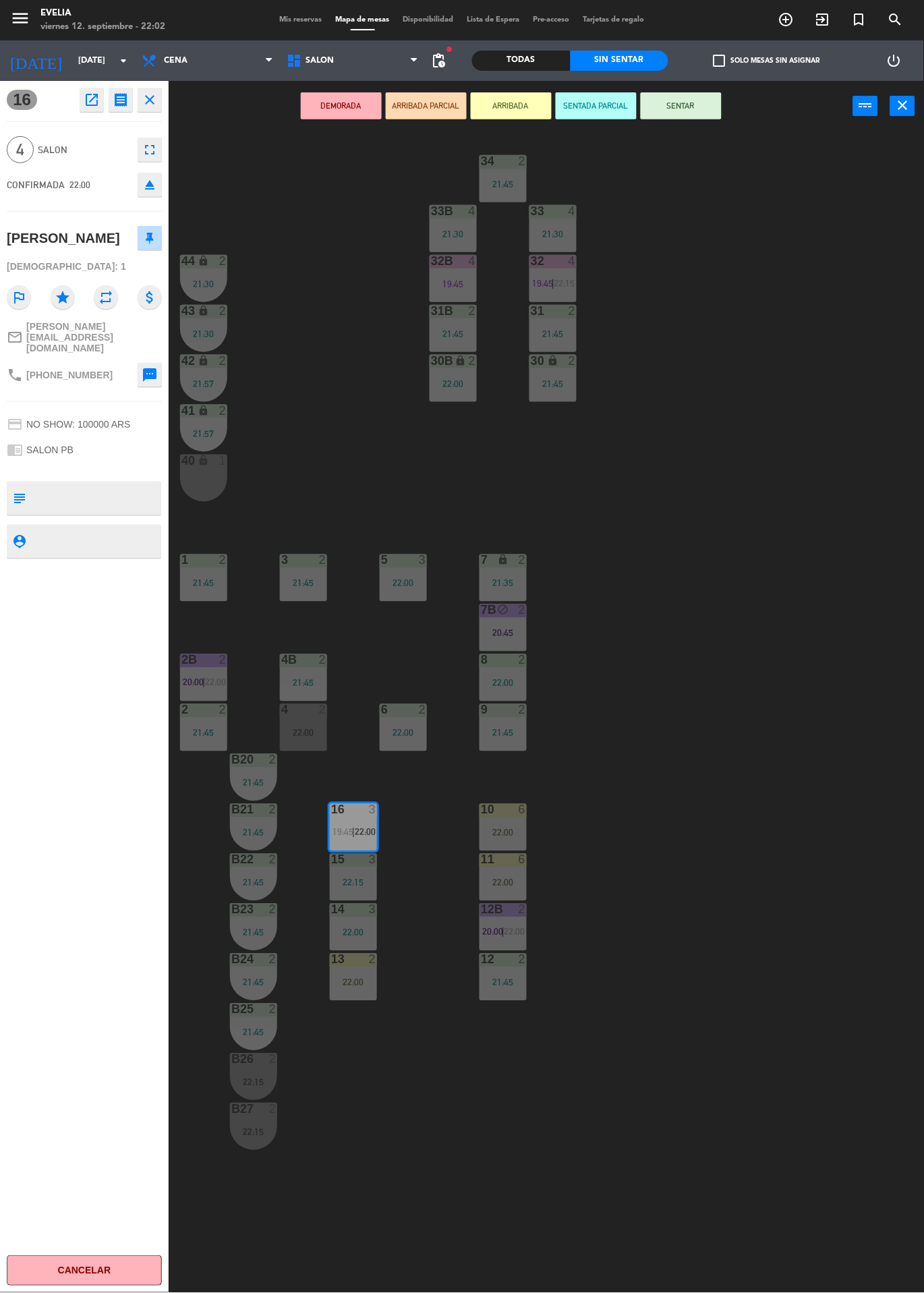
click at [145, 155] on icon "fullscreen" at bounding box center [150, 150] width 16 height 16
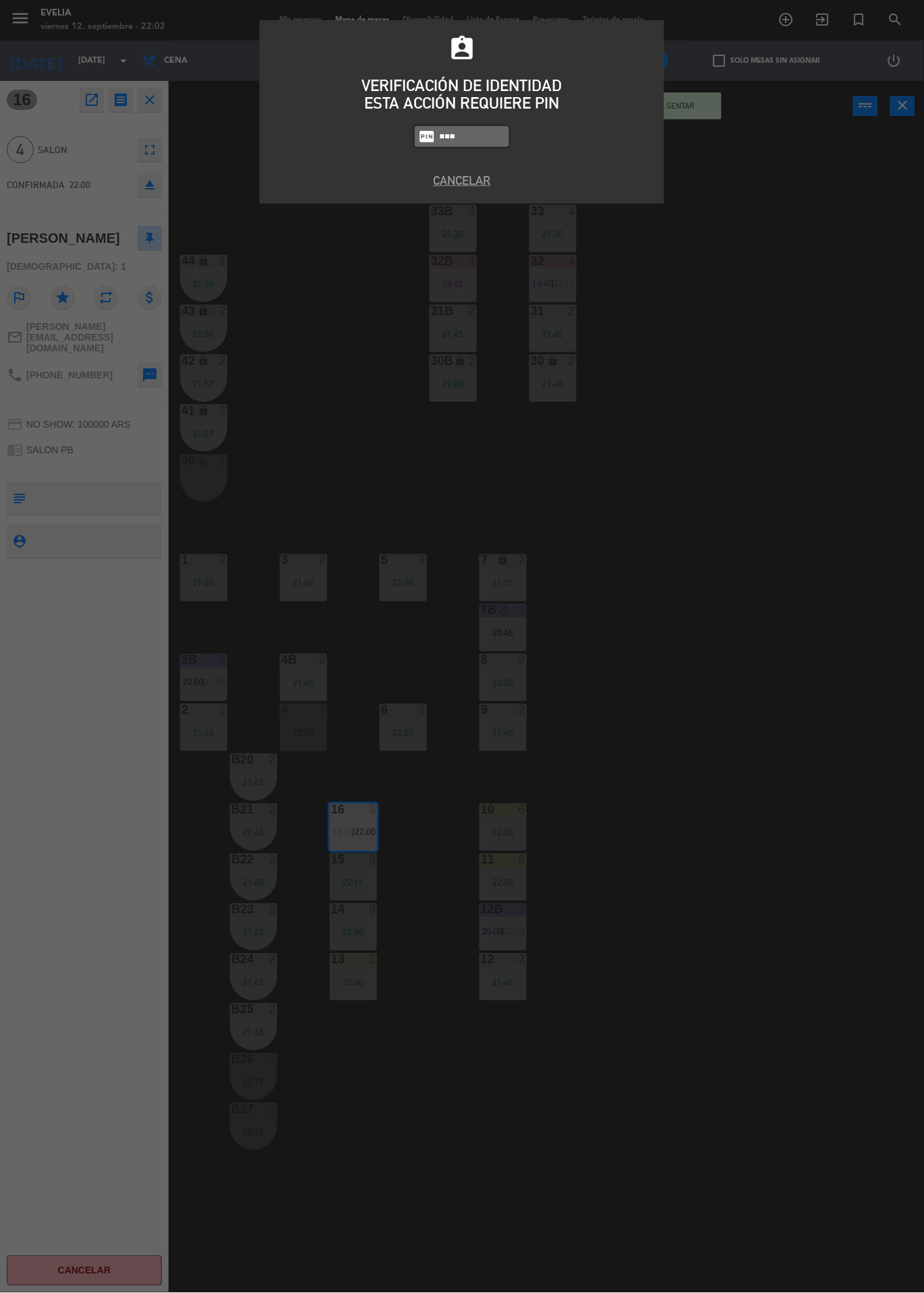
type input "6389"
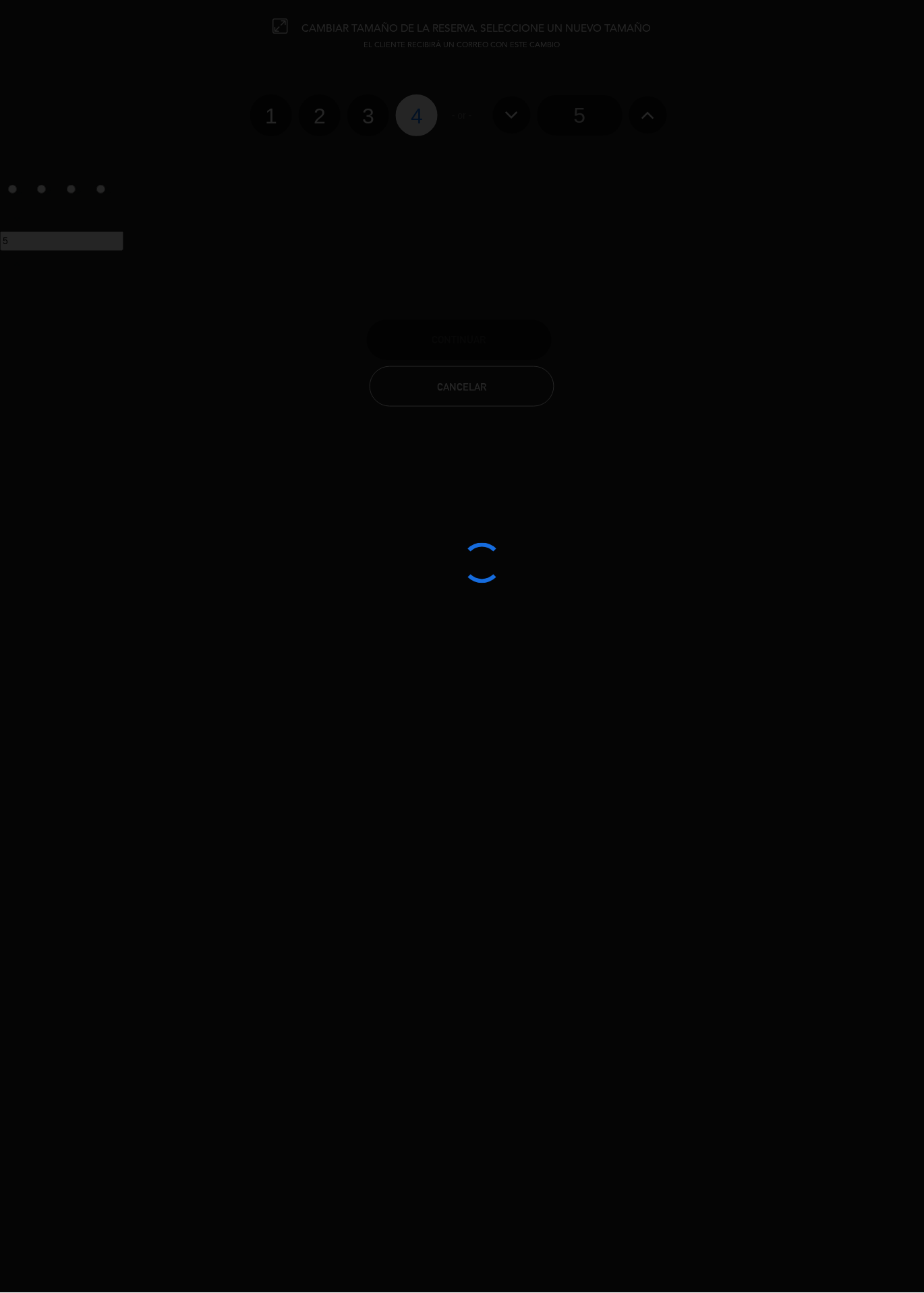
click at [337, 121] on div at bounding box center [462, 646] width 924 height 1293
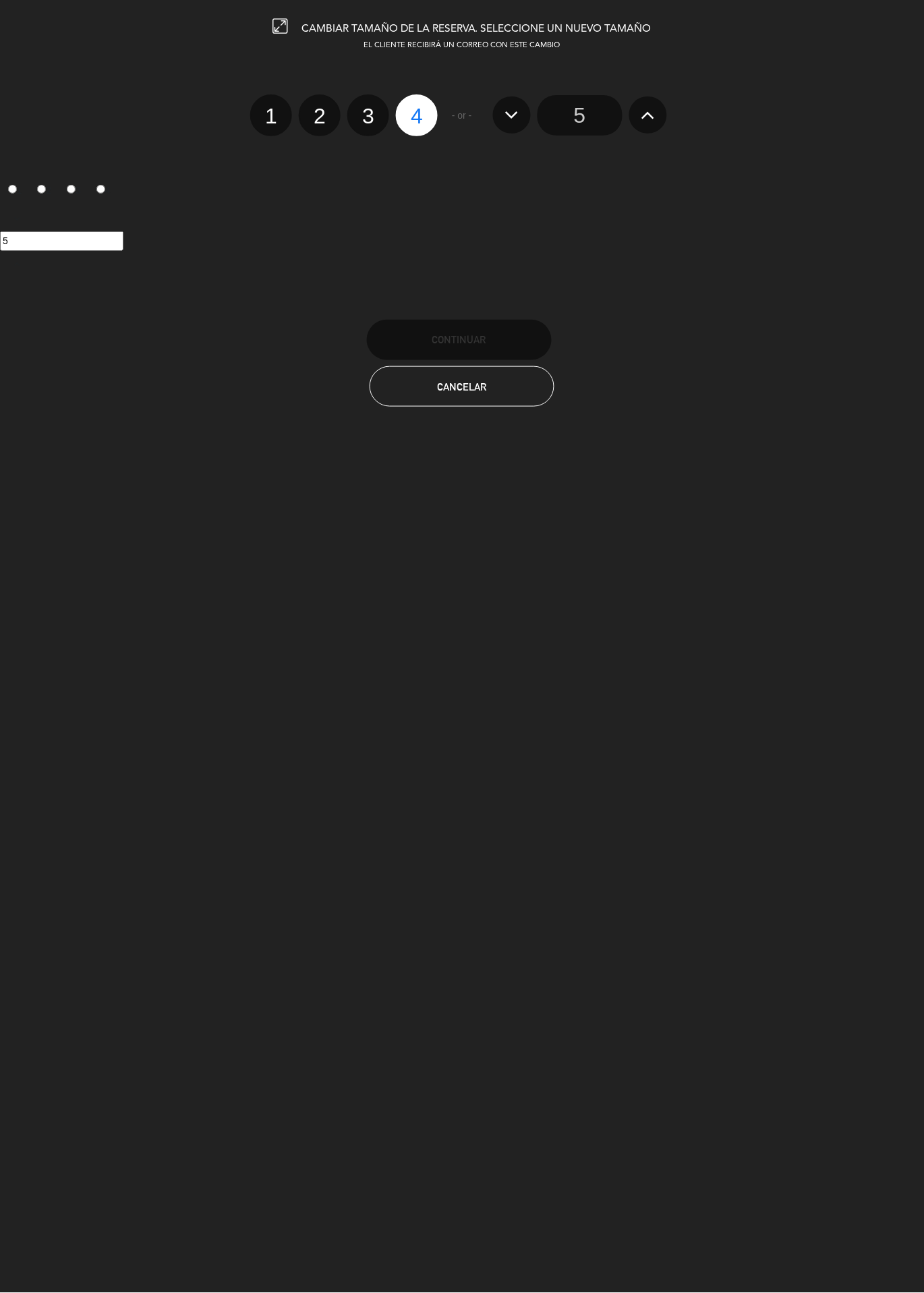
click at [332, 100] on label "2" at bounding box center [320, 115] width 42 height 42
click at [322, 100] on input "2" at bounding box center [318, 105] width 9 height 9
radio input "true"
radio input "false"
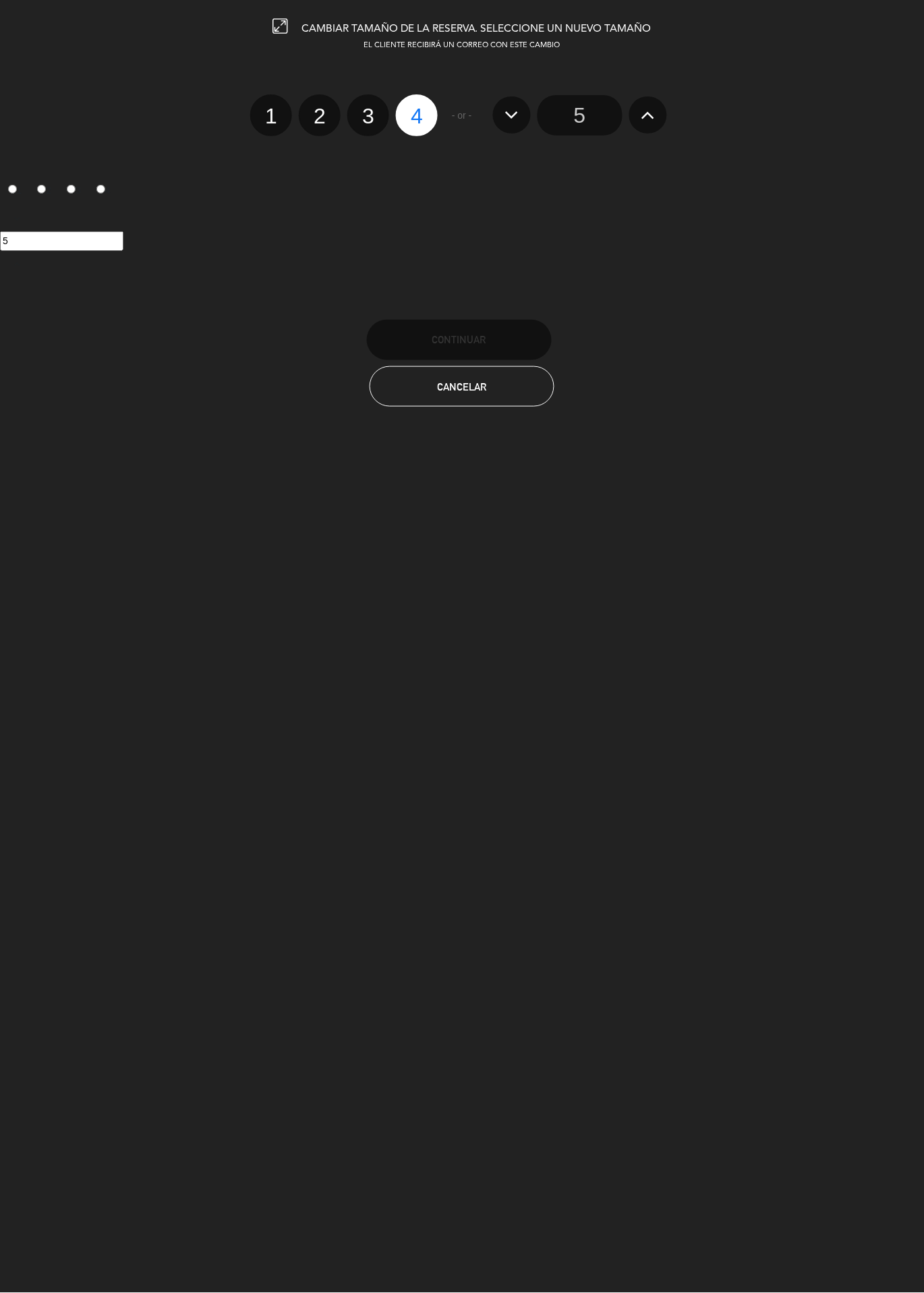
radio input "false"
radio input "true"
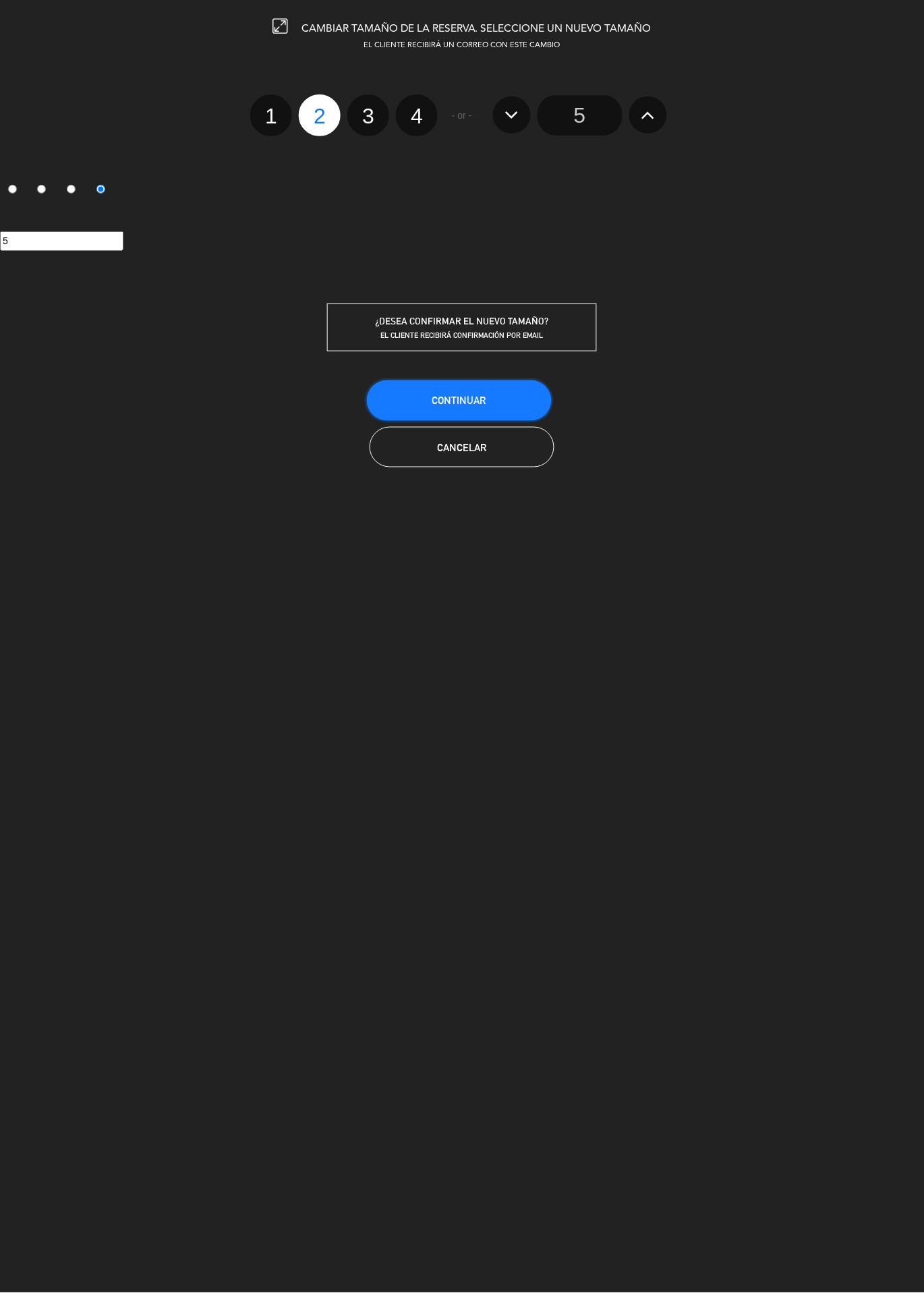
click at [486, 406] on button "Continuar" at bounding box center [459, 401] width 185 height 40
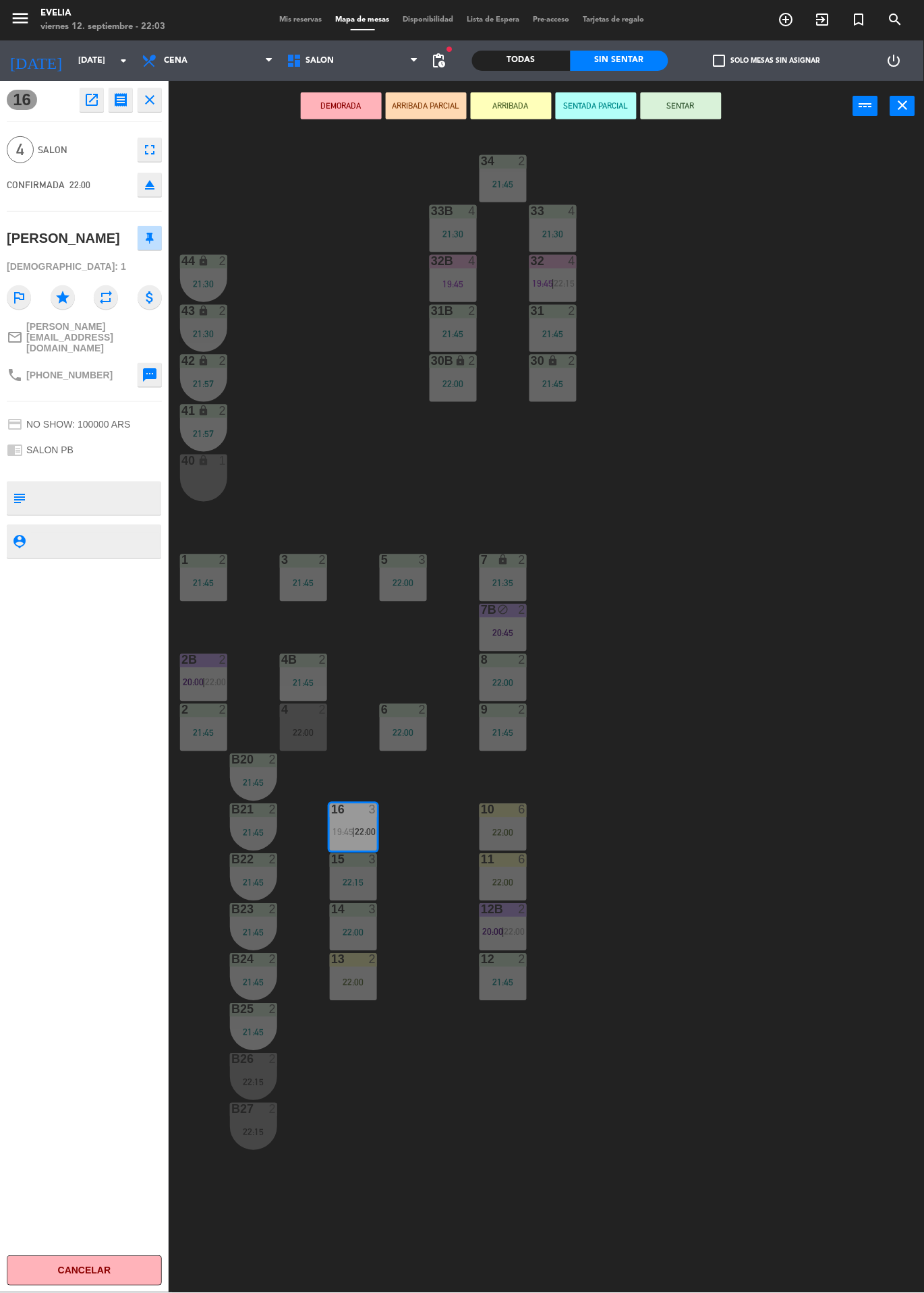
click at [703, 563] on div "34 2 21:45 33B 4 21:30 33 4 21:30 44 lock 2 21:30 32B 4 19:45 32 4 19:45 | 22:1…" at bounding box center [551, 711] width 746 height 1161
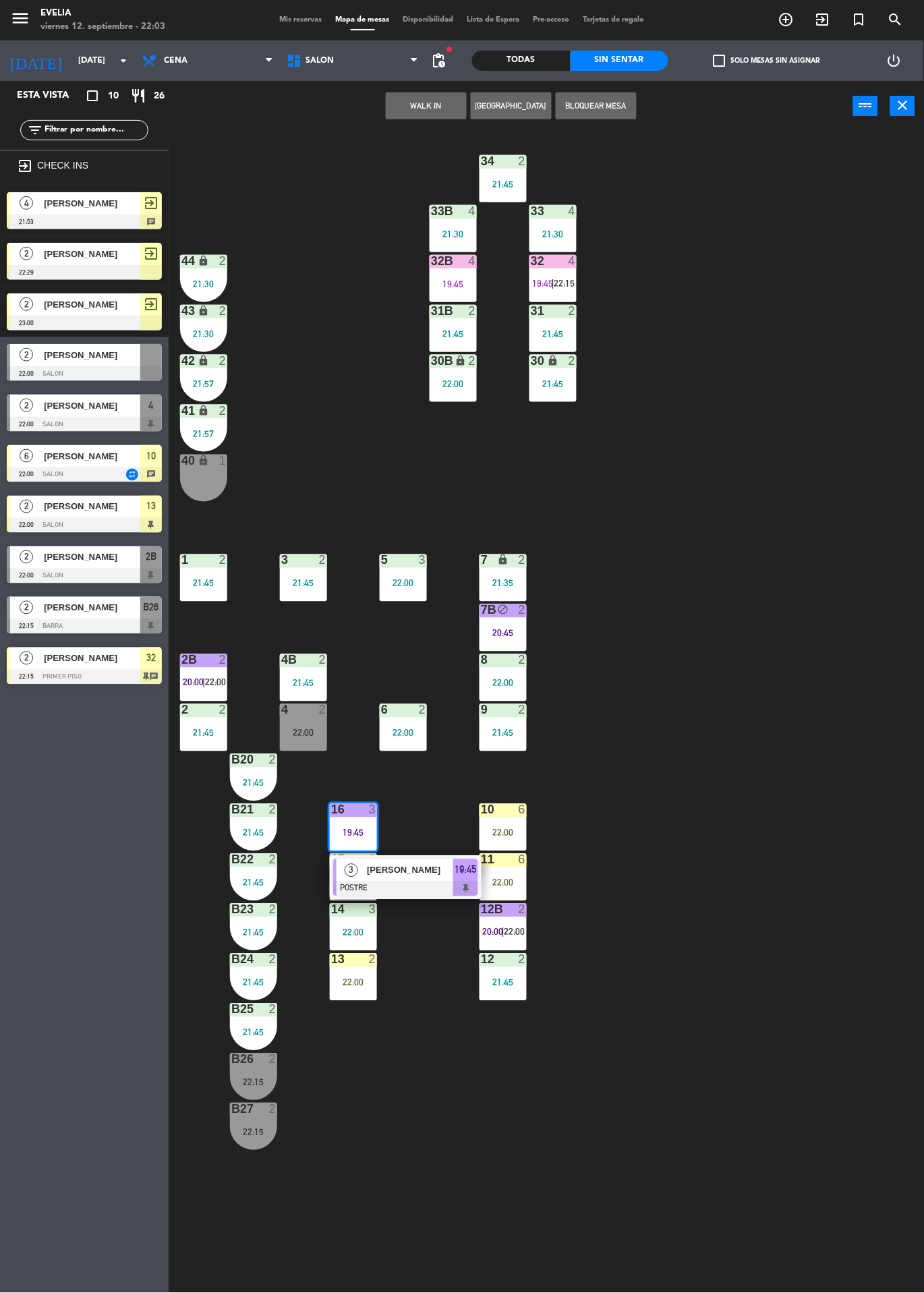
click at [773, 672] on div "34 2 21:45 33B 4 21:30 33 4 21:30 44 lock 2 21:30 32B 4 19:45 32 4 19:45 | 22:1…" at bounding box center [551, 711] width 746 height 1161
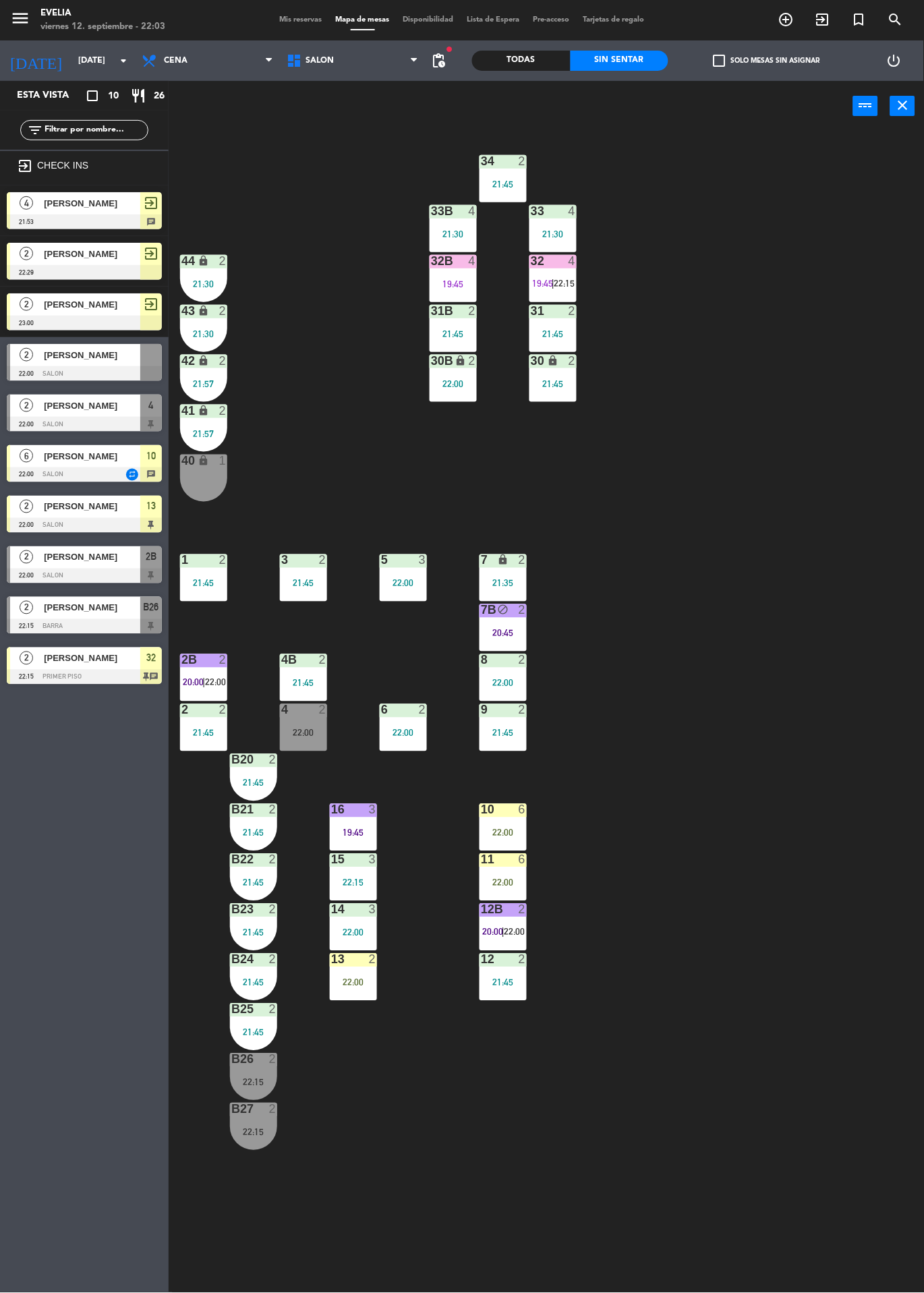
click at [107, 360] on span "[PERSON_NAME]" at bounding box center [92, 355] width 97 height 14
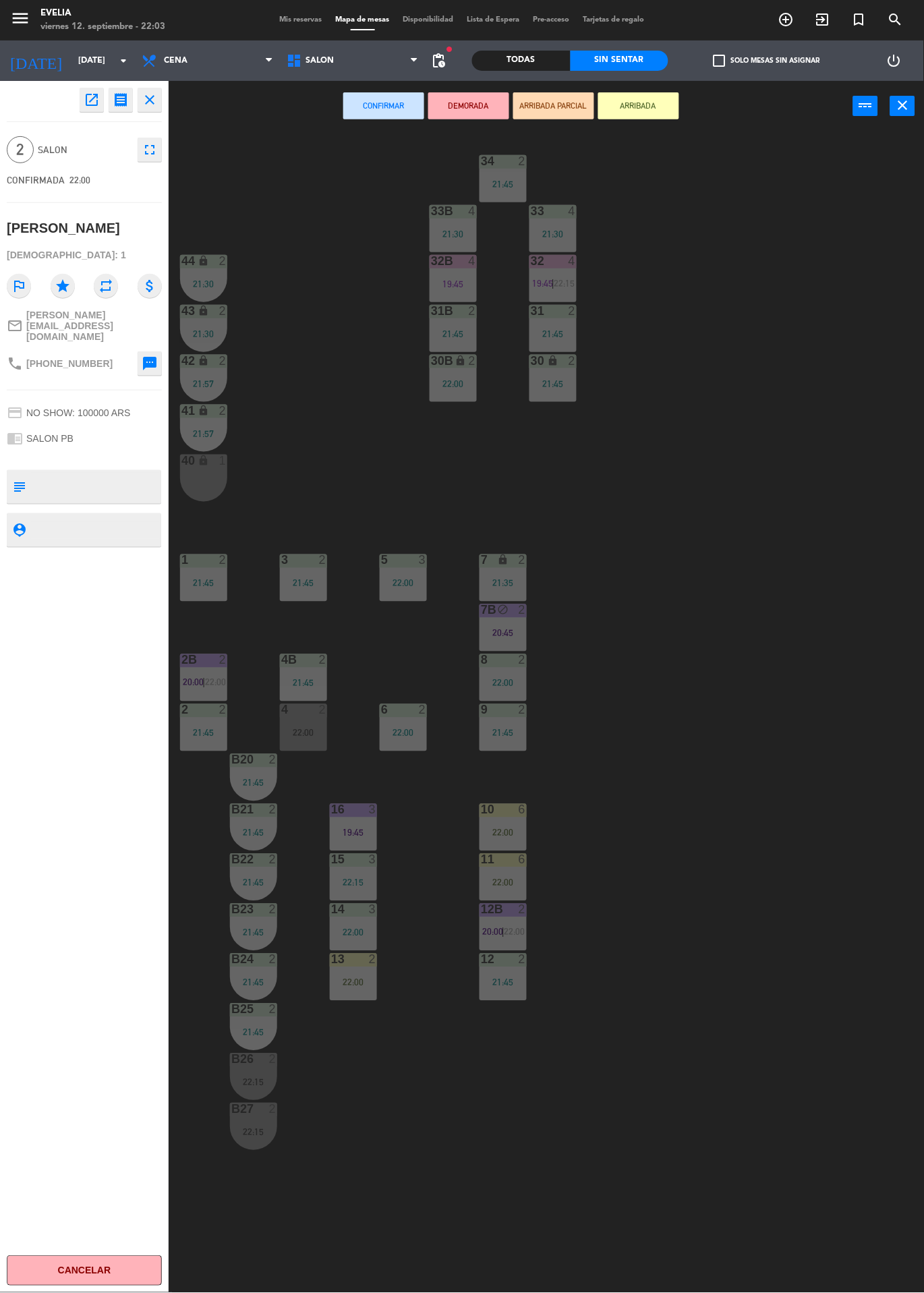
click at [647, 105] on button "ARRIBADA" at bounding box center [639, 105] width 81 height 27
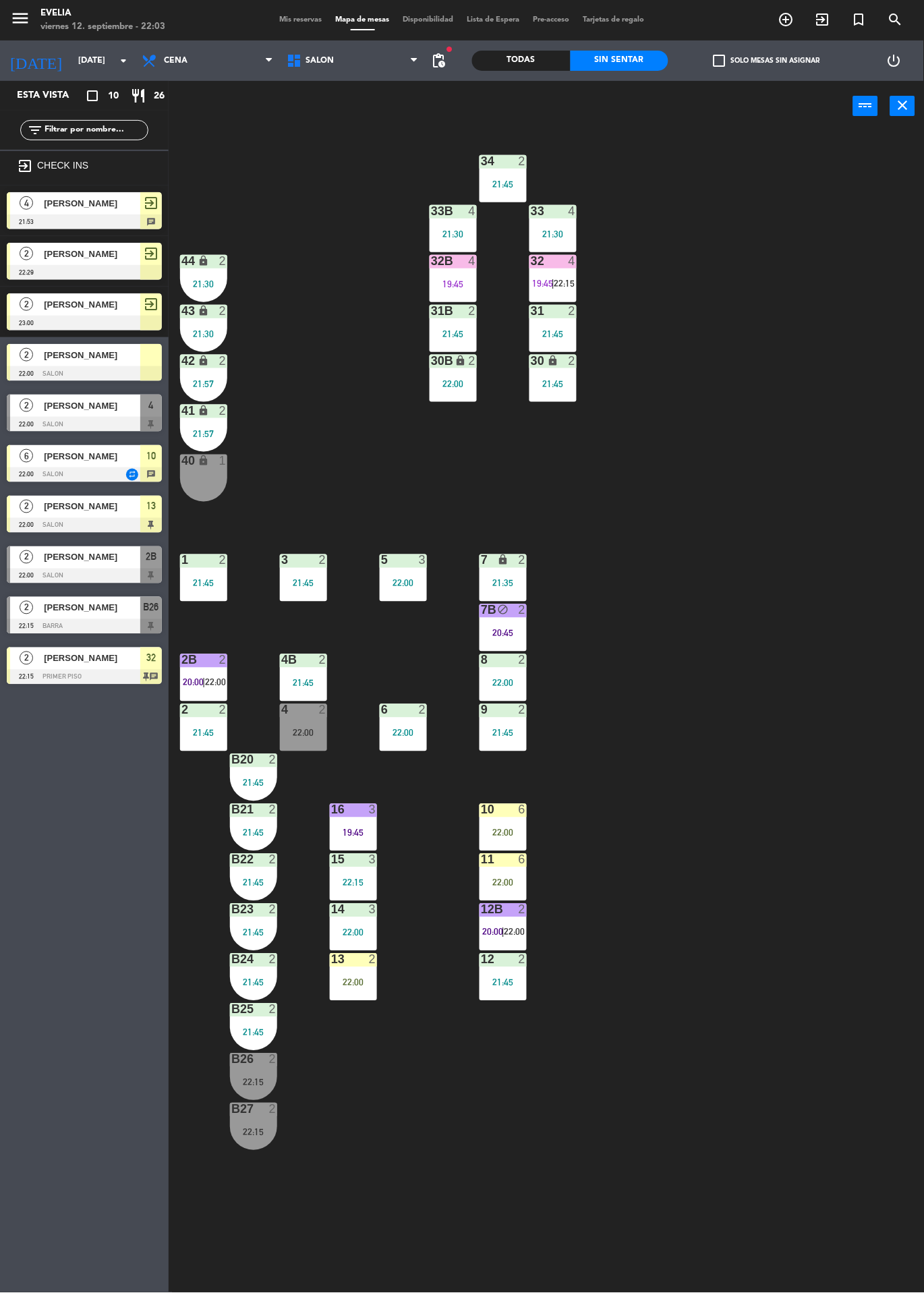
click at [559, 259] on div at bounding box center [553, 261] width 22 height 12
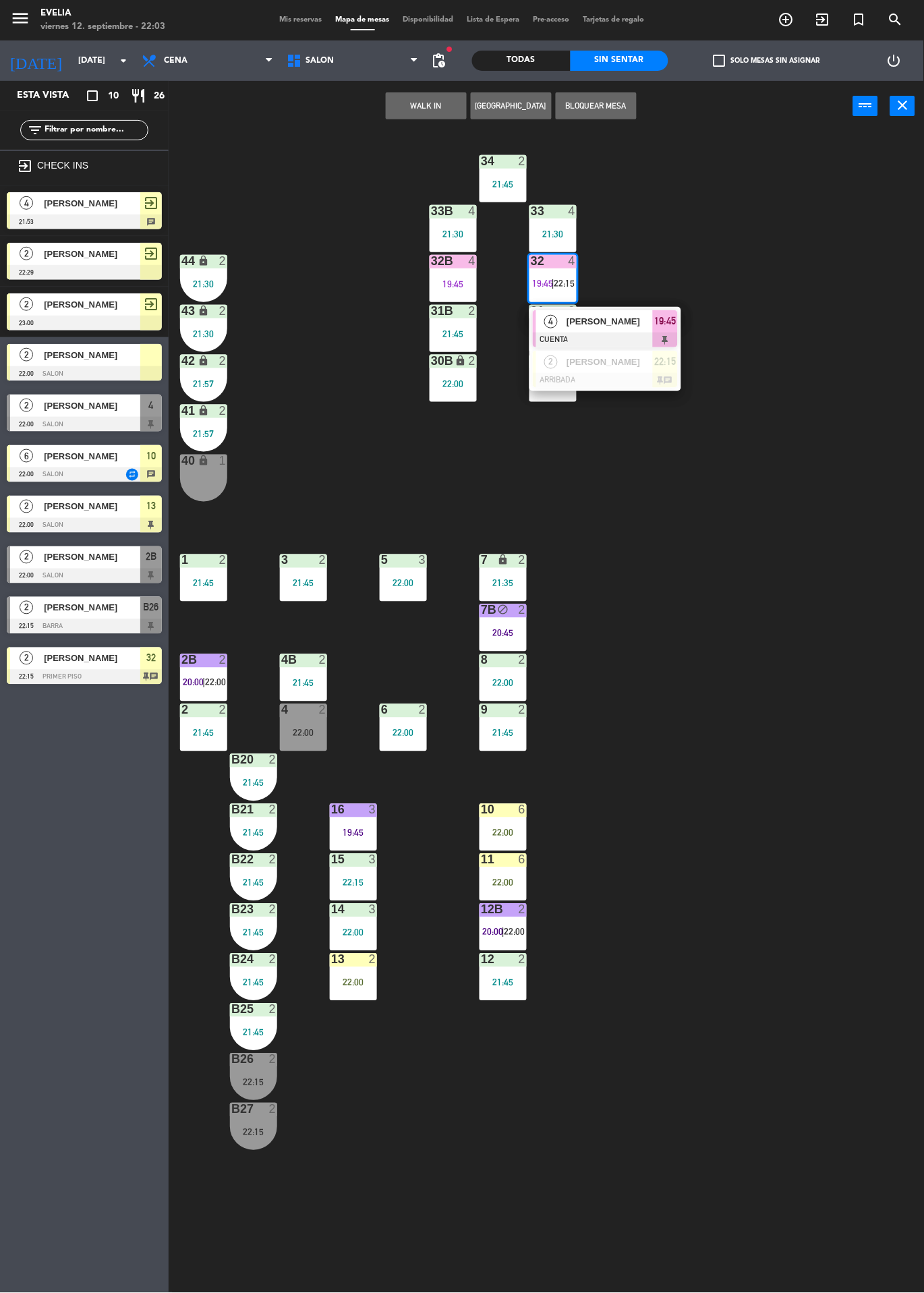
click at [631, 315] on span "[PERSON_NAME]" at bounding box center [610, 321] width 86 height 14
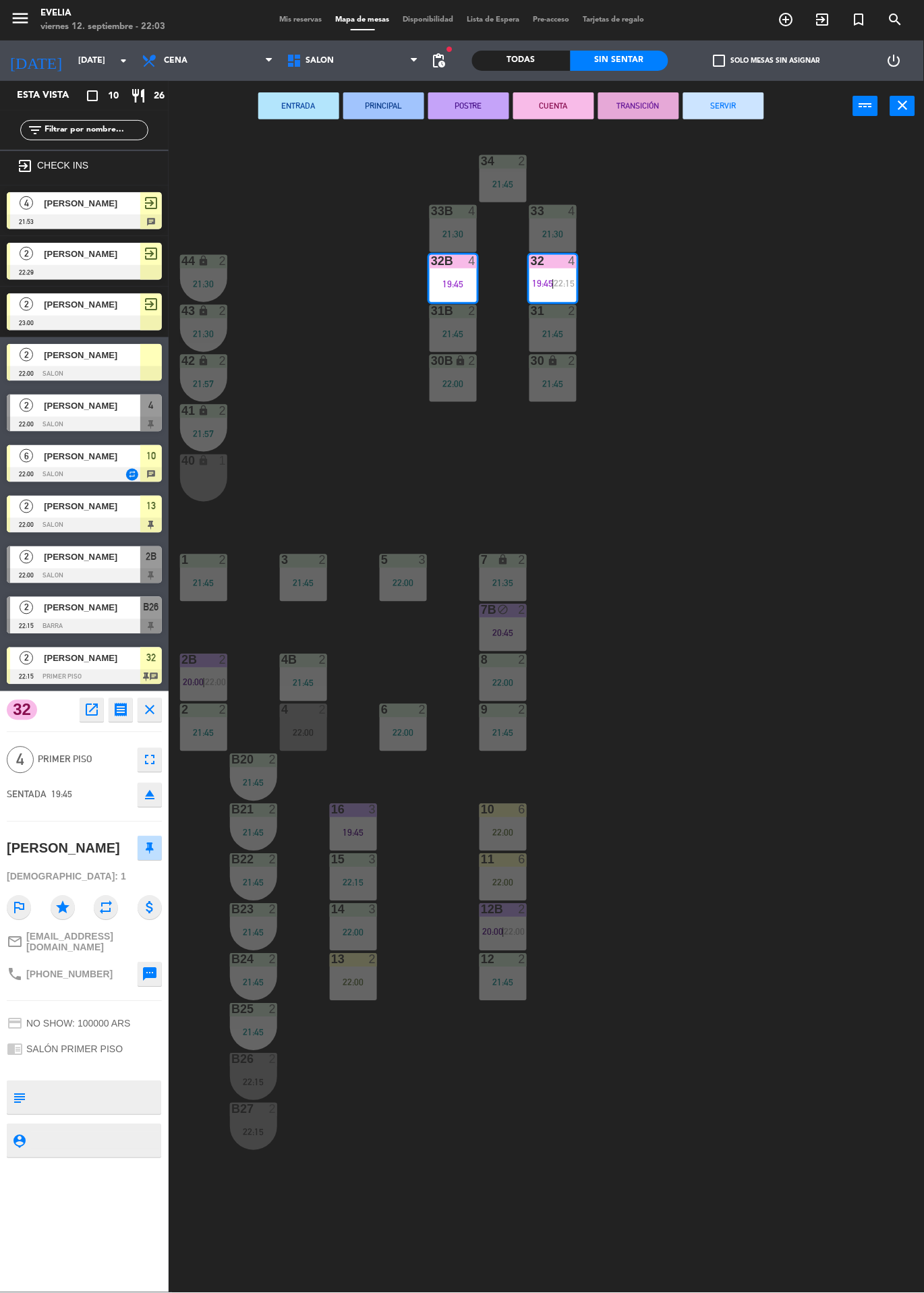
click at [742, 97] on button "SERVIR" at bounding box center [724, 105] width 81 height 27
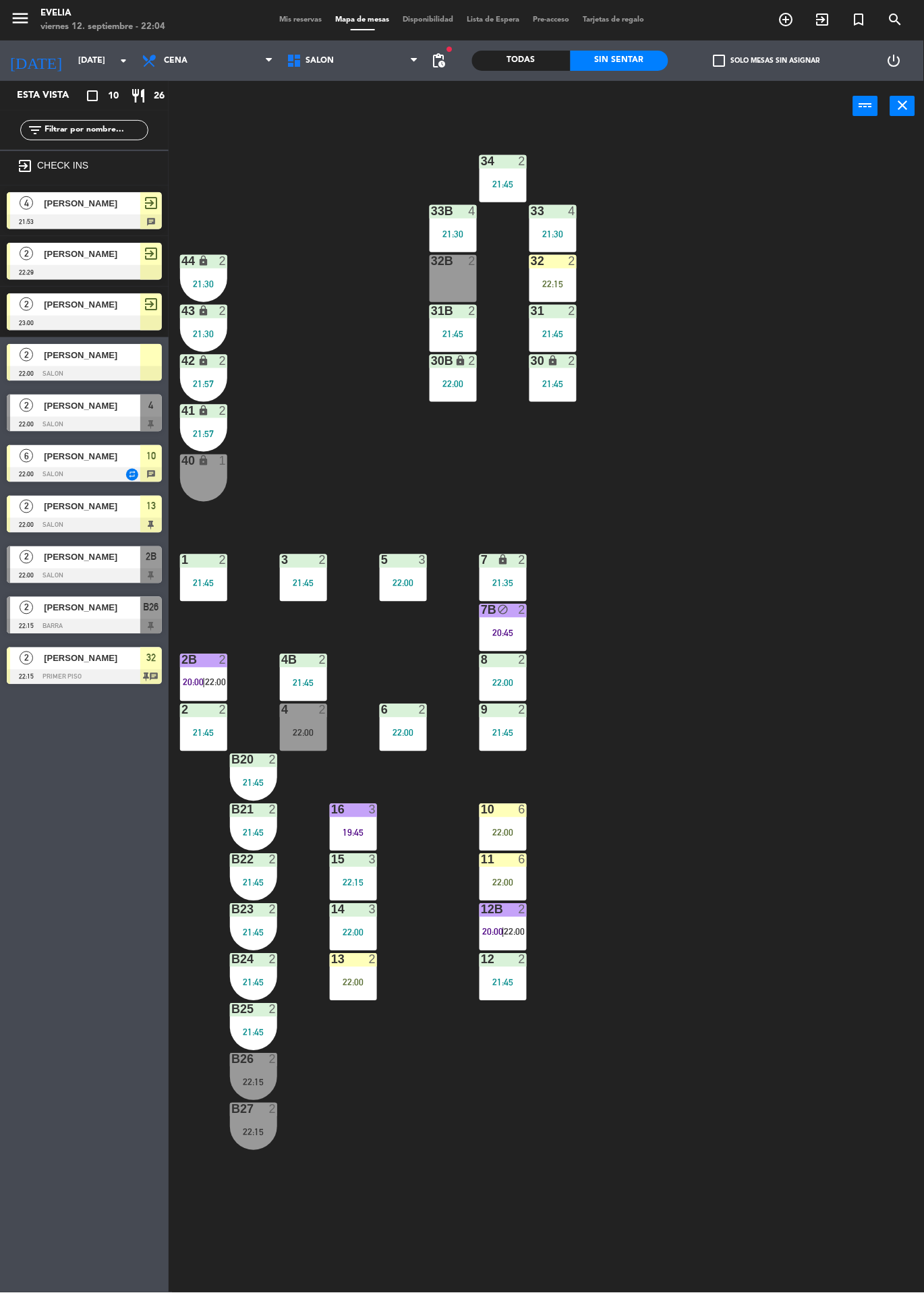
click at [522, 812] on div "6" at bounding box center [523, 809] width 8 height 12
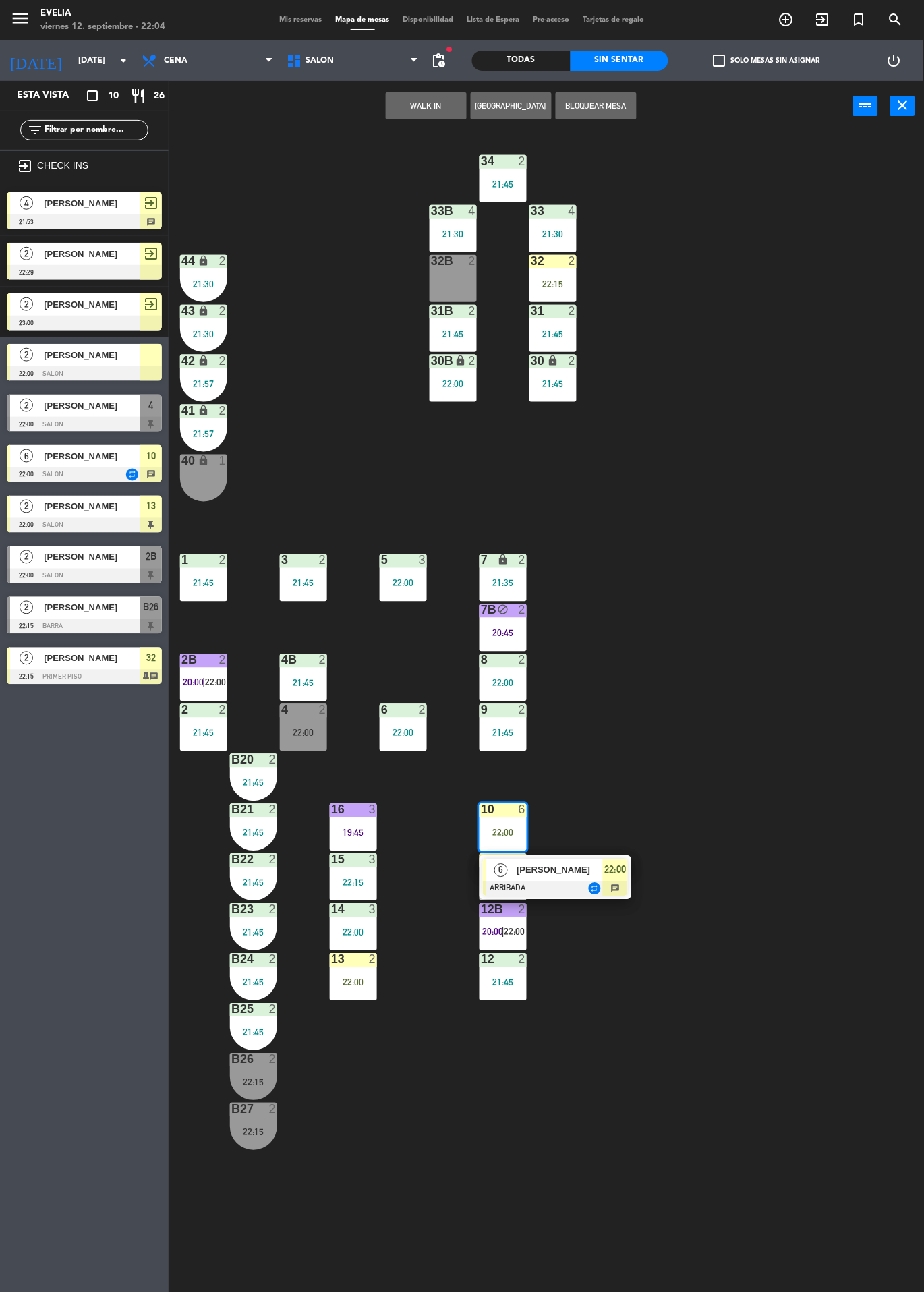
click at [719, 845] on div "34 2 21:45 33B 4 21:30 33 4 21:30 44 lock 2 21:30 32B 2 32 2 22:15 43 lock 2 21…" at bounding box center [551, 711] width 746 height 1161
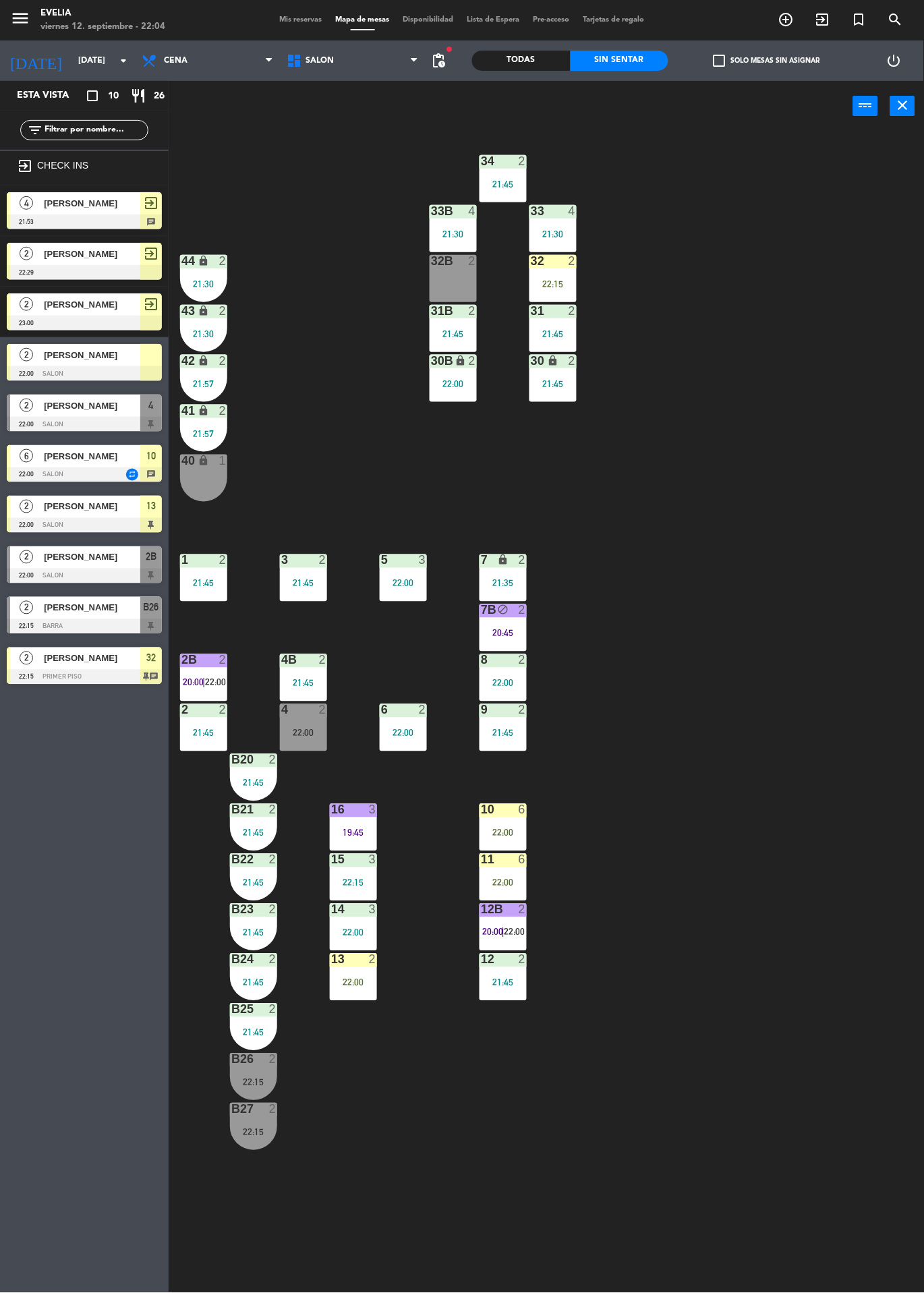
click at [515, 931] on span "22:00" at bounding box center [515, 932] width 21 height 11
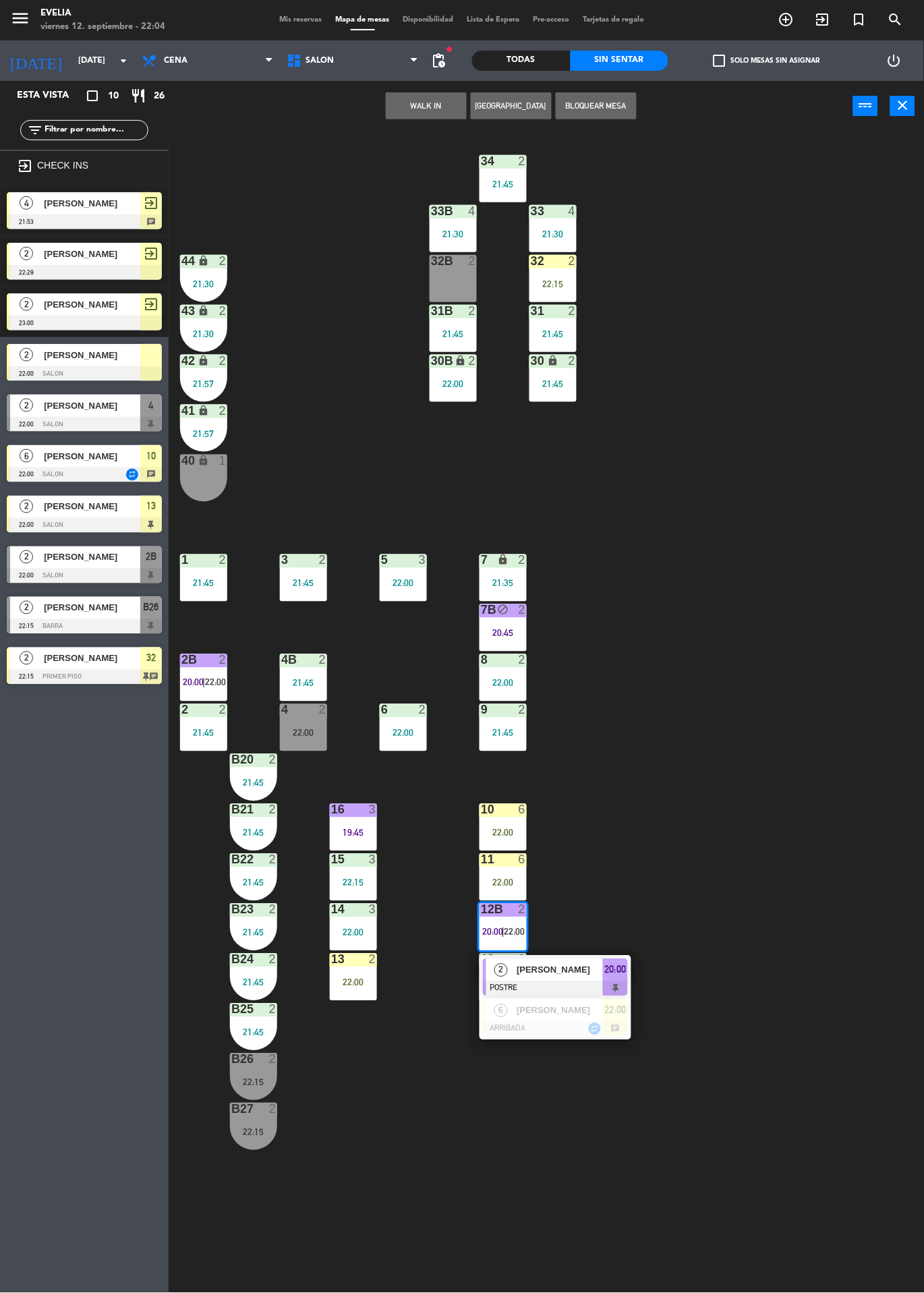
click at [590, 963] on span "[PERSON_NAME]" at bounding box center [560, 970] width 86 height 14
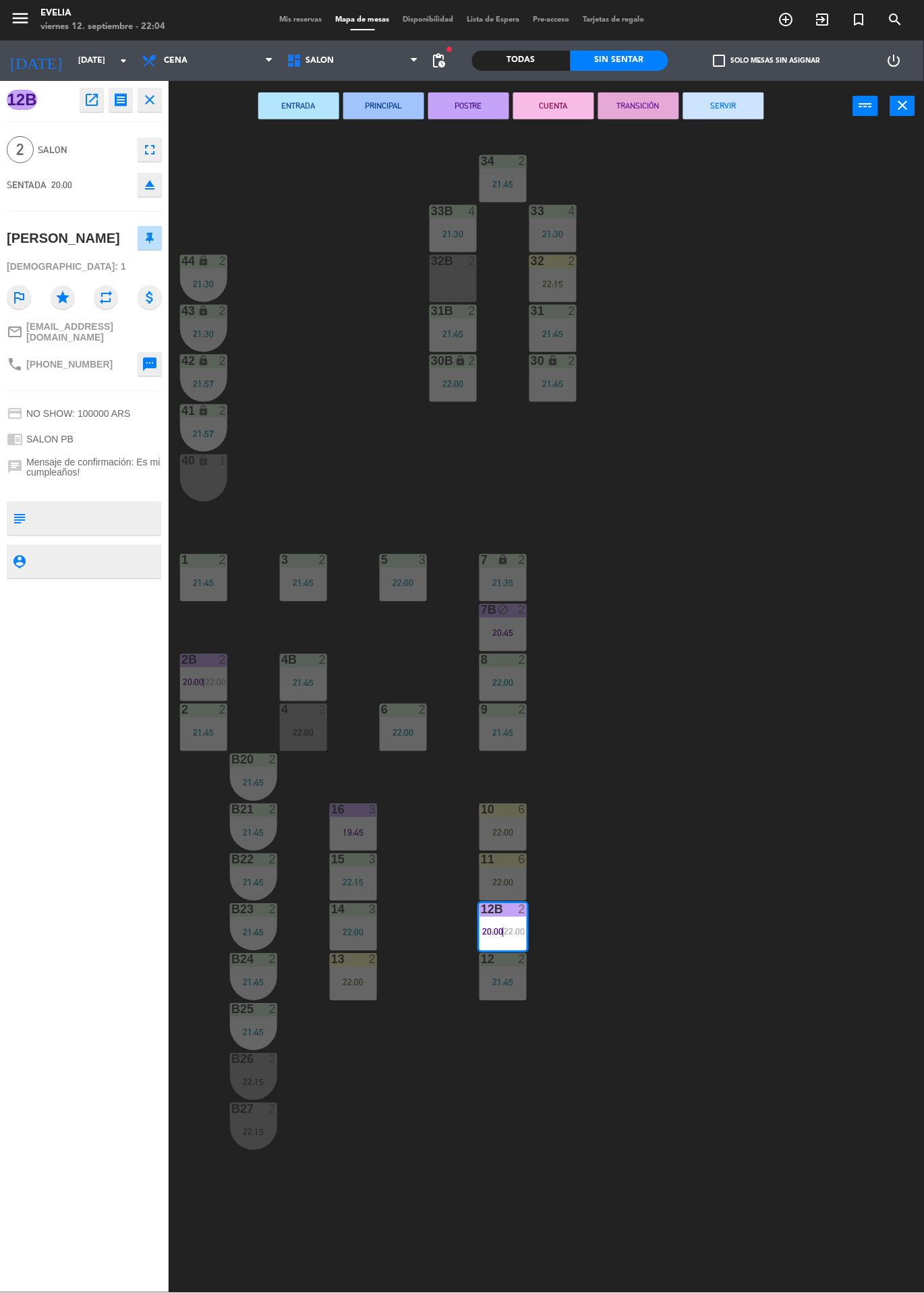
click at [752, 110] on button "SERVIR" at bounding box center [724, 105] width 81 height 27
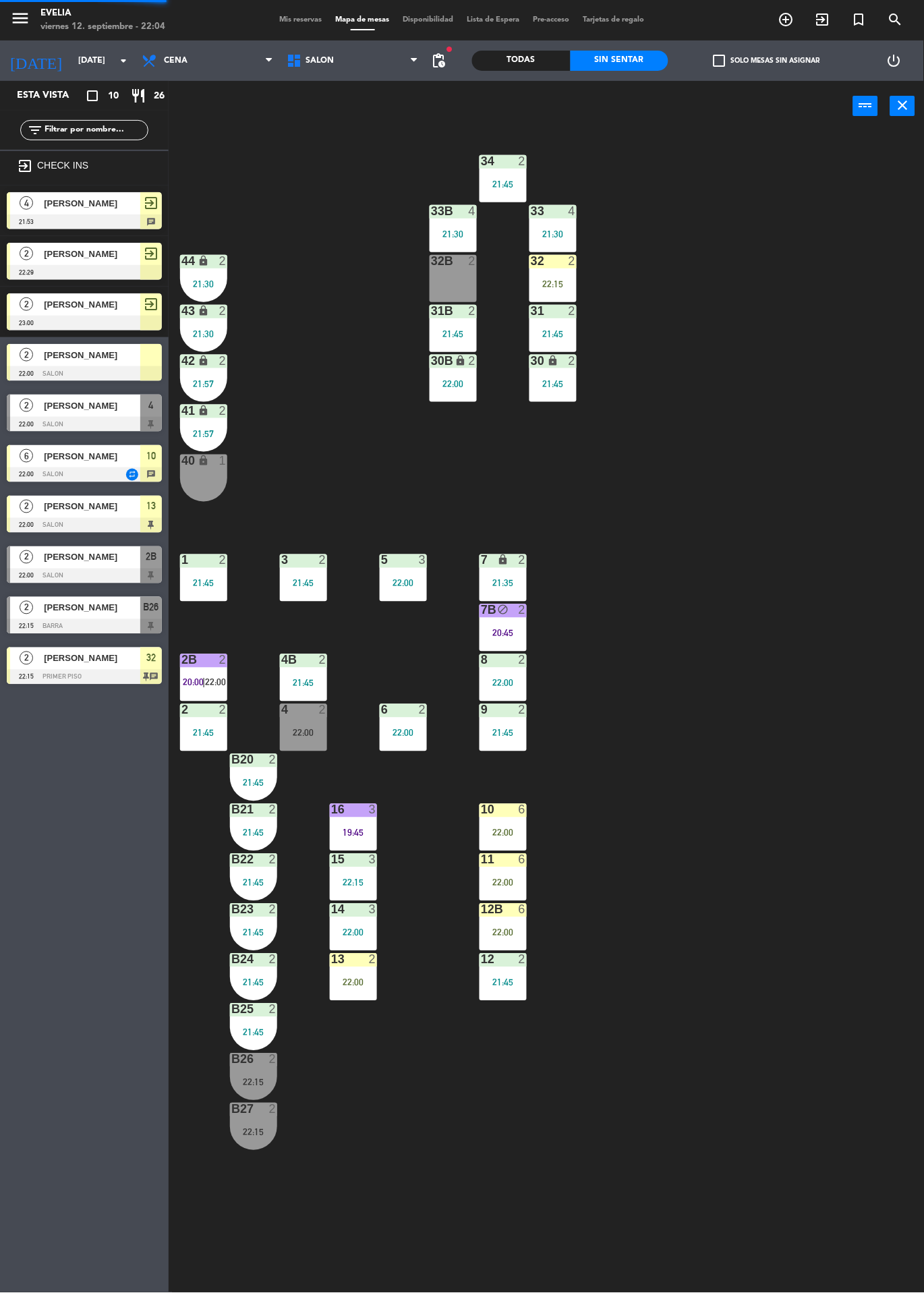
click at [528, 810] on div "6" at bounding box center [525, 809] width 22 height 12
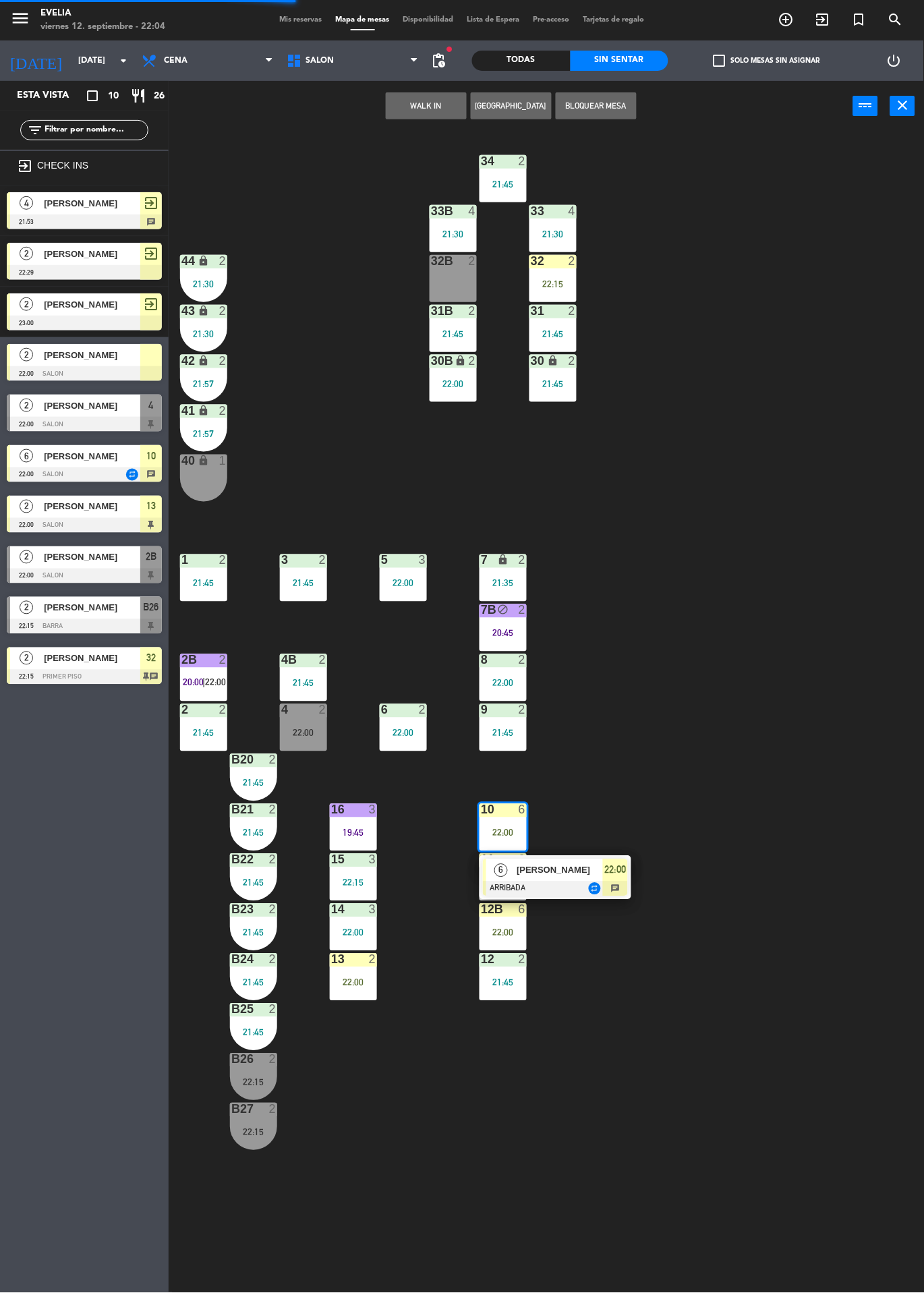
click at [600, 889] on div at bounding box center [555, 889] width 145 height 15
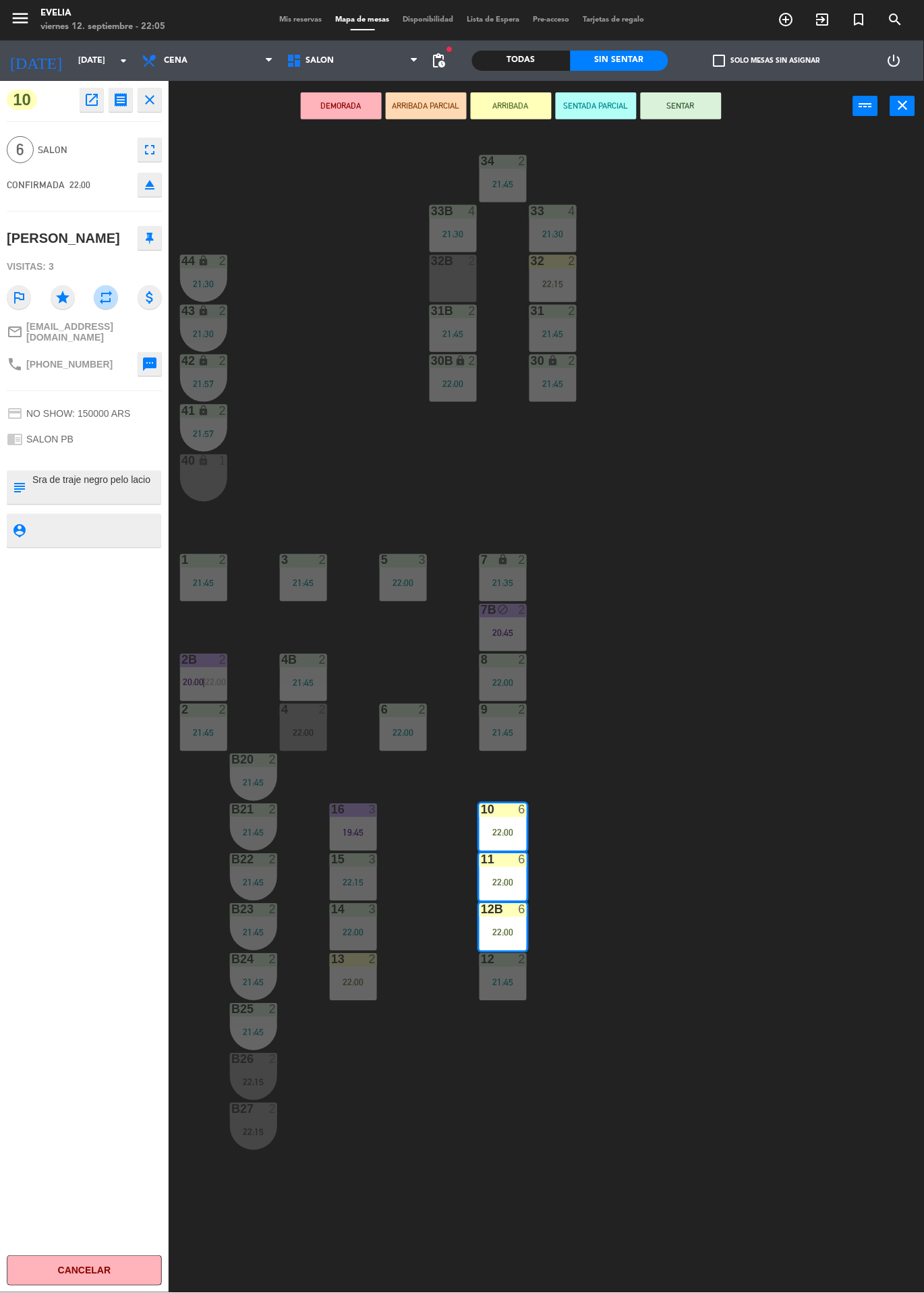
click at [718, 66] on span "check_box_outline_blank" at bounding box center [719, 61] width 12 height 12
click at [767, 61] on input "check_box_outline_blank Solo mesas sin asignar" at bounding box center [767, 61] width 0 height 0
click at [671, 134] on div "34 2 21:45 33B 4 21:30 33 4 21:30 44 lock 2 21:30 32B 2 32 2 22:15 43 lock 2 21…" at bounding box center [551, 711] width 746 height 1161
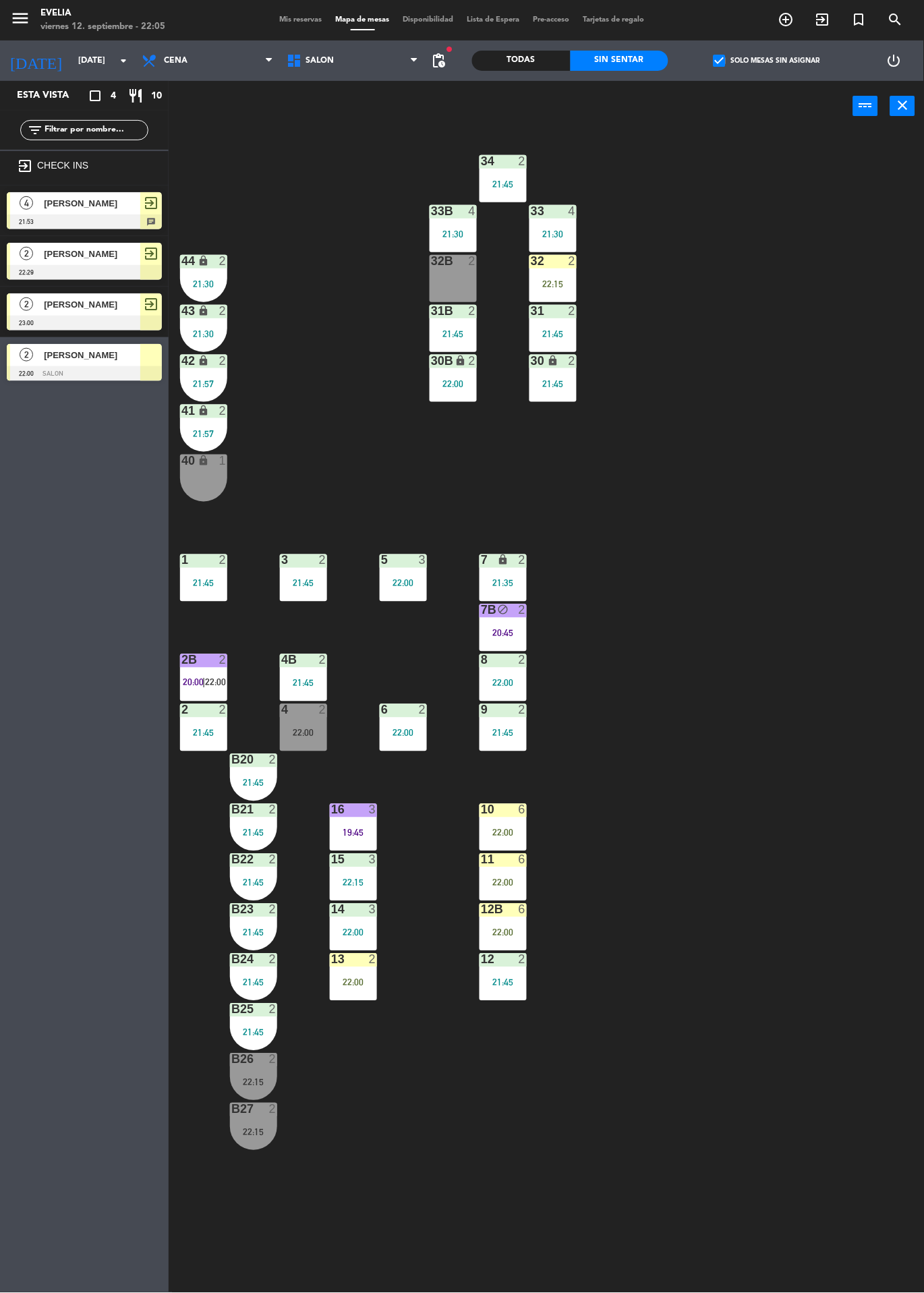
click at [481, 812] on div "10" at bounding box center [481, 809] width 1 height 12
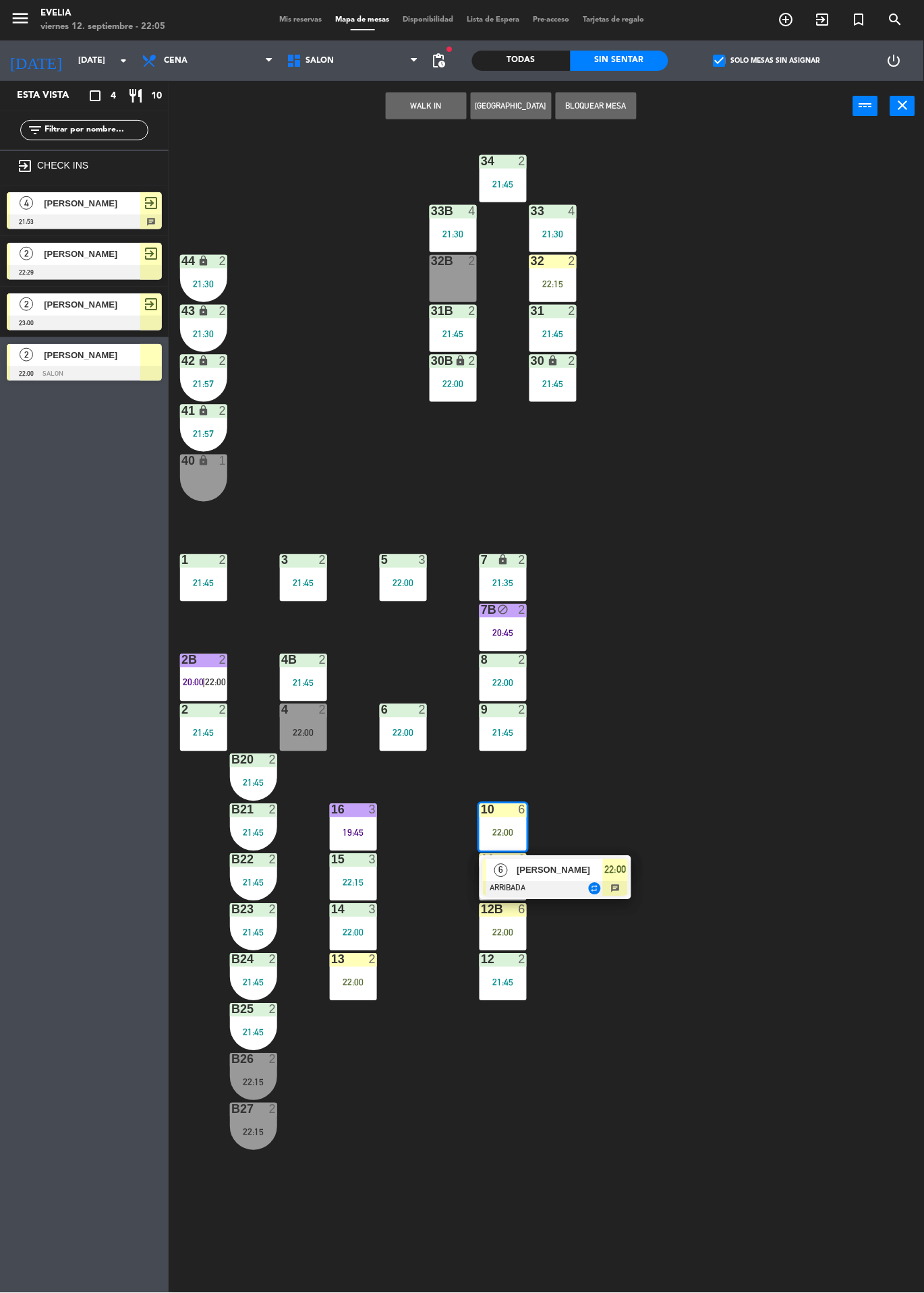
click at [530, 877] on span "[PERSON_NAME]" at bounding box center [560, 871] width 86 height 14
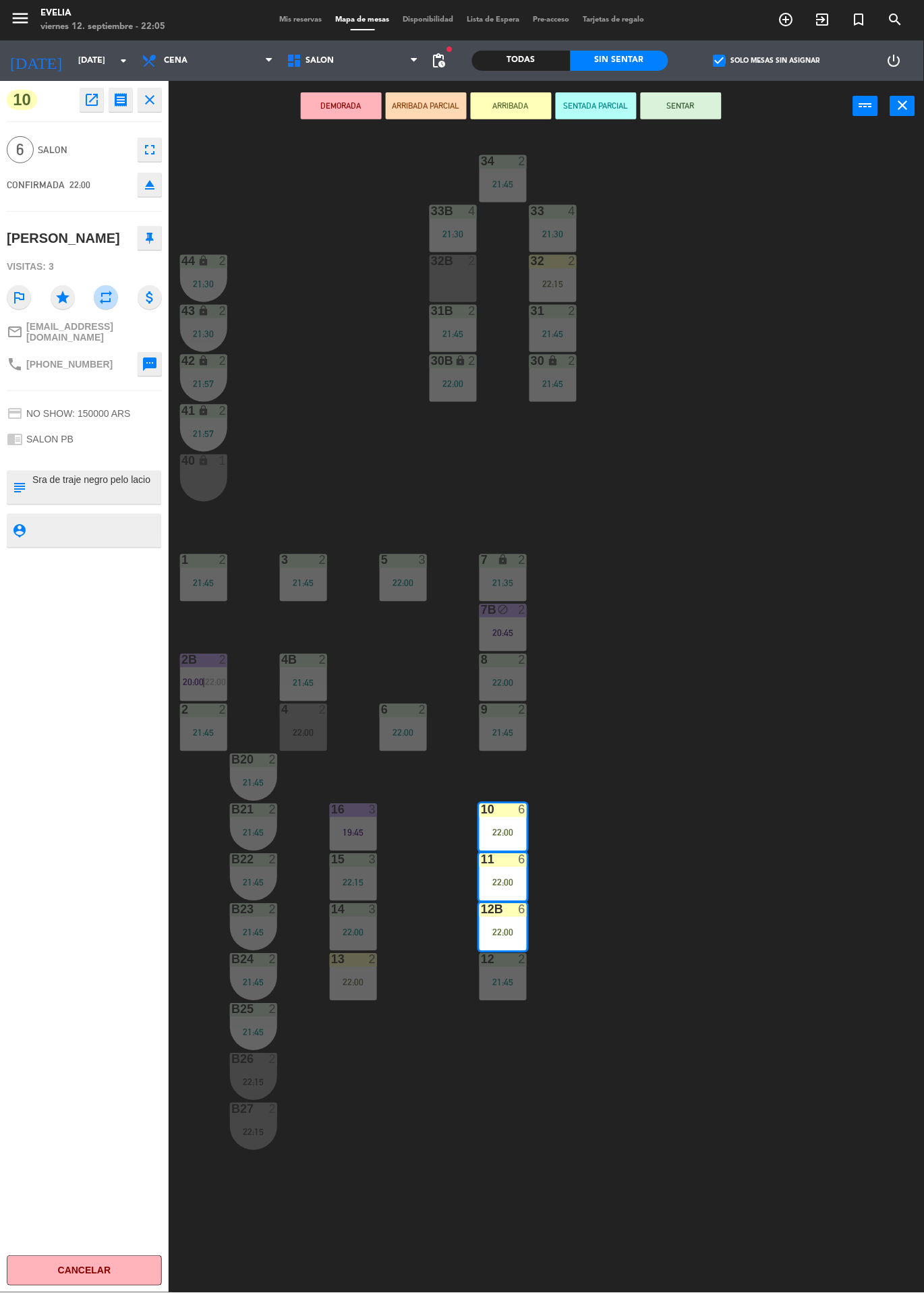
click at [674, 105] on button "SENTAR" at bounding box center [681, 105] width 81 height 27
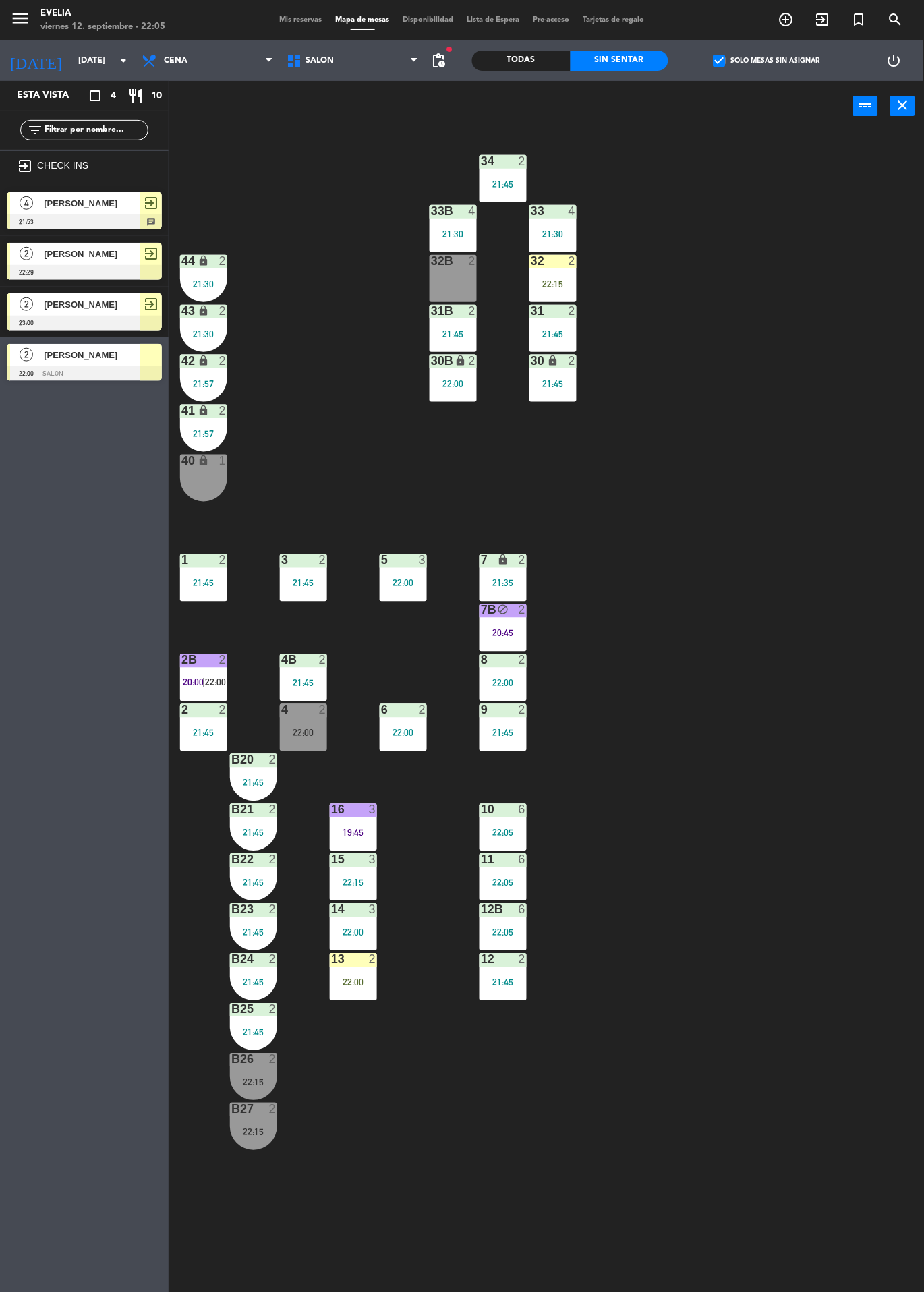
click at [754, 60] on label "check_box Solo mesas sin asignar" at bounding box center [767, 61] width 107 height 12
click at [767, 61] on input "check_box Solo mesas sin asignar" at bounding box center [767, 61] width 0 height 0
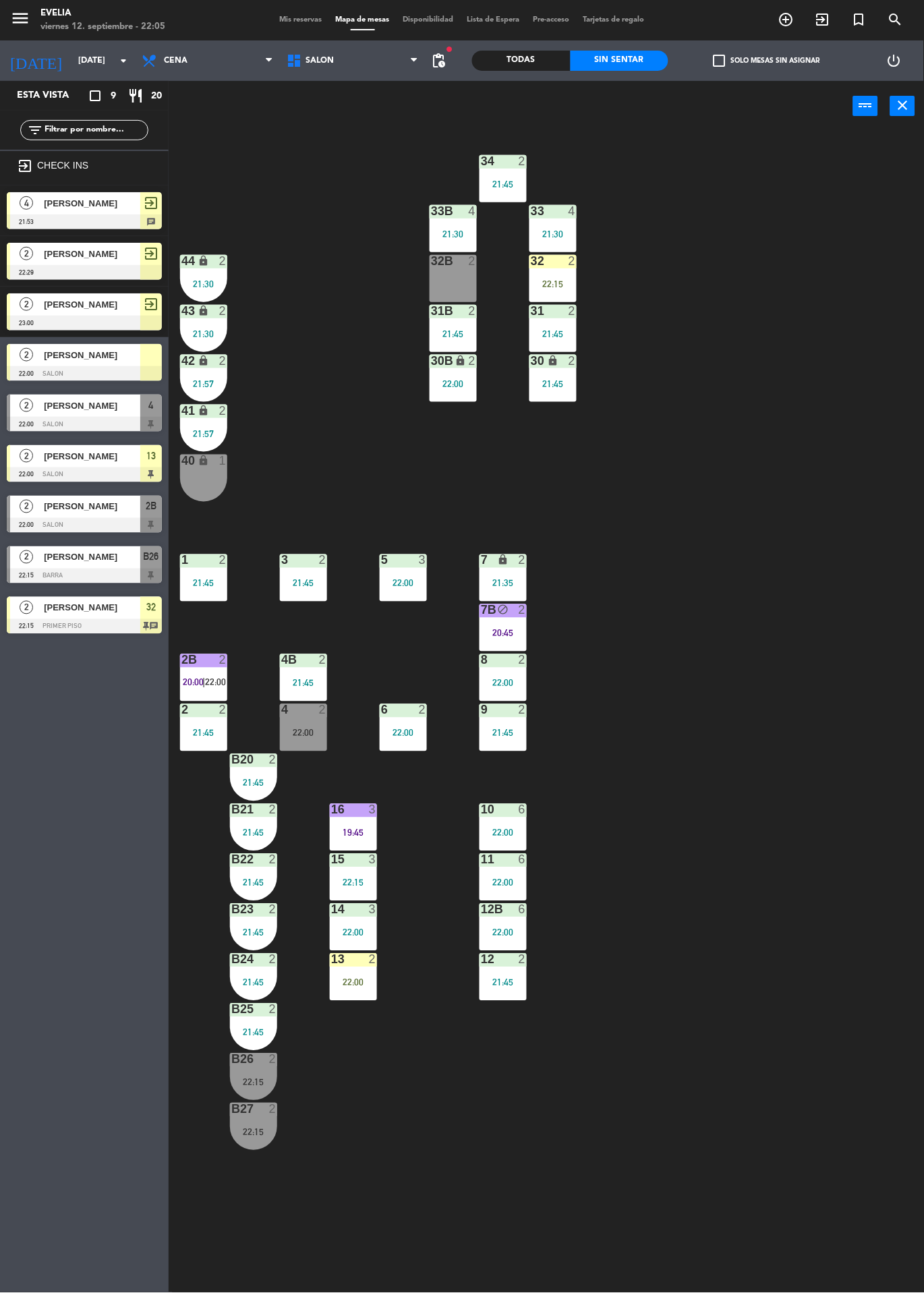
click at [278, 479] on div "34 2 21:45 33B 4 21:30 33 4 21:30 44 lock 2 21:30 32B 2 32 2 22:15 43 lock 2 21…" at bounding box center [551, 711] width 746 height 1161
click at [53, 362] on span "[PERSON_NAME]" at bounding box center [92, 355] width 97 height 14
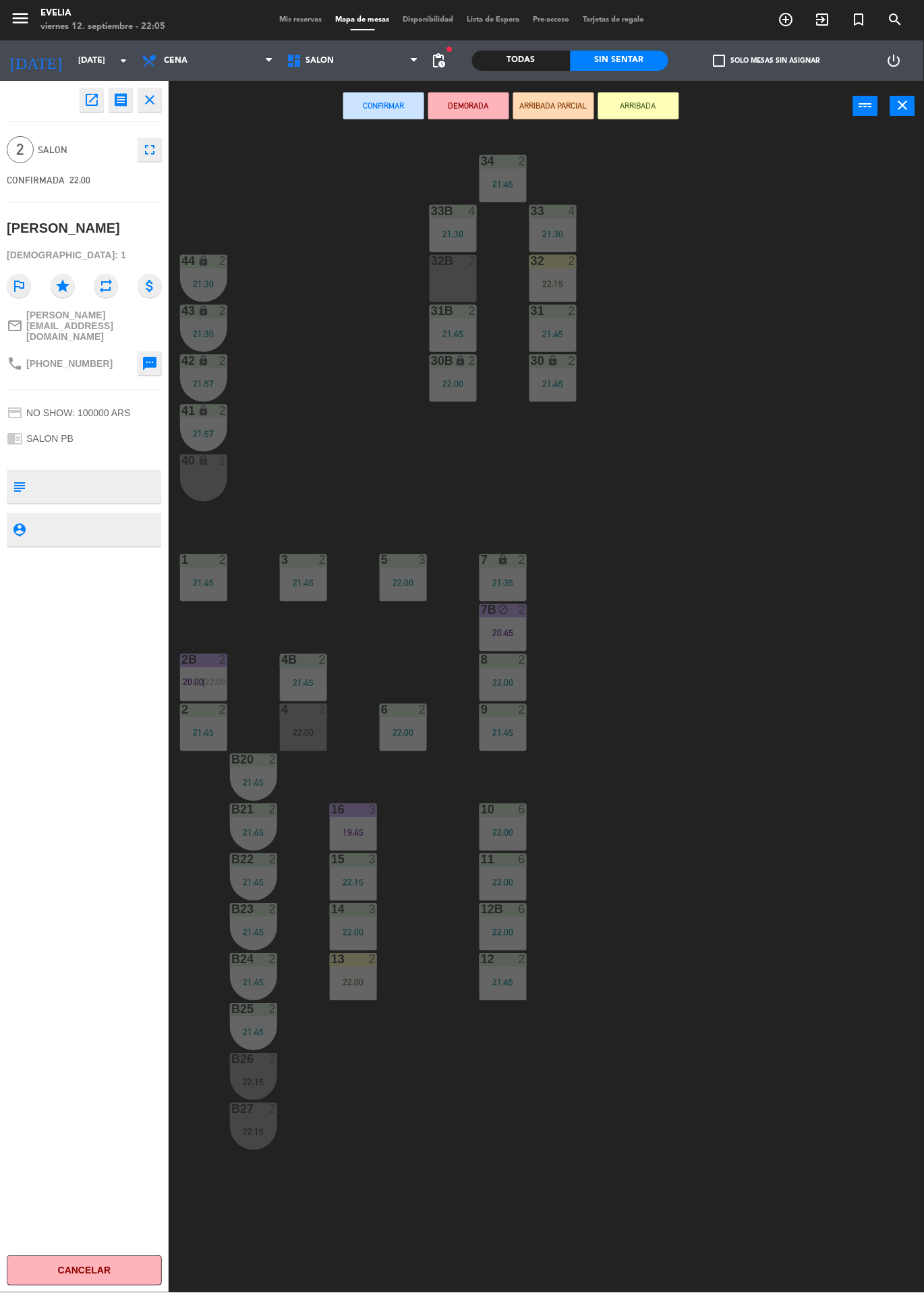
click at [329, 447] on div "34 2 21:45 33B 4 21:30 33 4 21:30 44 lock 2 21:30 32B 2 32 2 22:15 43 lock 2 21…" at bounding box center [551, 711] width 746 height 1161
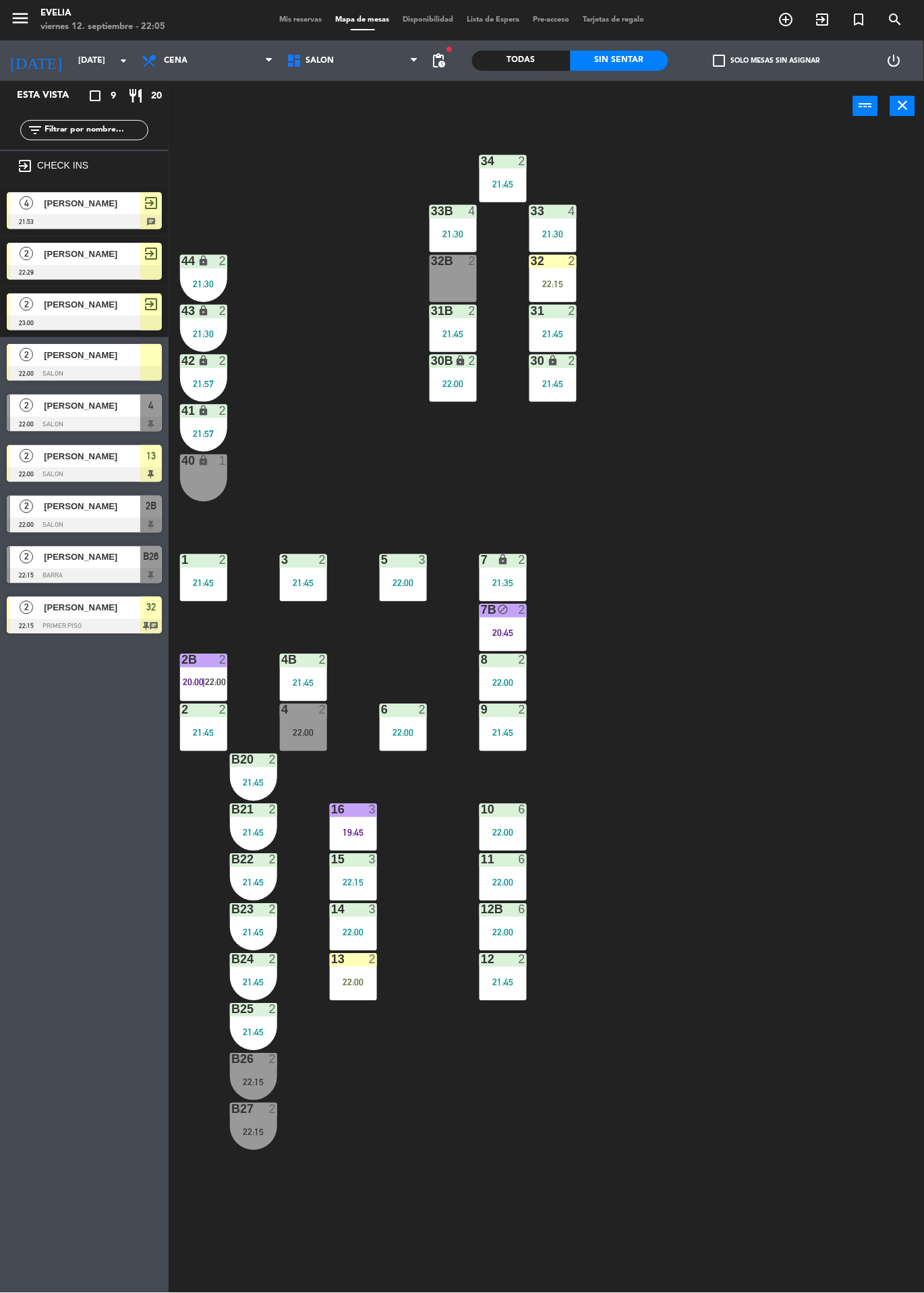
click at [120, 417] on div at bounding box center [84, 424] width 155 height 15
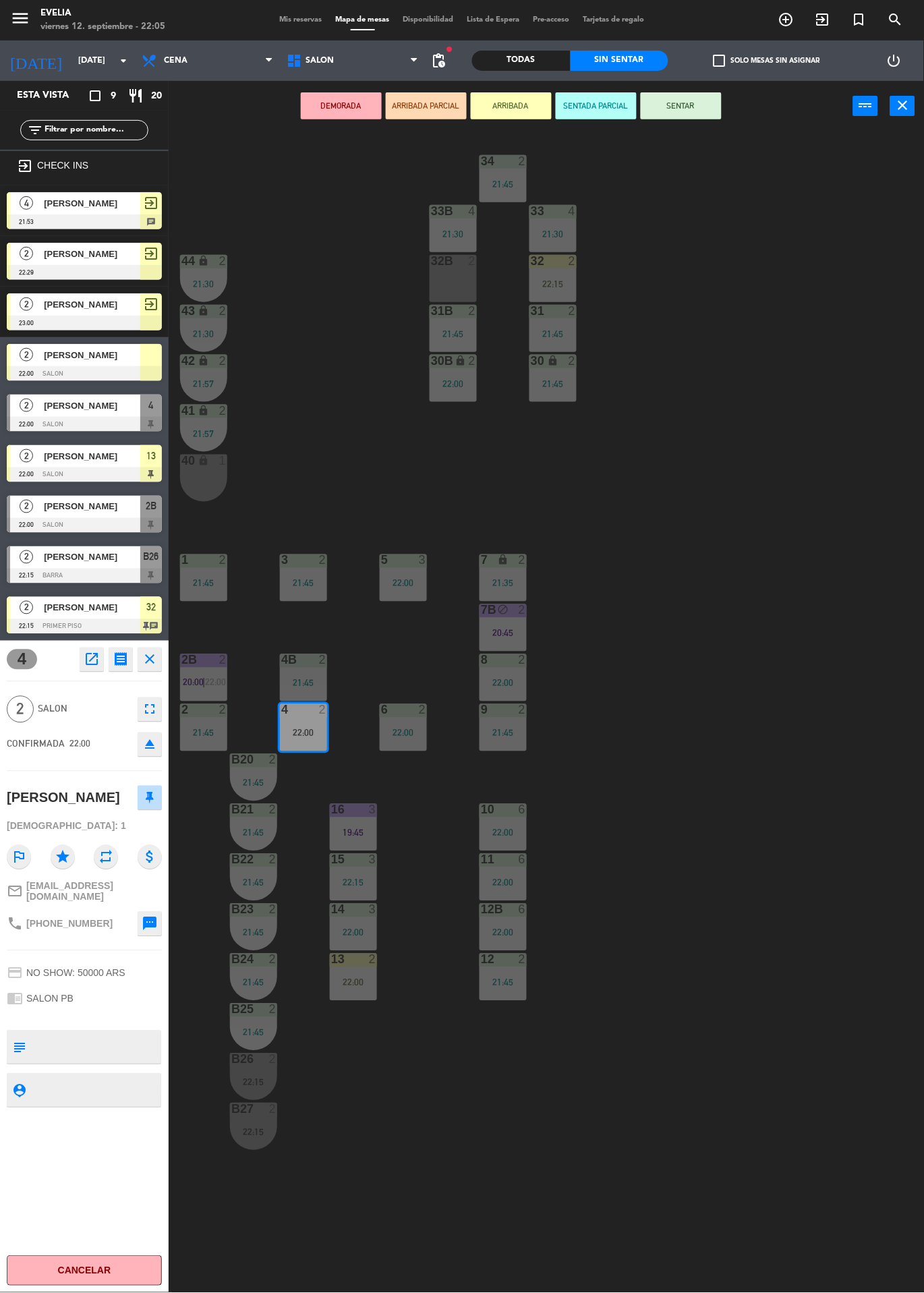
click at [750, 452] on div "34 2 21:45 33B 4 21:30 33 4 21:30 44 lock 2 21:30 32B 2 32 2 22:15 43 lock 2 21…" at bounding box center [551, 711] width 746 height 1161
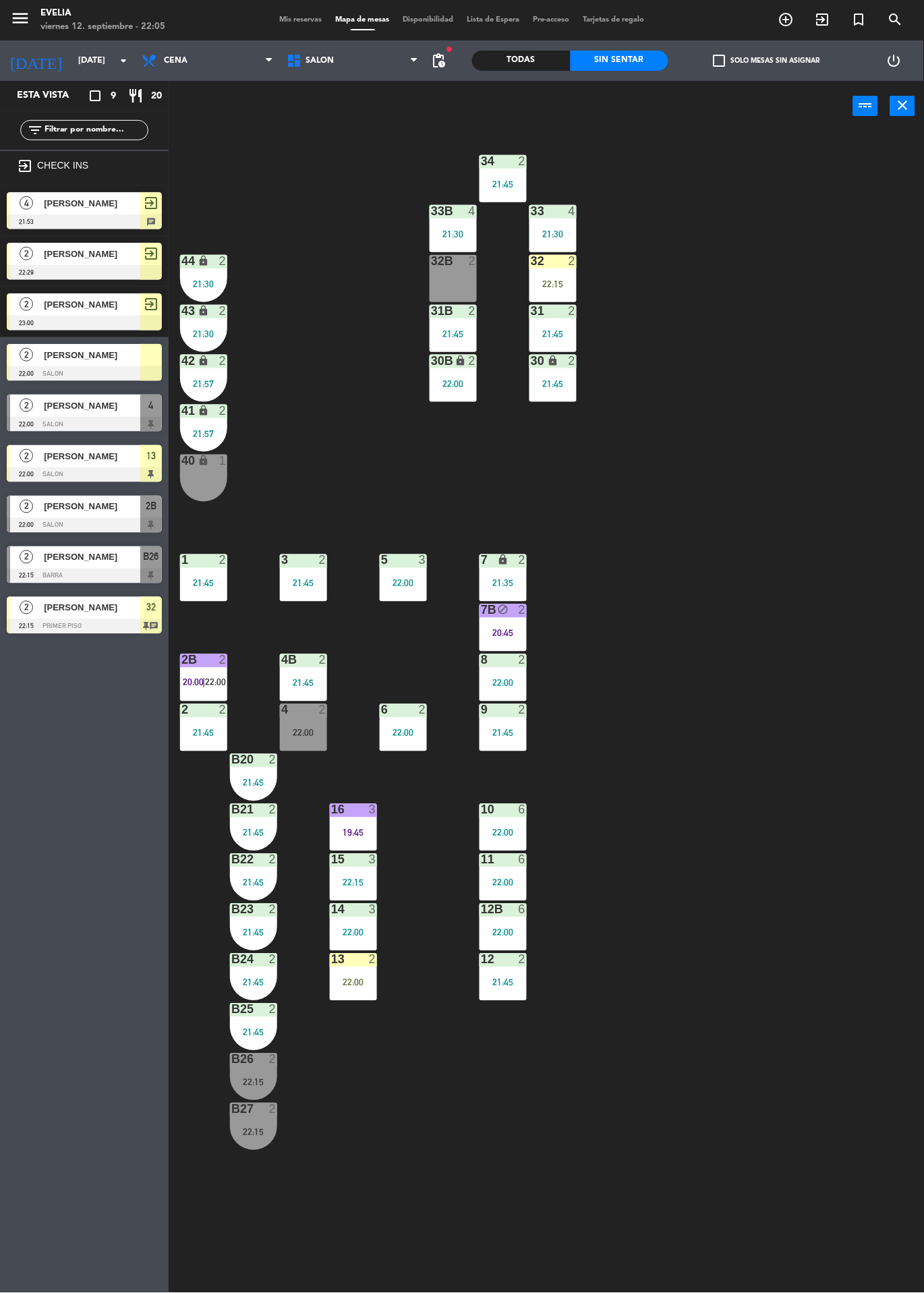
click at [317, 723] on div "4 2 22:00" at bounding box center [303, 728] width 48 height 48
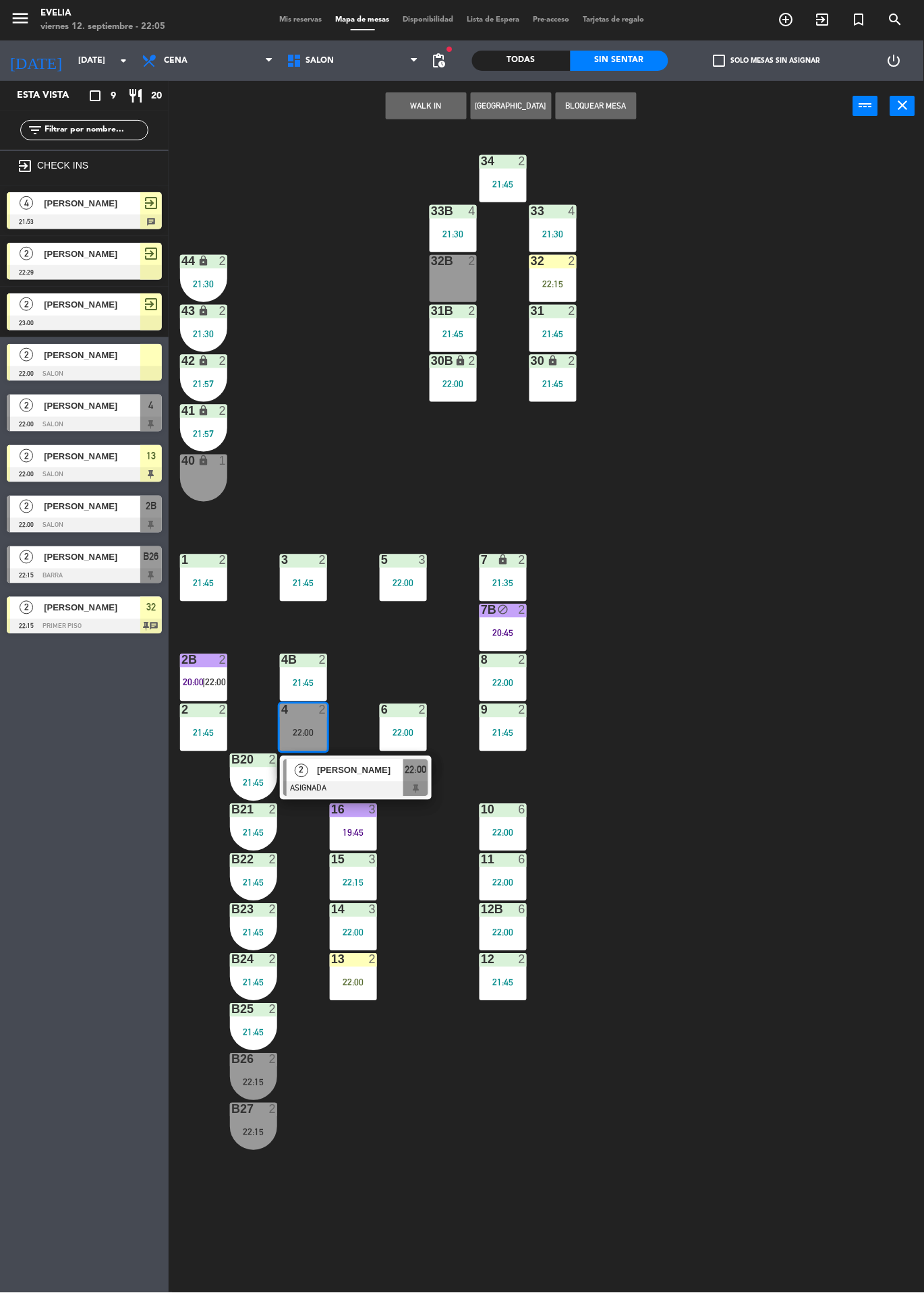
click at [355, 768] on span "[PERSON_NAME]" at bounding box center [360, 770] width 86 height 14
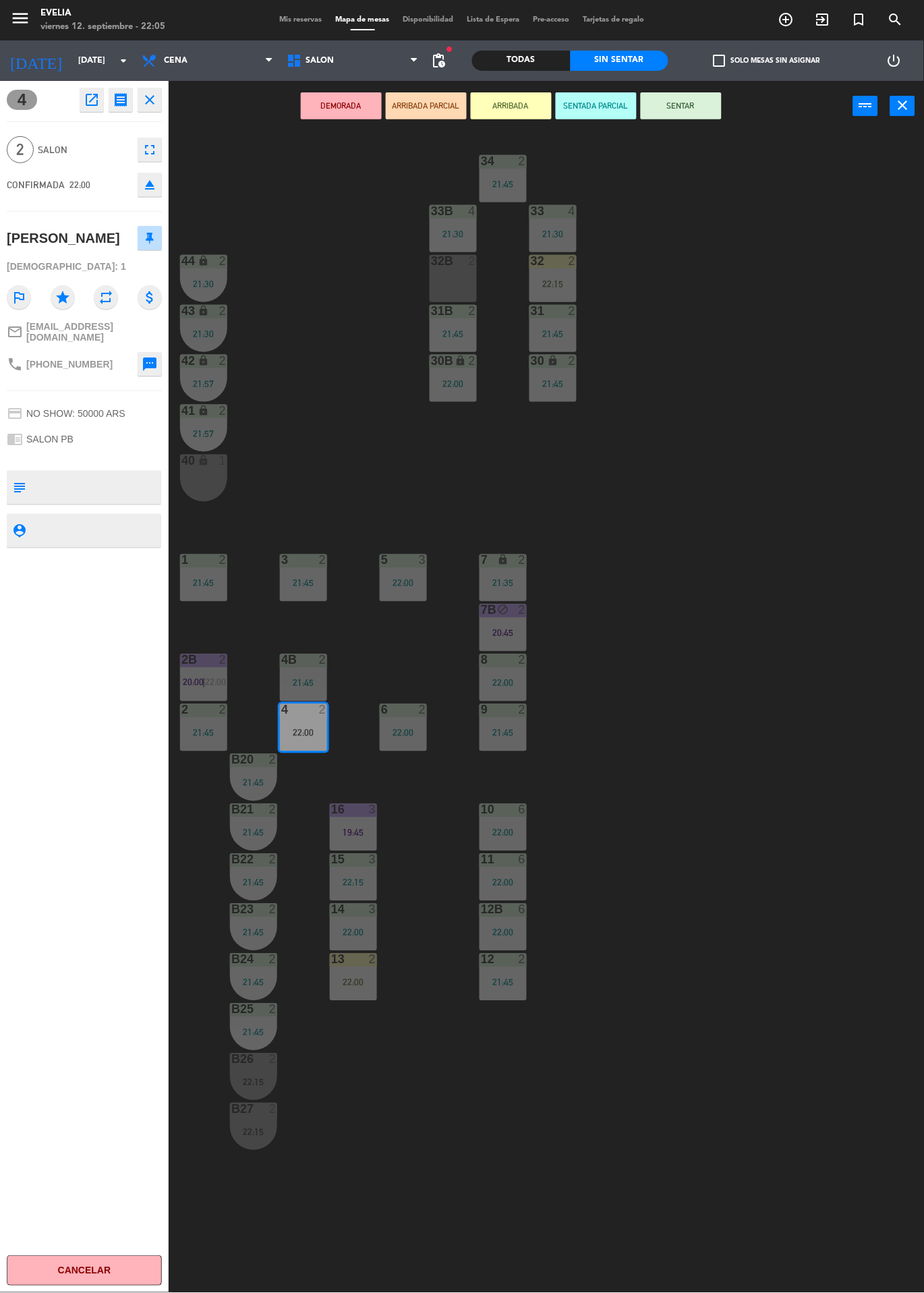
click at [706, 114] on button "SENTAR" at bounding box center [681, 105] width 81 height 27
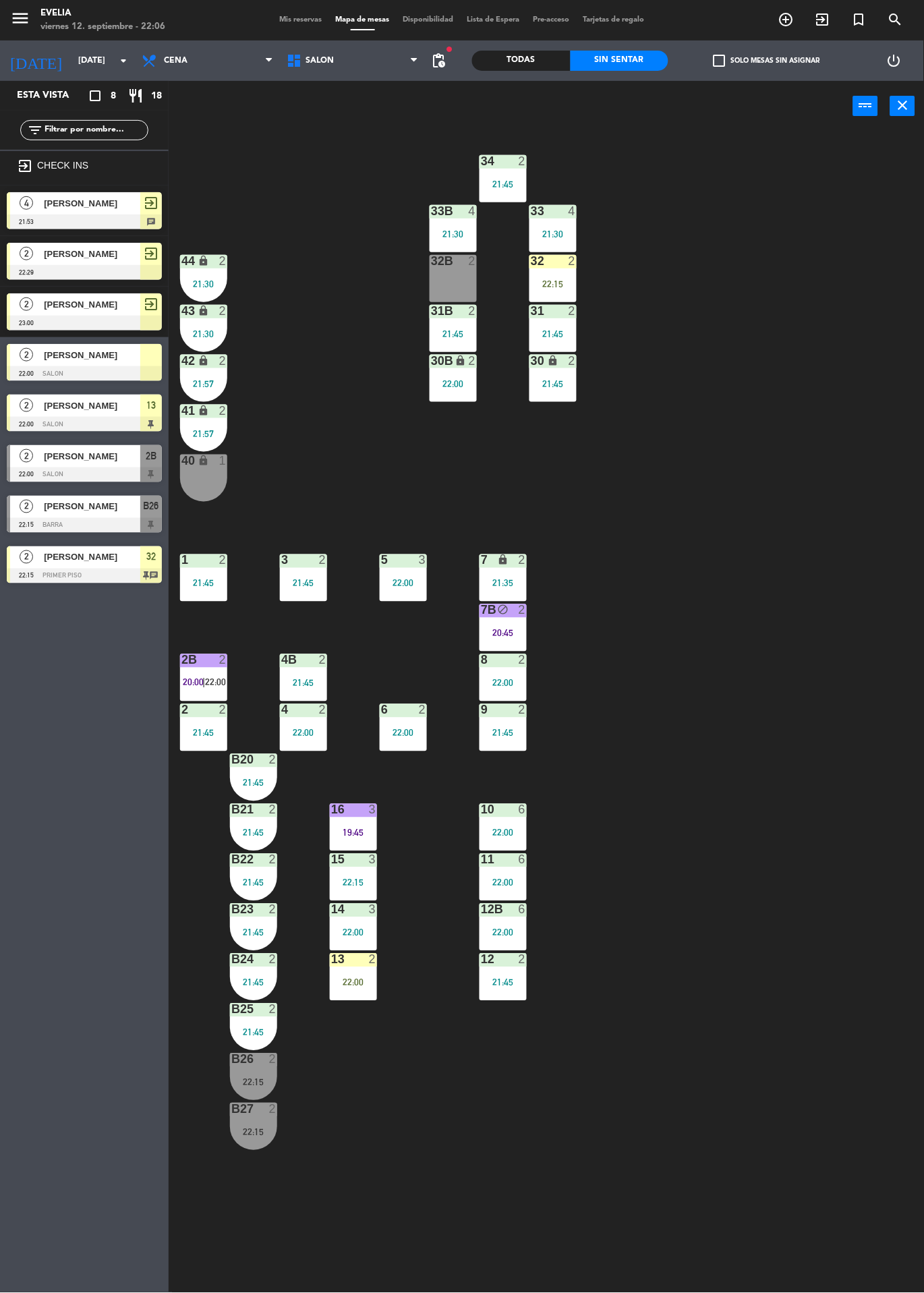
click at [195, 667] on div "2B 2" at bounding box center [204, 661] width 48 height 14
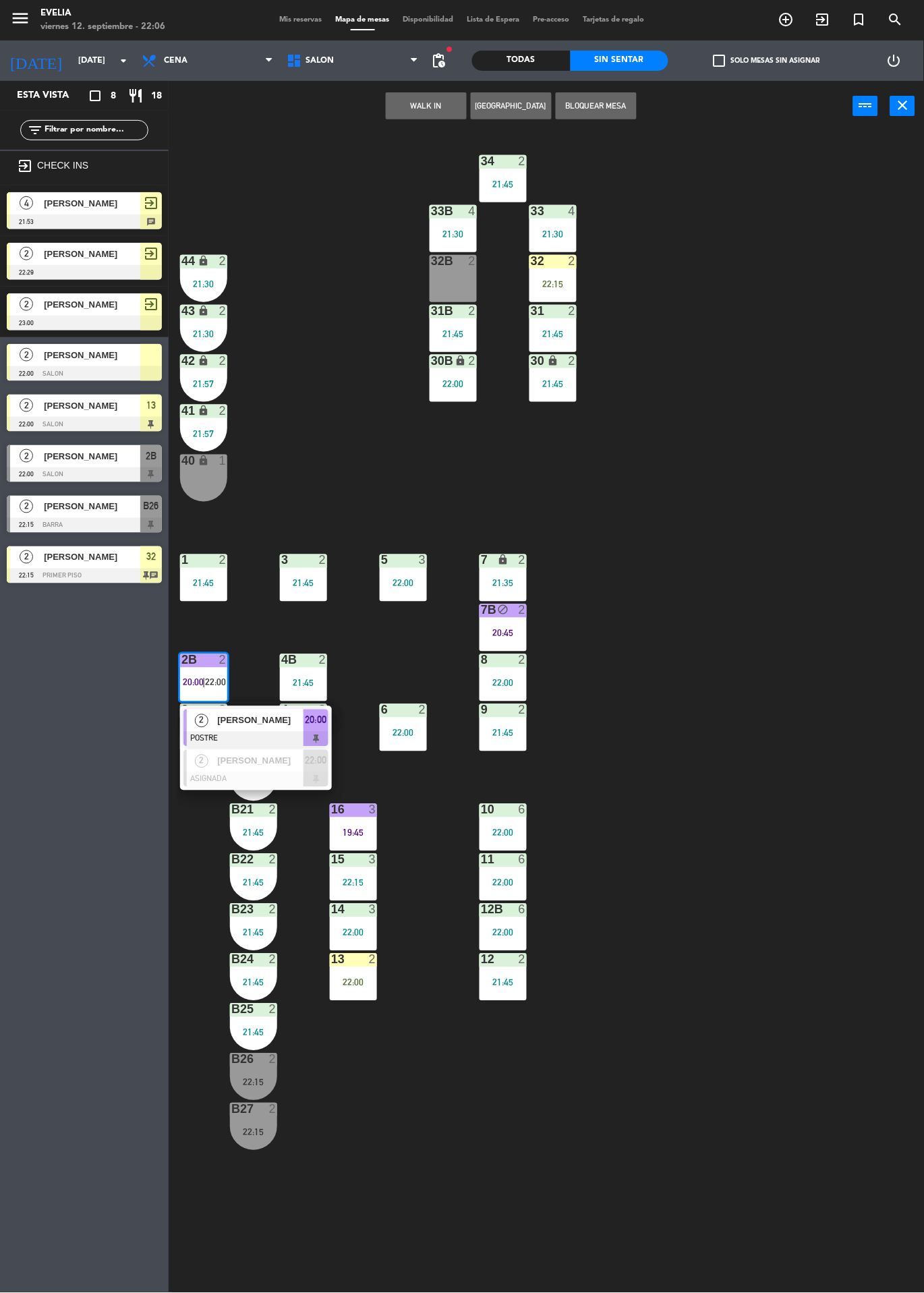
click at [318, 414] on div "34 2 21:45 33B 4 21:30 33 4 21:30 44 lock 2 21:30 32B 2 32 2 22:15 43 lock 2 21…" at bounding box center [551, 711] width 746 height 1161
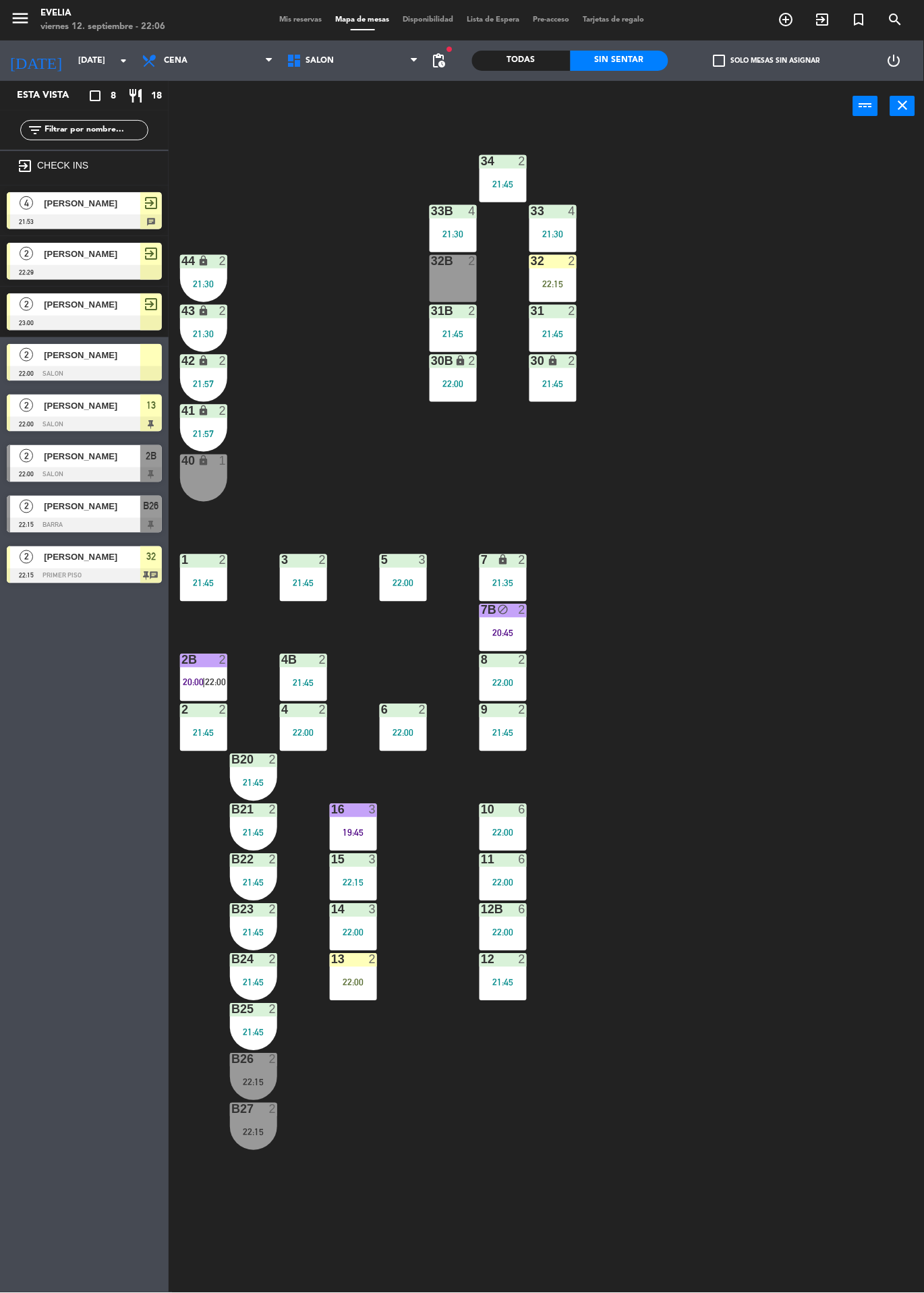
click at [26, 420] on div at bounding box center [84, 424] width 155 height 15
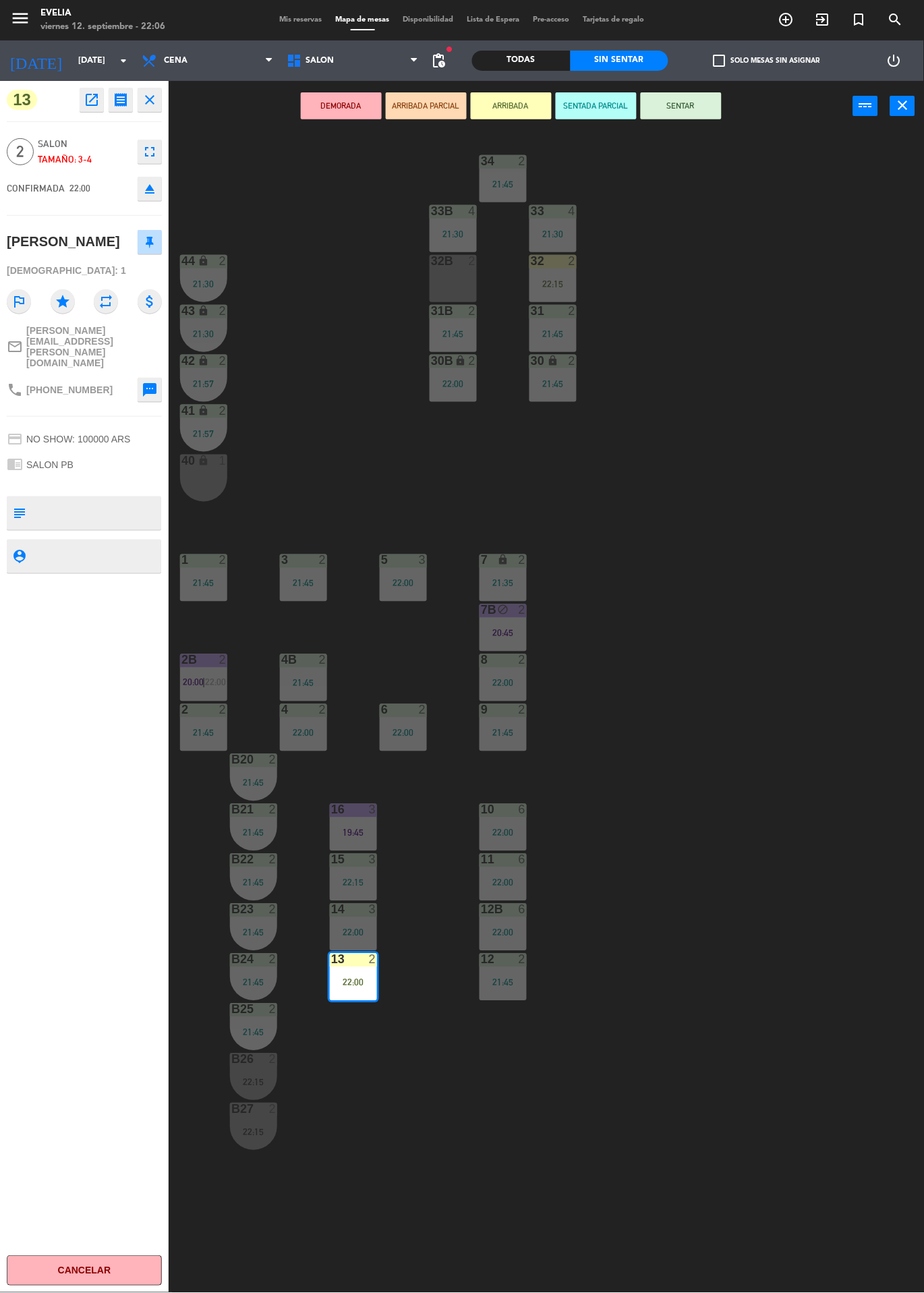
click at [678, 116] on button "SENTAR" at bounding box center [681, 105] width 81 height 27
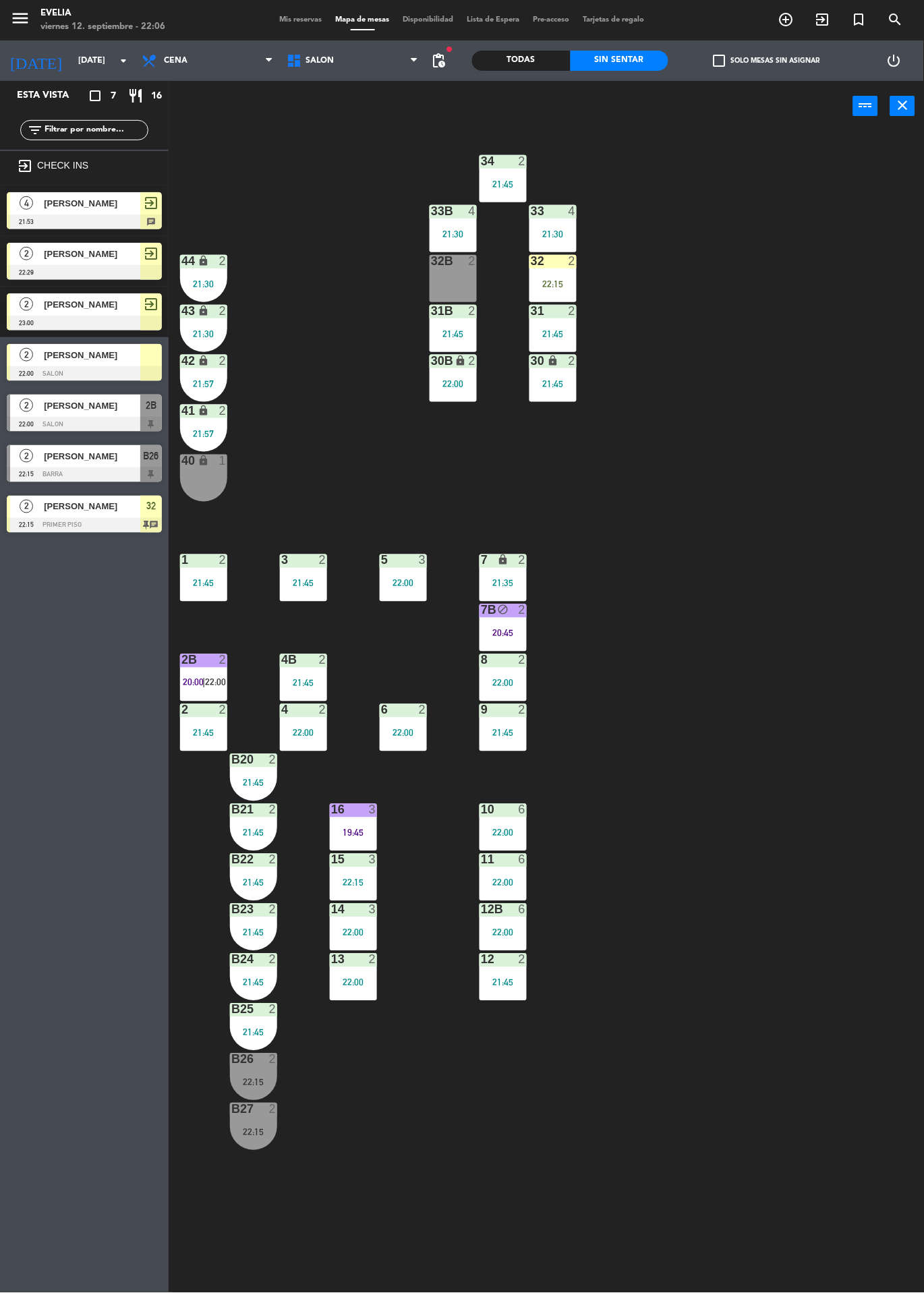
click at [14, 325] on div at bounding box center [84, 323] width 155 height 15
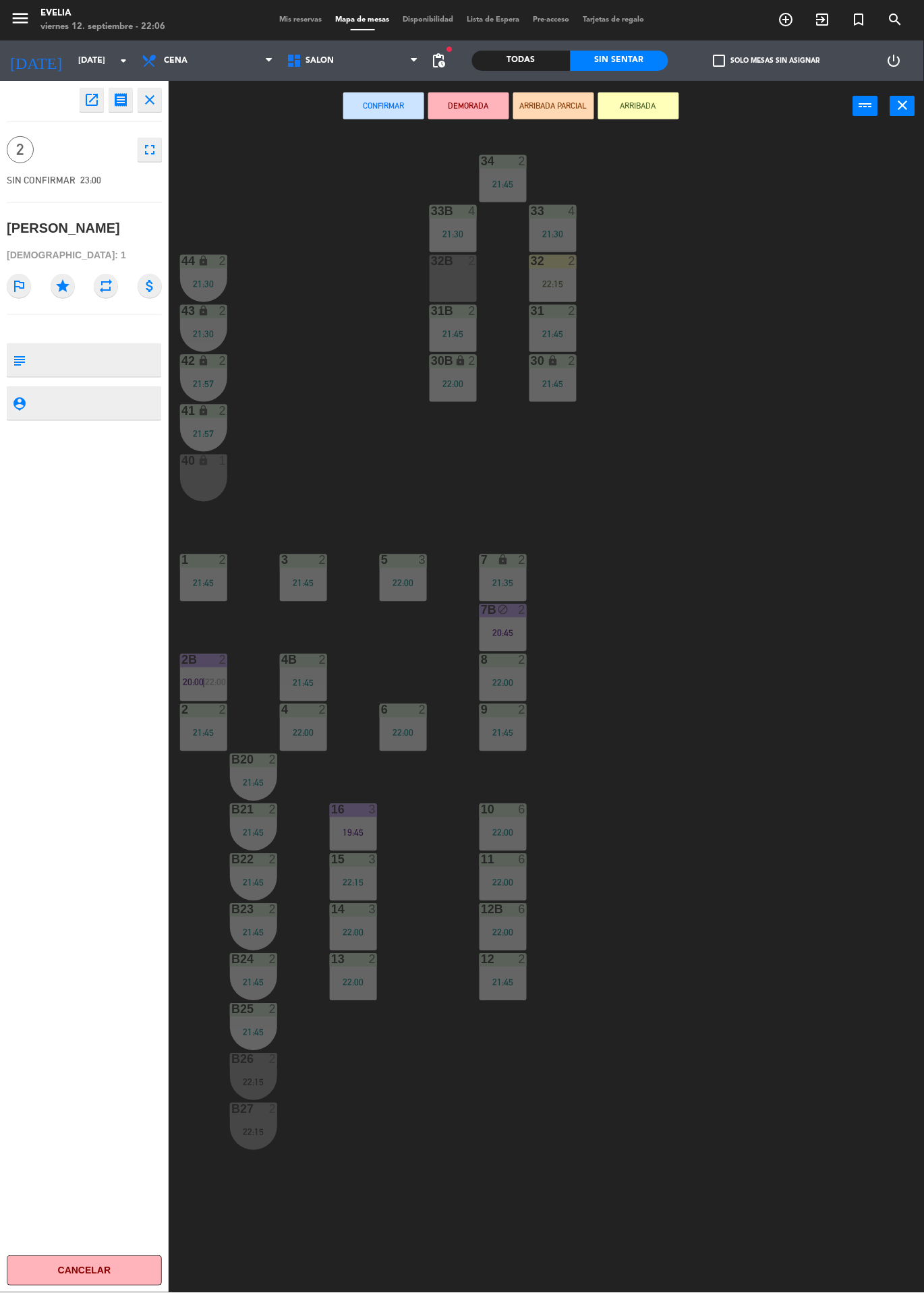
click at [267, 394] on div "34 2 21:45 33B 4 21:30 33 4 21:30 44 lock 2 21:30 32B 2 32 2 22:15 43 lock 2 21…" at bounding box center [551, 711] width 746 height 1161
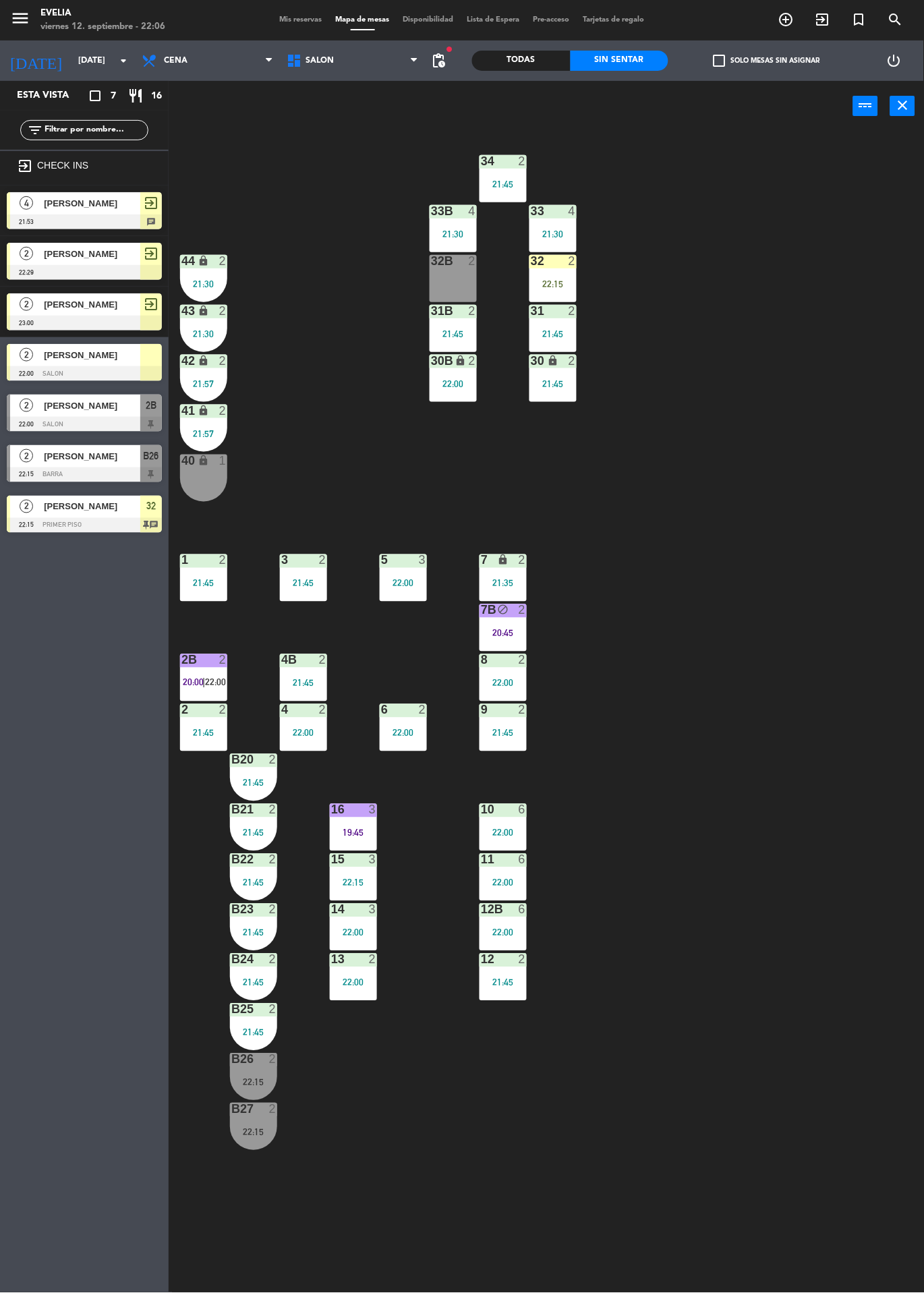
click at [39, 355] on div "2" at bounding box center [26, 355] width 32 height 22
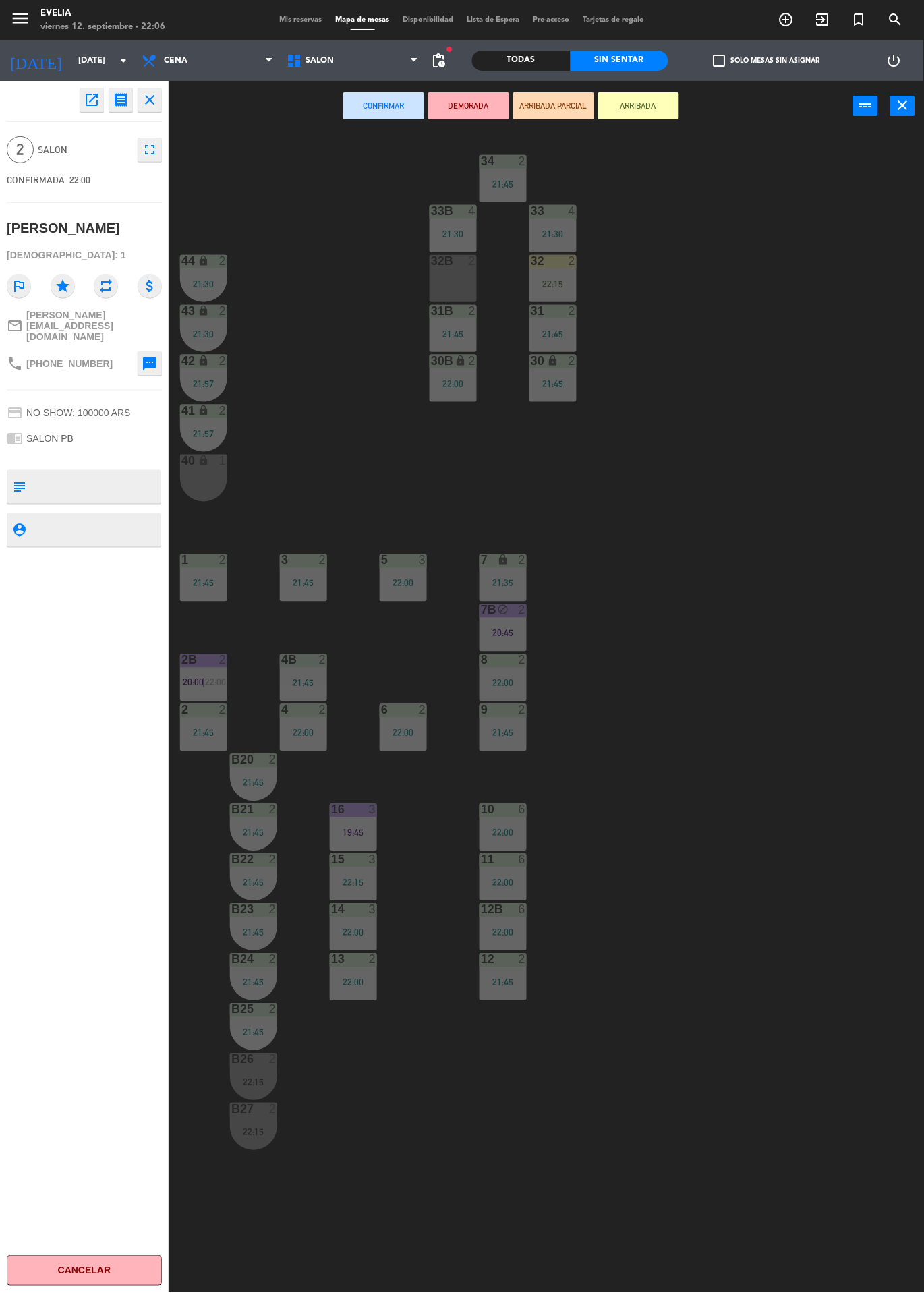
click at [253, 450] on div "34 2 21:45 33B 4 21:30 33 4 21:30 44 lock 2 21:30 32B 2 32 2 22:15 43 lock 2 21…" at bounding box center [551, 711] width 746 height 1161
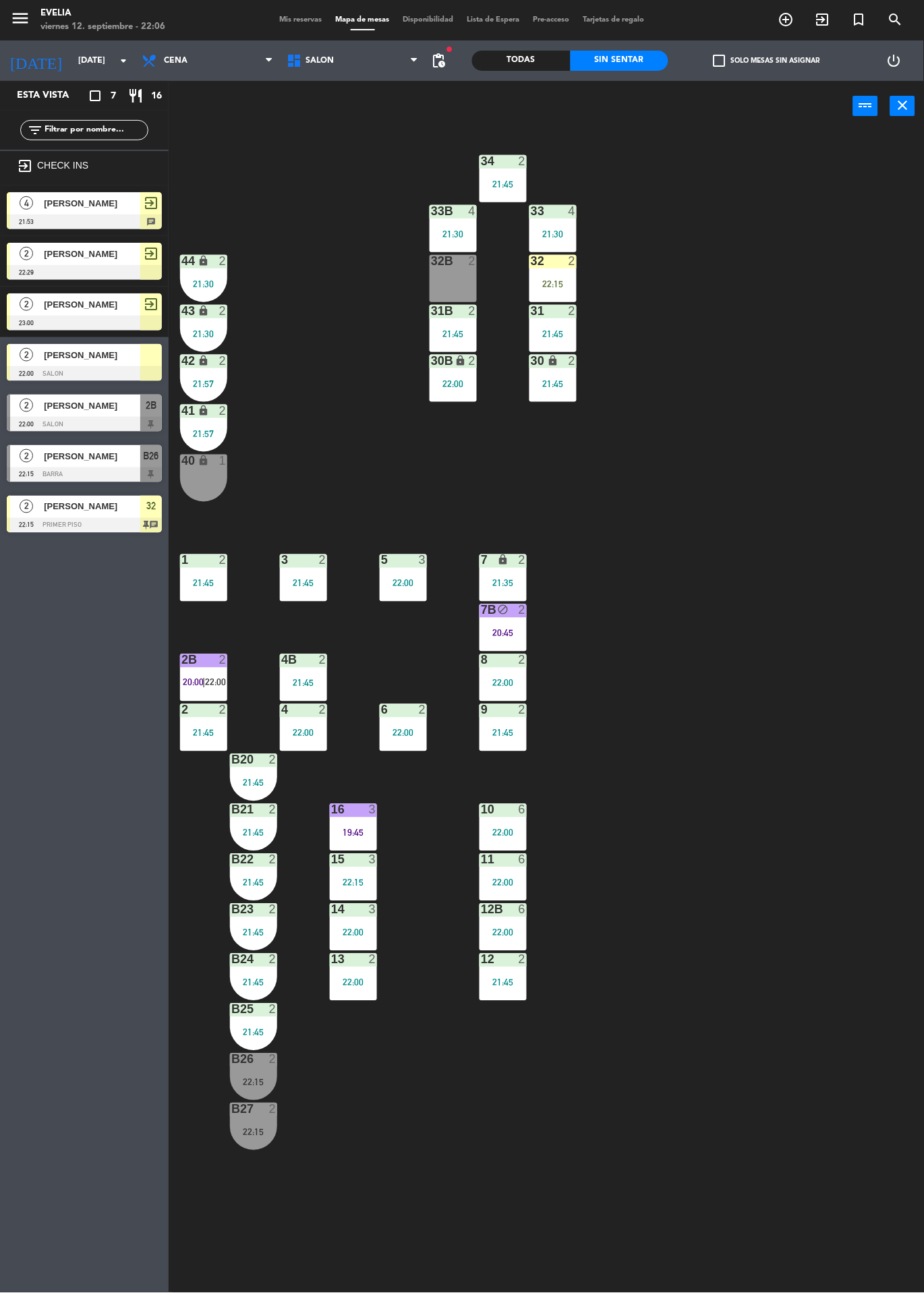
click at [46, 521] on div at bounding box center [84, 525] width 155 height 15
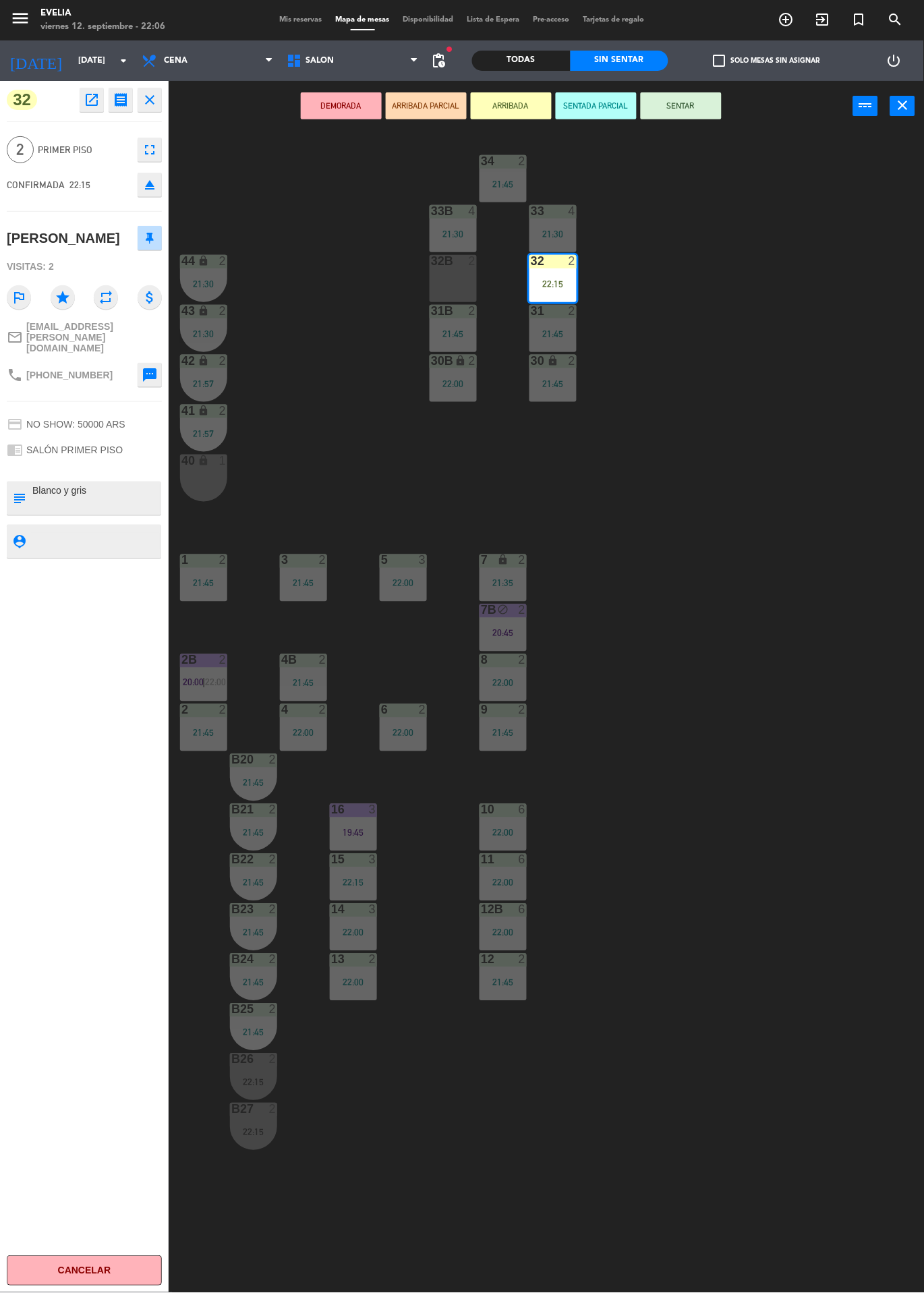
click at [321, 429] on div "34 2 21:45 33B 4 21:30 33 4 21:30 44 lock 2 21:30 32B 2 32 2 22:15 43 lock 2 21…" at bounding box center [551, 711] width 746 height 1161
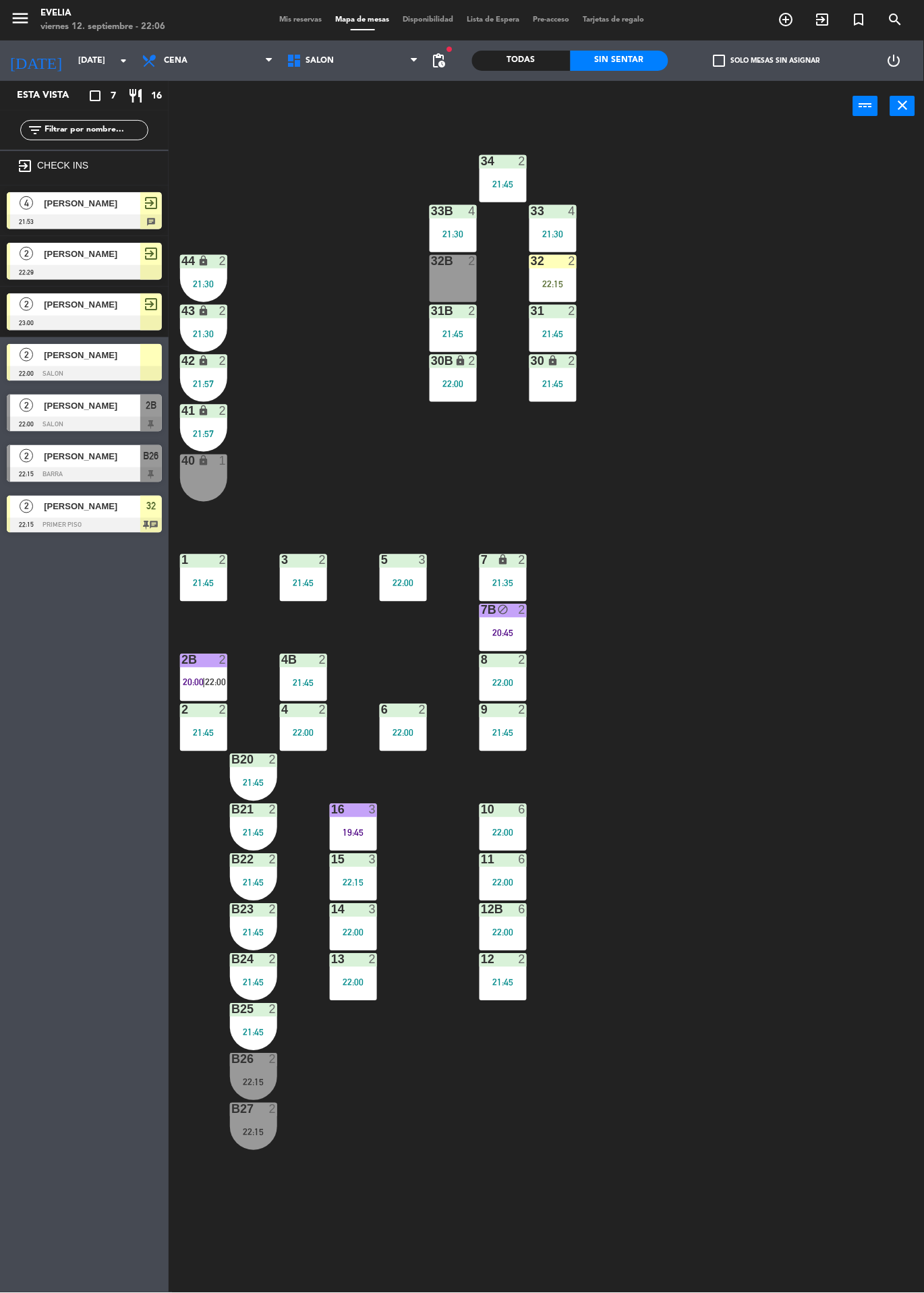
click at [55, 354] on span "[PERSON_NAME]" at bounding box center [92, 355] width 97 height 14
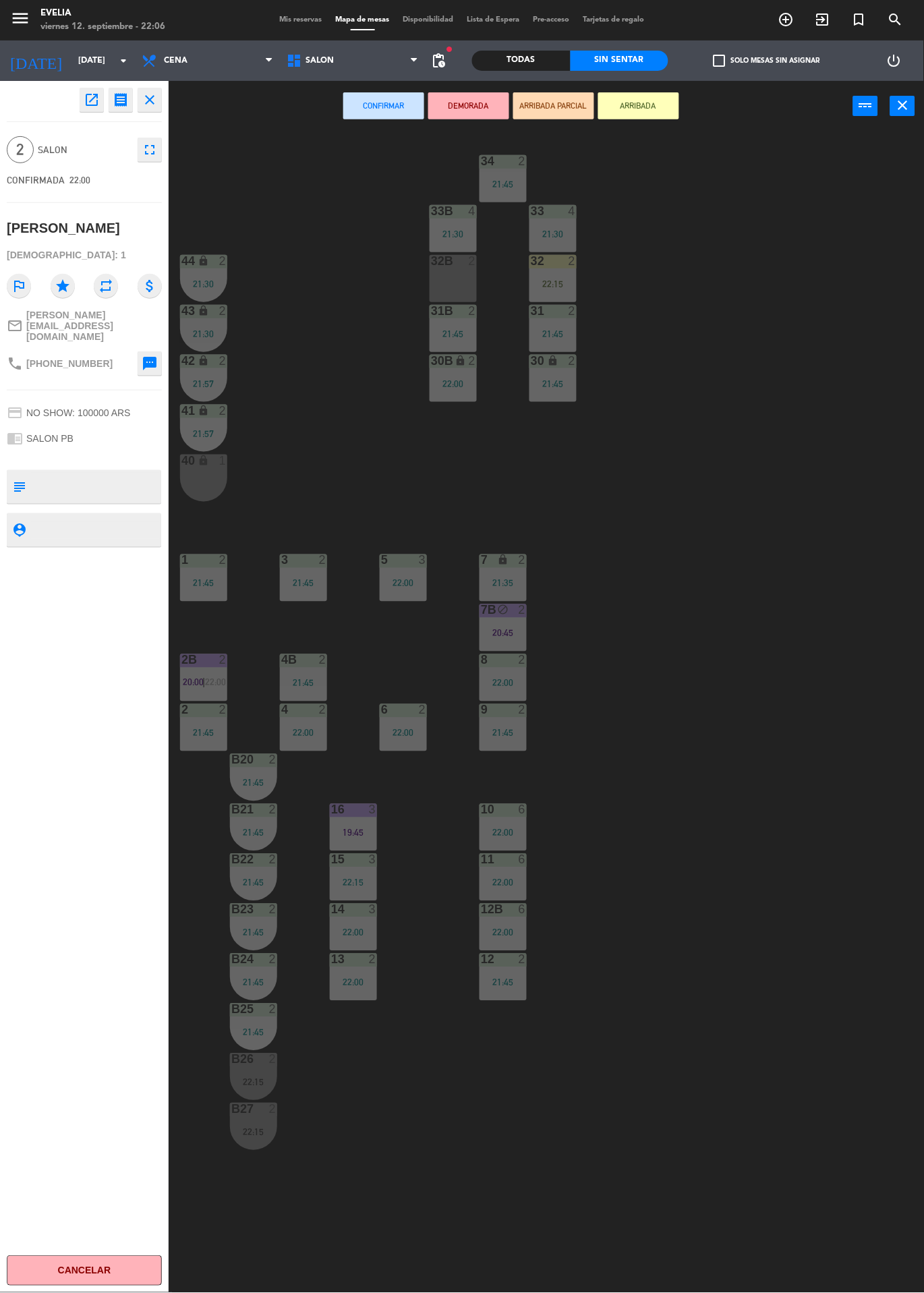
click at [471, 245] on div "33B 4 21:30" at bounding box center [453, 228] width 48 height 48
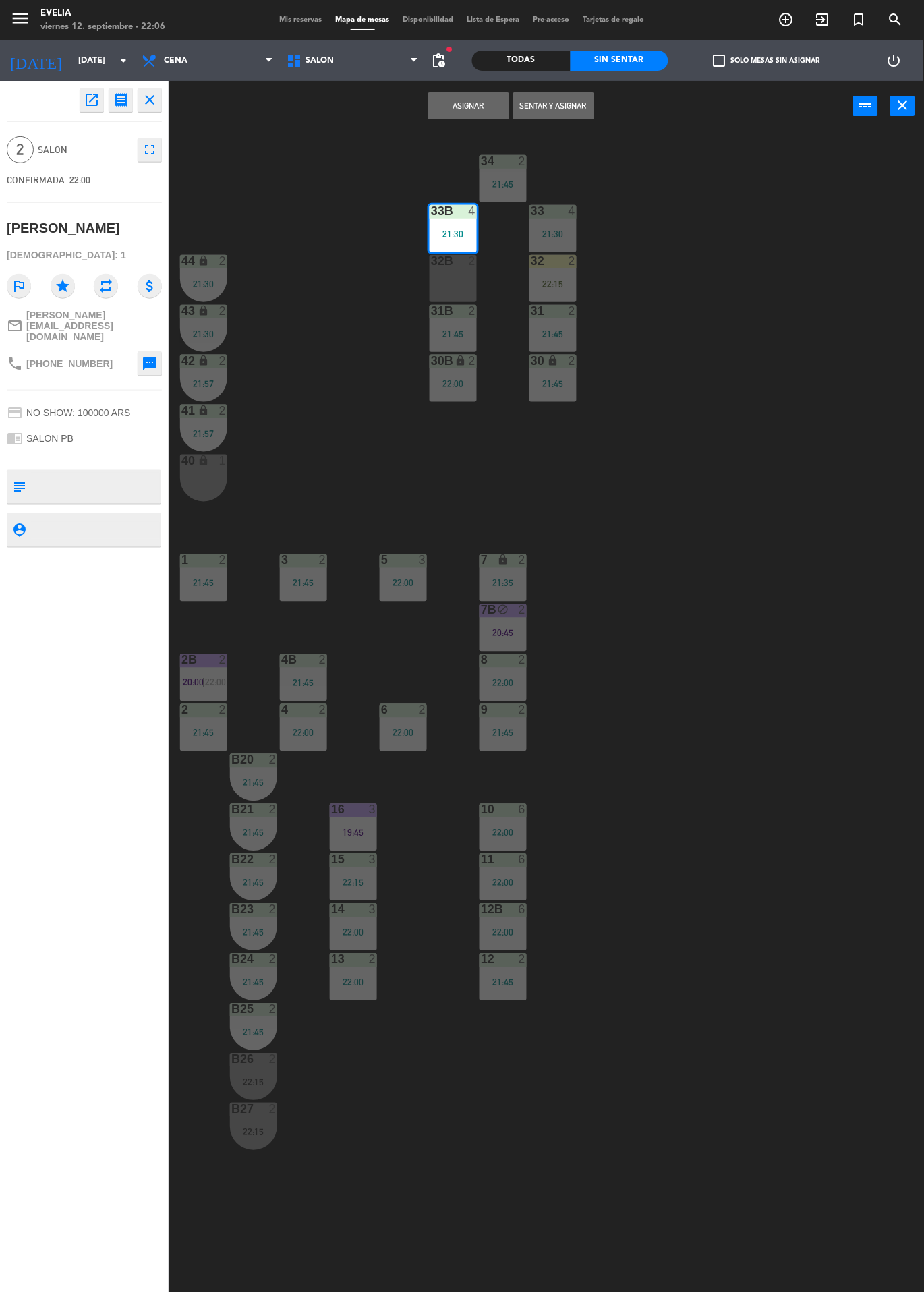
click at [254, 256] on div "34 2 21:45 33B 4 21:30 33 4 21:30 44 lock 2 21:30 32B 2 32 2 22:15 43 lock 2 21…" at bounding box center [551, 711] width 746 height 1161
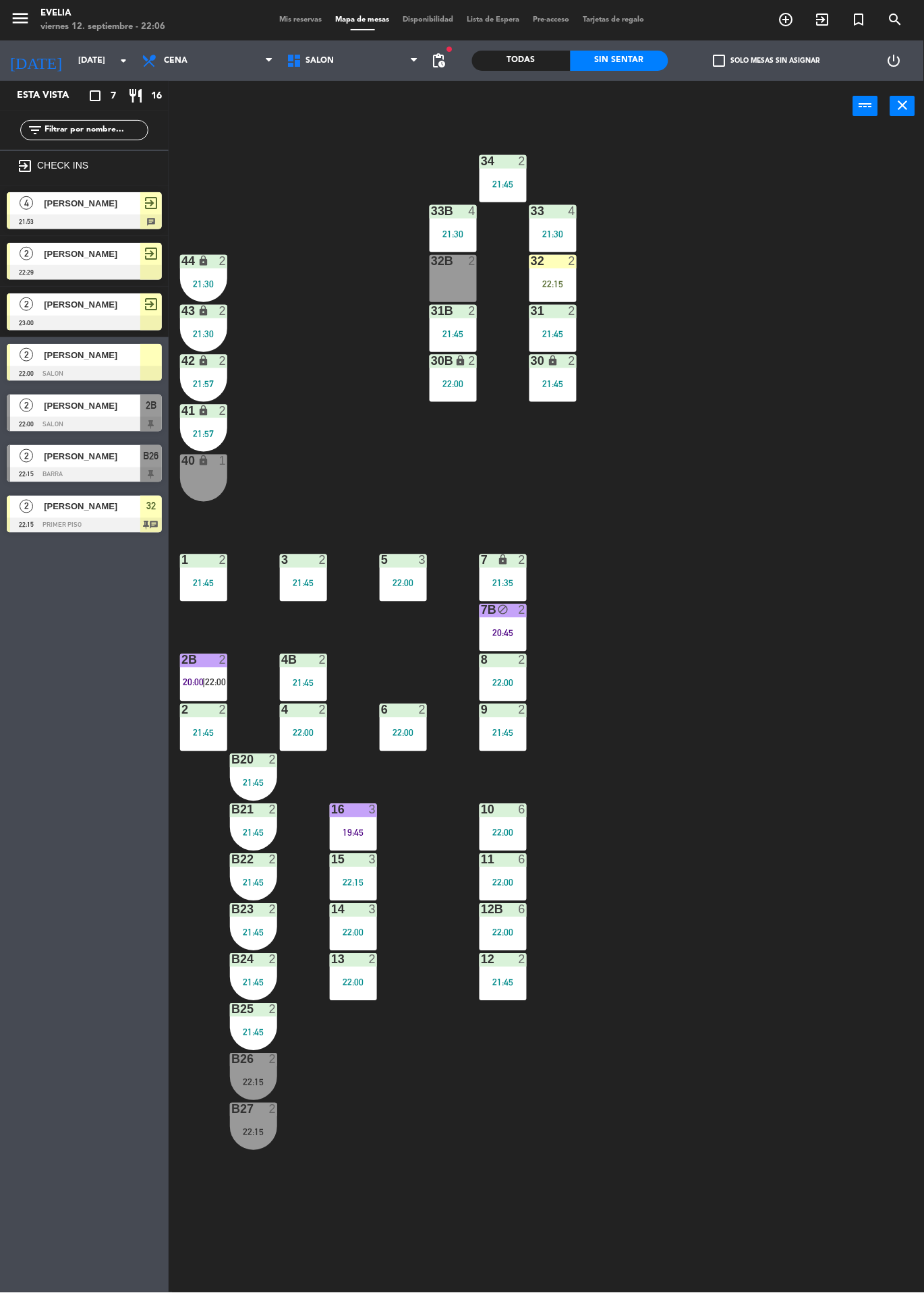
click at [56, 360] on span "[PERSON_NAME]" at bounding box center [92, 355] width 97 height 14
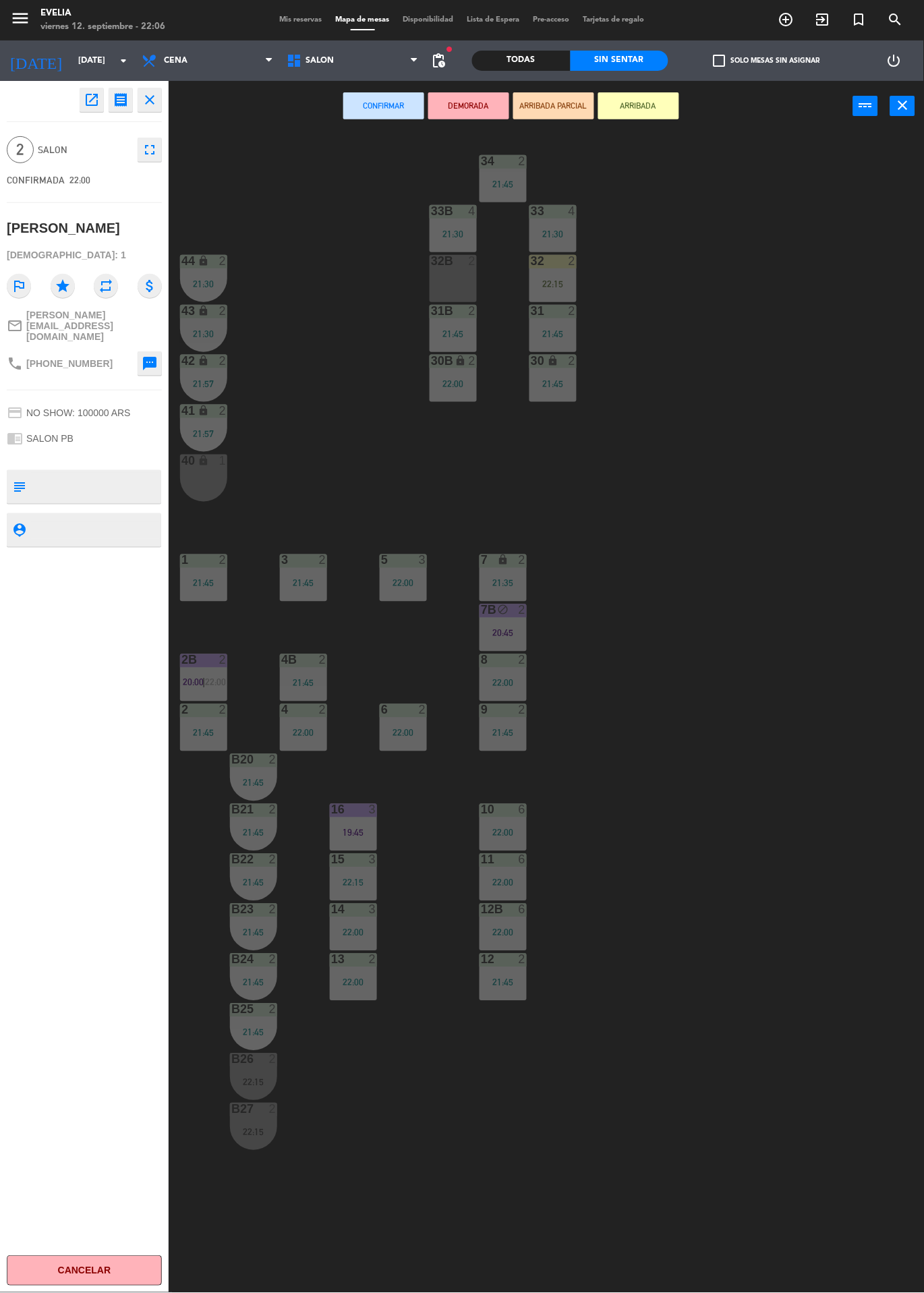
click at [460, 277] on div "32B 2" at bounding box center [453, 279] width 48 height 48
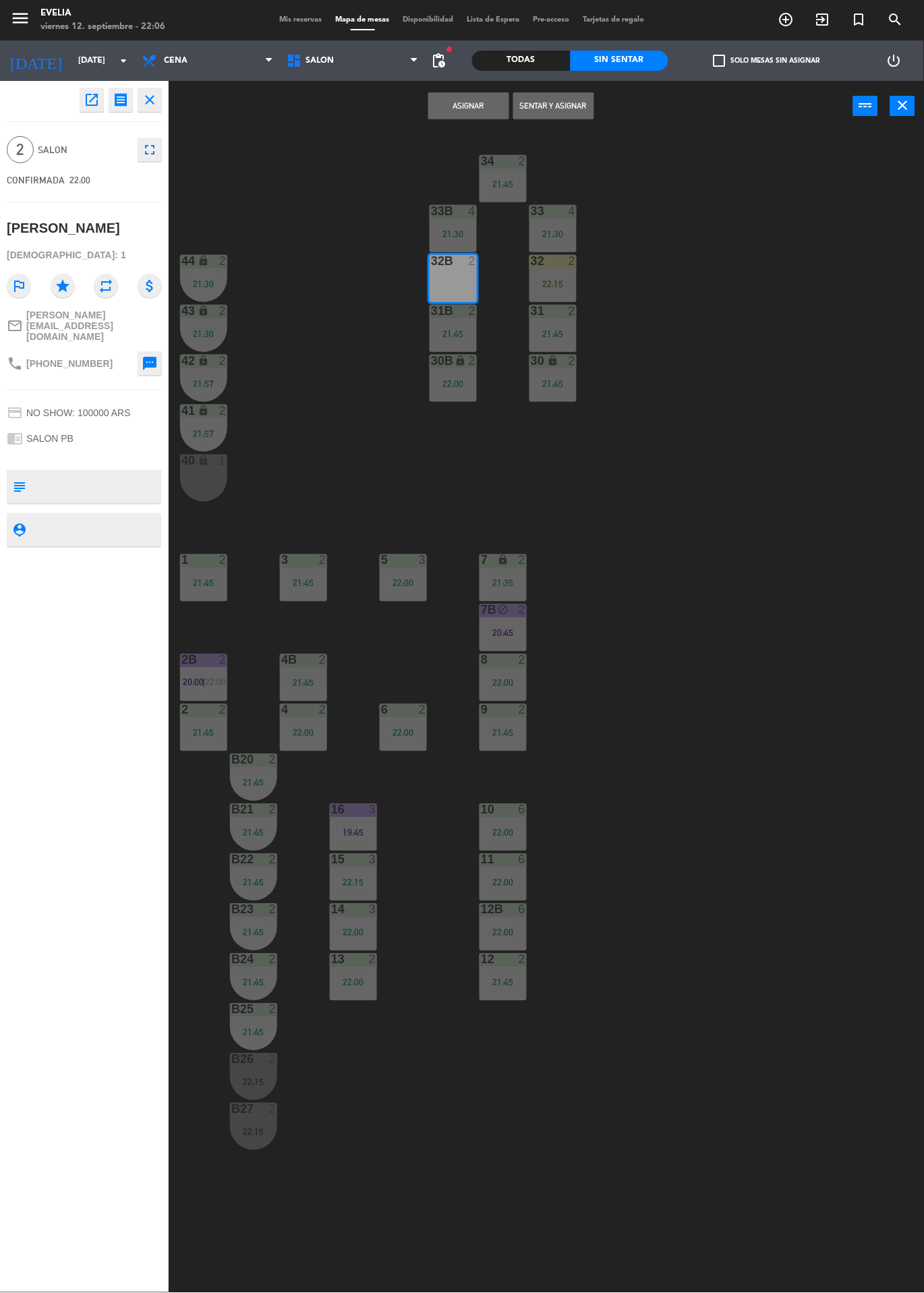
click at [466, 118] on button "Asignar" at bounding box center [468, 105] width 81 height 27
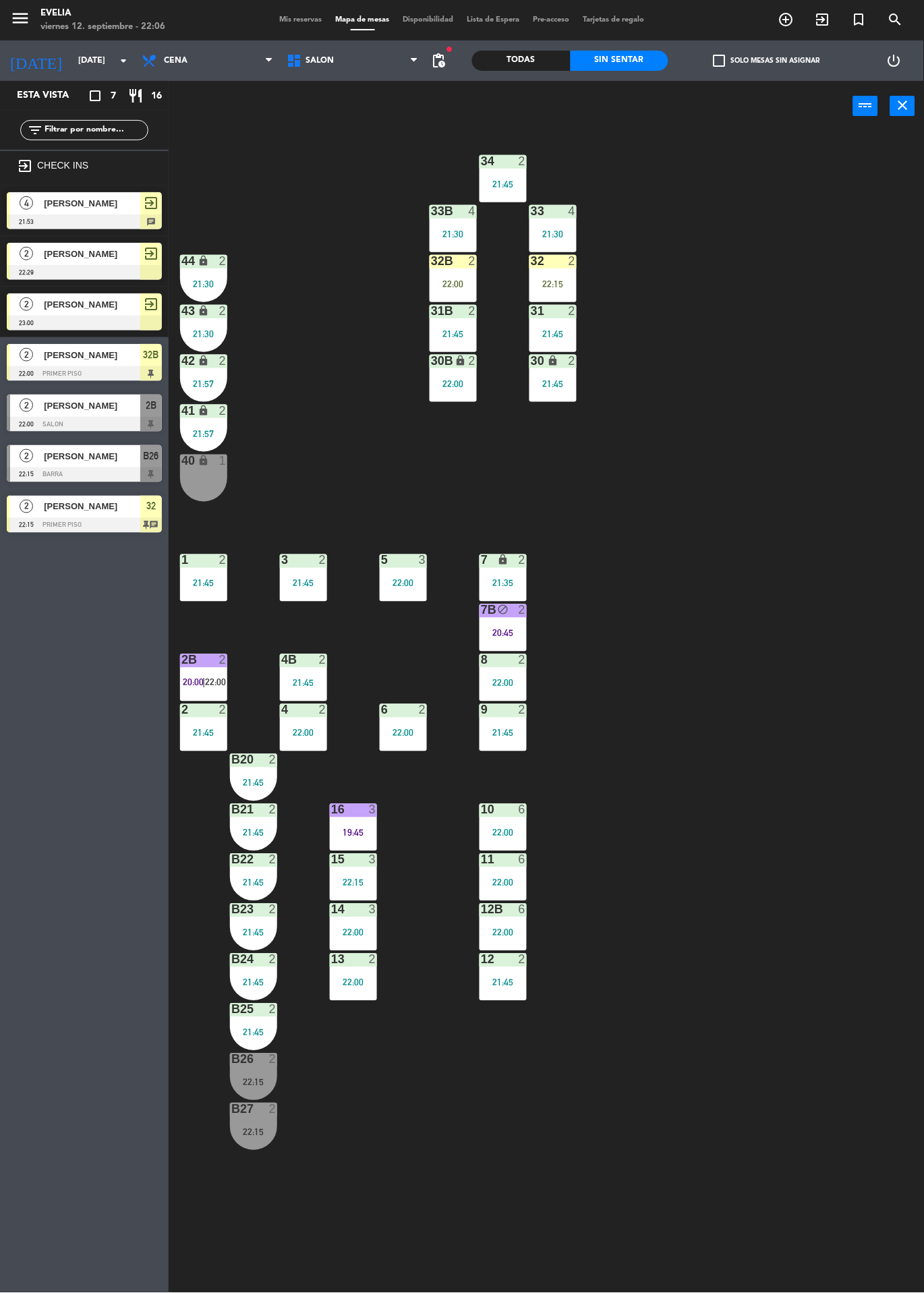
click at [755, 684] on div "34 2 21:45 33B 4 21:30 33 4 21:30 44 lock 2 21:30 32B 2 22:00 32 2 22:15 43 loc…" at bounding box center [551, 711] width 746 height 1161
click at [472, 283] on div "22:00" at bounding box center [453, 283] width 48 height 9
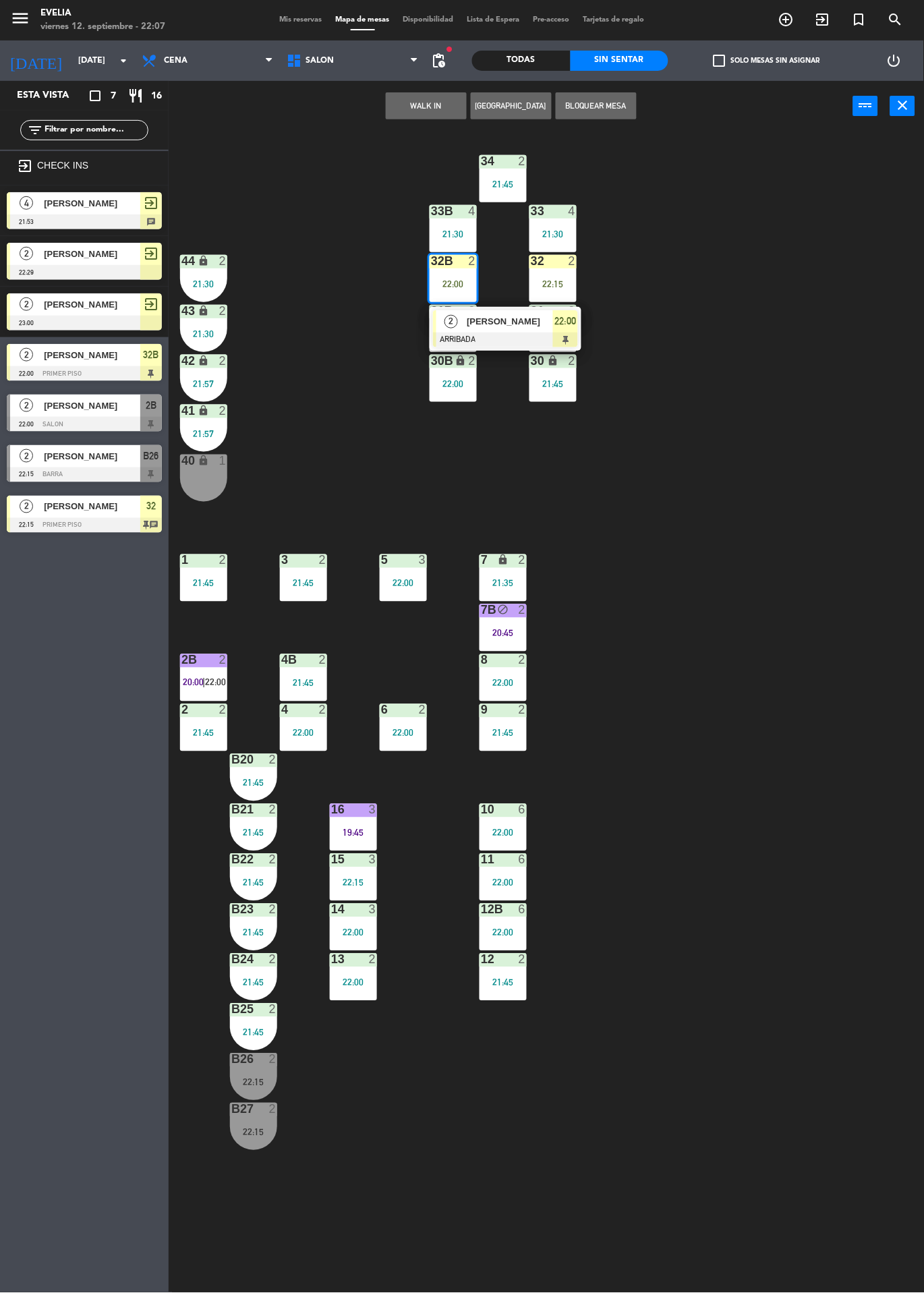
click at [462, 331] on div "2" at bounding box center [450, 321] width 29 height 22
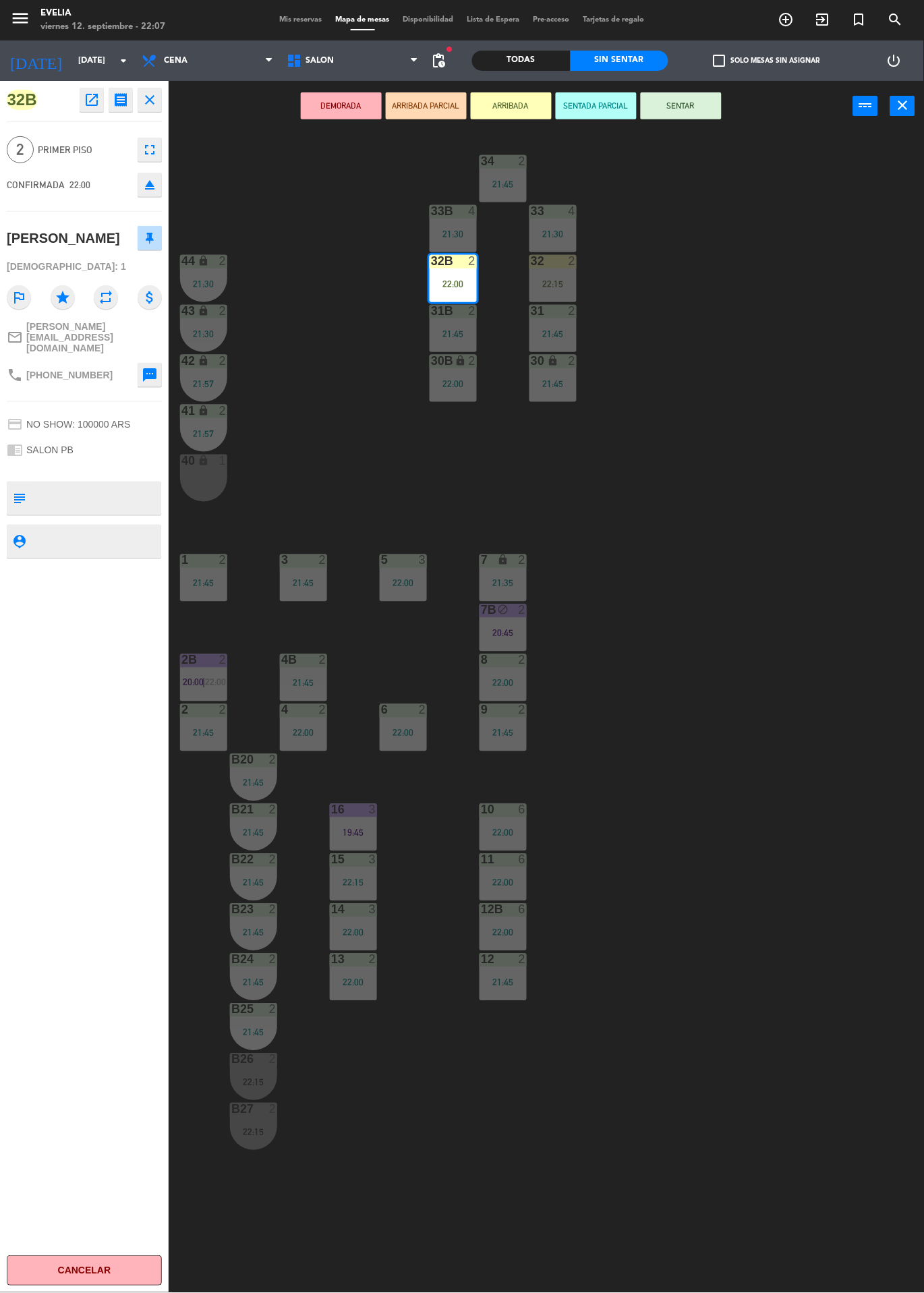
click at [90, 107] on icon "open_in_new" at bounding box center [92, 99] width 16 height 16
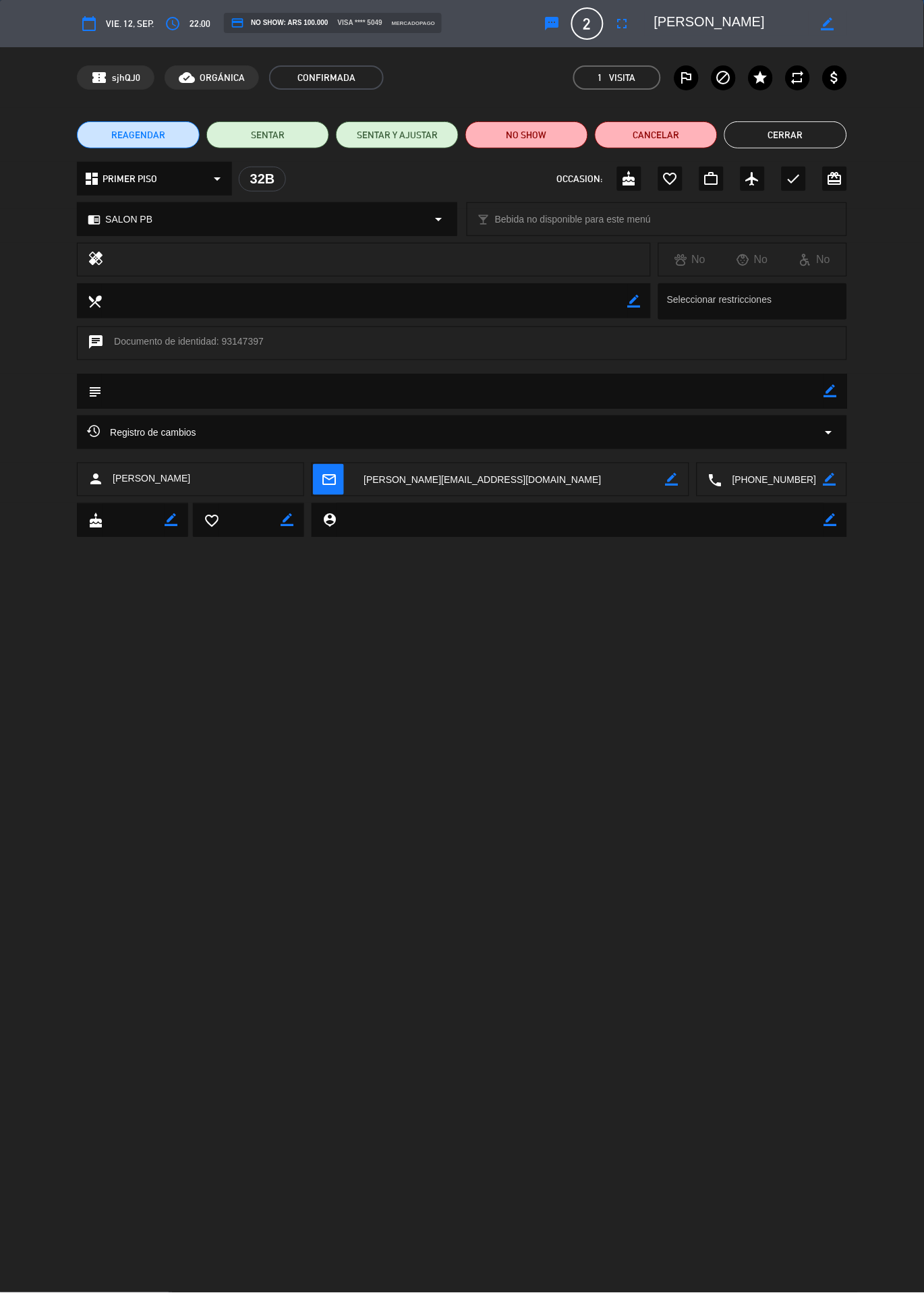
click at [154, 434] on span "Registro de cambios" at bounding box center [142, 432] width 110 height 16
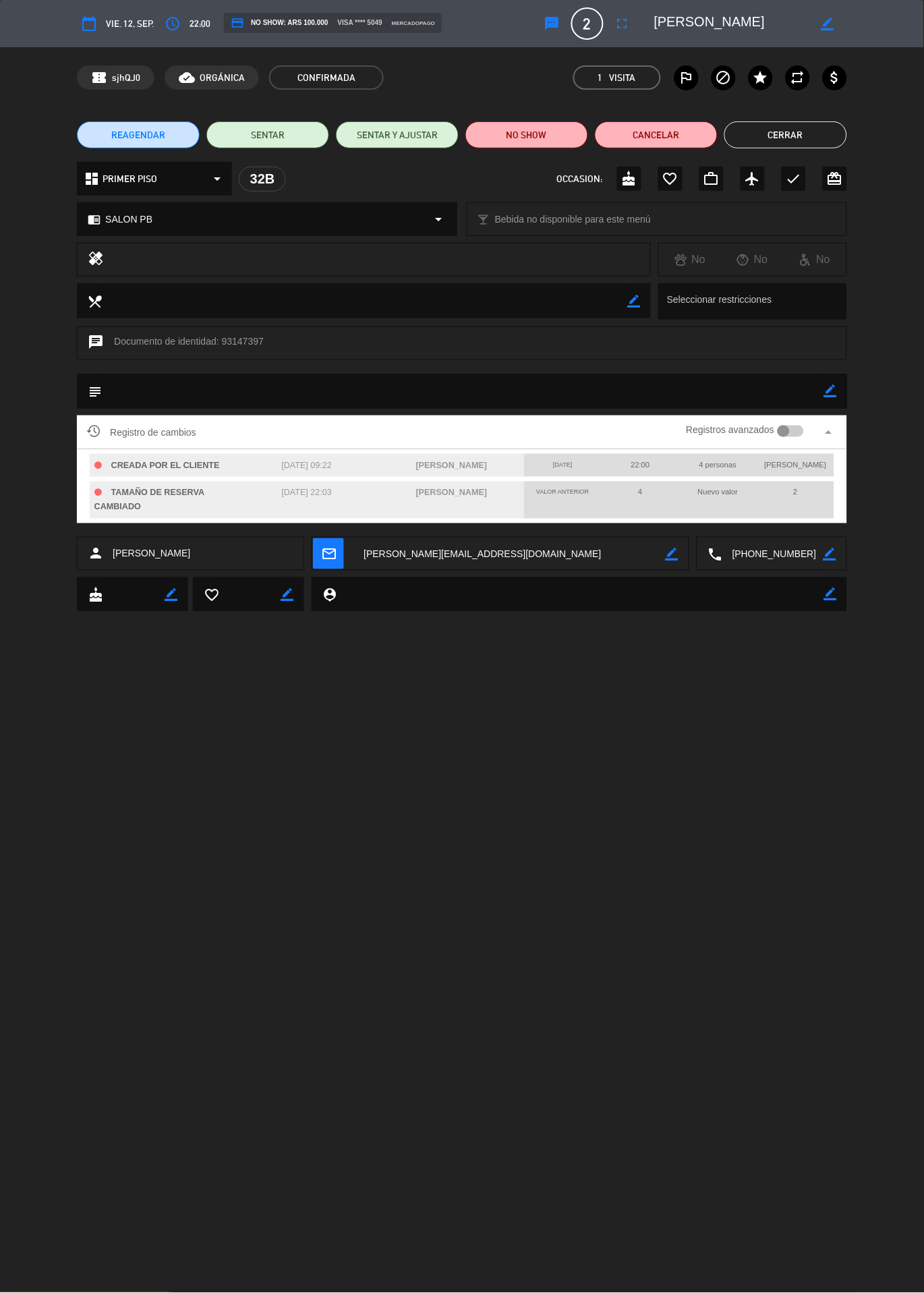
click at [791, 134] on button "Cerrar" at bounding box center [786, 134] width 123 height 27
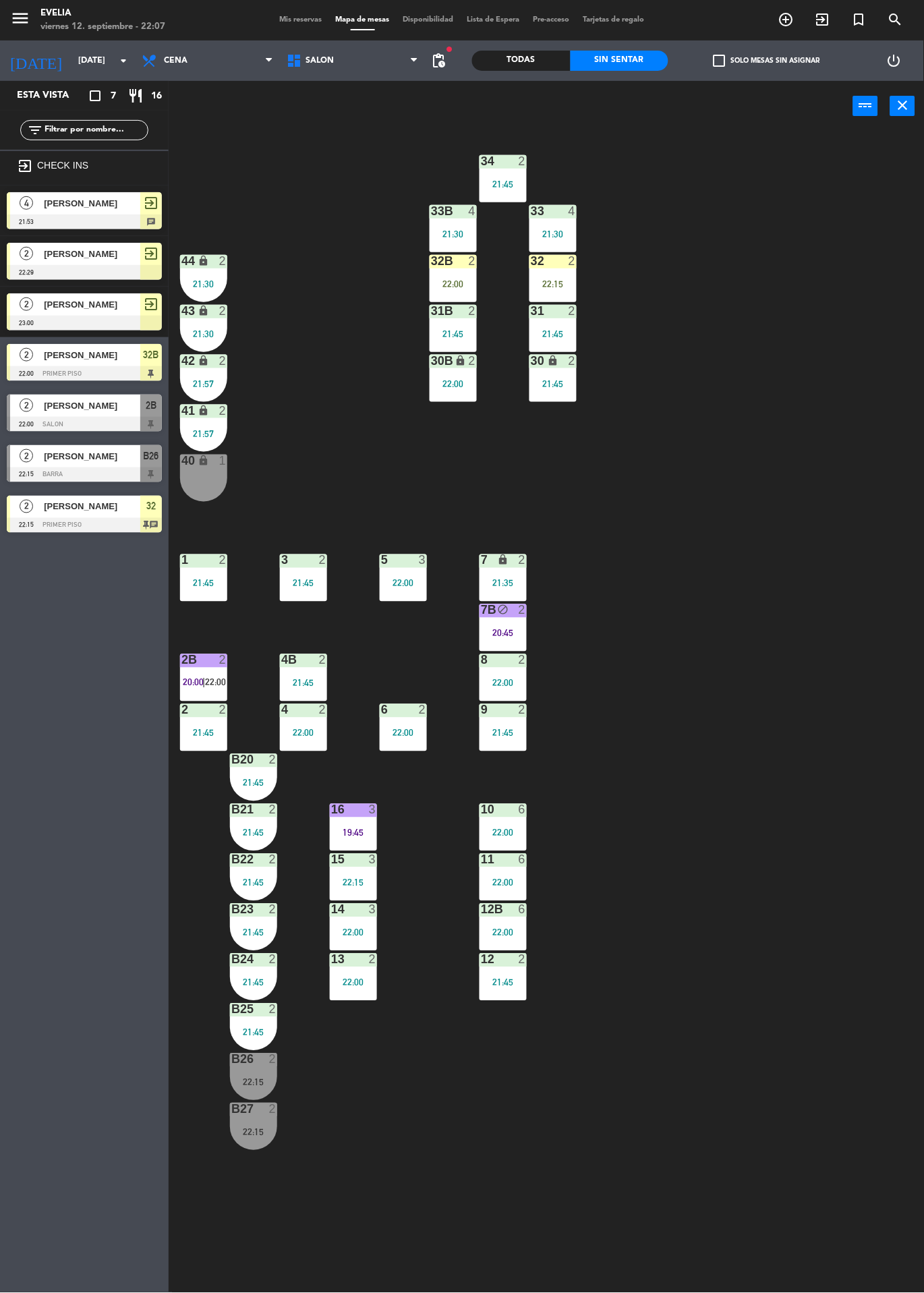
click at [514, 594] on div "7 lock 2 21:35" at bounding box center [503, 578] width 48 height 48
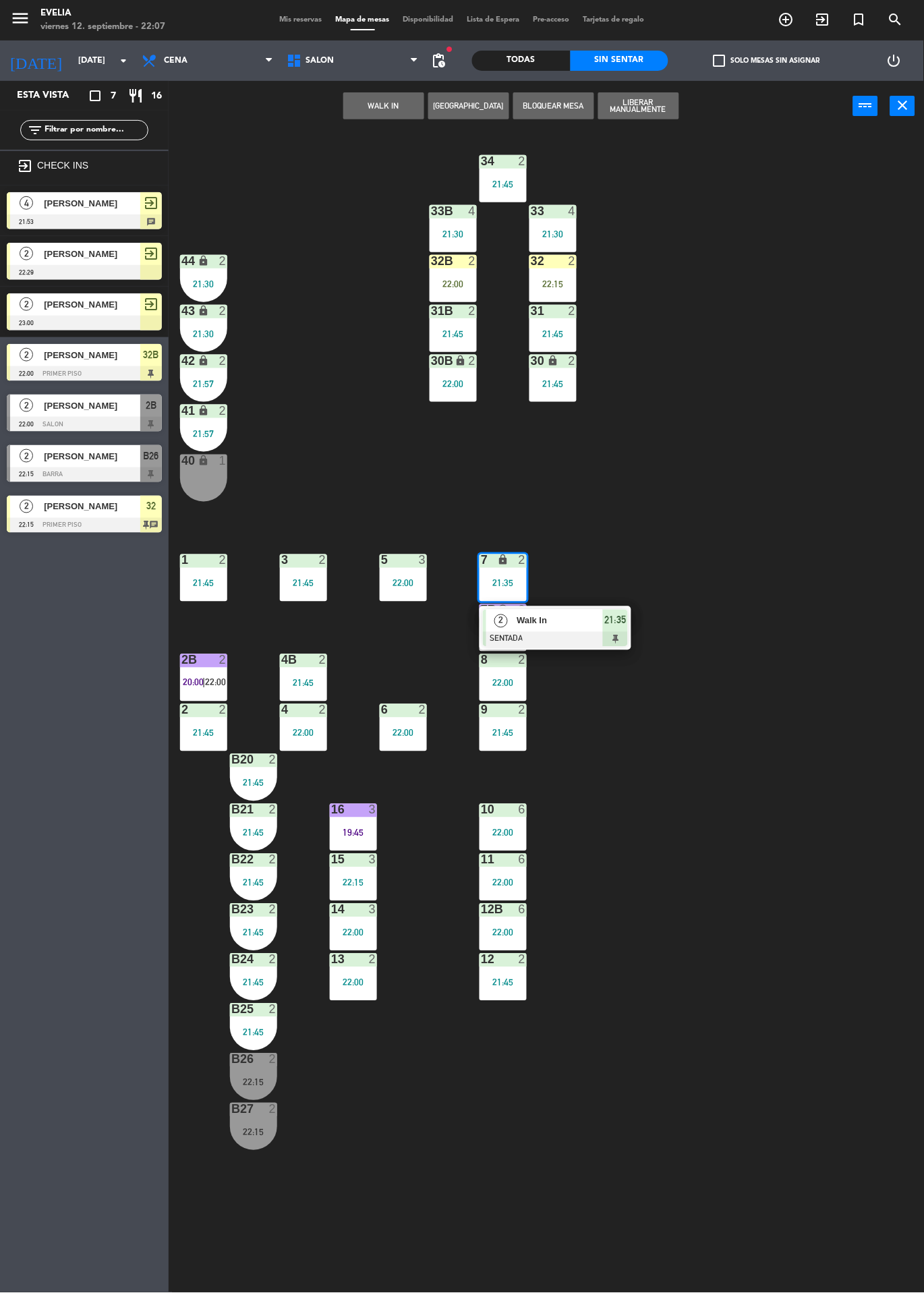
click at [321, 381] on div "34 2 21:45 33B 4 21:30 33 4 21:30 44 lock 2 21:30 32B 2 22:00 32 2 22:15 43 loc…" at bounding box center [551, 711] width 746 height 1161
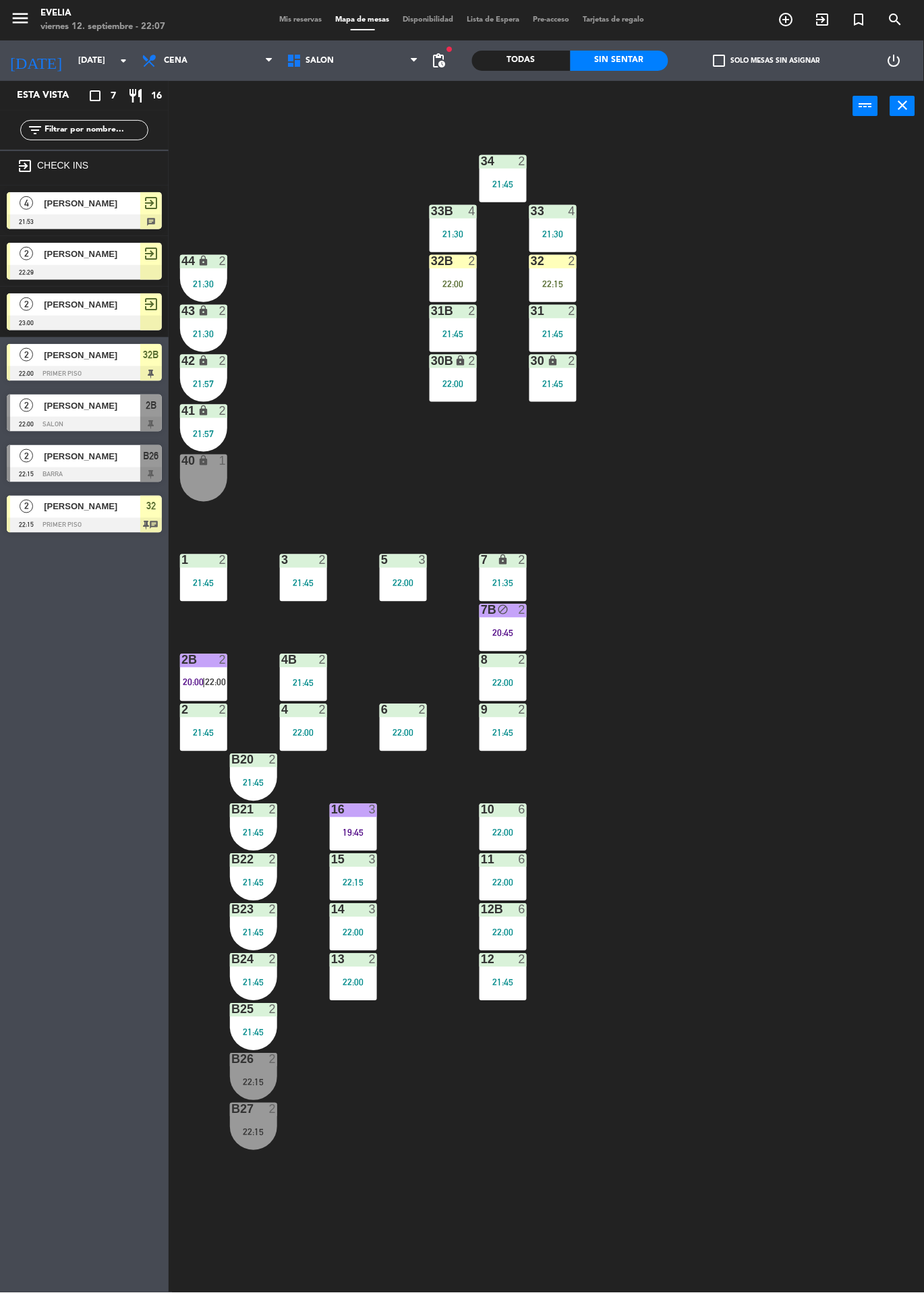
click at [505, 607] on icon "block" at bounding box center [504, 610] width 12 height 12
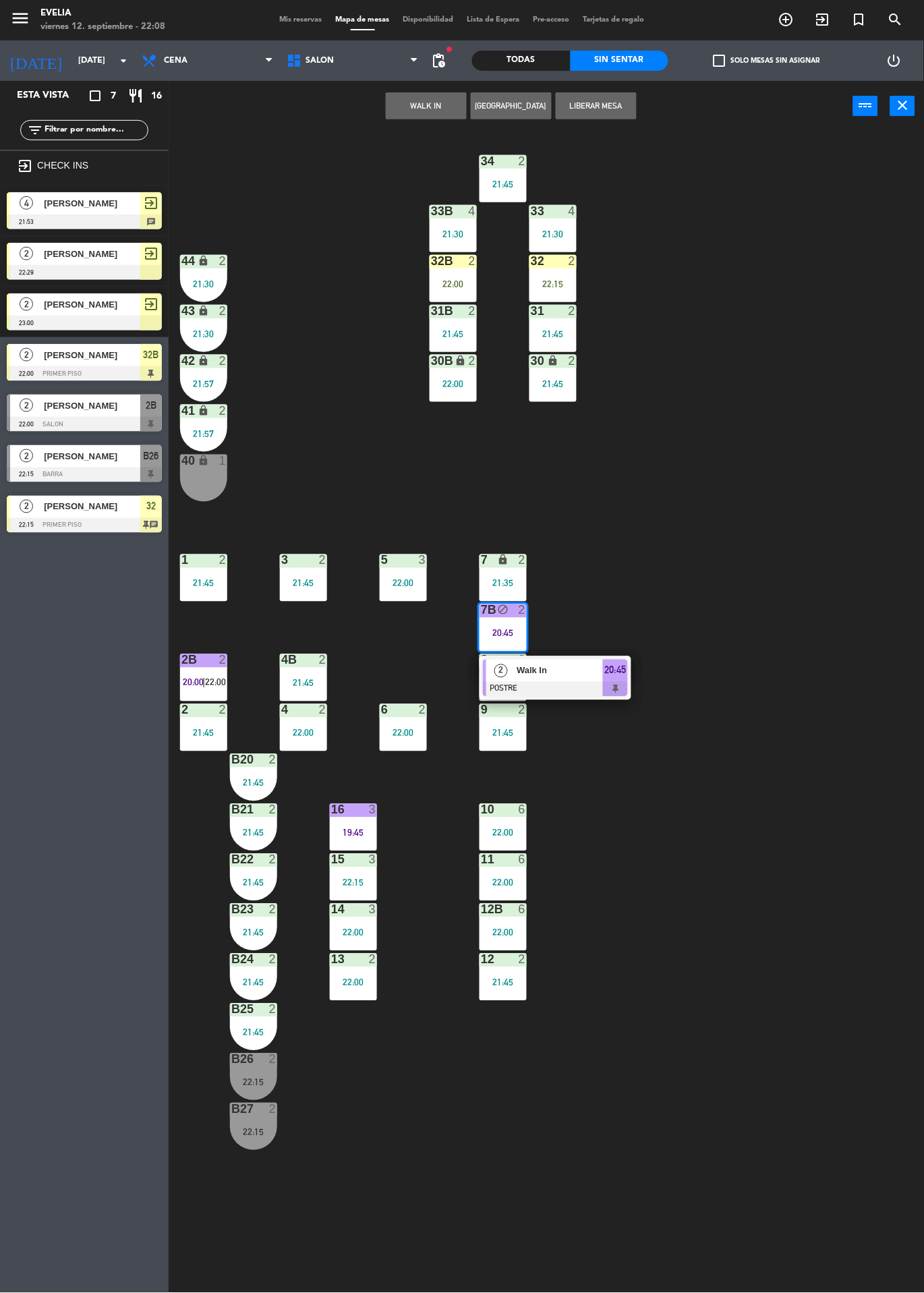
click at [553, 662] on div "Walk In" at bounding box center [559, 670] width 88 height 22
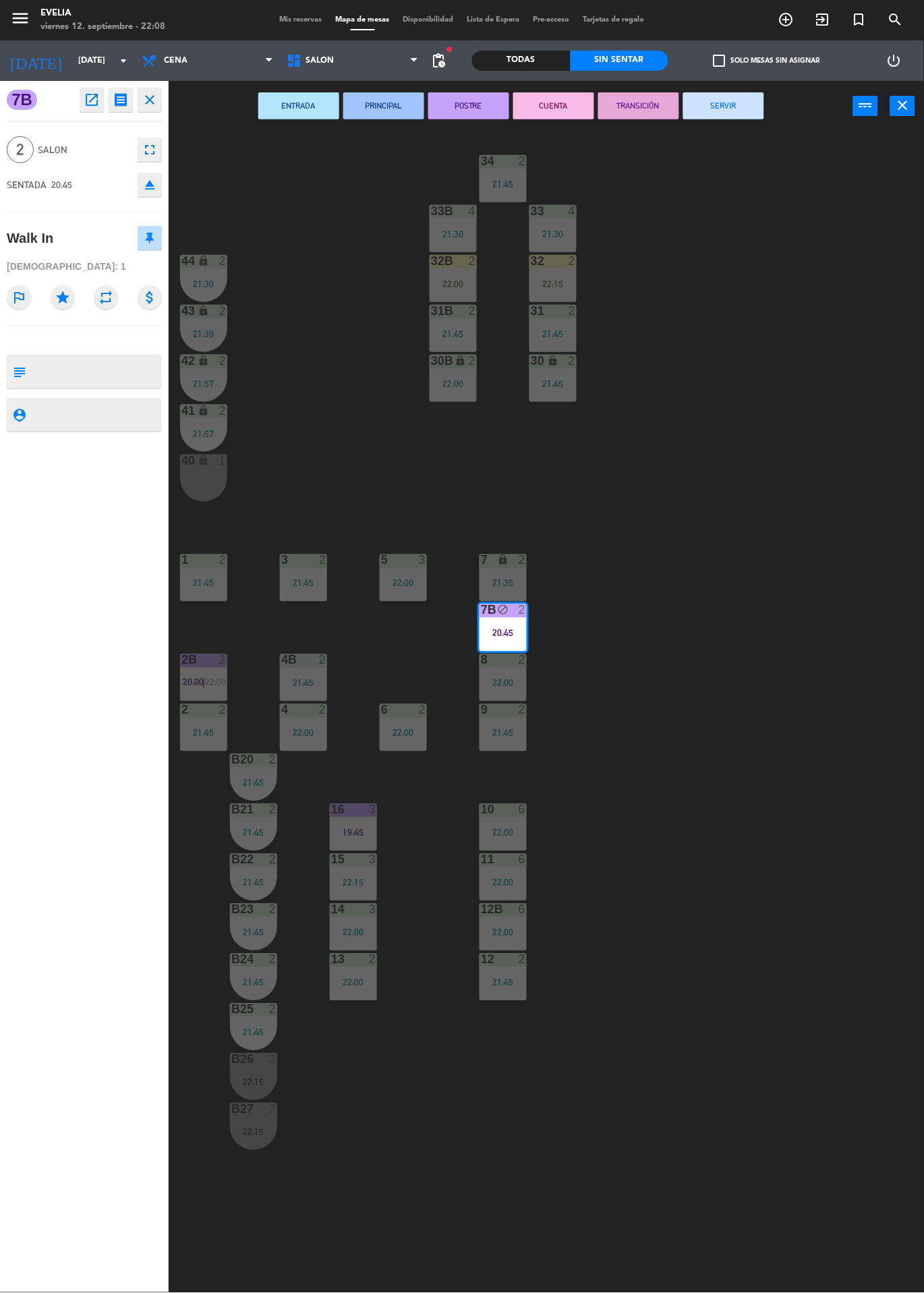
click at [557, 117] on button "CUENTA" at bounding box center [554, 105] width 81 height 27
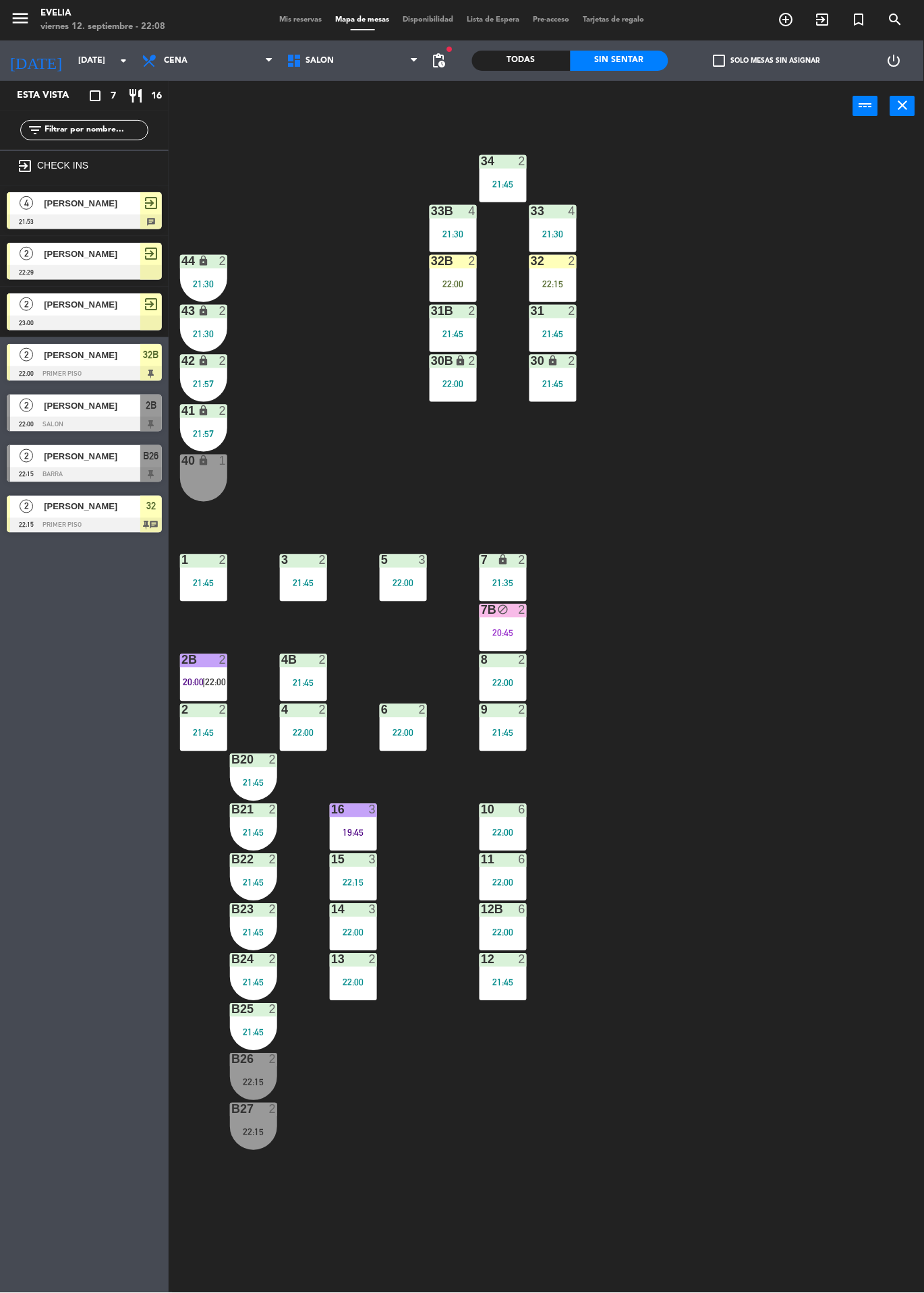
click at [309, 257] on div "34 2 21:45 33B 4 21:30 33 4 21:30 44 lock 2 21:30 32B 2 22:00 32 2 22:15 43 loc…" at bounding box center [551, 711] width 746 height 1161
click at [571, 288] on div "22:15" at bounding box center [554, 283] width 48 height 9
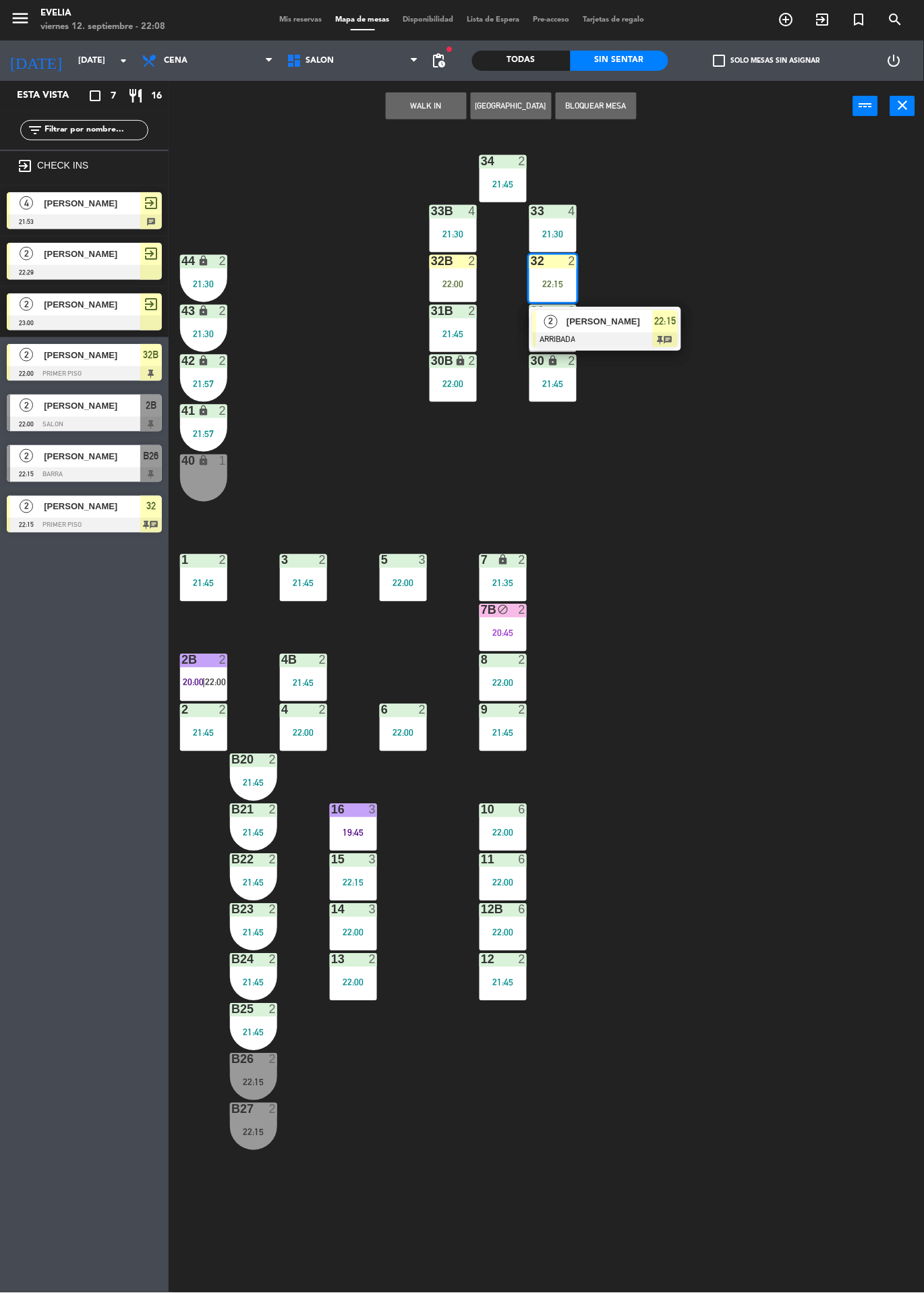
click at [288, 203] on div "34 2 21:45 33B 4 21:30 33 4 21:30 44 lock 2 21:30 32B 2 22:00 32 2 22:15 2 [PER…" at bounding box center [551, 711] width 746 height 1161
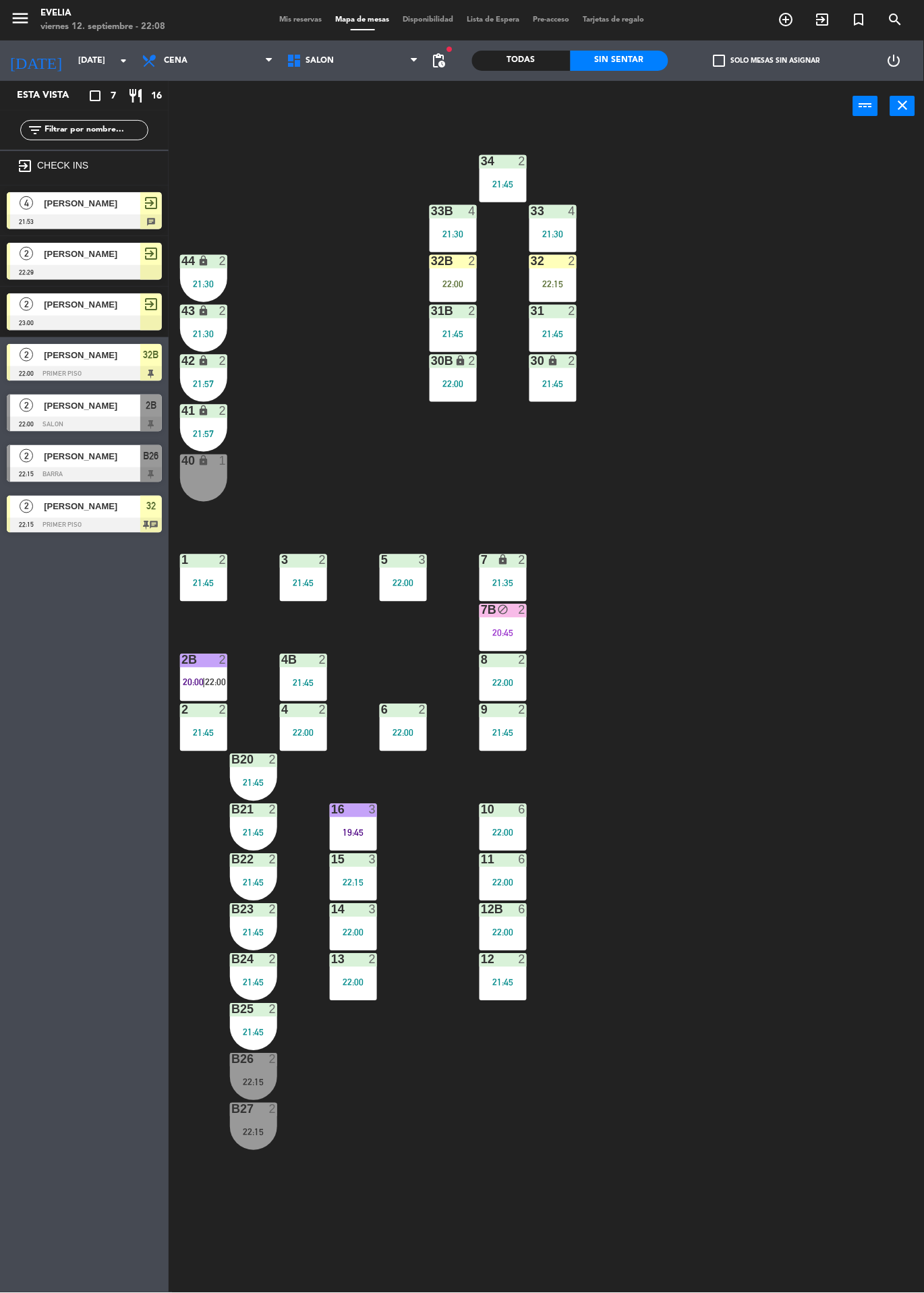
click at [754, 81] on div "power_input close" at bounding box center [511, 106] width 685 height 51
click at [776, 82] on div "power_input close" at bounding box center [511, 106] width 685 height 51
click at [768, 63] on label "check_box_outline_blank Solo mesas sin asignar" at bounding box center [767, 61] width 107 height 12
click at [767, 61] on input "check_box_outline_blank Solo mesas sin asignar" at bounding box center [767, 61] width 0 height 0
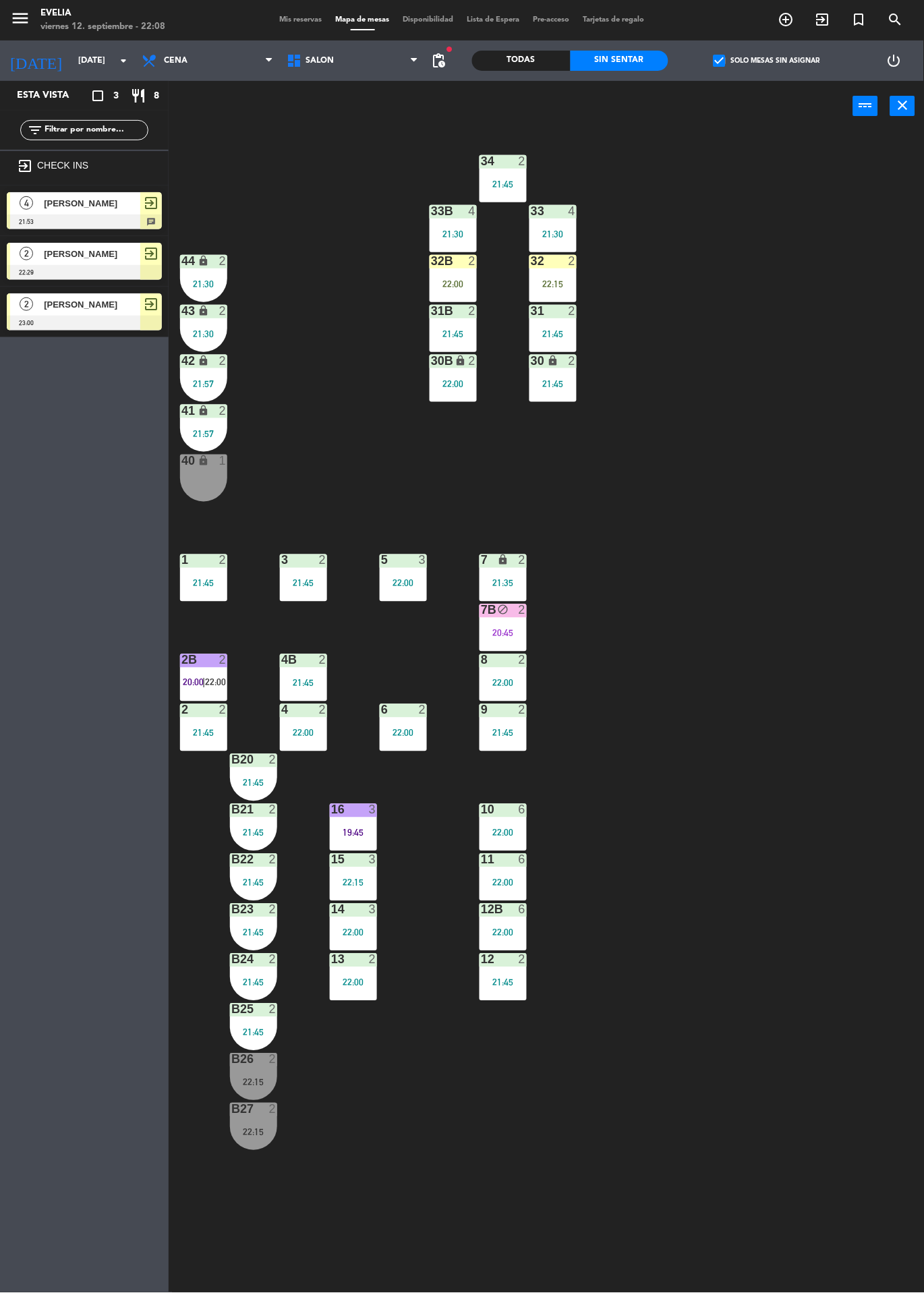
click at [736, 85] on div "power_input close" at bounding box center [511, 106] width 685 height 51
click at [761, 62] on label "check_box Solo mesas sin asignar" at bounding box center [767, 61] width 107 height 12
click at [767, 61] on input "check_box Solo mesas sin asignar" at bounding box center [767, 61] width 0 height 0
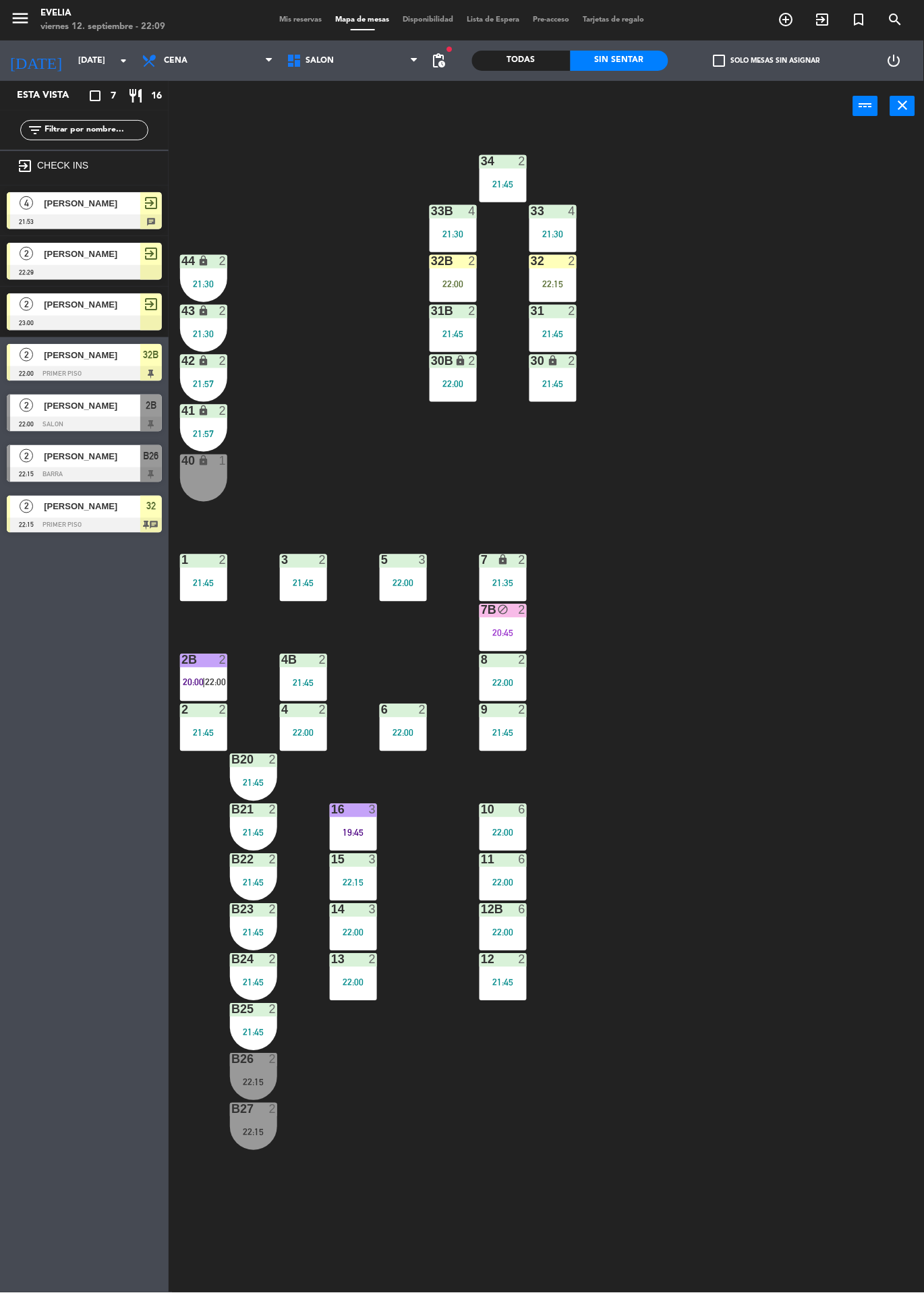
click at [26, 525] on div at bounding box center [84, 525] width 155 height 15
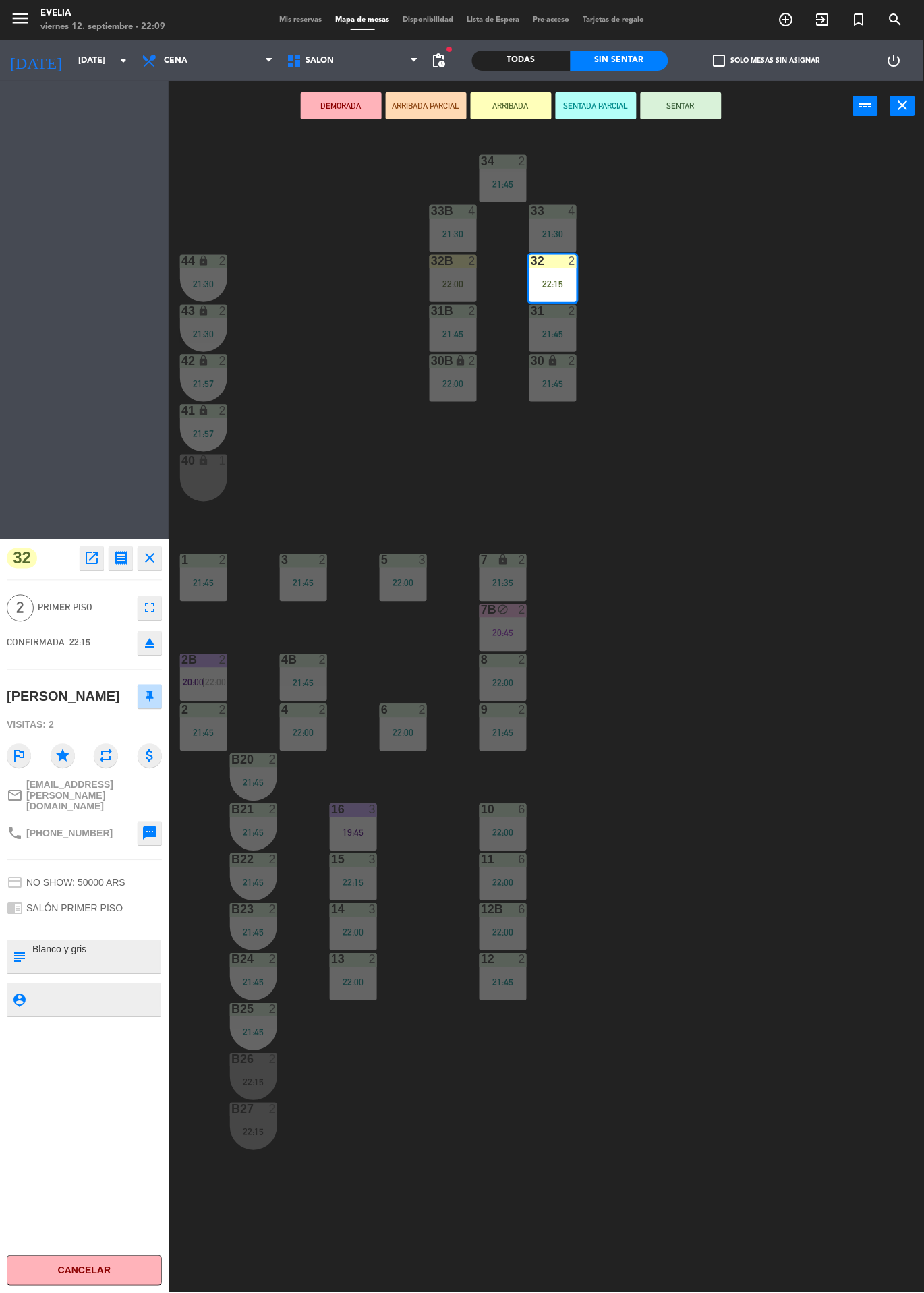
click at [489, 51] on div "Todas" at bounding box center [521, 61] width 99 height 20
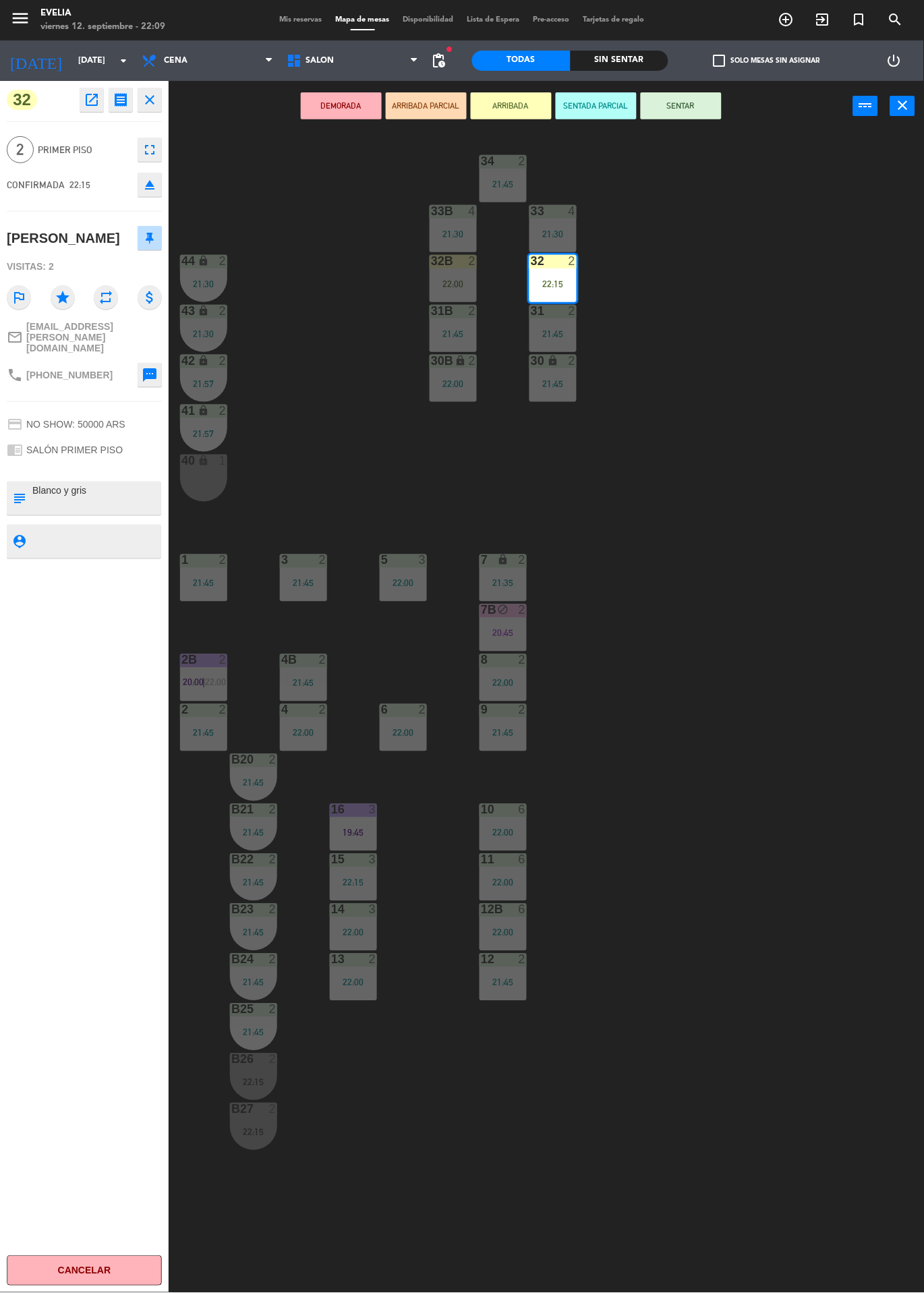
click at [312, 461] on div "34 2 21:45 33B 4 21:30 33 4 21:30 44 lock 2 21:30 32B 2 22:00 32 2 22:15 43 loc…" at bounding box center [551, 711] width 746 height 1161
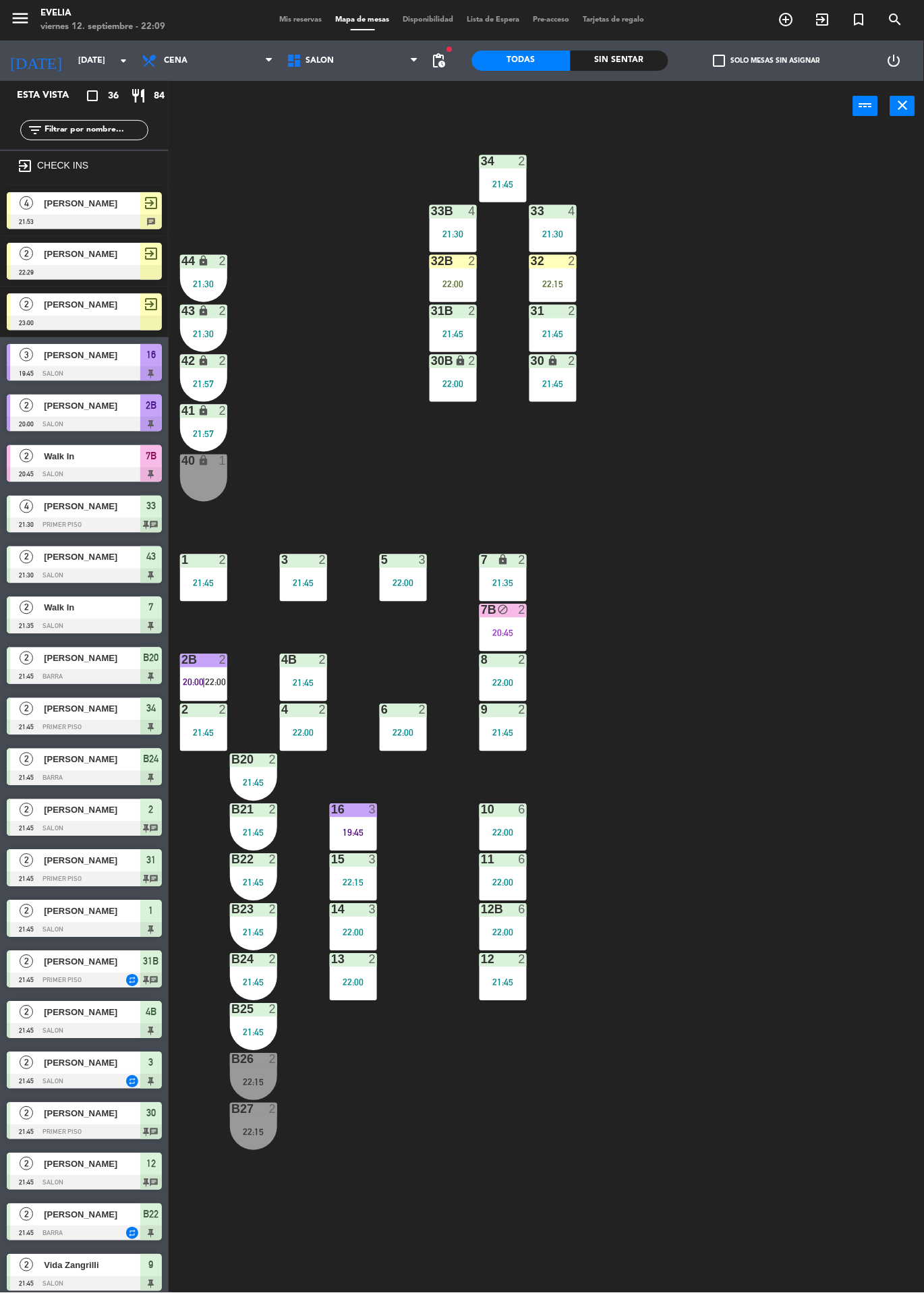
scroll to position [604, 0]
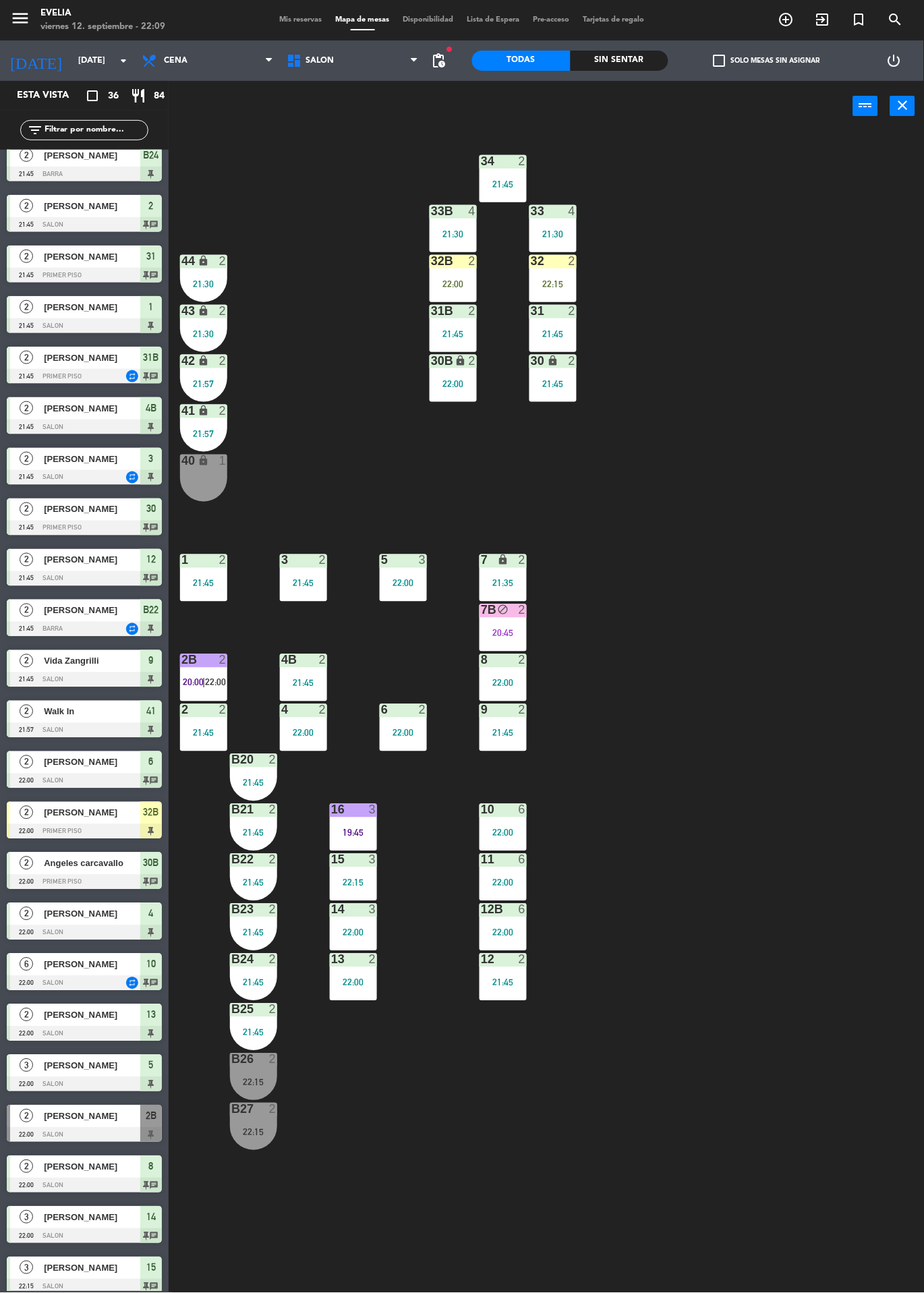
click at [607, 61] on div "Sin sentar" at bounding box center [620, 61] width 99 height 20
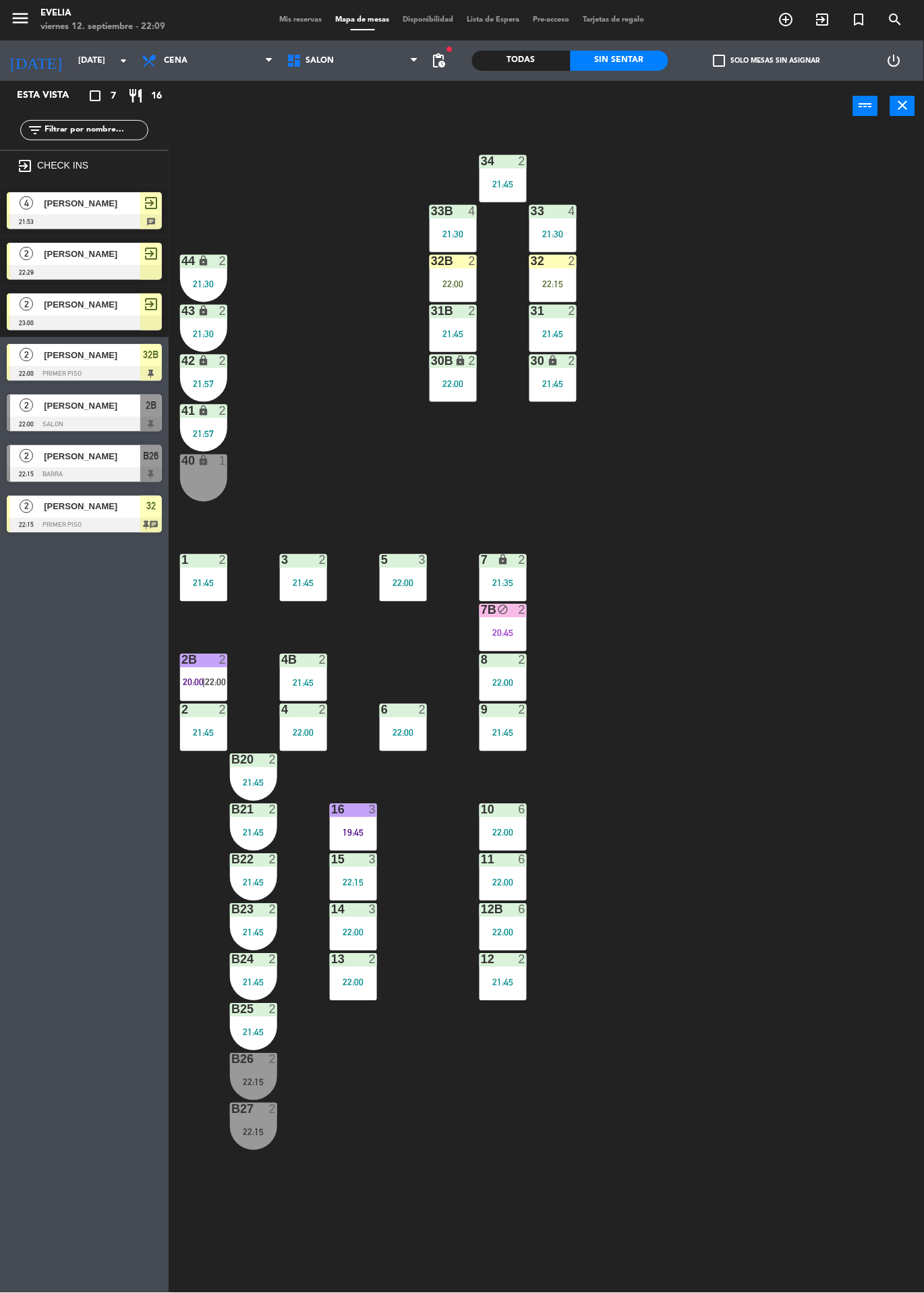
scroll to position [0, 0]
click at [182, 660] on div "2B" at bounding box center [182, 660] width 1 height 12
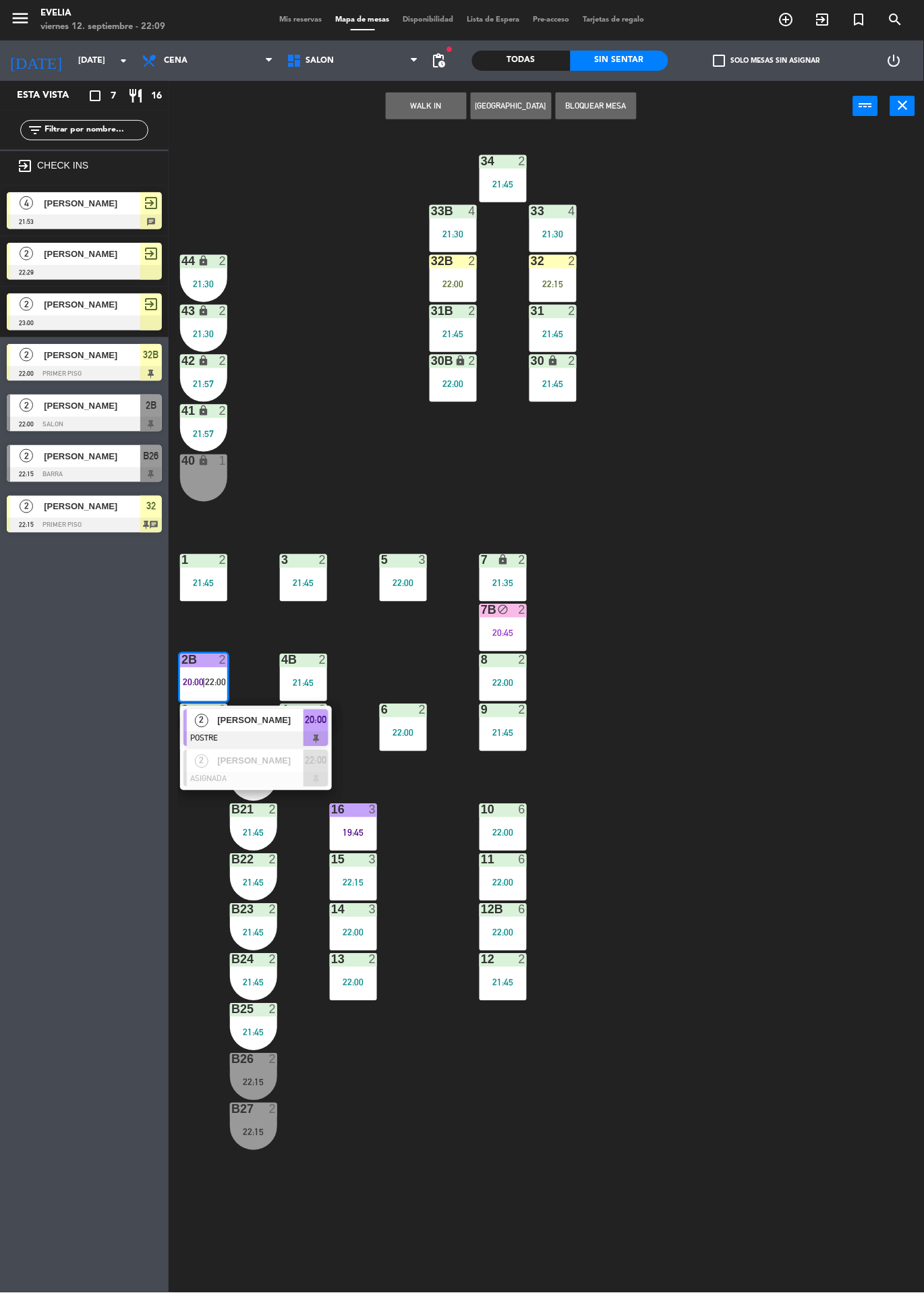
click at [225, 705] on div "2" at bounding box center [223, 710] width 8 height 12
click at [319, 383] on div "34 2 21:45 33B 4 21:30 33 4 21:30 44 lock 2 21:30 32B 2 22:00 32 2 22:15 43 loc…" at bounding box center [551, 711] width 746 height 1161
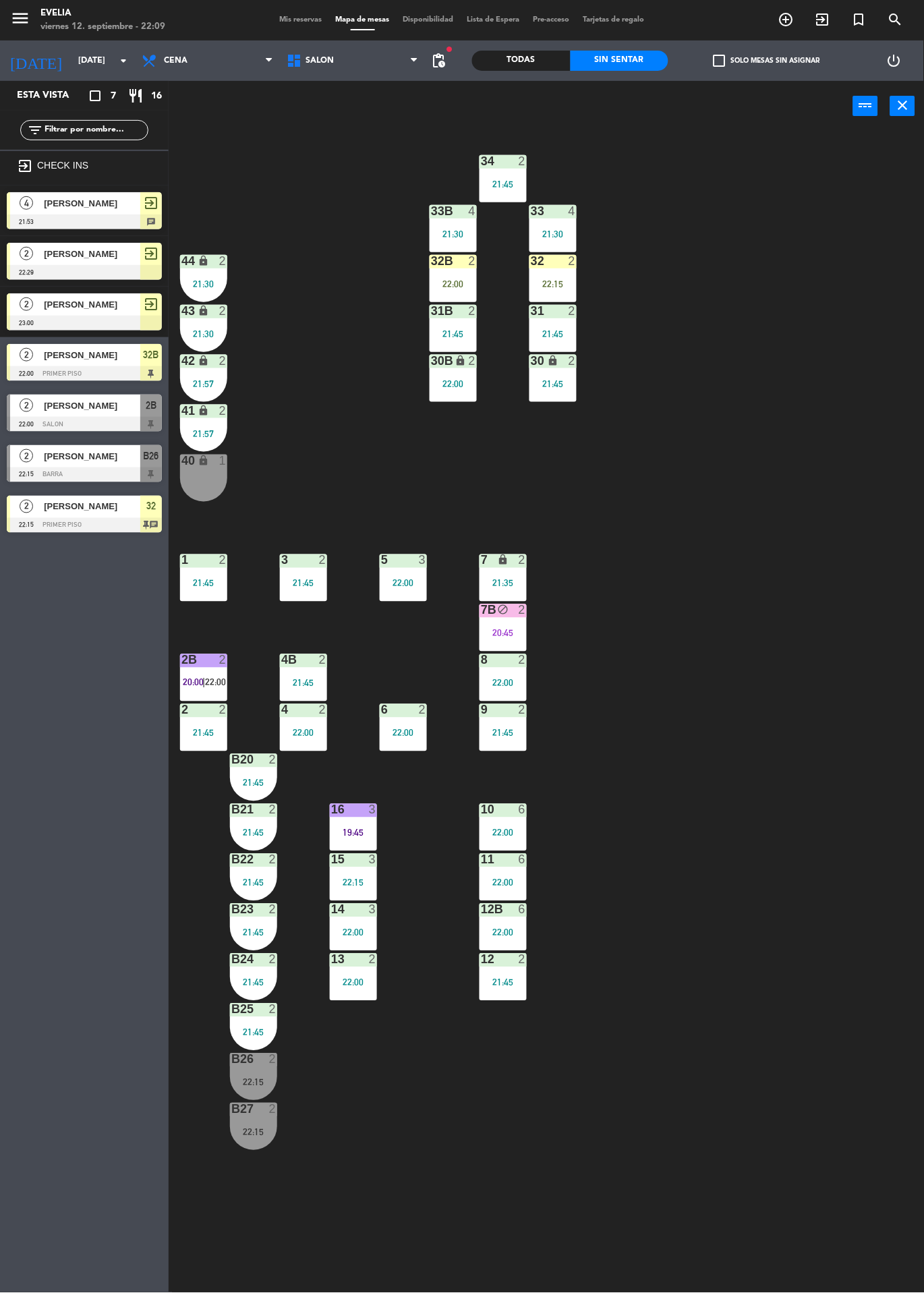
click at [203, 674] on div "2B 2 20:00 | 22:00" at bounding box center [204, 678] width 48 height 48
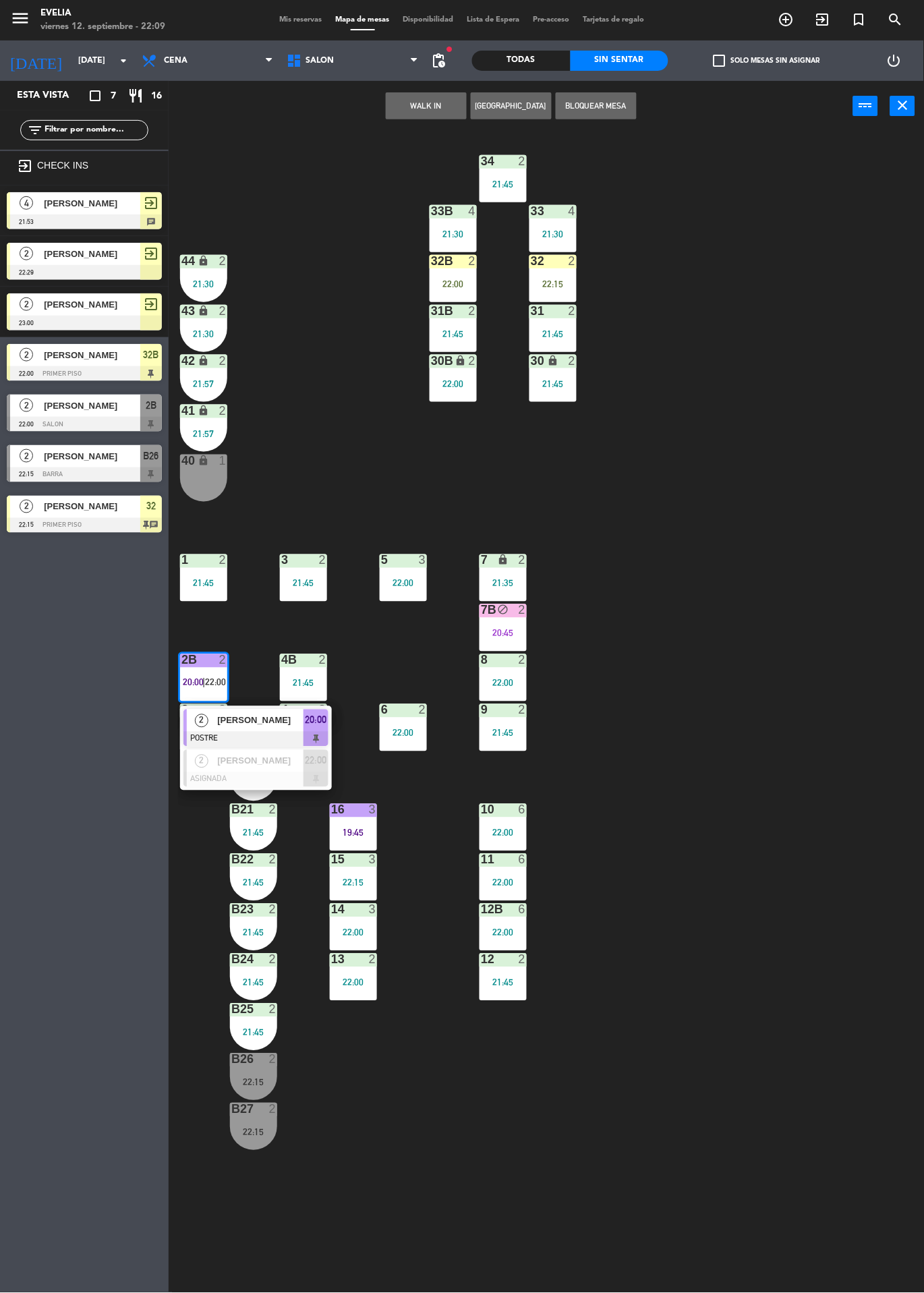
click at [205, 716] on span "2" at bounding box center [201, 721] width 14 height 14
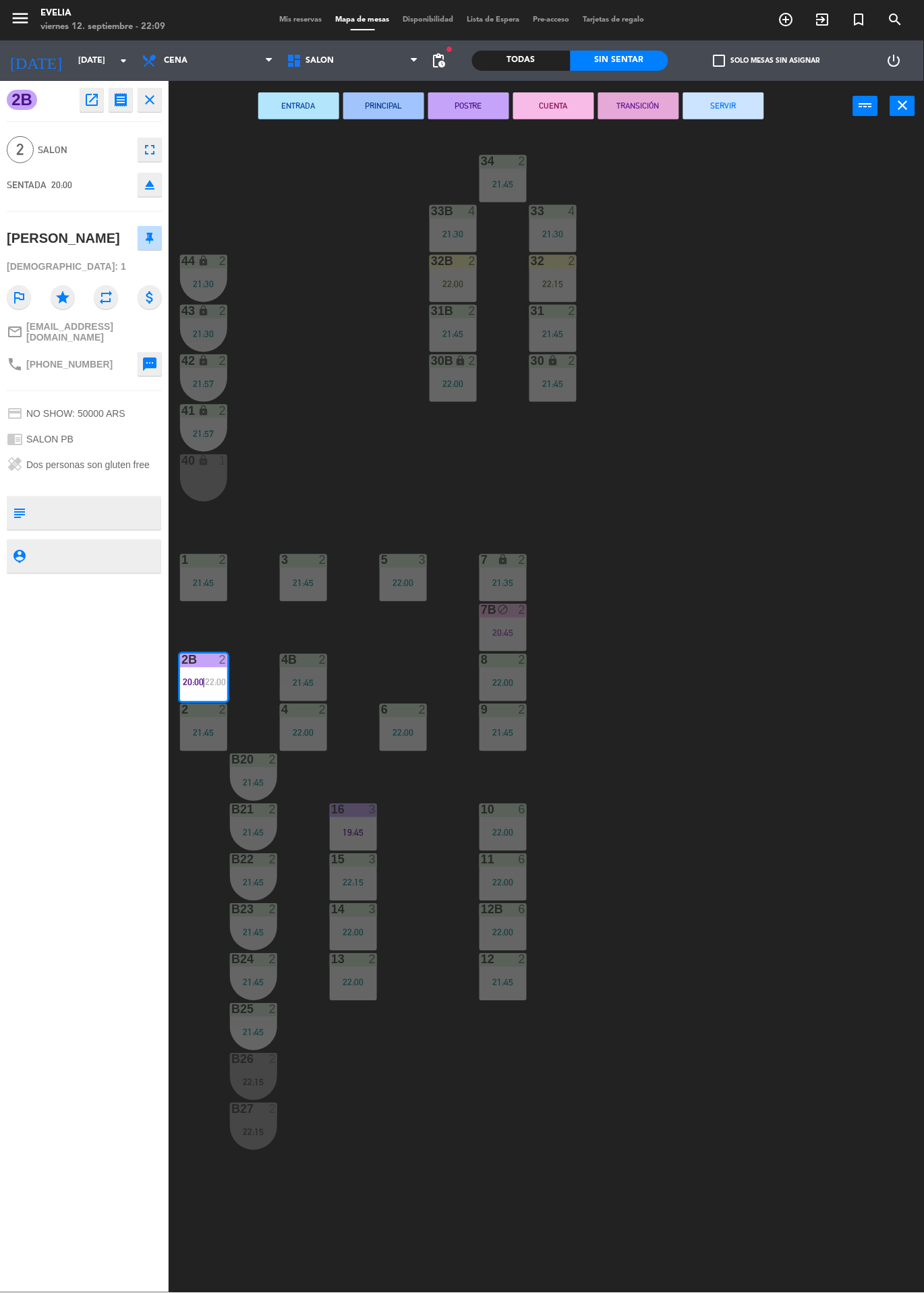
click at [548, 101] on button "CUENTA" at bounding box center [554, 105] width 81 height 27
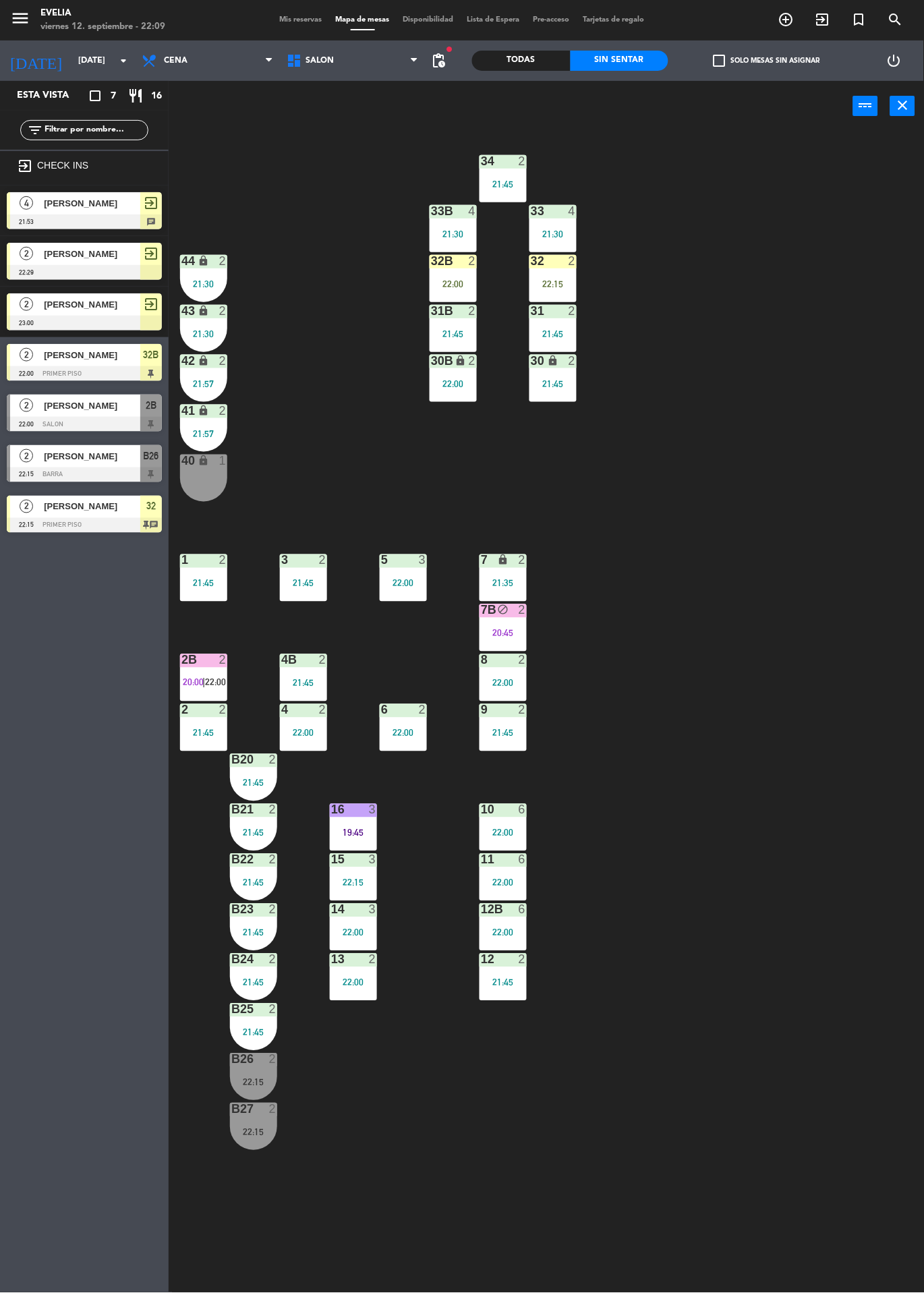
click at [317, 289] on div "34 2 21:45 33B 4 21:30 33 4 21:30 44 lock 2 21:30 32B 2 22:00 32 2 22:15 43 loc…" at bounding box center [551, 711] width 746 height 1161
click at [457, 262] on div at bounding box center [453, 261] width 22 height 12
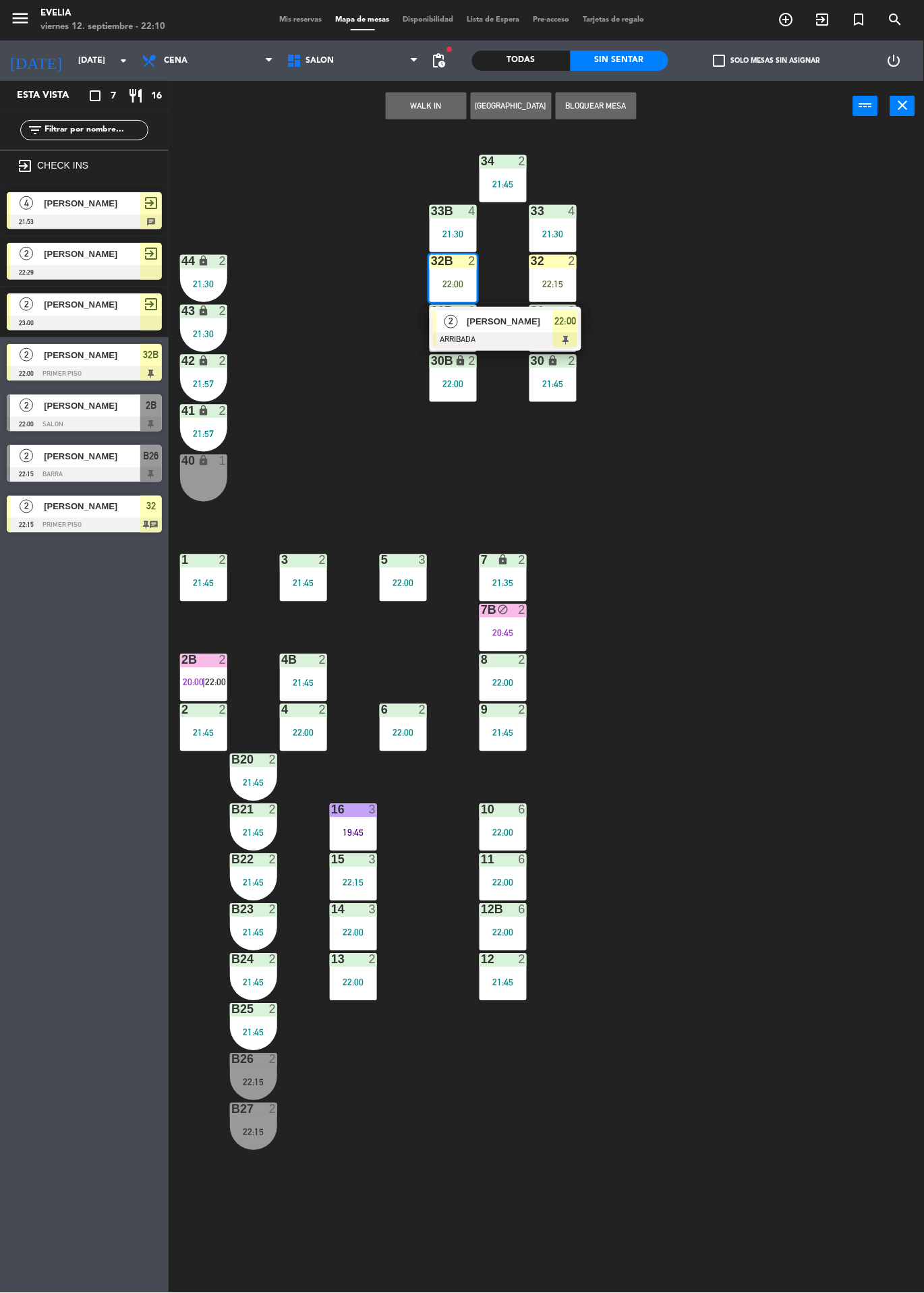
click at [313, 227] on div "34 2 21:45 33B 4 21:30 33 4 21:30 44 lock 2 21:30 32B 2 22:00 2 [PERSON_NAME] A…" at bounding box center [551, 711] width 746 height 1161
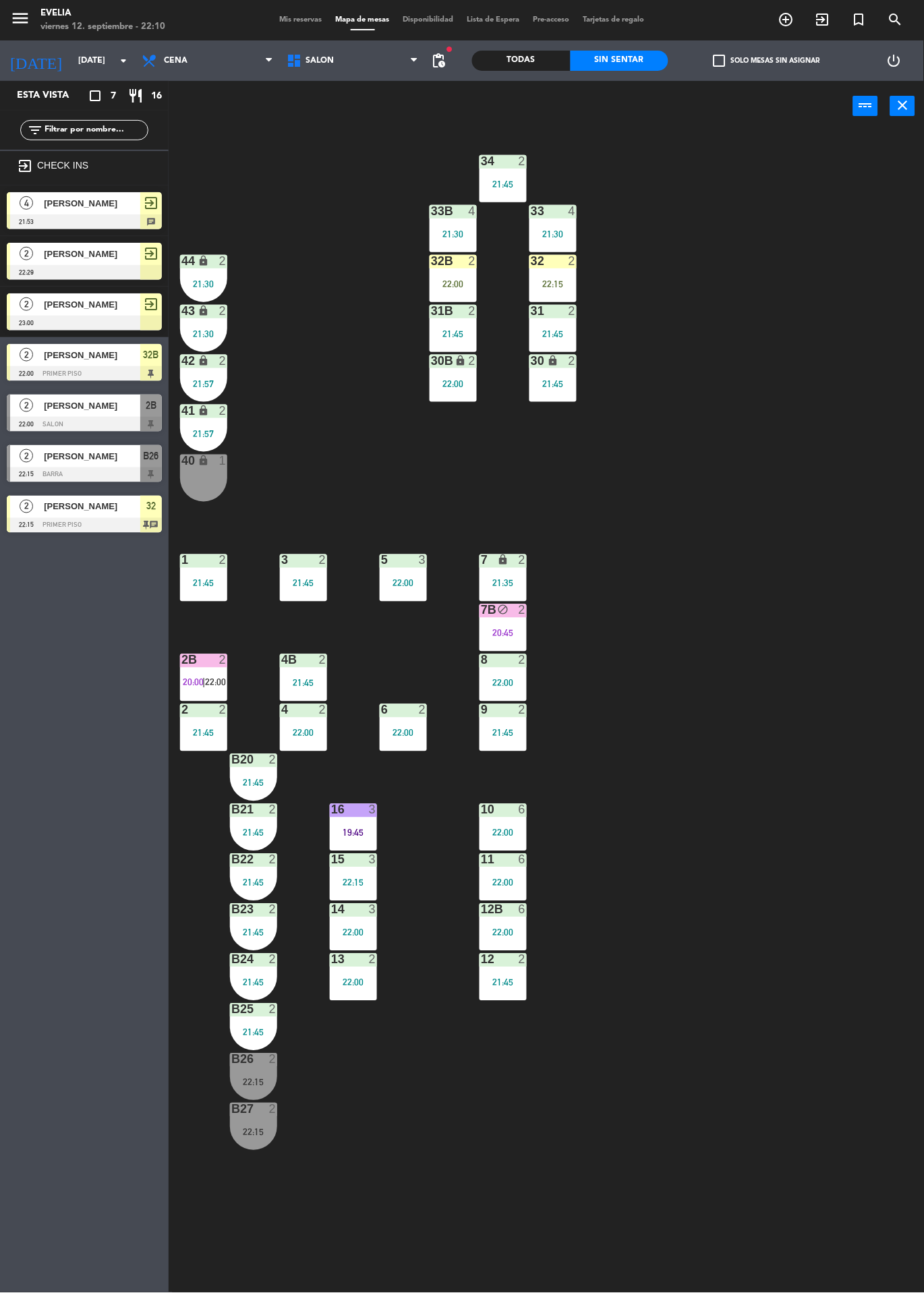
click at [121, 399] on span "[PERSON_NAME]" at bounding box center [92, 406] width 97 height 14
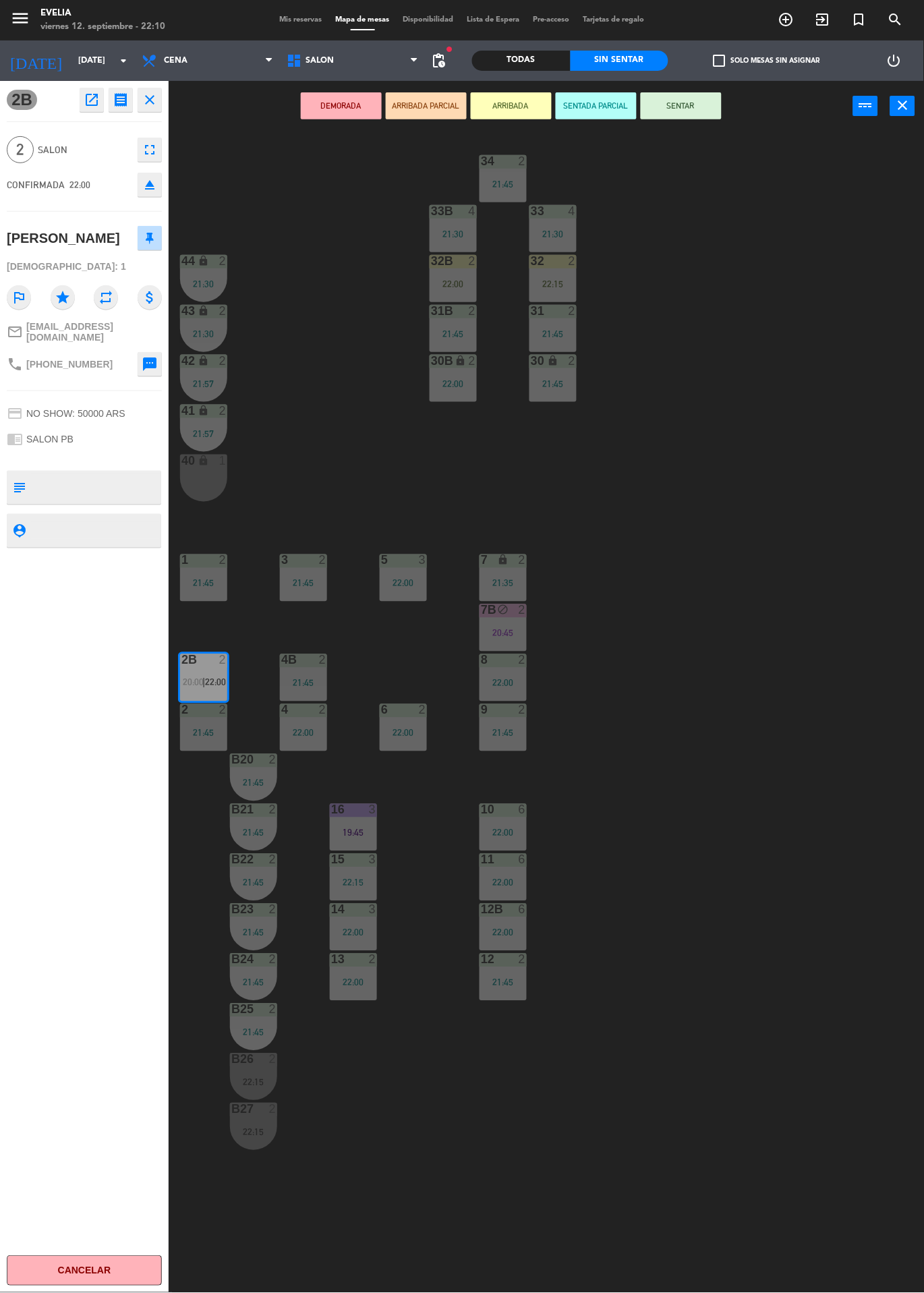
click at [525, 101] on button "ARRIBADA" at bounding box center [511, 105] width 81 height 27
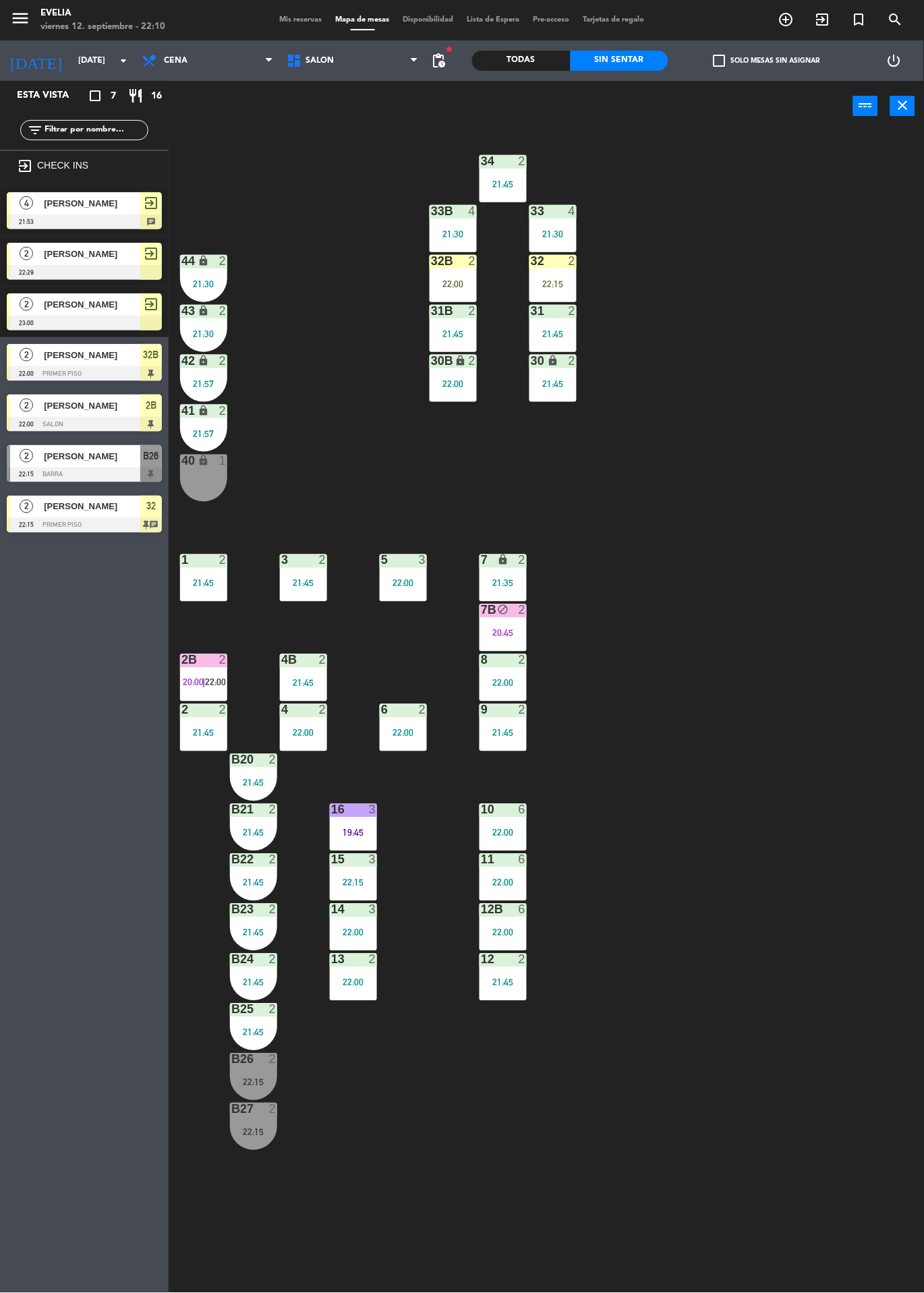
click at [325, 445] on div "34 2 21:45 33B 4 21:30 33 4 21:30 44 lock 2 21:30 32B 2 22:00 32 2 22:15 43 loc…" at bounding box center [551, 711] width 746 height 1161
click at [182, 706] on div "2" at bounding box center [182, 710] width 1 height 12
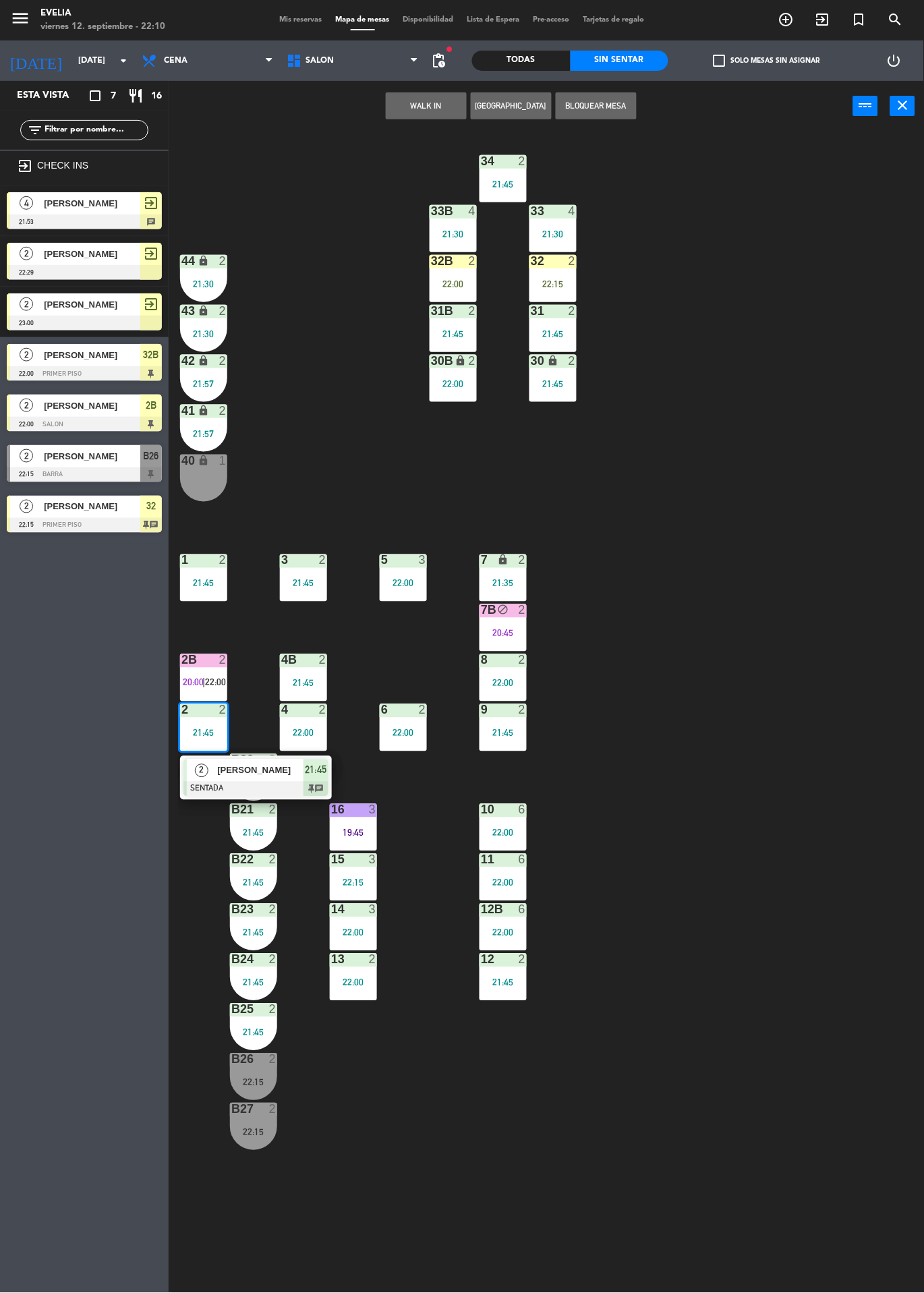
click at [781, 512] on div "34 2 21:45 33B 4 21:30 33 4 21:30 44 lock 2 21:30 32B 2 22:00 32 2 22:15 43 loc…" at bounding box center [551, 711] width 746 height 1161
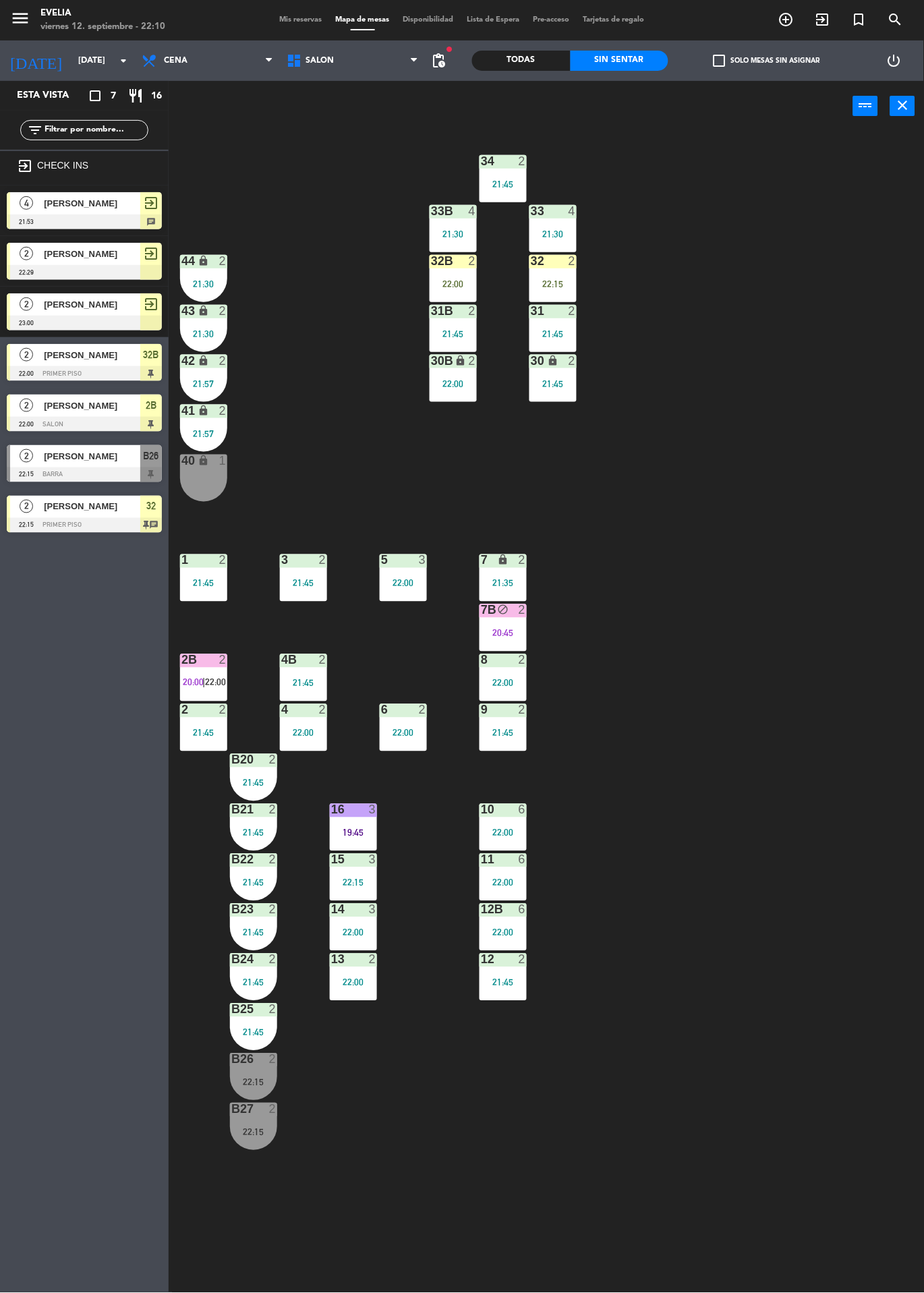
click at [182, 661] on div "2B" at bounding box center [182, 660] width 1 height 12
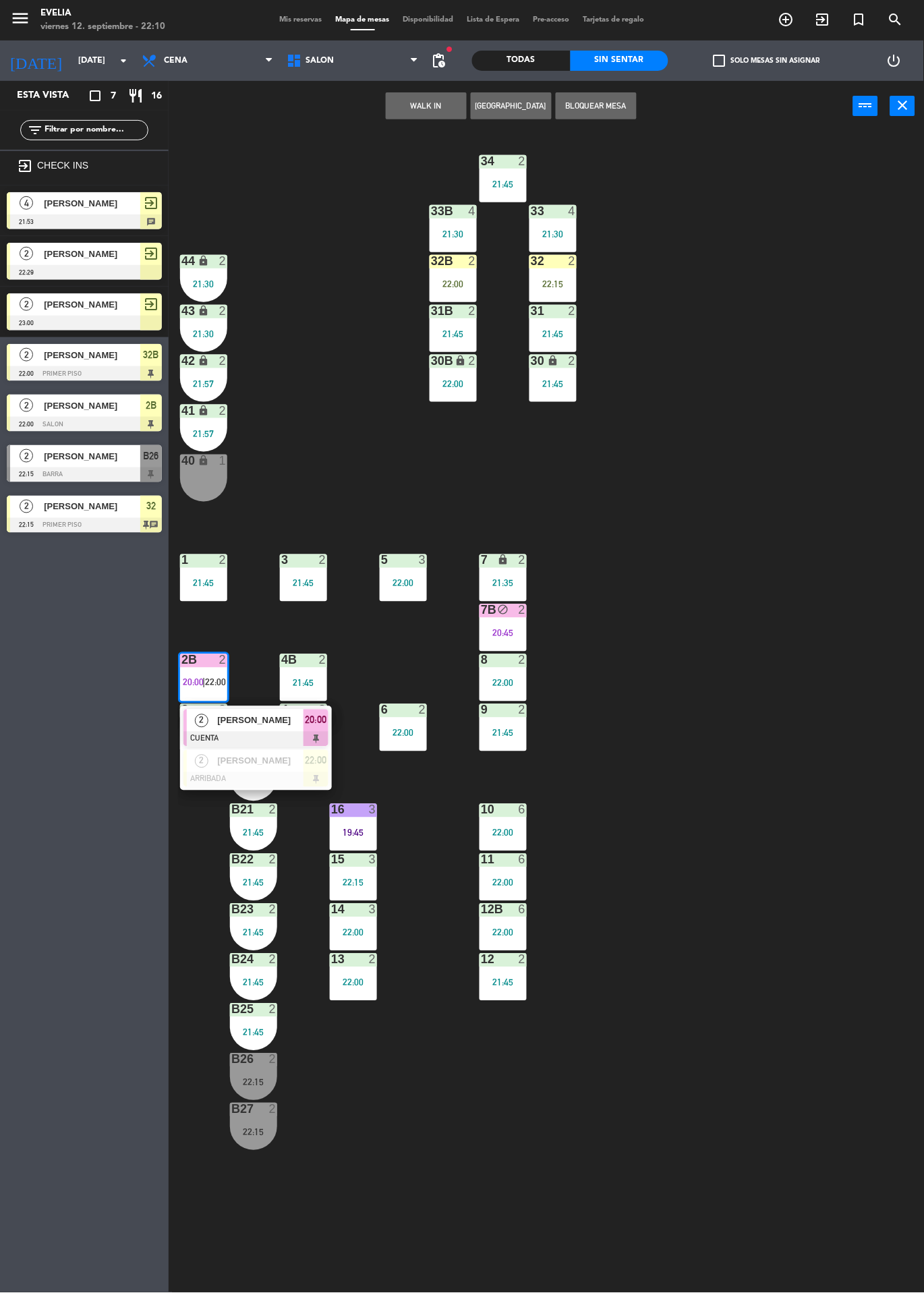
click at [290, 764] on span "[PERSON_NAME]" at bounding box center [260, 761] width 86 height 14
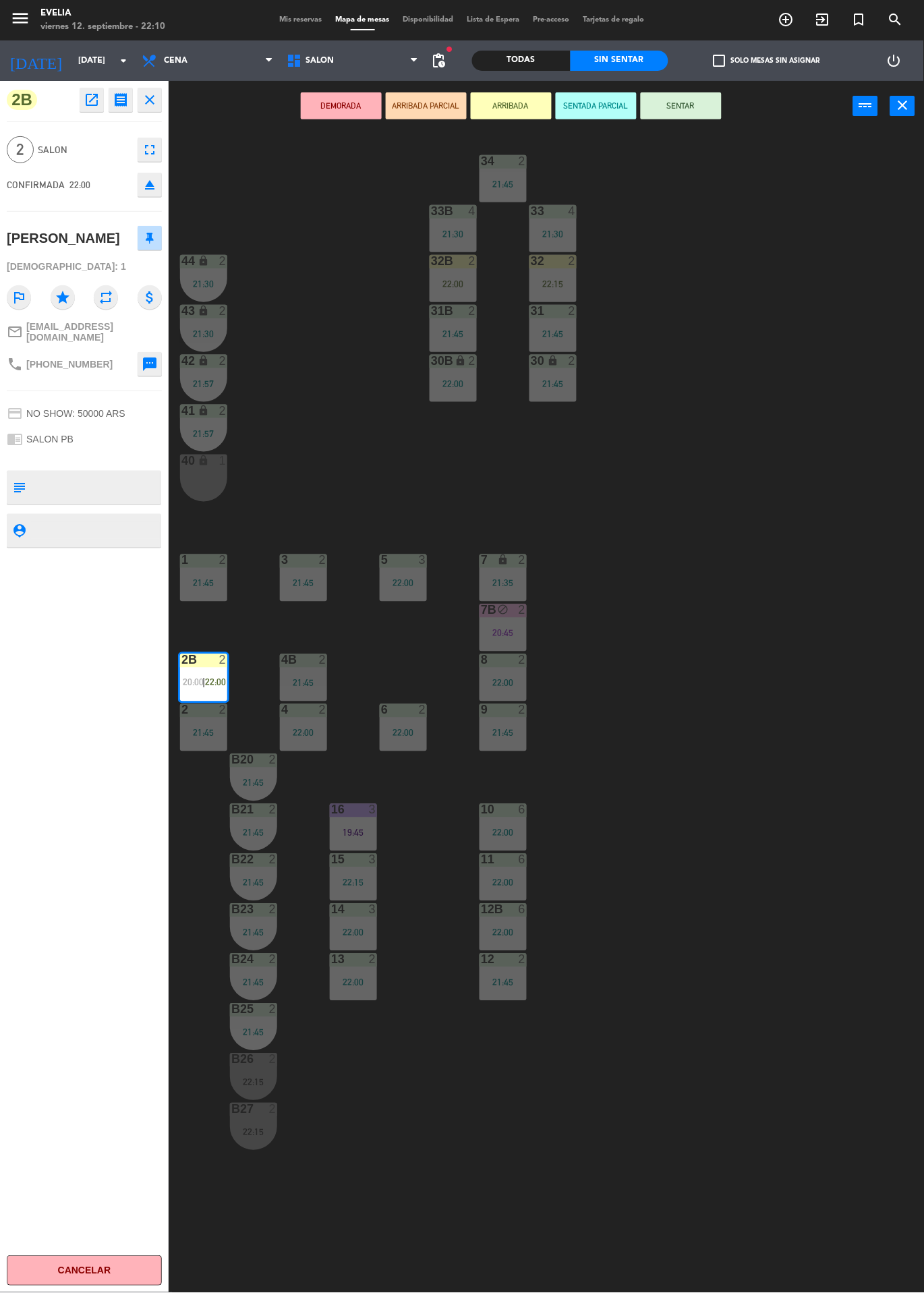
click at [95, 474] on textarea at bounding box center [95, 487] width 129 height 28
type textarea "Negro y caqui"
click at [73, 664] on div "2B open_in_new receipt 10:00 PM [DATE] 2 personas [PERSON_NAME] 2B EXPERIENCE S…" at bounding box center [84, 687] width 169 height 1212
click at [706, 530] on div "34 2 21:45 33B 4 21:30 33 4 21:30 44 lock 2 21:30 32B 2 22:00 32 2 22:15 43 loc…" at bounding box center [551, 711] width 746 height 1161
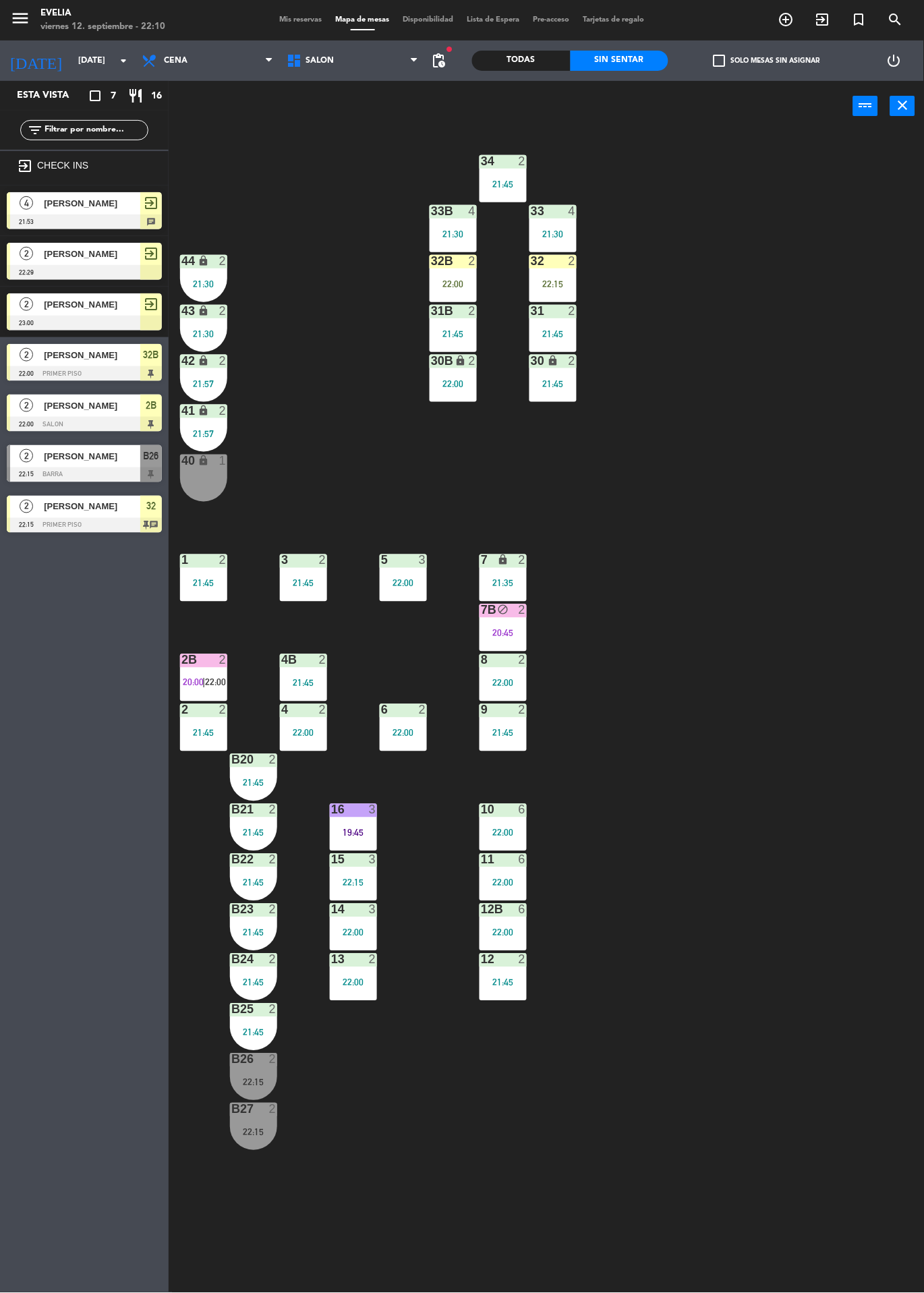
click at [447, 283] on div "22:00" at bounding box center [453, 283] width 48 height 9
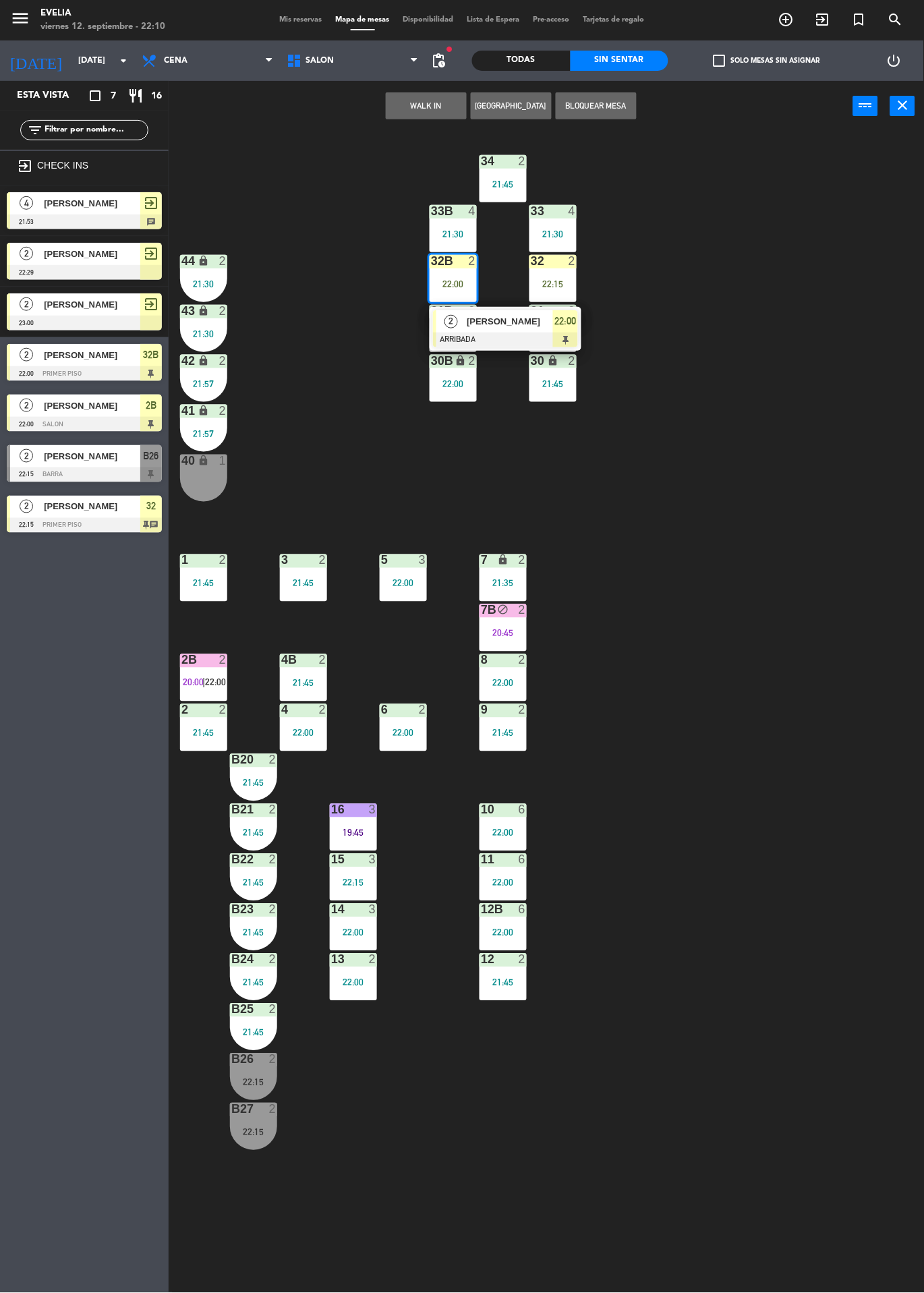
click at [682, 265] on div "34 2 21:45 33B 4 21:30 33 4 21:30 44 lock 2 21:30 32B 2 22:00 2 [PERSON_NAME] A…" at bounding box center [551, 711] width 746 height 1161
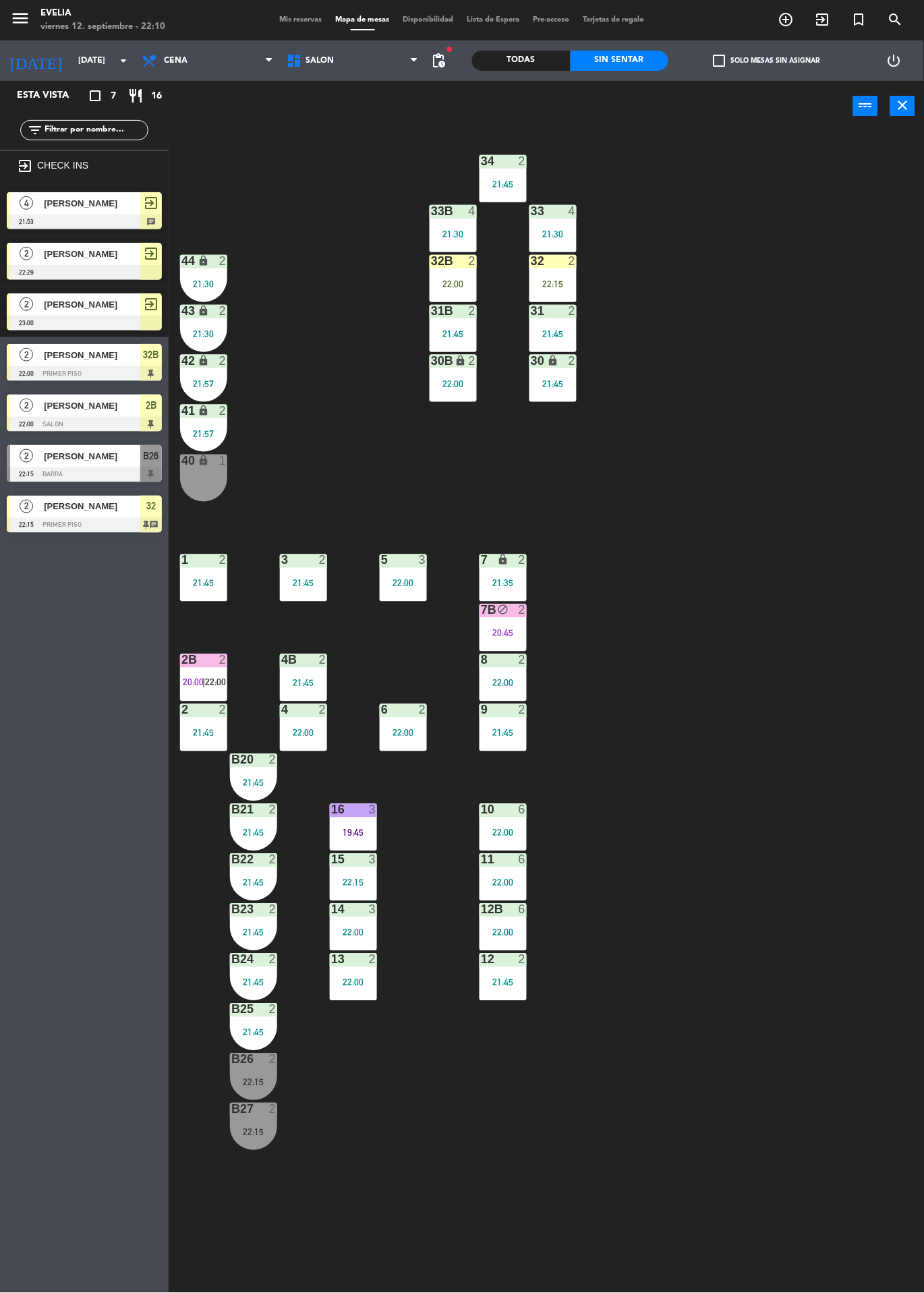
click at [566, 280] on div "22:15" at bounding box center [554, 283] width 48 height 9
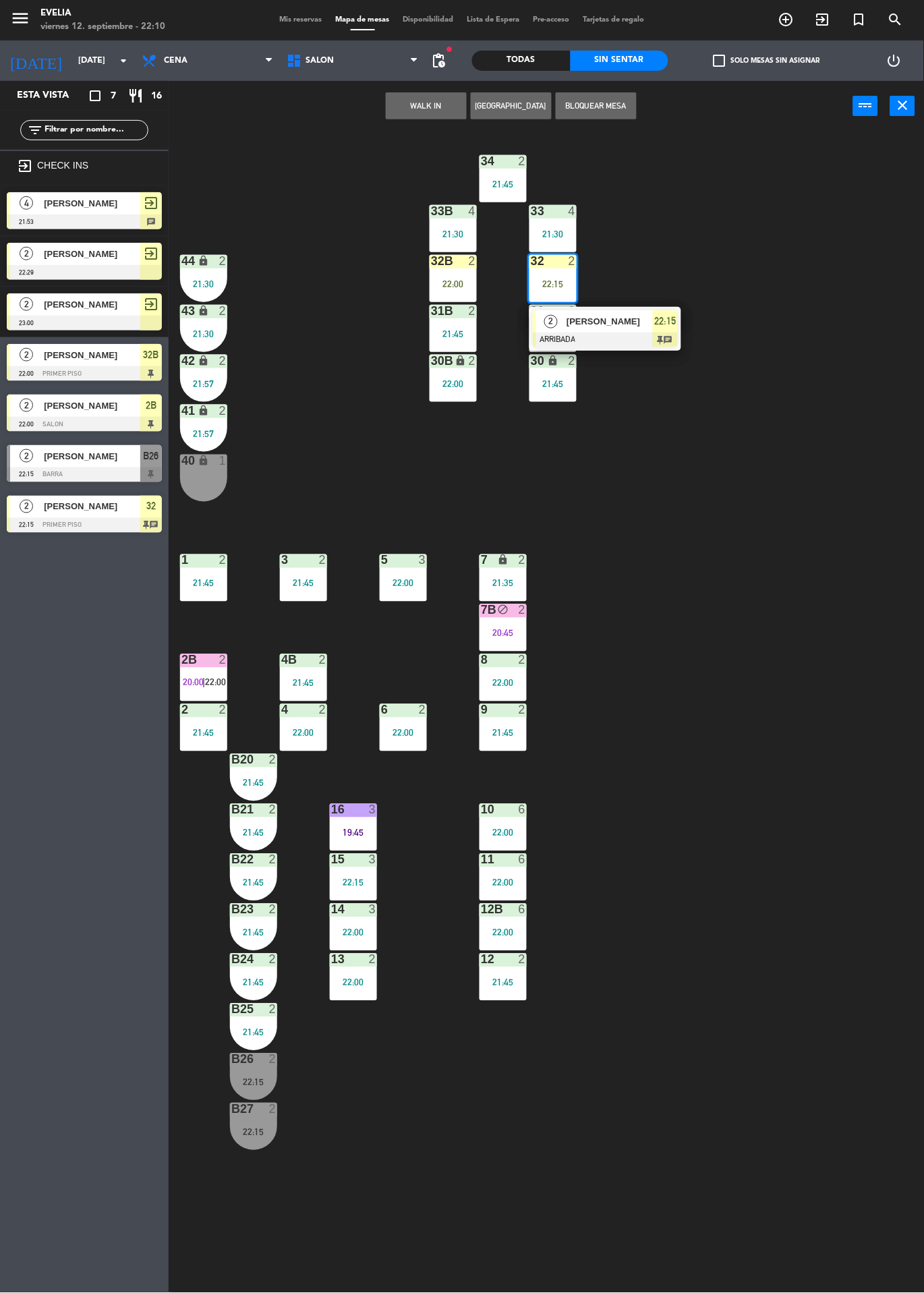
click at [631, 319] on span "[PERSON_NAME]" at bounding box center [610, 321] width 86 height 14
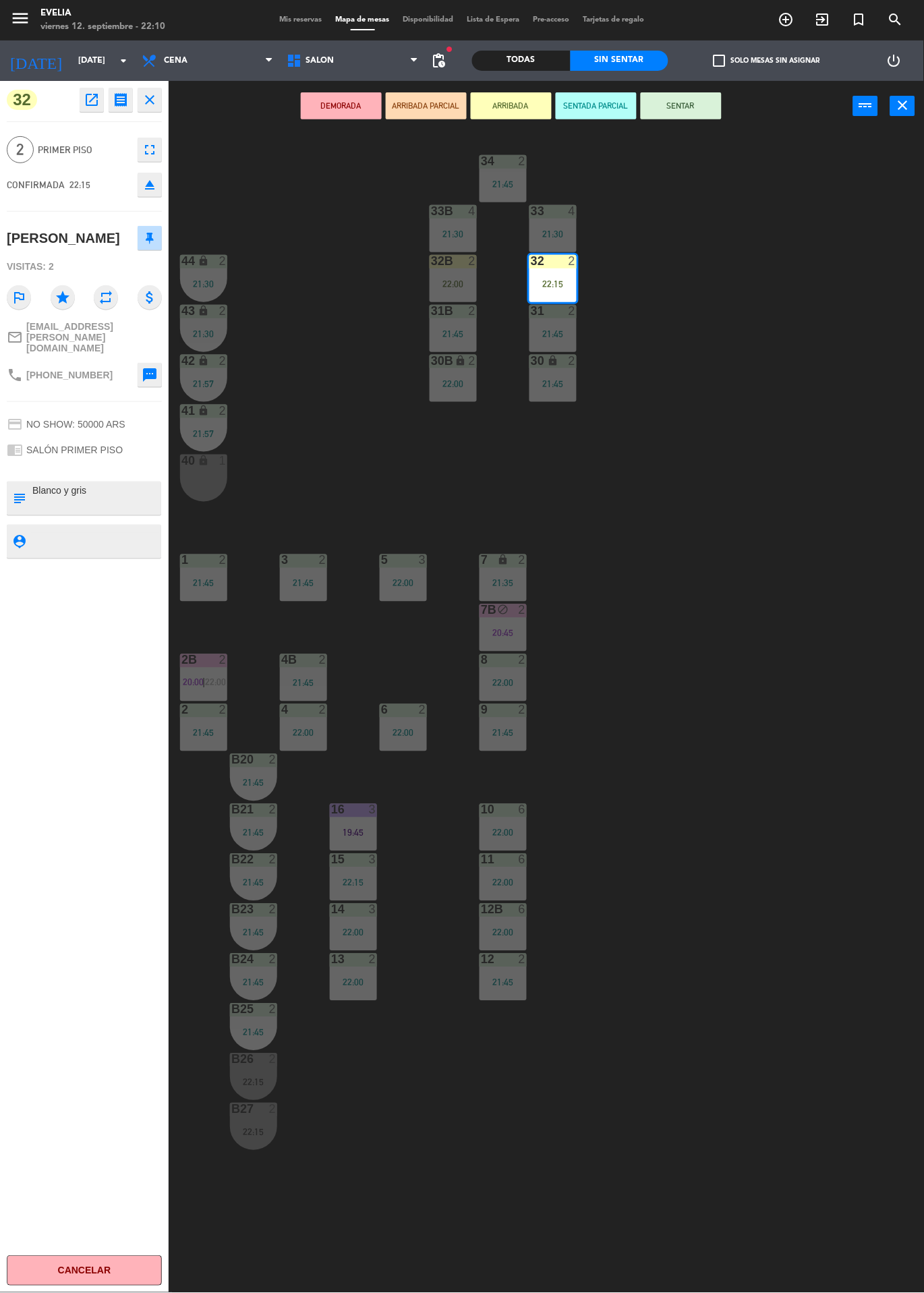
click at [767, 298] on div "34 2 21:45 33B 4 21:30 33 4 21:30 44 lock 2 21:30 32B 2 22:00 32 2 22:15 43 loc…" at bounding box center [551, 711] width 746 height 1161
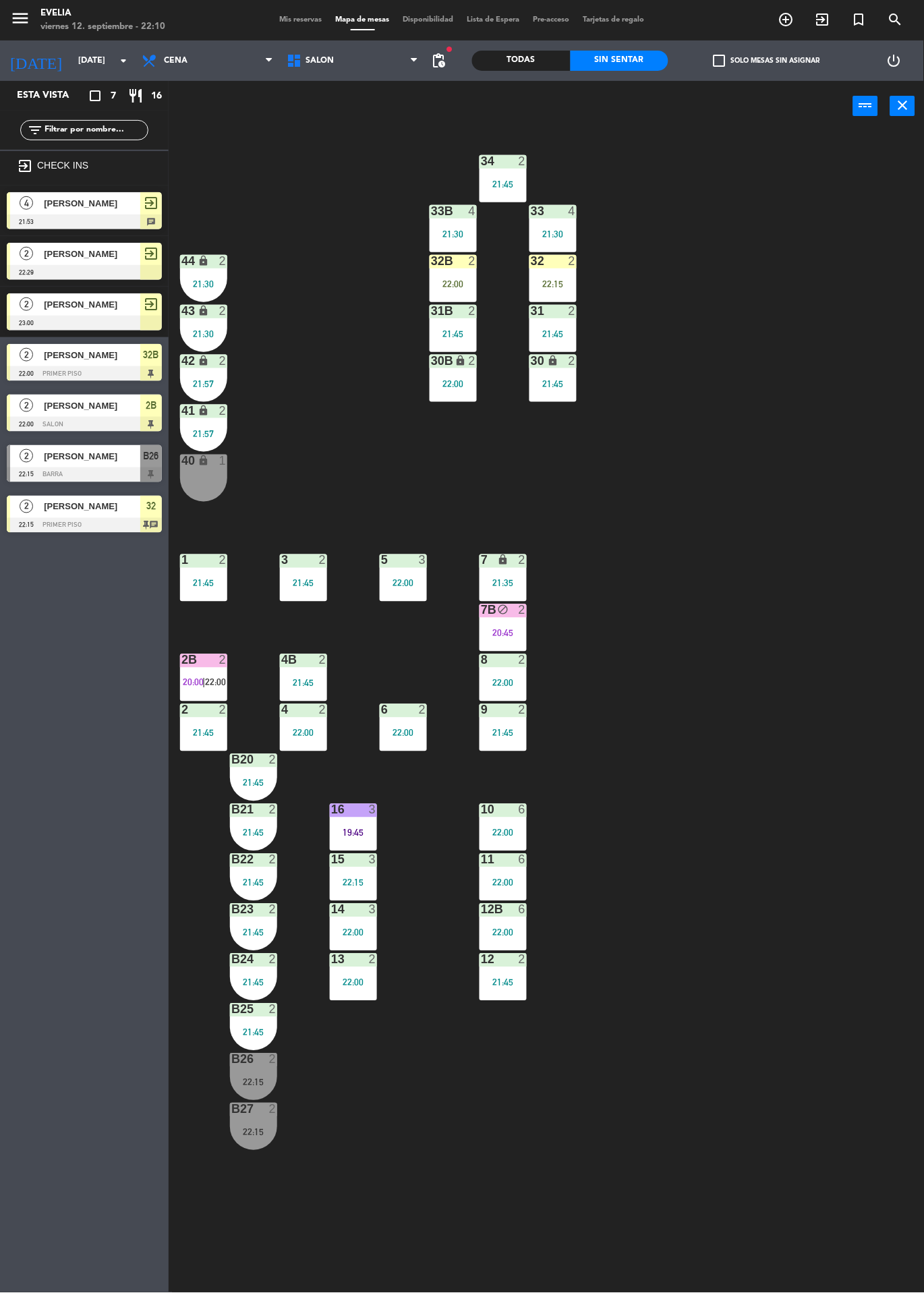
click at [456, 270] on div "32B 2 22:00" at bounding box center [453, 279] width 48 height 48
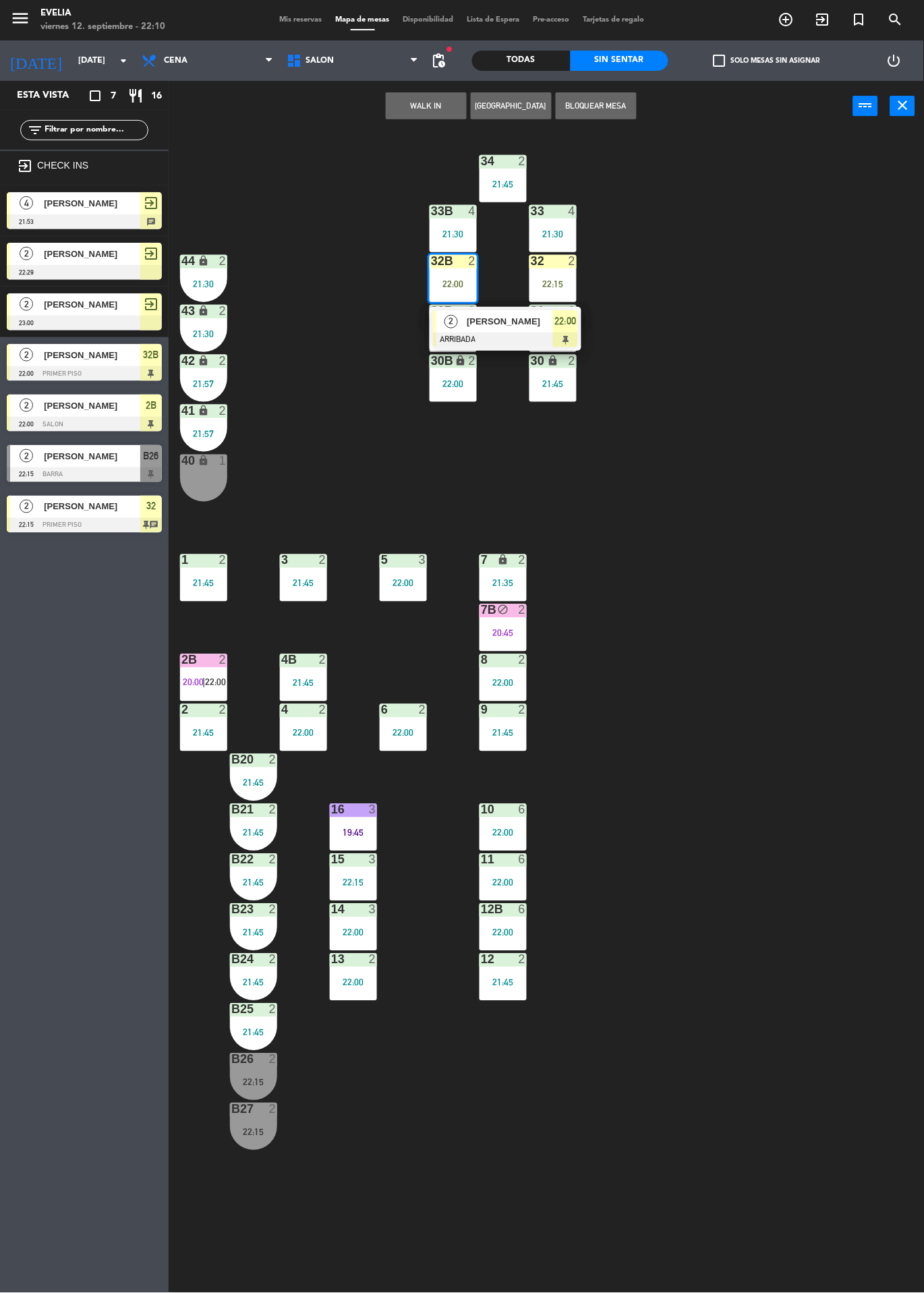
click at [793, 477] on div "34 2 21:45 33B 4 21:30 33 4 21:30 44 lock 2 21:30 32B 2 22:00 2 [PERSON_NAME] A…" at bounding box center [551, 711] width 746 height 1161
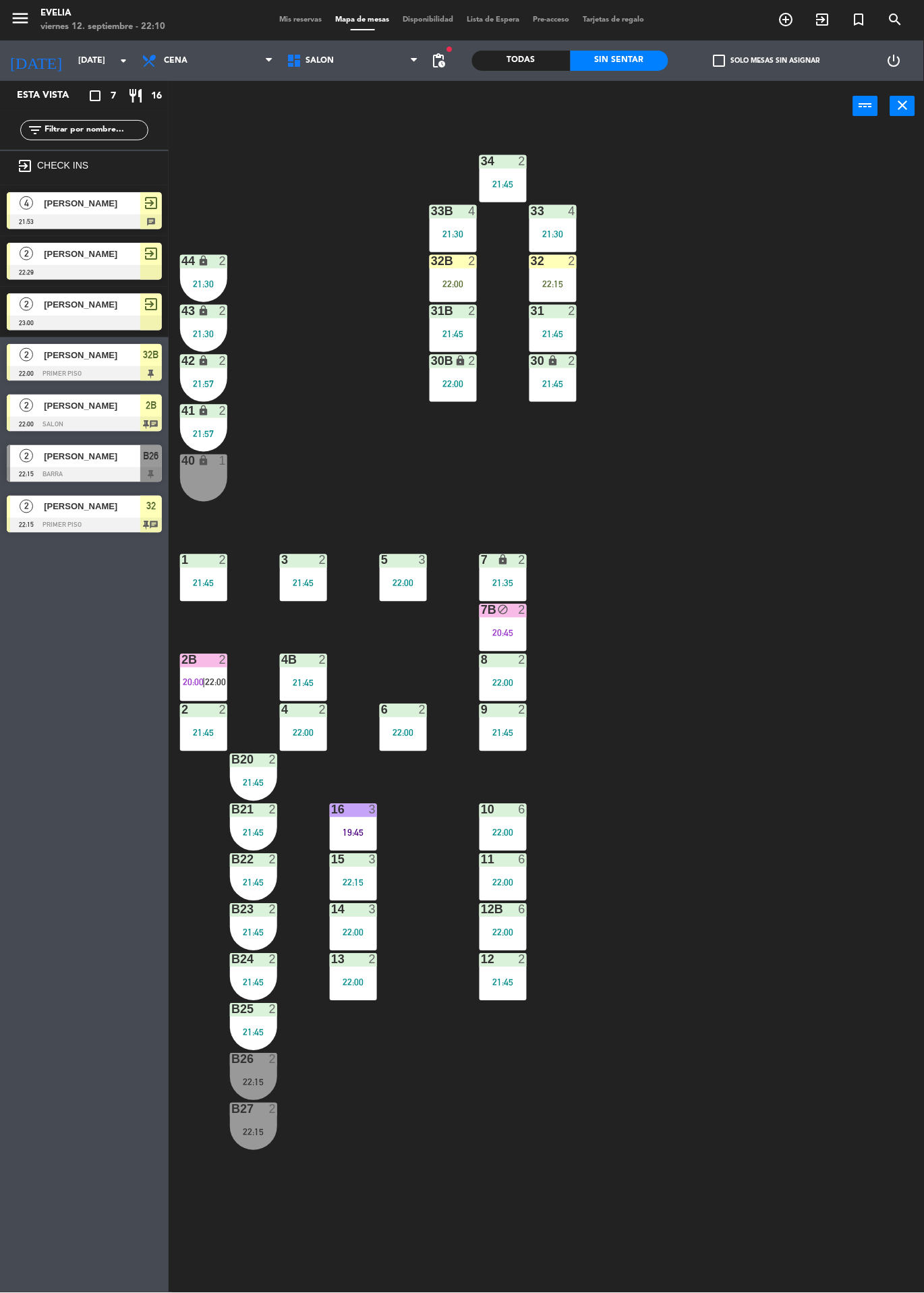
click at [544, 283] on div "22:15" at bounding box center [554, 283] width 48 height 9
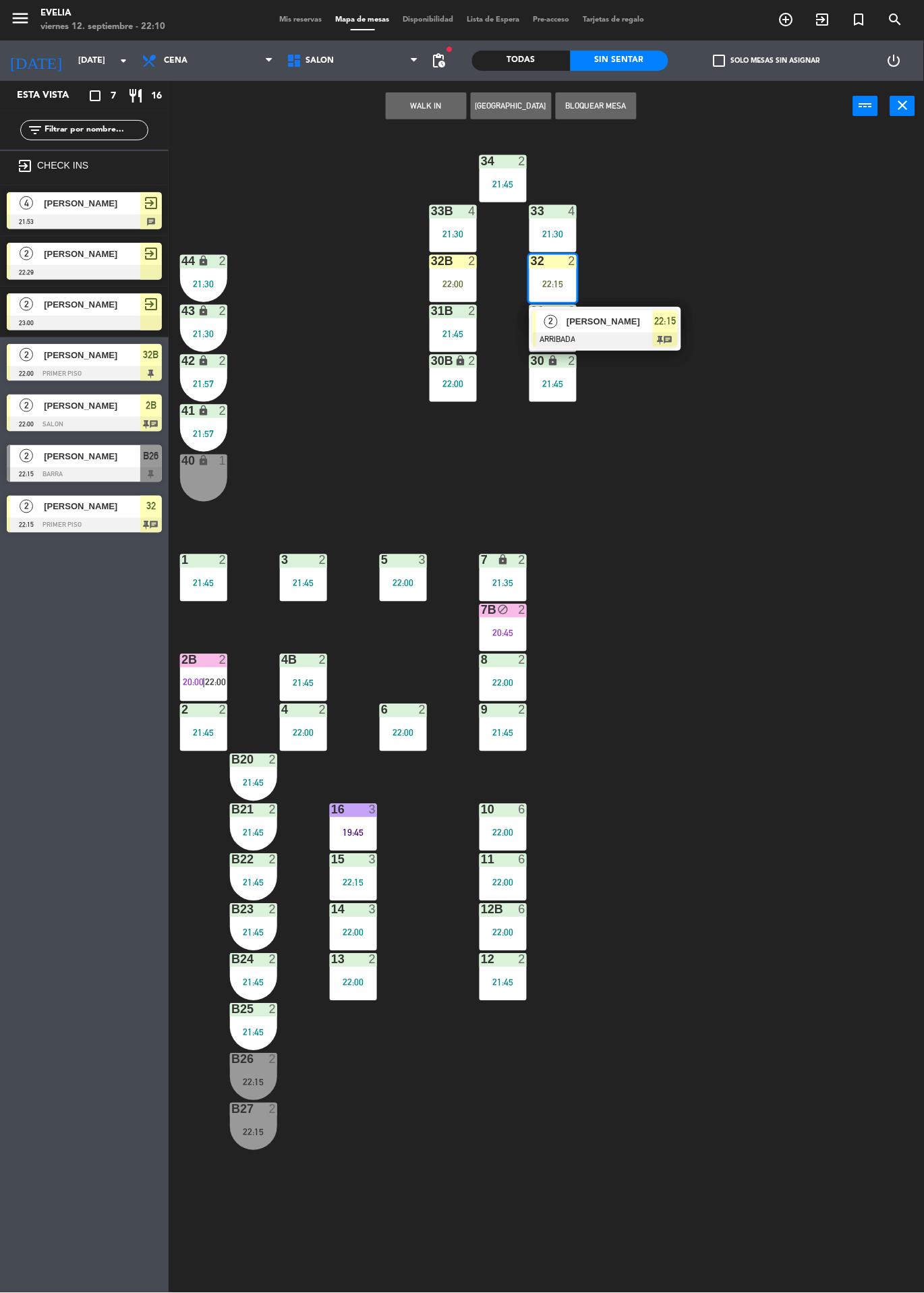
click at [574, 316] on span "[PERSON_NAME]" at bounding box center [610, 321] width 86 height 14
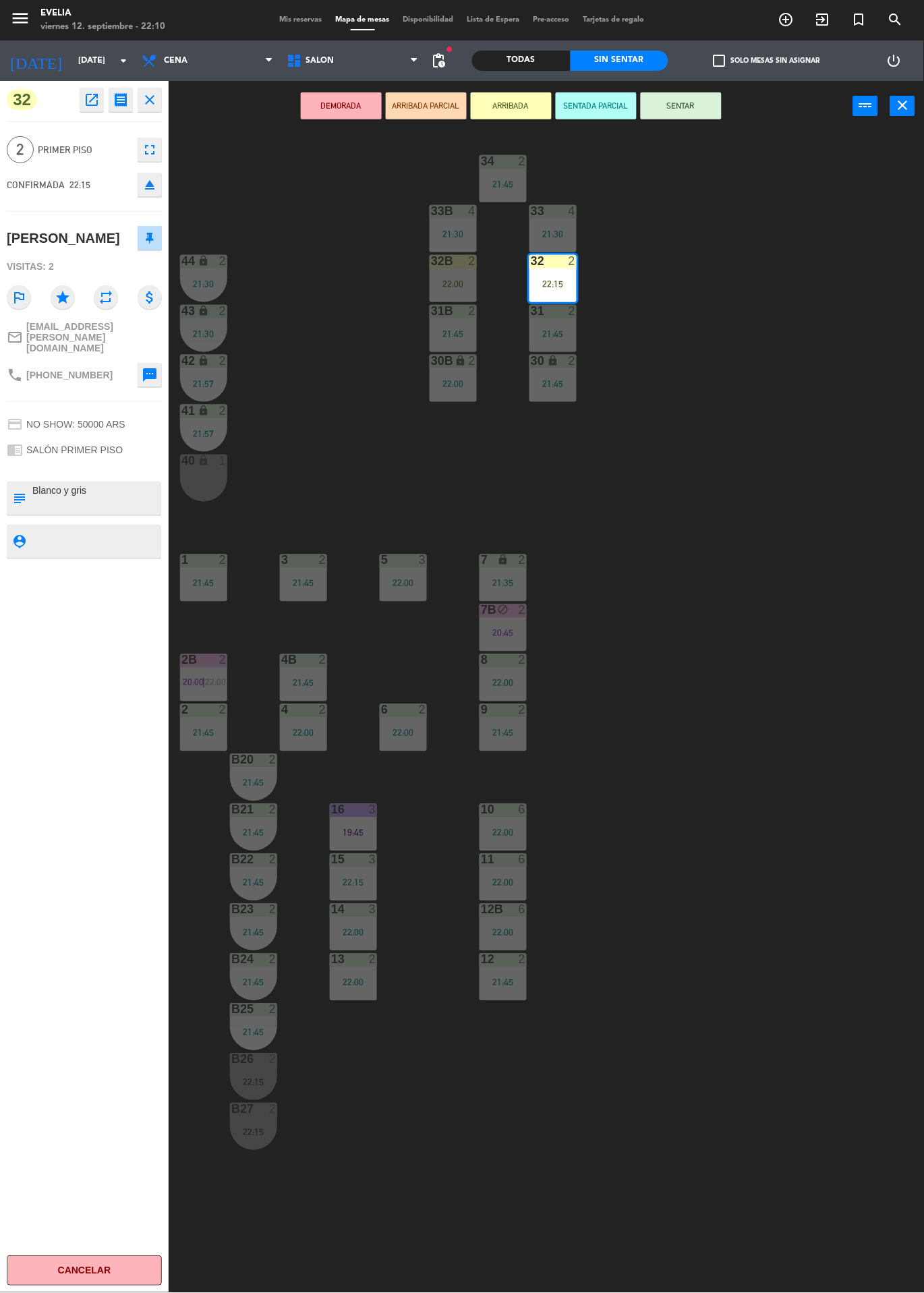
click at [689, 111] on button "SENTAR" at bounding box center [681, 105] width 81 height 27
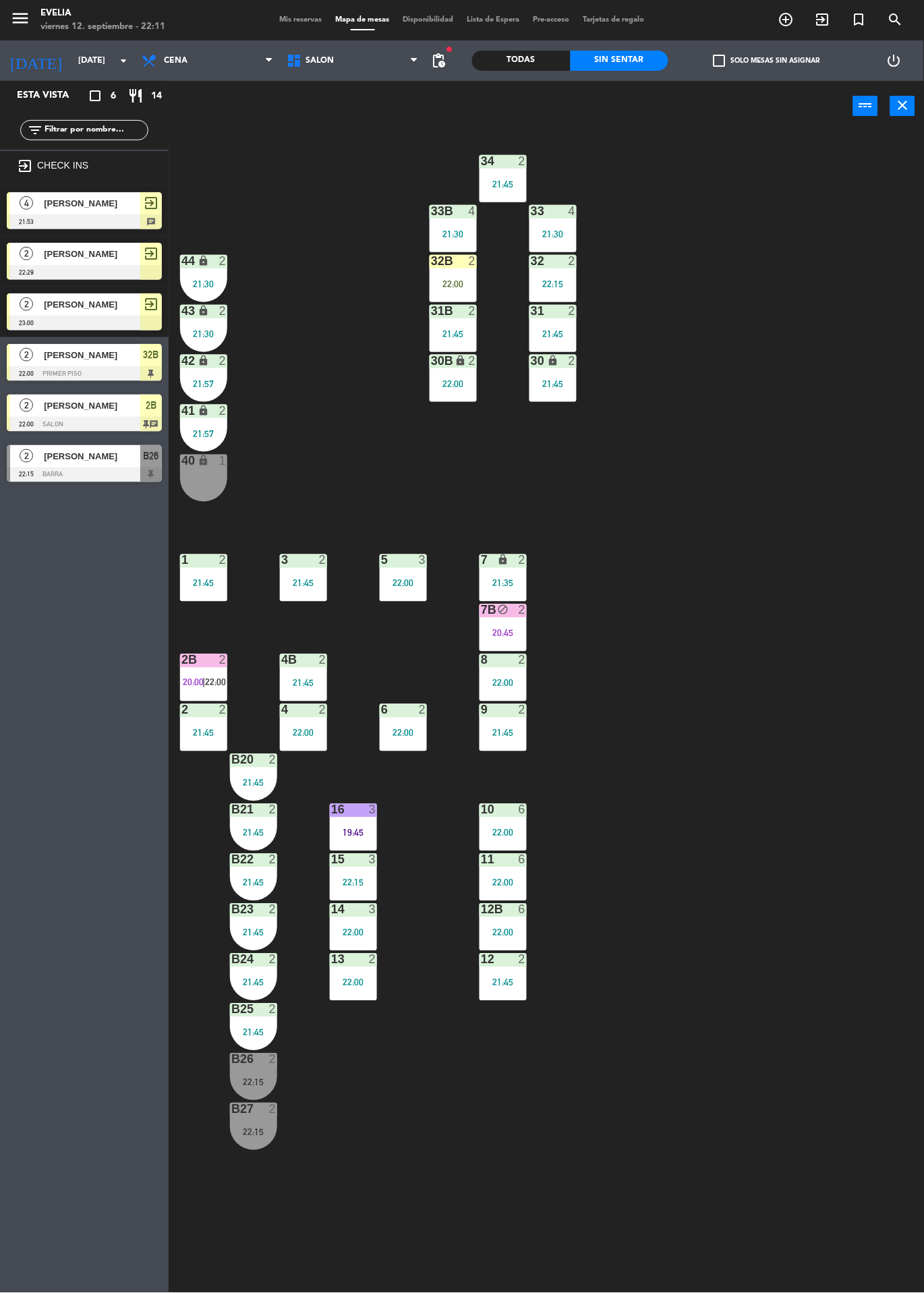
click at [201, 682] on span "20:00" at bounding box center [193, 683] width 21 height 11
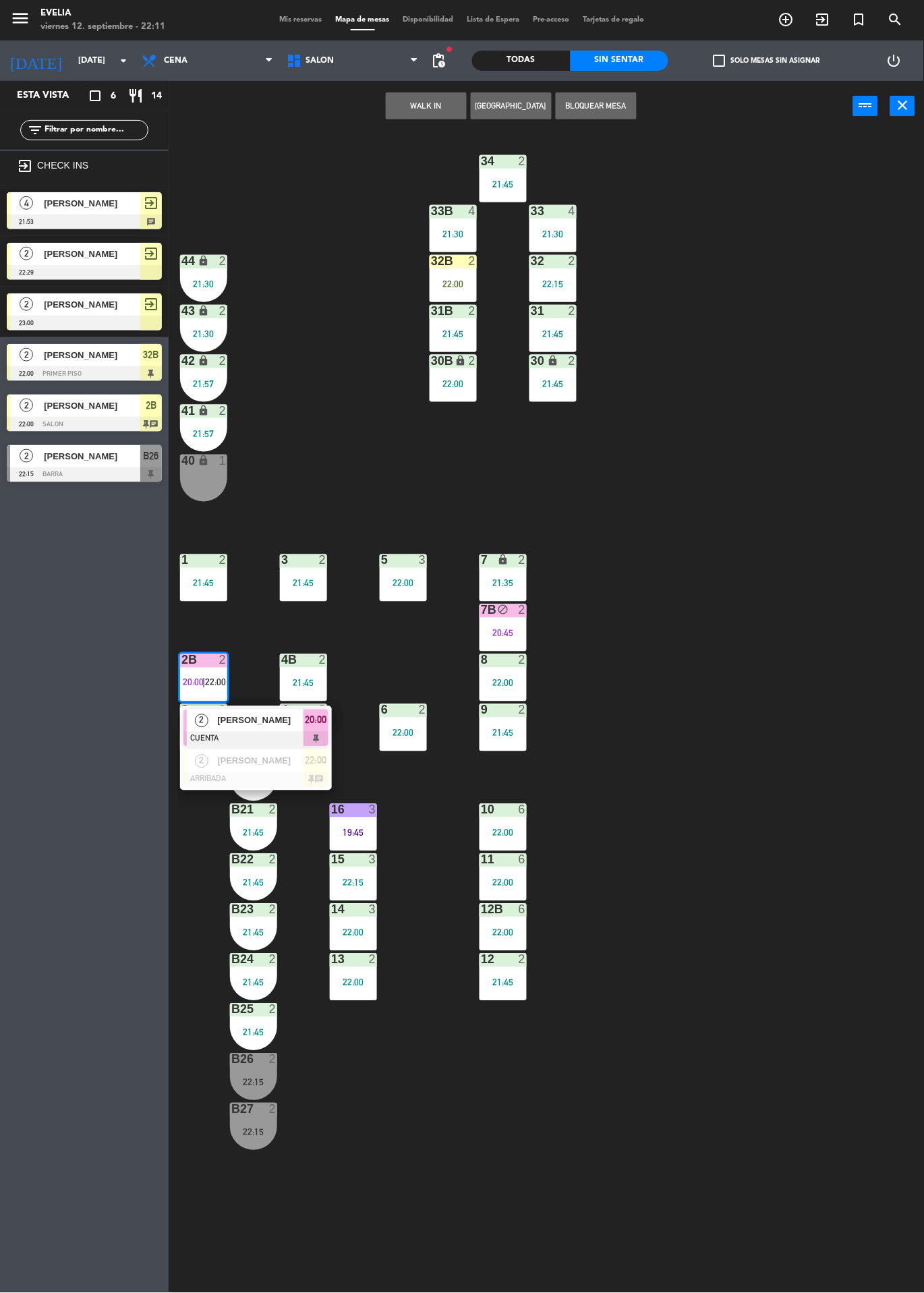
click at [257, 732] on div at bounding box center [256, 739] width 145 height 15
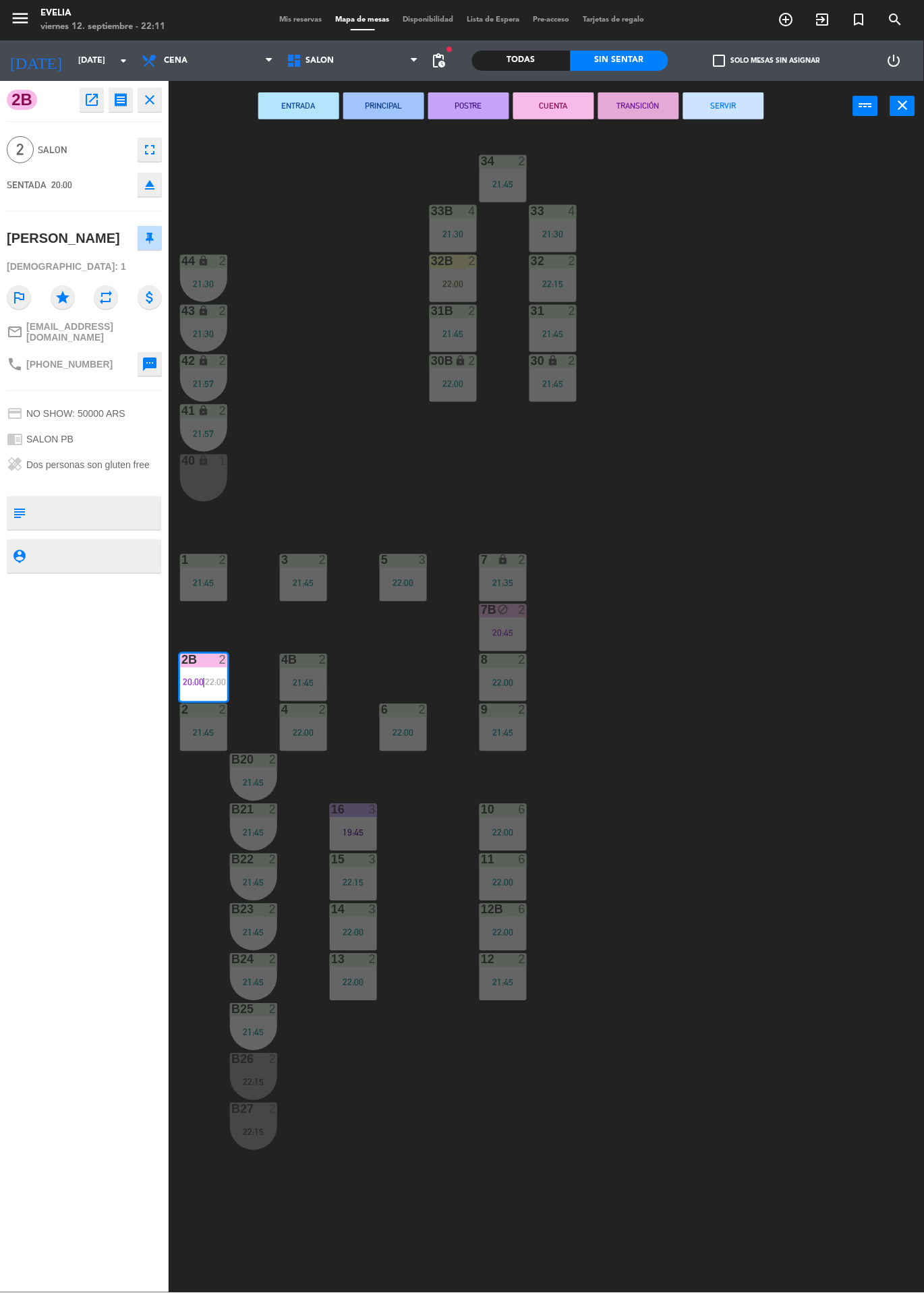
click at [714, 94] on button "SERVIR" at bounding box center [724, 105] width 81 height 27
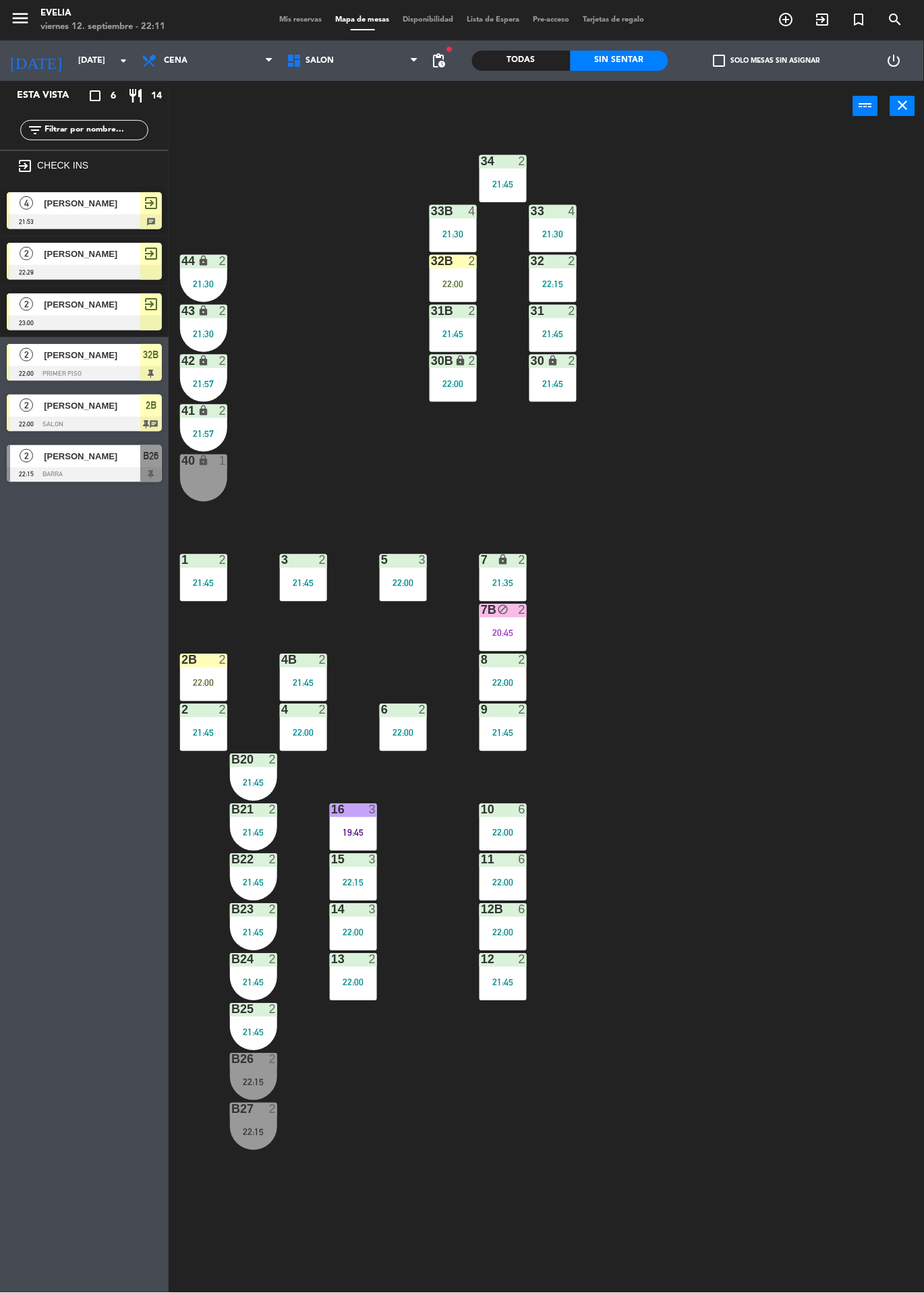
click at [435, 274] on div "32B 2 22:00" at bounding box center [453, 279] width 48 height 48
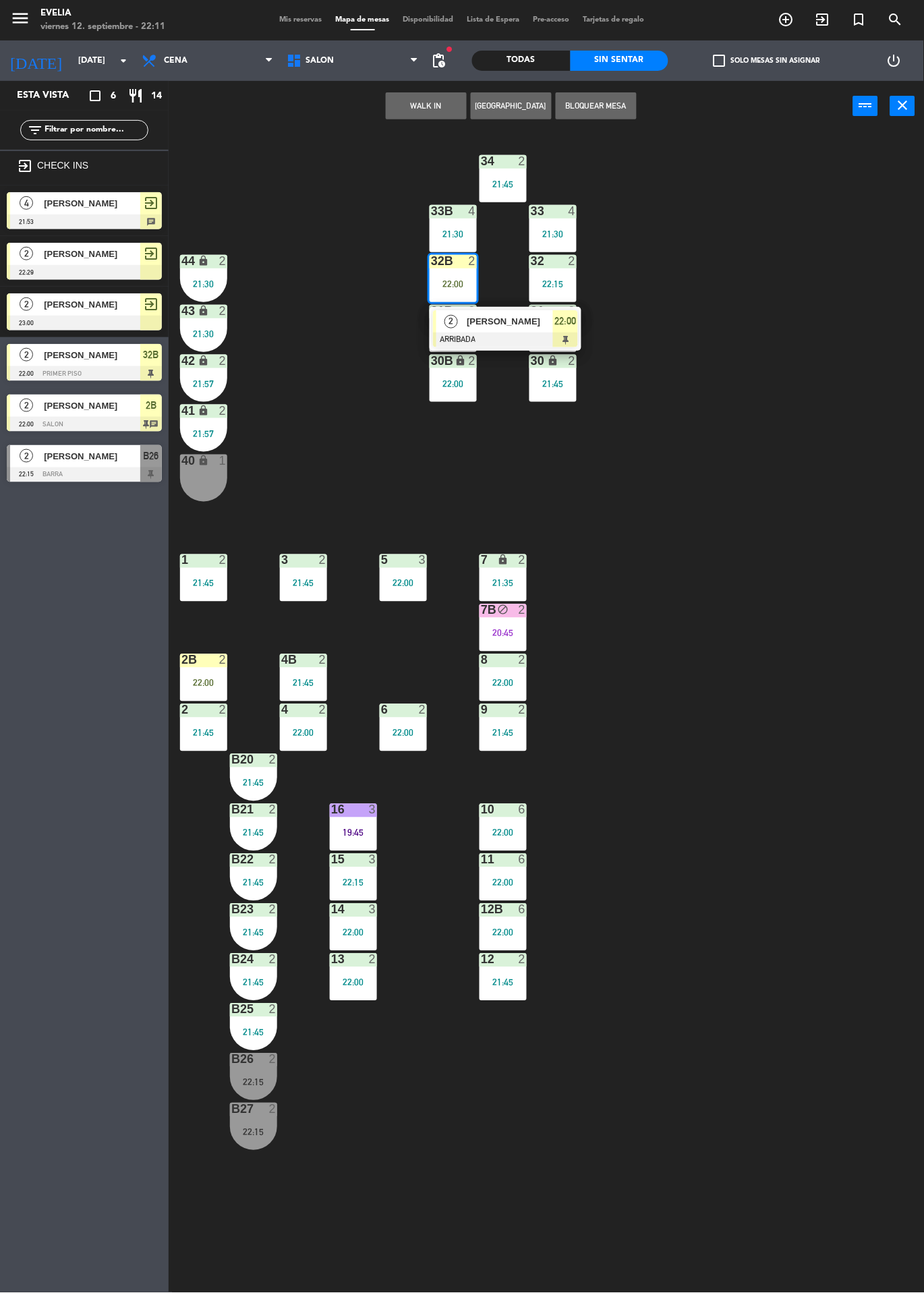
click at [552, 337] on div at bounding box center [505, 339] width 145 height 15
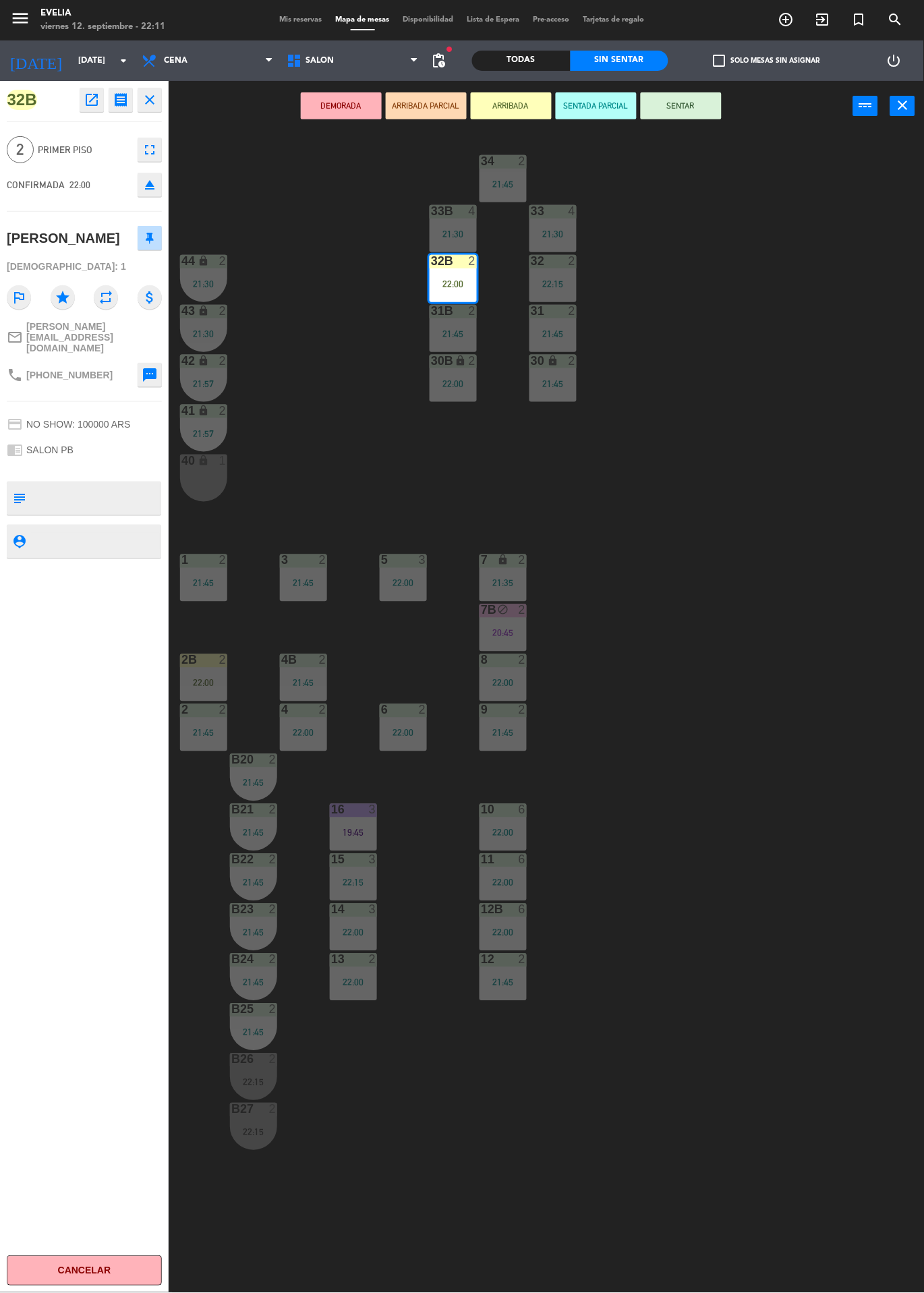
click at [706, 101] on button "SENTAR" at bounding box center [681, 105] width 81 height 27
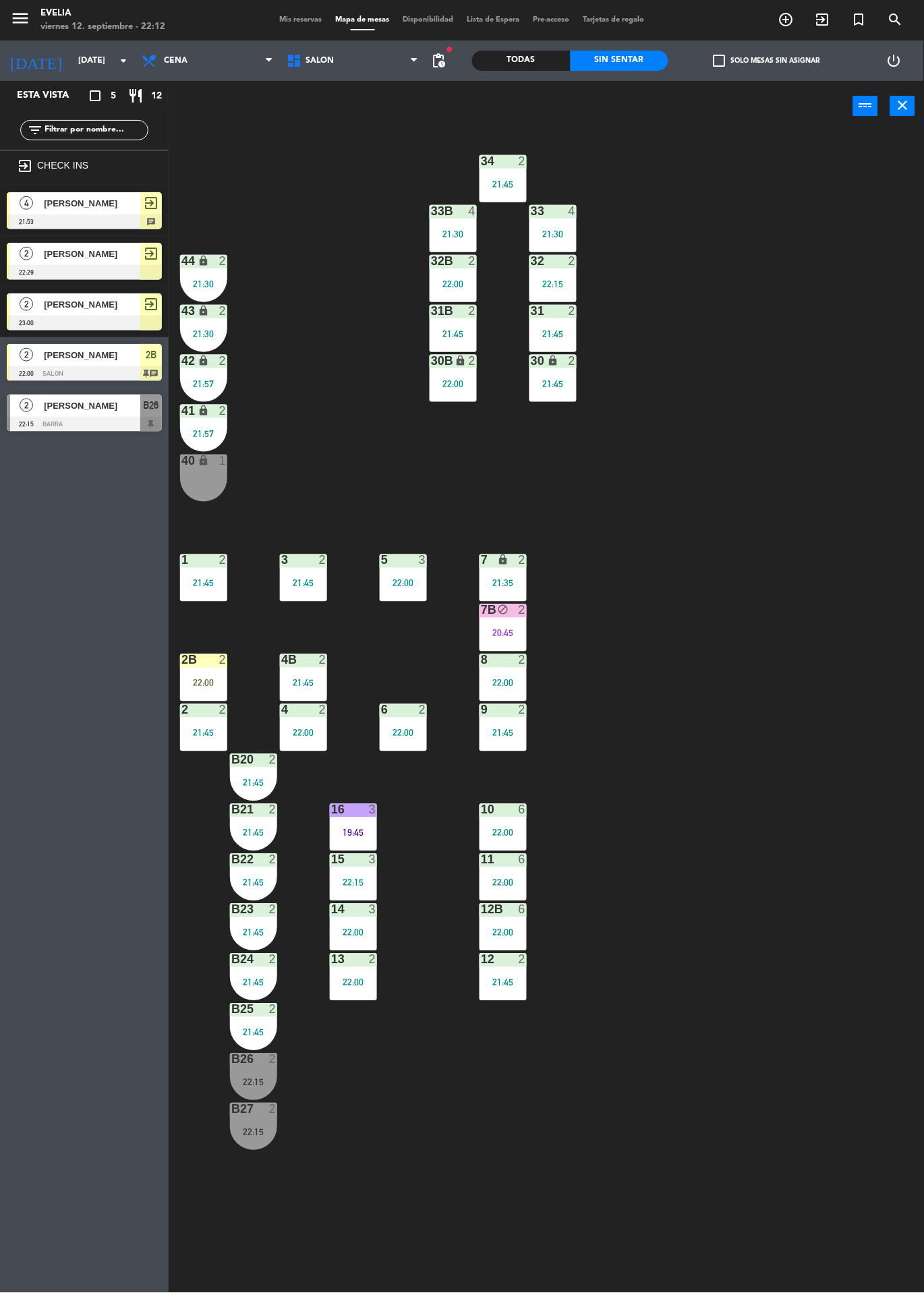
click at [115, 353] on span "[PERSON_NAME]" at bounding box center [92, 355] width 97 height 14
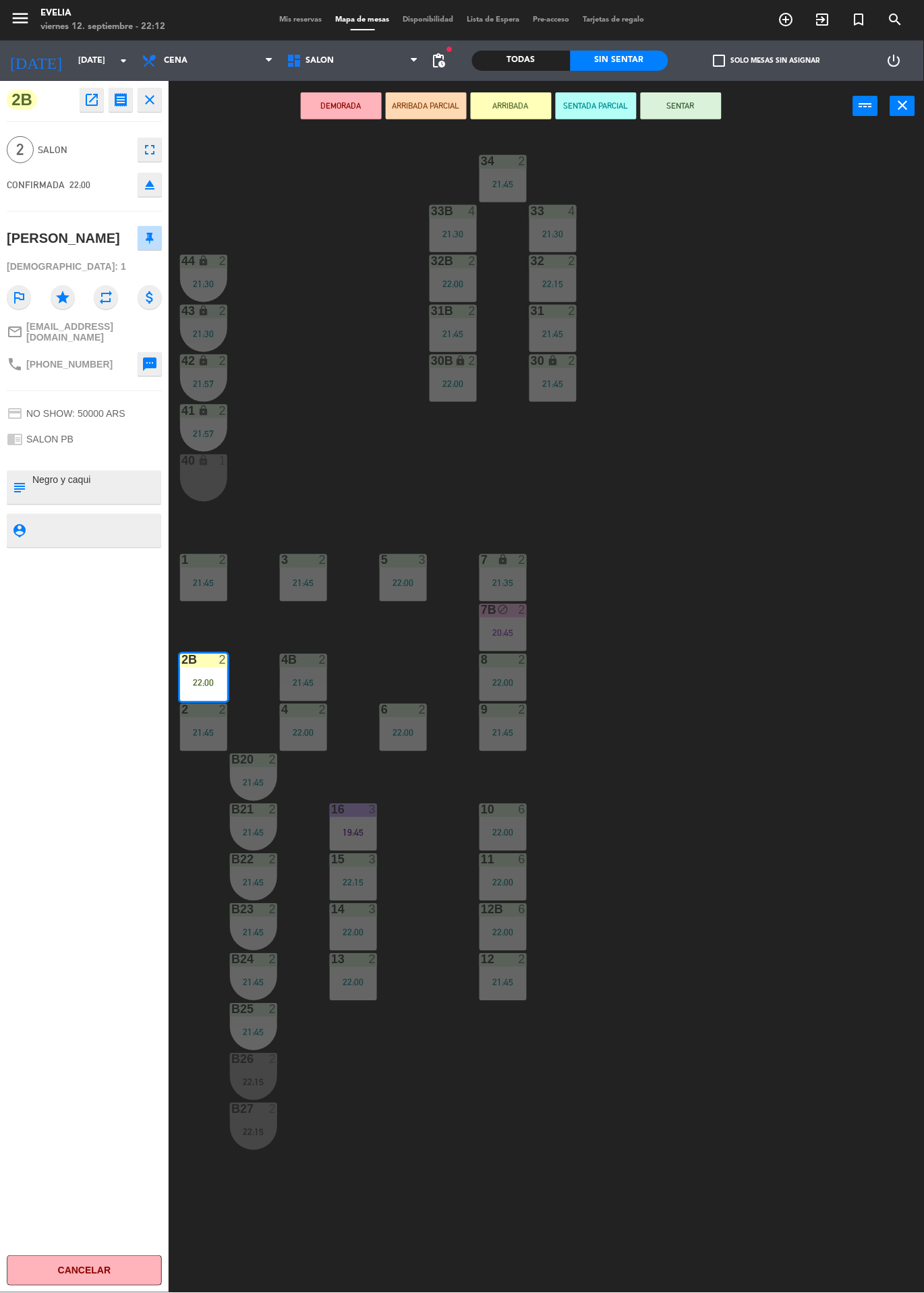
click at [352, 334] on div "34 2 21:45 33B 4 21:30 33 4 21:30 44 lock 2 21:30 32B 2 22:00 32 2 22:15 43 loc…" at bounding box center [551, 711] width 746 height 1161
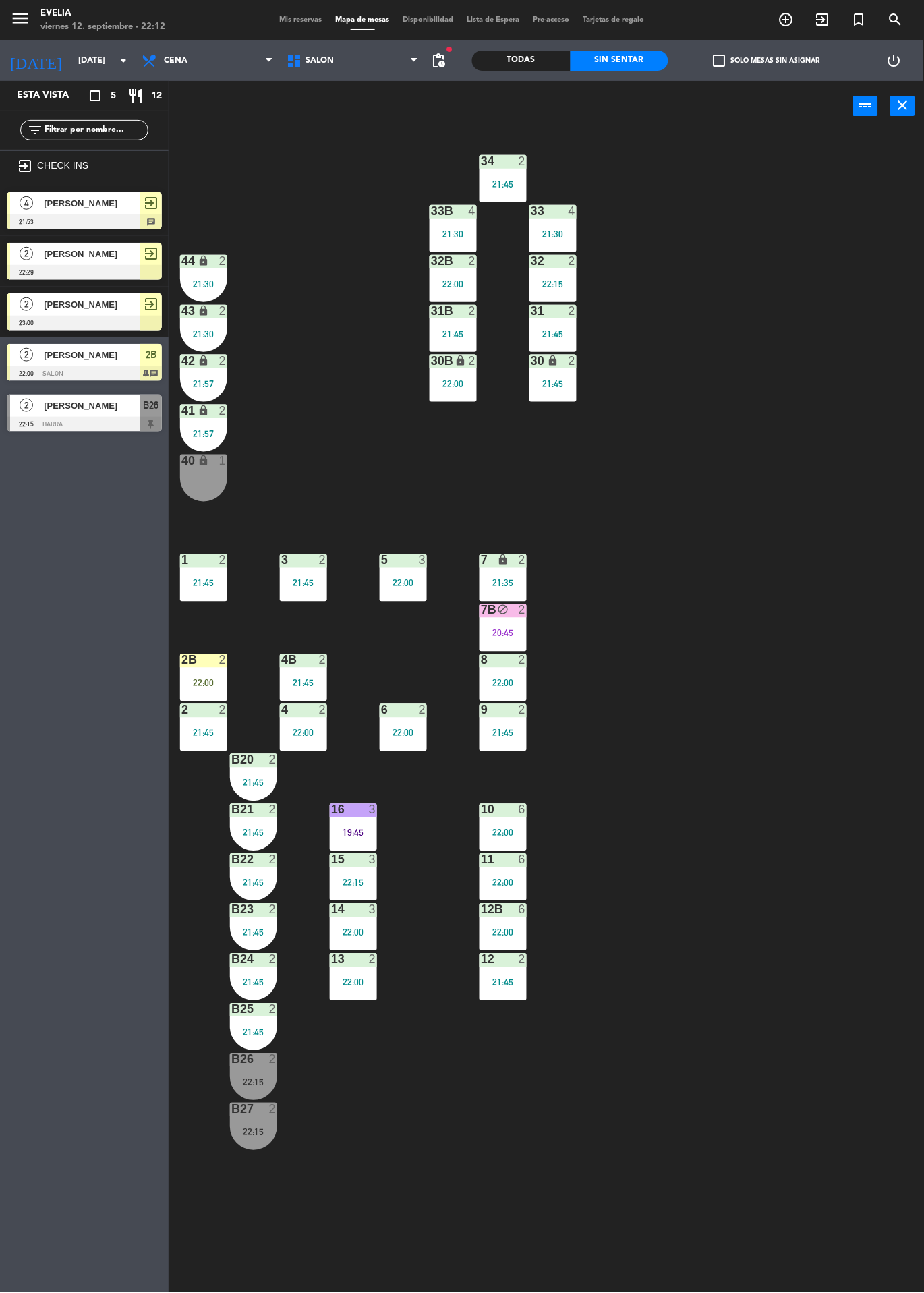
click at [224, 684] on div "22:00" at bounding box center [204, 683] width 48 height 9
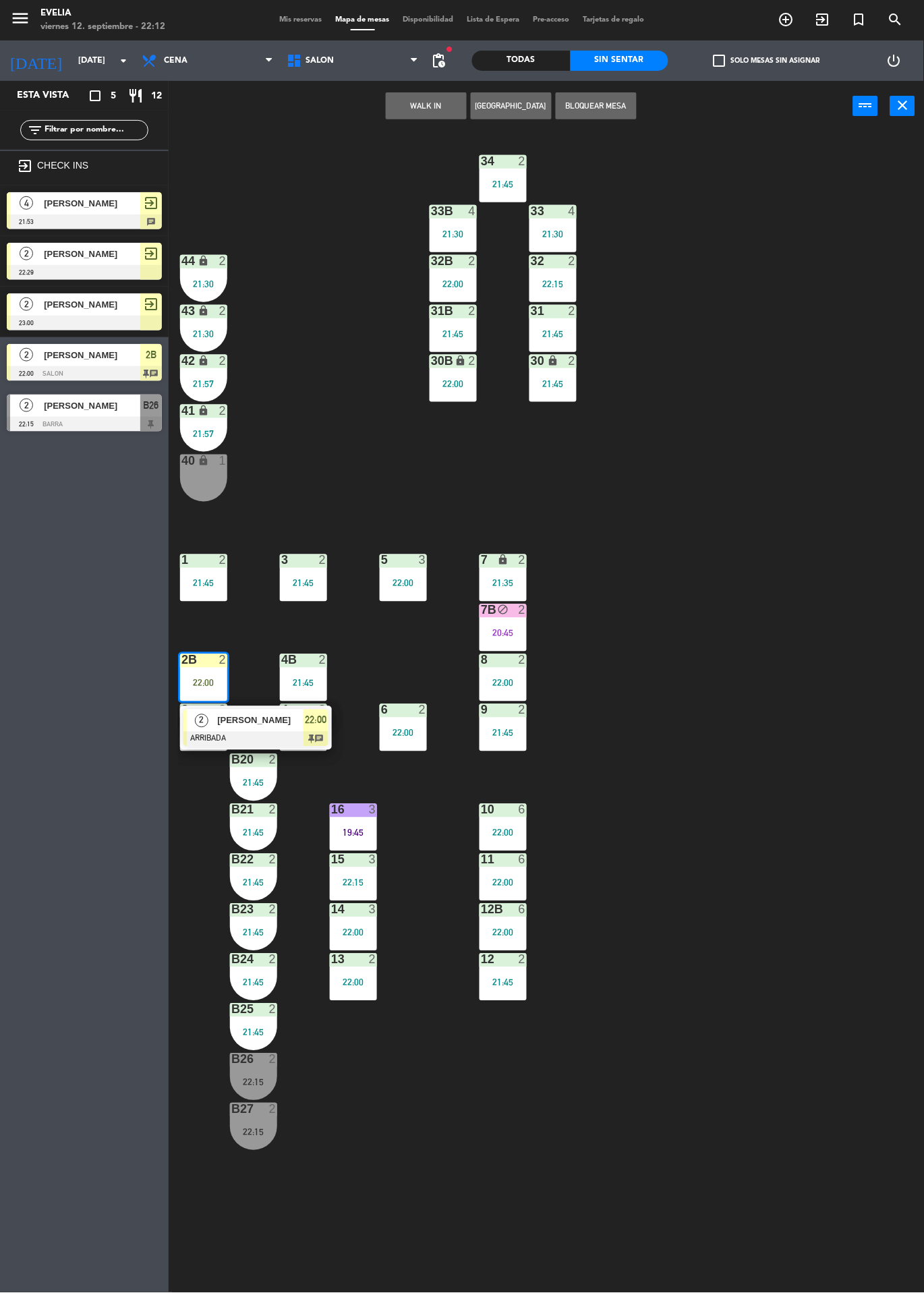
click at [299, 737] on div at bounding box center [256, 739] width 145 height 15
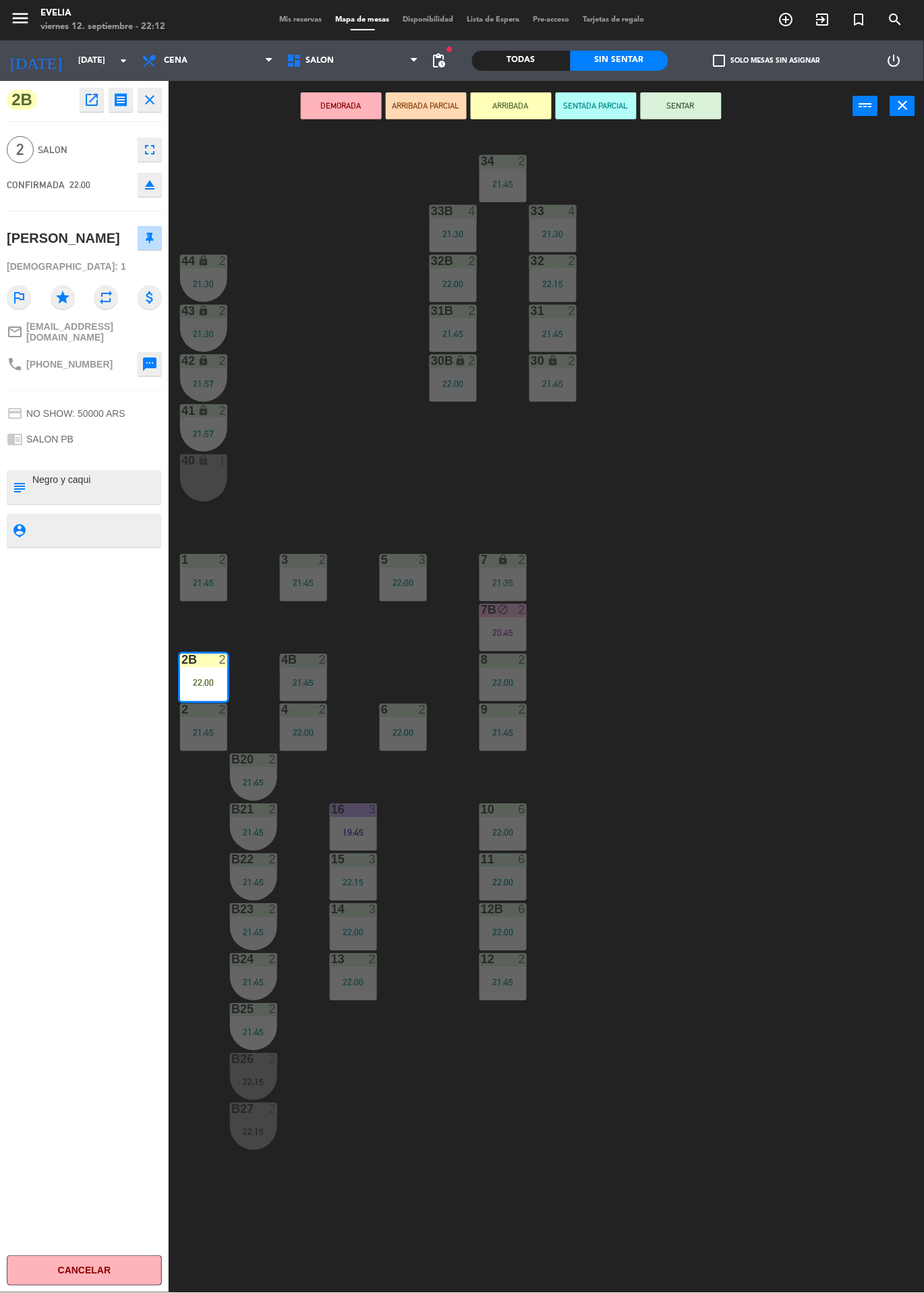
click at [696, 106] on button "SENTAR" at bounding box center [681, 105] width 81 height 27
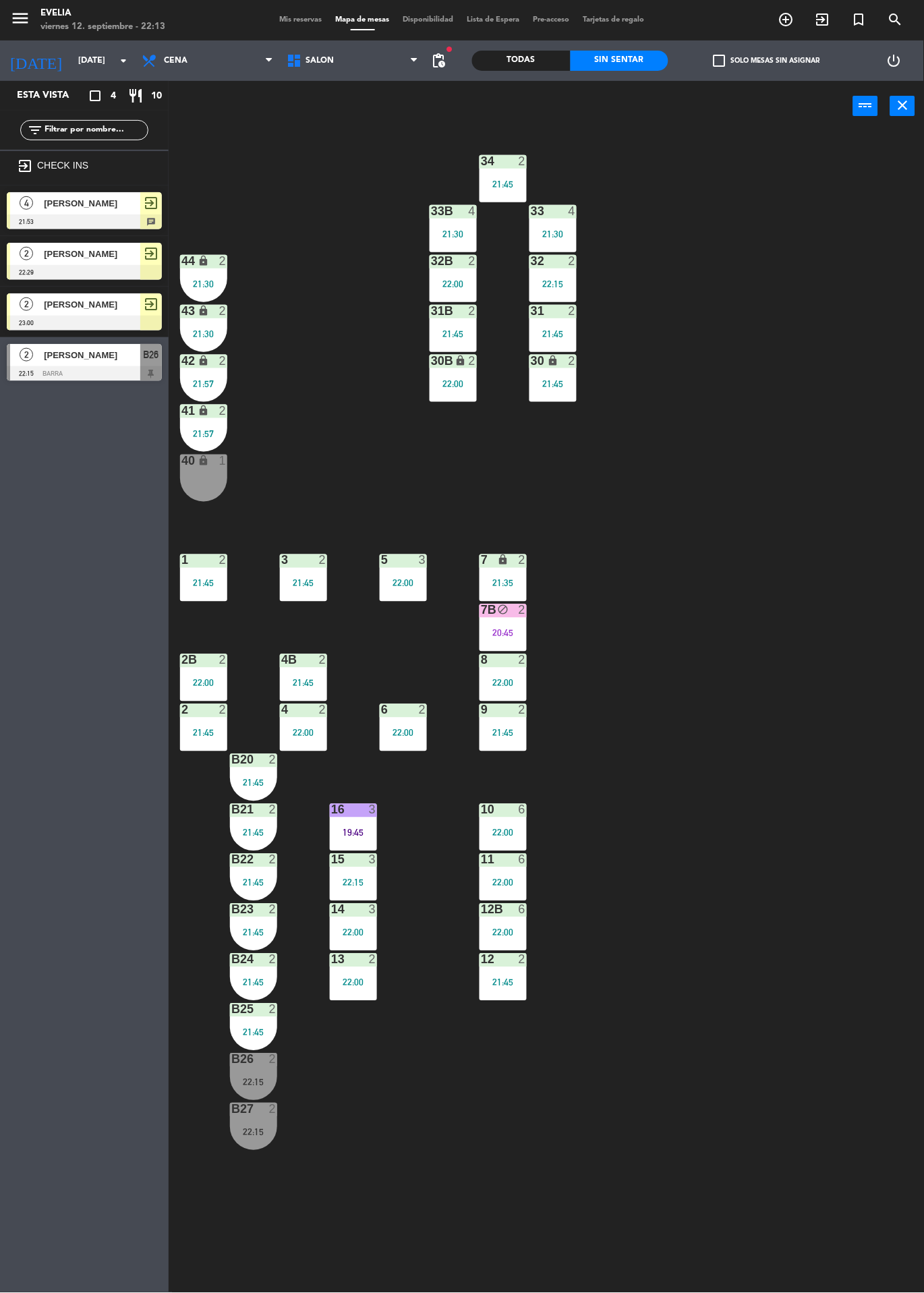
click at [501, 636] on div "20:45" at bounding box center [503, 633] width 48 height 9
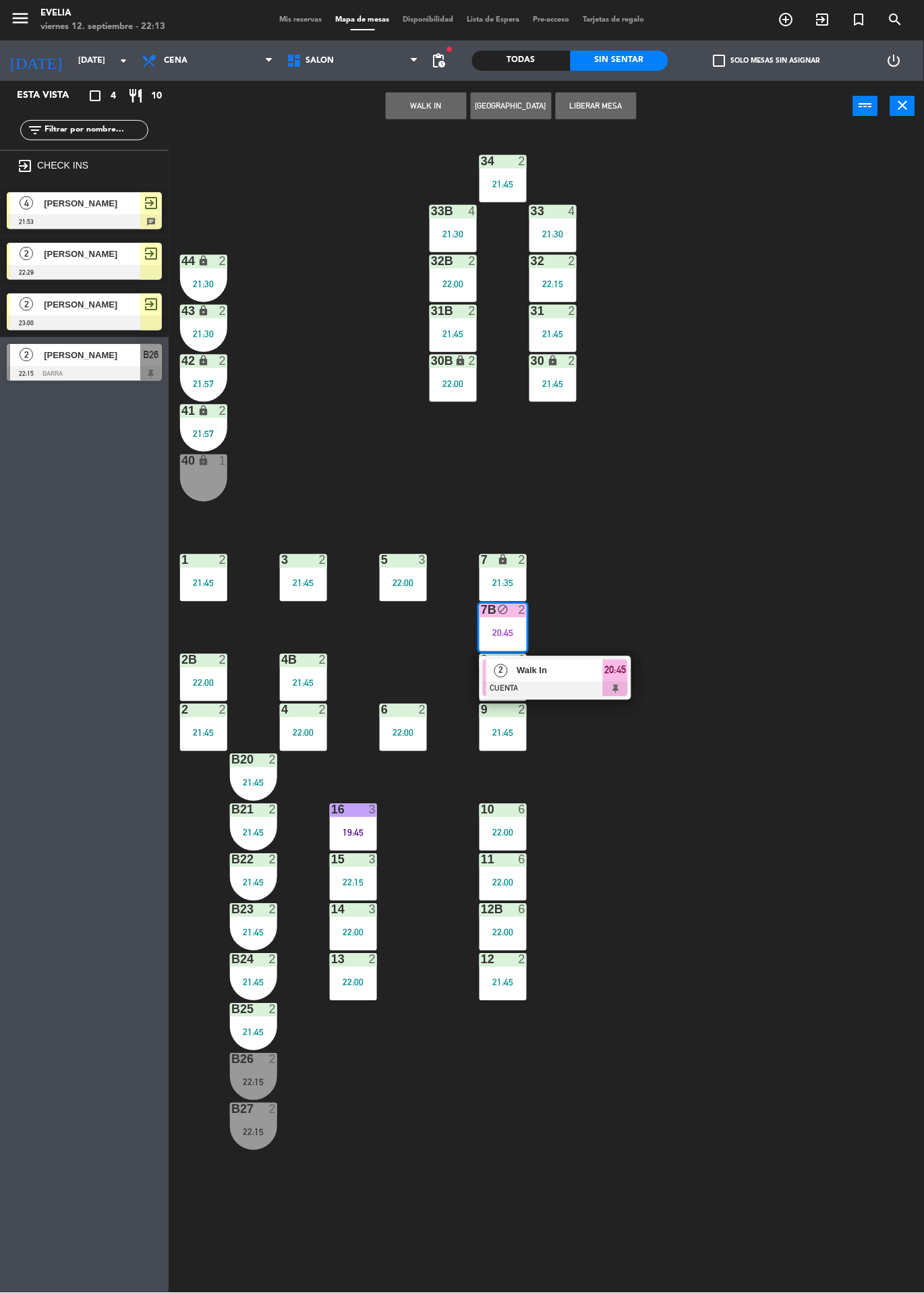
click at [608, 686] on div at bounding box center [555, 689] width 145 height 15
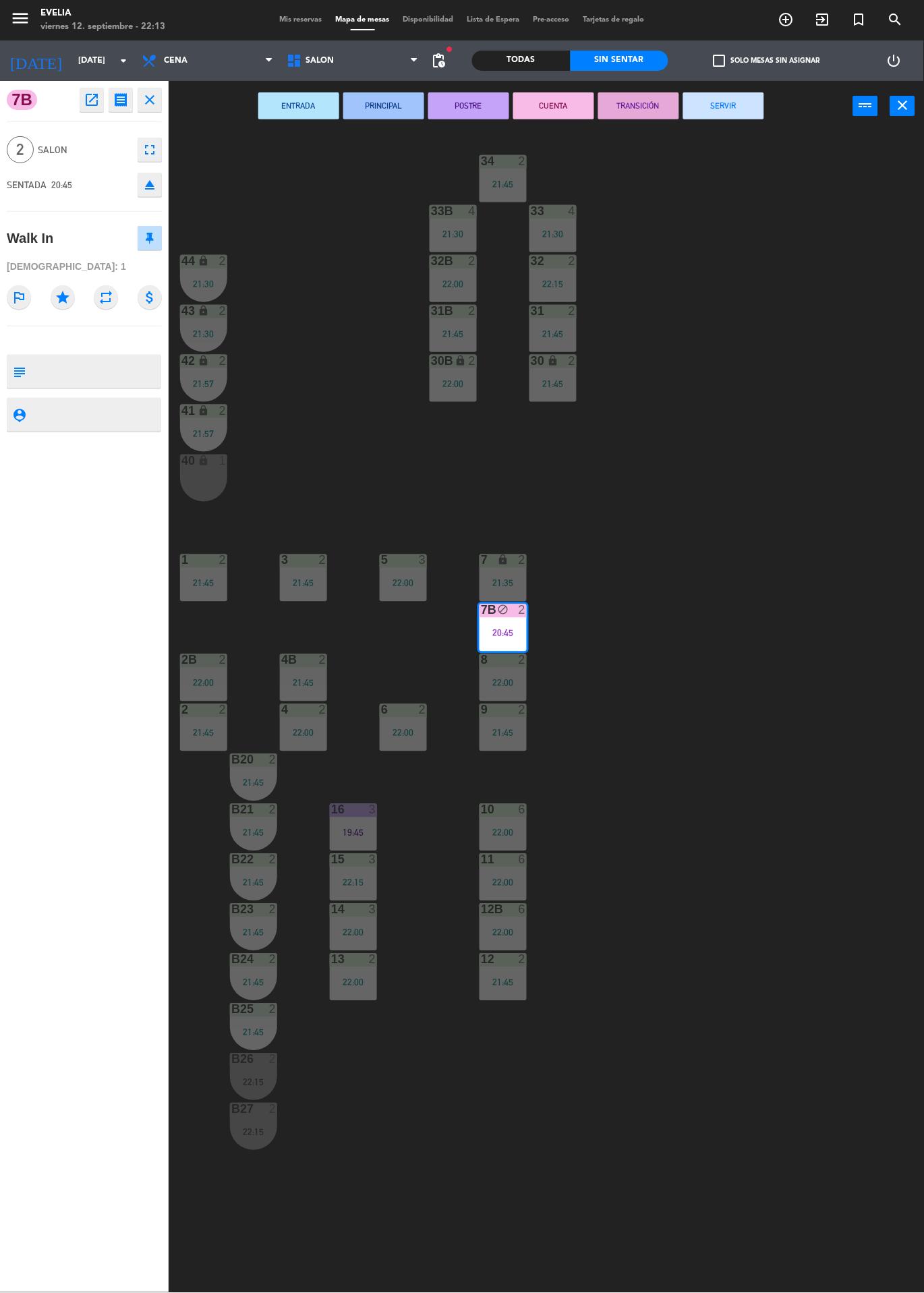
click at [724, 105] on button "SERVIR" at bounding box center [724, 105] width 81 height 27
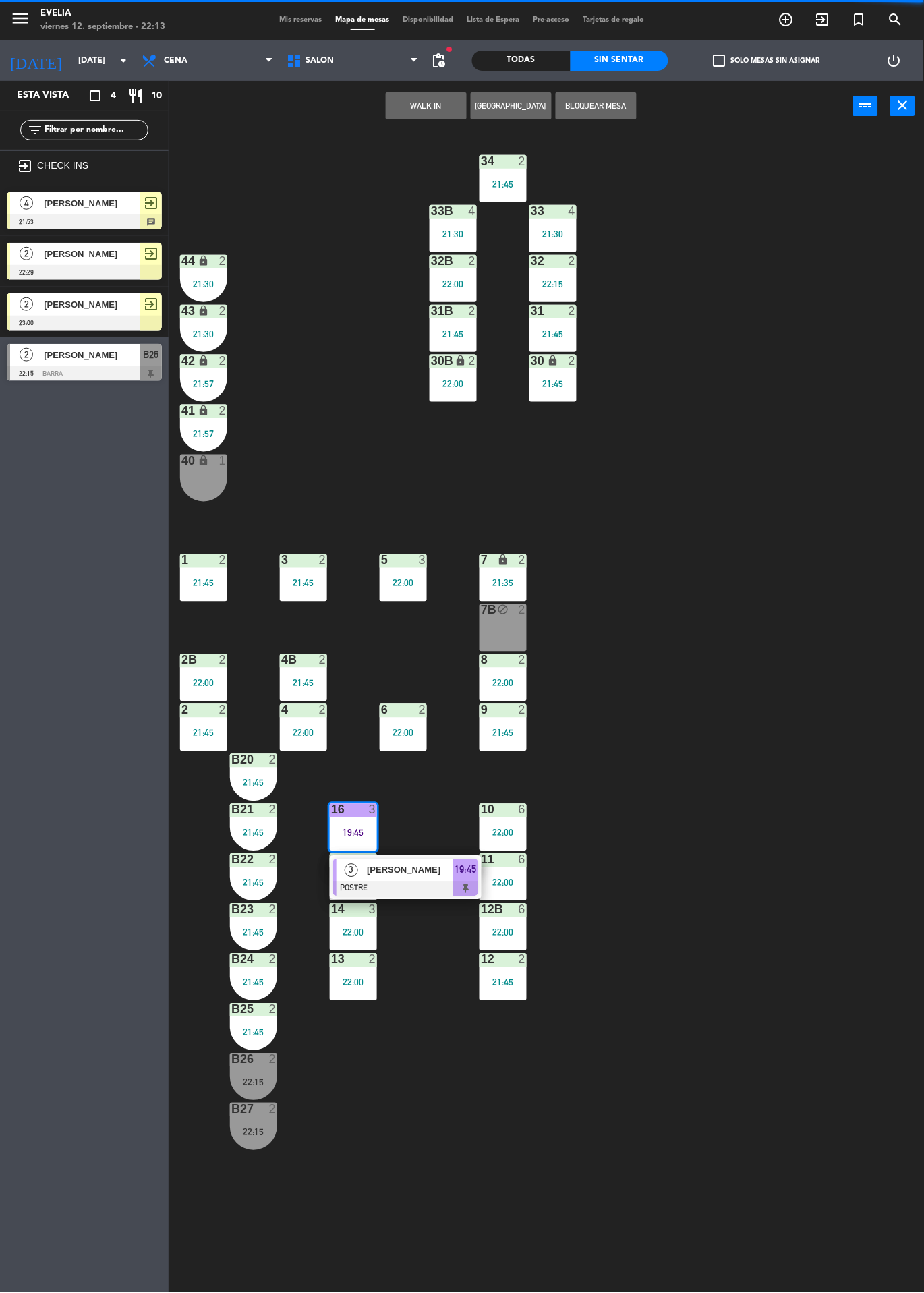
click at [419, 866] on span "[PERSON_NAME]" at bounding box center [410, 871] width 86 height 14
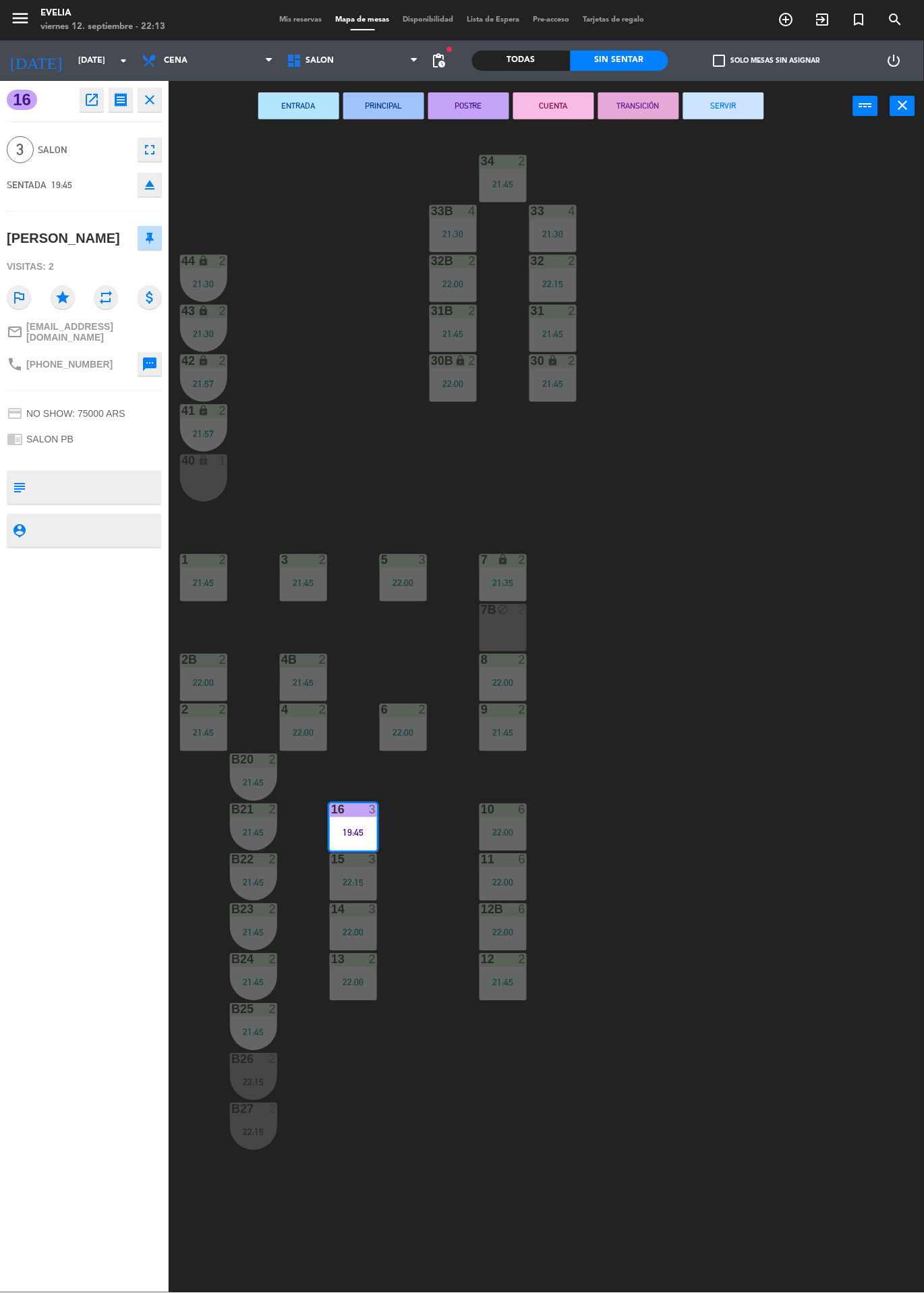
click at [553, 117] on button "CUENTA" at bounding box center [554, 105] width 81 height 27
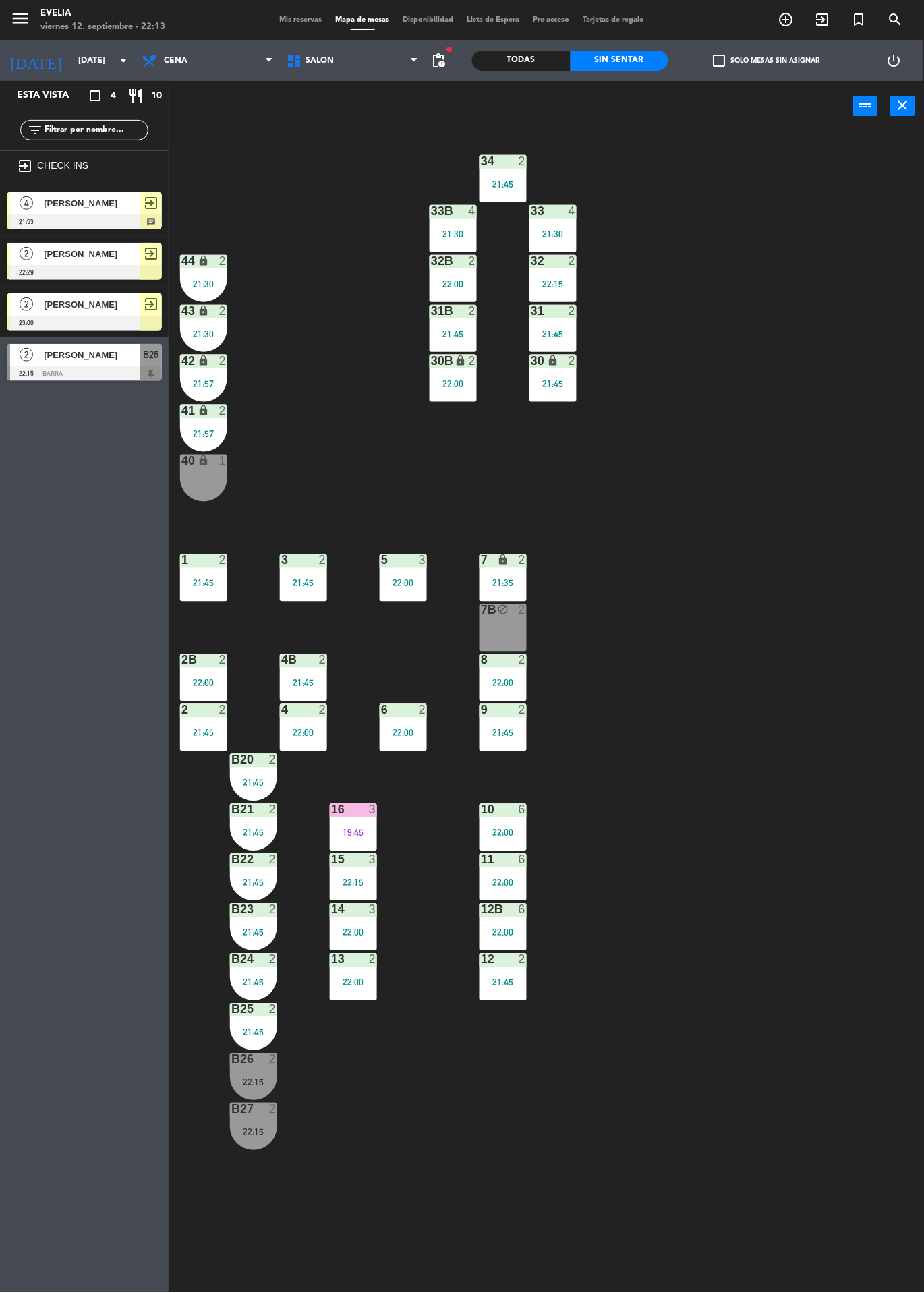
click at [277, 19] on span "Mis reservas" at bounding box center [301, 19] width 56 height 7
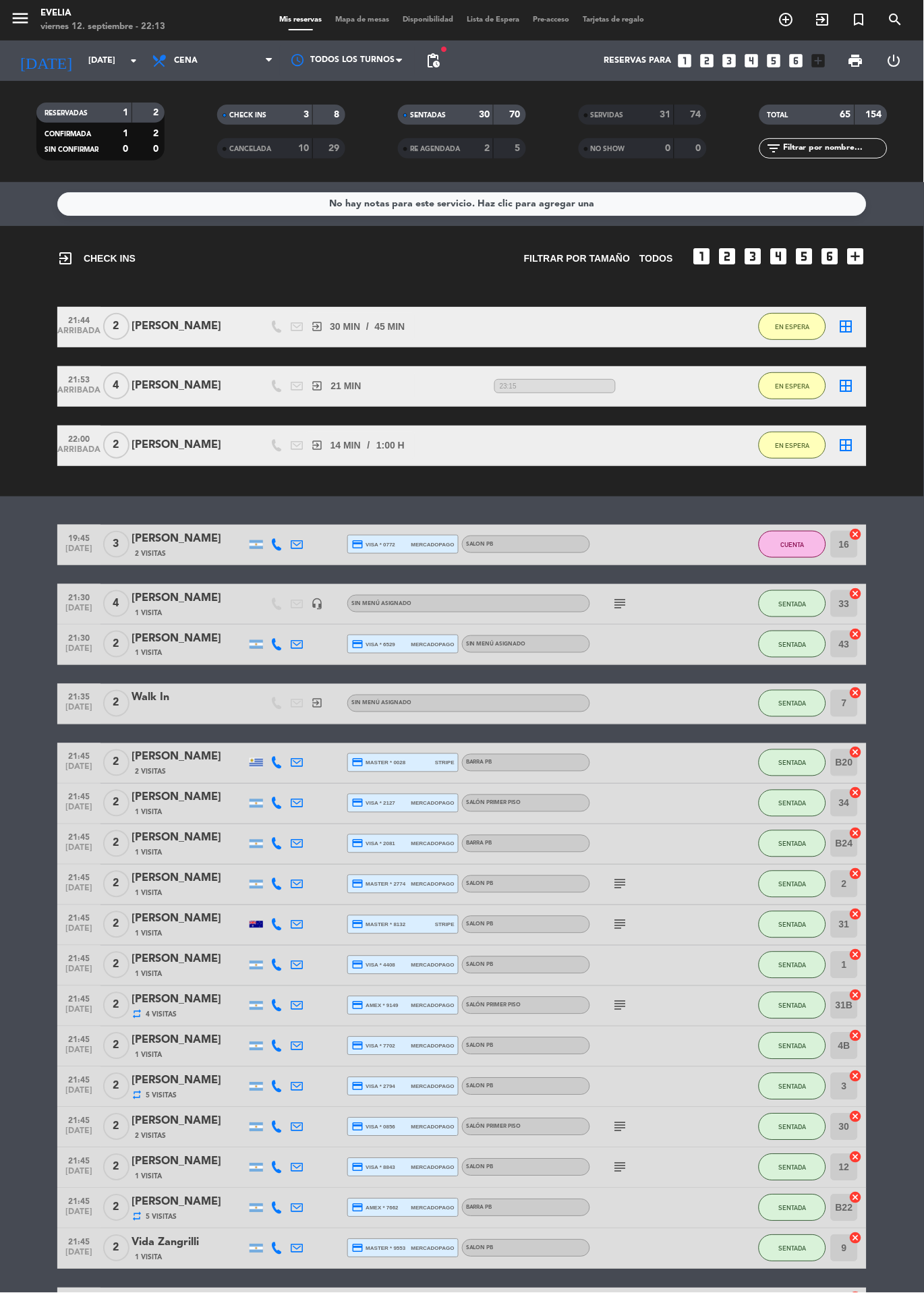
click at [375, 17] on span "Mapa de mesas" at bounding box center [363, 19] width 68 height 7
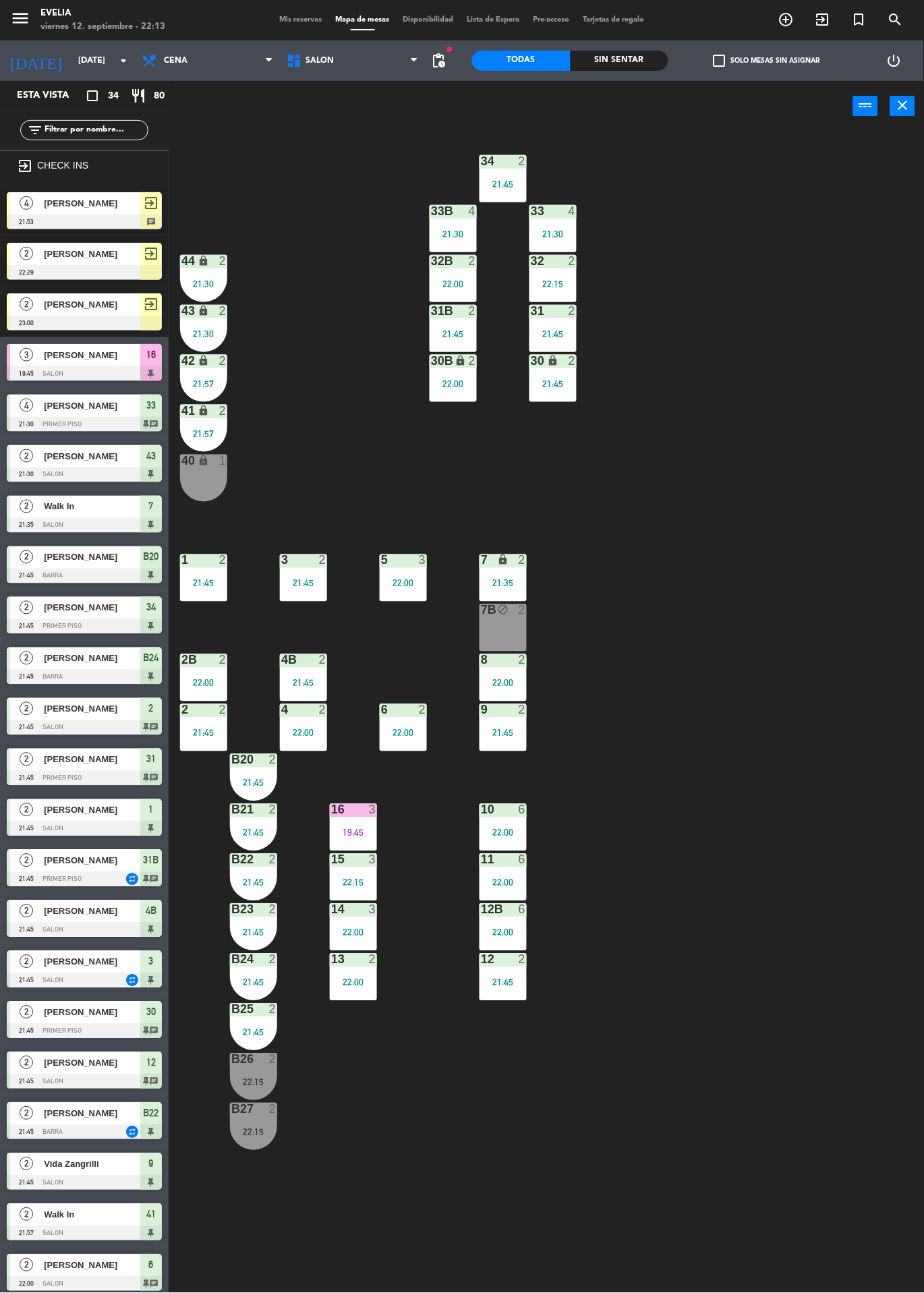
click at [822, 23] on icon "exit_to_app" at bounding box center [822, 19] width 16 height 16
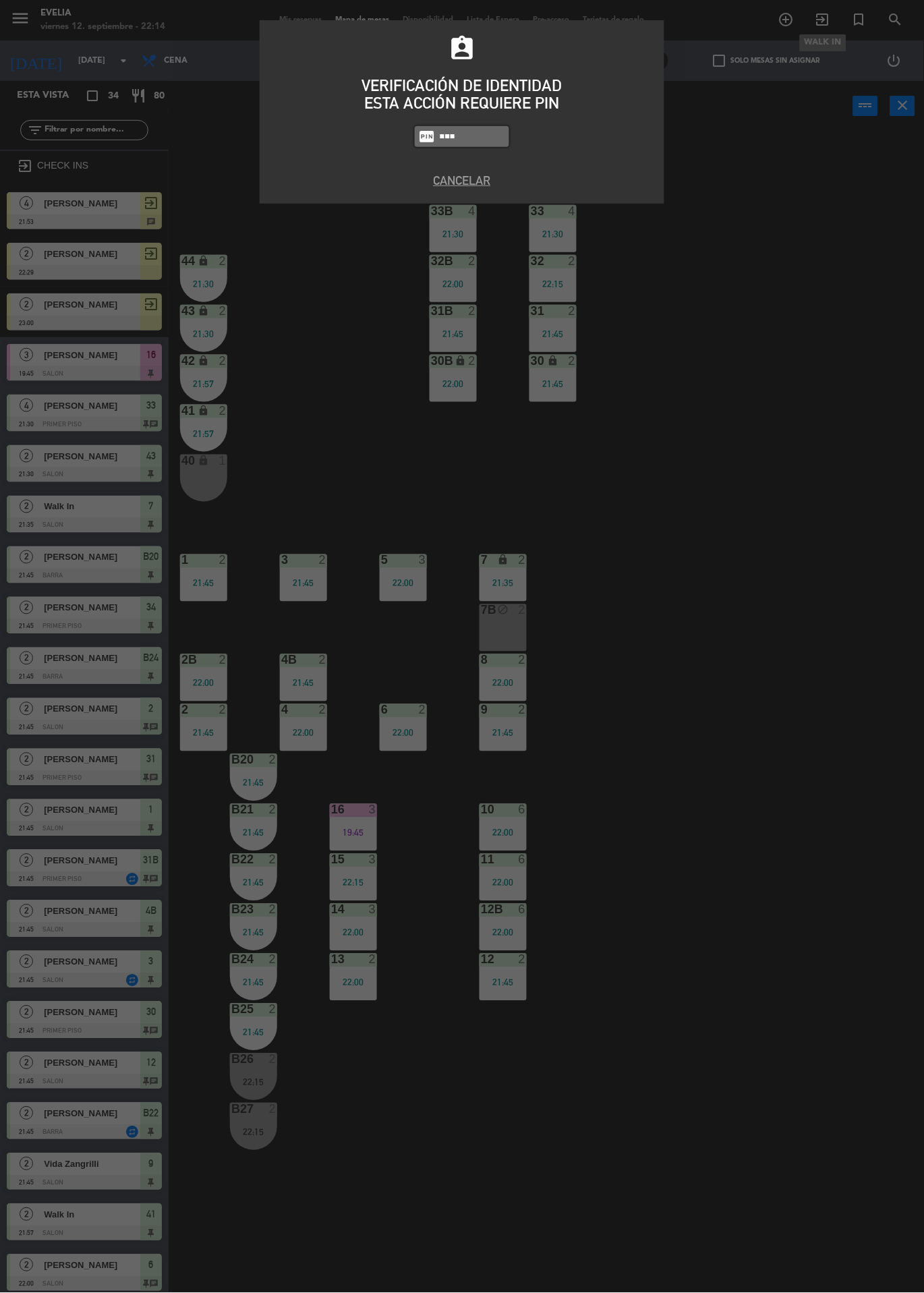
type input "6389"
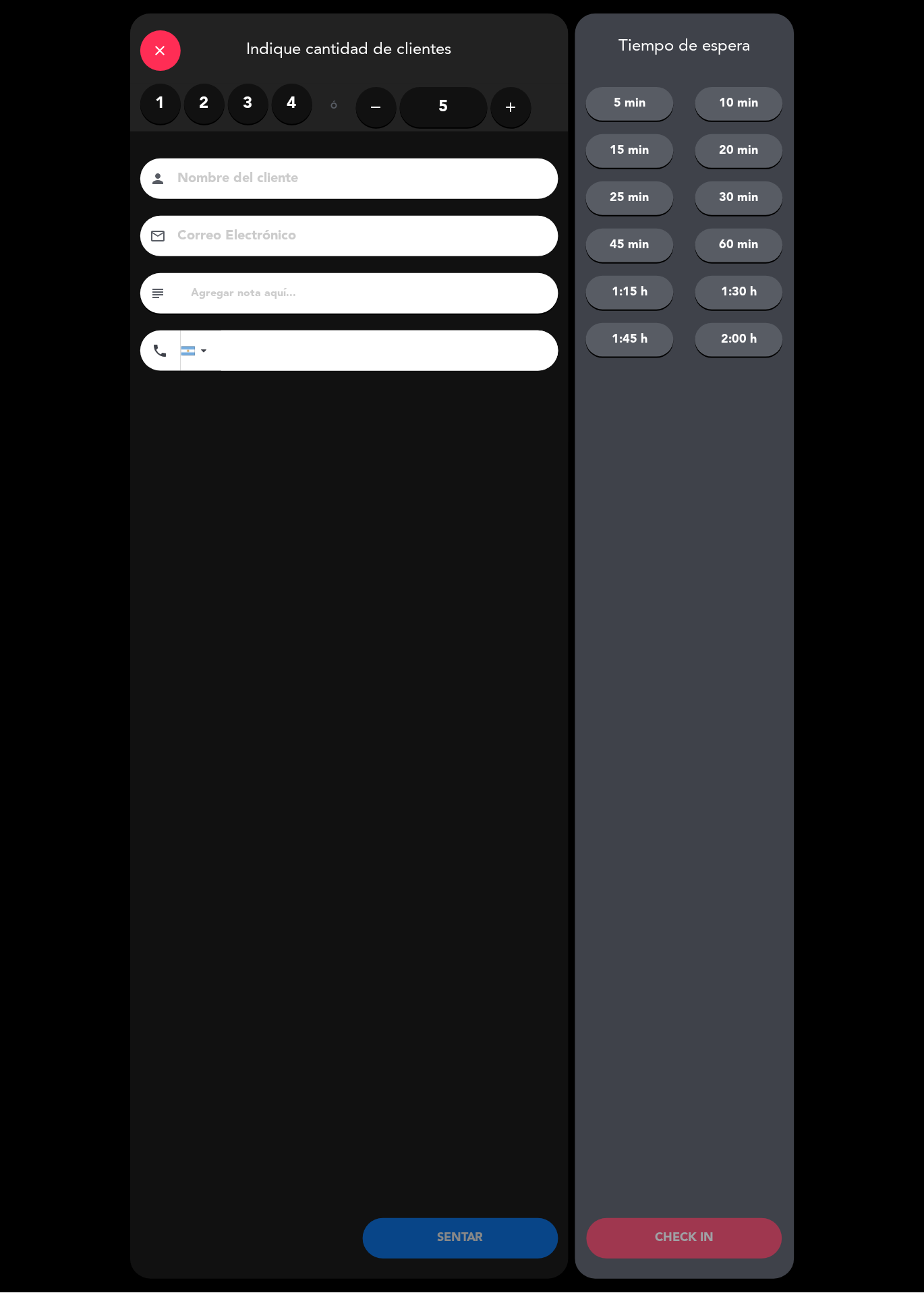
click at [198, 89] on label "2" at bounding box center [204, 104] width 40 height 40
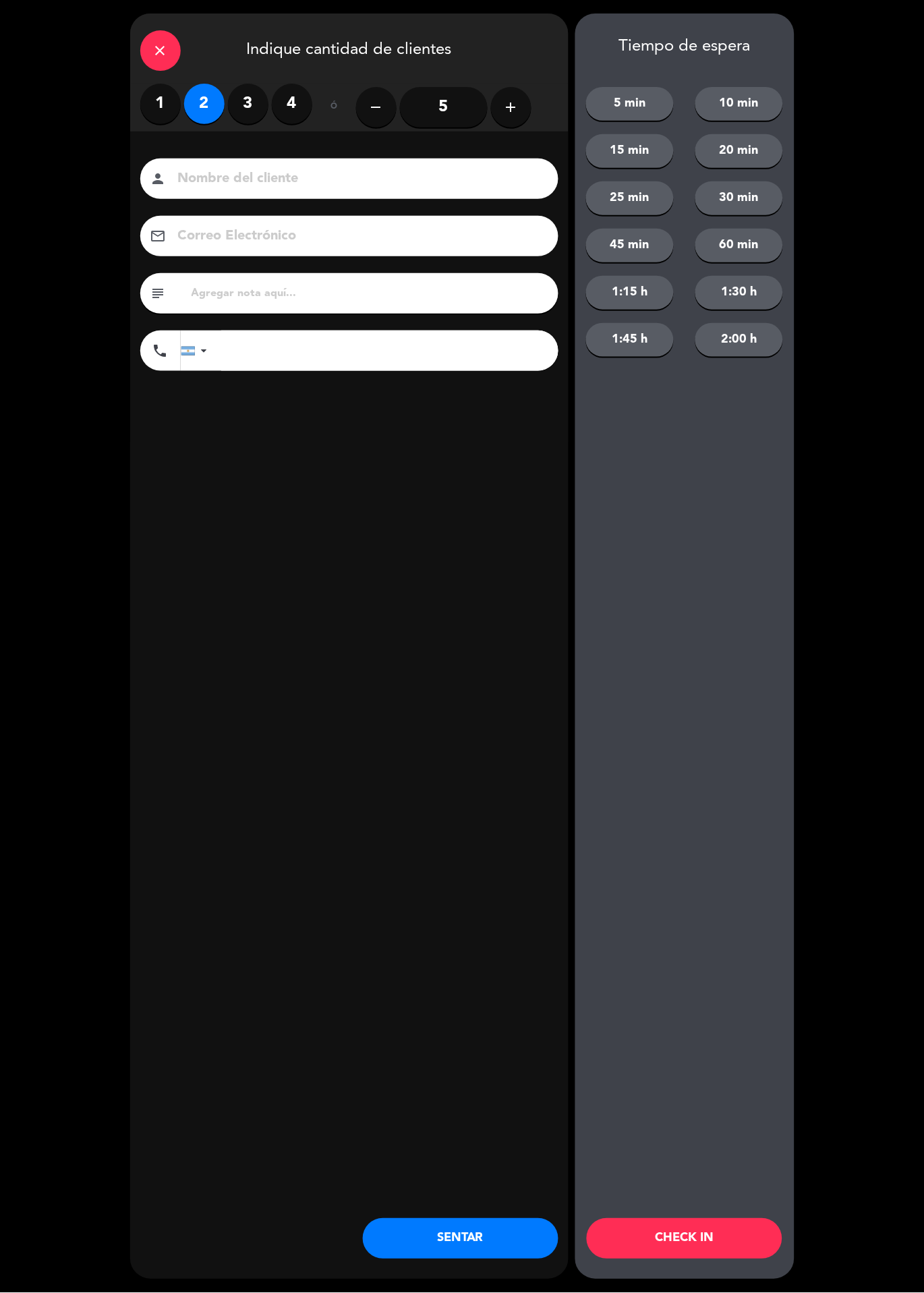
click at [324, 169] on input at bounding box center [358, 179] width 364 height 24
type input "[PERSON_NAME]"
click at [614, 240] on button "45 min" at bounding box center [630, 245] width 88 height 34
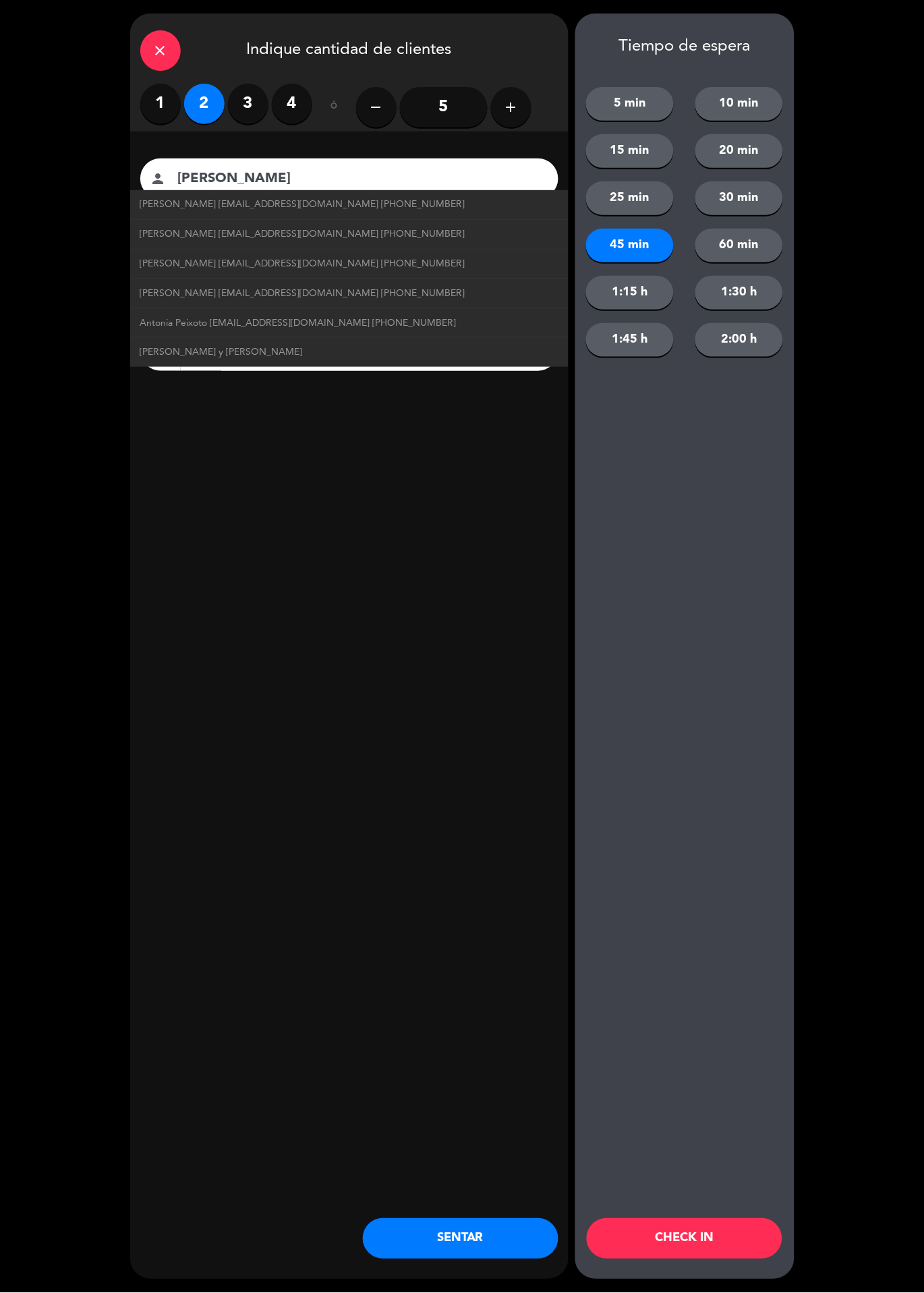
click at [719, 1237] on button "CHECK IN" at bounding box center [684, 1239] width 195 height 40
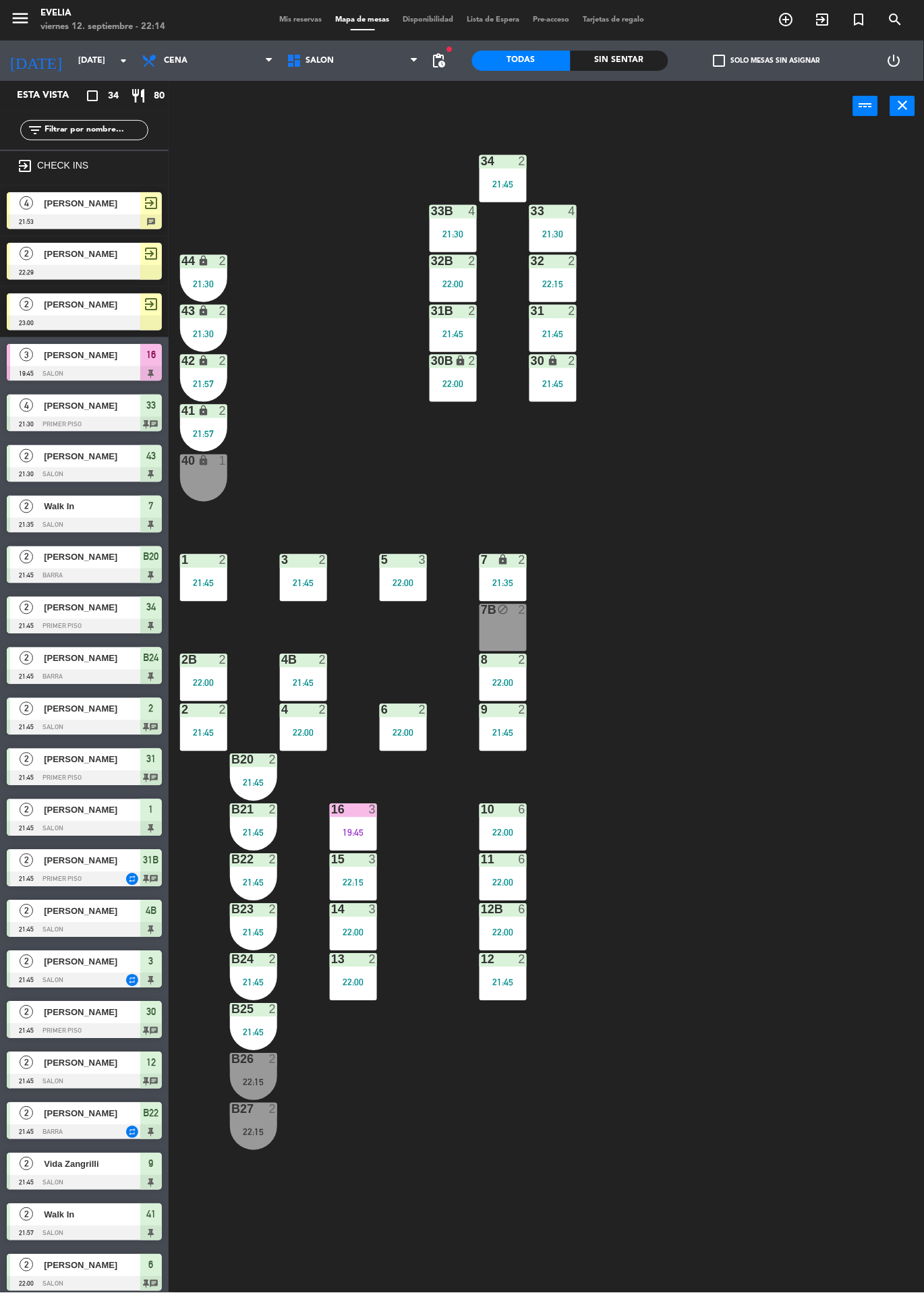
click at [278, 19] on span "Mis reservas" at bounding box center [301, 19] width 56 height 7
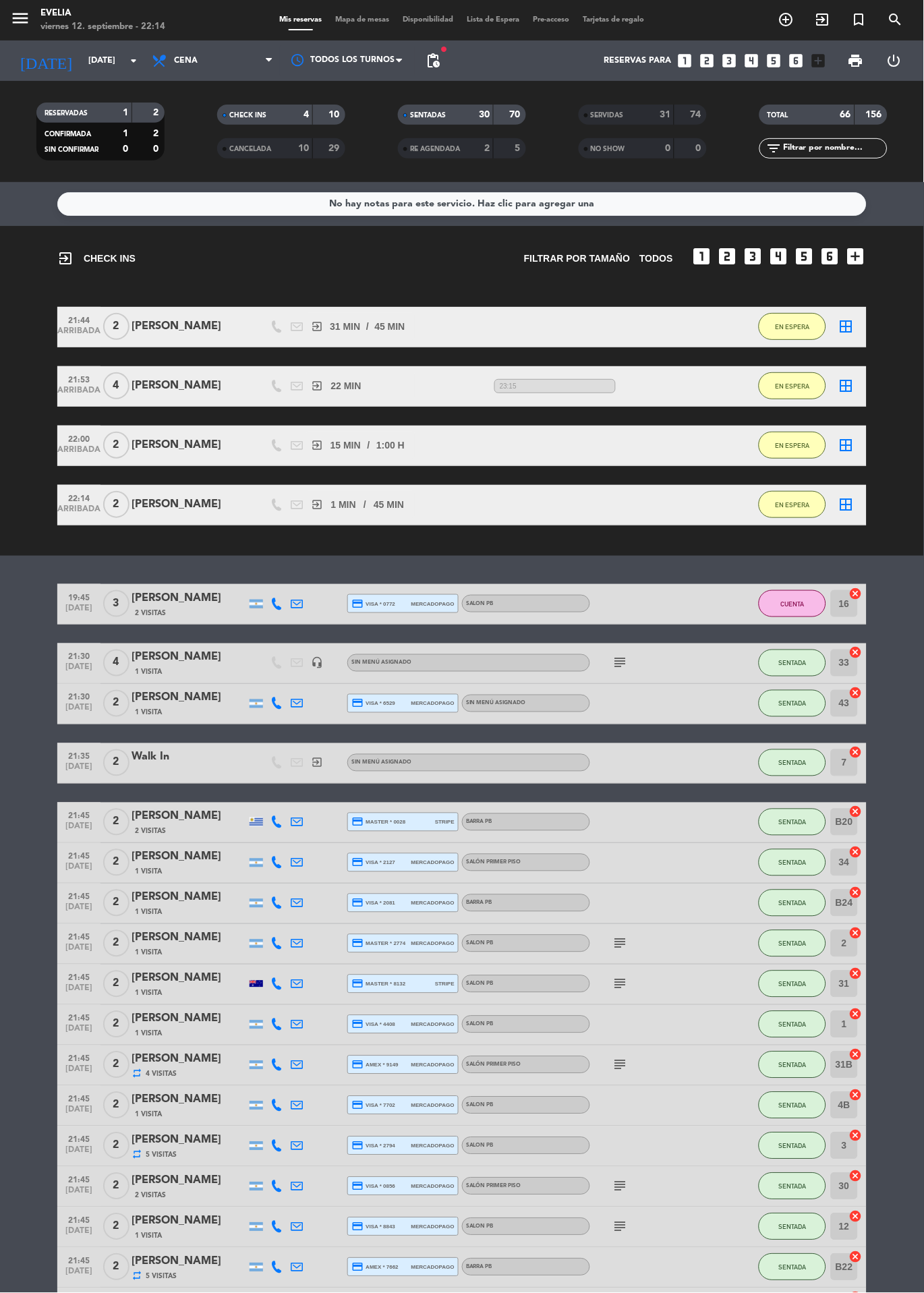
click at [381, 16] on span "Mapa de mesas" at bounding box center [363, 19] width 68 height 7
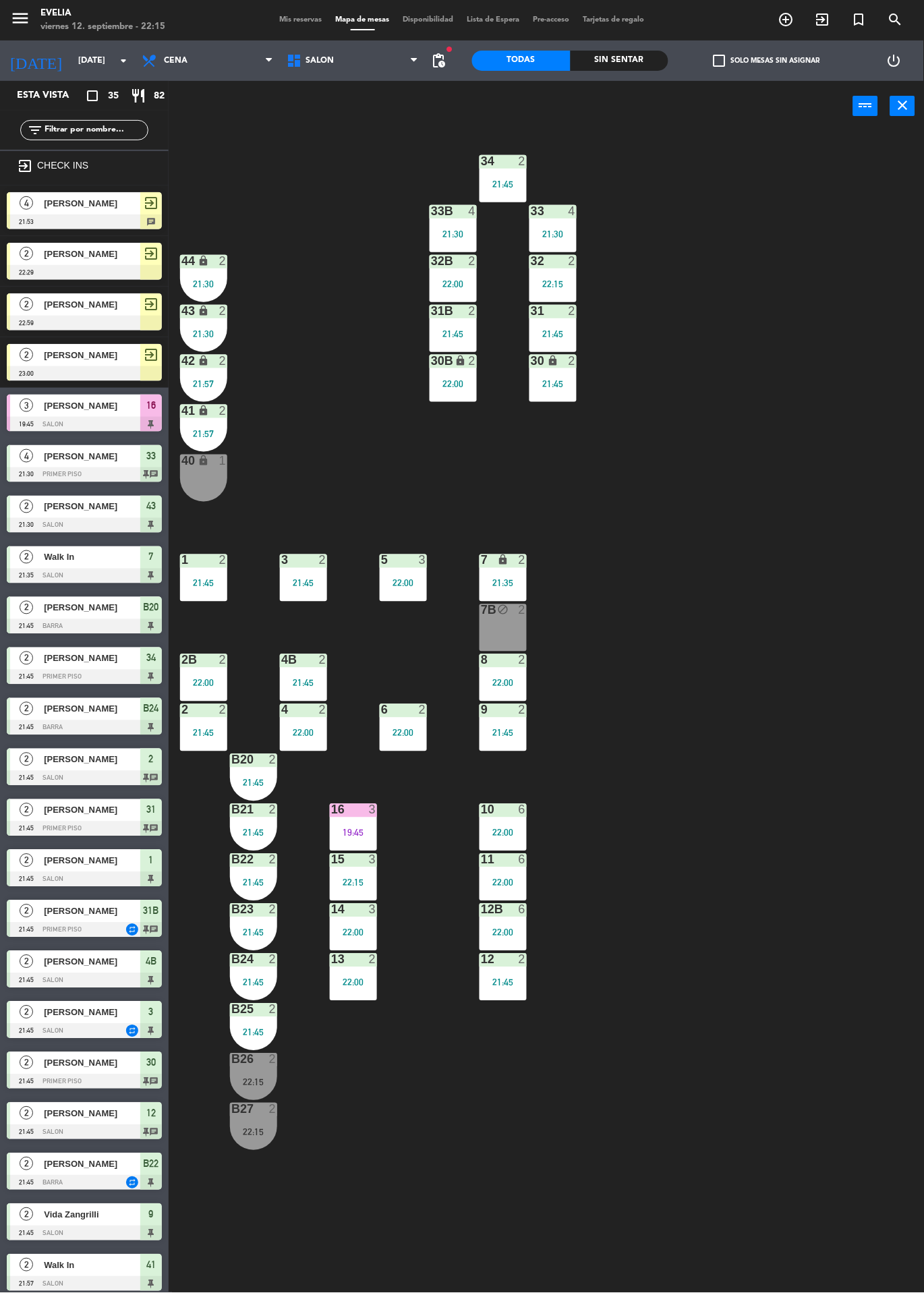
click at [640, 66] on div "Sin sentar" at bounding box center [620, 61] width 99 height 20
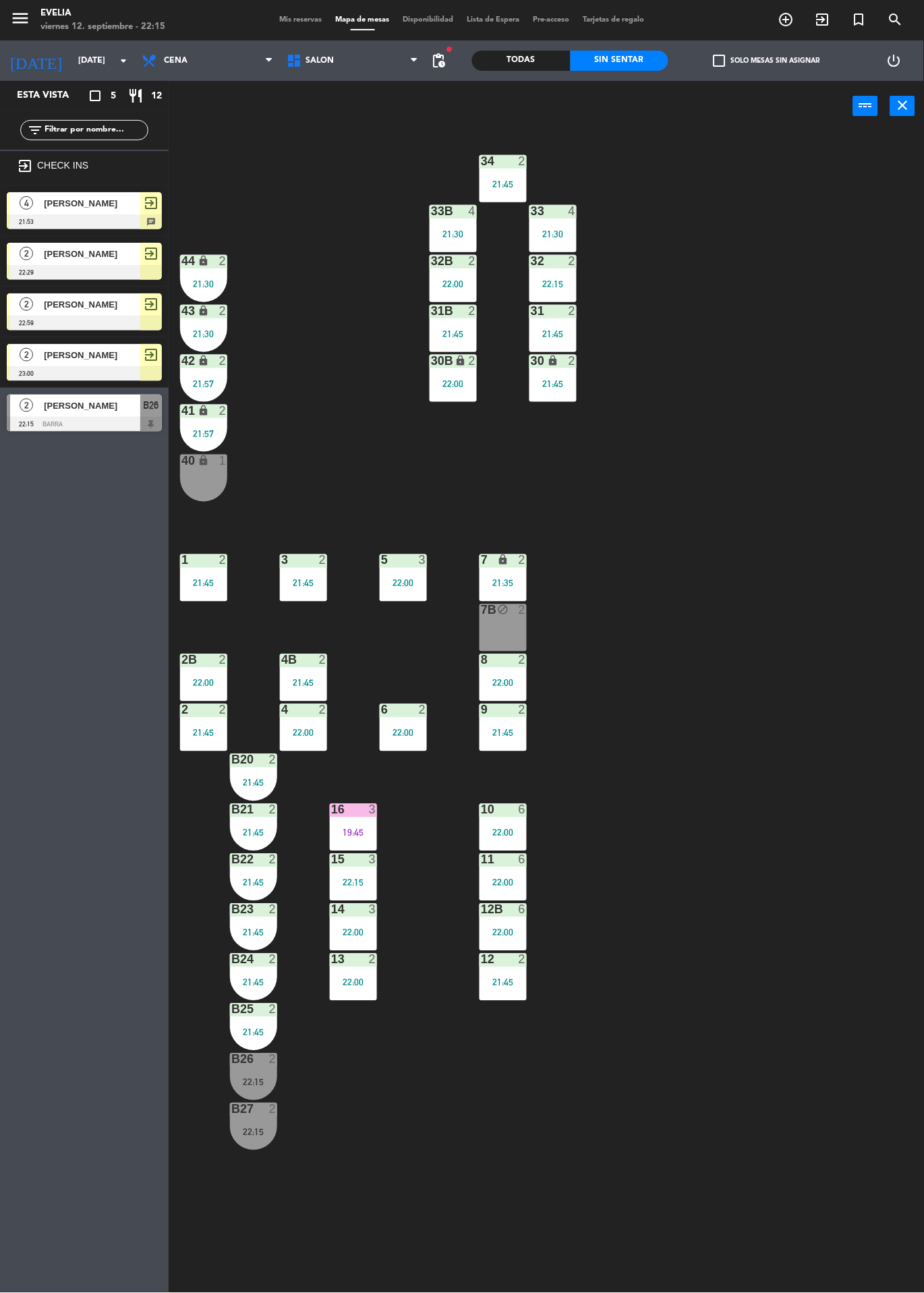
click at [273, 982] on div "21:45" at bounding box center [254, 982] width 48 height 9
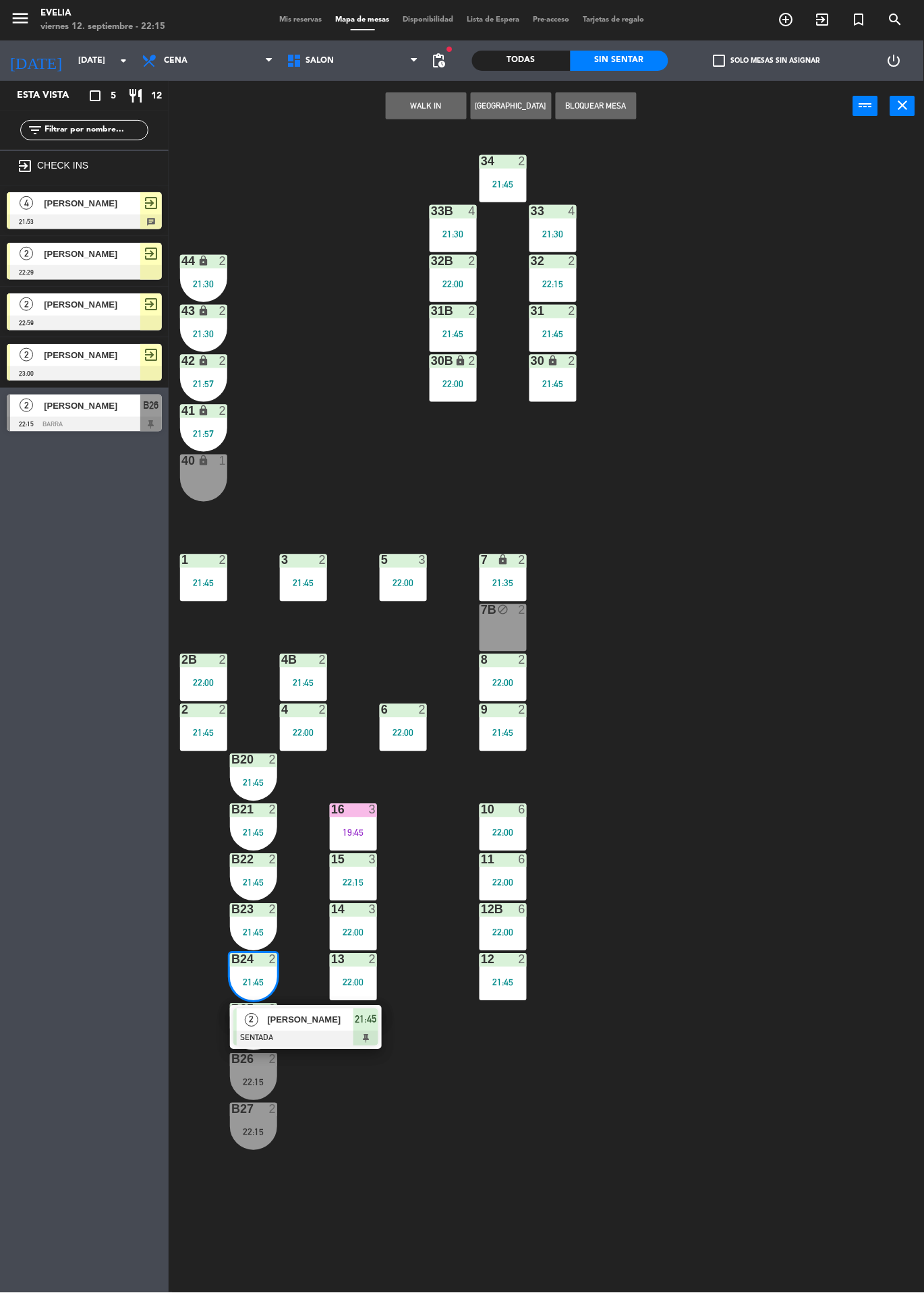
click at [325, 1127] on div "34 2 21:45 33B 4 21:30 33 4 21:30 44 lock 2 21:30 32B 2 22:00 32 2 22:15 43 loc…" at bounding box center [551, 711] width 746 height 1161
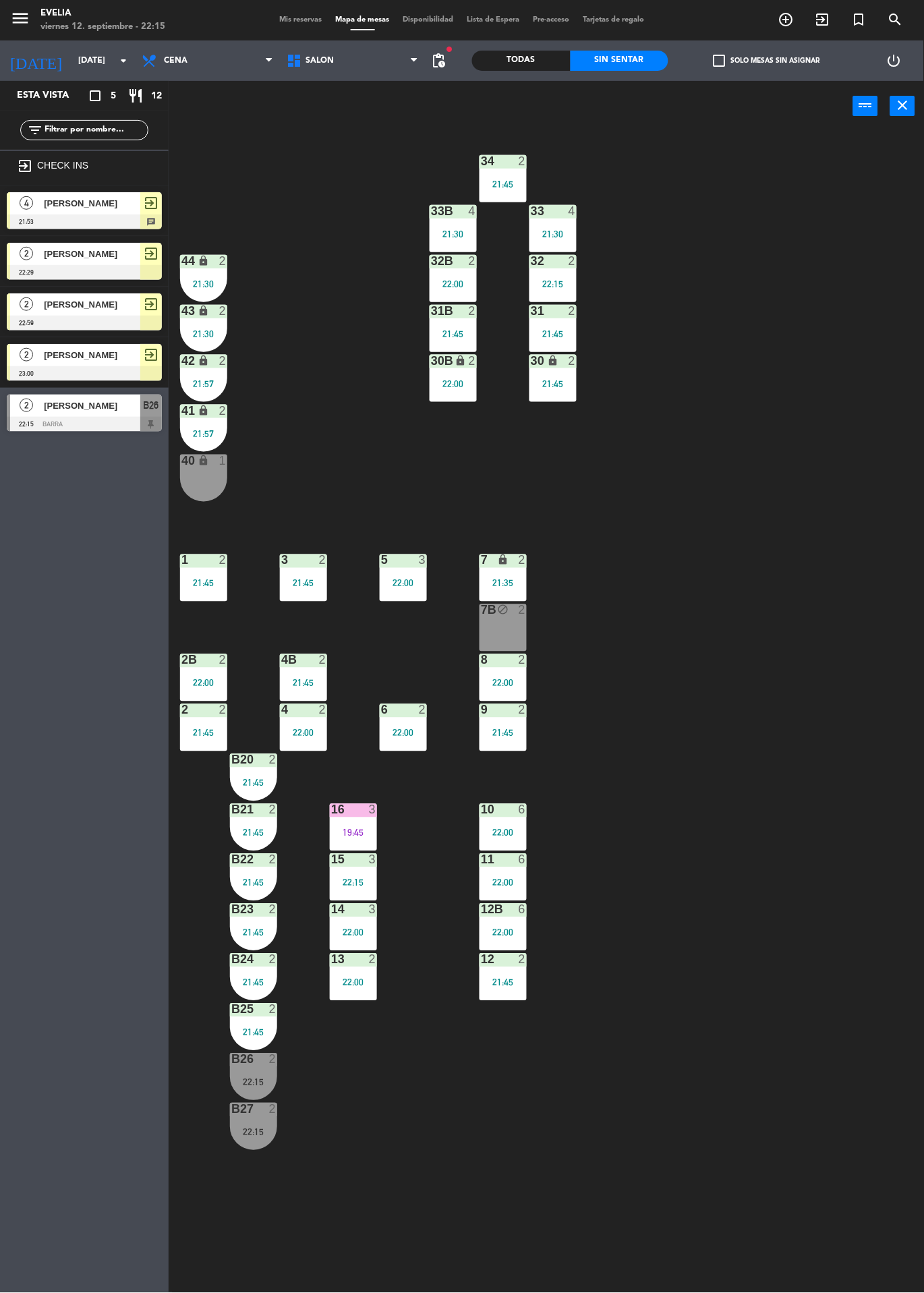
click at [740, 671] on div "34 2 21:45 33B 4 21:30 33 4 21:30 44 lock 2 21:30 32B 2 22:00 32 2 22:15 43 loc…" at bounding box center [551, 711] width 746 height 1161
click at [253, 1132] on div "22:15" at bounding box center [254, 1132] width 48 height 9
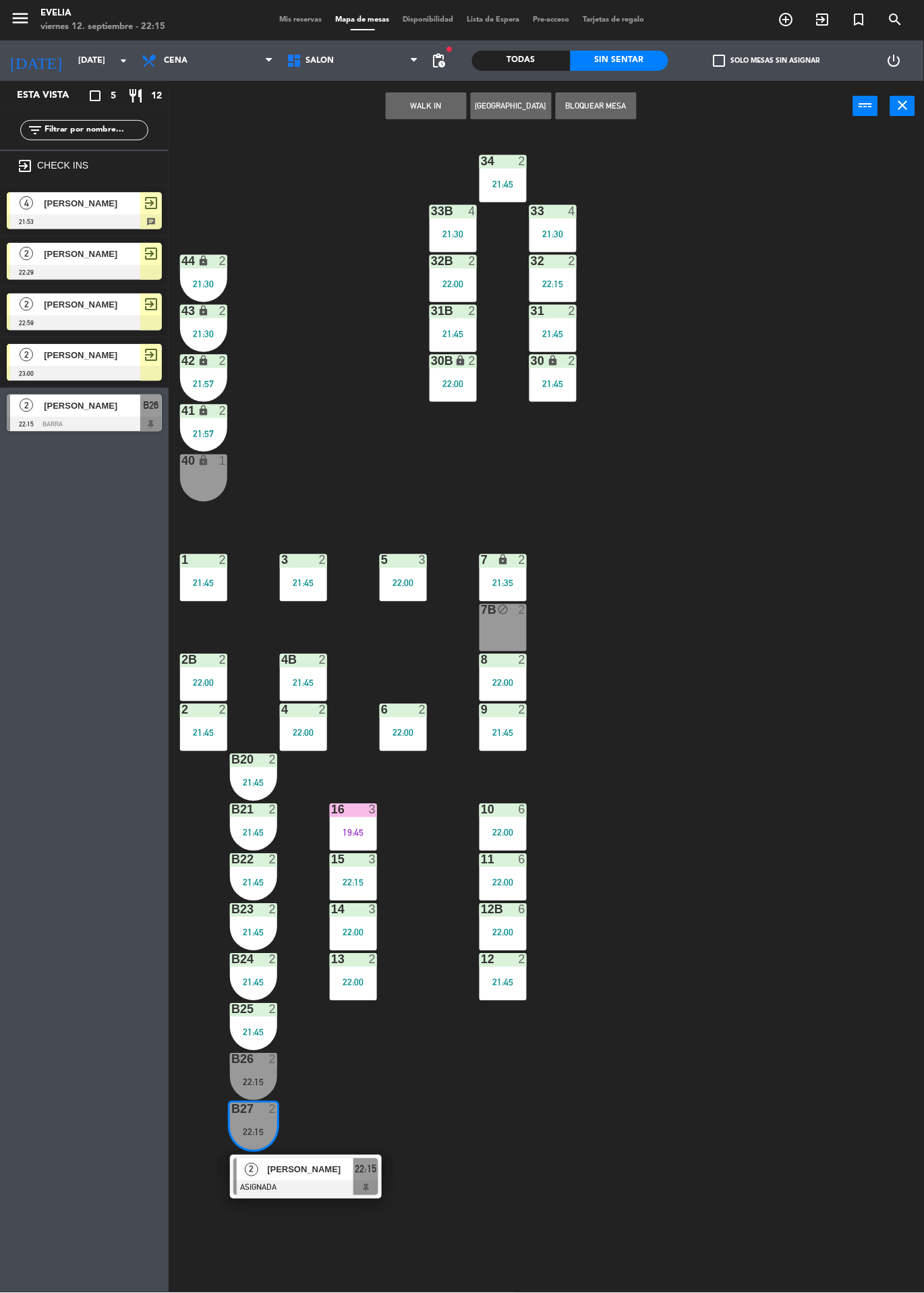
click at [303, 1194] on div at bounding box center [306, 1188] width 145 height 15
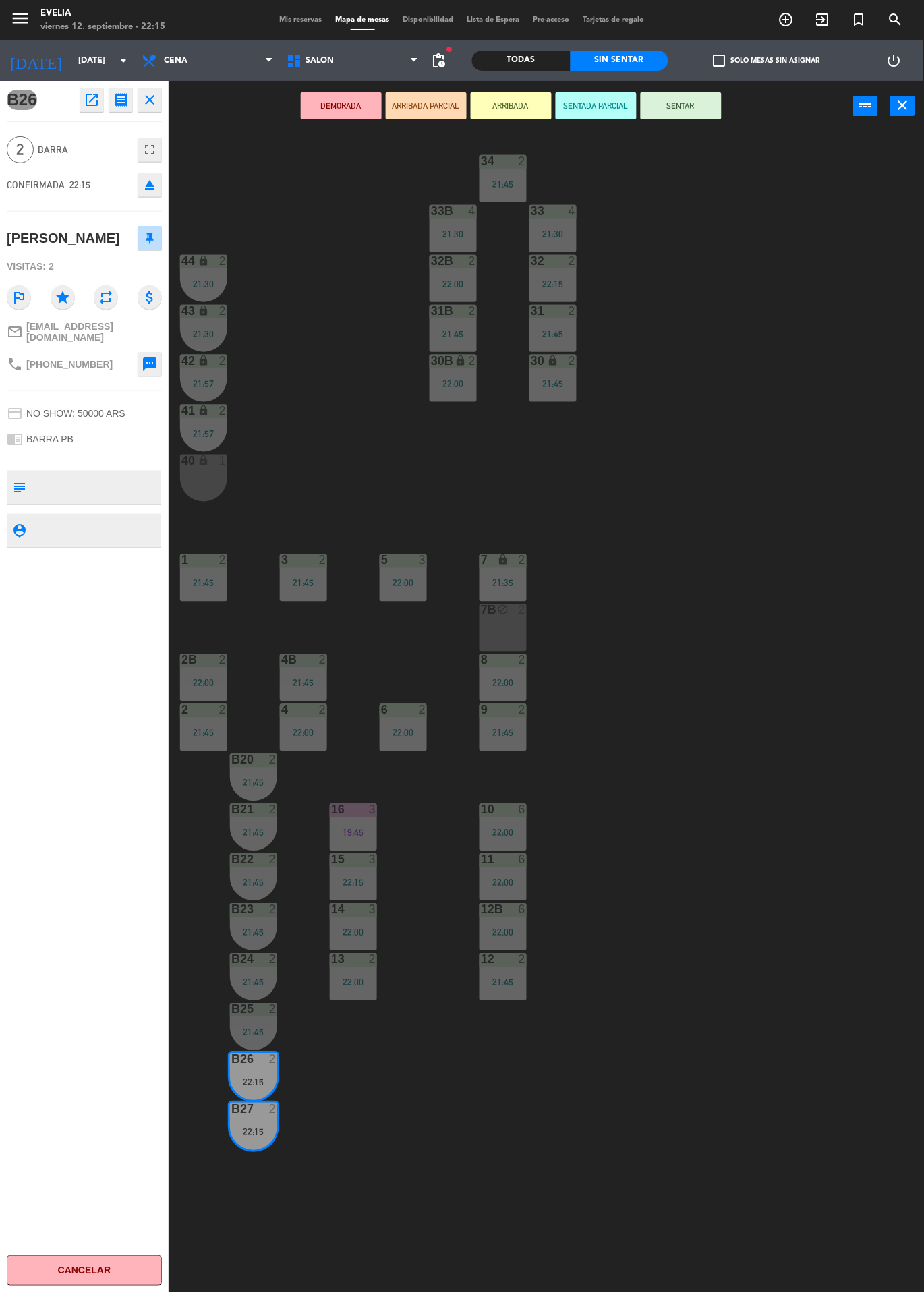
click at [684, 102] on button "SENTAR" at bounding box center [681, 105] width 81 height 27
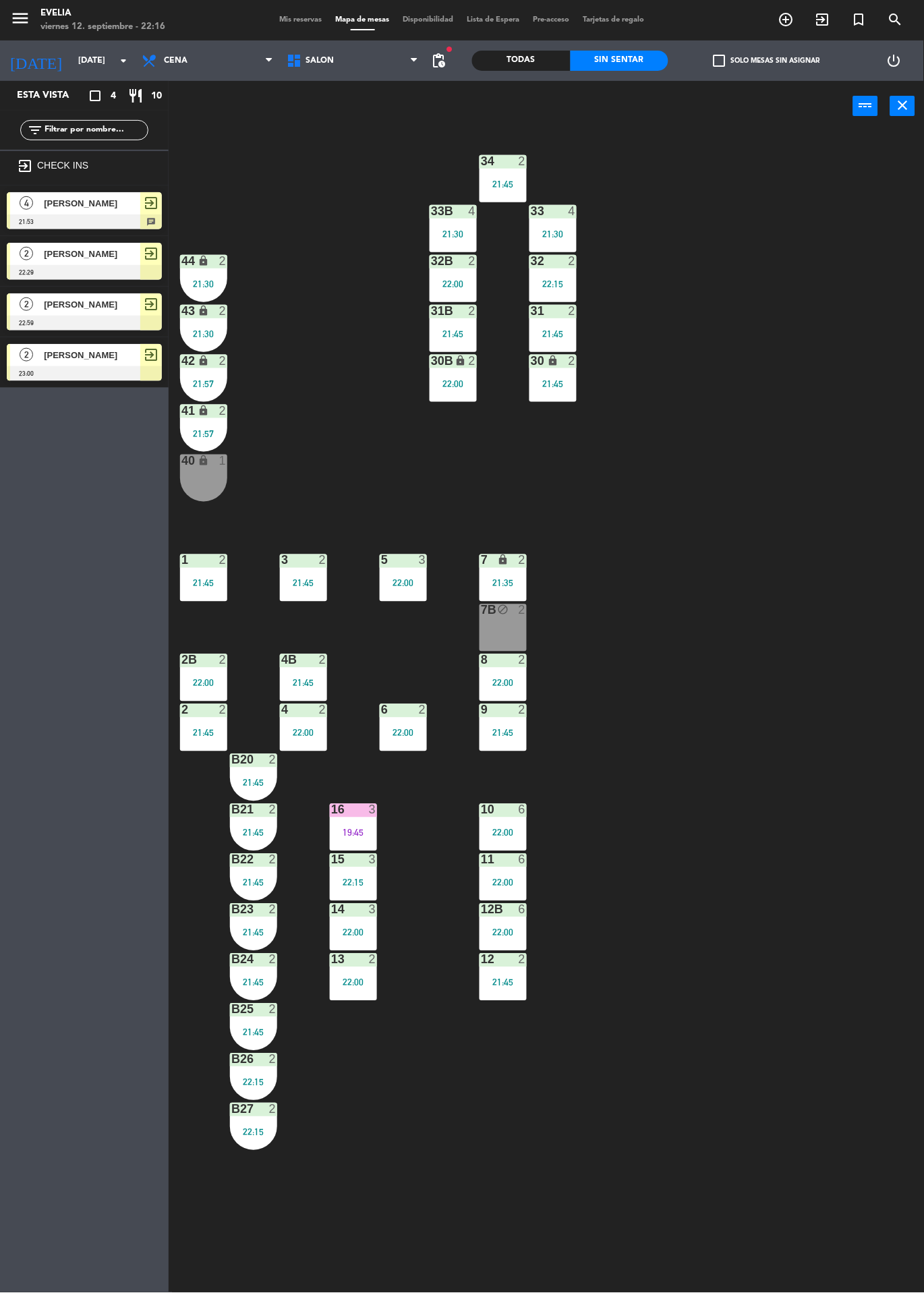
click at [117, 268] on div at bounding box center [84, 272] width 155 height 15
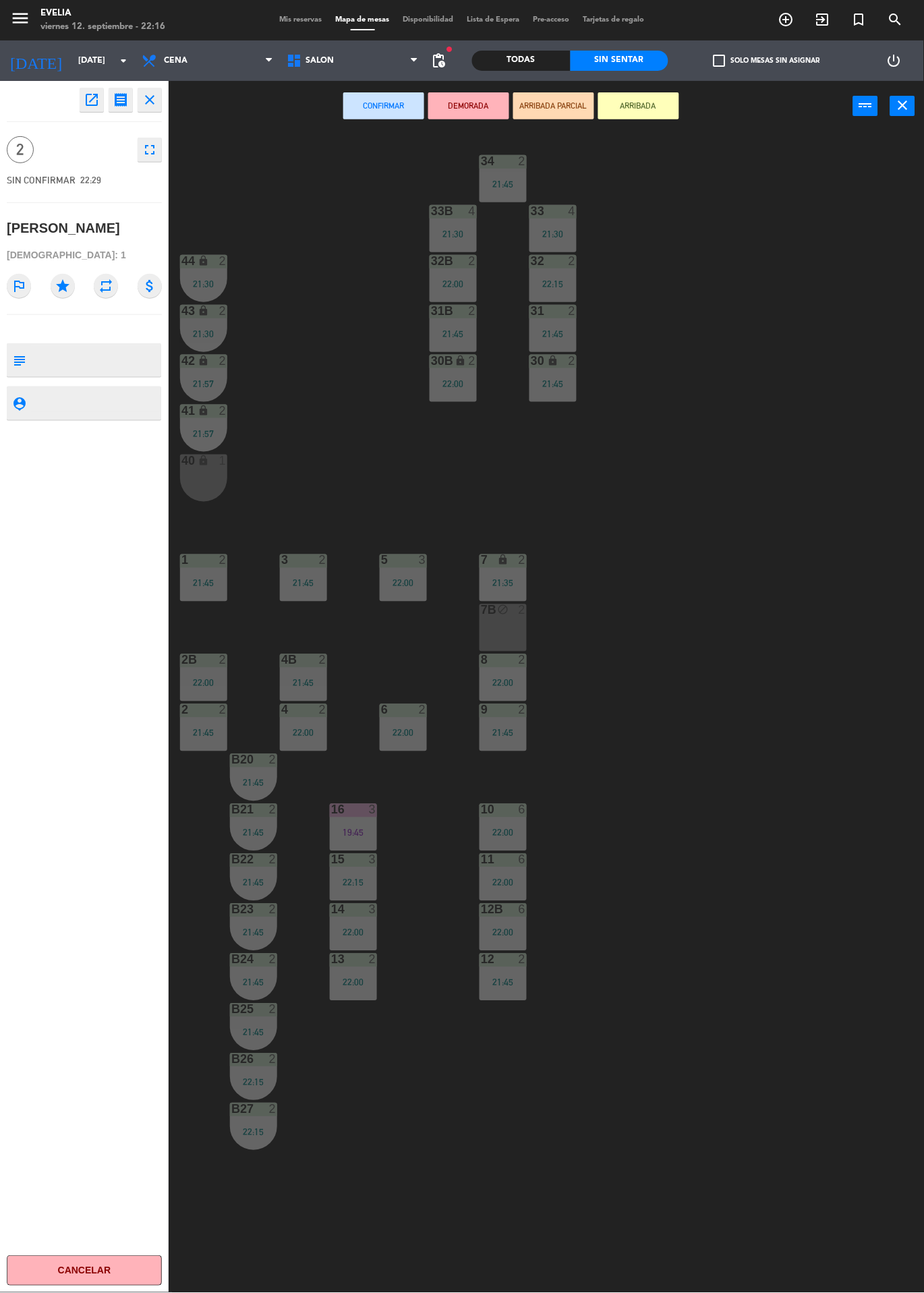
click at [497, 645] on div "7B block 2" at bounding box center [503, 628] width 48 height 48
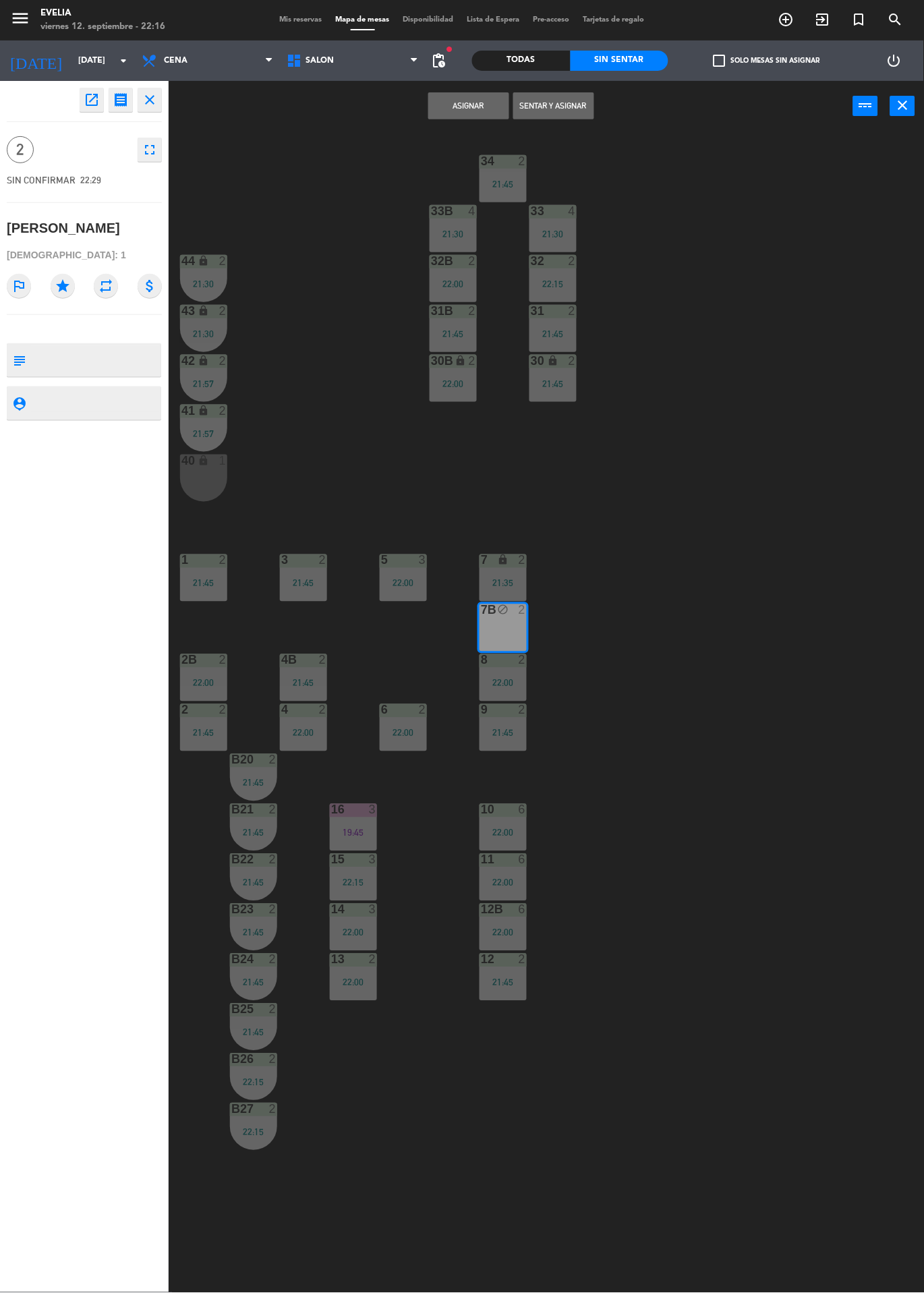
click at [451, 114] on button "Asignar" at bounding box center [468, 105] width 81 height 27
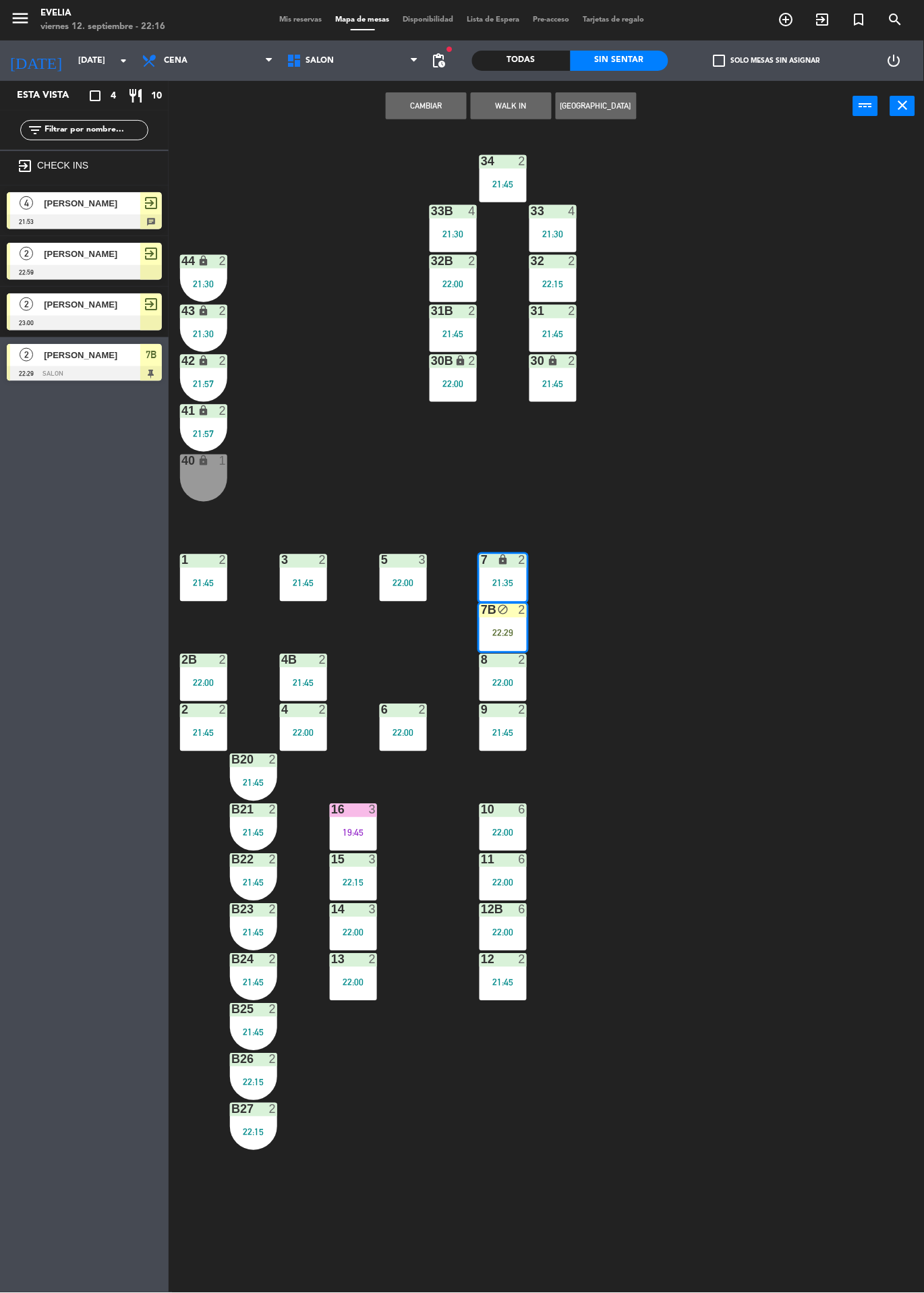
click at [710, 457] on div "34 2 21:45 33B 4 21:30 33 4 21:30 44 lock 2 21:30 32B 2 22:00 32 2 22:15 43 loc…" at bounding box center [551, 711] width 746 height 1161
click at [498, 625] on div "7B block 2 22:29" at bounding box center [503, 628] width 48 height 48
click at [652, 457] on div "34 2 21:45 33B 4 21:30 33 4 21:30 44 lock 2 21:30 32B 2 22:00 32 2 22:15 43 loc…" at bounding box center [551, 711] width 746 height 1161
click at [522, 610] on div "2" at bounding box center [523, 610] width 8 height 12
click at [582, 683] on div at bounding box center [555, 689] width 145 height 15
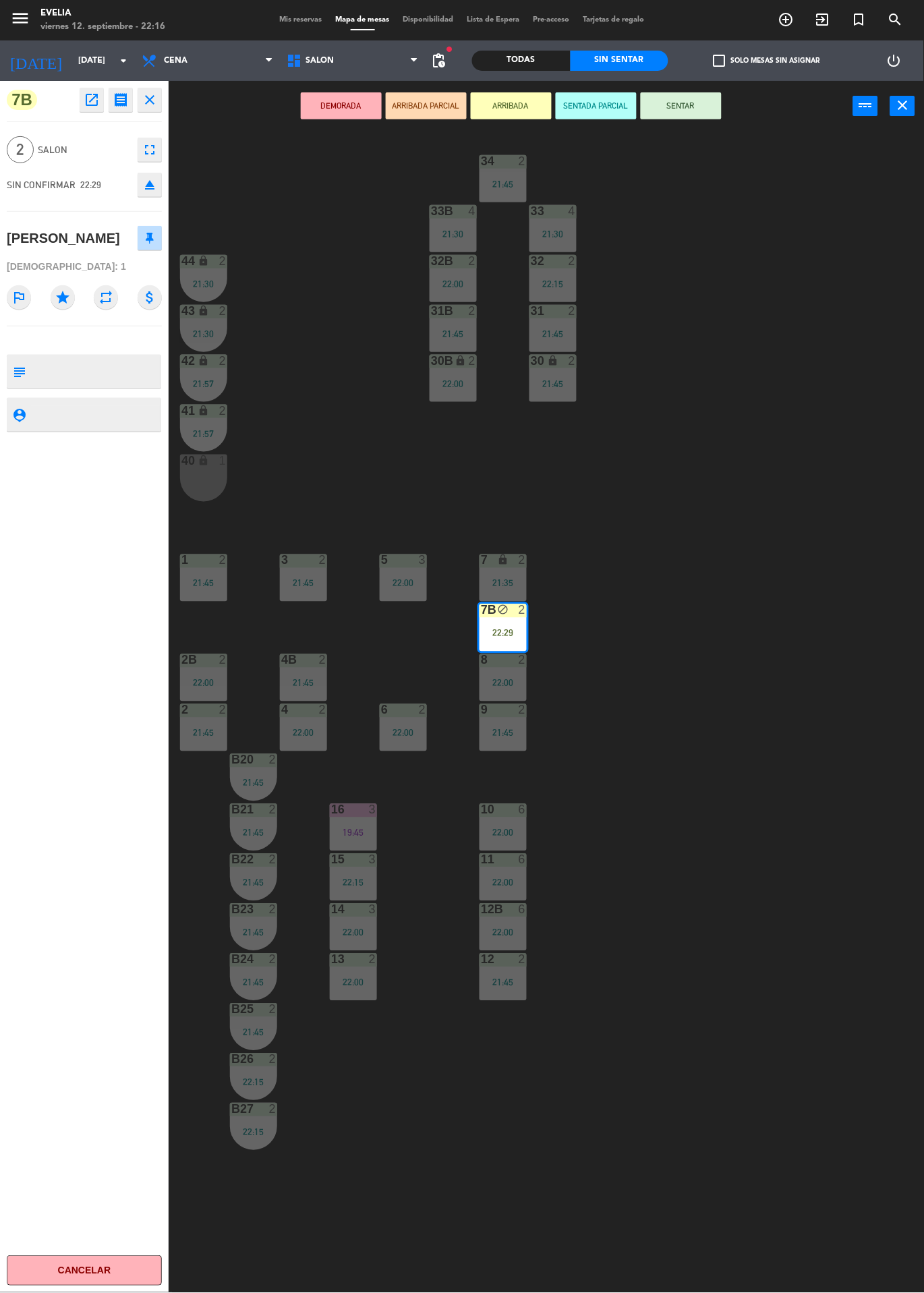
click at [669, 93] on button "SENTAR" at bounding box center [681, 105] width 81 height 27
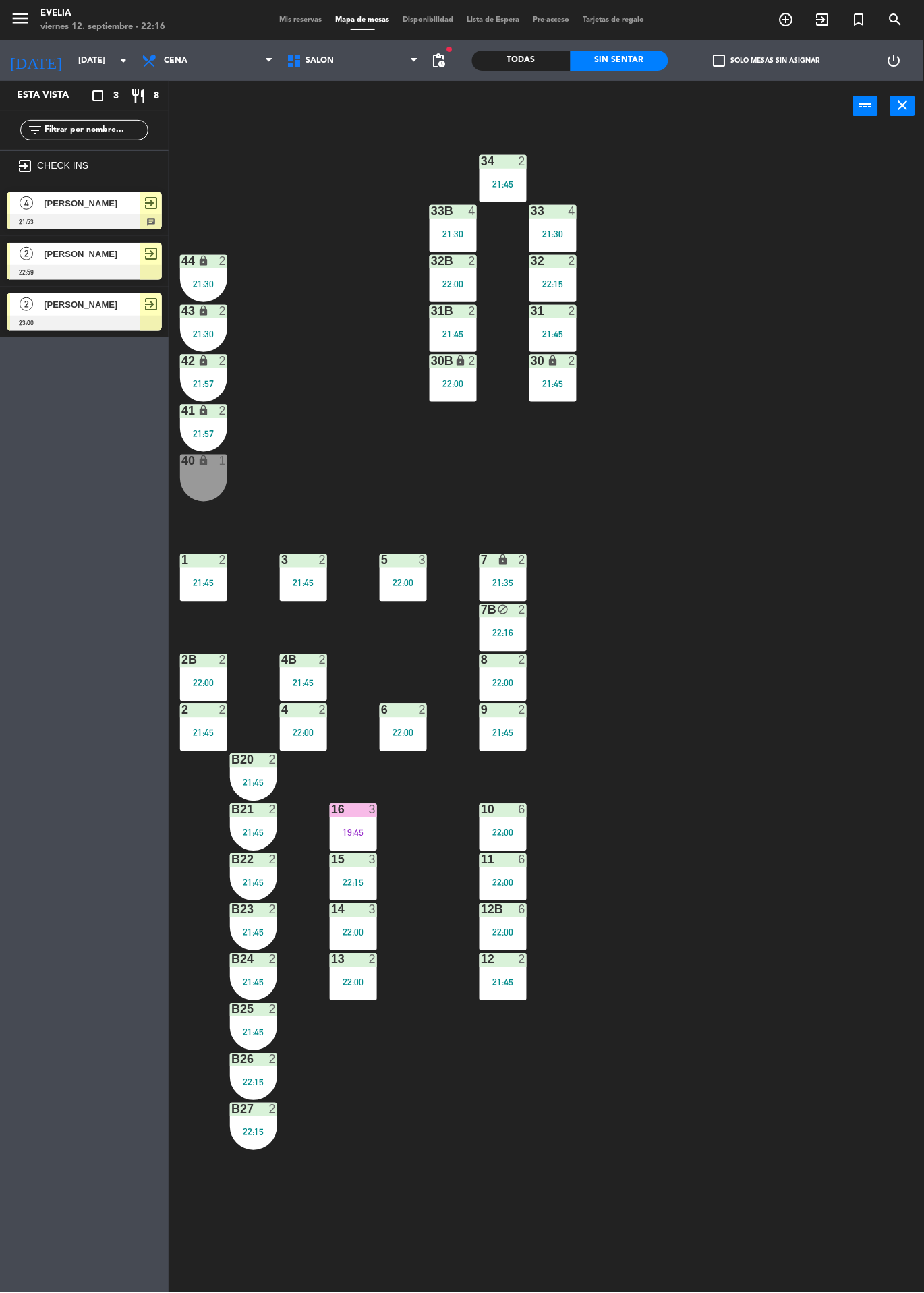
click at [105, 212] on div "[PERSON_NAME]" at bounding box center [92, 203] width 98 height 22
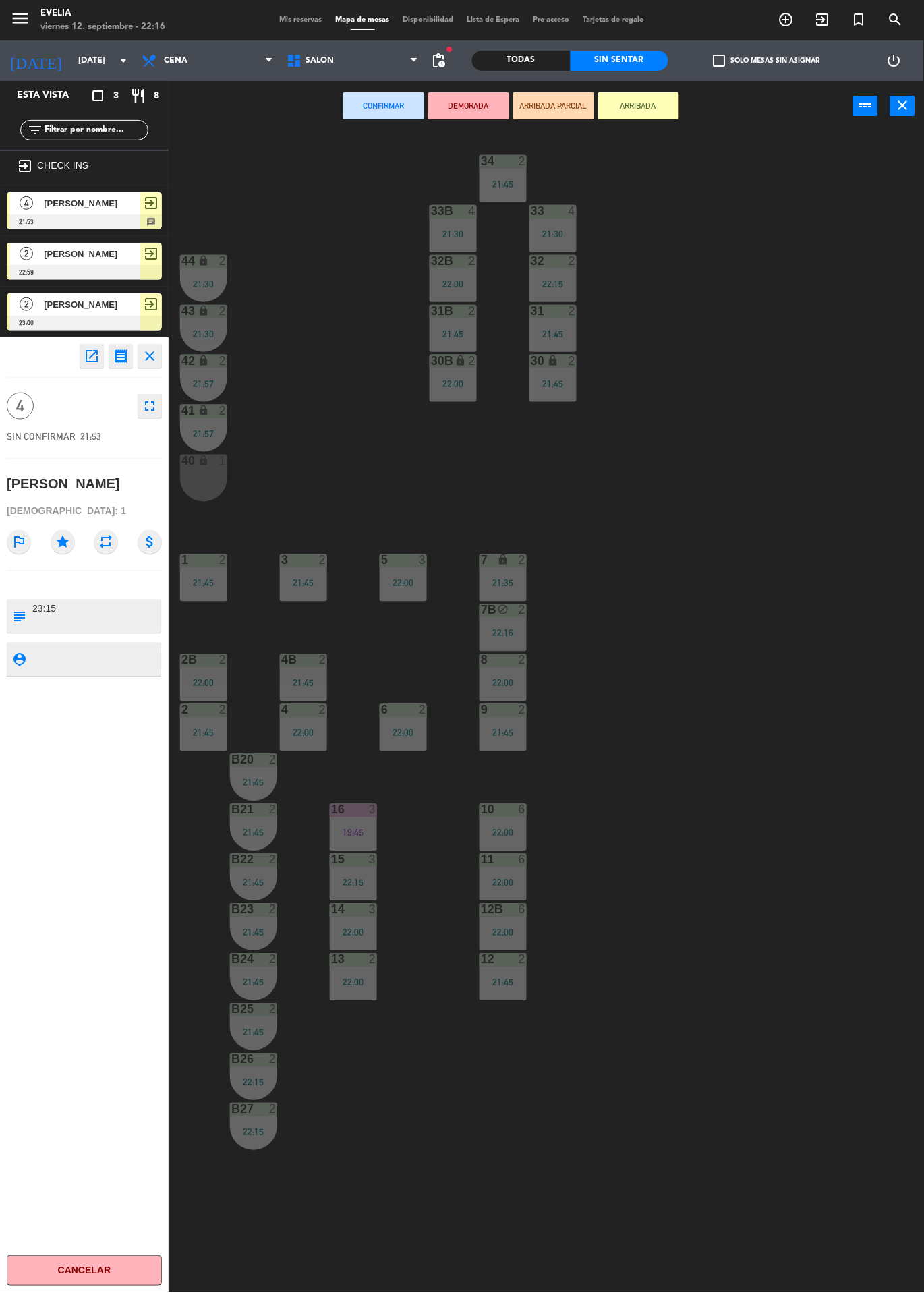
click at [360, 824] on div "16 3 19:45" at bounding box center [354, 827] width 48 height 48
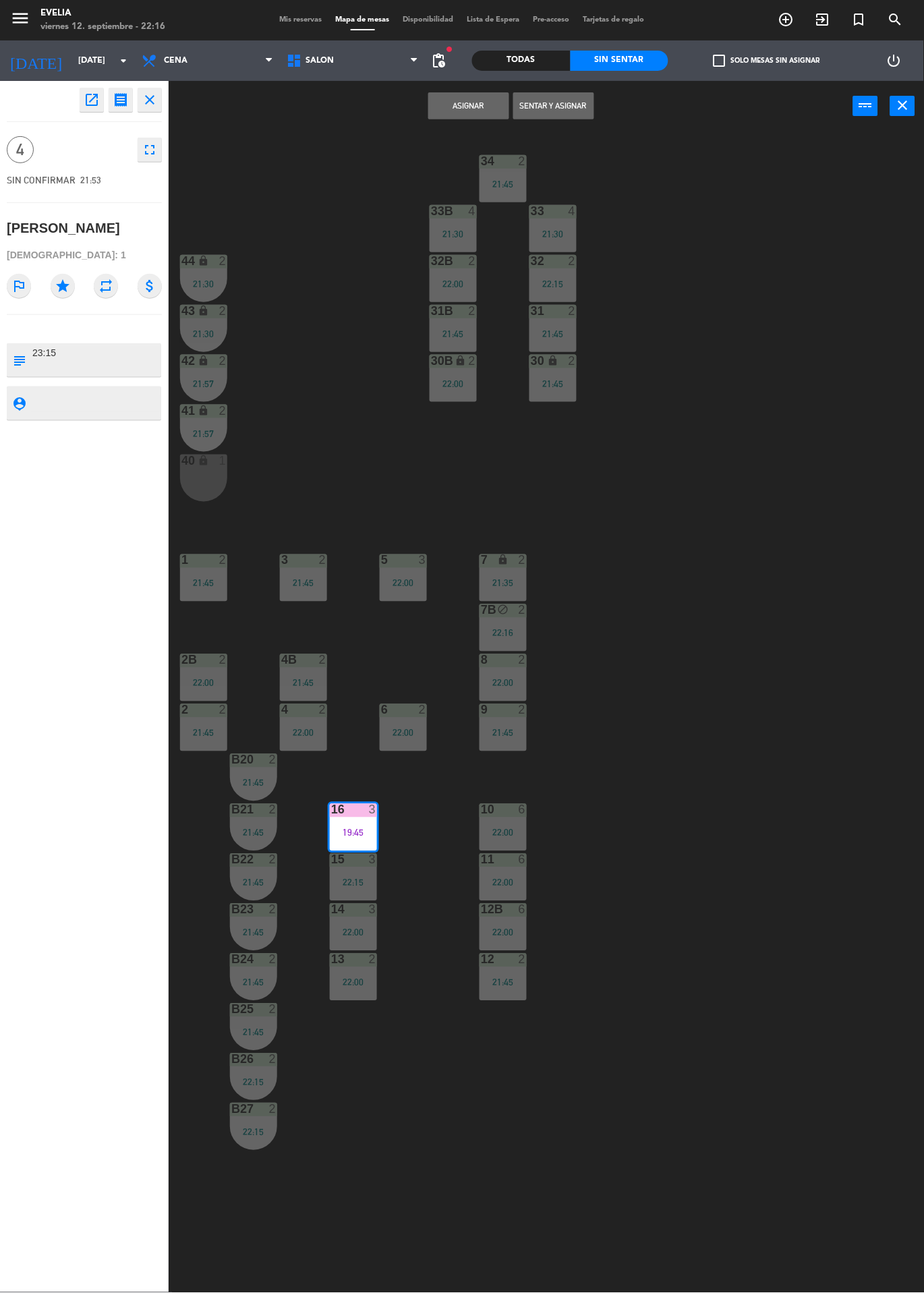
click at [476, 106] on button "Asignar" at bounding box center [468, 105] width 81 height 27
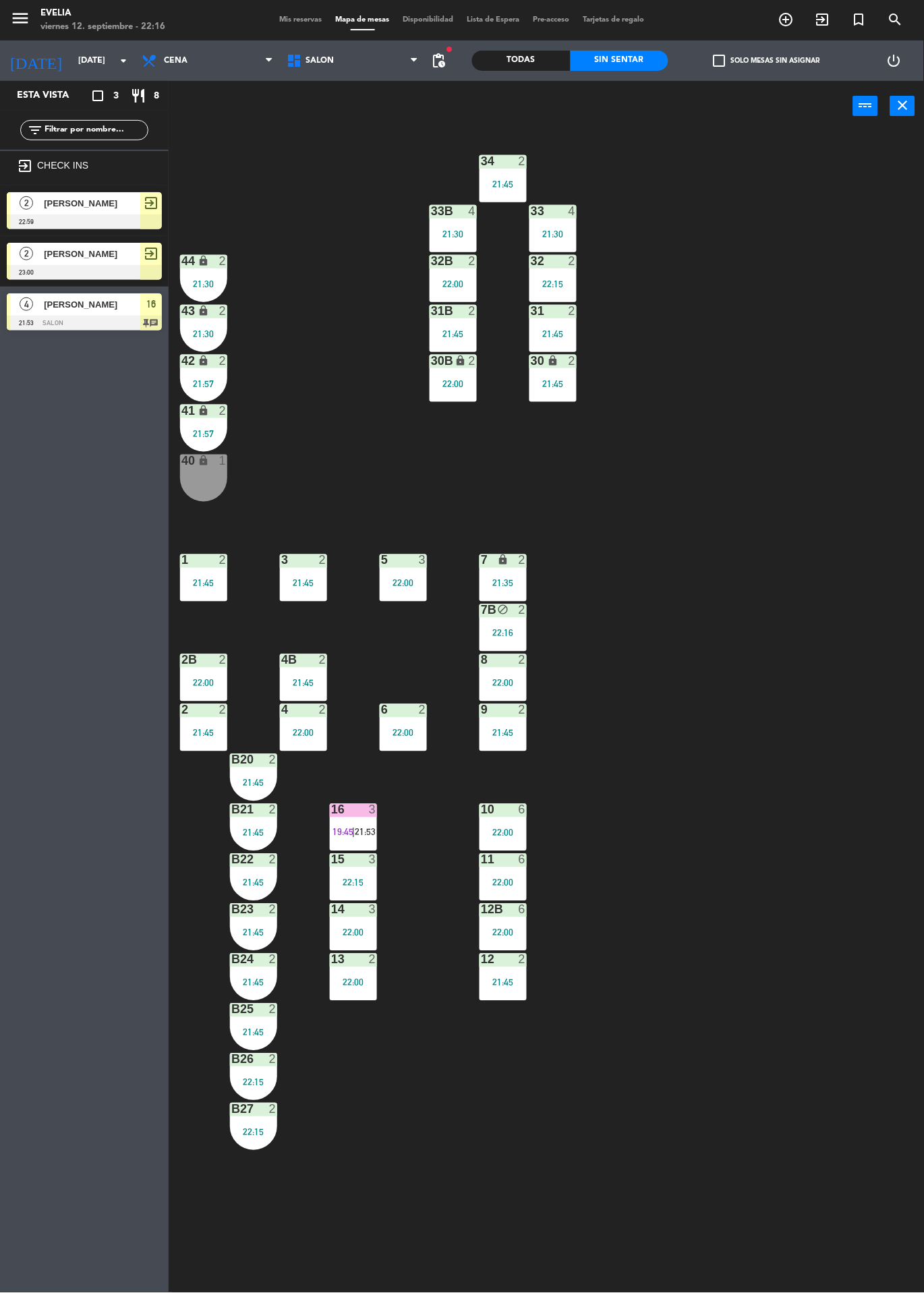
click at [307, 571] on div "3 2 21:45" at bounding box center [303, 578] width 48 height 48
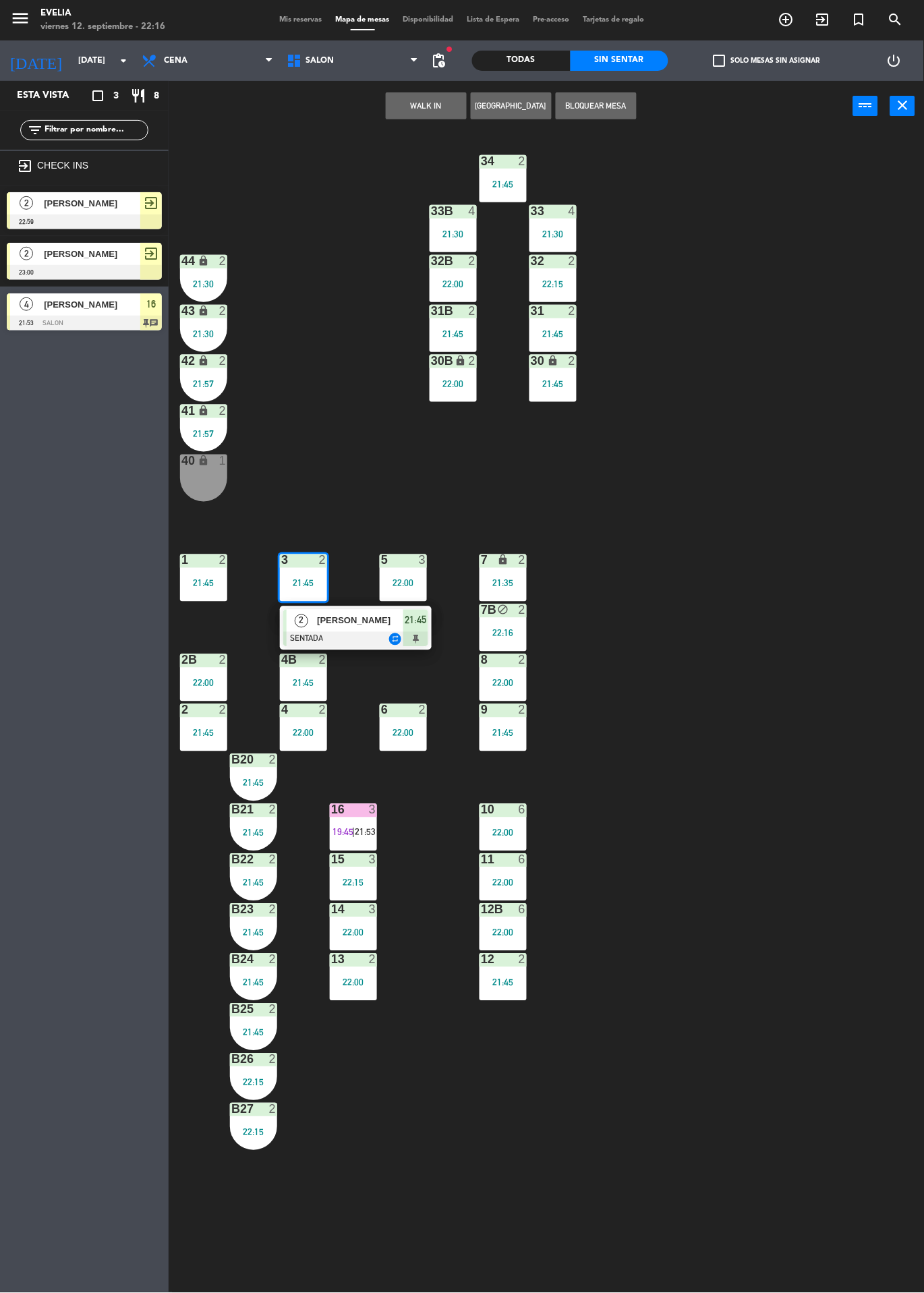
click at [351, 629] on div "[PERSON_NAME]" at bounding box center [360, 621] width 88 height 22
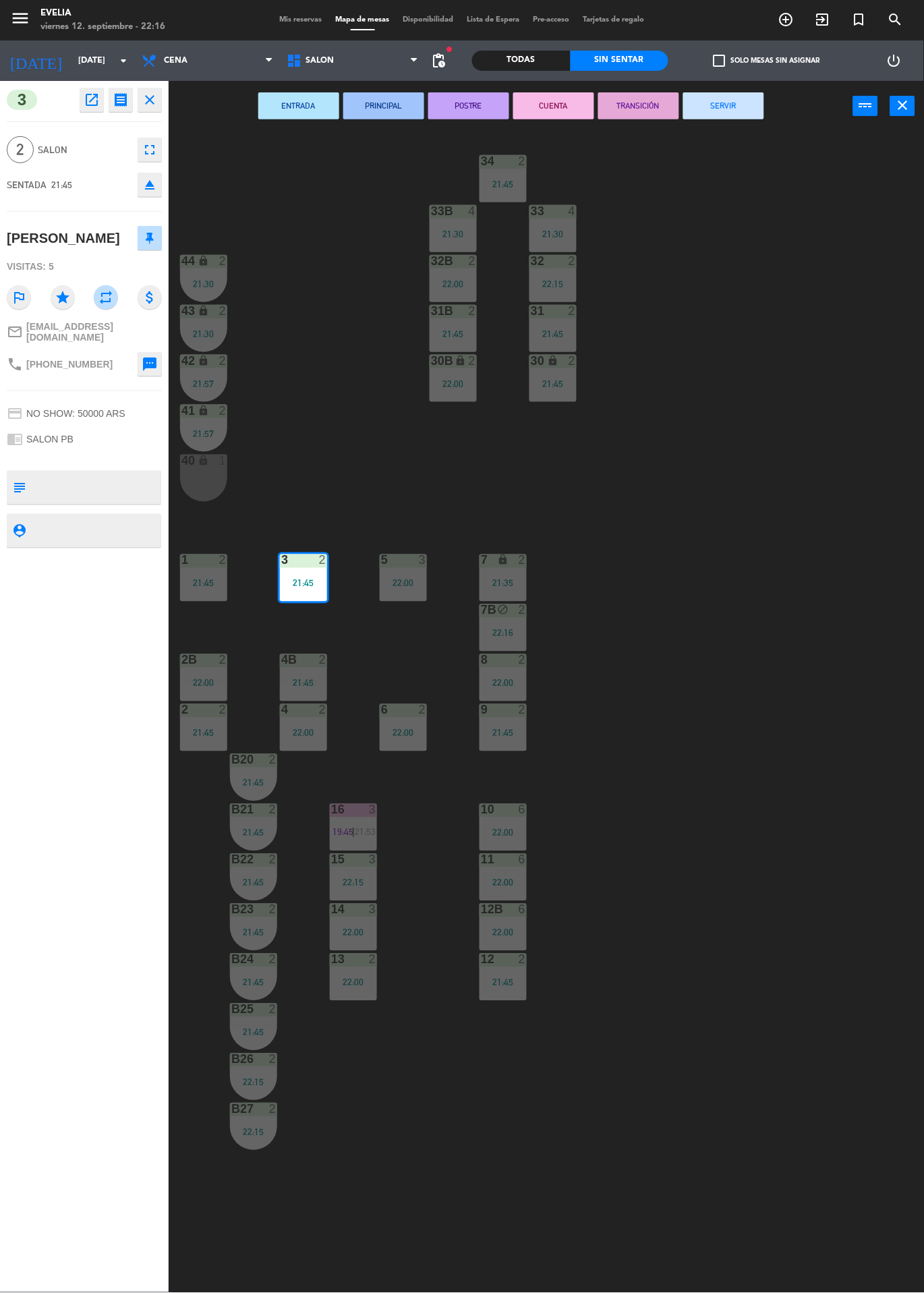
click at [473, 116] on button "POSTRE" at bounding box center [468, 105] width 81 height 27
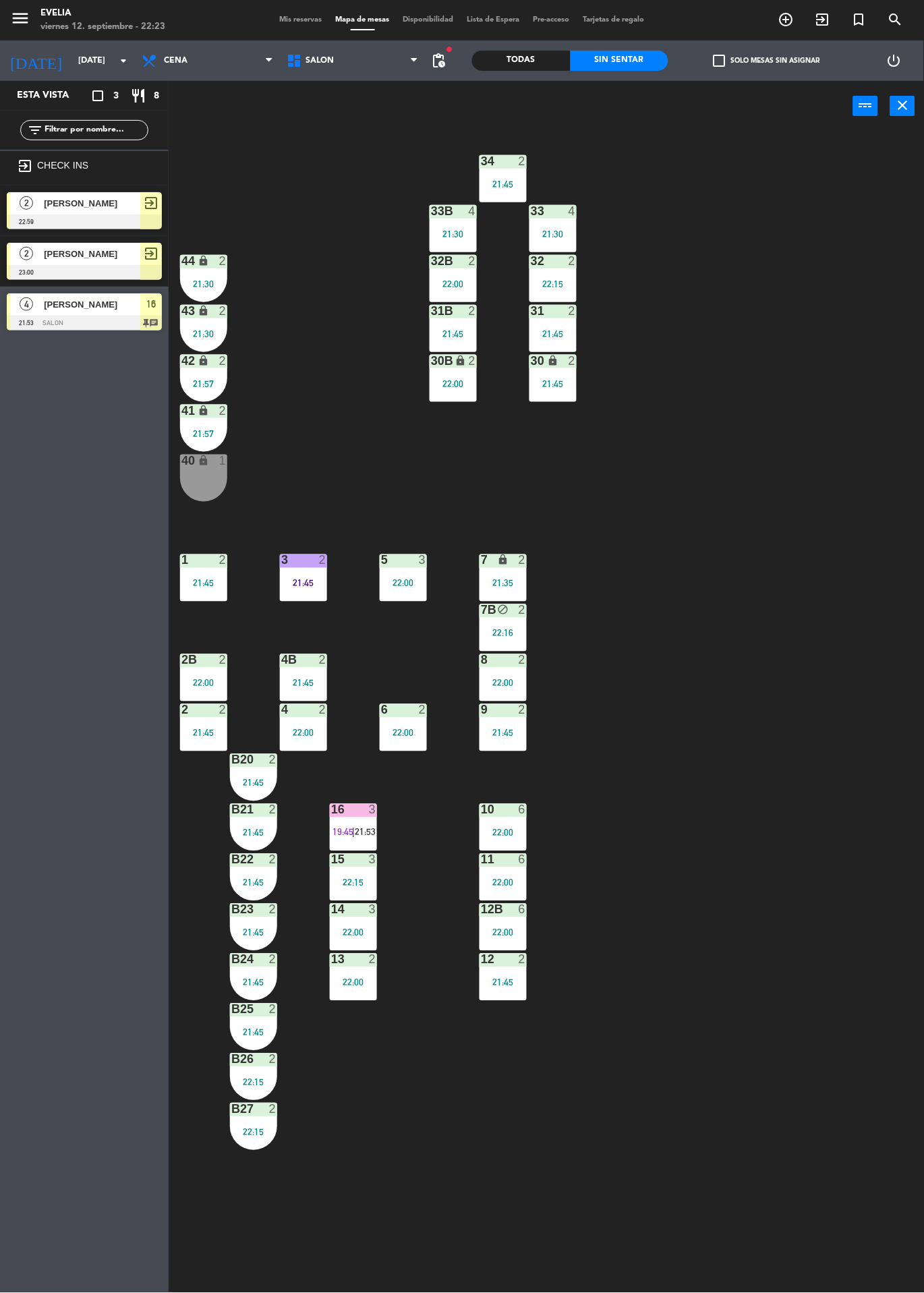
click at [207, 479] on div "40 lock 1" at bounding box center [204, 479] width 48 height 48
click at [363, 99] on button "WALK IN" at bounding box center [383, 105] width 81 height 27
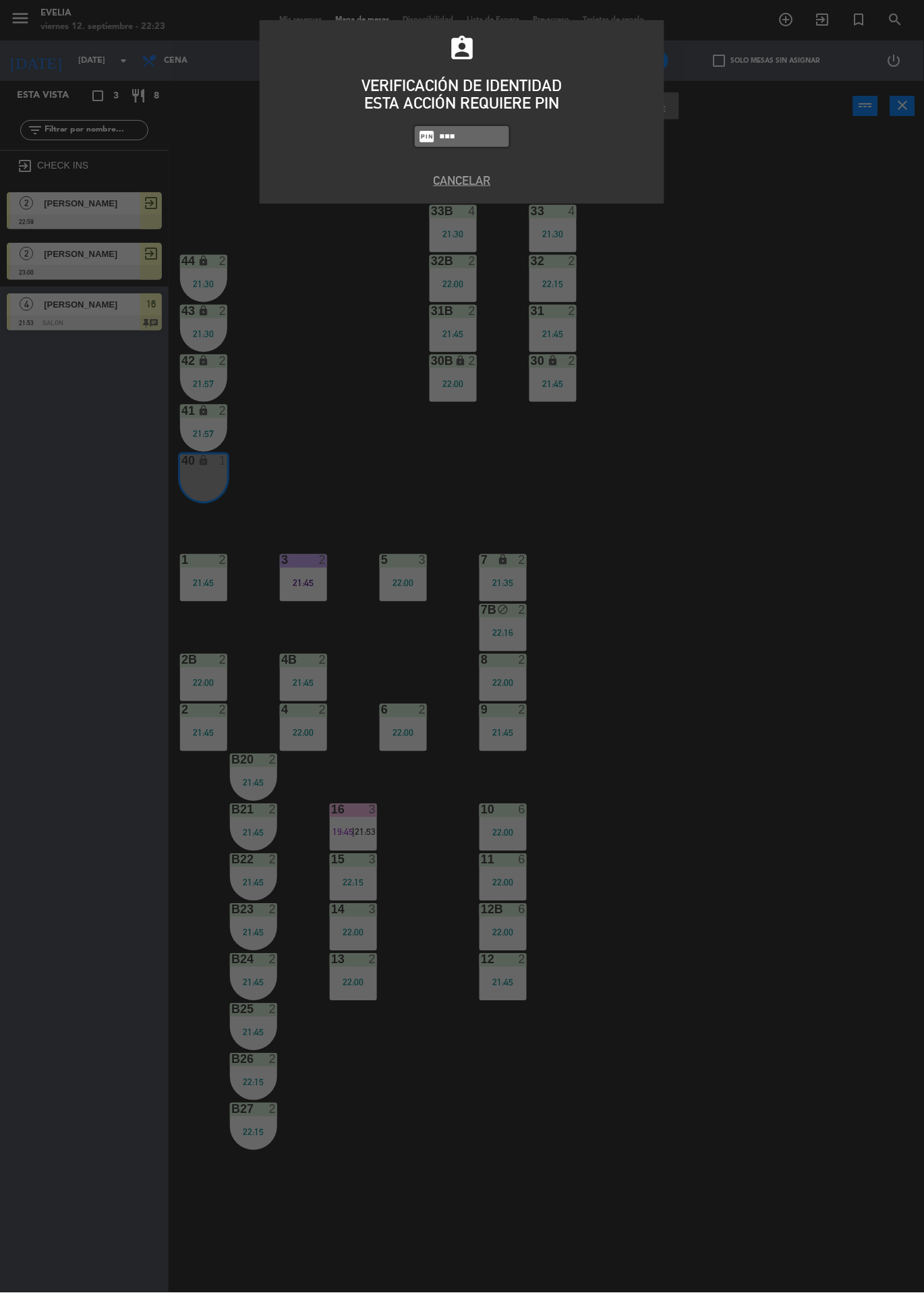
type input "6389"
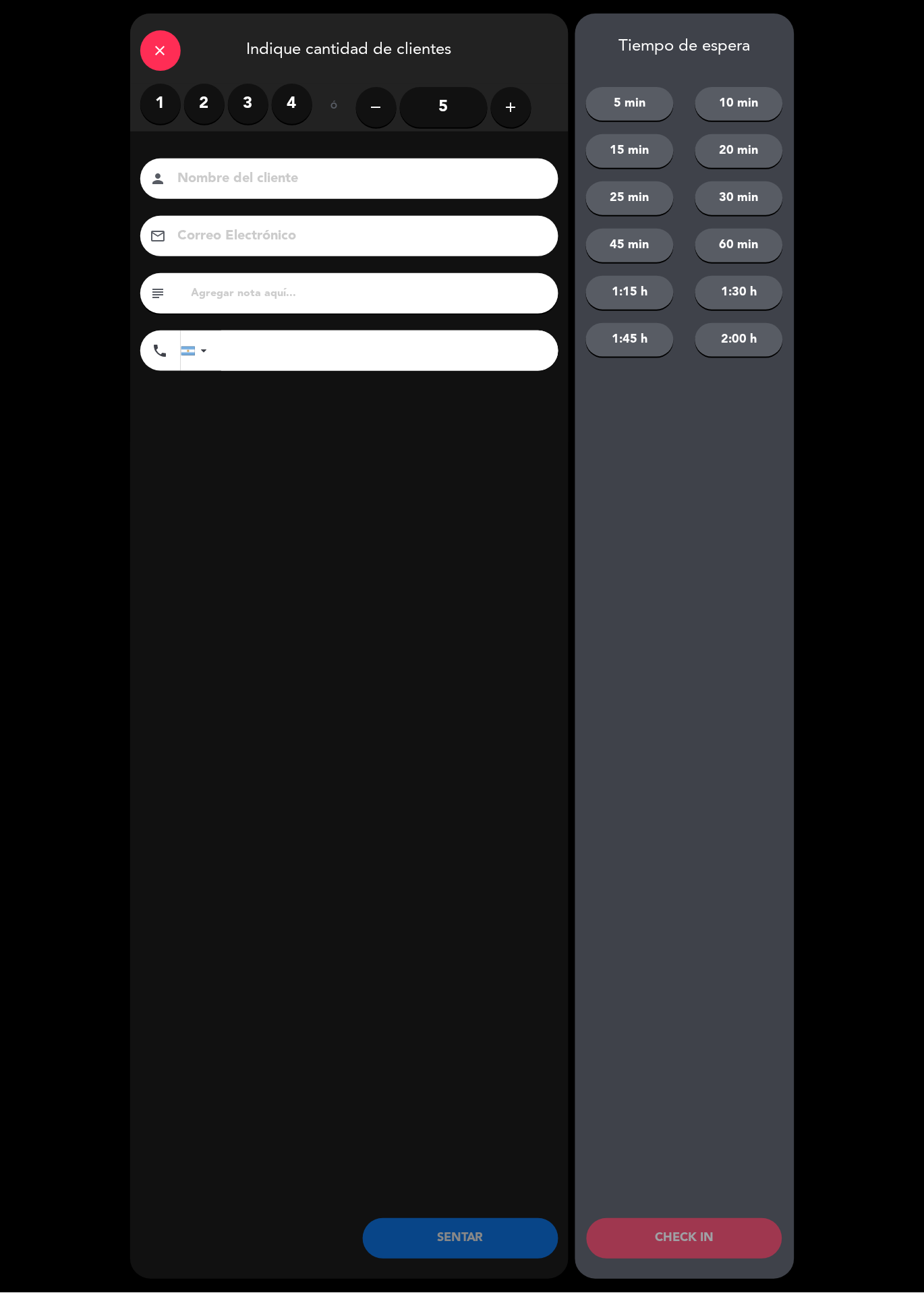
click at [158, 120] on label "1" at bounding box center [161, 104] width 40 height 40
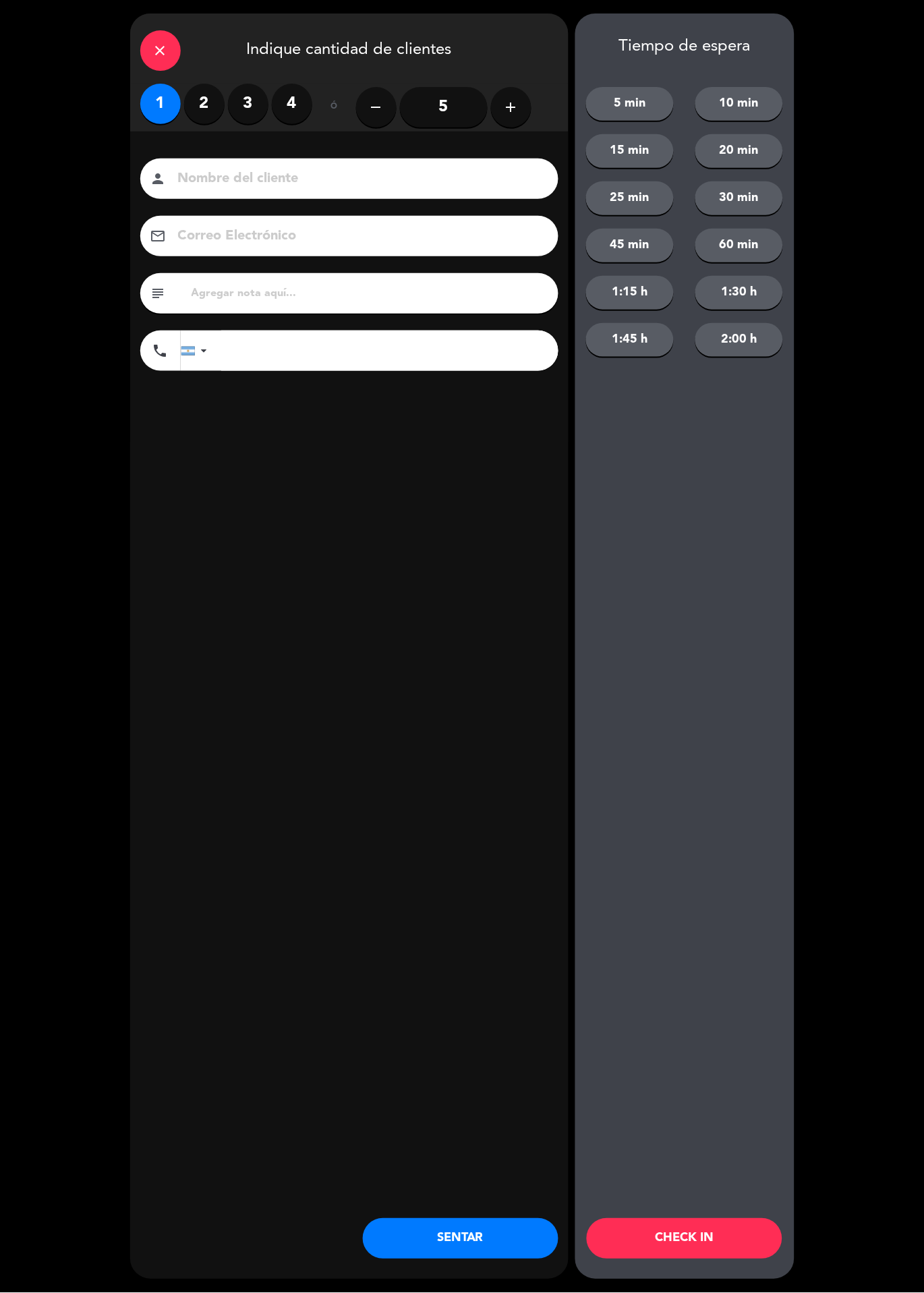
click at [730, 1239] on button "CHECK IN" at bounding box center [684, 1239] width 195 height 40
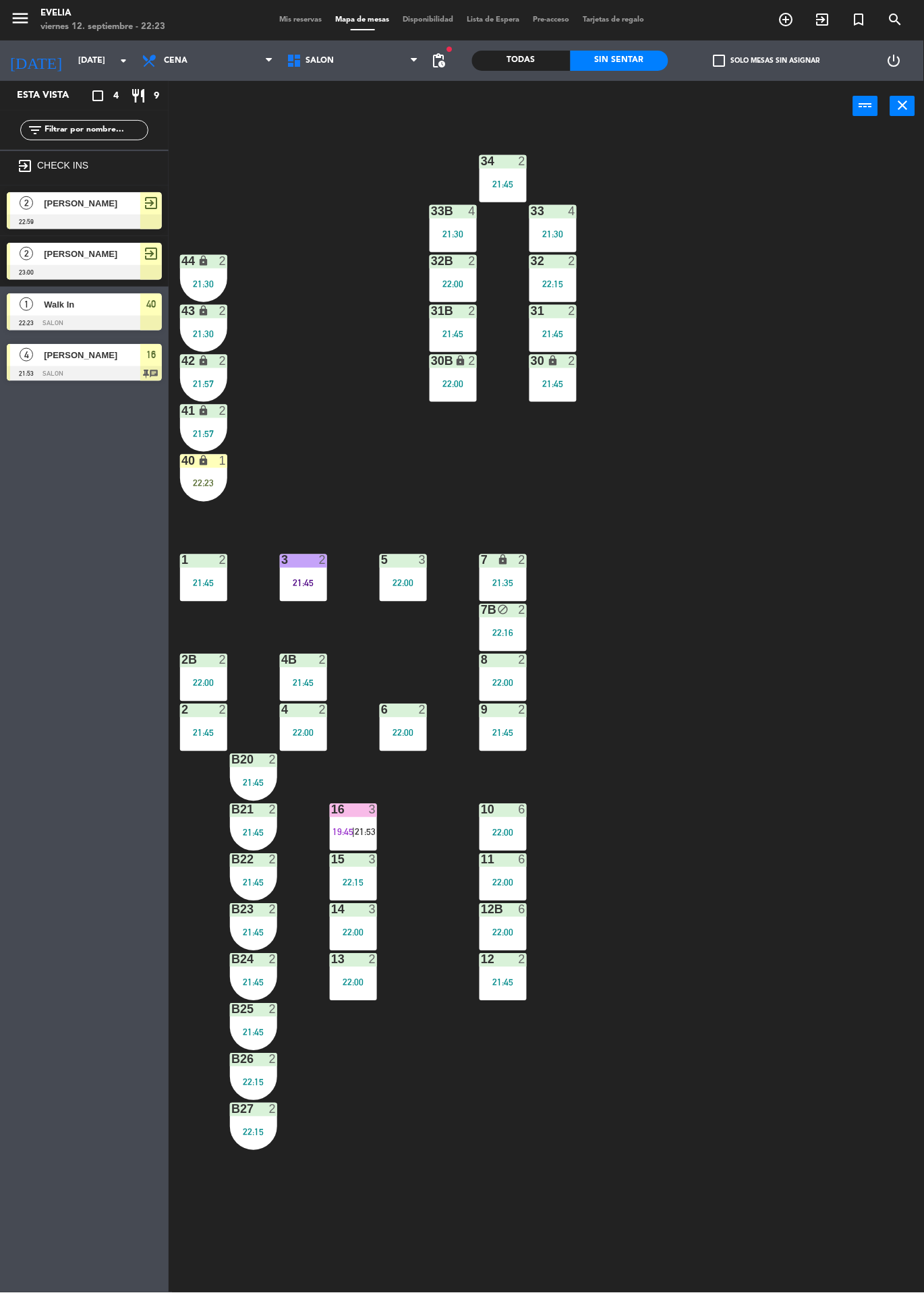
click at [214, 467] on div "lock" at bounding box center [204, 461] width 22 height 13
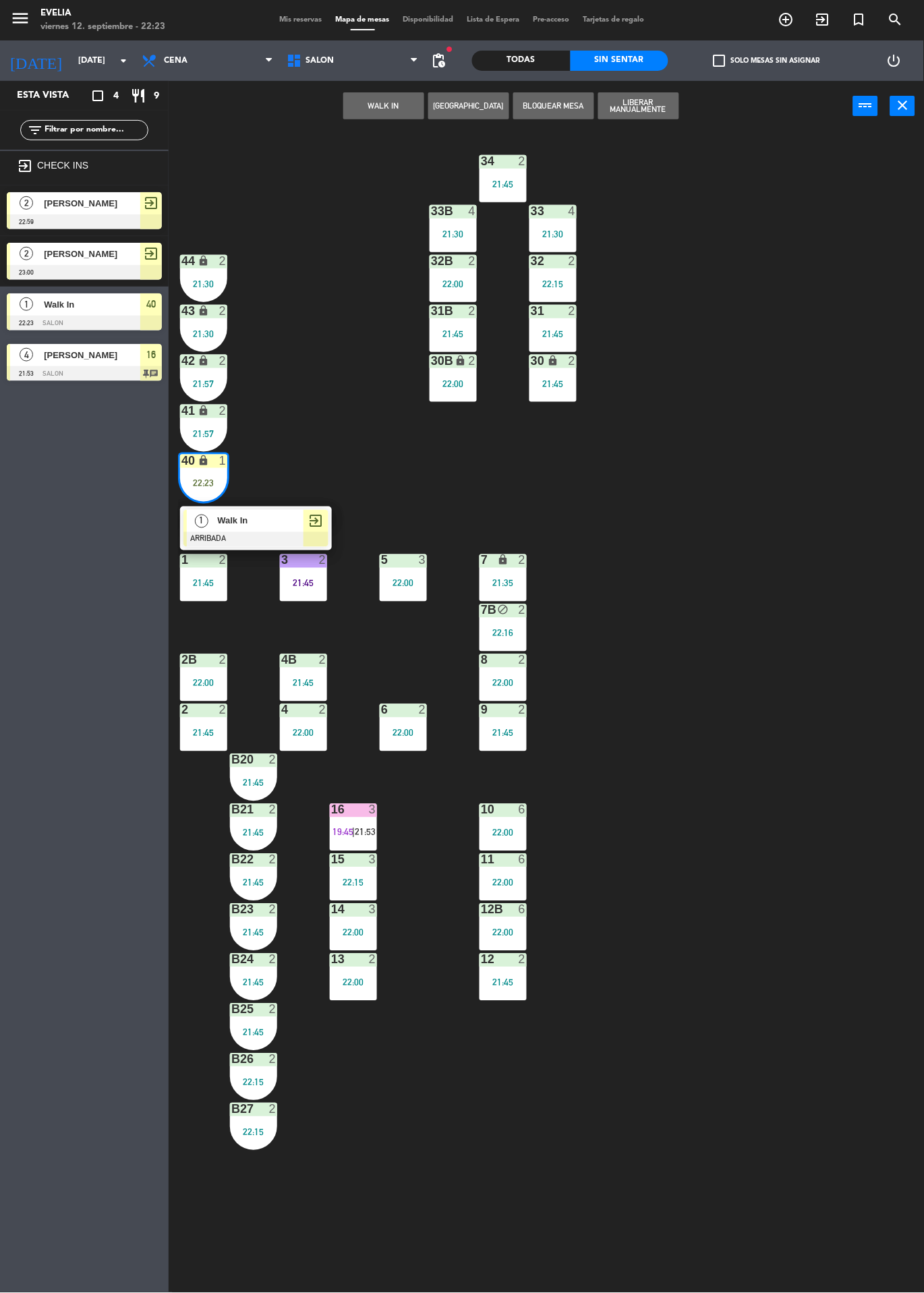
click at [272, 541] on div at bounding box center [256, 539] width 145 height 15
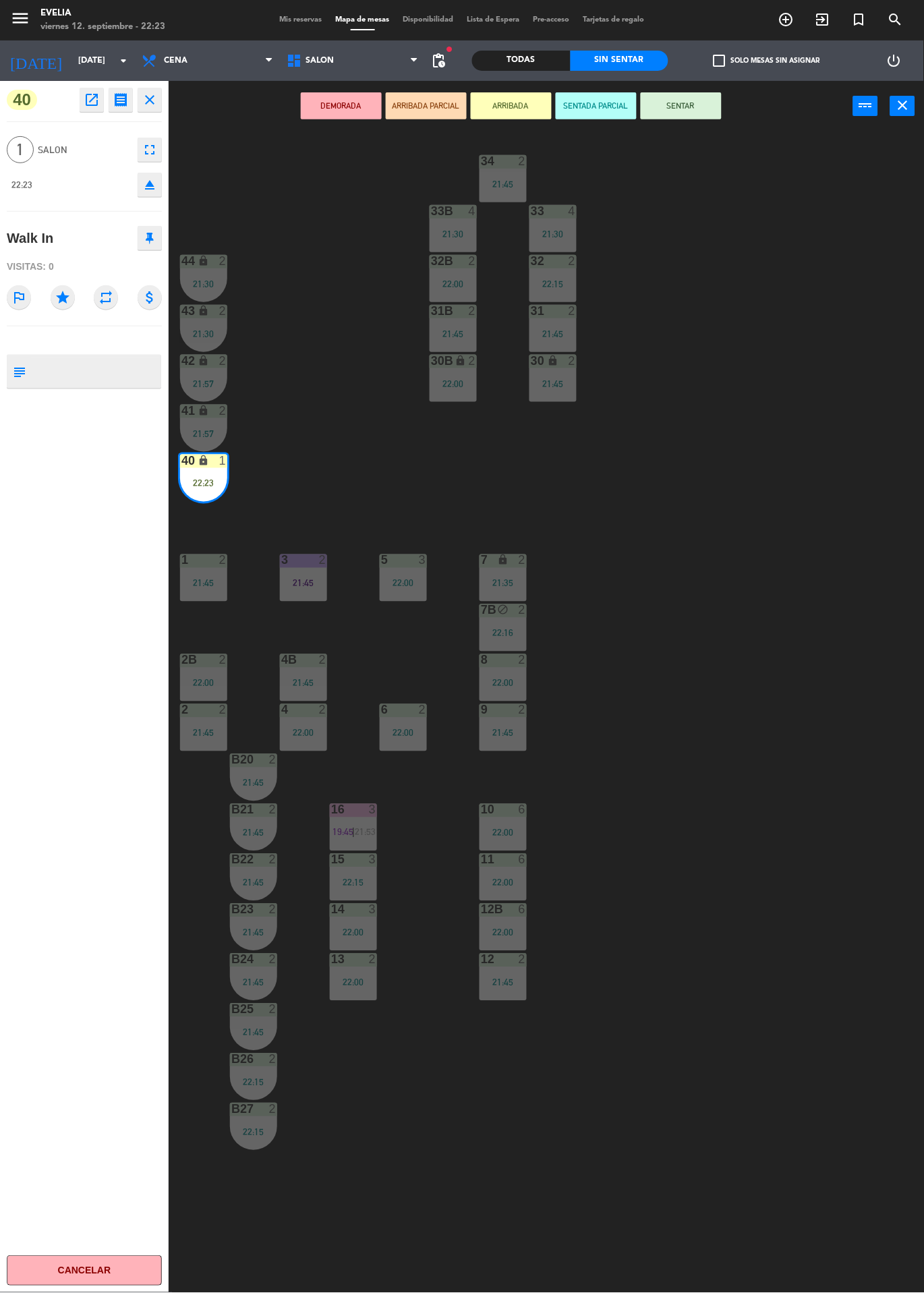
click at [693, 98] on button "SENTAR" at bounding box center [681, 105] width 81 height 27
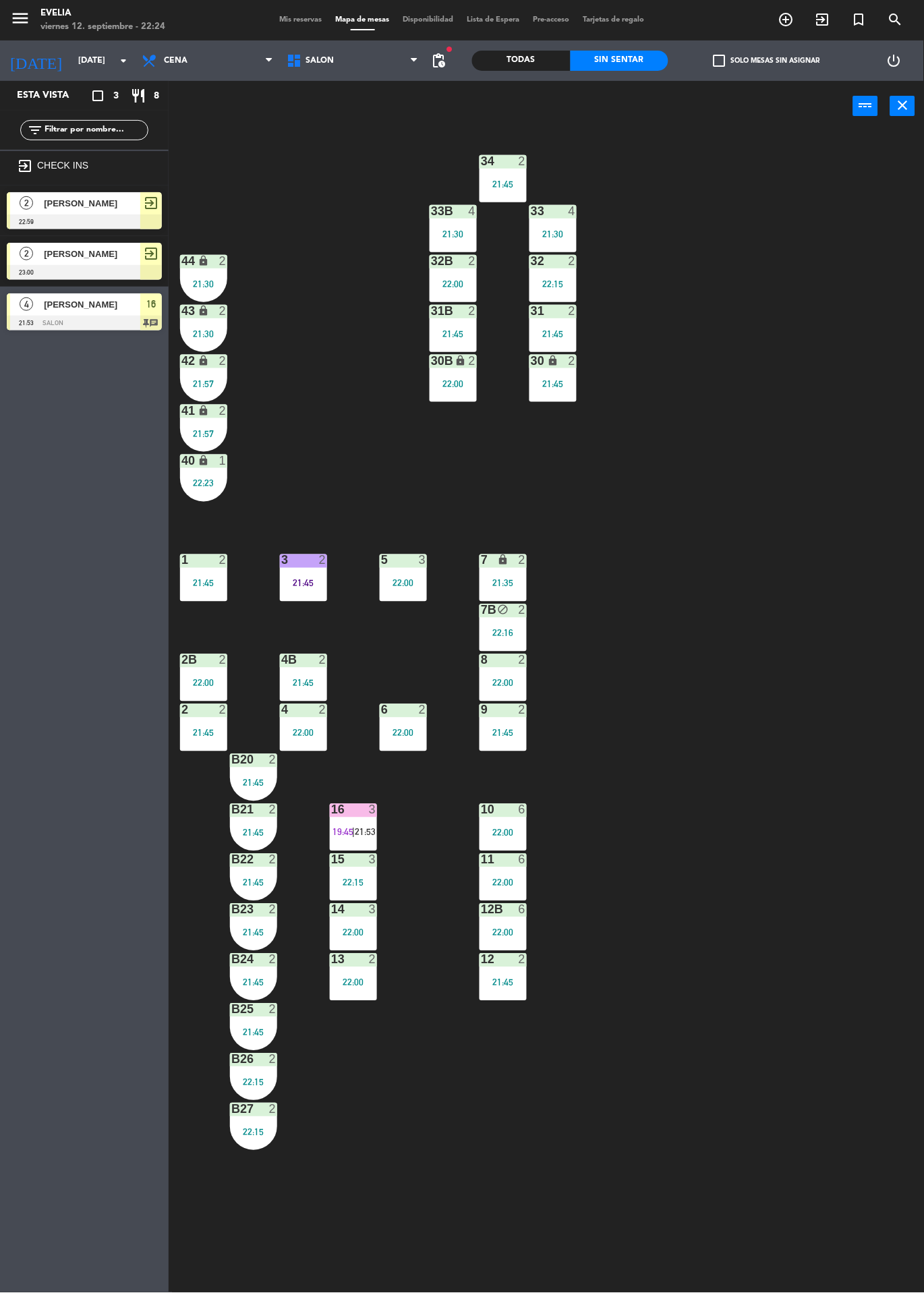
click at [331, 804] on div "16" at bounding box center [331, 809] width 1 height 12
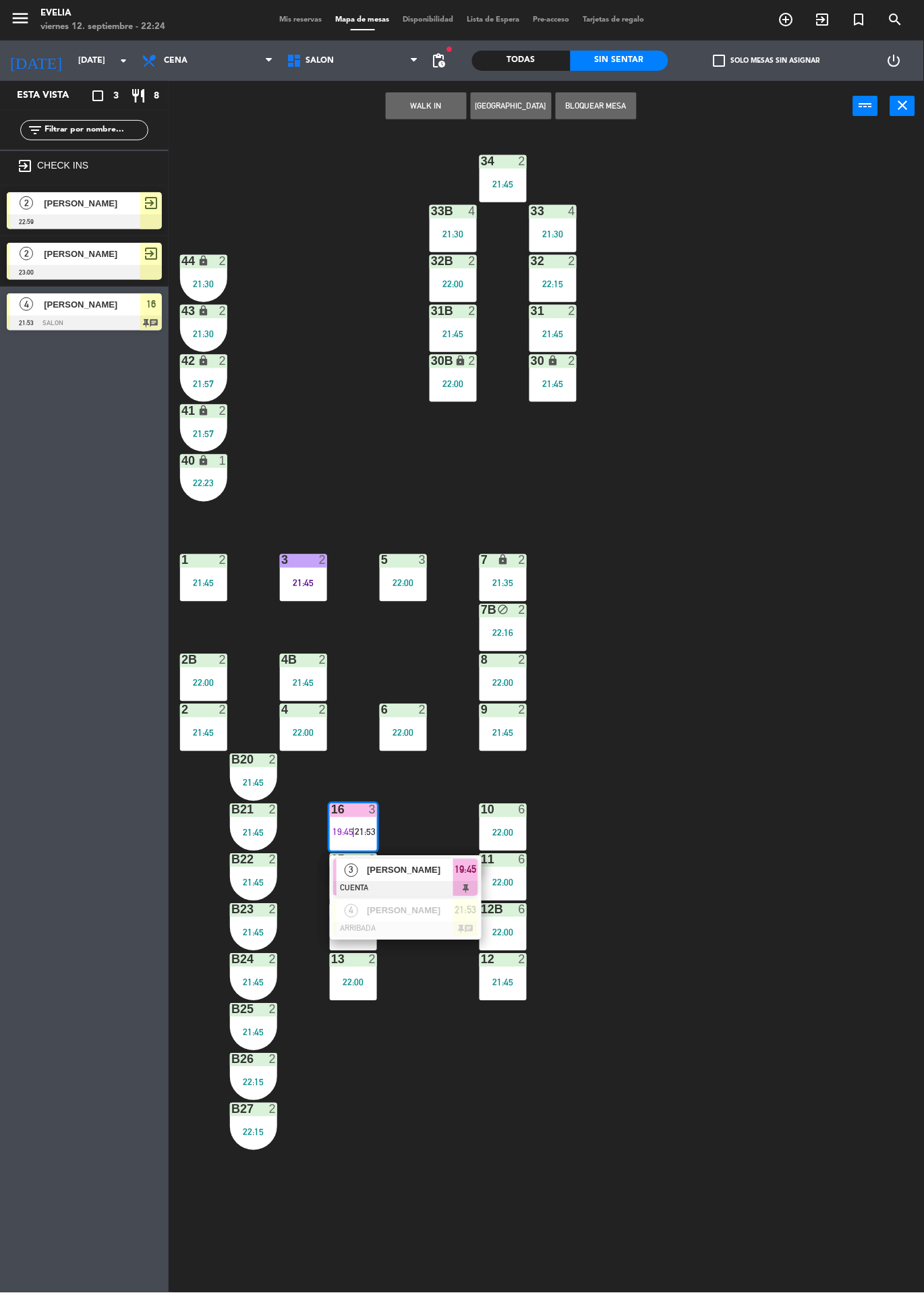
click at [349, 877] on span "3" at bounding box center [351, 871] width 14 height 14
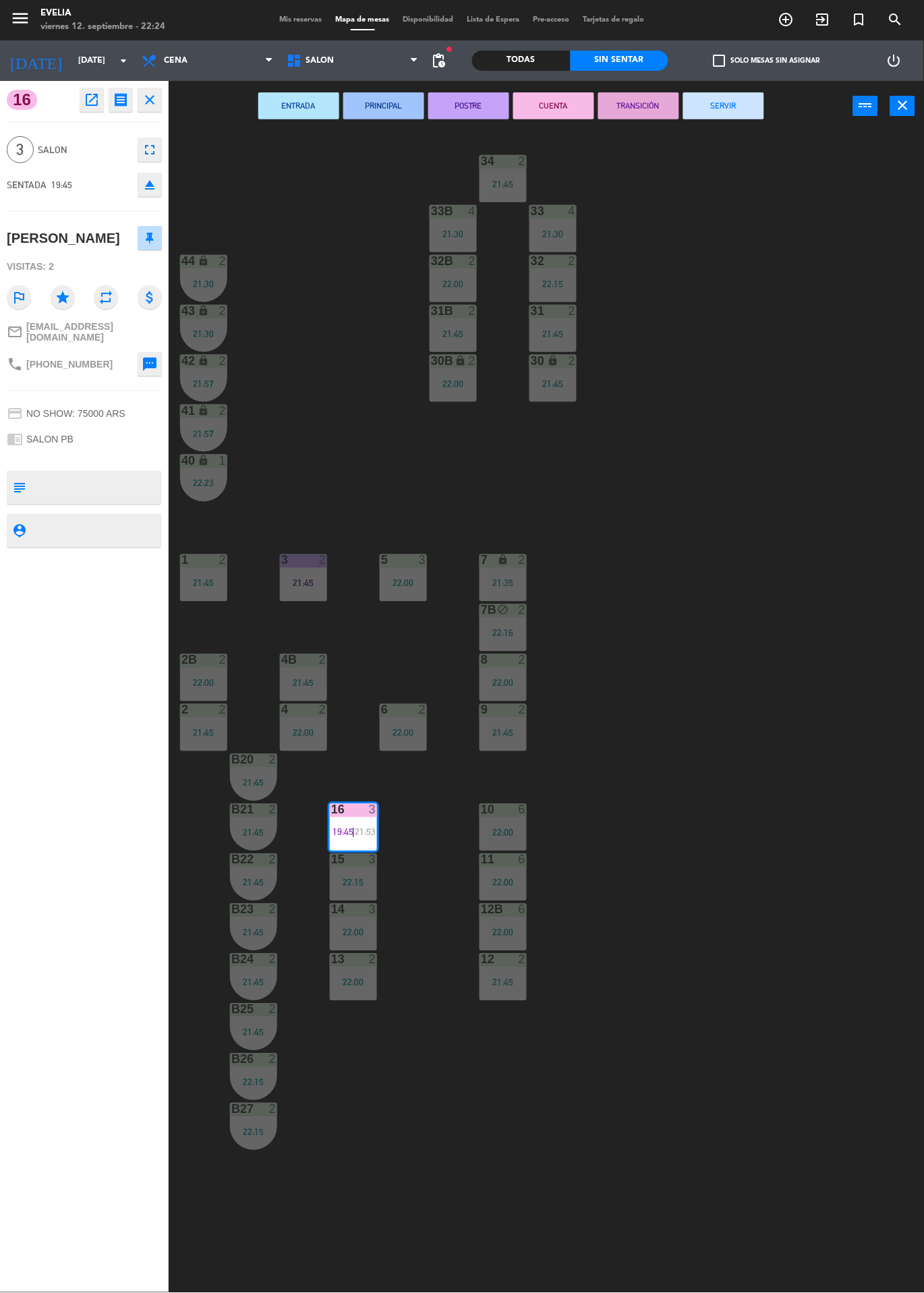
click at [760, 110] on button "SERVIR" at bounding box center [724, 105] width 81 height 27
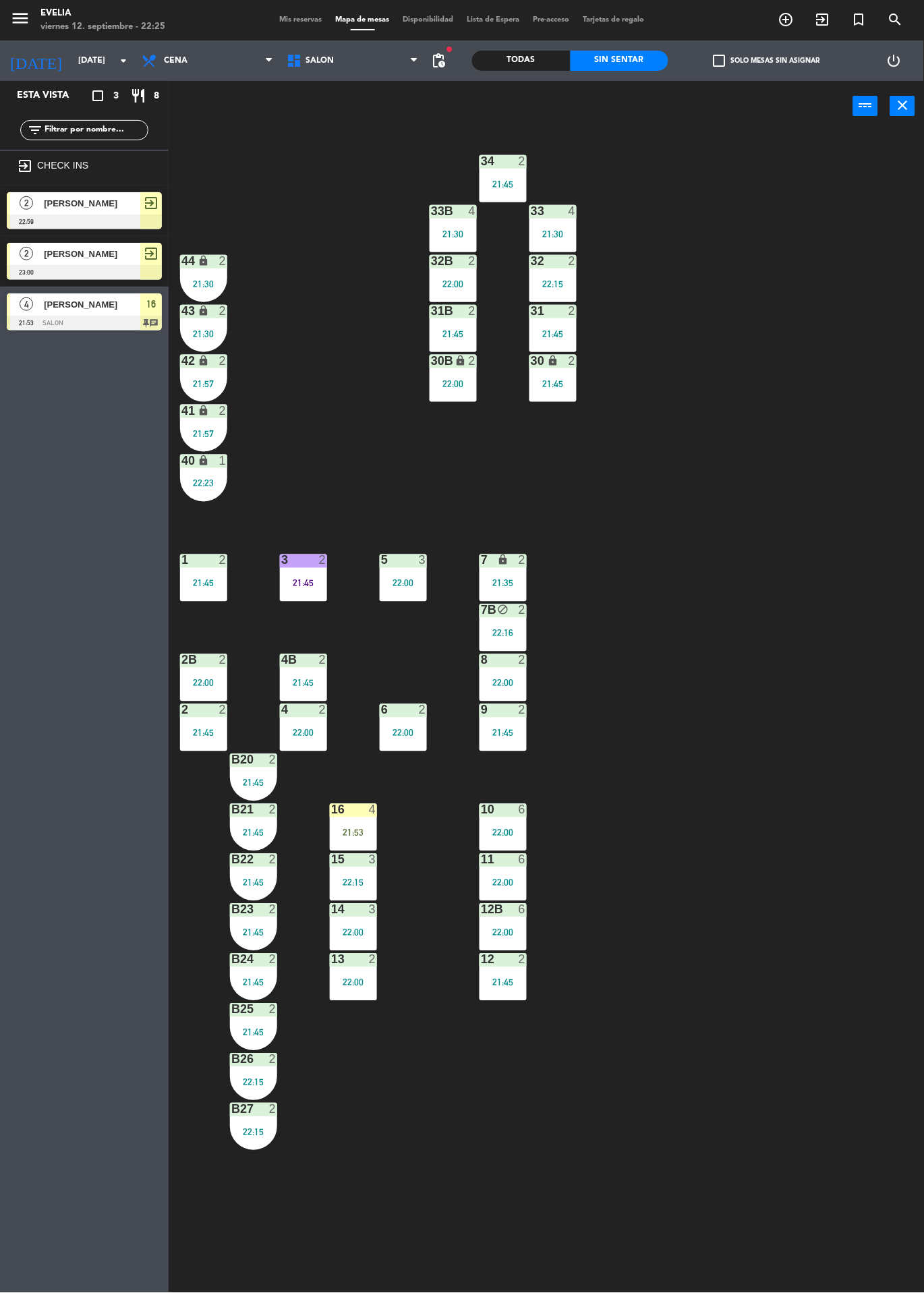
click at [375, 822] on div "16 4 21:53" at bounding box center [354, 827] width 48 height 48
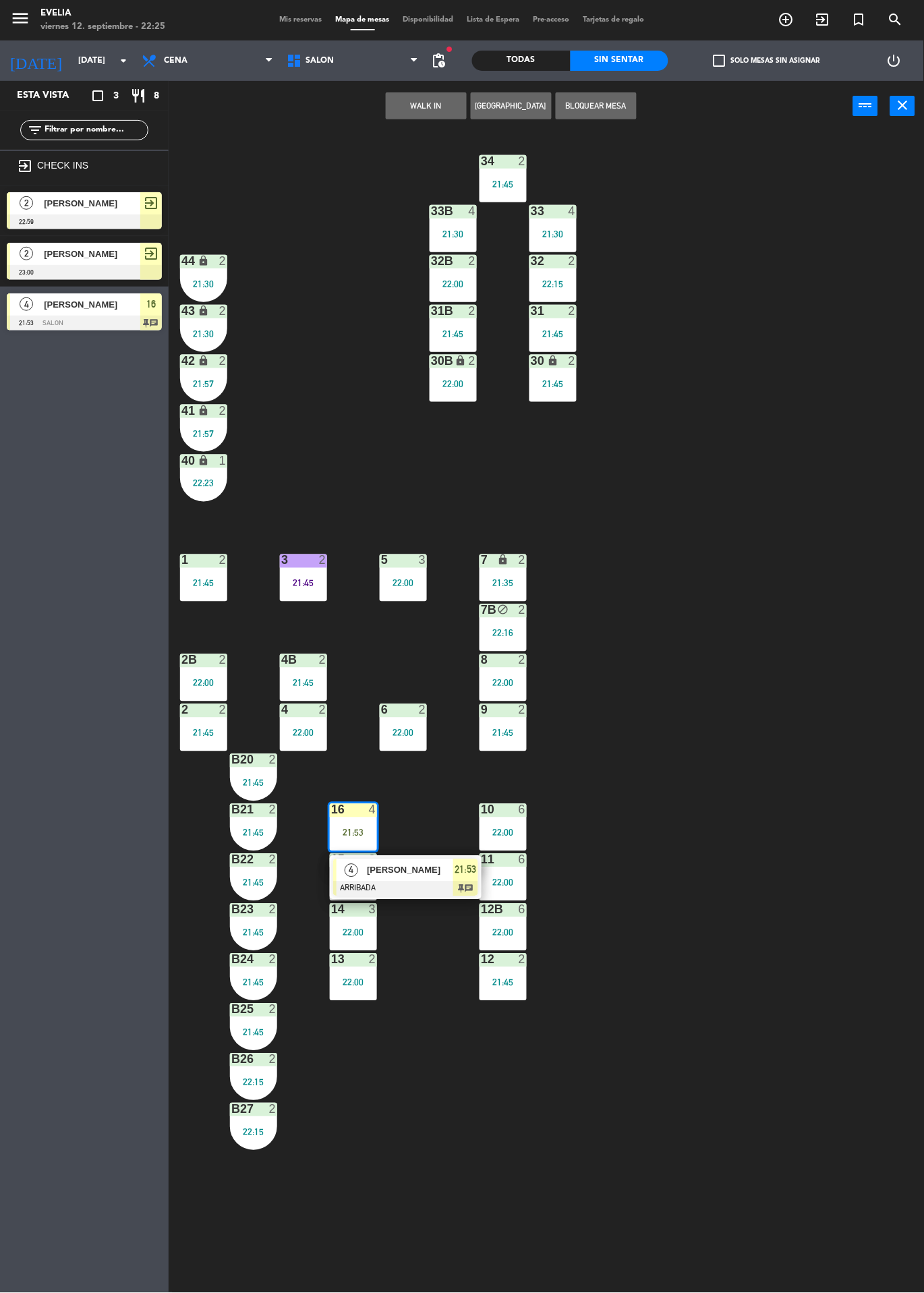
click at [453, 861] on div "21:53" at bounding box center [466, 870] width 25 height 22
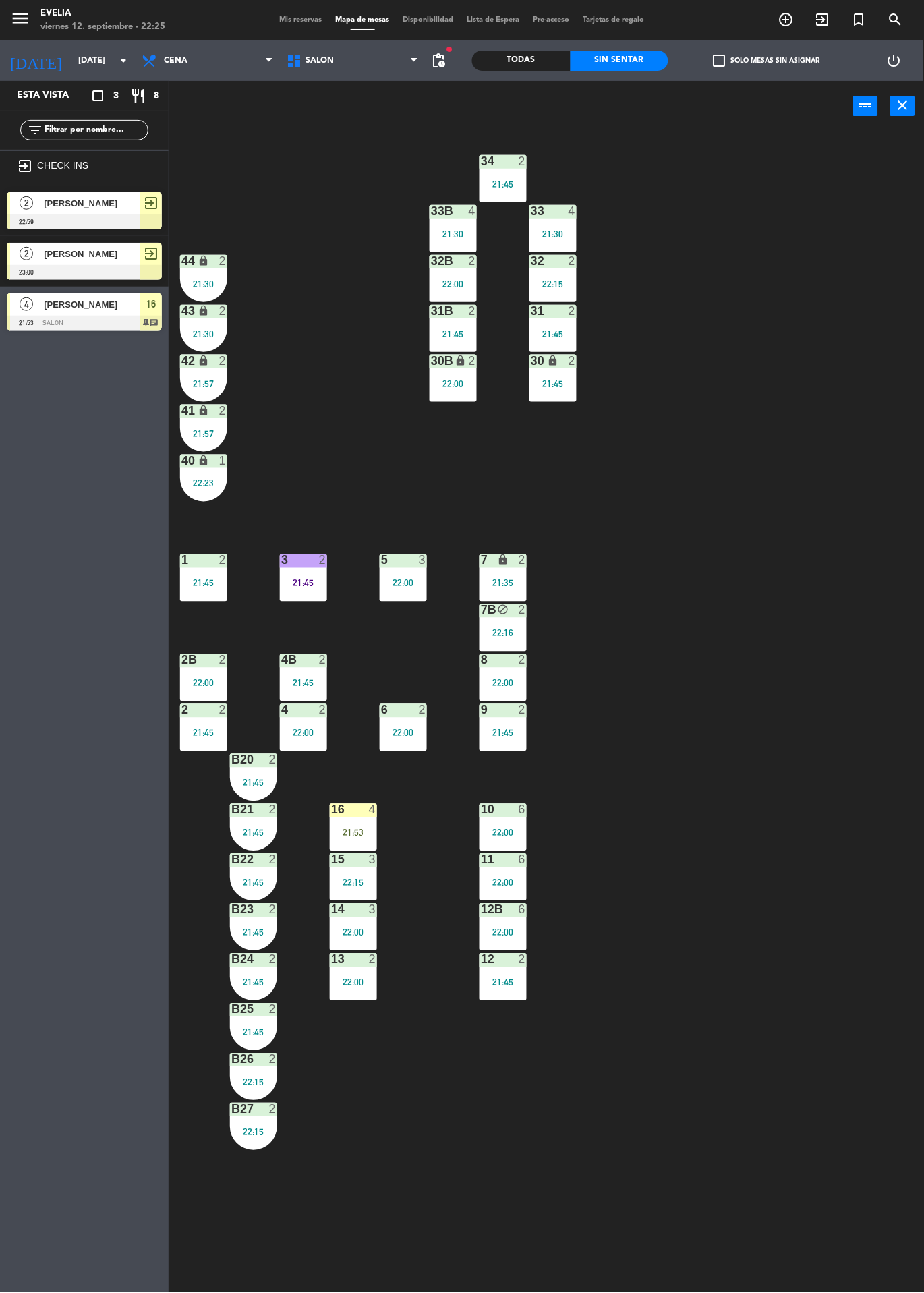
click at [332, 807] on div "16" at bounding box center [331, 809] width 1 height 12
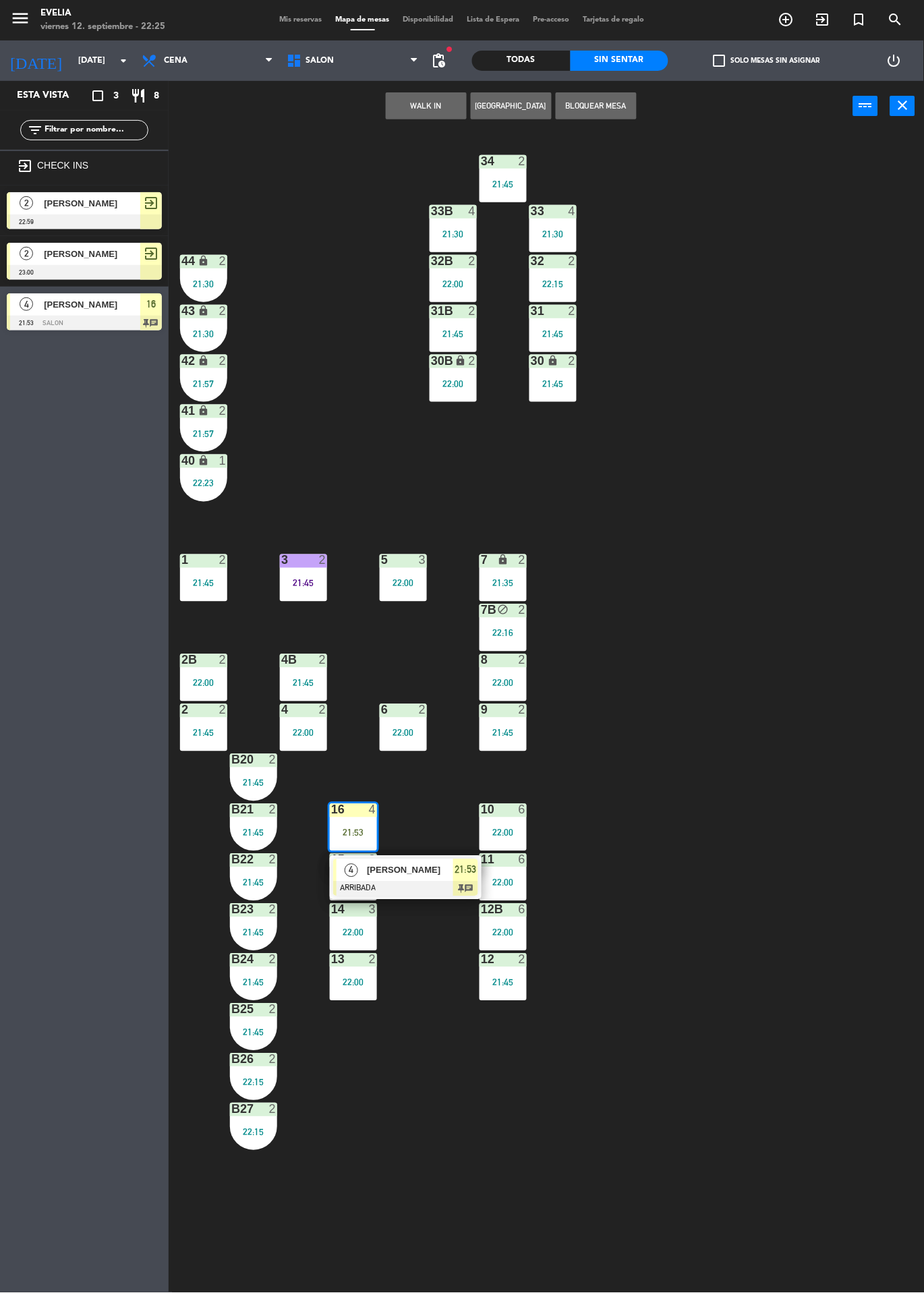
click at [420, 866] on span "[PERSON_NAME]" at bounding box center [410, 871] width 86 height 14
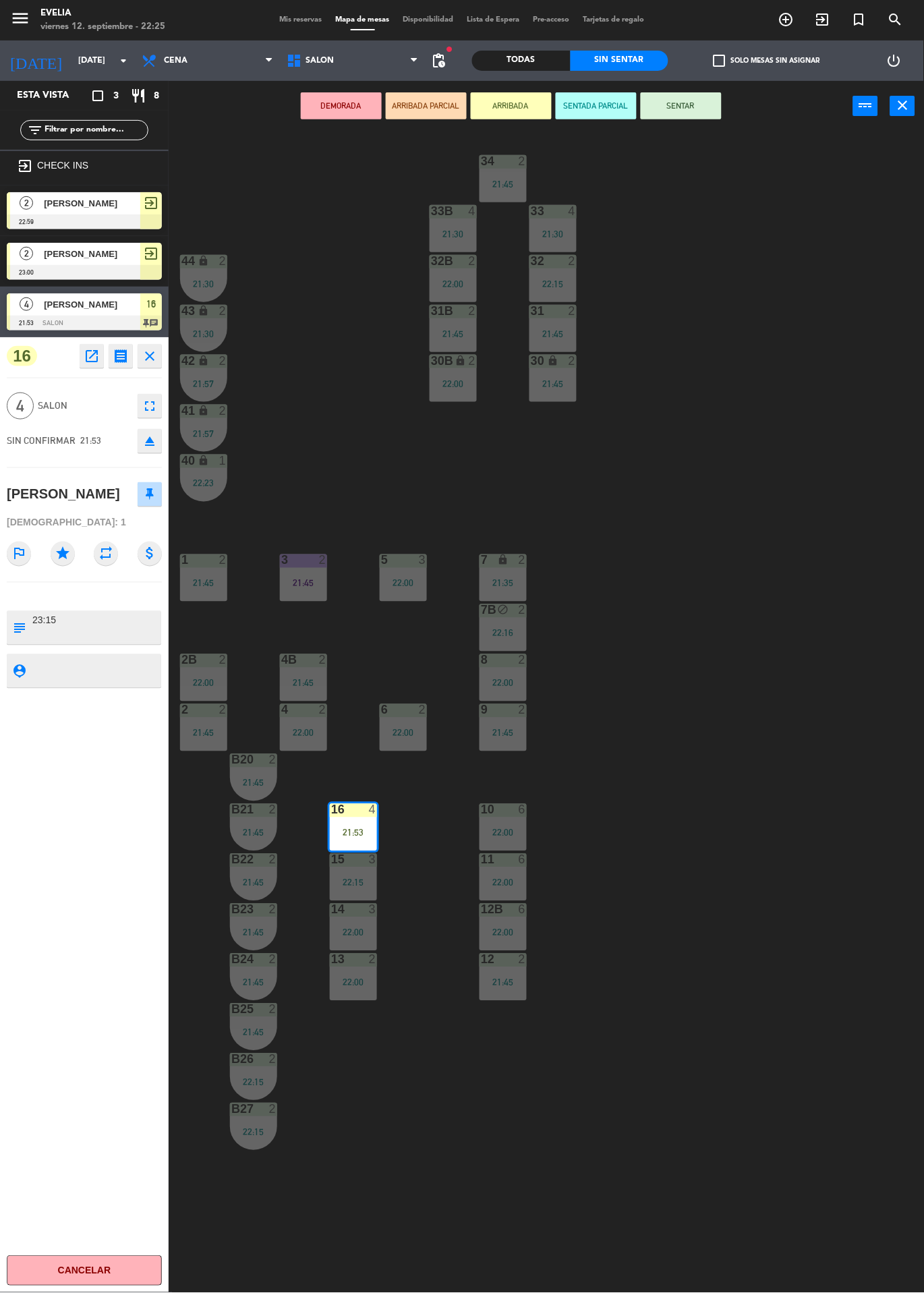
click at [662, 95] on button "SENTAR" at bounding box center [681, 105] width 81 height 27
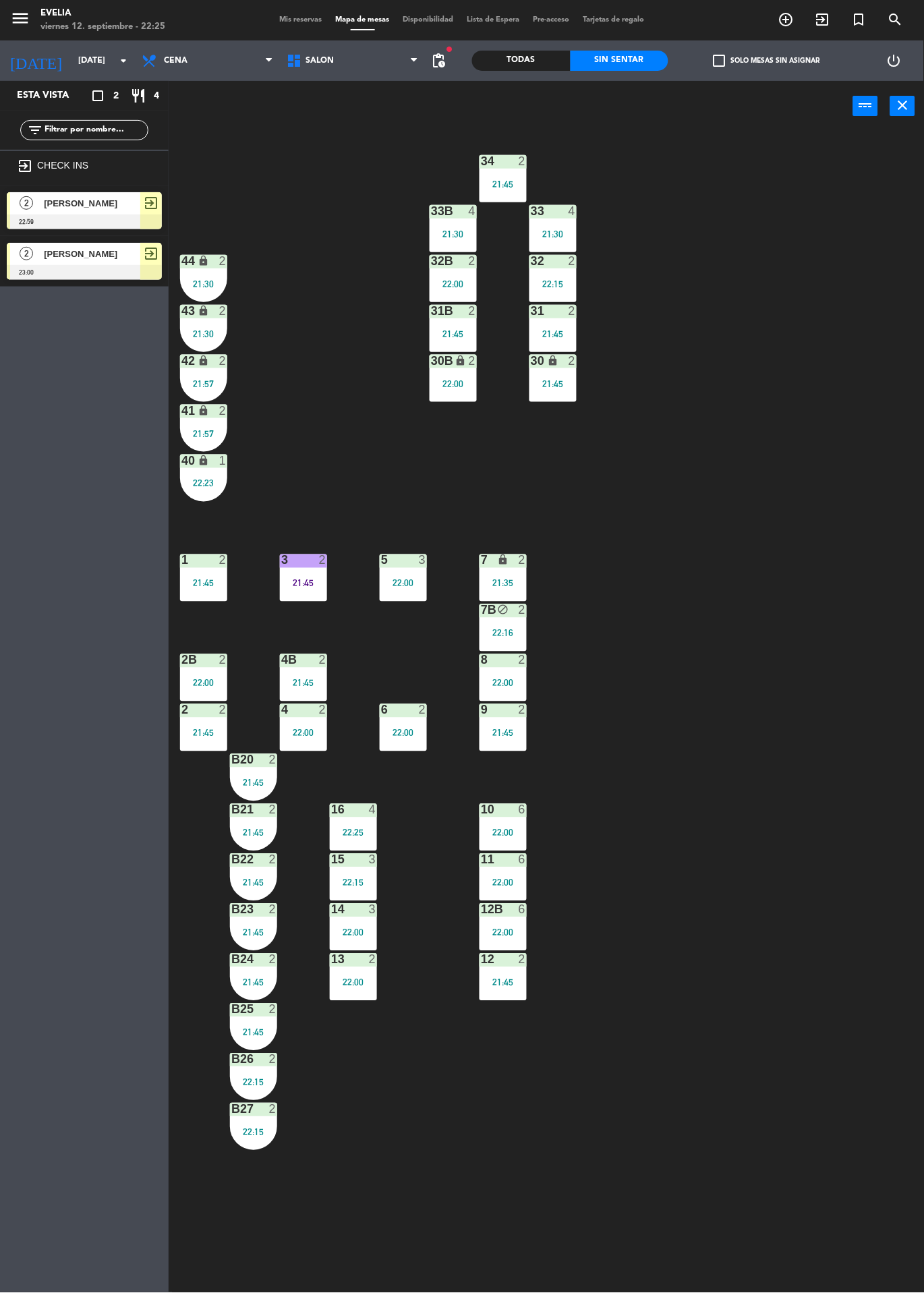
click at [825, 26] on icon "exit_to_app" at bounding box center [822, 19] width 16 height 16
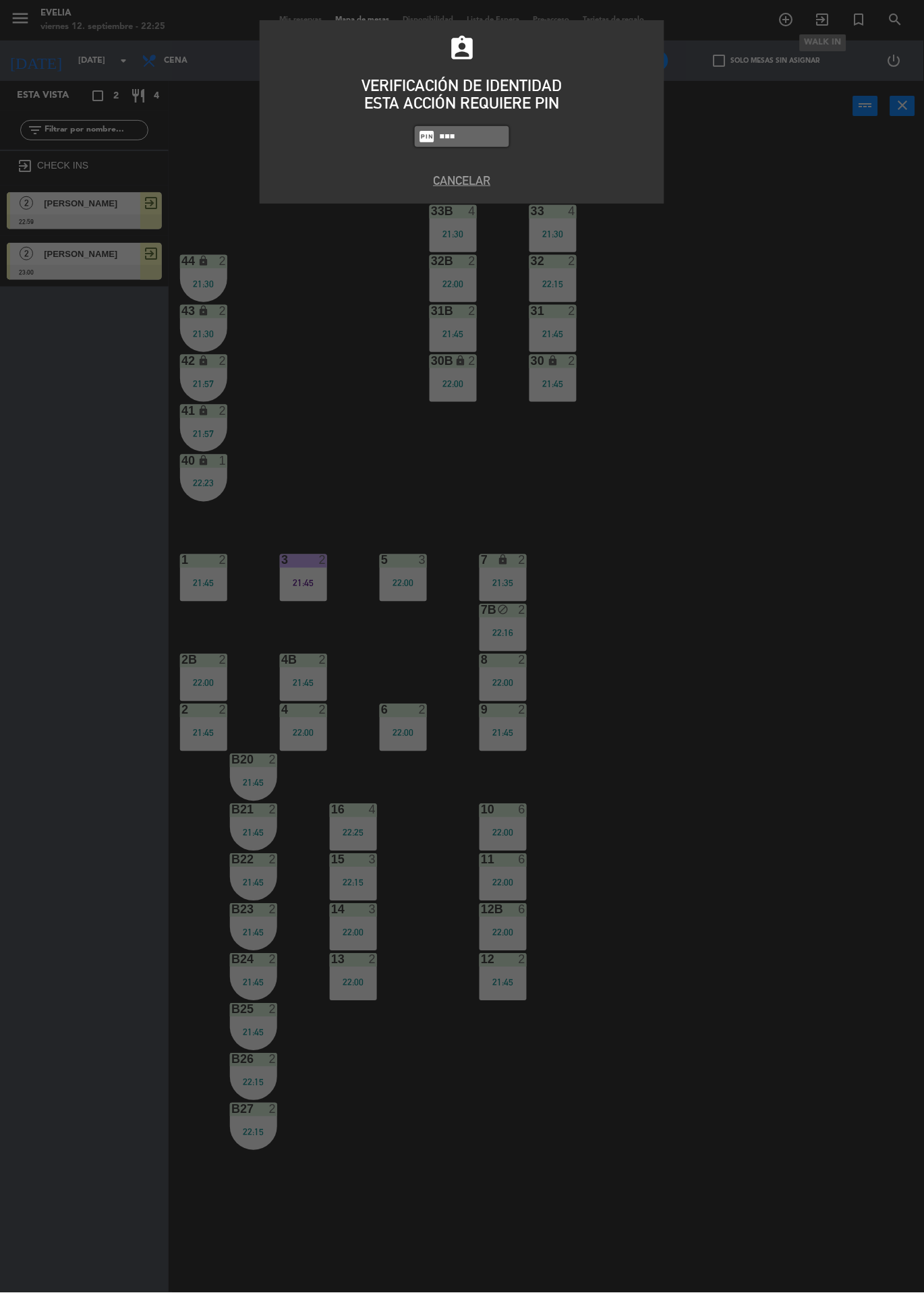
type input "6389"
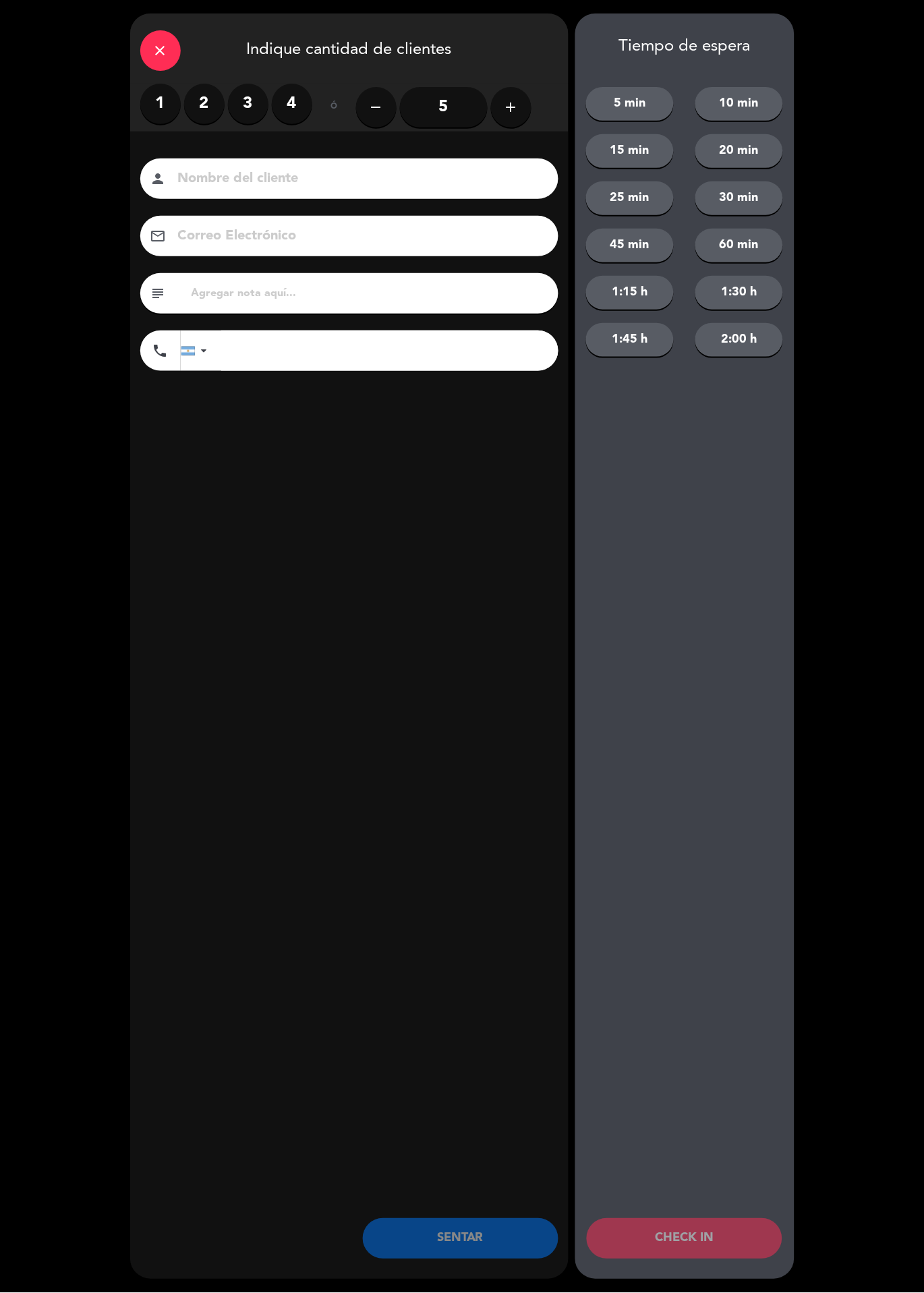
click at [209, 97] on label "2" at bounding box center [204, 104] width 40 height 40
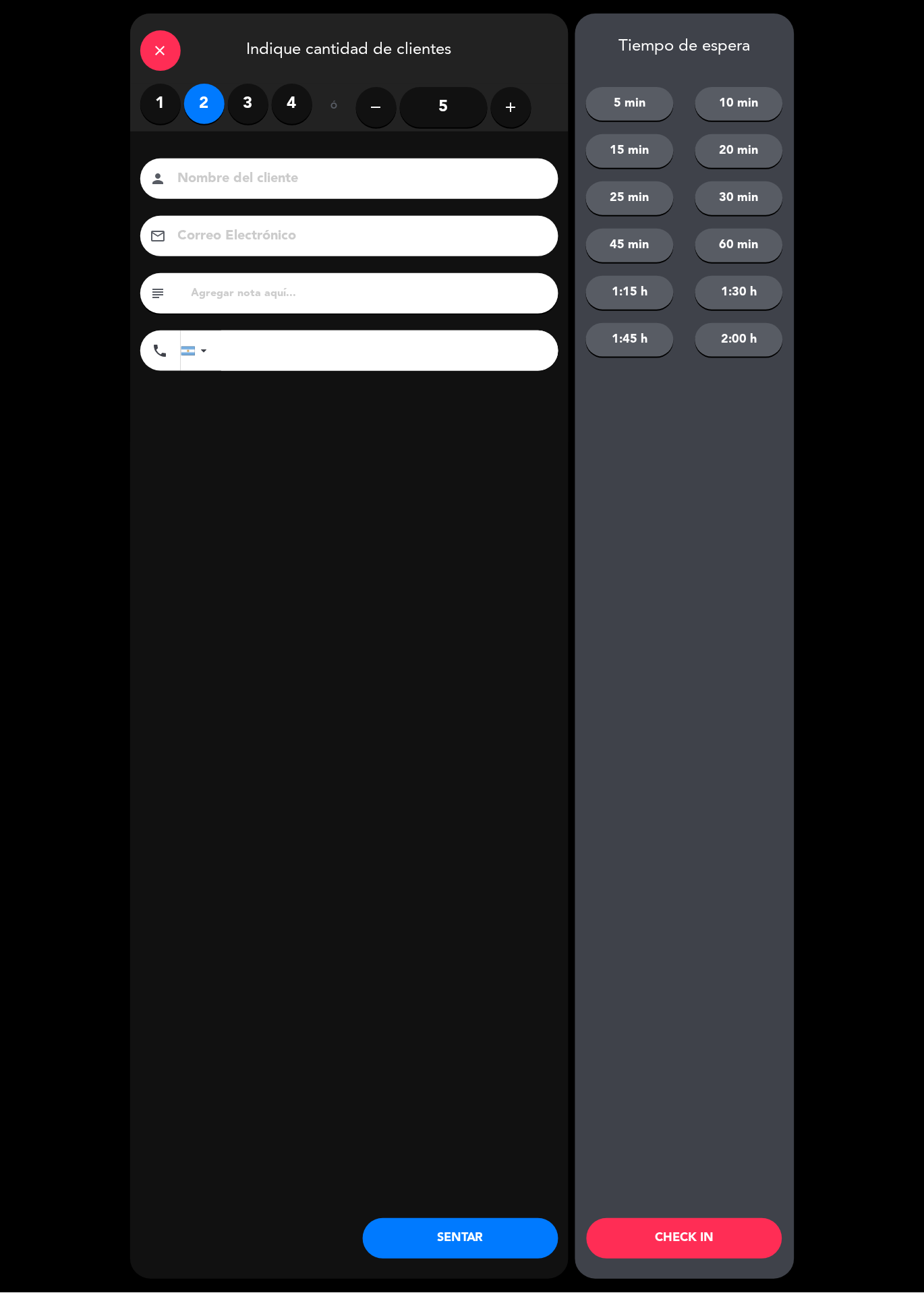
click at [656, 245] on button "45 min" at bounding box center [630, 245] width 88 height 34
click at [388, 167] on input at bounding box center [358, 179] width 364 height 24
type input "Catalina"
click at [339, 520] on div "close Indique cantidad de clientes 1 2 3 4 ó remove 5 add Nombre del cliente pe…" at bounding box center [350, 646] width 438 height 1266
click at [713, 1251] on button "CHECK IN" at bounding box center [684, 1239] width 195 height 40
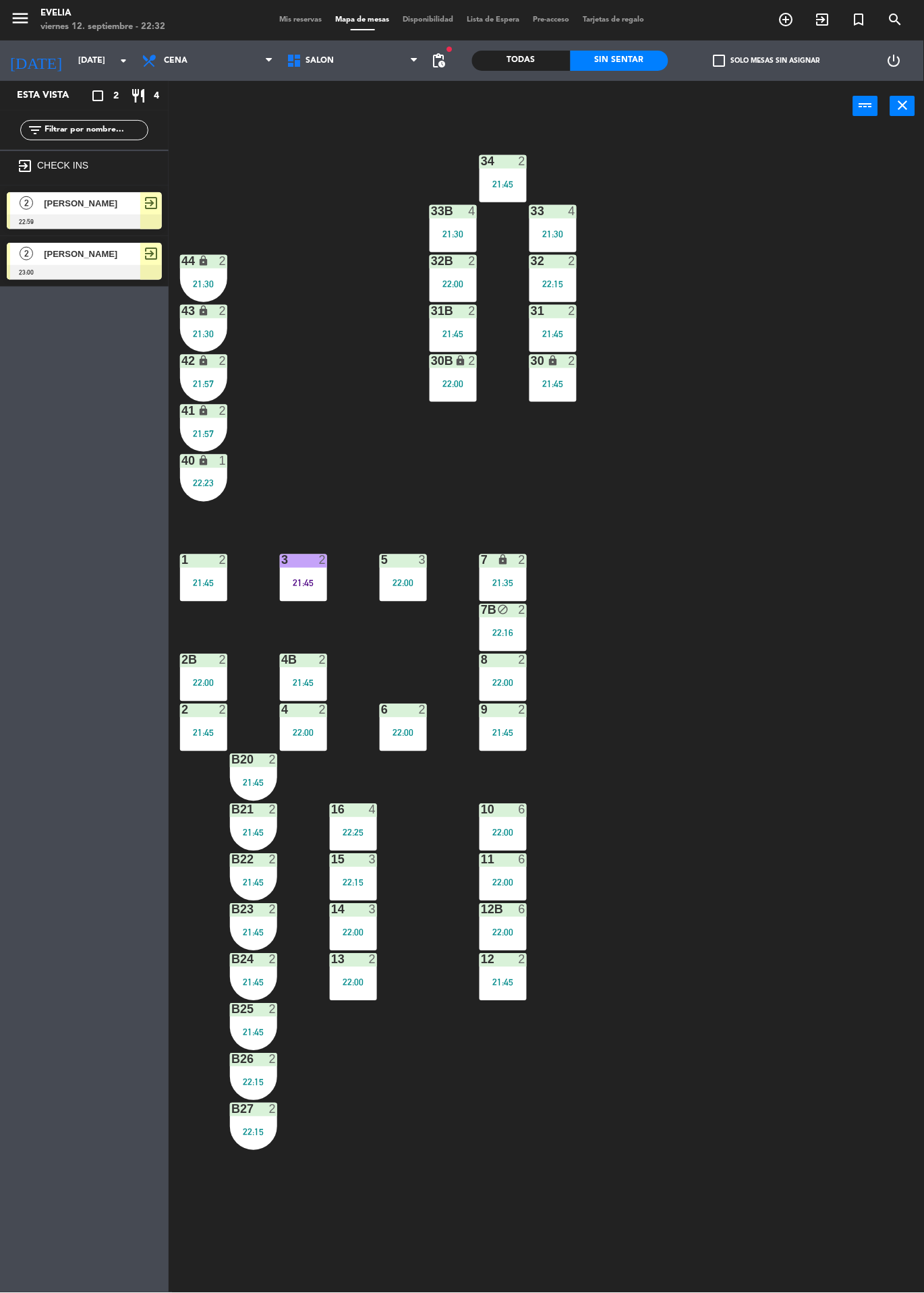
click at [88, 64] on input "[DATE]" at bounding box center [128, 61] width 114 height 23
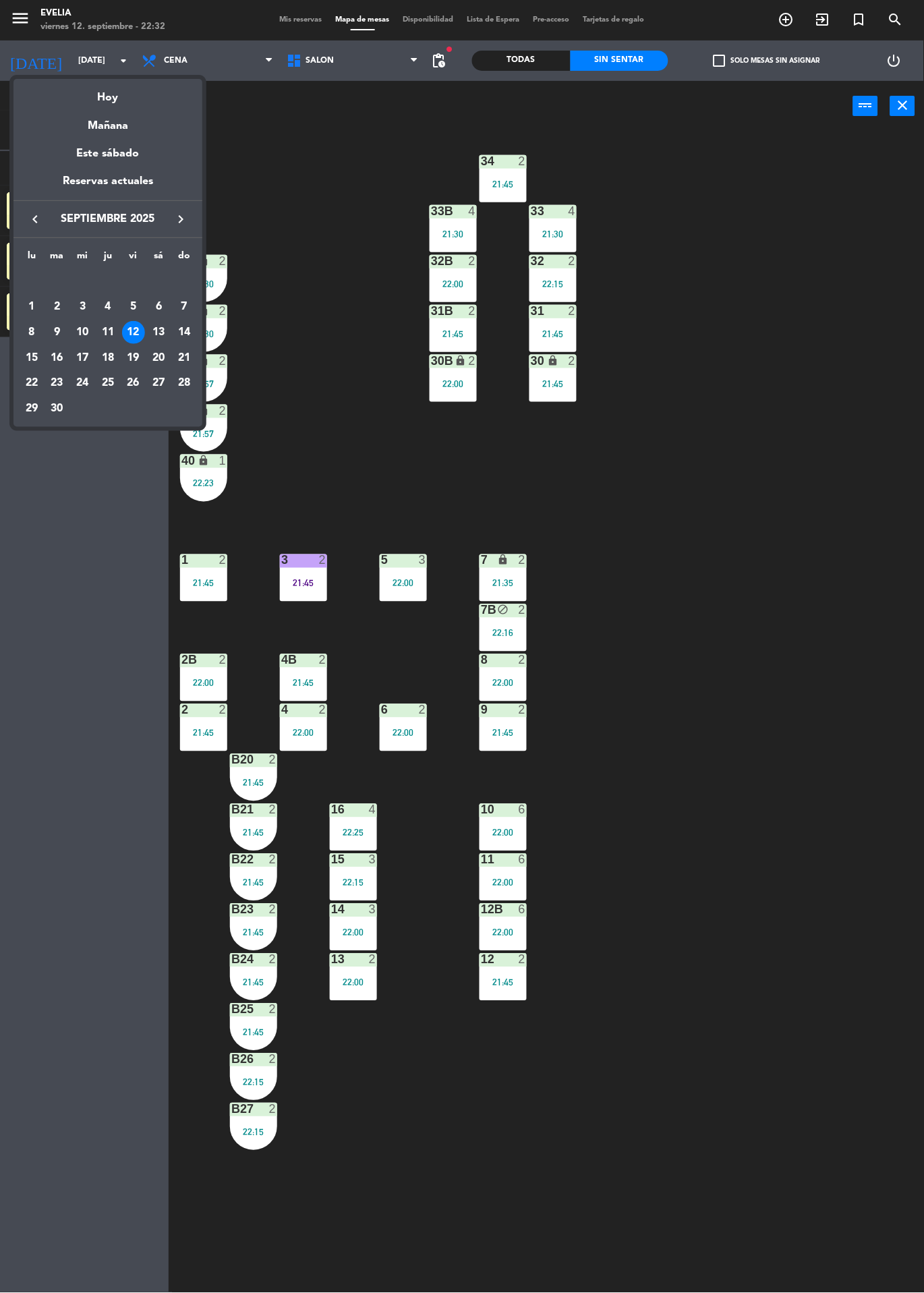
click at [196, 337] on td "14" at bounding box center [185, 333] width 26 height 26
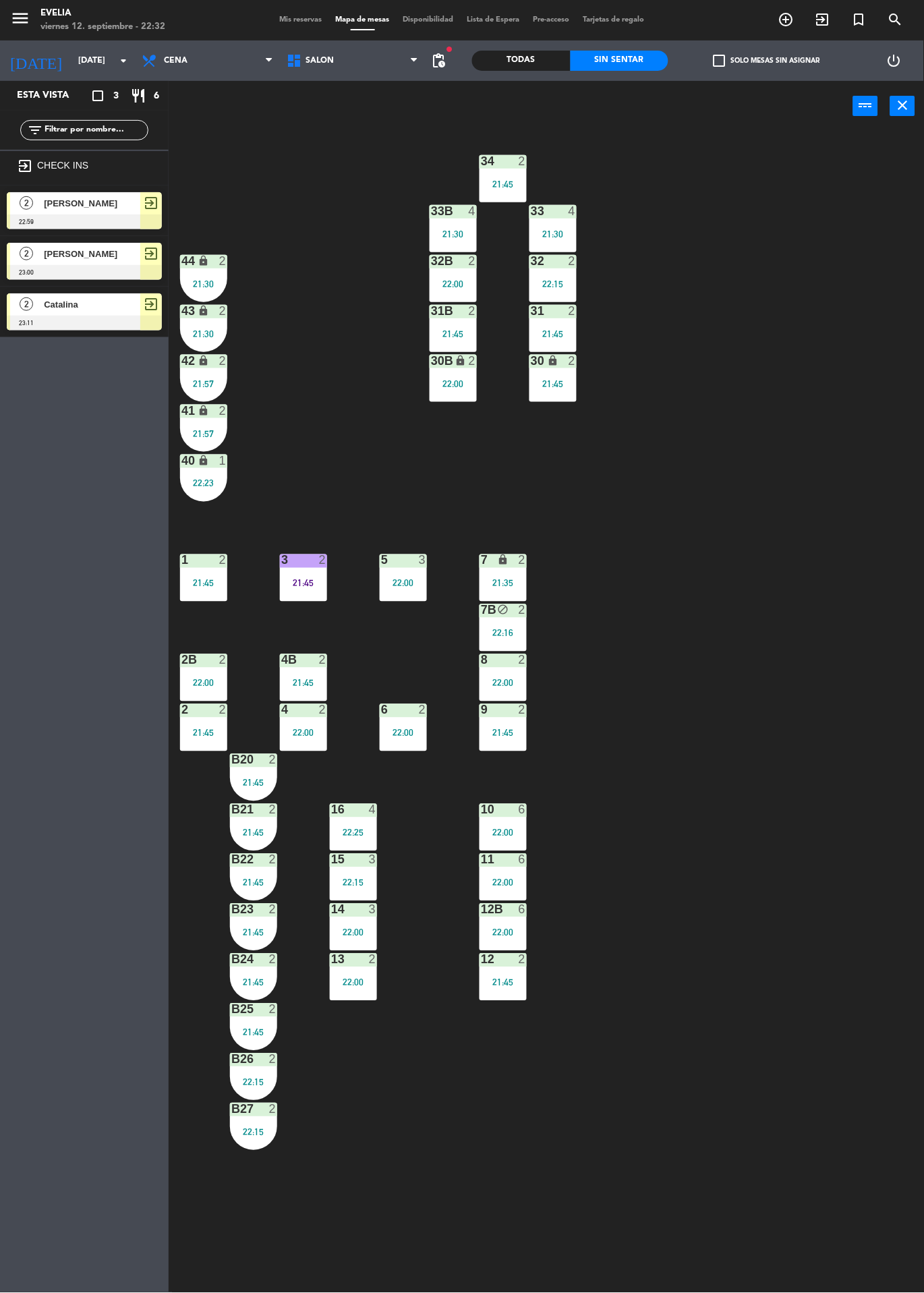
type input "[DATE]"
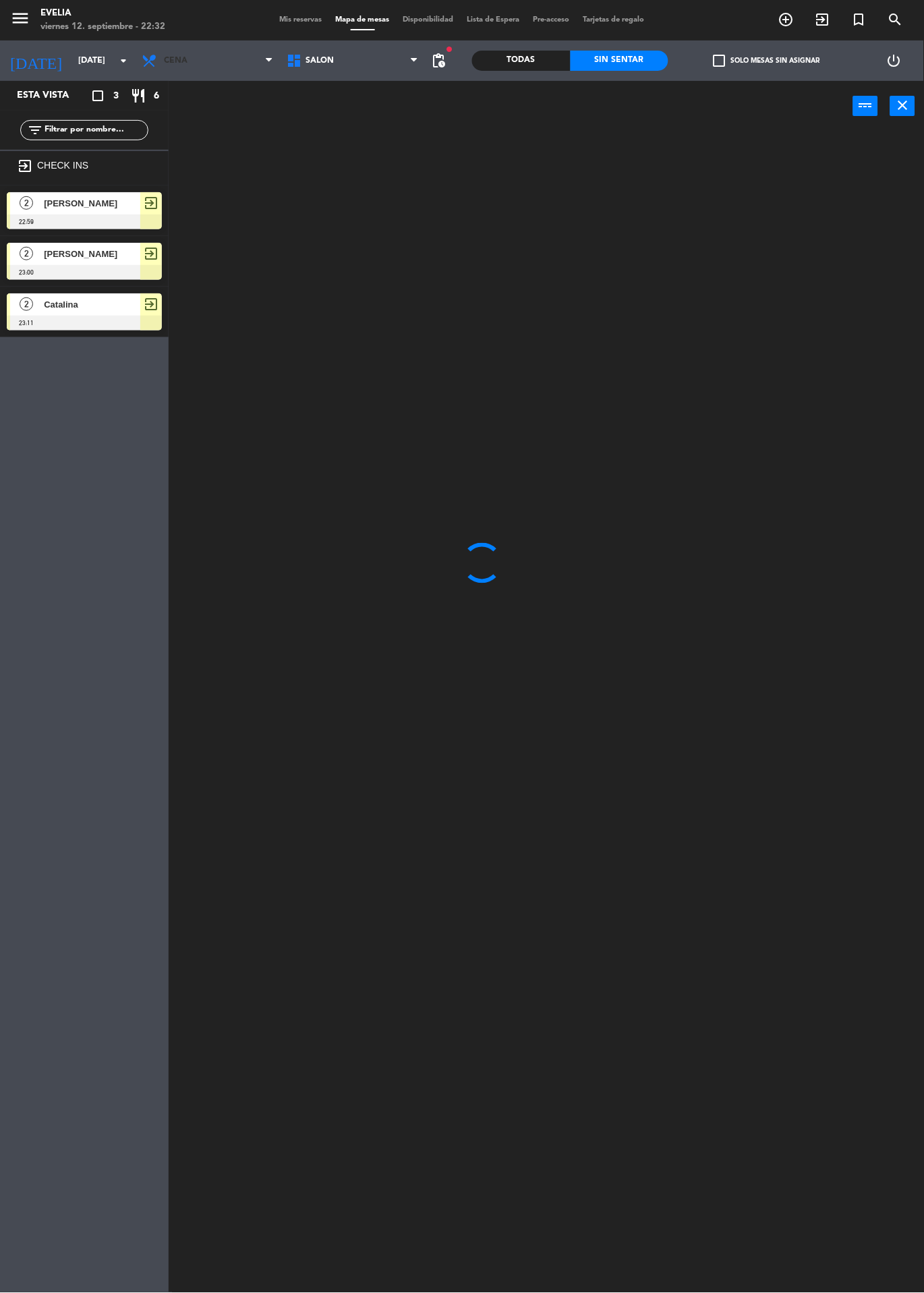
click at [229, 50] on span "Cena" at bounding box center [207, 61] width 145 height 30
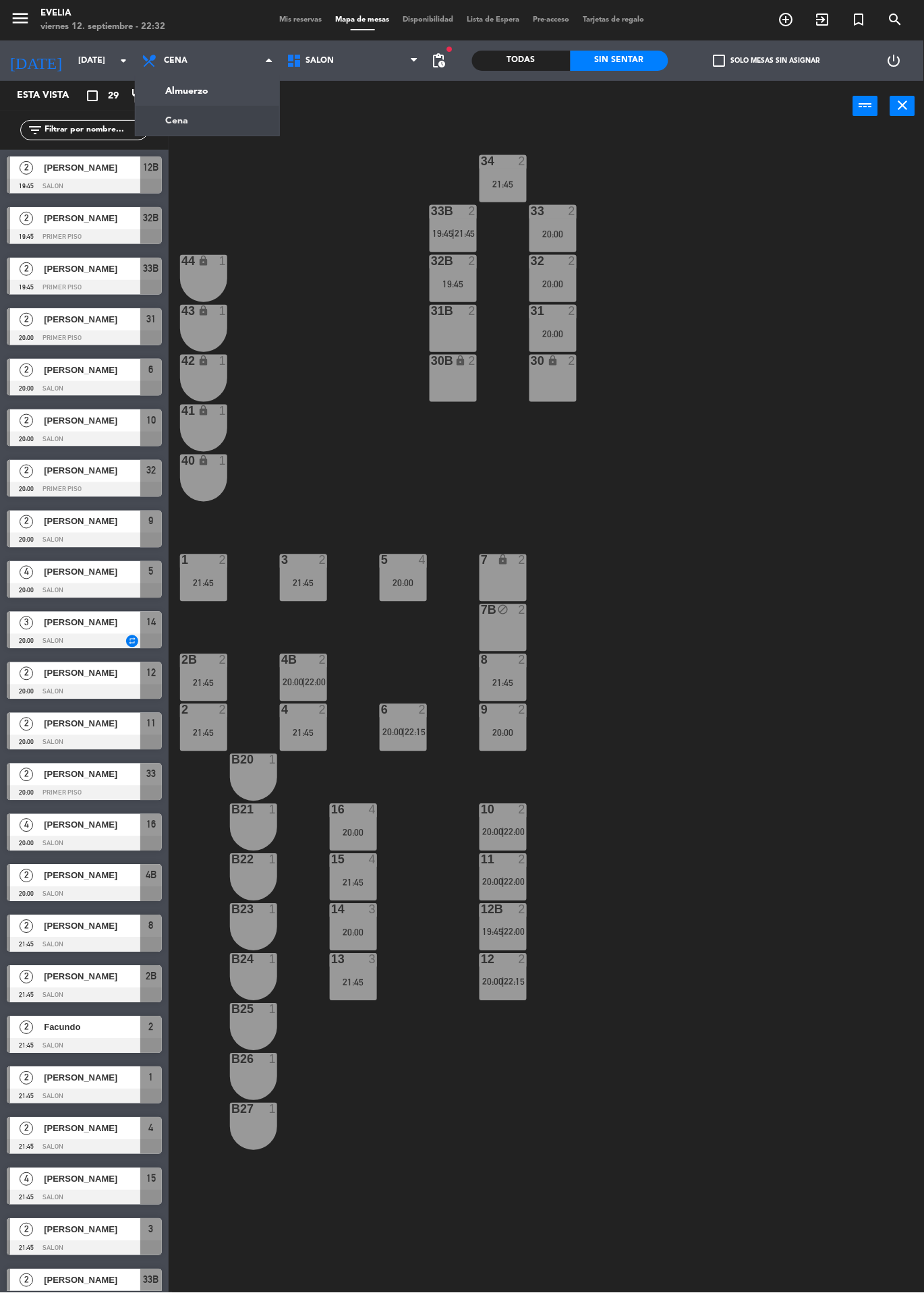
click at [246, 93] on ng-component "menu [PERSON_NAME][DATE] 12. septiembre - 22:32 Mis reservas Mapa de mesas Disp…" at bounding box center [462, 646] width 924 height 1293
click at [824, 24] on icon "exit_to_app" at bounding box center [822, 19] width 16 height 16
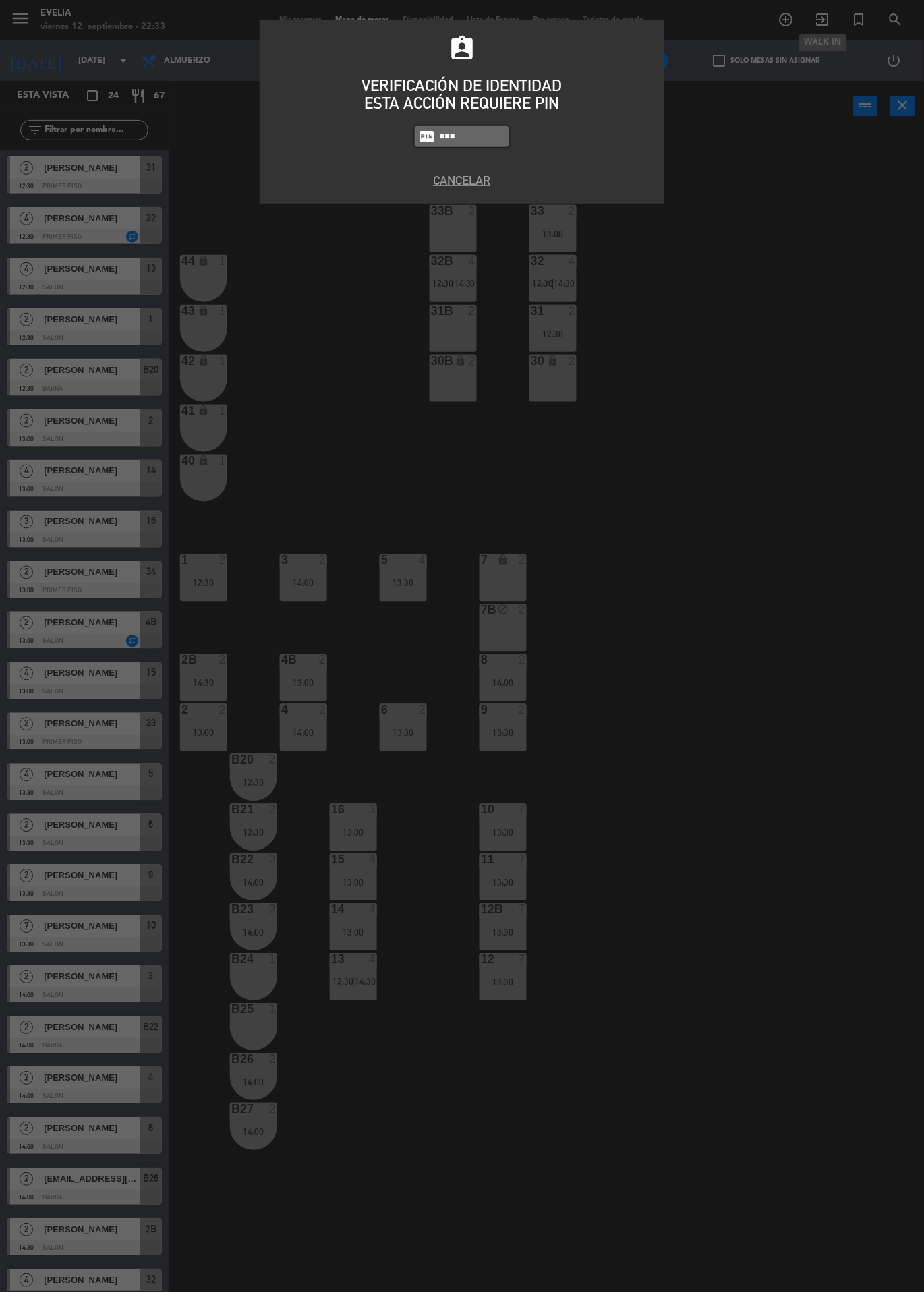
type input "7980"
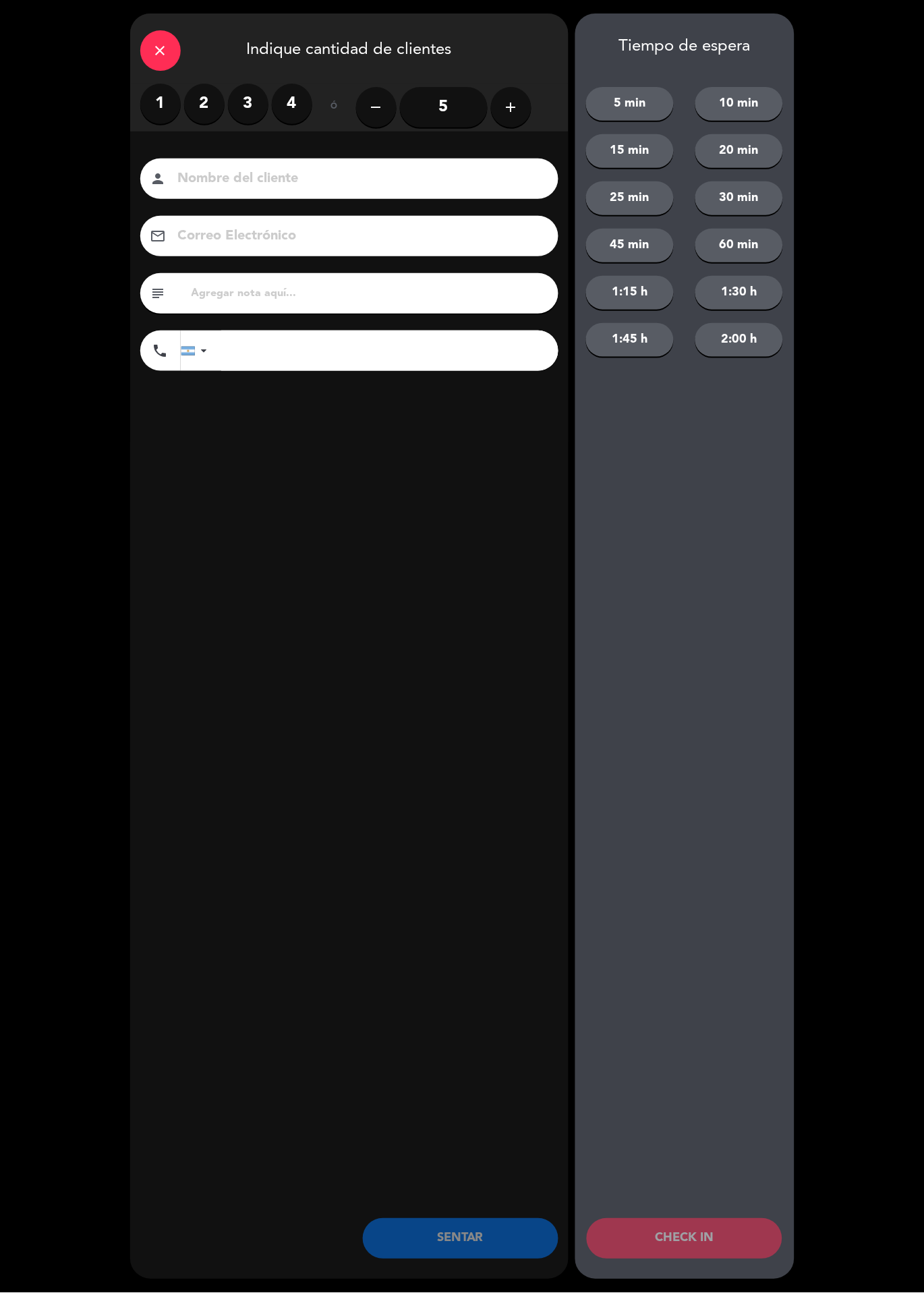
click at [218, 85] on div "1 2 3 4" at bounding box center [226, 104] width 172 height 40
click at [218, 91] on label "2" at bounding box center [204, 104] width 40 height 40
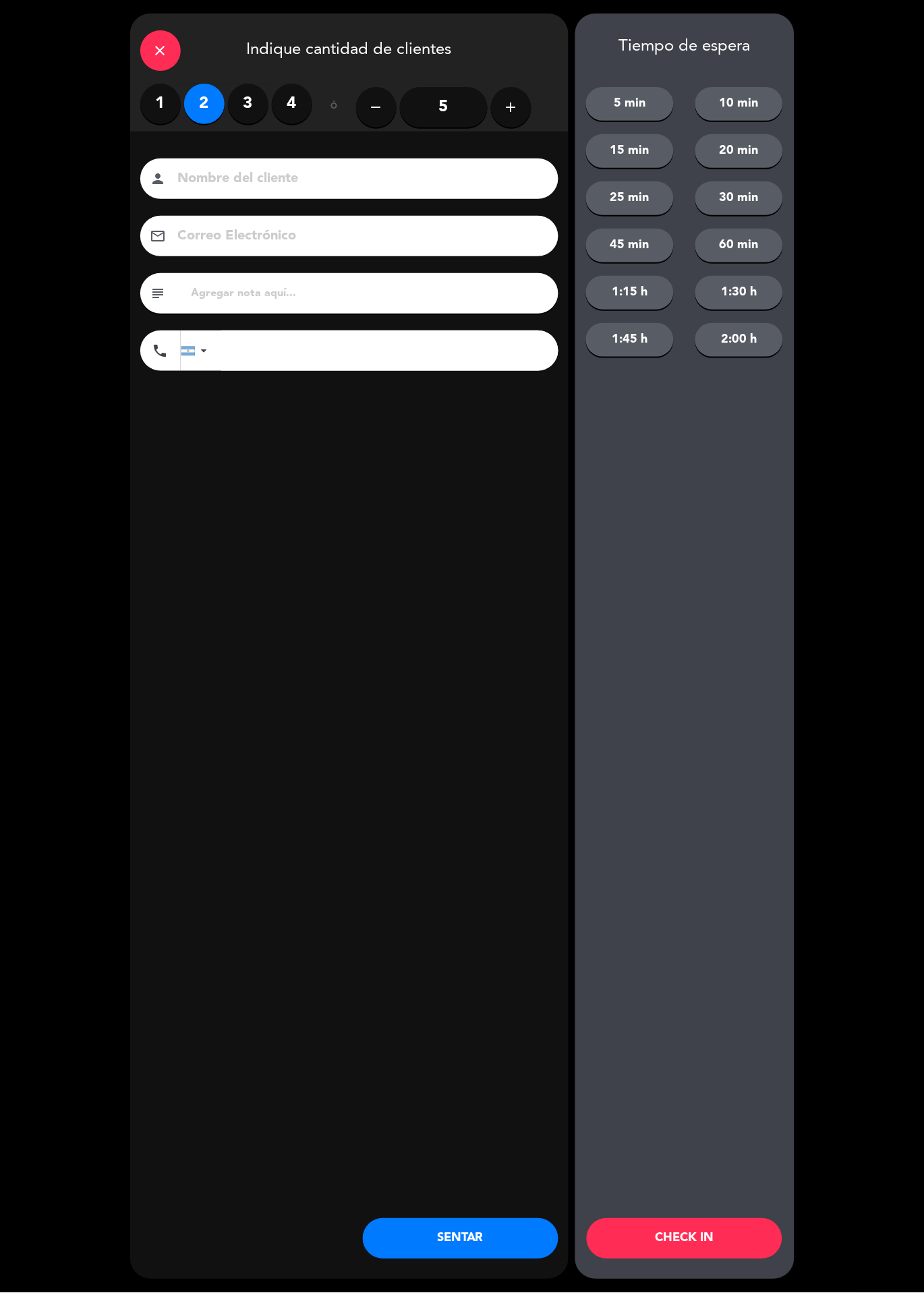
click at [311, 177] on input at bounding box center [358, 179] width 364 height 24
type input "Yanina"
click at [806, 438] on div "close Indique cantidad de clientes 1 2 3 4 ó remove 5 add Nombre del cliente pe…" at bounding box center [462, 646] width 924 height 1293
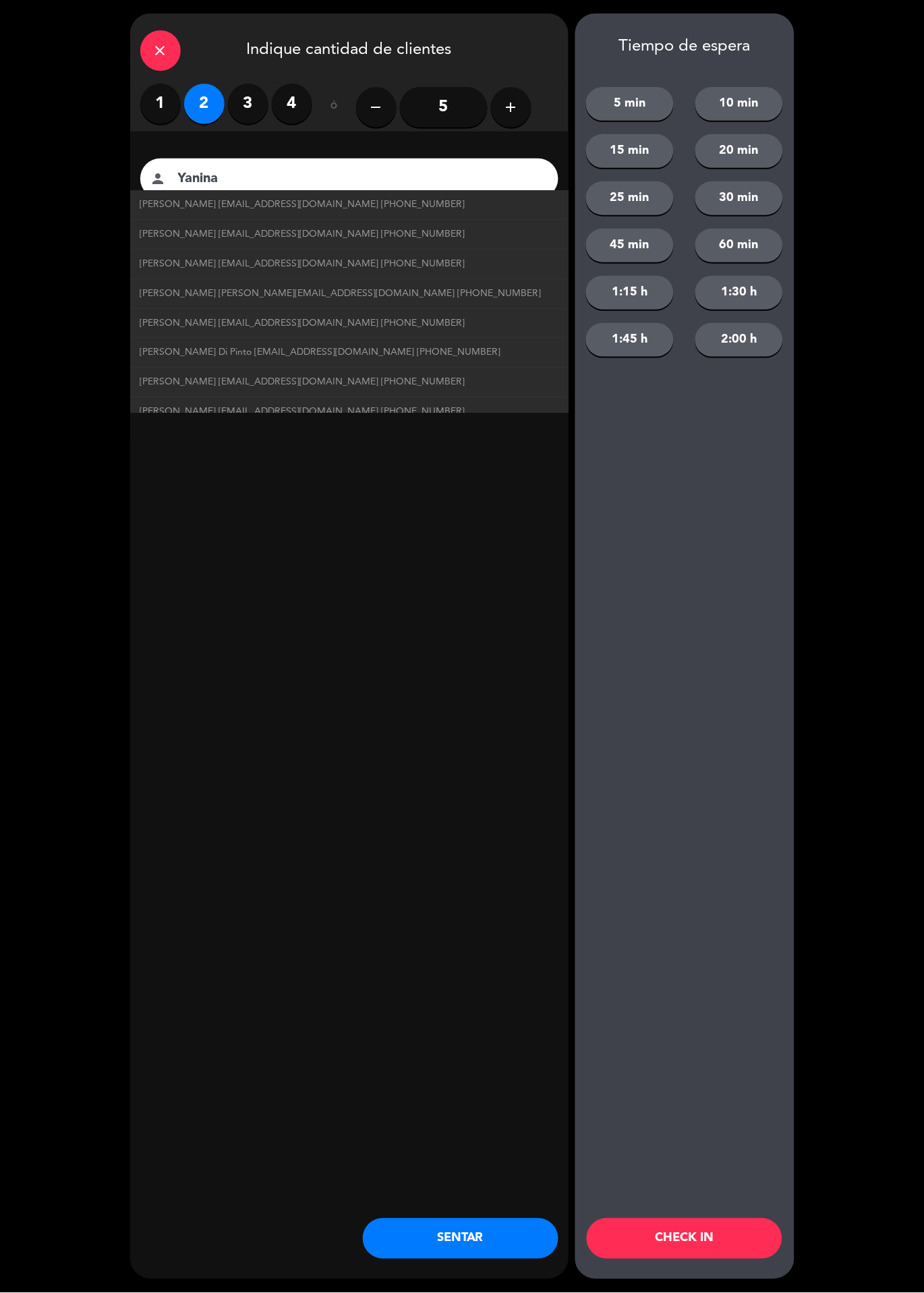
click at [703, 1225] on button "CHECK IN" at bounding box center [684, 1239] width 195 height 40
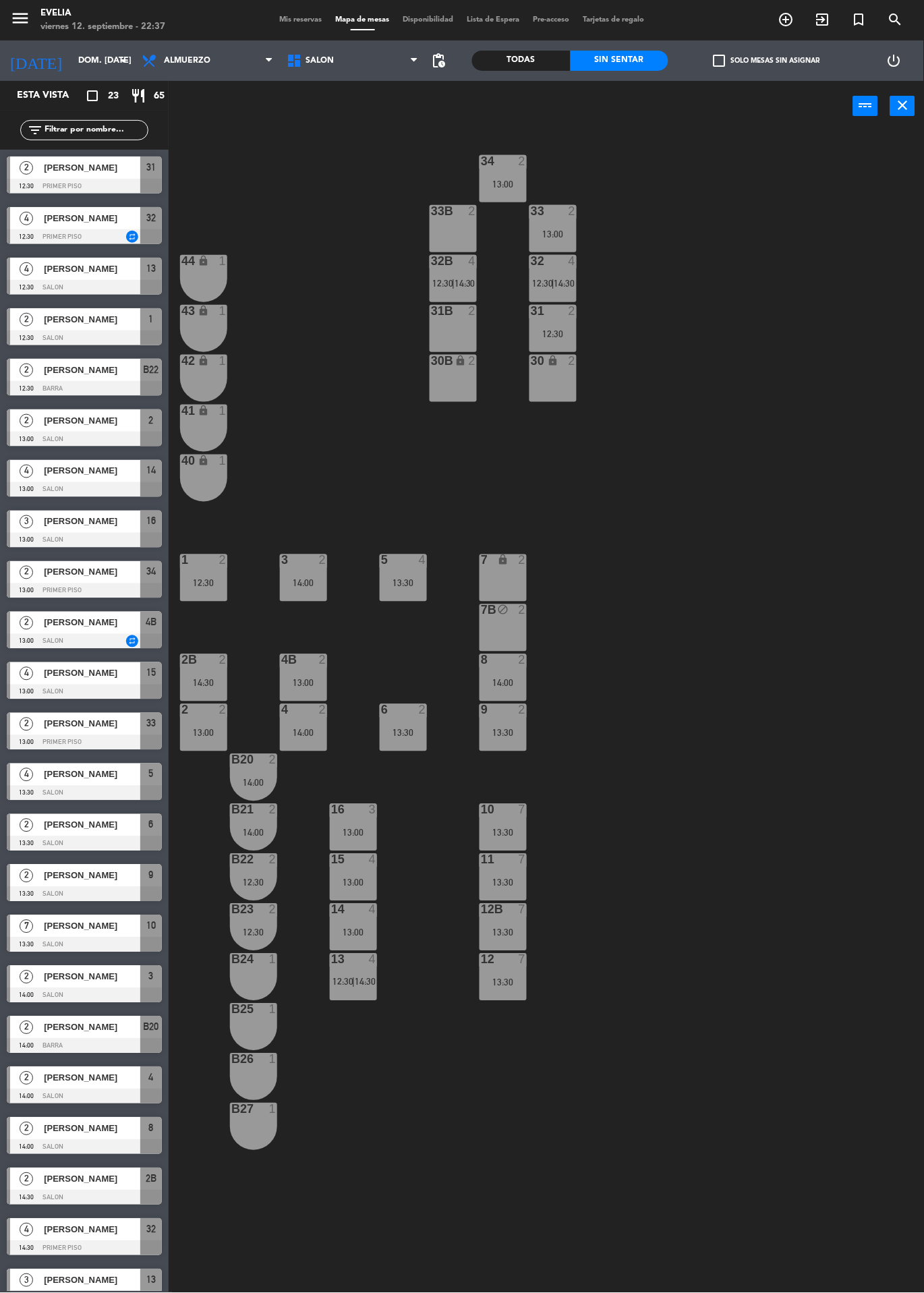
click at [825, 19] on icon "exit_to_app" at bounding box center [822, 19] width 16 height 16
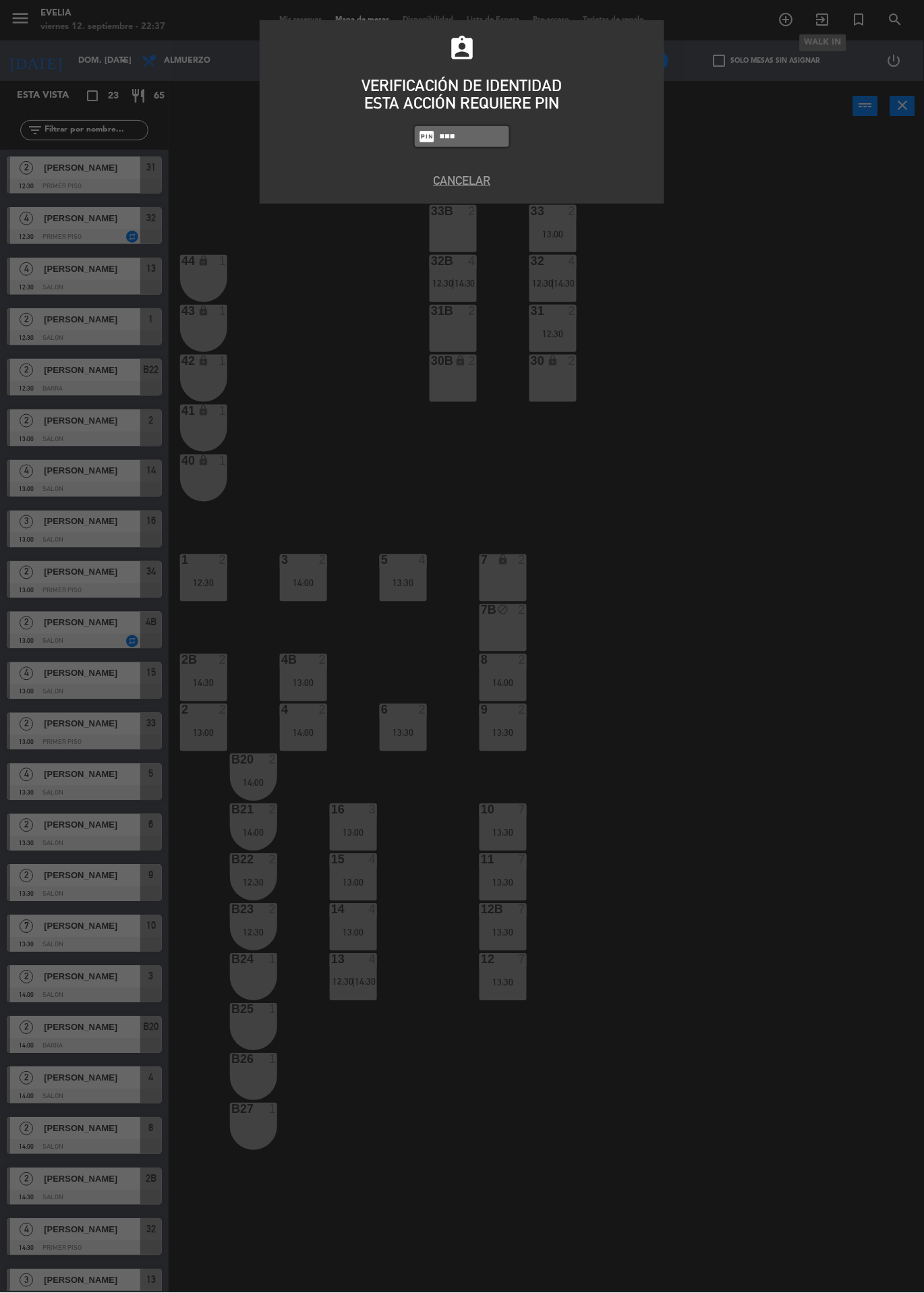
type input "7980"
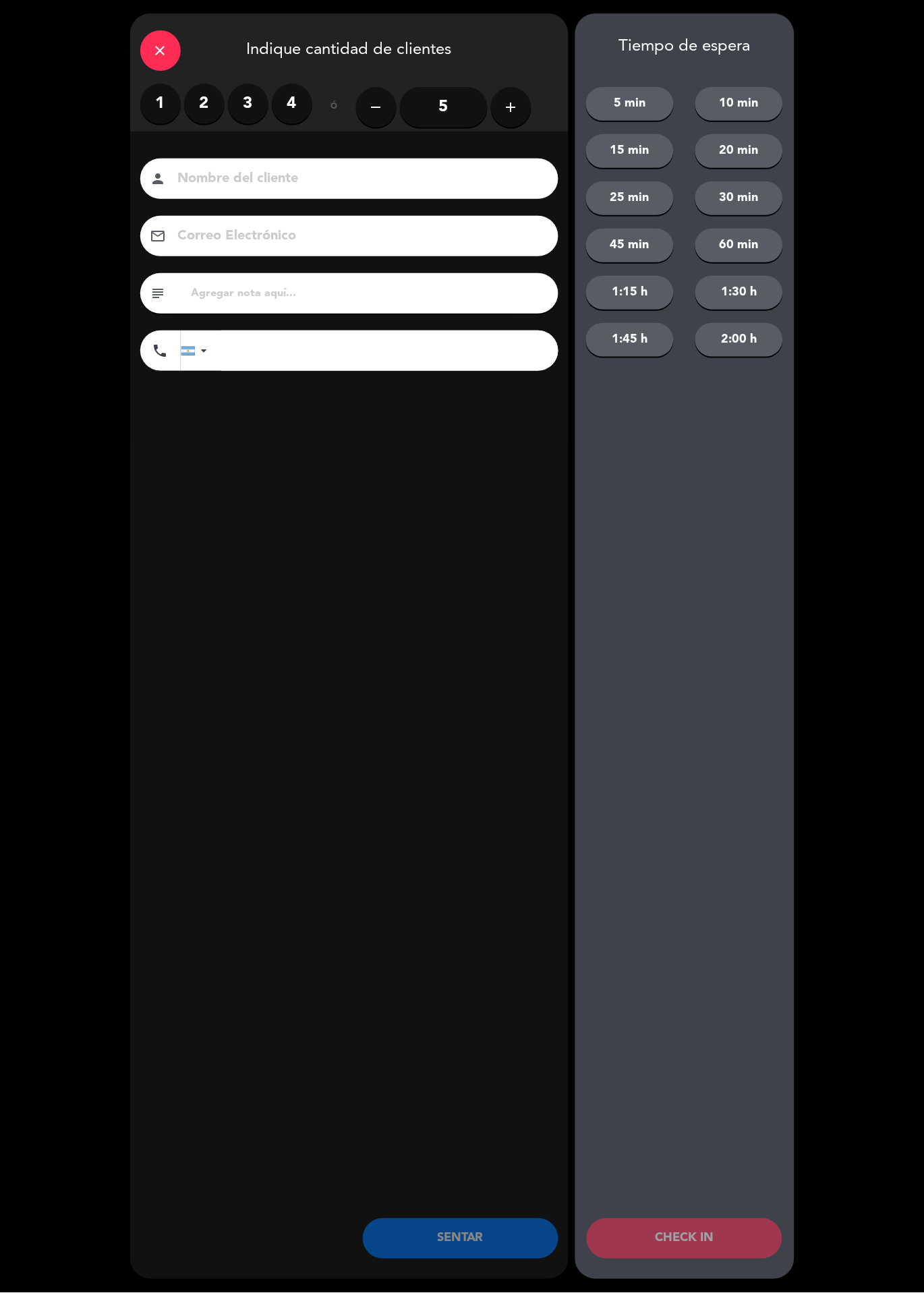
click at [462, 117] on input "5" at bounding box center [444, 107] width 88 height 40
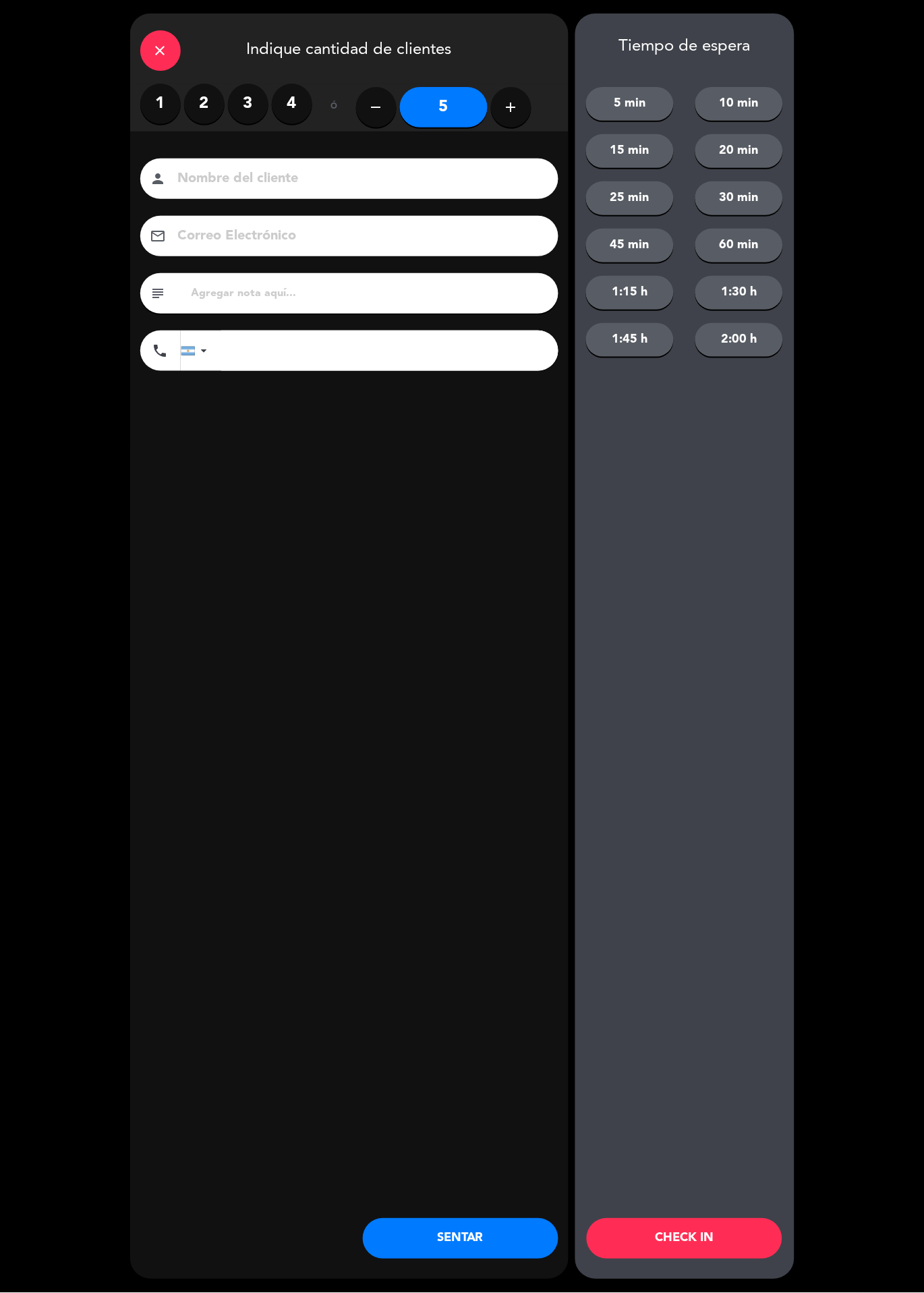
click at [437, 186] on input at bounding box center [358, 179] width 364 height 24
type input "Manuel"
click at [767, 525] on div "Tiempo de espera 5 min 10 min 15 min 20 min 25 min 30 min 45 min 60 min 1:15 h …" at bounding box center [685, 646] width 219 height 1266
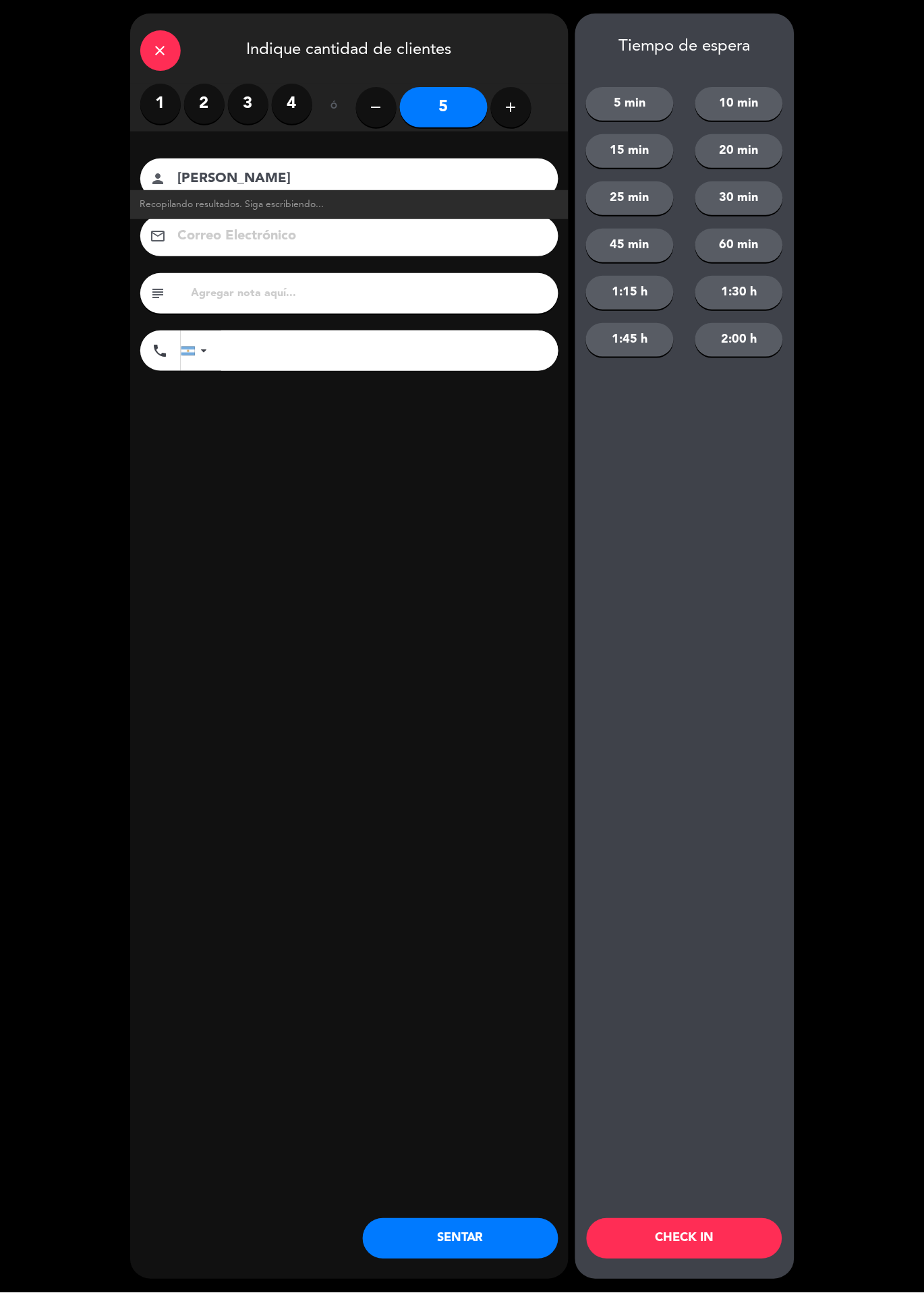
click at [660, 1232] on button "CHECK IN" at bounding box center [684, 1239] width 195 height 40
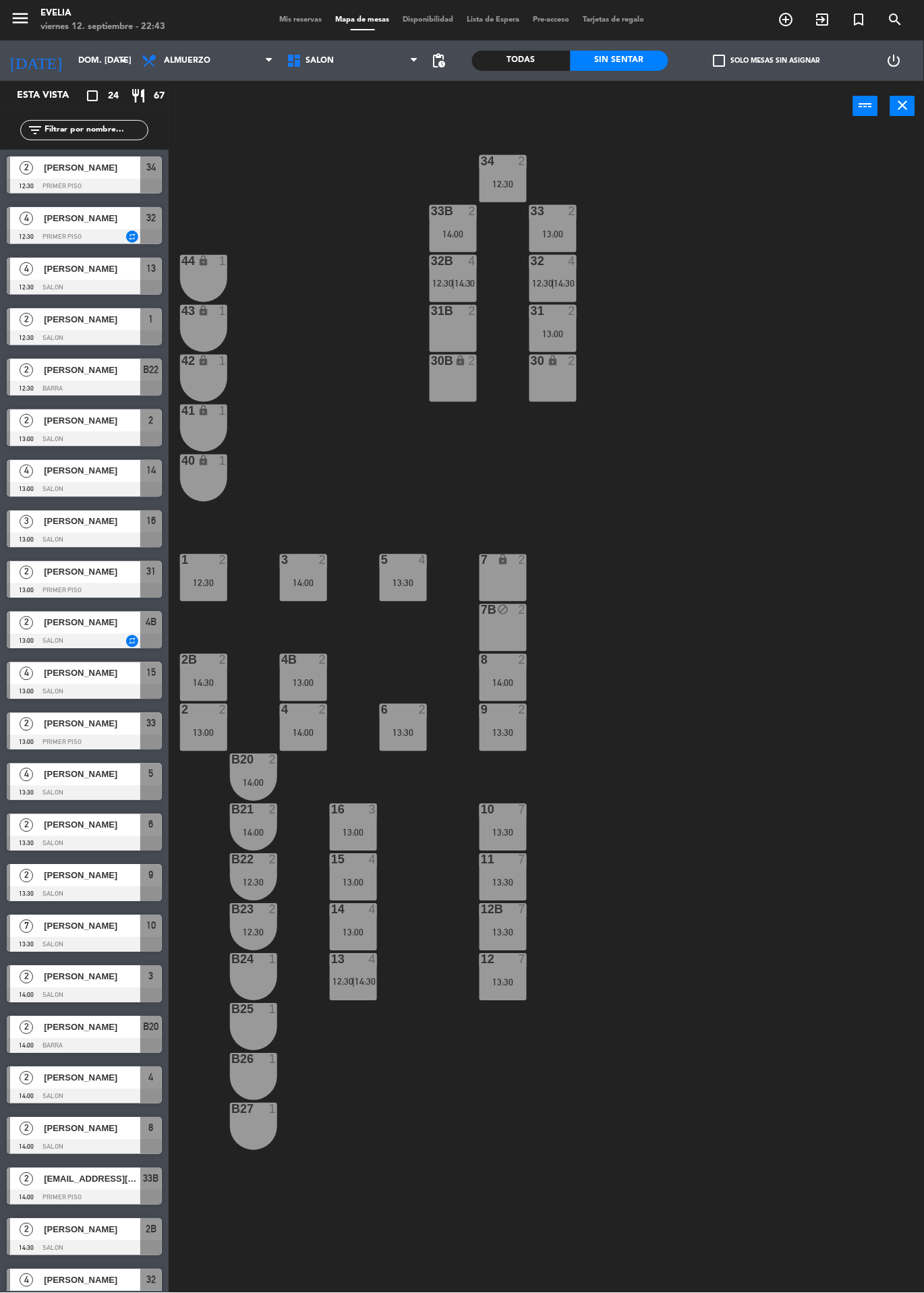
click at [825, 22] on icon "exit_to_app" at bounding box center [822, 19] width 16 height 16
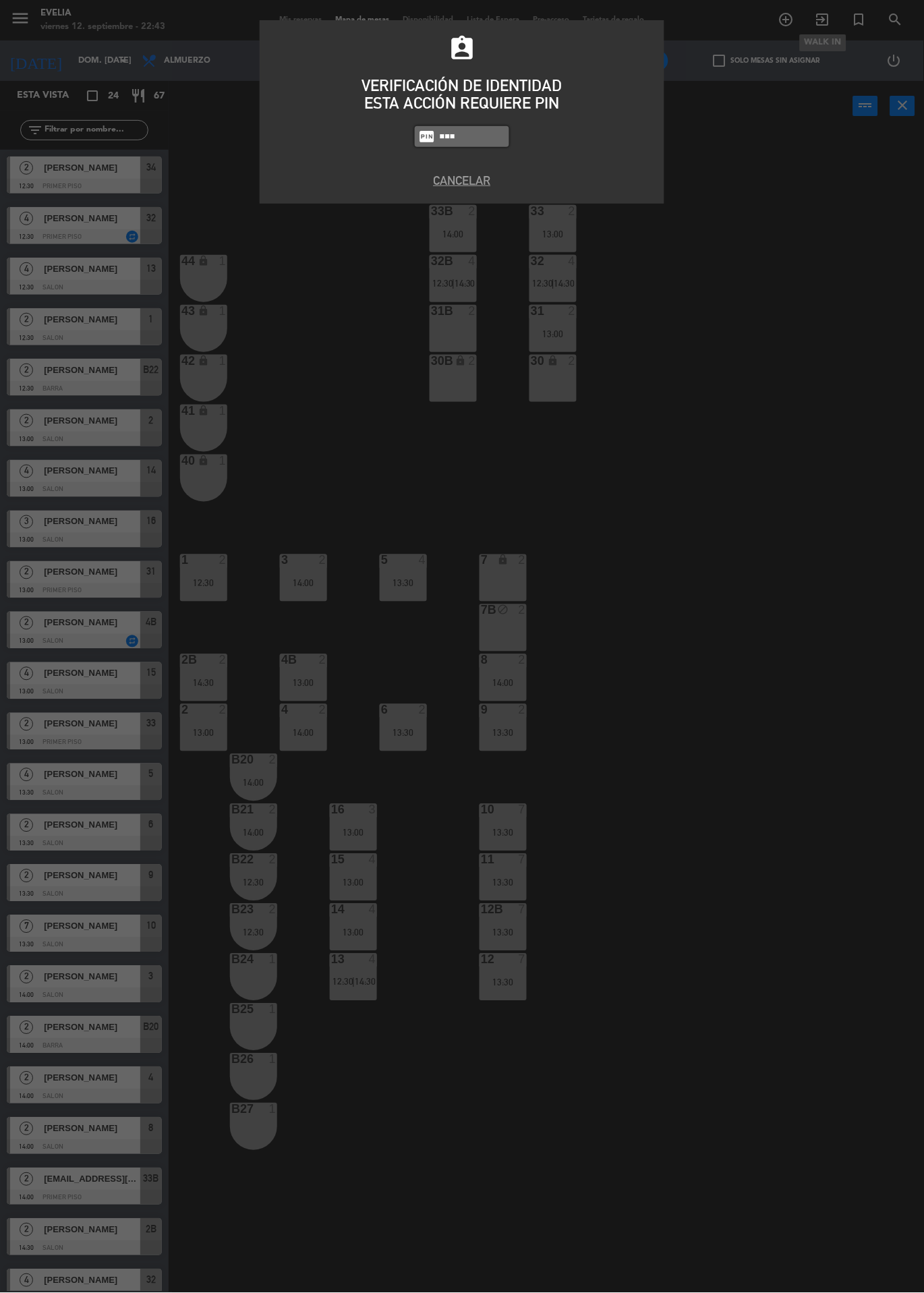
type input "6389"
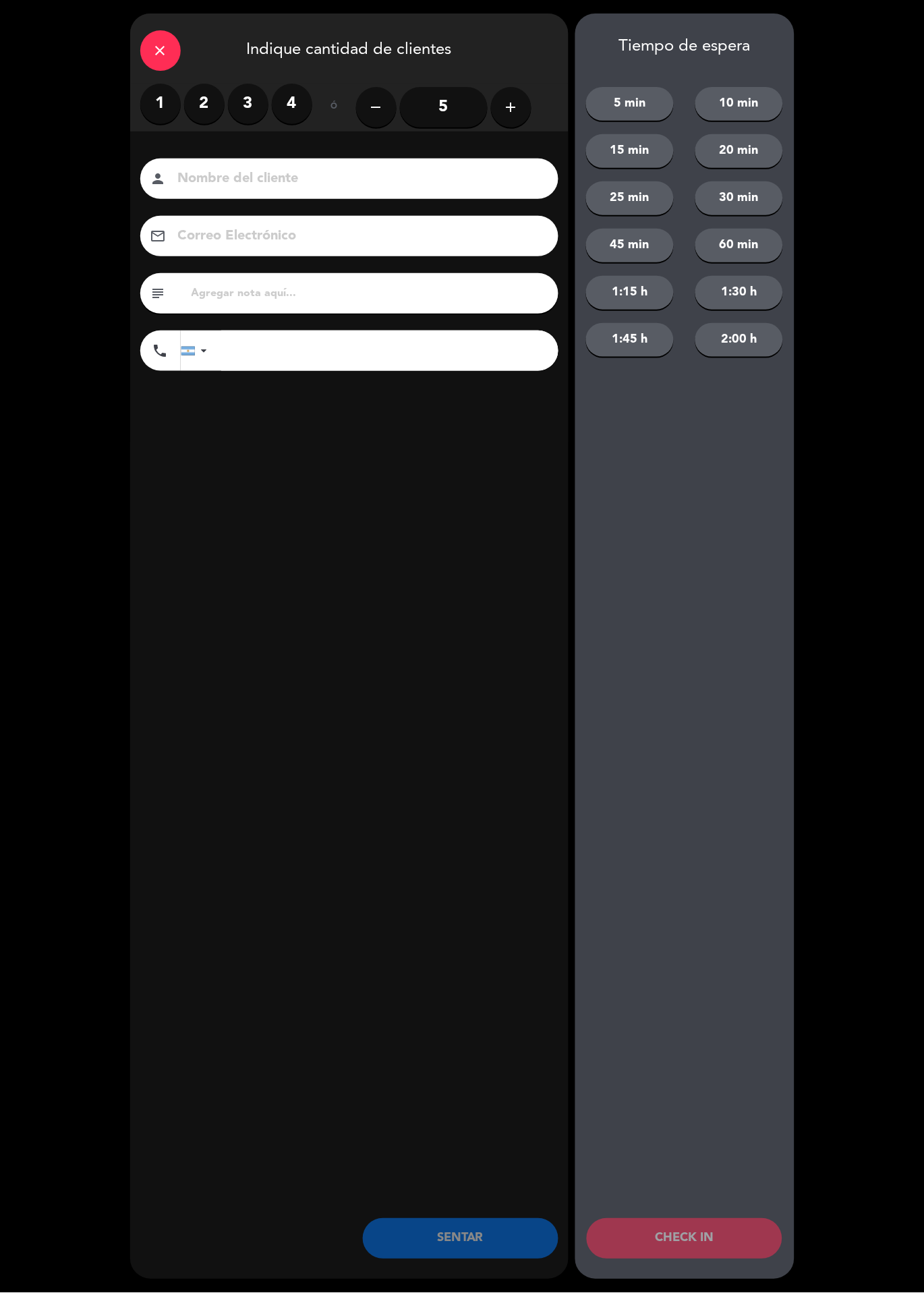
click at [210, 89] on label "2" at bounding box center [204, 104] width 40 height 40
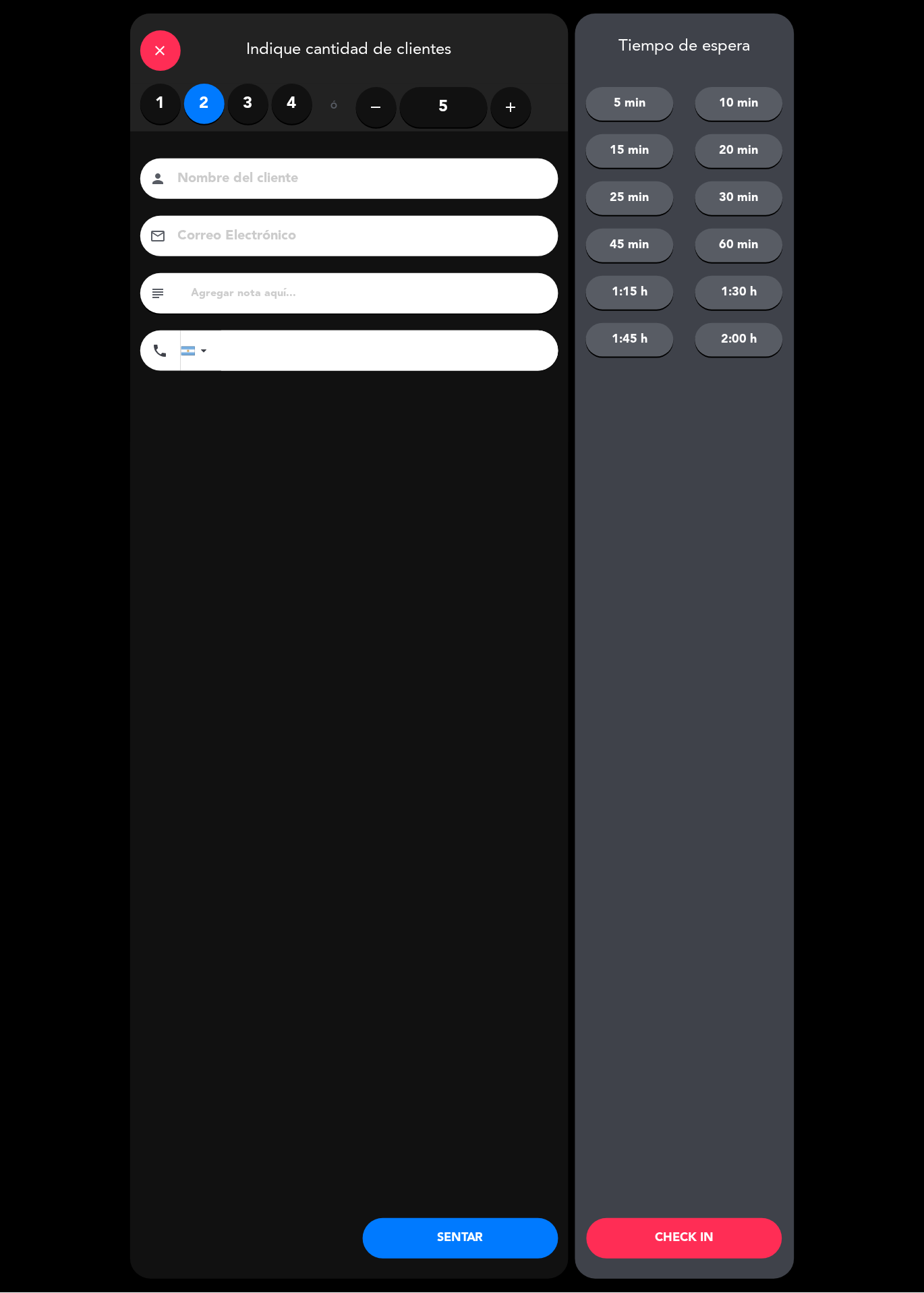
click at [174, 61] on div "close" at bounding box center [161, 50] width 40 height 40
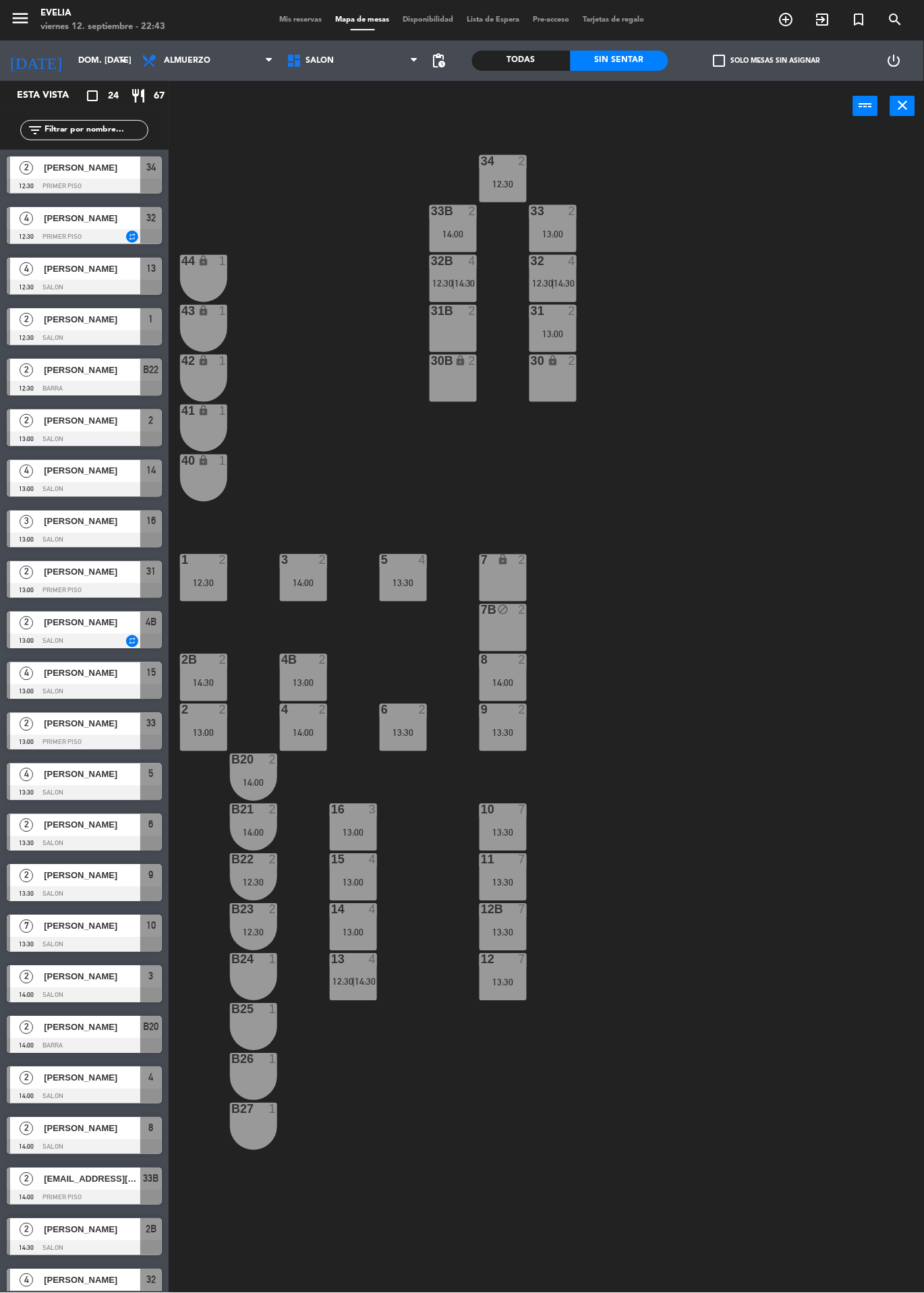
click at [100, 61] on input "[DATE]" at bounding box center [128, 61] width 114 height 23
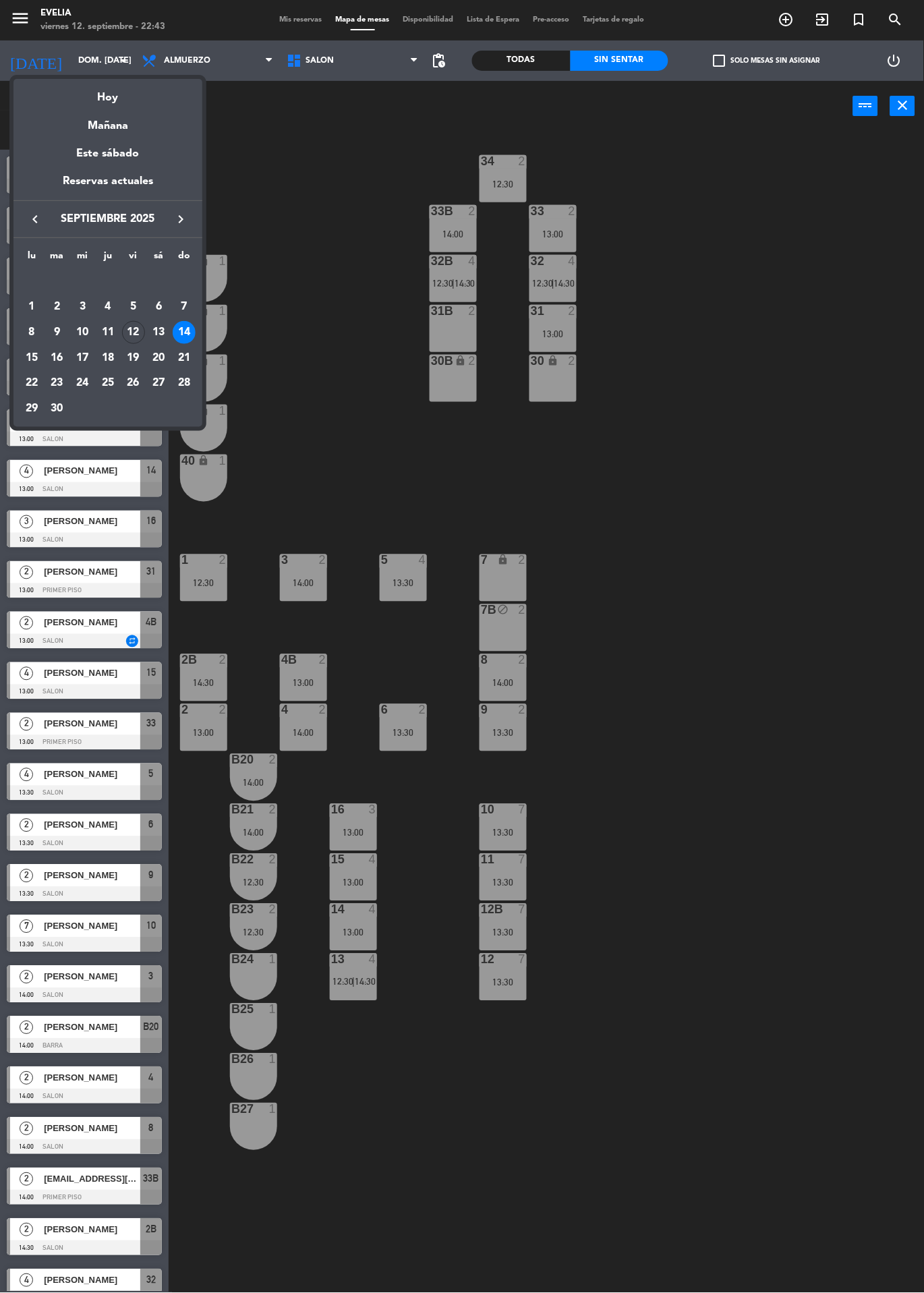
click at [136, 334] on div "12" at bounding box center [133, 332] width 23 height 23
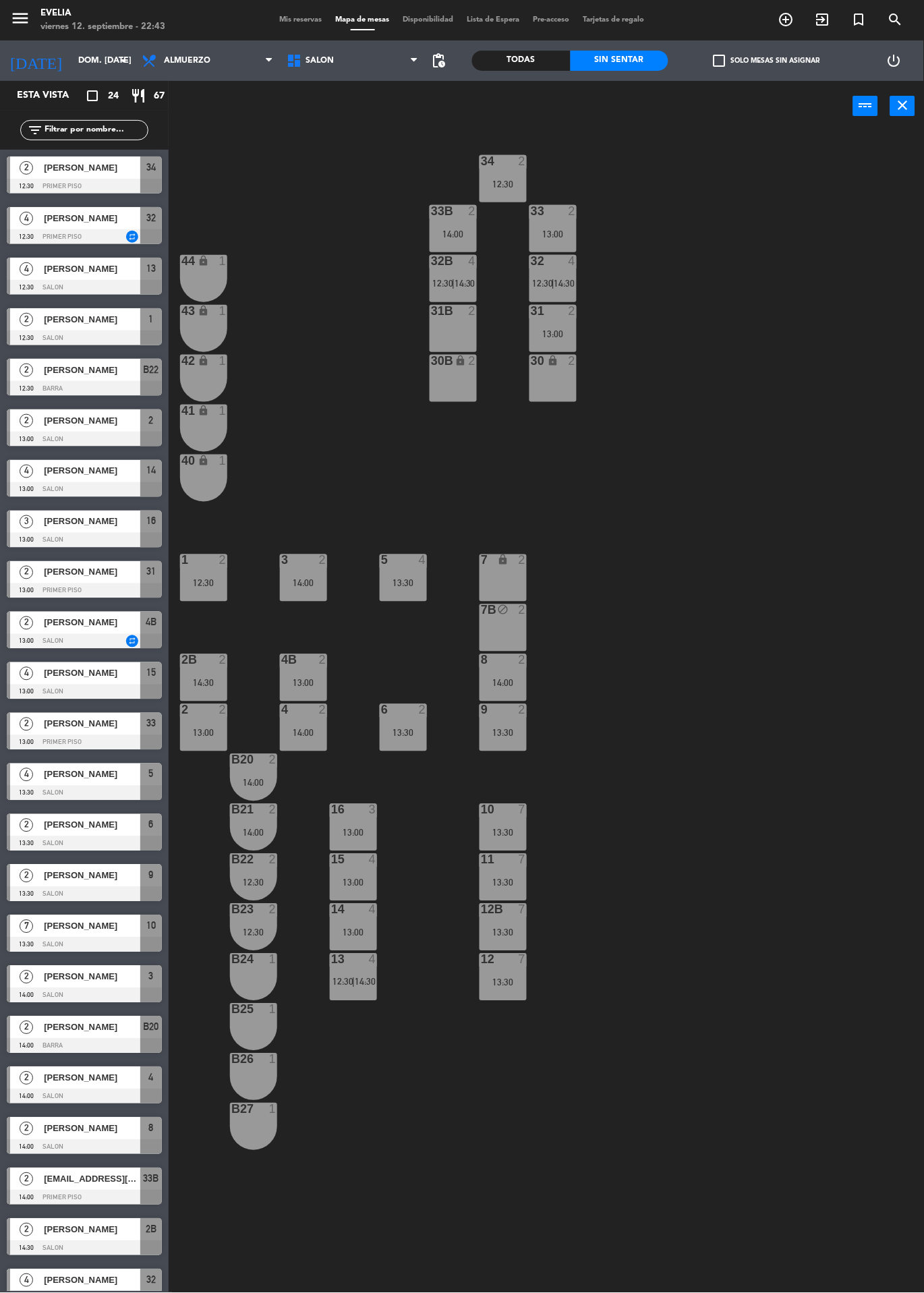
type input "[DATE]"
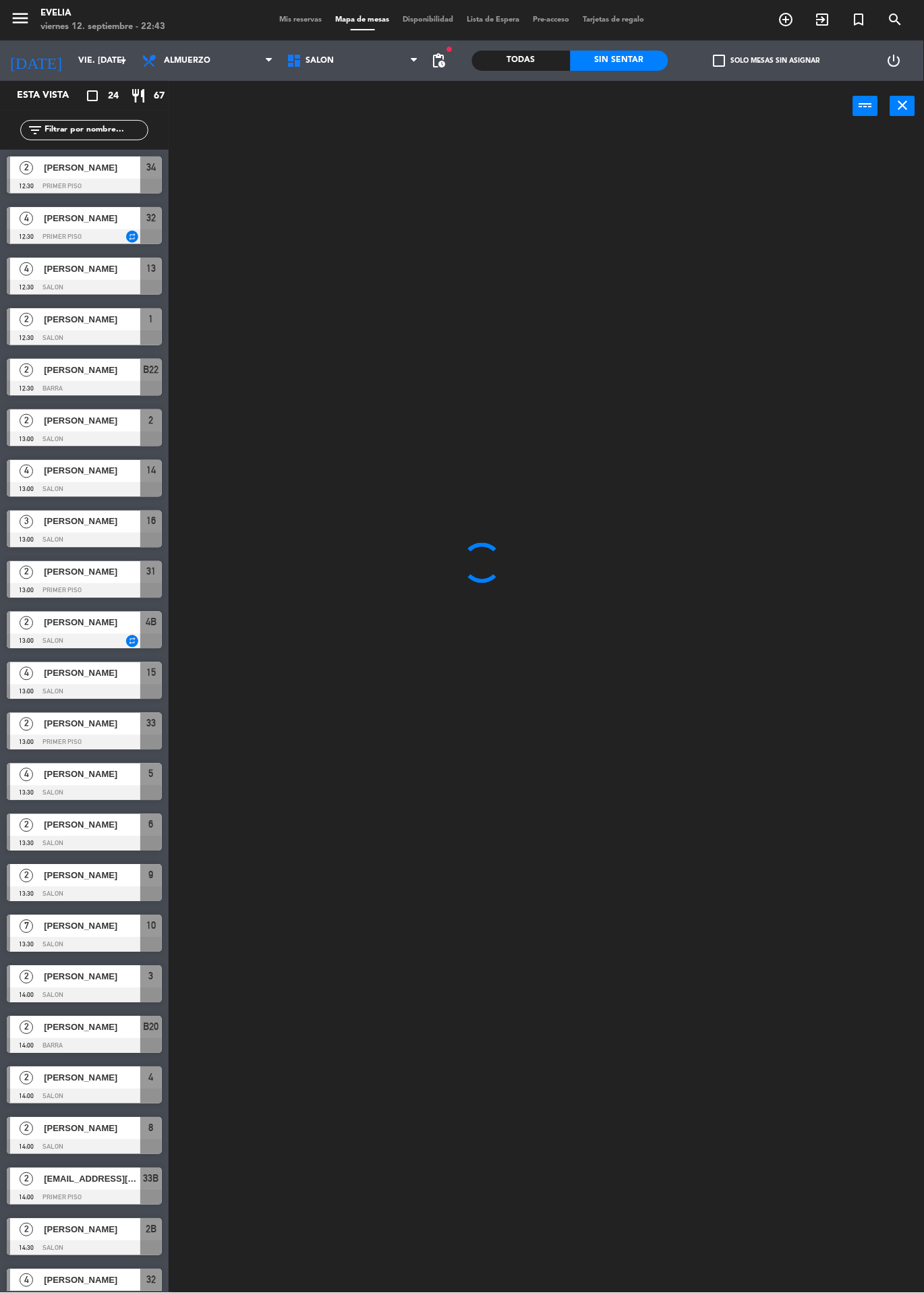
click at [818, 19] on icon "exit_to_app" at bounding box center [822, 19] width 16 height 16
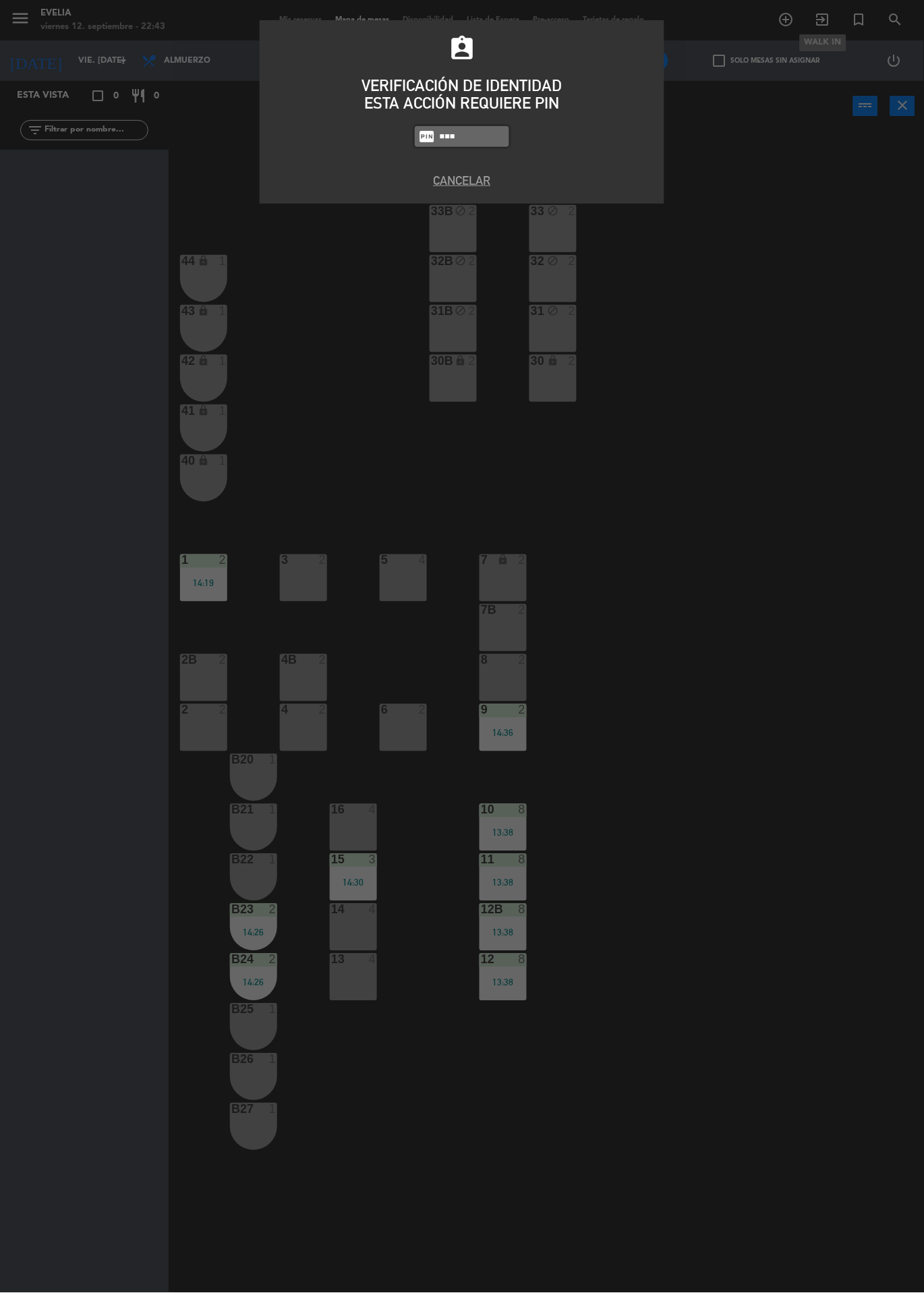
type input "6389"
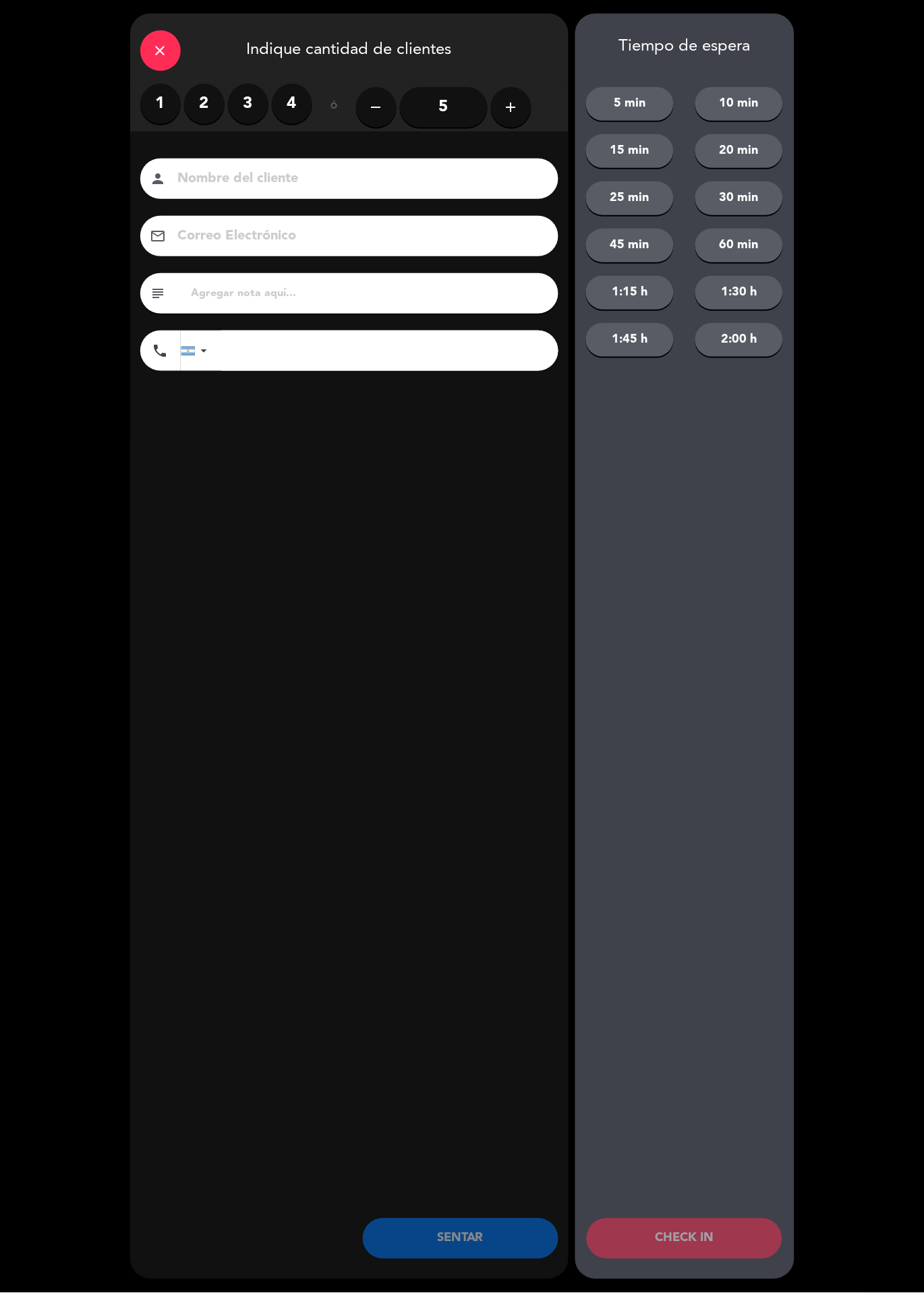
click at [203, 109] on label "2" at bounding box center [204, 104] width 40 height 40
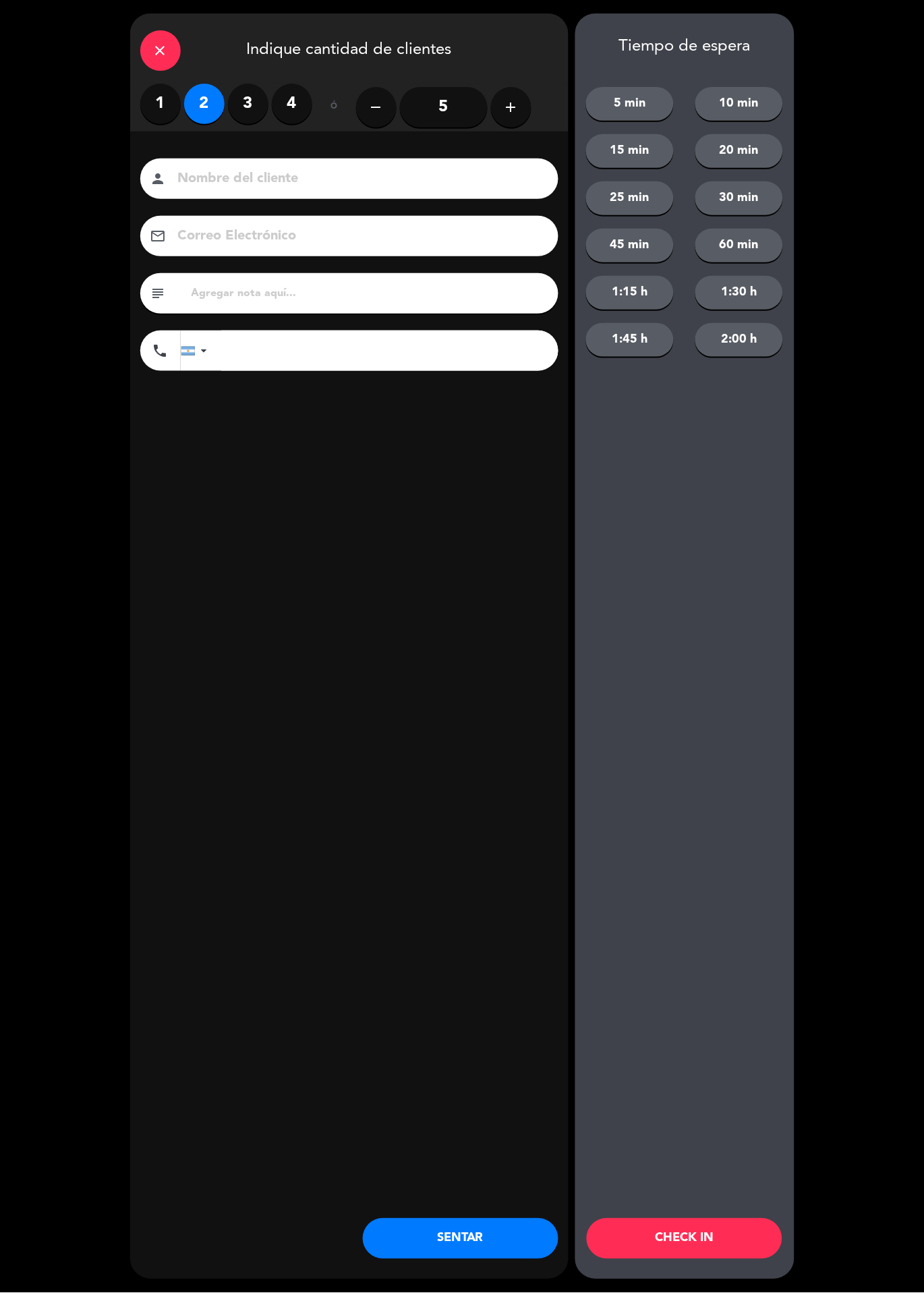
click at [152, 47] on icon "close" at bounding box center [160, 50] width 16 height 16
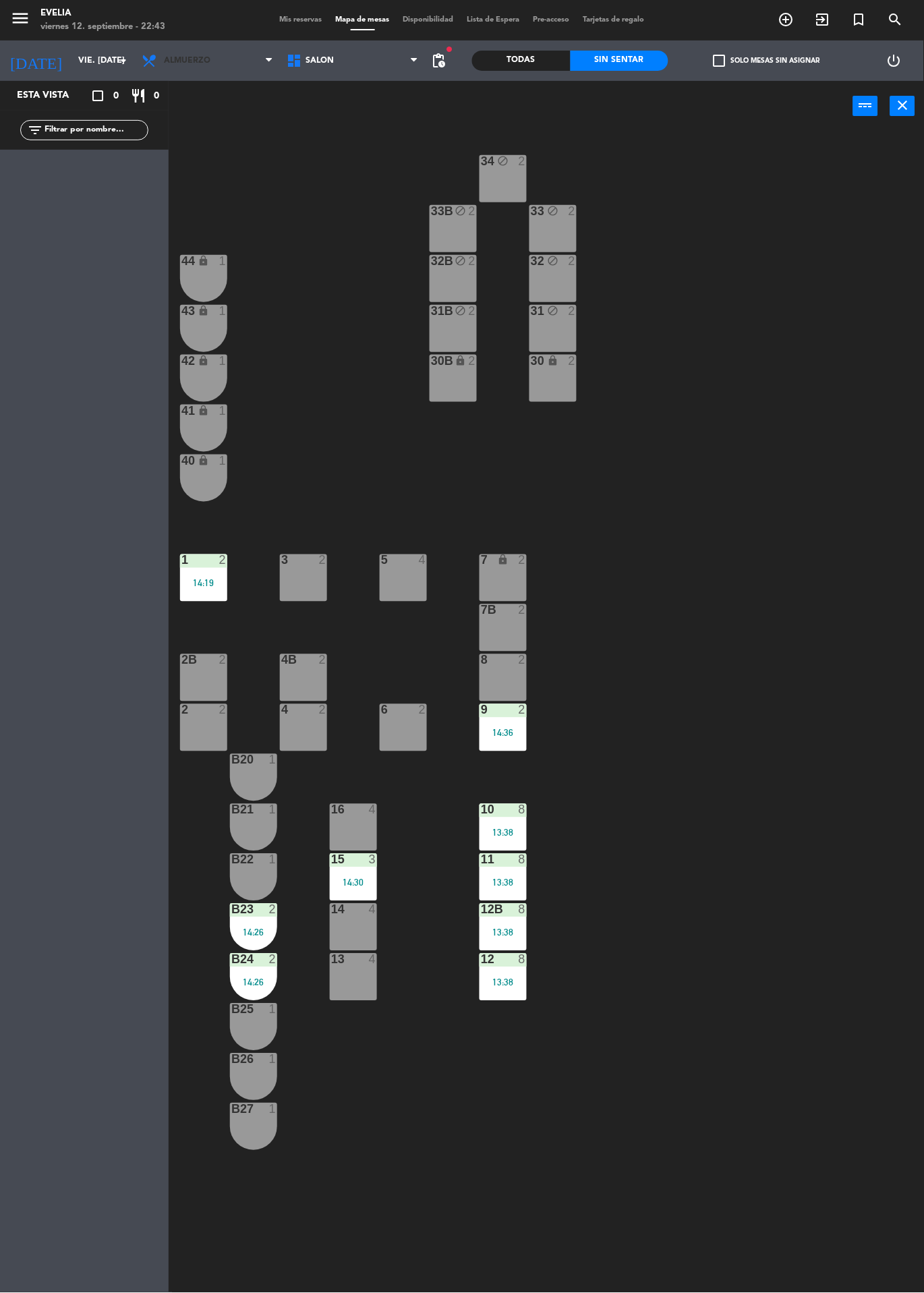
click at [226, 51] on span "Almuerzo" at bounding box center [207, 61] width 145 height 30
click at [227, 133] on ng-component "menu Evelia viernes 12. septiembre - 22:43 Mis reservas Mapa de mesas Disponibi…" at bounding box center [462, 646] width 924 height 1293
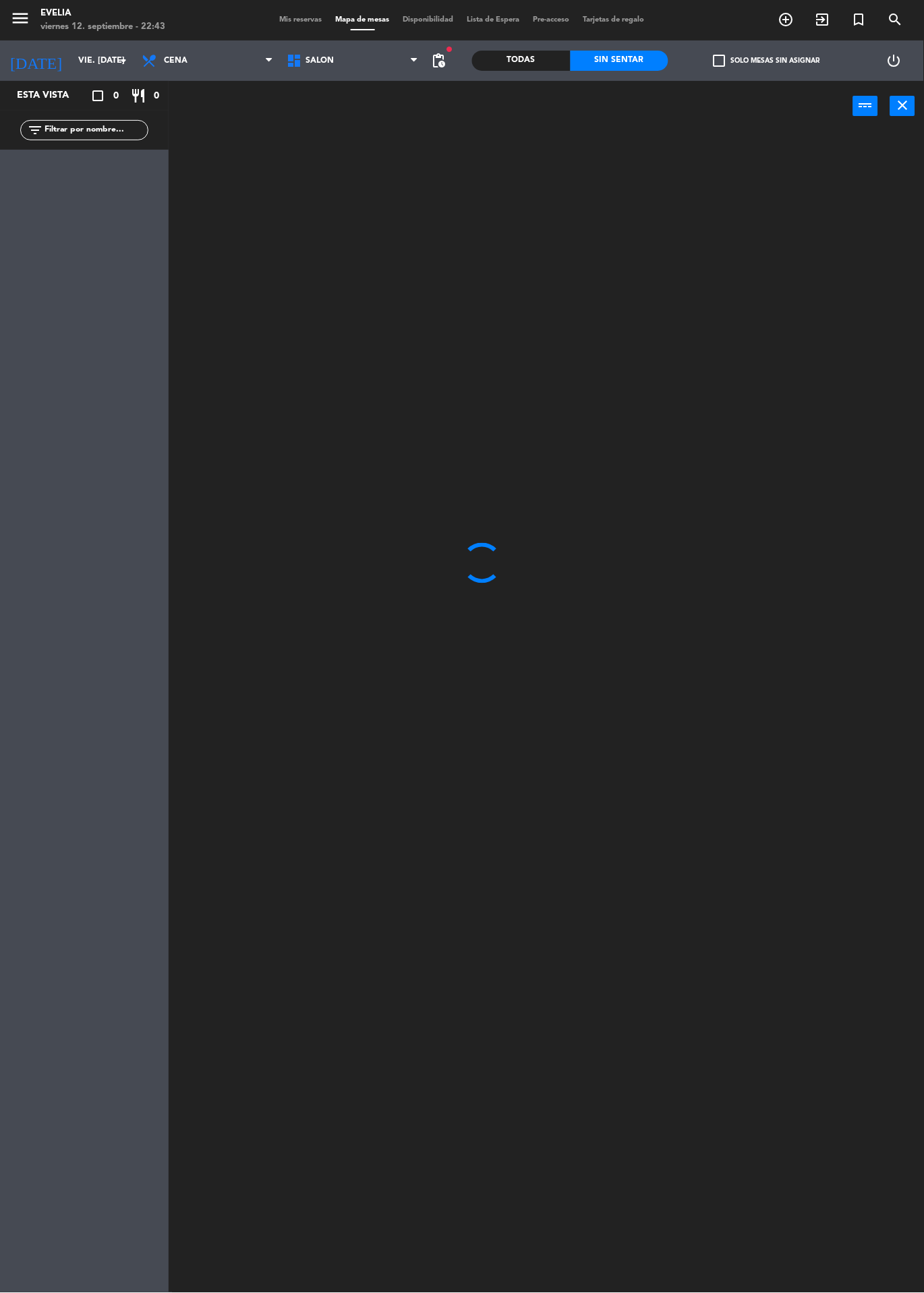
click at [817, 24] on icon "exit_to_app" at bounding box center [822, 19] width 16 height 16
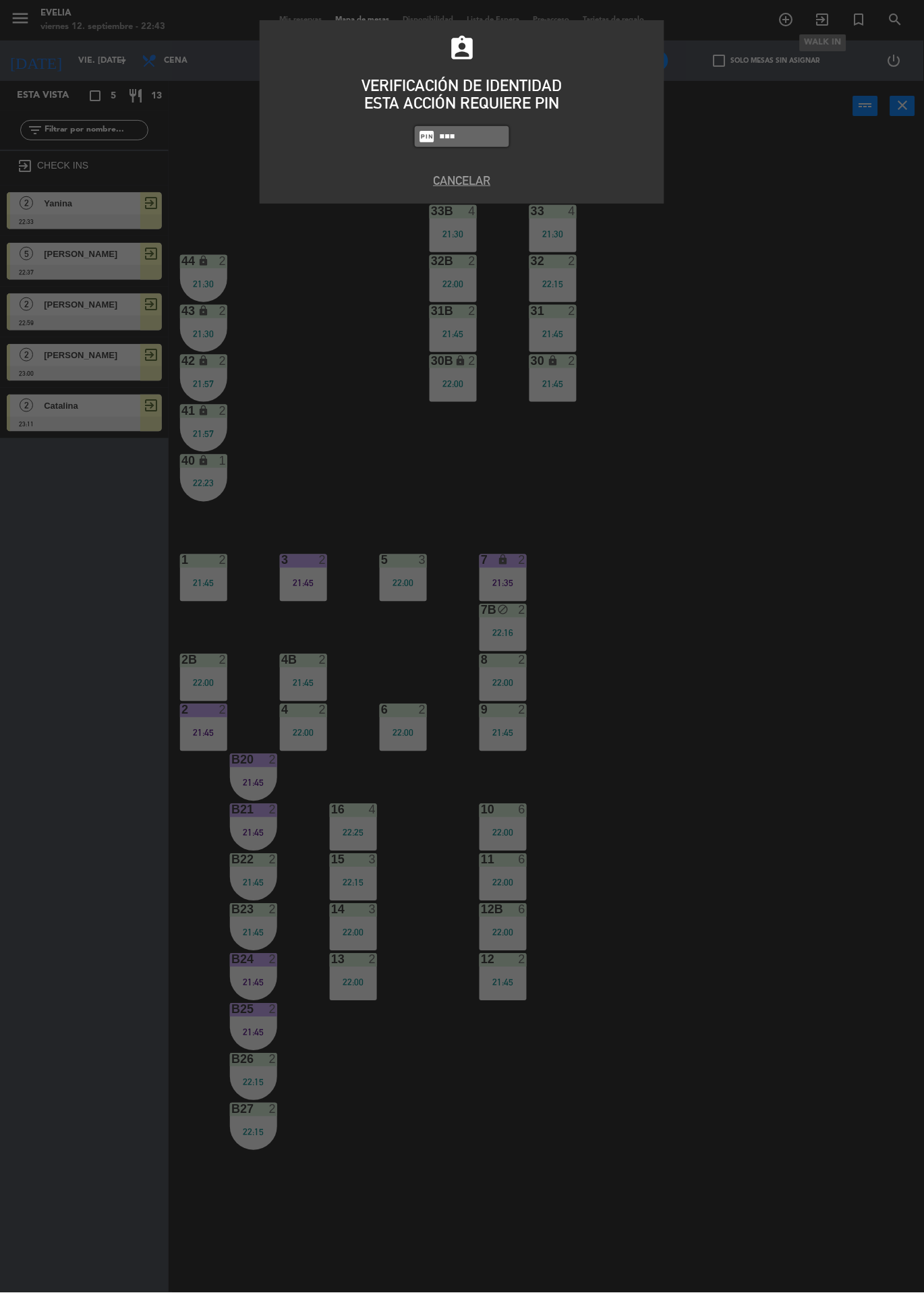
type input "6389"
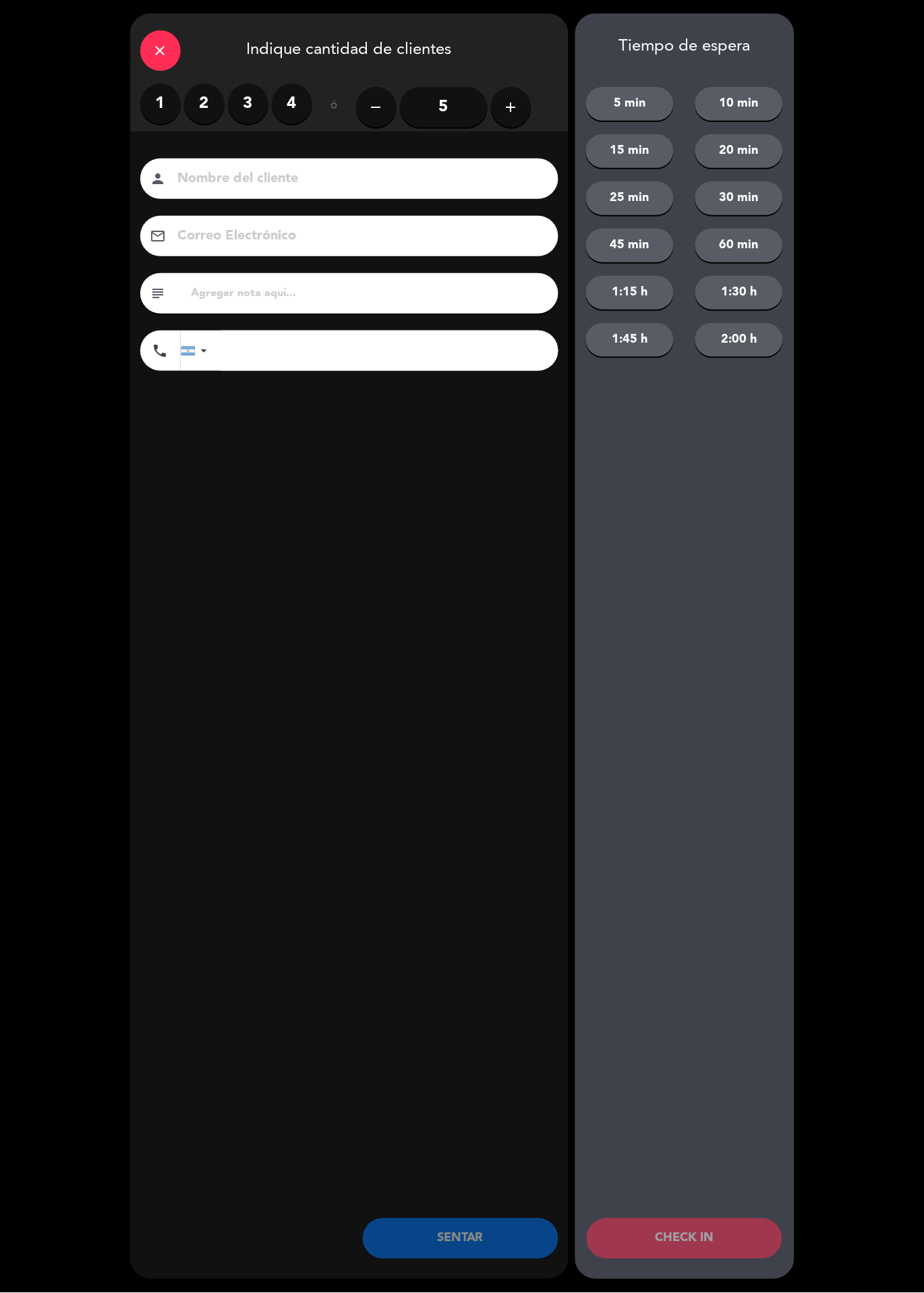
click at [199, 106] on label "2" at bounding box center [204, 104] width 40 height 40
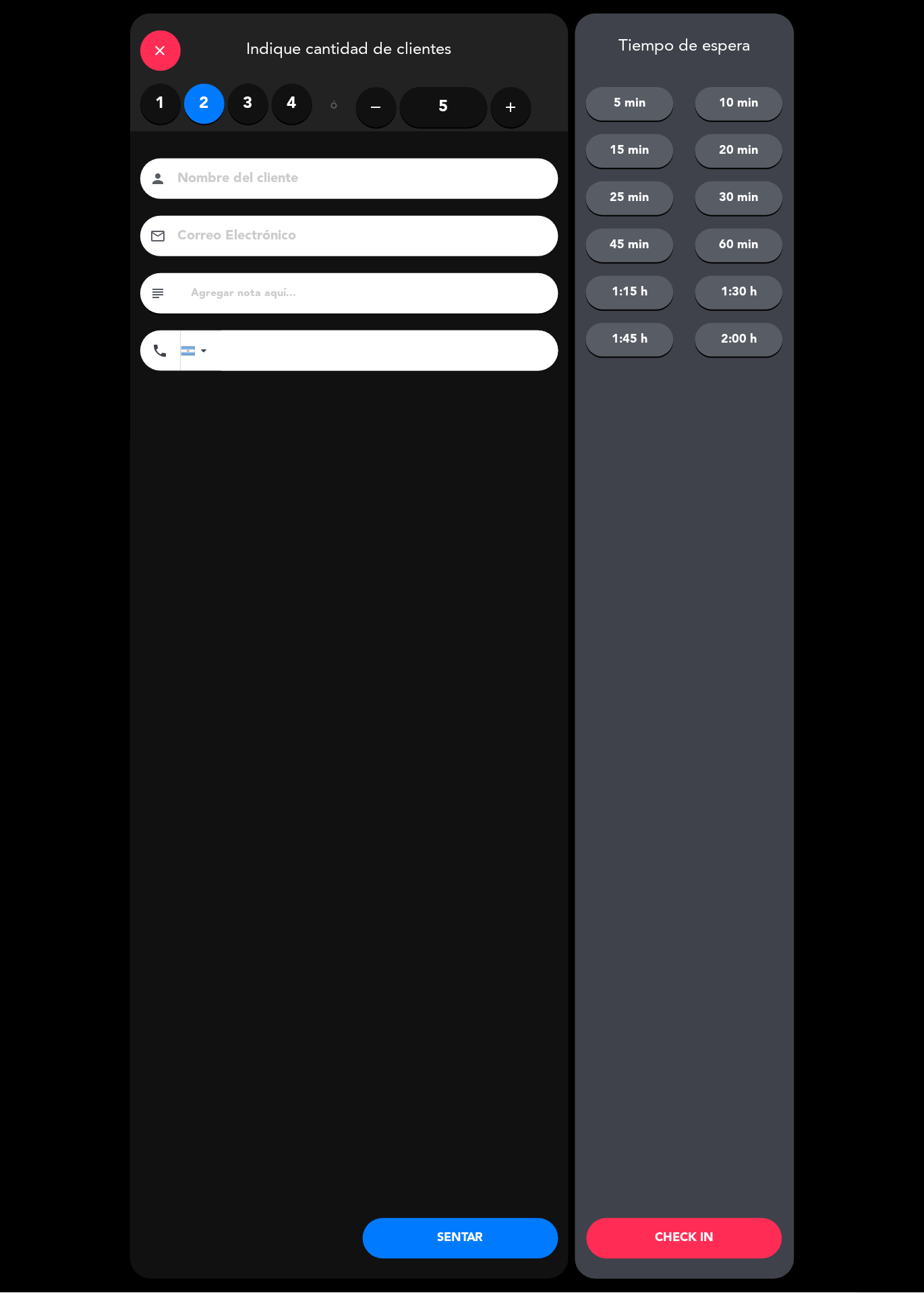
click at [320, 179] on input at bounding box center [358, 179] width 364 height 24
type input "Rafa"
click at [777, 246] on button "60 min" at bounding box center [739, 245] width 88 height 34
click at [717, 1230] on button "CHECK IN" at bounding box center [684, 1239] width 195 height 40
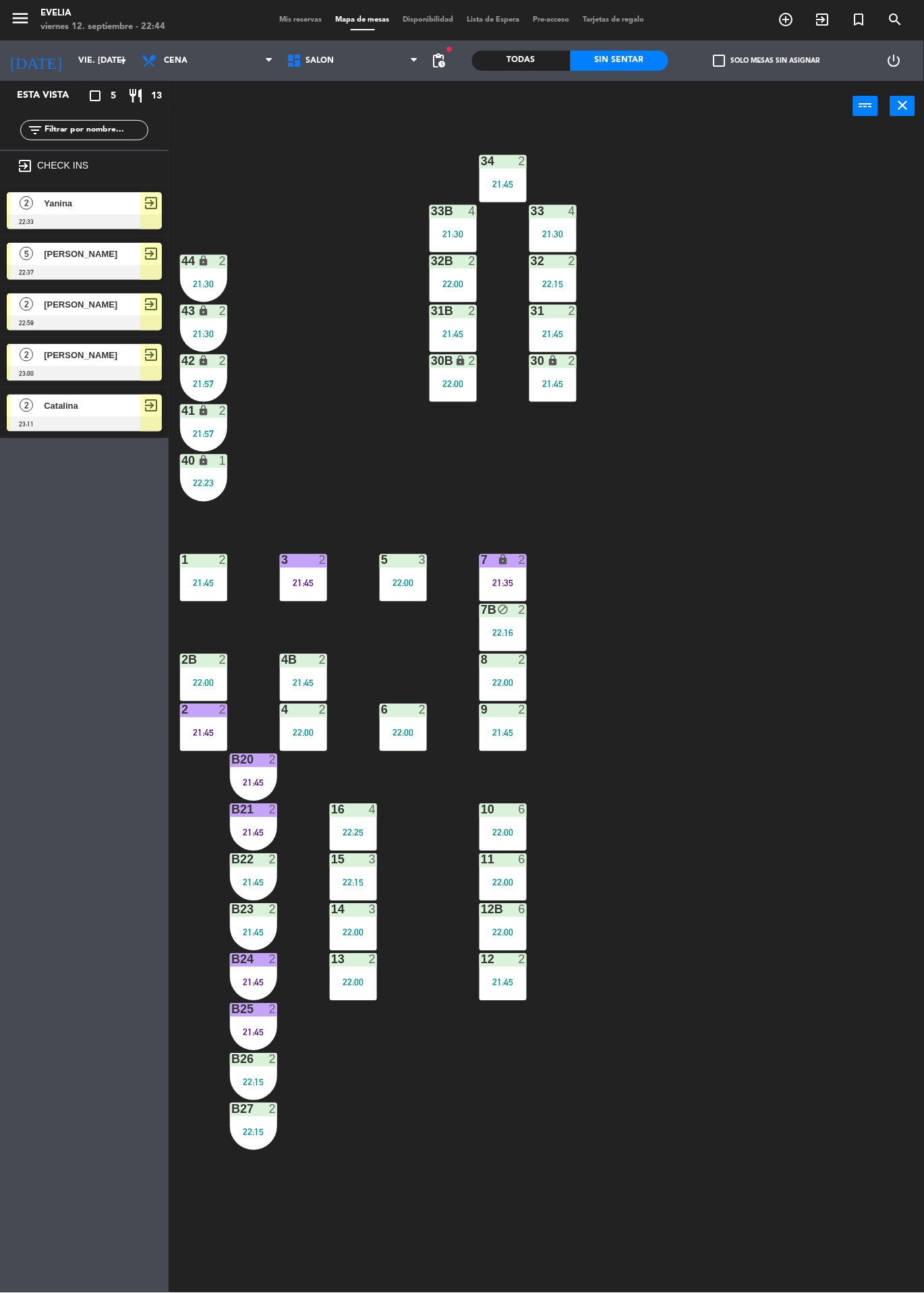
click at [280, 23] on div "Mis reservas Mapa de mesas Disponibilidad Lista de Espera Pre-acceso Tarjetas d…" at bounding box center [462, 20] width 378 height 12
click at [825, 22] on icon "exit_to_app" at bounding box center [822, 19] width 16 height 16
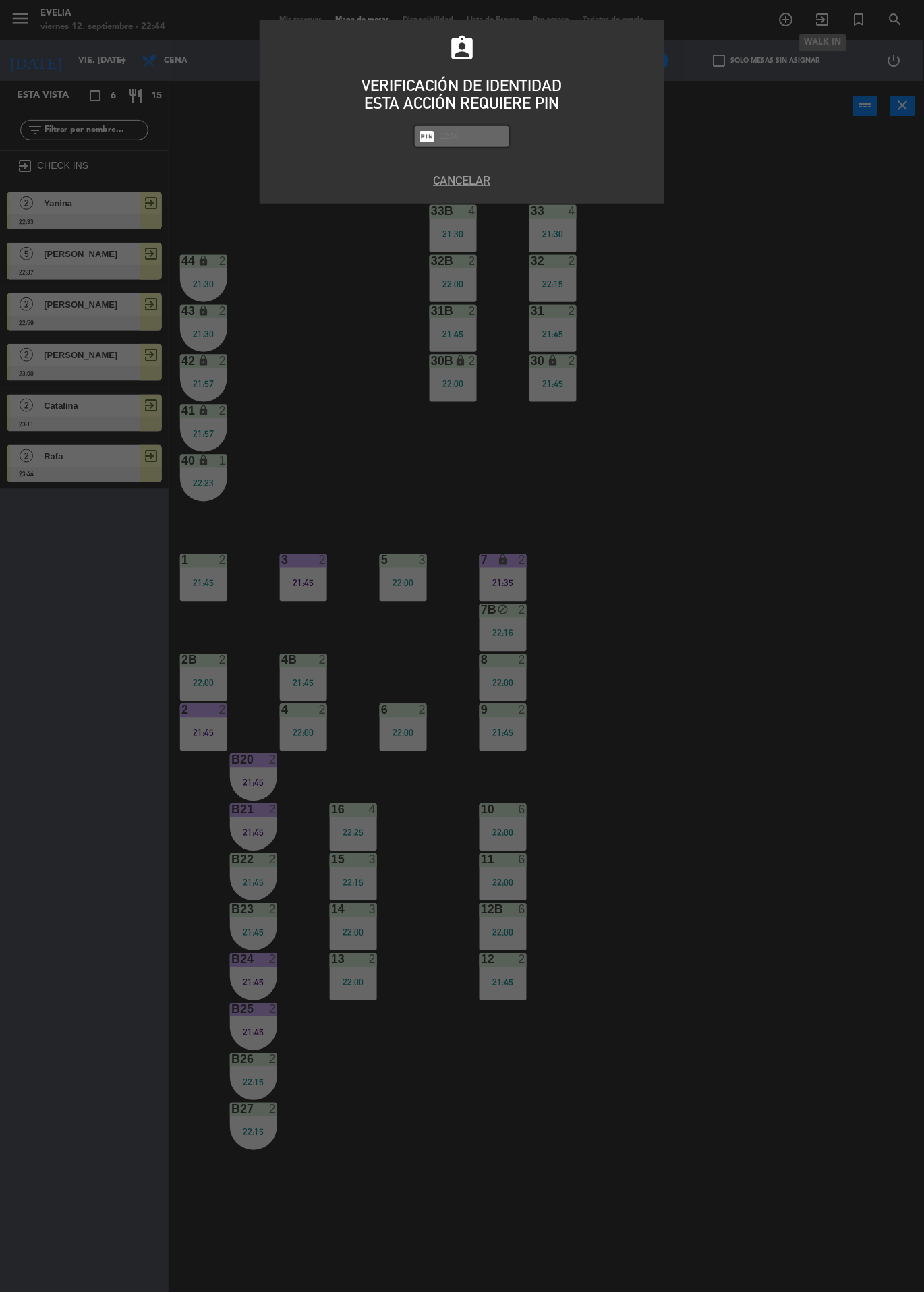
click at [445, 143] on input "text" at bounding box center [472, 137] width 68 height 16
click at [467, 185] on button "Cancelar" at bounding box center [461, 180] width 384 height 18
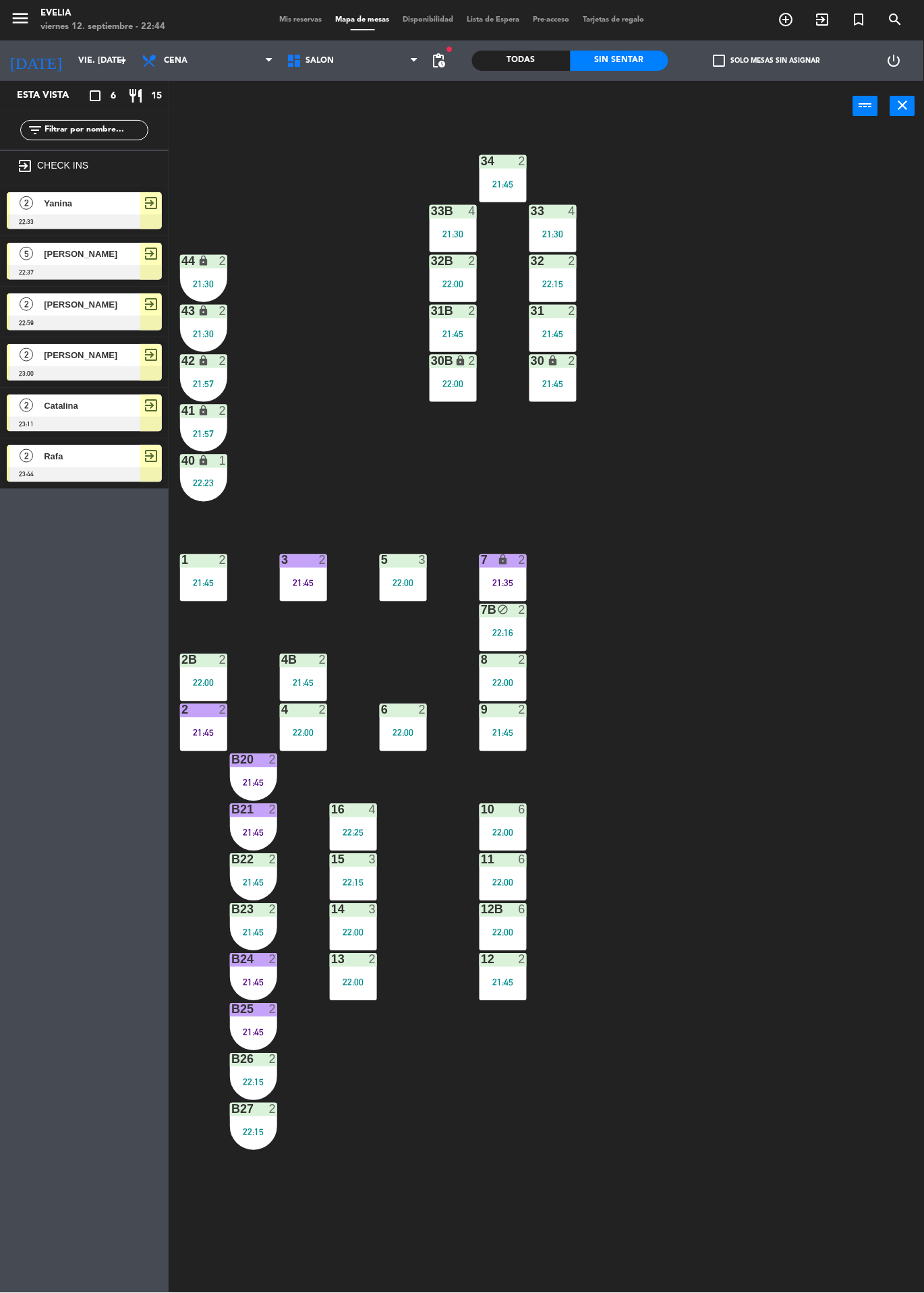
click at [274, 20] on span "Mis reservas" at bounding box center [301, 19] width 56 height 7
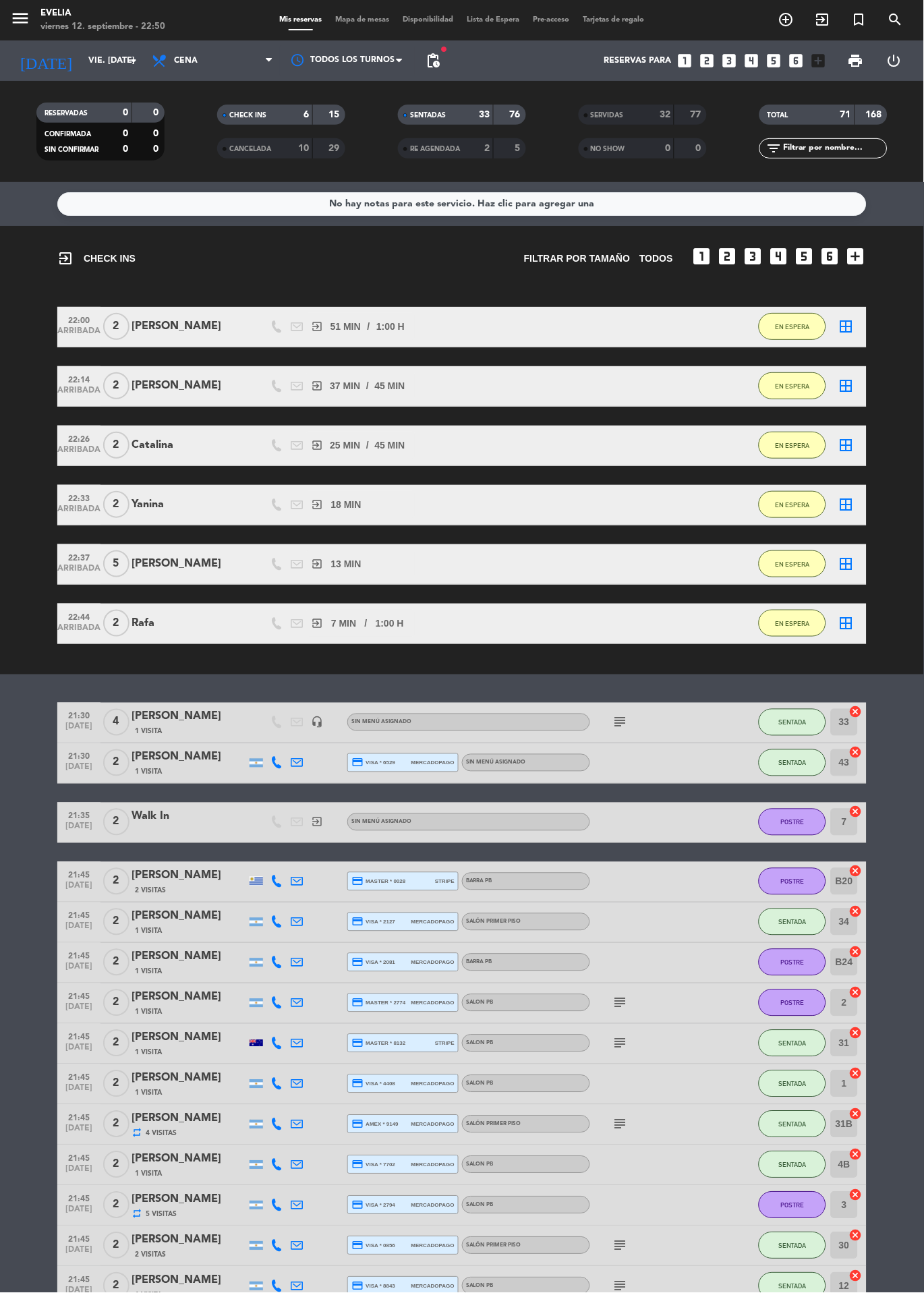
click at [345, 16] on span "Mapa de mesas" at bounding box center [363, 19] width 68 height 7
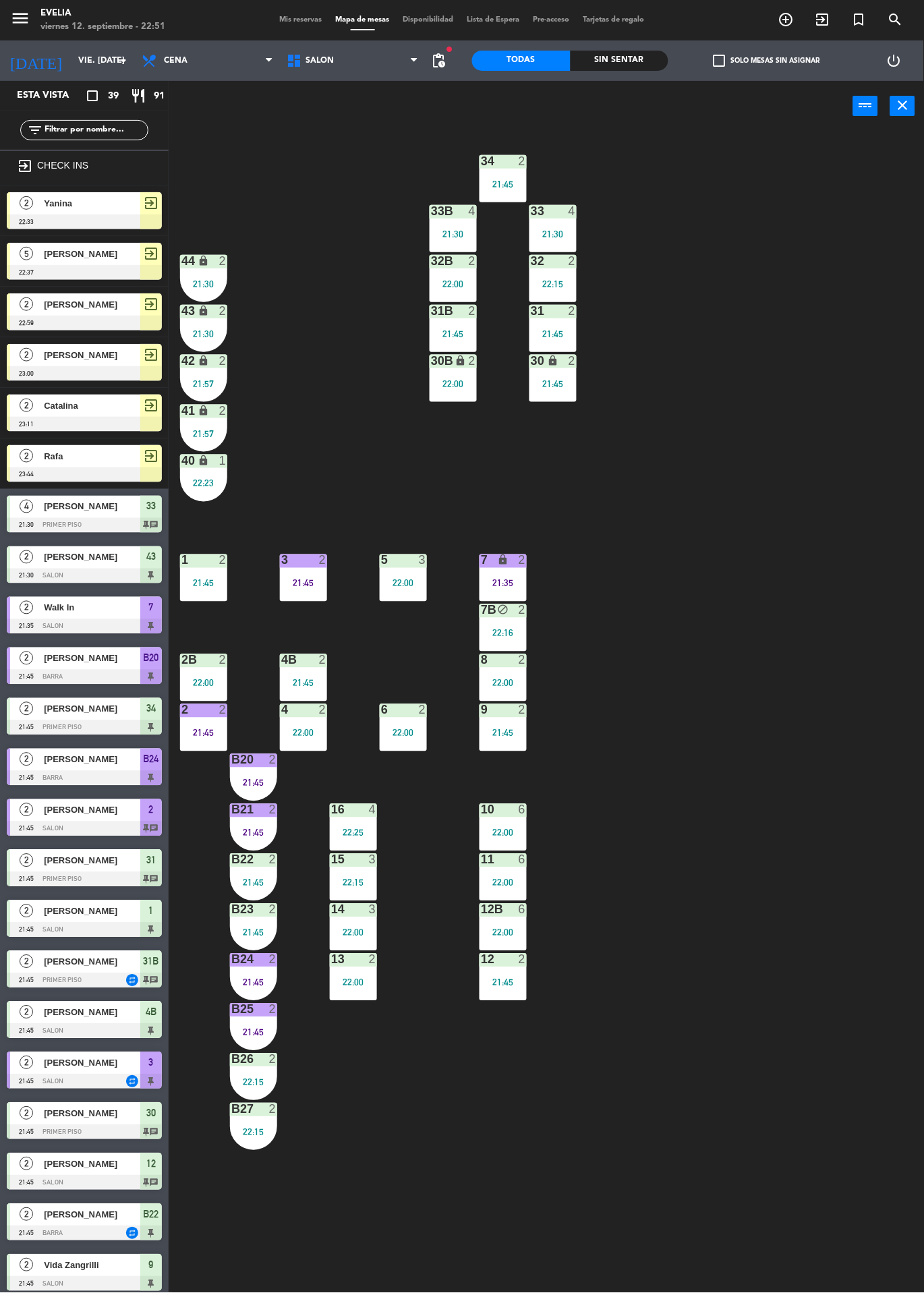
click at [199, 747] on div "2 2 21:45" at bounding box center [204, 728] width 48 height 48
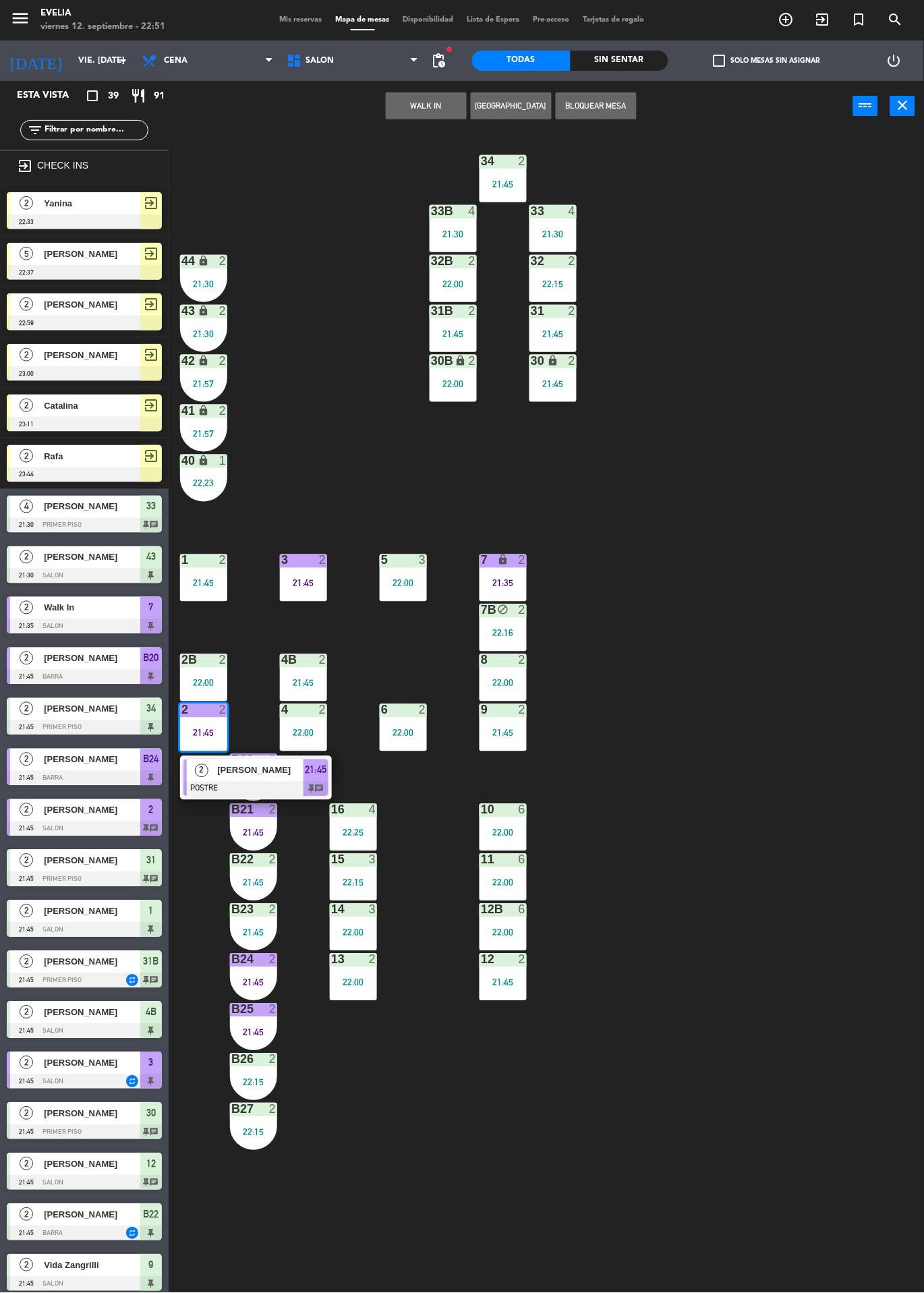
click at [272, 774] on span "[PERSON_NAME]" at bounding box center [260, 770] width 86 height 14
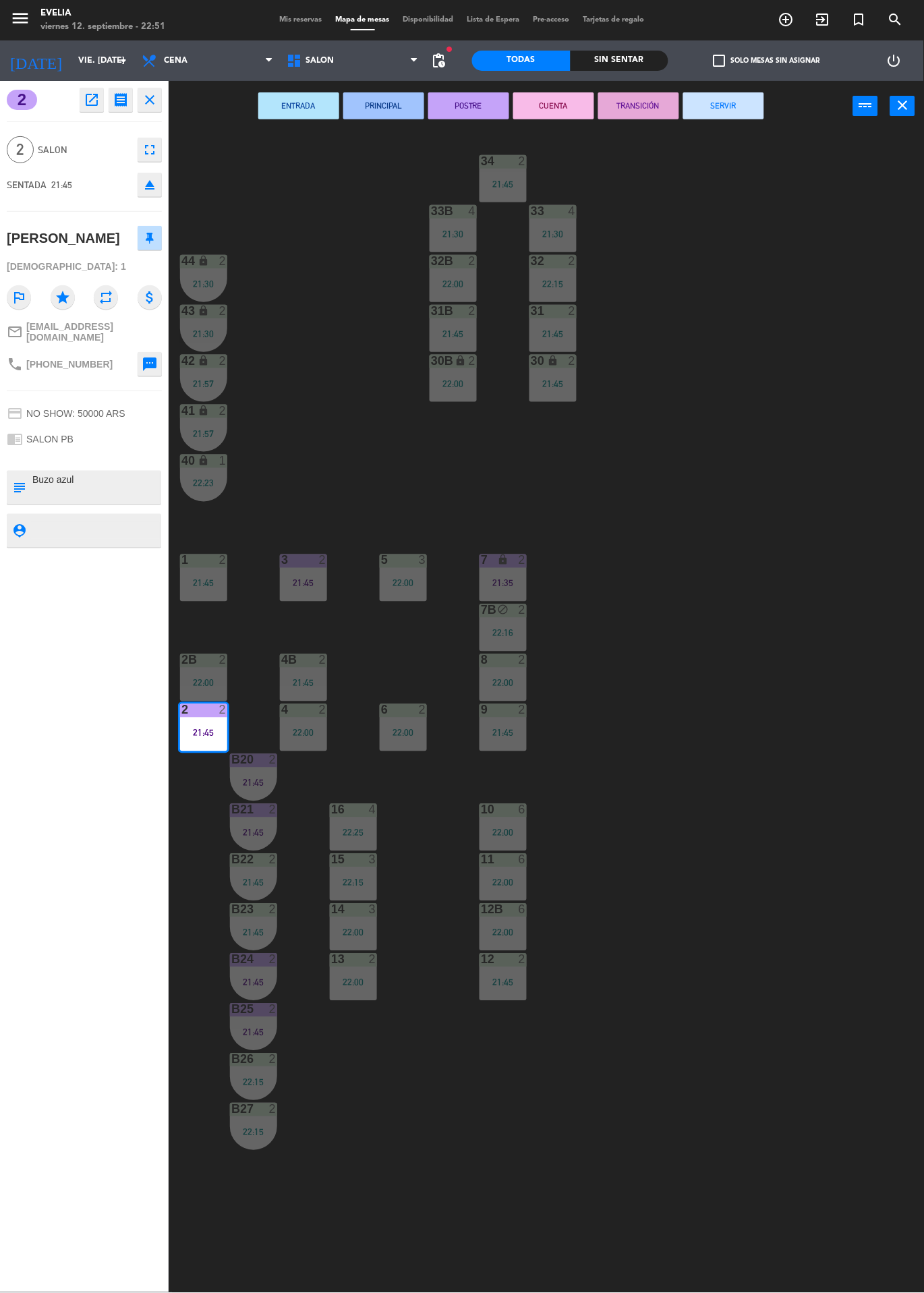
click at [689, 114] on button "SERVIR" at bounding box center [724, 105] width 81 height 27
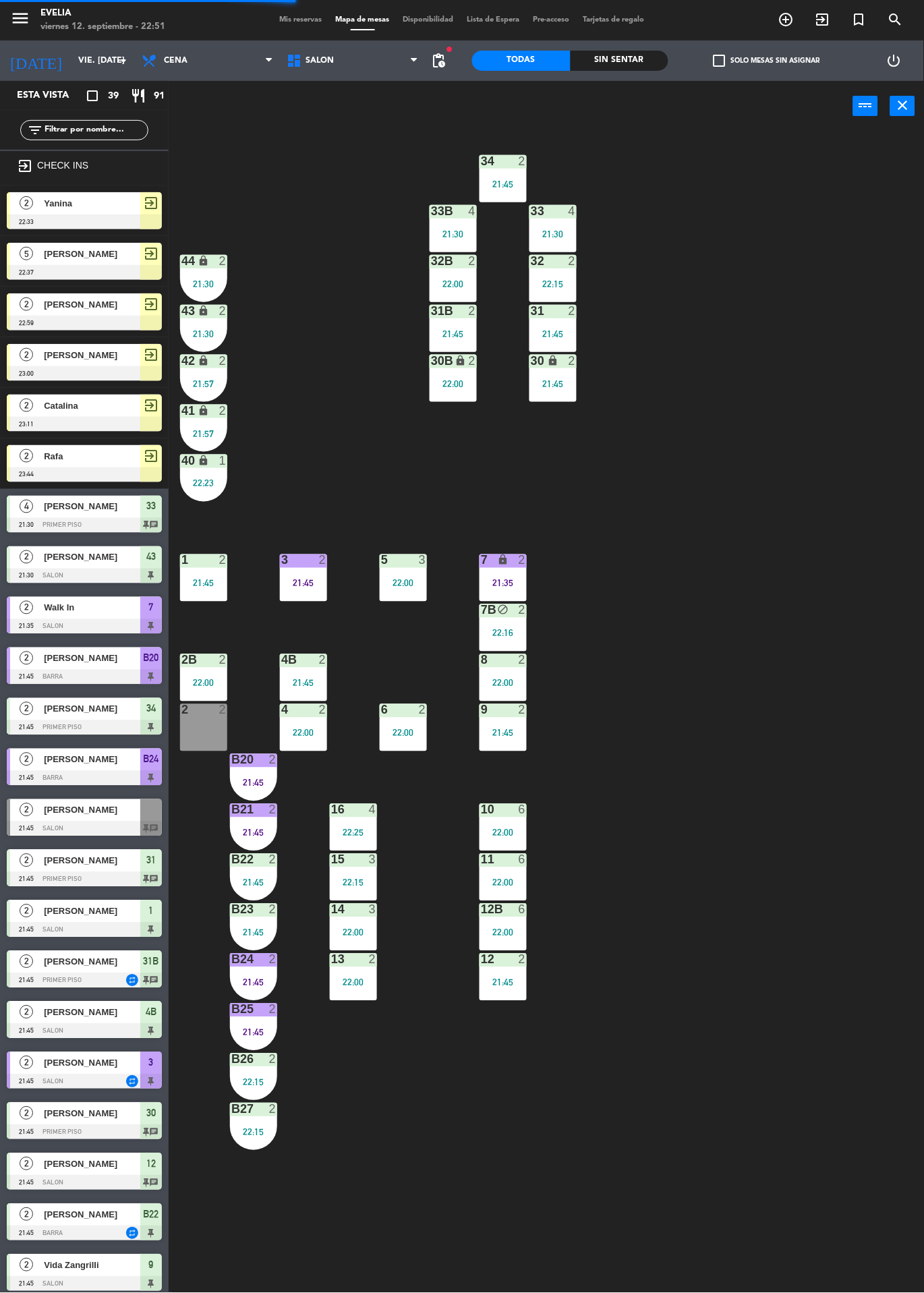
click at [110, 204] on span "Yanina" at bounding box center [92, 203] width 97 height 14
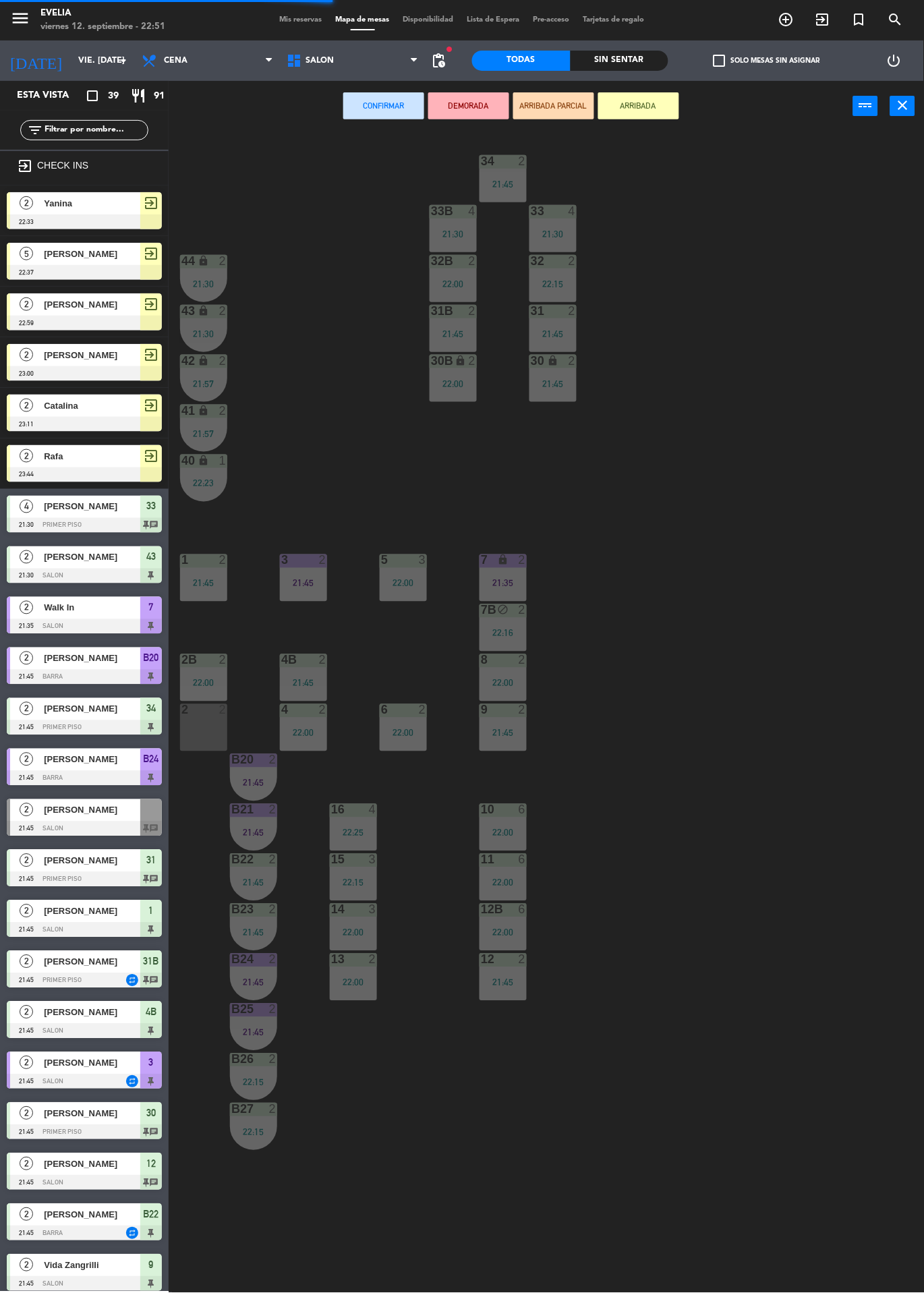
click at [329, 360] on div "34 2 21:45 33B 4 21:30 33 4 21:30 44 lock 2 21:30 32B 2 22:00 32 2 22:15 43 loc…" at bounding box center [551, 711] width 746 height 1161
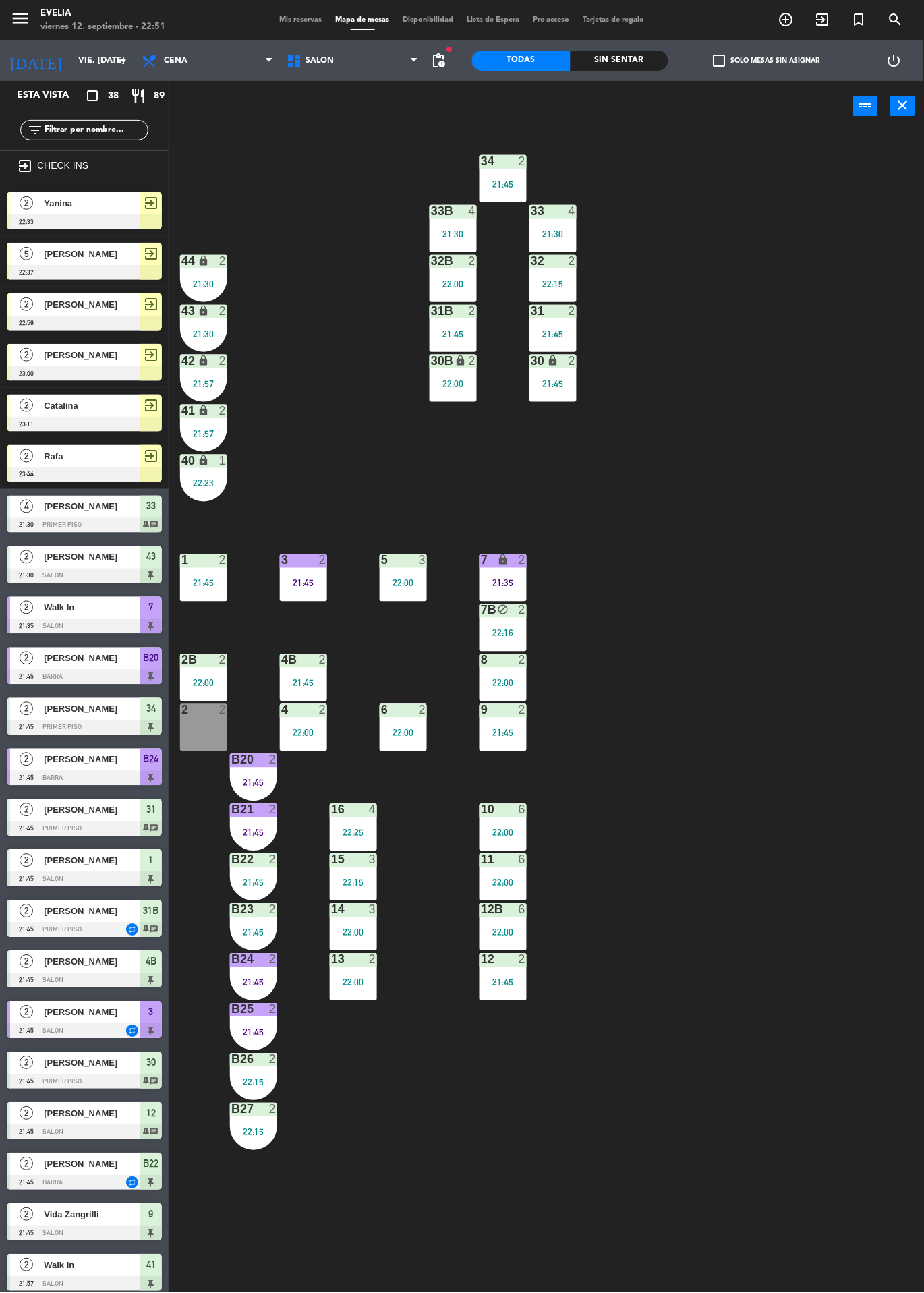
click at [115, 366] on div at bounding box center [84, 373] width 155 height 15
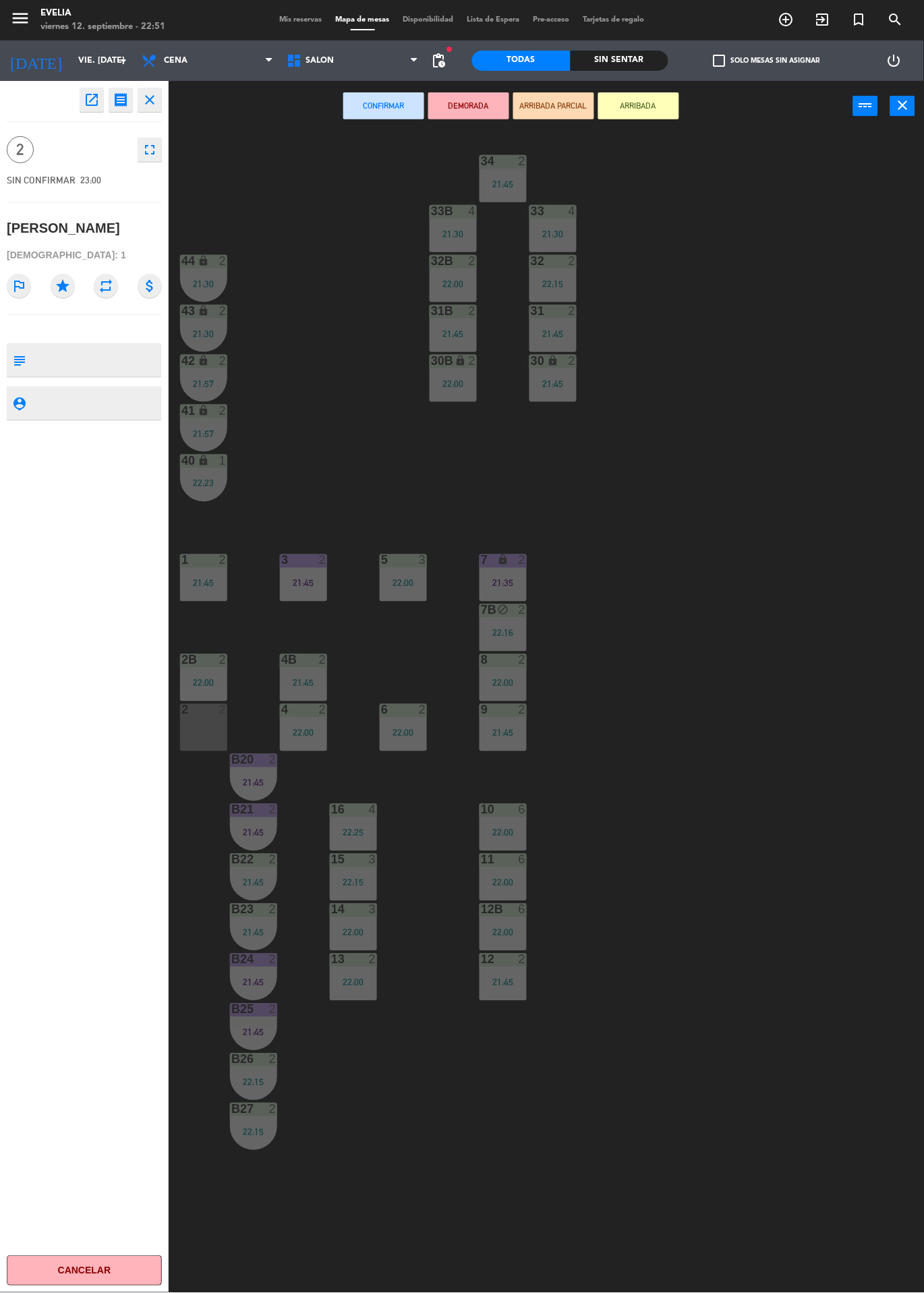
click at [208, 727] on div "2 2" at bounding box center [204, 728] width 48 height 48
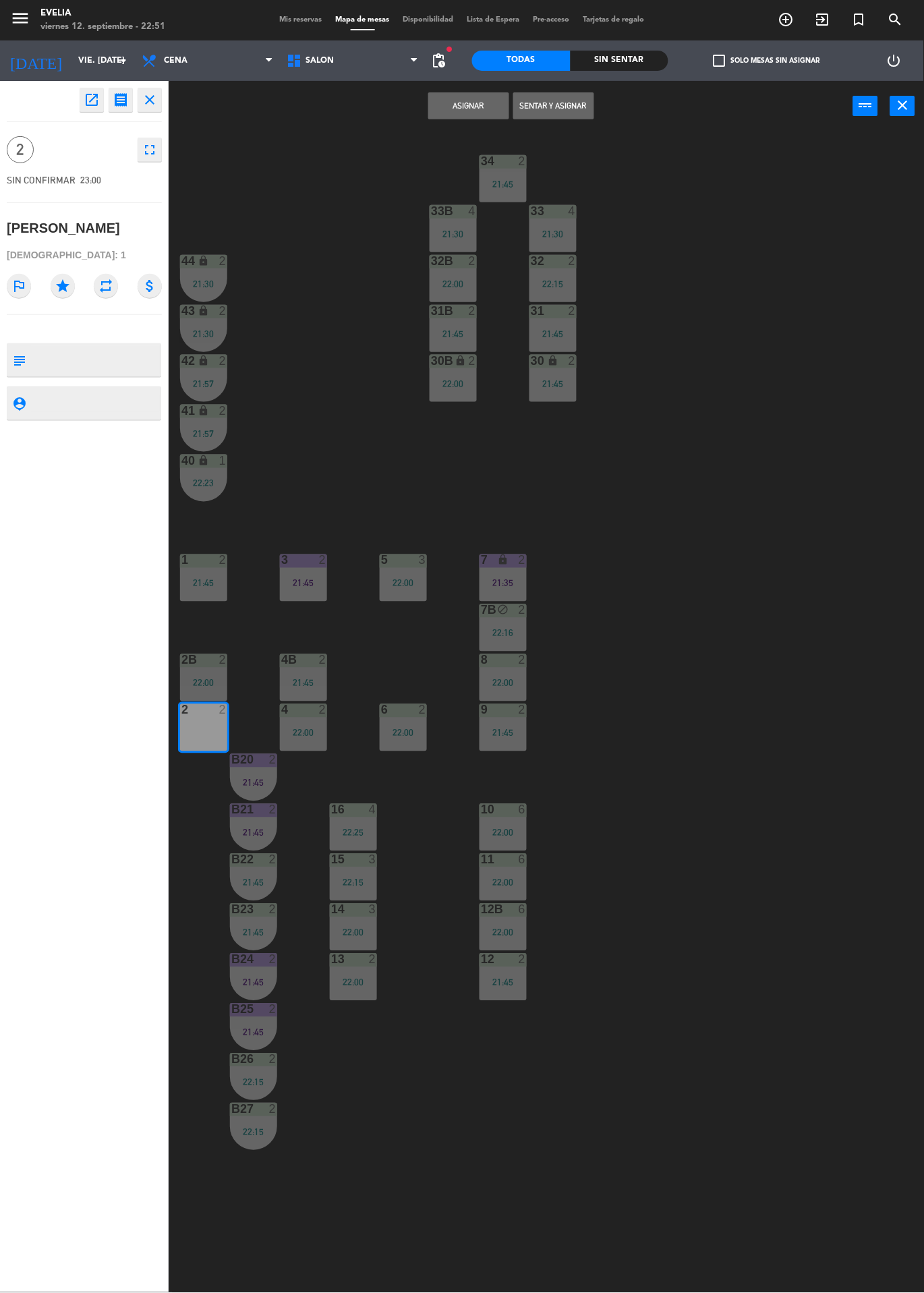
click at [484, 110] on button "Asignar" at bounding box center [468, 105] width 81 height 27
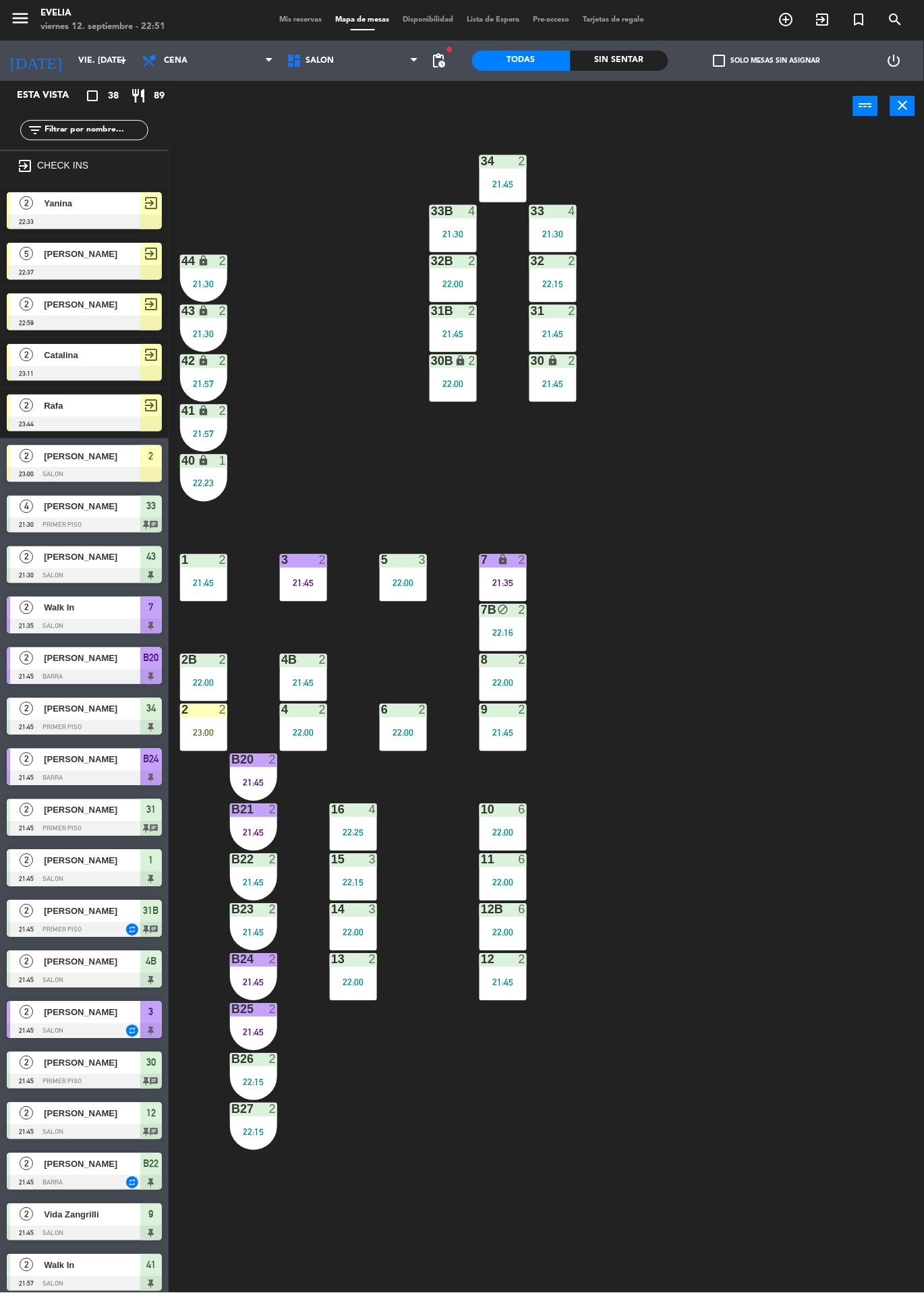
click at [187, 745] on div "2 2 23:00" at bounding box center [204, 728] width 48 height 48
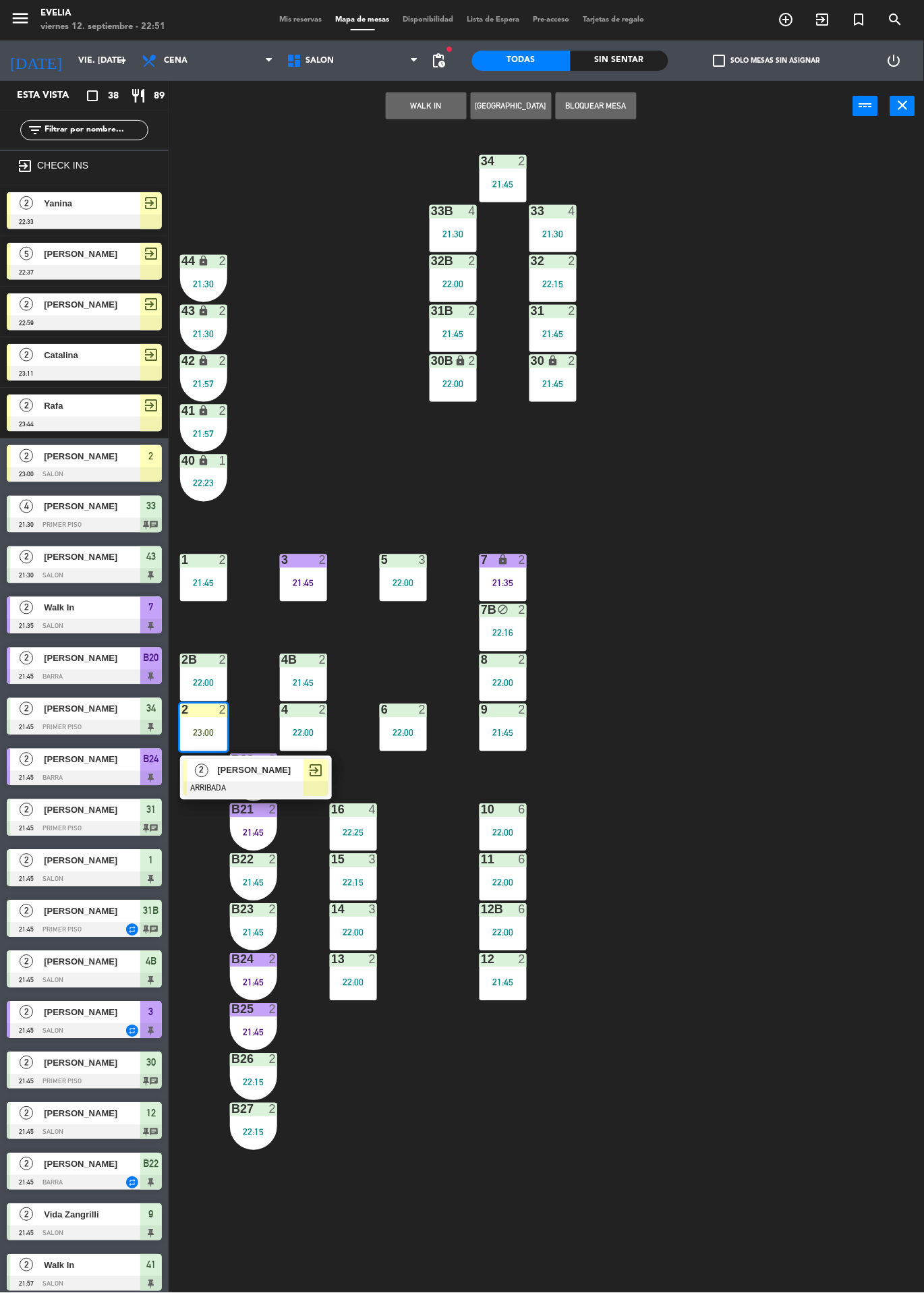
click at [284, 777] on span "[PERSON_NAME]" at bounding box center [260, 770] width 86 height 14
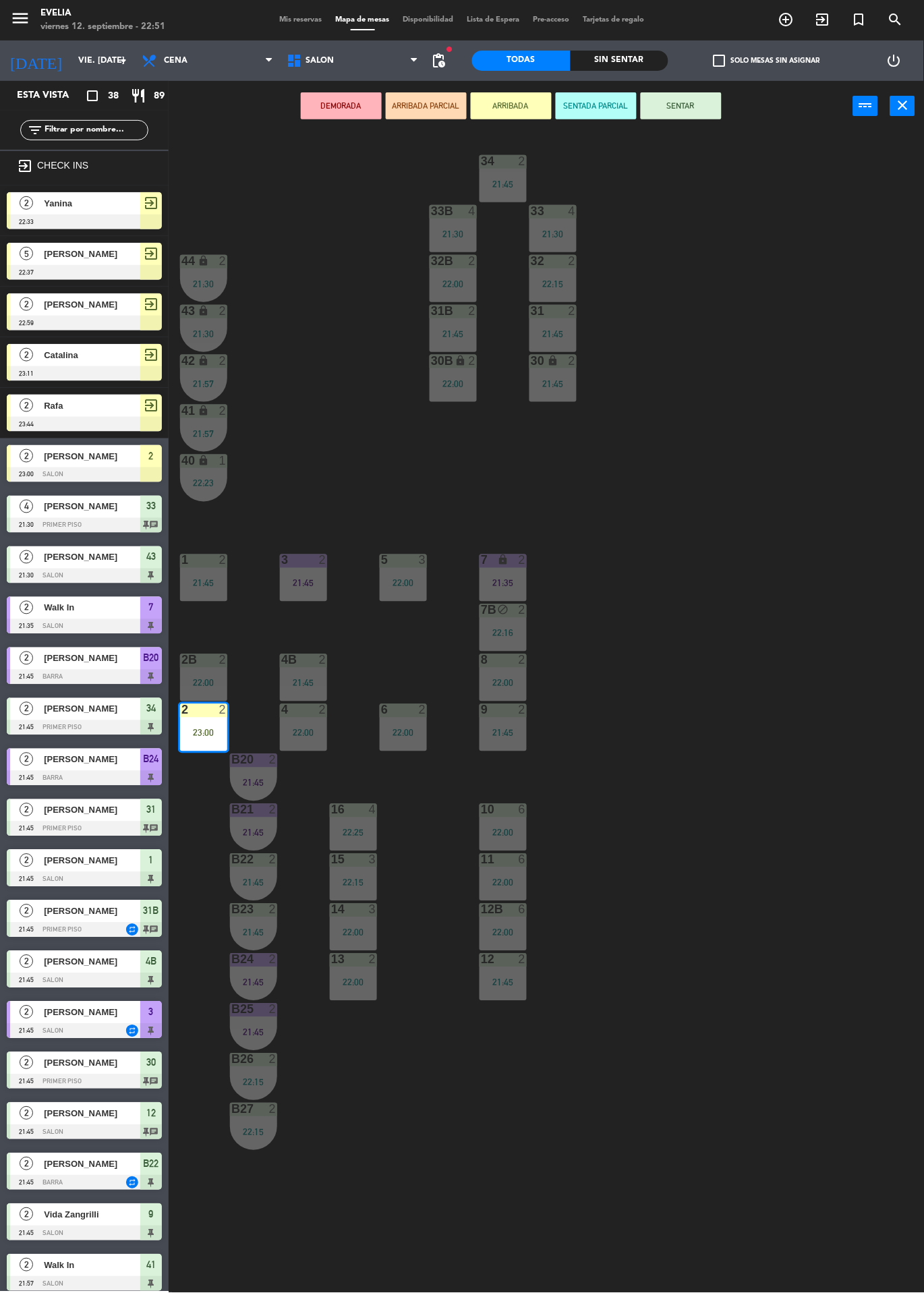
click at [688, 110] on button "SENTAR" at bounding box center [681, 105] width 81 height 27
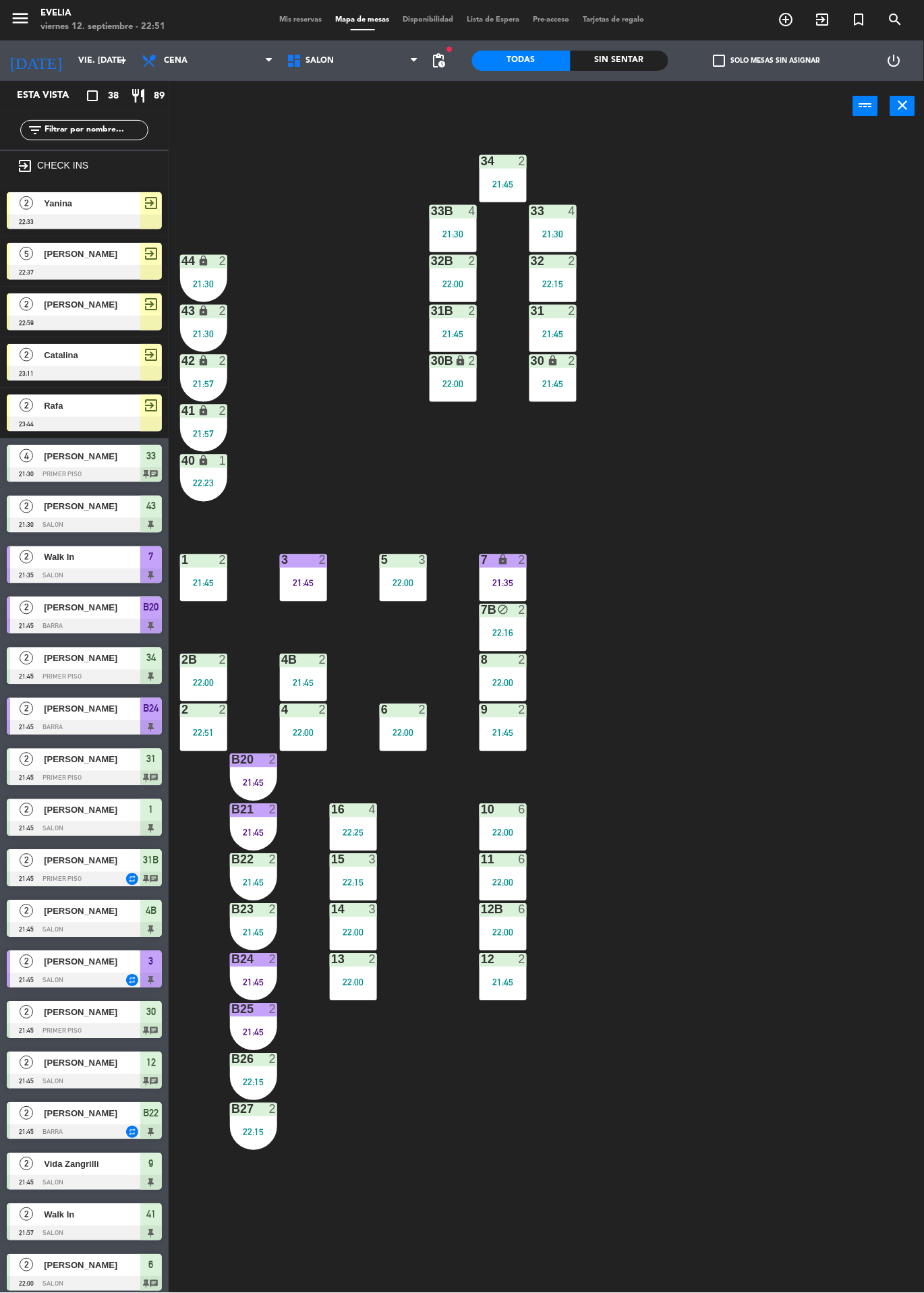
click at [311, 574] on div "3 2 21:45" at bounding box center [303, 578] width 48 height 48
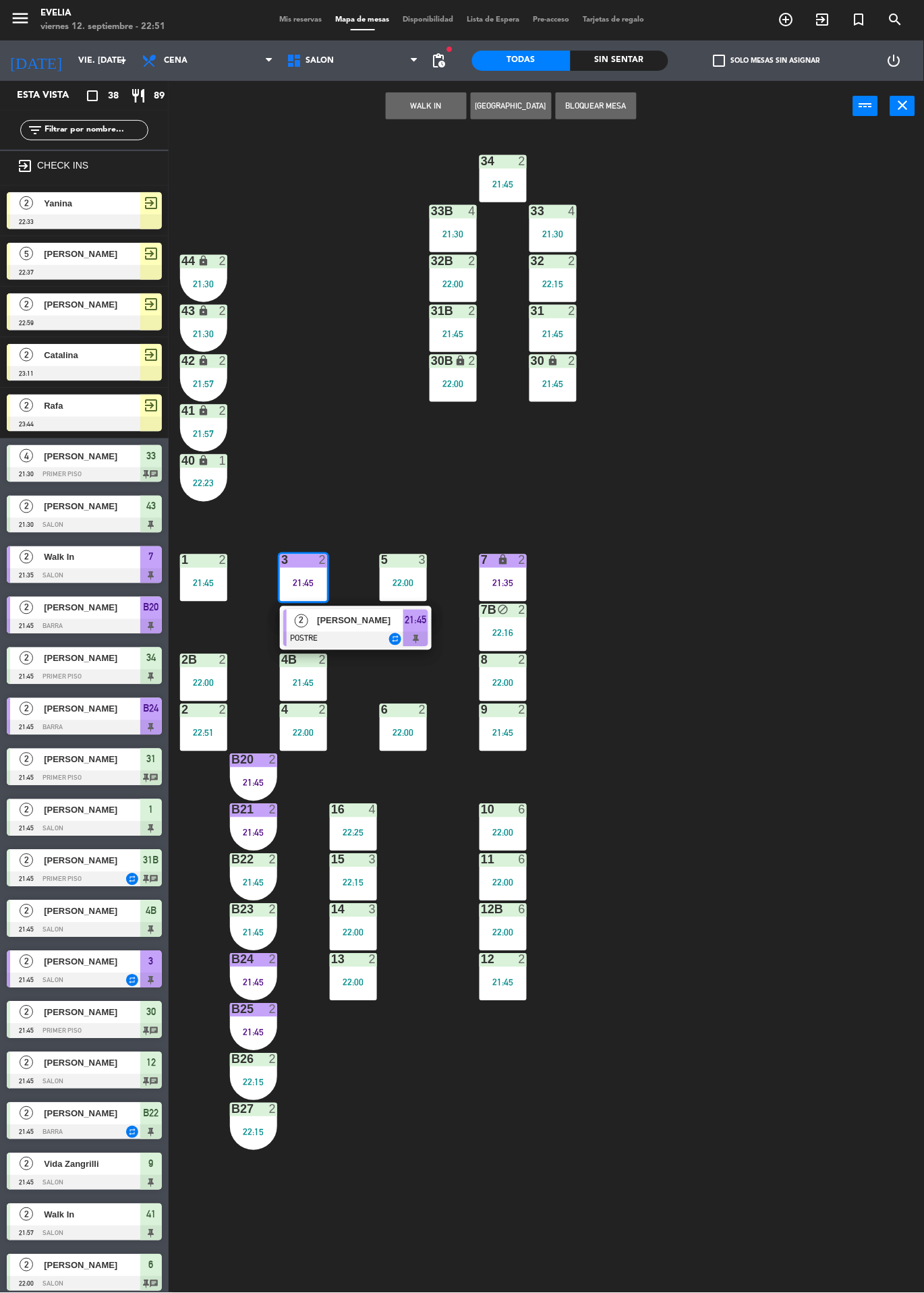
click at [397, 626] on span "[PERSON_NAME]" at bounding box center [360, 621] width 86 height 14
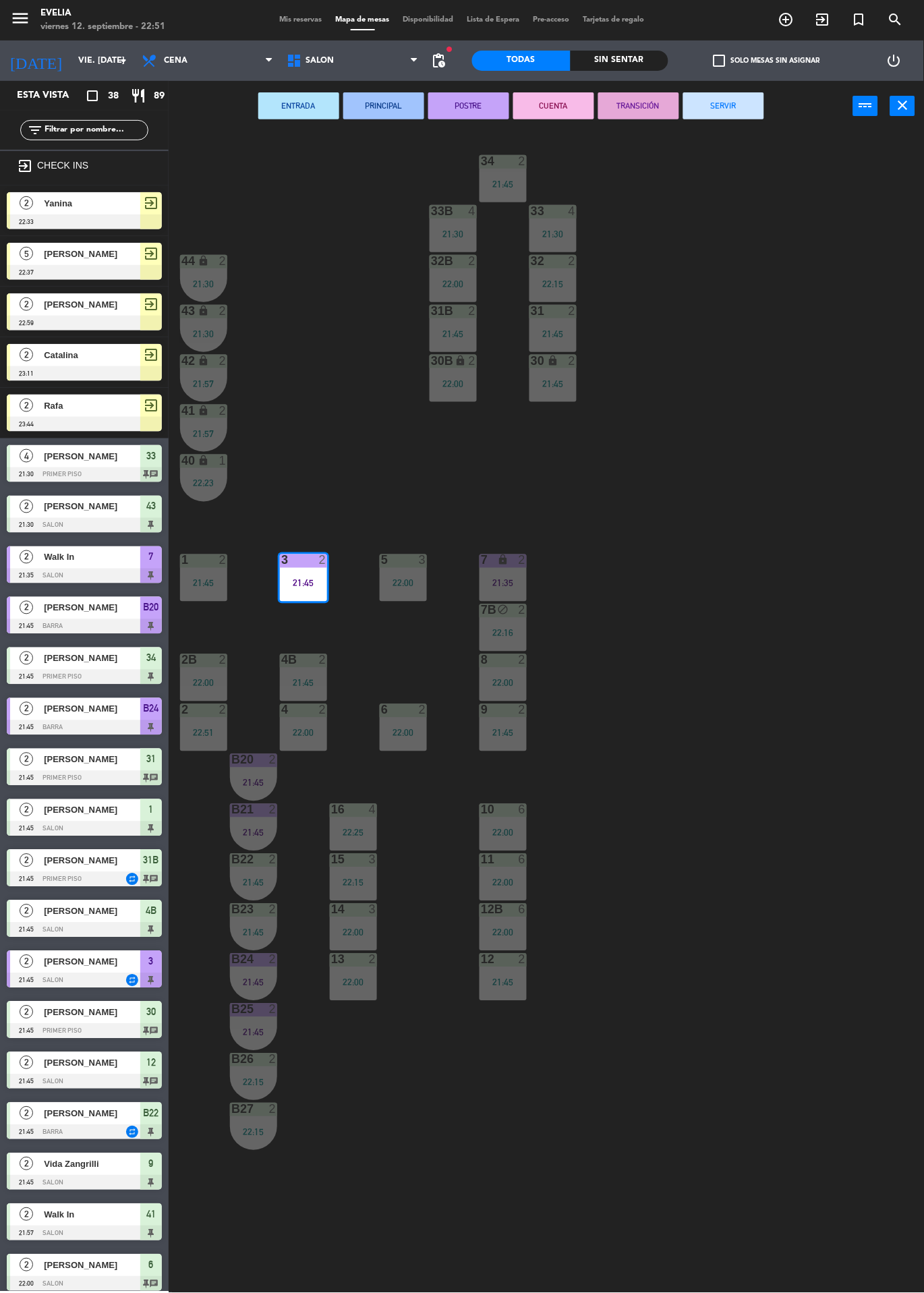
click at [751, 96] on button "SERVIR" at bounding box center [724, 105] width 81 height 27
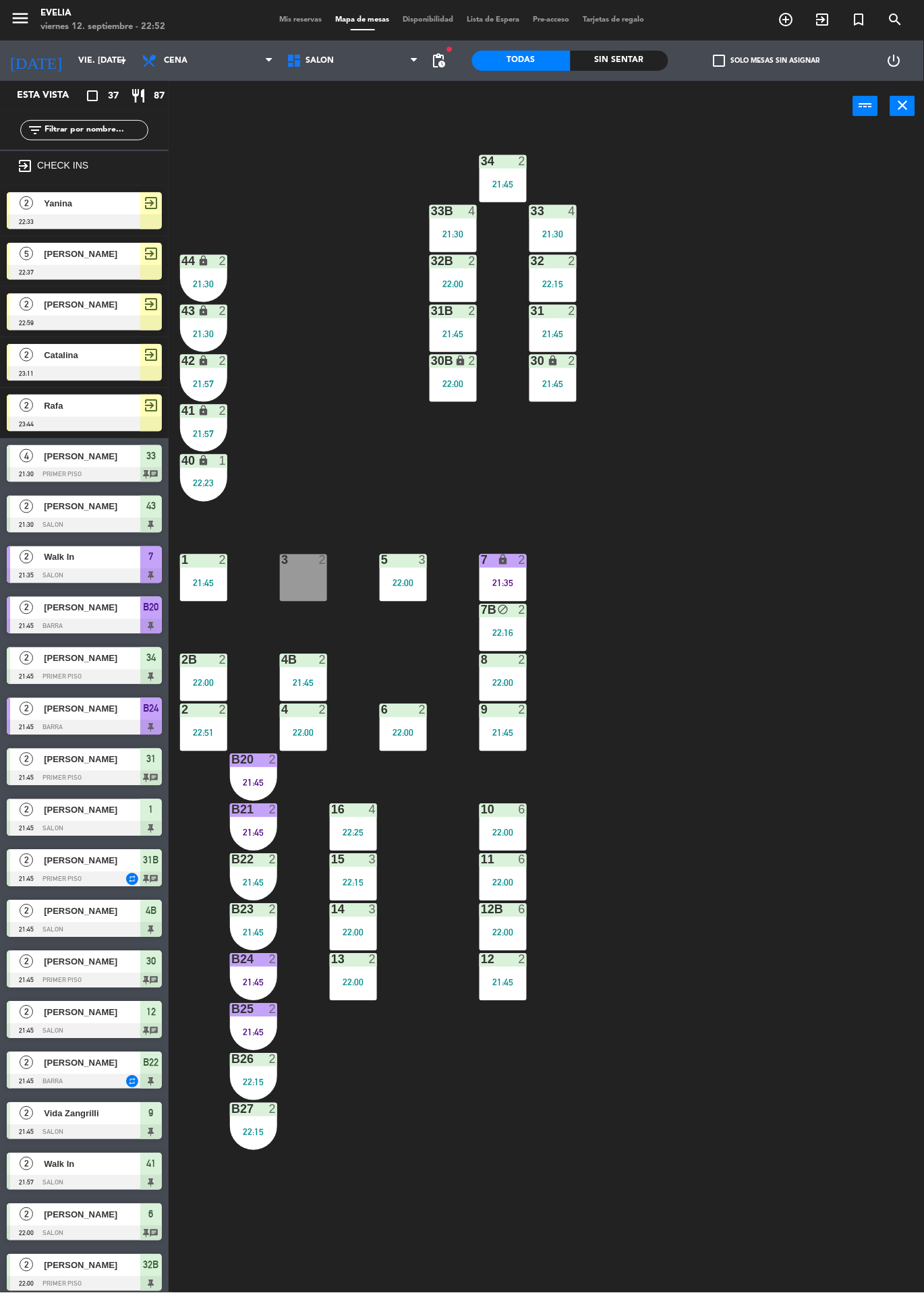
click at [301, 17] on span "Mis reservas" at bounding box center [301, 19] width 56 height 7
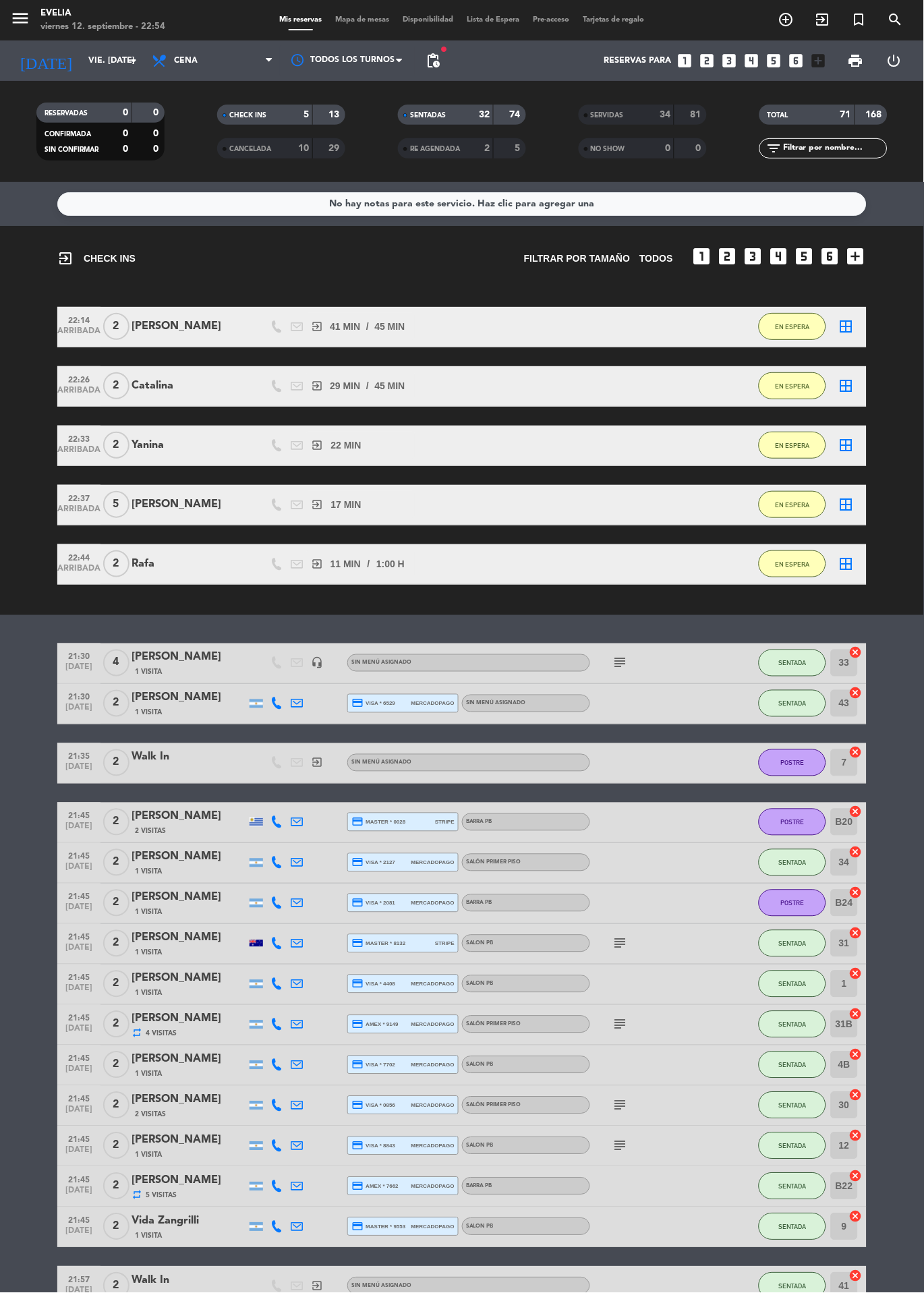
click at [373, 19] on span "Mapa de mesas" at bounding box center [363, 19] width 68 height 7
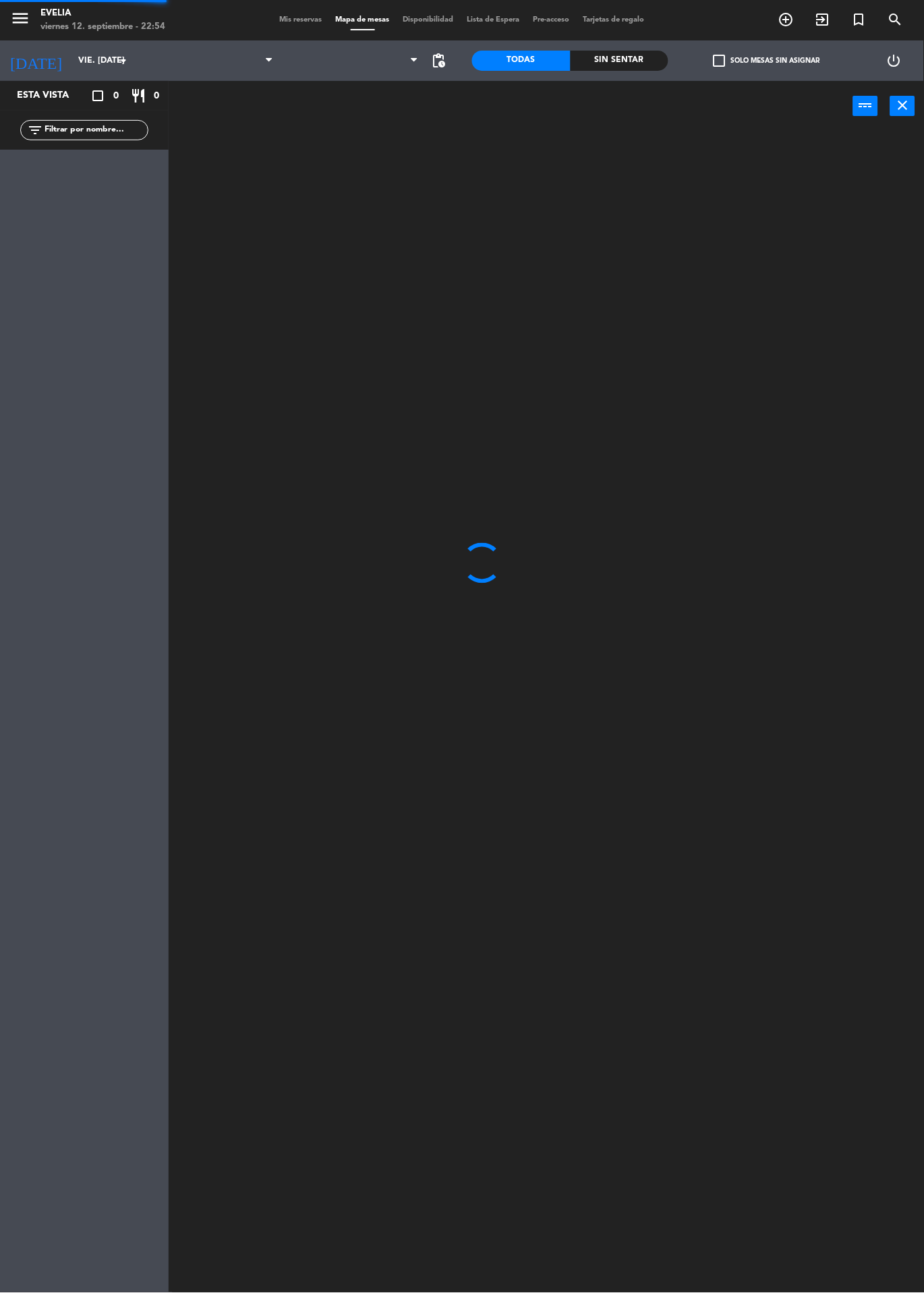
click at [289, 21] on span "Mis reservas" at bounding box center [301, 19] width 56 height 7
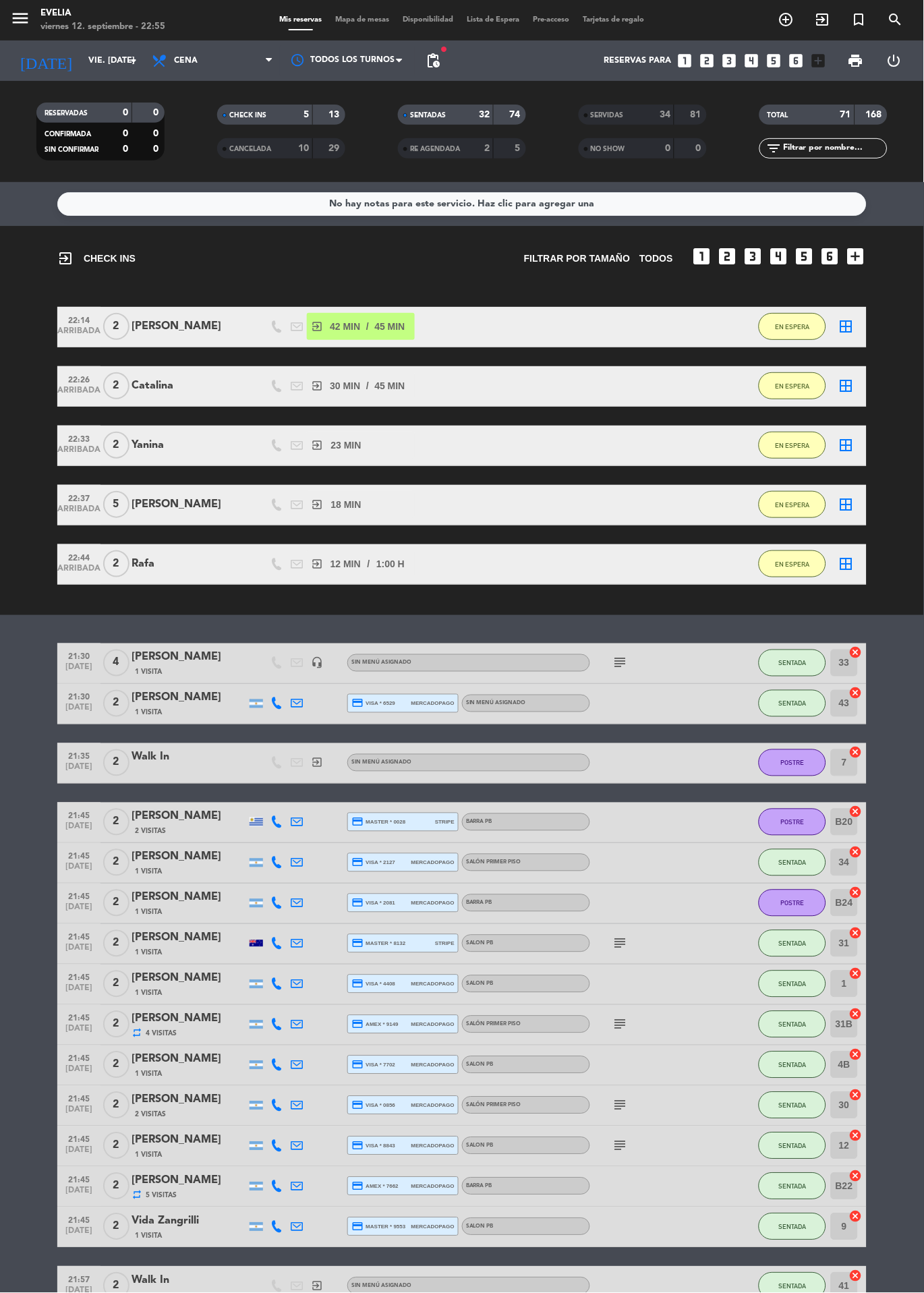
click at [370, 21] on span "Mapa de mesas" at bounding box center [363, 19] width 68 height 7
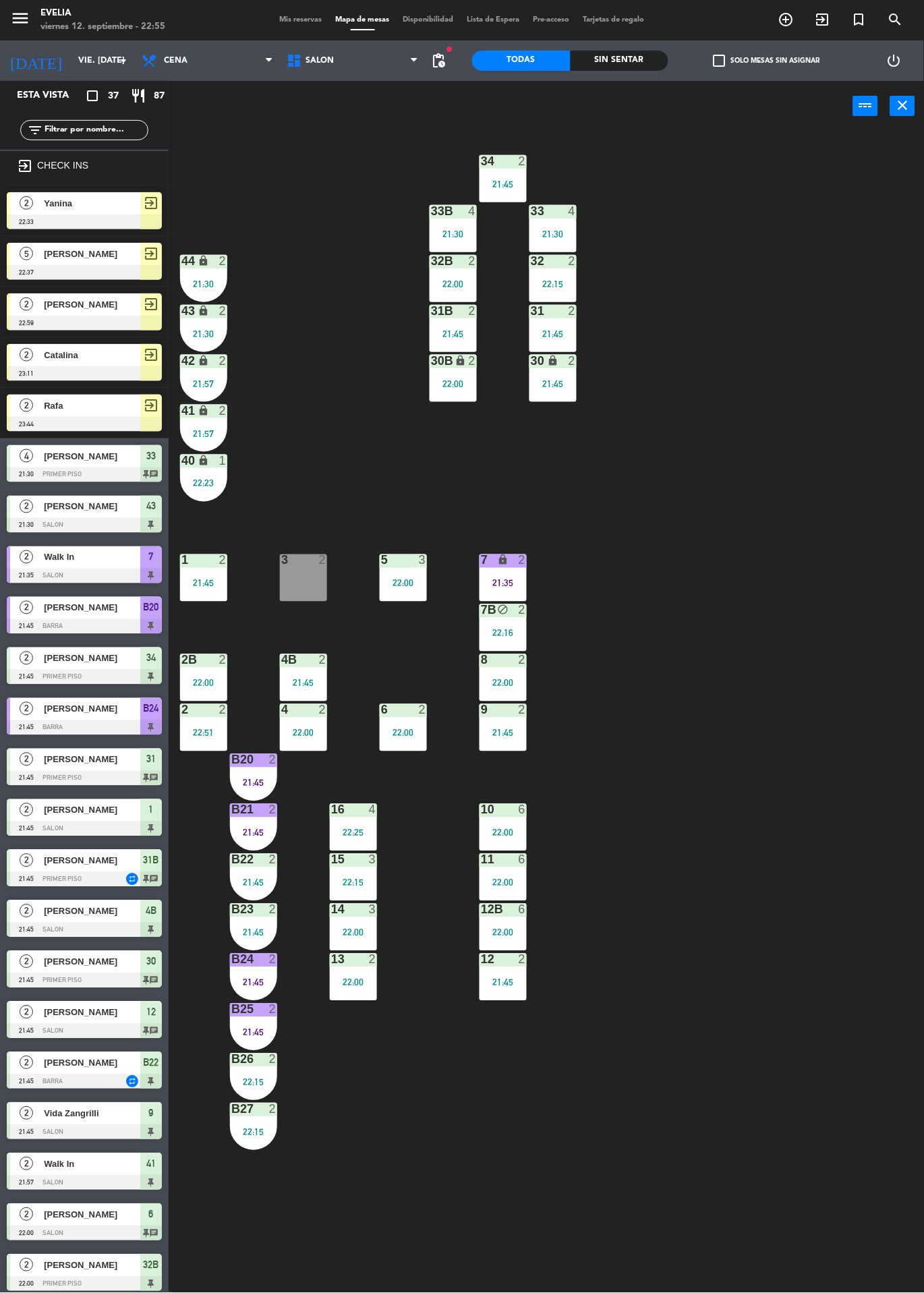
click at [498, 727] on div "9 2 21:45" at bounding box center [503, 728] width 48 height 48
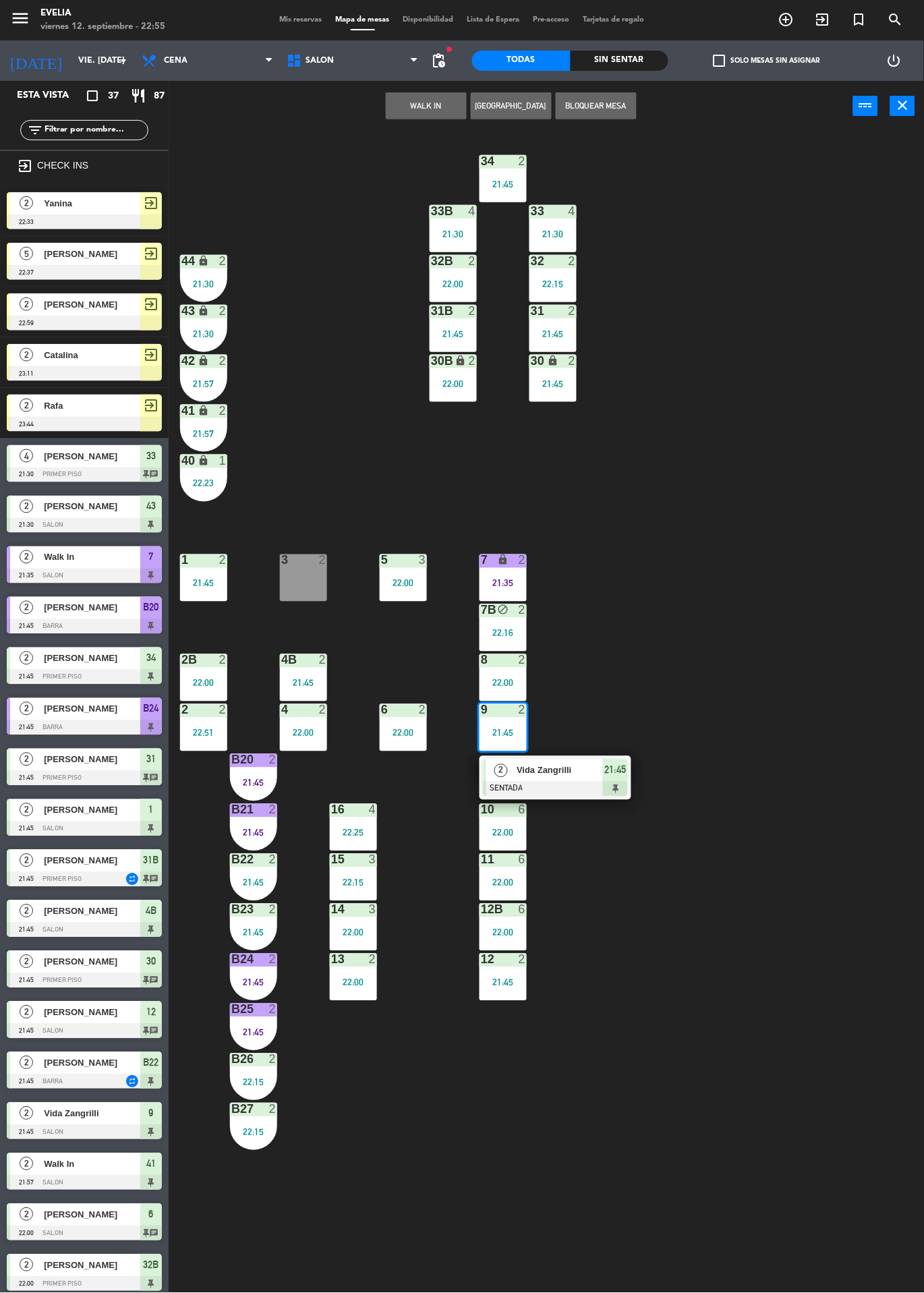
click at [590, 794] on div at bounding box center [555, 789] width 145 height 15
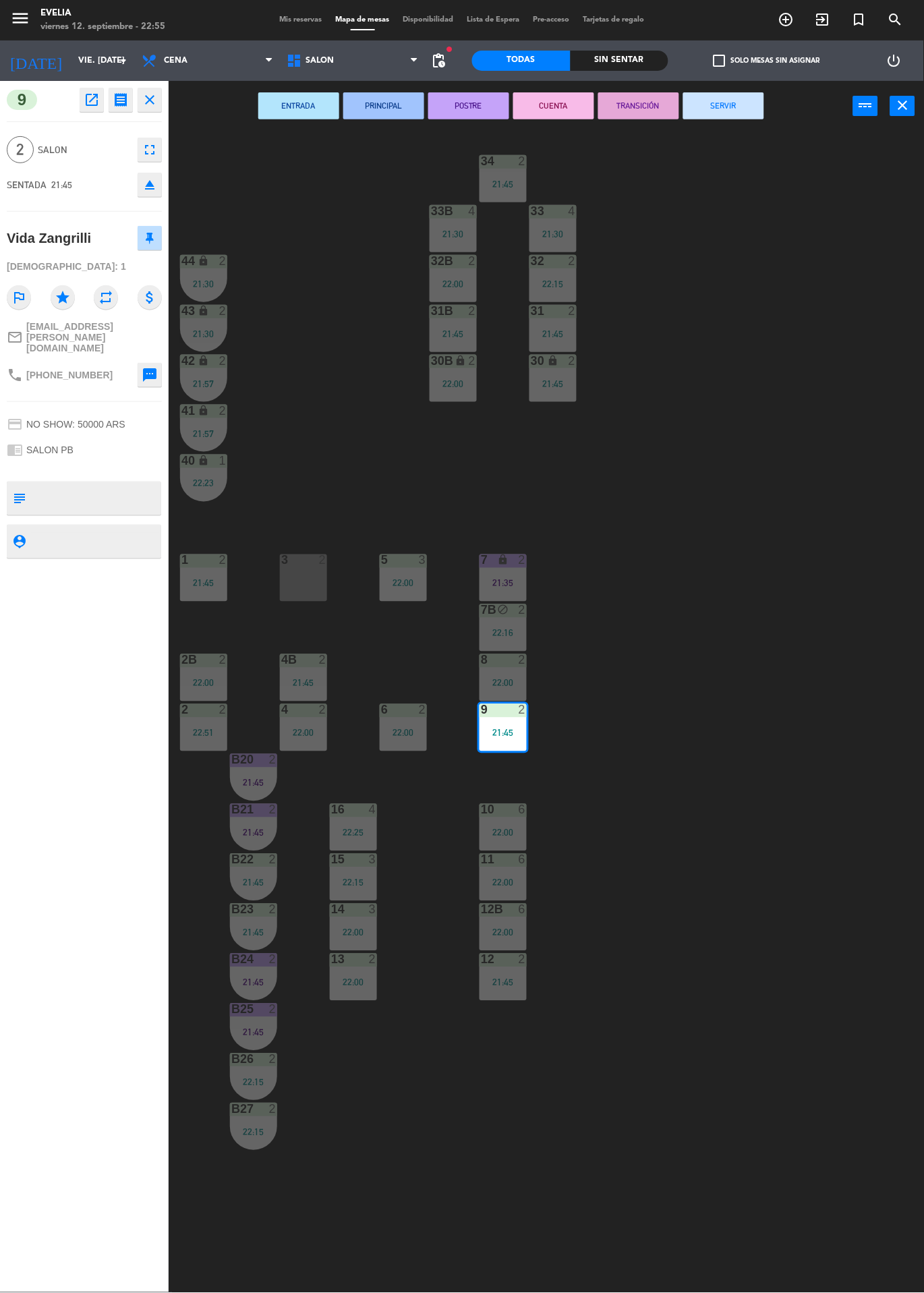
click at [543, 100] on button "CUENTA" at bounding box center [554, 105] width 81 height 27
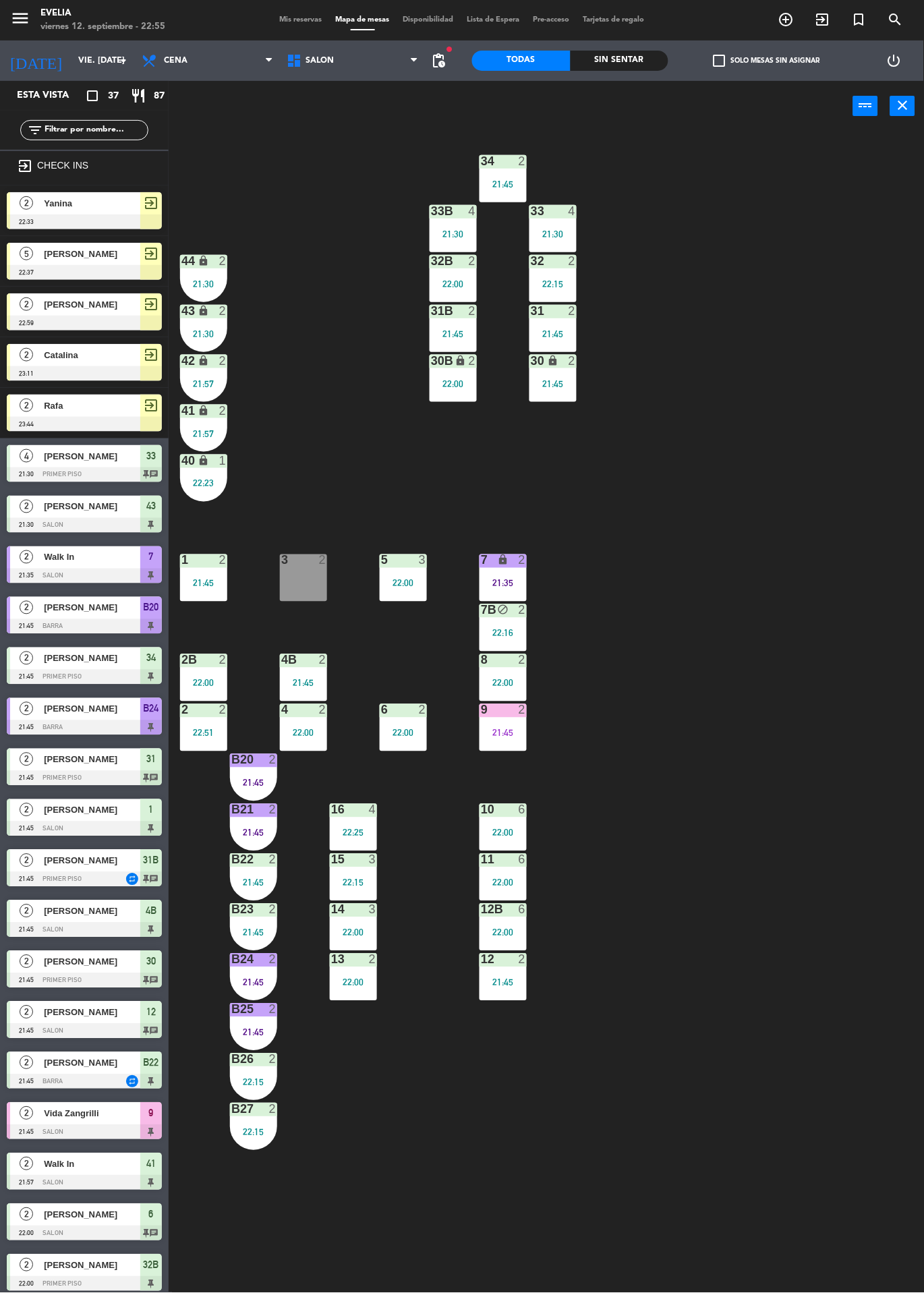
click at [277, 22] on span "Mis reservas" at bounding box center [301, 19] width 56 height 7
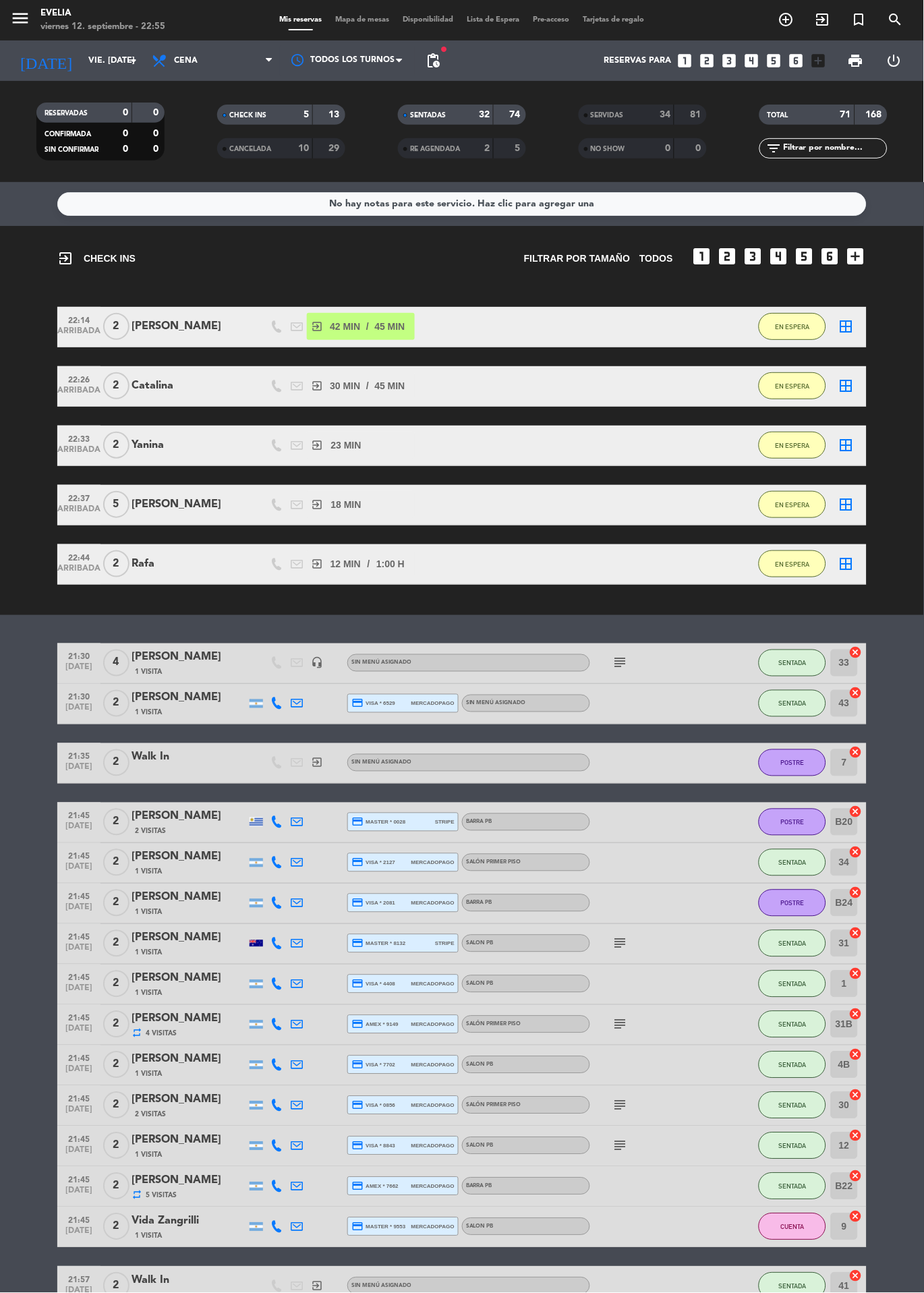
click at [374, 22] on span "Mapa de mesas" at bounding box center [363, 19] width 68 height 7
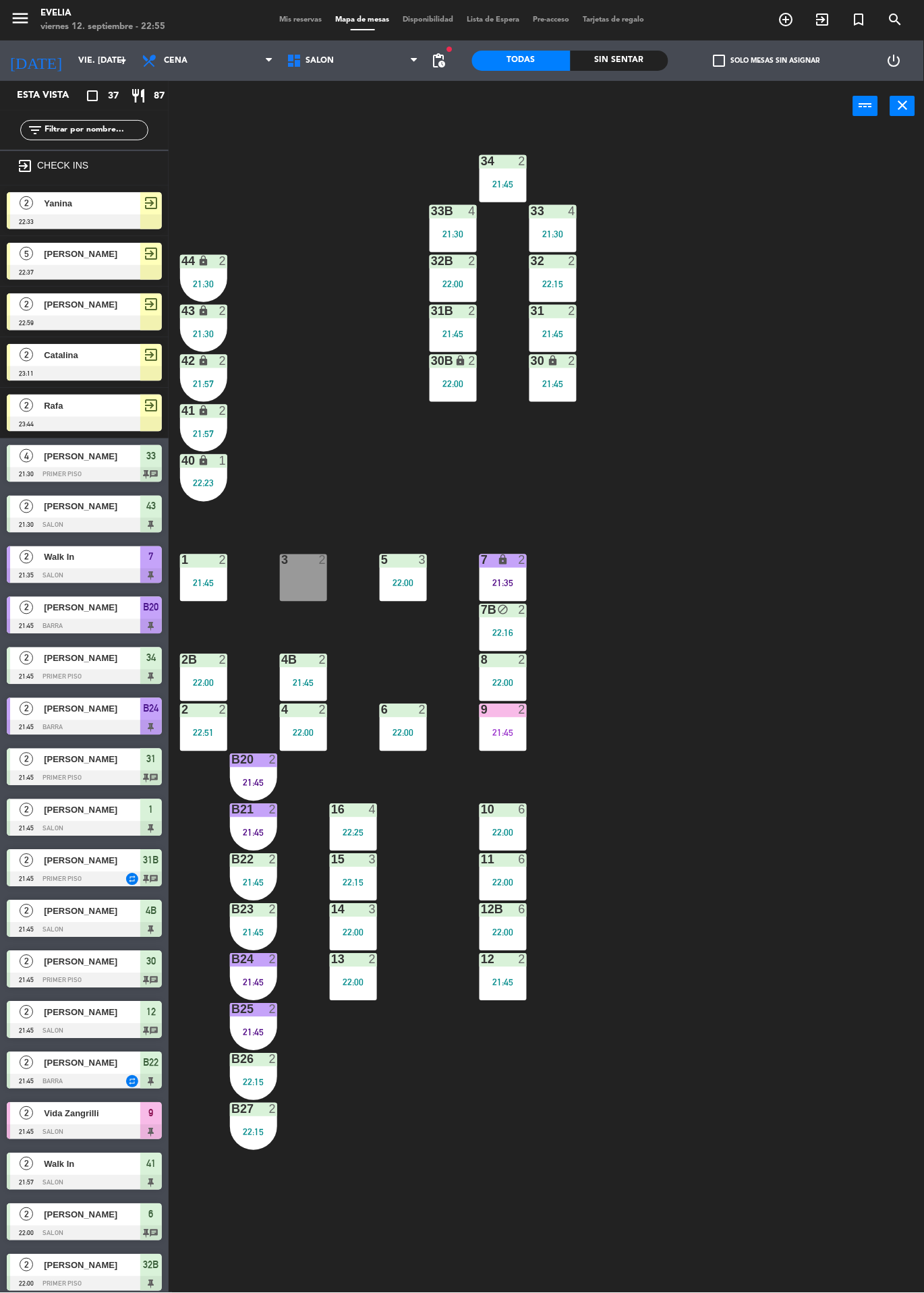
click at [104, 310] on span "[PERSON_NAME]" at bounding box center [92, 305] width 97 height 14
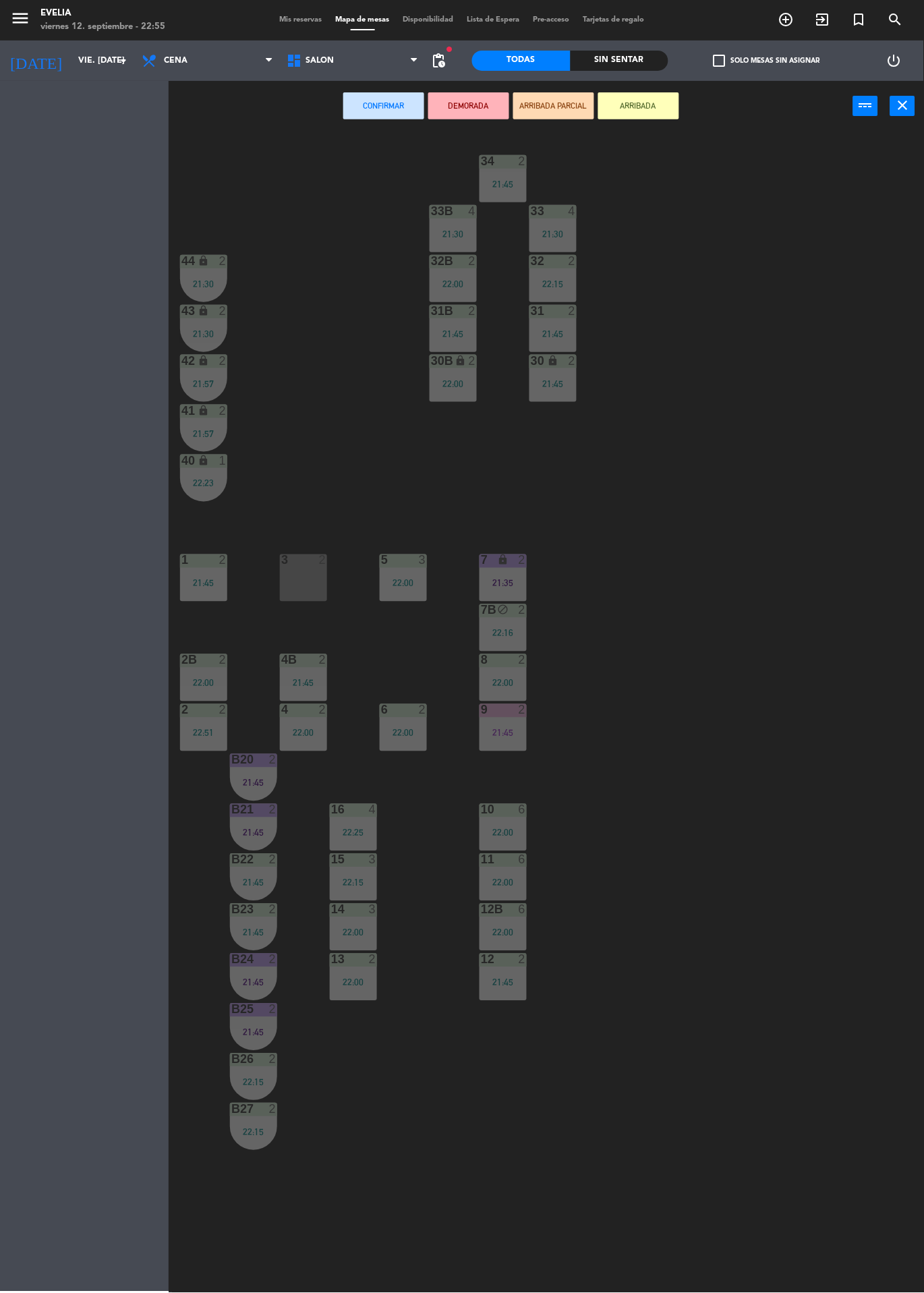
click at [297, 581] on div "3 2" at bounding box center [303, 578] width 48 height 48
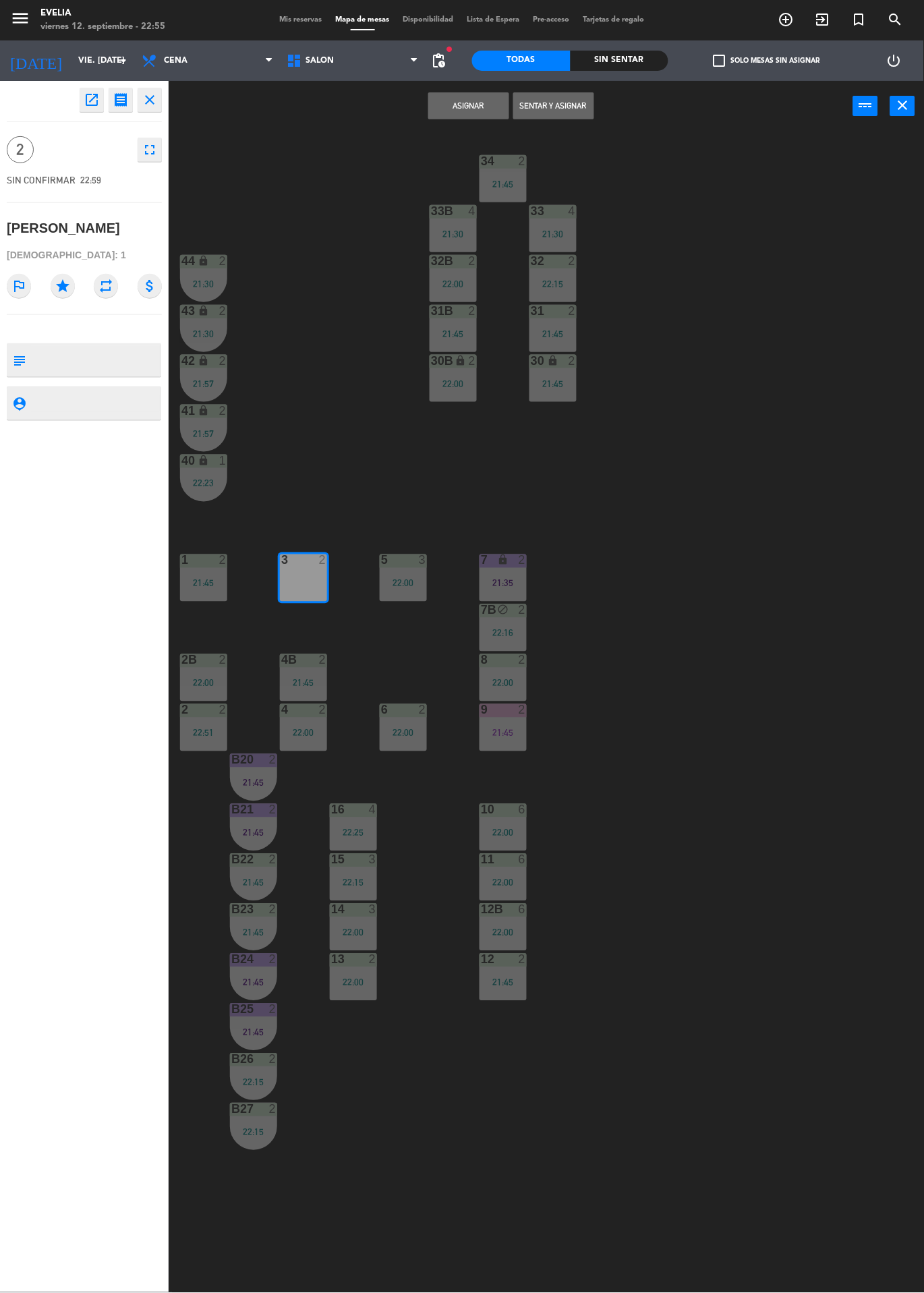
click at [468, 105] on button "Asignar" at bounding box center [468, 105] width 81 height 27
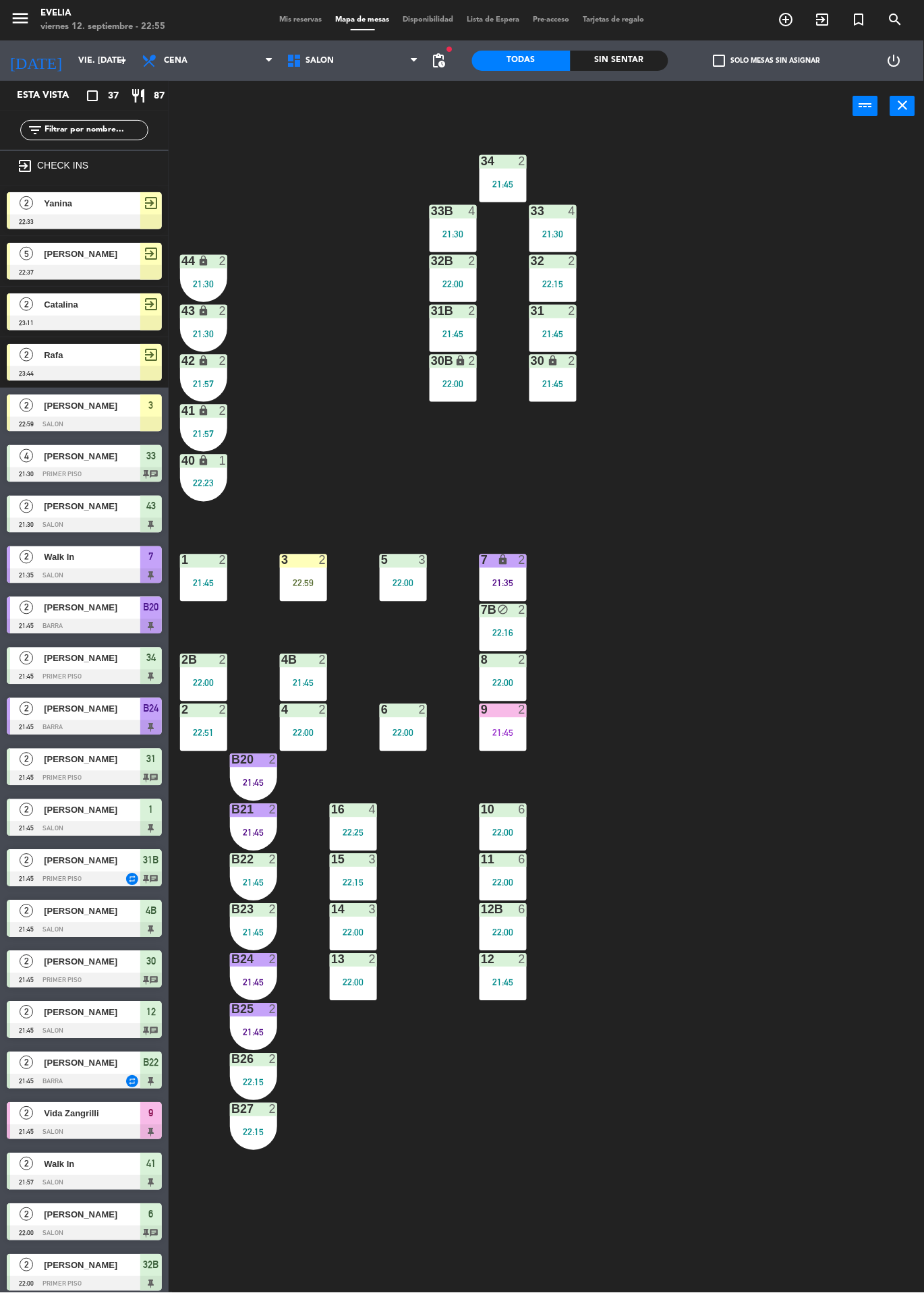
click at [316, 586] on div "22:59" at bounding box center [303, 583] width 48 height 9
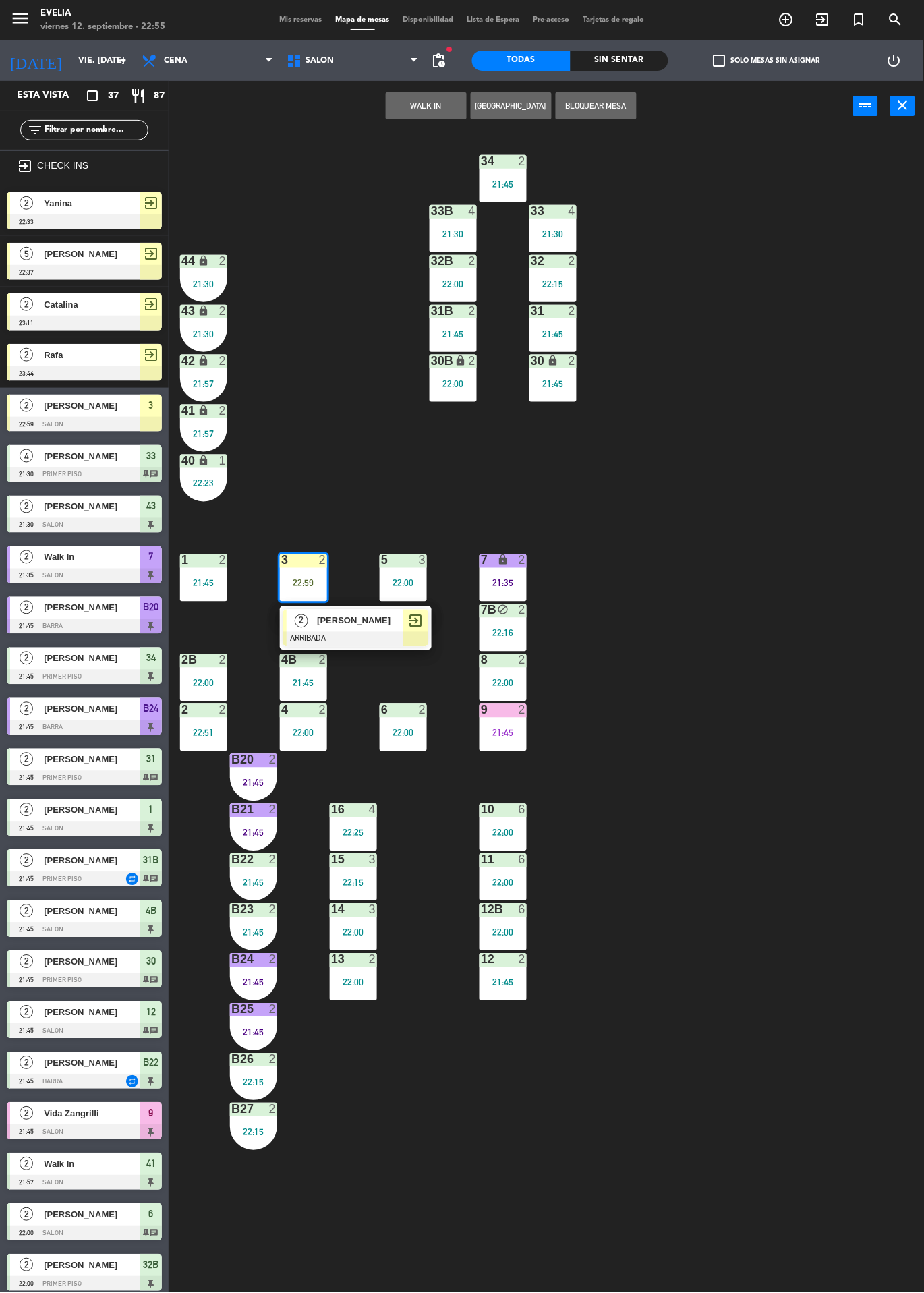
click at [357, 642] on div at bounding box center [355, 639] width 145 height 15
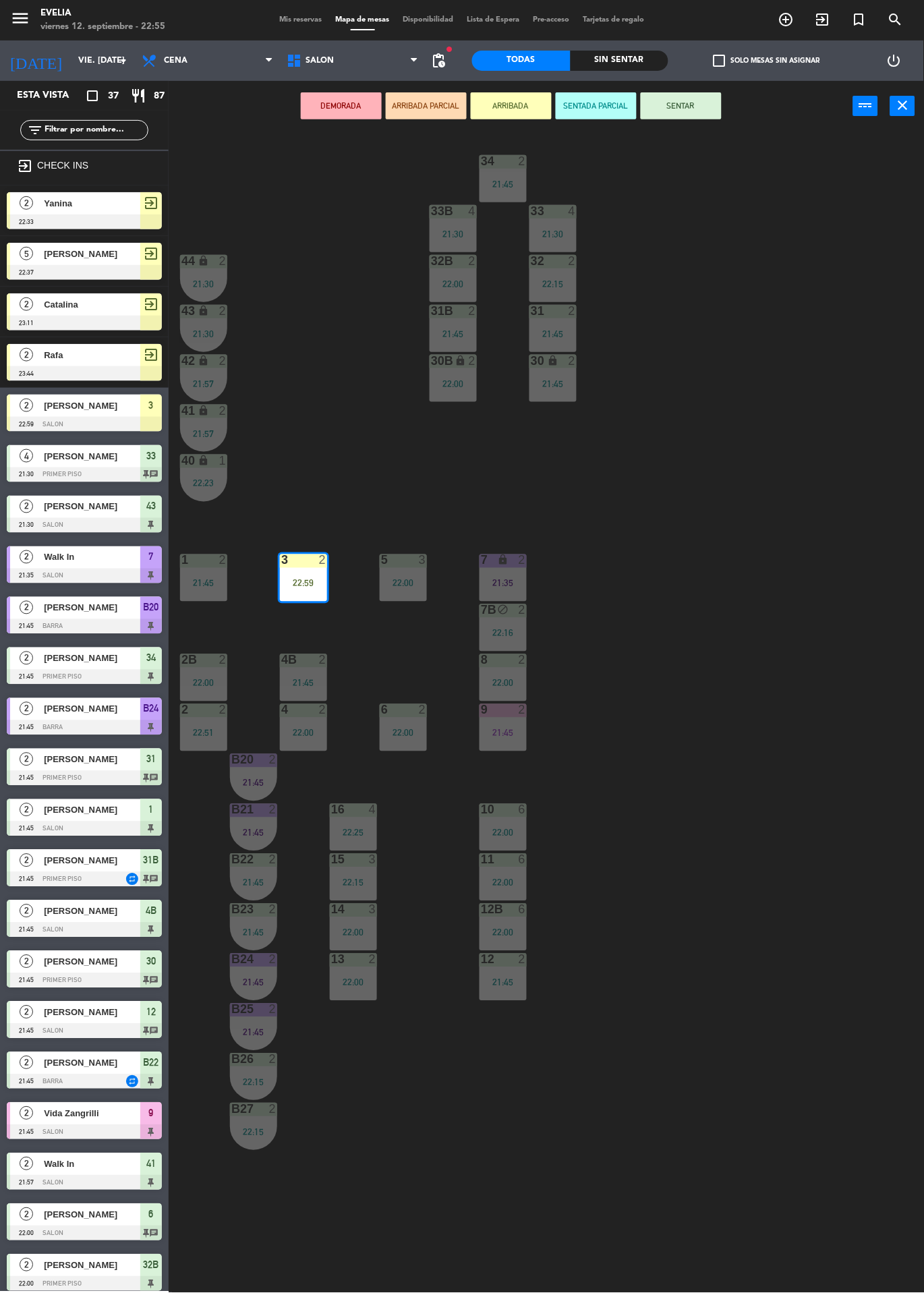
click at [678, 102] on button "SENTAR" at bounding box center [681, 105] width 81 height 27
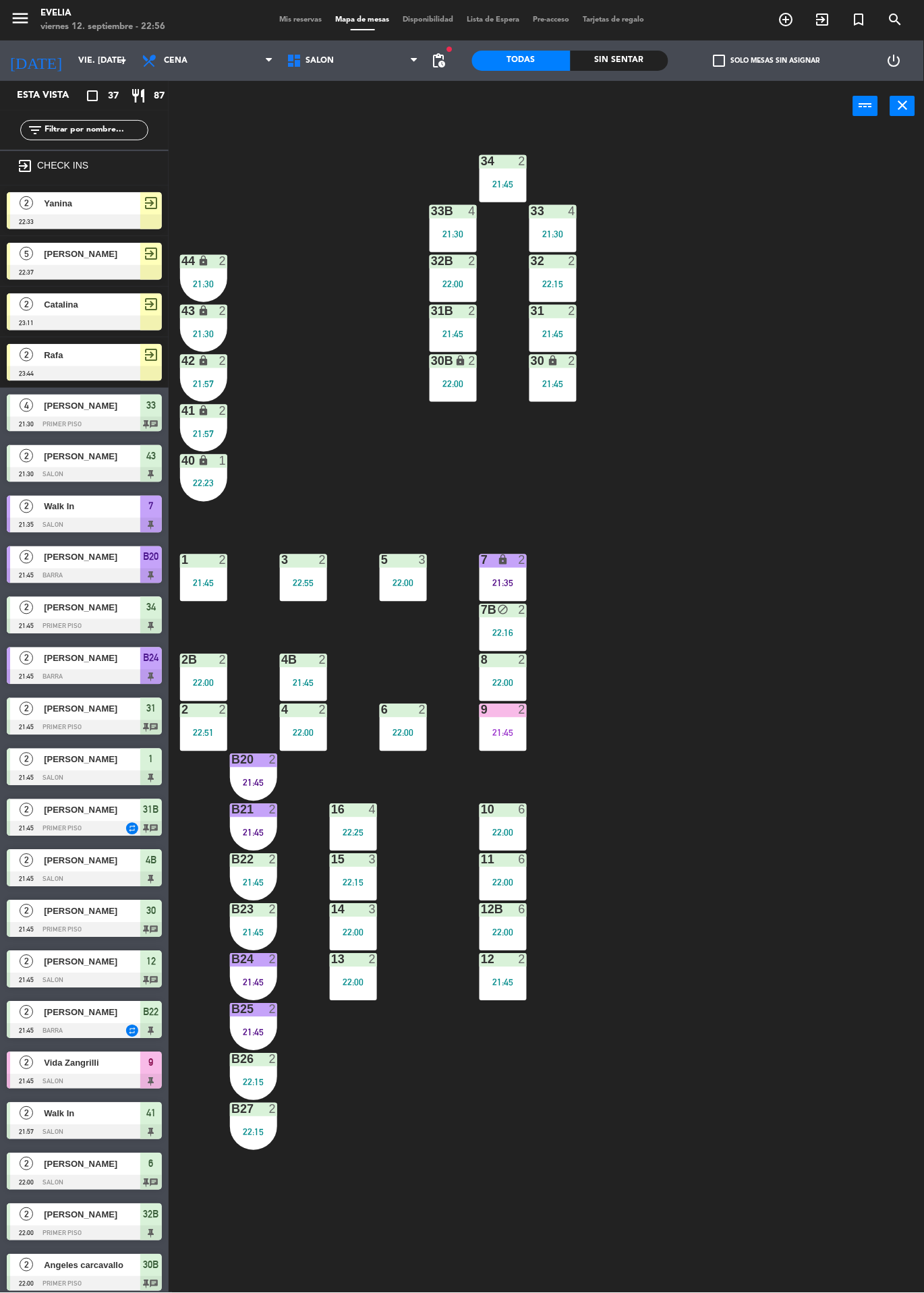
click at [419, 586] on div "22:00" at bounding box center [404, 583] width 48 height 9
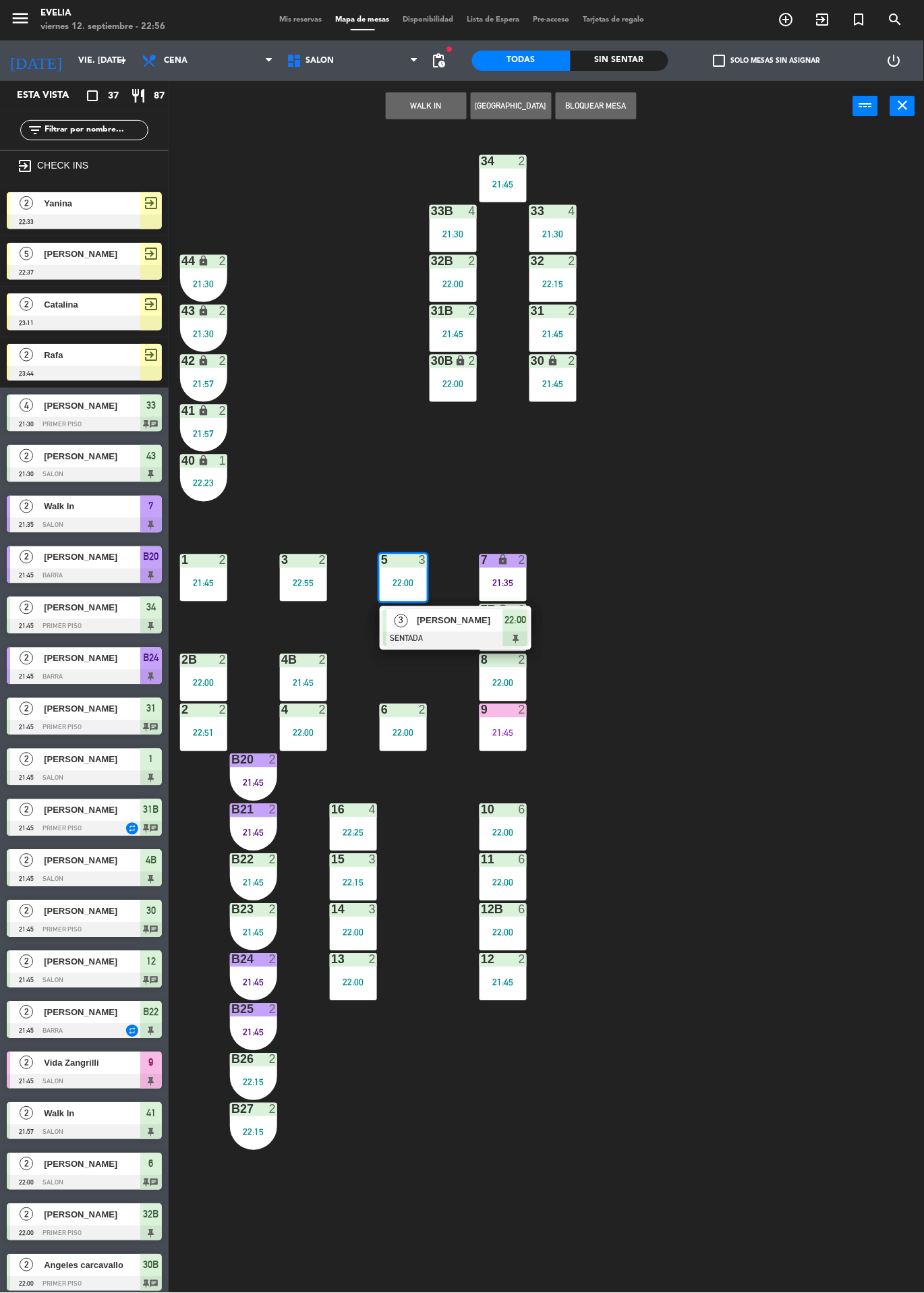
click at [430, 634] on div at bounding box center [456, 639] width 145 height 15
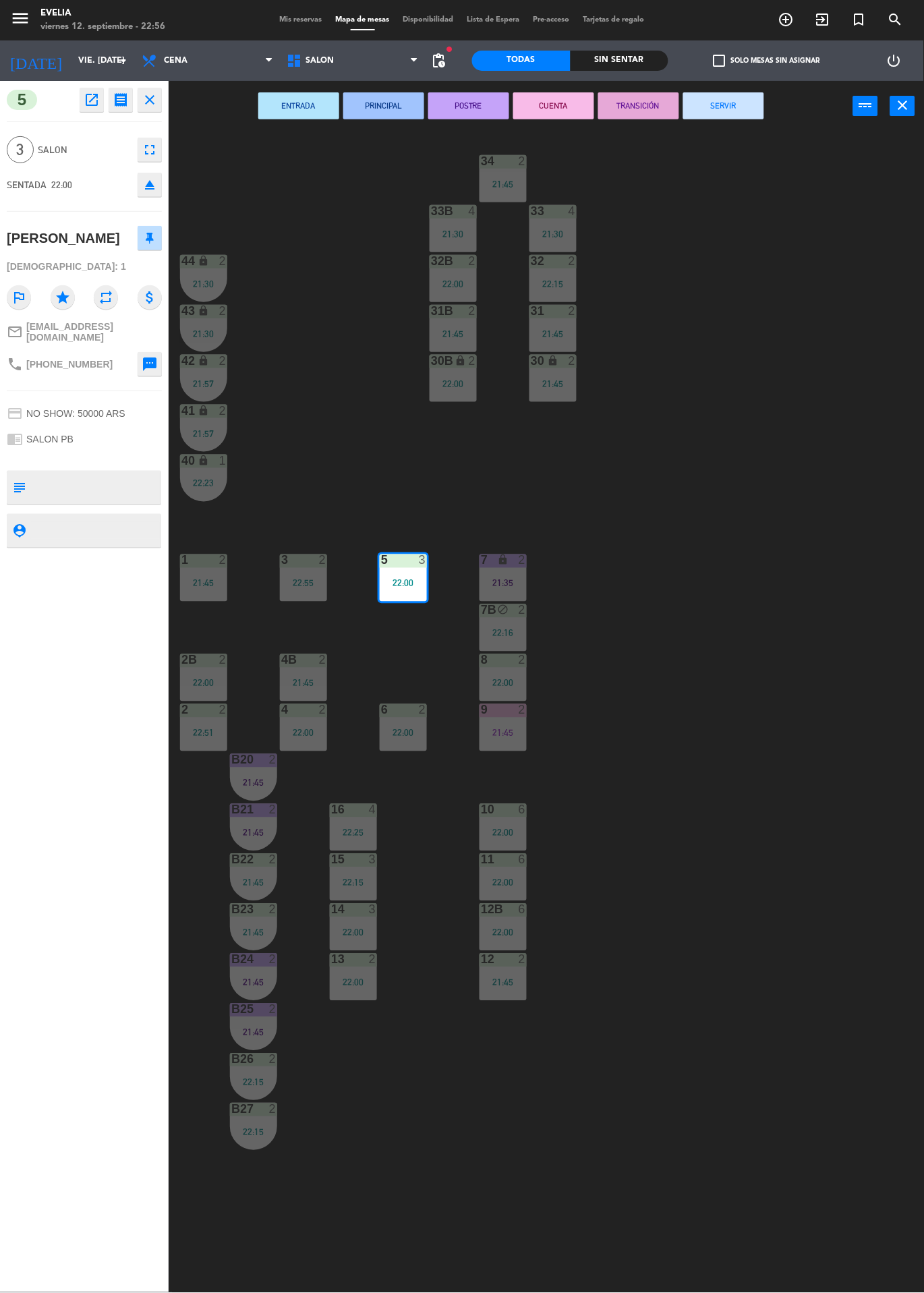
click at [477, 105] on button "POSTRE" at bounding box center [468, 105] width 81 height 27
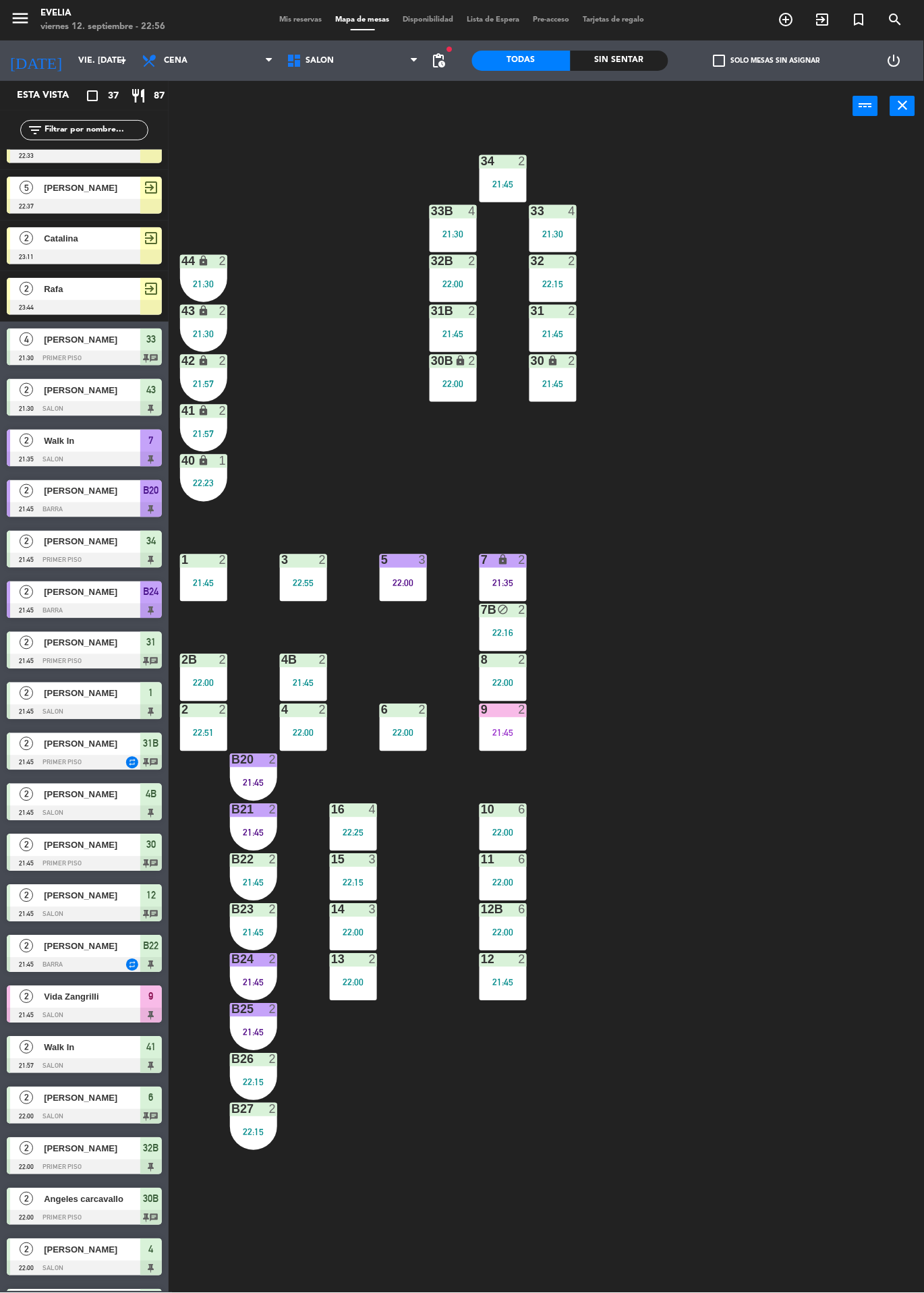
click at [365, 878] on div "22:15" at bounding box center [354, 882] width 48 height 9
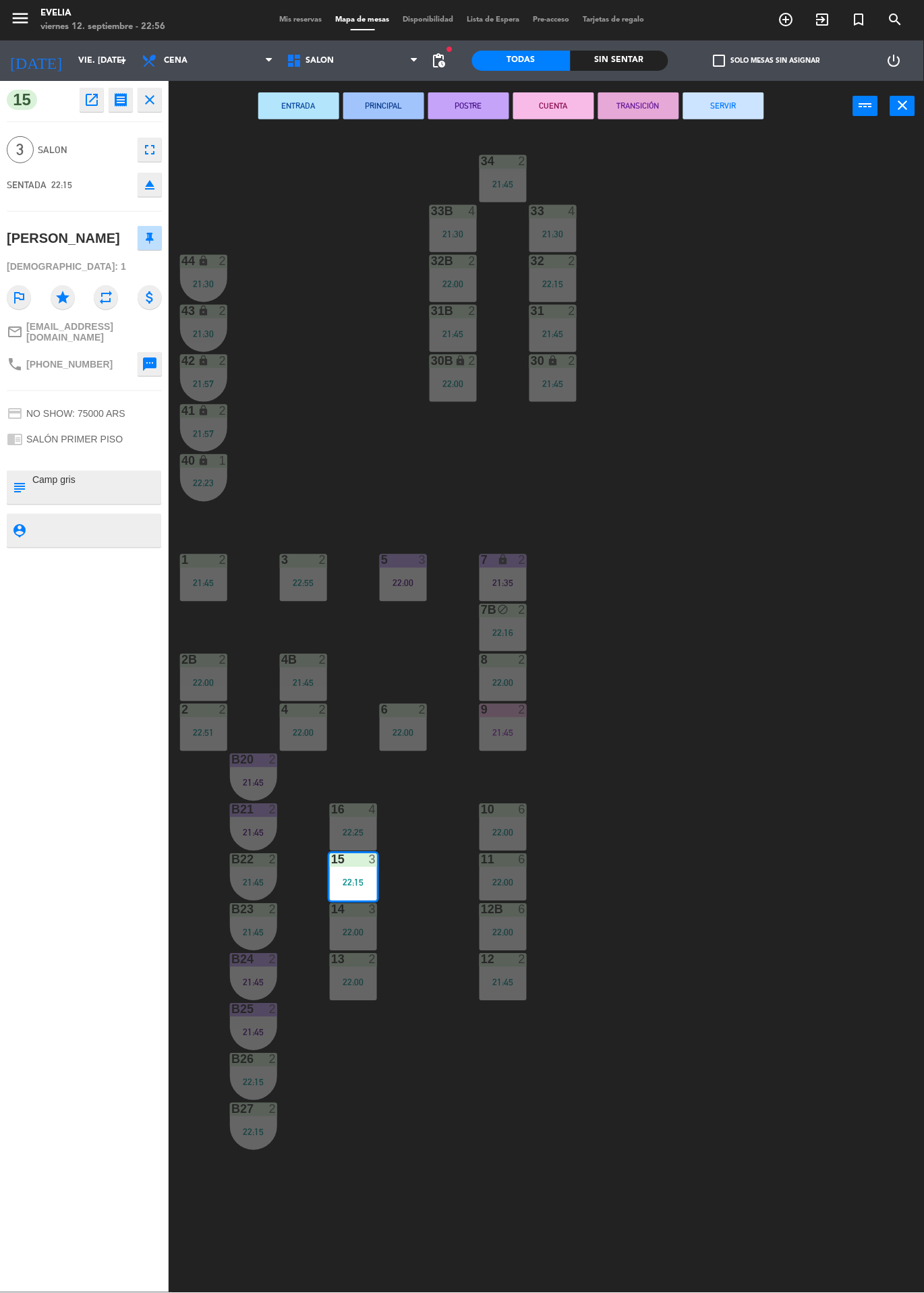
click at [468, 96] on button "POSTRE" at bounding box center [468, 105] width 81 height 27
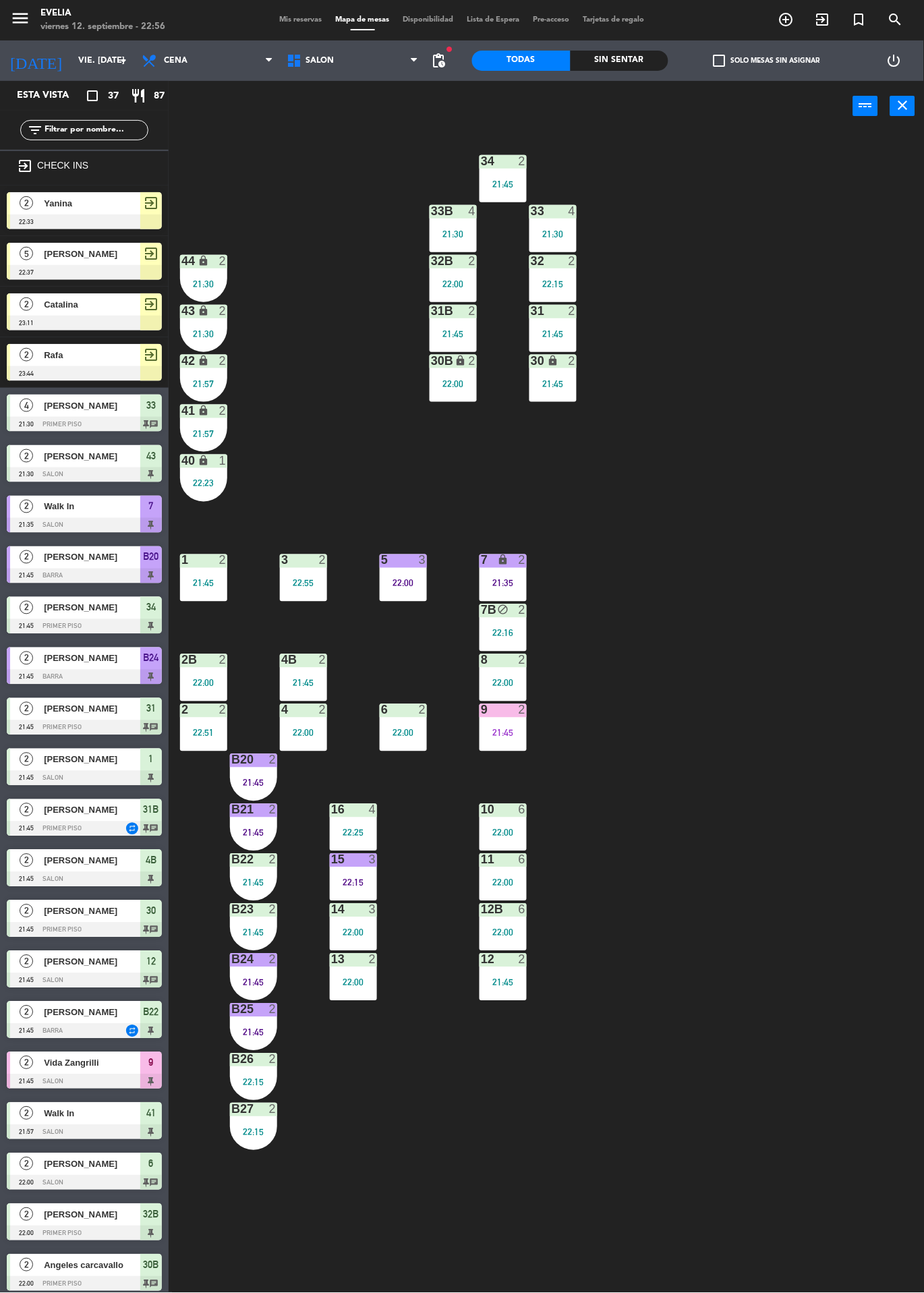
scroll to position [268, 0]
